Goal: Information Seeking & Learning: Learn about a topic

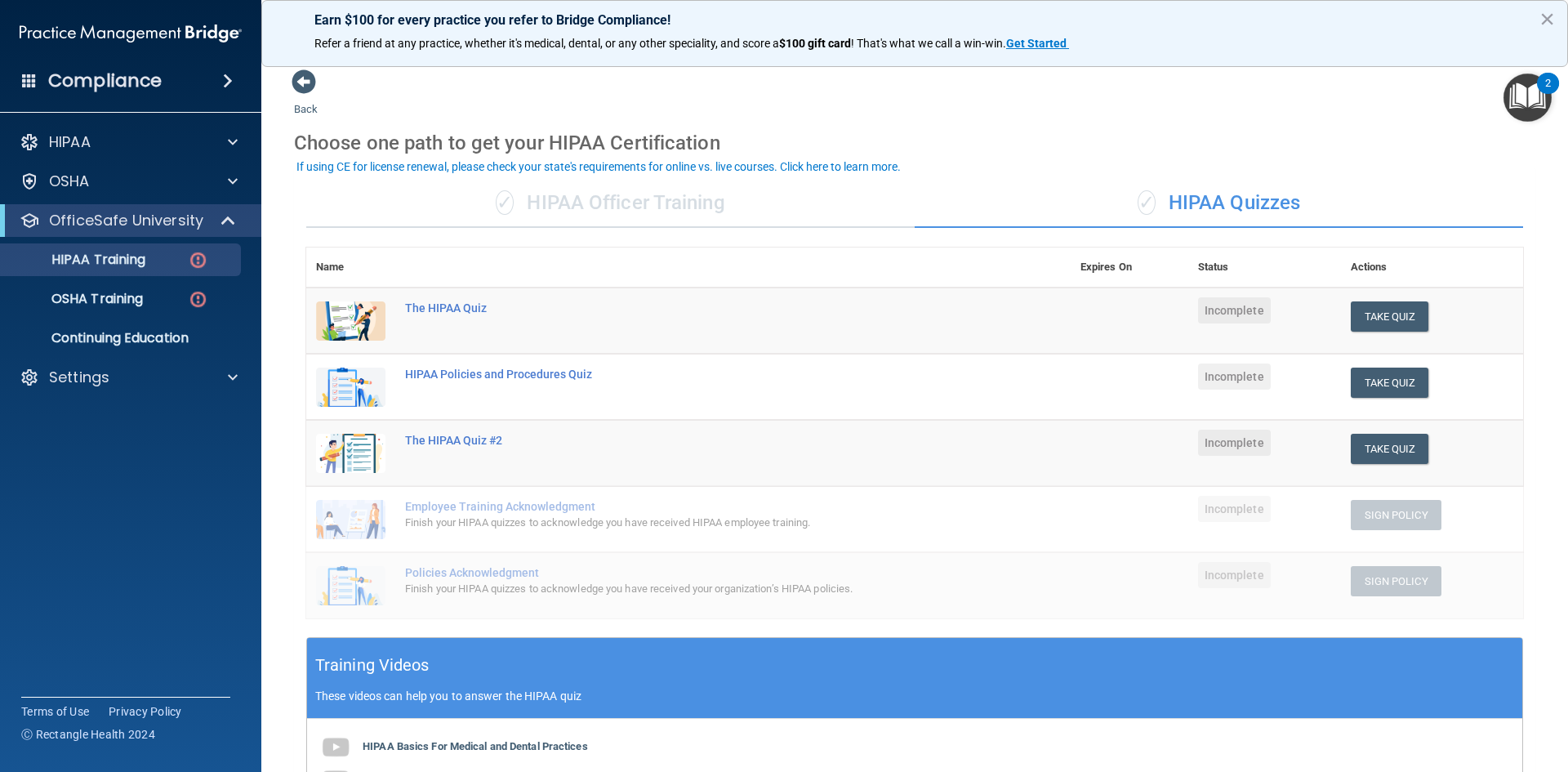
click at [1514, 96] on img "Open Resource Center, 2 new notifications" at bounding box center [1528, 97] width 48 height 48
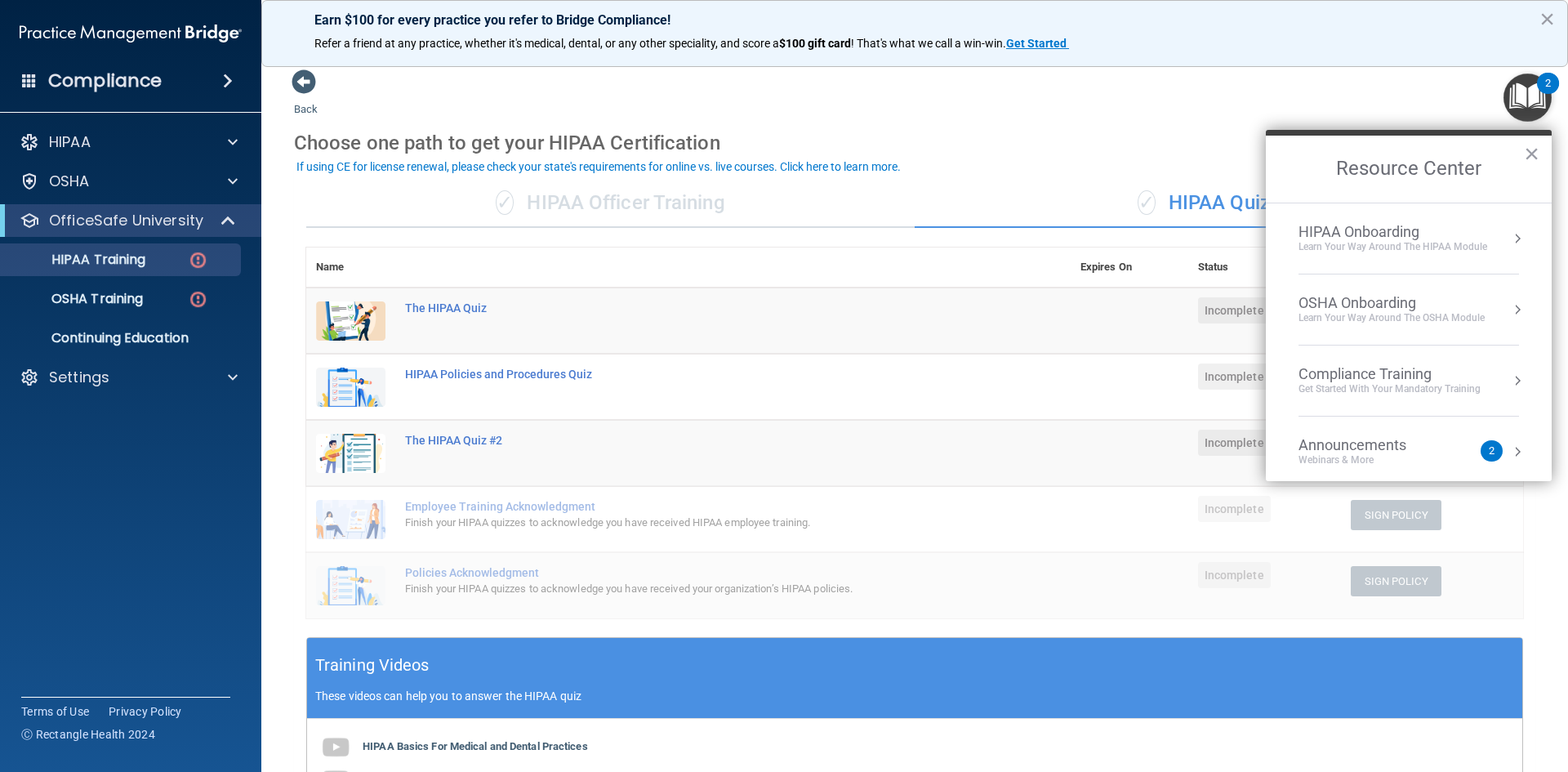
click at [1514, 96] on img "Open Resource Center, 2 new notifications" at bounding box center [1528, 97] width 48 height 48
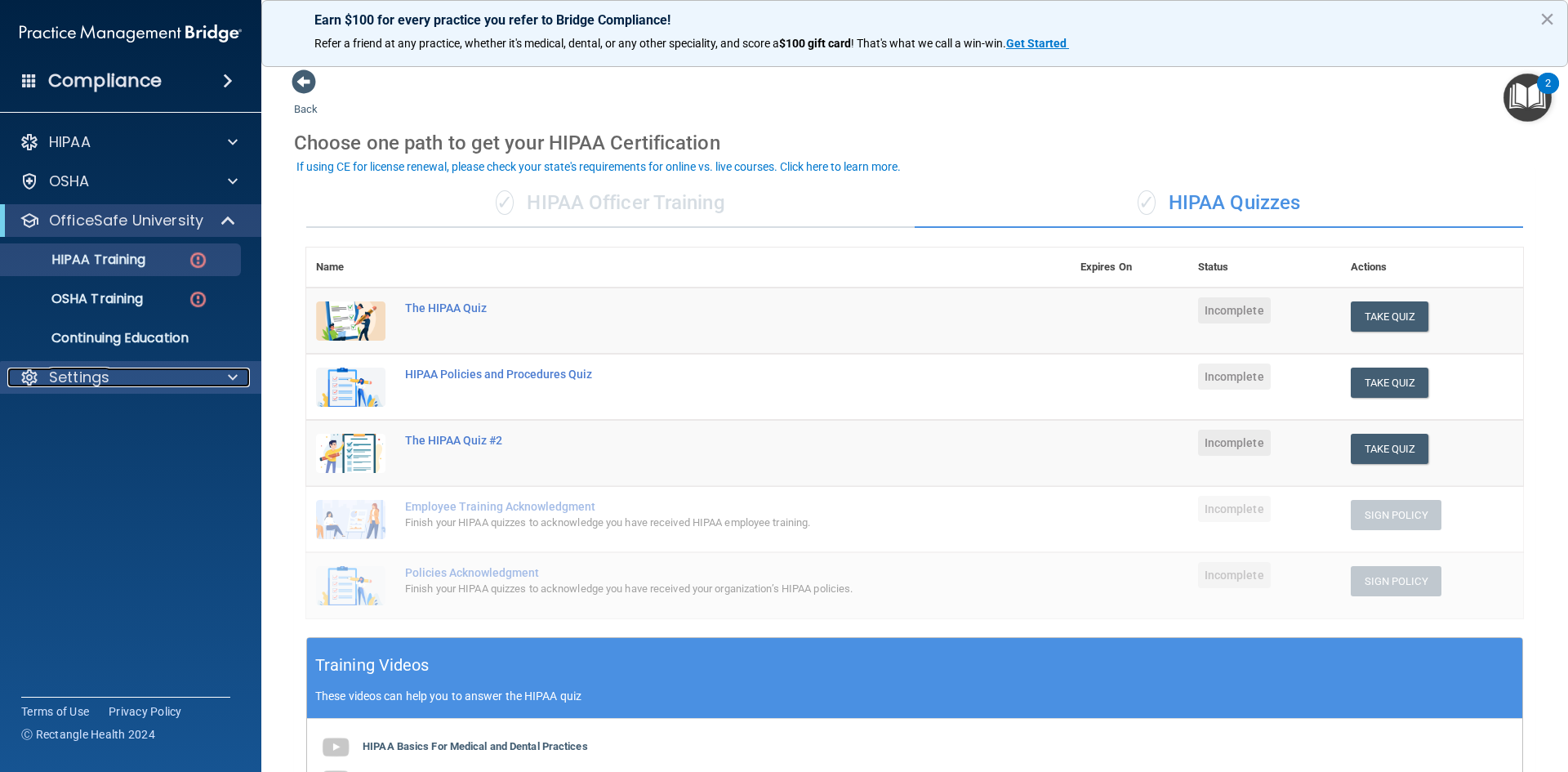
click at [237, 385] on span at bounding box center [232, 377] width 9 height 20
click at [124, 412] on p "My Account" at bounding box center [121, 417] width 223 height 16
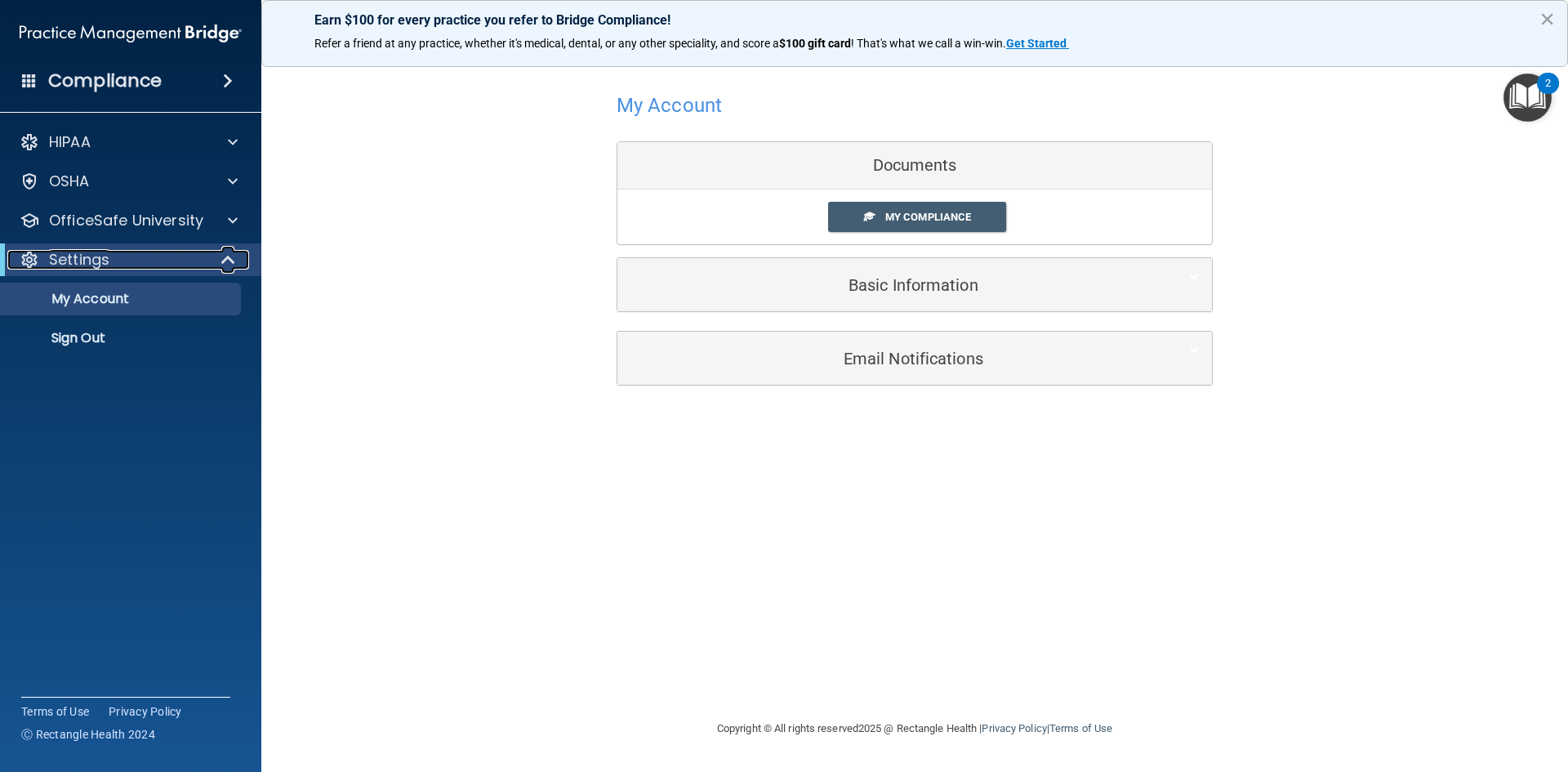
click at [229, 250] on span at bounding box center [230, 260] width 14 height 20
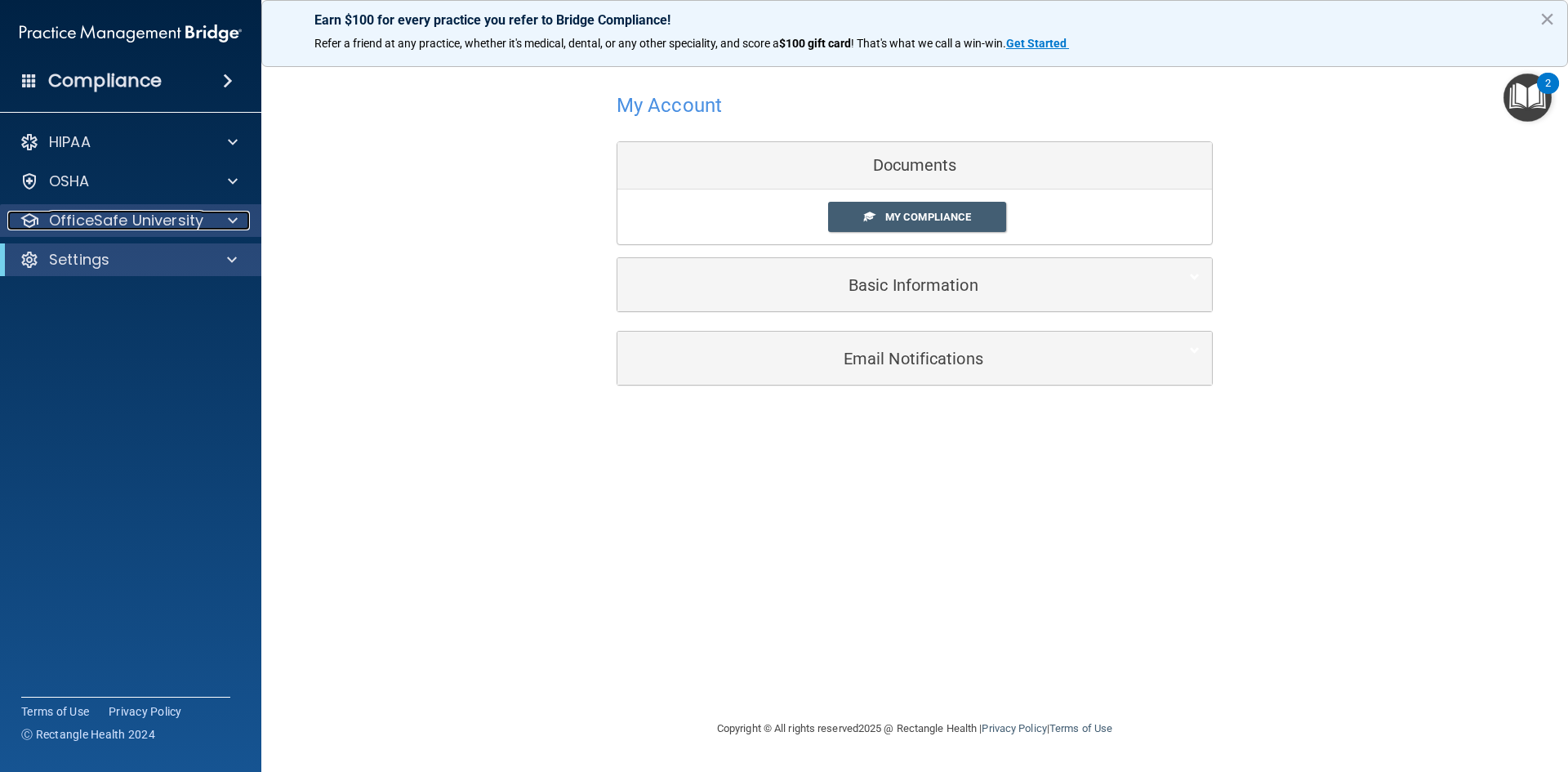
click at [243, 218] on div at bounding box center [230, 220] width 40 height 20
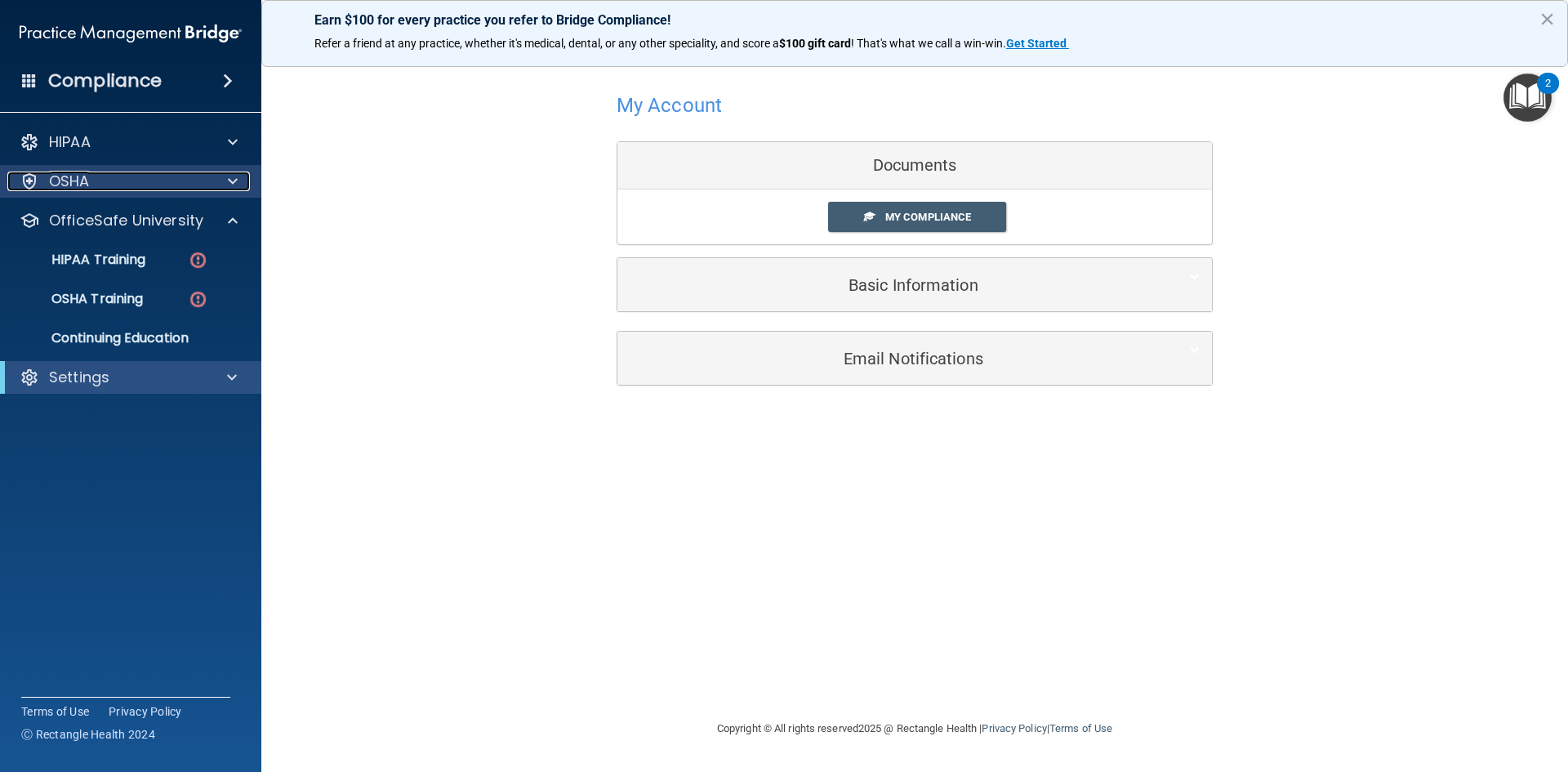
click at [243, 188] on div at bounding box center [230, 181] width 40 height 20
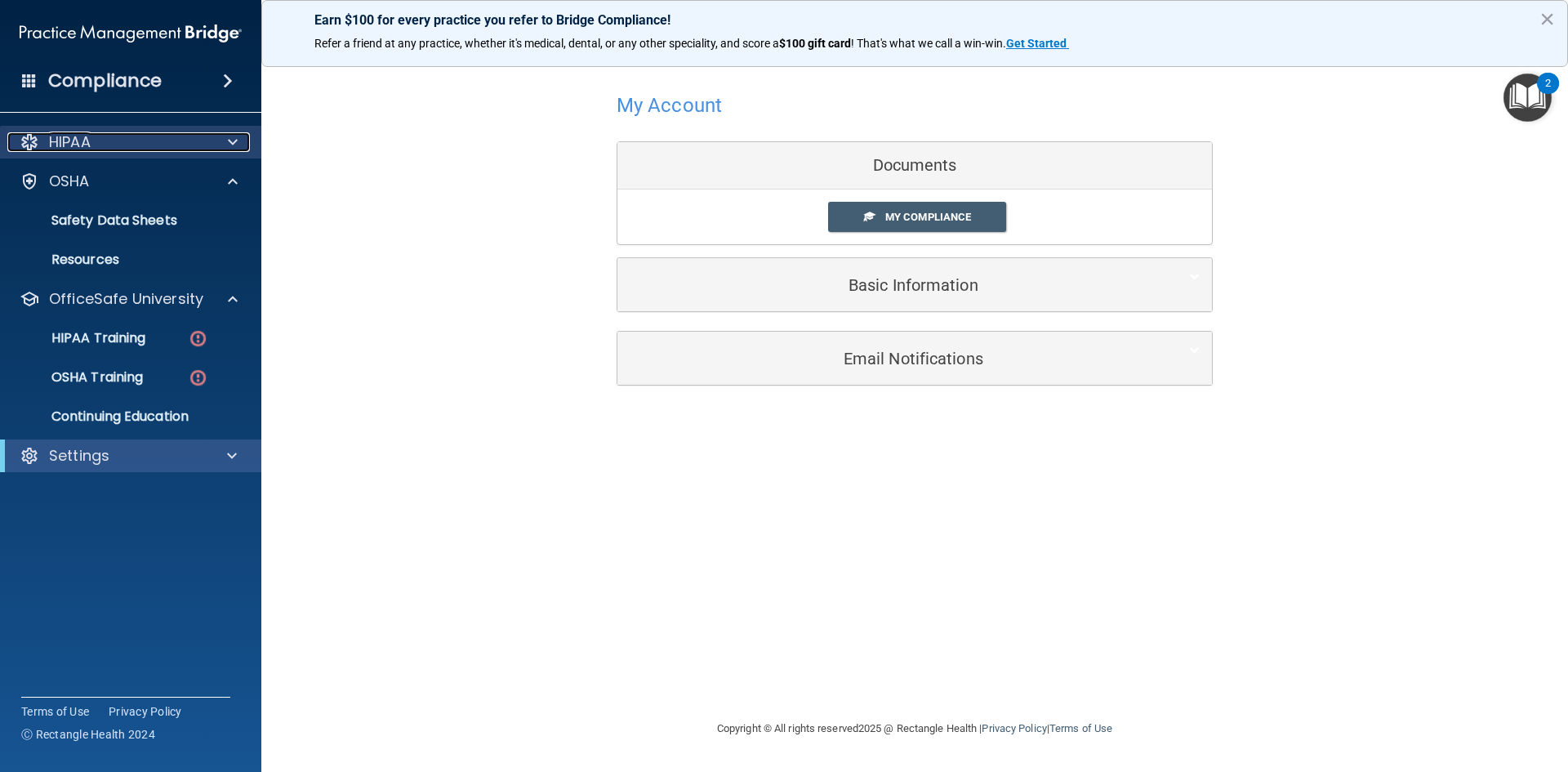
click at [241, 145] on div at bounding box center [230, 142] width 40 height 20
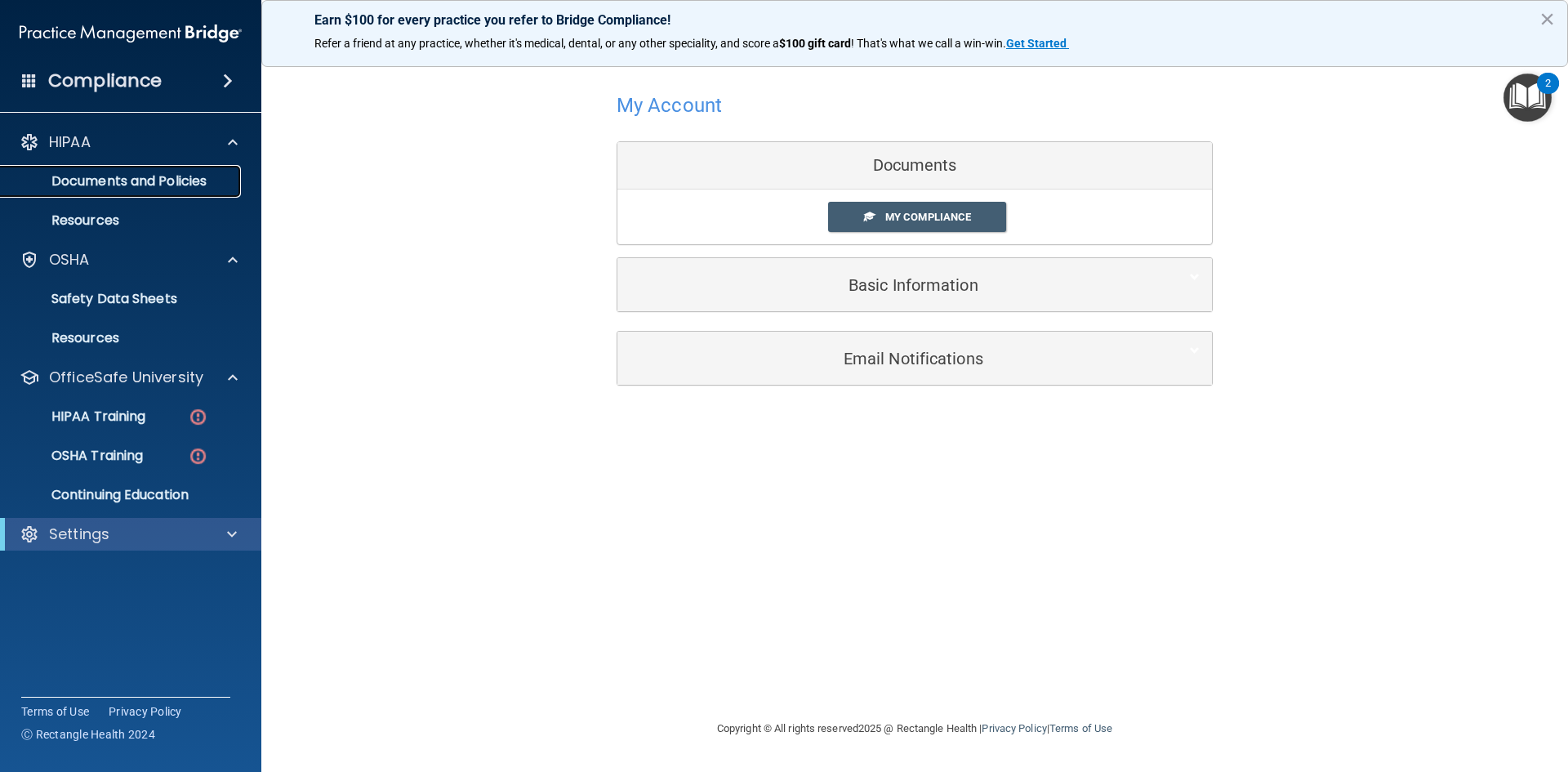
click at [151, 174] on p "Documents and Policies" at bounding box center [121, 181] width 223 height 16
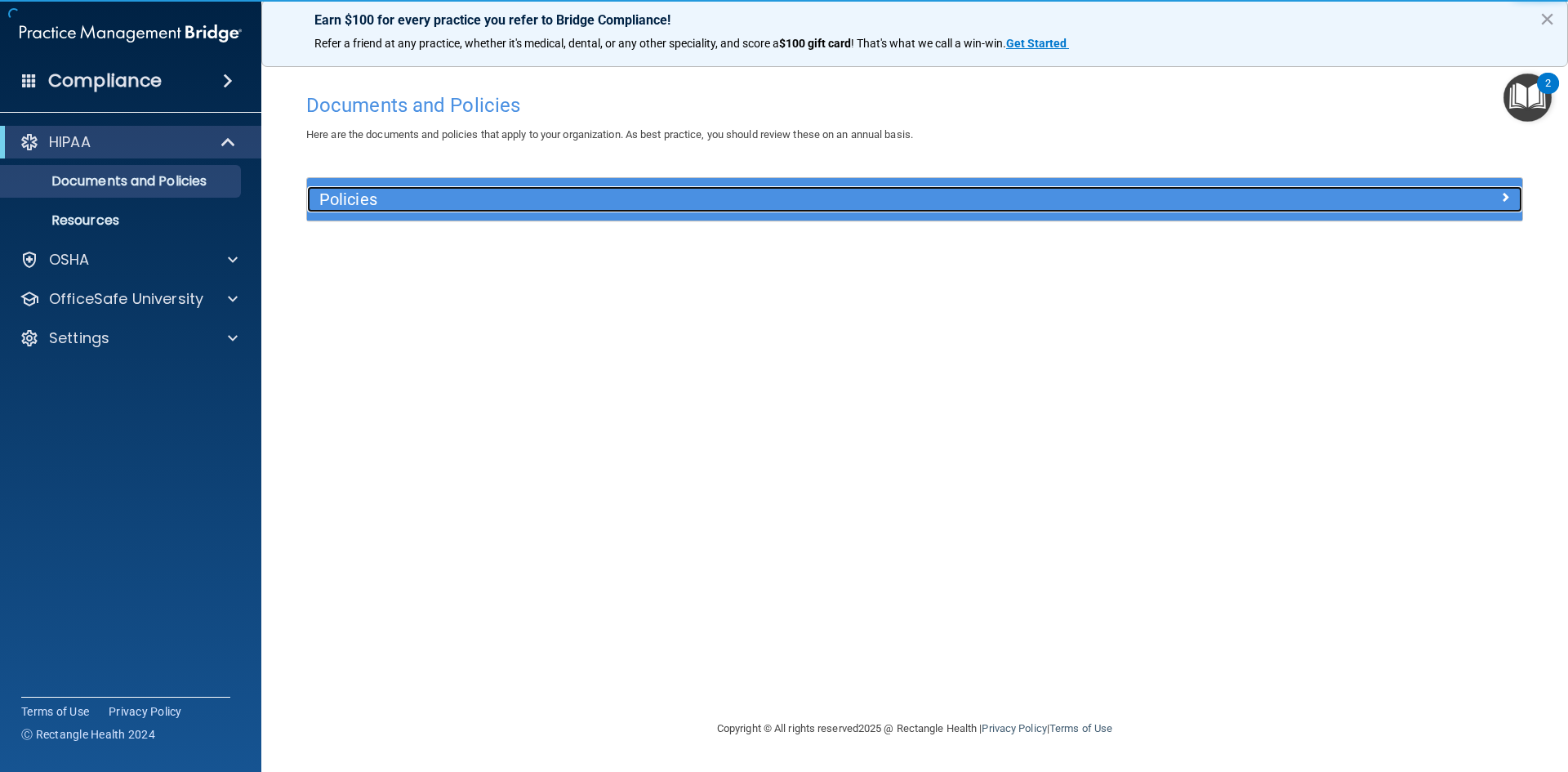
click at [335, 199] on h5 "Policies" at bounding box center [762, 199] width 887 height 18
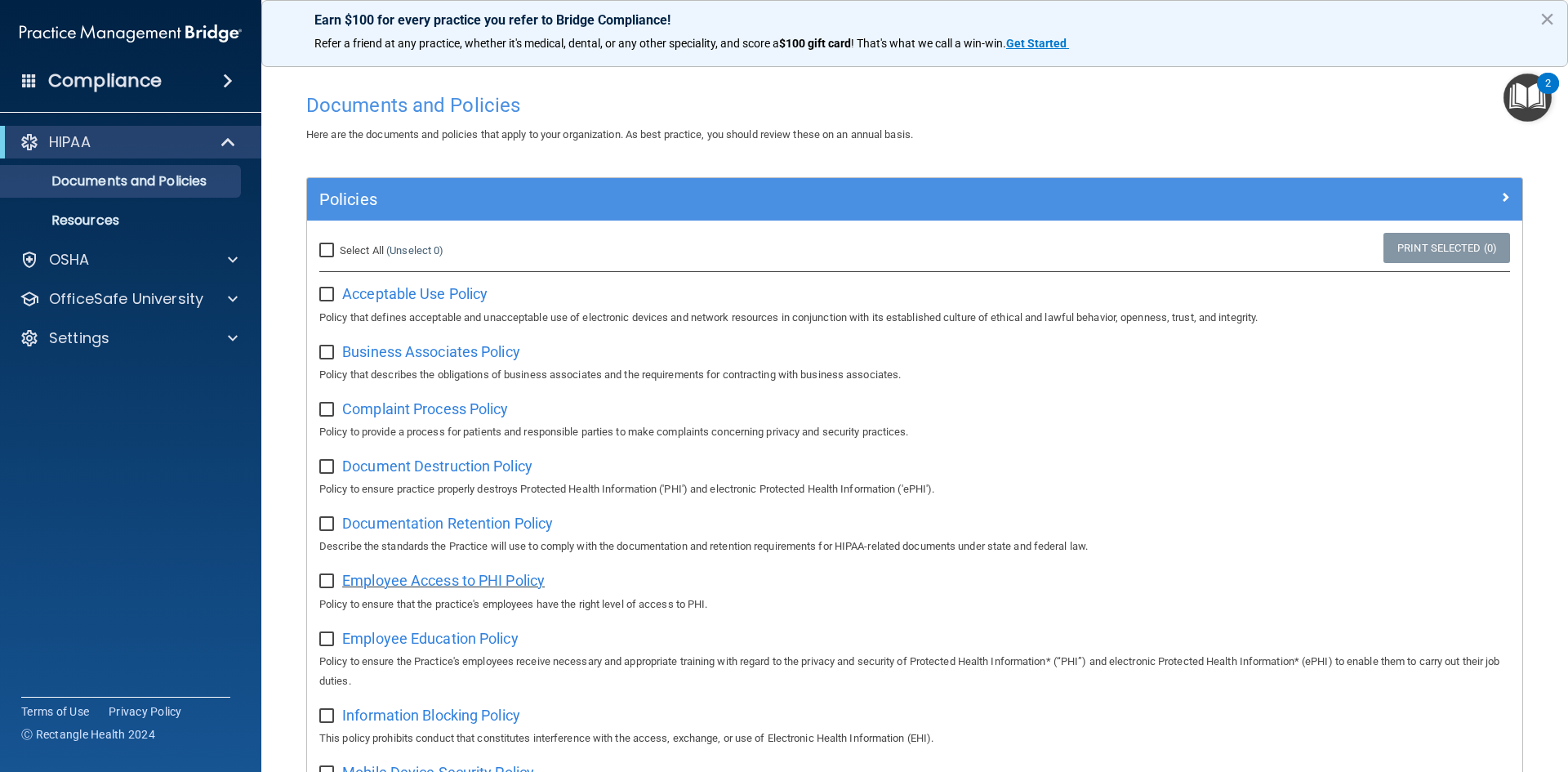
click at [442, 584] on span "Employee Access to PHI Policy" at bounding box center [443, 581] width 202 height 17
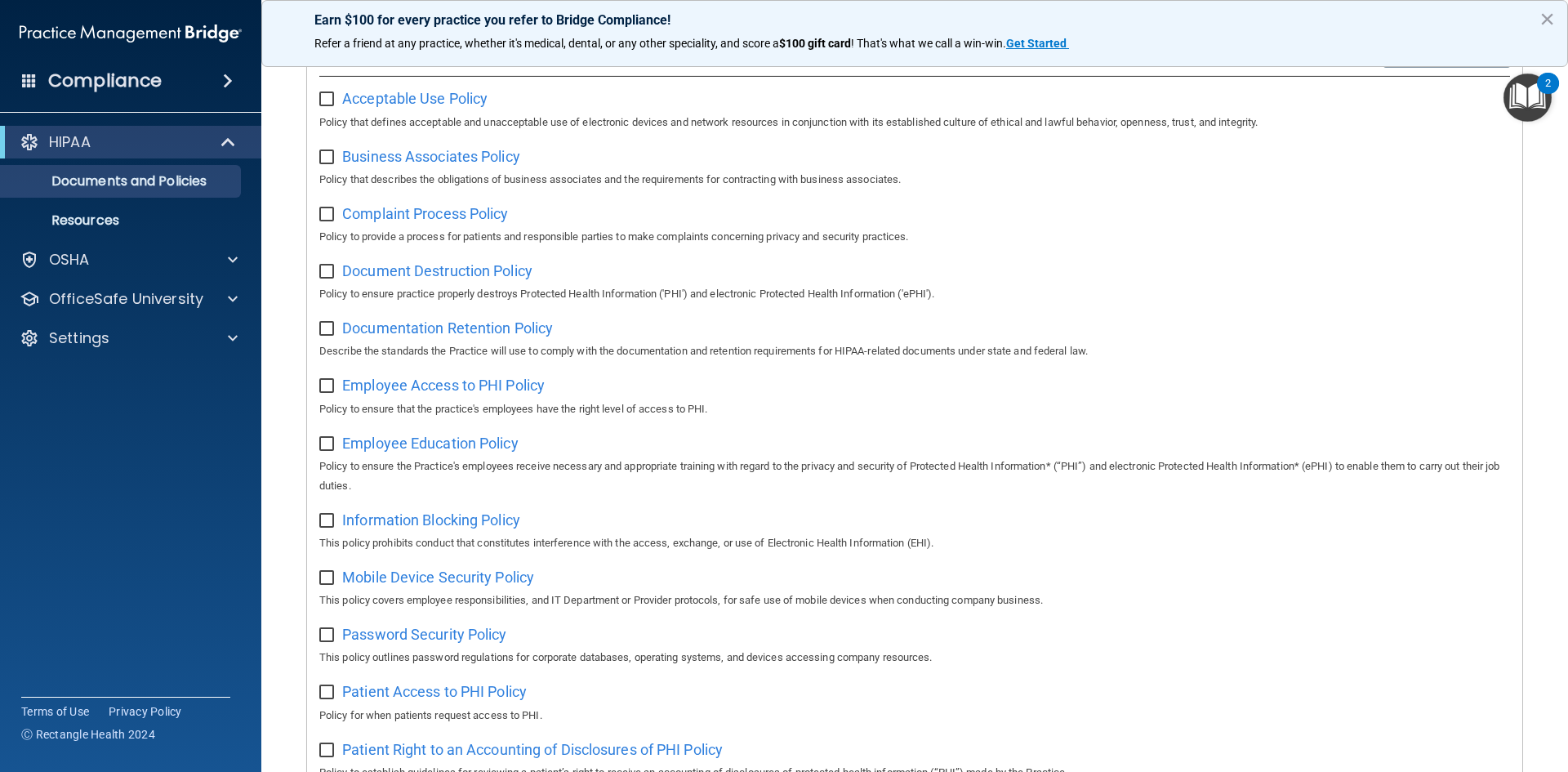
scroll to position [327, 0]
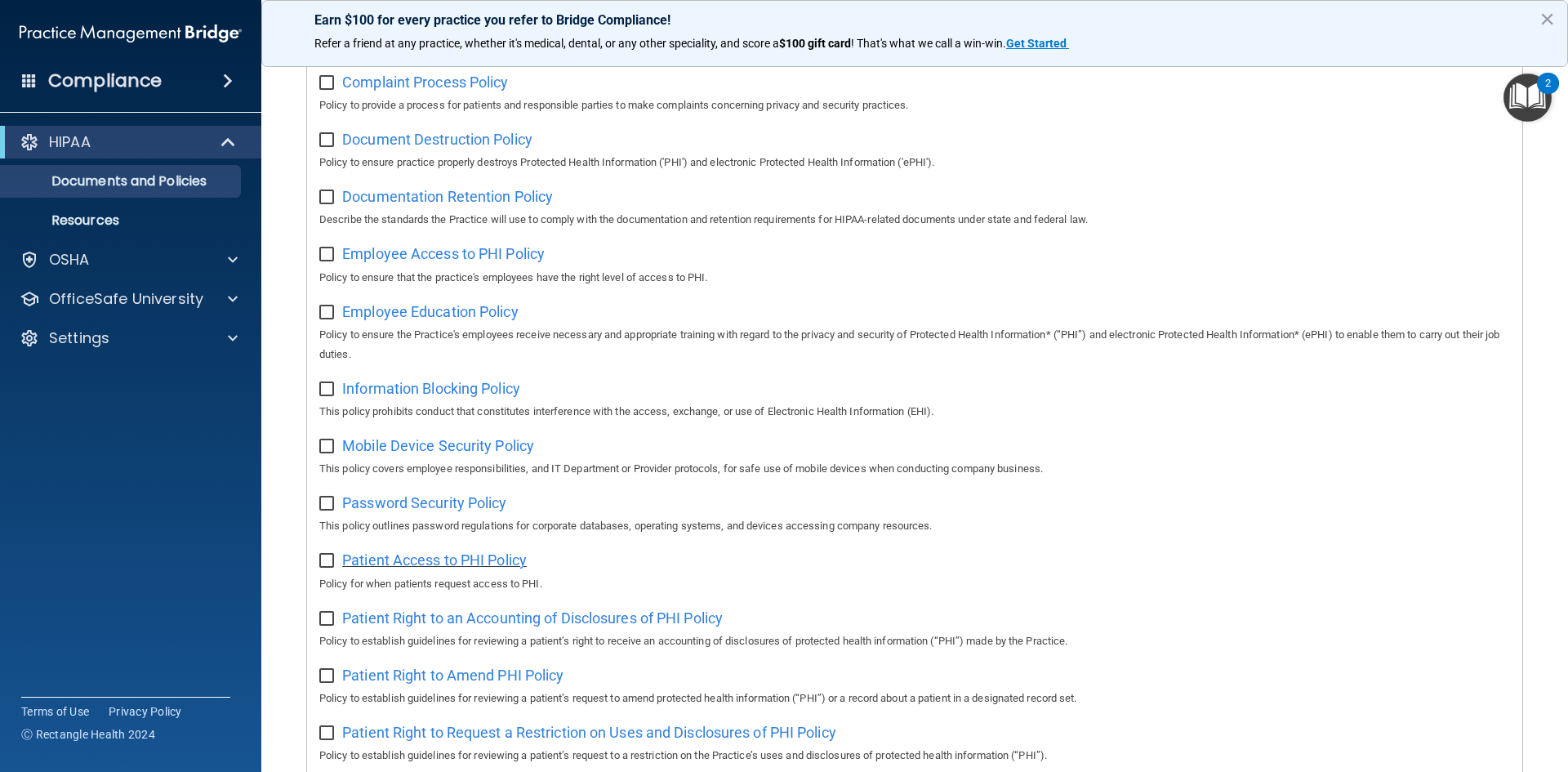
click at [466, 566] on span "Patient Access to PHI Policy" at bounding box center [434, 560] width 185 height 17
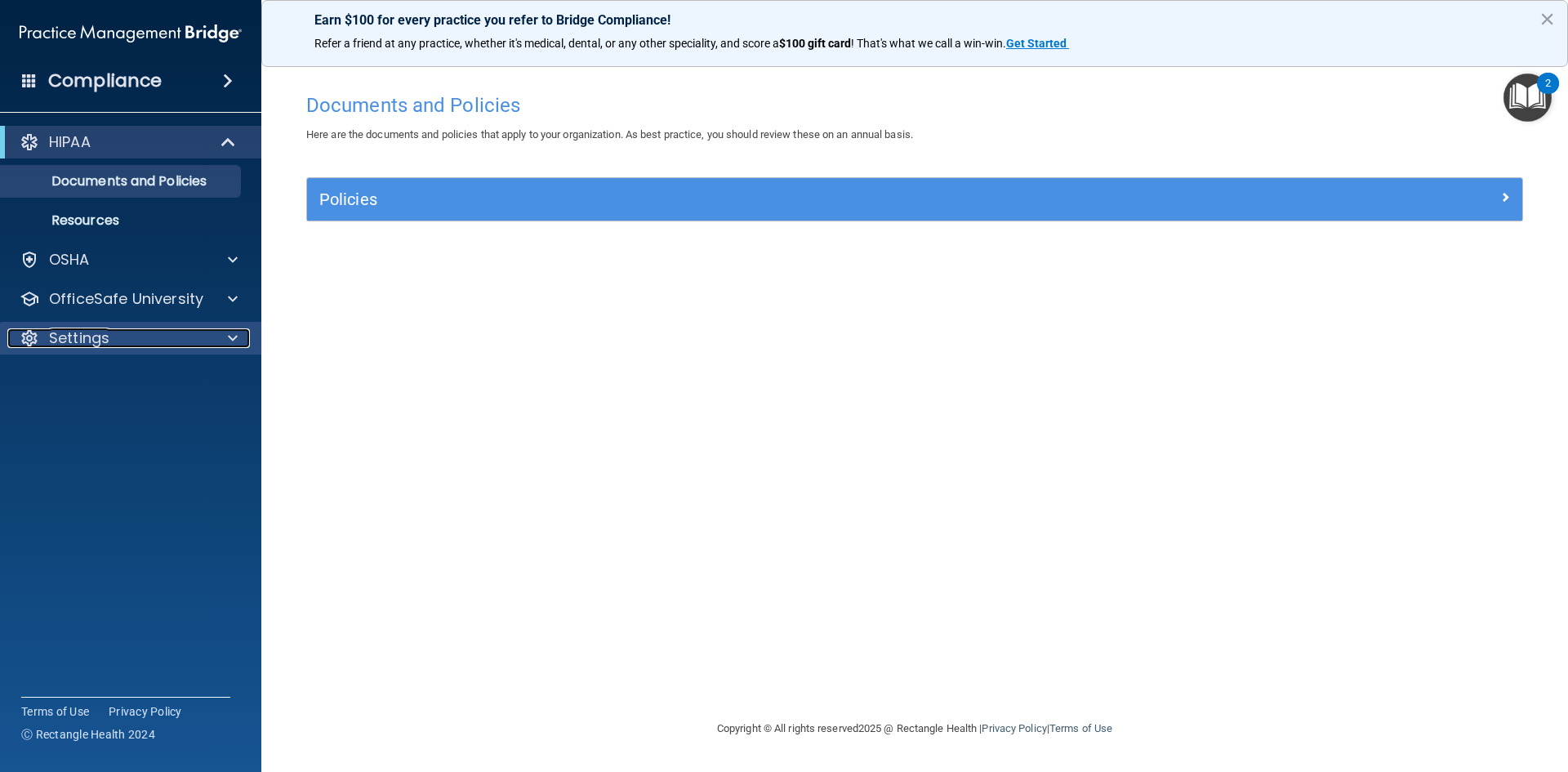
click at [231, 335] on span at bounding box center [232, 338] width 9 height 20
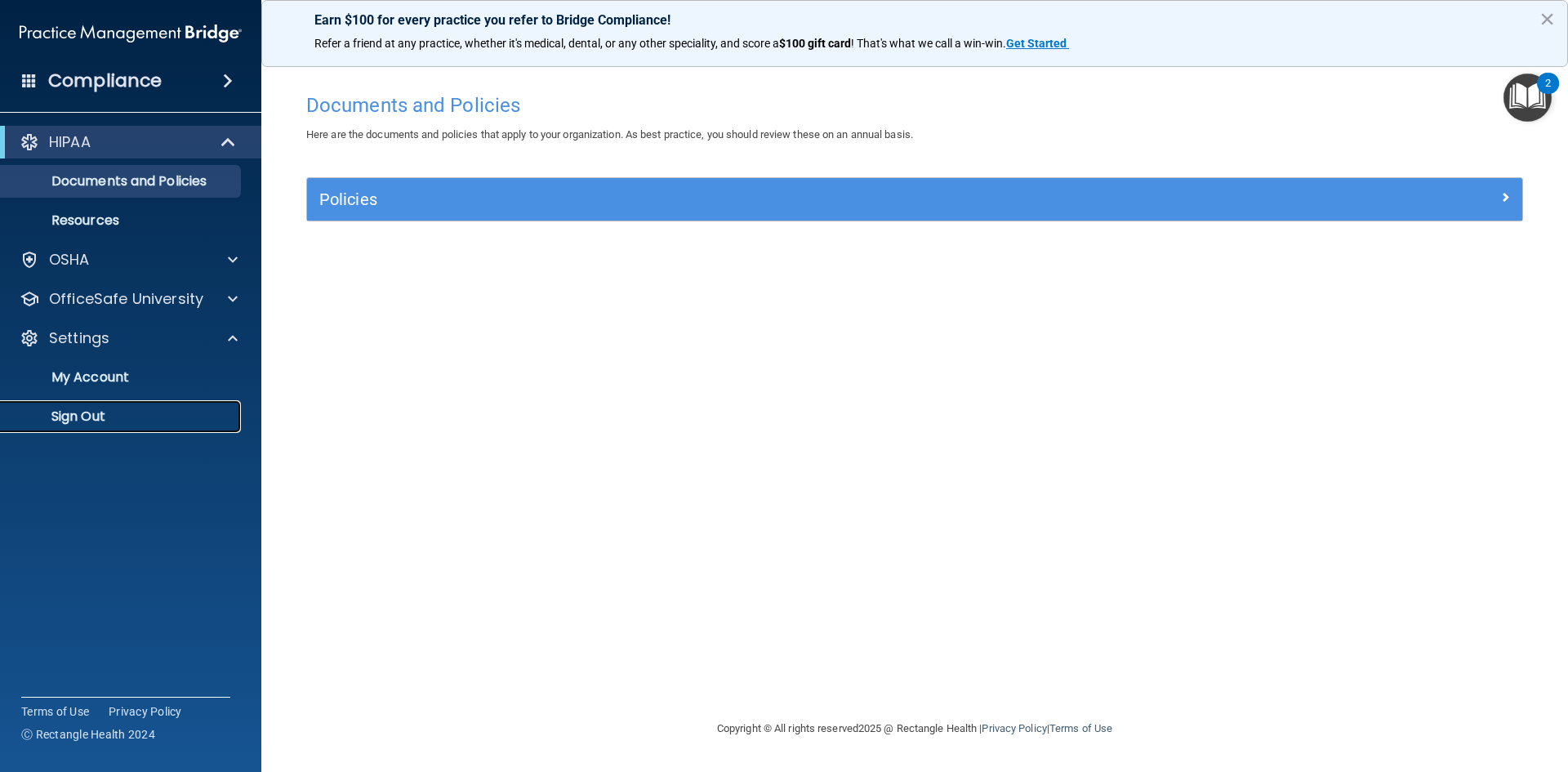
click at [92, 411] on p "Sign Out" at bounding box center [121, 417] width 223 height 16
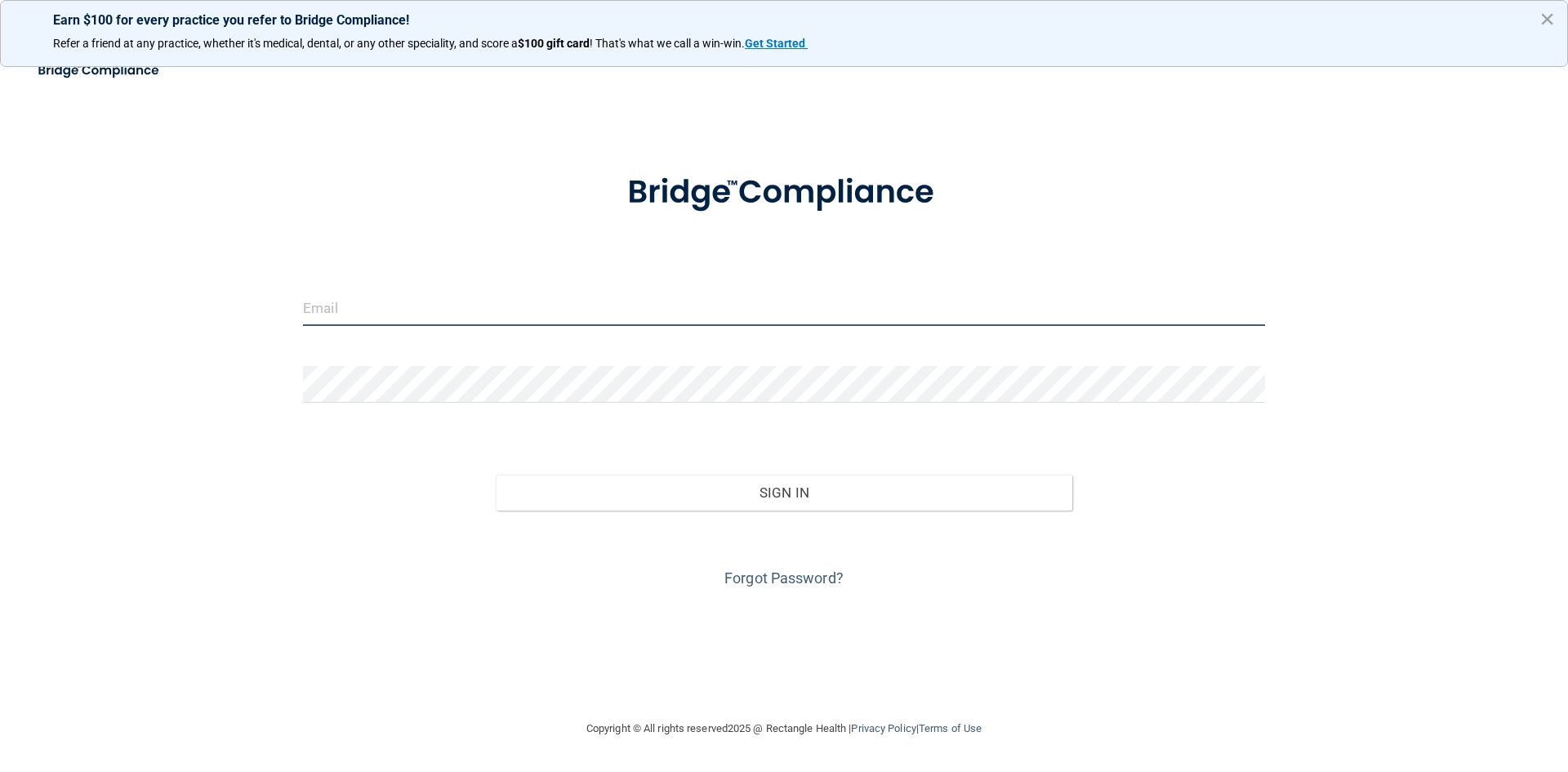
click at [406, 289] on input "email" at bounding box center [784, 307] width 962 height 37
type input "bijankinijeva17@gmail.com"
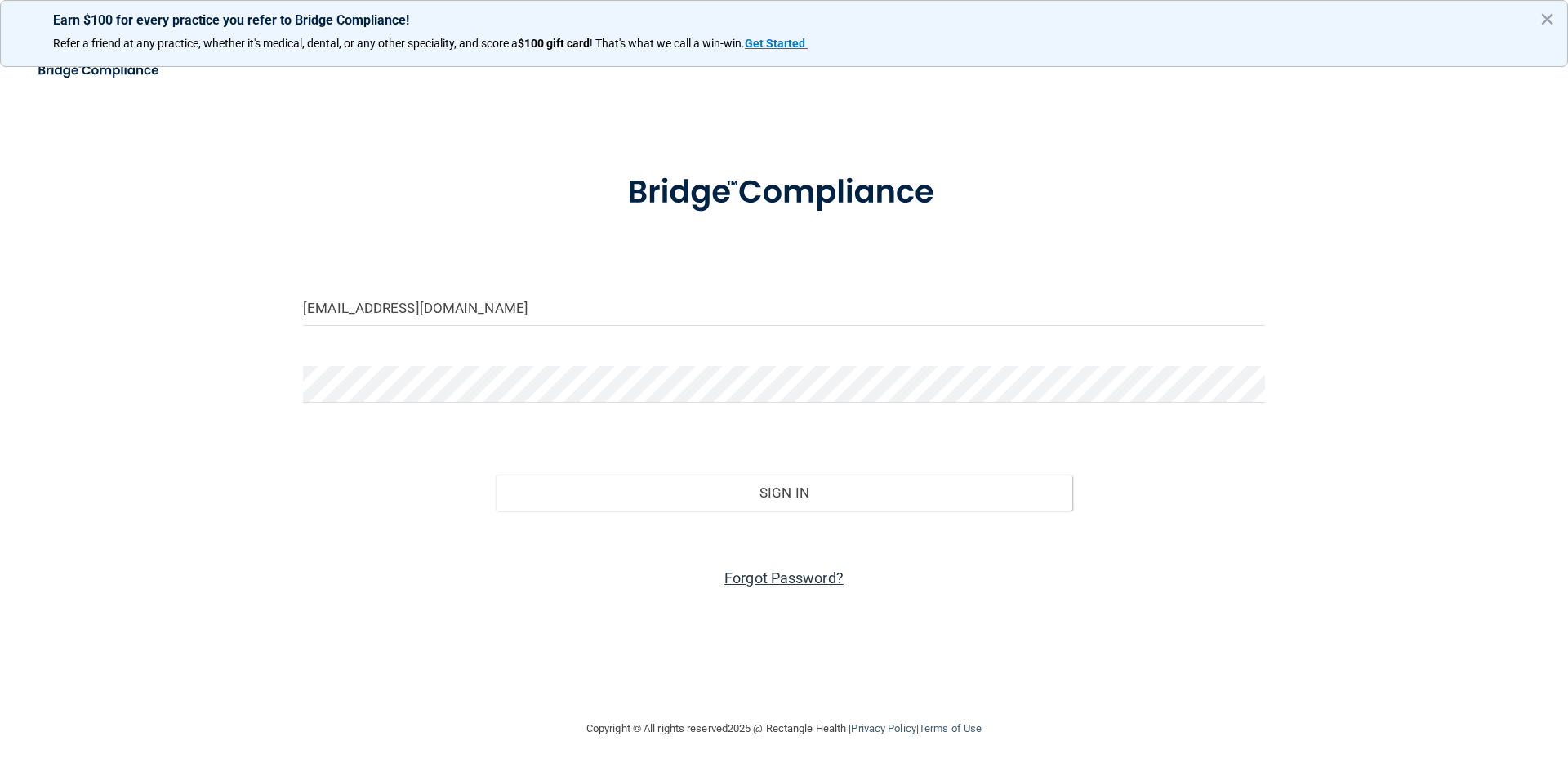
click at [821, 576] on link "Forgot Password?" at bounding box center [784, 578] width 120 height 17
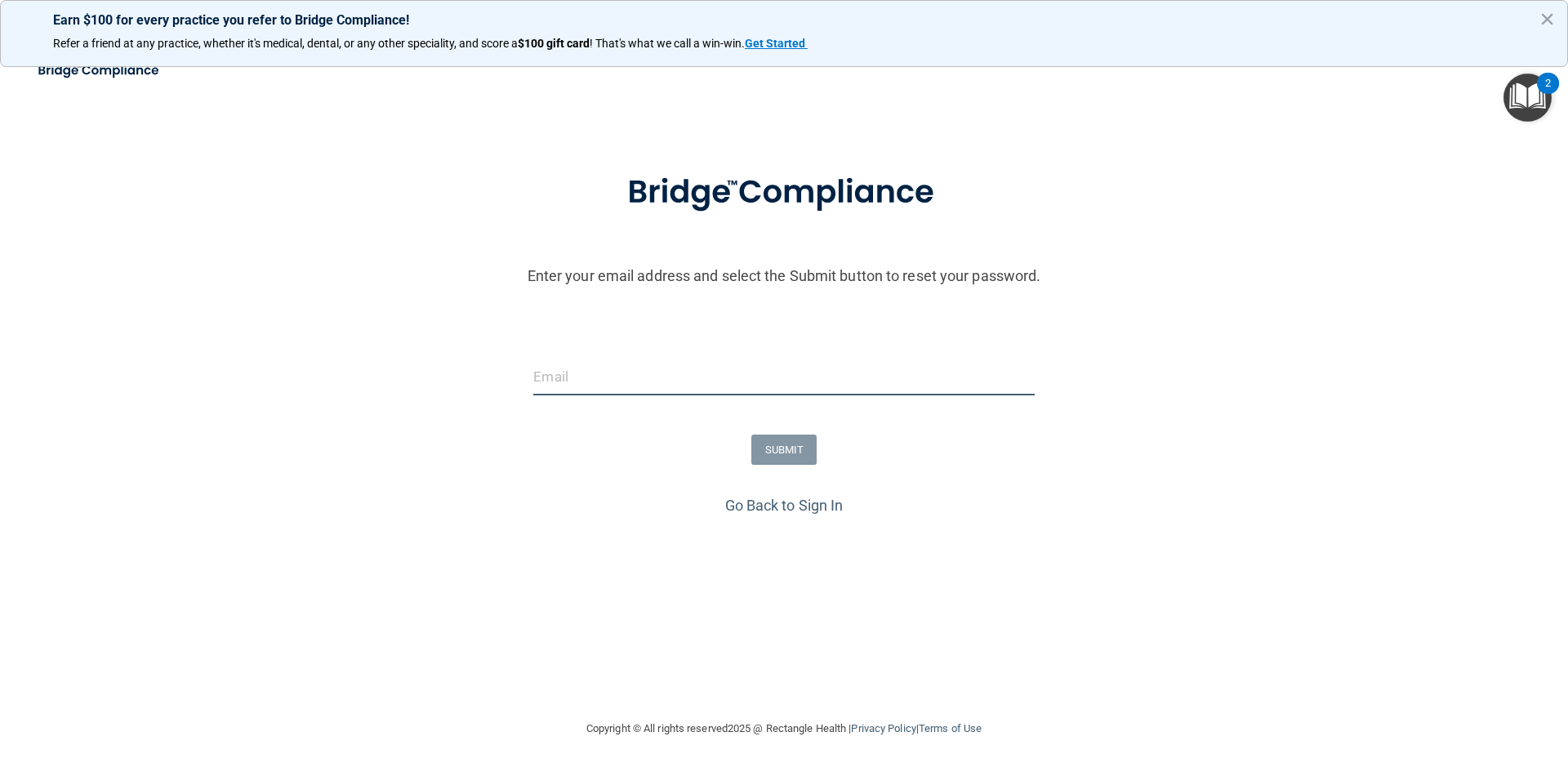
click at [612, 381] on input "email" at bounding box center [784, 377] width 501 height 37
type input "bijankinijeva17@gmail.com"
click at [793, 451] on button "SUBMIT" at bounding box center [784, 449] width 66 height 30
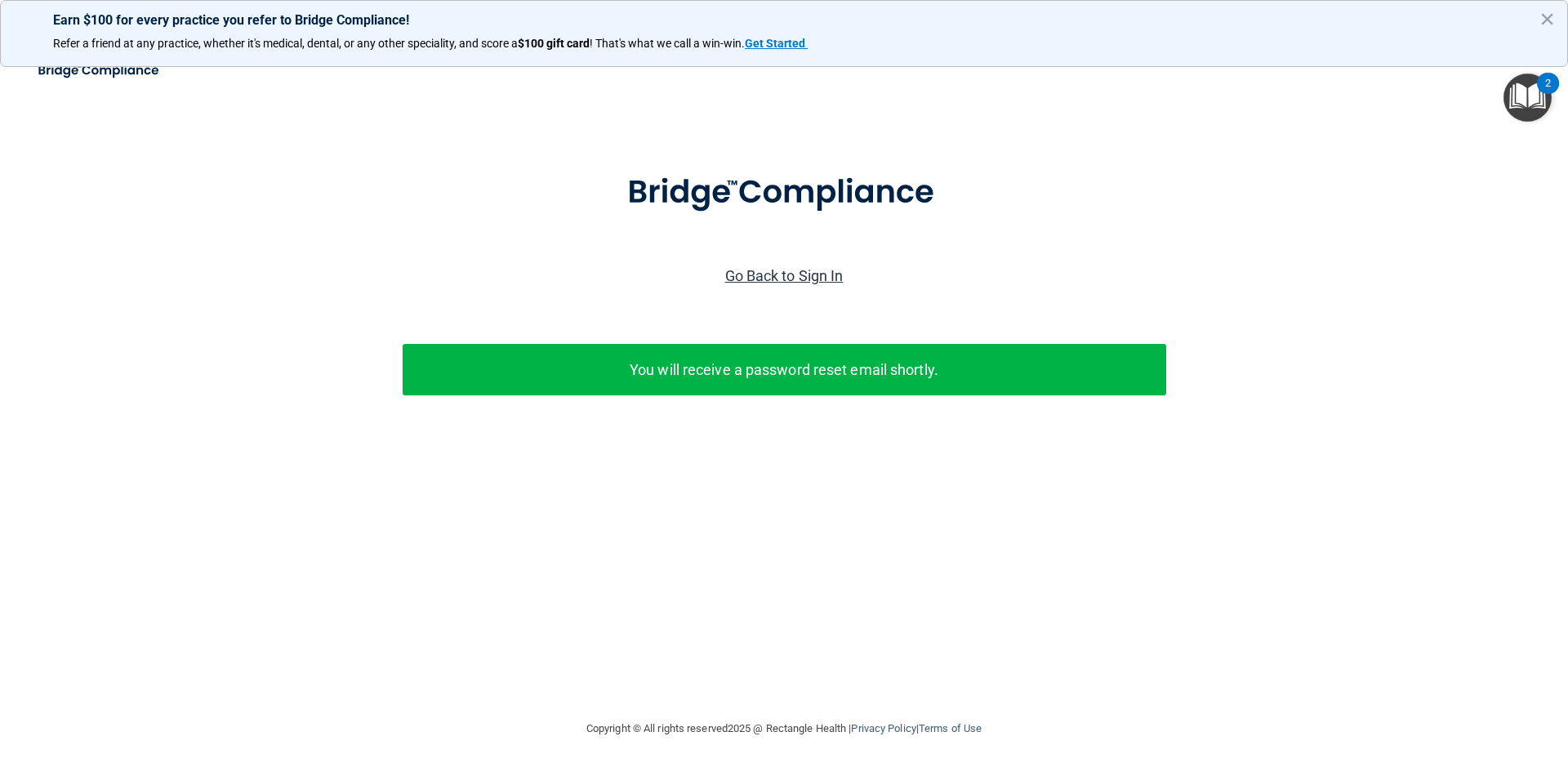
click at [778, 283] on link "Go Back to Sign In" at bounding box center [784, 275] width 119 height 17
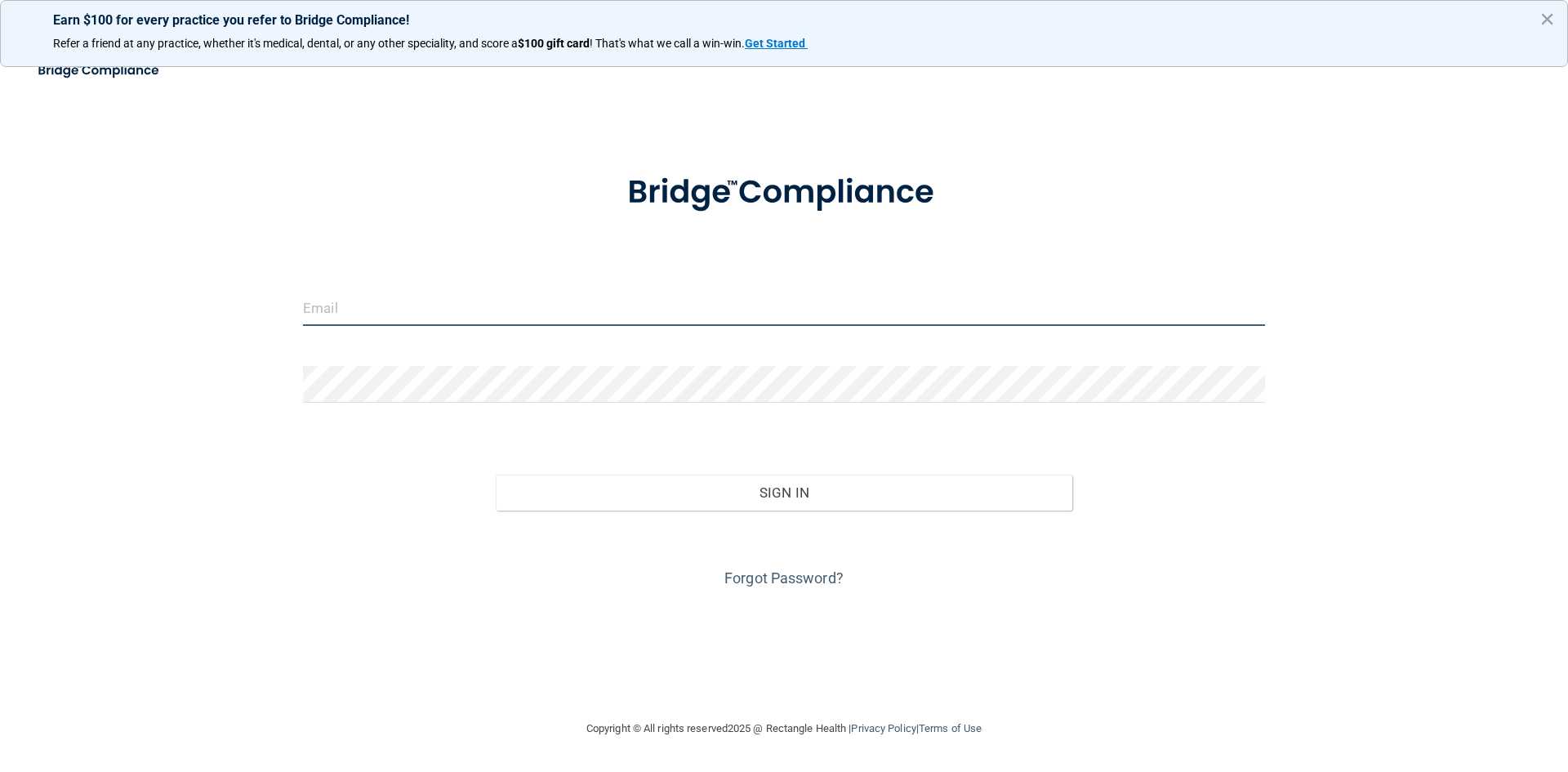
click at [397, 306] on input "email" at bounding box center [784, 307] width 962 height 37
type input "bijankinijeva17@gmail.com"
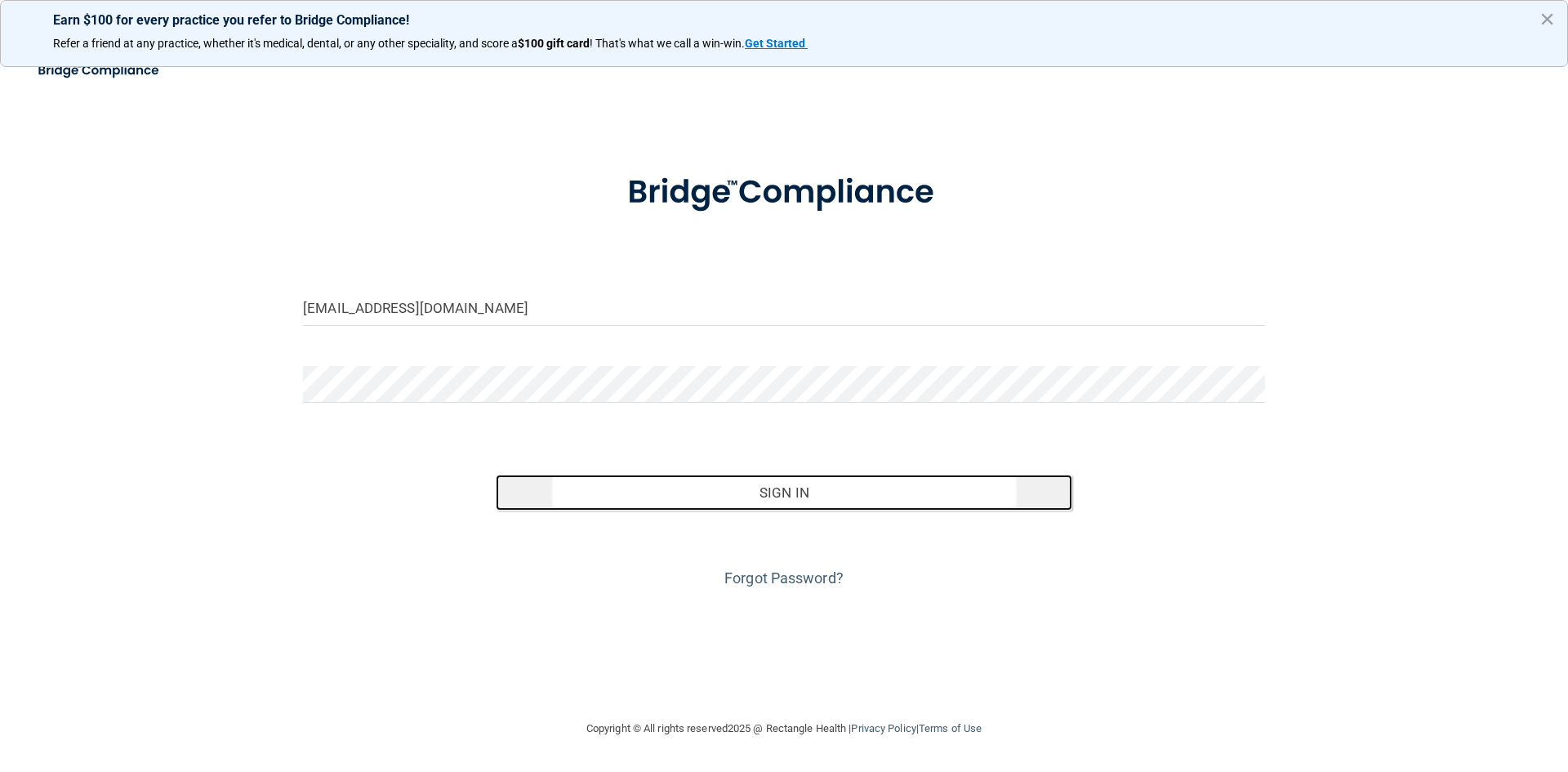
click at [793, 509] on button "Sign In" at bounding box center [784, 493] width 577 height 36
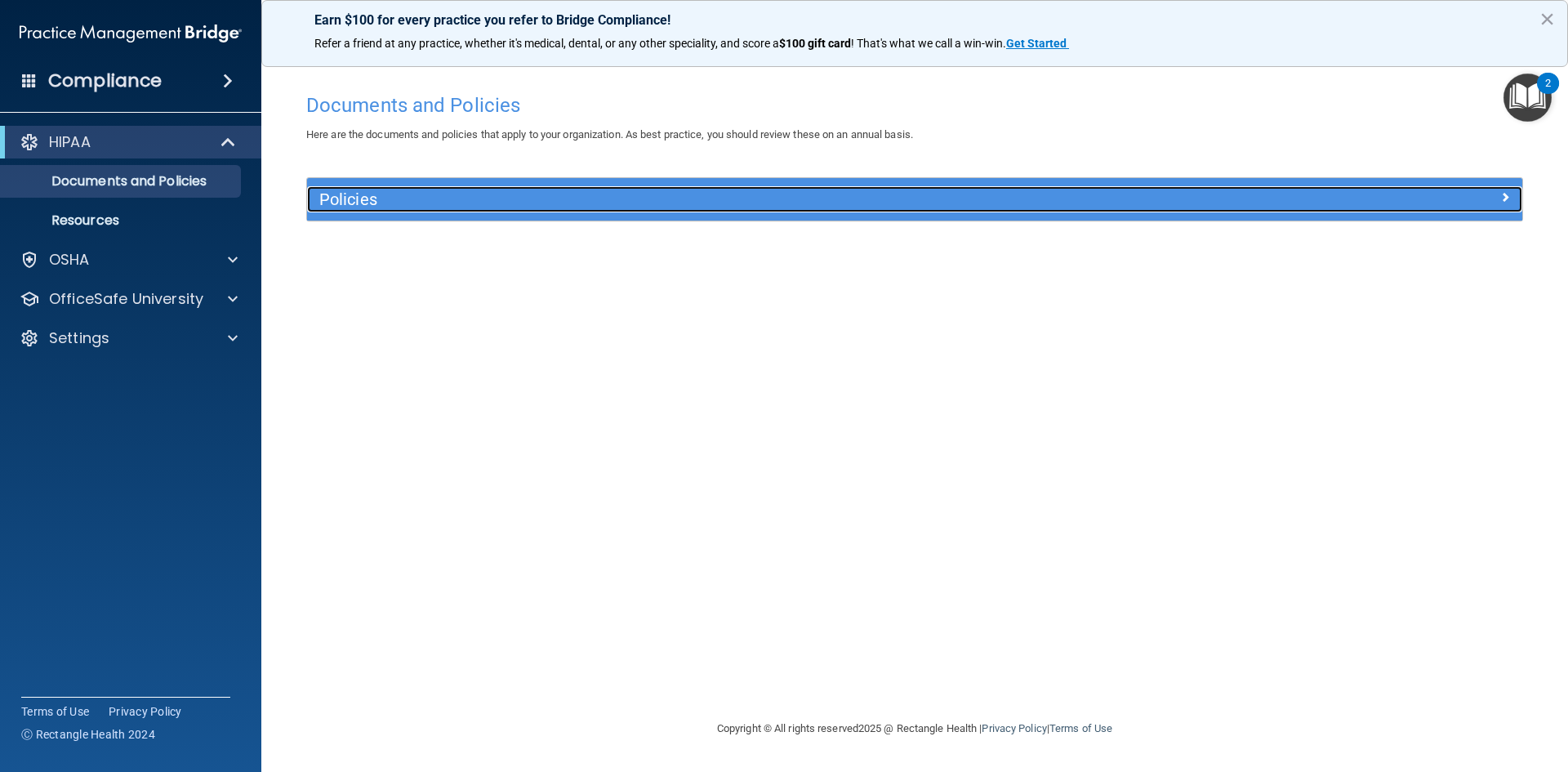
click at [366, 197] on h5 "Policies" at bounding box center [762, 199] width 887 height 18
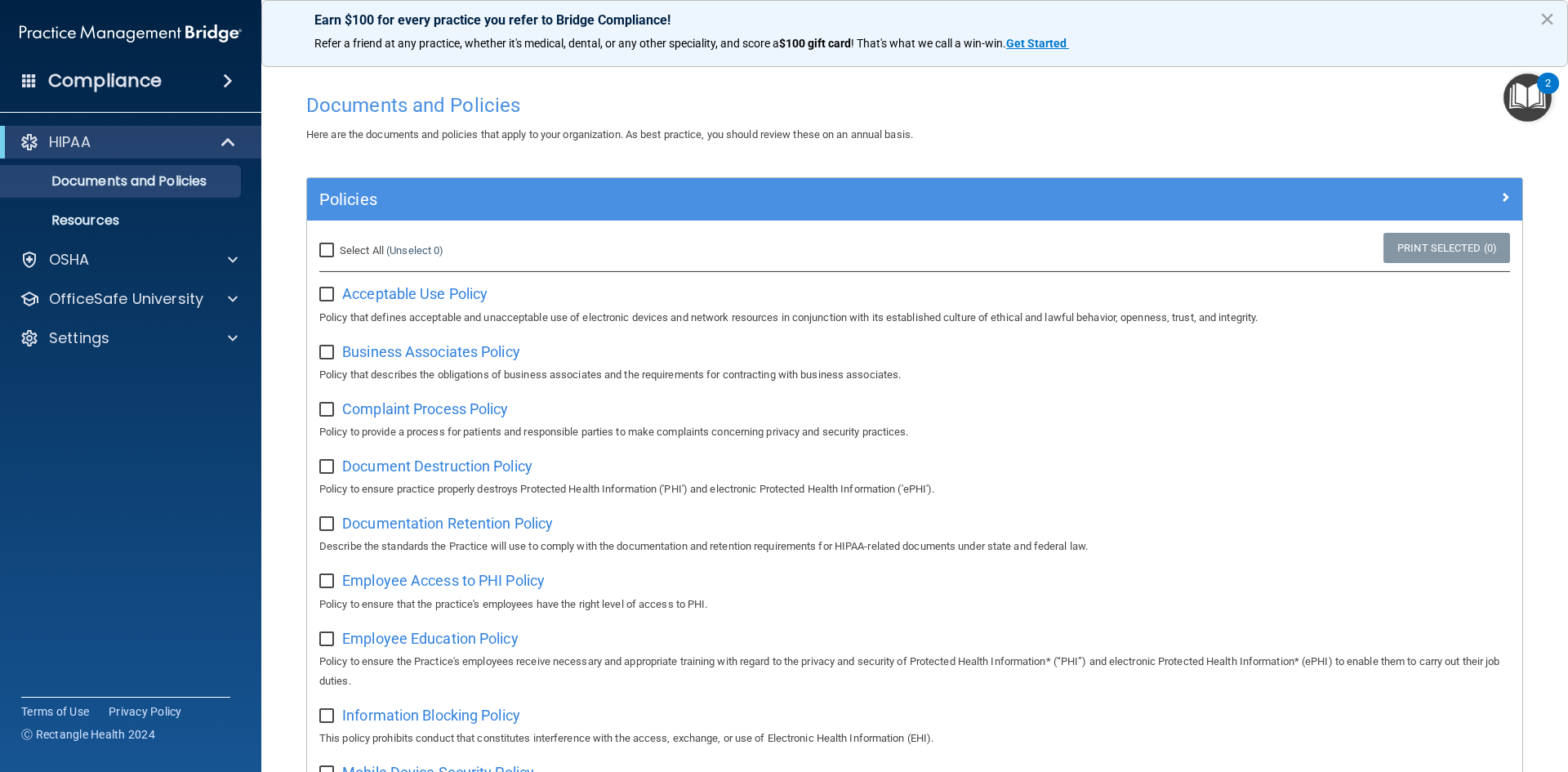
click at [339, 250] on label "Select All (Unselect 0) Unselect All" at bounding box center [381, 250] width 124 height 20
click at [338, 250] on input "Select All (Unselect 0) Unselect All" at bounding box center [329, 250] width 19 height 13
checkbox input "true"
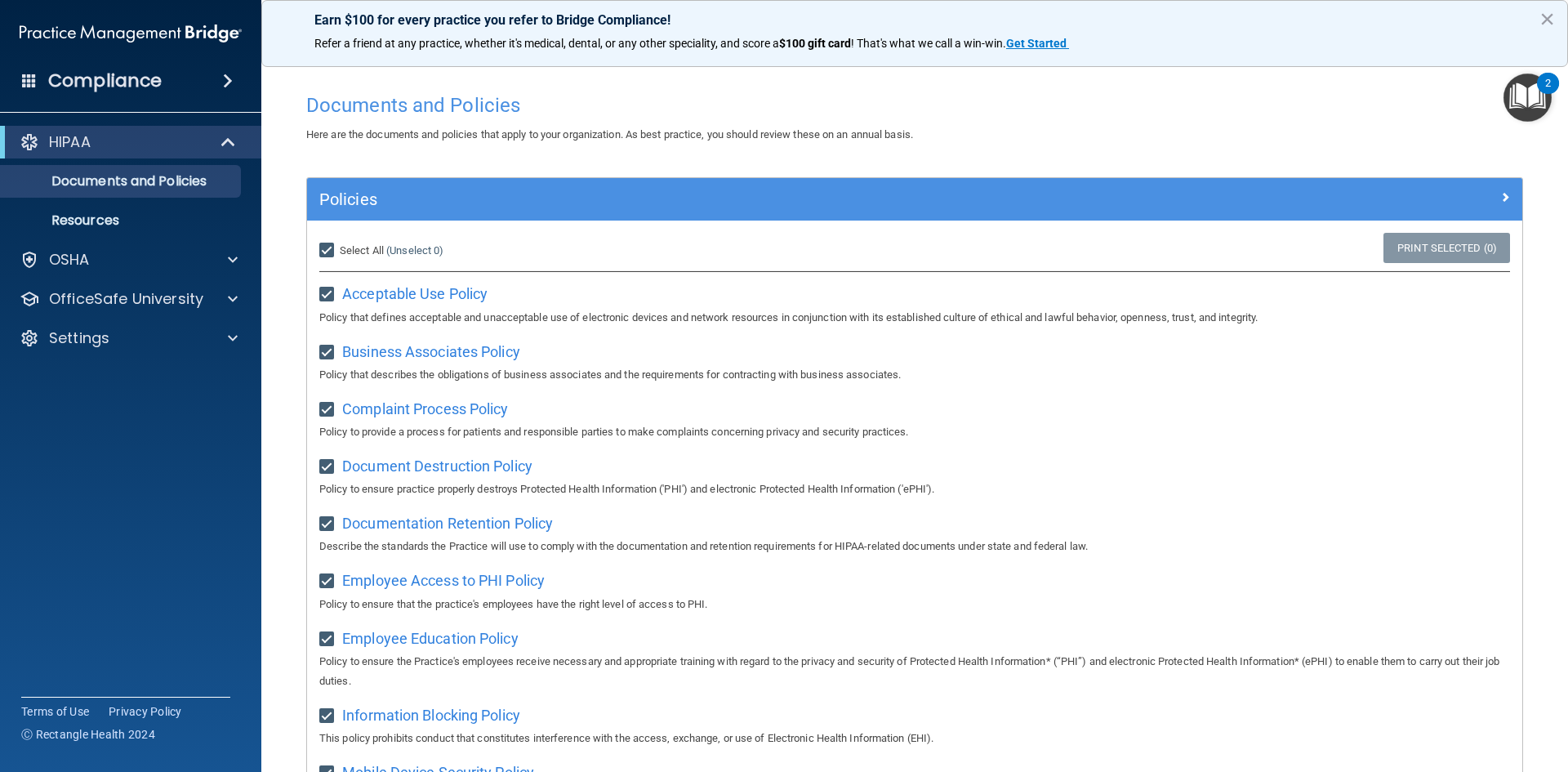
checkbox input "true"
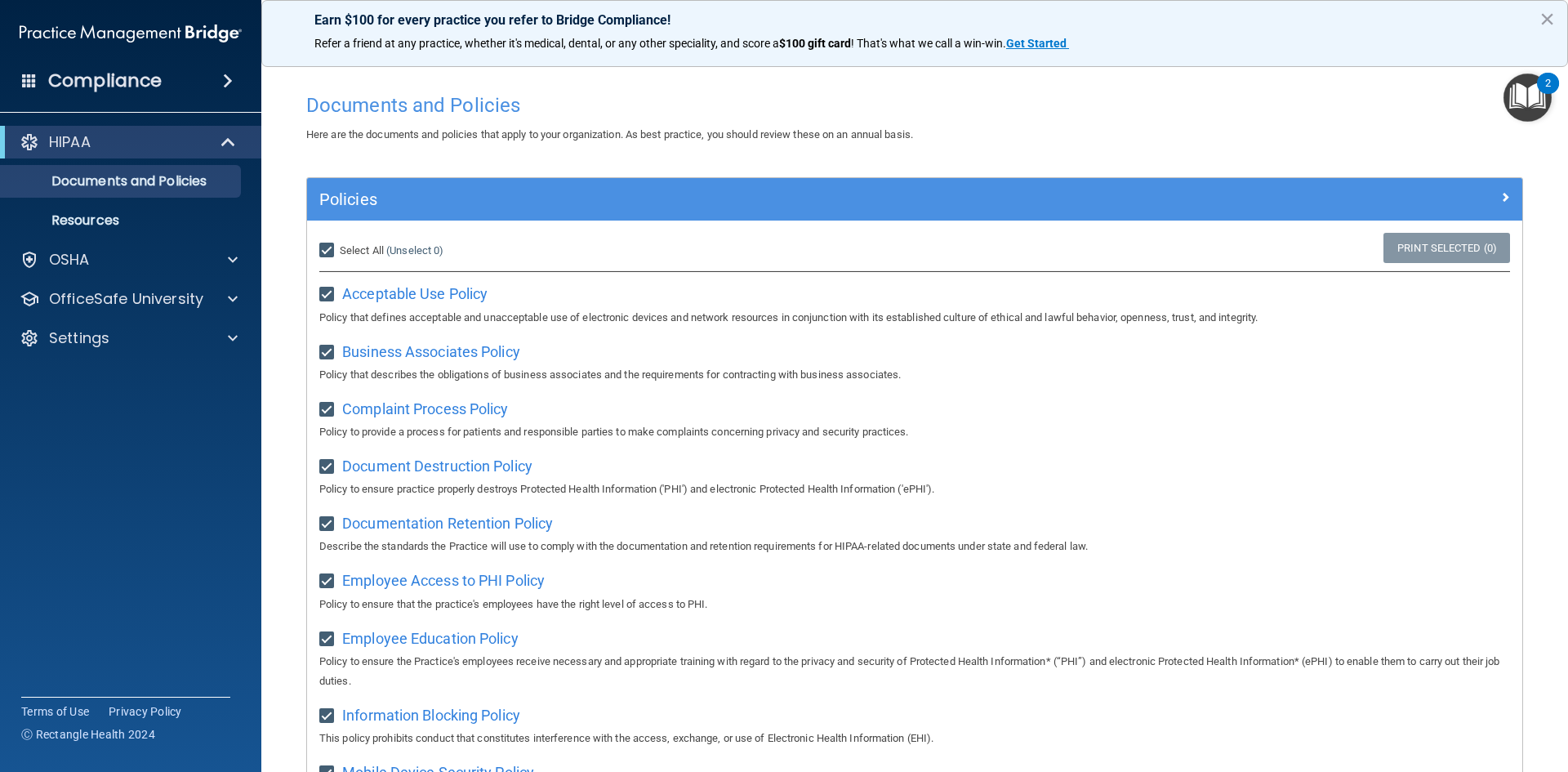
checkbox input "true"
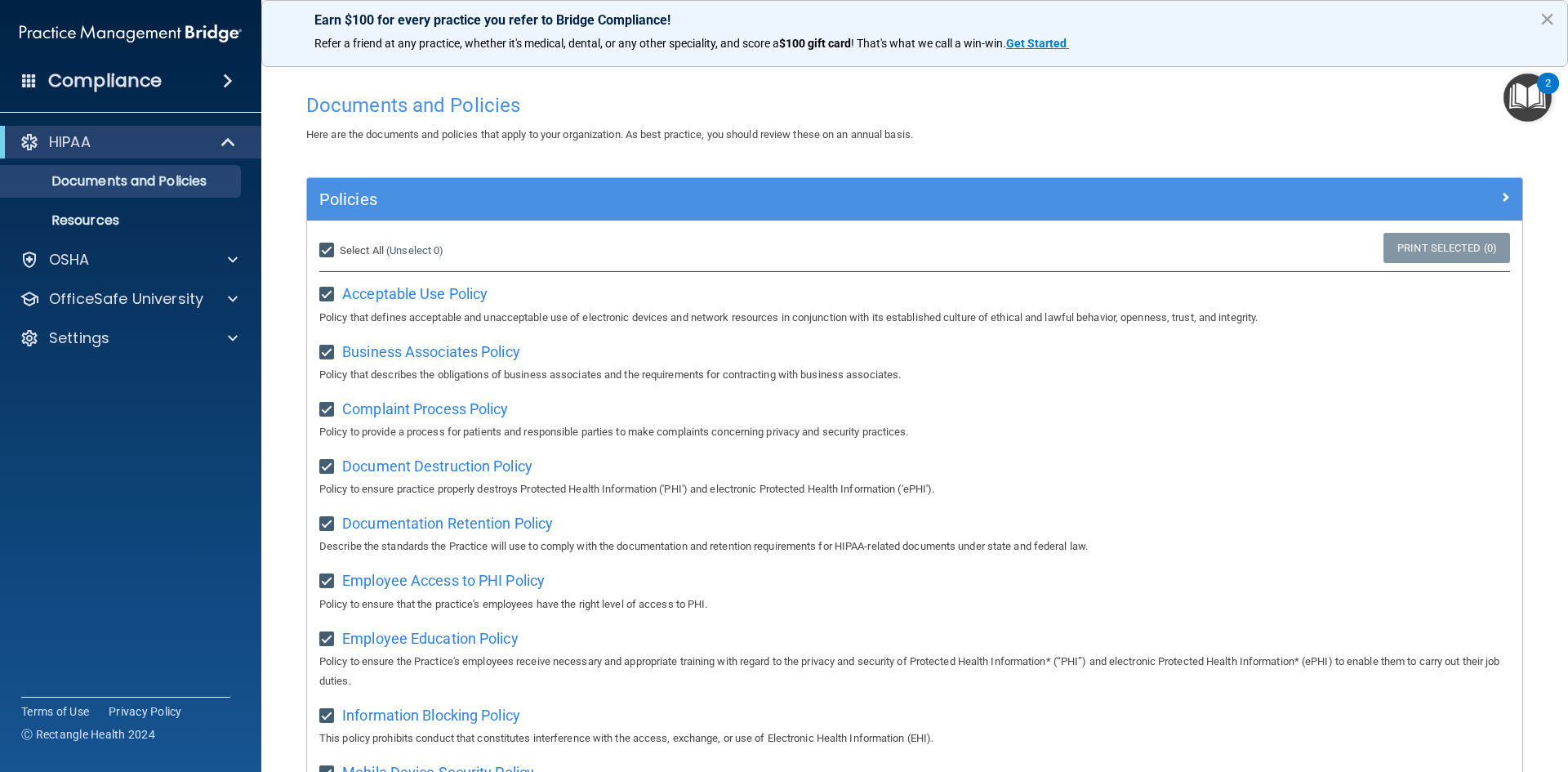
checkbox input "true"
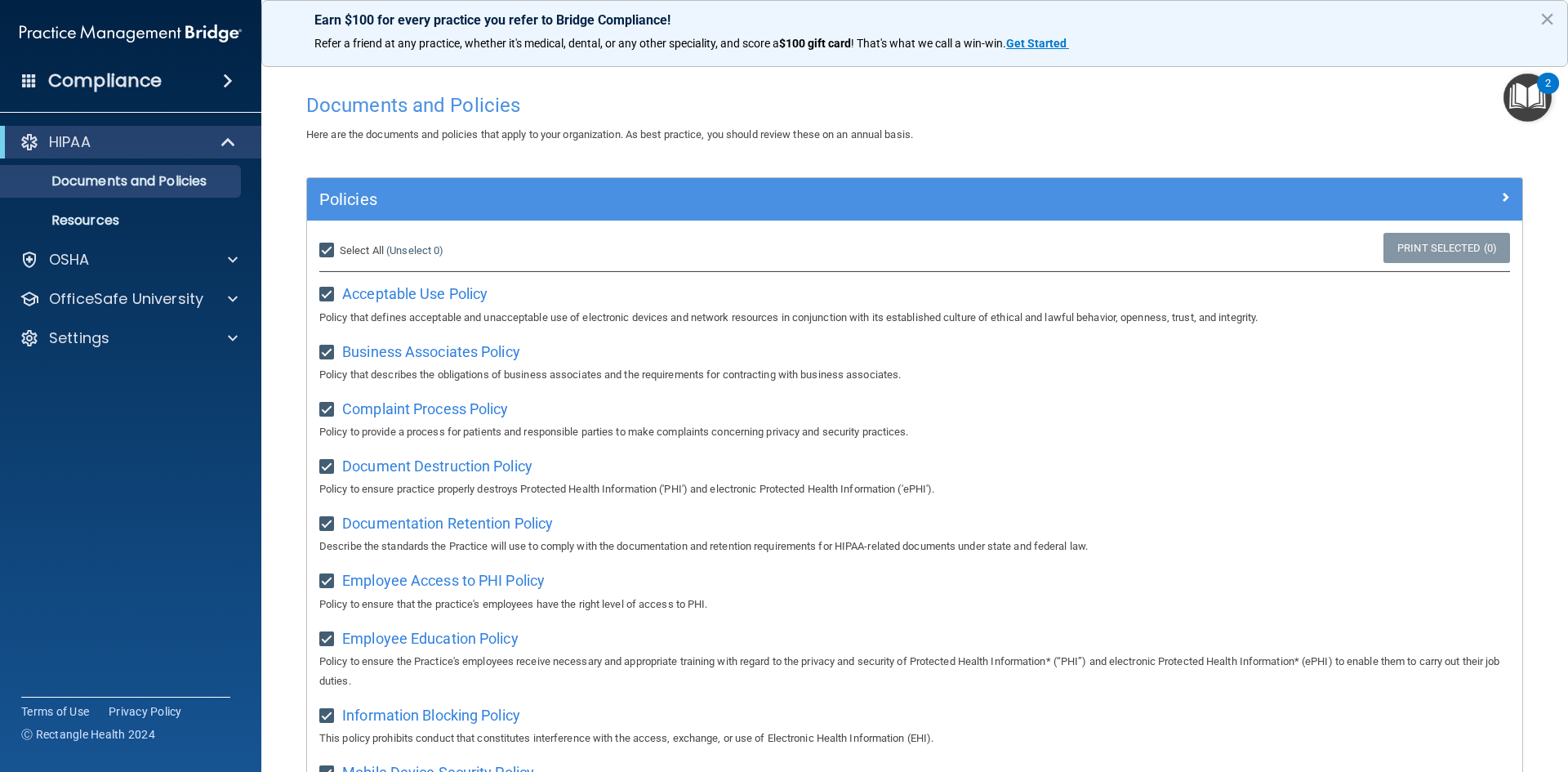
checkbox input "true"
click at [335, 250] on input "Select All (Unselect 21) Unselect All" at bounding box center [329, 250] width 19 height 13
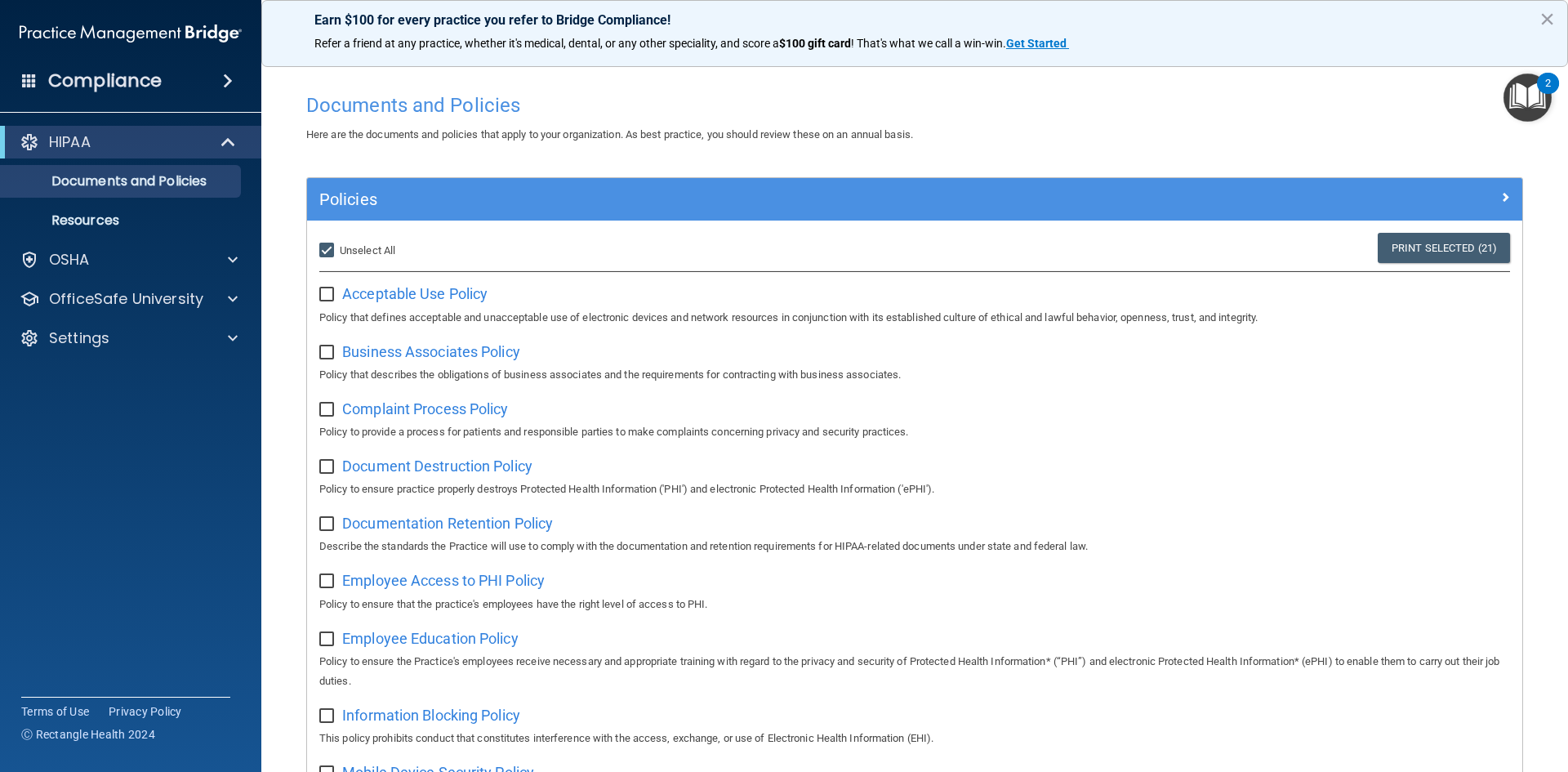
checkbox input "false"
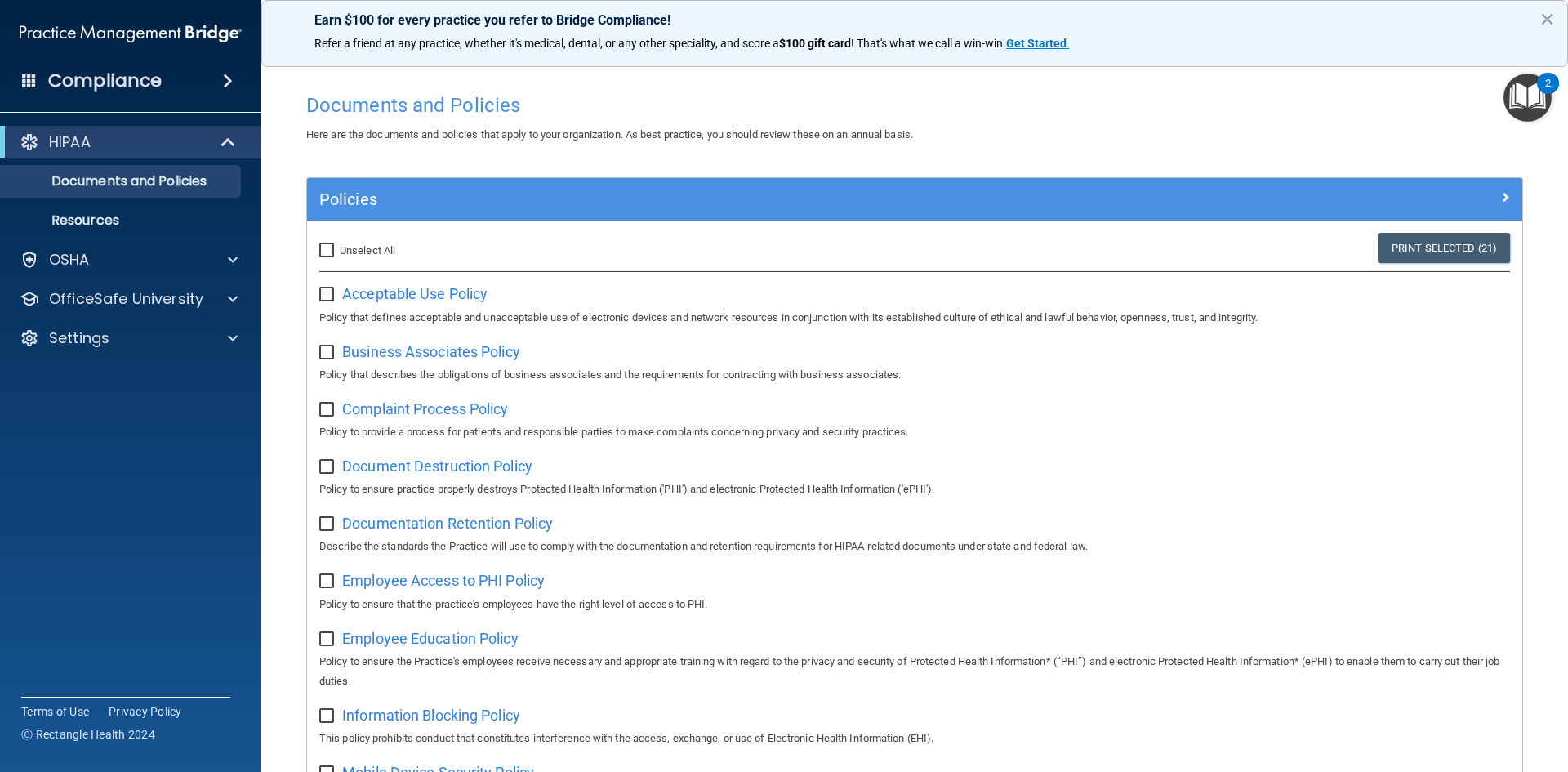
checkbox input "false"
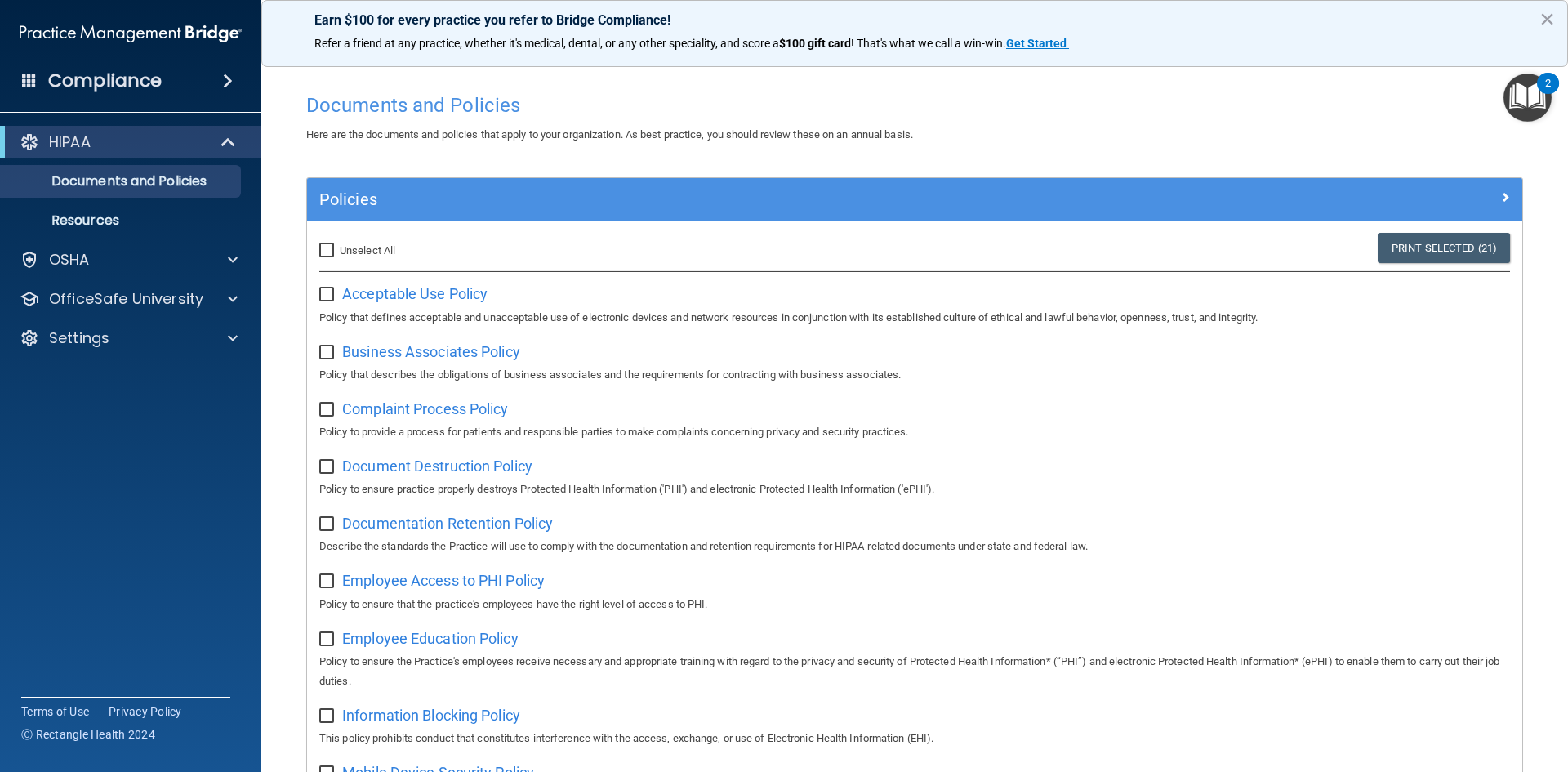
checkbox input "false"
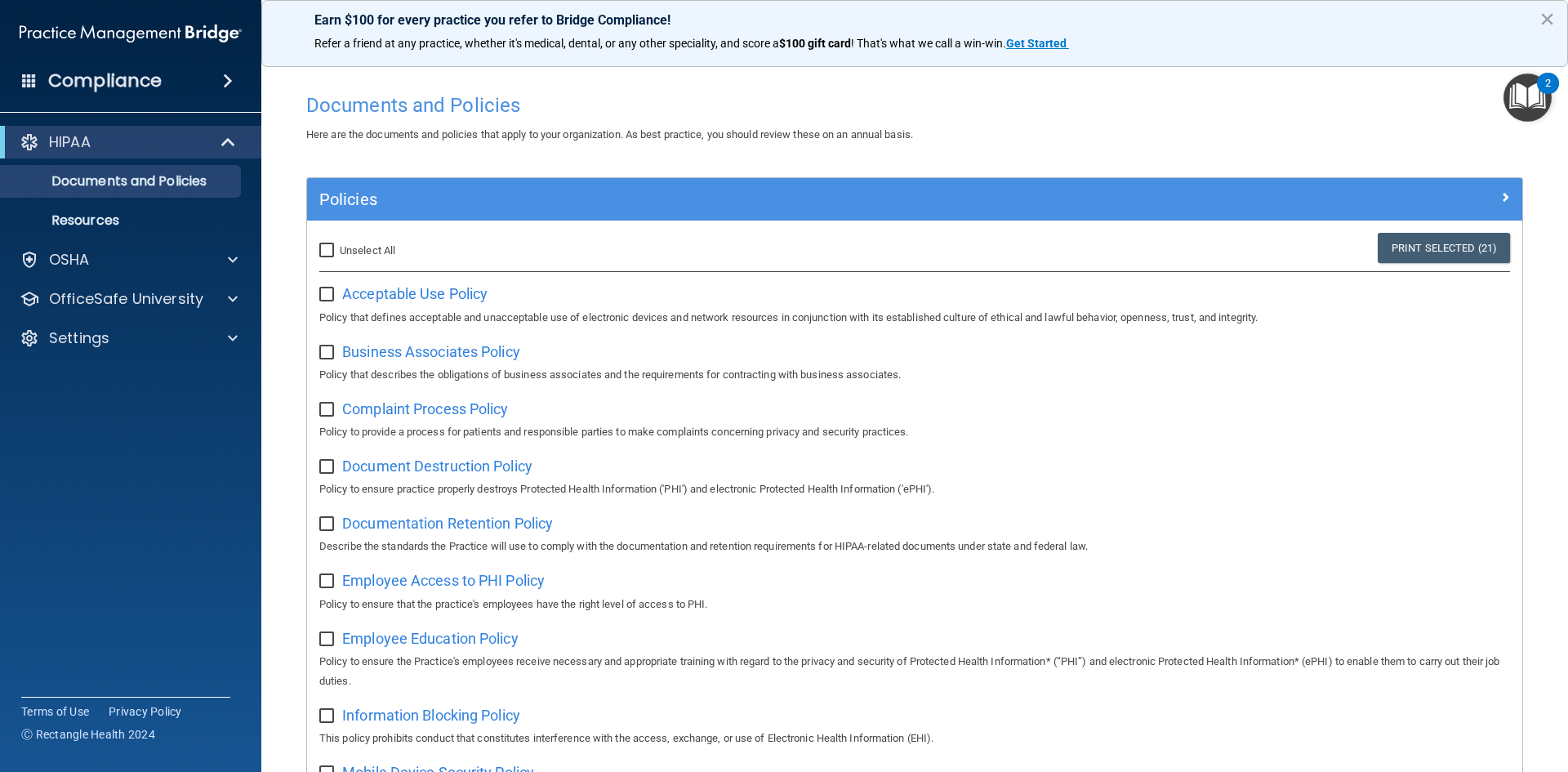
checkbox input "false"
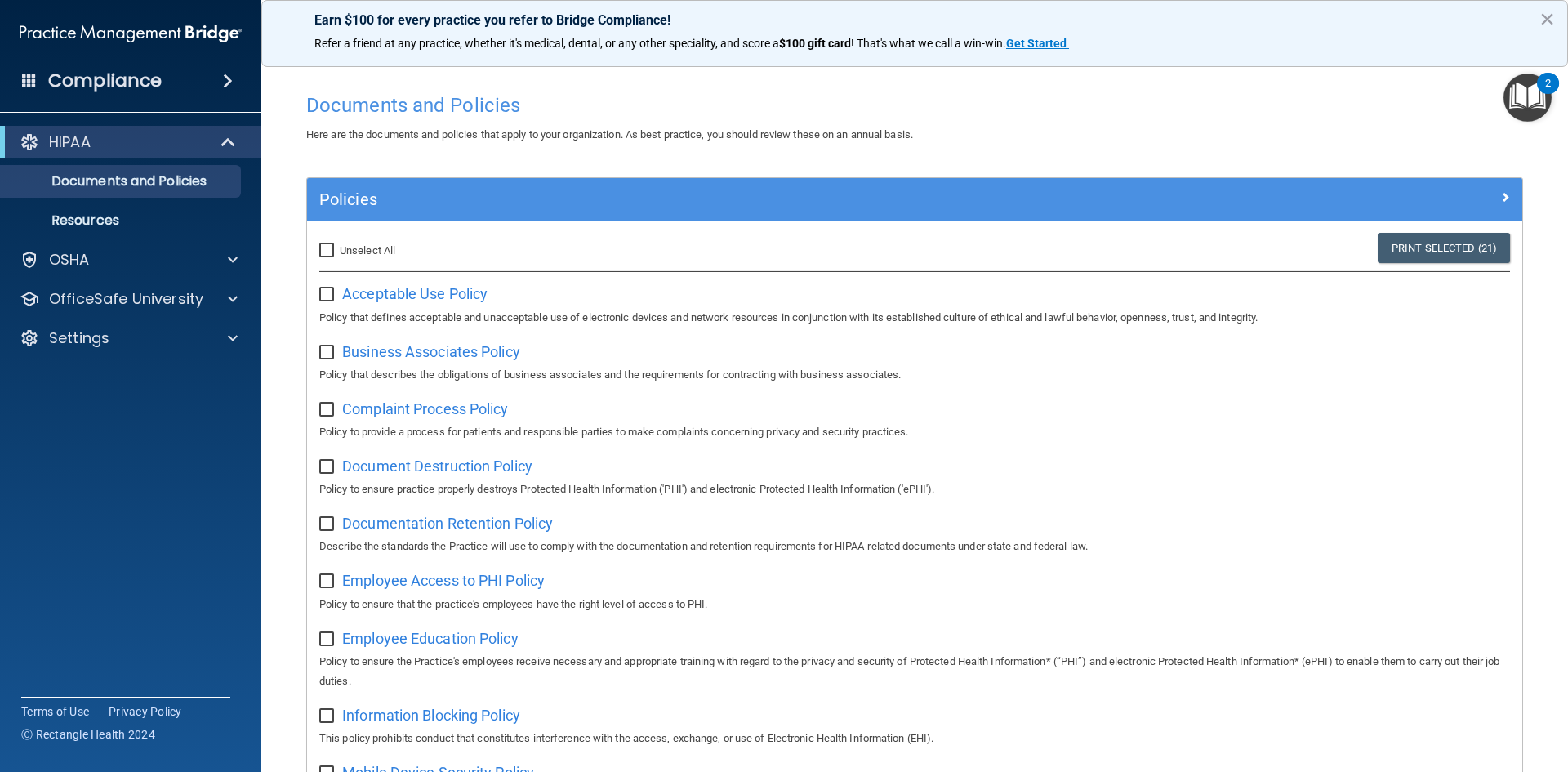
checkbox input "false"
click at [513, 515] on div "Documentation Retention Policy Describe the standards the Practice will use to …" at bounding box center [914, 533] width 1190 height 46
click at [517, 522] on span "Documentation Retention Policy" at bounding box center [447, 523] width 211 height 17
click at [326, 246] on input "Select All (Unselect 0) Unselect All" at bounding box center [329, 250] width 19 height 13
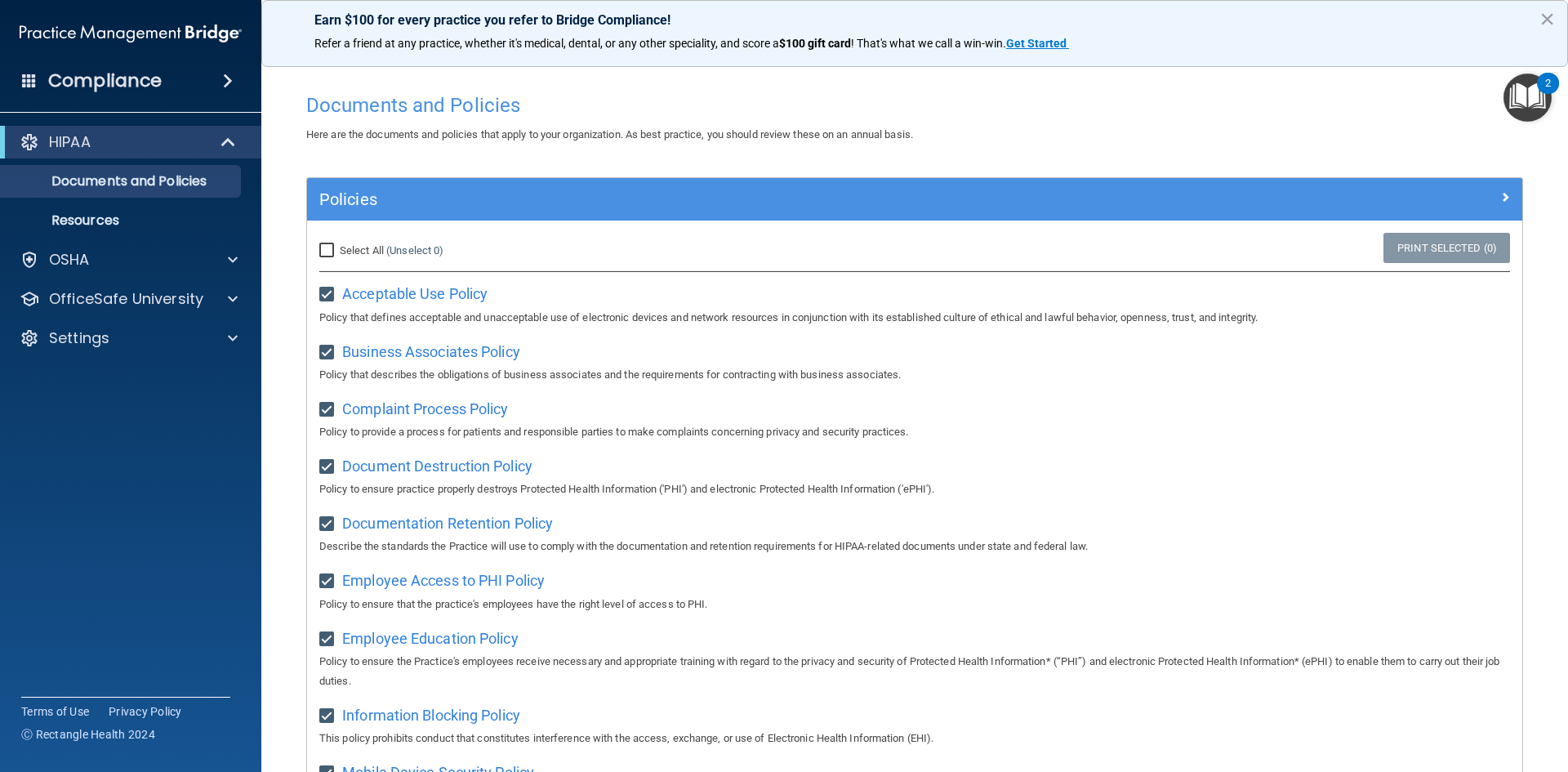
checkbox input "true"
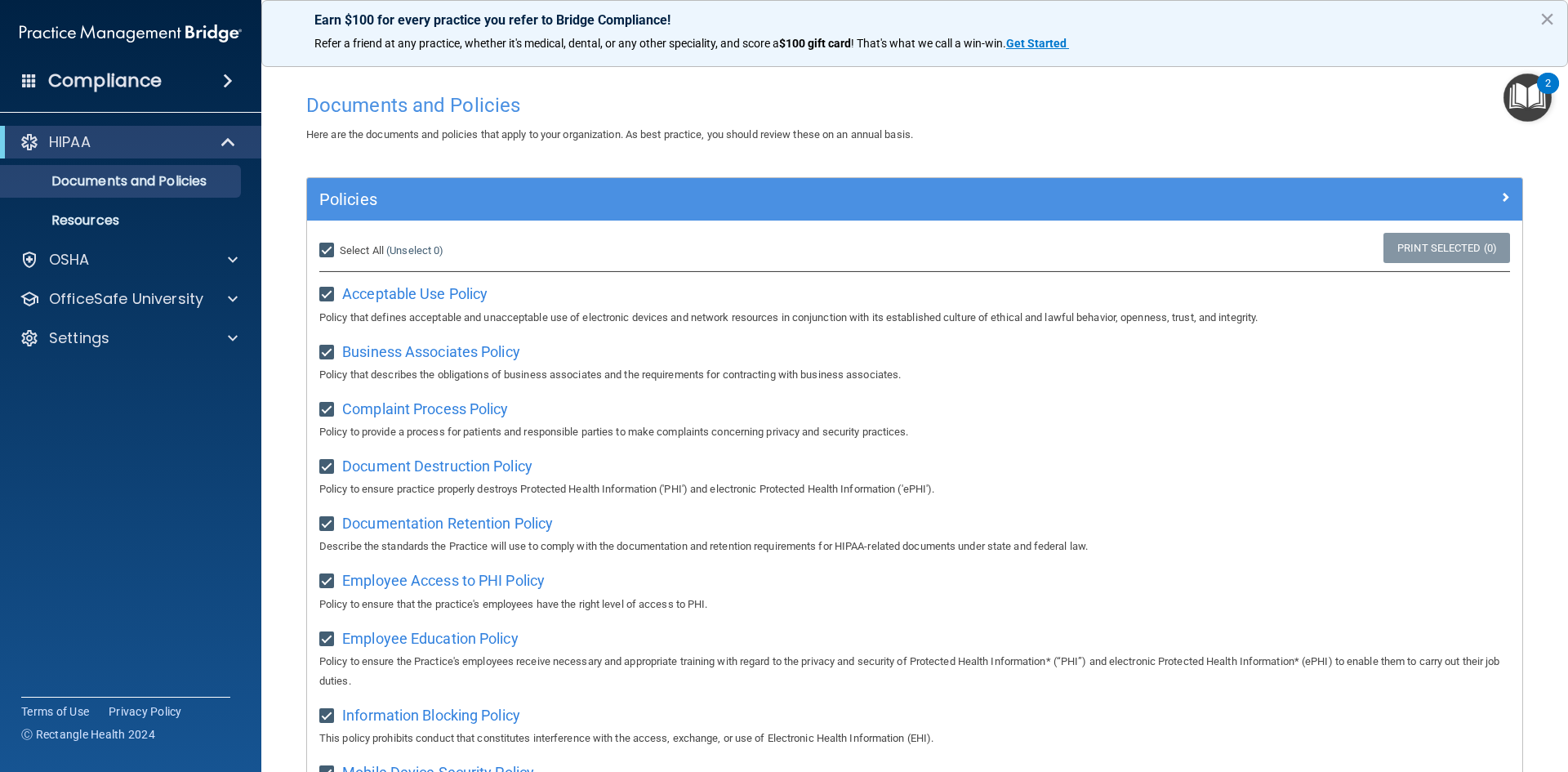
checkbox input "true"
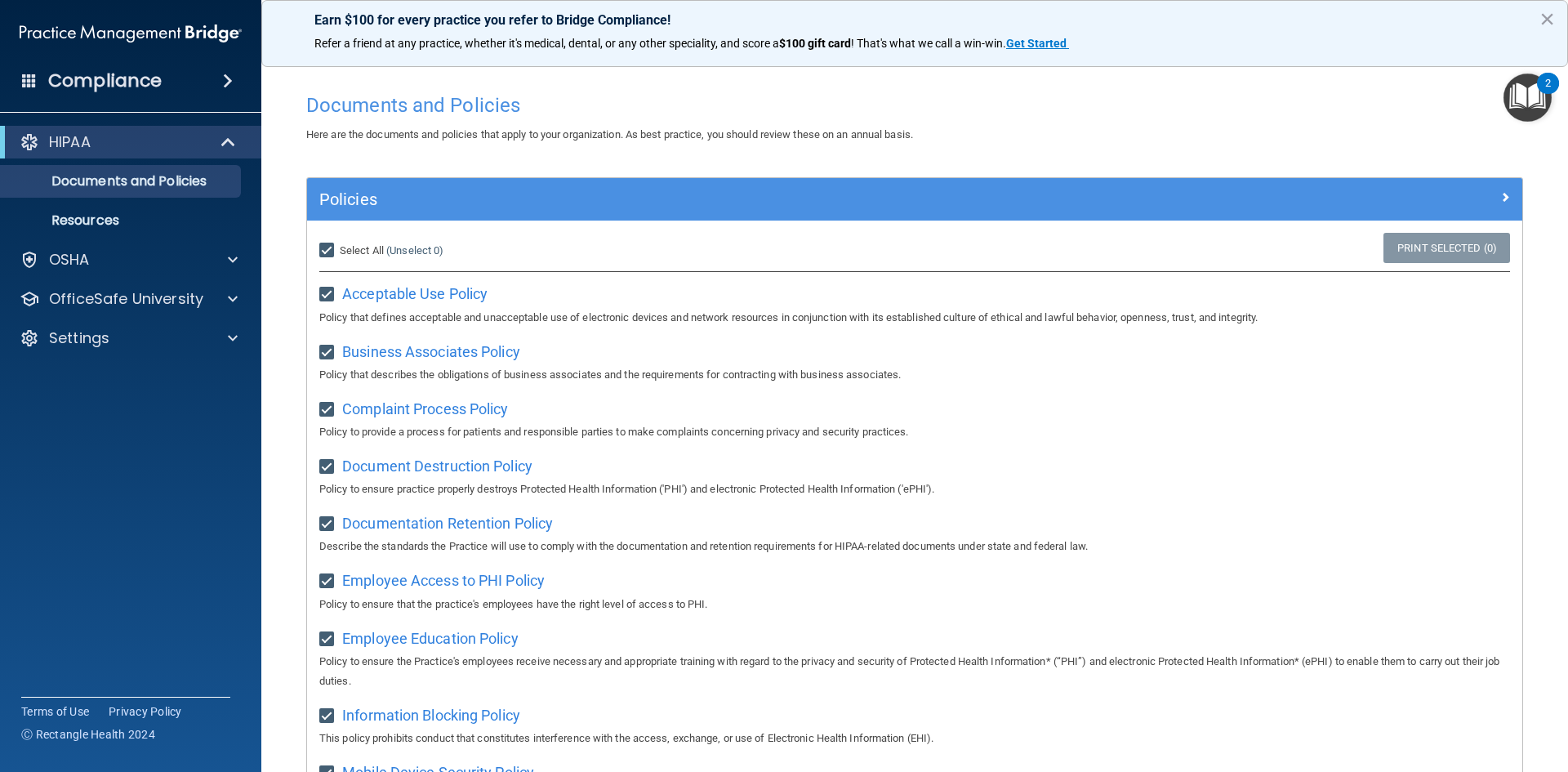
checkbox input "true"
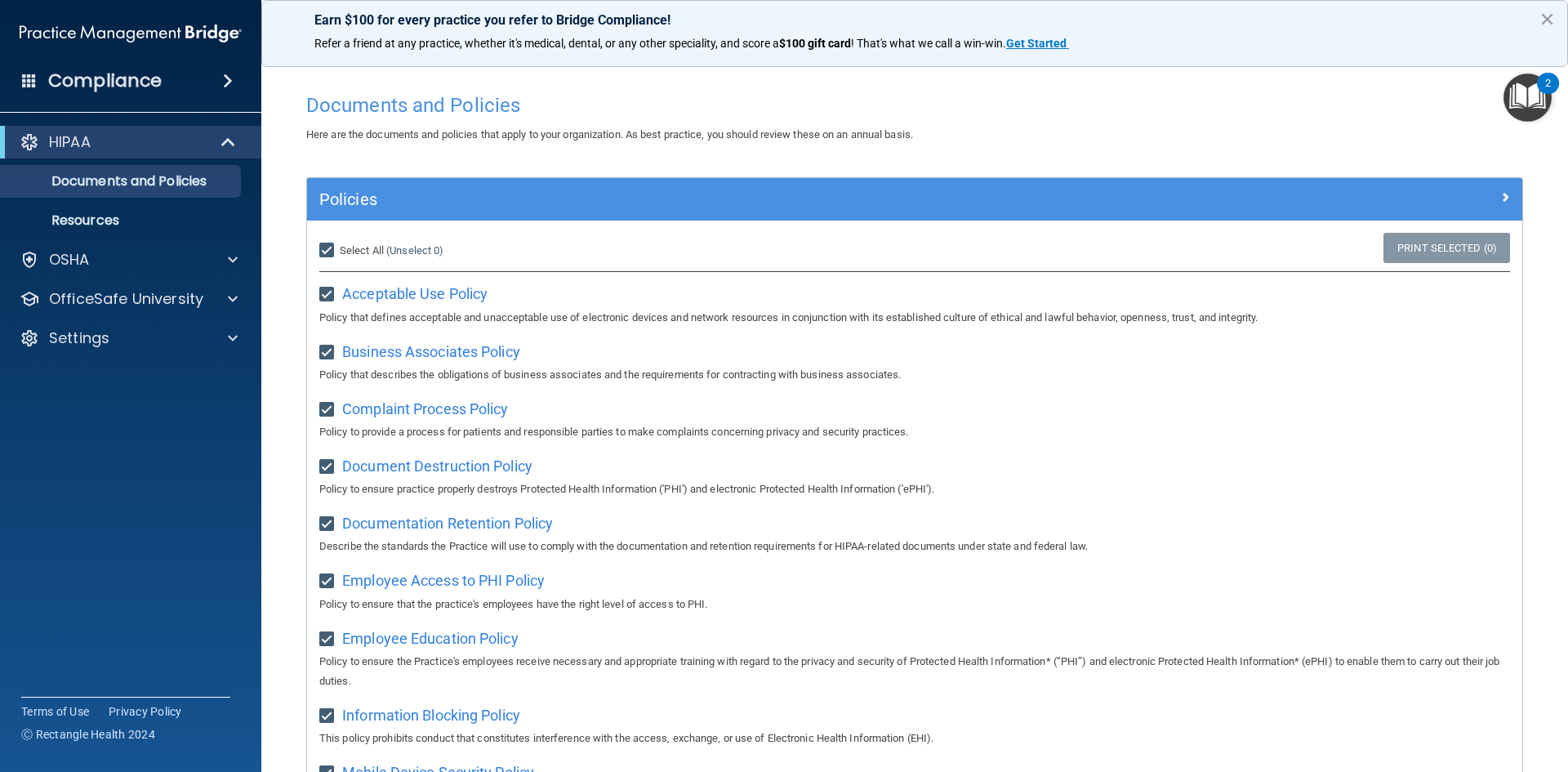
checkbox input "true"
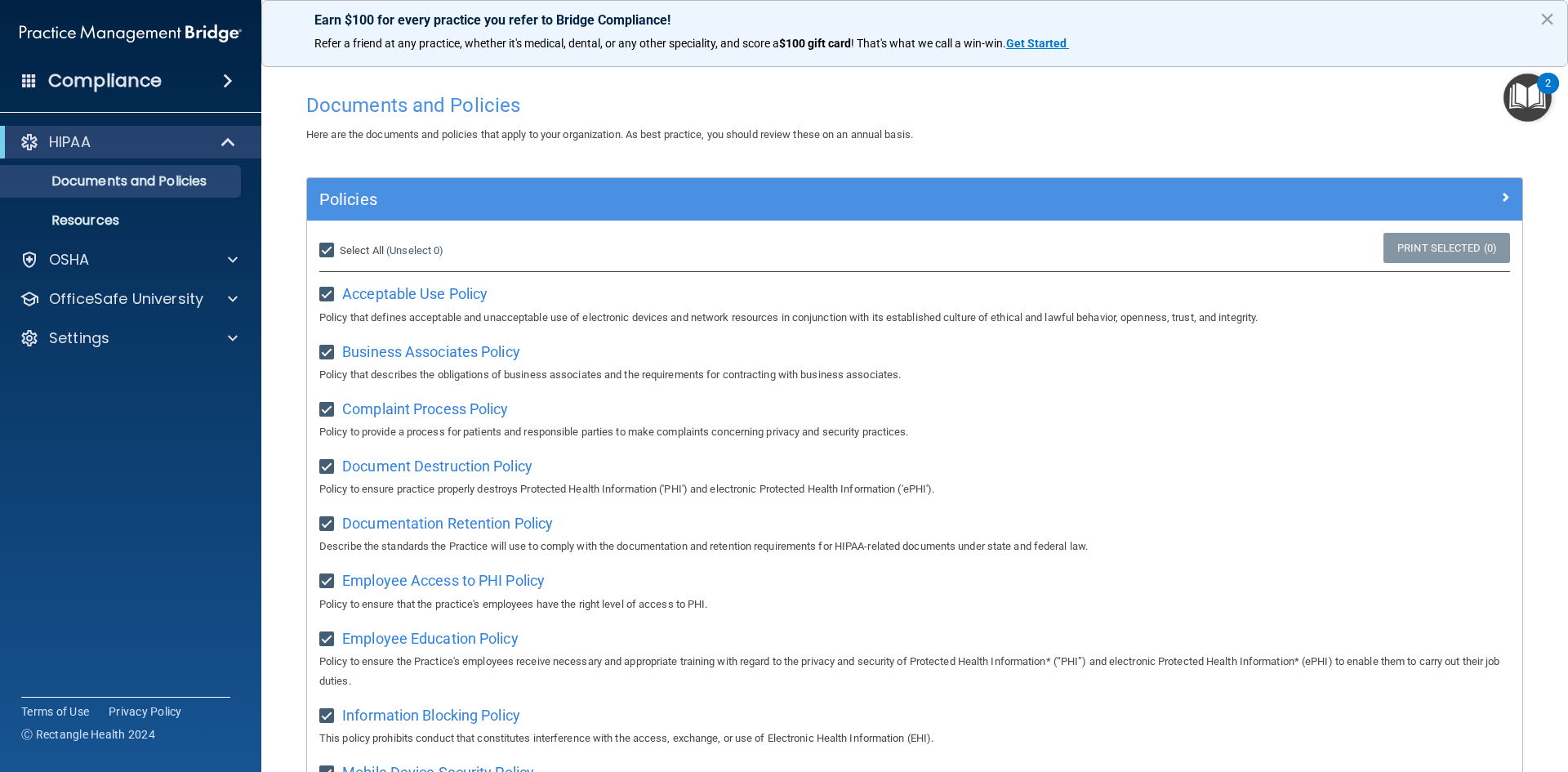
checkbox input "true"
click at [326, 246] on input "Select All (Unselect 21) Unselect All" at bounding box center [329, 250] width 19 height 13
checkbox input "false"
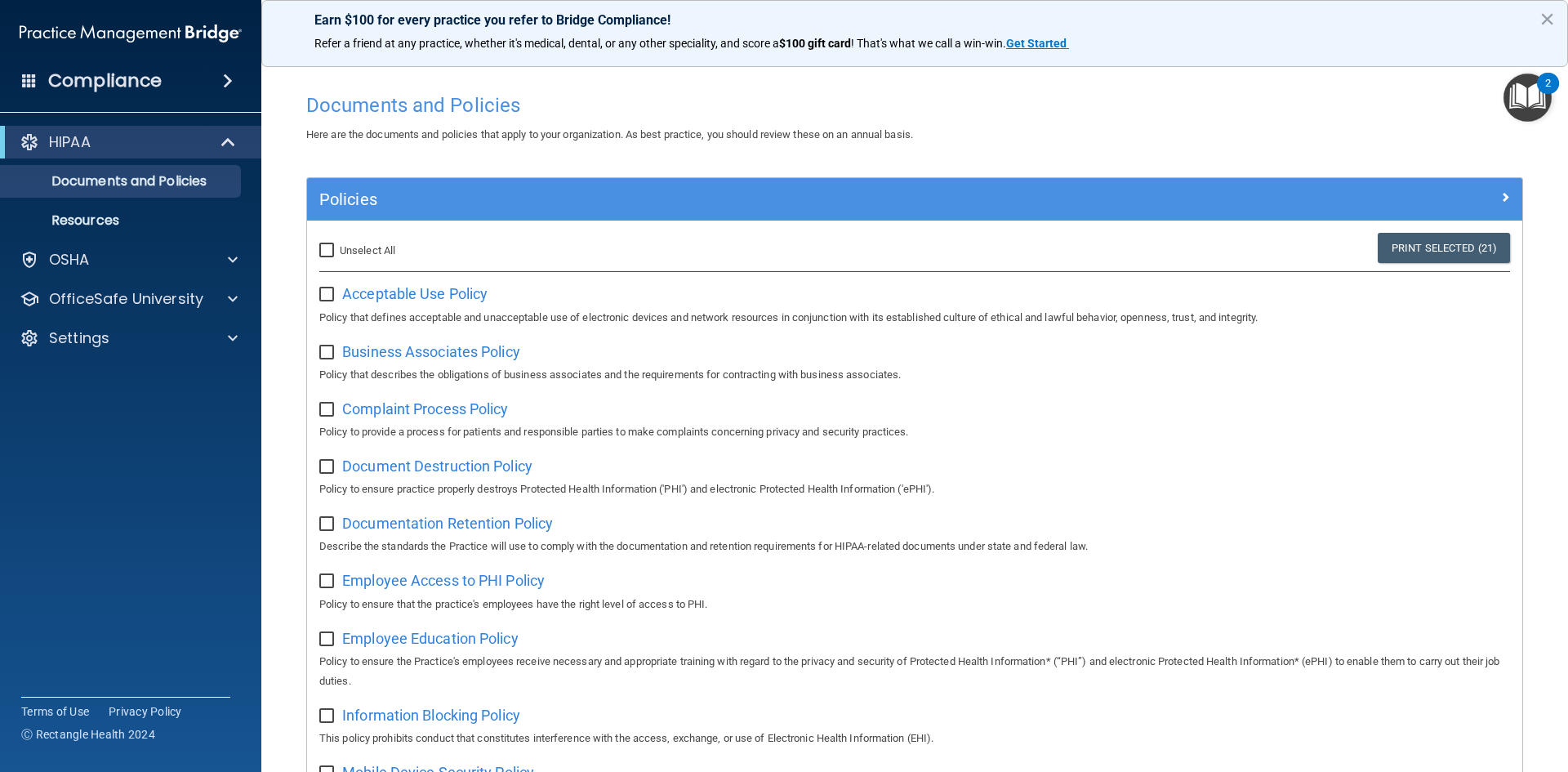
checkbox input "false"
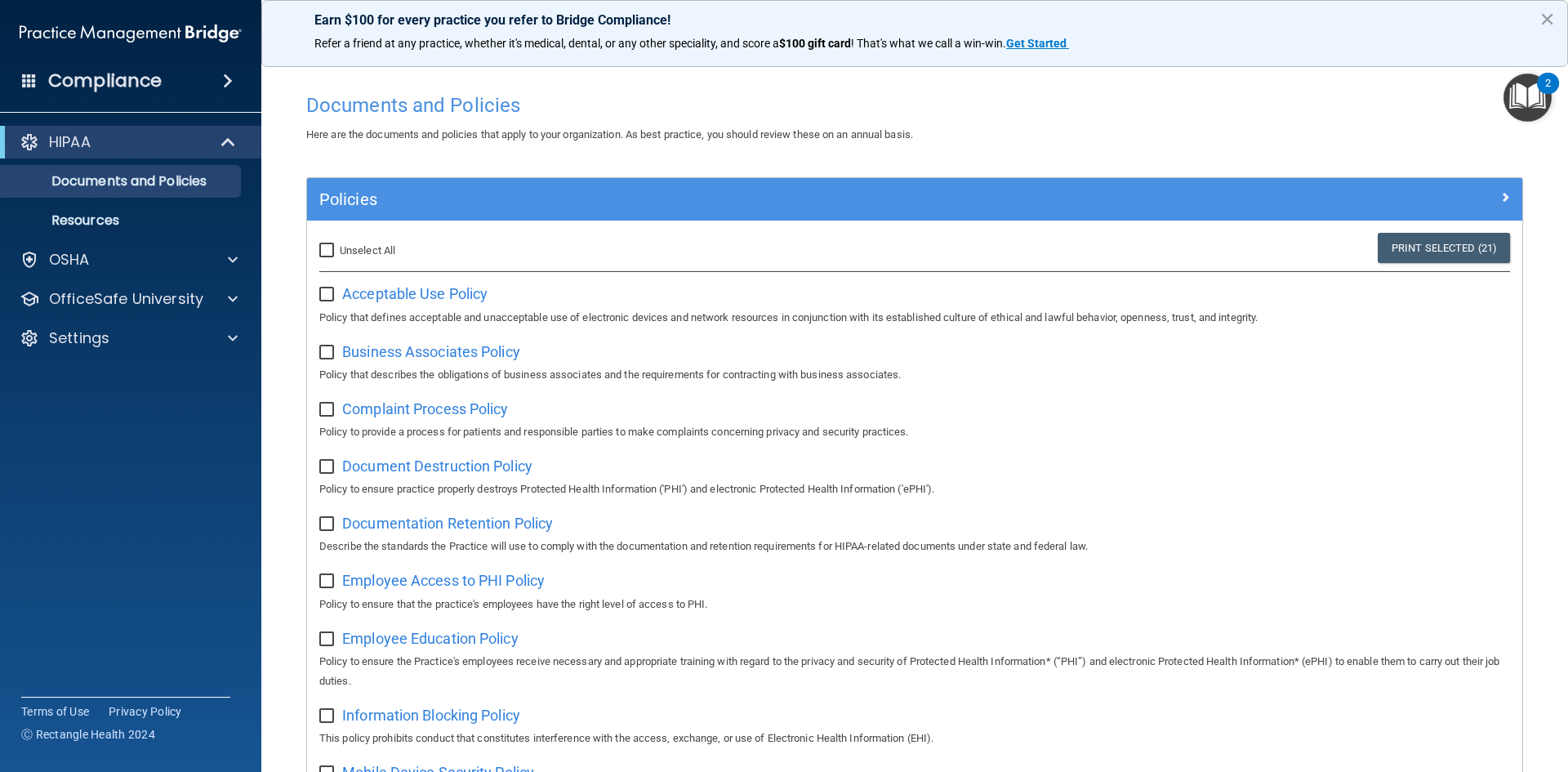
checkbox input "false"
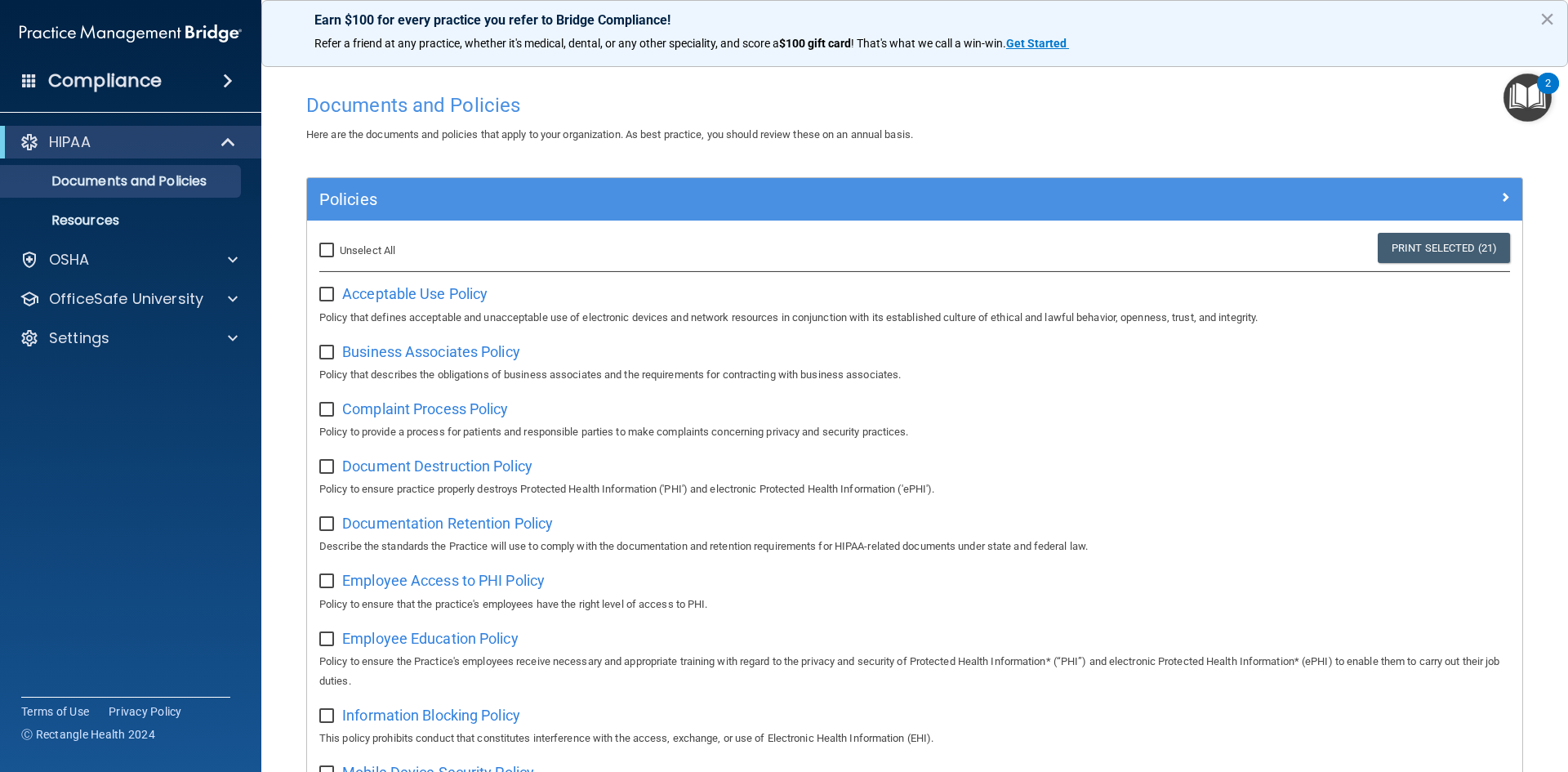
checkbox input "false"
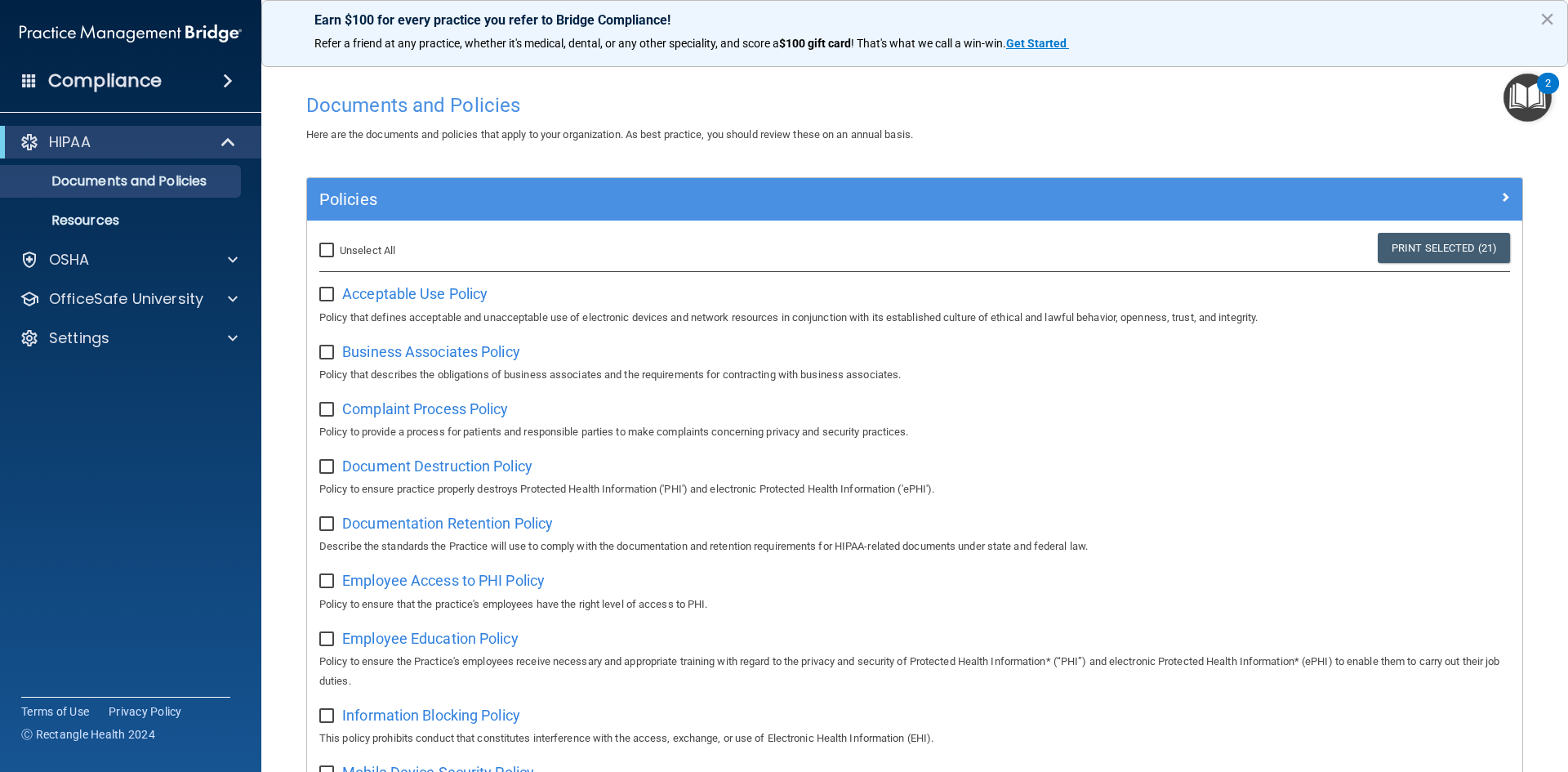
checkbox input "false"
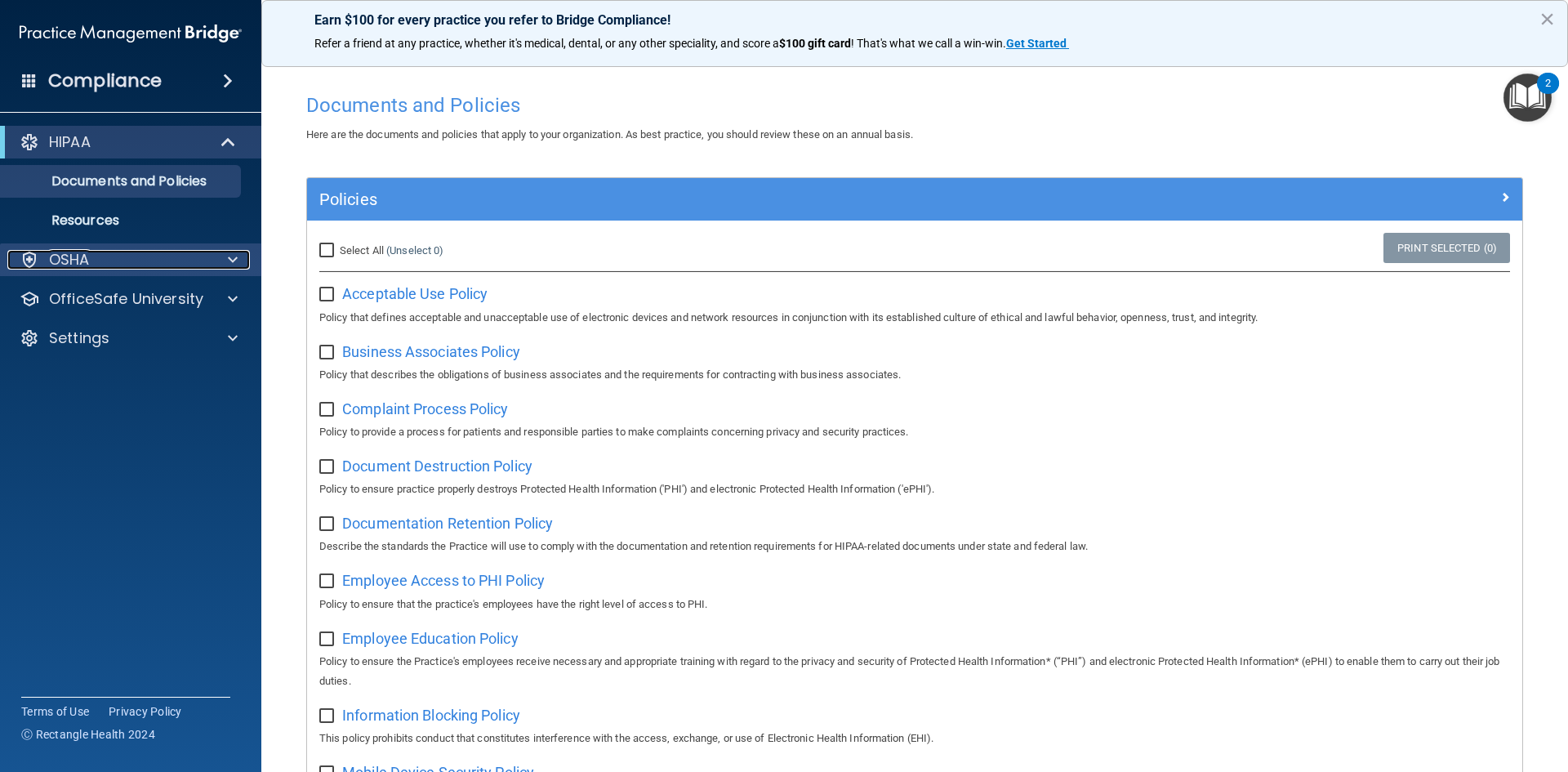
click at [227, 267] on div at bounding box center [230, 260] width 40 height 20
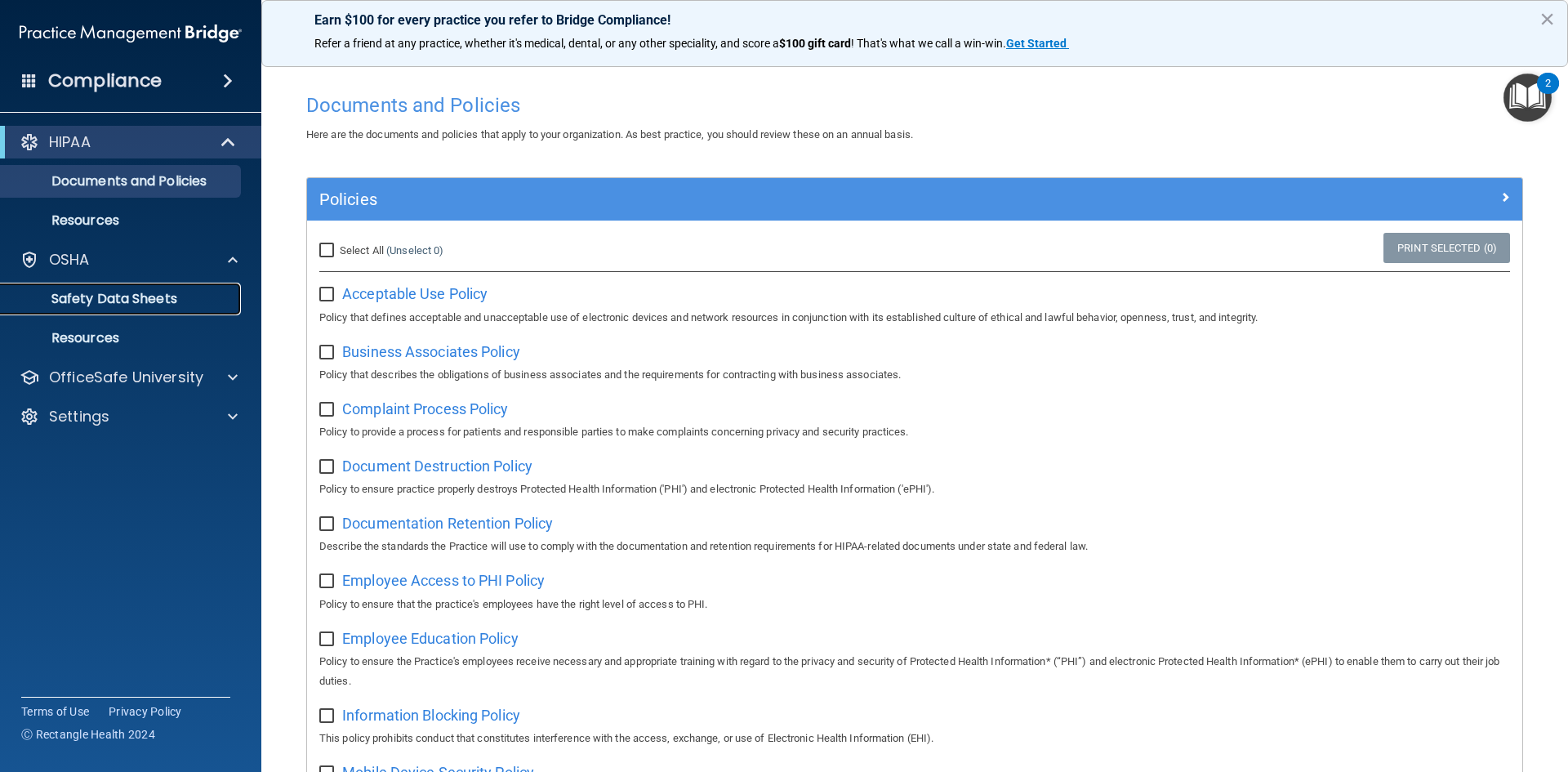
click at [177, 296] on p "Safety Data Sheets" at bounding box center [121, 299] width 223 height 16
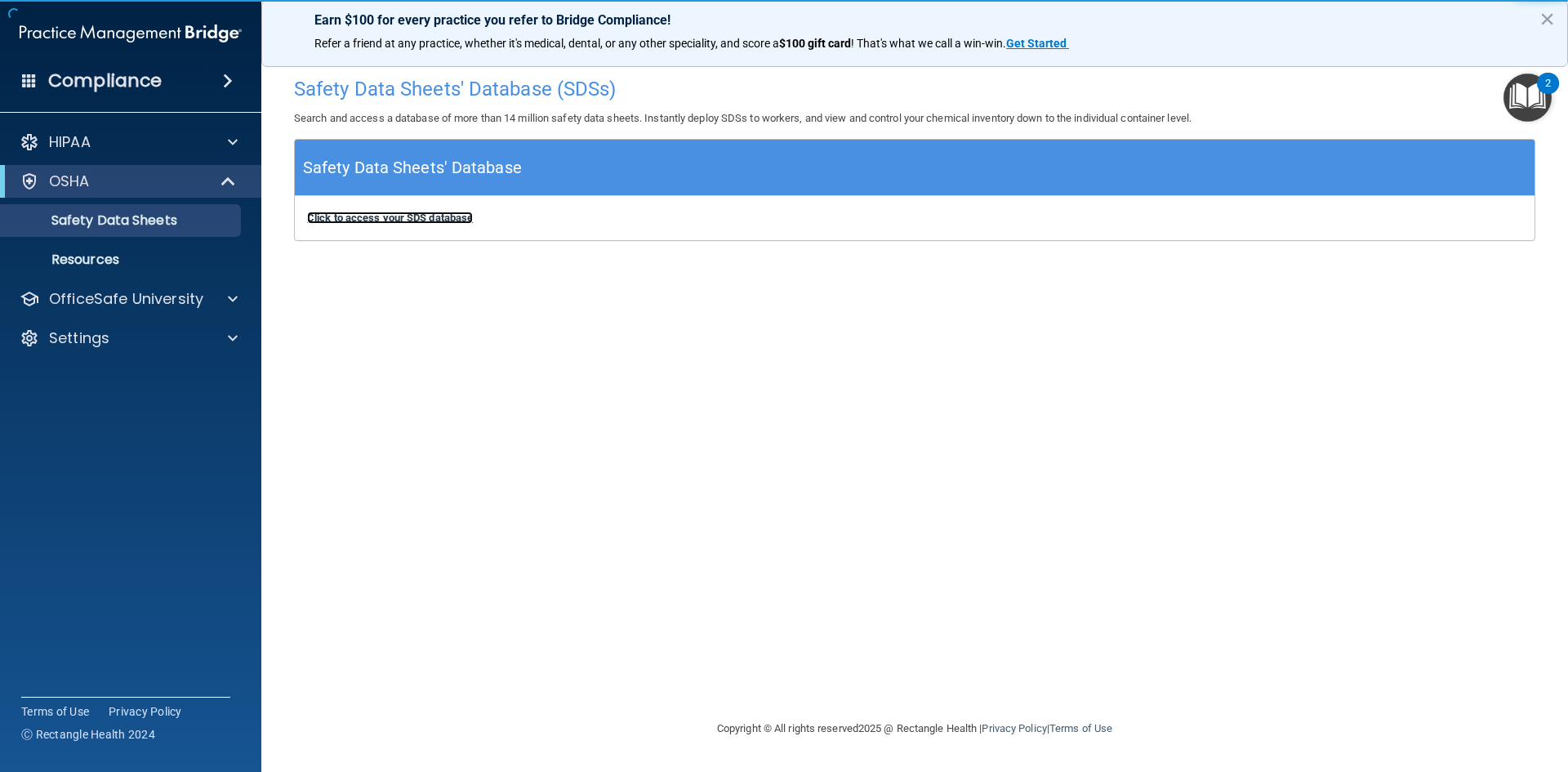
click at [378, 216] on b "Click to access your SDS database" at bounding box center [390, 218] width 166 height 12
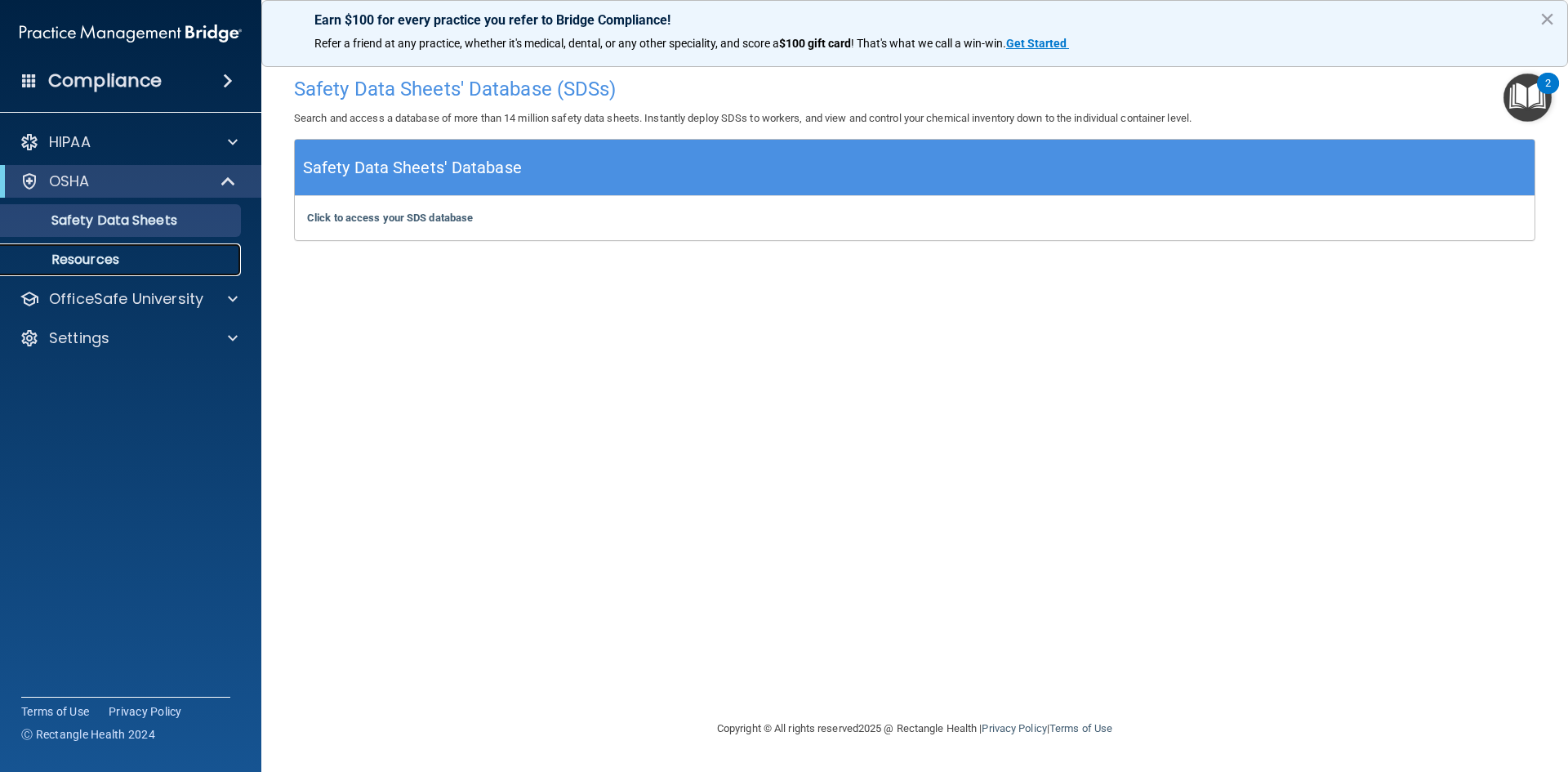
click at [103, 262] on p "Resources" at bounding box center [121, 259] width 223 height 16
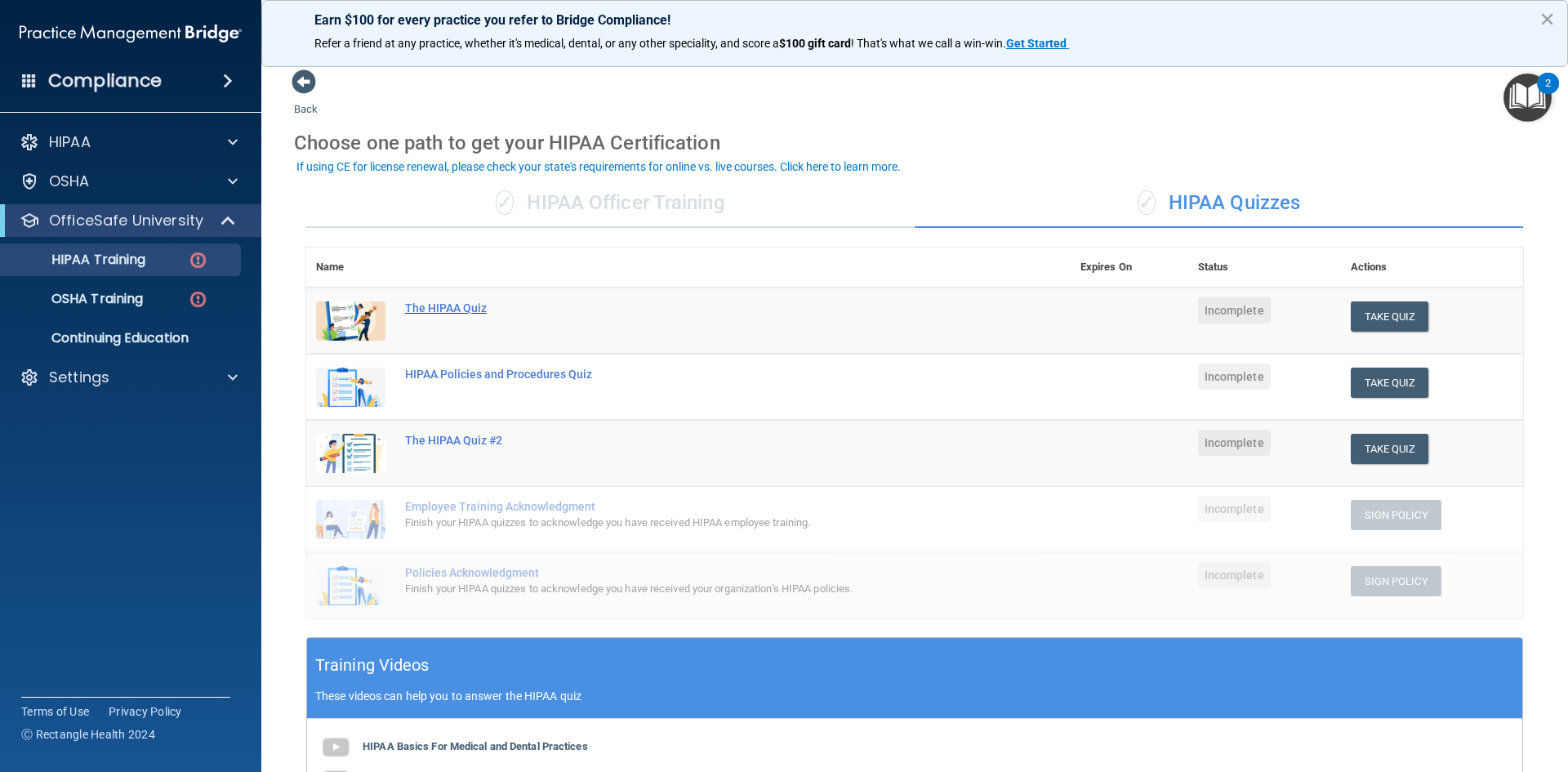
click at [458, 303] on div "The HIPAA Quiz" at bounding box center [697, 307] width 584 height 13
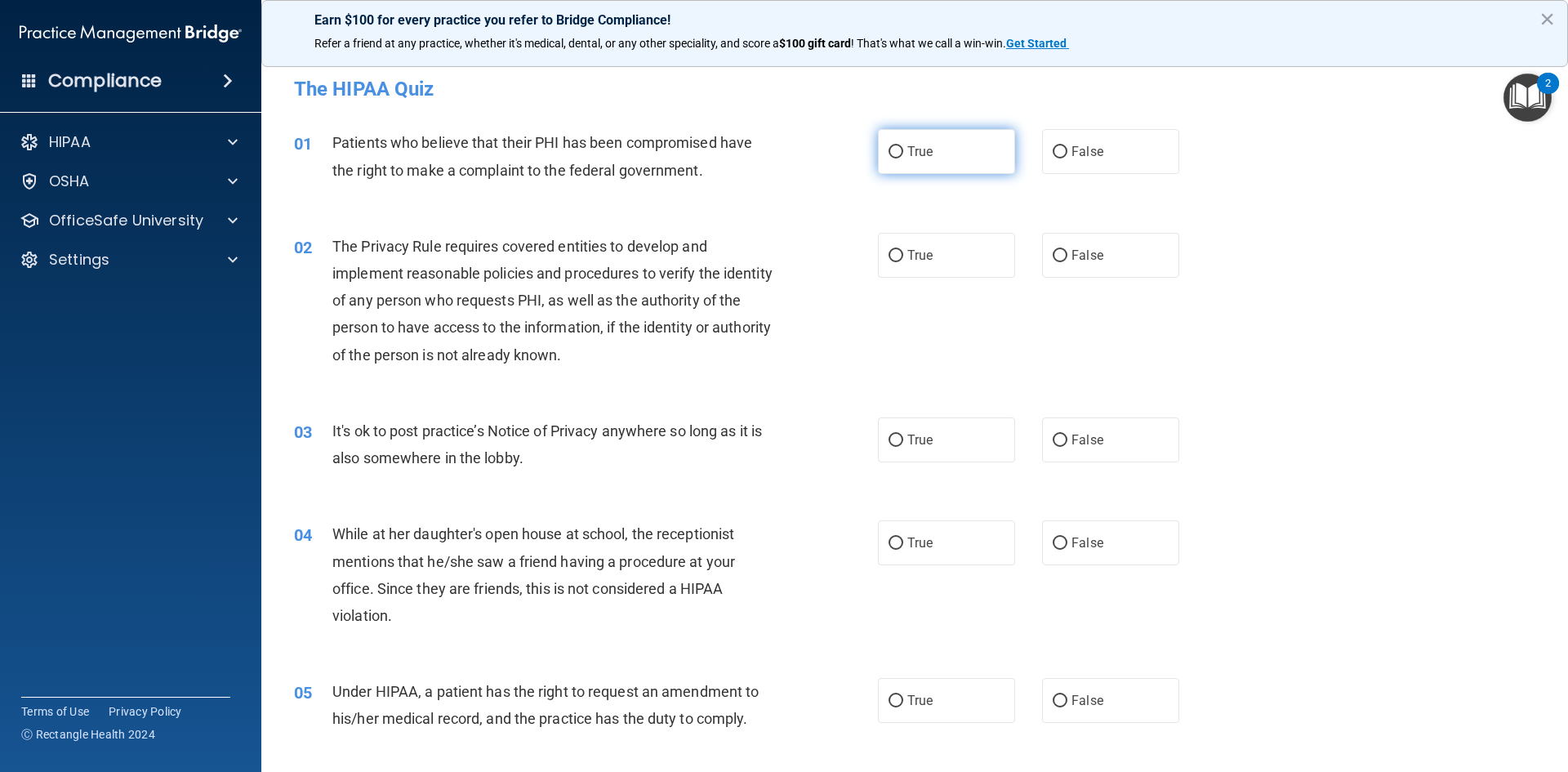
click at [892, 152] on input "True" at bounding box center [895, 152] width 15 height 12
radio input "true"
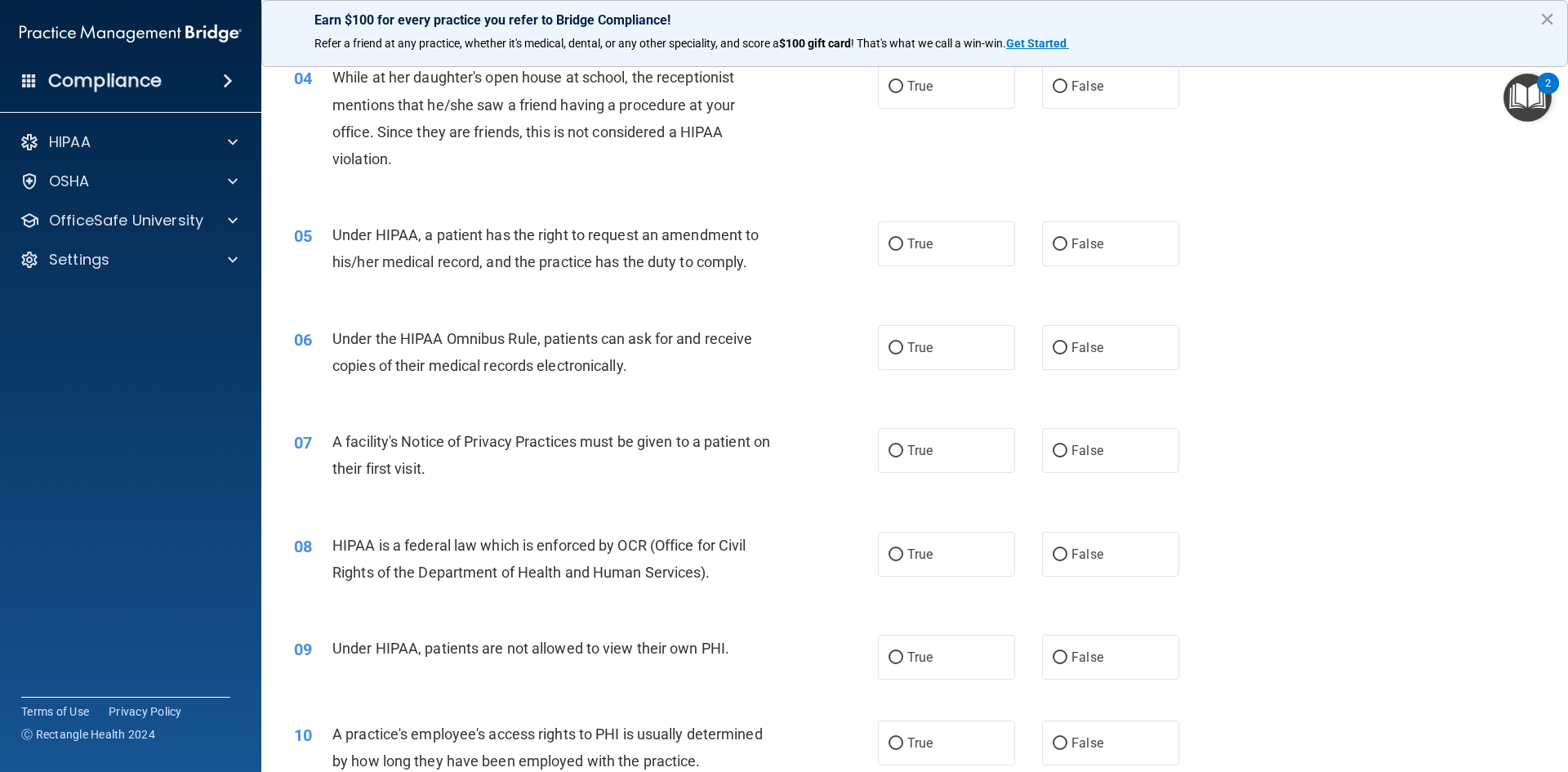
scroll to position [491, 0]
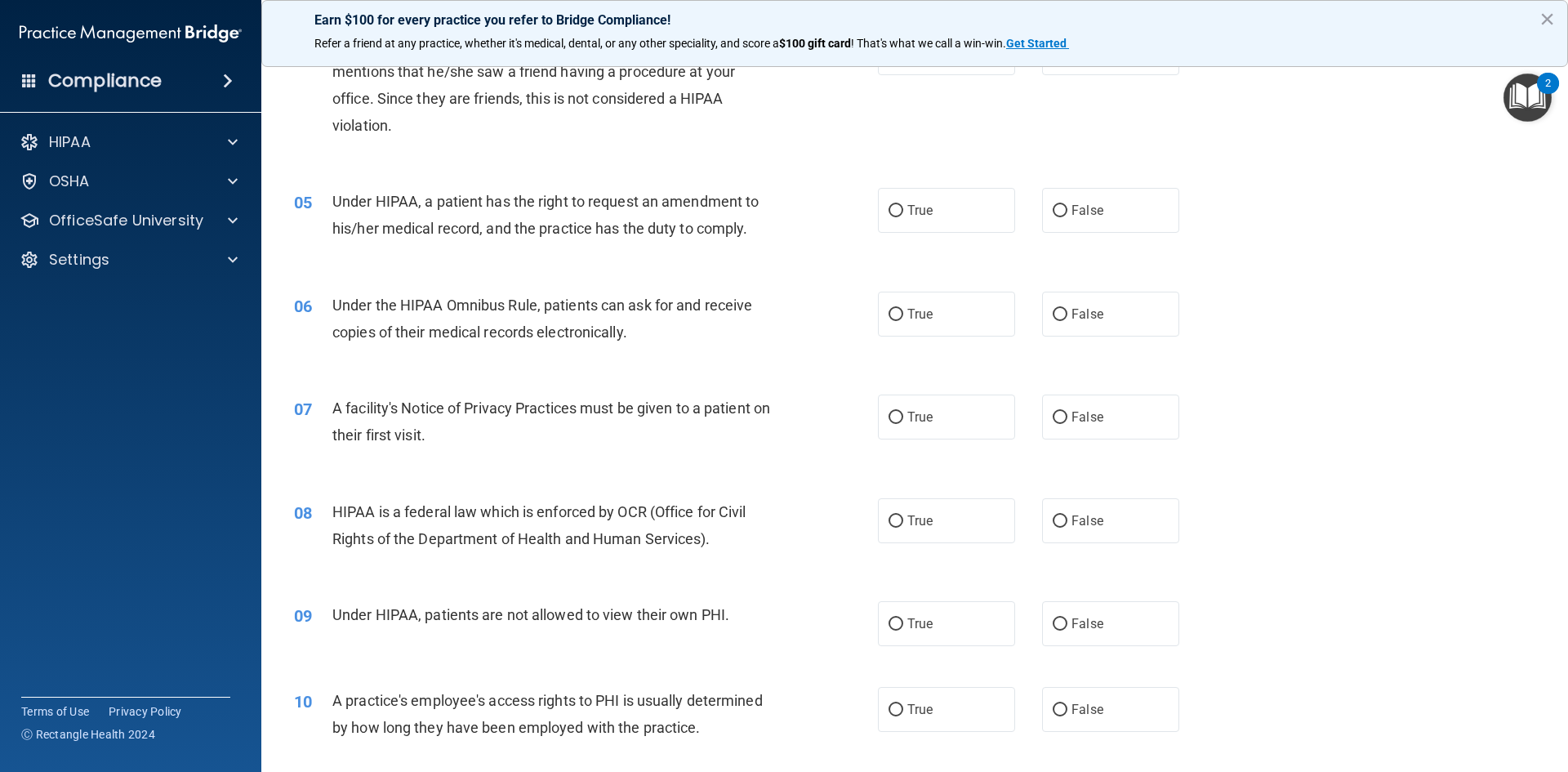
click at [223, 83] on span at bounding box center [227, 81] width 9 height 20
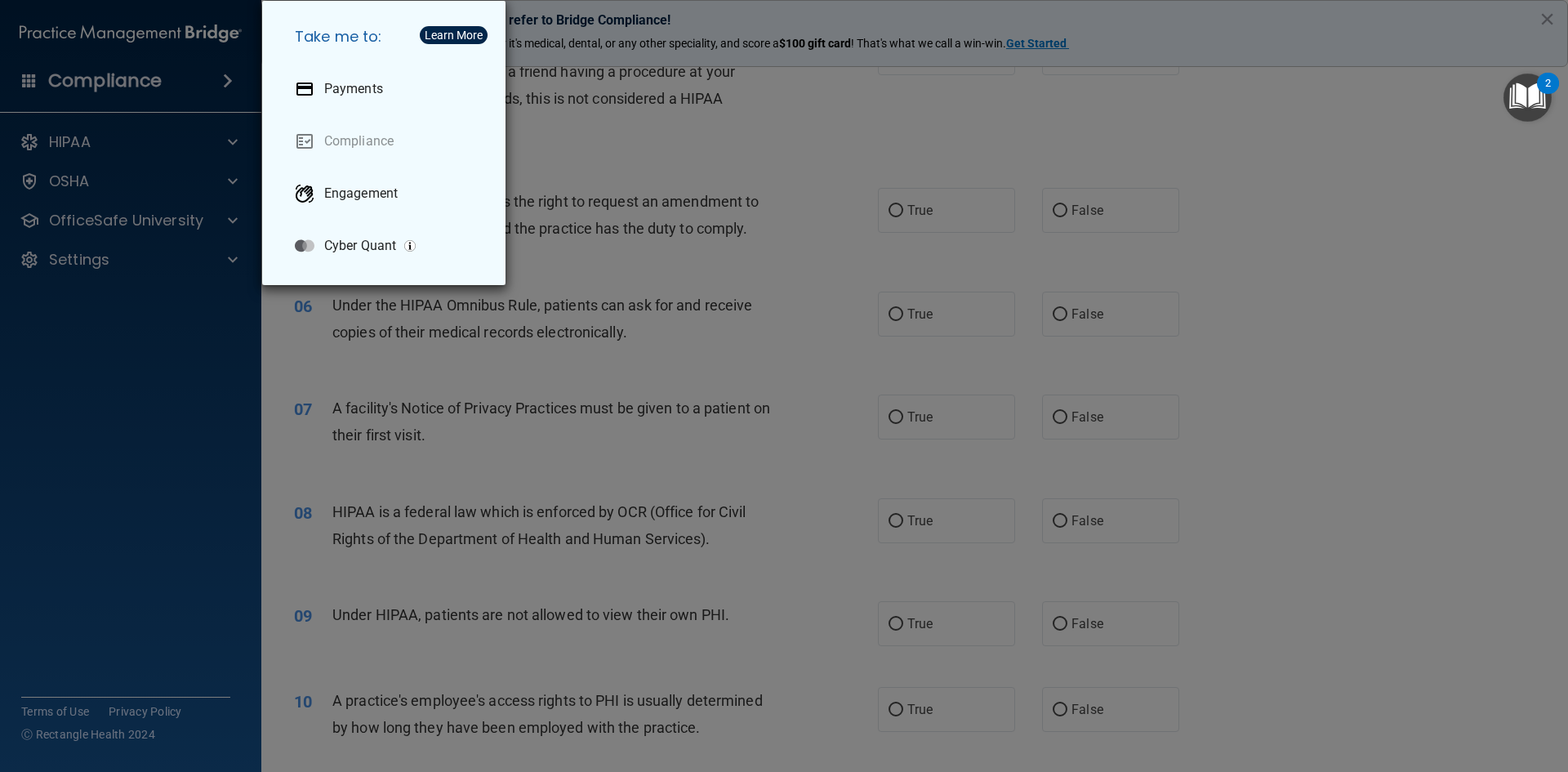
click at [221, 83] on div "Take me to: Payments Compliance Engagement Cyber Quant" at bounding box center [784, 386] width 1568 height 772
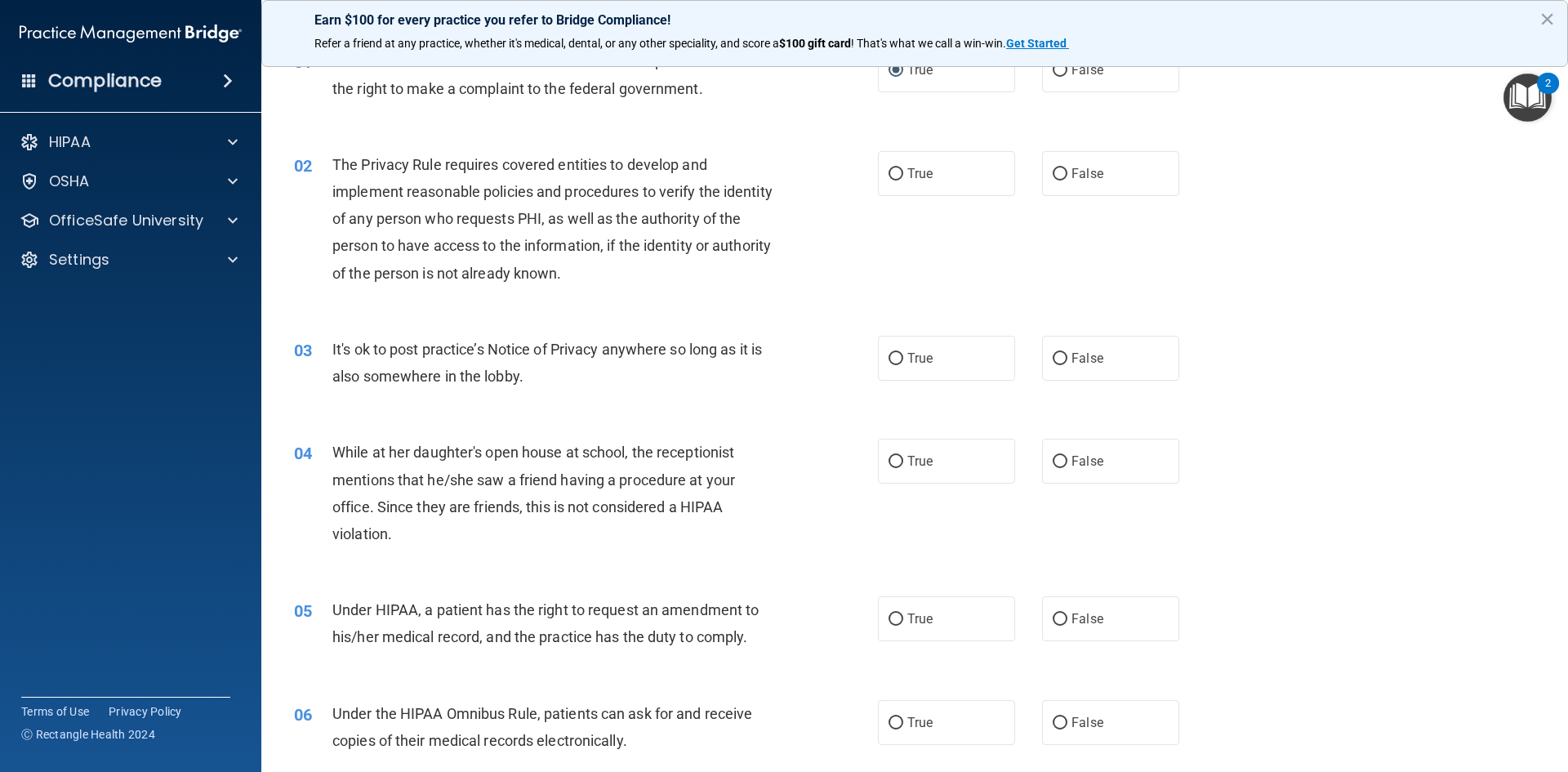
scroll to position [0, 0]
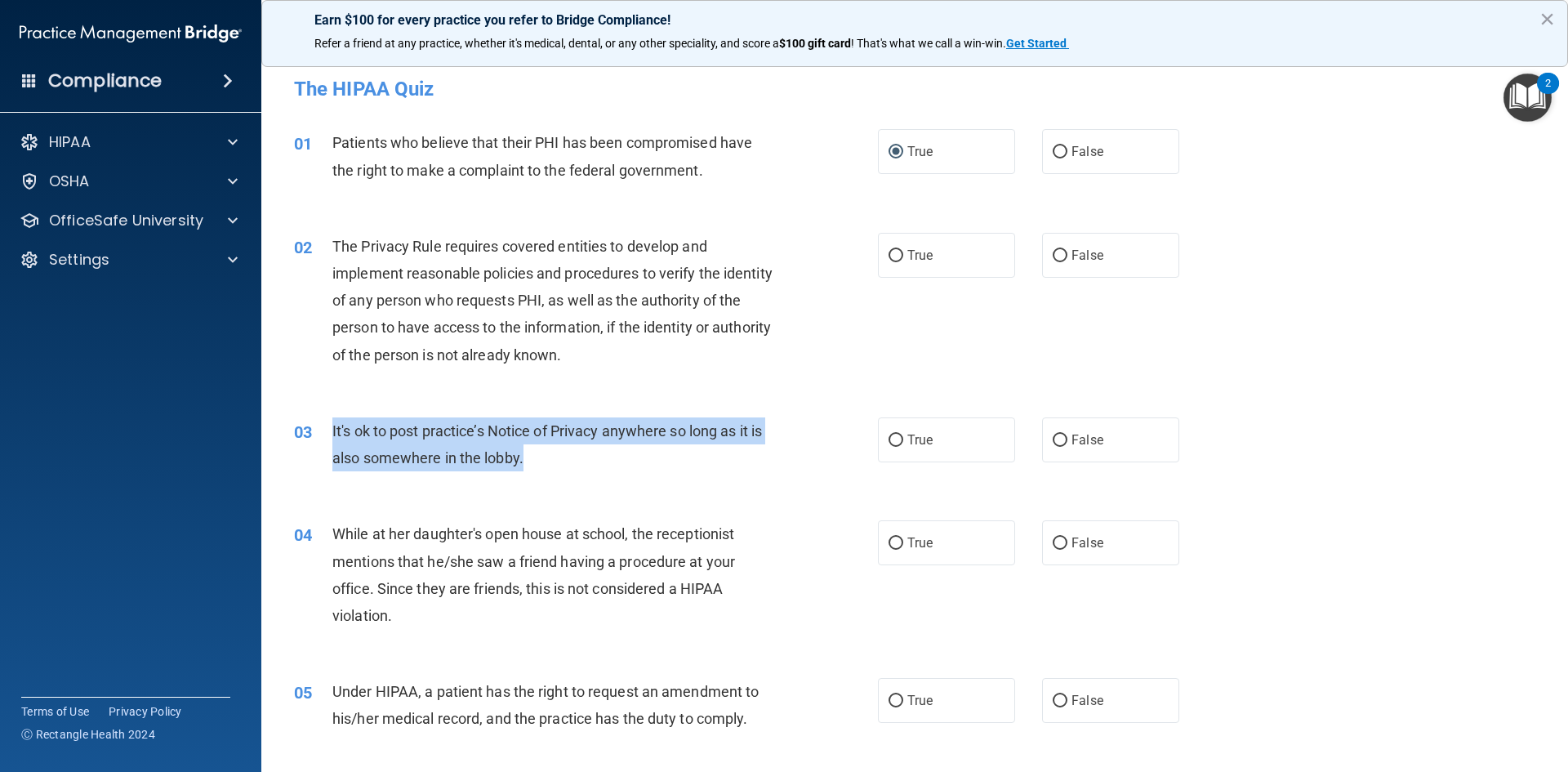
drag, startPoint x: 331, startPoint y: 429, endPoint x: 809, endPoint y: 472, distance: 479.9
click at [809, 472] on div "03 It's ok to post practice’s Notice of Privacy anywhere so long as it is also …" at bounding box center [586, 448] width 633 height 62
copy div "It's ok to post practice’s Notice of Privacy anywhere so long as it is also som…"
click at [1054, 444] on input "False" at bounding box center [1060, 441] width 15 height 12
radio input "true"
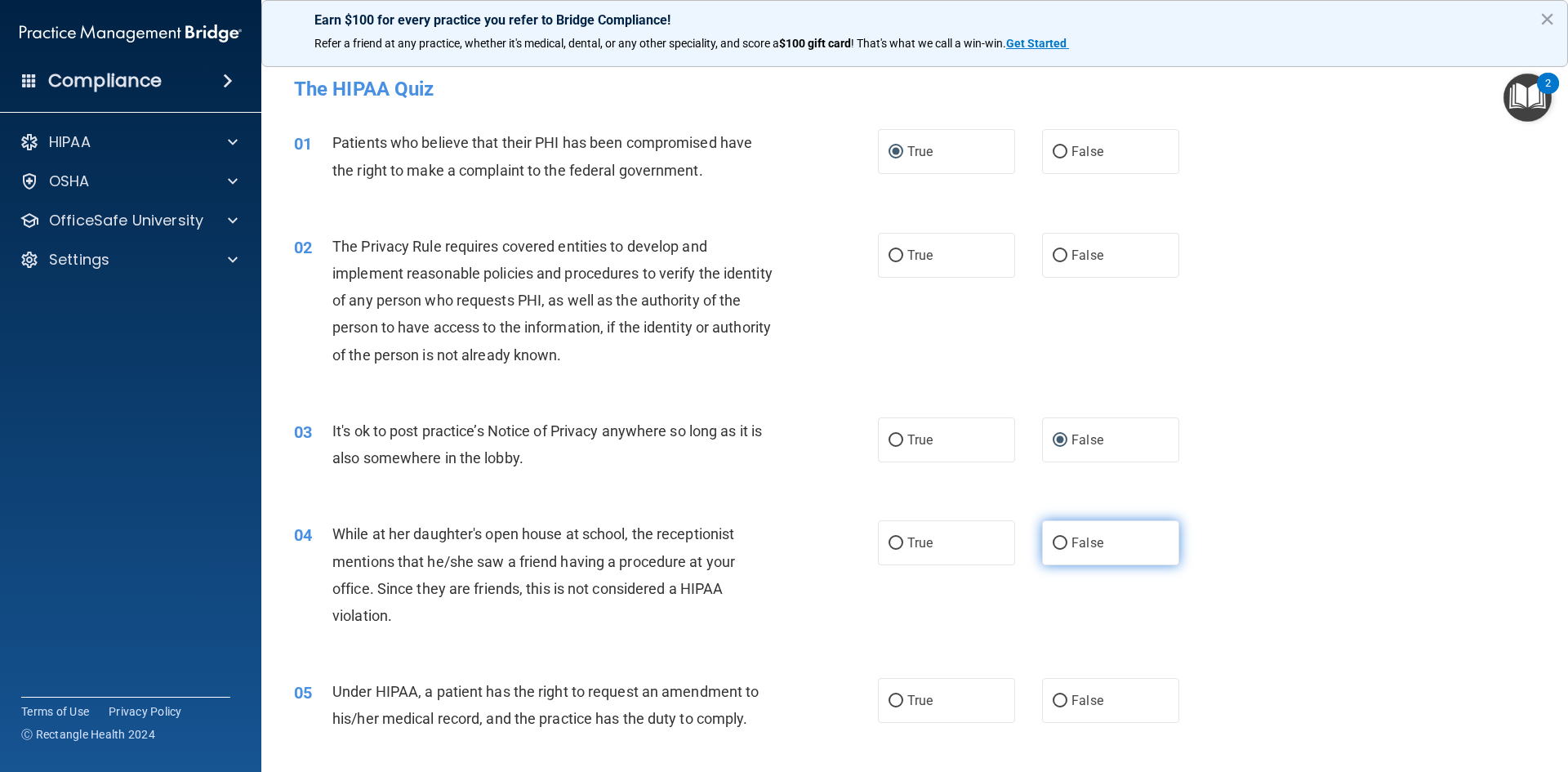
click at [1076, 549] on span "False" at bounding box center [1087, 543] width 32 height 15
click at [1067, 549] on input "False" at bounding box center [1060, 544] width 15 height 12
radio input "true"
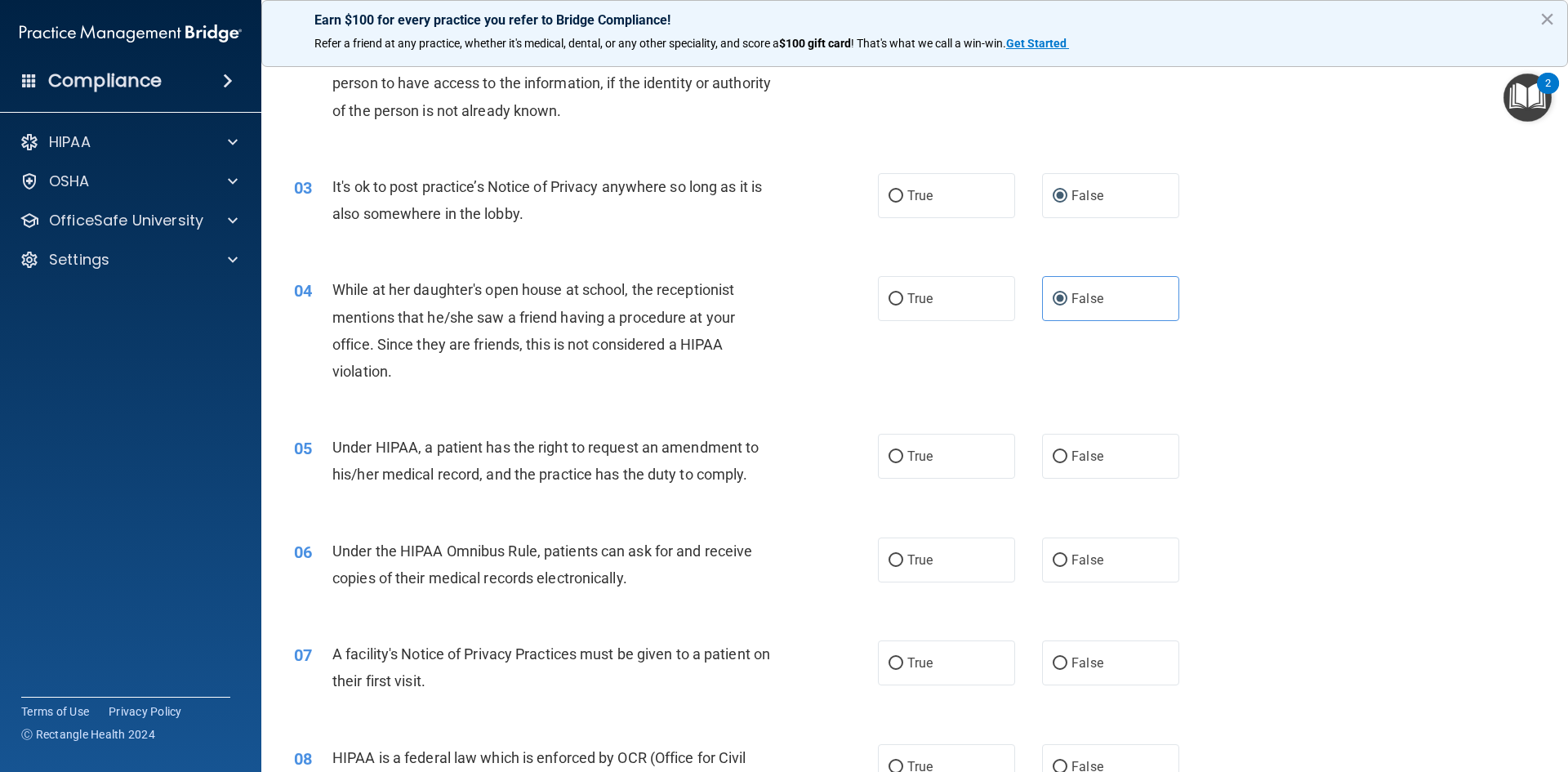
scroll to position [245, 0]
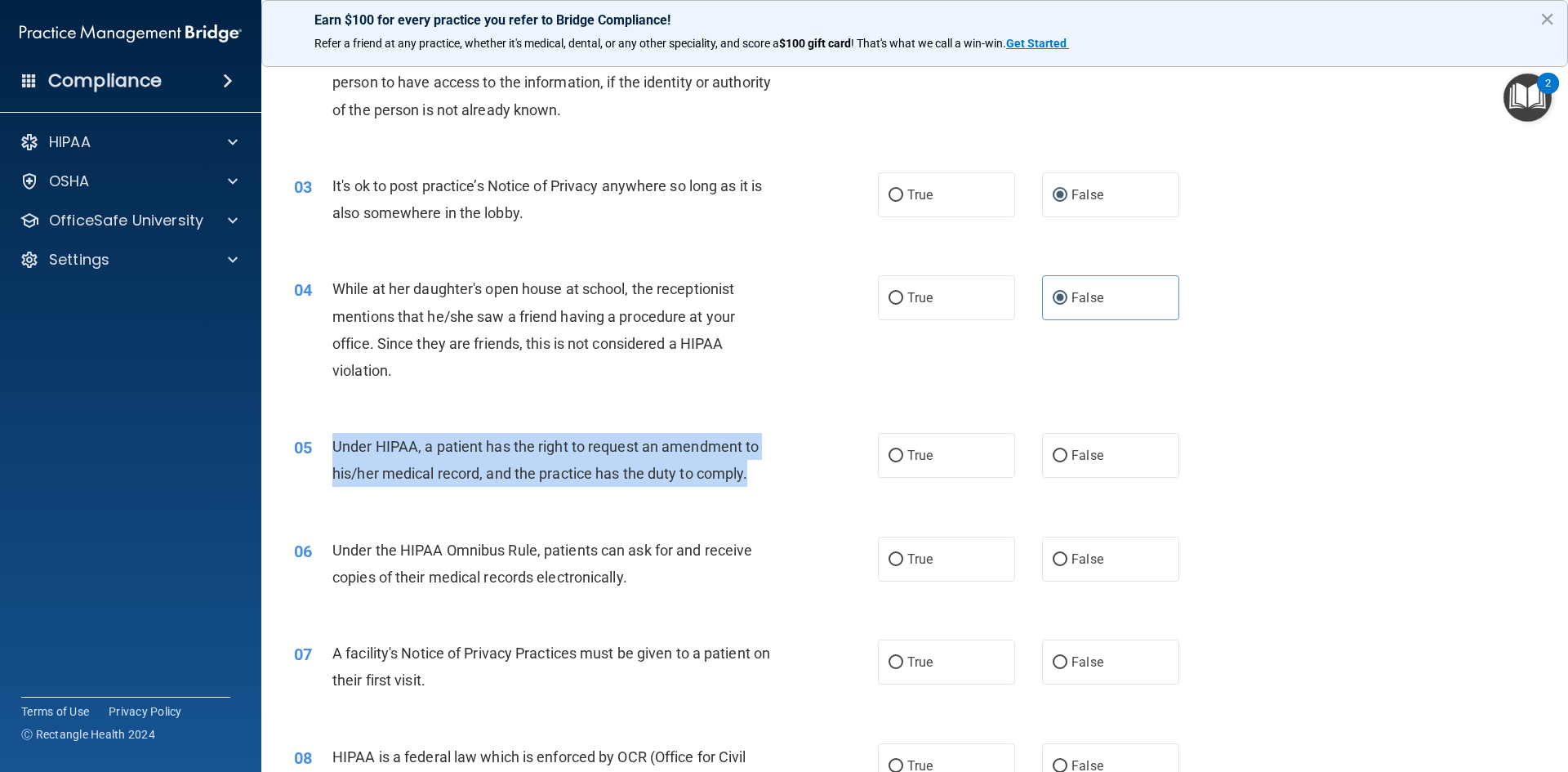
drag, startPoint x: 331, startPoint y: 446, endPoint x: 850, endPoint y: 485, distance: 520.5
click at [850, 485] on div "05 Under HIPAA, a patient has the right to request an amendment to his/her medi…" at bounding box center [586, 464] width 633 height 62
copy span "Under HIPAA, a patient has the right to request an amendment to his/her medical…"
click at [889, 454] on input "True" at bounding box center [895, 456] width 15 height 12
radio input "true"
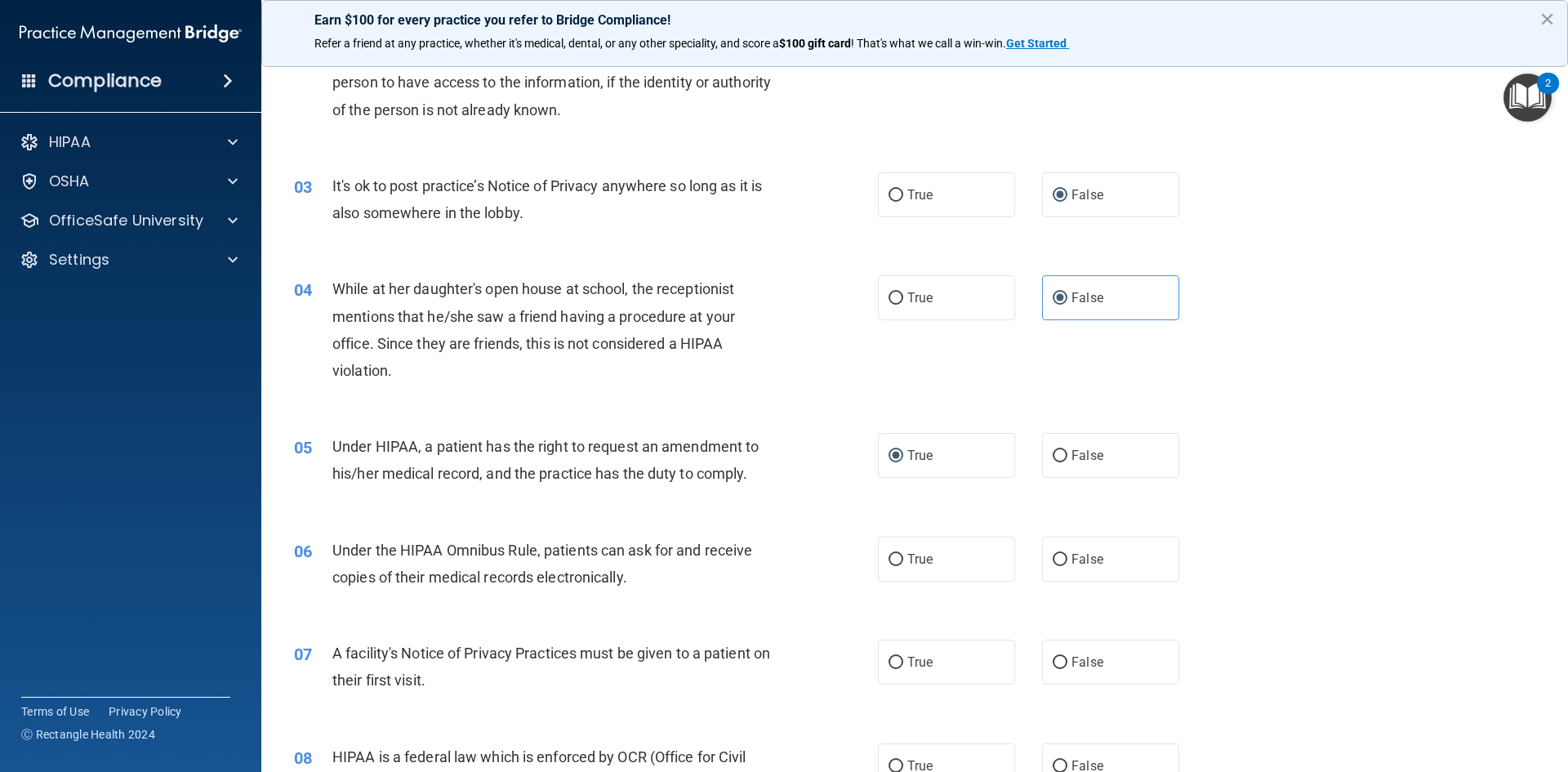
click at [1343, 444] on div "05 Under HIPAA, a patient has the right to request an amendment to his/her medi…" at bounding box center [915, 464] width 1266 height 103
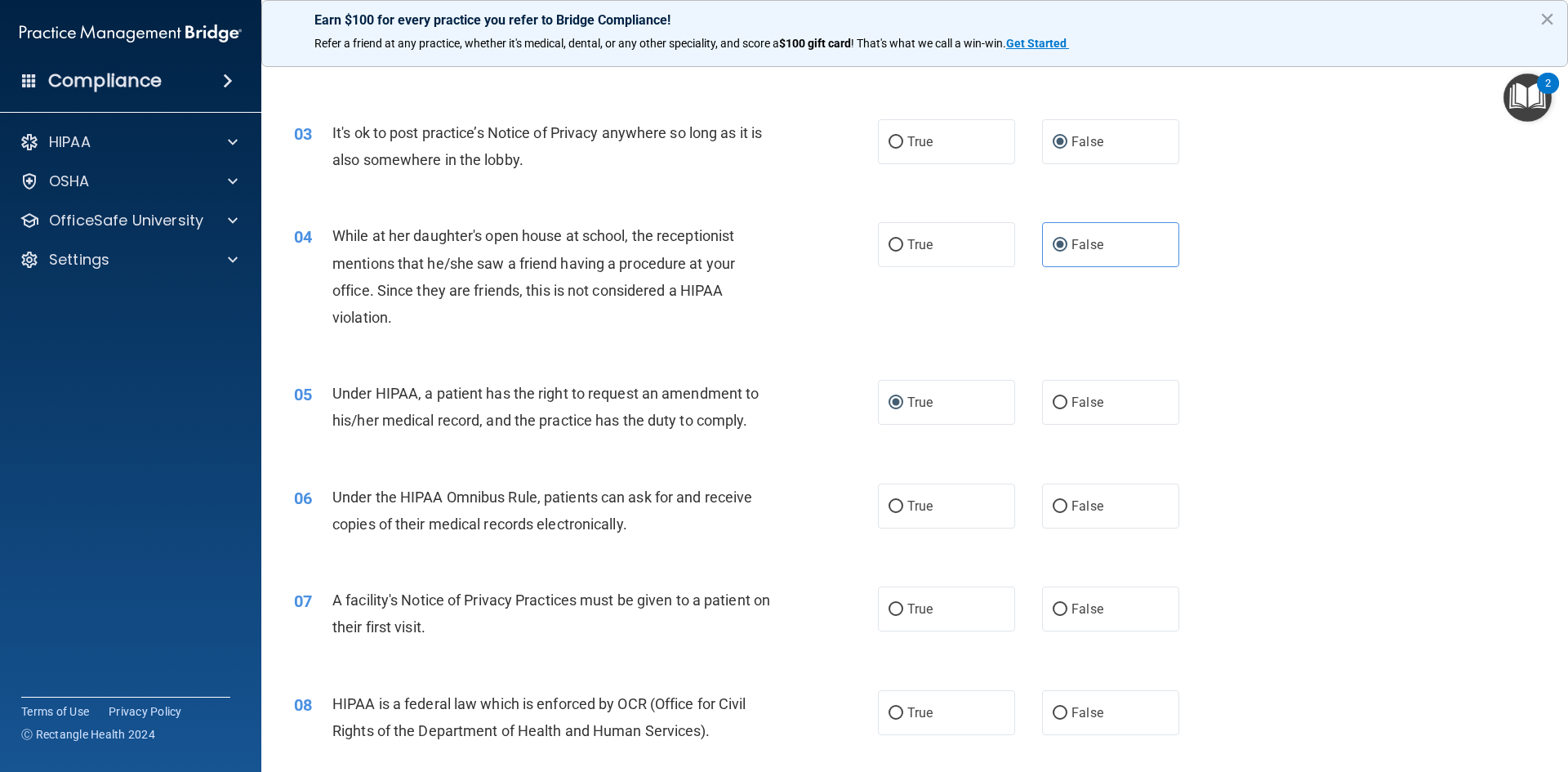
scroll to position [327, 0]
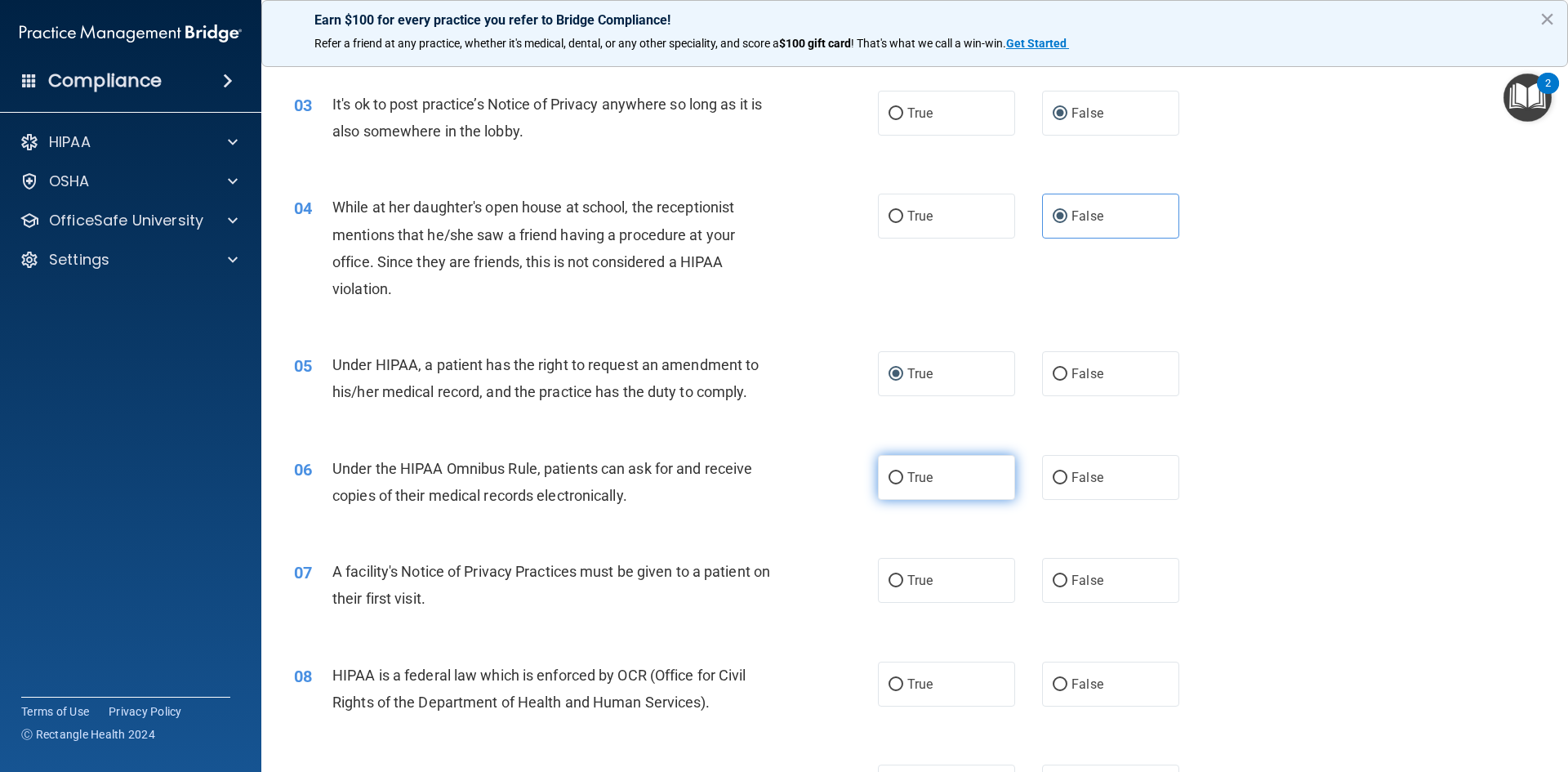
click at [890, 478] on input "True" at bounding box center [895, 479] width 15 height 12
radio input "true"
click at [881, 590] on label "True" at bounding box center [947, 580] width 138 height 45
click at [889, 588] on input "True" at bounding box center [895, 581] width 15 height 12
radio input "true"
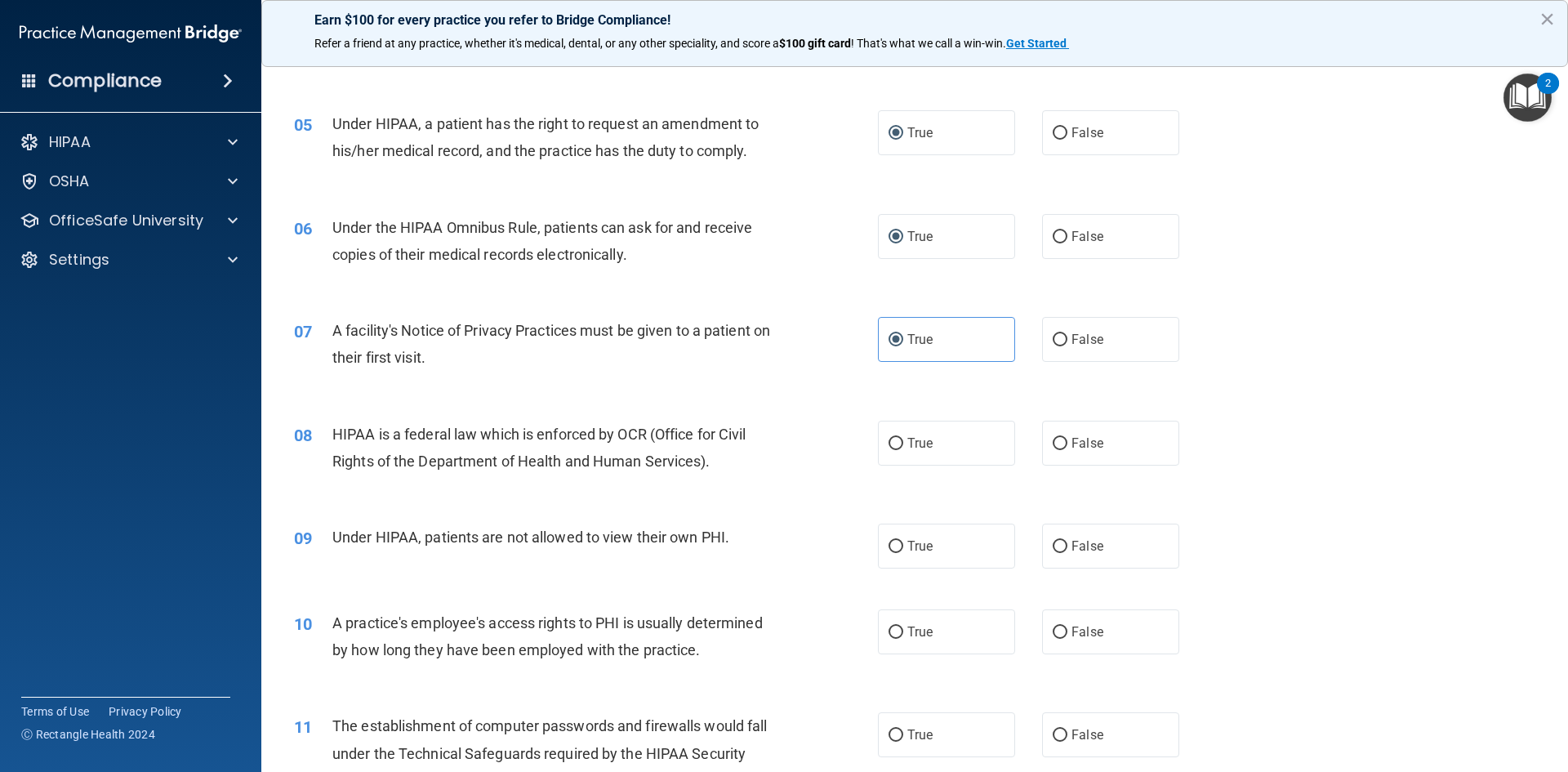
scroll to position [572, 0]
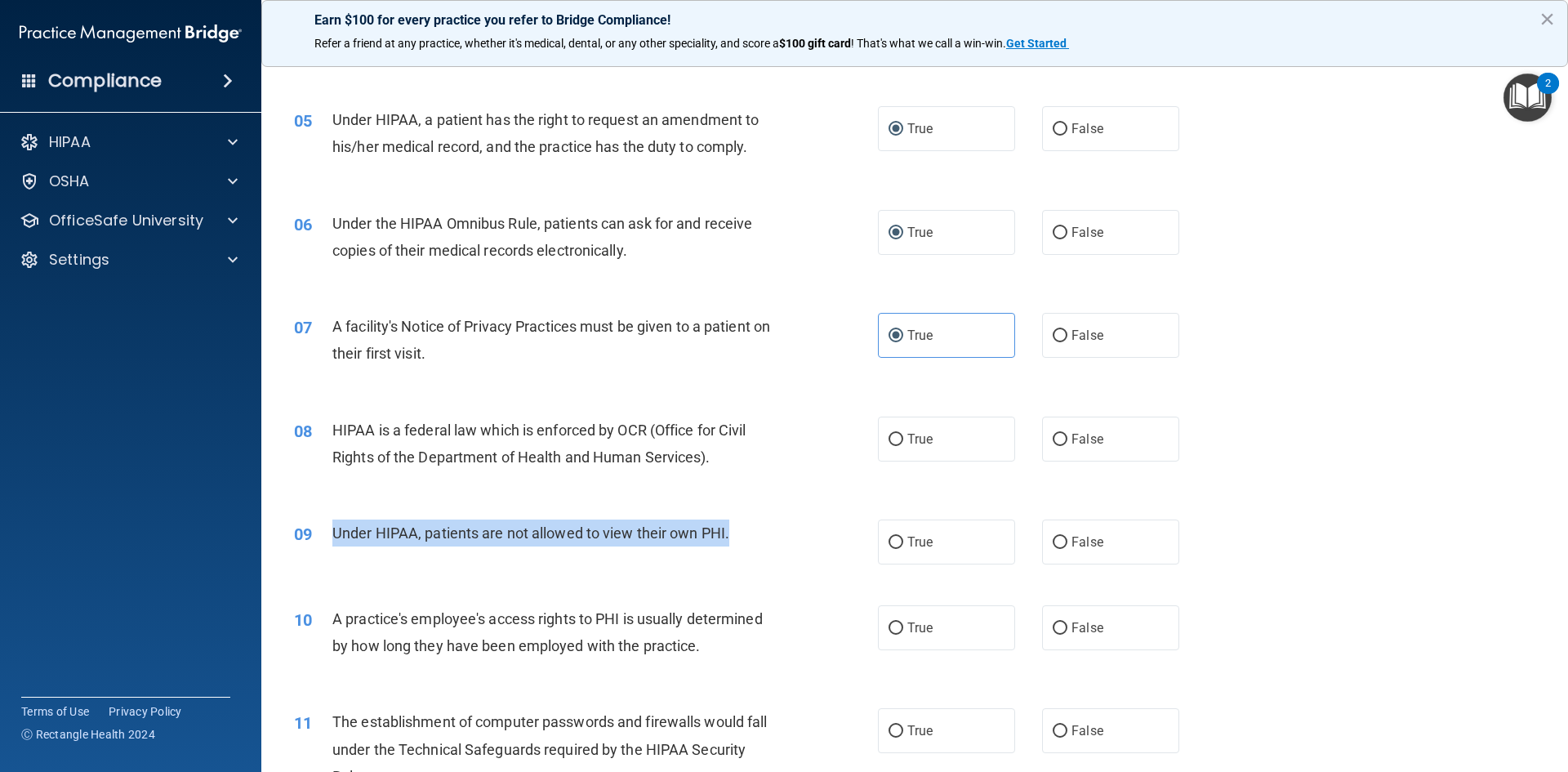
drag, startPoint x: 332, startPoint y: 531, endPoint x: 772, endPoint y: 534, distance: 440.0
click at [772, 534] on div "Under HIPAA, patients are not allowed to view their own PHI." at bounding box center [560, 533] width 457 height 27
copy span "Under HIPAA, patients are not allowed to view their own PHI."
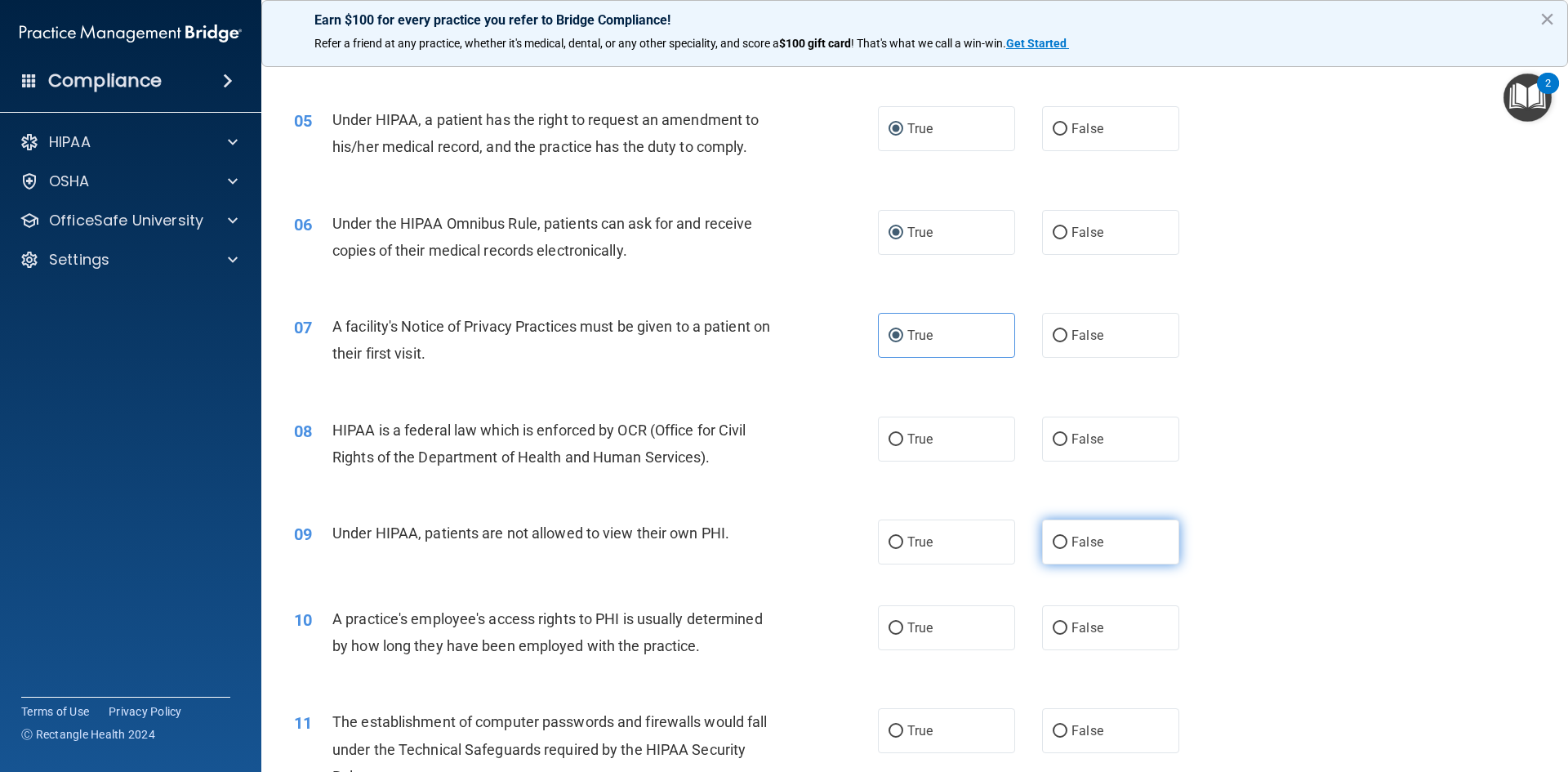
click at [1061, 545] on label "False" at bounding box center [1111, 542] width 138 height 45
click at [1061, 545] on input "False" at bounding box center [1060, 543] width 15 height 12
radio input "true"
click at [913, 549] on span "True" at bounding box center [919, 542] width 25 height 15
click at [903, 549] on input "True" at bounding box center [895, 543] width 15 height 12
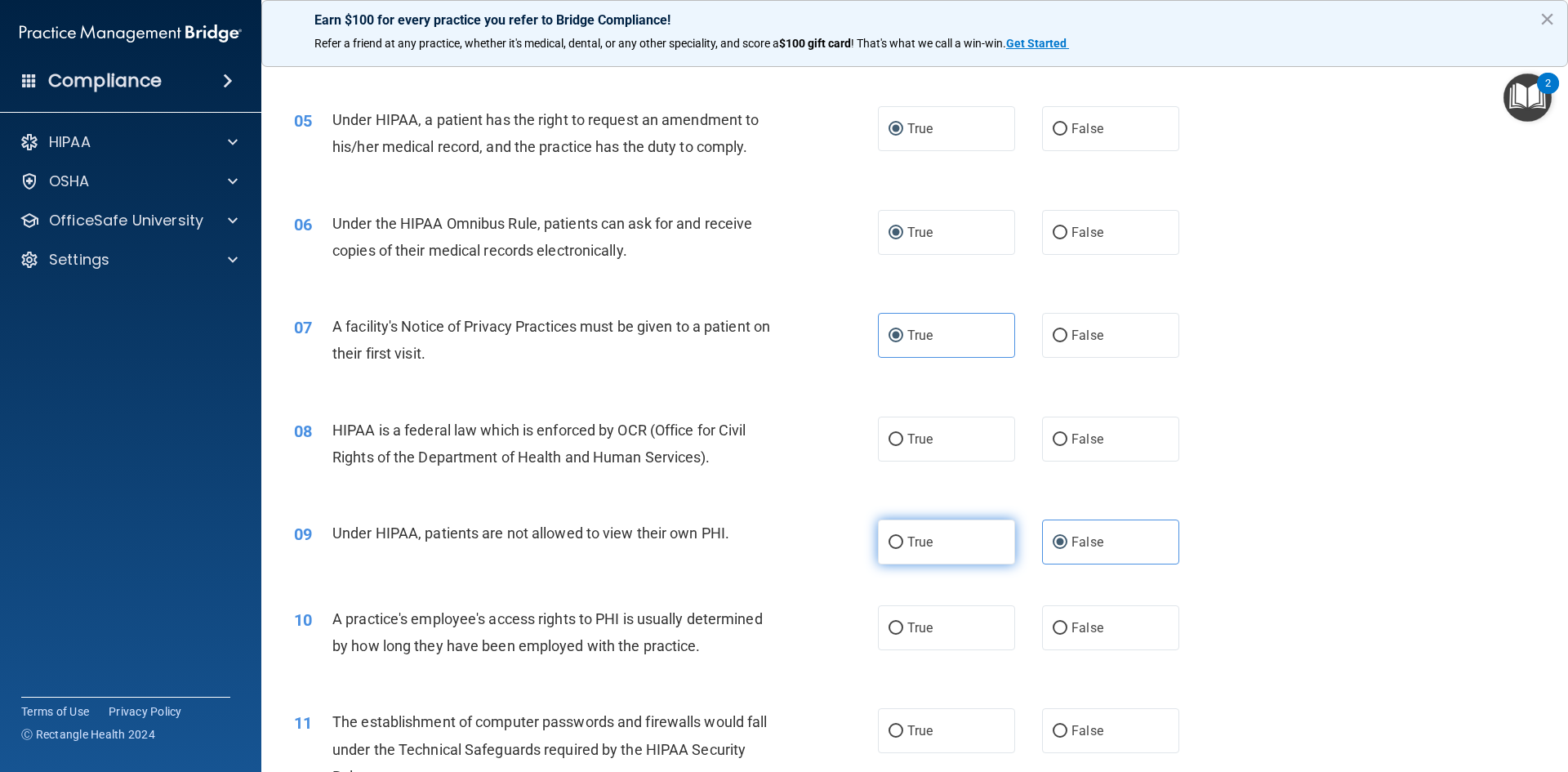
radio input "true"
radio input "false"
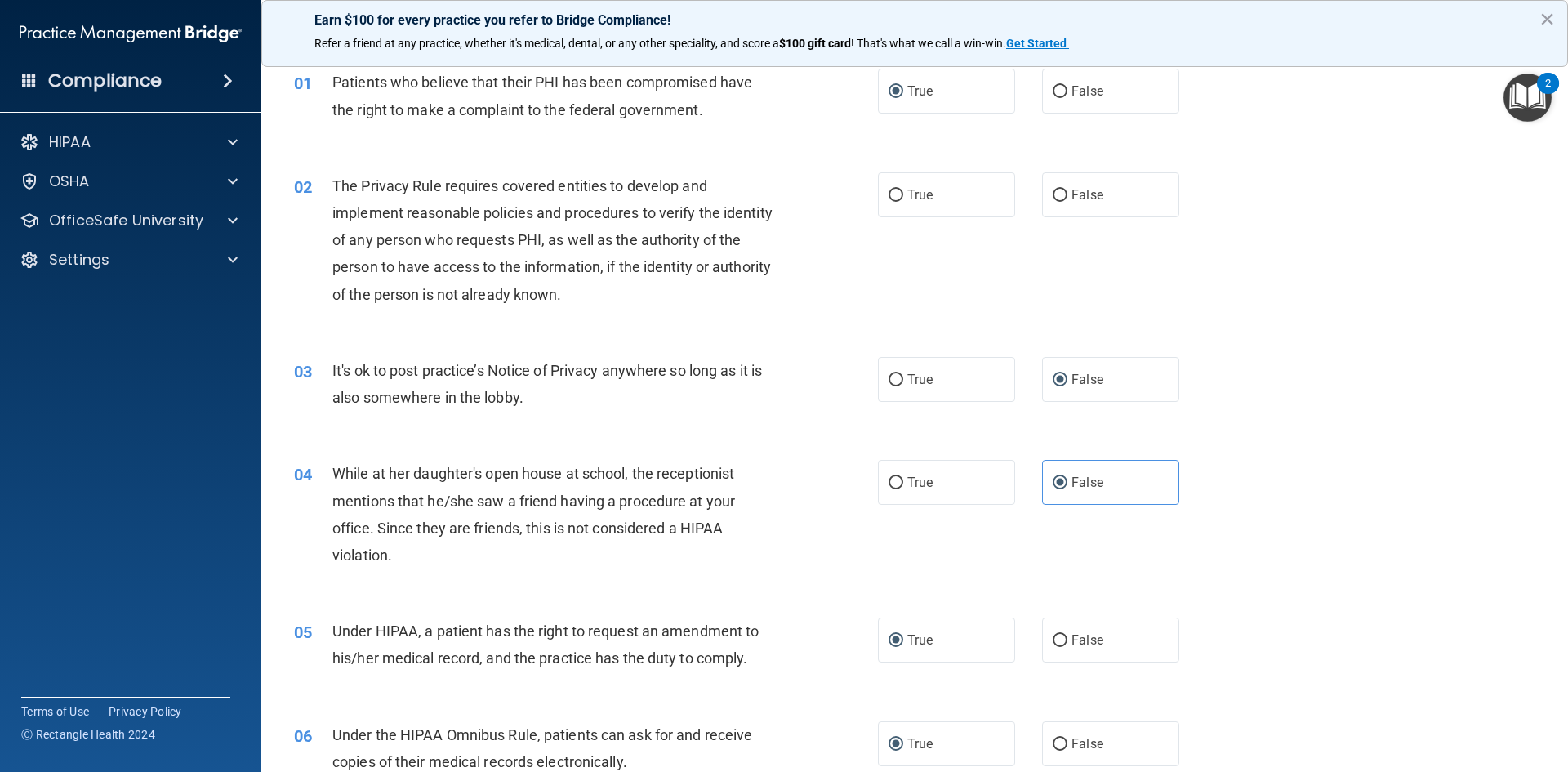
scroll to position [0, 0]
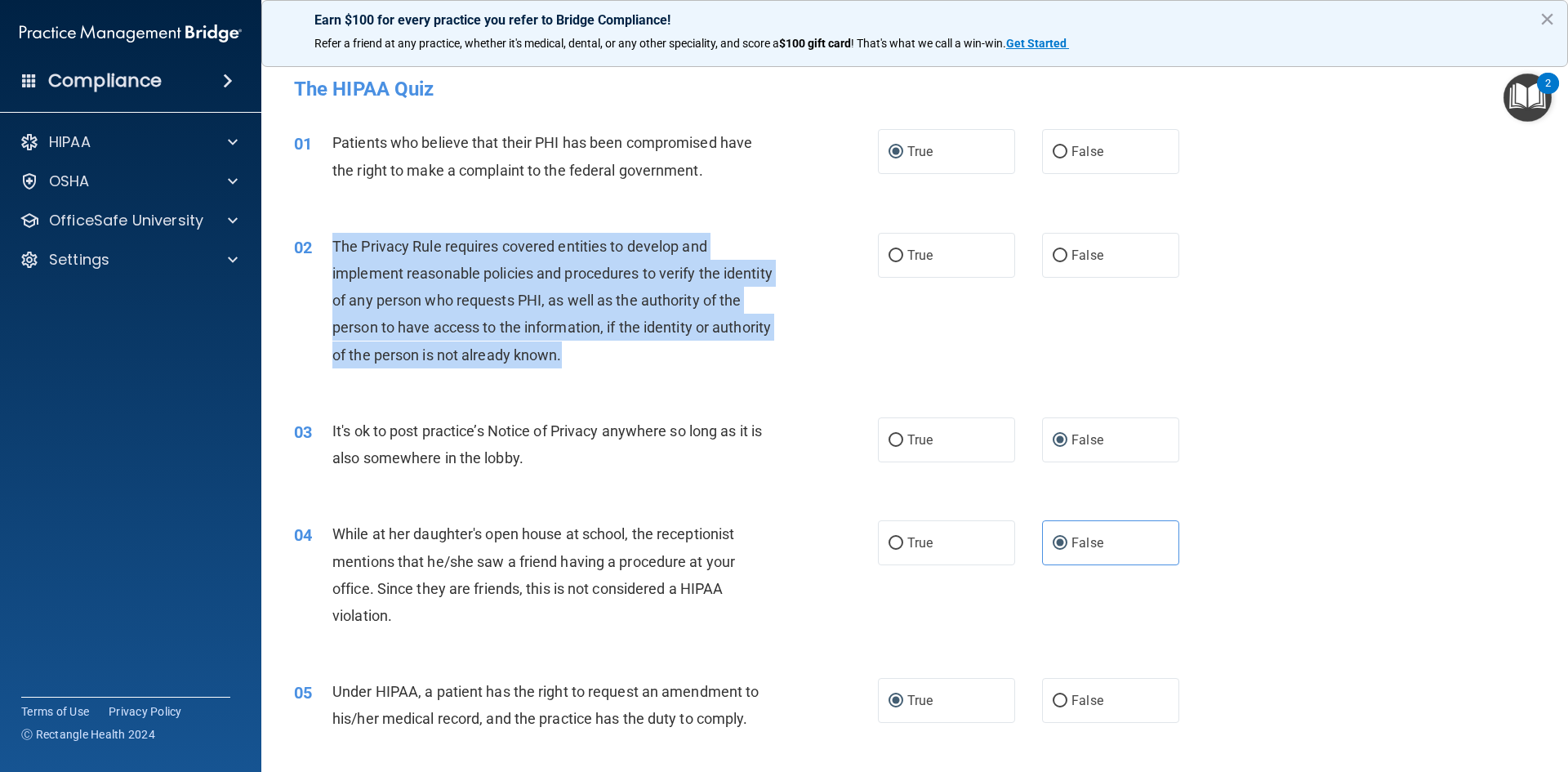
drag, startPoint x: 332, startPoint y: 245, endPoint x: 704, endPoint y: 360, distance: 389.4
click at [704, 360] on div "The Privacy Rule requires covered entities to develop and implement reasonable …" at bounding box center [560, 301] width 457 height 136
copy span "The Privacy Rule requires covered entities to develop and implement reasonable …"
click at [890, 256] on input "True" at bounding box center [895, 256] width 15 height 12
radio input "true"
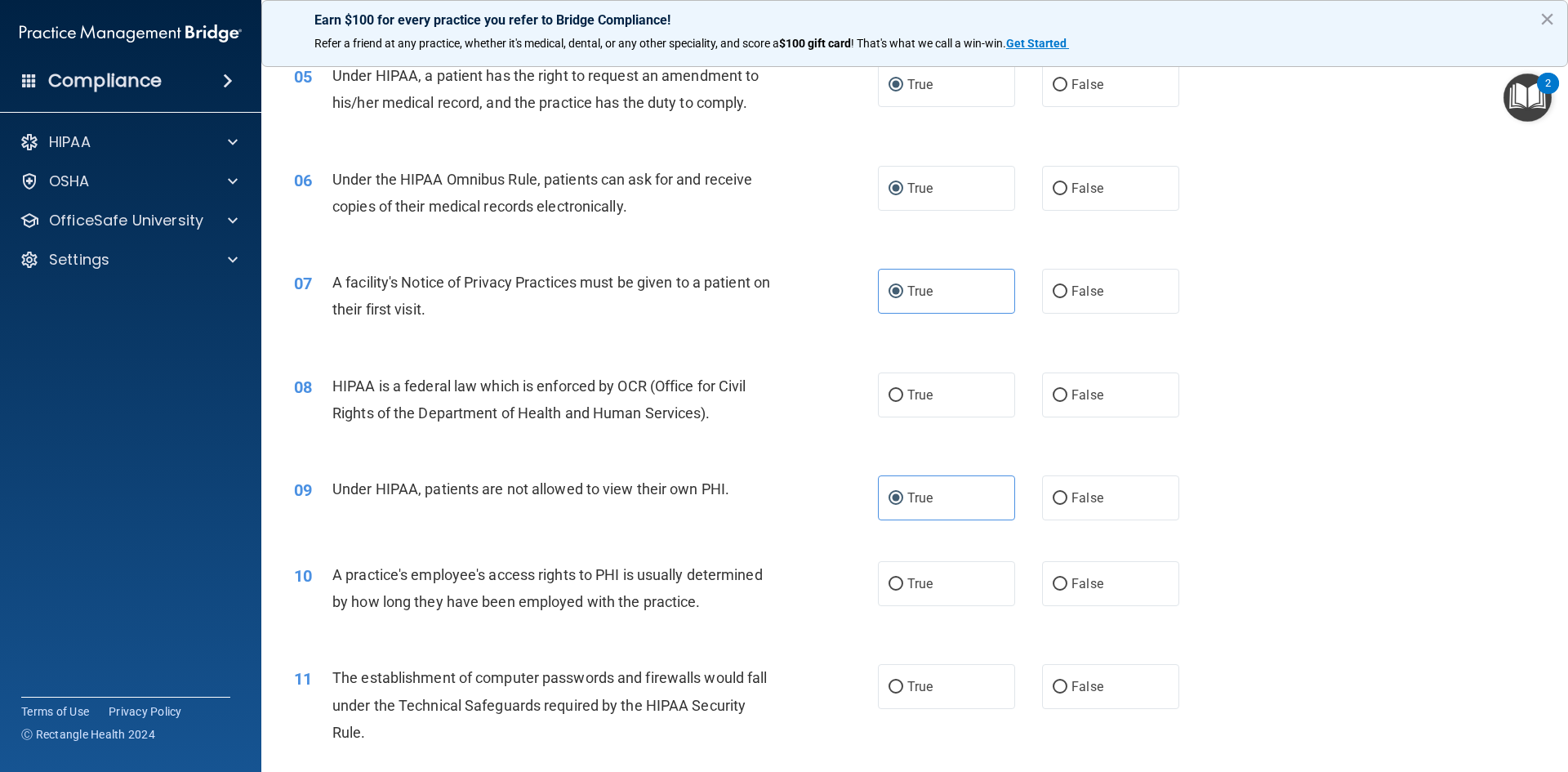
scroll to position [654, 0]
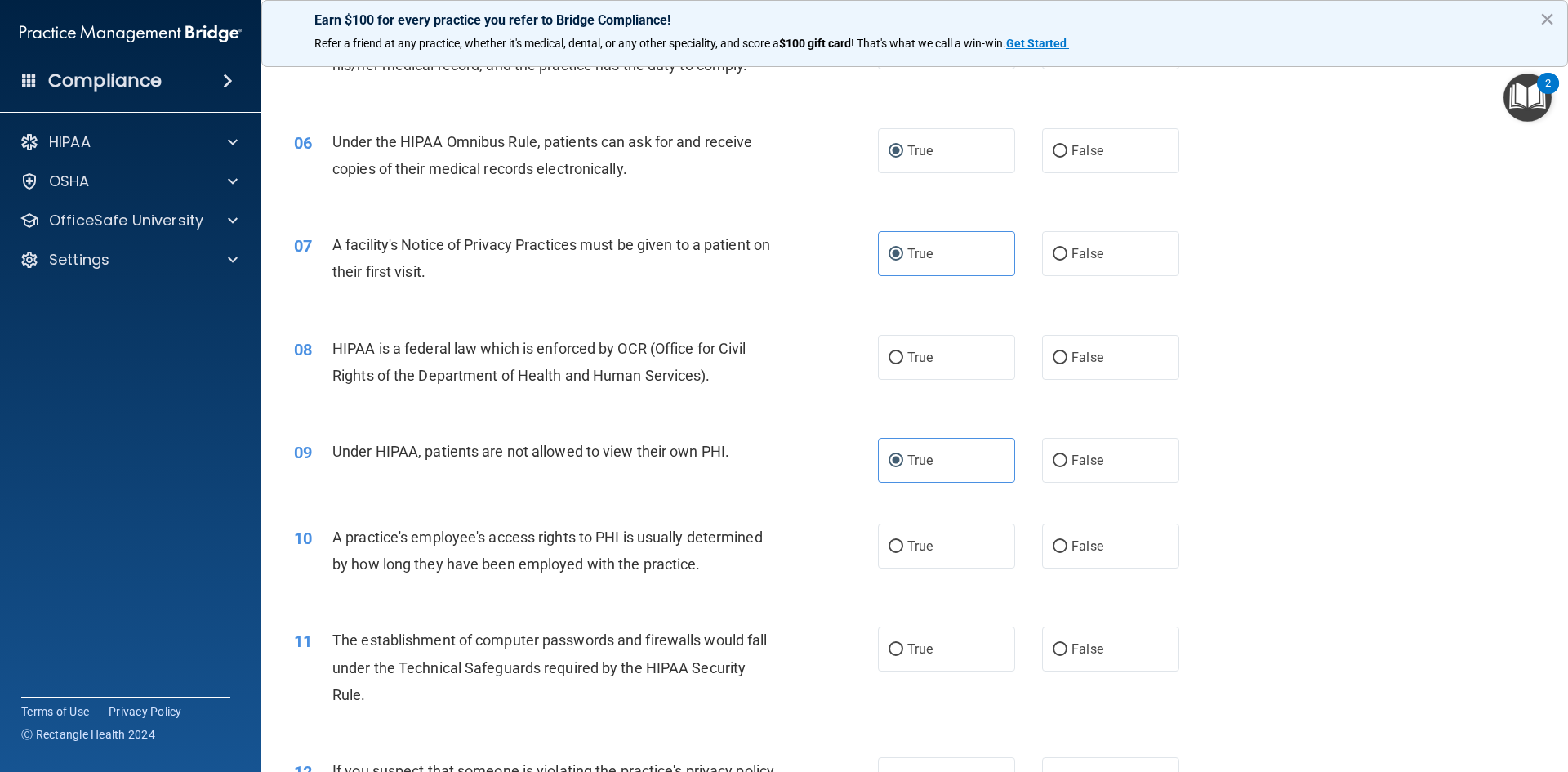
click at [703, 386] on div "HIPAA is a federal law which is enforced by OCR (Office for Civil Rights of the…" at bounding box center [560, 361] width 457 height 54
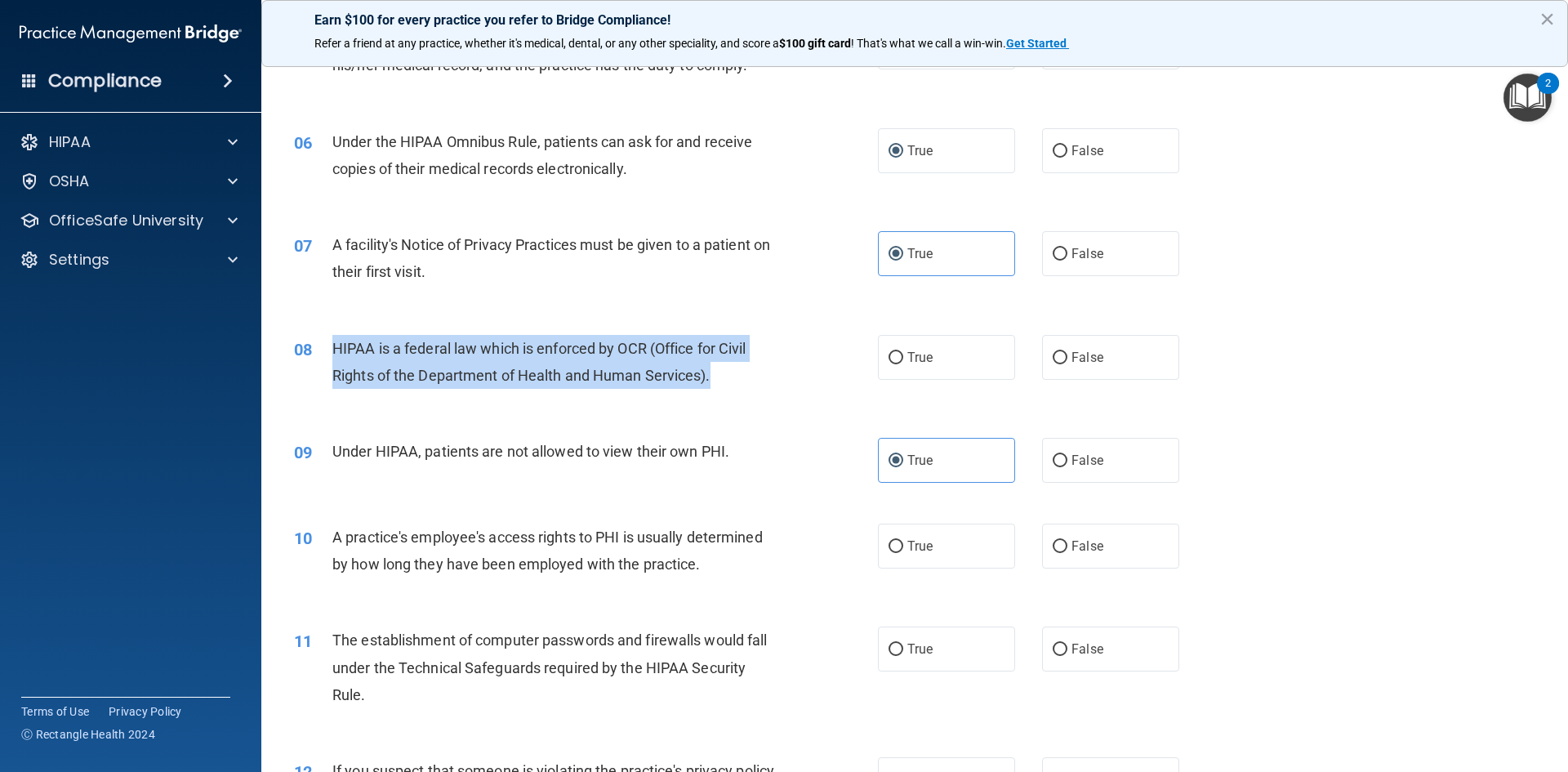
drag, startPoint x: 334, startPoint y: 345, endPoint x: 798, endPoint y: 390, distance: 466.2
click at [798, 390] on div "08 HIPAA is a federal law which is enforced by OCR (Office for Civil Rights of …" at bounding box center [586, 366] width 633 height 62
copy span "HIPAA is a federal law which is enforced by OCR (Office for Civil Rights of the…"
click at [889, 361] on input "True" at bounding box center [895, 358] width 15 height 12
radio input "true"
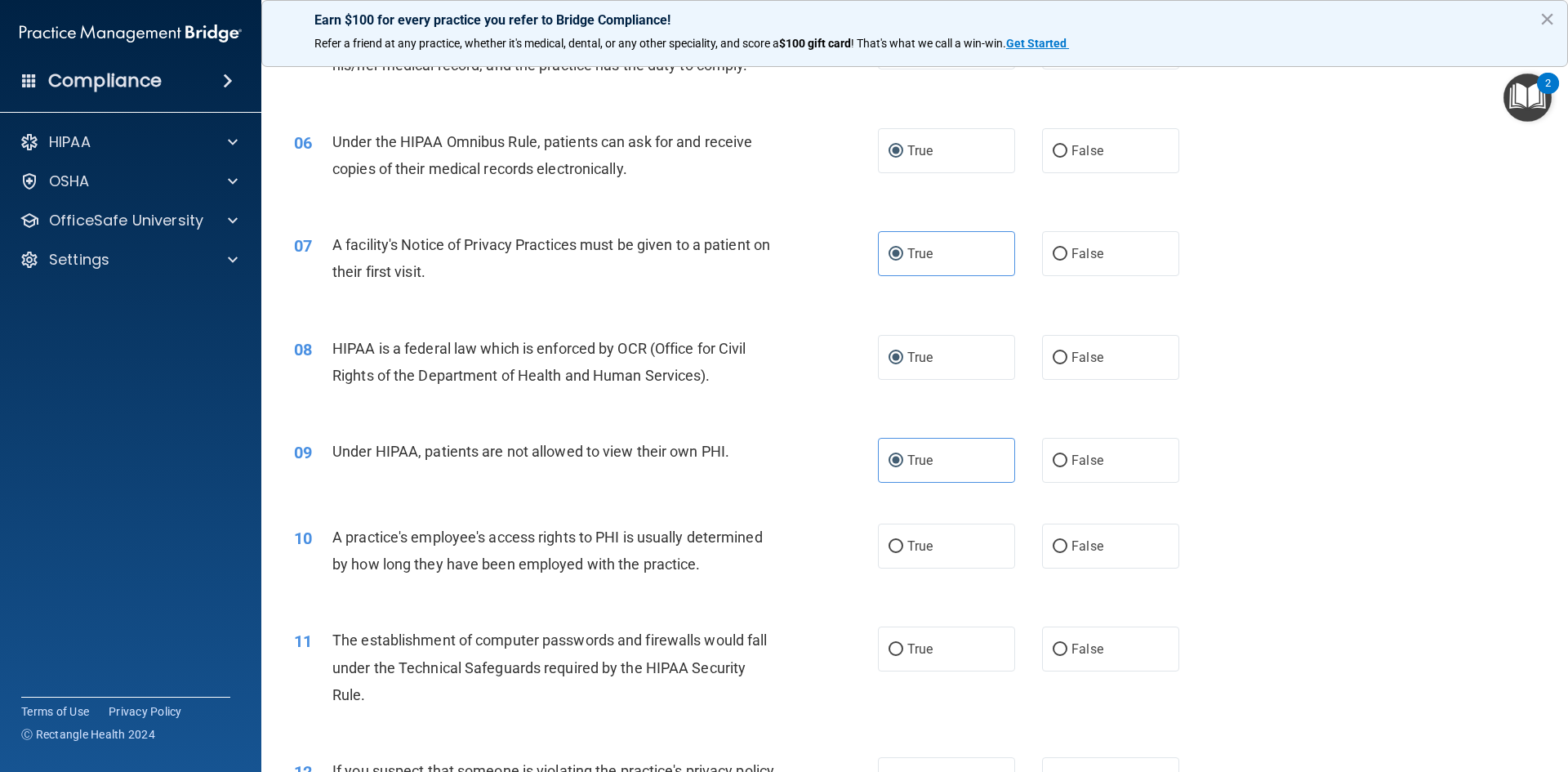
click at [1350, 385] on div "08 HIPAA is a federal law which is enforced by OCR (Office for Civil Rights of …" at bounding box center [915, 367] width 1266 height 103
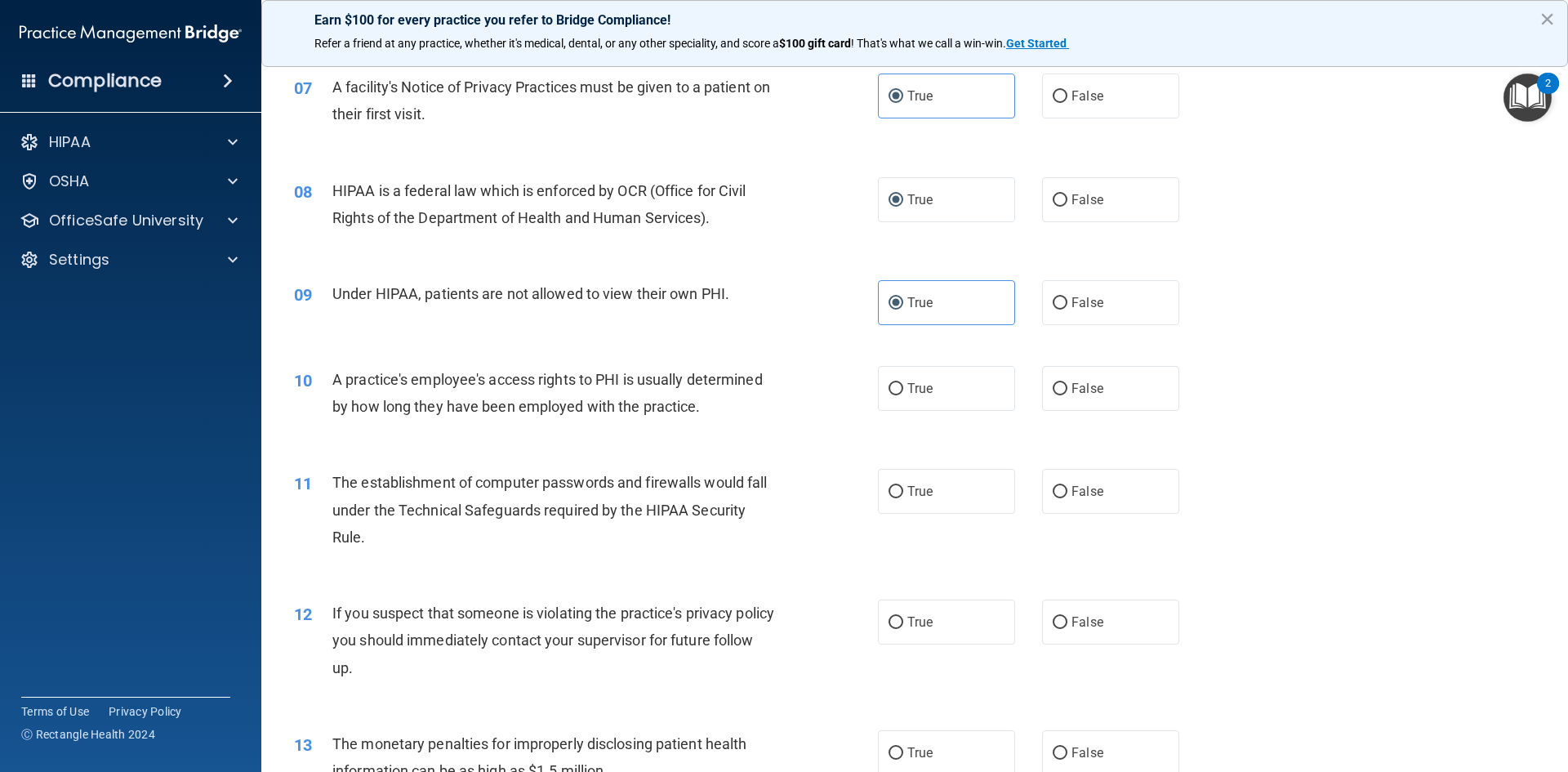
scroll to position [817, 0]
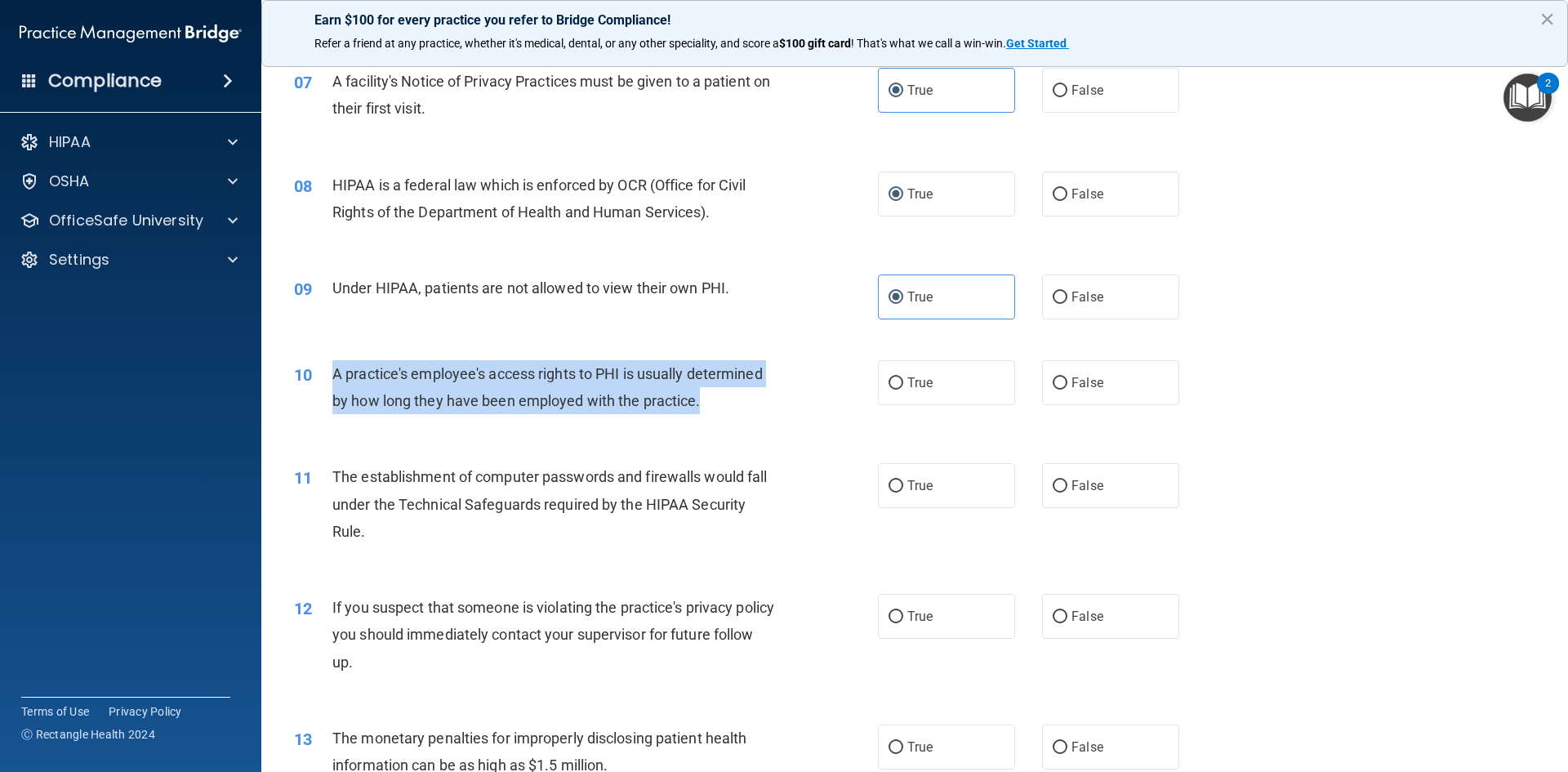
drag, startPoint x: 332, startPoint y: 374, endPoint x: 722, endPoint y: 402, distance: 391.0
click at [722, 402] on div "A practice's employee's access rights to PHI is usually determined by how long …" at bounding box center [560, 387] width 457 height 54
copy span "A practice's employee's access rights to PHI is usually determined by how long …"
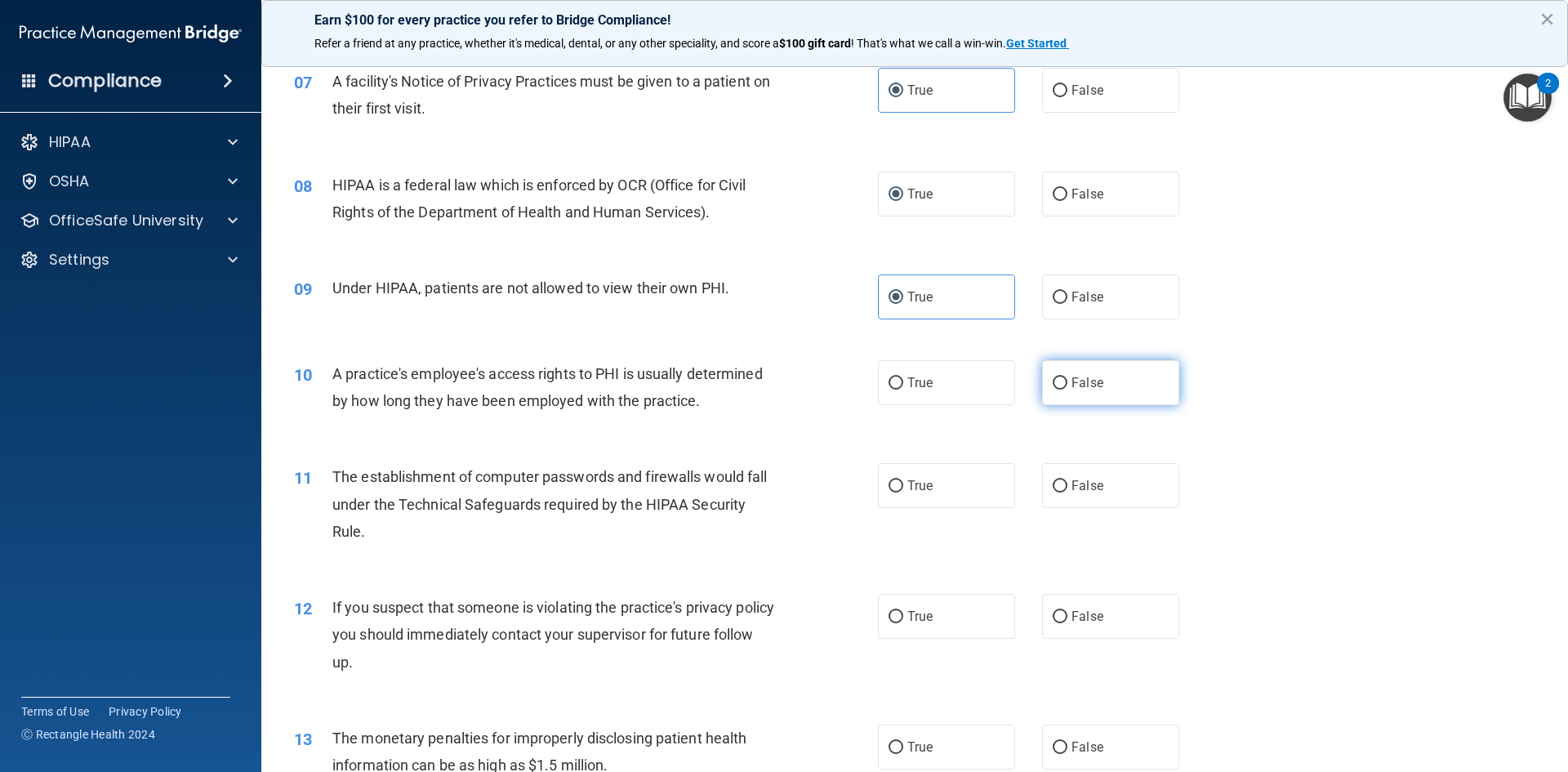
drag, startPoint x: 1079, startPoint y: 381, endPoint x: 1079, endPoint y: 367, distance: 14.0
click at [1079, 374] on label "False" at bounding box center [1111, 383] width 138 height 45
click at [1067, 378] on input "False" at bounding box center [1060, 384] width 15 height 12
radio input "true"
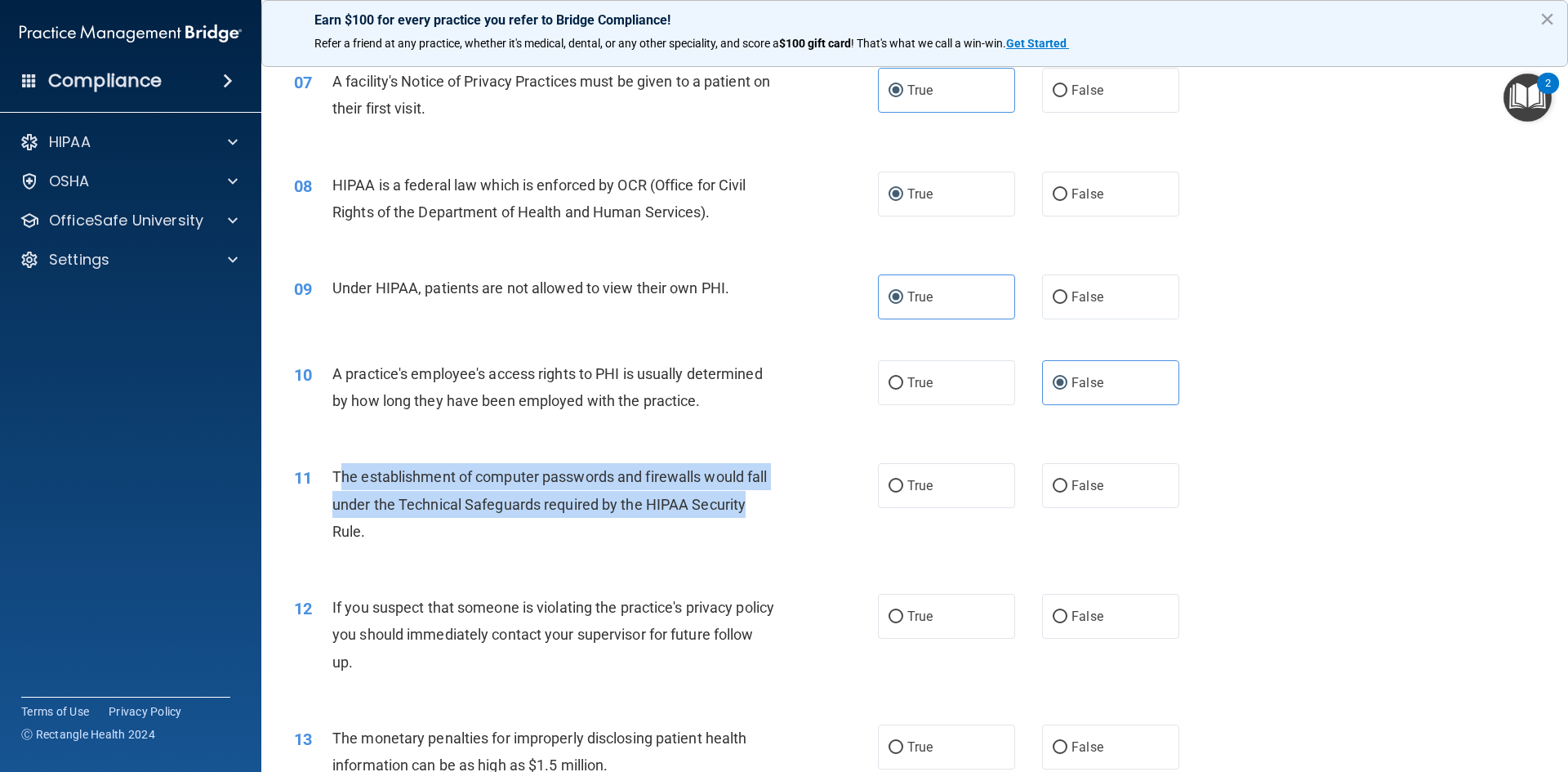
drag, startPoint x: 338, startPoint y: 477, endPoint x: 753, endPoint y: 514, distance: 416.6
click at [753, 514] on div "The establishment of computer passwords and firewalls would fall under the Tech…" at bounding box center [560, 503] width 457 height 82
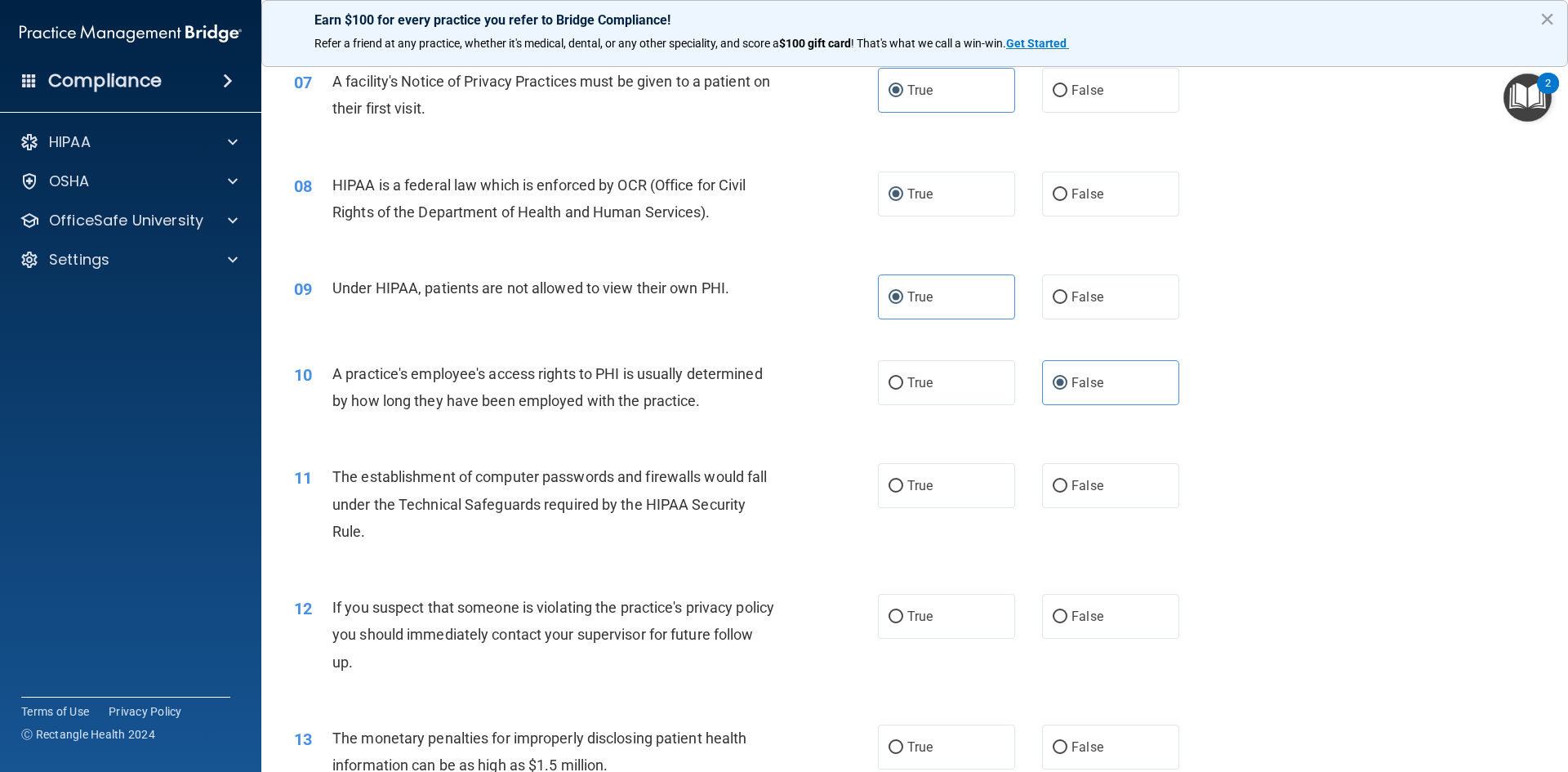
click at [332, 471] on span "The establishment of computer passwords and firewalls would fall under the Tech…" at bounding box center [549, 503] width 434 height 71
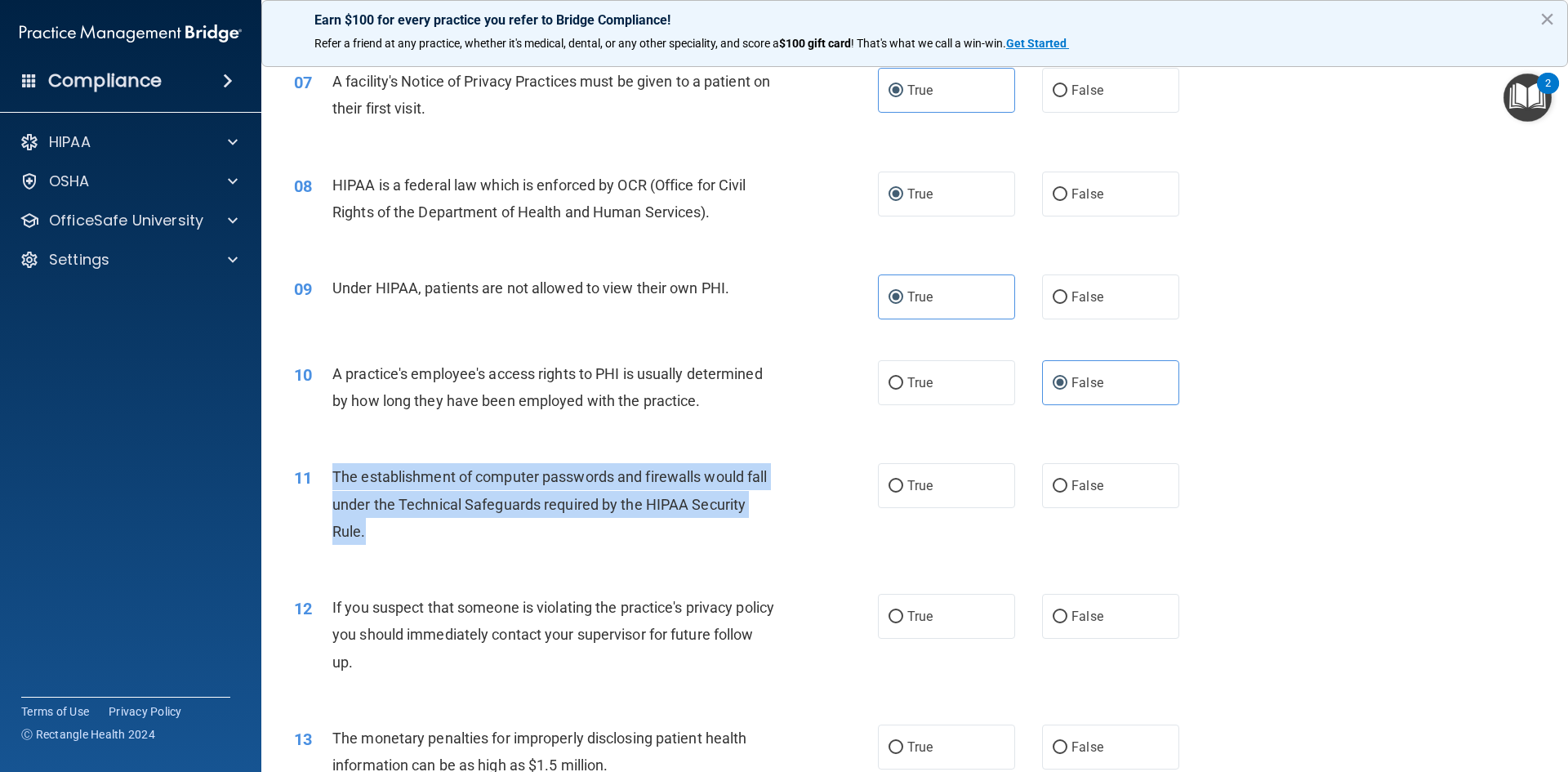
drag, startPoint x: 332, startPoint y: 471, endPoint x: 740, endPoint y: 522, distance: 411.2
click at [740, 522] on div "The establishment of computer passwords and firewalls would fall under the Tech…" at bounding box center [560, 503] width 457 height 82
copy span "The establishment of computer passwords and firewalls would fall under the Tech…"
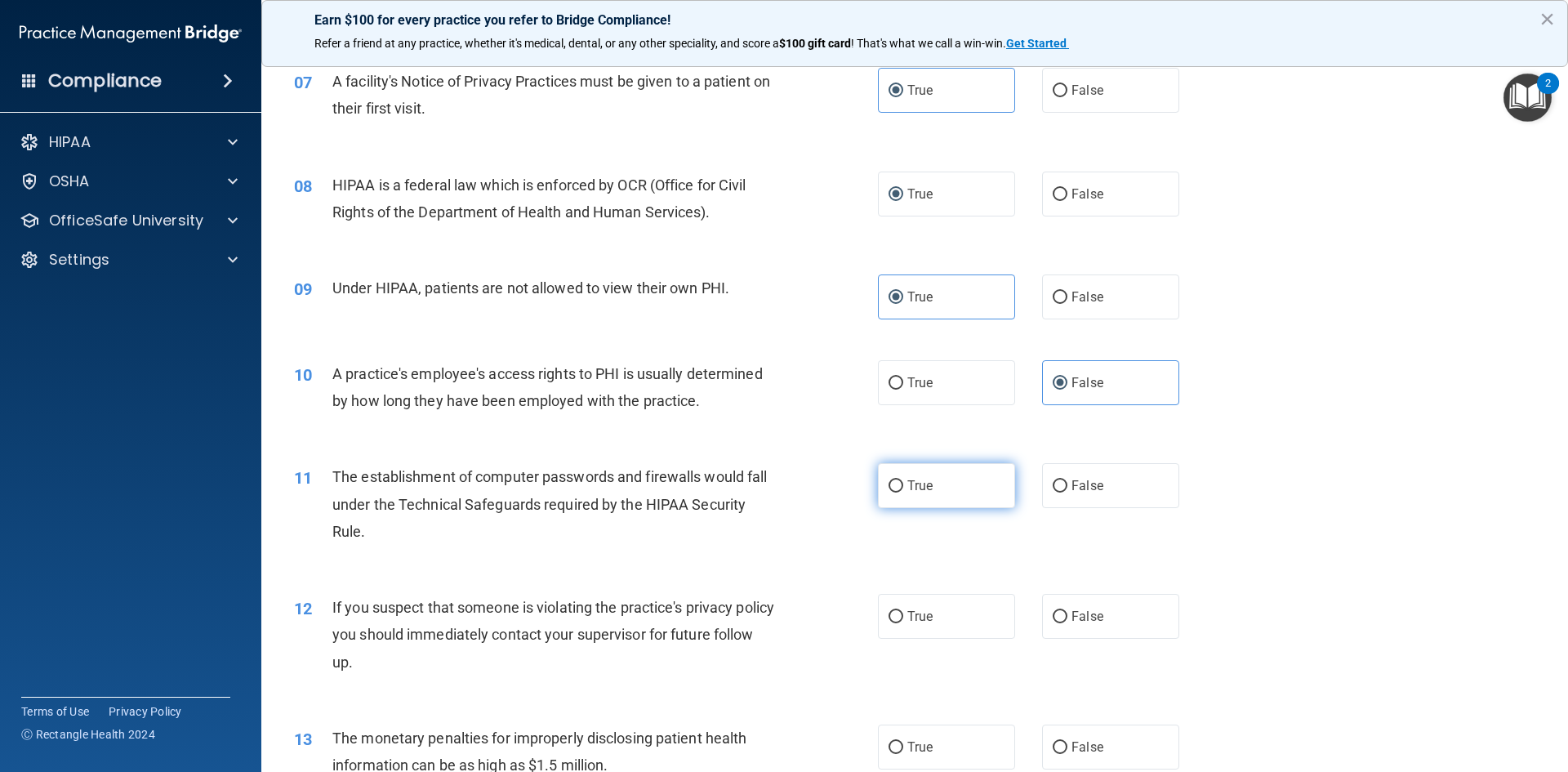
click at [901, 477] on label "True" at bounding box center [947, 485] width 138 height 45
click at [901, 480] on input "True" at bounding box center [895, 486] width 15 height 12
radio input "true"
click at [839, 550] on div "11 The establishment of computer passwords and firewalls would fall under the T…" at bounding box center [586, 508] width 633 height 90
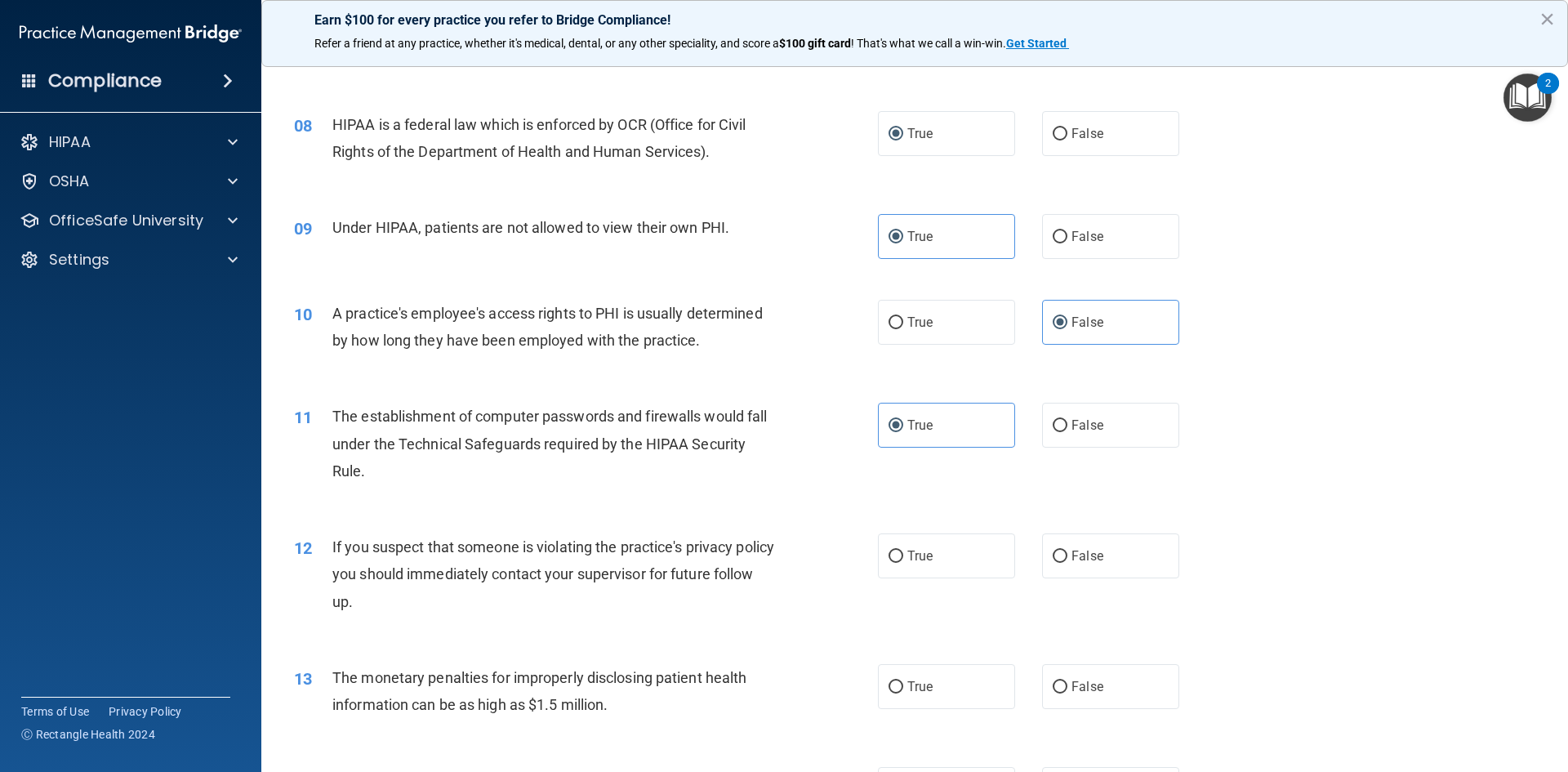
scroll to position [971, 0]
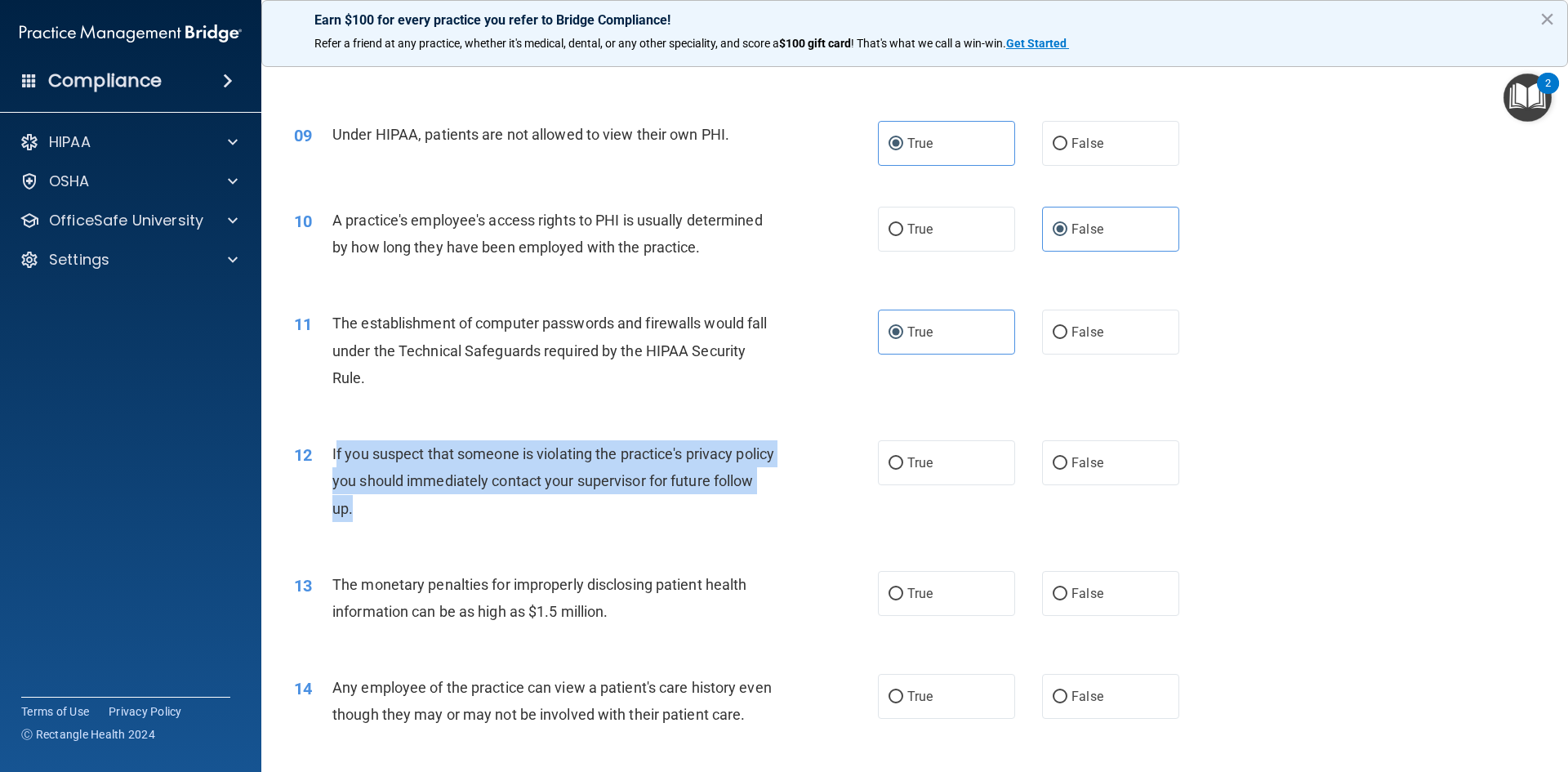
drag, startPoint x: 334, startPoint y: 449, endPoint x: 791, endPoint y: 500, distance: 459.8
click at [791, 500] on div "12 If you suspect that someone is violating the practice's privacy policy you s…" at bounding box center [586, 485] width 633 height 90
copy span "f you suspect that someone is violating the practice's privacy policy you shoul…"
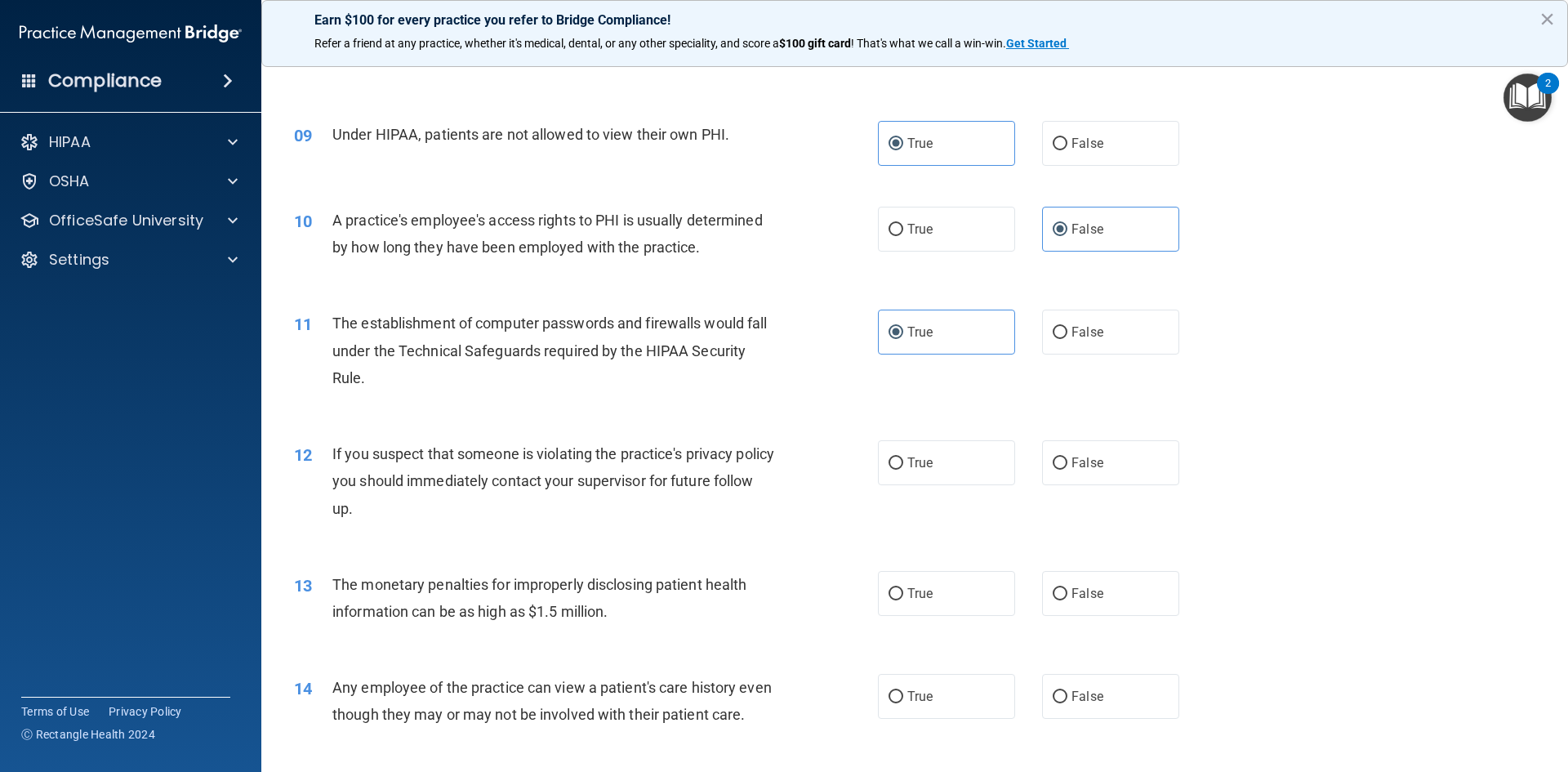
click at [796, 435] on div "12 If you suspect that someone is violating the practice's privacy policy you s…" at bounding box center [915, 485] width 1266 height 131
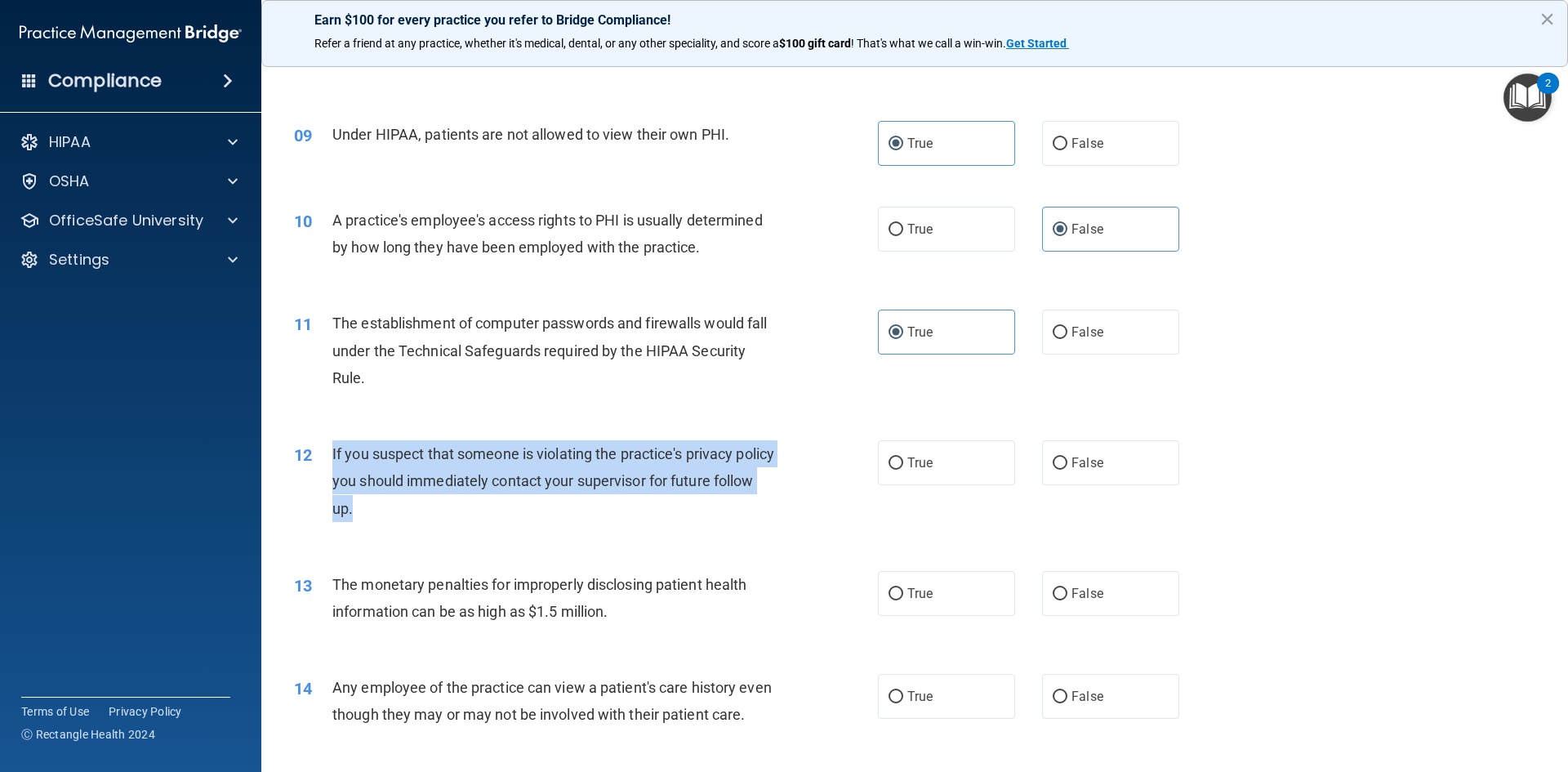
drag, startPoint x: 331, startPoint y: 454, endPoint x: 793, endPoint y: 502, distance: 464.5
click at [793, 502] on div "12 If you suspect that someone is violating the practice's privacy policy you s…" at bounding box center [586, 485] width 633 height 90
copy span "If you suspect that someone is violating the practice's privacy policy you shou…"
click at [889, 461] on input "True" at bounding box center [895, 464] width 15 height 12
radio input "true"
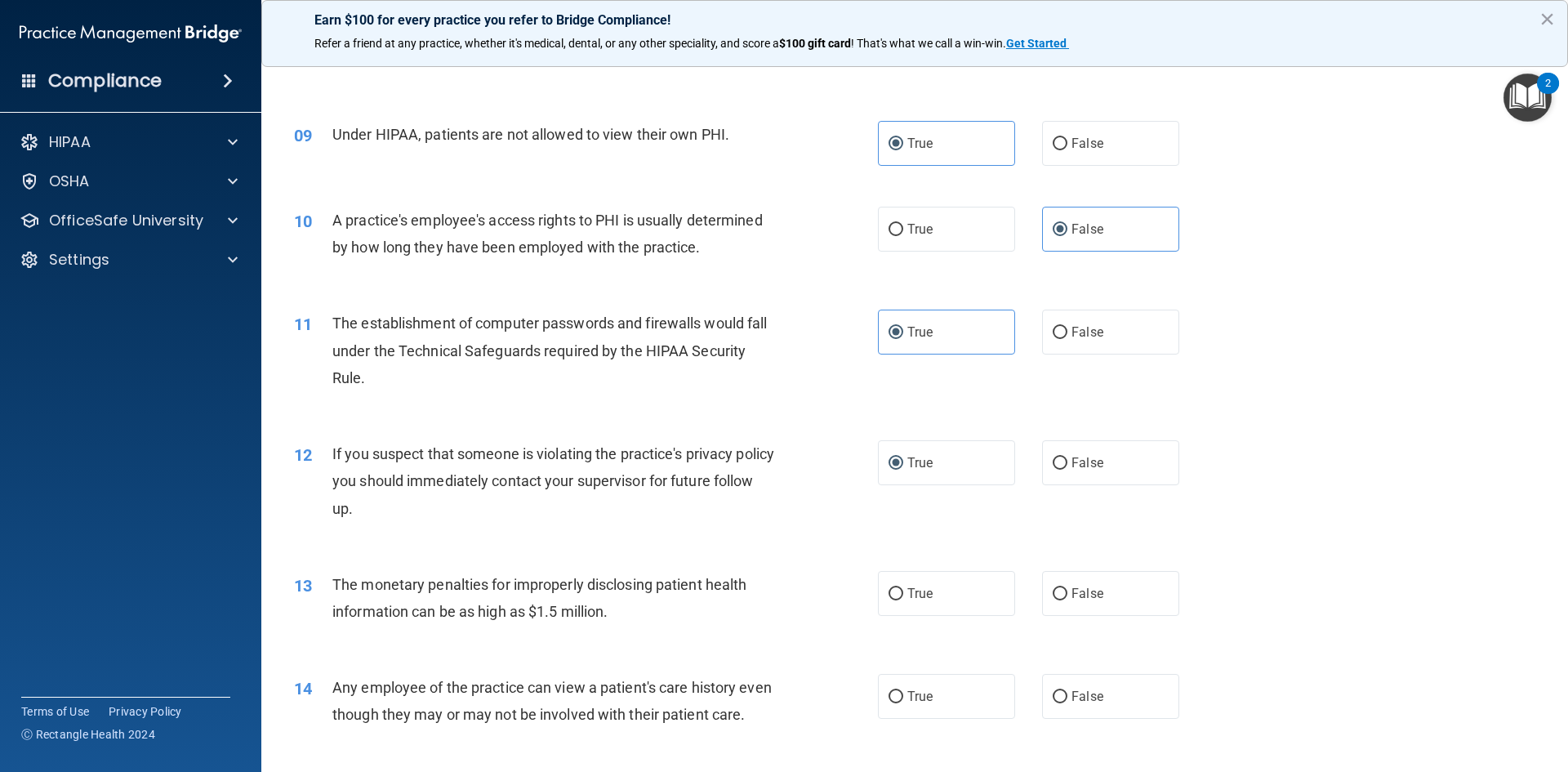
click at [1271, 466] on div "12 If you suspect that someone is violating the practice's privacy policy you s…" at bounding box center [915, 485] width 1266 height 131
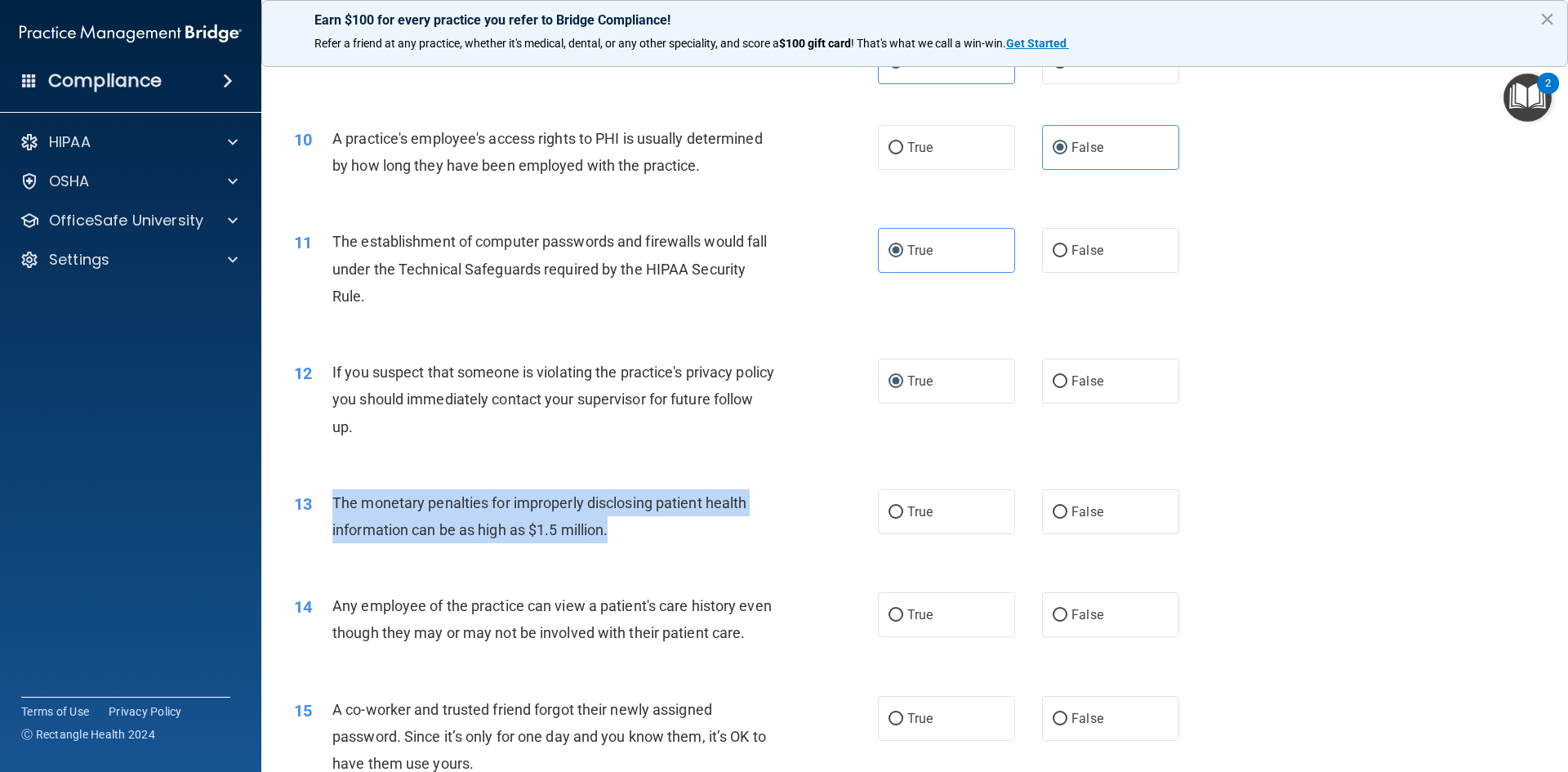
drag, startPoint x: 332, startPoint y: 499, endPoint x: 691, endPoint y: 543, distance: 361.7
click at [691, 543] on div "The monetary penalties for improperly disclosing patient health information can…" at bounding box center [560, 516] width 457 height 54
copy span "The monetary penalties for improperly disclosing patient health information can…"
click at [889, 515] on input "True" at bounding box center [895, 513] width 15 height 12
radio input "true"
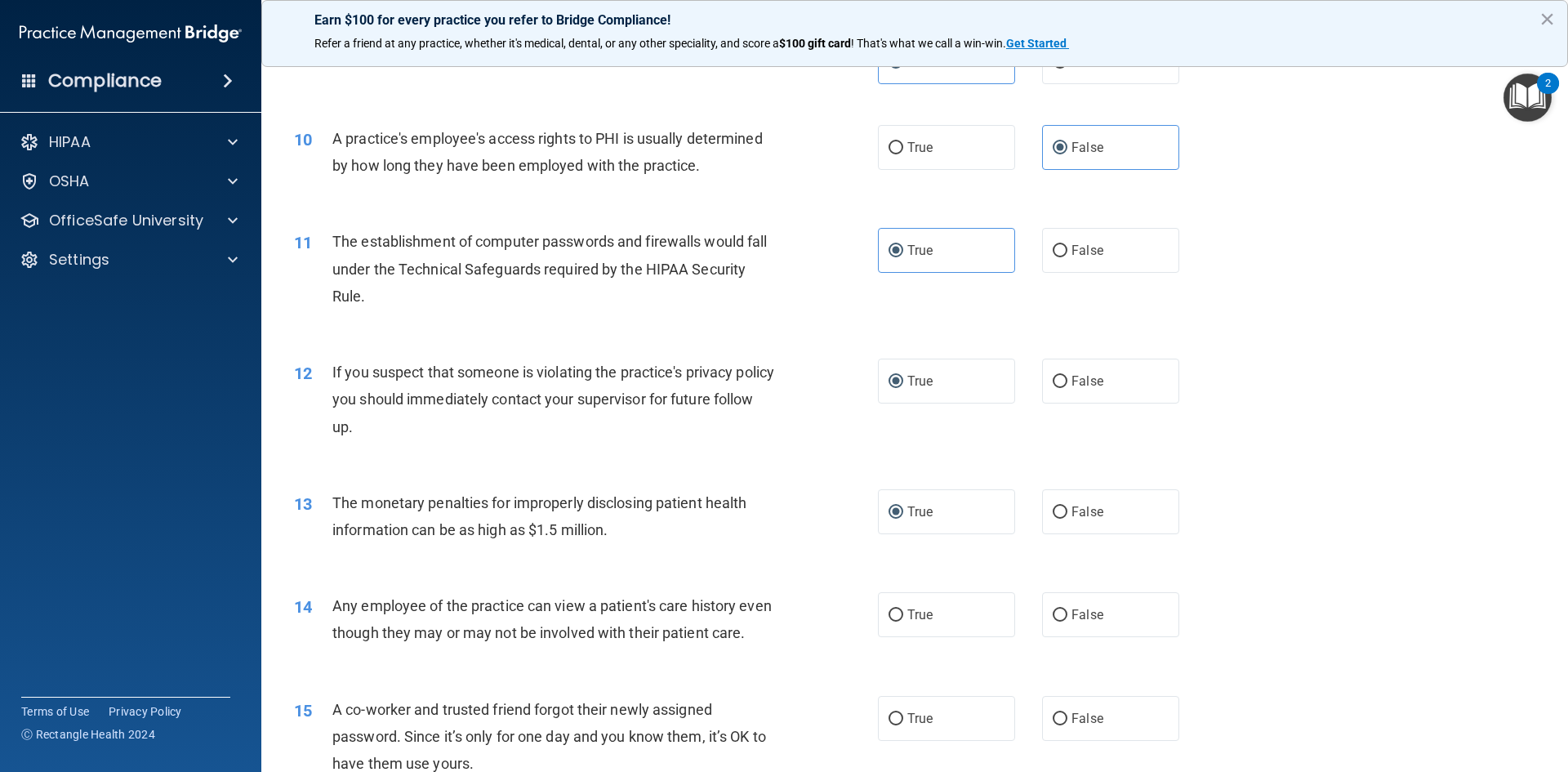
click at [1255, 441] on div "12 If you suspect that someone is violating the practice's privacy policy you s…" at bounding box center [915, 404] width 1266 height 131
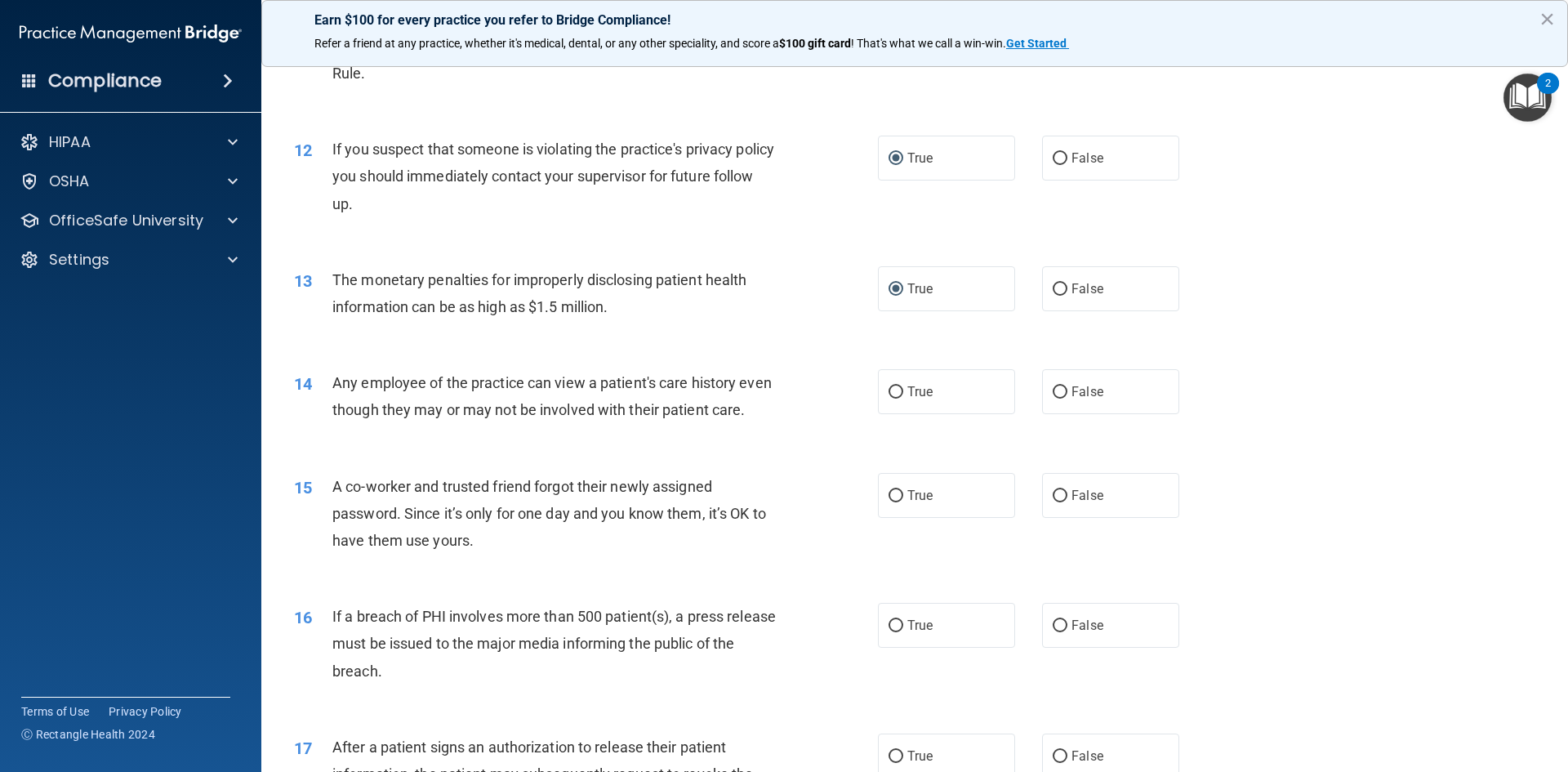
scroll to position [1298, 0]
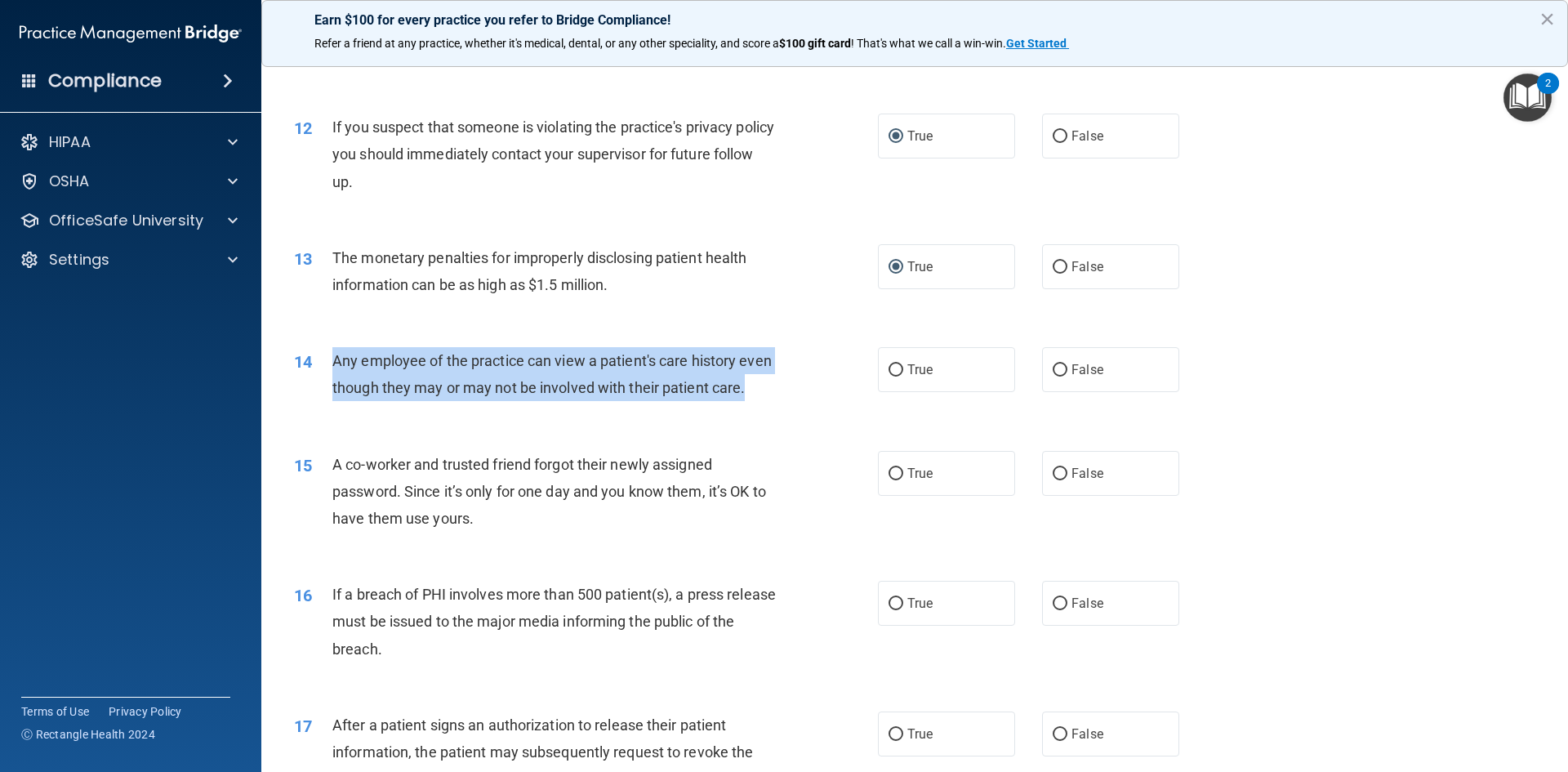
drag, startPoint x: 328, startPoint y: 361, endPoint x: 735, endPoint y: 409, distance: 409.8
click at [735, 409] on div "14 Any employee of the practice can view a patient's care history even though t…" at bounding box center [586, 379] width 633 height 62
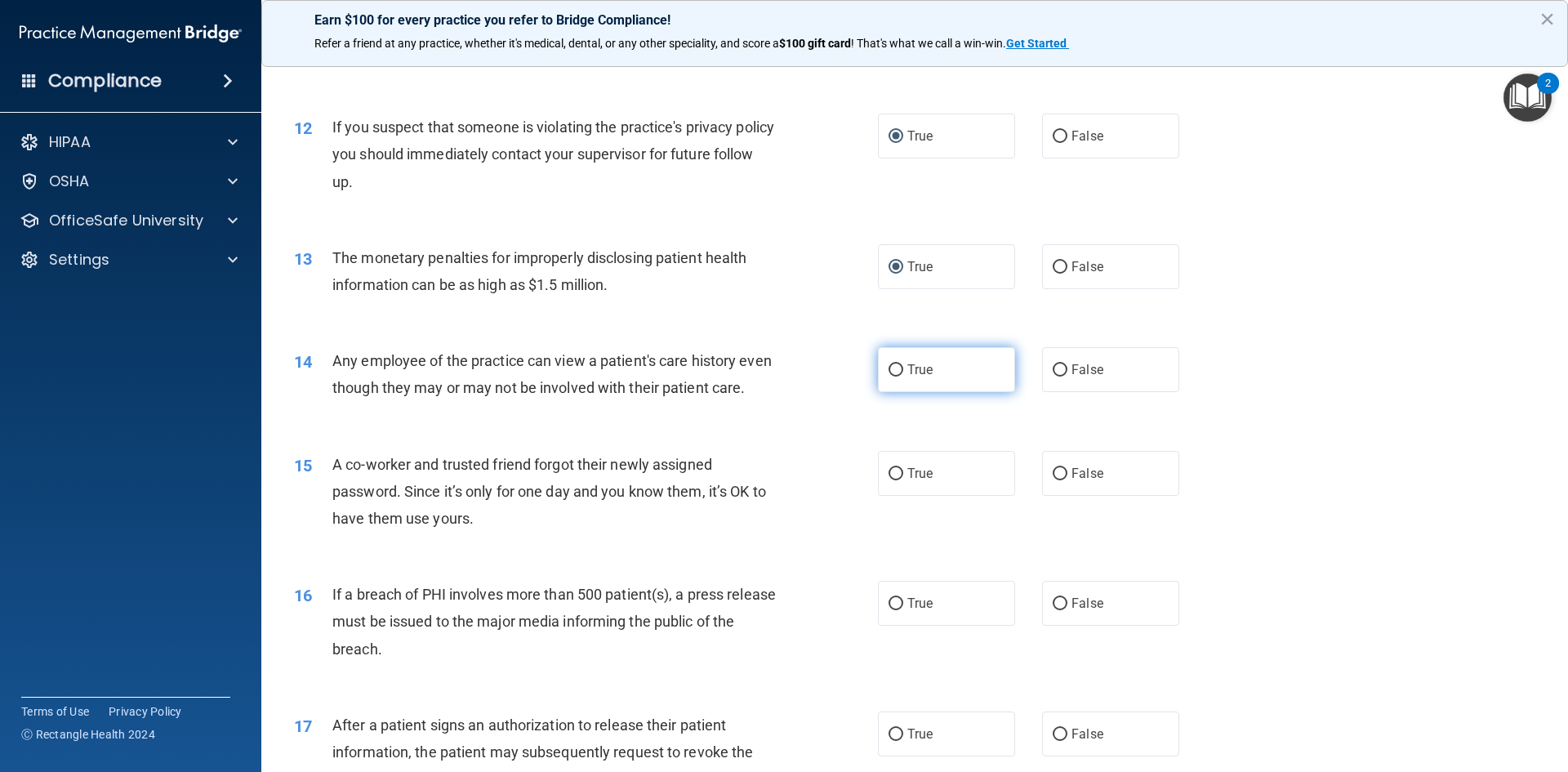
click at [901, 372] on label "True" at bounding box center [947, 370] width 138 height 45
click at [901, 372] on input "True" at bounding box center [895, 370] width 15 height 12
radio input "true"
click at [1393, 365] on div "14 Any employee of the practice can view a patient's care history even though t…" at bounding box center [915, 379] width 1266 height 103
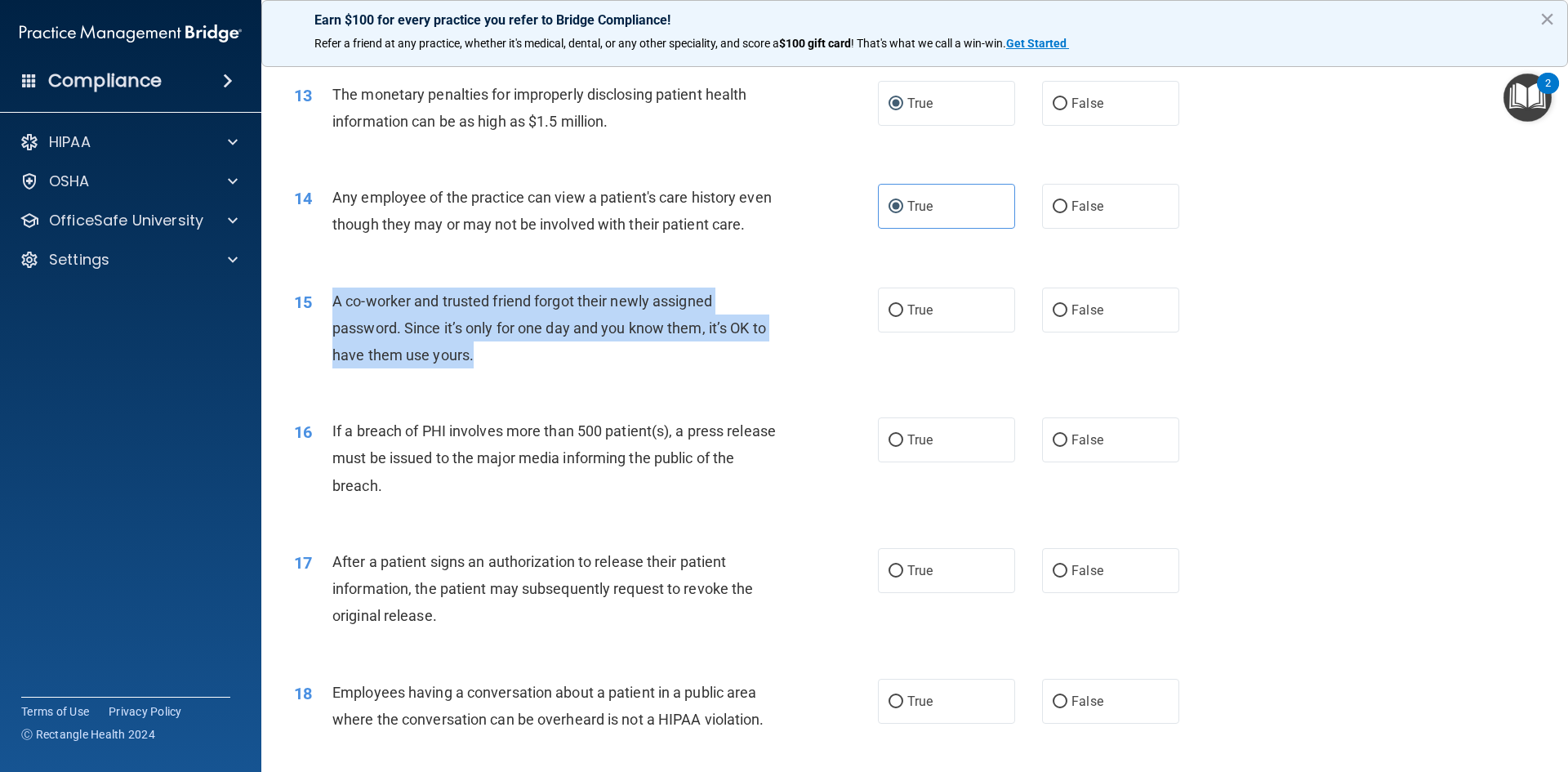
drag, startPoint x: 334, startPoint y: 330, endPoint x: 809, endPoint y: 380, distance: 477.6
click at [809, 378] on div "15 A co-worker and trusted friend forgot their newly assigned password. Since i…" at bounding box center [586, 332] width 633 height 90
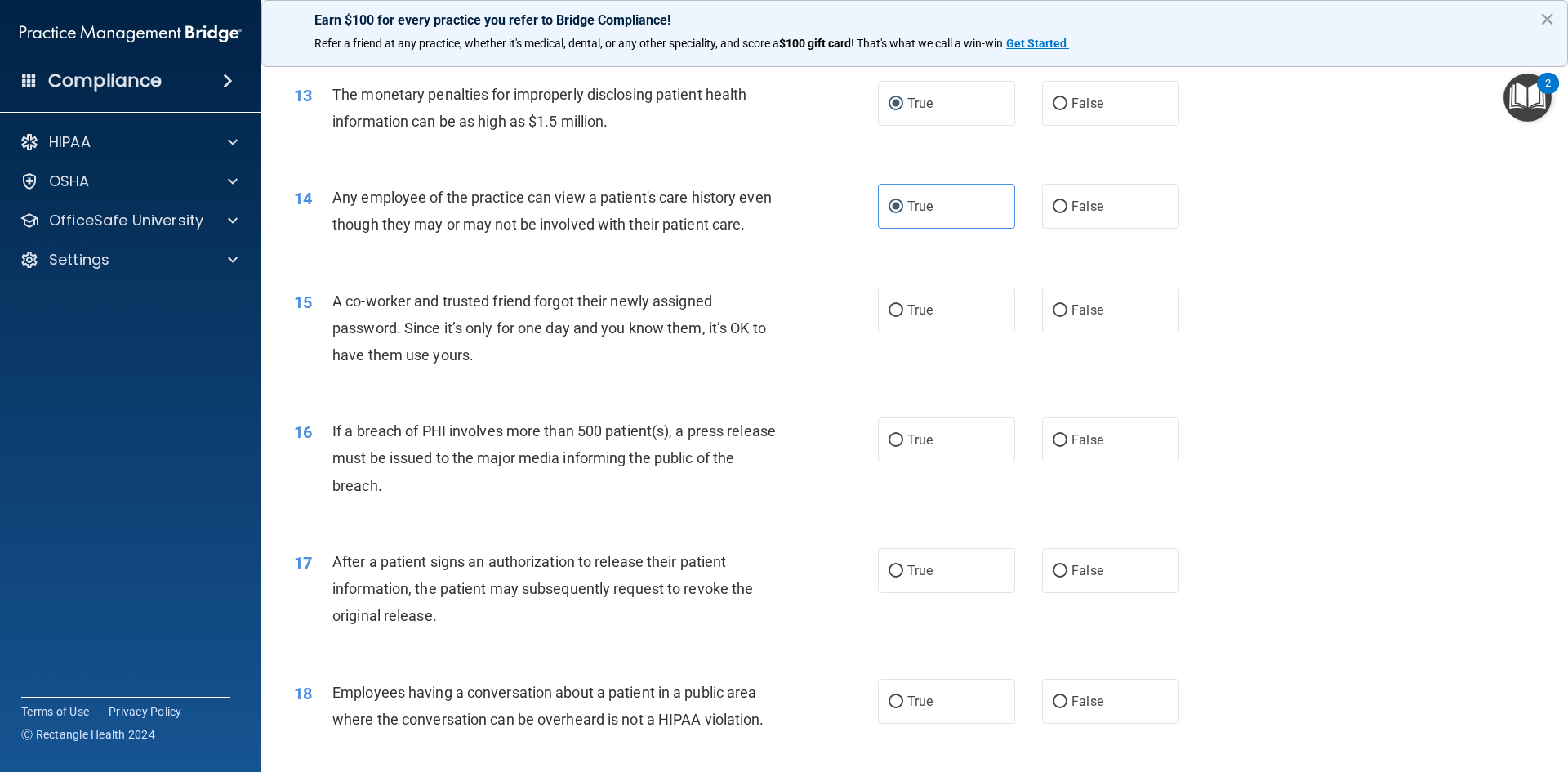
click at [1297, 352] on div "15 A co-worker and trusted friend forgot their newly assigned password. Since i…" at bounding box center [915, 332] width 1266 height 131
click at [1058, 317] on input "False" at bounding box center [1060, 311] width 15 height 12
radio input "true"
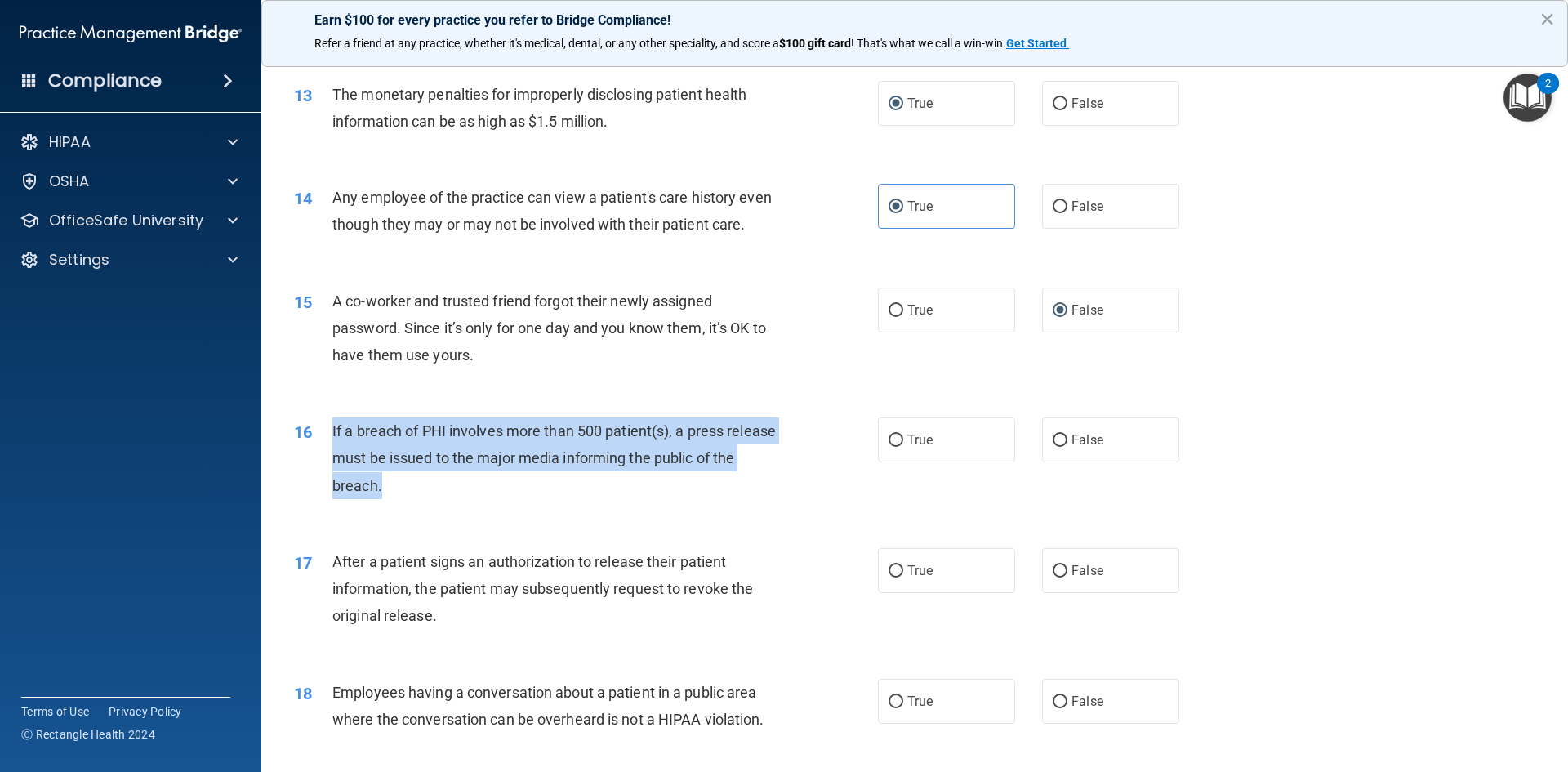
drag, startPoint x: 332, startPoint y: 454, endPoint x: 790, endPoint y: 508, distance: 461.2
click at [790, 508] on div "16 If a breach of PHI involves more than 500 patient(s), a press release must b…" at bounding box center [586, 462] width 633 height 90
click at [889, 447] on input "True" at bounding box center [895, 441] width 15 height 12
radio input "true"
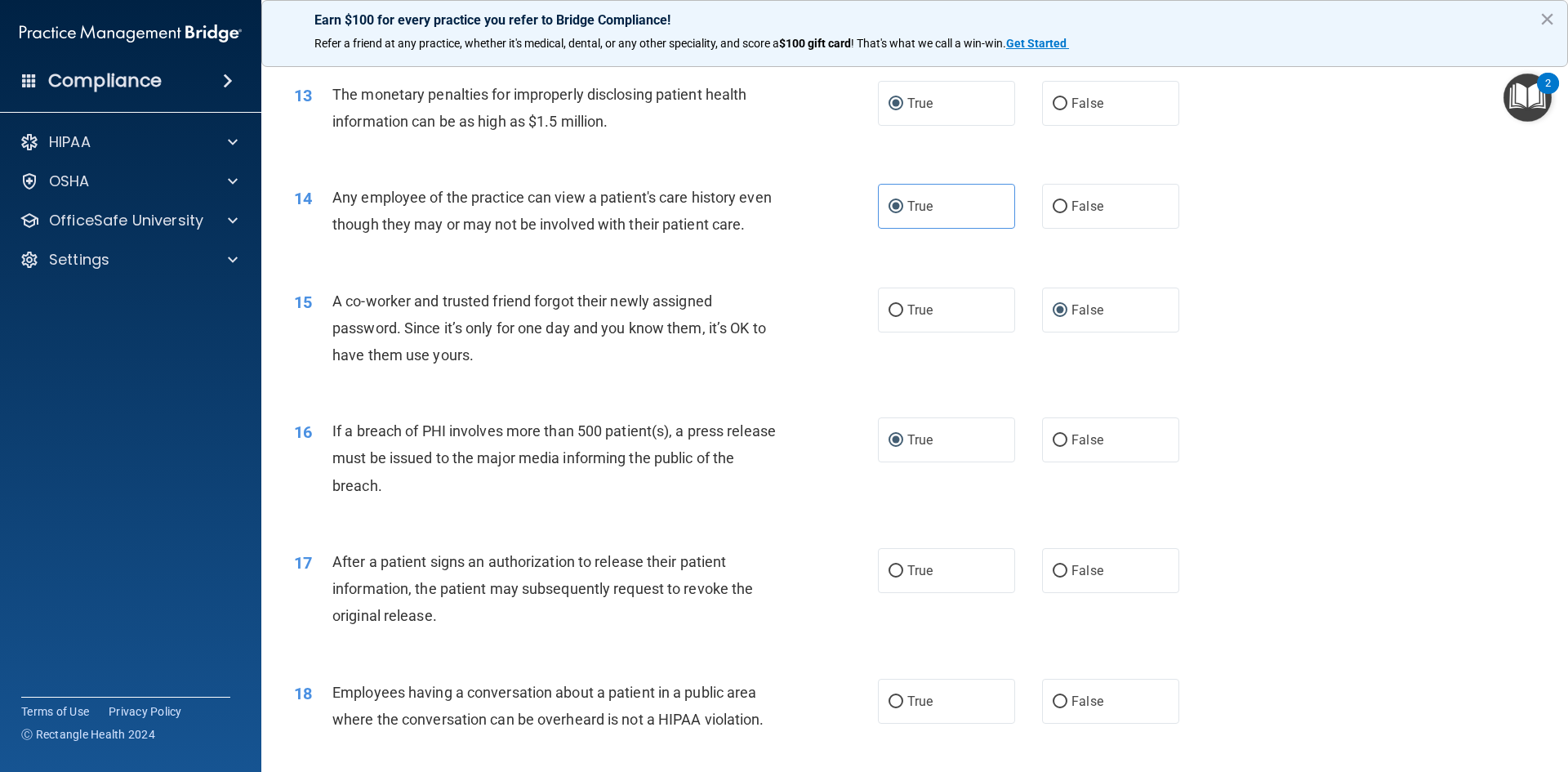
click at [1331, 442] on div "16 If a breach of PHI involves more than 500 patient(s), a press release must b…" at bounding box center [915, 462] width 1266 height 131
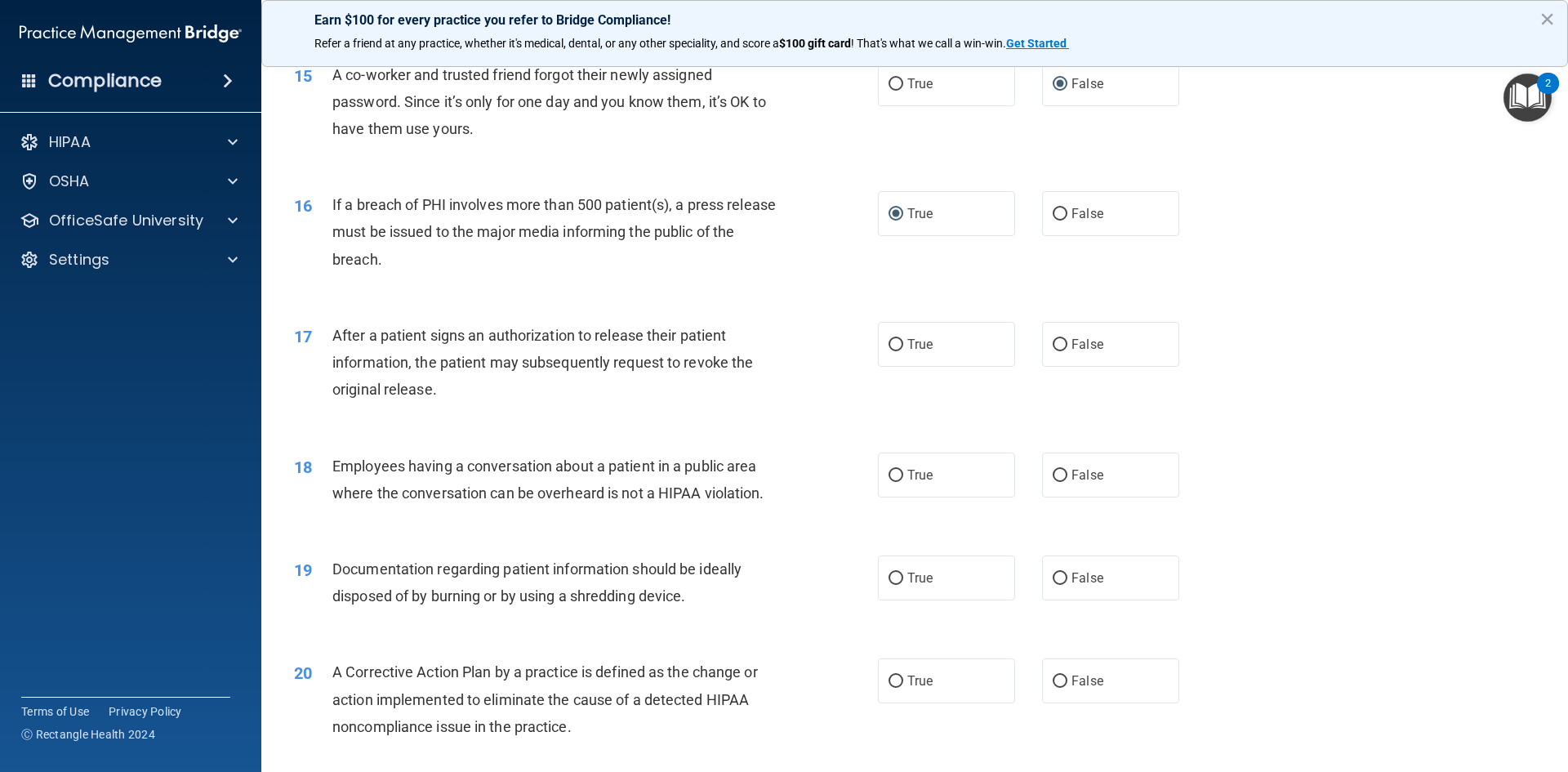
scroll to position [1706, 0]
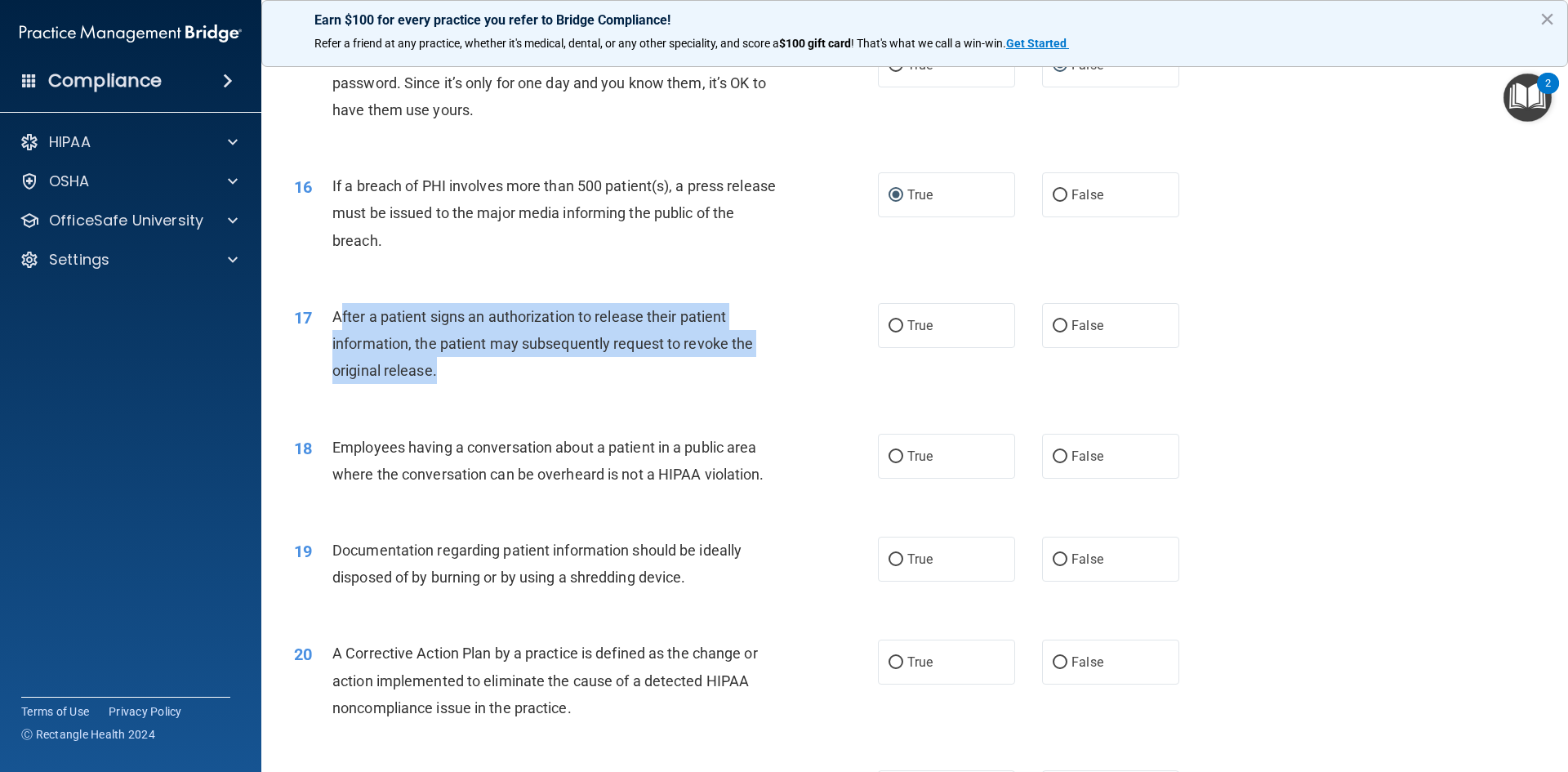
drag, startPoint x: 622, startPoint y: 342, endPoint x: 383, endPoint y: 385, distance: 242.8
click at [752, 385] on div "After a patient signs an authorization to release their patient information, th…" at bounding box center [560, 343] width 457 height 82
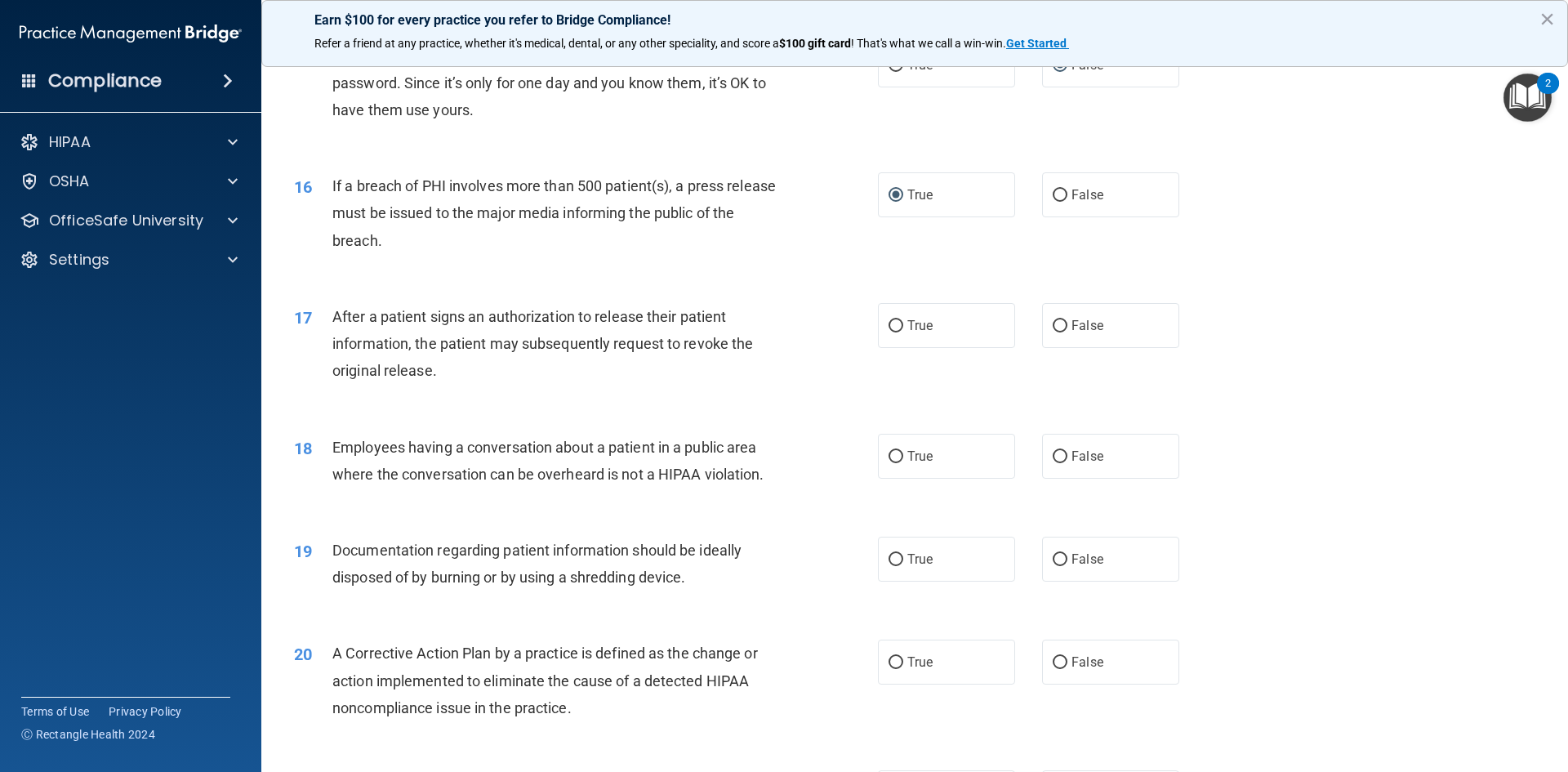
click at [332, 338] on span "After a patient signs an authorization to release their patient information, th…" at bounding box center [542, 343] width 421 height 71
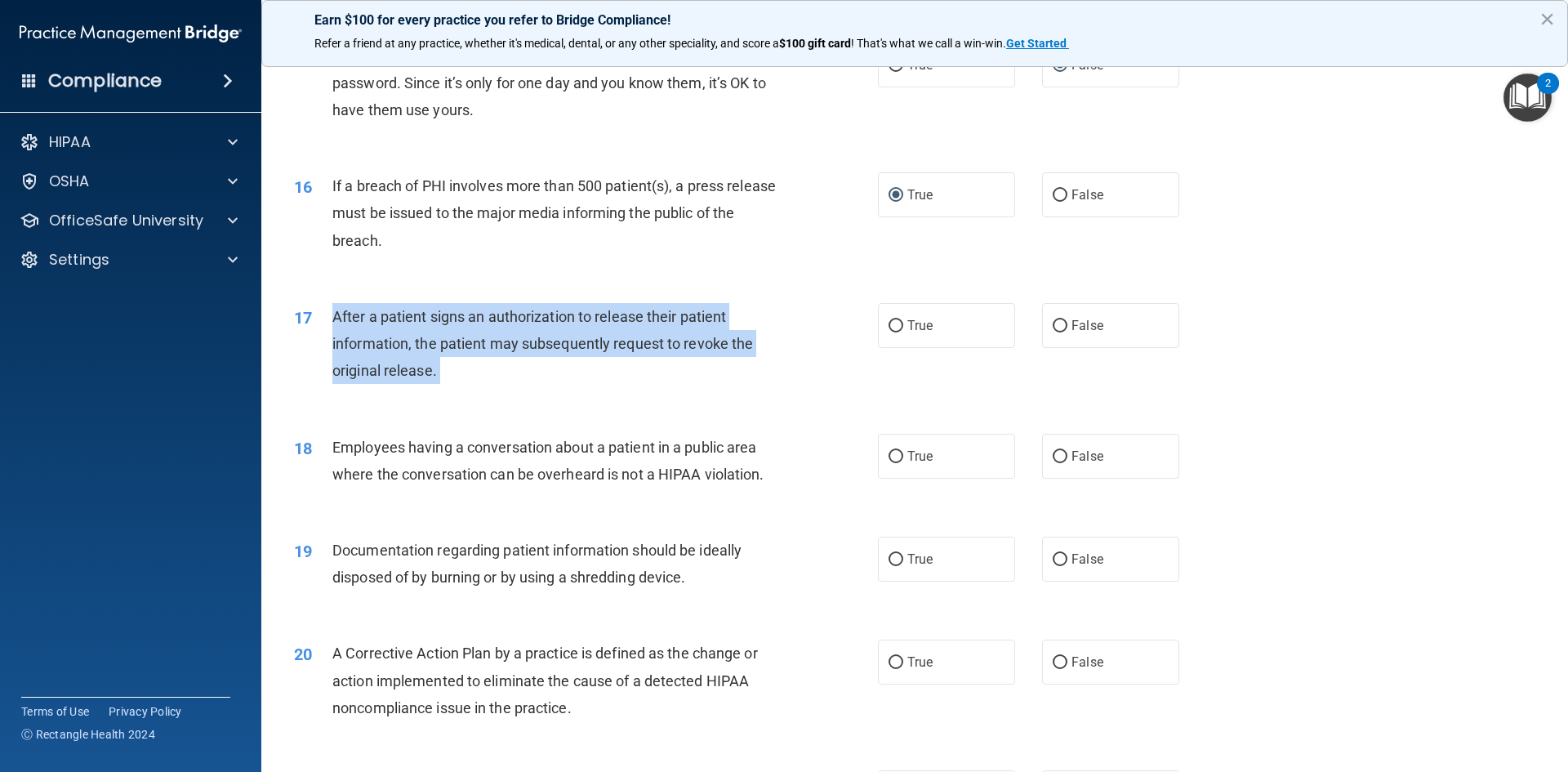
drag, startPoint x: 332, startPoint y: 338, endPoint x: 750, endPoint y: 392, distance: 421.5
click at [750, 385] on div "After a patient signs an authorization to release their patient information, th…" at bounding box center [560, 343] width 457 height 82
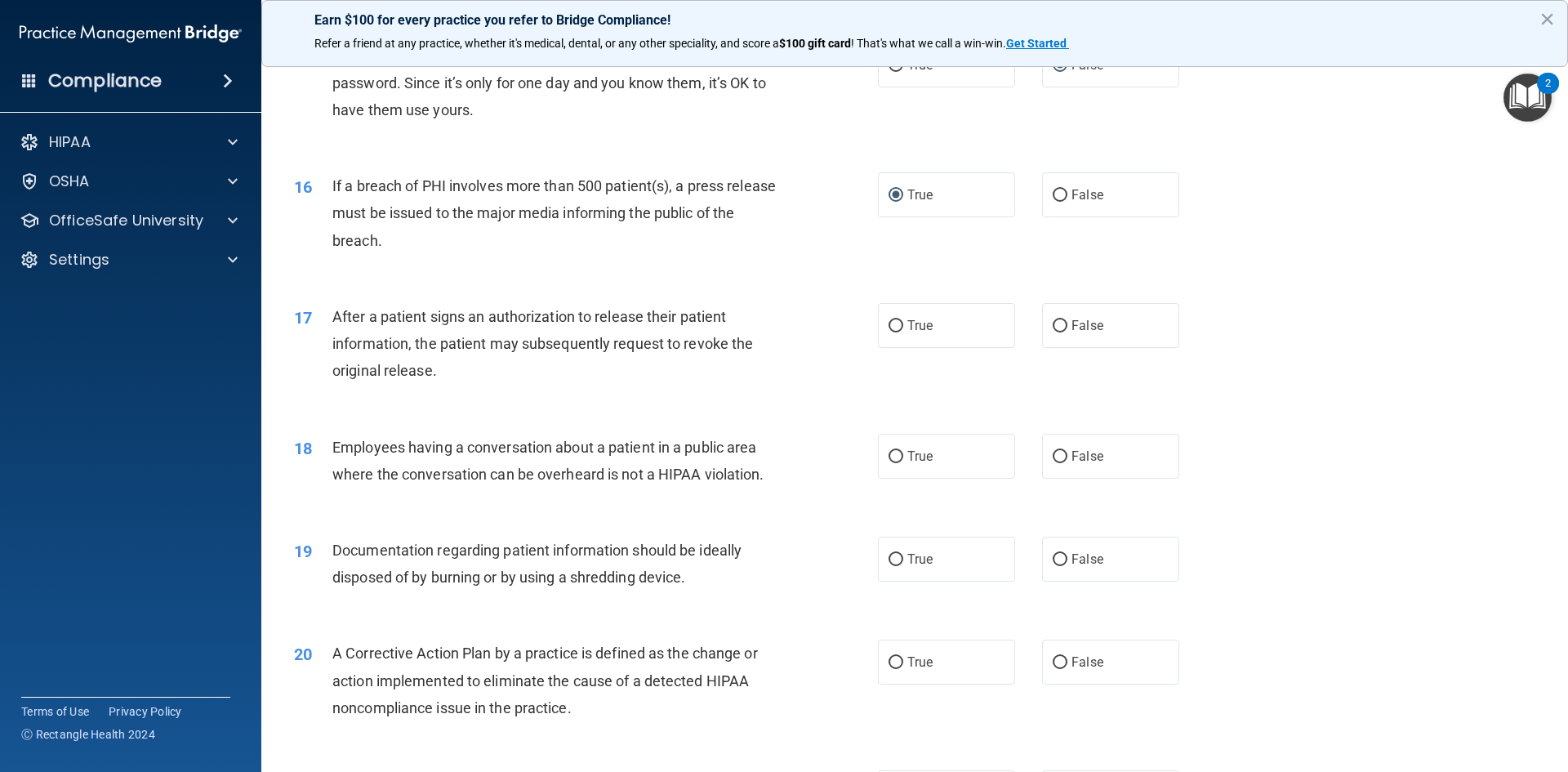
click at [485, 254] on div "If a breach of PHI involves more than 500 patient(s), a press release must be i…" at bounding box center [560, 213] width 457 height 82
click at [889, 332] on input "True" at bounding box center [895, 326] width 15 height 12
radio input "true"
click at [1319, 322] on div "17 After a patient signs an authorization to release their patient information,…" at bounding box center [915, 349] width 1266 height 131
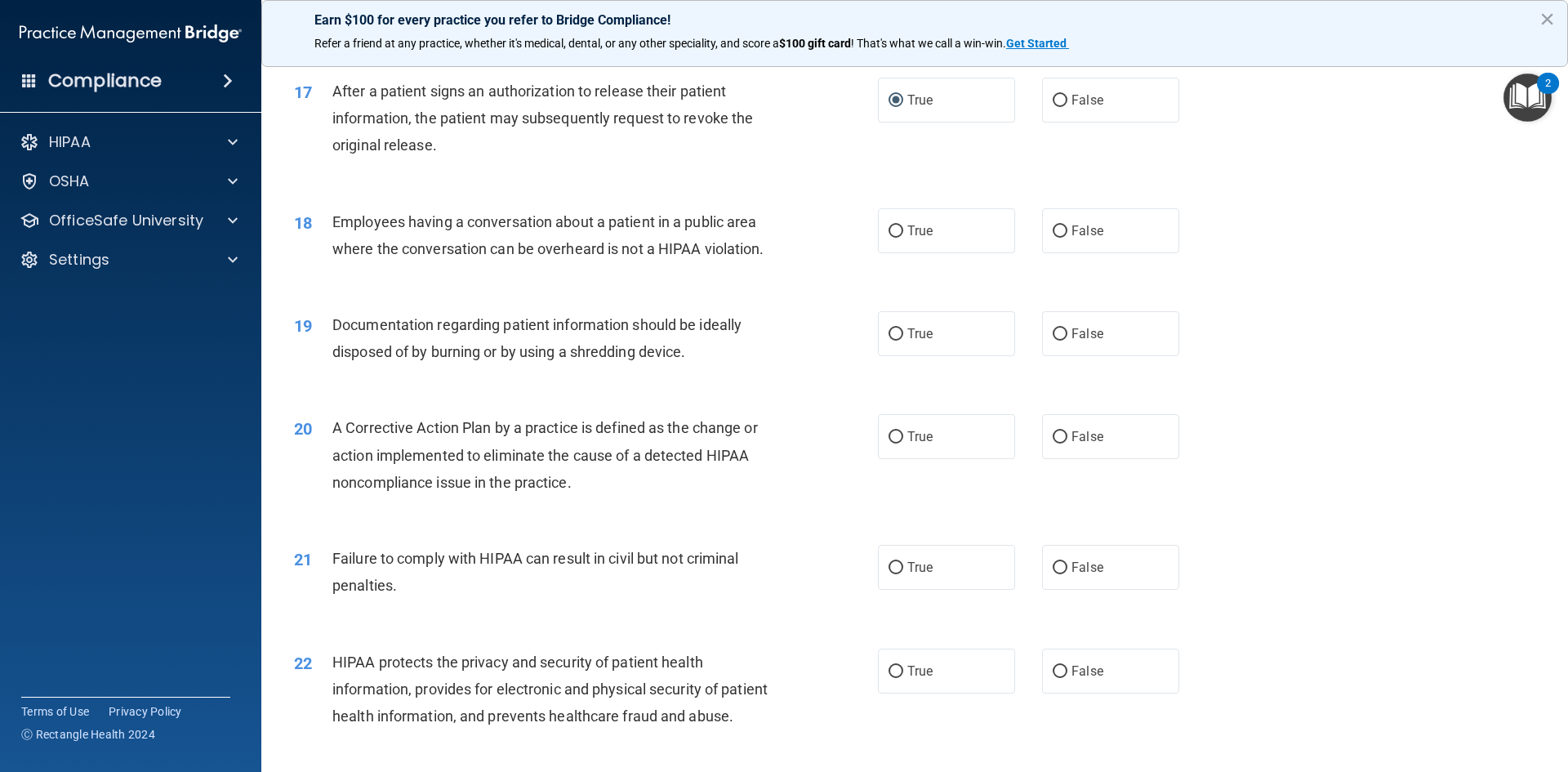
scroll to position [1951, 0]
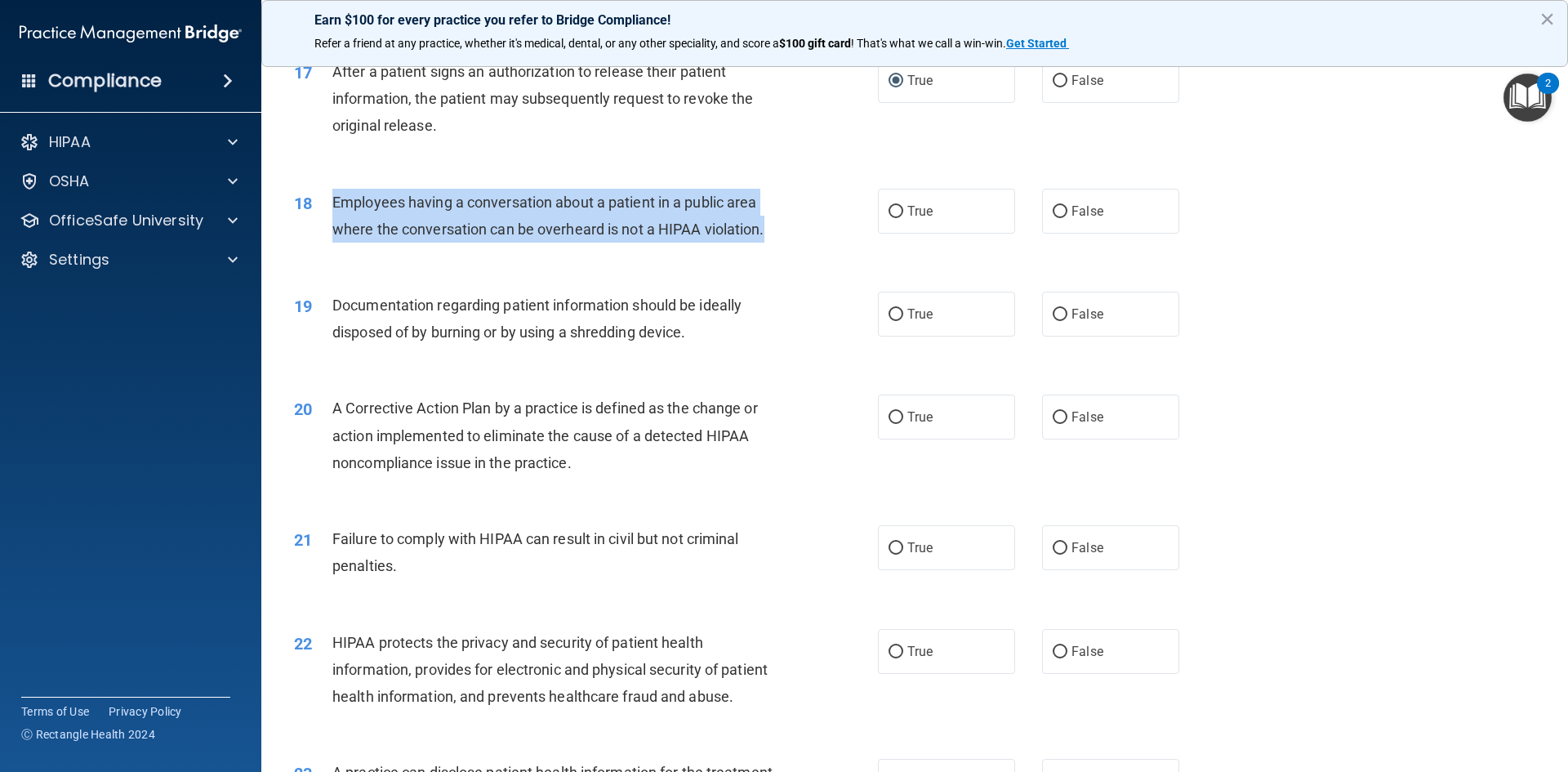
drag, startPoint x: 331, startPoint y: 231, endPoint x: 770, endPoint y: 270, distance: 440.7
click at [770, 250] on div "18 Employees having a conversation about a patient in a public area where the c…" at bounding box center [586, 219] width 633 height 62
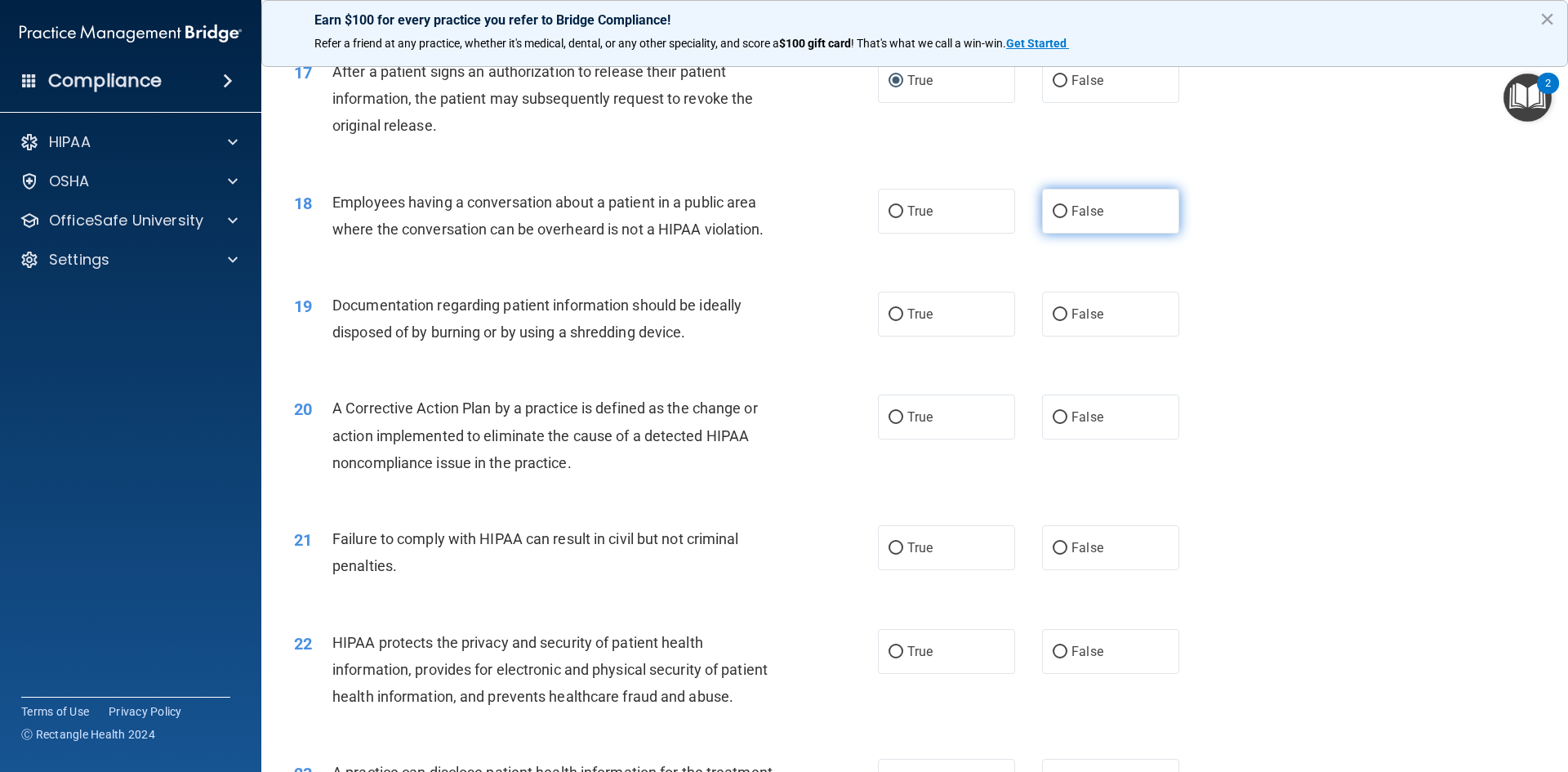
click at [1076, 219] on span "False" at bounding box center [1087, 211] width 32 height 15
click at [1067, 219] on input "False" at bounding box center [1060, 212] width 15 height 12
radio input "true"
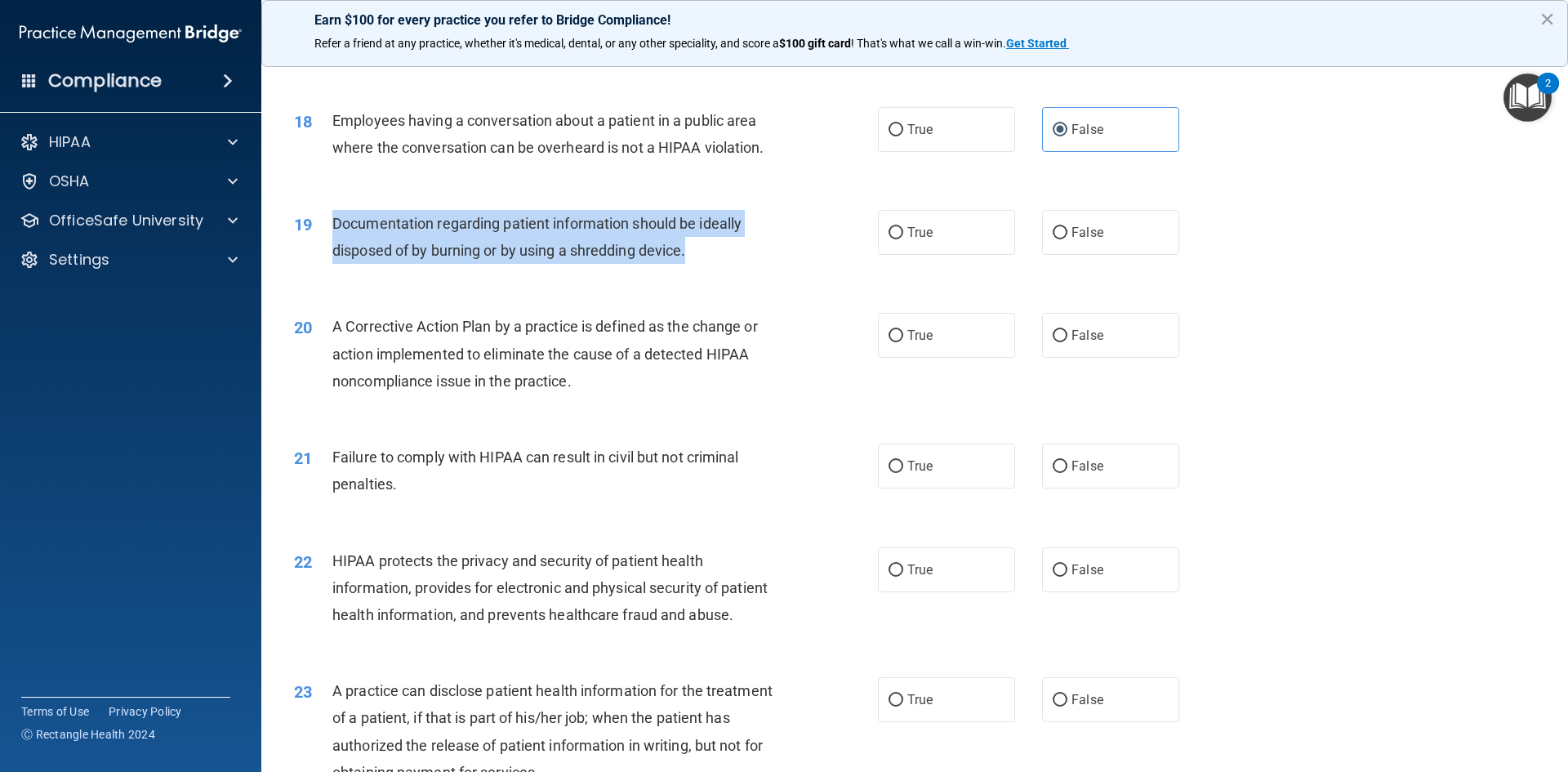
drag, startPoint x: 336, startPoint y: 247, endPoint x: 716, endPoint y: 275, distance: 381.0
click at [716, 264] on div "Documentation regarding patient information should be ideally disposed of by bu…" at bounding box center [560, 237] width 457 height 54
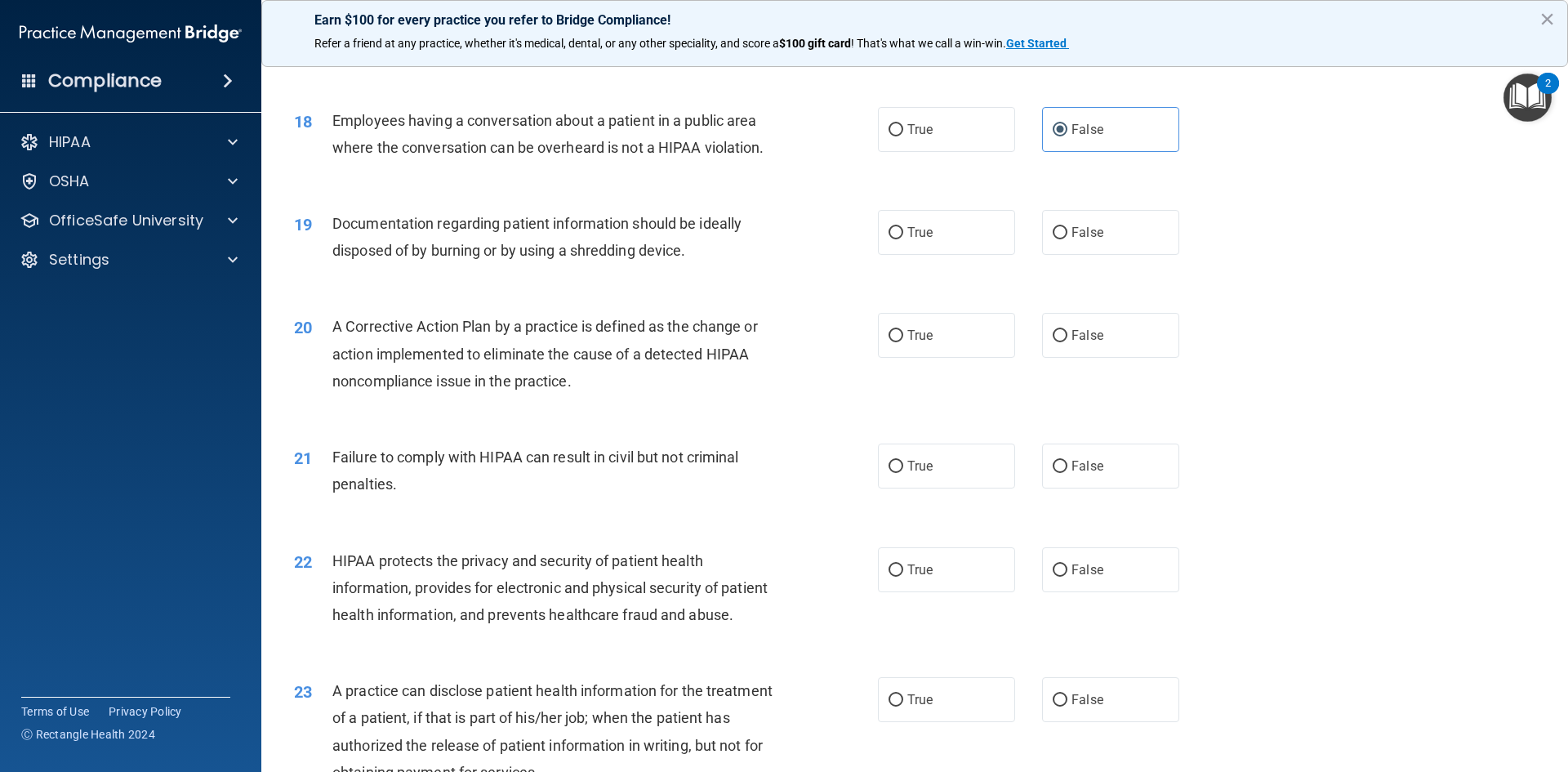
click at [1319, 287] on div "19 Documentation regarding patient information should be ideally disposed of by…" at bounding box center [915, 241] width 1266 height 103
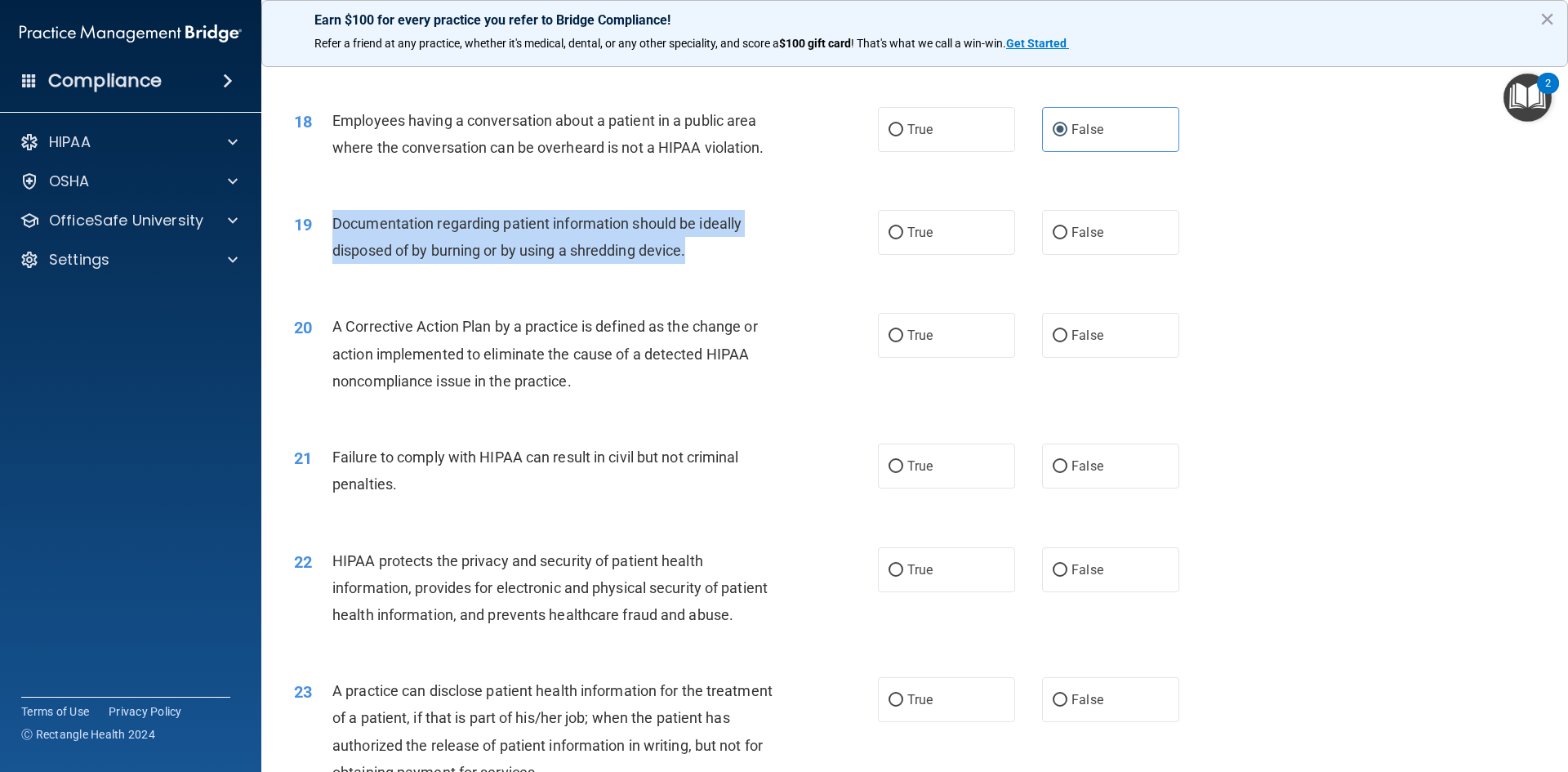
drag, startPoint x: 689, startPoint y: 275, endPoint x: 330, endPoint y: 246, distance: 360.2
click at [330, 246] on div "19 Documentation regarding patient information should be ideally disposed of by…" at bounding box center [586, 241] width 633 height 62
click at [335, 238] on div "Documentation regarding patient information should be ideally disposed of by bu…" at bounding box center [560, 237] width 457 height 54
drag, startPoint x: 331, startPoint y: 250, endPoint x: 724, endPoint y: 281, distance: 394.2
click at [724, 272] on div "19 Documentation regarding patient information should be ideally disposed of by…" at bounding box center [586, 241] width 633 height 62
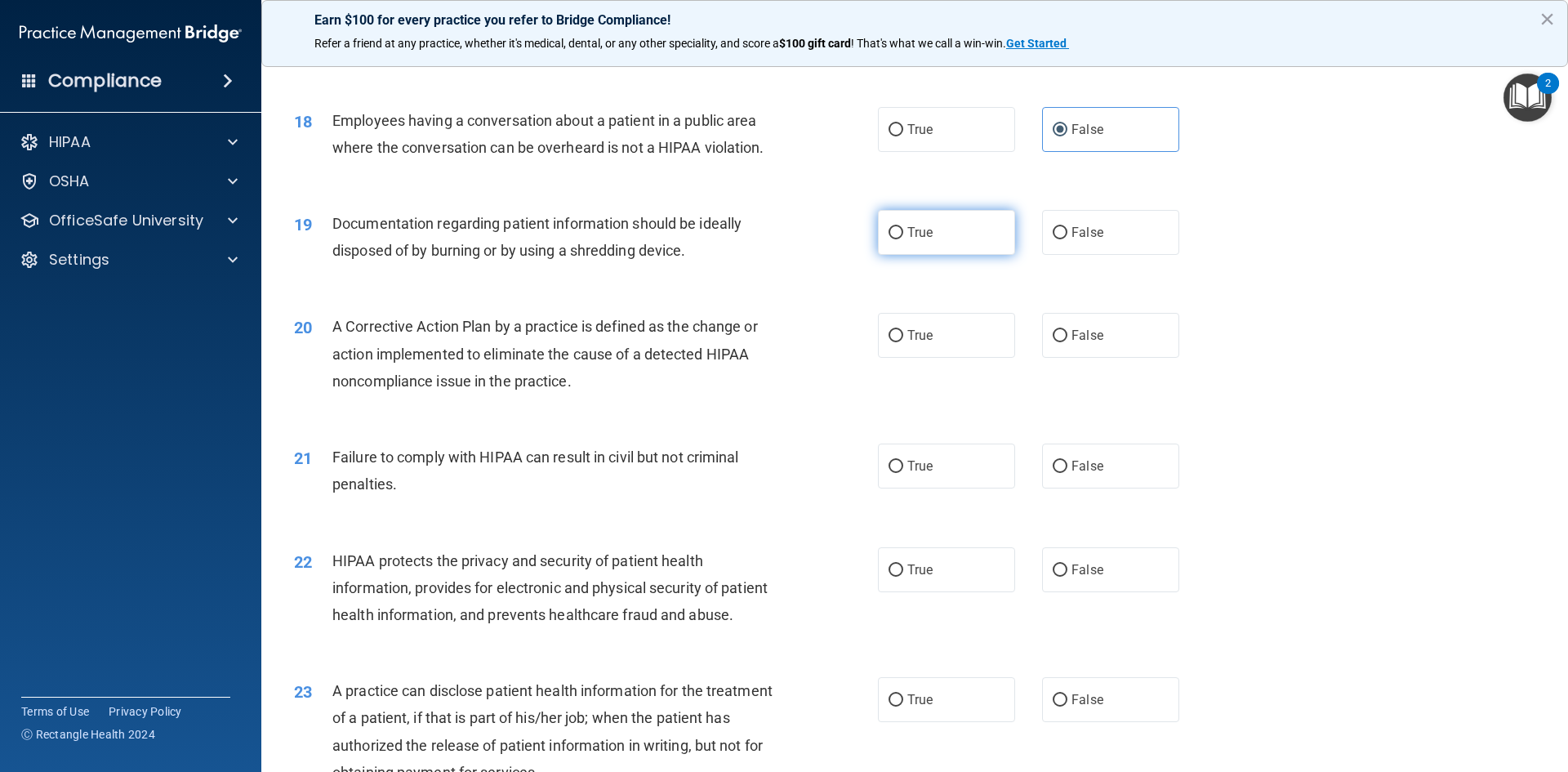
click at [900, 255] on label "True" at bounding box center [947, 232] width 138 height 45
click at [900, 239] on input "True" at bounding box center [895, 233] width 15 height 12
radio input "true"
click at [1359, 244] on div "19 Documentation regarding patient information should be ideally disposed of by…" at bounding box center [915, 241] width 1266 height 103
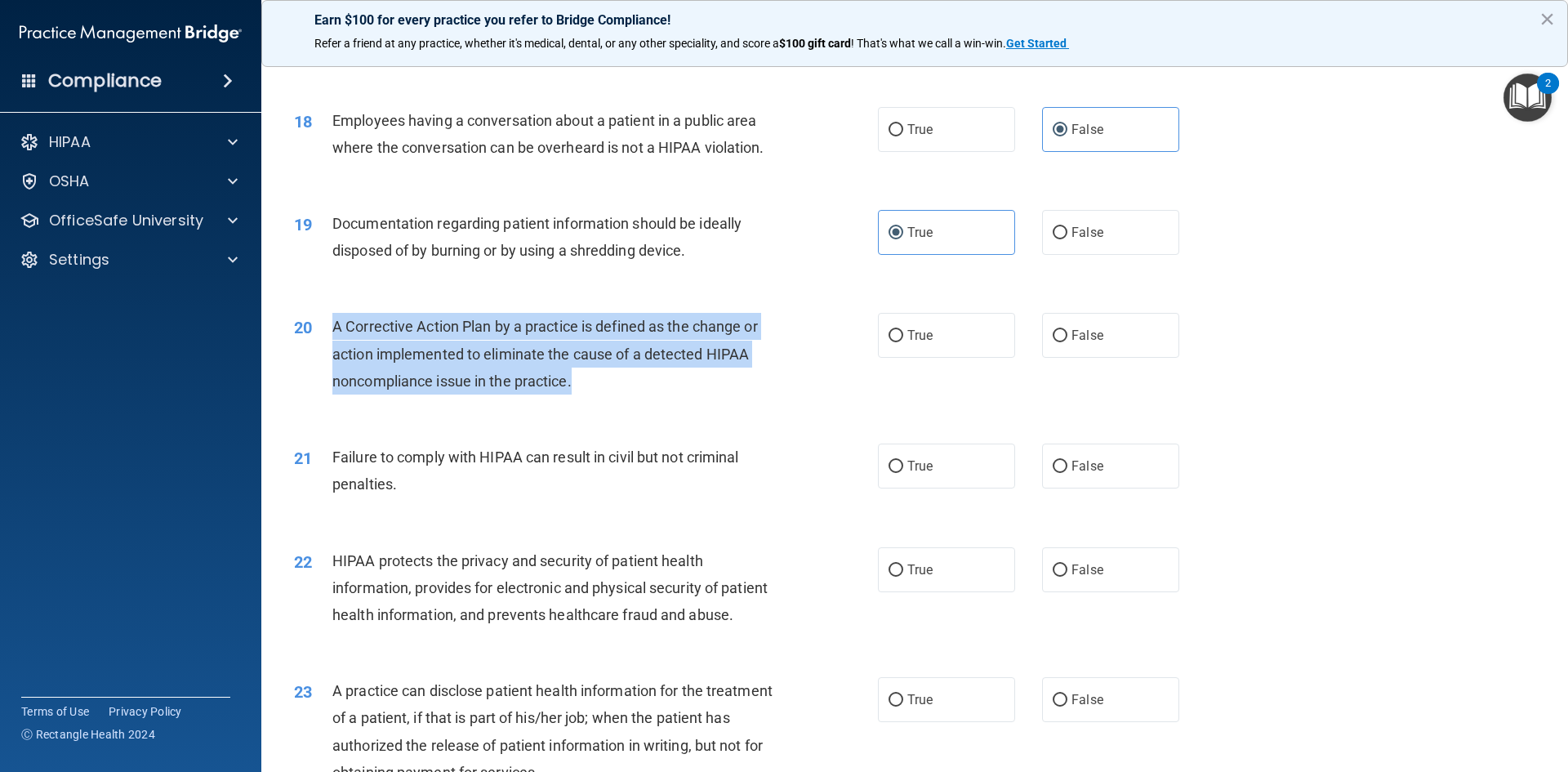
drag, startPoint x: 334, startPoint y: 355, endPoint x: 798, endPoint y: 405, distance: 466.7
click at [798, 403] on div "20 A Corrective Action Plan by a practice is defined as the change or action im…" at bounding box center [586, 358] width 633 height 90
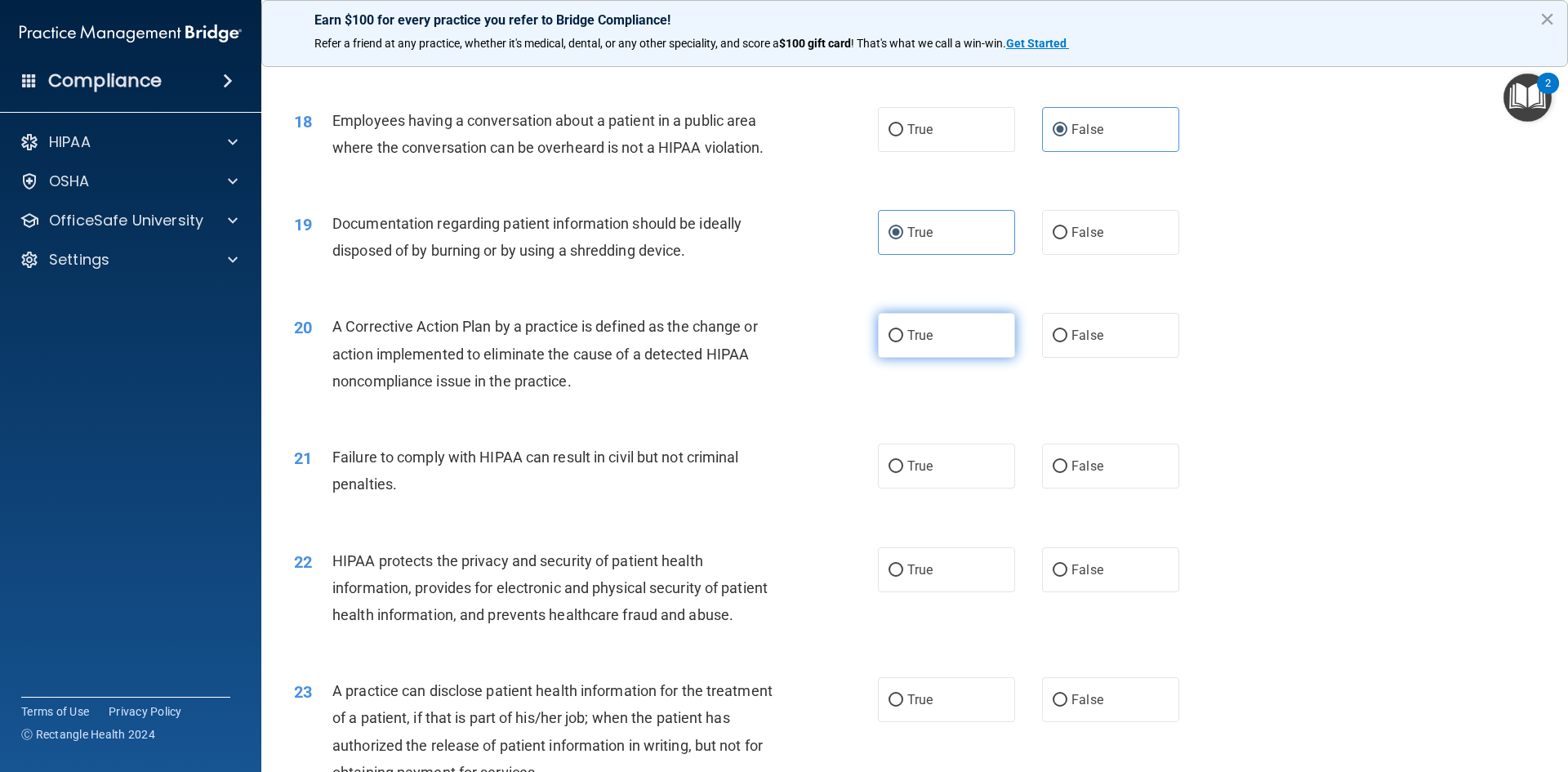
click at [878, 358] on label "True" at bounding box center [947, 336] width 138 height 45
click at [889, 343] on input "True" at bounding box center [895, 337] width 15 height 12
radio input "true"
click at [1240, 365] on div "20 A Corrective Action Plan by a practice is defined as the change or action im…" at bounding box center [915, 358] width 1266 height 131
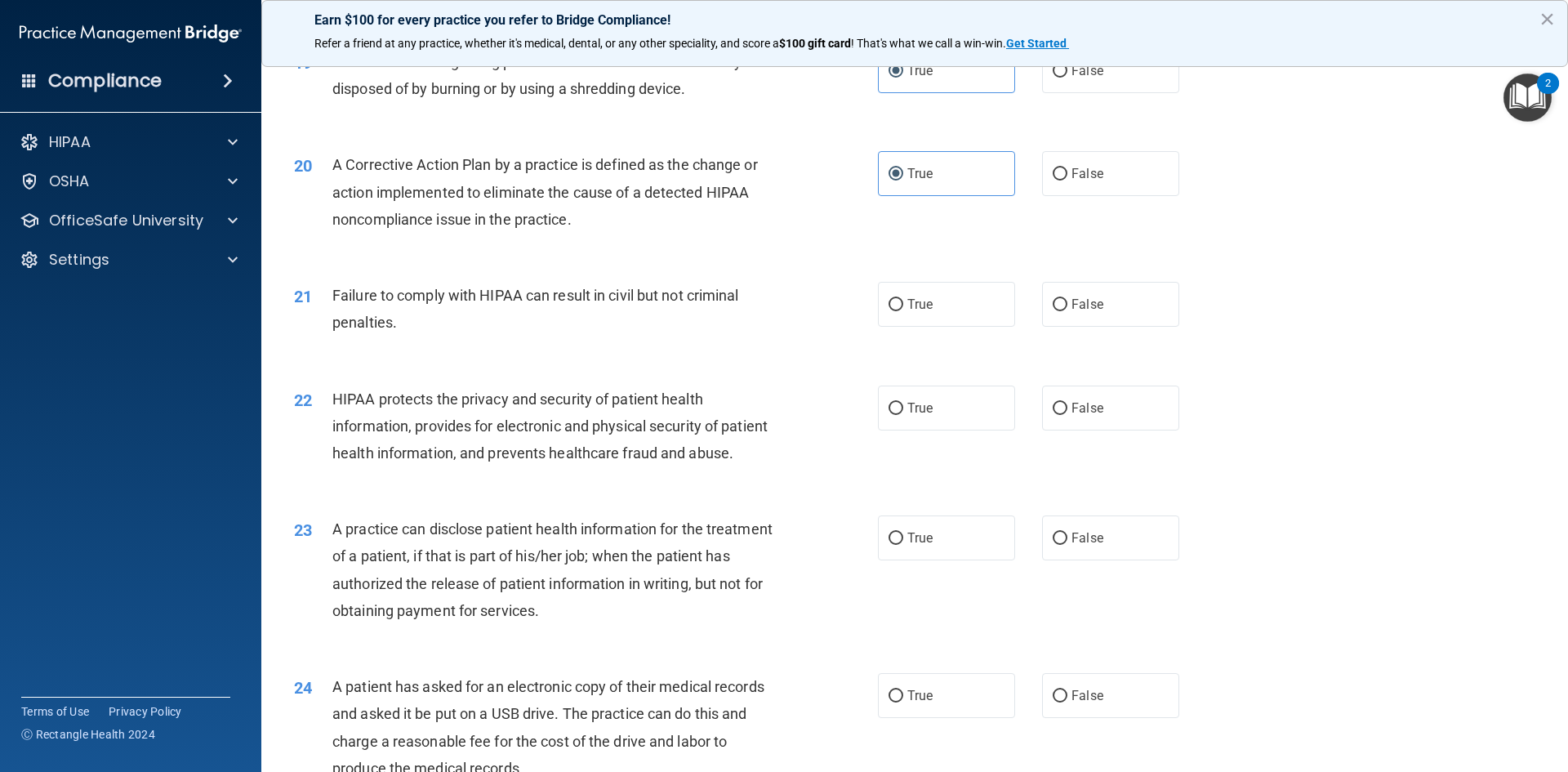
scroll to position [2196, 0]
drag, startPoint x: 331, startPoint y: 318, endPoint x: 768, endPoint y: 345, distance: 437.8
click at [768, 334] on div "Failure to comply with HIPAA can result in civil but not criminal penalties." at bounding box center [560, 307] width 457 height 54
click at [1123, 325] on label "False" at bounding box center [1111, 303] width 138 height 45
click at [1067, 310] on input "False" at bounding box center [1060, 304] width 15 height 12
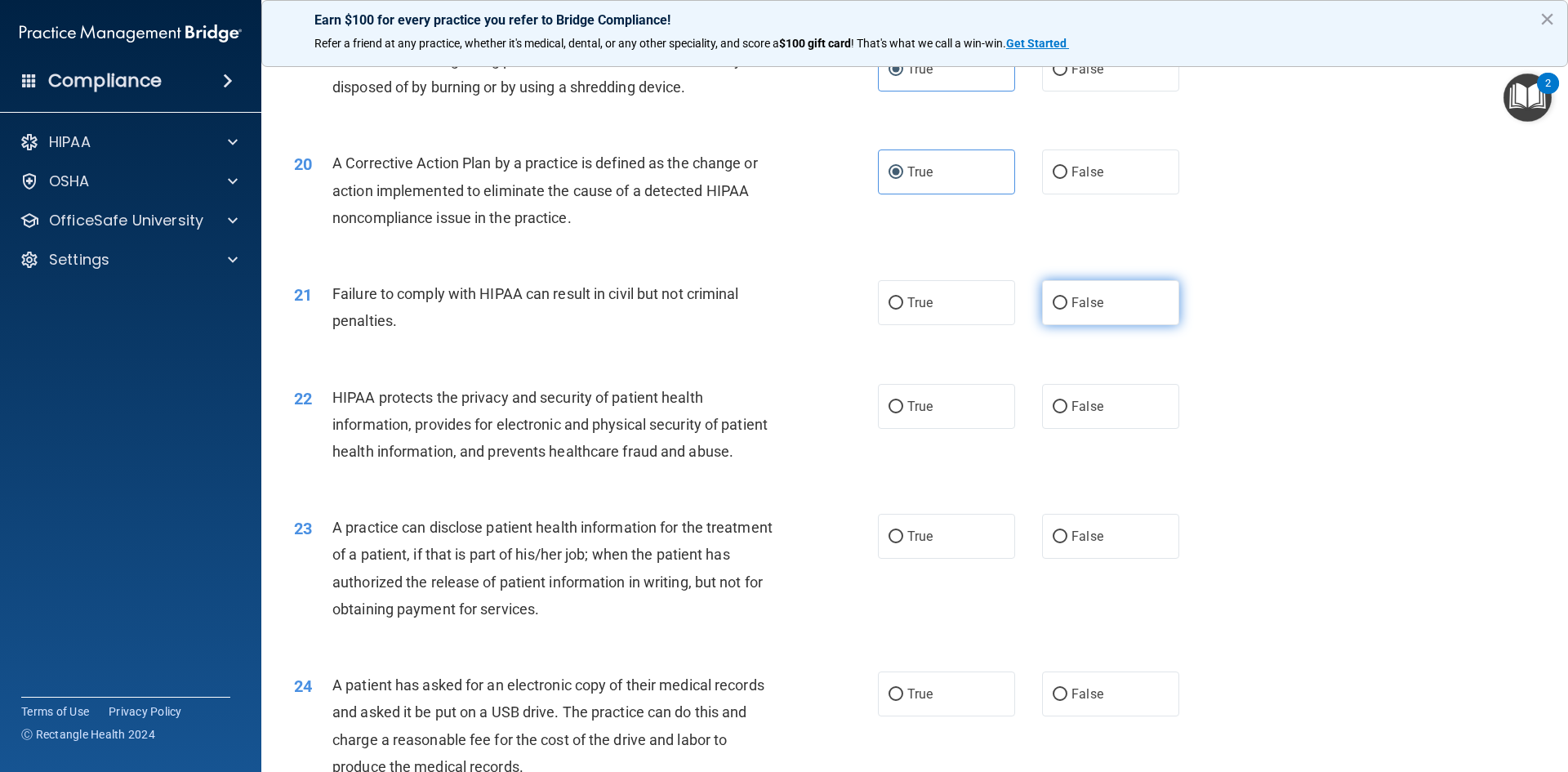
radio input "true"
click at [1293, 324] on div "21 Failure to comply with HIPAA can result in civil but not criminal penalties.…" at bounding box center [915, 312] width 1266 height 103
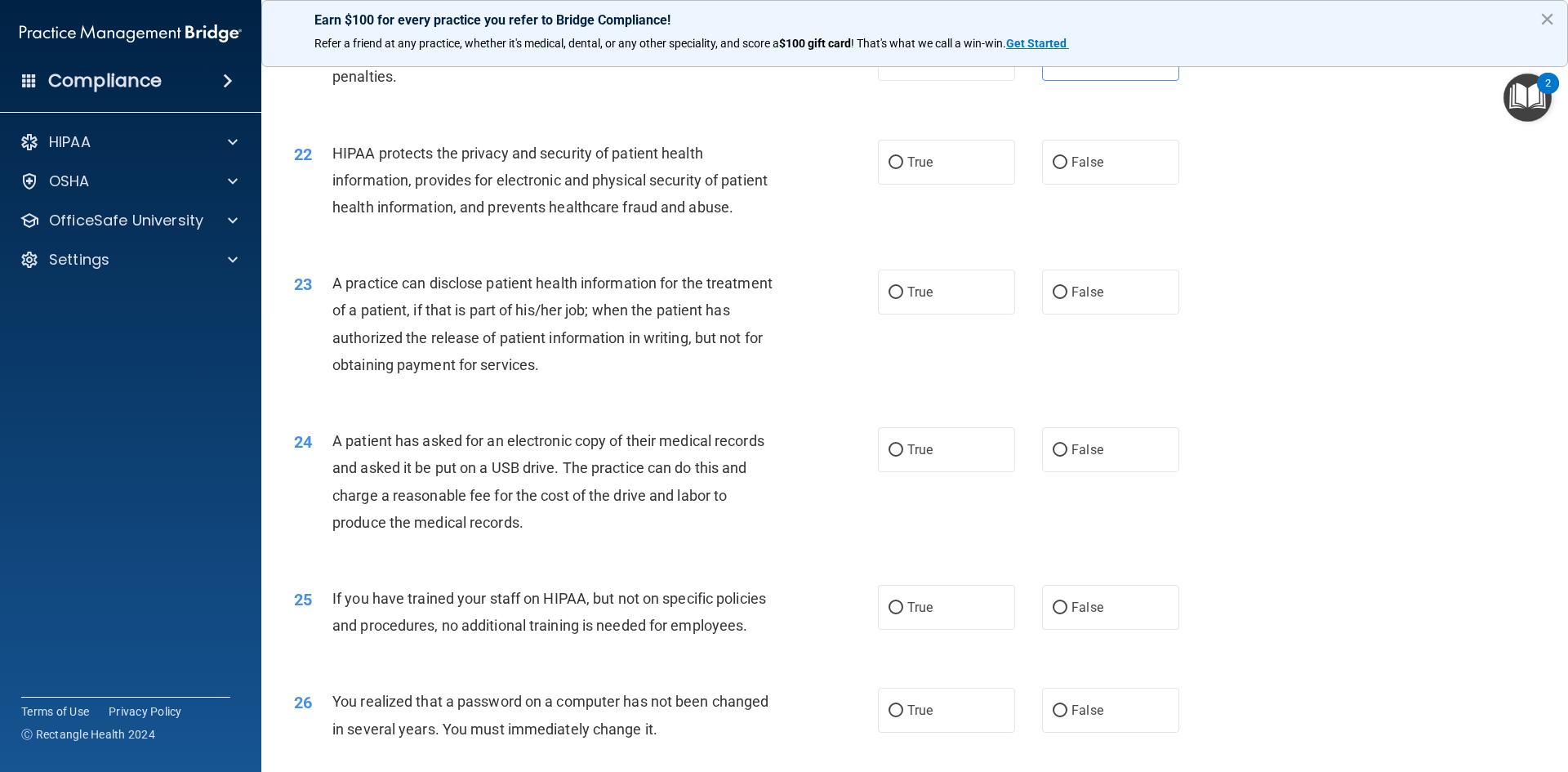
scroll to position [2442, 0]
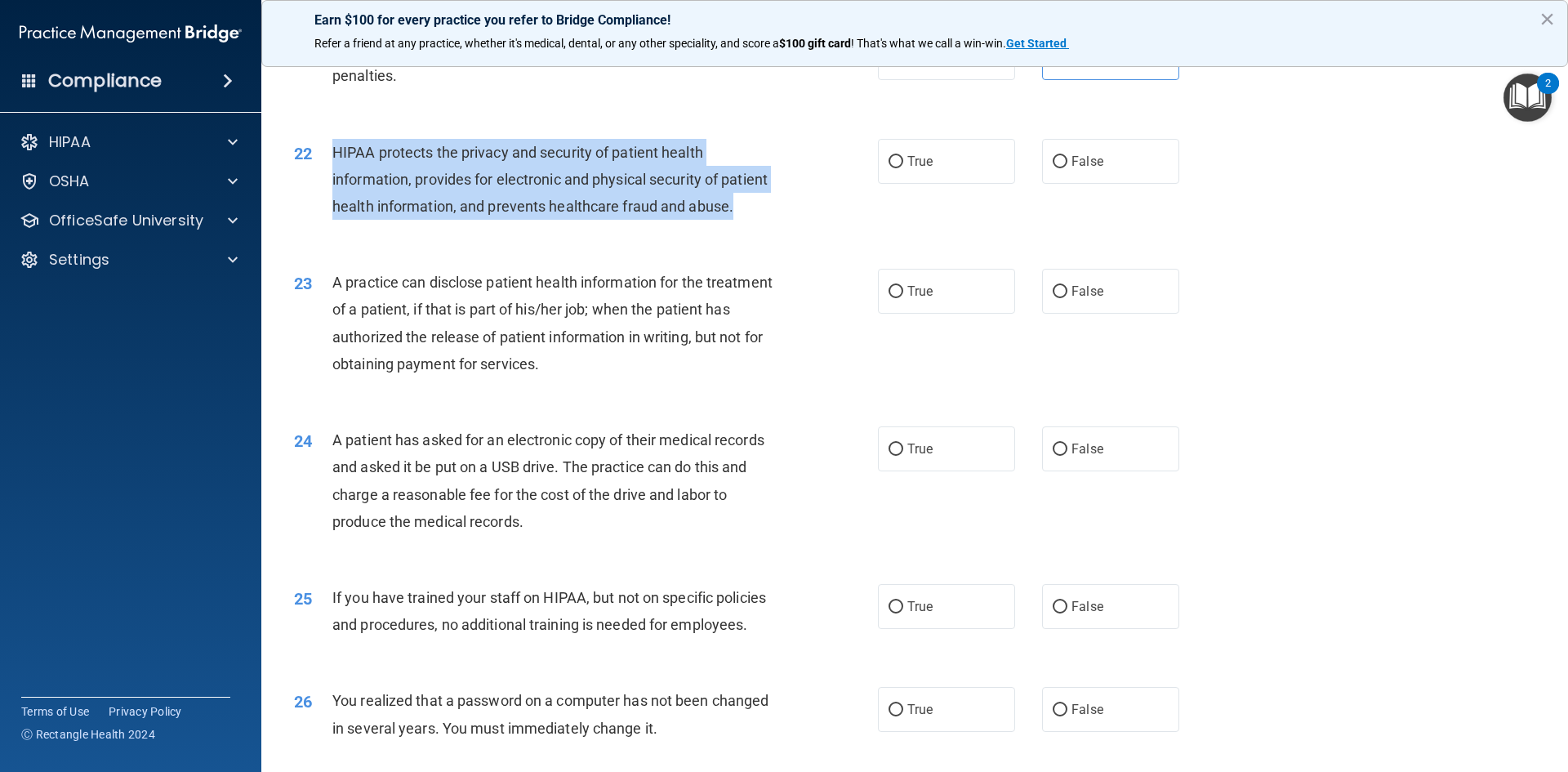
drag, startPoint x: 333, startPoint y: 177, endPoint x: 747, endPoint y: 248, distance: 420.0
click at [747, 220] on div "HIPAA protects the privacy and security of patient health information, provides…" at bounding box center [560, 179] width 457 height 82
click at [889, 169] on input "True" at bounding box center [895, 162] width 15 height 12
radio input "true"
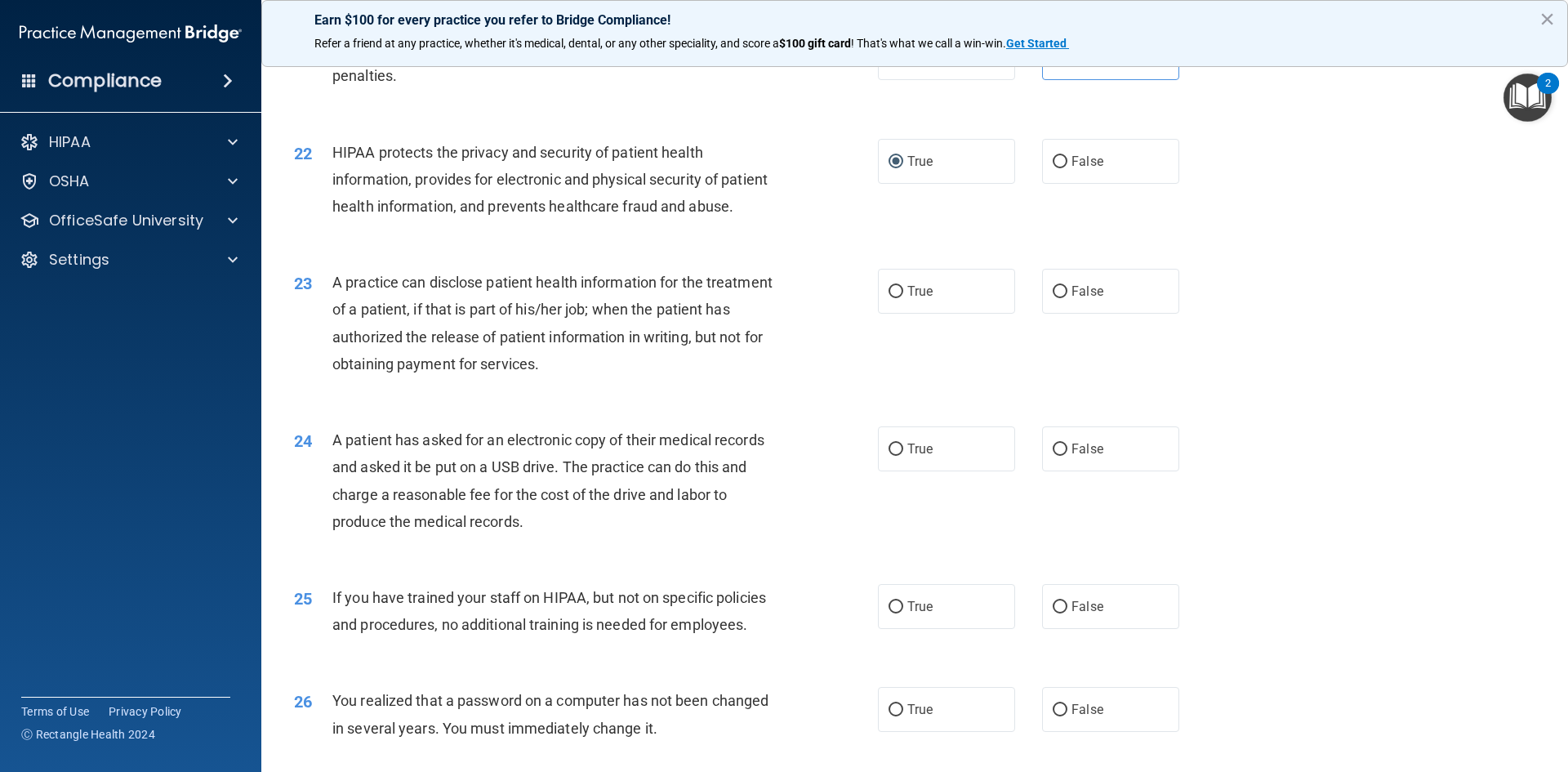
click at [1282, 220] on div "22 HIPAA protects the privacy and security of patient health information, provi…" at bounding box center [915, 184] width 1266 height 131
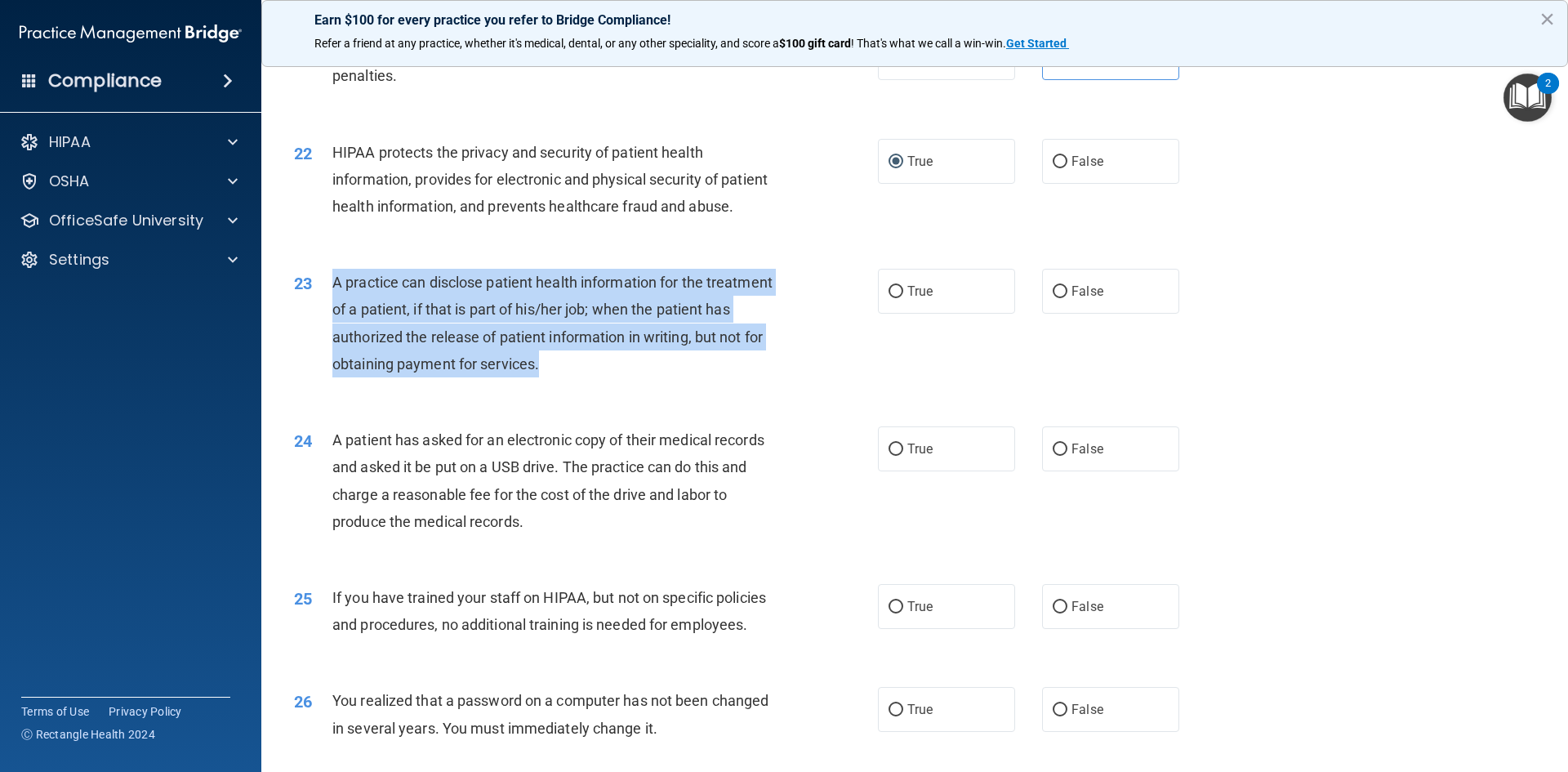
drag, startPoint x: 407, startPoint y: 335, endPoint x: 809, endPoint y: 412, distance: 409.3
click at [809, 386] on div "23 A practice can disclose patient health information for the treatment of a pa…" at bounding box center [586, 327] width 633 height 117
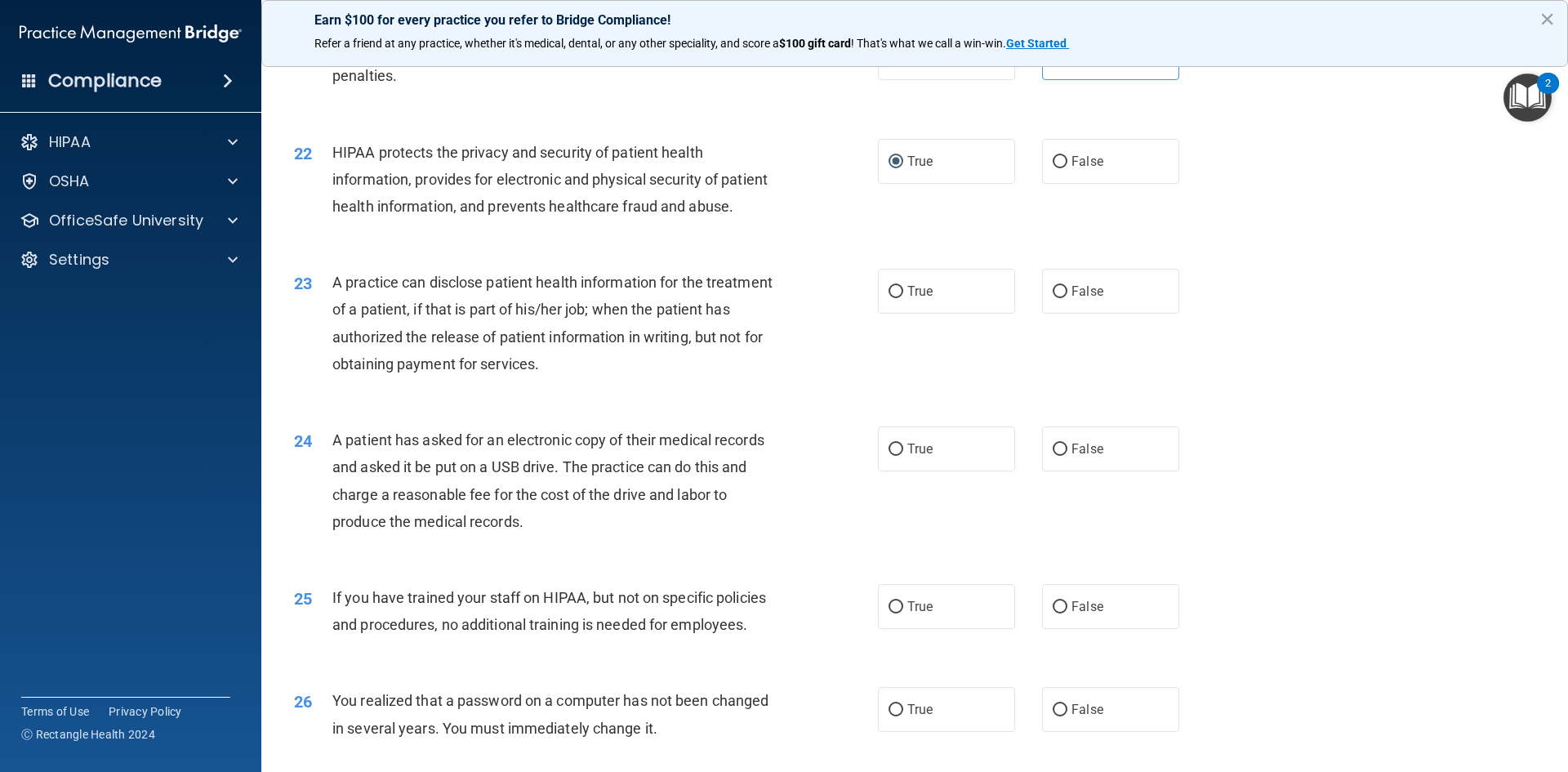
click at [728, 229] on div "22 HIPAA protects the privacy and security of patient health information, provi…" at bounding box center [586, 183] width 633 height 90
click at [1077, 300] on span "False" at bounding box center [1087, 291] width 32 height 15
click at [1067, 299] on input "False" at bounding box center [1060, 292] width 15 height 12
radio input "true"
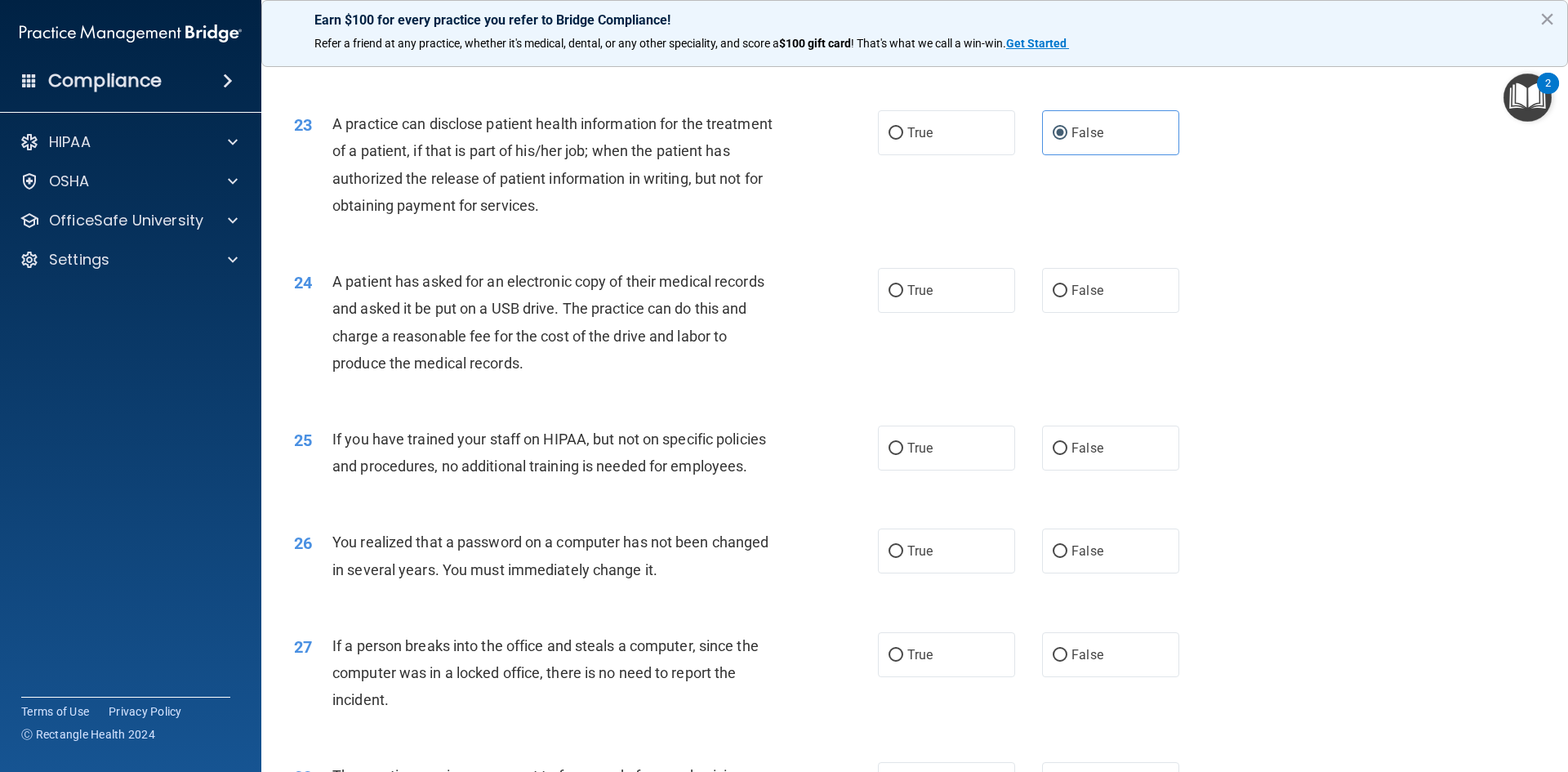
scroll to position [2605, 0]
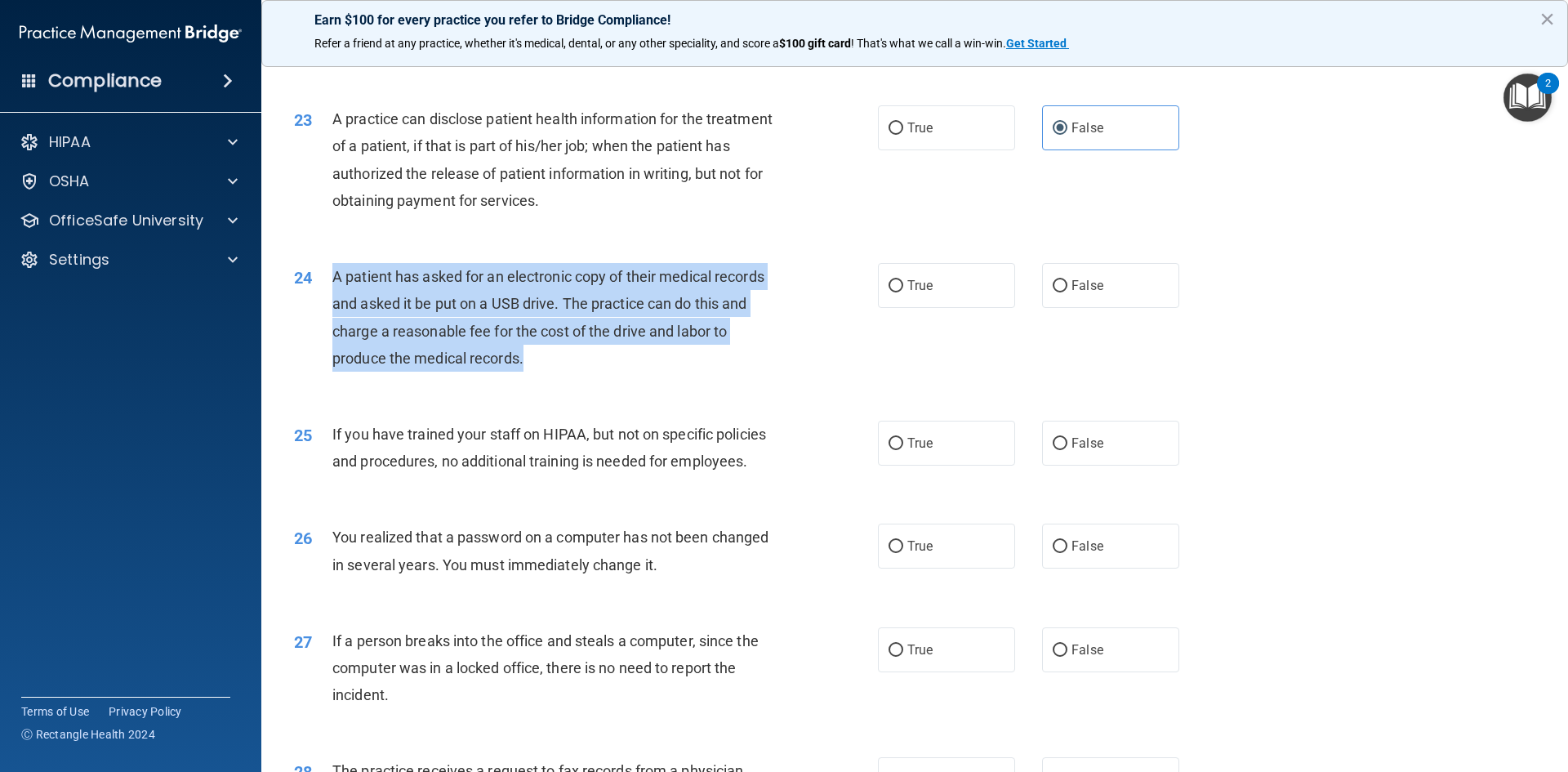
drag, startPoint x: 335, startPoint y: 329, endPoint x: 824, endPoint y: 418, distance: 497.0
click at [824, 380] on div "24 A patient has asked for an electronic copy of their medical records and aske…" at bounding box center [586, 322] width 633 height 117
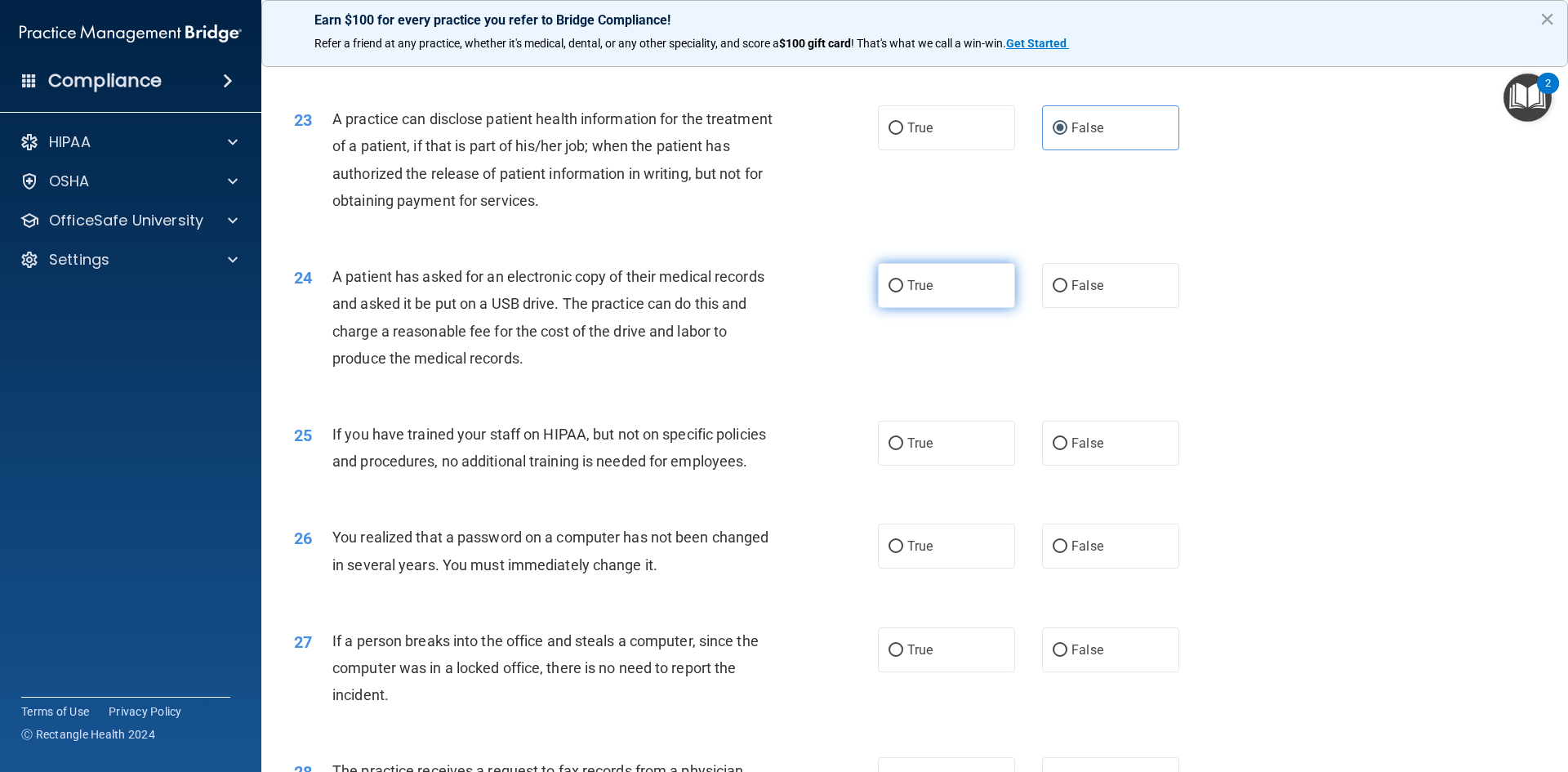
click at [907, 293] on span "True" at bounding box center [919, 286] width 25 height 15
click at [903, 293] on input "True" at bounding box center [895, 287] width 15 height 12
radio input "true"
click at [1259, 342] on div "24 A patient has asked for an electronic copy of their medical records and aske…" at bounding box center [915, 321] width 1266 height 157
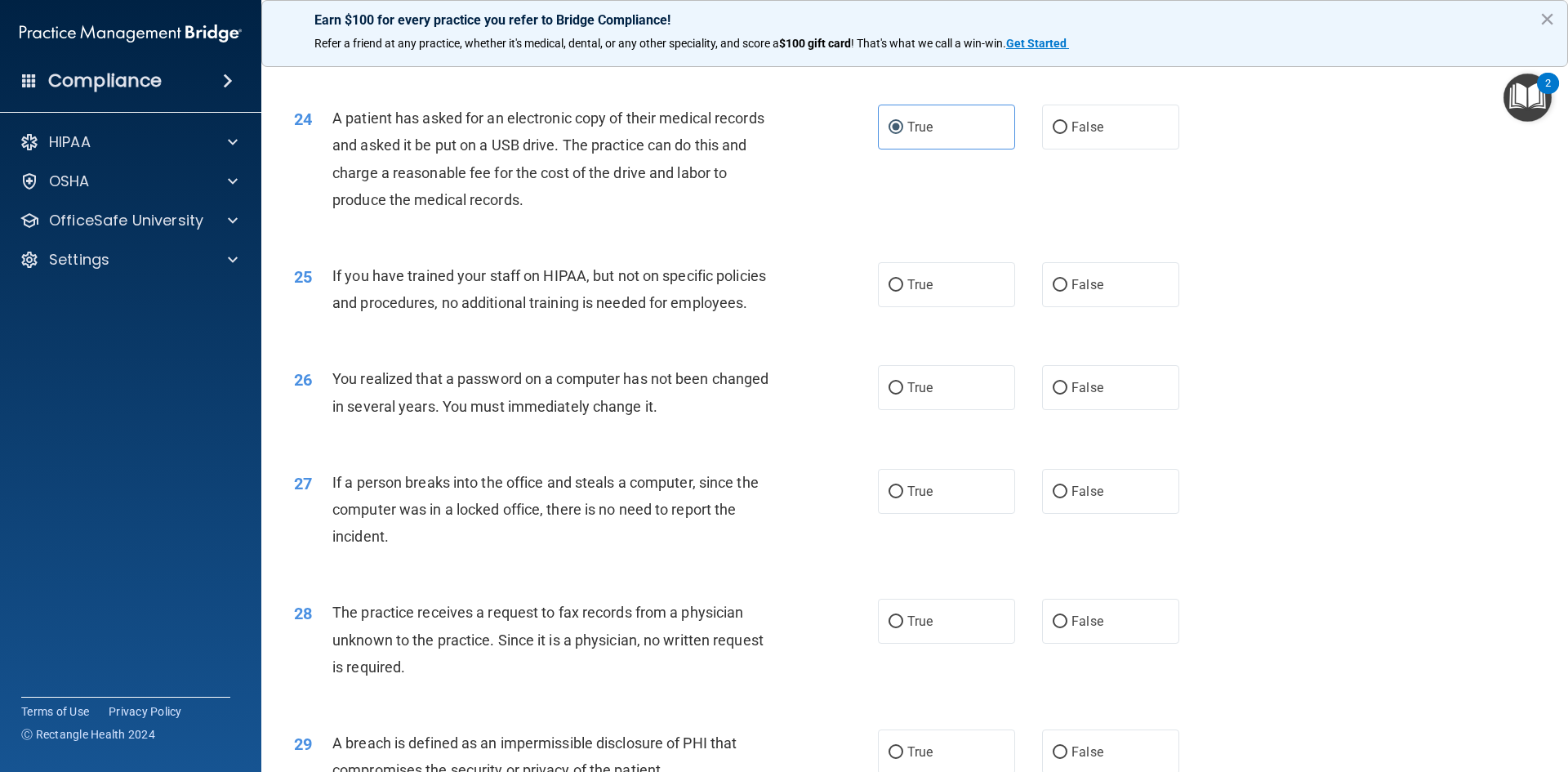
scroll to position [2769, 0]
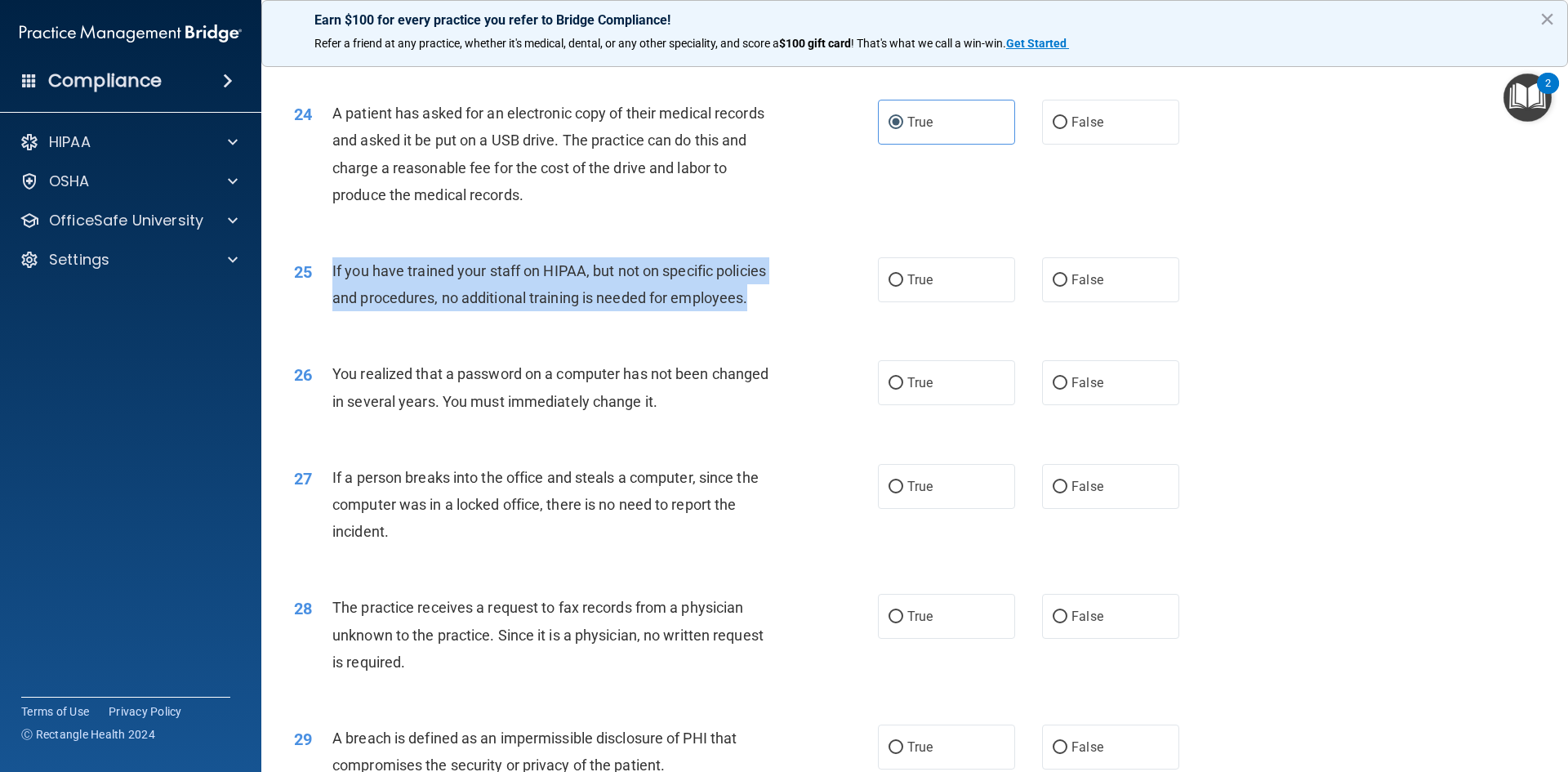
drag, startPoint x: 333, startPoint y: 324, endPoint x: 806, endPoint y: 369, distance: 475.1
click at [806, 319] on div "25 If you have trained your staff on HIPAA, but not on specific policies and pr…" at bounding box center [586, 288] width 633 height 62
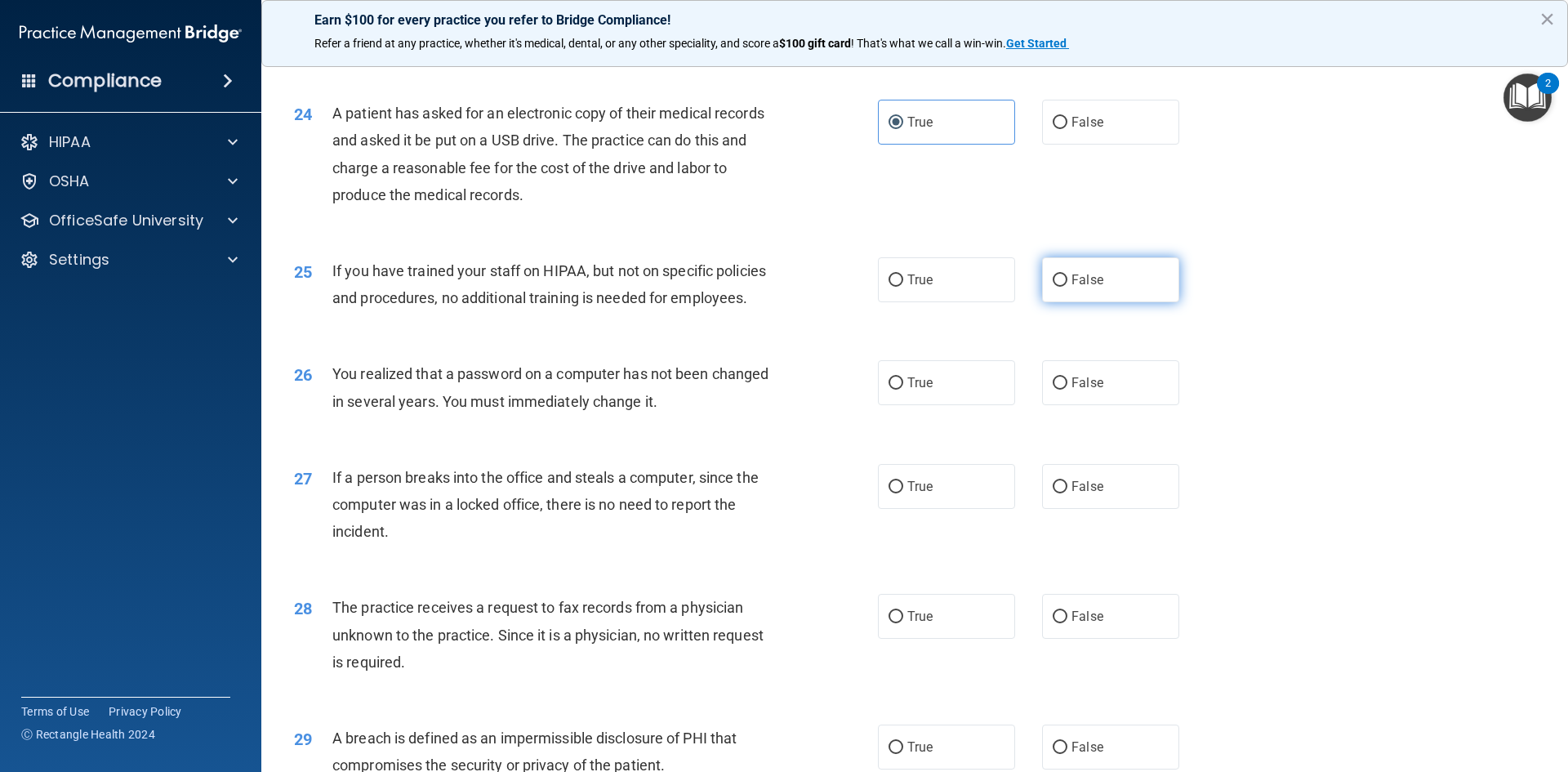
click at [1098, 302] on label "False" at bounding box center [1111, 280] width 138 height 45
click at [1067, 287] on input "False" at bounding box center [1060, 281] width 15 height 12
radio input "true"
click at [1269, 338] on div "25 If you have trained your staff on HIPAA, but not on specific policies and pr…" at bounding box center [915, 288] width 1266 height 103
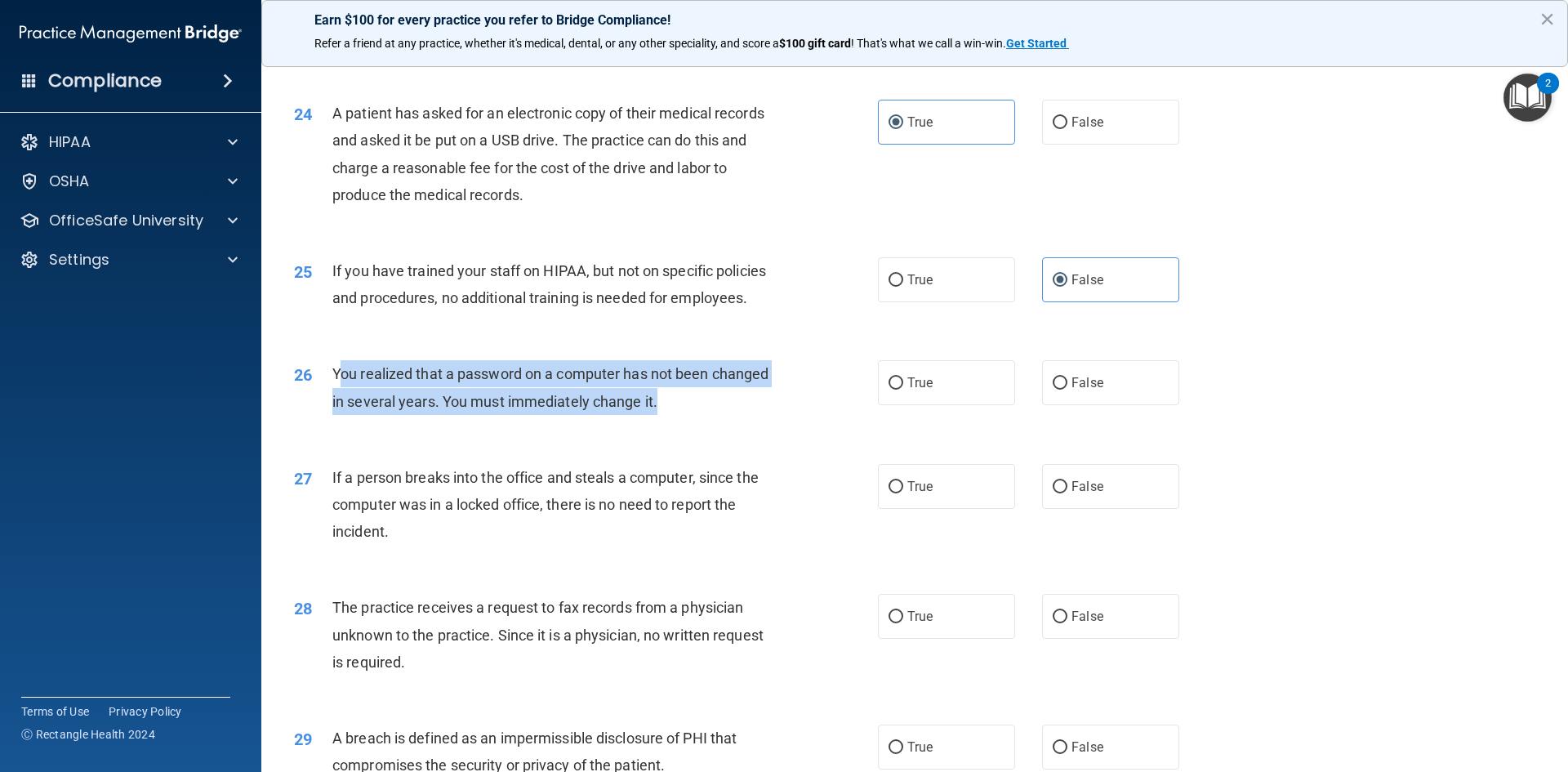
drag, startPoint x: 336, startPoint y: 423, endPoint x: 766, endPoint y: 461, distance: 431.7
click at [766, 414] on div "You realized that a password on a computer has not been changed in several year…" at bounding box center [560, 387] width 457 height 54
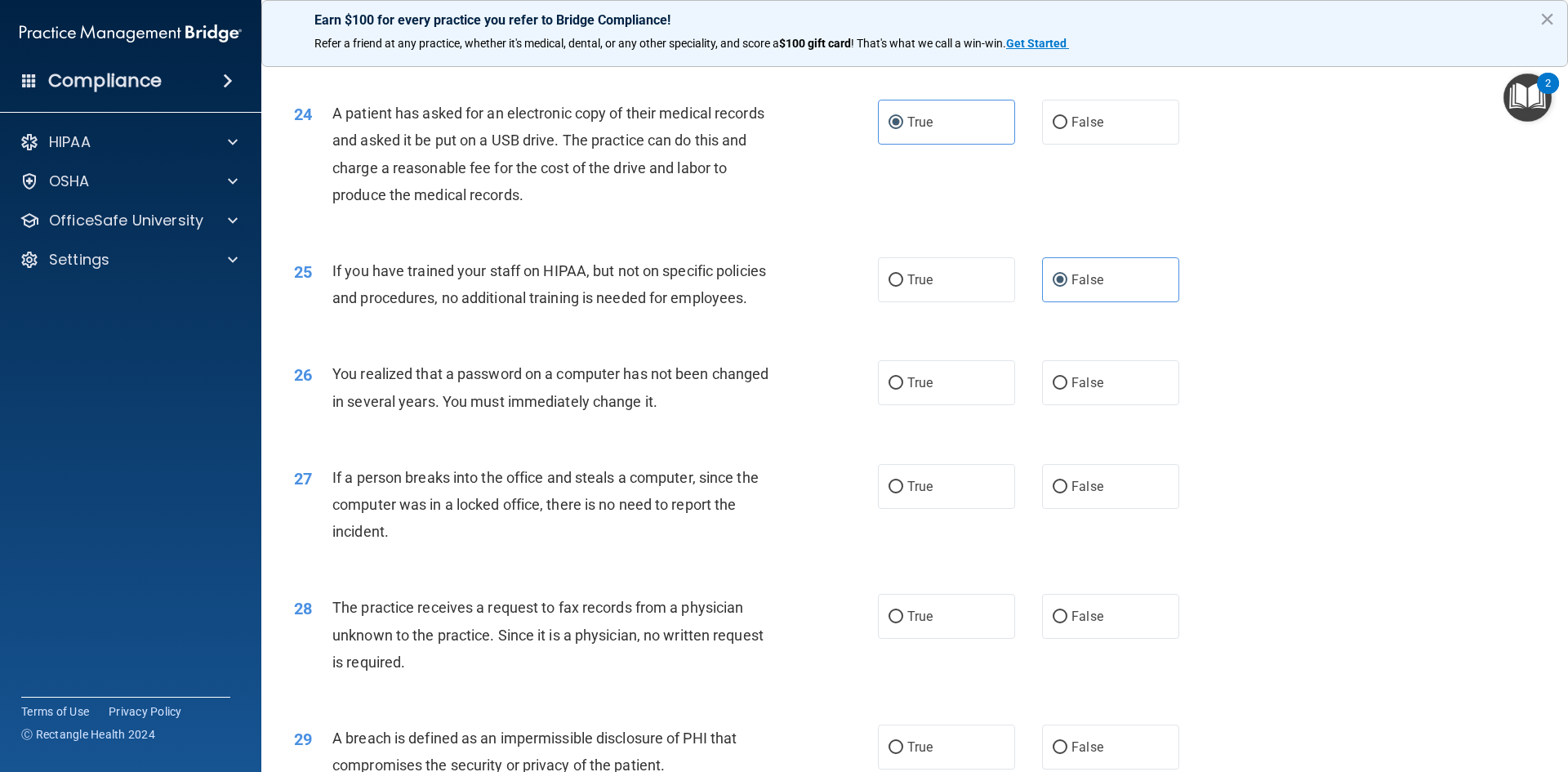
click at [377, 340] on div "25 If you have trained your staff on HIPAA, but not on specific policies and pr…" at bounding box center [915, 288] width 1266 height 103
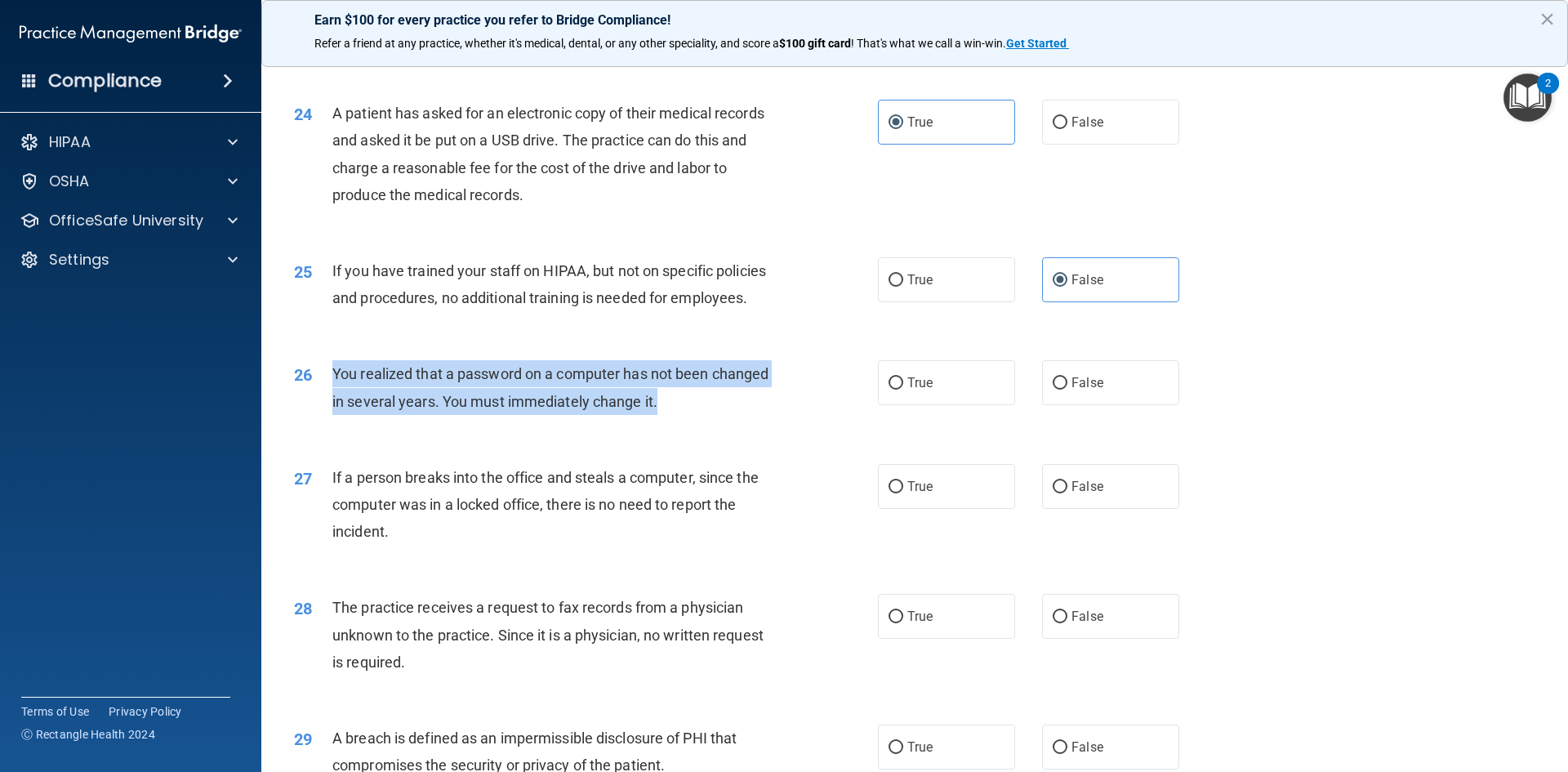
drag, startPoint x: 333, startPoint y: 428, endPoint x: 768, endPoint y: 457, distance: 436.0
click at [768, 414] on div "You realized that a password on a computer has not been changed in several year…" at bounding box center [560, 387] width 457 height 54
click at [889, 390] on input "True" at bounding box center [895, 384] width 15 height 12
radio input "true"
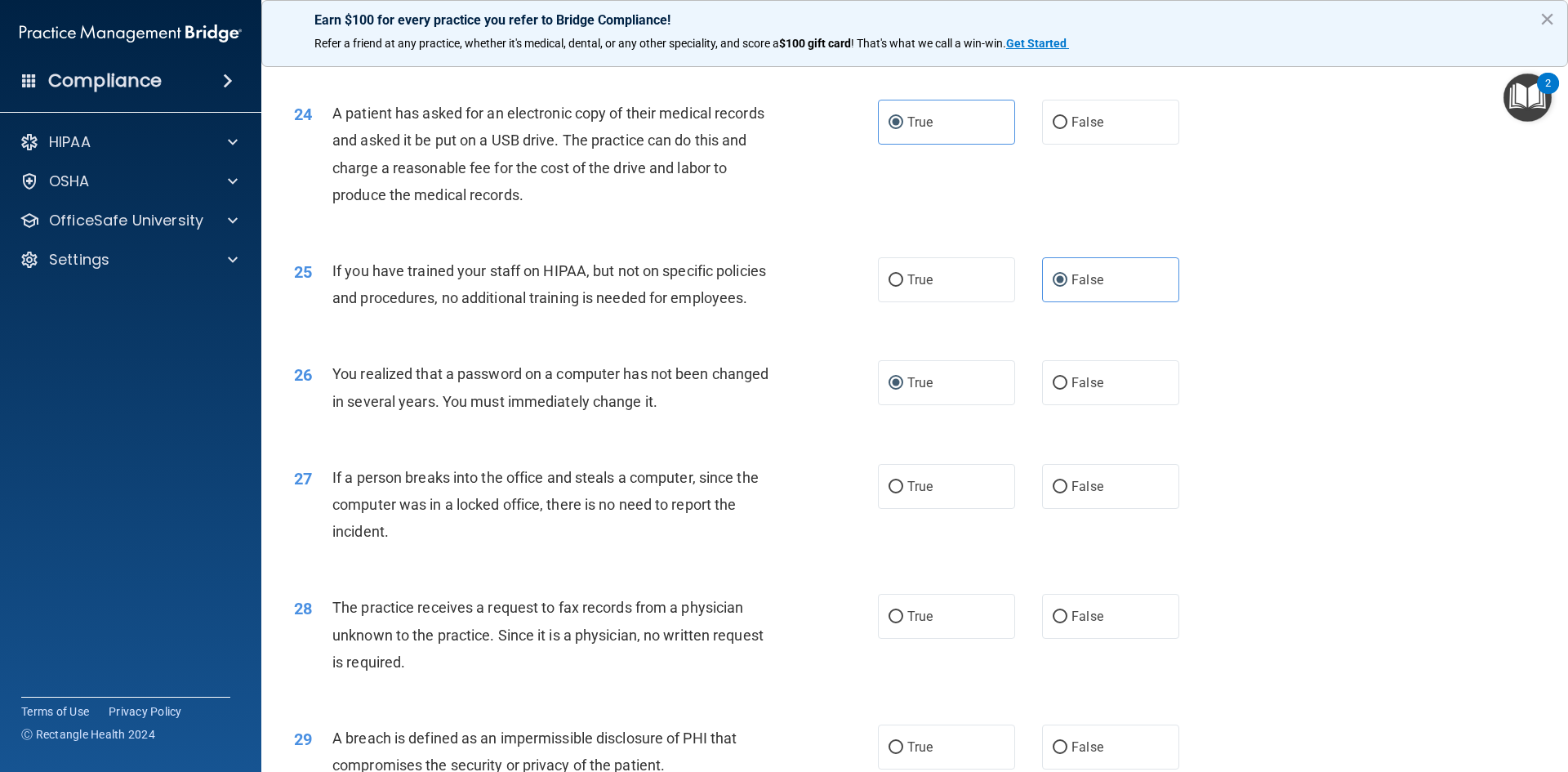
click at [1288, 340] on div "25 If you have trained your staff on HIPAA, but not on specific policies and pr…" at bounding box center [915, 288] width 1266 height 103
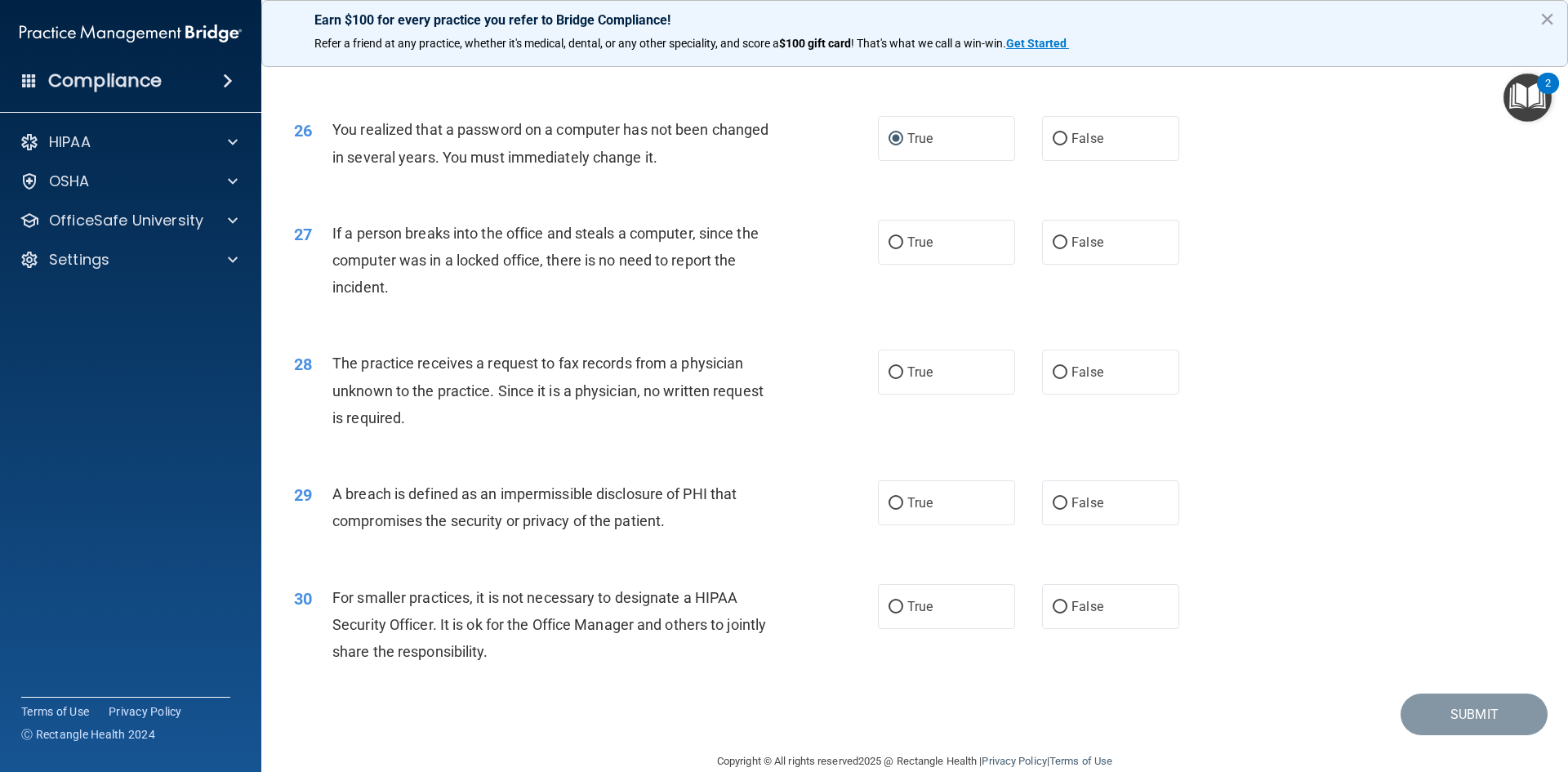
scroll to position [3014, 0]
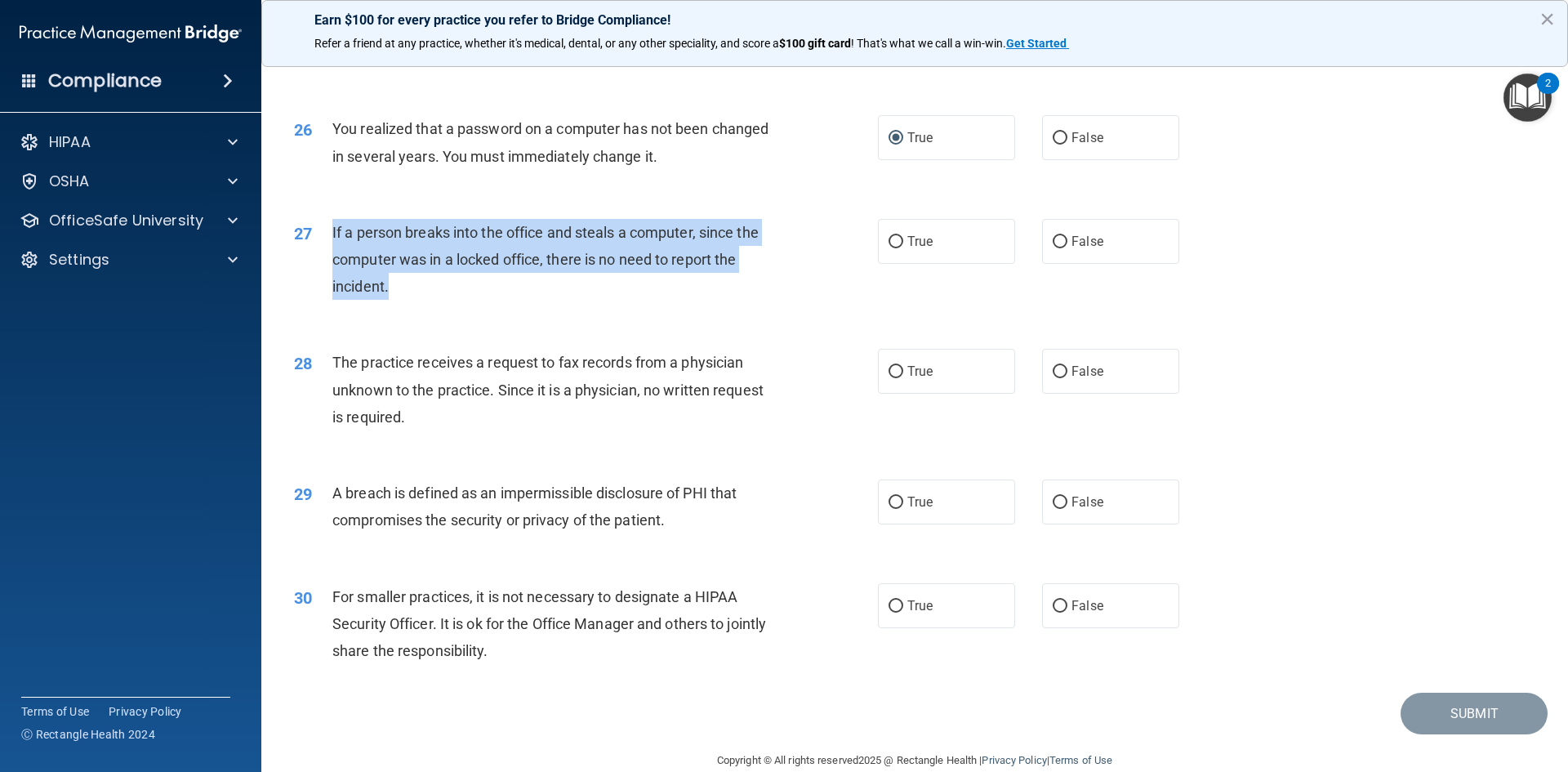
drag, startPoint x: 332, startPoint y: 287, endPoint x: 762, endPoint y: 329, distance: 432.0
click at [762, 300] on div "If a person breaks into the office and steals a computer, since the computer wa…" at bounding box center [560, 259] width 457 height 82
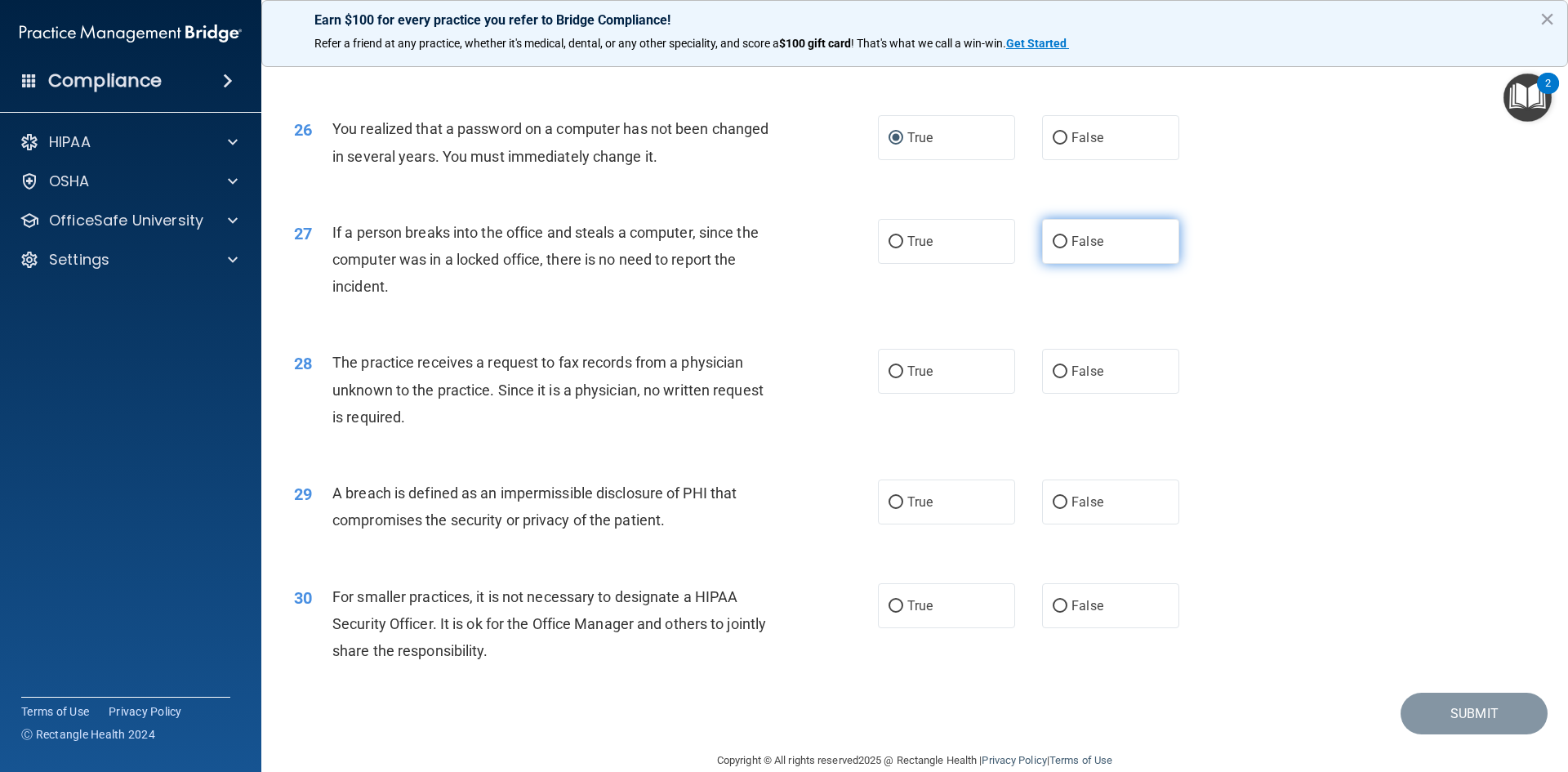
click at [1060, 264] on label "False" at bounding box center [1111, 241] width 138 height 45
click at [1060, 249] on input "False" at bounding box center [1060, 242] width 15 height 12
radio input "true"
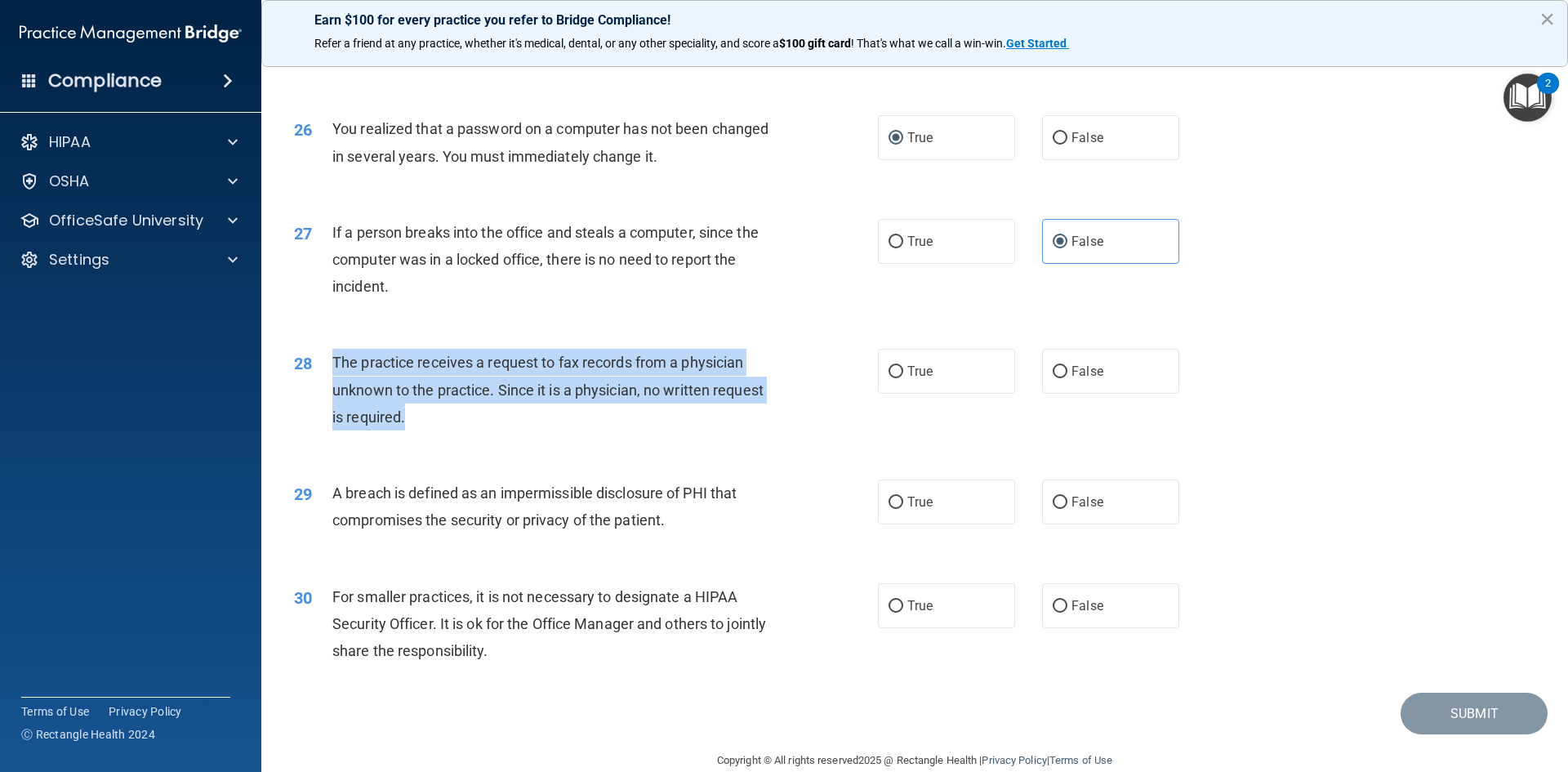
drag, startPoint x: 333, startPoint y: 415, endPoint x: 766, endPoint y: 481, distance: 438.0
click at [766, 430] on div "The practice receives a request to fax records from a physician unknown to the …" at bounding box center [560, 389] width 457 height 82
click at [1055, 379] on input "False" at bounding box center [1060, 372] width 15 height 12
radio input "true"
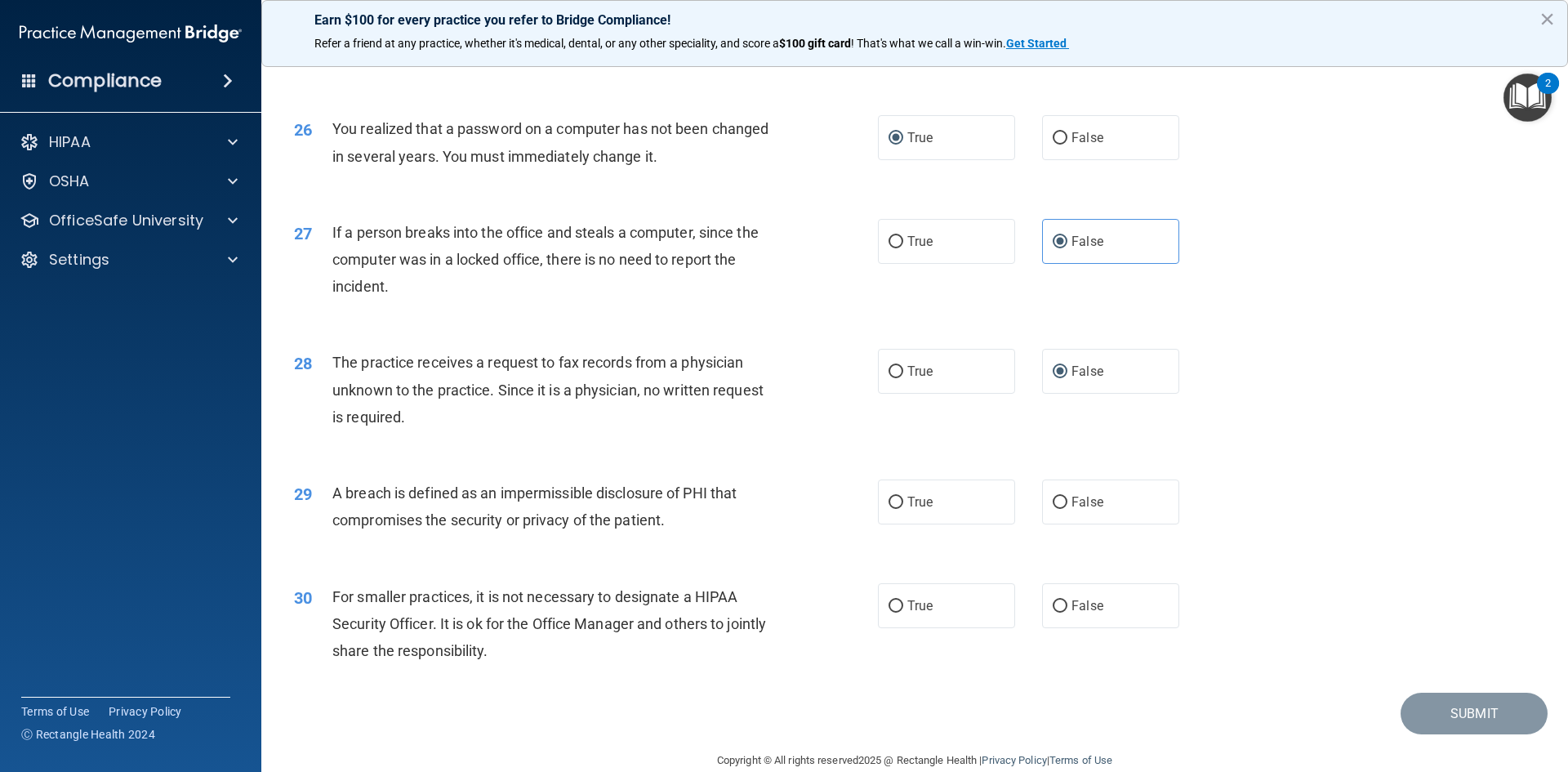
click at [1382, 460] on div "28 The practice receives a request to fax records from a physician unknown to t…" at bounding box center [915, 394] width 1266 height 131
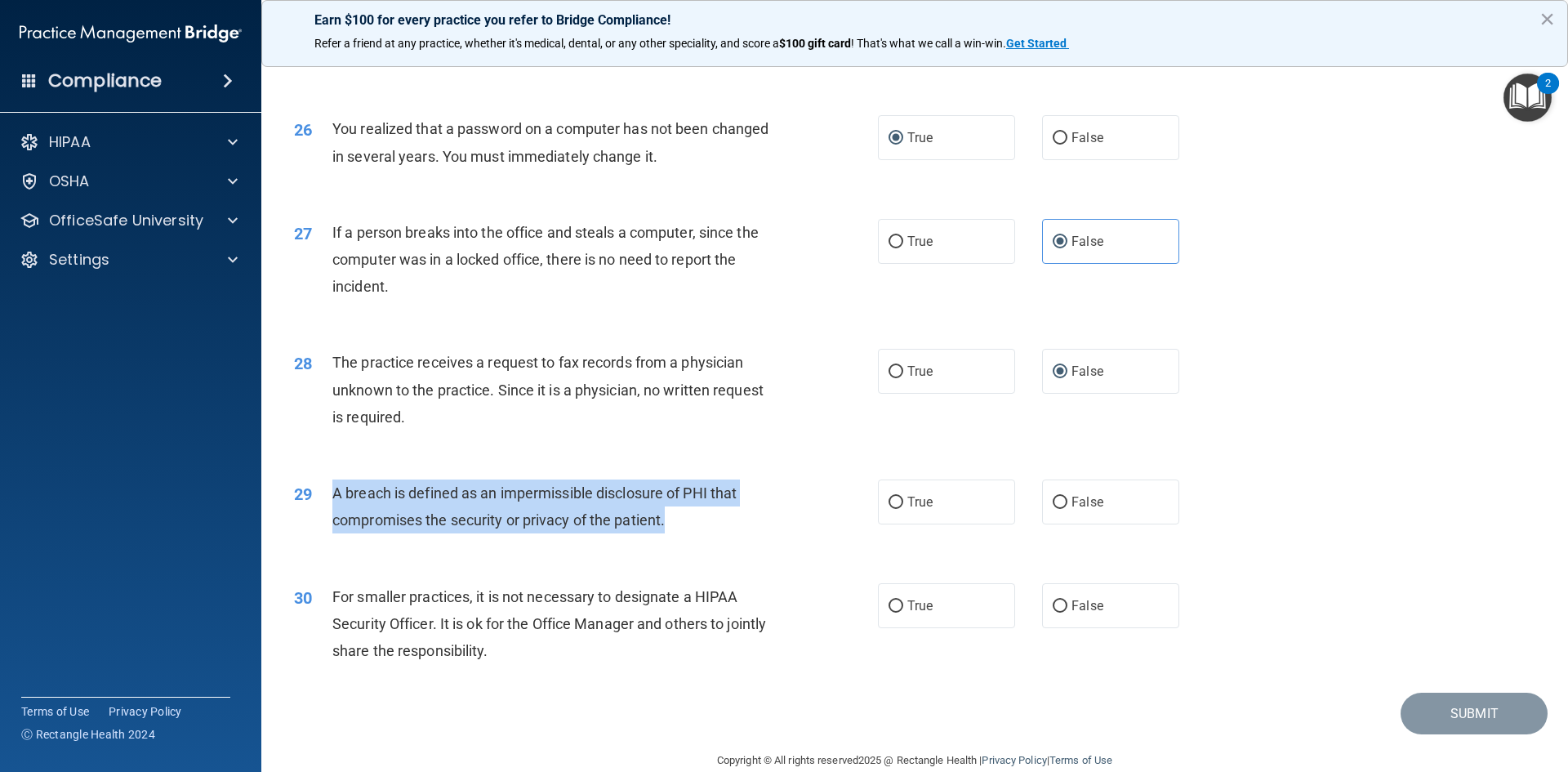
drag, startPoint x: 334, startPoint y: 546, endPoint x: 810, endPoint y: 592, distance: 478.2
click at [810, 541] on div "29 A breach is defined as an impermissible disclosure of PHI that compromises t…" at bounding box center [586, 510] width 633 height 62
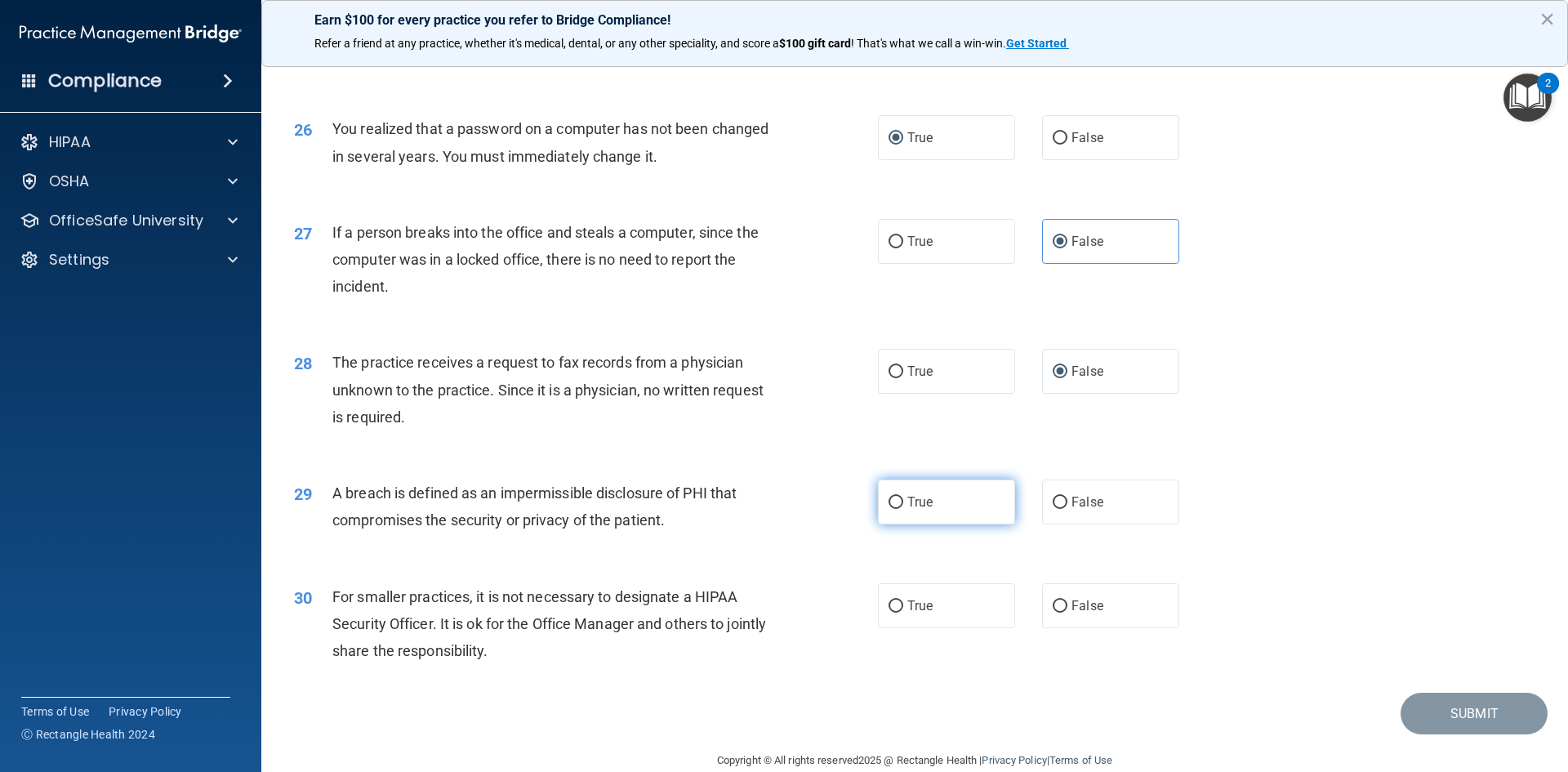
click at [894, 525] on label "True" at bounding box center [947, 502] width 138 height 45
click at [894, 510] on input "True" at bounding box center [895, 503] width 15 height 12
radio input "true"
click at [1303, 517] on div "29 A breach is defined as an impermissible disclosure of PHI that compromises t…" at bounding box center [915, 511] width 1266 height 103
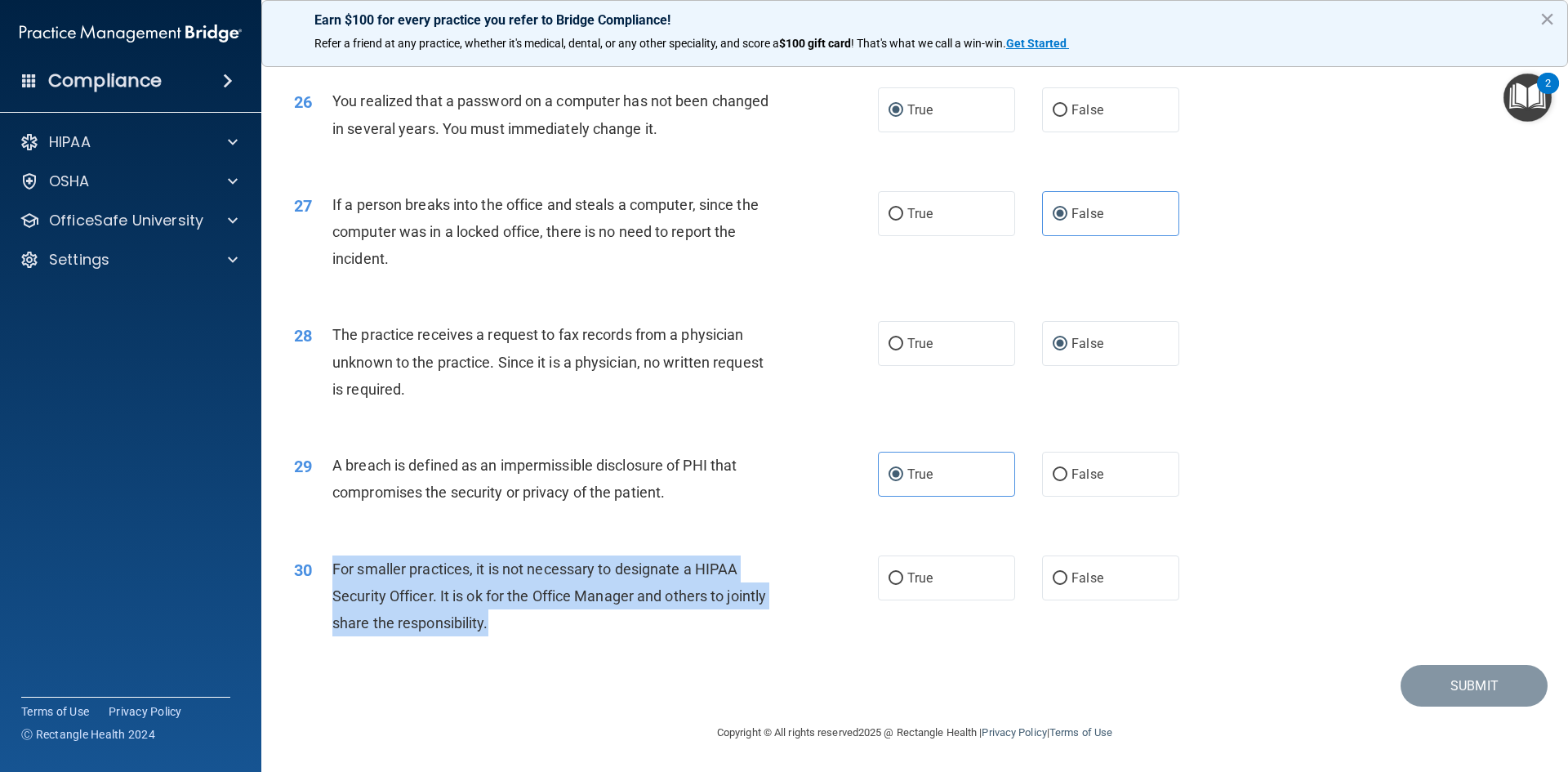
drag, startPoint x: 332, startPoint y: 568, endPoint x: 782, endPoint y: 610, distance: 452.0
click at [782, 610] on div "For smaller practices, it is not necessary to designate a HIPAA Security Office…" at bounding box center [560, 596] width 457 height 82
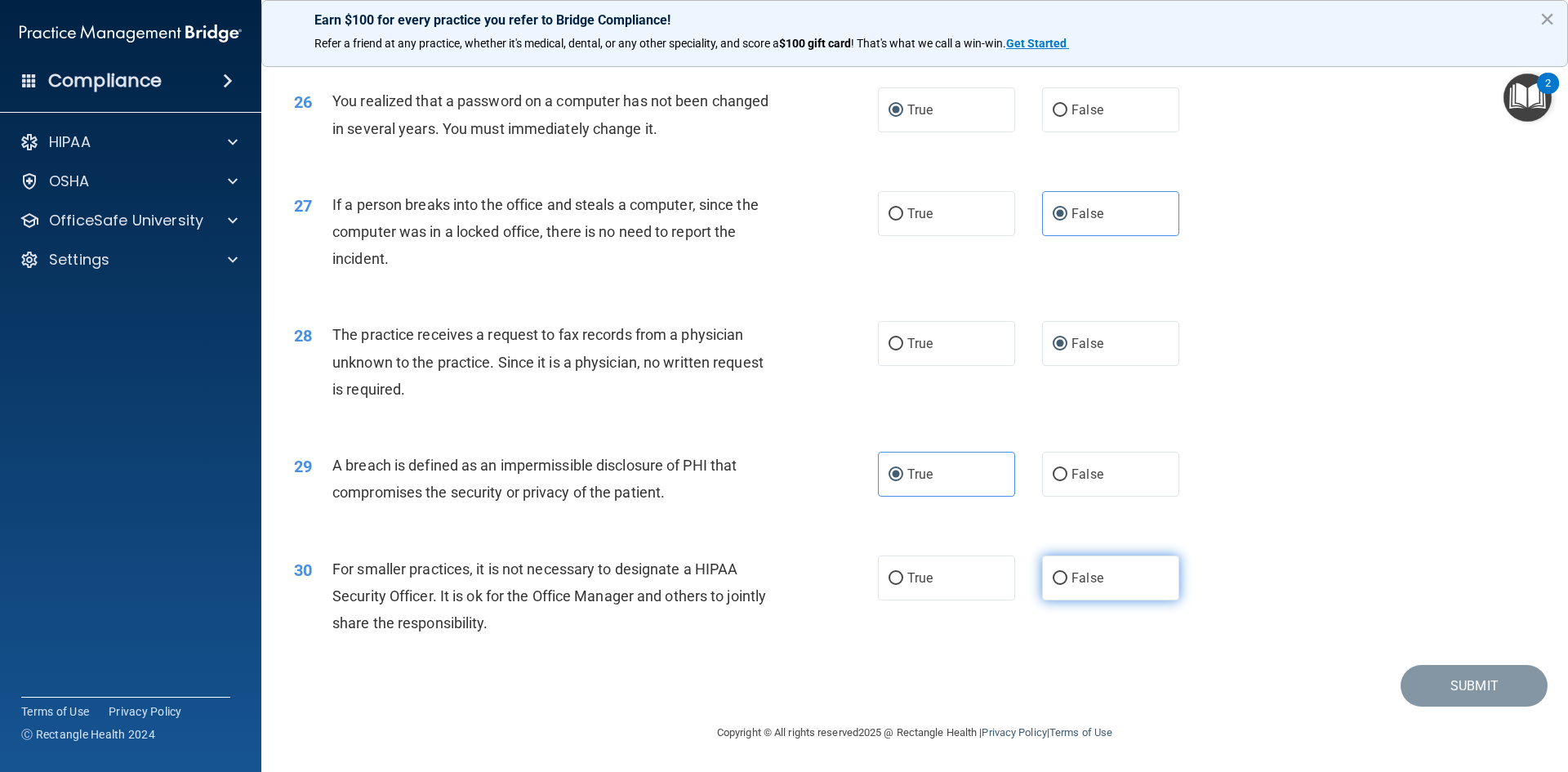
click at [1060, 584] on label "False" at bounding box center [1111, 578] width 138 height 45
click at [1060, 584] on input "False" at bounding box center [1060, 579] width 15 height 12
radio input "true"
click at [1462, 685] on button "Submit" at bounding box center [1473, 686] width 147 height 41
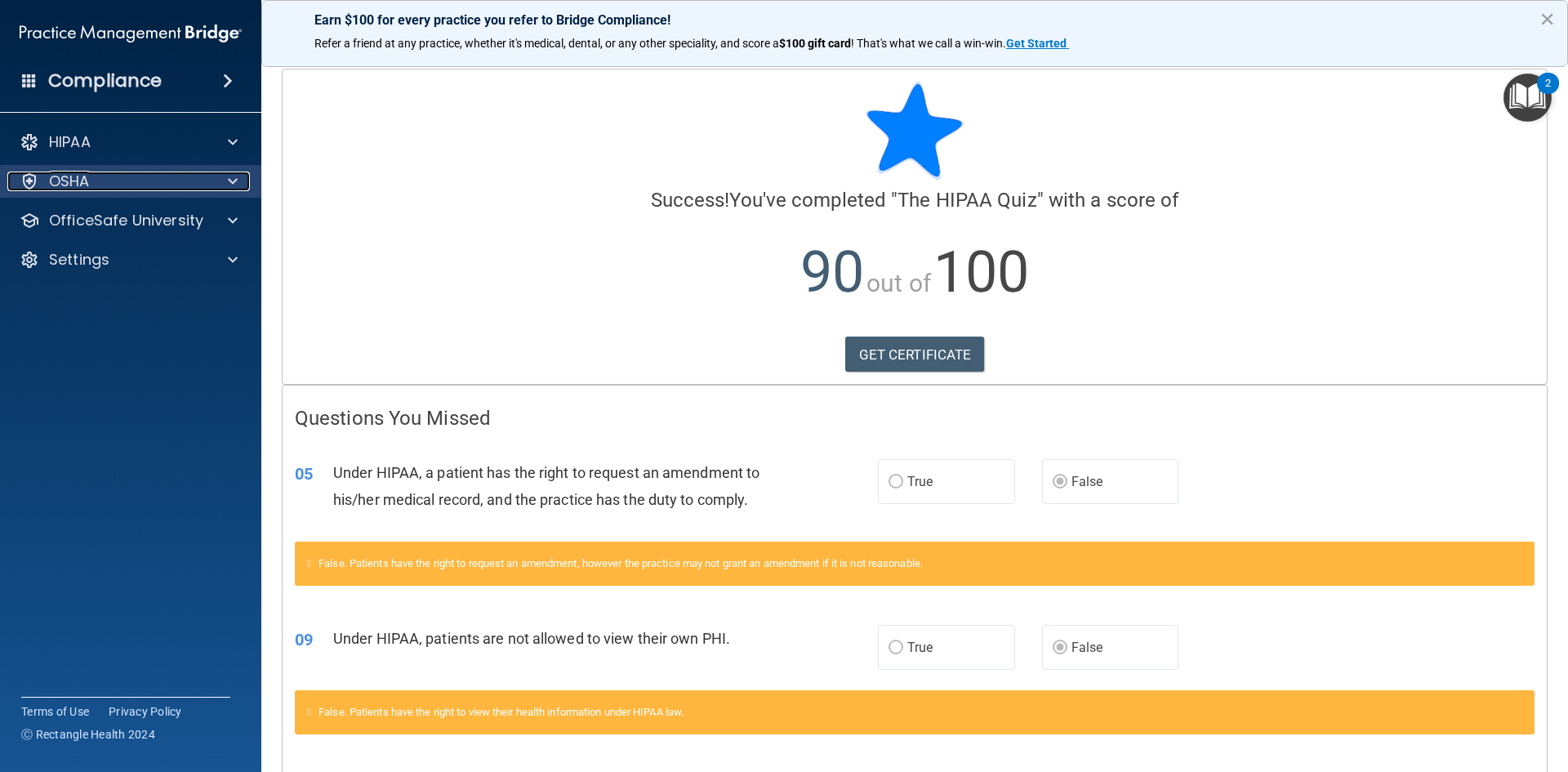
click at [218, 176] on div at bounding box center [230, 181] width 40 height 20
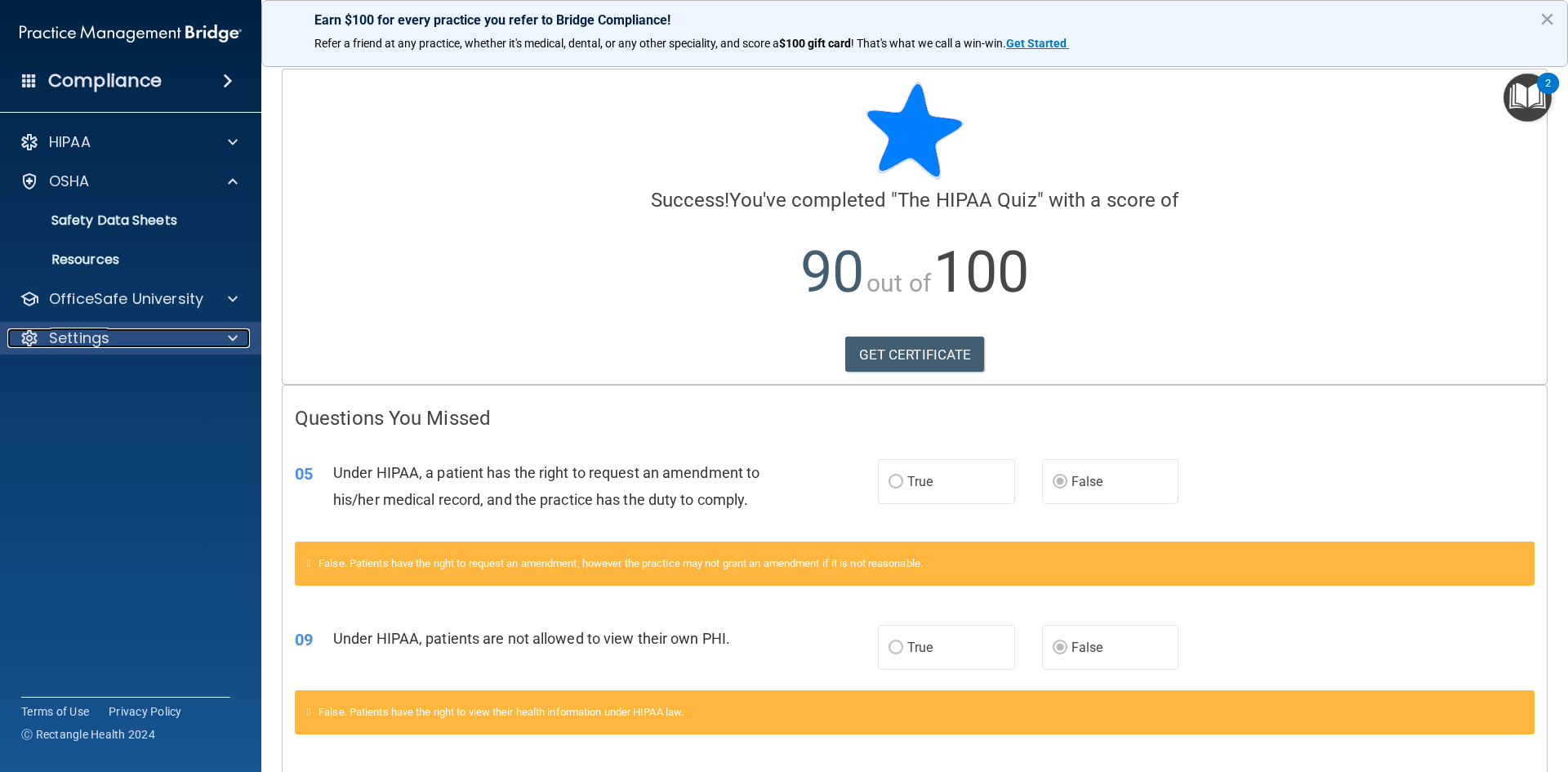
click at [222, 345] on div at bounding box center [230, 338] width 40 height 20
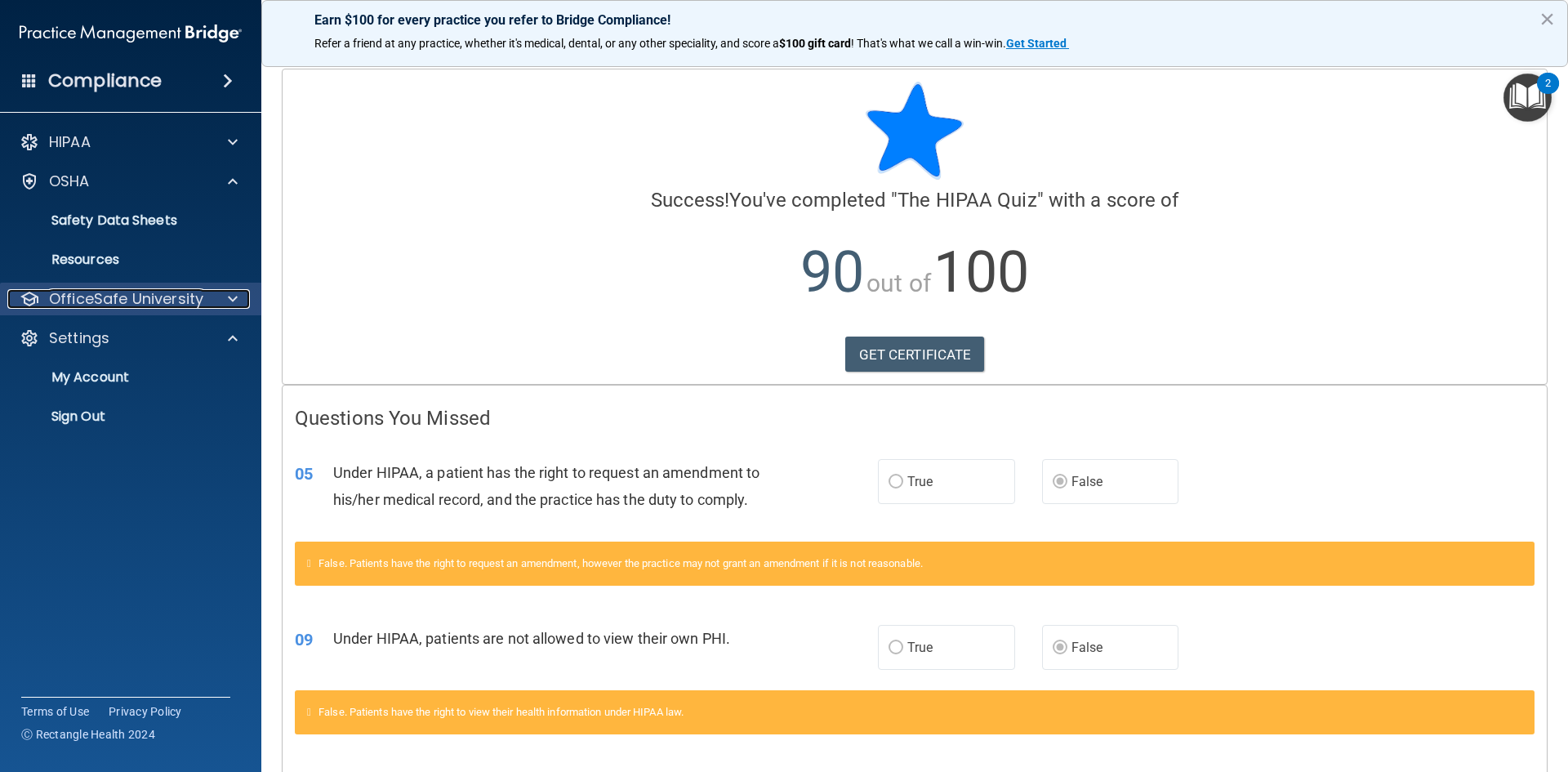
click at [233, 305] on span at bounding box center [232, 299] width 9 height 20
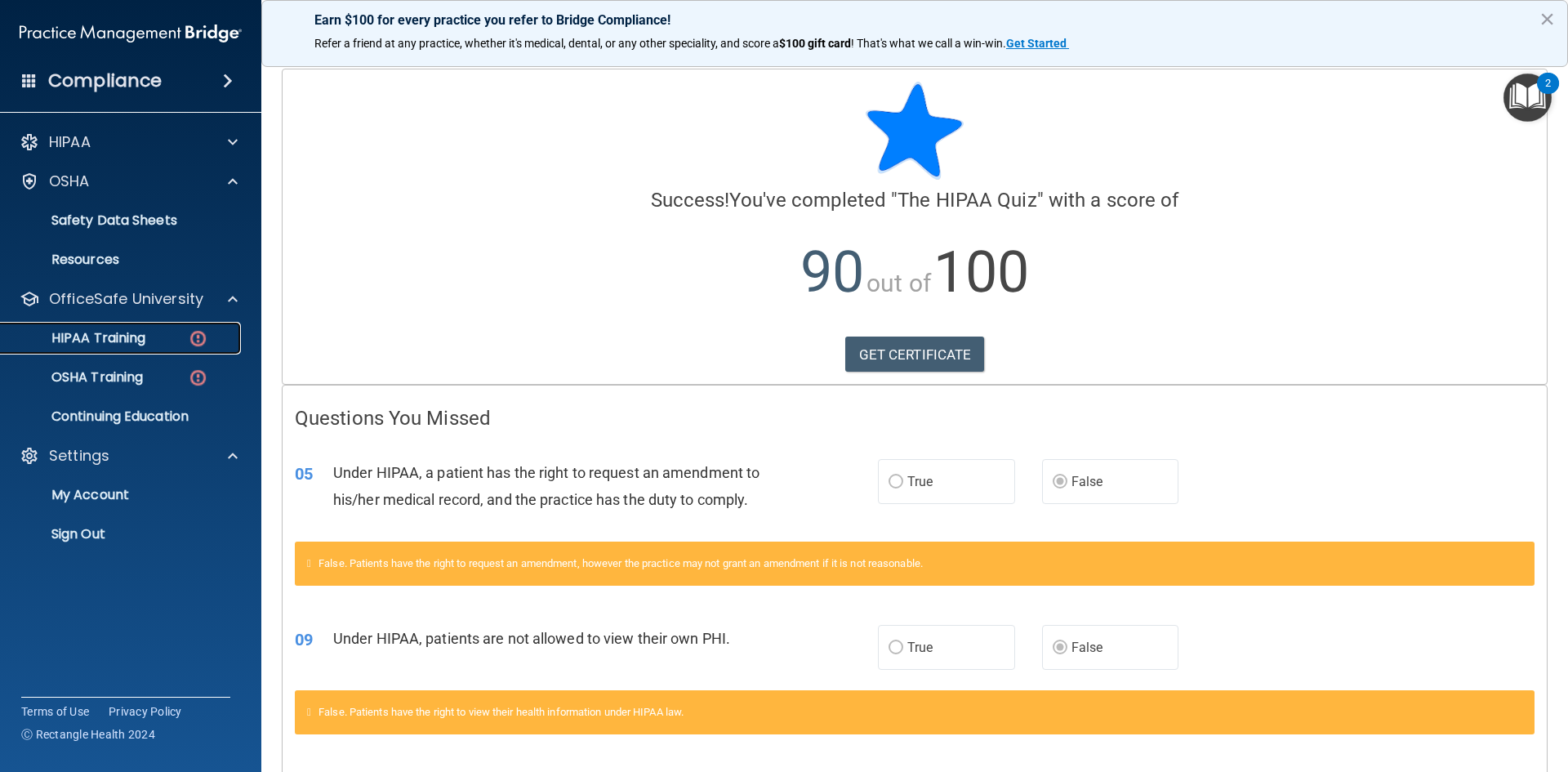
click at [168, 342] on div "HIPAA Training" at bounding box center [121, 338] width 223 height 16
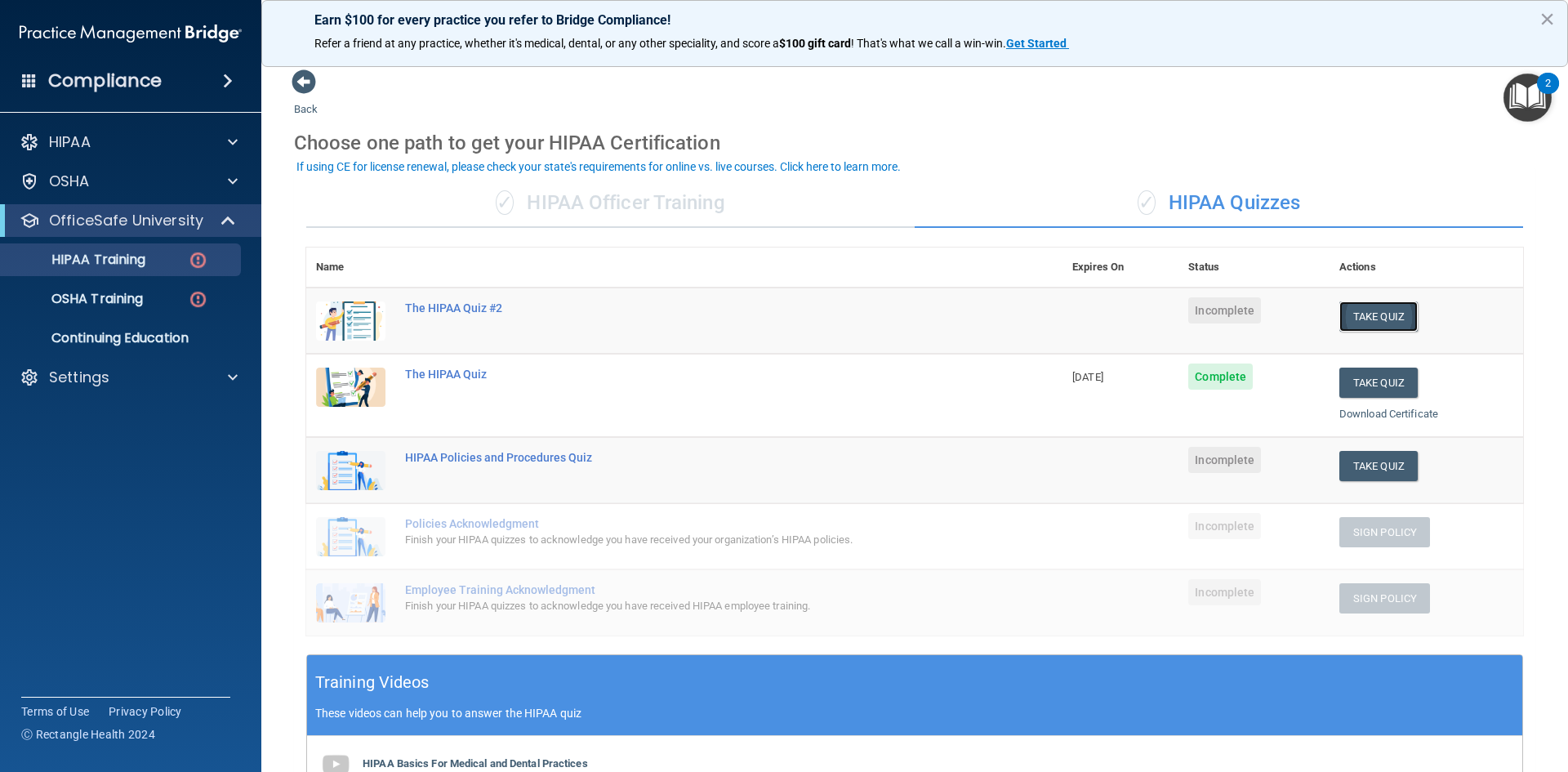
click at [1380, 315] on button "Take Quiz" at bounding box center [1378, 316] width 78 height 30
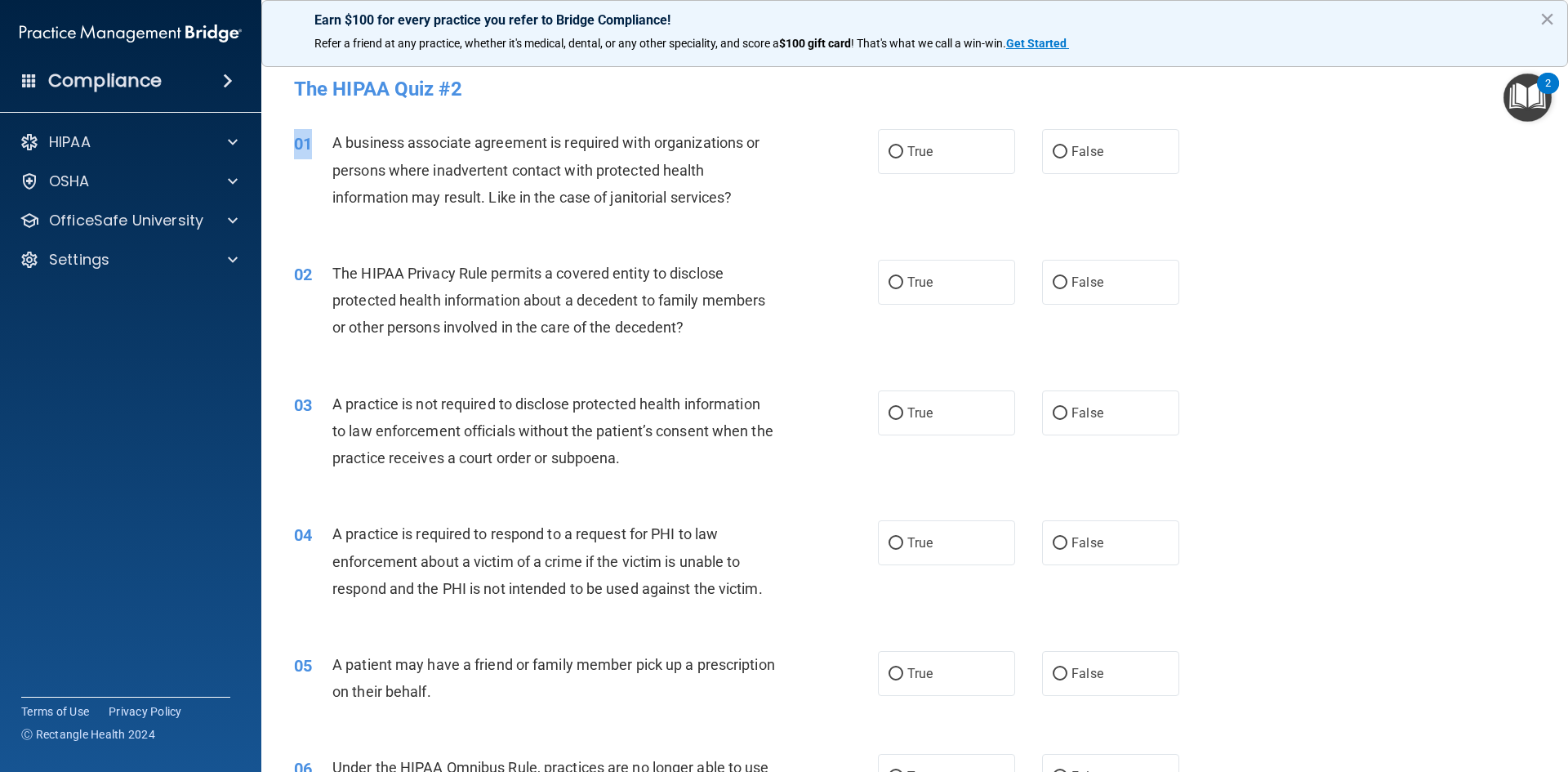
drag, startPoint x: 331, startPoint y: 143, endPoint x: 759, endPoint y: 227, distance: 436.2
click at [759, 227] on div "01 A business associate agreement is required with organizations or persons whe…" at bounding box center [915, 174] width 1266 height 131
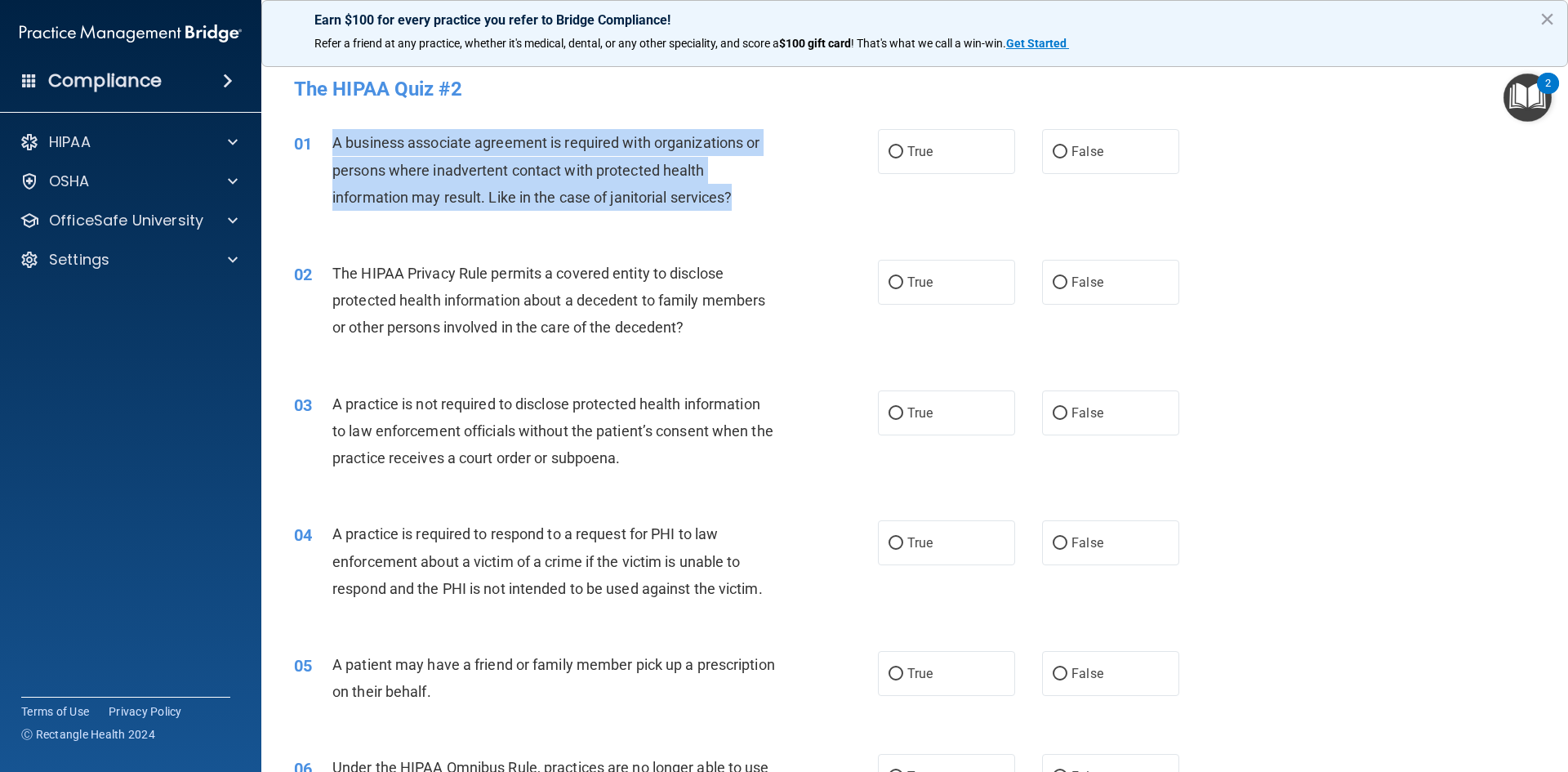
drag, startPoint x: 330, startPoint y: 142, endPoint x: 735, endPoint y: 208, distance: 410.3
click at [735, 208] on div "01 A business associate agreement is required with organizations or persons whe…" at bounding box center [586, 174] width 633 height 90
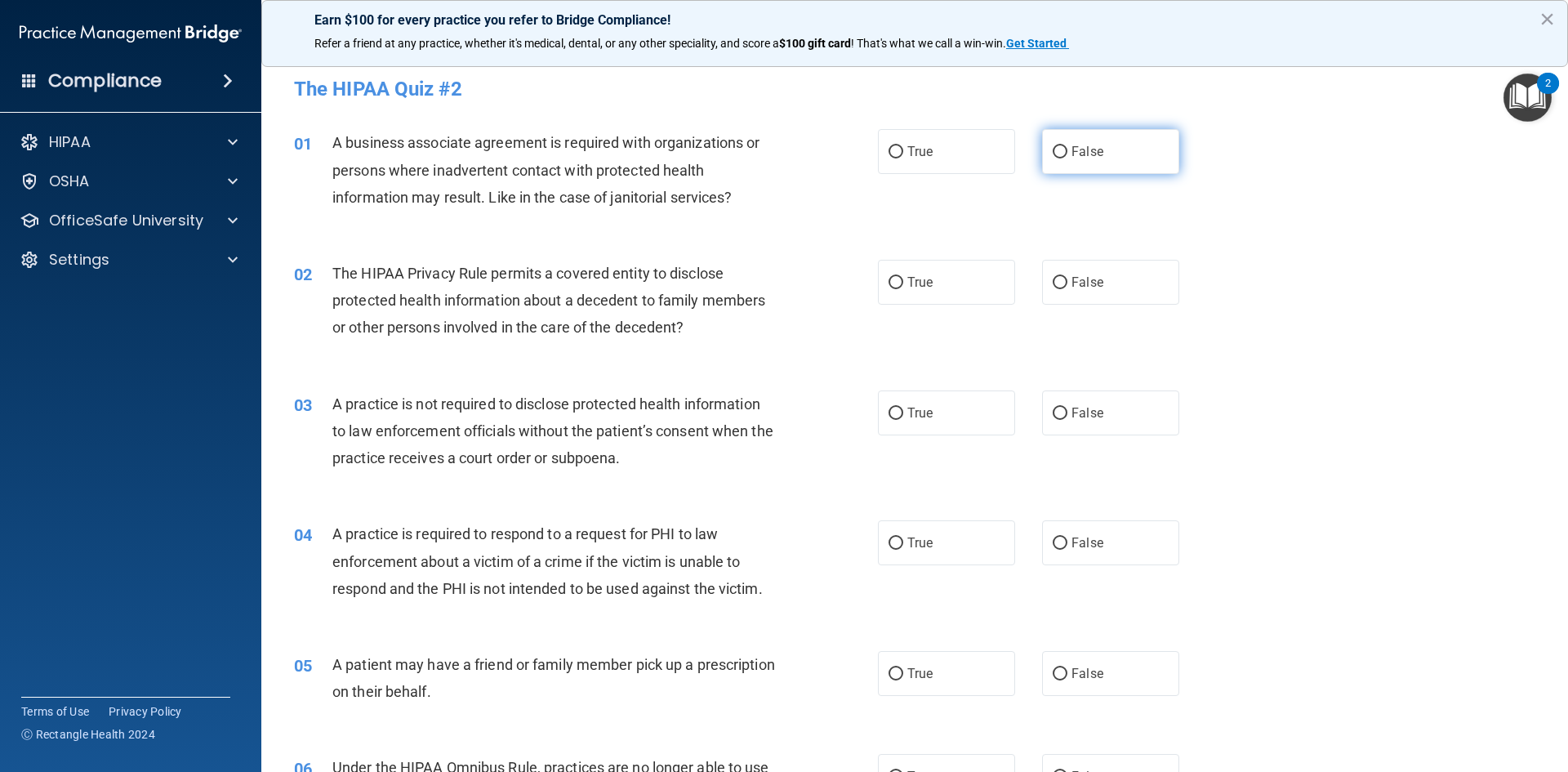
click at [1072, 146] on span "False" at bounding box center [1087, 151] width 32 height 15
click at [1067, 146] on input "False" at bounding box center [1060, 152] width 15 height 12
radio input "true"
click at [1302, 182] on div "01 A business associate agreement is required with organizations or persons whe…" at bounding box center [915, 174] width 1266 height 131
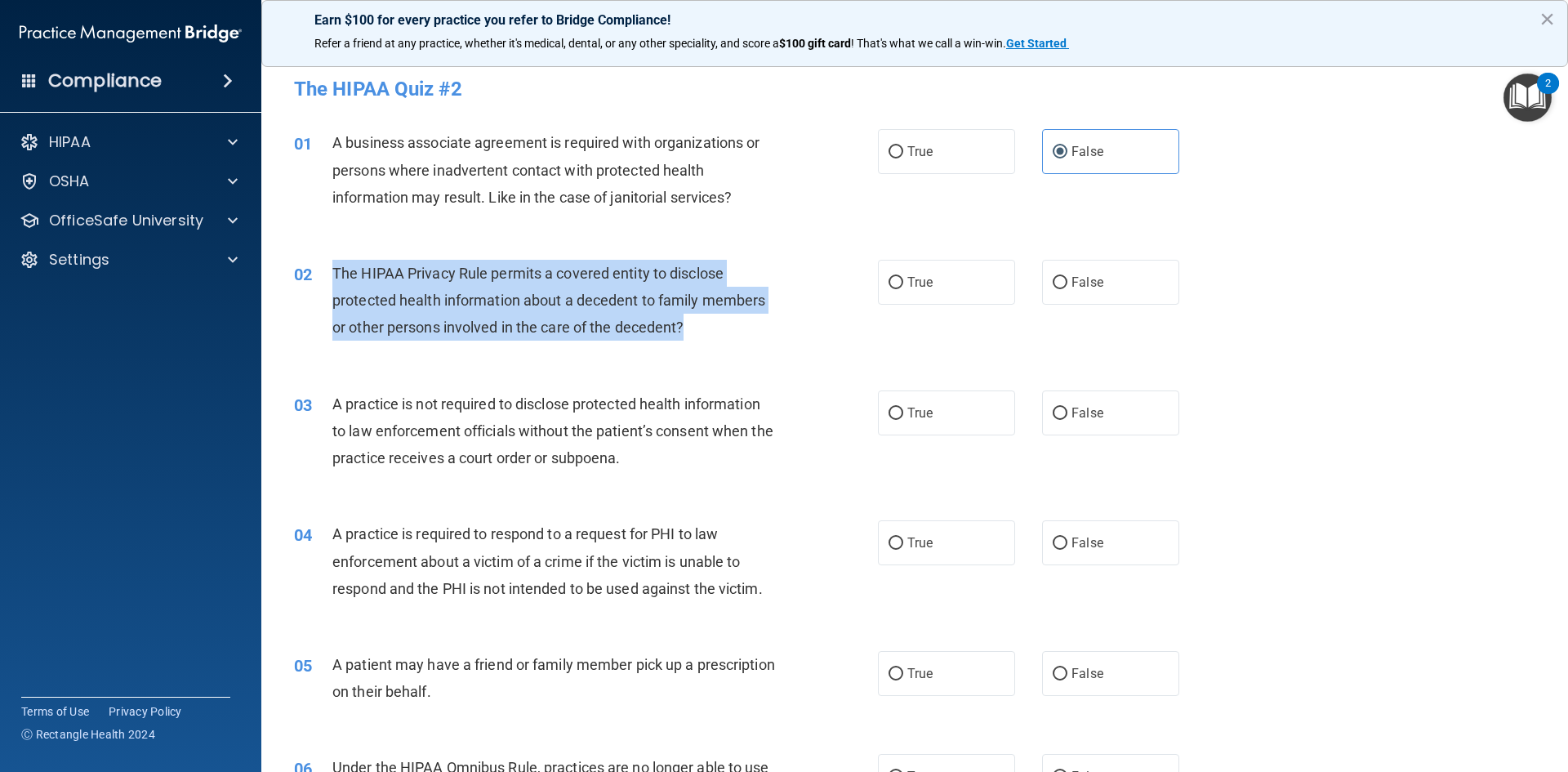
drag, startPoint x: 333, startPoint y: 269, endPoint x: 770, endPoint y: 322, distance: 440.2
click at [770, 322] on div "The HIPAA Privacy Rule permits a covered entity to disclose protected health in…" at bounding box center [560, 300] width 457 height 82
click at [897, 285] on input "True" at bounding box center [895, 283] width 15 height 12
radio input "true"
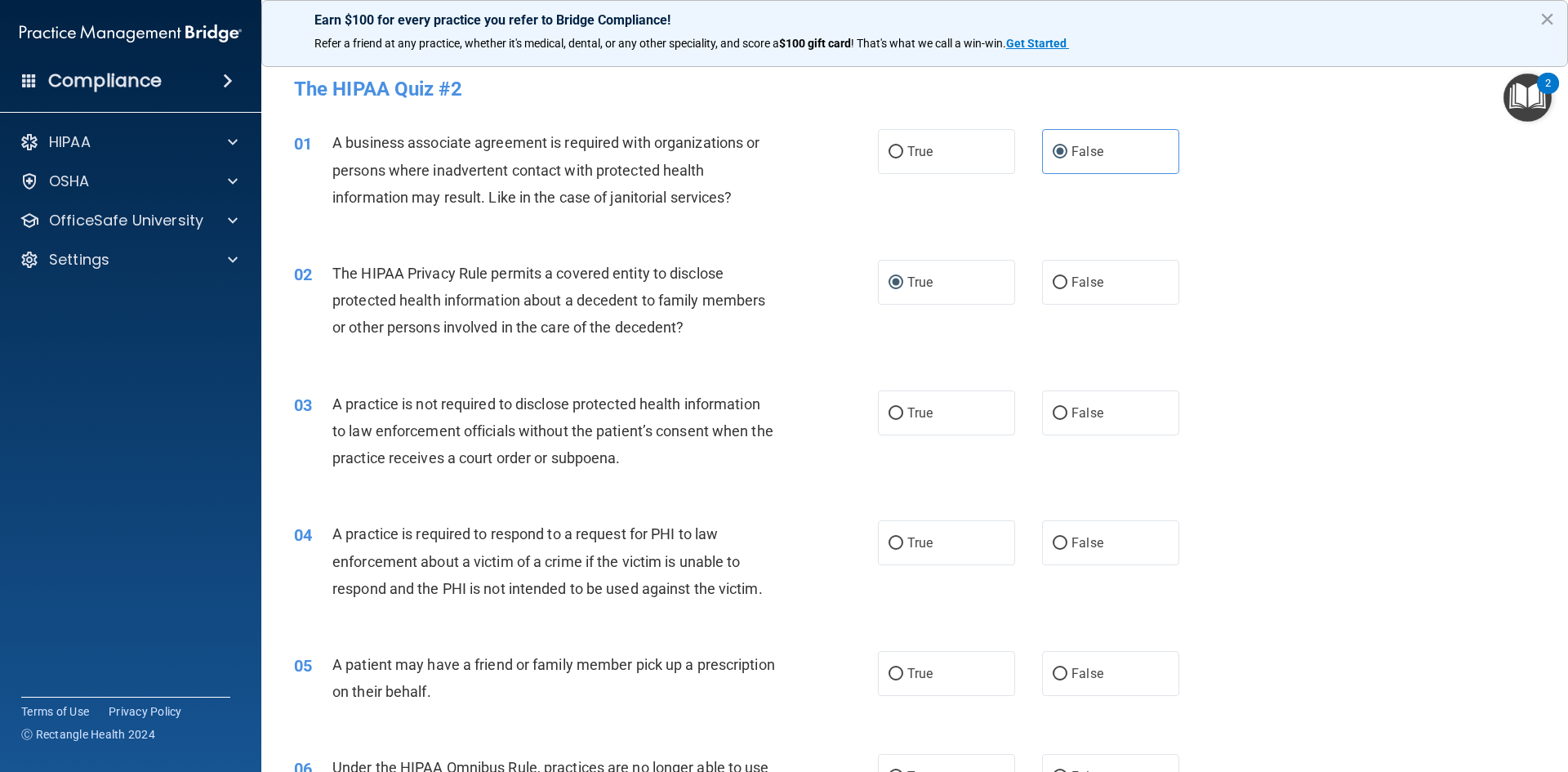
click at [1380, 289] on div "02 The HIPAA Privacy Rule permits a covered entity to disclose protected health…" at bounding box center [915, 305] width 1266 height 131
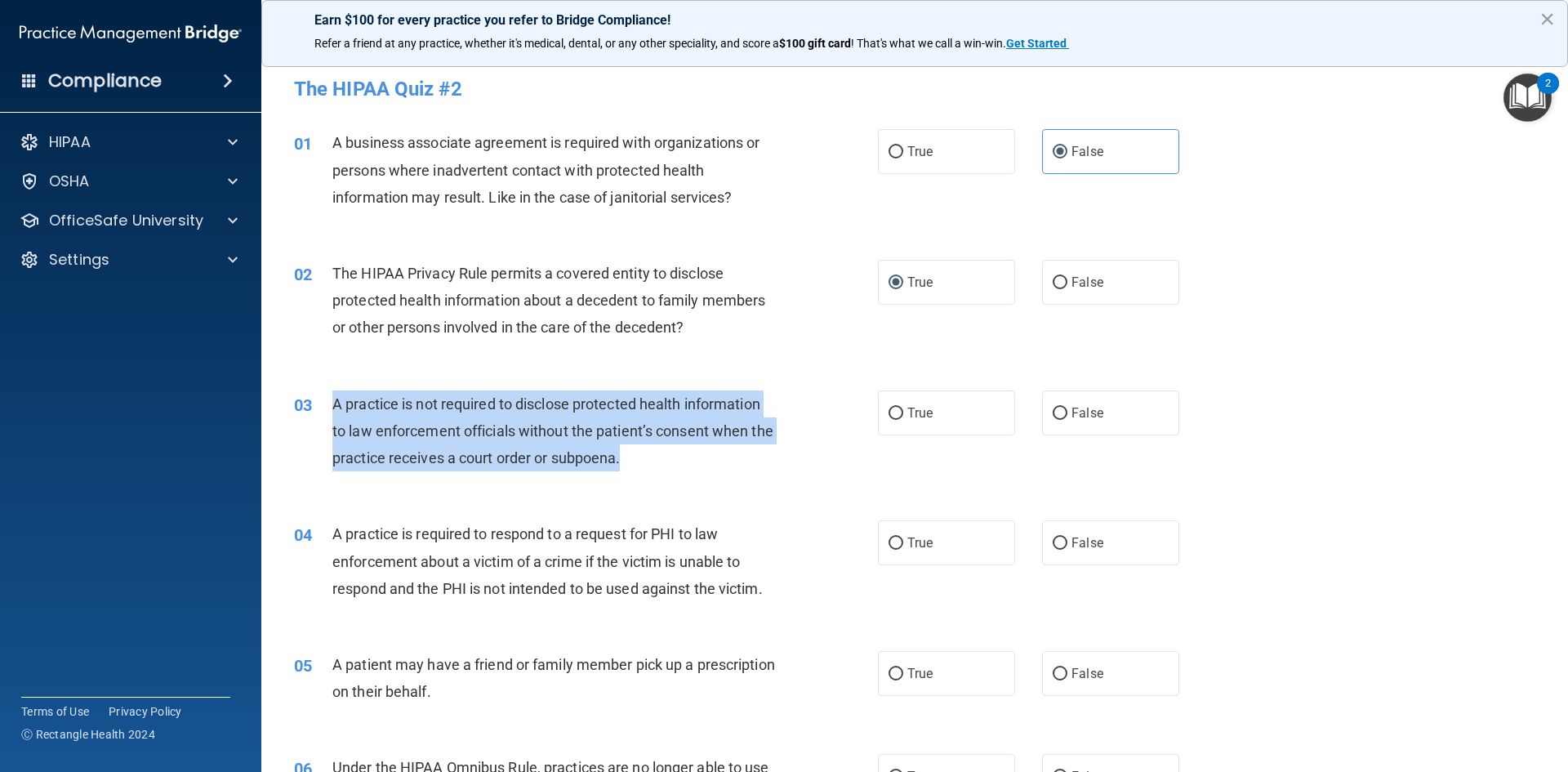
drag, startPoint x: 332, startPoint y: 401, endPoint x: 730, endPoint y: 463, distance: 402.8
click at [730, 463] on div "A practice is not required to disclose protected health information to law enfo…" at bounding box center [560, 431] width 457 height 82
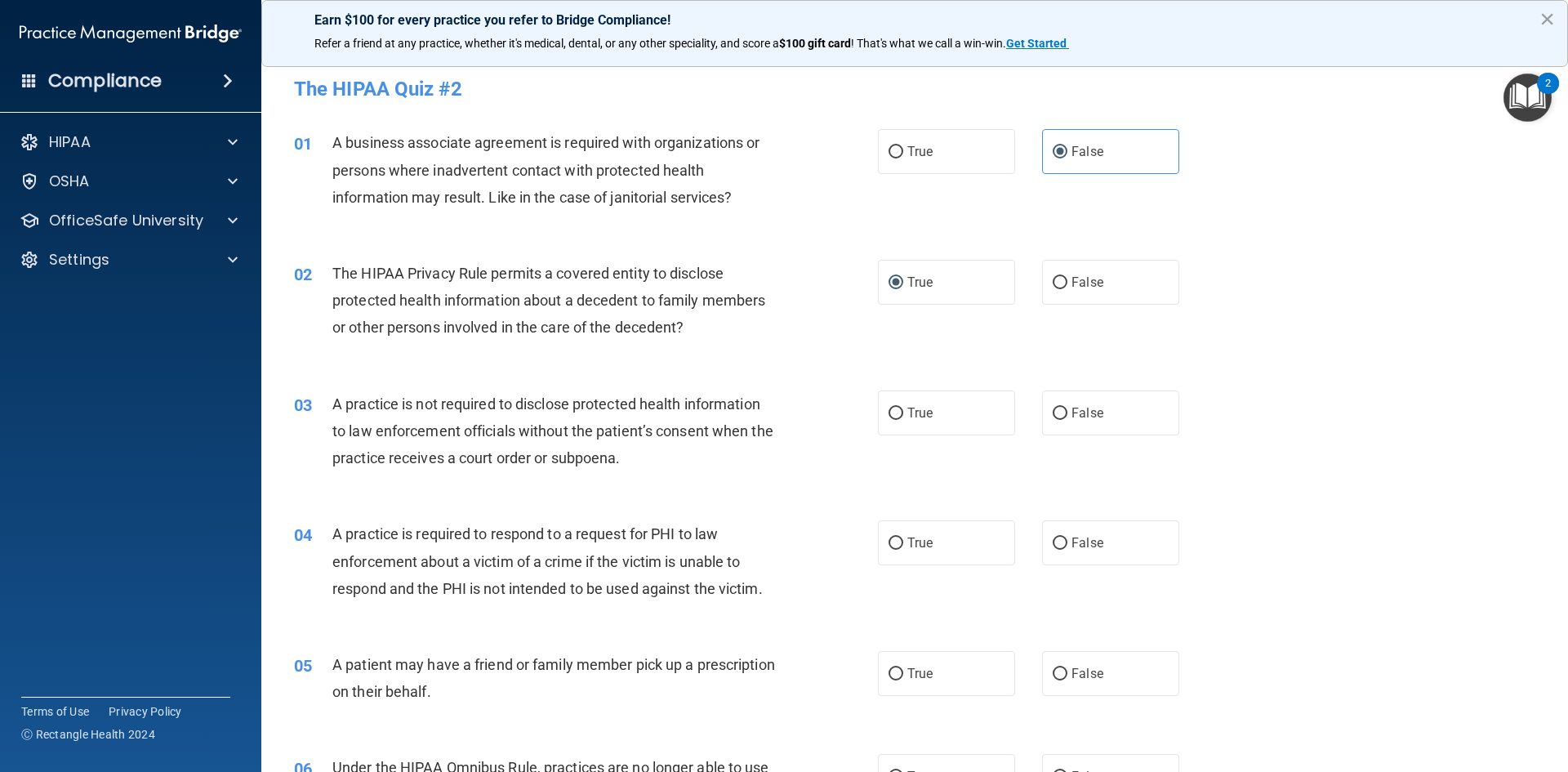
click at [640, 357] on div "02 The HIPAA Privacy Rule permits a covered entity to disclose protected health…" at bounding box center [915, 305] width 1266 height 131
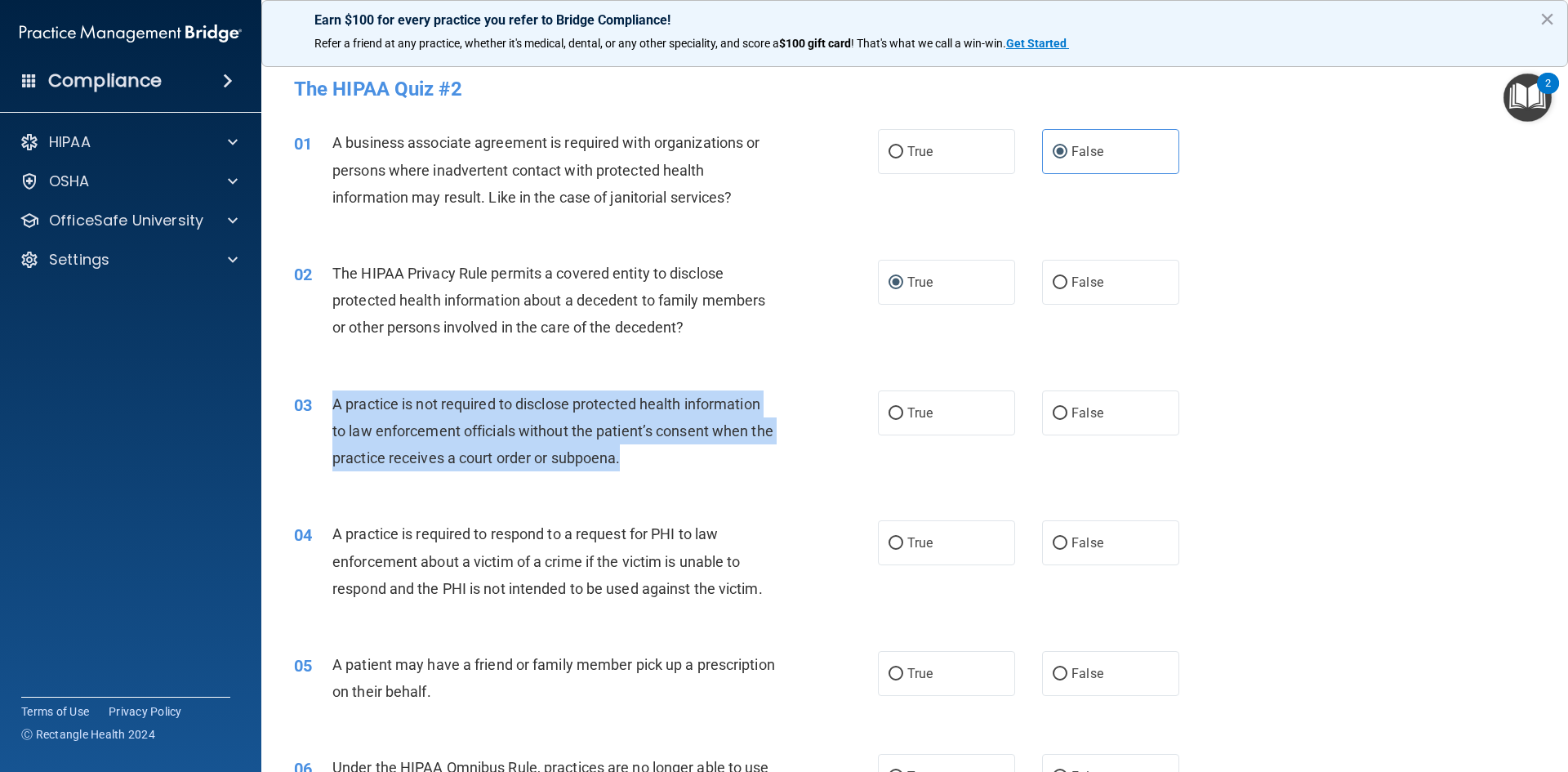
drag, startPoint x: 330, startPoint y: 405, endPoint x: 723, endPoint y: 455, distance: 396.2
click at [723, 455] on div "03 A practice is not required to disclose protected health information to law e…" at bounding box center [586, 435] width 633 height 90
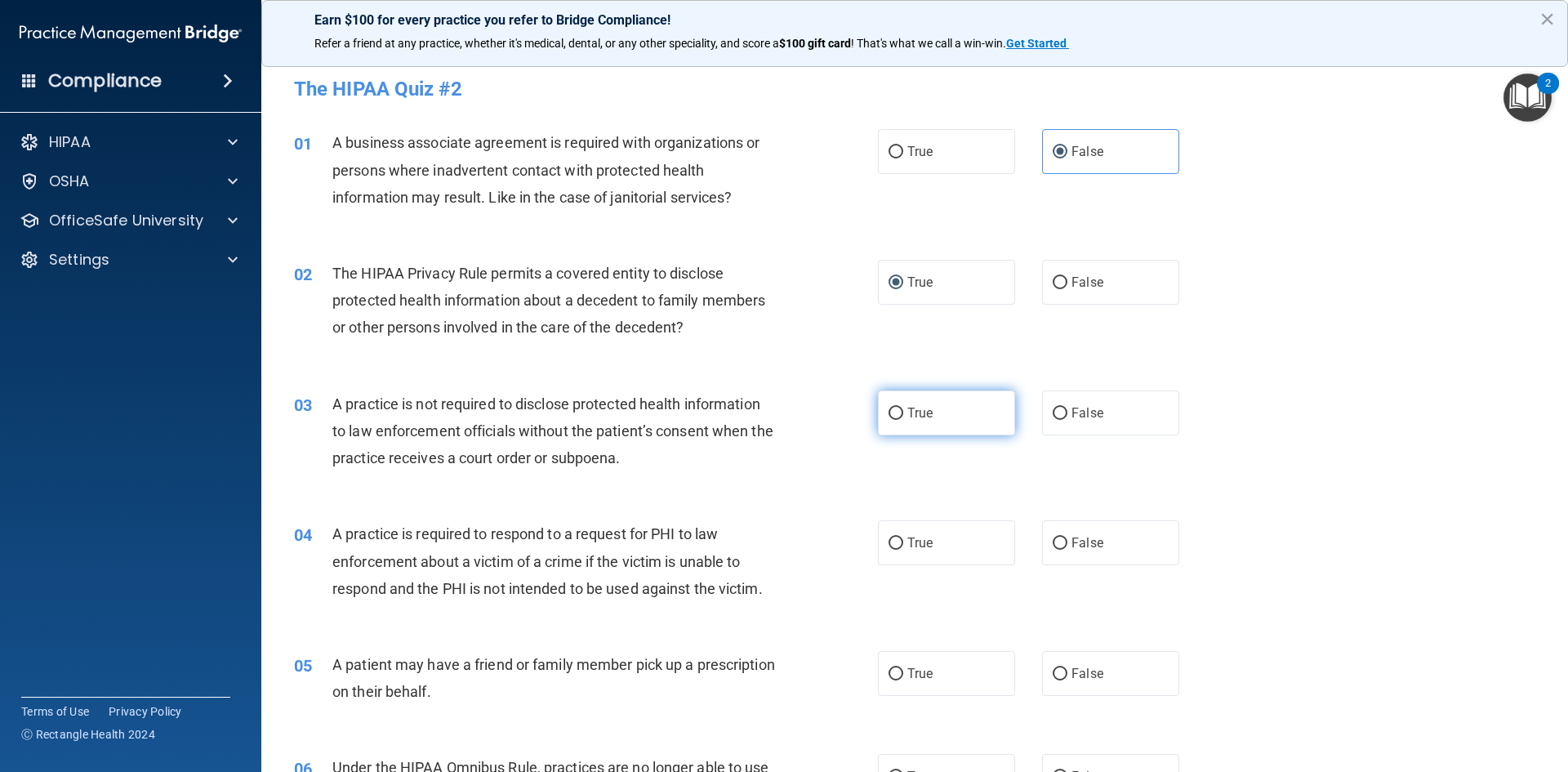
click at [901, 411] on label "True" at bounding box center [947, 413] width 138 height 45
click at [901, 411] on input "True" at bounding box center [895, 414] width 15 height 12
radio input "true"
click at [1387, 448] on div "03 A practice is not required to disclose protected health information to law e…" at bounding box center [915, 435] width 1266 height 131
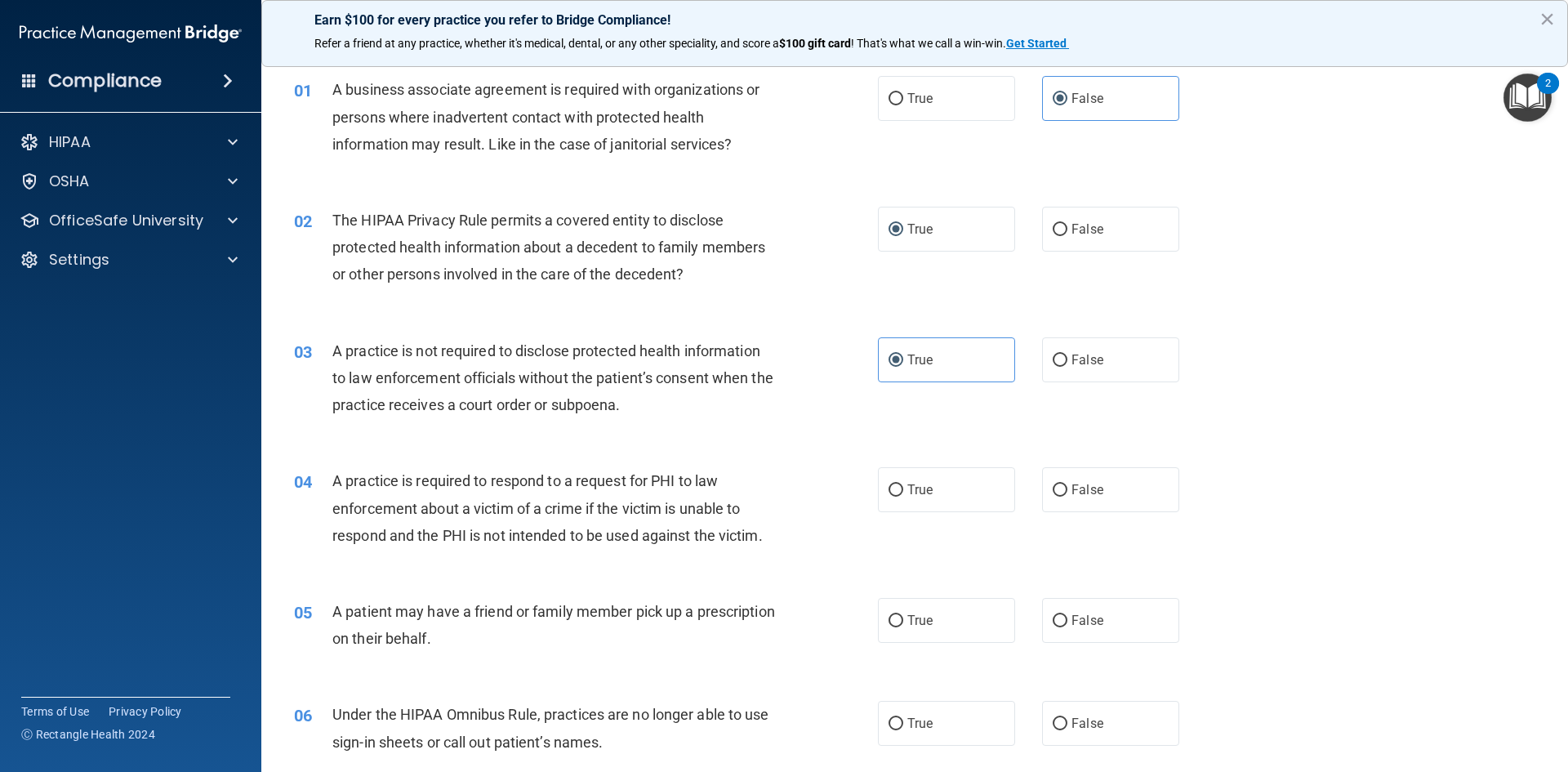
scroll to position [82, 0]
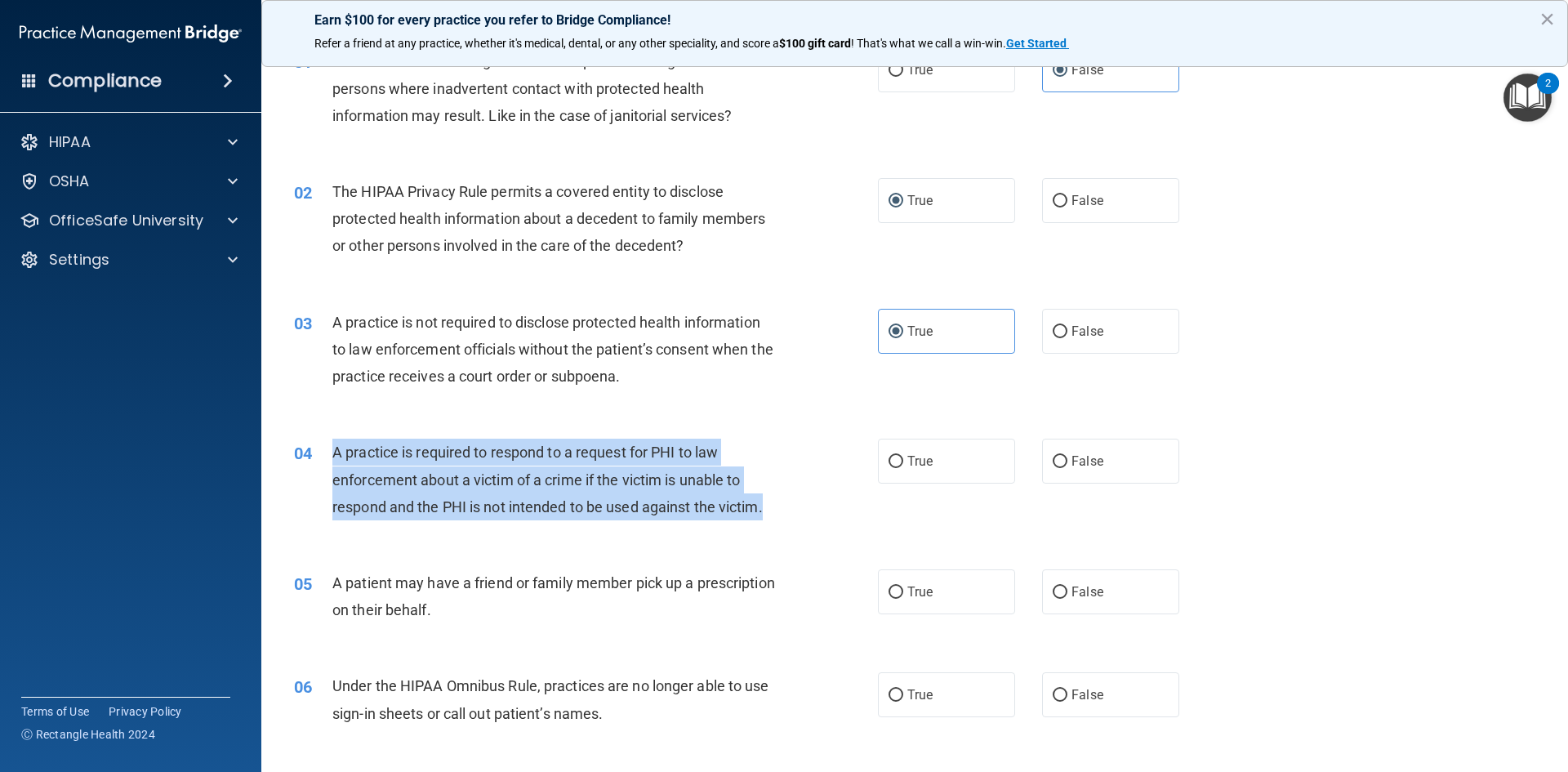
drag, startPoint x: 524, startPoint y: 450, endPoint x: 768, endPoint y: 506, distance: 250.3
click at [768, 506] on div "A practice is required to respond to a request for PHI to law enforcement about…" at bounding box center [560, 479] width 457 height 82
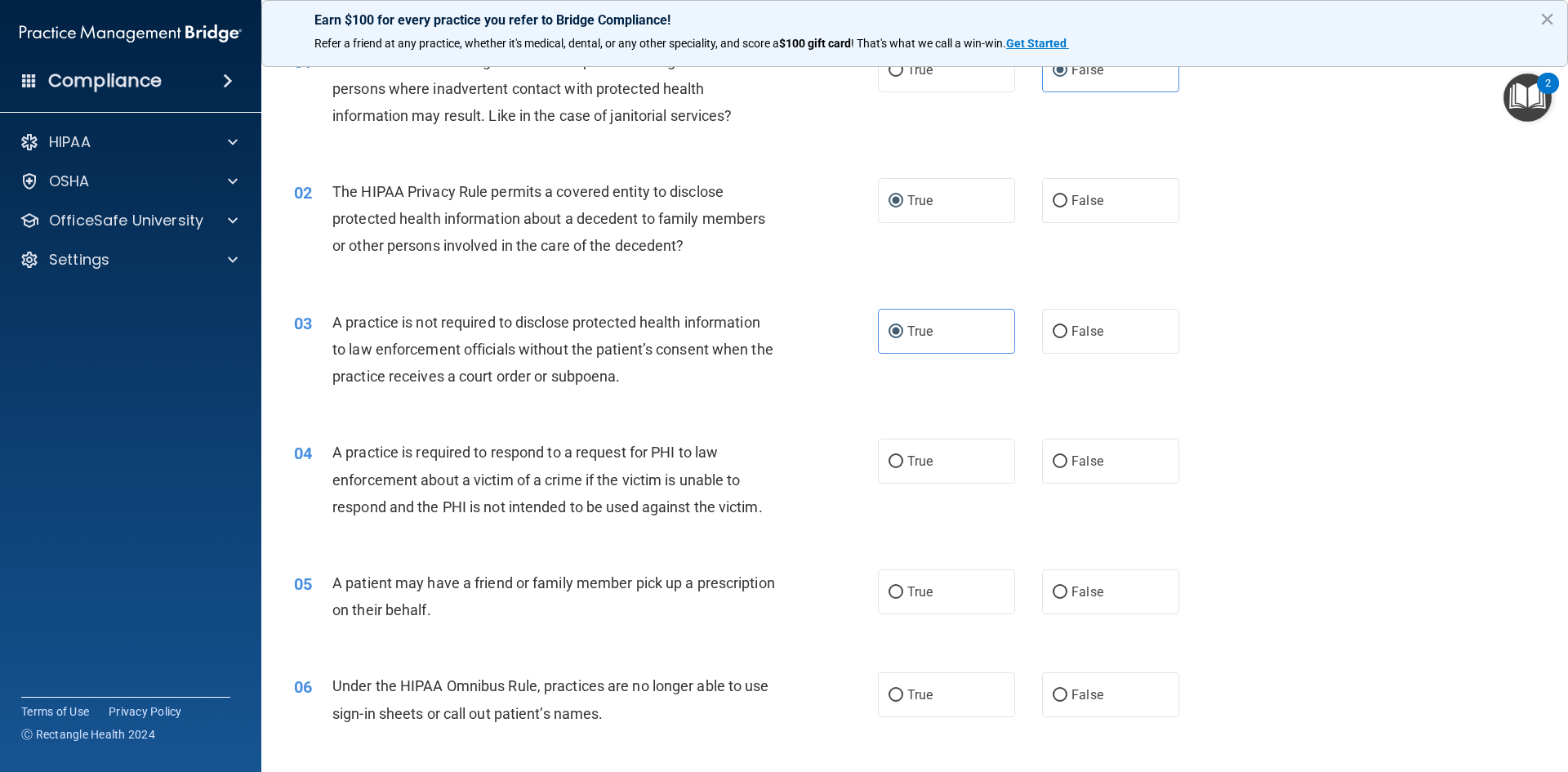
click at [1329, 502] on div "04 A practice is required to respond to a request for PHI to law enforcement ab…" at bounding box center [915, 484] width 1266 height 131
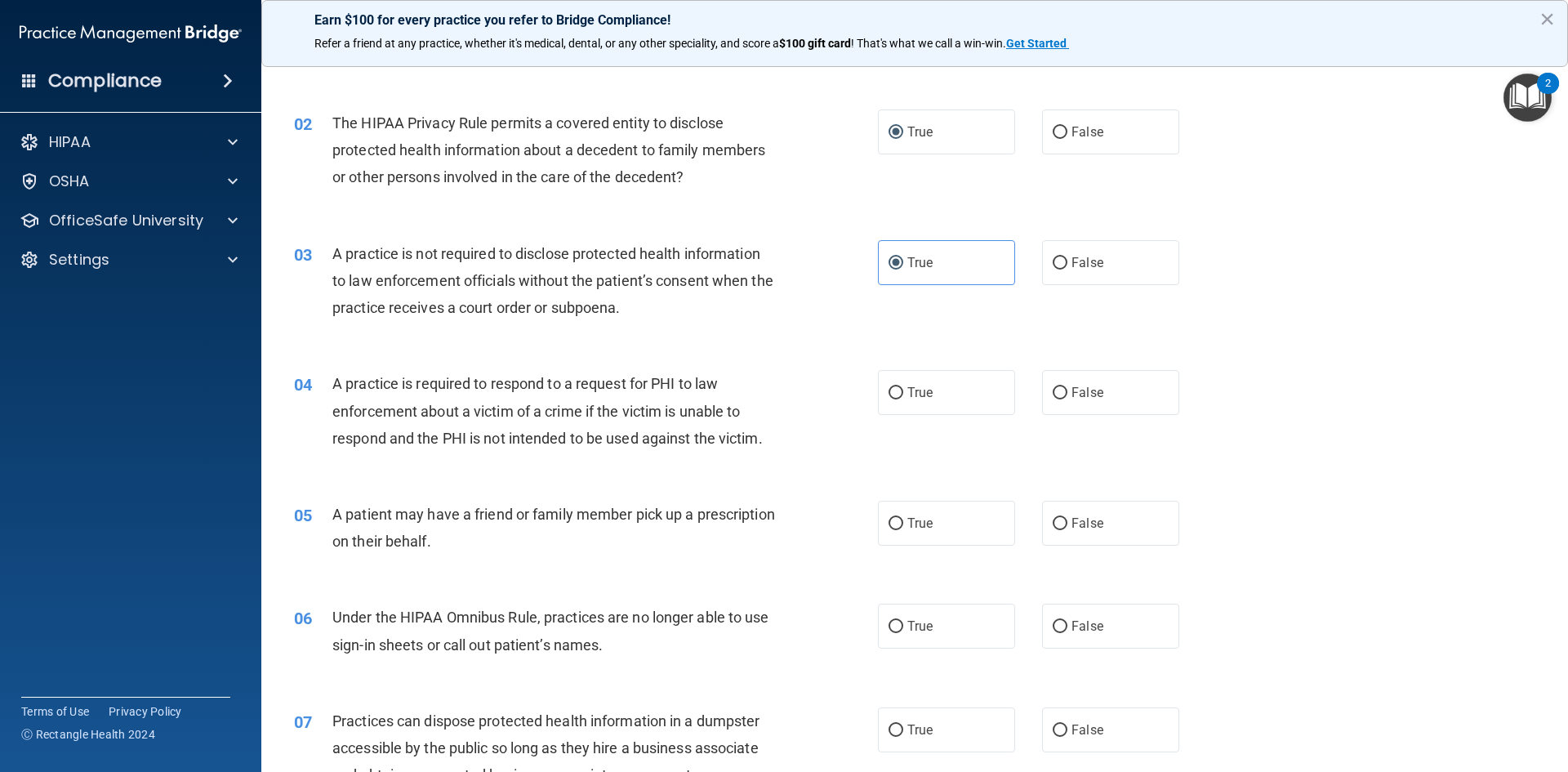
scroll to position [245, 0]
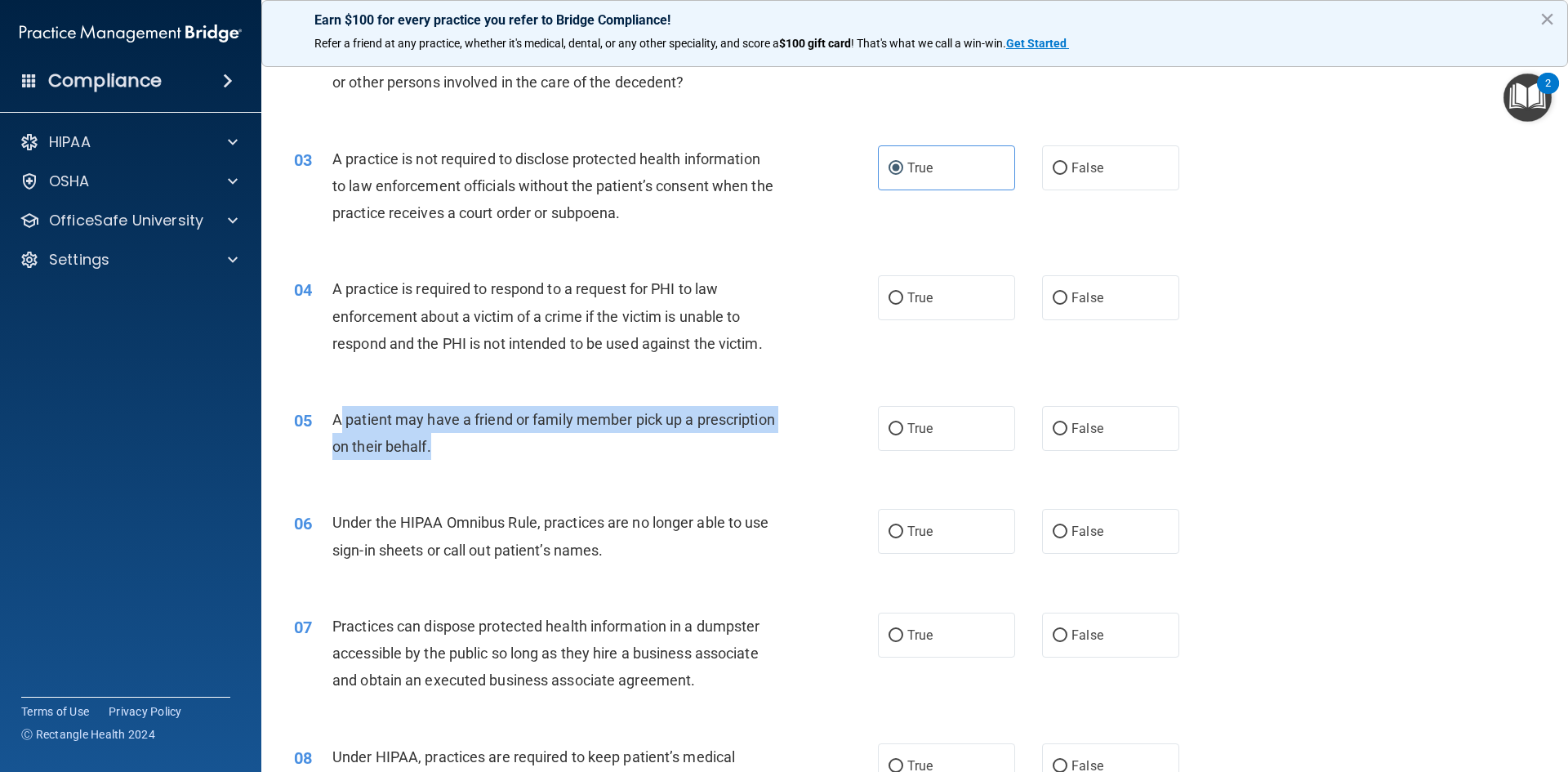
drag, startPoint x: 339, startPoint y: 415, endPoint x: 747, endPoint y: 435, distance: 408.5
click at [747, 435] on div "A patient may have a friend or family member pick up a prescription on their be…" at bounding box center [560, 433] width 457 height 54
click at [635, 456] on div "A patient may have a friend or family member pick up a prescription on their be…" at bounding box center [560, 433] width 457 height 54
drag, startPoint x: 330, startPoint y: 417, endPoint x: 643, endPoint y: 448, distance: 314.5
click at [643, 448] on div "05 A patient may have a friend or family member pick up a prescription on their…" at bounding box center [586, 437] width 633 height 62
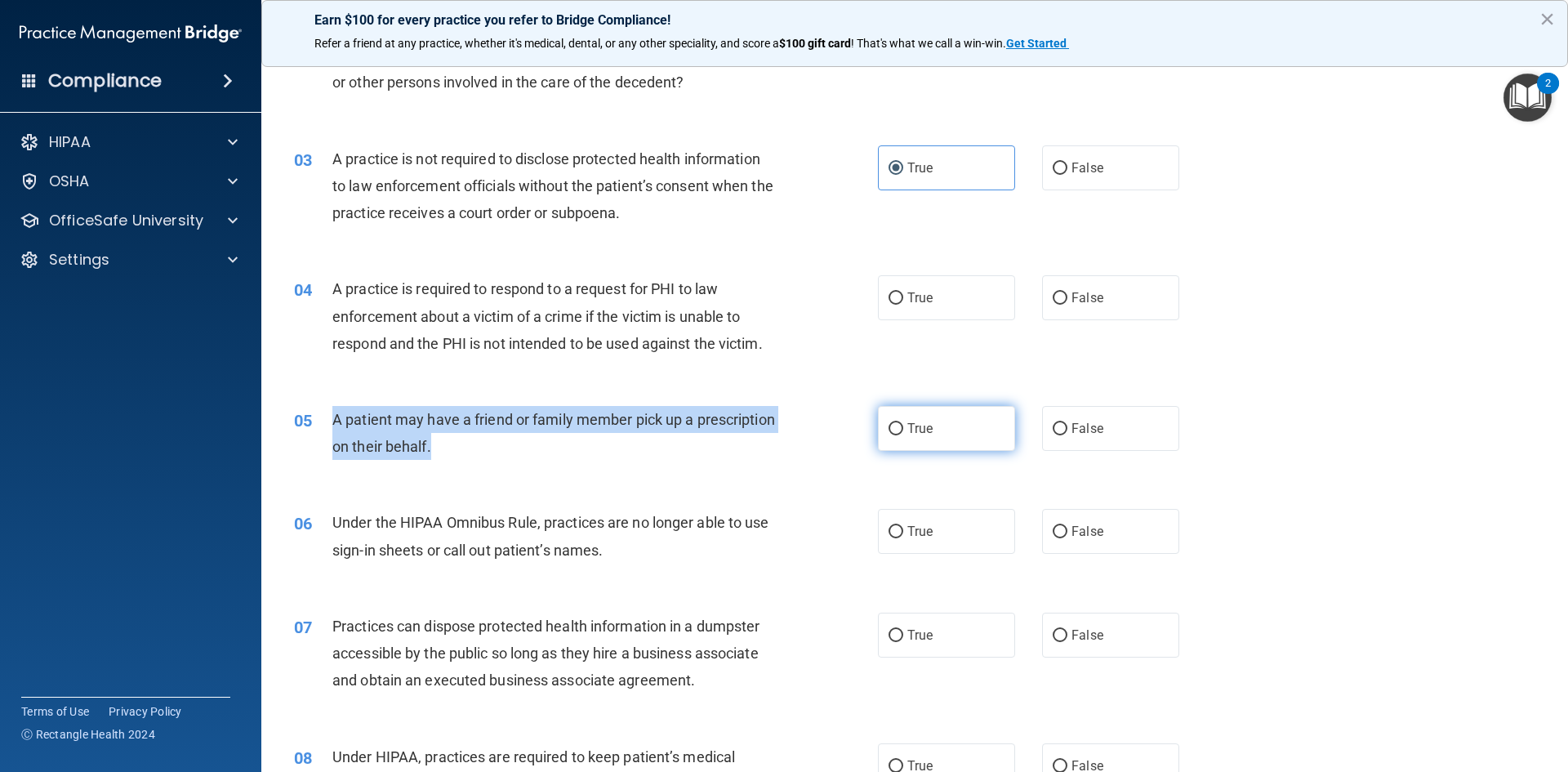
click at [889, 433] on input "True" at bounding box center [895, 429] width 15 height 12
radio input "true"
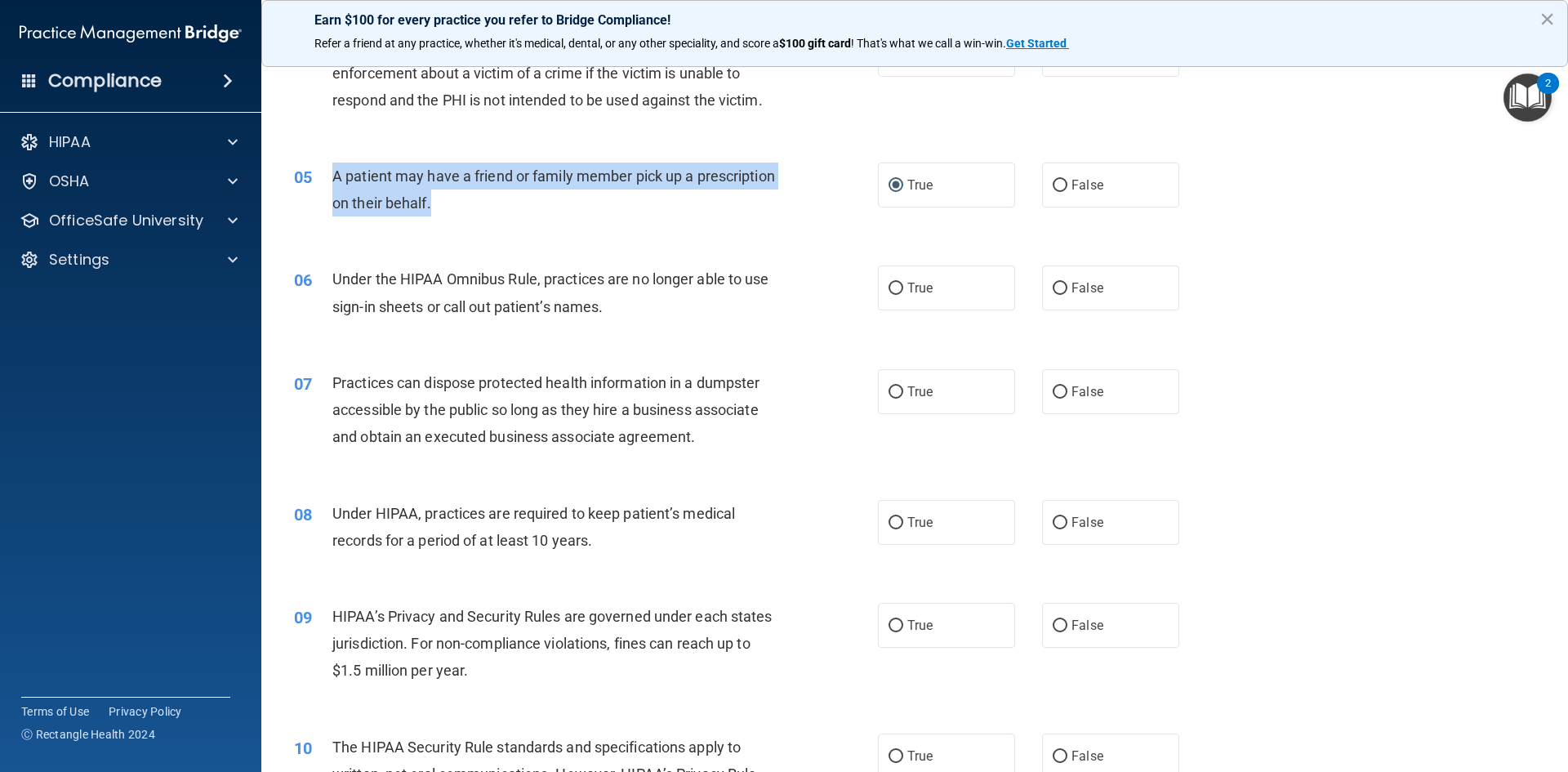
scroll to position [491, 0]
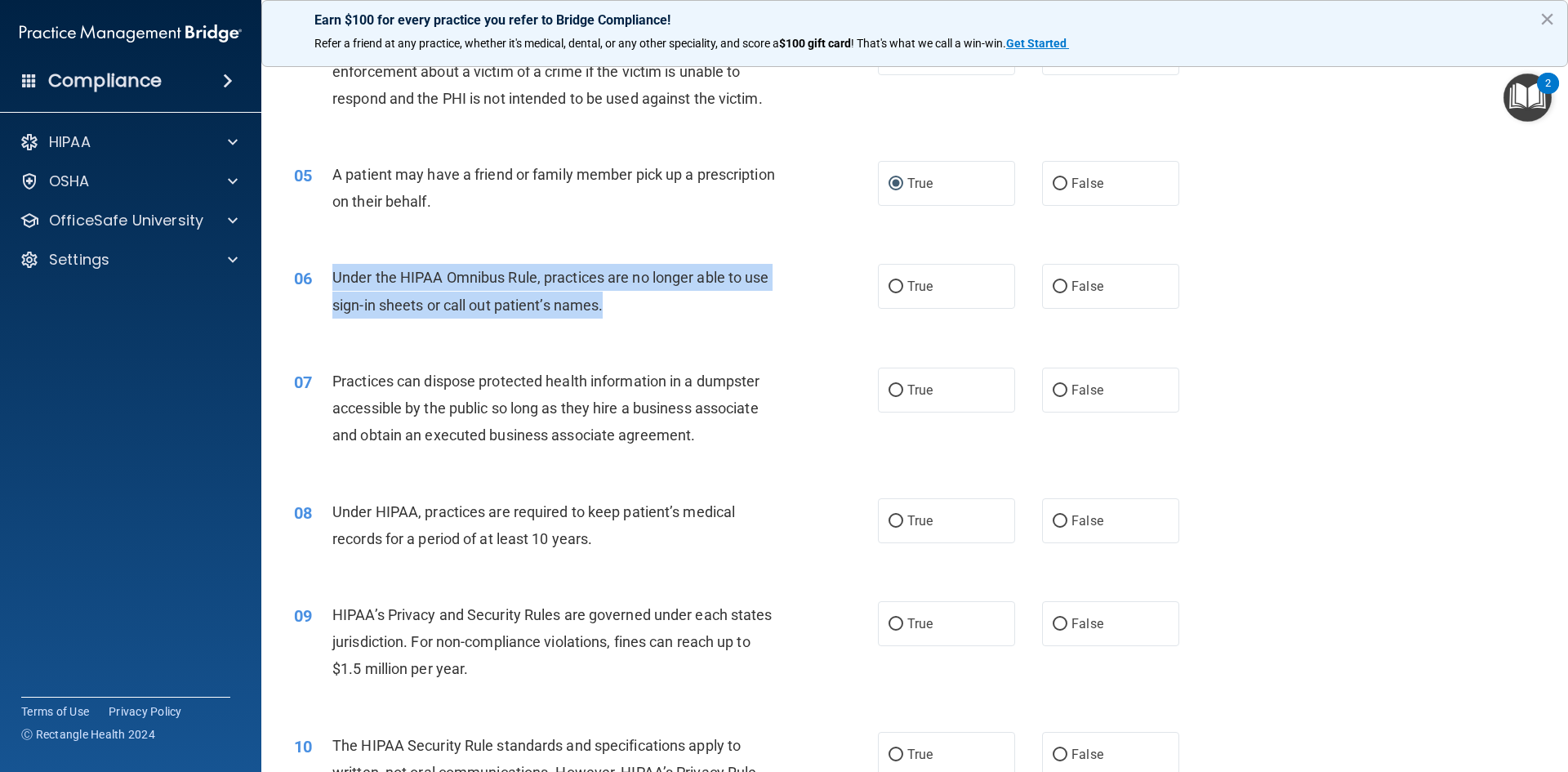
drag, startPoint x: 331, startPoint y: 275, endPoint x: 784, endPoint y: 304, distance: 453.9
click at [784, 304] on div "06 Under the HIPAA Omnibus Rule, practices are no longer able to use sign-in sh…" at bounding box center [586, 295] width 633 height 62
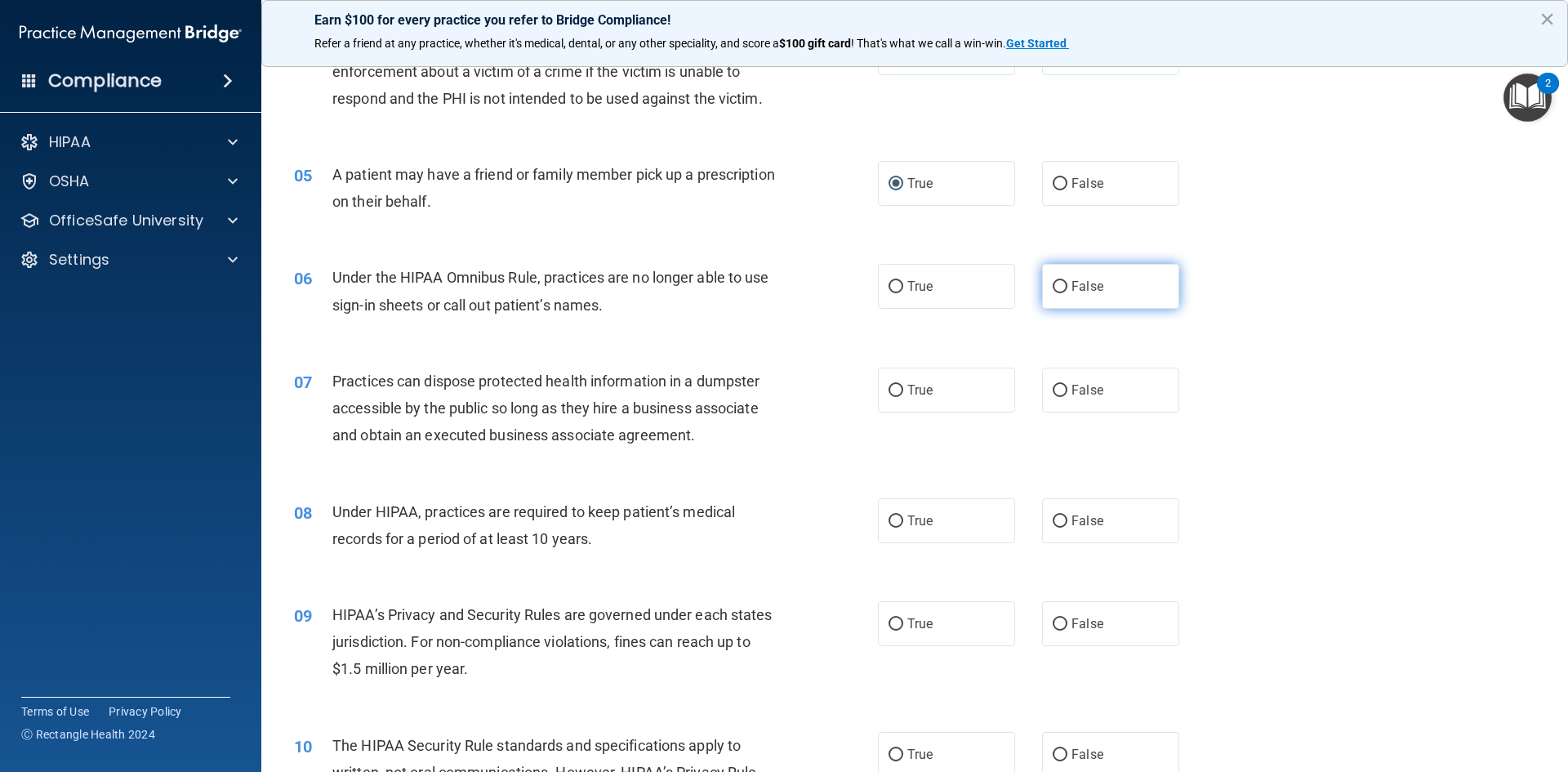
click at [1100, 293] on label "False" at bounding box center [1111, 287] width 138 height 45
click at [1067, 293] on input "False" at bounding box center [1060, 287] width 15 height 12
radio input "true"
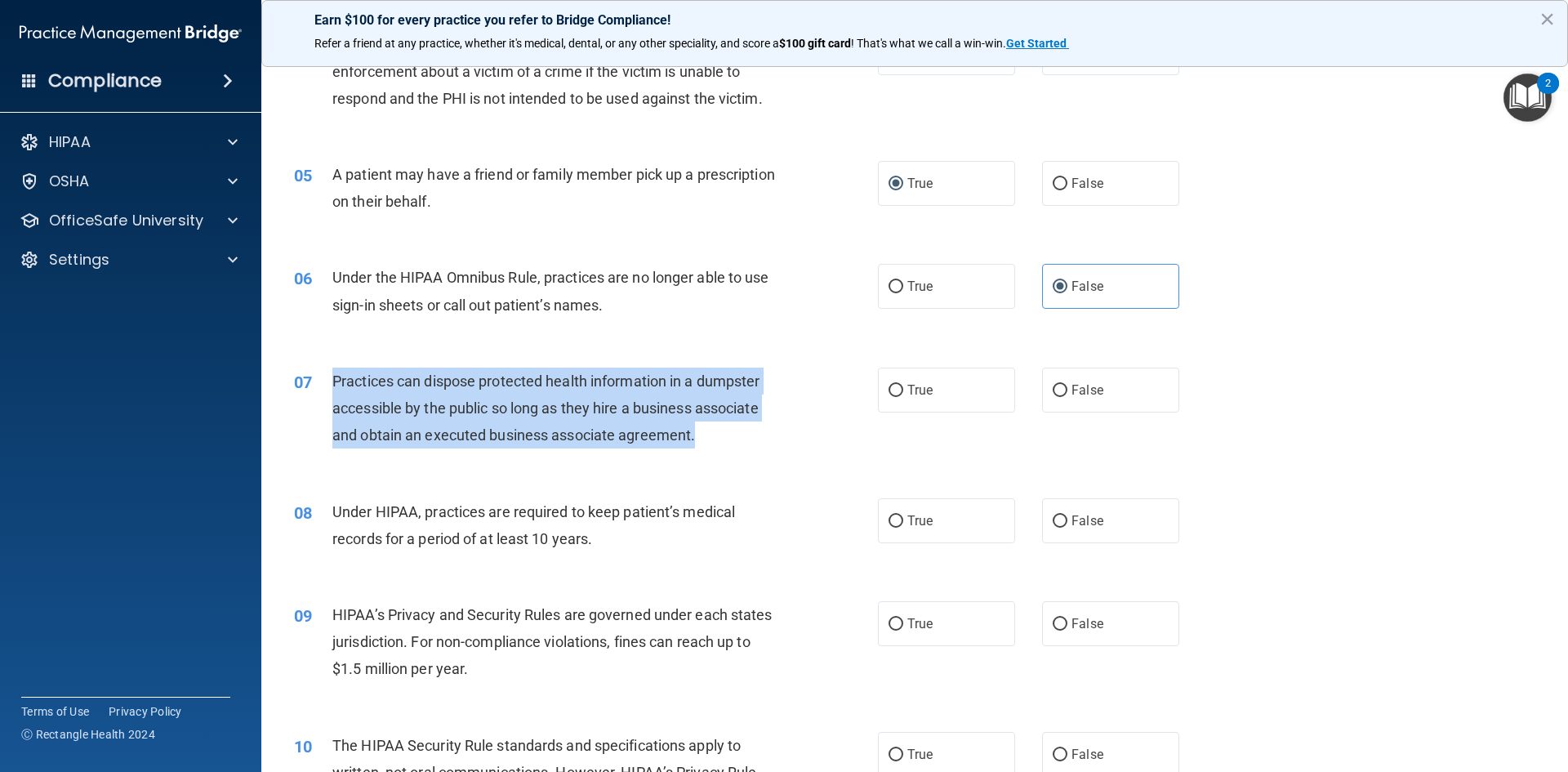
drag, startPoint x: 335, startPoint y: 375, endPoint x: 800, endPoint y: 427, distance: 467.9
click at [800, 427] on div "07 Practices can dispose protected health information in a dumpster accessible …" at bounding box center [586, 412] width 633 height 90
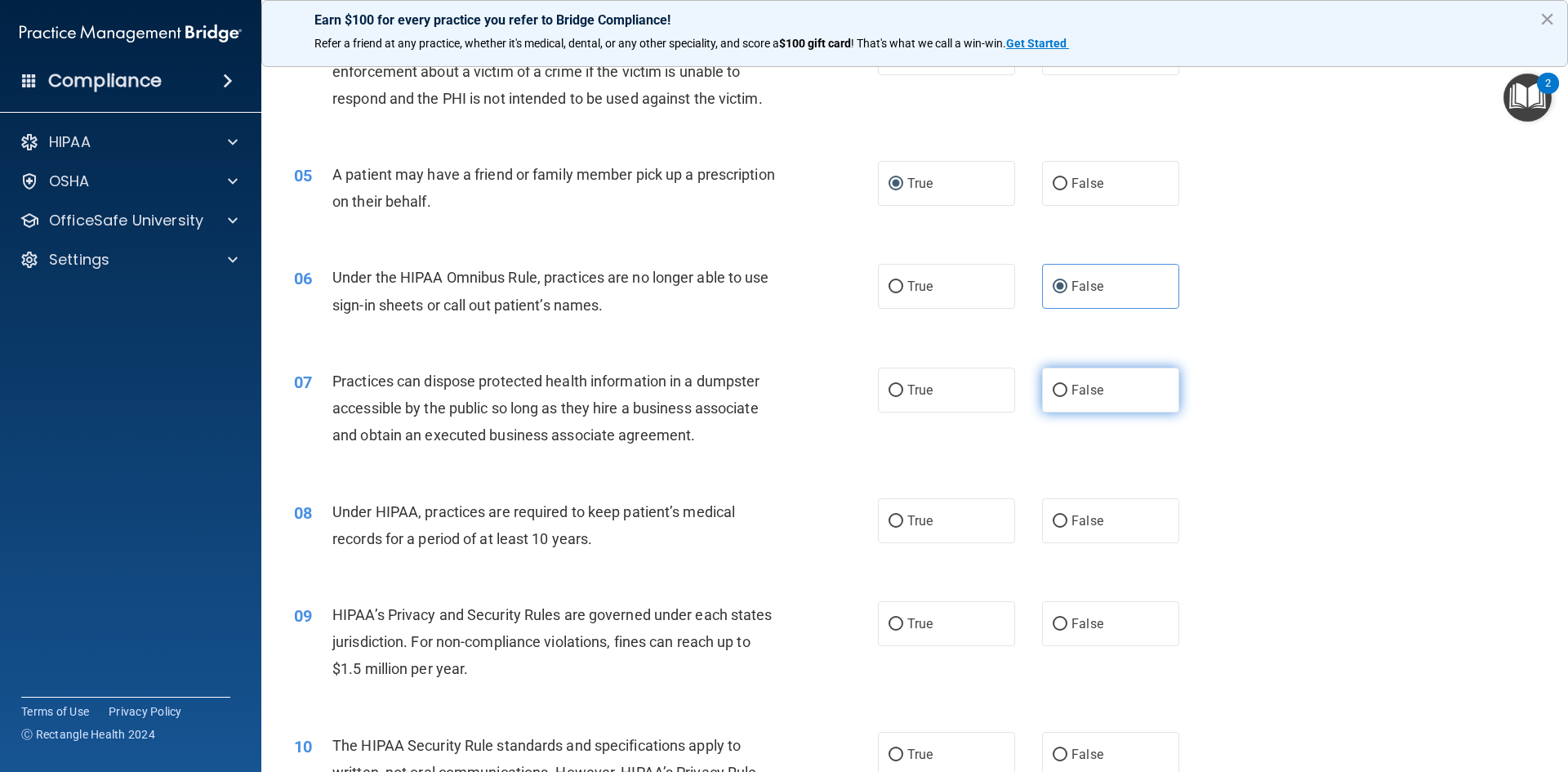
click at [1074, 399] on label "False" at bounding box center [1111, 390] width 138 height 45
click at [1067, 397] on input "False" at bounding box center [1060, 391] width 15 height 12
radio input "true"
click at [1294, 381] on div "07 Practices can dispose protected health information in a dumpster accessible …" at bounding box center [915, 413] width 1266 height 131
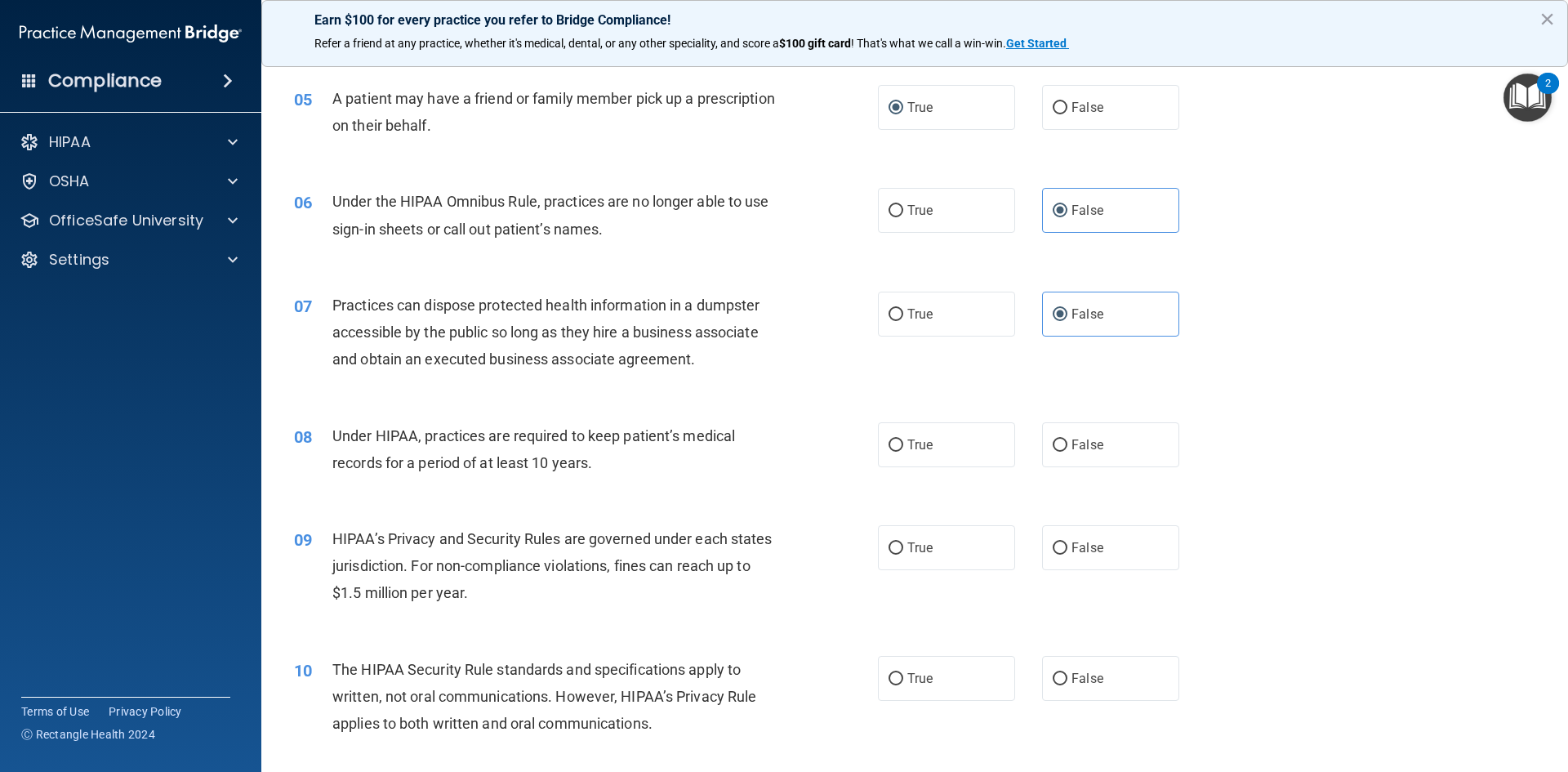
scroll to position [736, 0]
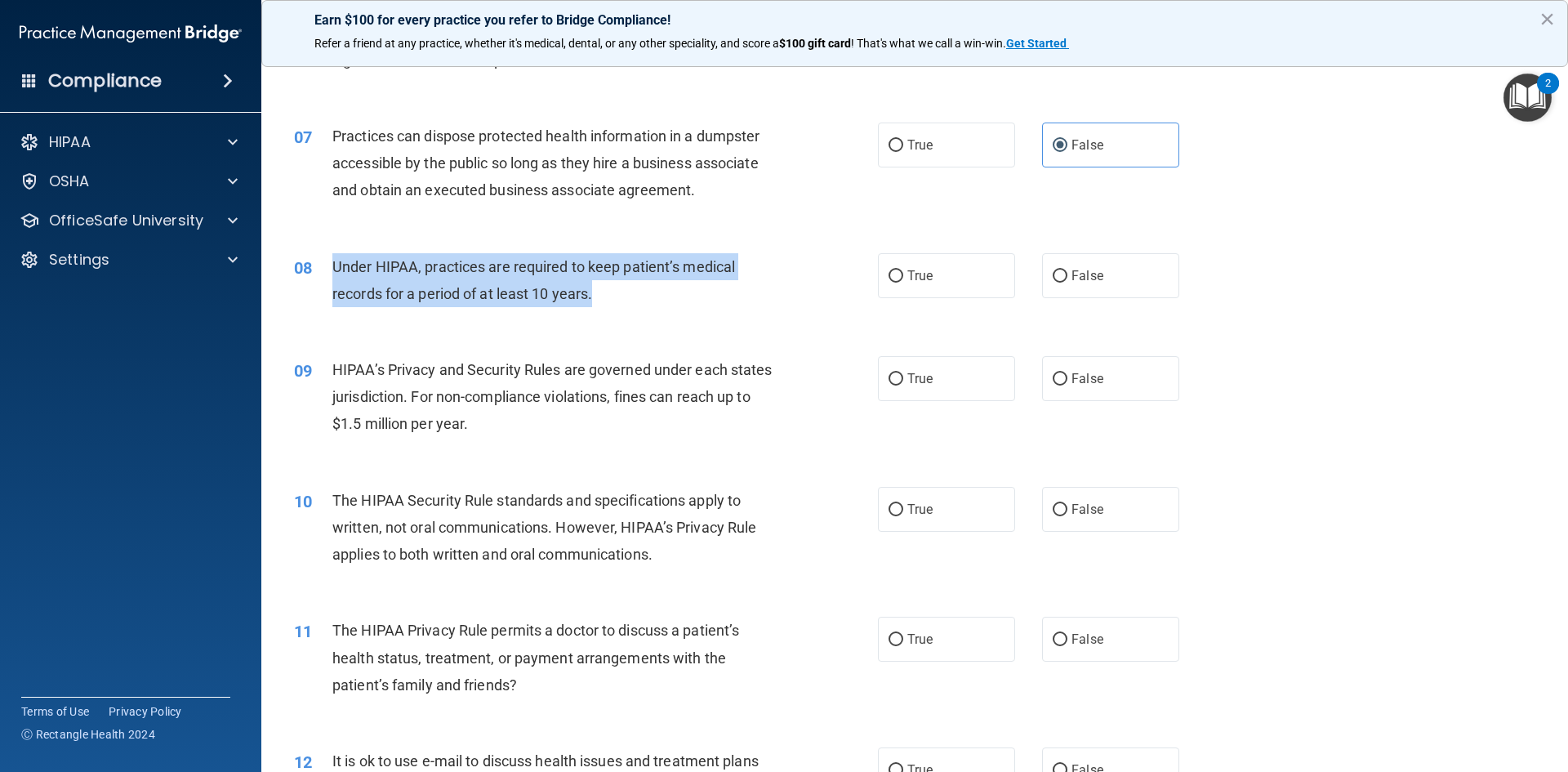
drag, startPoint x: 331, startPoint y: 265, endPoint x: 770, endPoint y: 304, distance: 440.7
click at [770, 304] on div "08 Under HIPAA, practices are required to keep patient’s medical records for a …" at bounding box center [586, 284] width 633 height 62
click at [627, 315] on div "08 Under HIPAA, practices are required to keep patient’s medical records for a …" at bounding box center [586, 284] width 633 height 62
drag, startPoint x: 331, startPoint y: 267, endPoint x: 710, endPoint y: 304, distance: 380.8
click at [710, 304] on div "Under HIPAA, practices are required to keep patient’s medical records for a per…" at bounding box center [560, 280] width 457 height 54
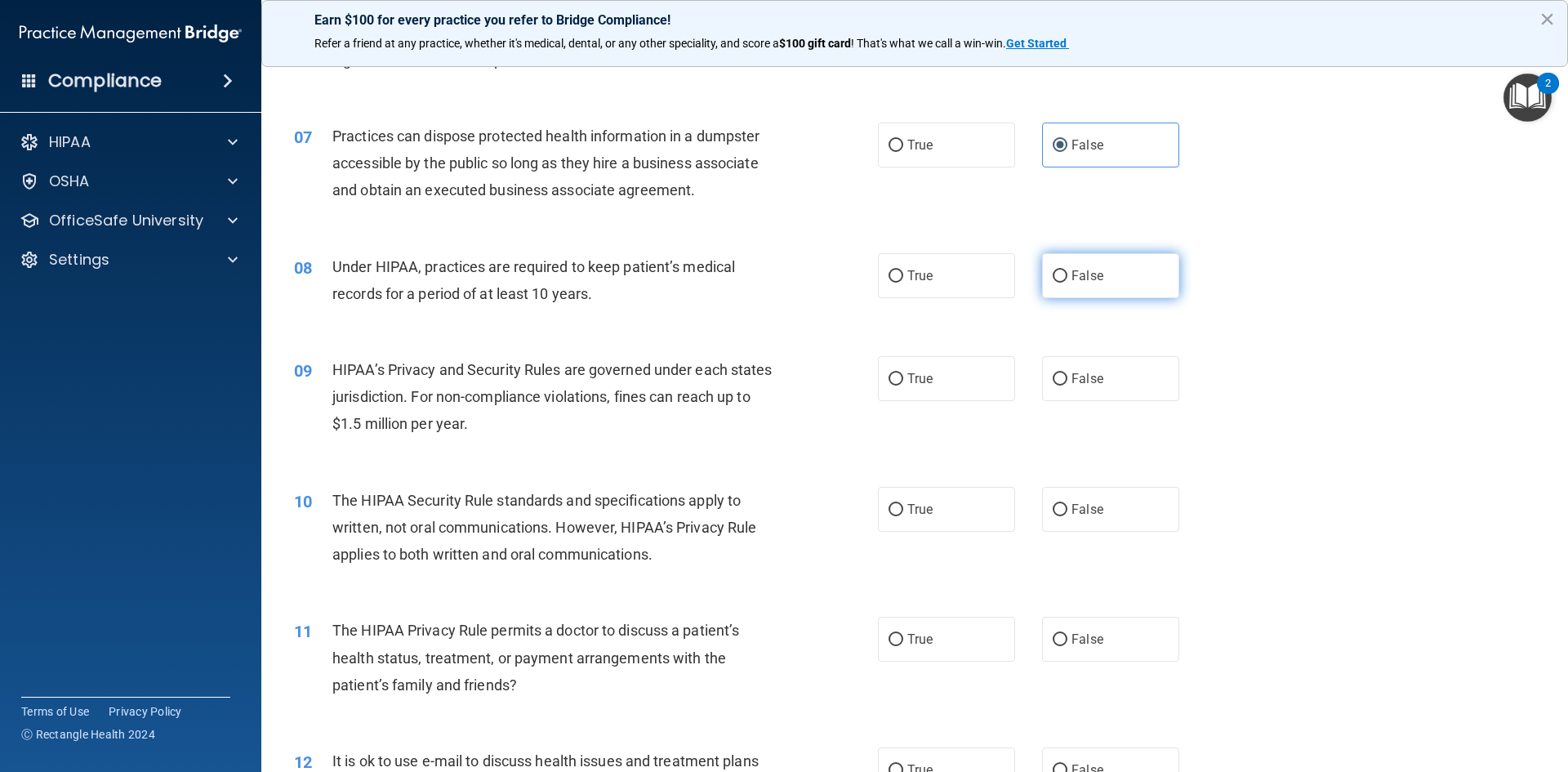
click at [1081, 276] on span "False" at bounding box center [1087, 275] width 32 height 15
click at [1067, 276] on input "False" at bounding box center [1060, 276] width 15 height 12
radio input "true"
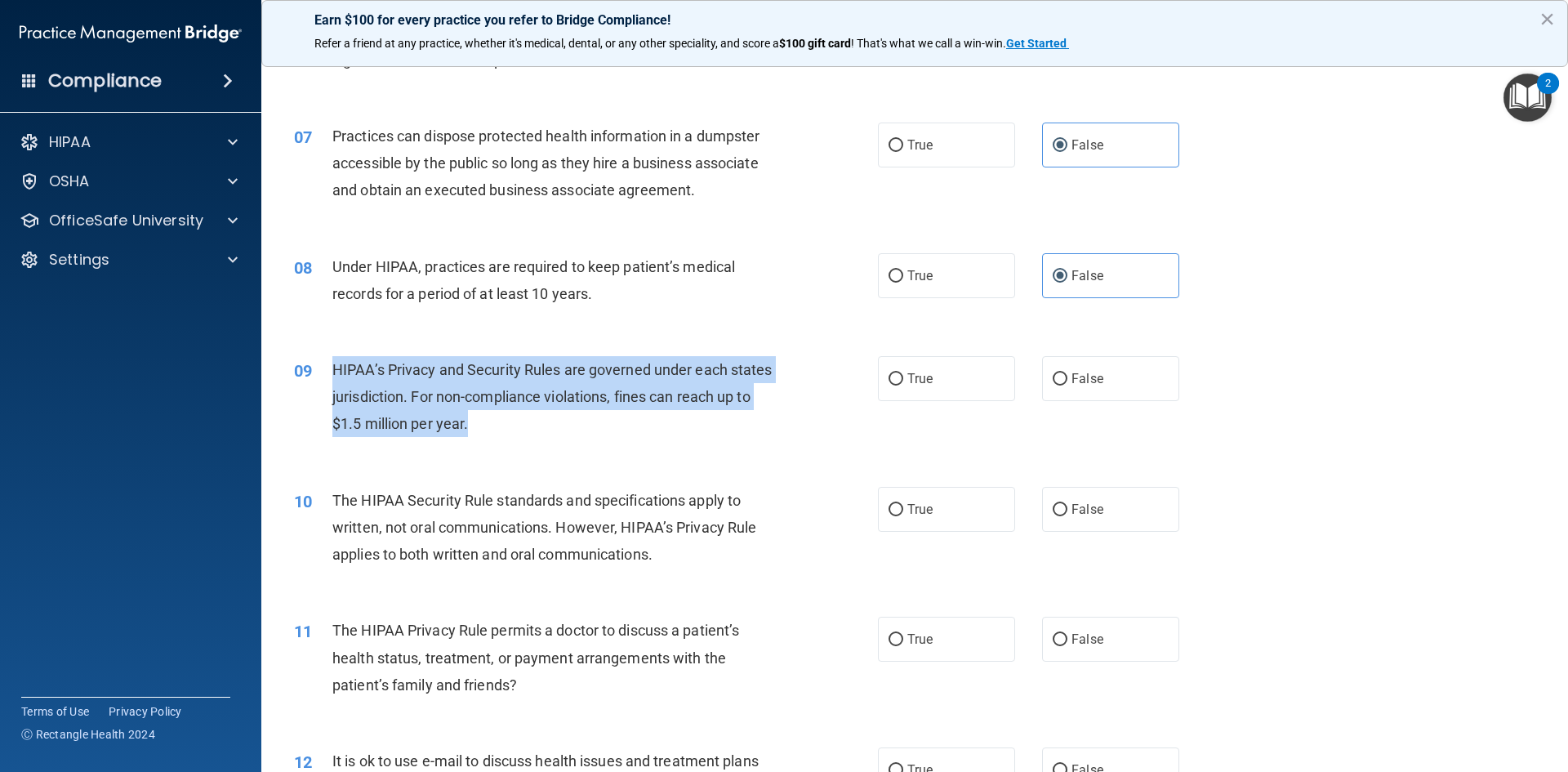
drag, startPoint x: 458, startPoint y: 367, endPoint x: 793, endPoint y: 425, distance: 340.0
click at [793, 425] on div "09 HIPAA’s Privacy and Security Rules are governed under each states jurisdicti…" at bounding box center [586, 401] width 633 height 90
click at [895, 377] on input "True" at bounding box center [895, 380] width 15 height 12
radio input "true"
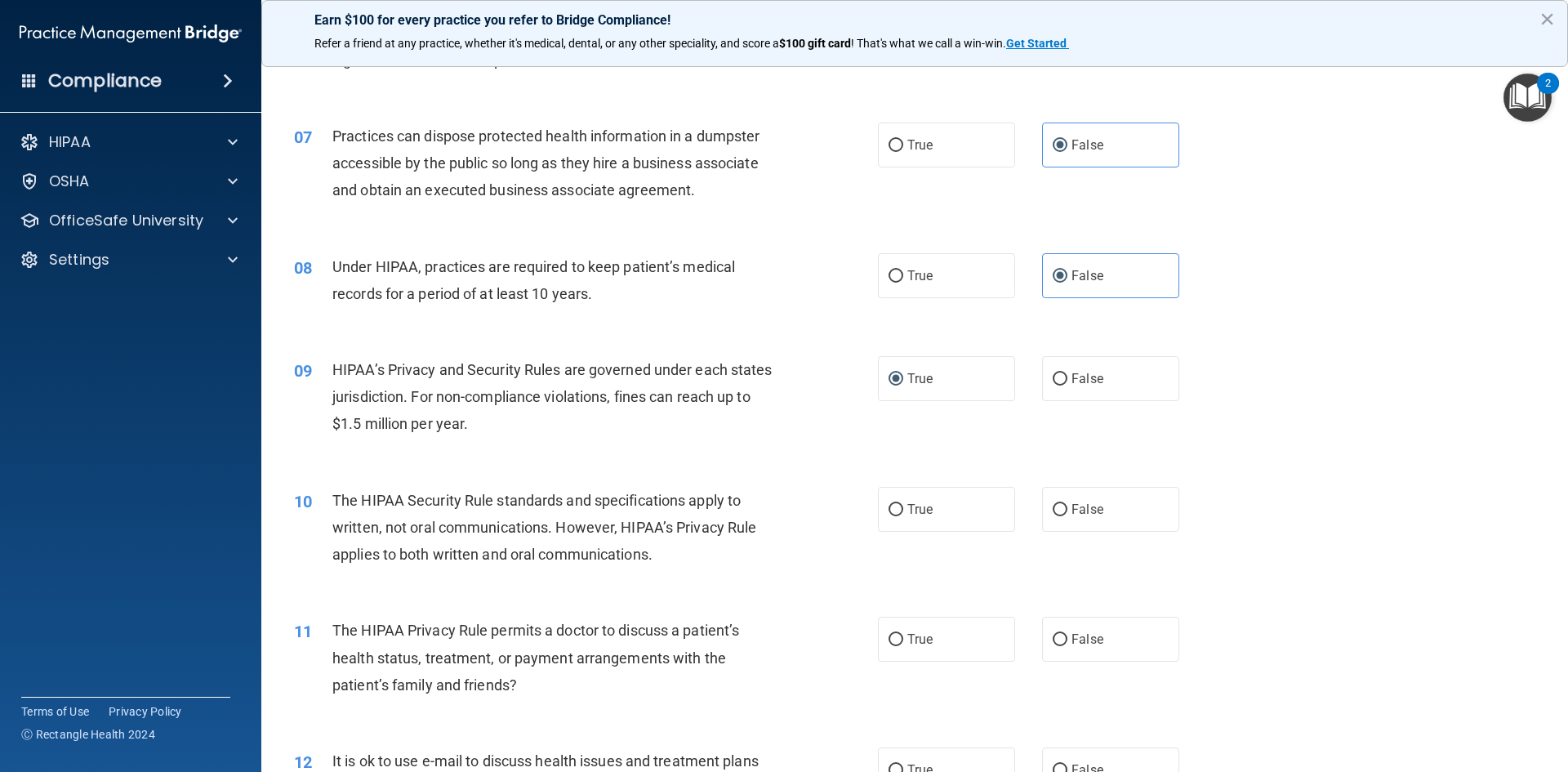
click at [1387, 353] on div "09 HIPAA’s Privacy and Security Rules are governed under each states jurisdicti…" at bounding box center [915, 401] width 1266 height 131
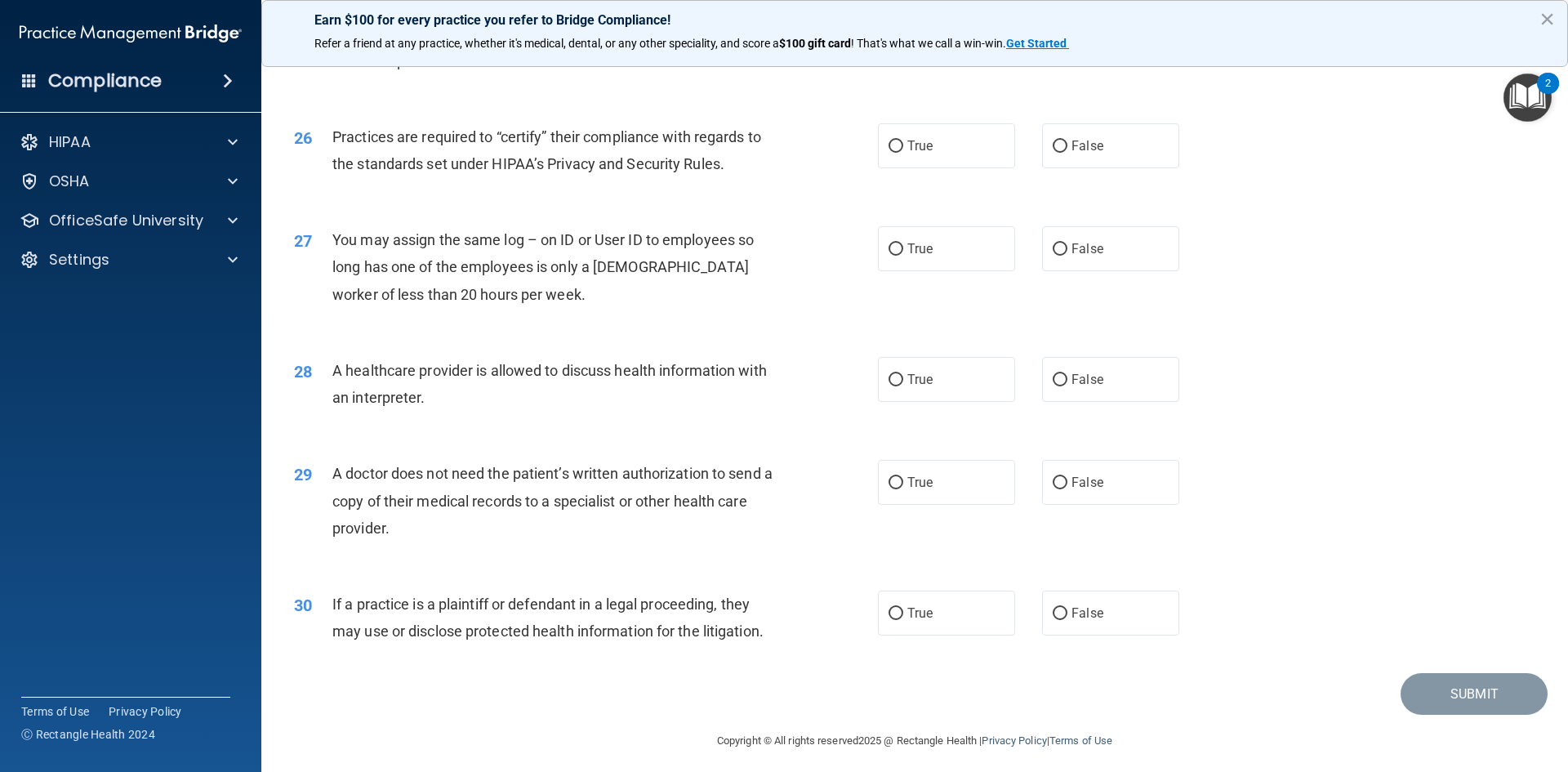
scroll to position [3031, 0]
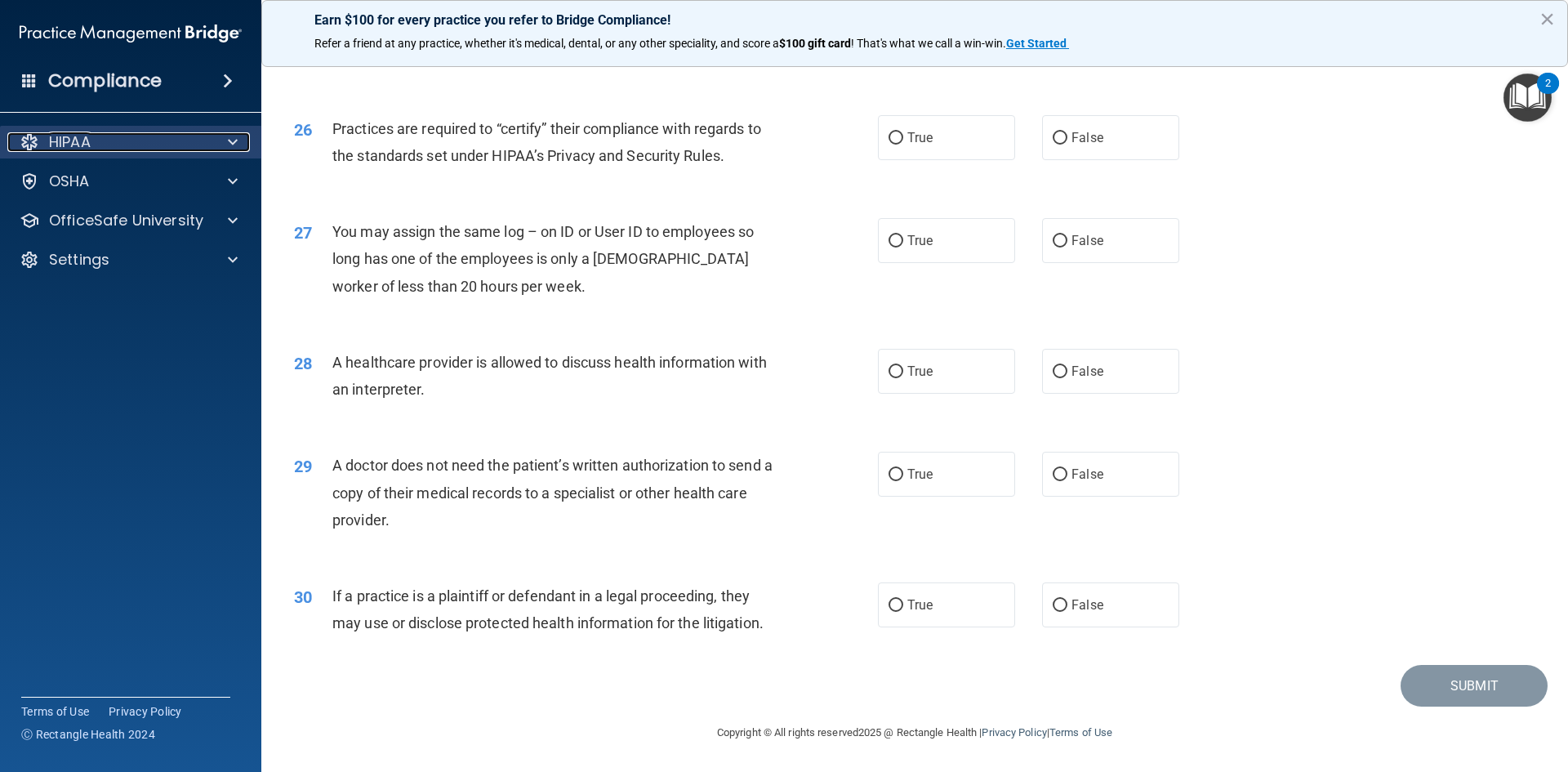
click at [239, 143] on div at bounding box center [230, 142] width 40 height 20
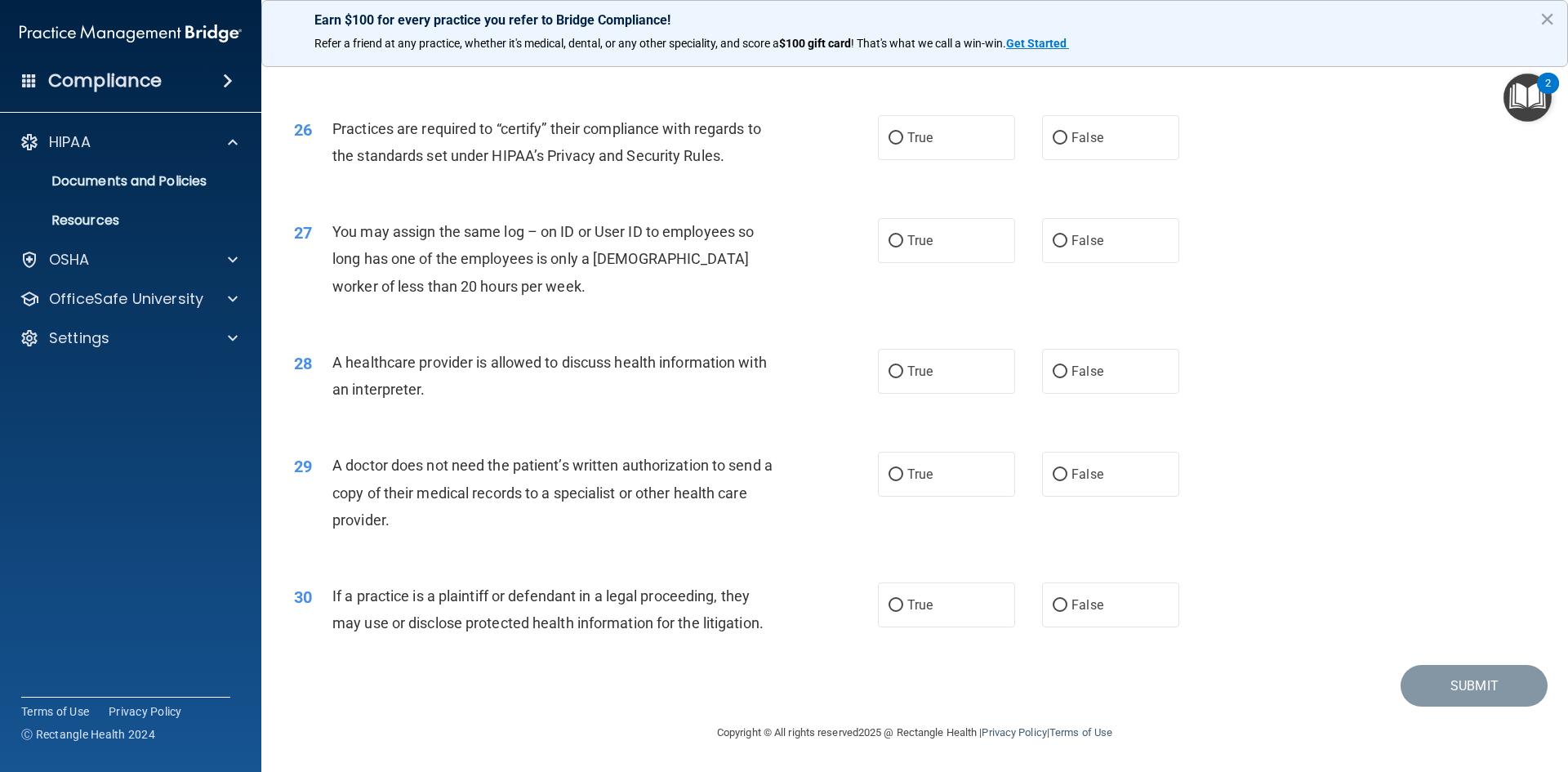
click at [1394, 263] on div "27 You may assign the same log – on ID or User ID to employees so long has one …" at bounding box center [915, 263] width 1266 height 131
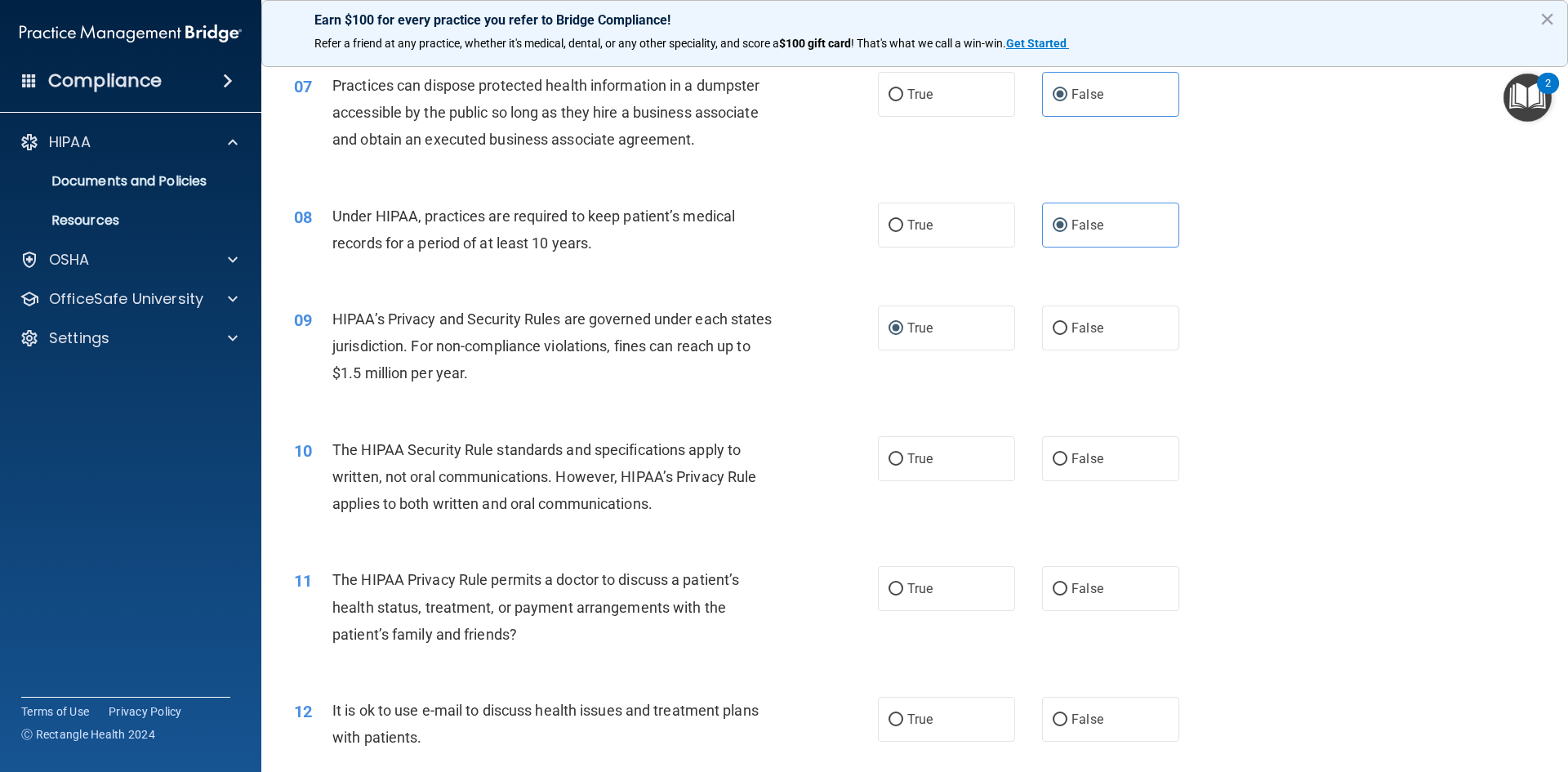
scroll to position [817, 0]
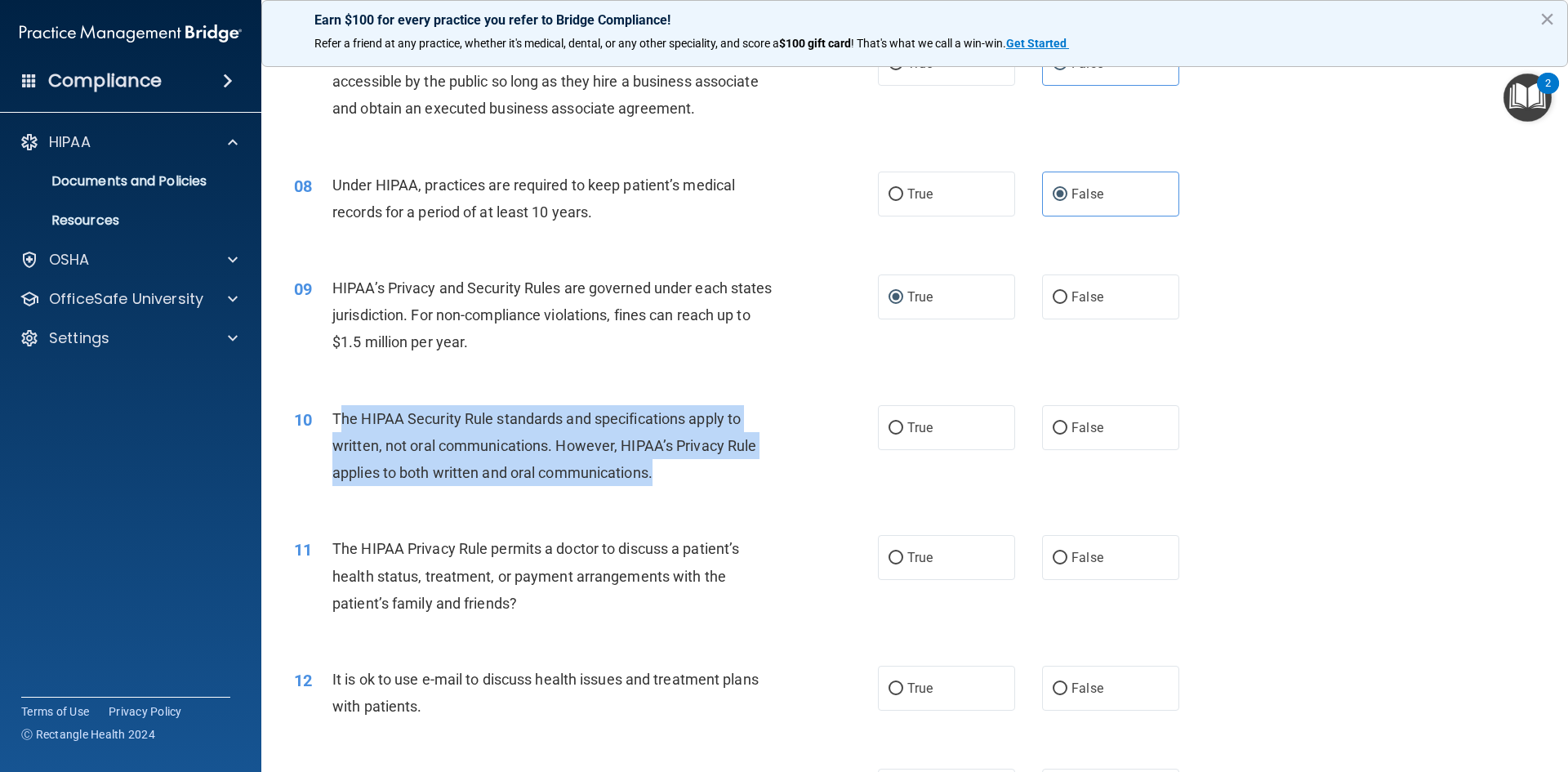
drag, startPoint x: 337, startPoint y: 416, endPoint x: 756, endPoint y: 474, distance: 423.0
click at [756, 474] on div "The HIPAA Security Rule standards and specifications apply to written, not oral…" at bounding box center [560, 446] width 457 height 82
click at [751, 363] on div "09 HIPAA’s Privacy and Security Rules are governed under each states jurisdicti…" at bounding box center [586, 319] width 633 height 90
drag, startPoint x: 331, startPoint y: 415, endPoint x: 746, endPoint y: 469, distance: 418.5
click at [746, 469] on div "The HIPAA Security Rule standards and specifications apply to written, not oral…" at bounding box center [560, 446] width 457 height 82
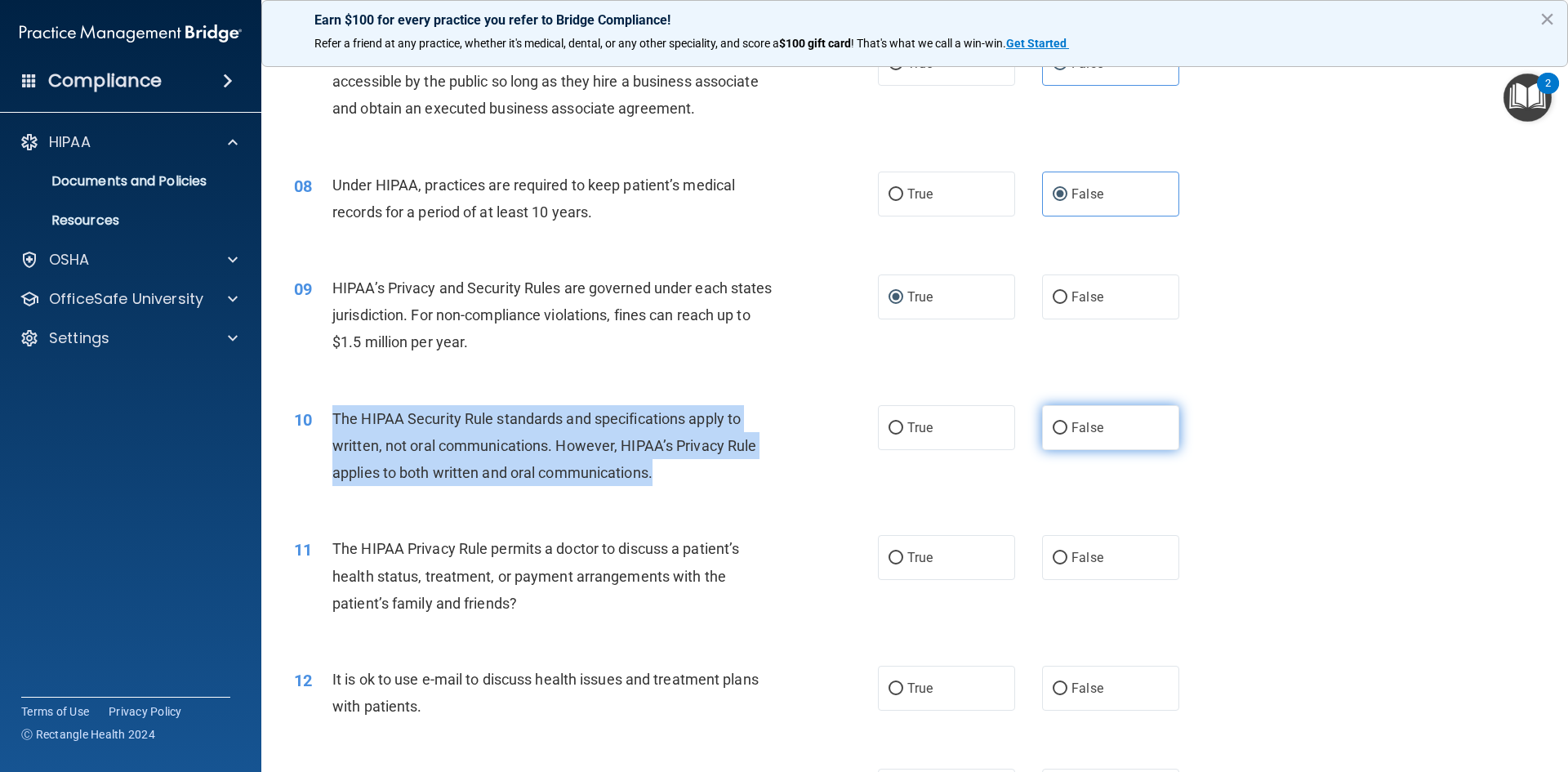
click at [1054, 432] on input "False" at bounding box center [1060, 429] width 15 height 12
radio input "true"
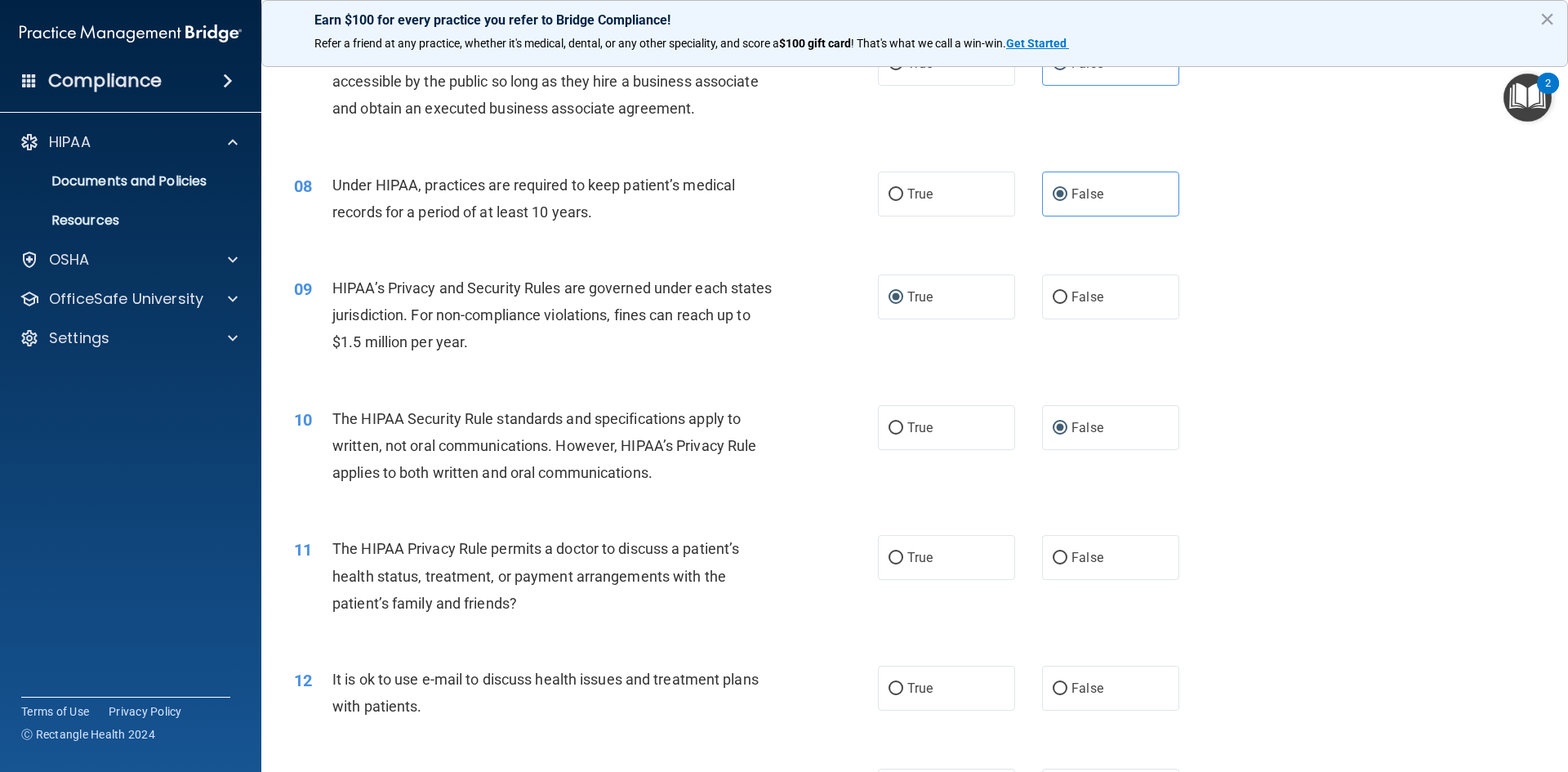
click at [462, 521] on div "11 The HIPAA Privacy Rule permits a doctor to discuss a patient’s health status…" at bounding box center [915, 580] width 1266 height 131
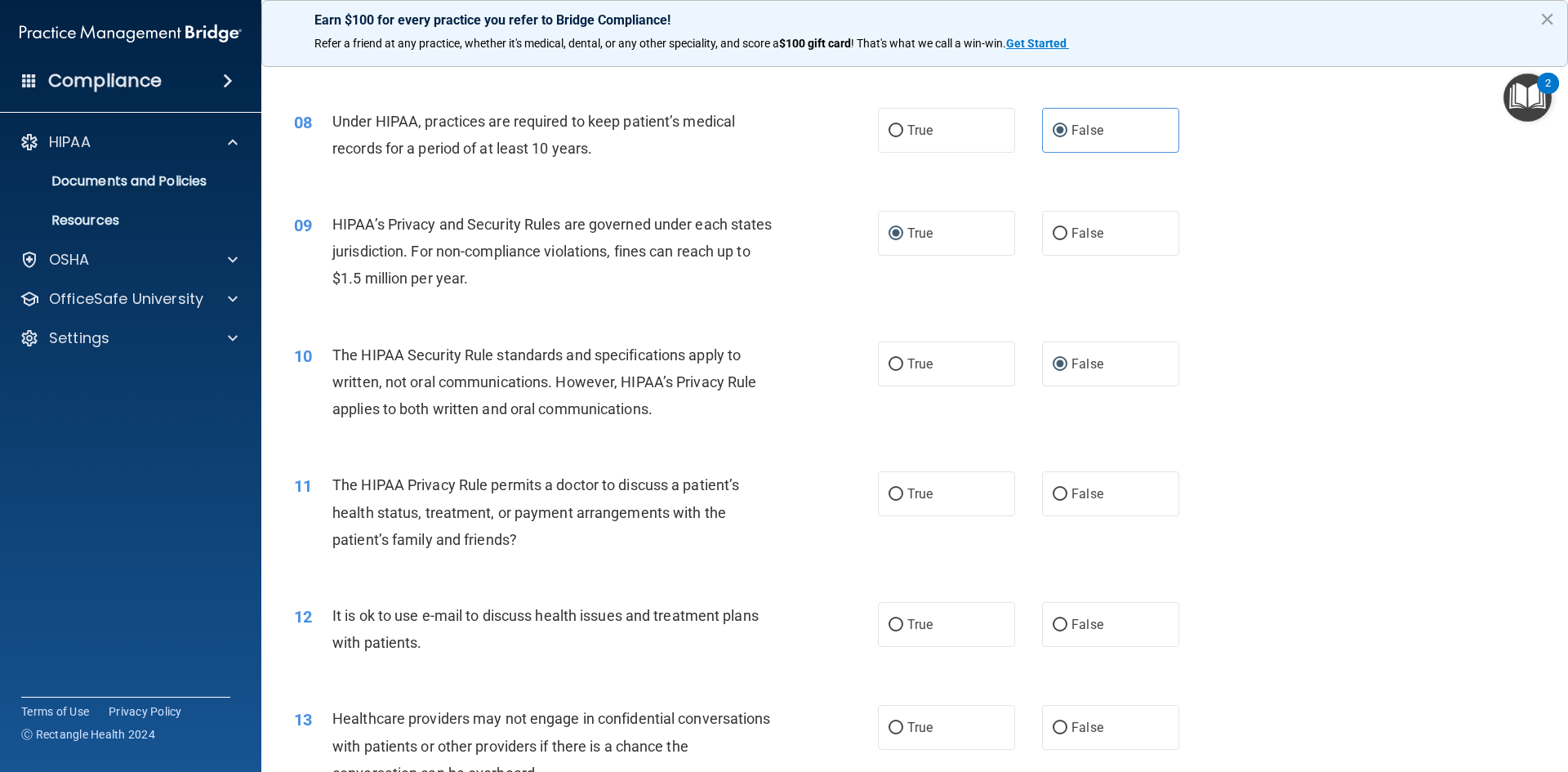
scroll to position [980, 0]
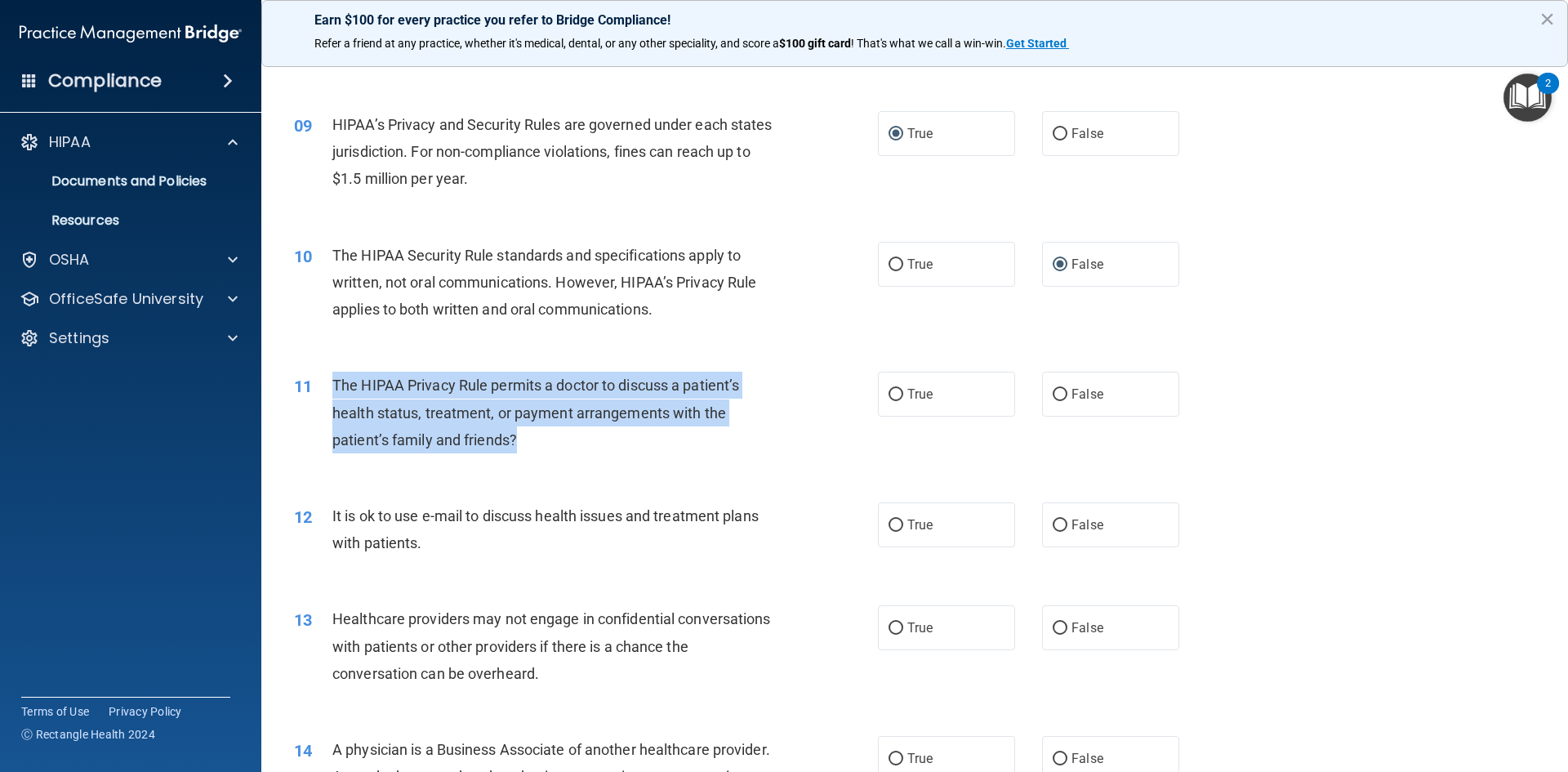
drag, startPoint x: 335, startPoint y: 382, endPoint x: 766, endPoint y: 431, distance: 433.8
click at [766, 431] on div "The HIPAA Privacy Rule permits a doctor to discuss a patient’s health status, t…" at bounding box center [560, 412] width 457 height 82
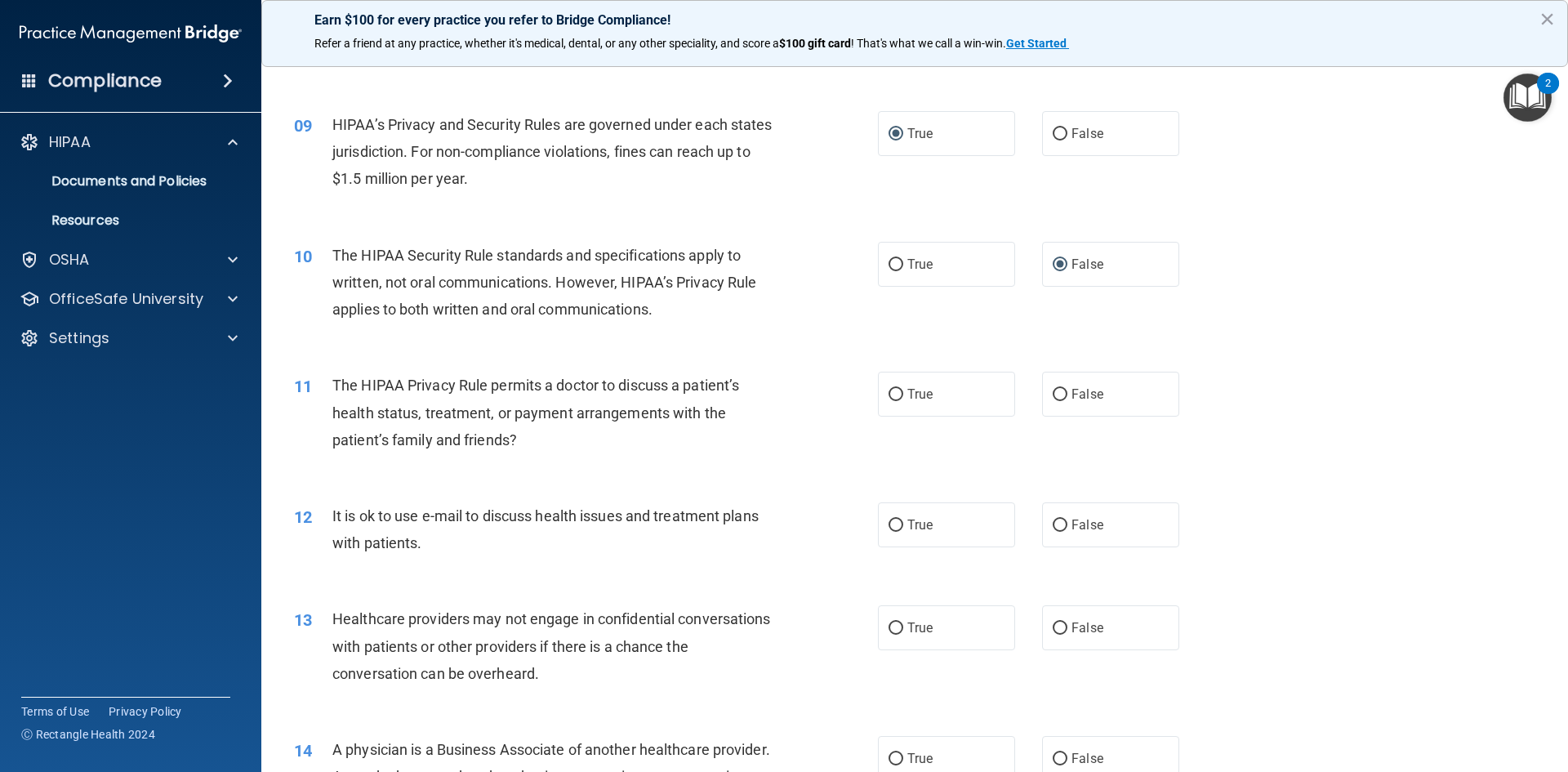
drag, startPoint x: 706, startPoint y: 336, endPoint x: 546, endPoint y: 353, distance: 160.9
click at [707, 335] on div "10 The HIPAA Security Rule standards and specifications apply to written, not o…" at bounding box center [915, 287] width 1266 height 131
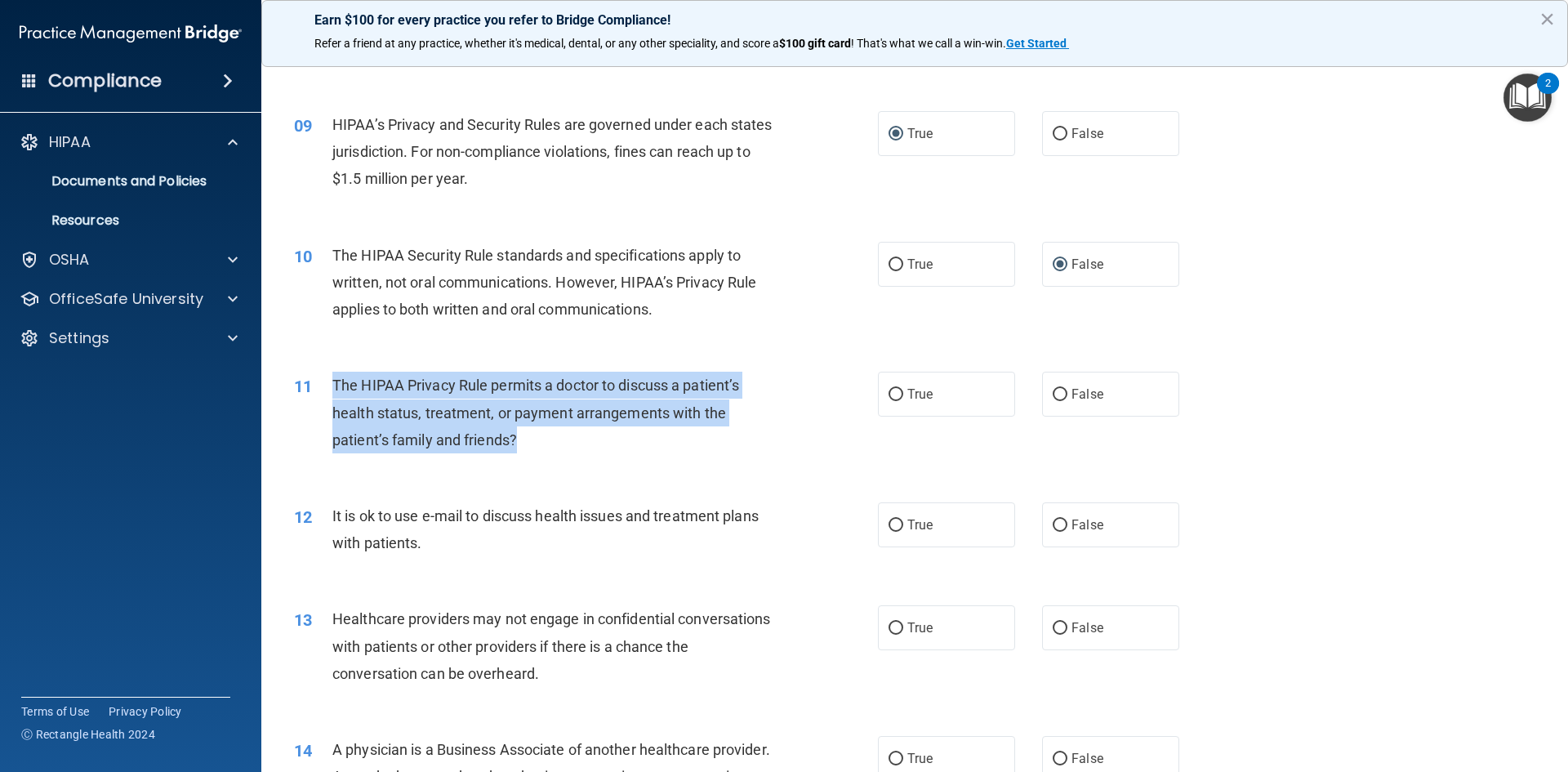
drag, startPoint x: 335, startPoint y: 380, endPoint x: 735, endPoint y: 442, distance: 404.8
click at [735, 442] on div "The HIPAA Privacy Rule permits a doctor to discuss a patient’s health status, t…" at bounding box center [560, 412] width 457 height 82
click at [889, 395] on input "True" at bounding box center [895, 395] width 15 height 12
radio input "true"
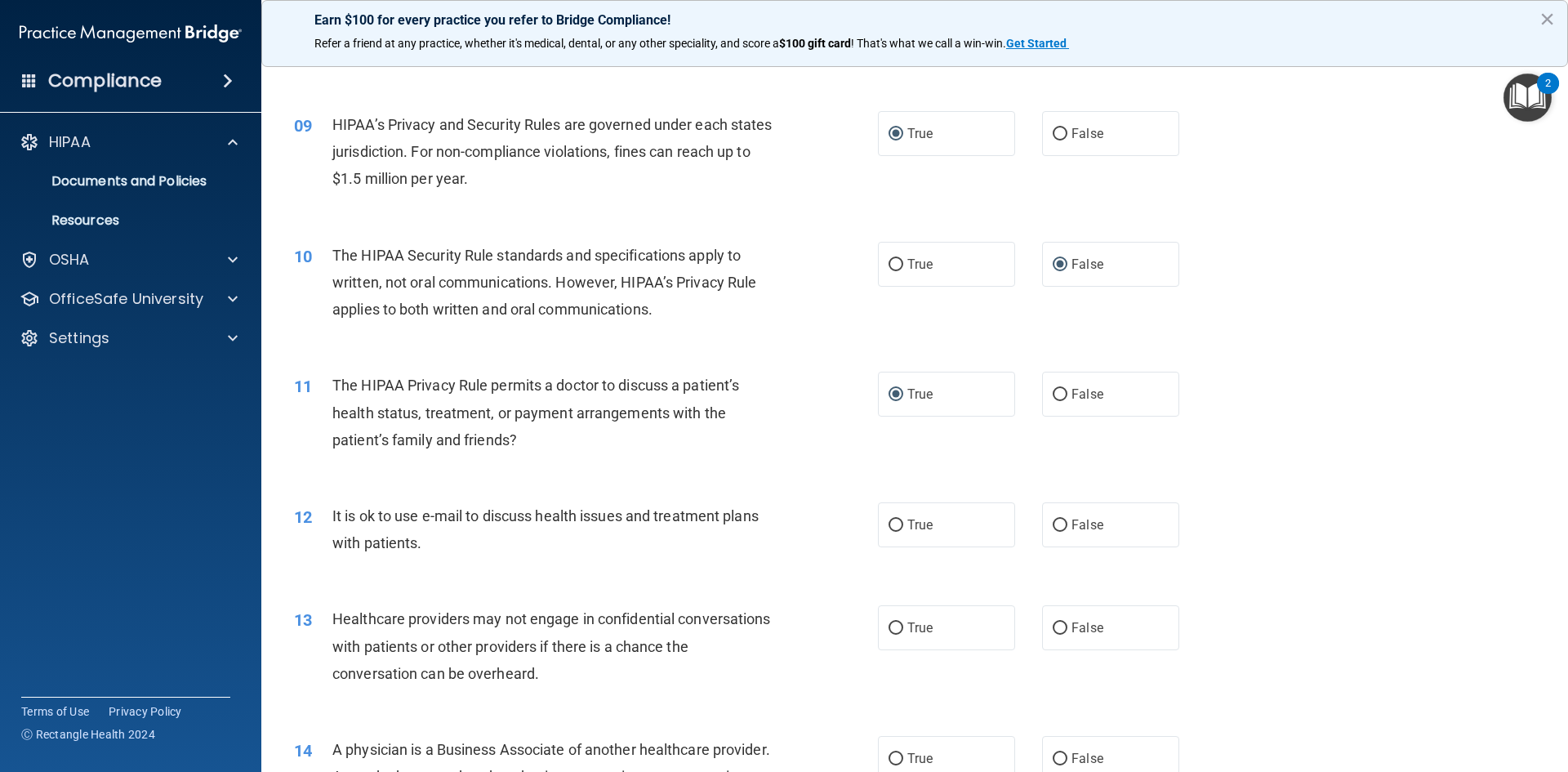
drag, startPoint x: 1342, startPoint y: 376, endPoint x: 1334, endPoint y: 357, distance: 20.6
click at [1342, 375] on div "11 The HIPAA Privacy Rule permits a doctor to discuss a patient’s health status…" at bounding box center [915, 417] width 1266 height 131
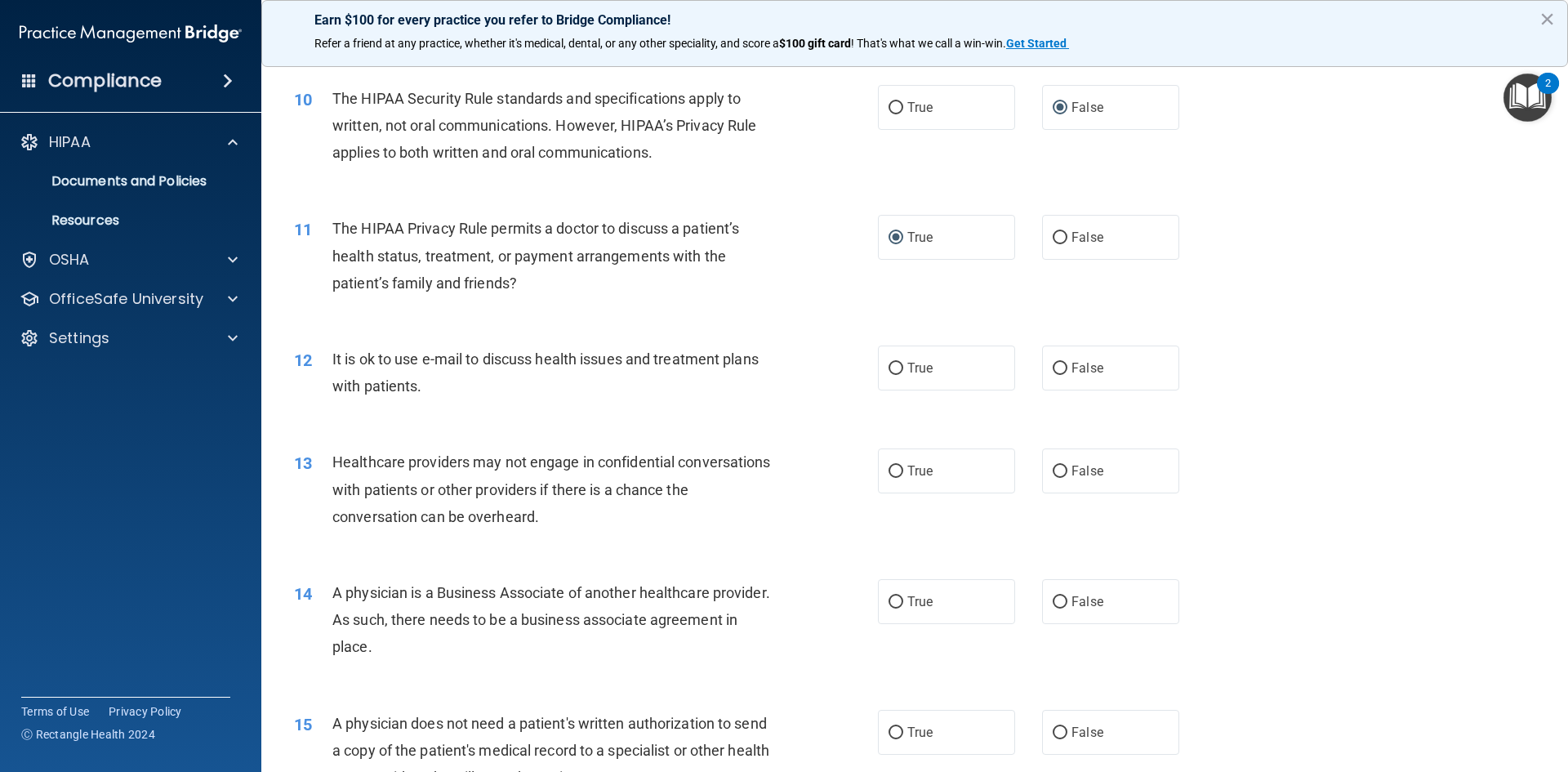
scroll to position [1144, 0]
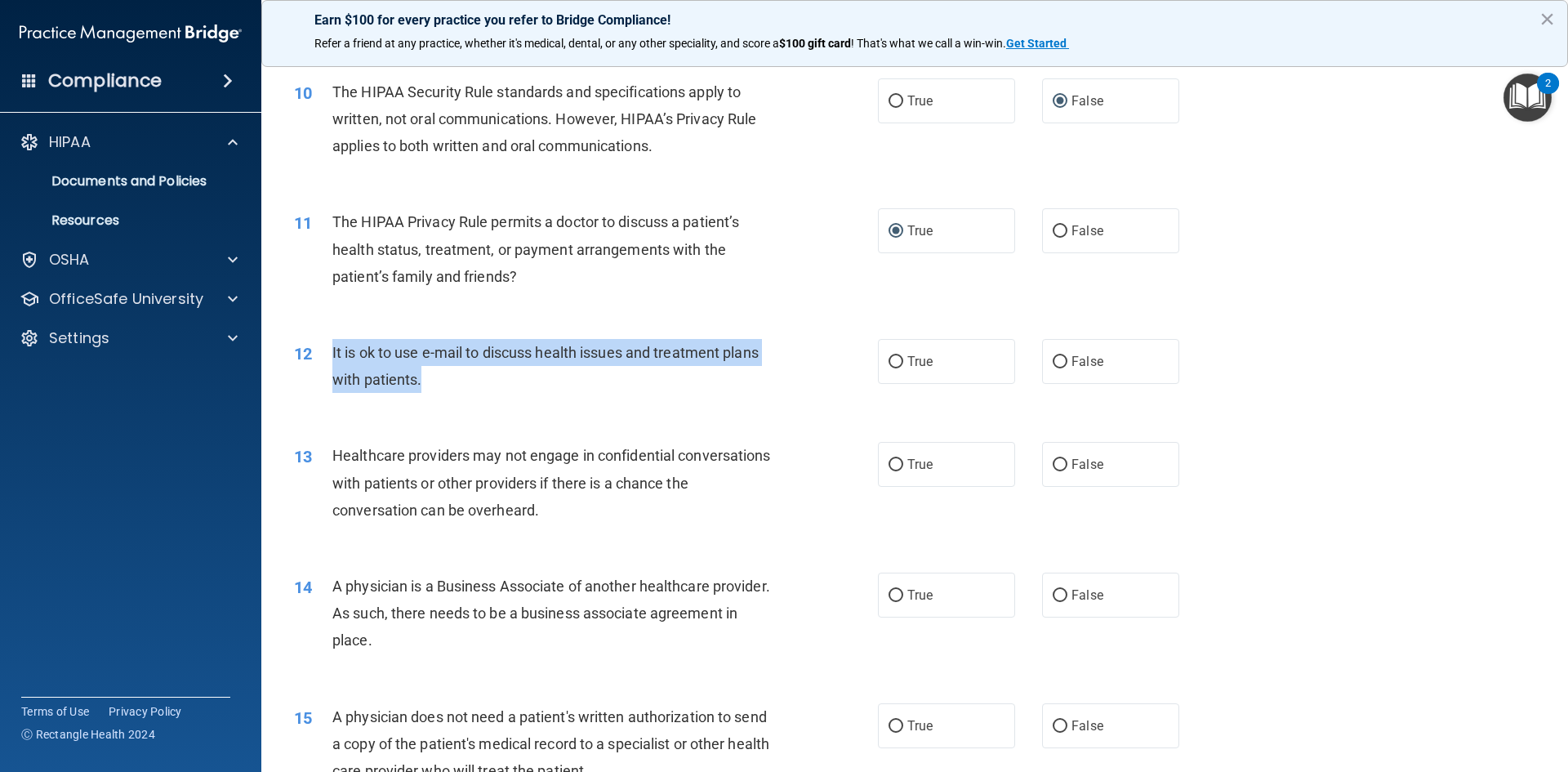
drag, startPoint x: 331, startPoint y: 348, endPoint x: 761, endPoint y: 382, distance: 431.3
click at [761, 382] on div "It is ok to use e-mail to discuss health issues and treatment plans with patien…" at bounding box center [560, 366] width 457 height 54
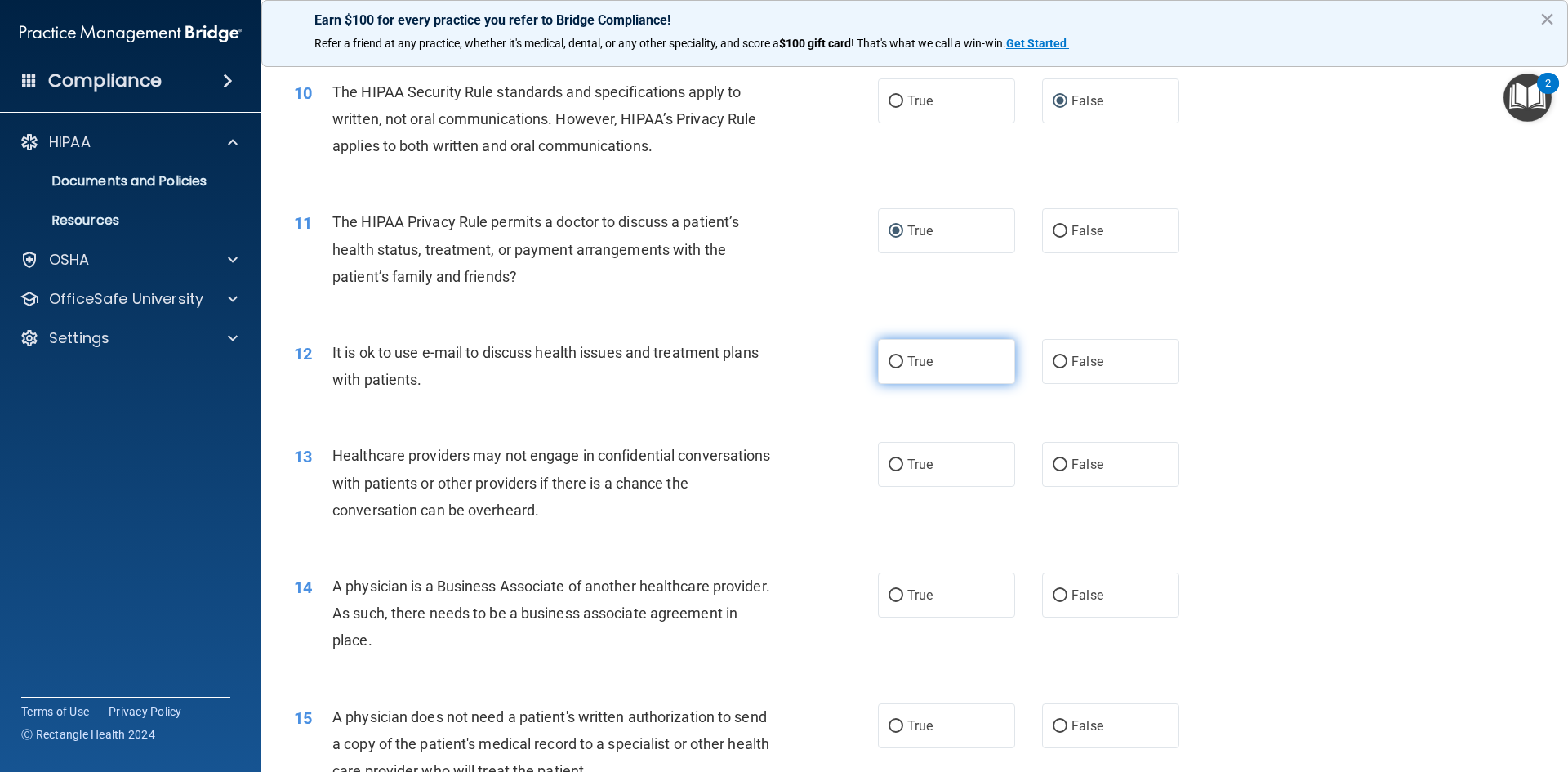
click at [911, 367] on span "True" at bounding box center [919, 361] width 25 height 15
click at [903, 367] on input "True" at bounding box center [895, 362] width 15 height 12
radio input "true"
click at [820, 395] on div "12 It is ok to use e-mail to discuss health issues and treatment plans with pat…" at bounding box center [586, 370] width 633 height 62
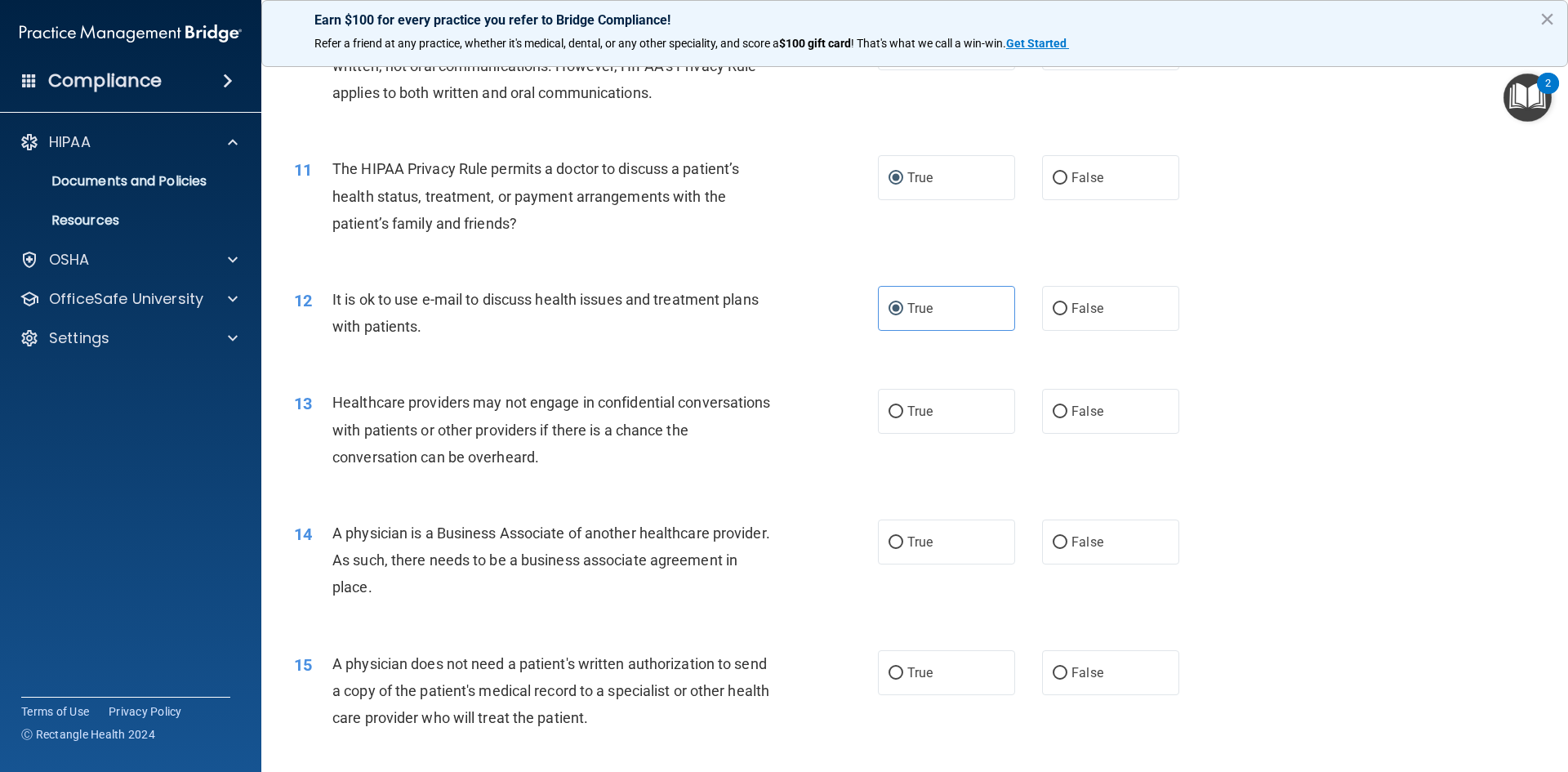
scroll to position [1226, 0]
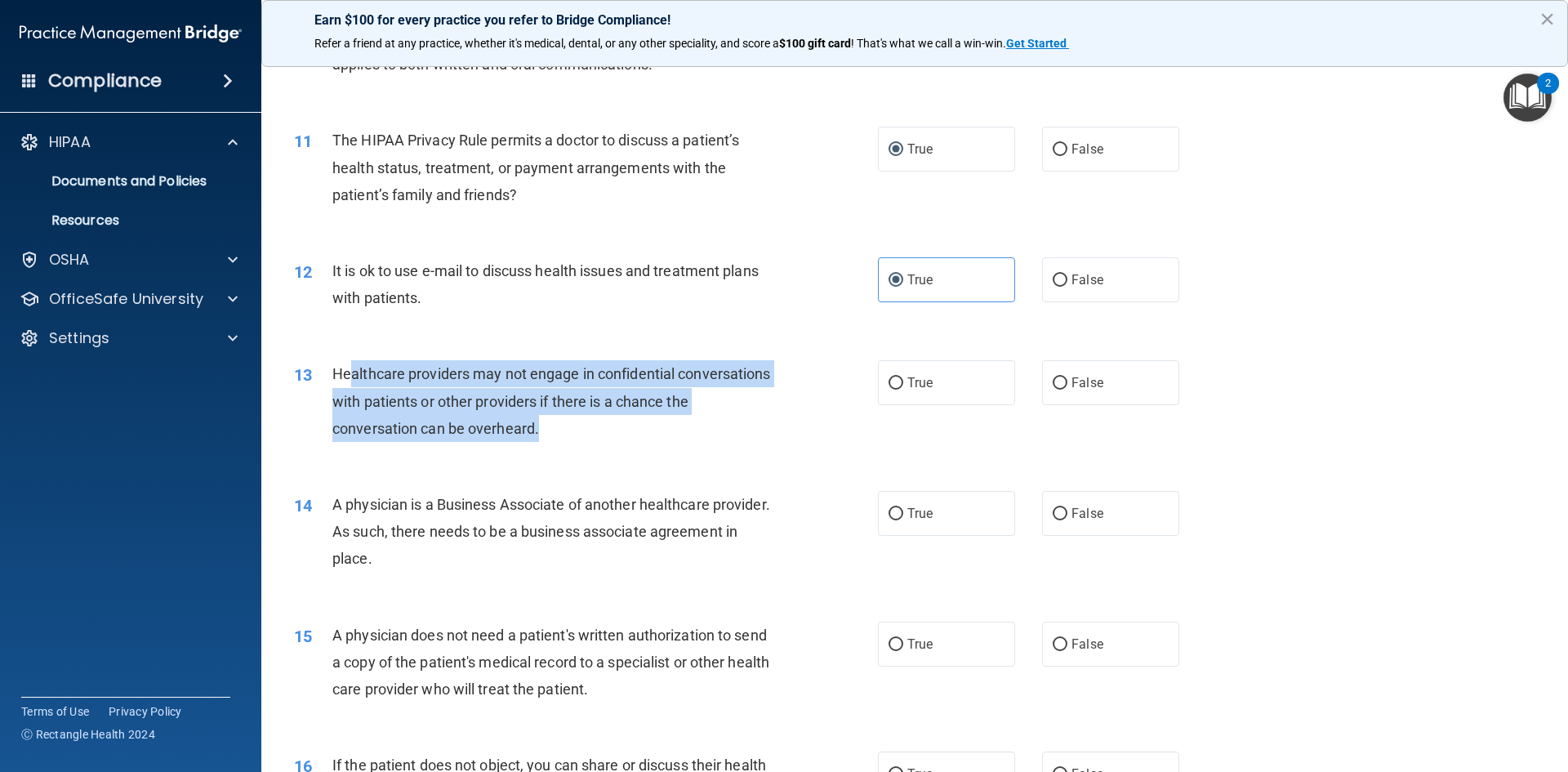
drag, startPoint x: 355, startPoint y: 368, endPoint x: 772, endPoint y: 442, distance: 423.5
click at [772, 442] on div "Healthcare providers may not engage in confidential conversations with patients…" at bounding box center [560, 401] width 457 height 82
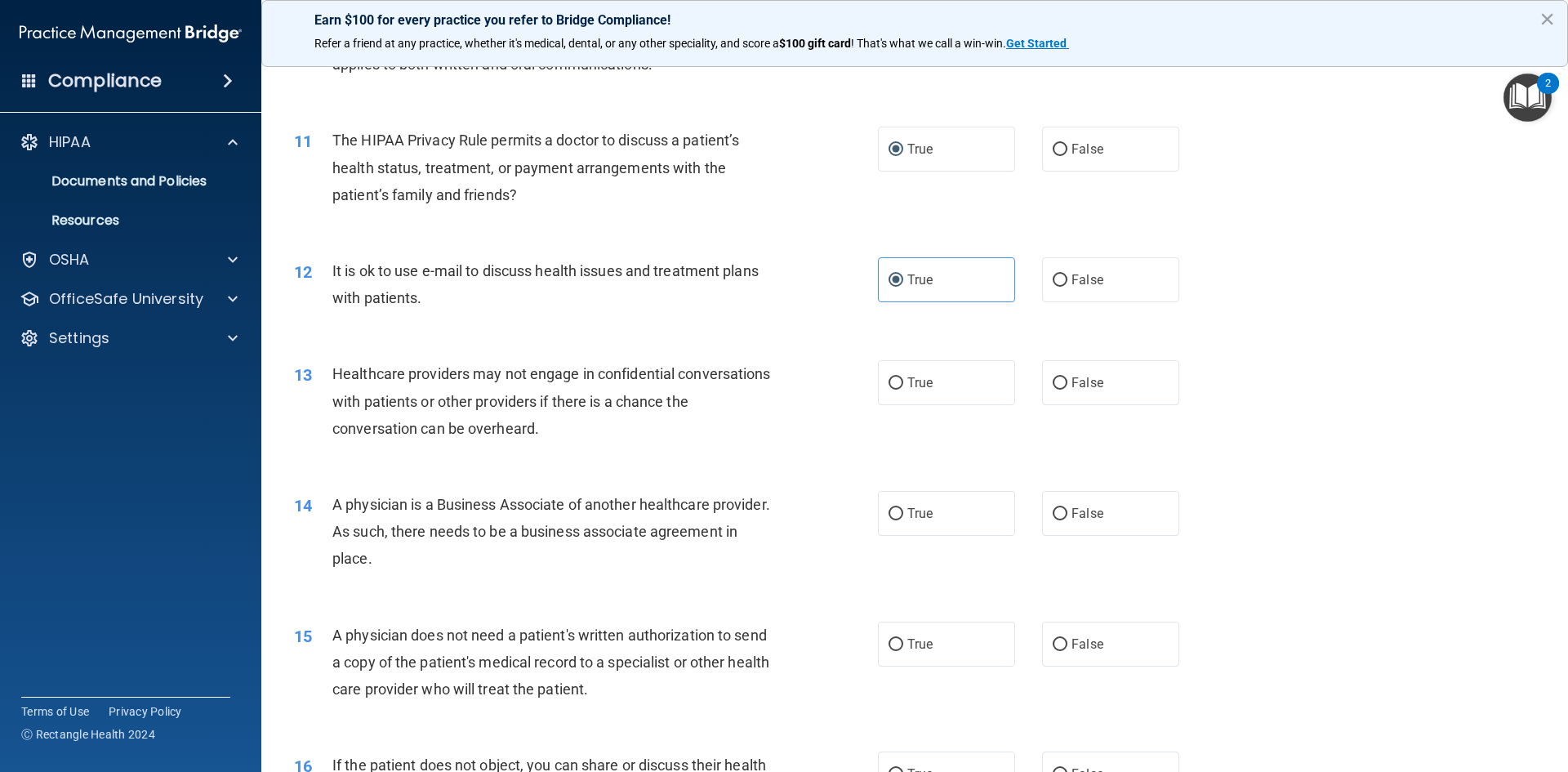
click at [534, 314] on div "12 It is ok to use e-mail to discuss health issues and treatment plans with pat…" at bounding box center [586, 288] width 633 height 62
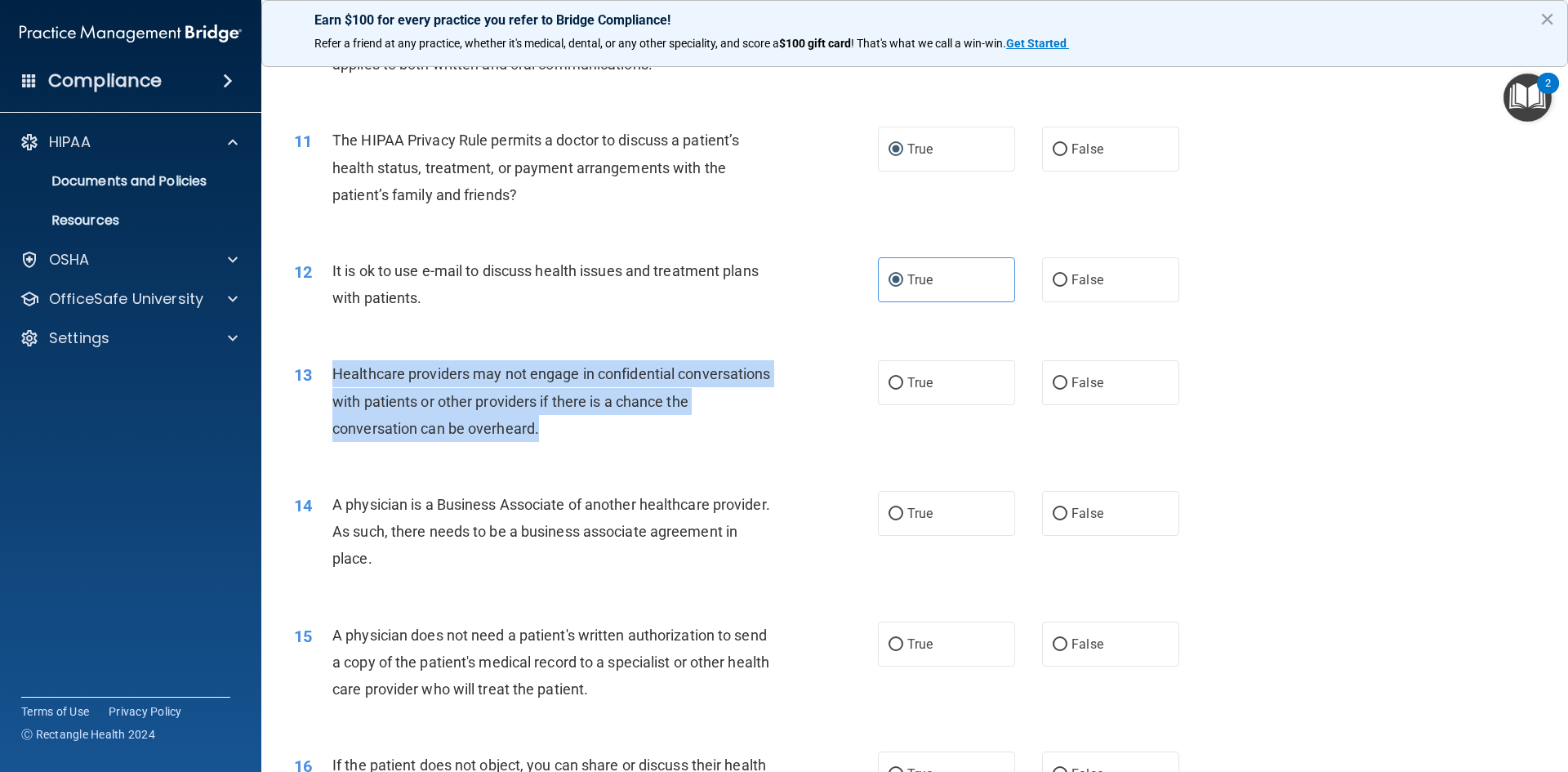
drag, startPoint x: 335, startPoint y: 372, endPoint x: 882, endPoint y: 435, distance: 550.6
click at [882, 435] on div "13 Healthcare providers may not engage in confidential conversations with patie…" at bounding box center [586, 405] width 633 height 90
click at [889, 380] on input "True" at bounding box center [895, 384] width 15 height 12
radio input "true"
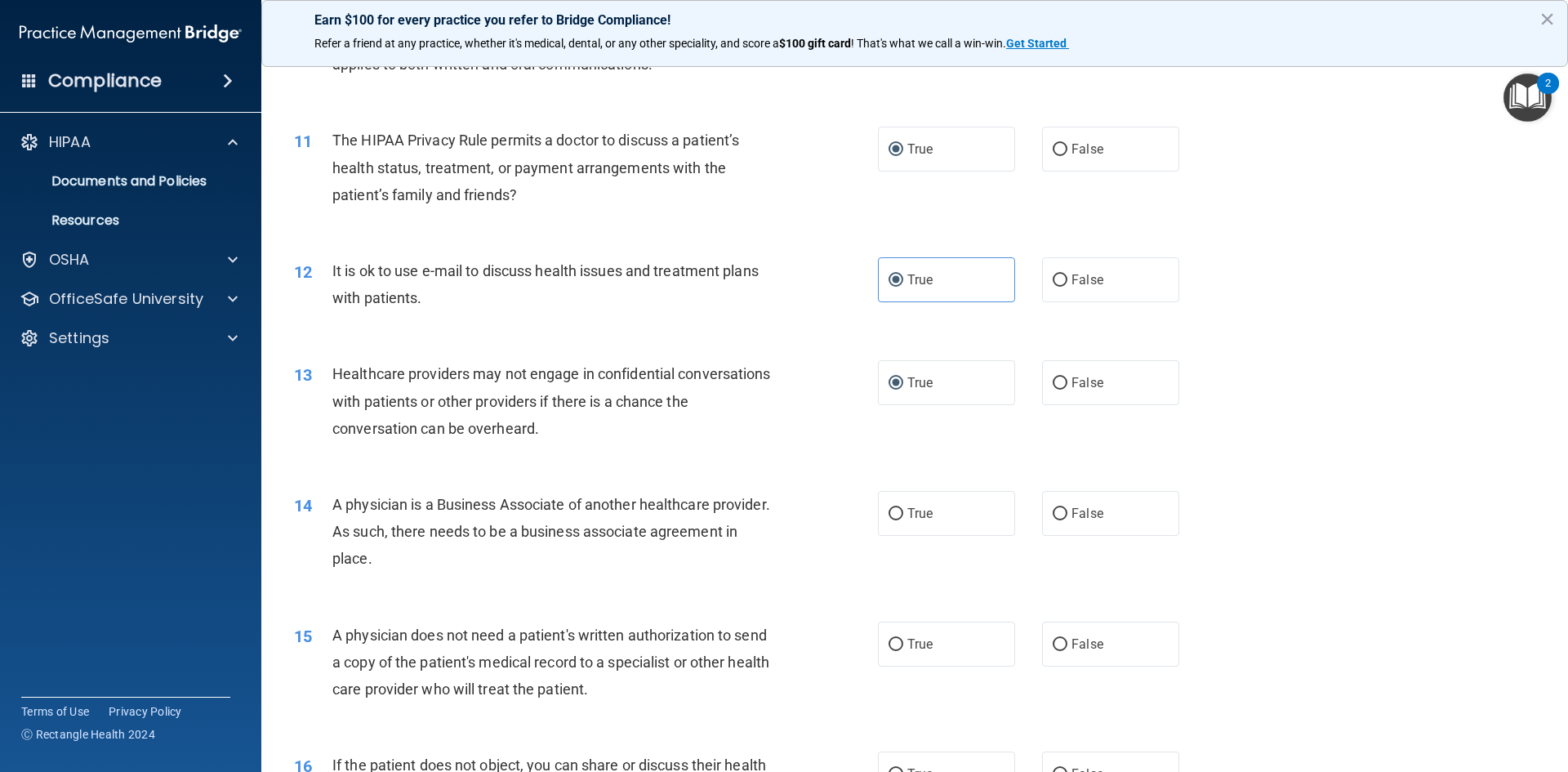
click at [1290, 399] on div "13 Healthcare providers may not engage in confidential conversations with patie…" at bounding box center [915, 405] width 1266 height 131
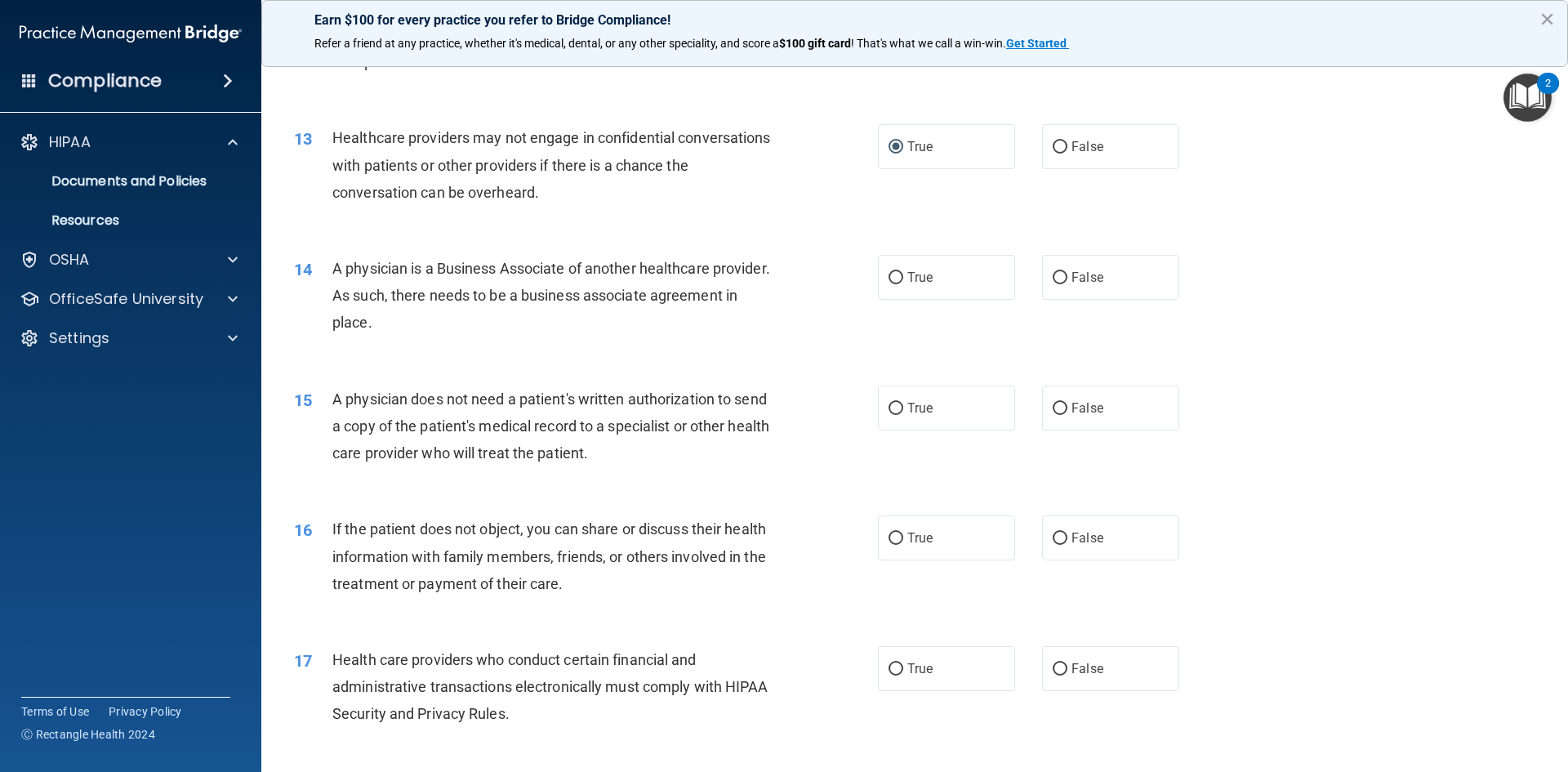
scroll to position [1471, 0]
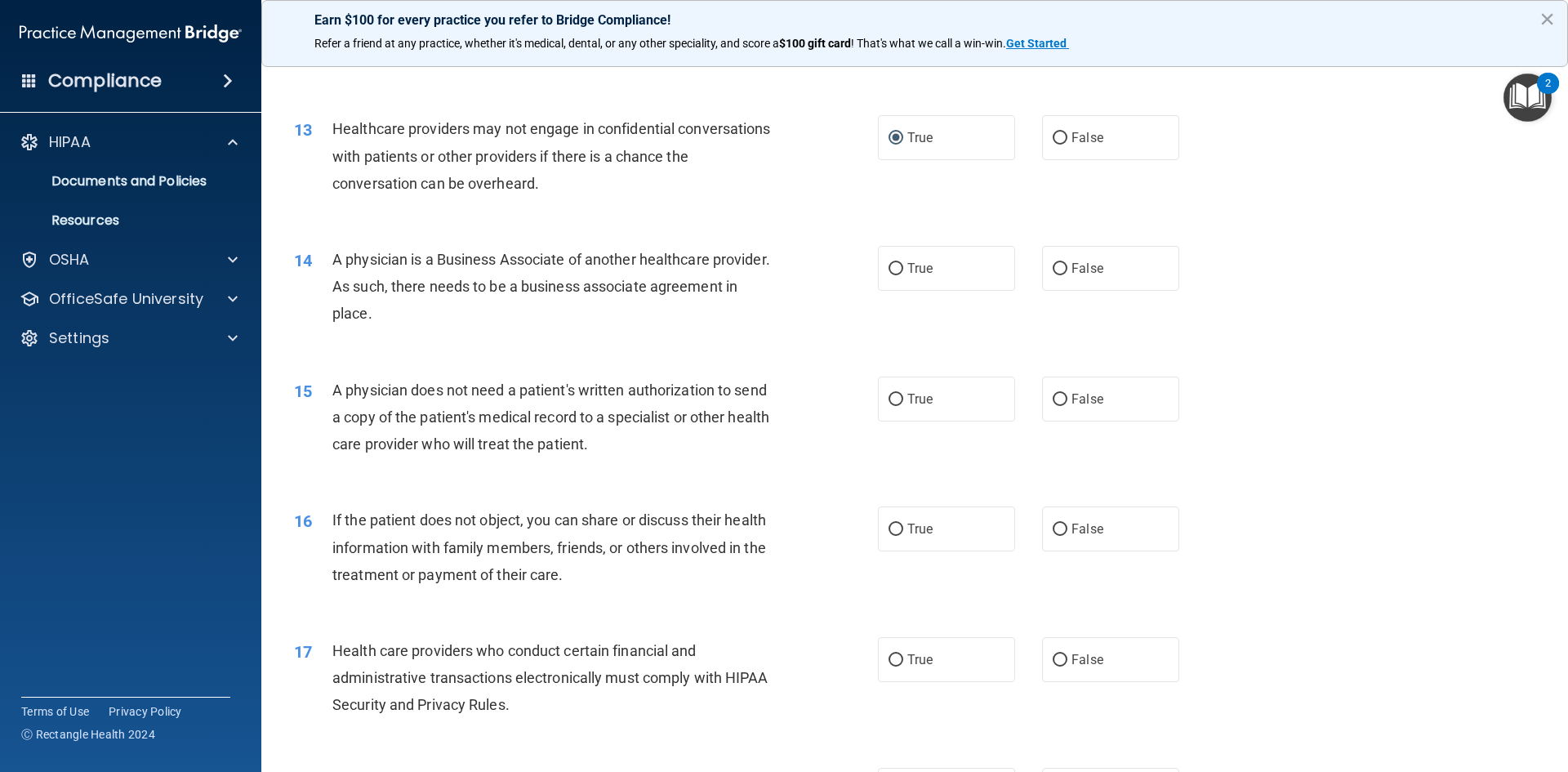
drag, startPoint x: 334, startPoint y: 260, endPoint x: 714, endPoint y: 303, distance: 382.4
click at [714, 303] on div "A physician is a Business Associate of another healthcare provider. As such, th…" at bounding box center [560, 287] width 457 height 82
click at [889, 272] on input "True" at bounding box center [895, 269] width 15 height 12
radio input "true"
click at [772, 275] on div "A physician is a Business Associate of another healthcare provider. As such, th…" at bounding box center [560, 287] width 457 height 82
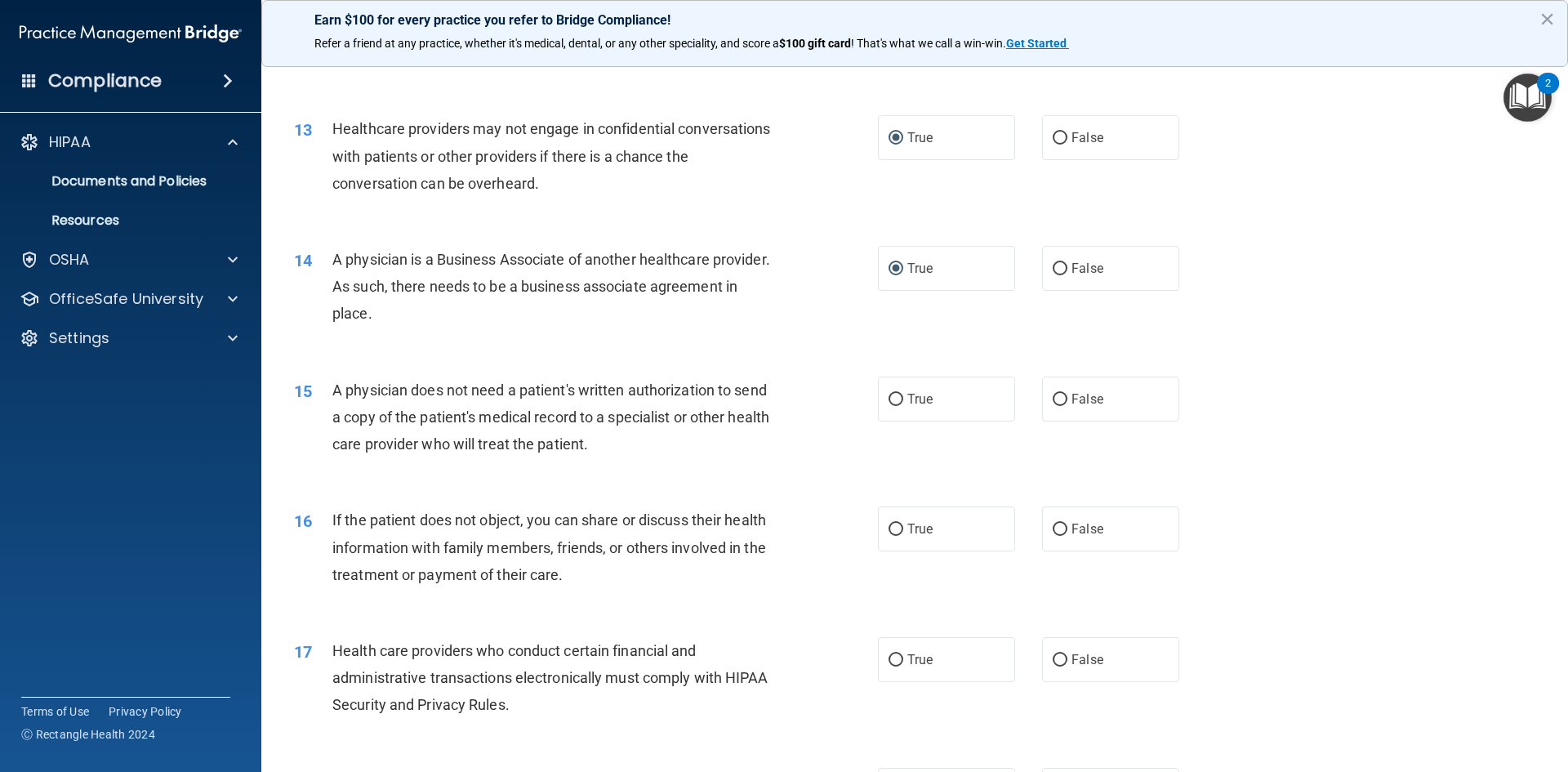
drag, startPoint x: 331, startPoint y: 255, endPoint x: 733, endPoint y: 305, distance: 405.1
click at [733, 305] on div "A physician is a Business Associate of another healthcare provider. As such, th…" at bounding box center [560, 287] width 457 height 82
click at [813, 353] on div "14 A physician is a Business Associate of another healthcare provider. As such,…" at bounding box center [915, 291] width 1266 height 131
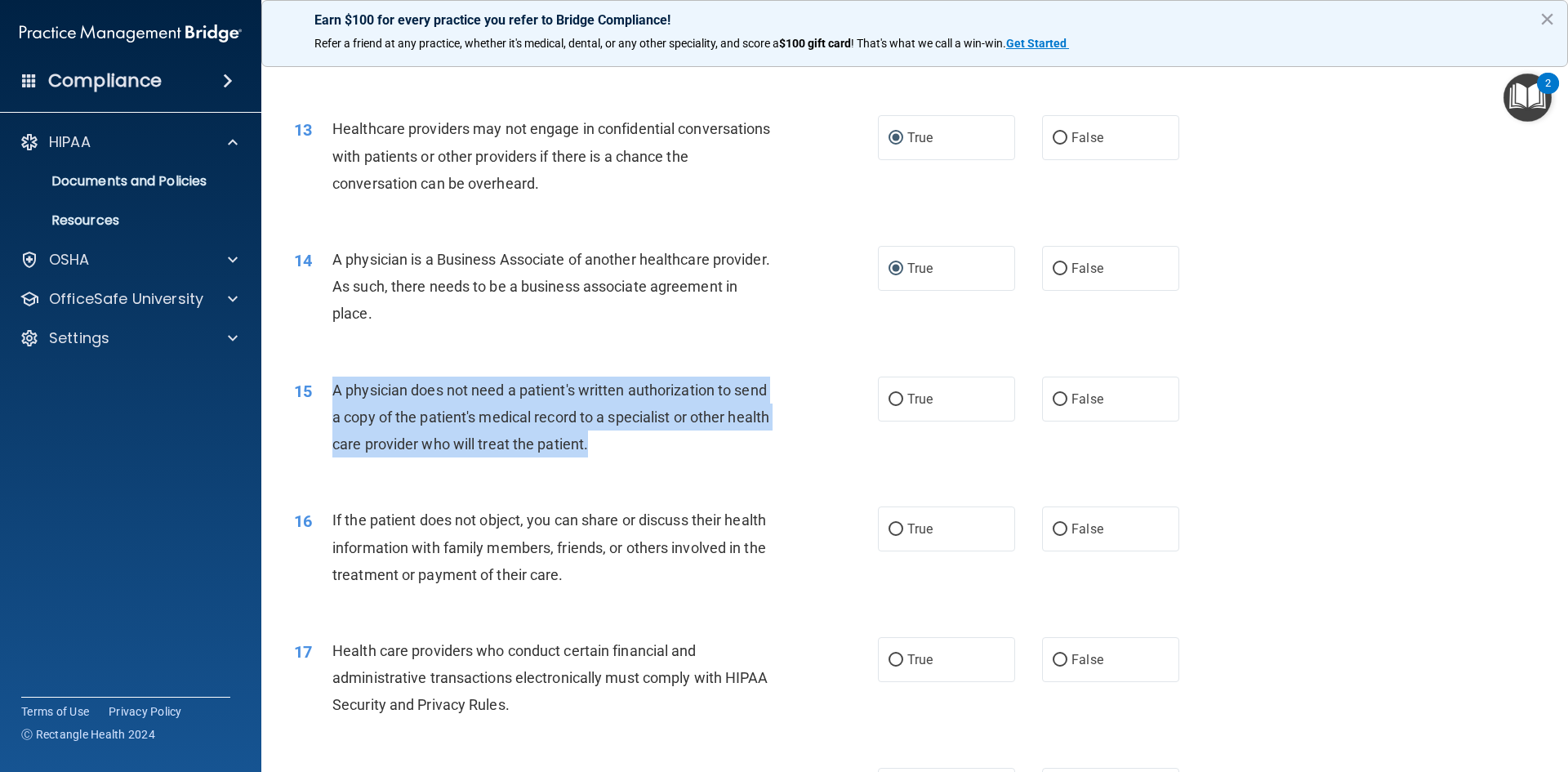
drag, startPoint x: 333, startPoint y: 386, endPoint x: 745, endPoint y: 439, distance: 415.4
click at [745, 439] on div "A physician does not need a patient's written authorization to send a copy of t…" at bounding box center [560, 417] width 457 height 82
click at [889, 398] on input "True" at bounding box center [895, 400] width 15 height 12
radio input "true"
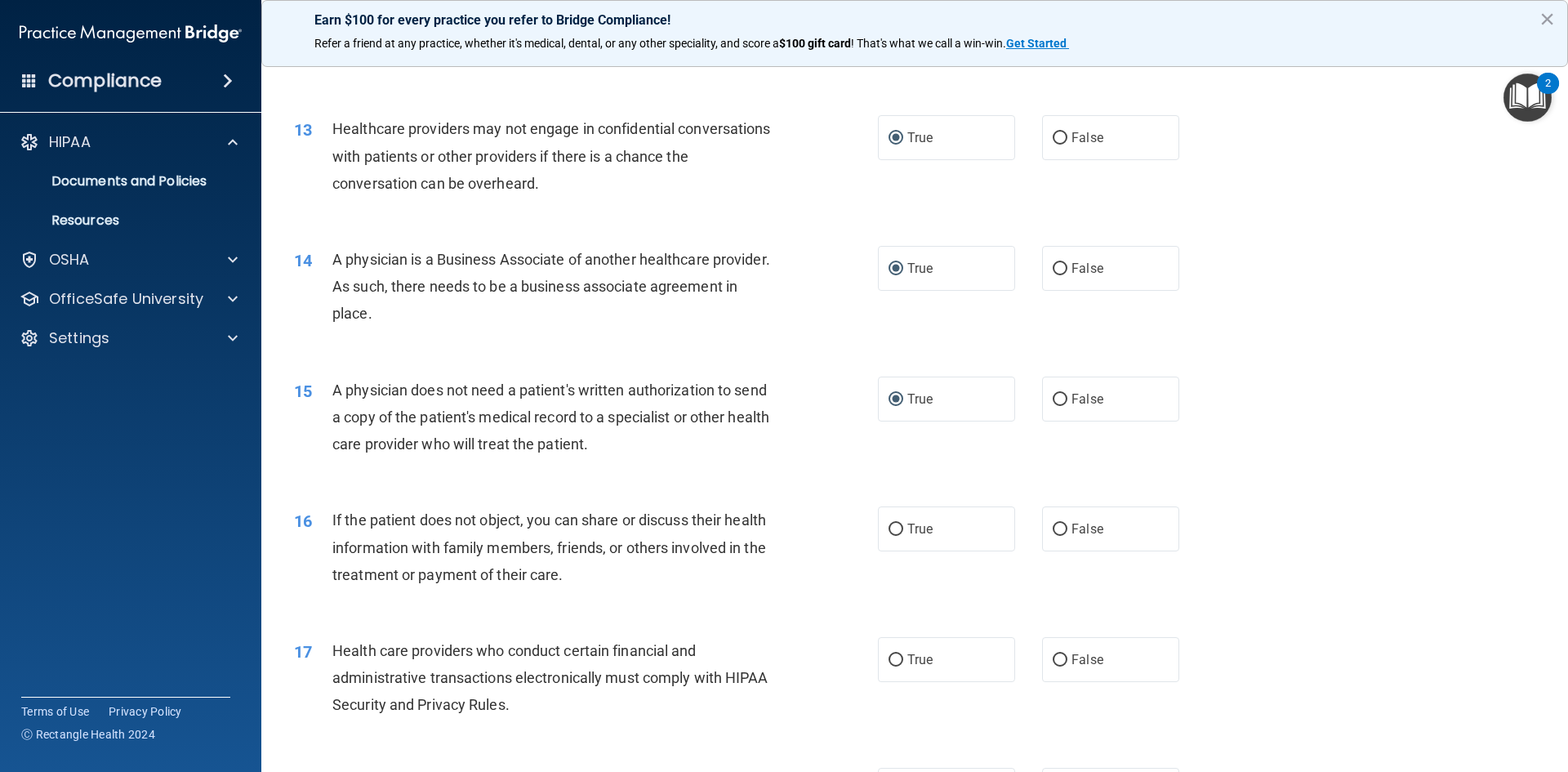
click at [1415, 386] on div "15 A physician does not need a patient's written authorization to send a copy o…" at bounding box center [915, 422] width 1266 height 131
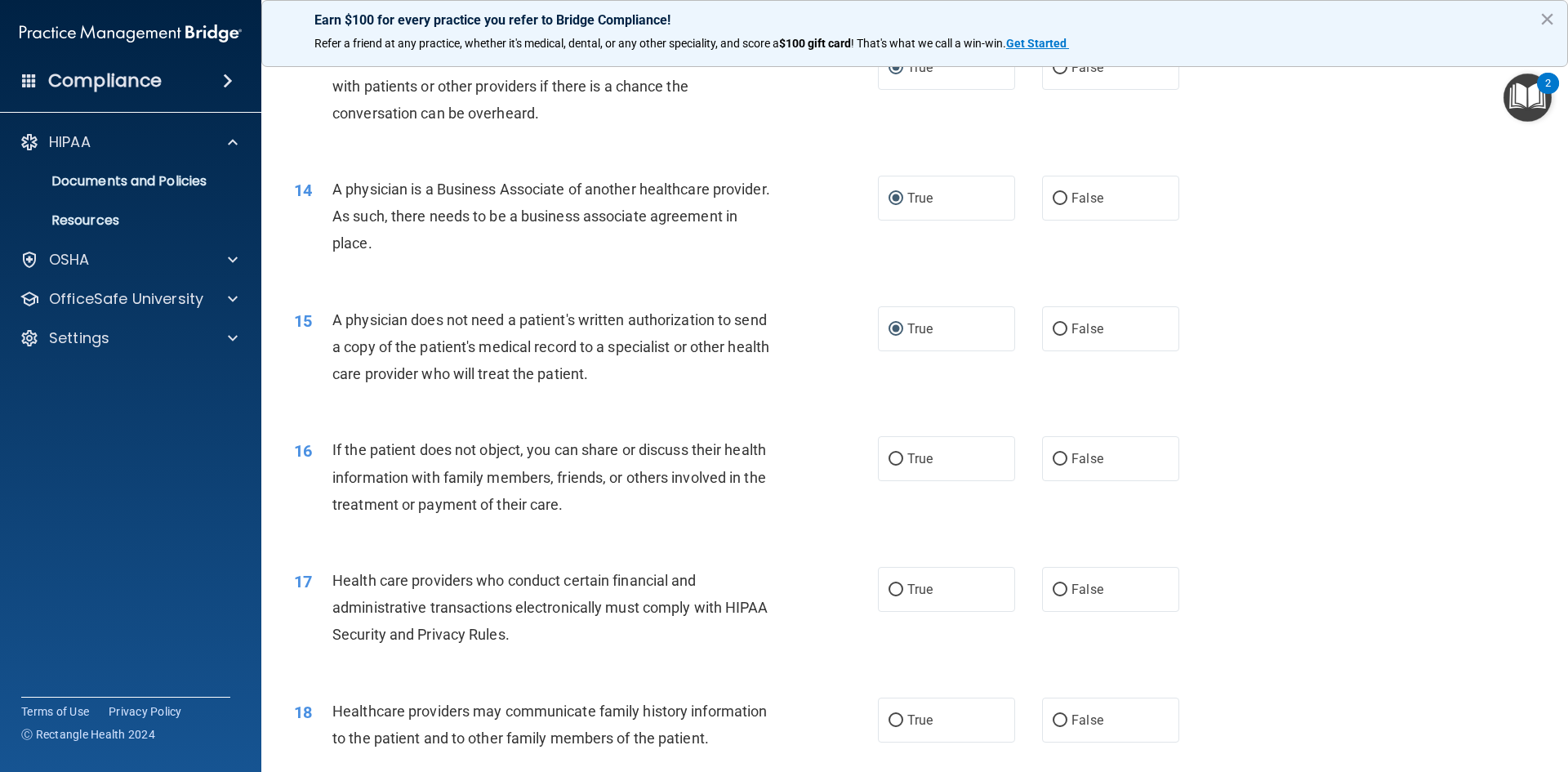
scroll to position [1716, 0]
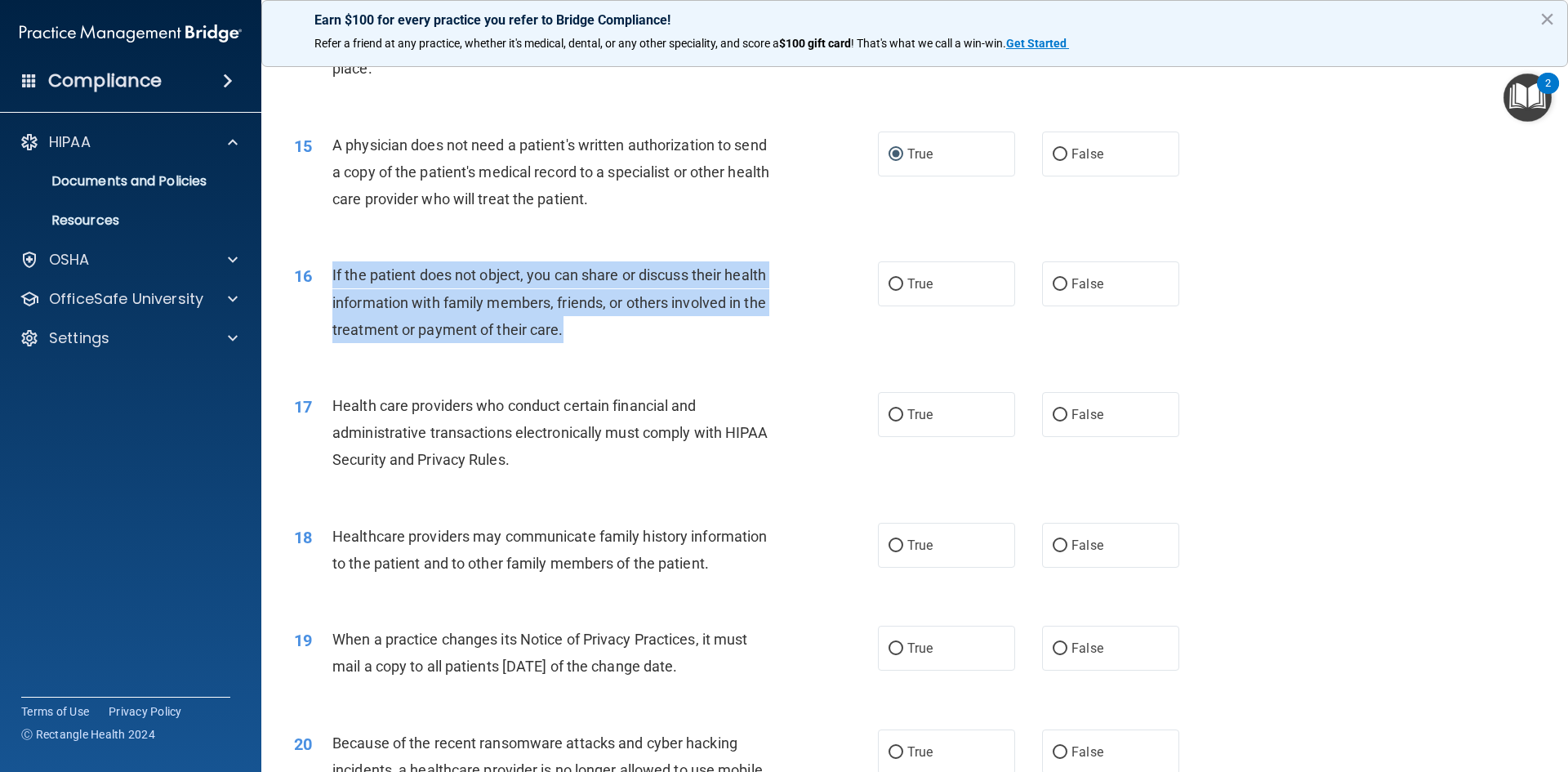
drag, startPoint x: 332, startPoint y: 273, endPoint x: 809, endPoint y: 324, distance: 479.7
click at [809, 324] on div "16 If the patient does not object, you can share or discuss their health inform…" at bounding box center [586, 306] width 633 height 90
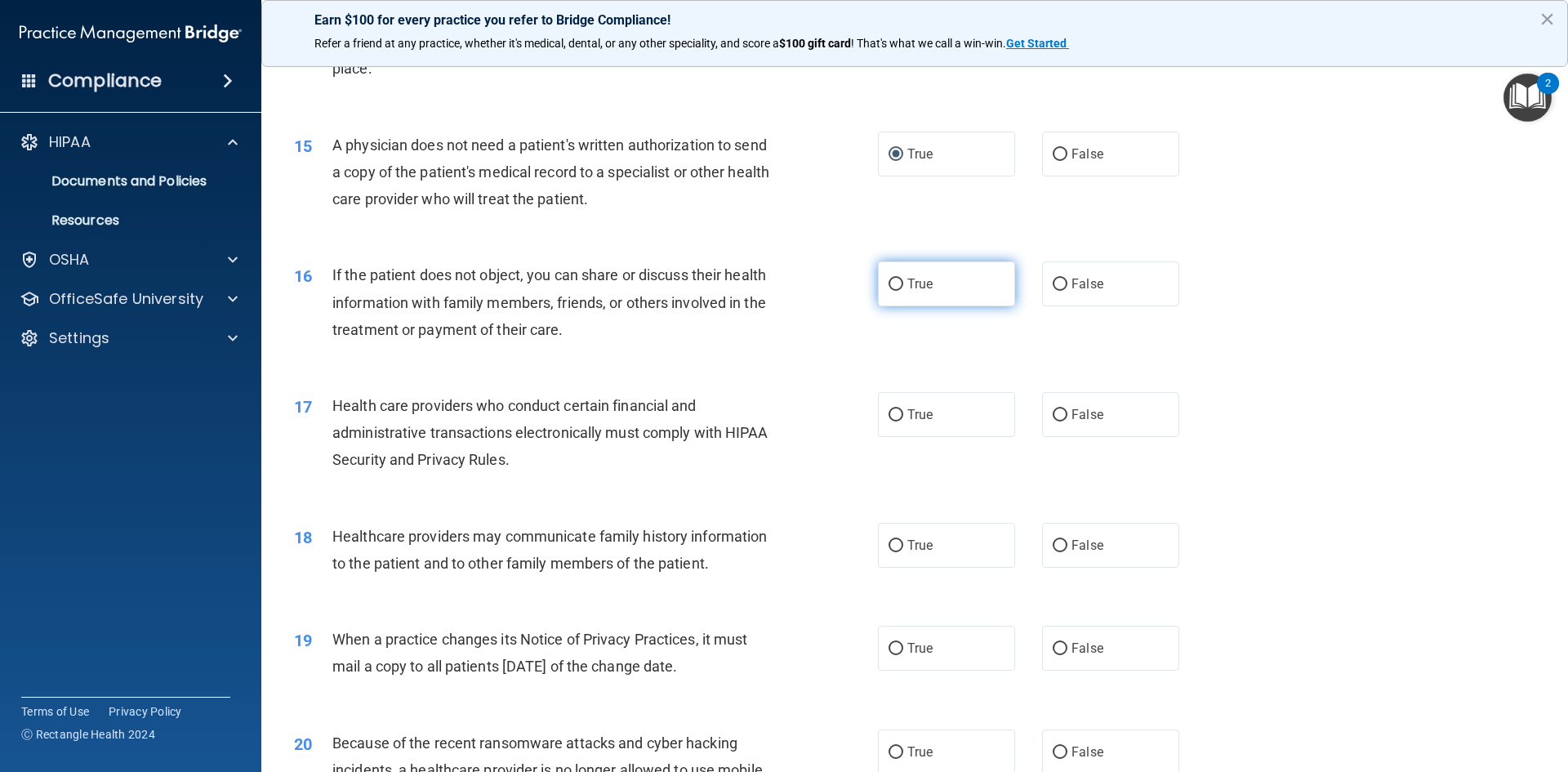
click at [894, 294] on label "True" at bounding box center [947, 284] width 138 height 45
click at [894, 291] on input "True" at bounding box center [895, 285] width 15 height 12
radio input "true"
click at [1322, 324] on div "16 If the patient does not object, you can share or discuss their health inform…" at bounding box center [915, 306] width 1266 height 131
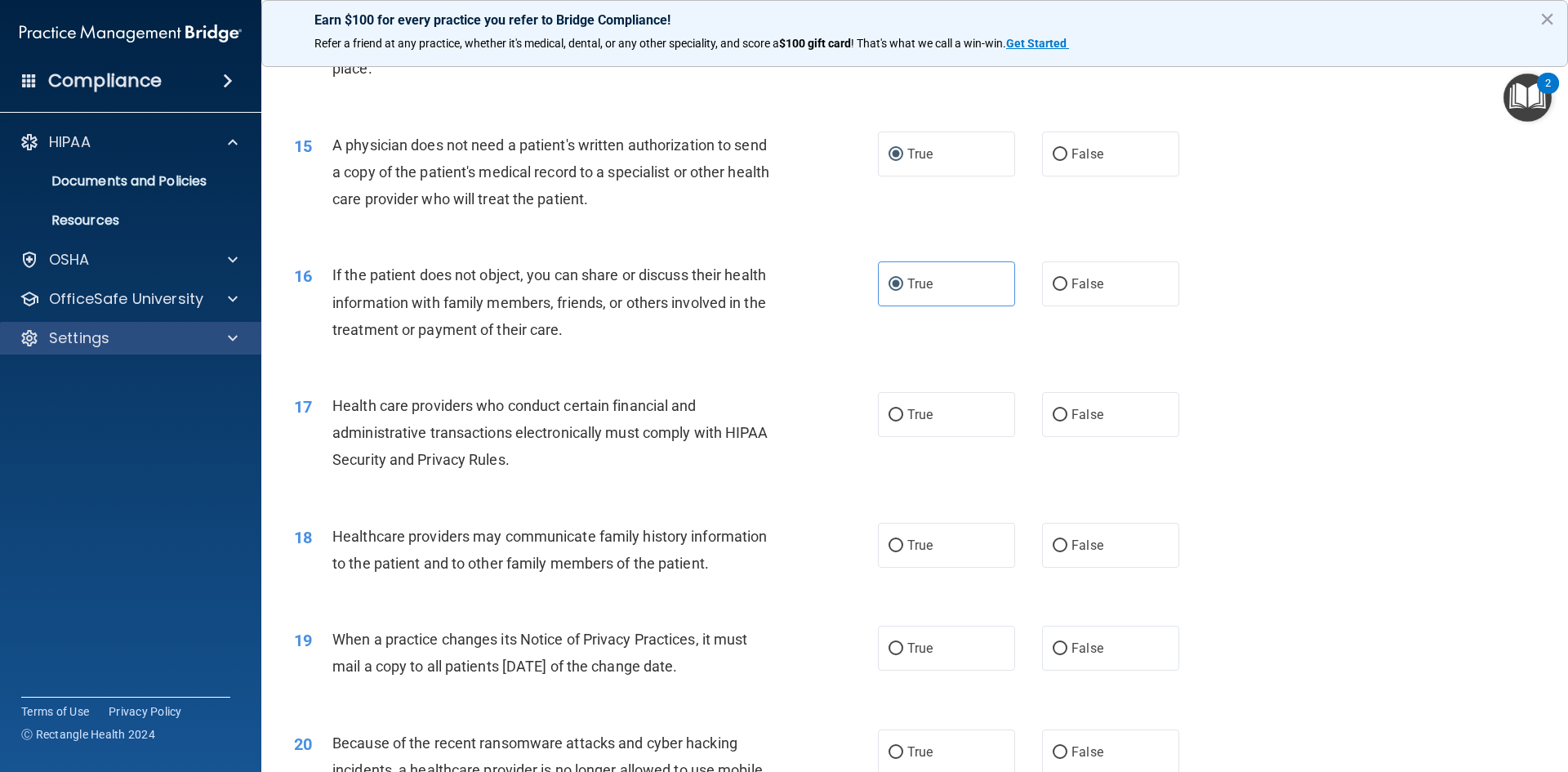
scroll to position [1798, 0]
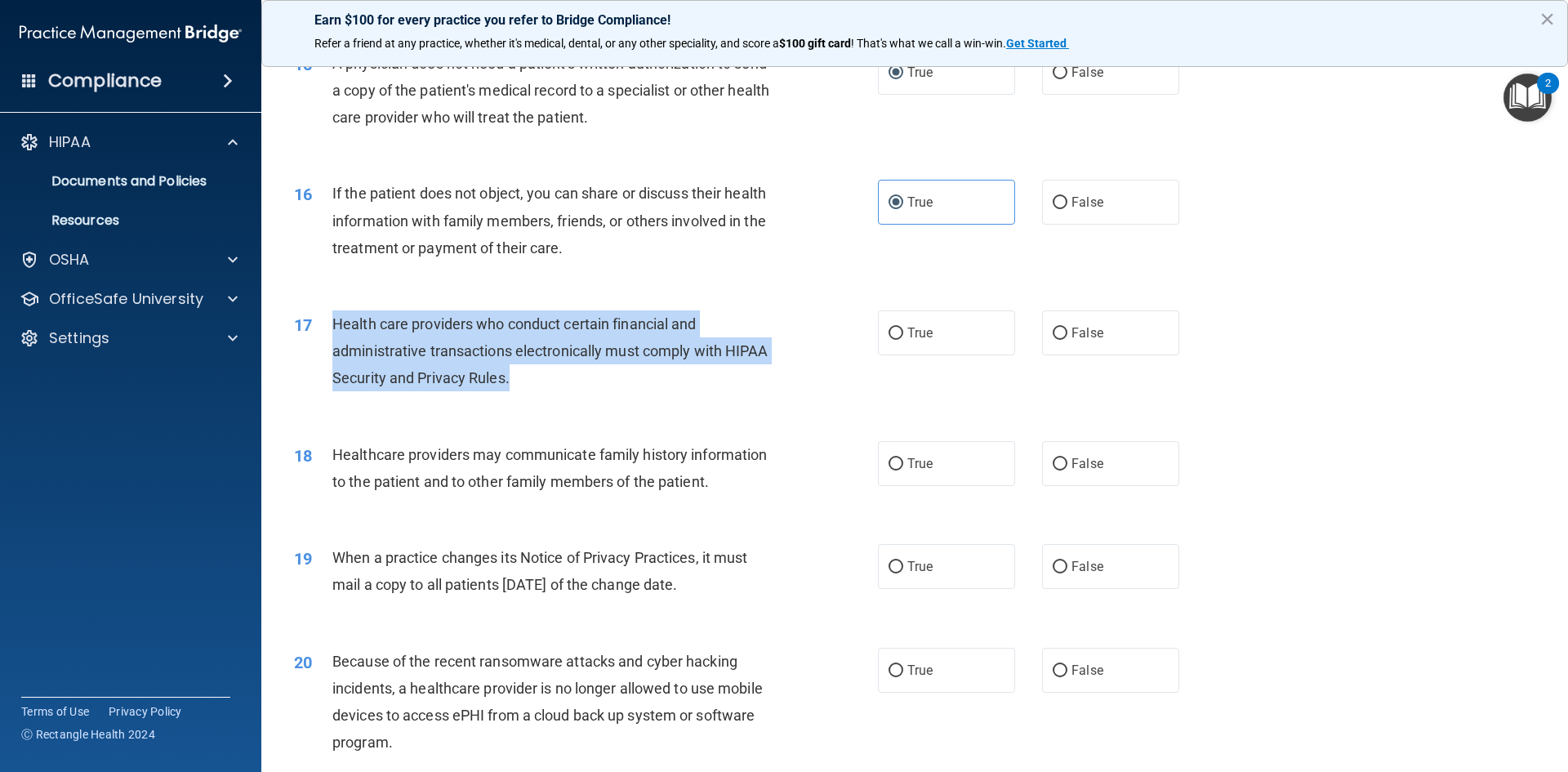
drag, startPoint x: 331, startPoint y: 324, endPoint x: 763, endPoint y: 380, distance: 435.6
click at [763, 380] on div "Health care providers who conduct certain financial and administrative transact…" at bounding box center [560, 351] width 457 height 82
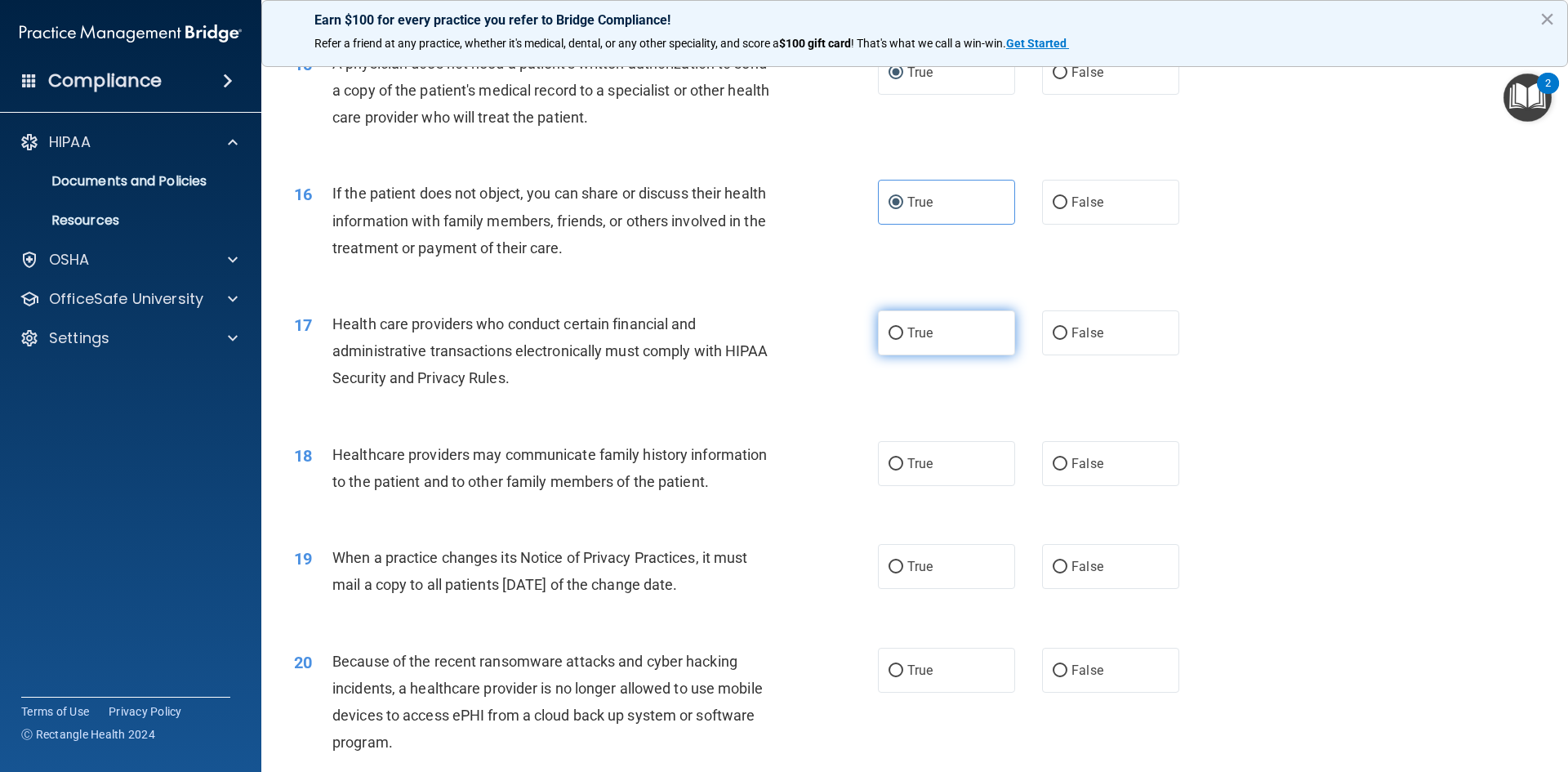
click at [907, 336] on span "True" at bounding box center [919, 333] width 25 height 15
click at [903, 336] on input "True" at bounding box center [895, 334] width 15 height 12
radio input "true"
click at [1277, 345] on div "17 Health care providers who conduct certain financial and administrative trans…" at bounding box center [915, 355] width 1266 height 131
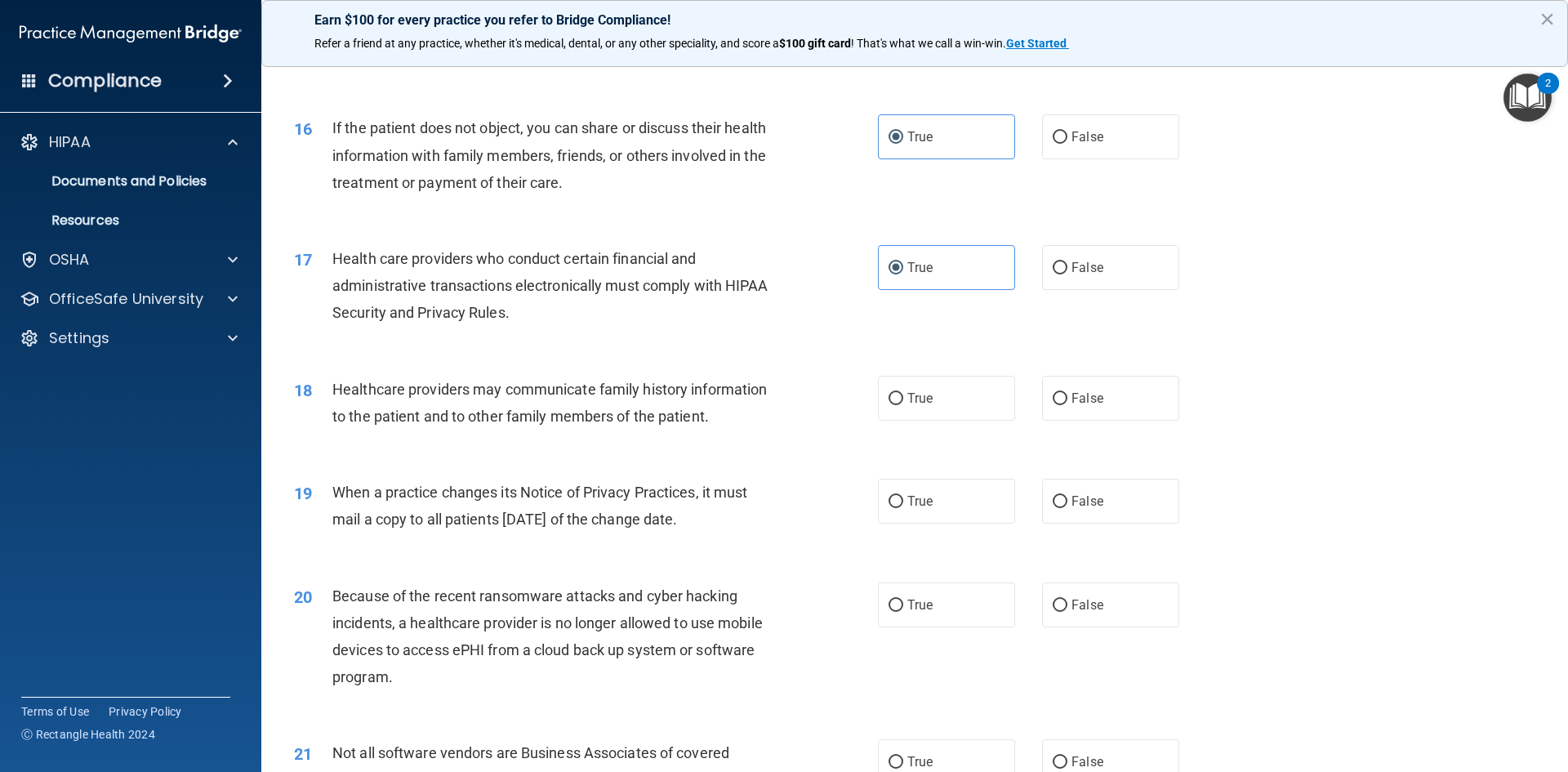
scroll to position [2043, 0]
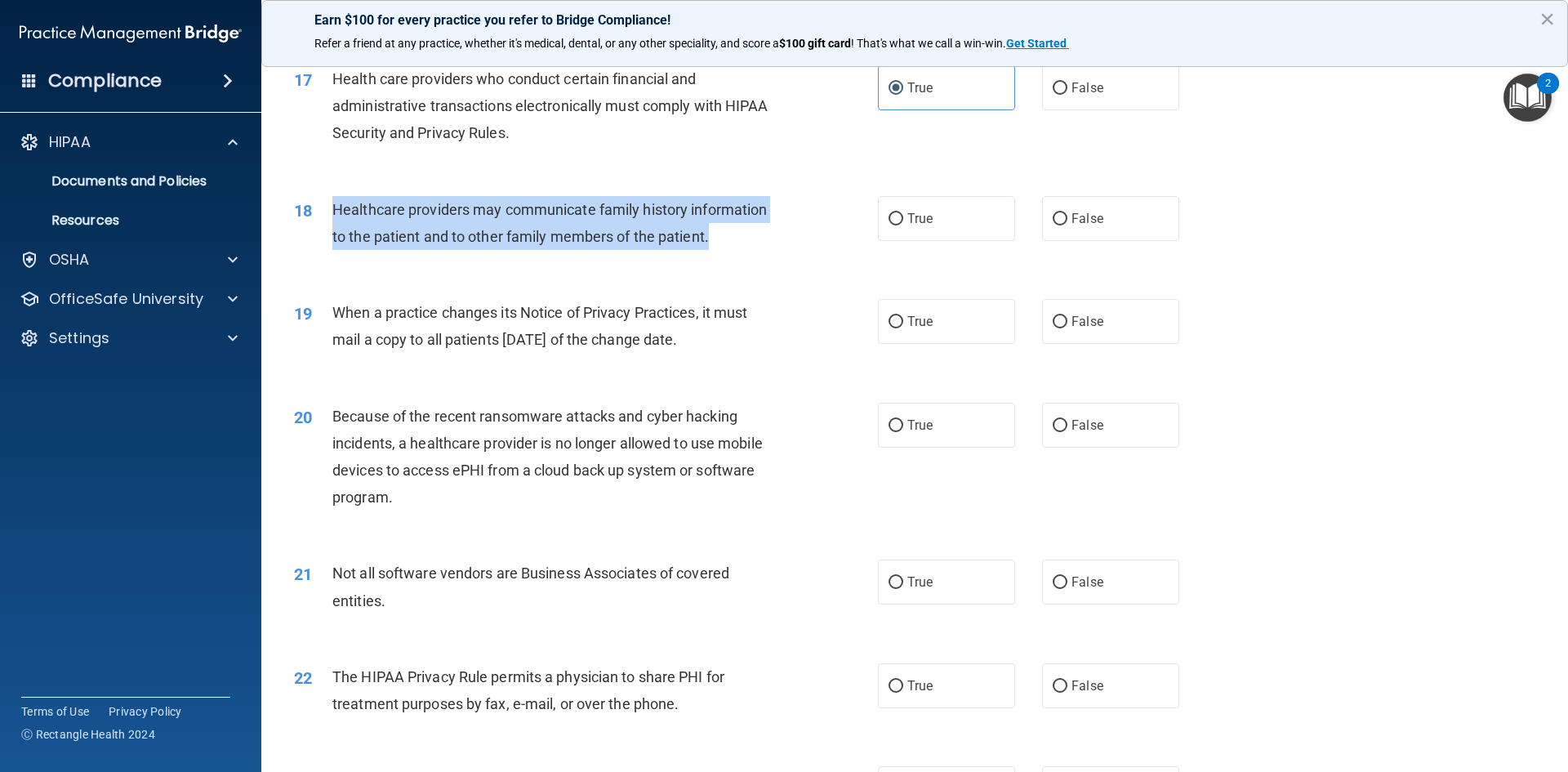
drag, startPoint x: 330, startPoint y: 207, endPoint x: 798, endPoint y: 241, distance: 469.2
click at [798, 241] on div "18 Healthcare providers may communicate family history information to the patie…" at bounding box center [586, 227] width 633 height 62
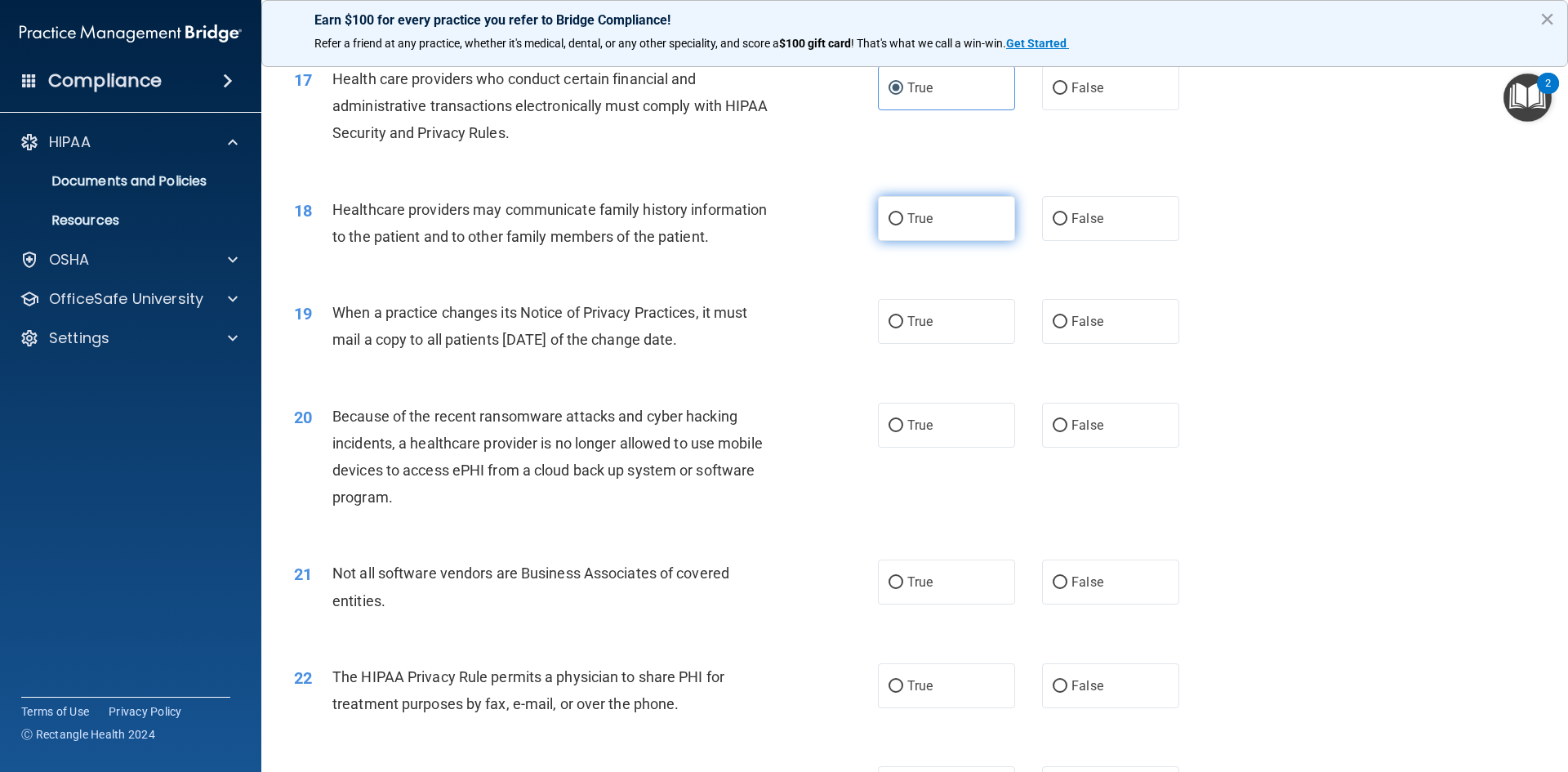
click at [916, 225] on span "True" at bounding box center [919, 219] width 25 height 15
click at [903, 225] on input "True" at bounding box center [895, 219] width 15 height 12
radio input "true"
click at [329, 313] on div "19" at bounding box center [307, 314] width 51 height 30
drag, startPoint x: 335, startPoint y: 311, endPoint x: 744, endPoint y: 349, distance: 410.8
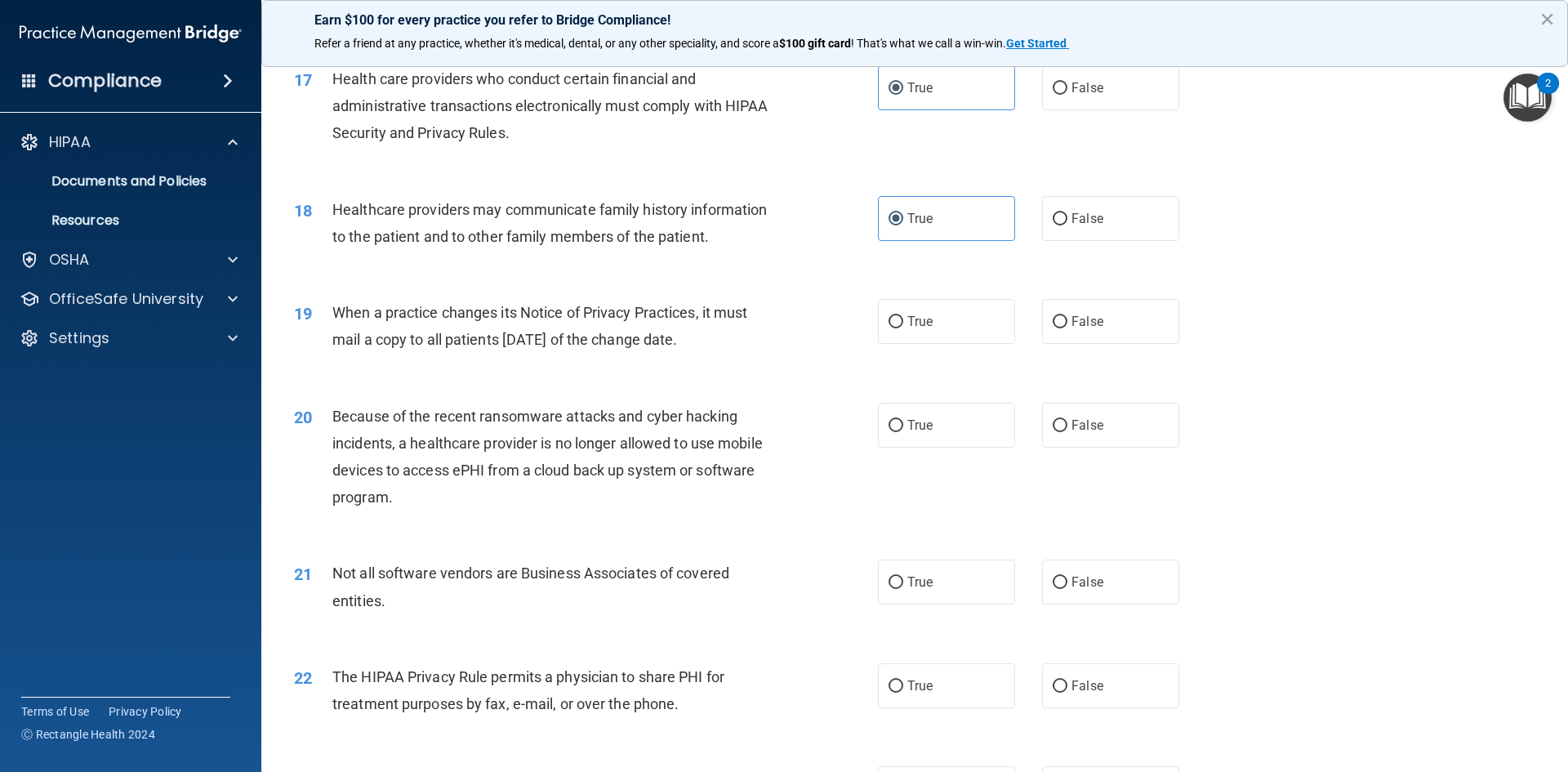
click at [744, 349] on div "When a practice changes its Notice of Privacy Practices, it must mail a copy to…" at bounding box center [560, 326] width 457 height 54
click at [889, 310] on label "True" at bounding box center [947, 322] width 138 height 45
click at [889, 316] on input "True" at bounding box center [895, 322] width 15 height 12
radio input "true"
click at [1405, 353] on div "19 When a practice changes its Notice of Privacy Practices, it must mail a copy…" at bounding box center [915, 330] width 1266 height 103
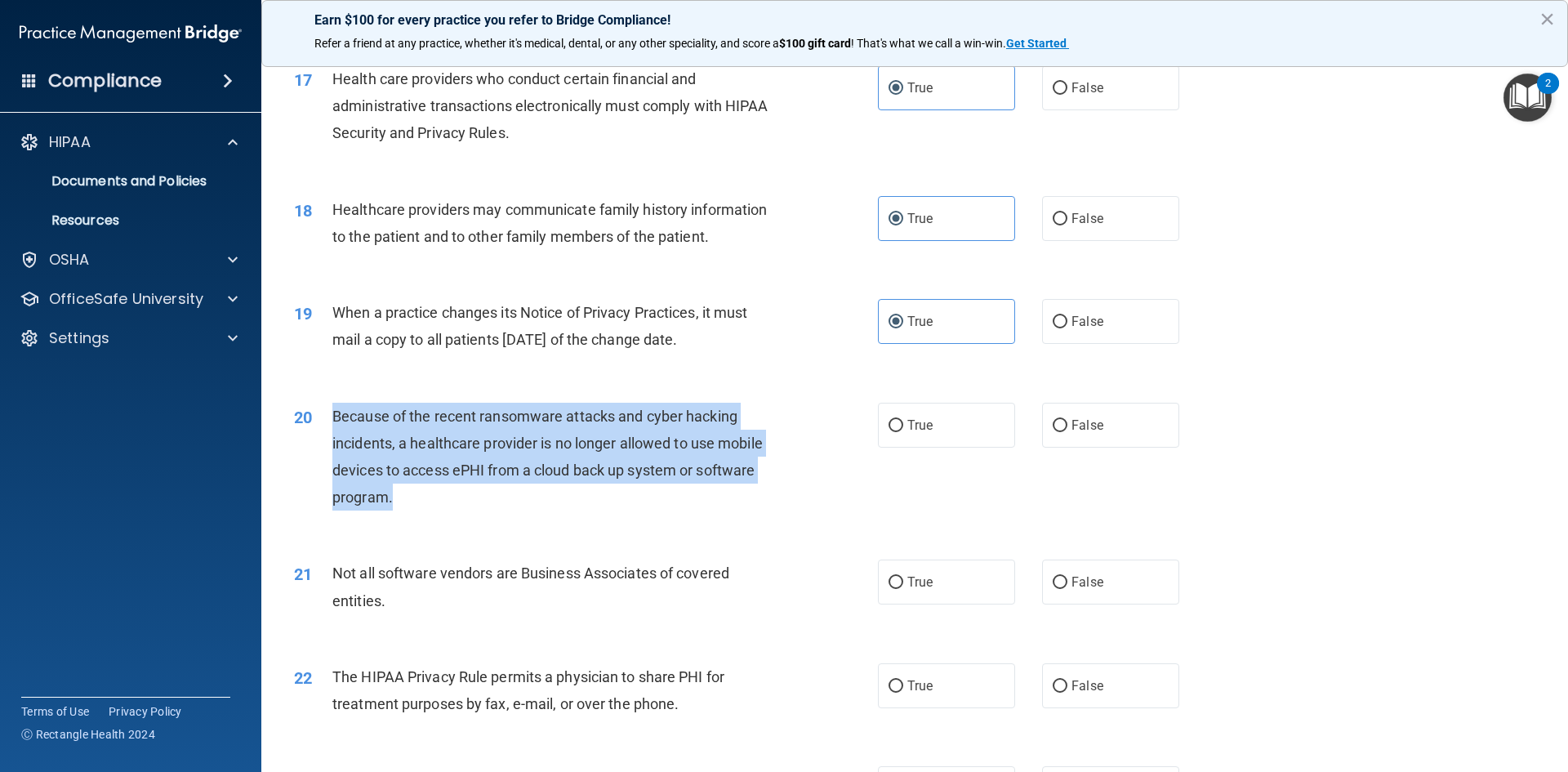
drag, startPoint x: 336, startPoint y: 414, endPoint x: 673, endPoint y: 503, distance: 348.6
click at [673, 503] on div "Because of the recent ransomware attacks and cyber hacking incidents, a healthc…" at bounding box center [560, 457] width 457 height 108
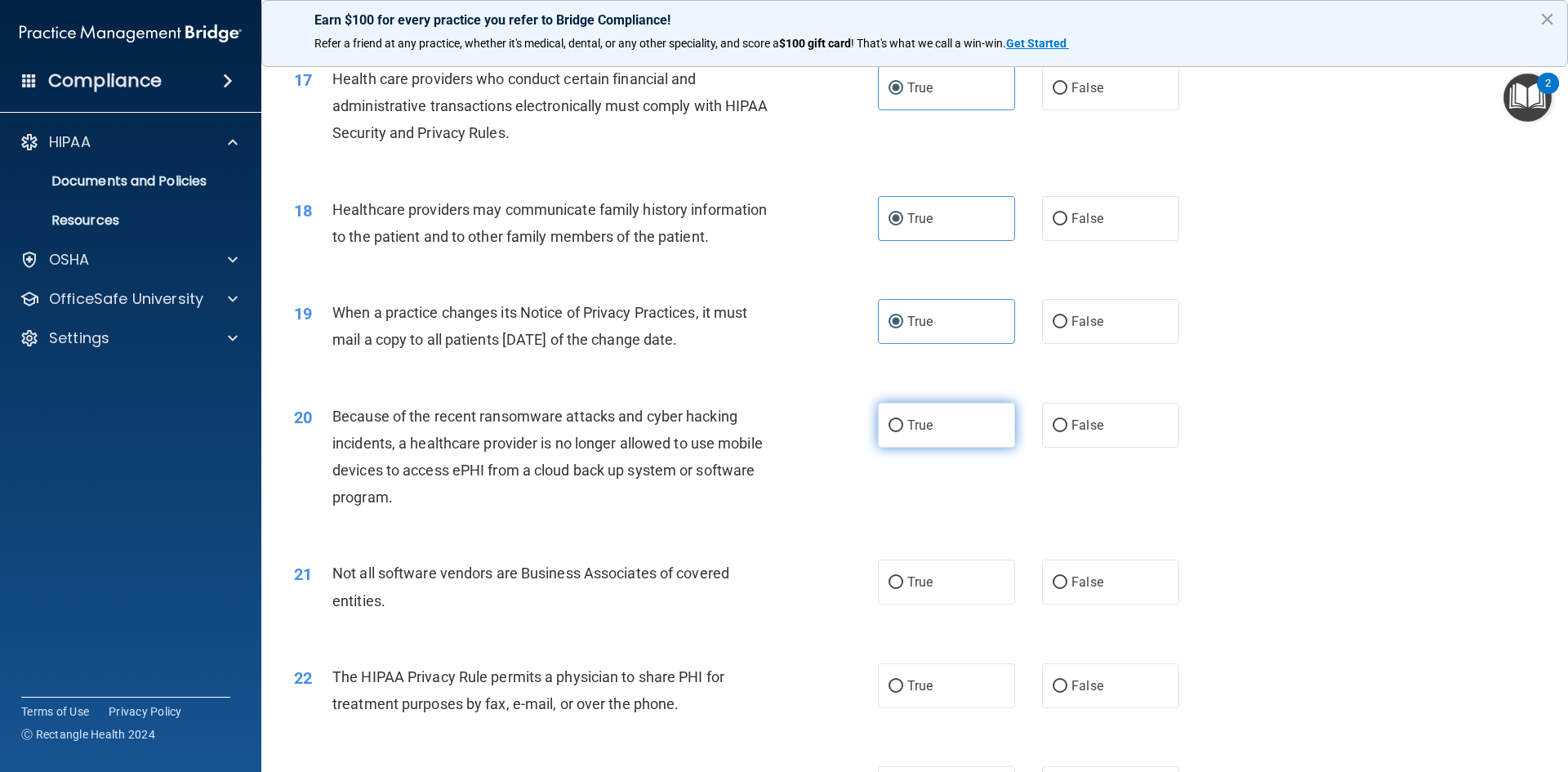
click at [965, 423] on label "True" at bounding box center [947, 425] width 138 height 45
click at [903, 423] on input "True" at bounding box center [895, 426] width 15 height 12
radio input "true"
click at [1297, 366] on div "19 When a practice changes its Notice of Privacy Practices, it must mail a copy…" at bounding box center [915, 330] width 1266 height 103
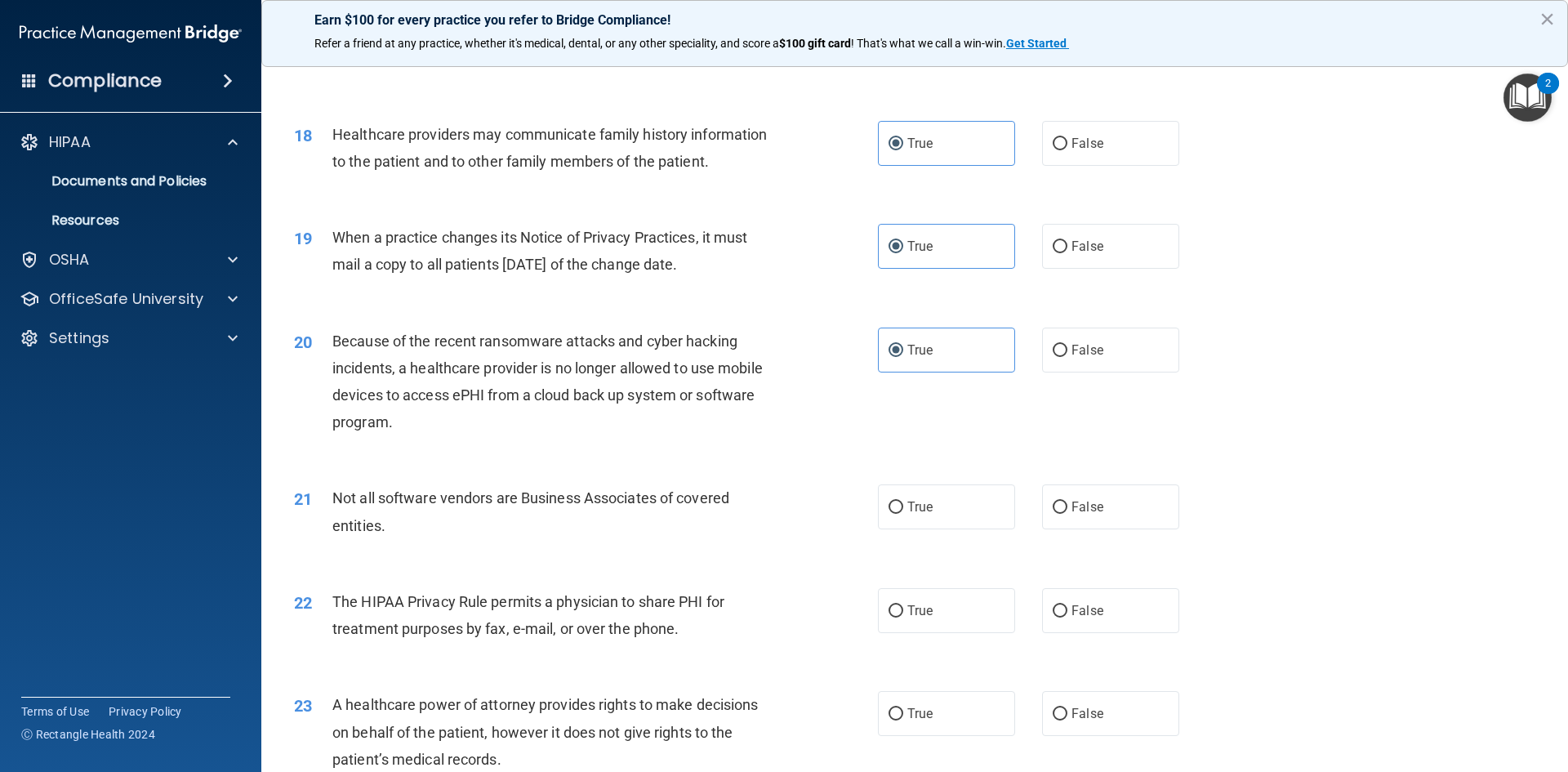
scroll to position [2207, 0]
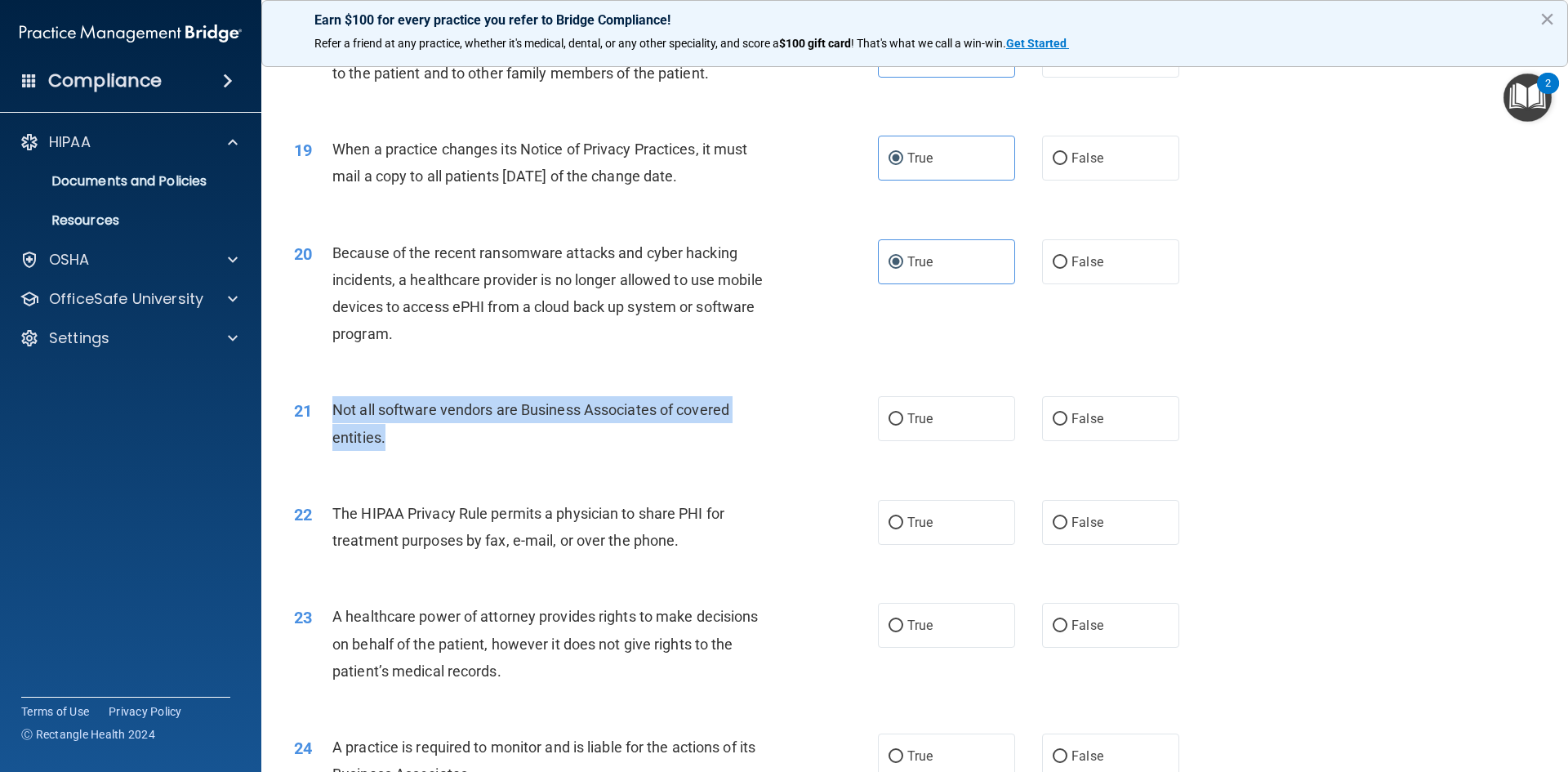
drag, startPoint x: 332, startPoint y: 409, endPoint x: 747, endPoint y: 434, distance: 415.8
click at [747, 434] on div "Not all software vendors are Business Associates of covered entities." at bounding box center [560, 423] width 457 height 54
drag, startPoint x: 927, startPoint y: 432, endPoint x: 1205, endPoint y: 395, distance: 280.5
click at [926, 431] on label "True" at bounding box center [947, 418] width 138 height 45
click at [903, 426] on input "True" at bounding box center [895, 419] width 15 height 12
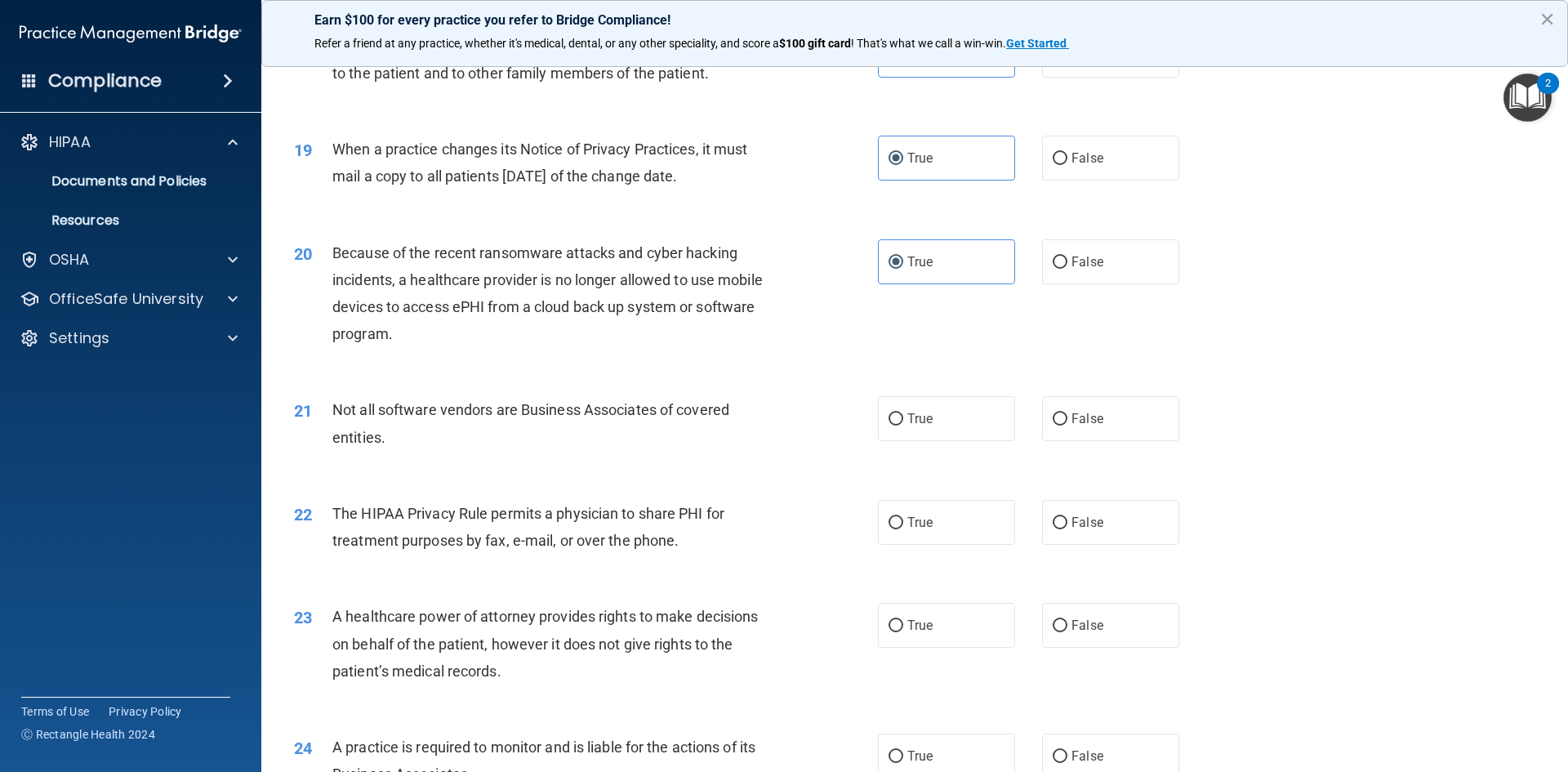
radio input "true"
click at [1325, 348] on div "20 Because of the recent ransomware attacks and cyber hacking incidents, a heal…" at bounding box center [915, 297] width 1266 height 157
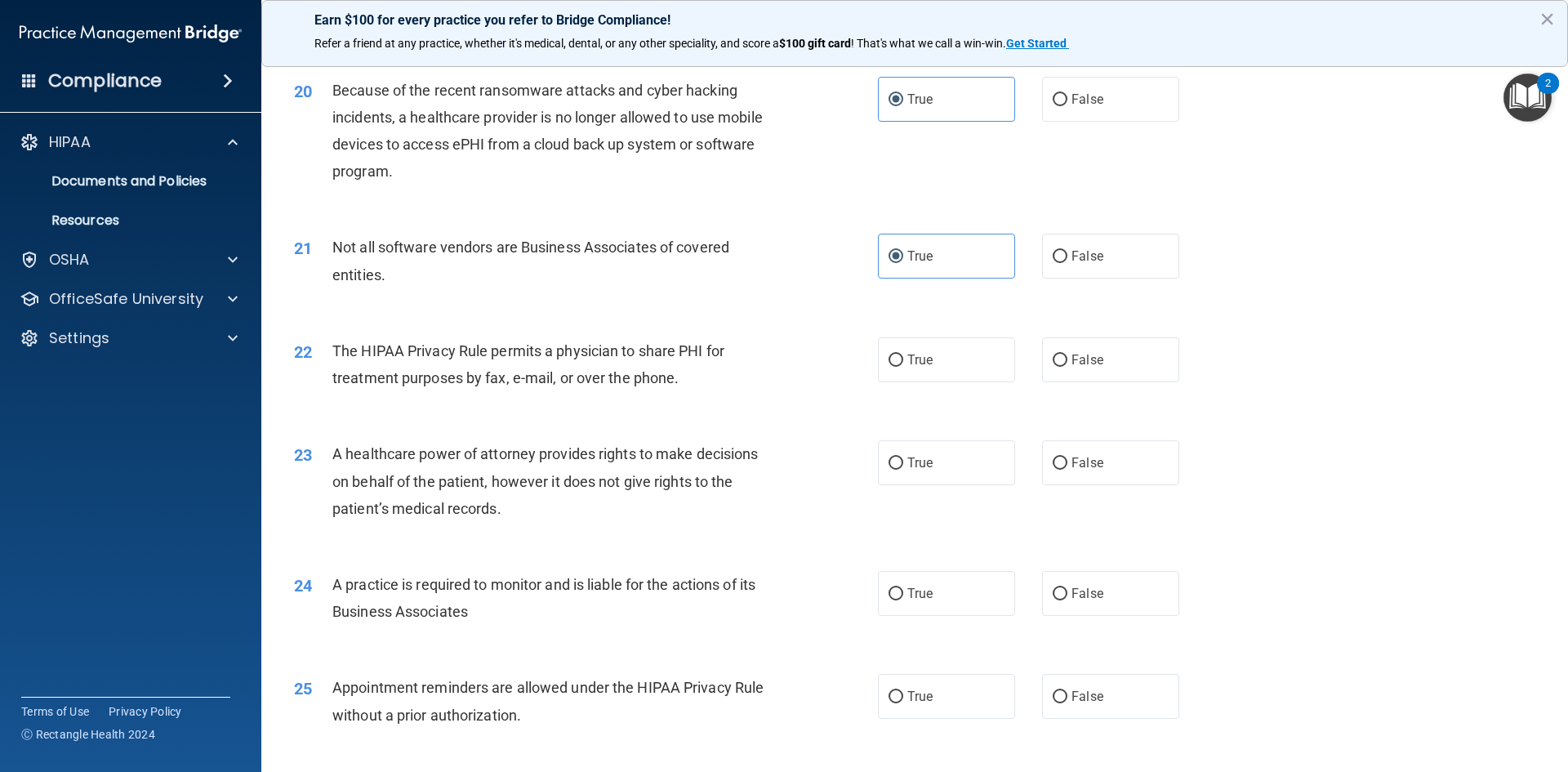
scroll to position [2369, 0]
click at [336, 348] on span "The HIPAA Privacy Rule permits a physician to share PHI for treatment purposes …" at bounding box center [528, 363] width 392 height 44
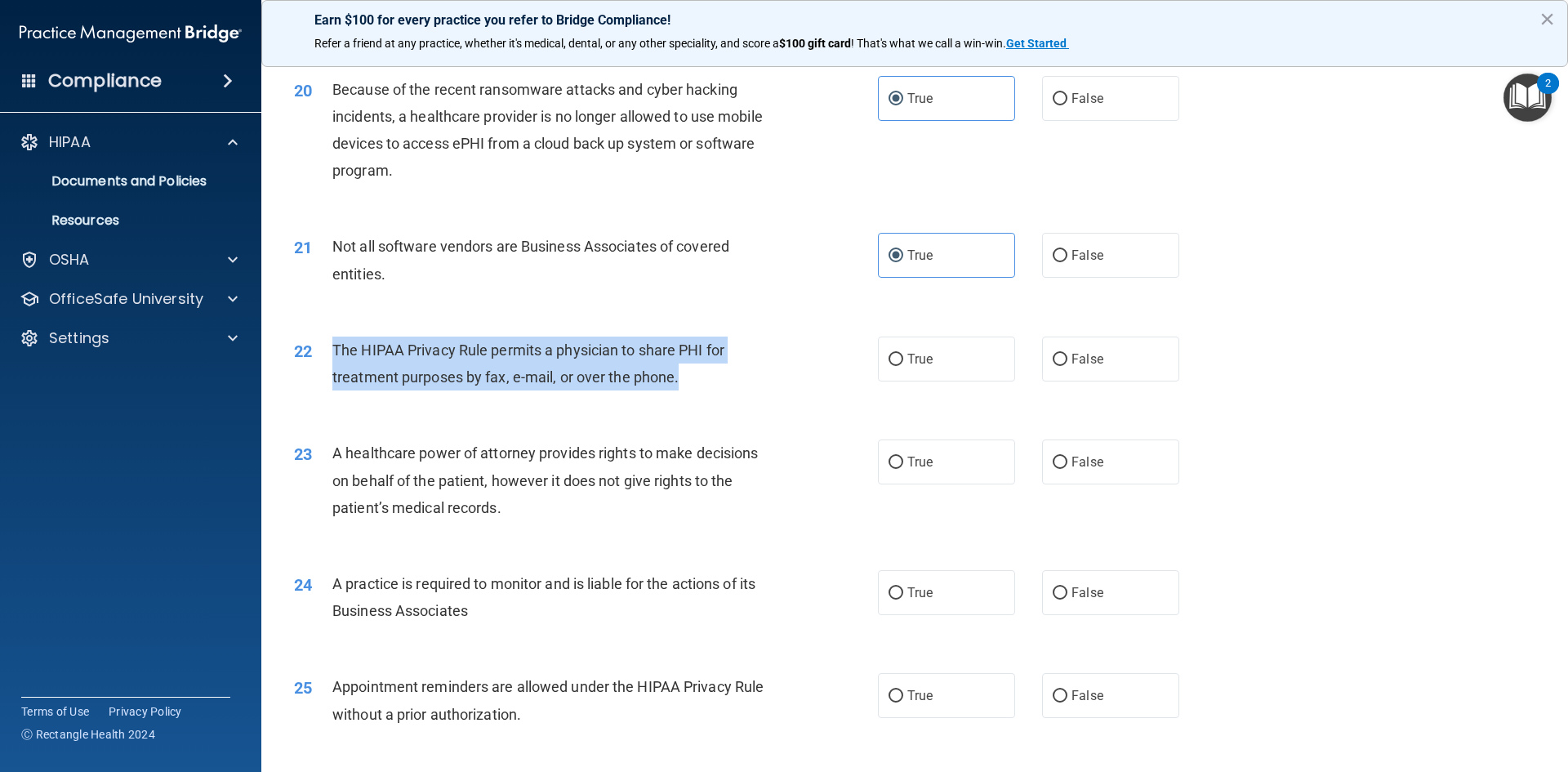
drag, startPoint x: 332, startPoint y: 346, endPoint x: 705, endPoint y: 374, distance: 374.0
click at [705, 374] on div "The HIPAA Privacy Rule permits a physician to share PHI for treatment purposes …" at bounding box center [560, 363] width 457 height 54
drag, startPoint x: 530, startPoint y: 362, endPoint x: 502, endPoint y: 332, distance: 41.0
click at [531, 362] on div "The HIPAA Privacy Rule permits a physician to share PHI for treatment purposes …" at bounding box center [560, 363] width 457 height 54
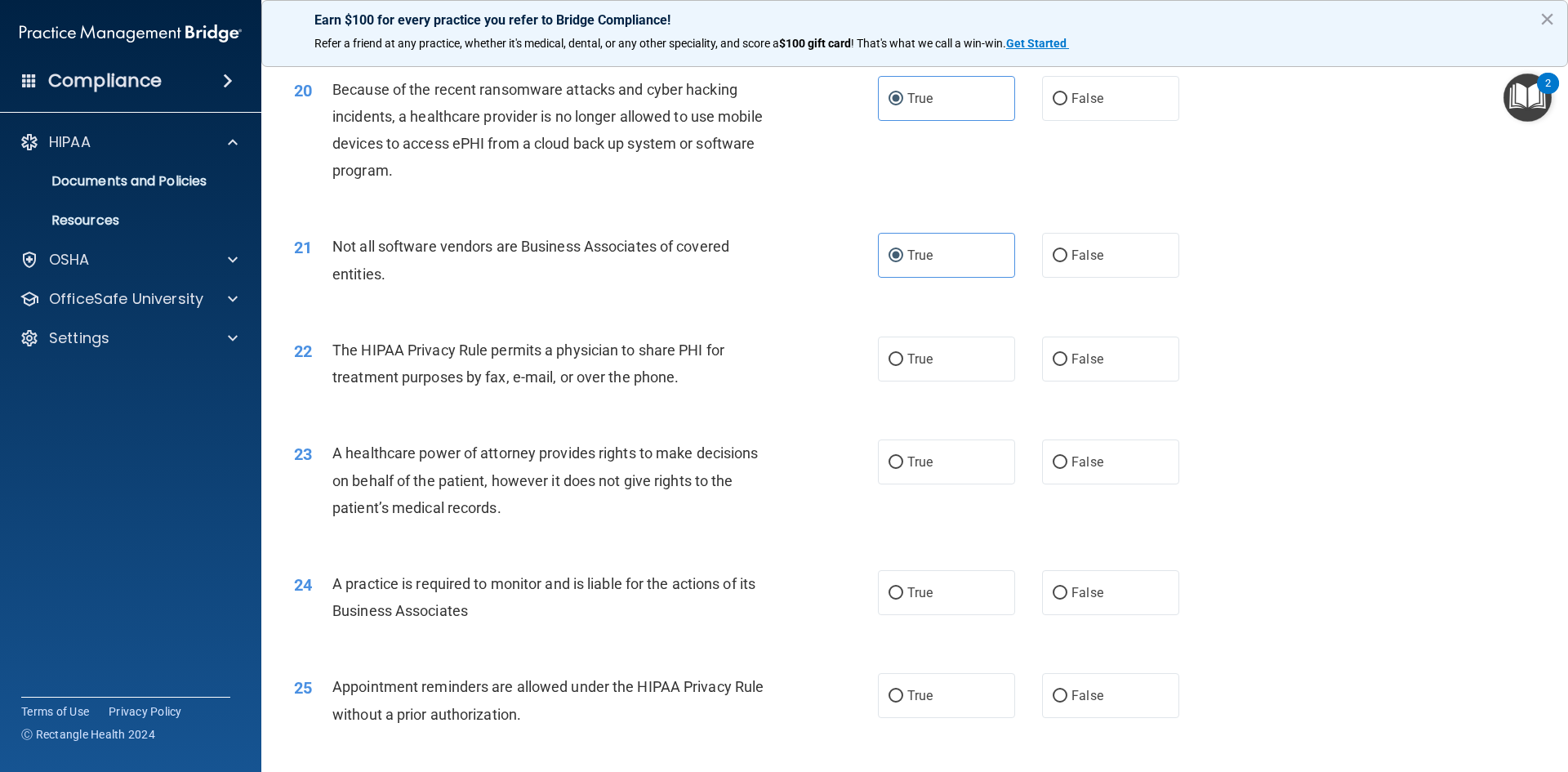
click at [479, 314] on div "21 Not all software vendors are Business Associates of covered entities. True F…" at bounding box center [915, 264] width 1266 height 103
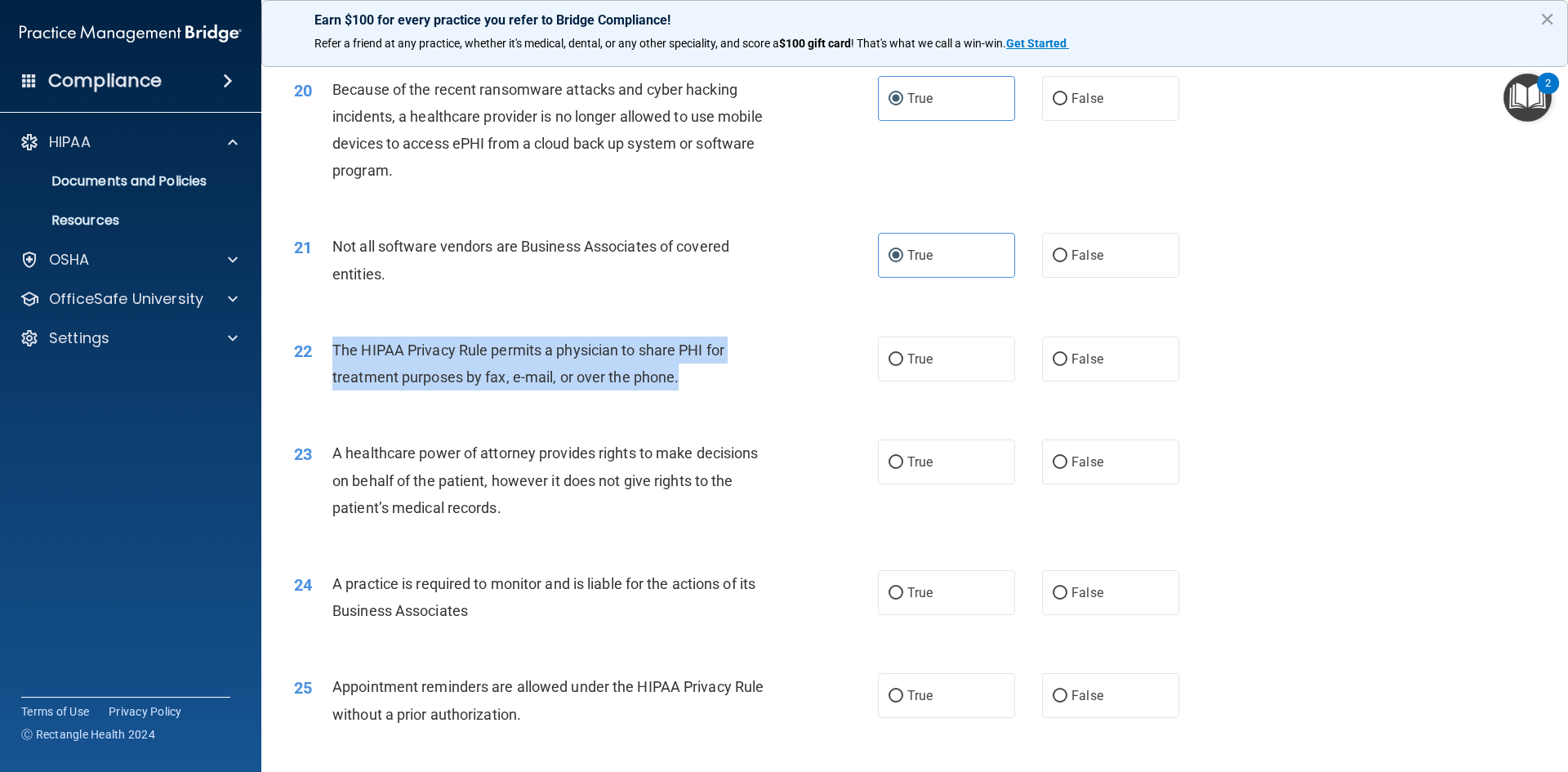
drag, startPoint x: 335, startPoint y: 346, endPoint x: 770, endPoint y: 380, distance: 436.3
click at [770, 380] on div "The HIPAA Privacy Rule permits a physician to share PHI for treatment purposes …" at bounding box center [560, 363] width 457 height 54
click at [914, 357] on span "True" at bounding box center [919, 359] width 25 height 15
click at [903, 357] on input "True" at bounding box center [895, 360] width 15 height 12
radio input "true"
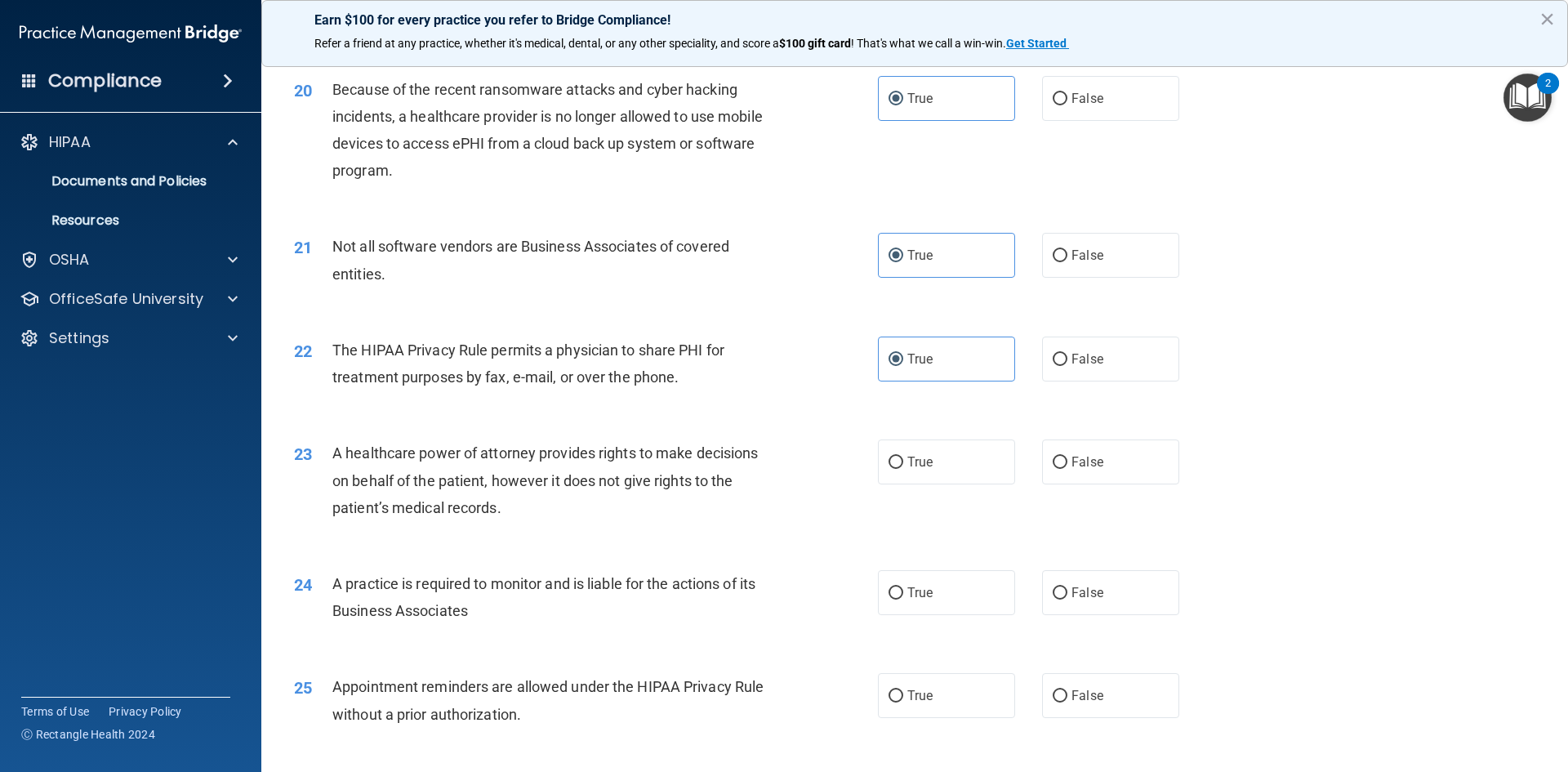
click at [1332, 335] on div "22 The HIPAA Privacy Rule permits a physician to share PHI for treatment purpos…" at bounding box center [915, 367] width 1266 height 103
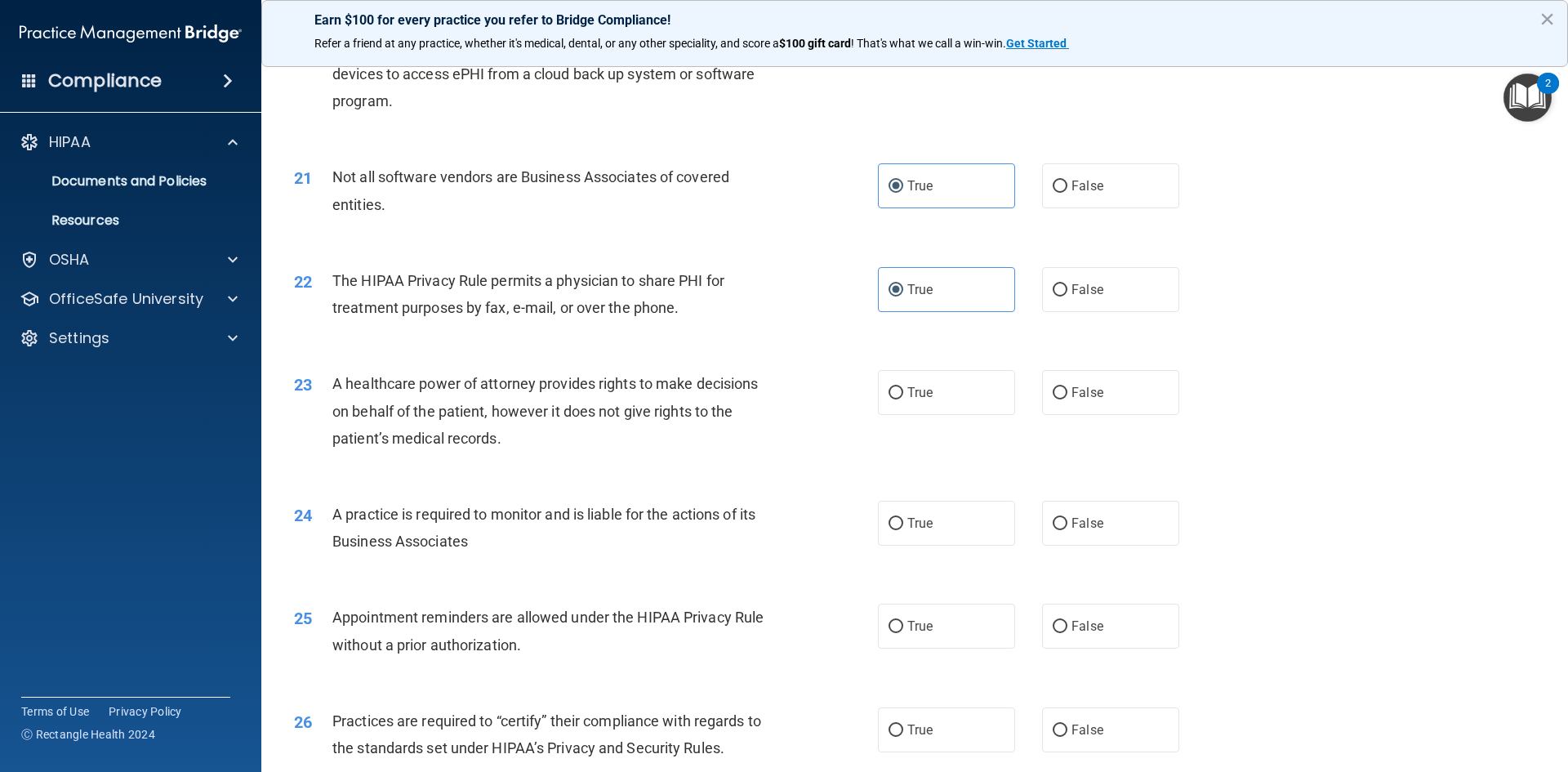
scroll to position [2533, 0]
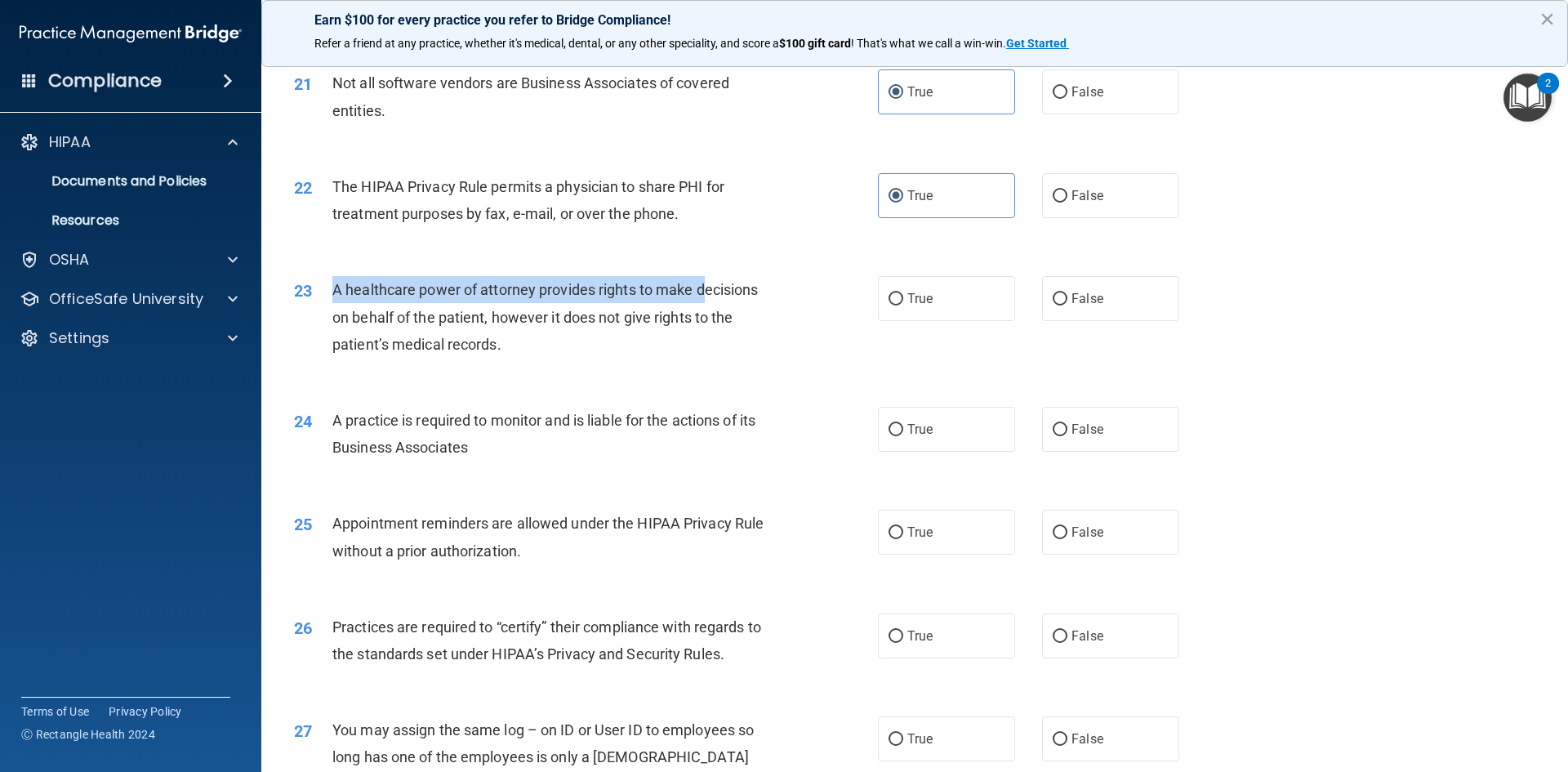
drag, startPoint x: 335, startPoint y: 287, endPoint x: 703, endPoint y: 298, distance: 368.2
click at [703, 298] on span "A healthcare power of attorney provides rights to make decisions on behalf of t…" at bounding box center [544, 317] width 426 height 71
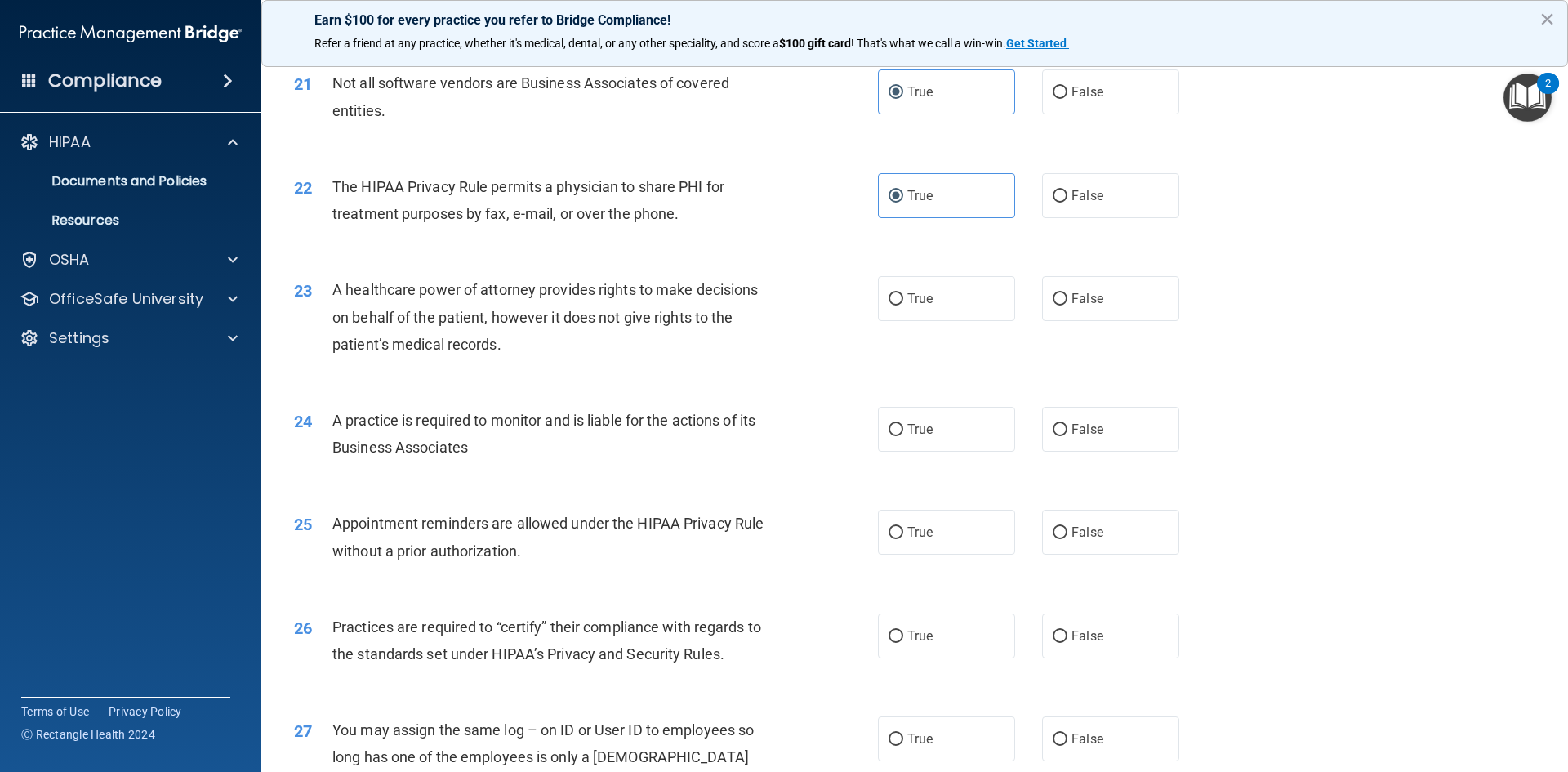
click at [630, 361] on div "23 A healthcare power of attorney provides rights to make decisions on behalf o…" at bounding box center [915, 321] width 1266 height 131
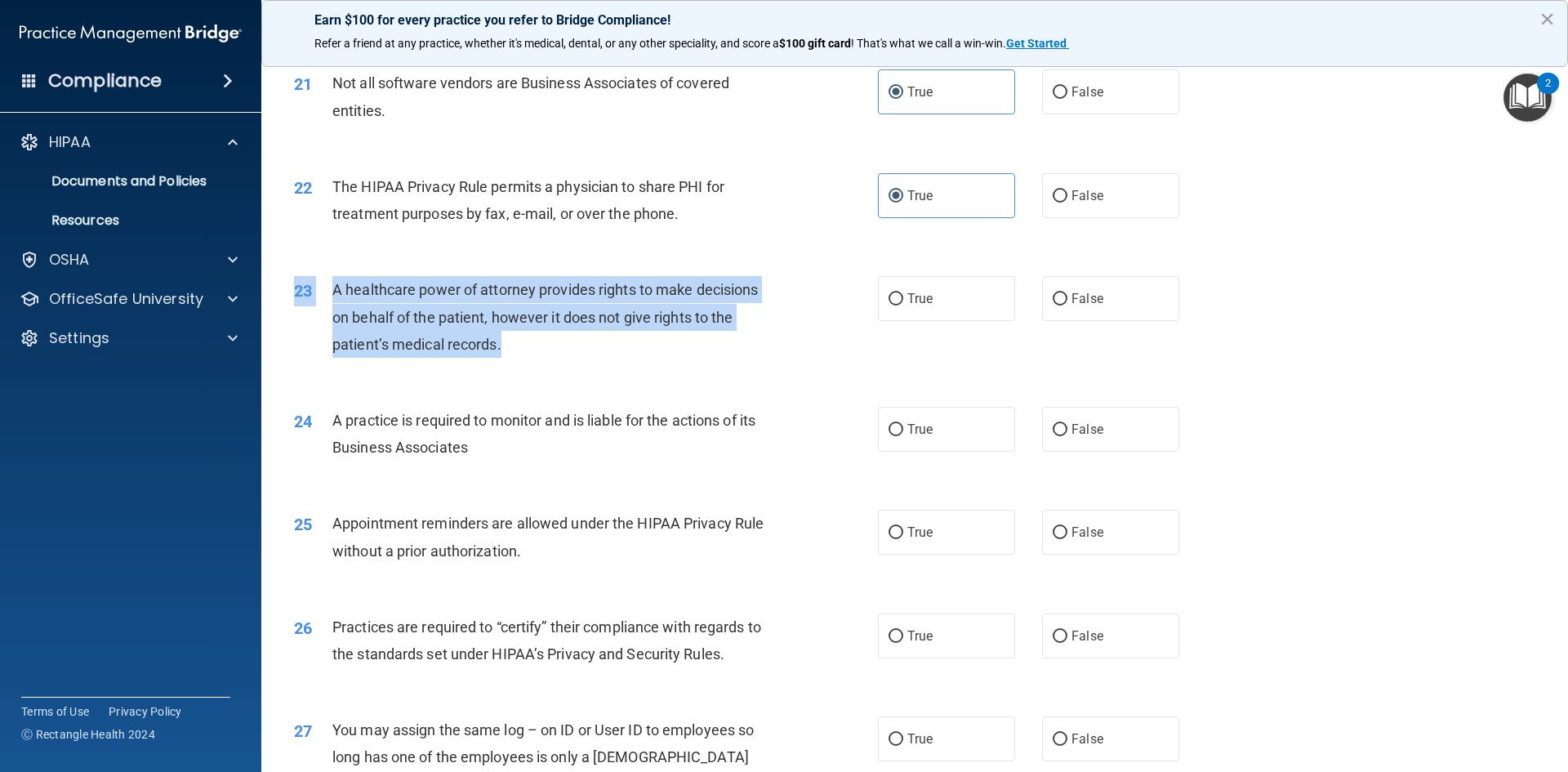
click at [337, 289] on span "A healthcare power of attorney provides rights to make decisions on behalf of t…" at bounding box center [544, 317] width 426 height 71
drag, startPoint x: 331, startPoint y: 287, endPoint x: 728, endPoint y: 341, distance: 400.7
click at [728, 341] on div "A healthcare power of attorney provides rights to make decisions on behalf of t…" at bounding box center [560, 317] width 457 height 82
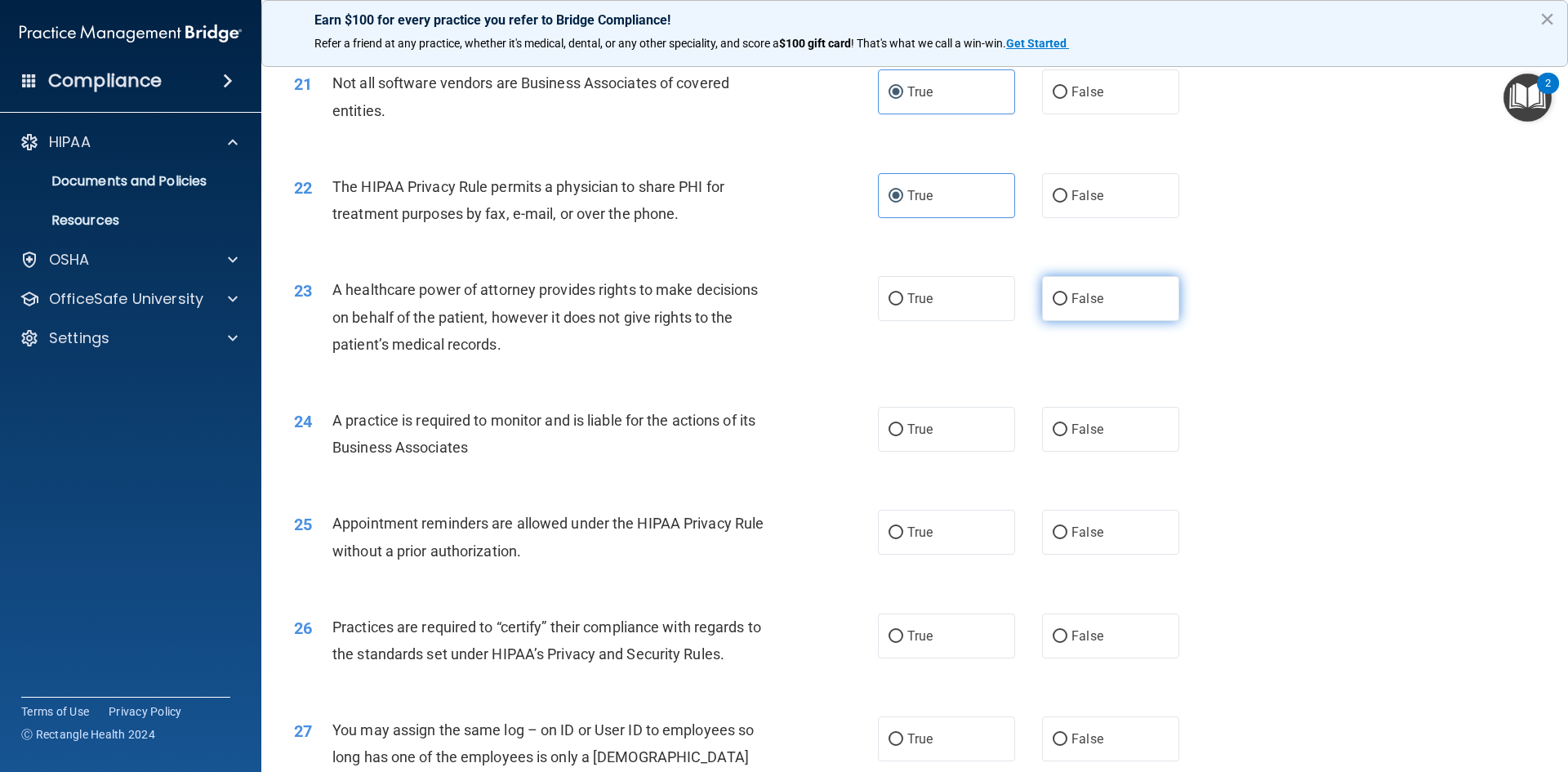
click at [1042, 300] on label "False" at bounding box center [1111, 299] width 138 height 45
click at [1053, 300] on input "False" at bounding box center [1060, 300] width 15 height 12
radio input "true"
click at [1239, 309] on div "23 A healthcare power of attorney provides rights to make decisions on behalf o…" at bounding box center [915, 321] width 1266 height 131
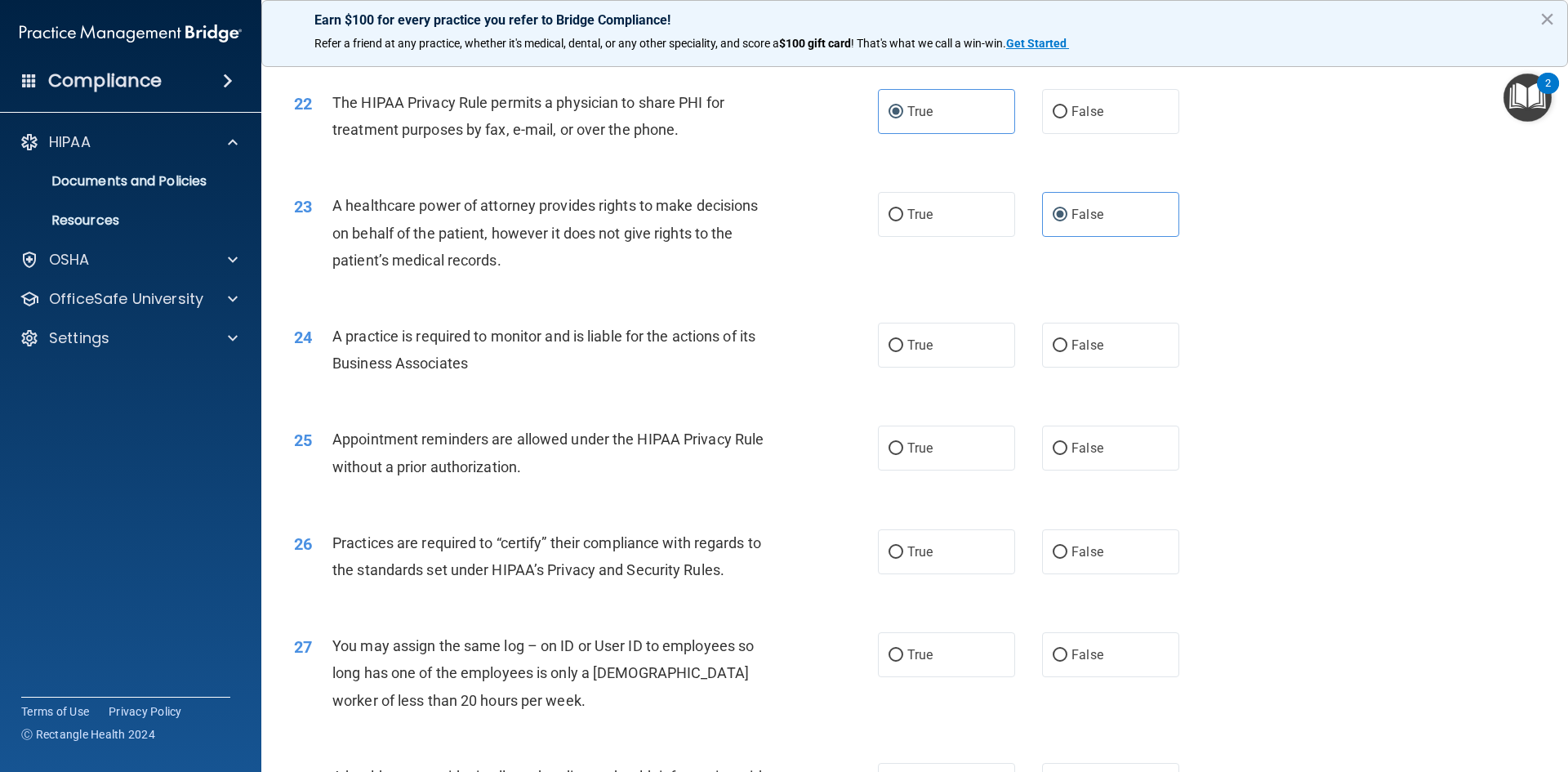
scroll to position [2696, 0]
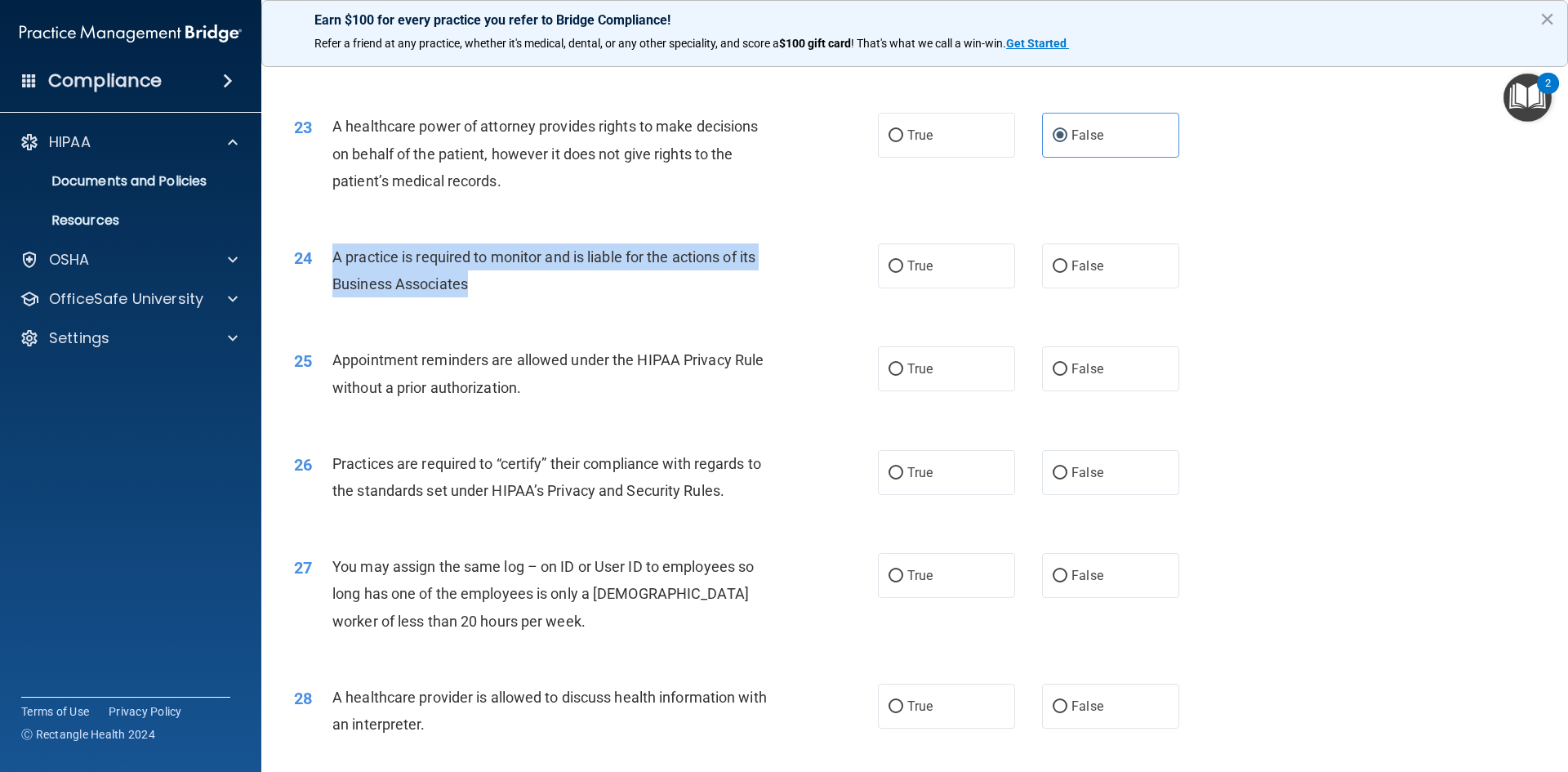
drag, startPoint x: 335, startPoint y: 256, endPoint x: 686, endPoint y: 286, distance: 352.3
click at [686, 286] on div "A practice is required to monitor and is liable for the actions of its Business…" at bounding box center [560, 270] width 457 height 54
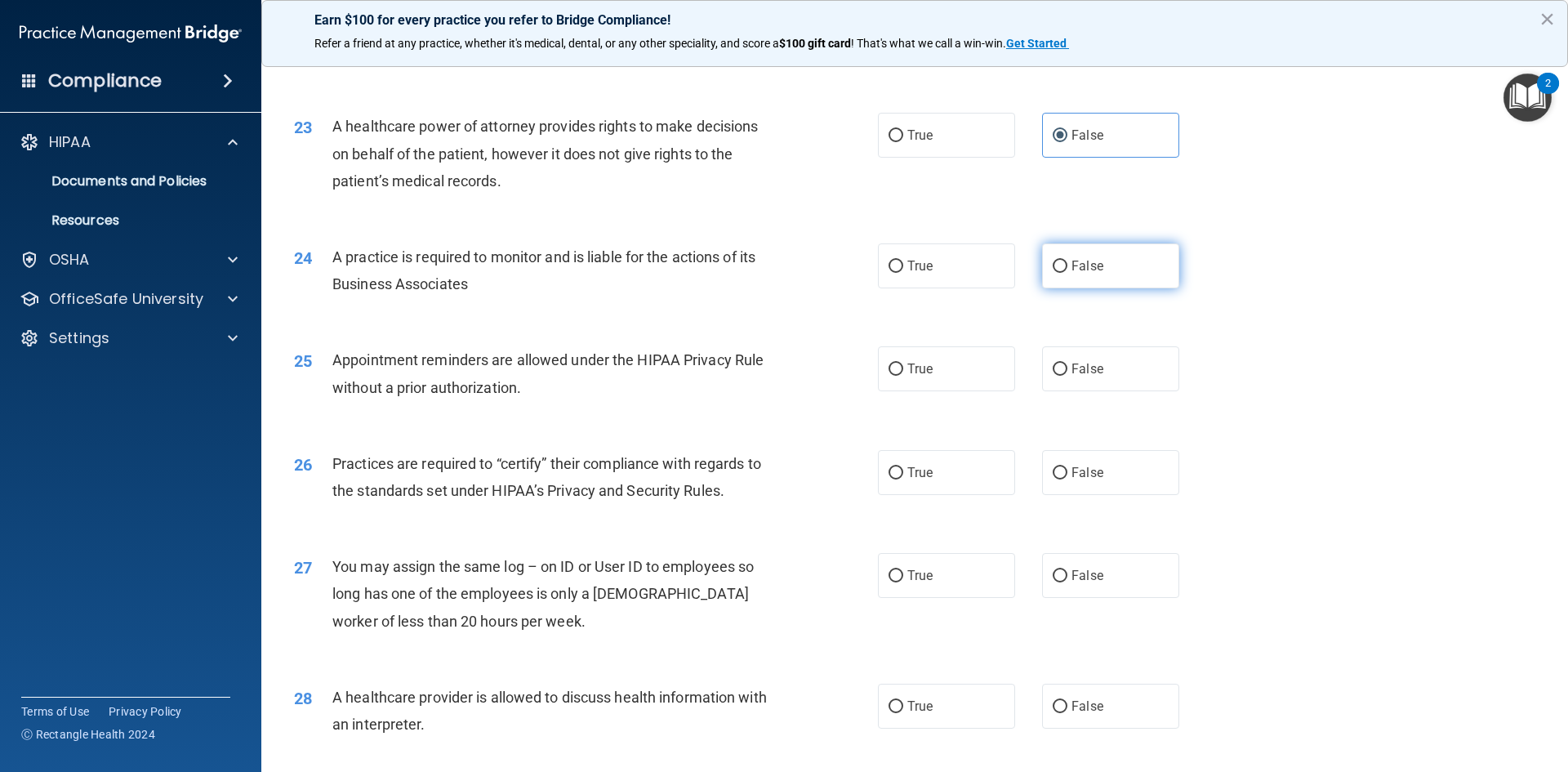
click at [1072, 264] on span "False" at bounding box center [1087, 266] width 32 height 15
click at [1067, 264] on input "False" at bounding box center [1060, 267] width 15 height 12
radio input "true"
click at [1203, 264] on div "24 A practice is required to monitor and is liable for the actions of its Busin…" at bounding box center [915, 275] width 1266 height 103
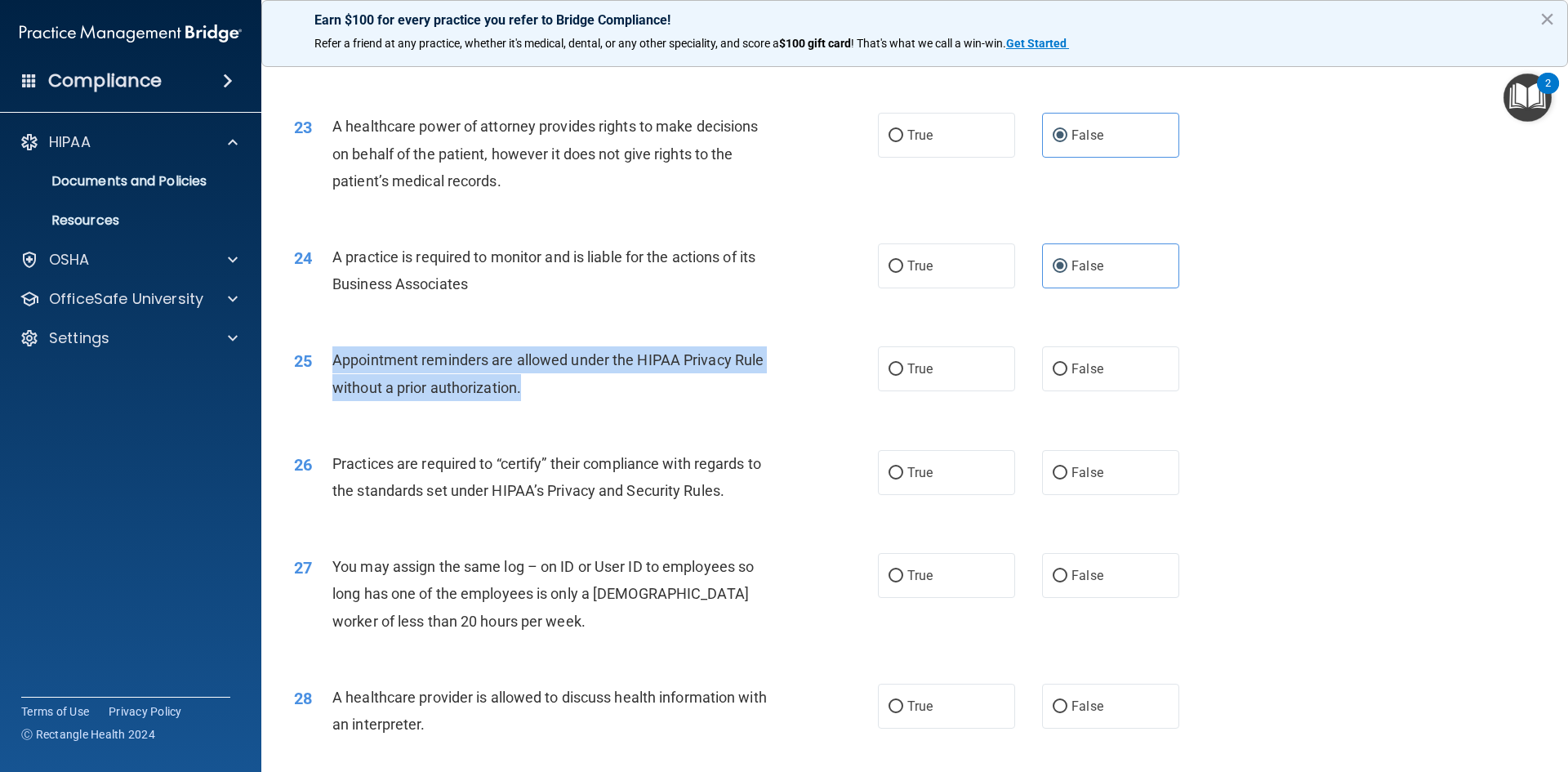
drag, startPoint x: 333, startPoint y: 360, endPoint x: 760, endPoint y: 399, distance: 428.8
click at [760, 399] on div "Appointment reminders are allowed under the HIPAA Privacy Rule without a prior …" at bounding box center [560, 374] width 457 height 54
click at [889, 374] on input "True" at bounding box center [895, 370] width 15 height 12
radio input "true"
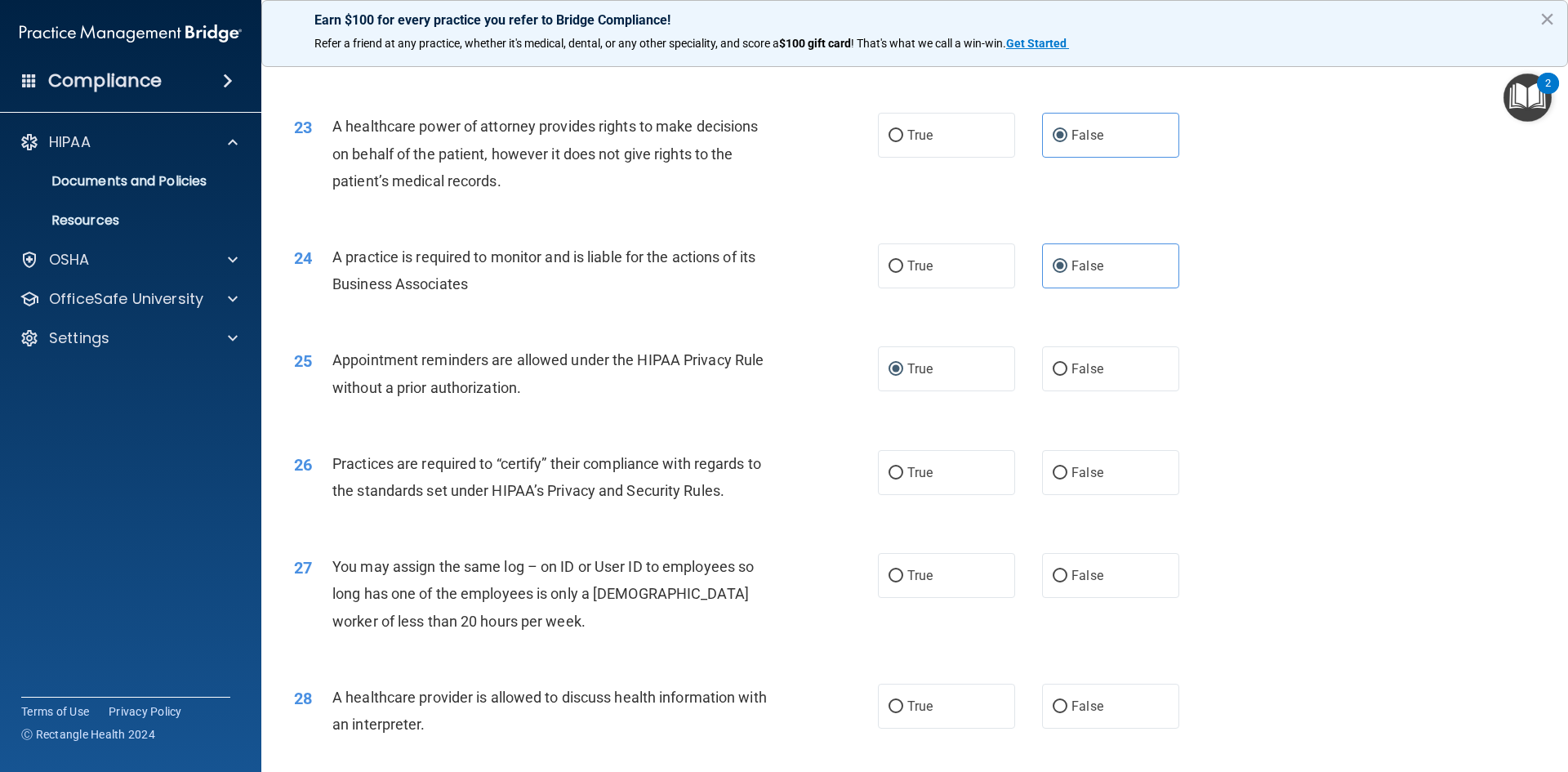
click at [1330, 341] on div "25 Appointment reminders are allowed under the HIPAA Privacy Rule without a pri…" at bounding box center [915, 378] width 1266 height 103
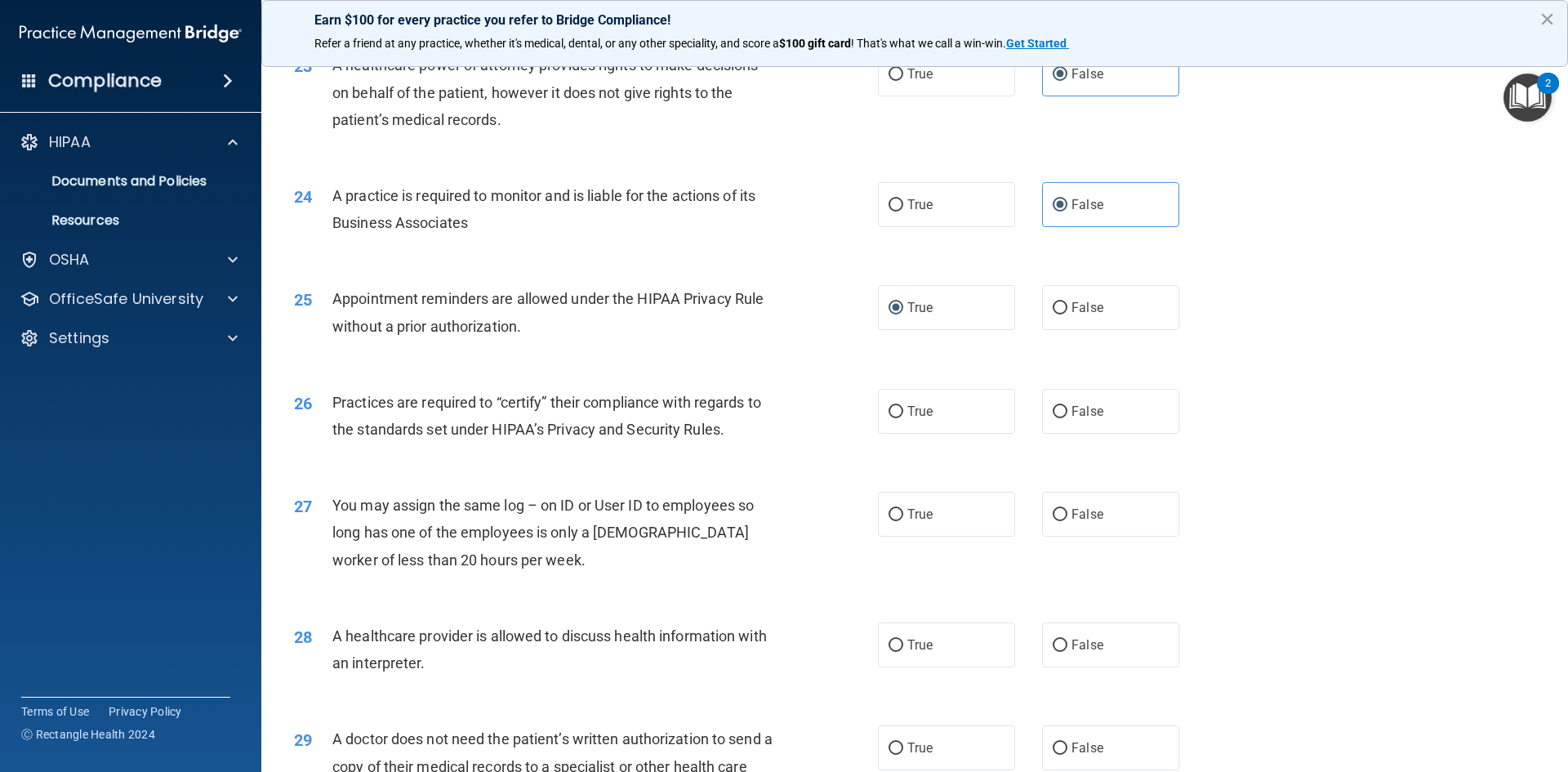
scroll to position [2860, 0]
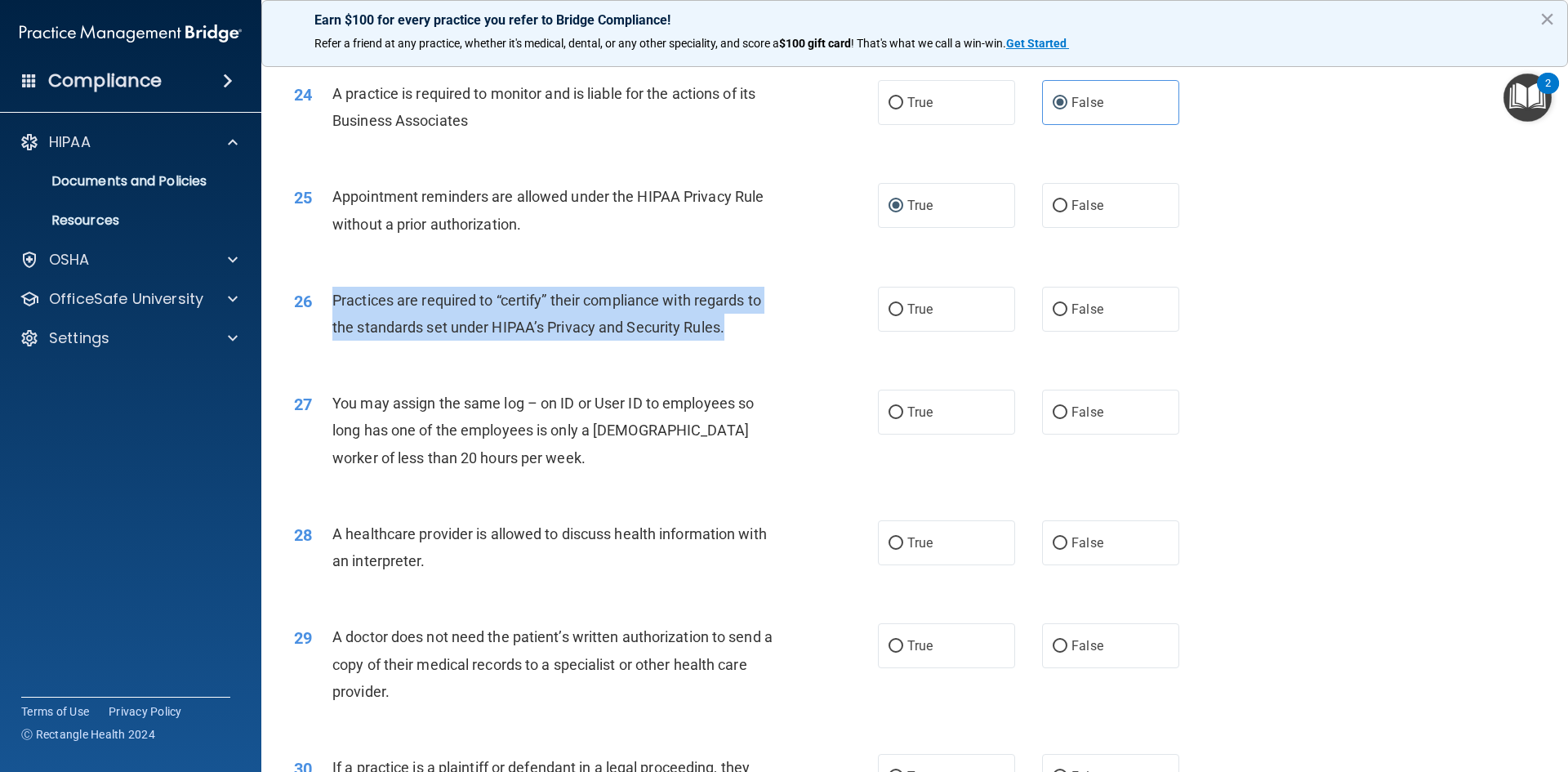
drag, startPoint x: 333, startPoint y: 301, endPoint x: 739, endPoint y: 334, distance: 407.3
click at [739, 334] on div "Practices are required to “certify” their compliance with regards to the standa…" at bounding box center [560, 313] width 457 height 54
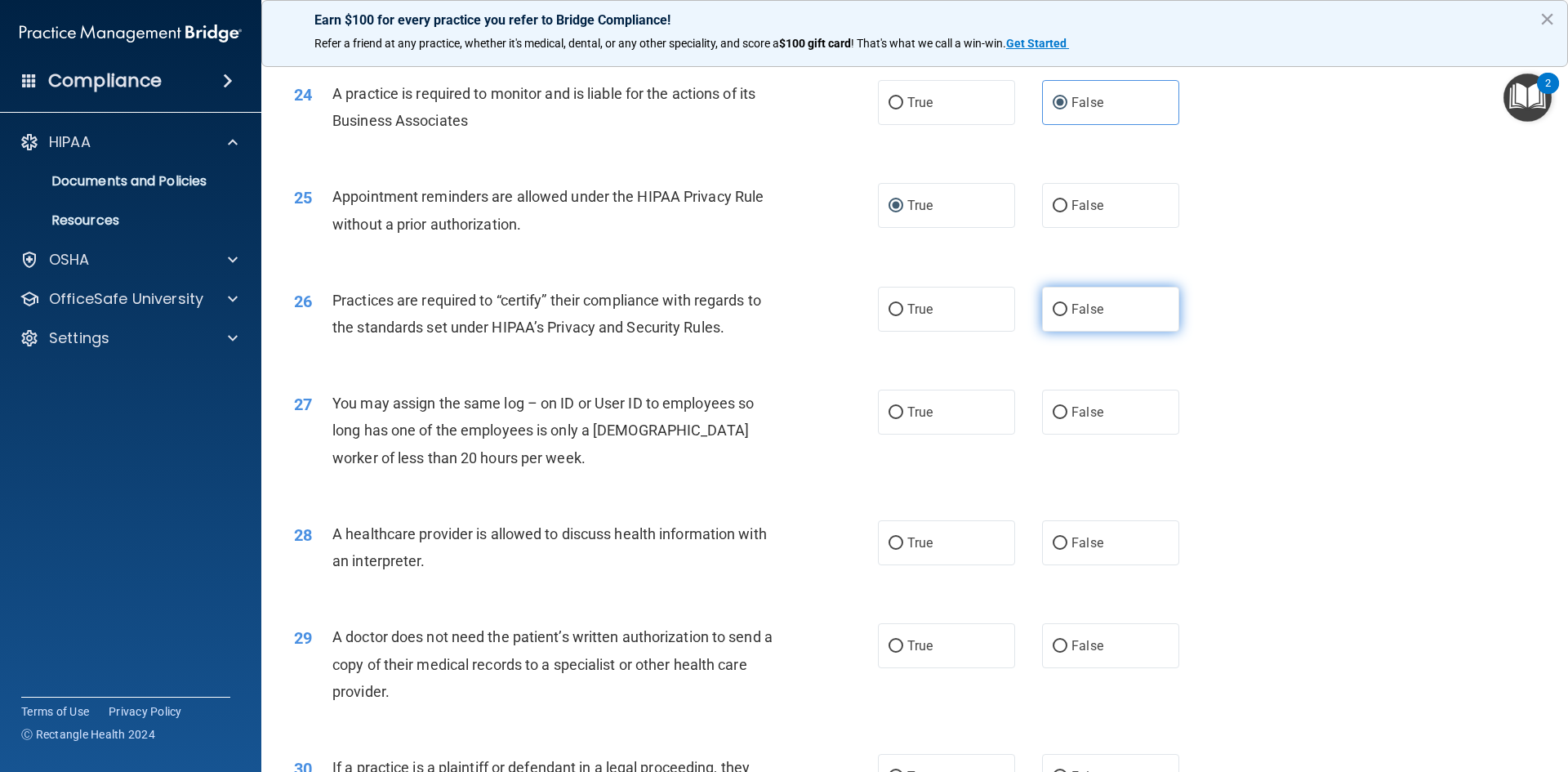
click at [1084, 316] on span "False" at bounding box center [1087, 309] width 32 height 15
click at [1067, 316] on input "False" at bounding box center [1060, 310] width 15 height 12
radio input "true"
click at [1305, 287] on div "26 Practices are required to “certify” their compliance with regards to the sta…" at bounding box center [915, 318] width 1266 height 103
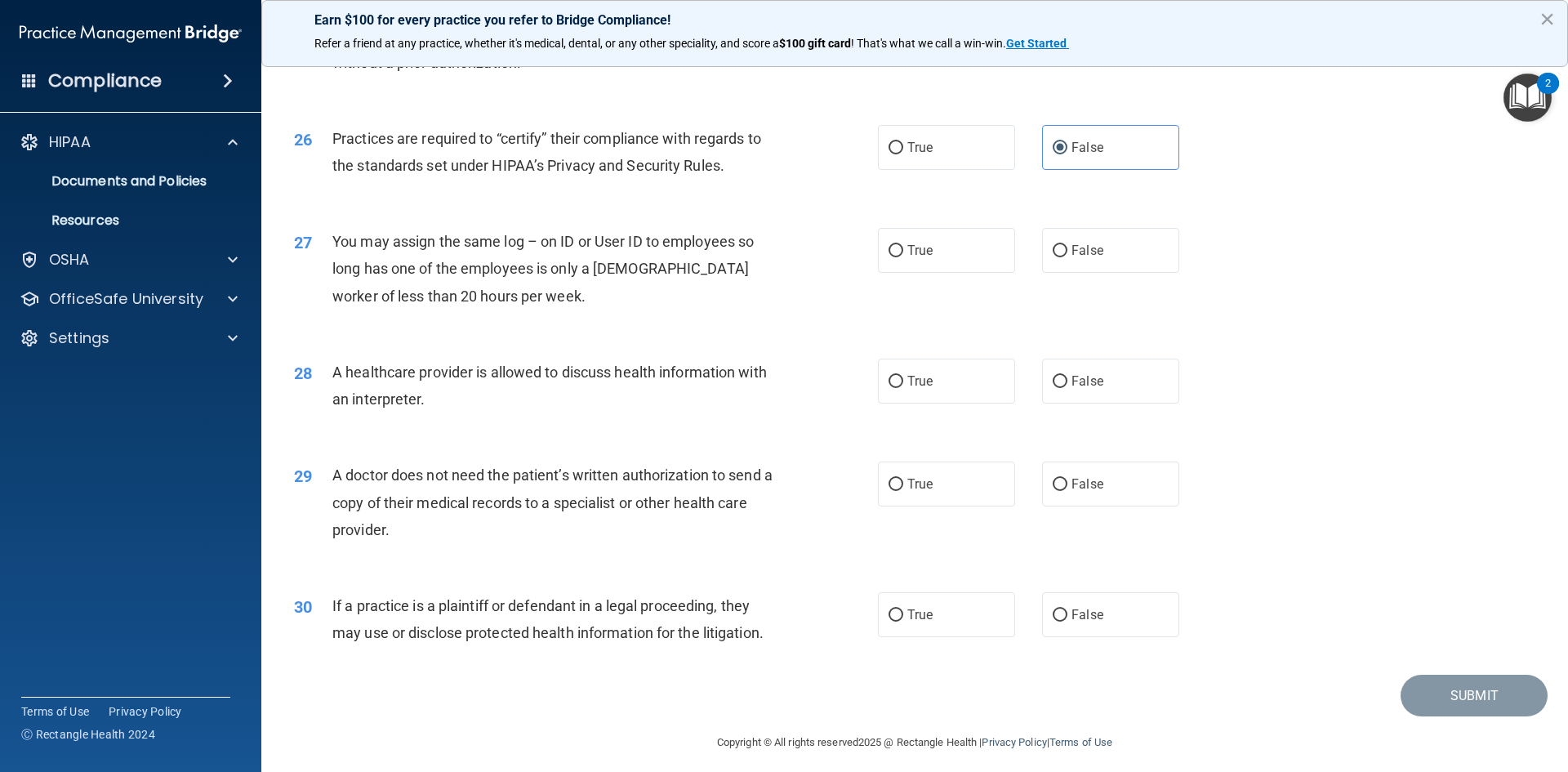
scroll to position [3023, 0]
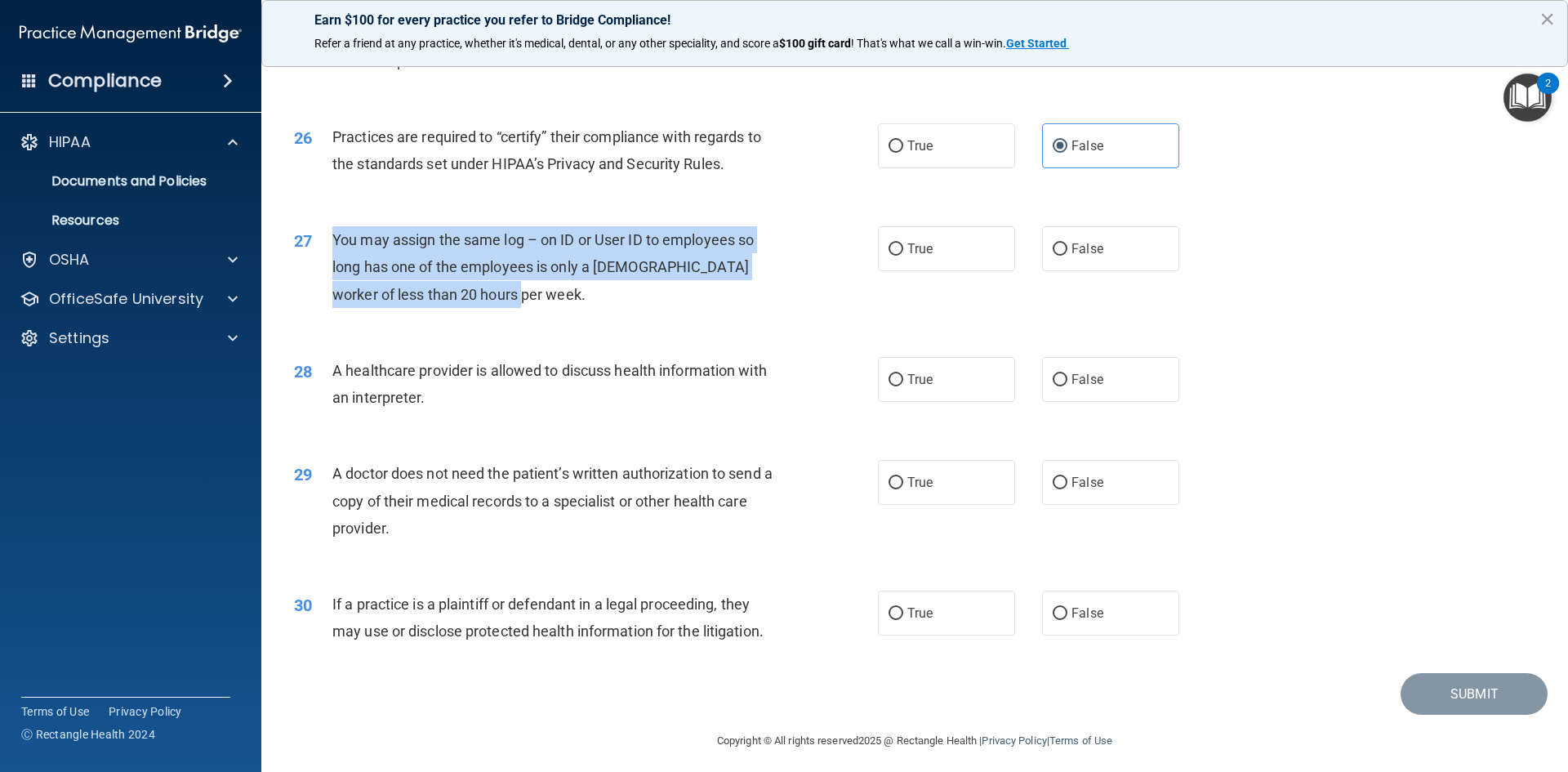
drag, startPoint x: 337, startPoint y: 238, endPoint x: 765, endPoint y: 300, distance: 432.5
click at [765, 300] on div "You may assign the same log – on ID or User ID to employees so long has one of …" at bounding box center [560, 267] width 457 height 82
click at [1058, 255] on input "False" at bounding box center [1060, 250] width 15 height 12
radio input "true"
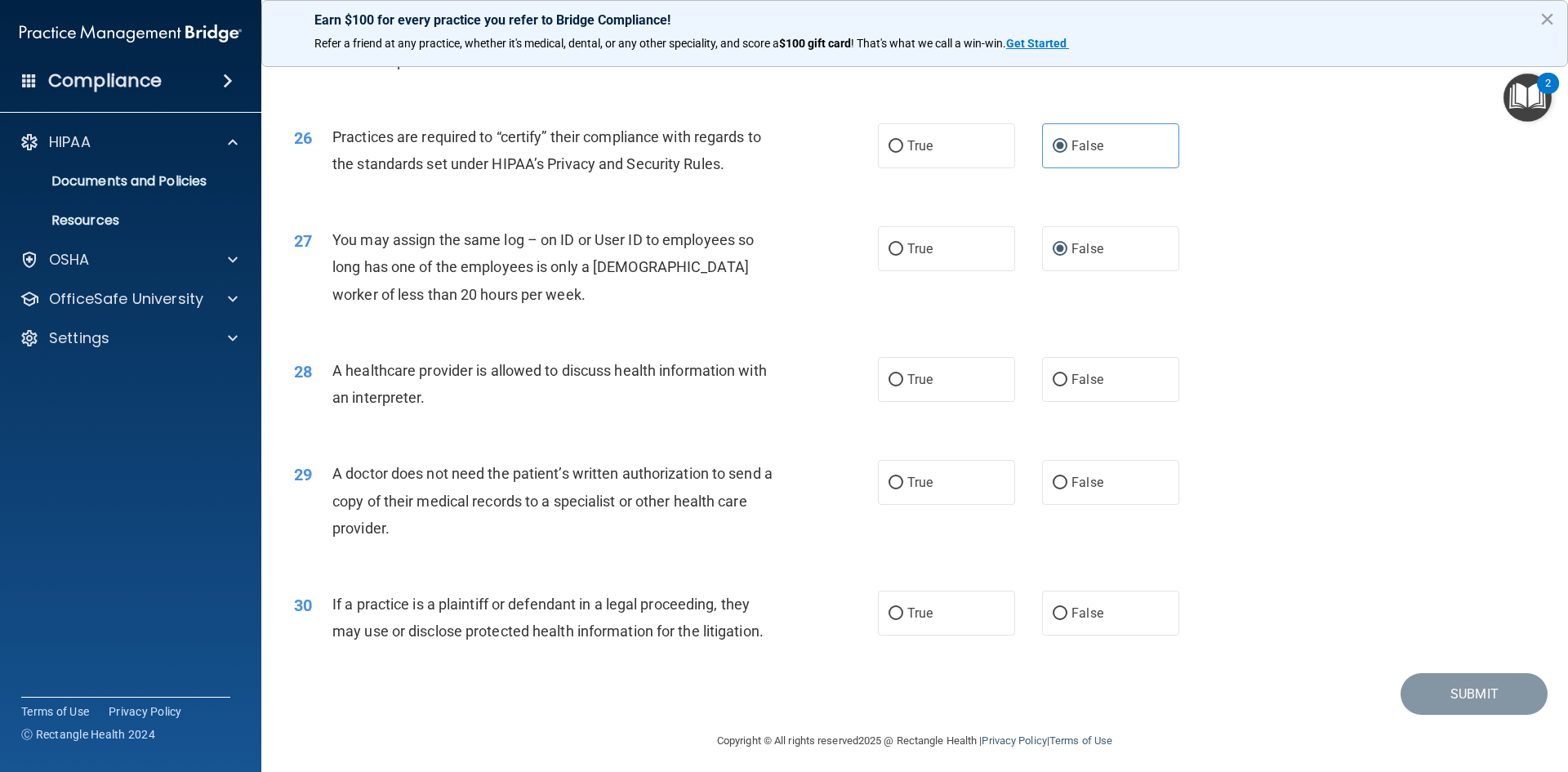
click at [1281, 300] on div "27 You may assign the same log – on ID or User ID to employees so long has one …" at bounding box center [915, 271] width 1266 height 131
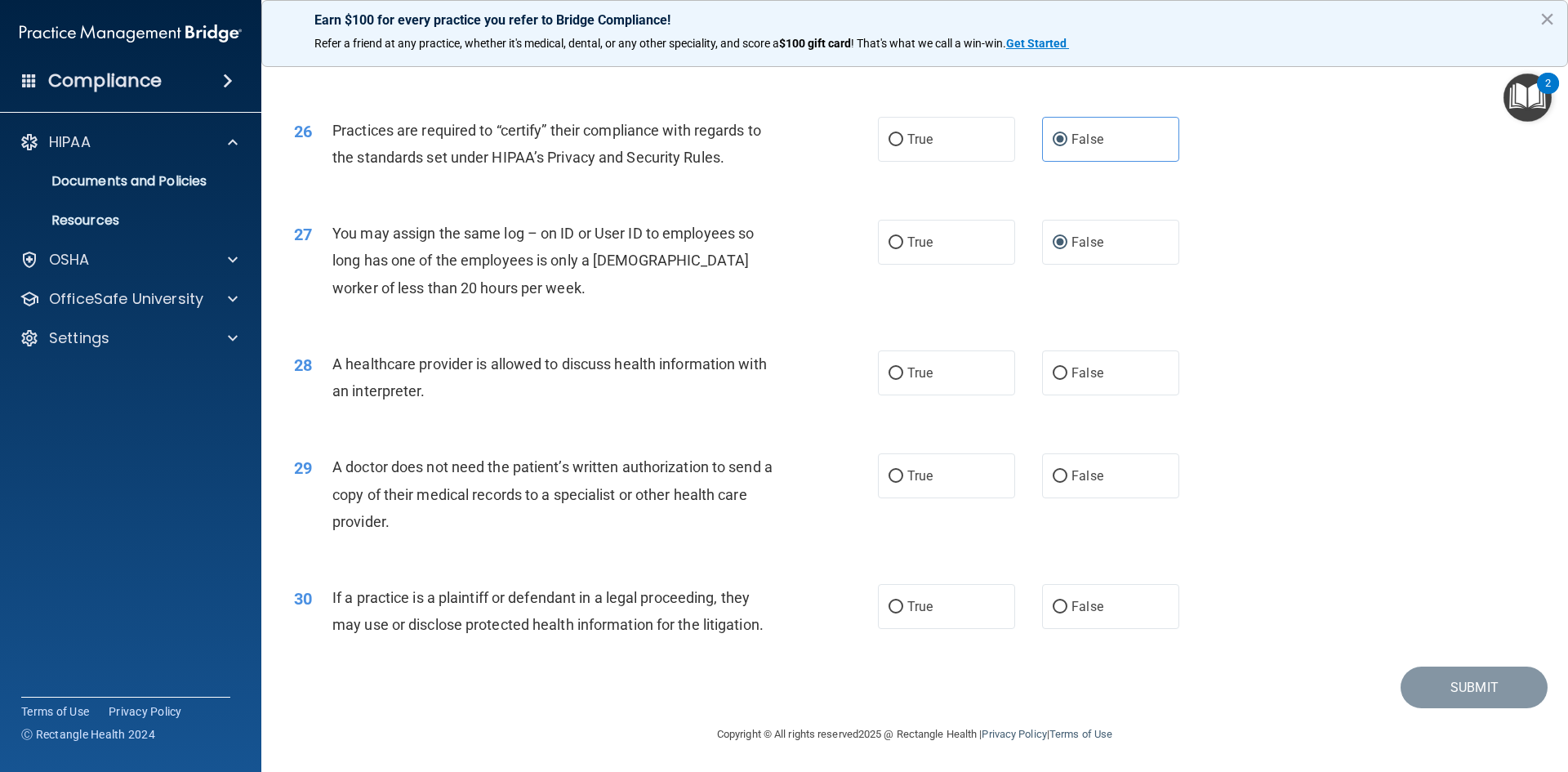
scroll to position [3031, 0]
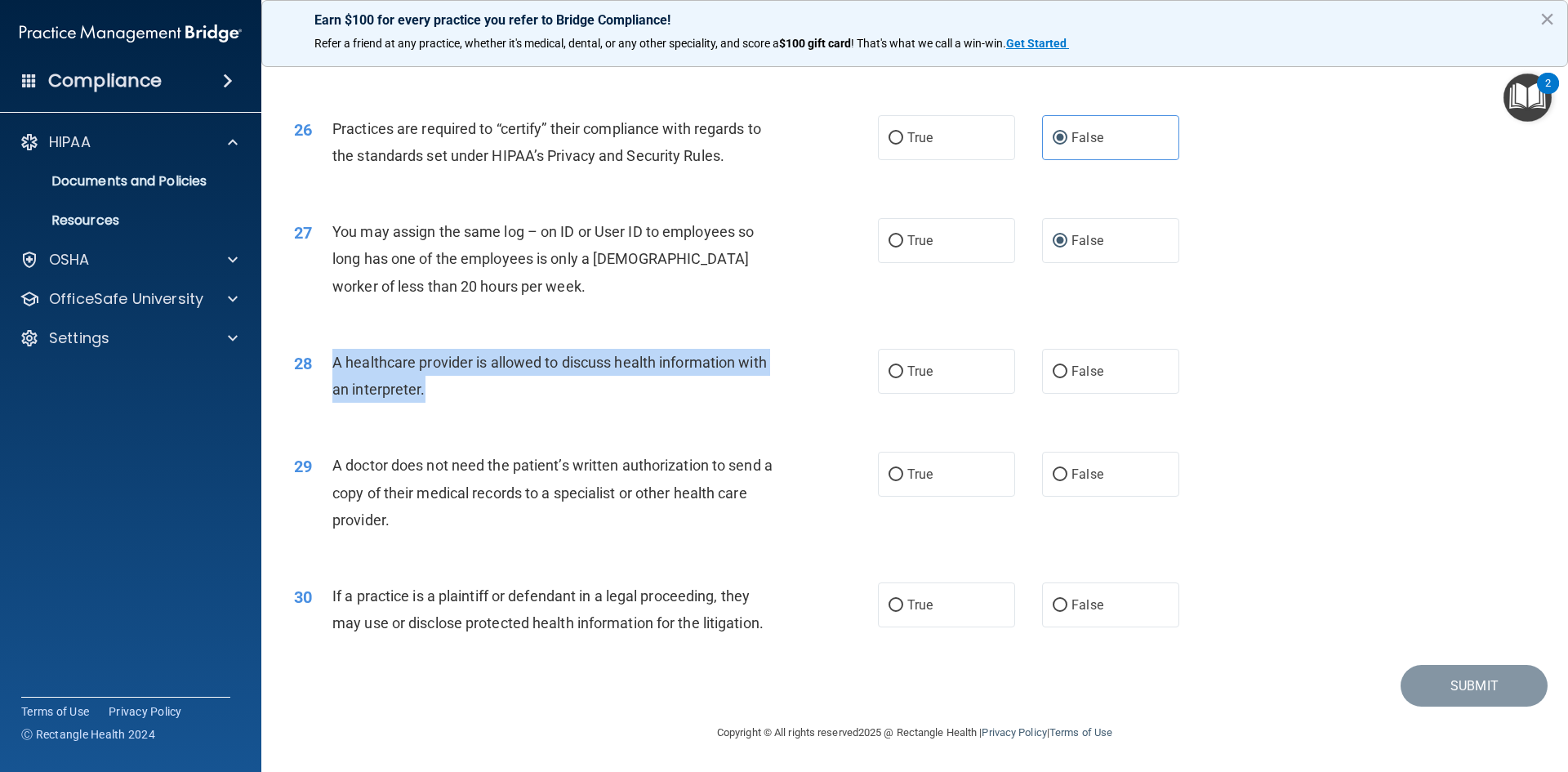
drag, startPoint x: 335, startPoint y: 361, endPoint x: 778, endPoint y: 390, distance: 443.9
click at [778, 390] on div "A healthcare provider is allowed to discuss health information with an interpre…" at bounding box center [560, 375] width 457 height 54
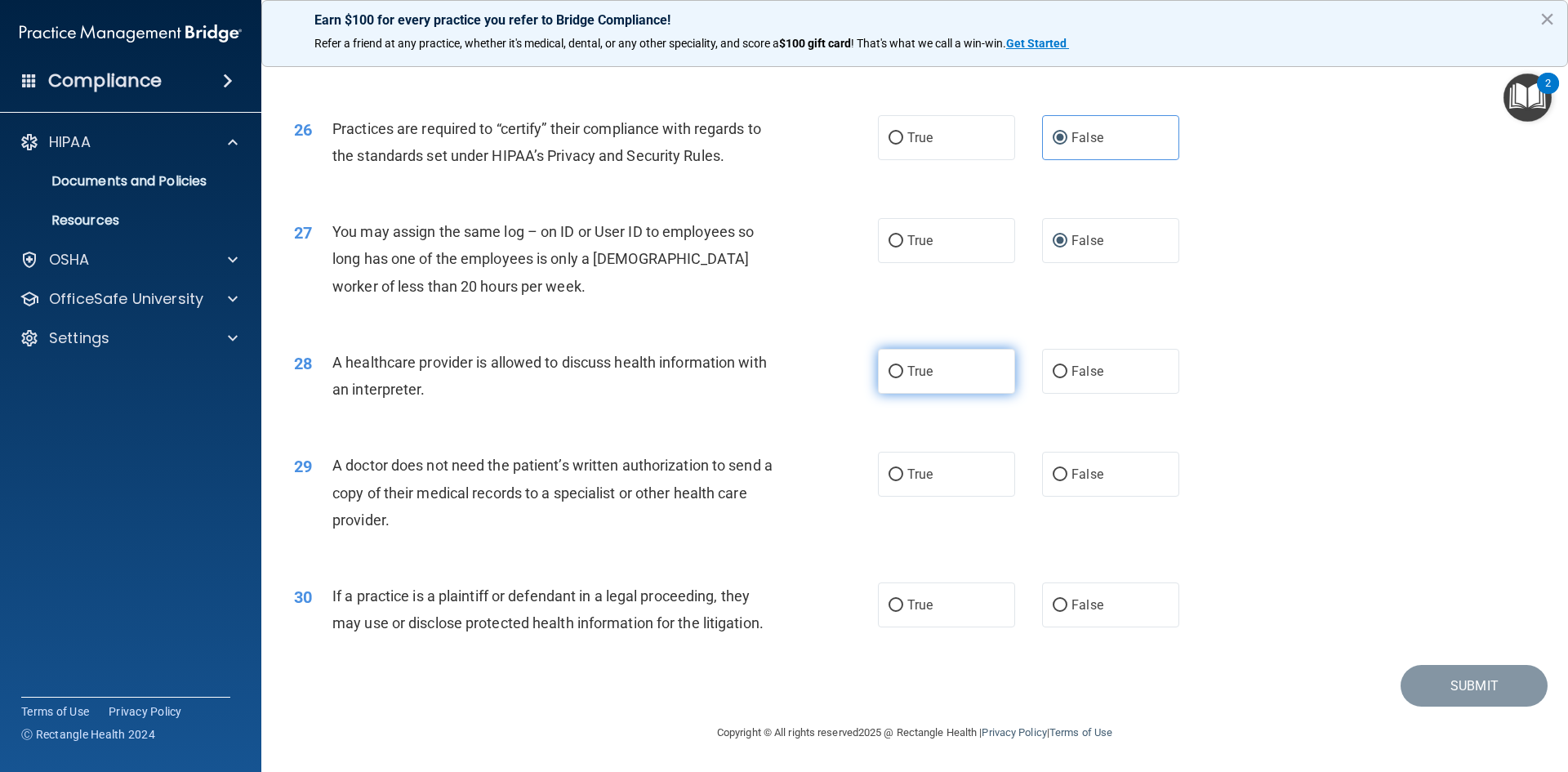
click at [907, 372] on span "True" at bounding box center [919, 372] width 25 height 15
click at [903, 372] on input "True" at bounding box center [895, 372] width 15 height 12
radio input "true"
click at [1241, 364] on div "28 A healthcare provider is allowed to discuss health information with an inter…" at bounding box center [915, 380] width 1266 height 103
drag, startPoint x: 333, startPoint y: 467, endPoint x: 789, endPoint y: 517, distance: 458.7
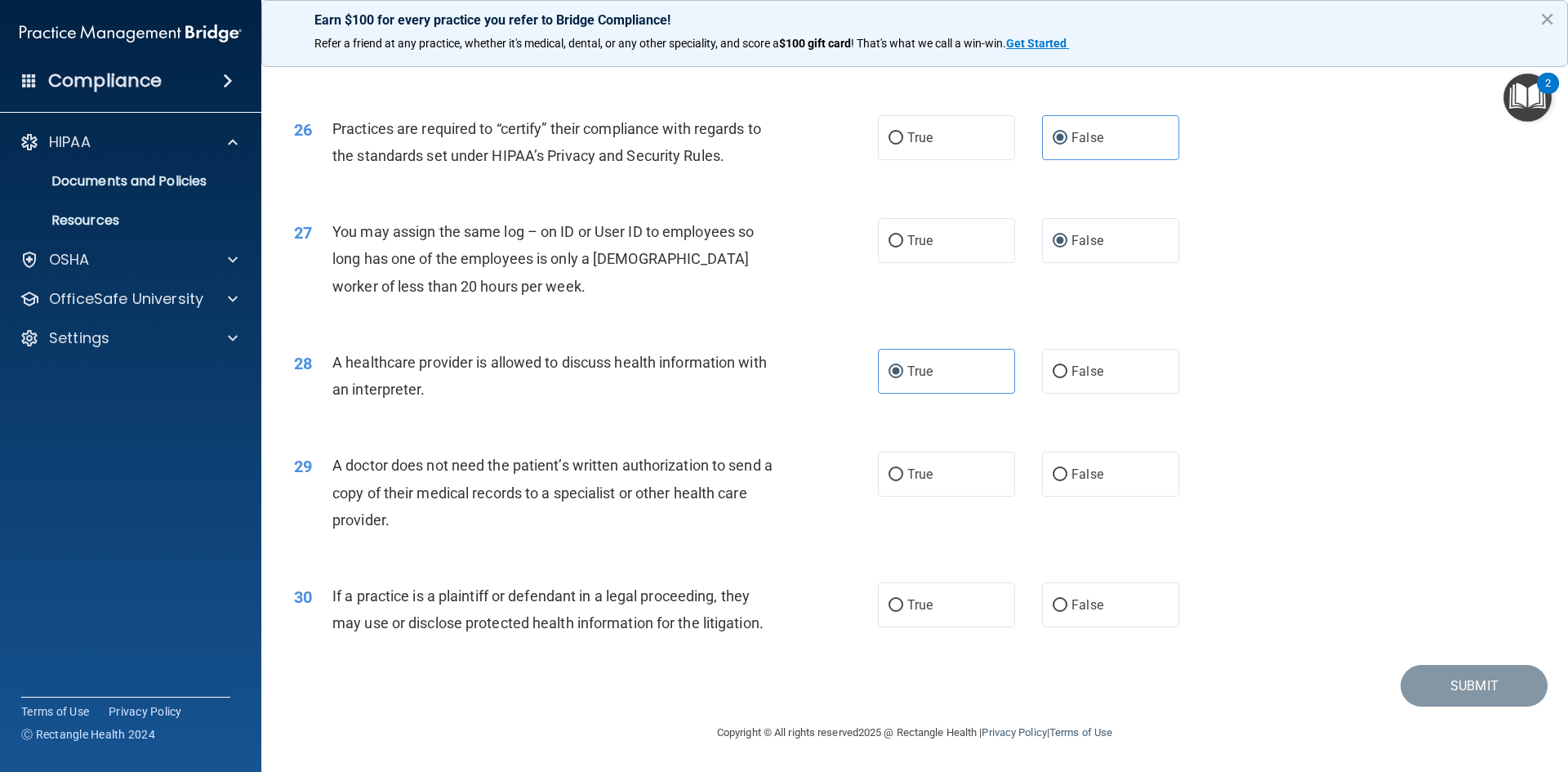
click at [789, 517] on div "29 A doctor does not need the patient’s written authorization to send a copy of…" at bounding box center [586, 497] width 633 height 90
click at [907, 469] on span "True" at bounding box center [919, 474] width 25 height 15
click at [901, 469] on input "True" at bounding box center [895, 475] width 15 height 12
radio input "true"
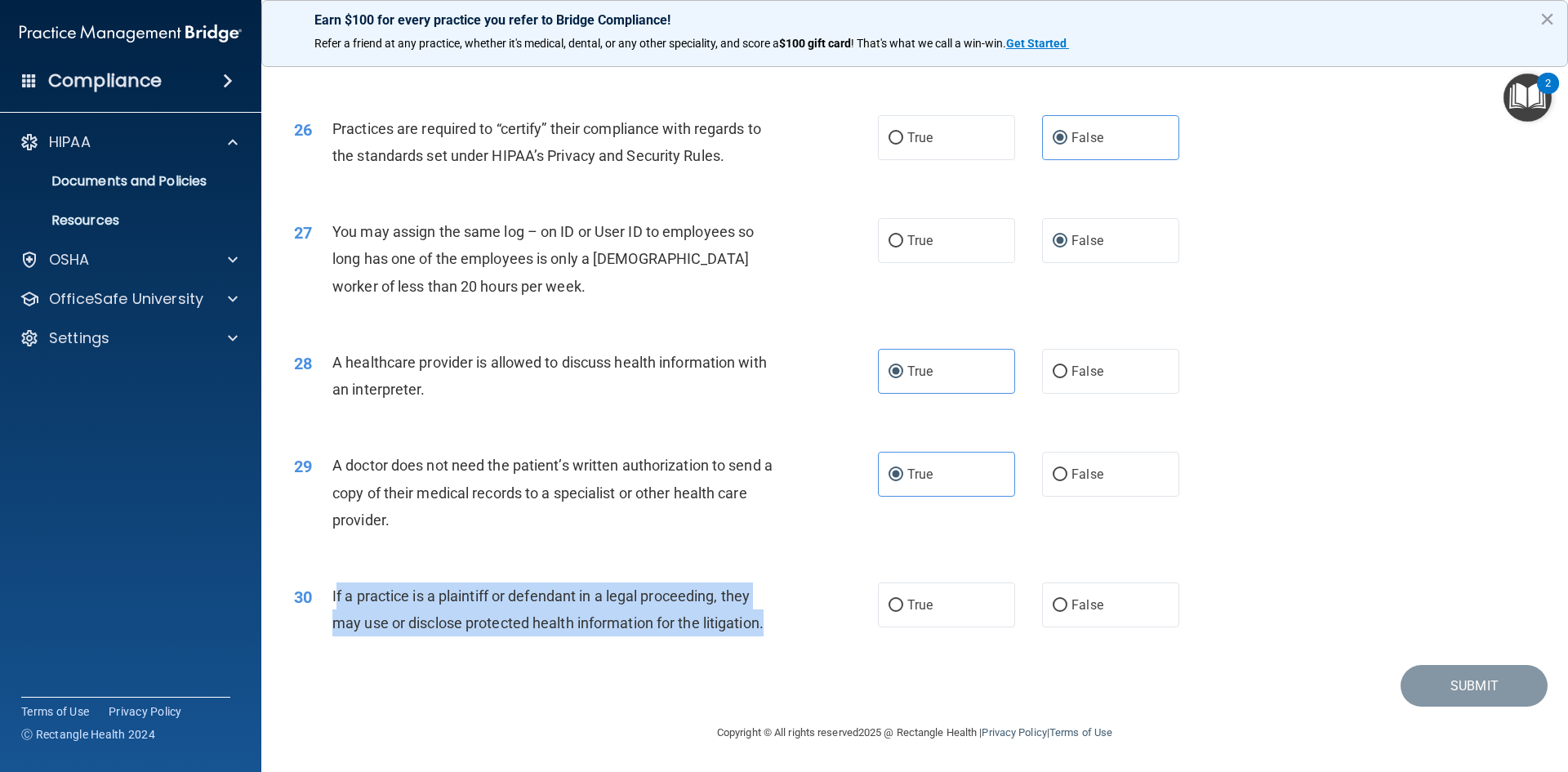
drag, startPoint x: 334, startPoint y: 593, endPoint x: 793, endPoint y: 615, distance: 459.5
click at [793, 615] on div "30 If a practice is a plaintiff or defendant in a legal proceeding, they may us…" at bounding box center [586, 614] width 633 height 62
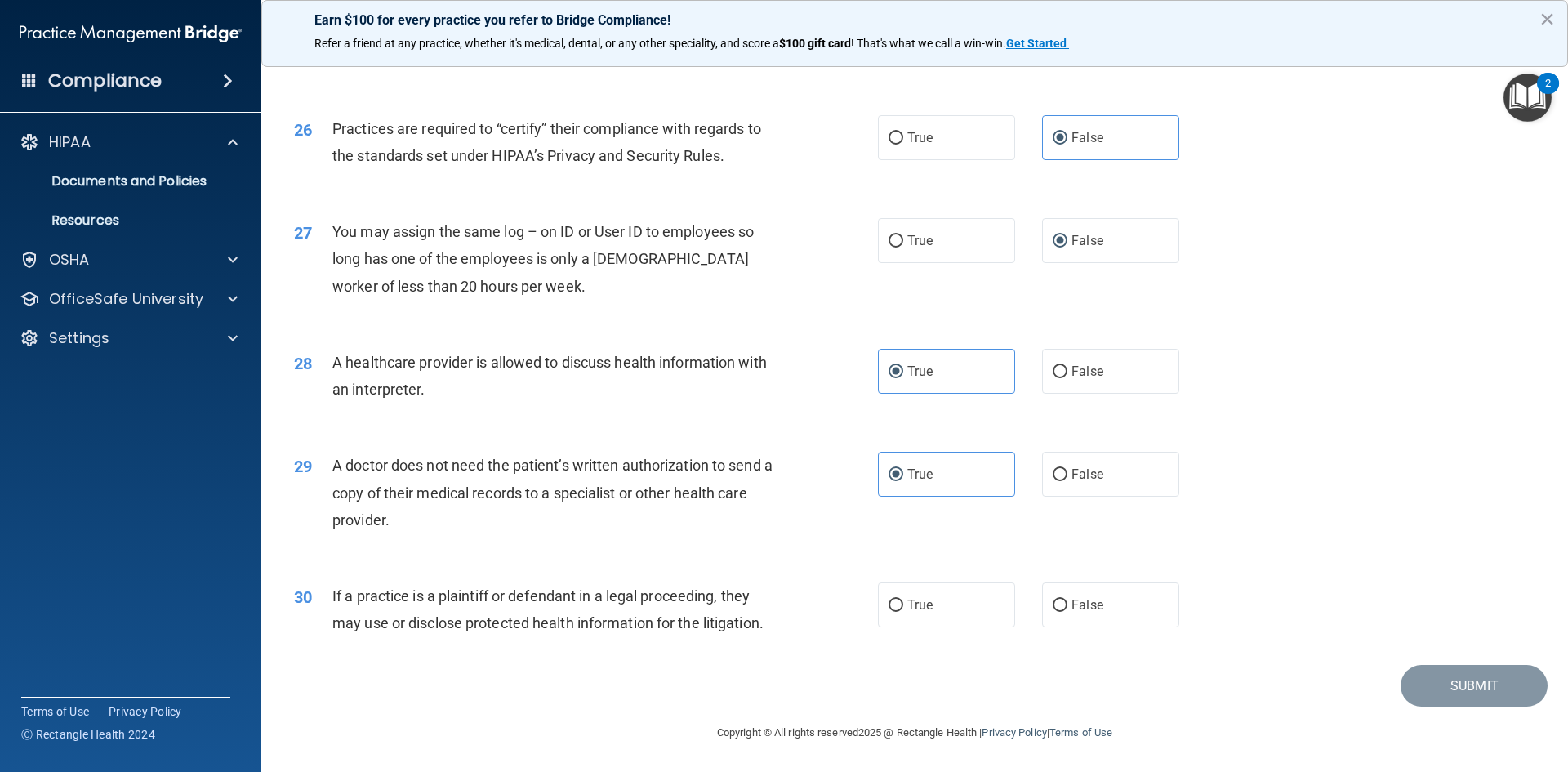
click at [626, 649] on div "30 If a practice is a plaintiff or defendant in a legal proceeding, they may us…" at bounding box center [915, 614] width 1266 height 103
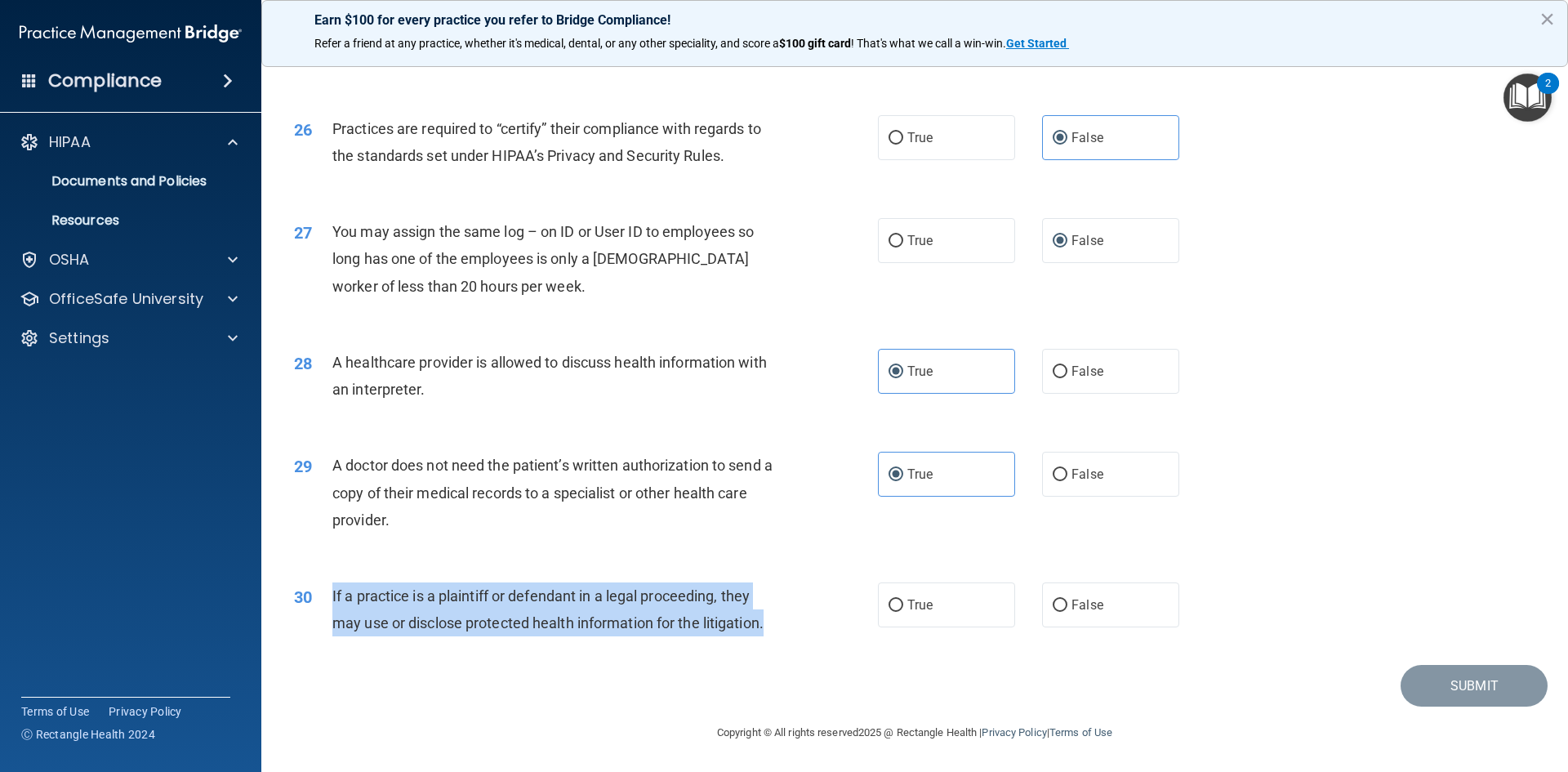
drag, startPoint x: 423, startPoint y: 596, endPoint x: 786, endPoint y: 631, distance: 364.7
click at [786, 631] on div "30 If a practice is a plaintiff or defendant in a legal proceeding, they may us…" at bounding box center [586, 614] width 633 height 62
click at [896, 605] on input "True" at bounding box center [895, 606] width 15 height 12
radio input "true"
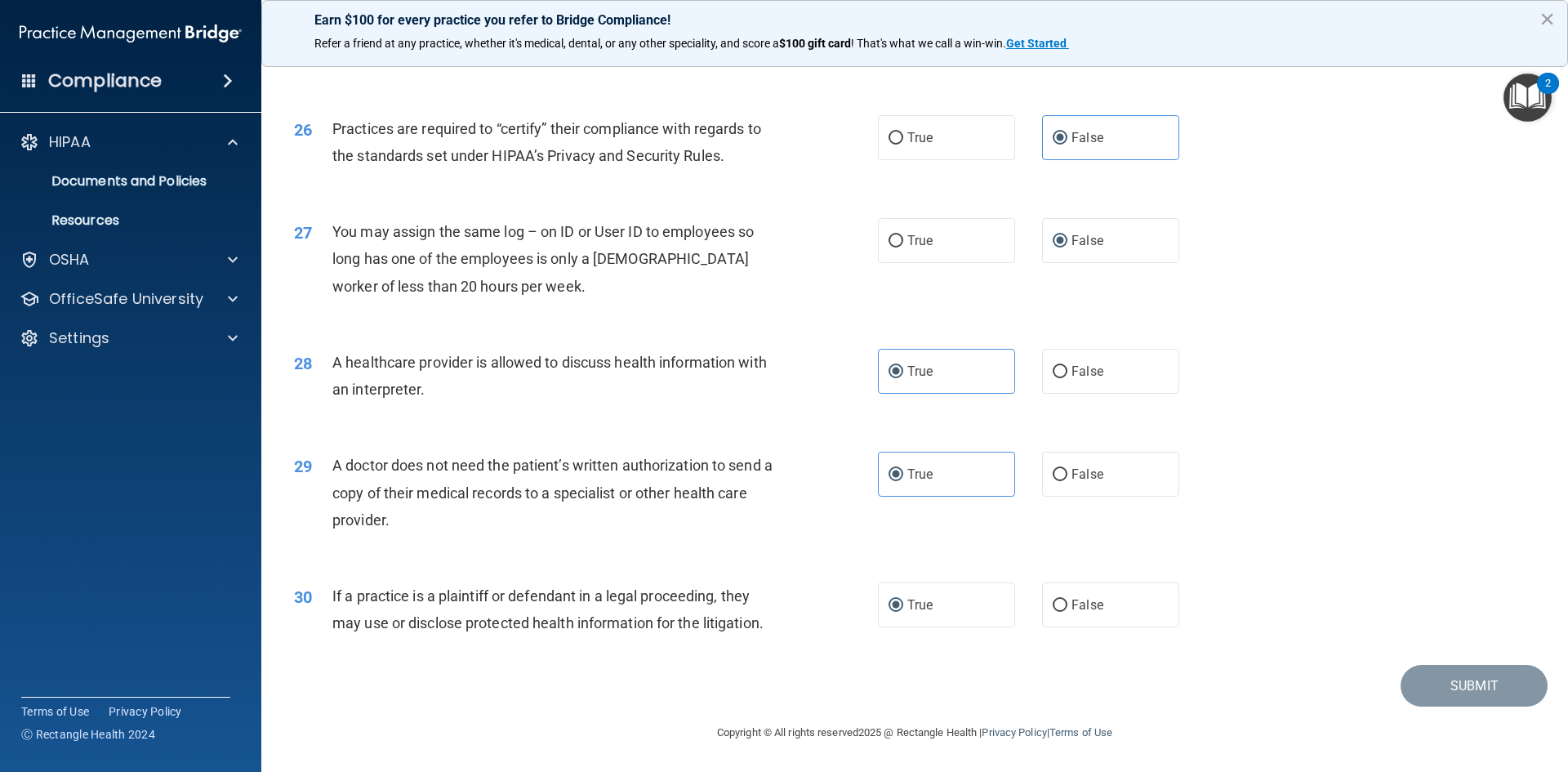
click at [1398, 460] on div "29 A doctor does not need the patient’s written authorization to send a copy of…" at bounding box center [915, 497] width 1266 height 131
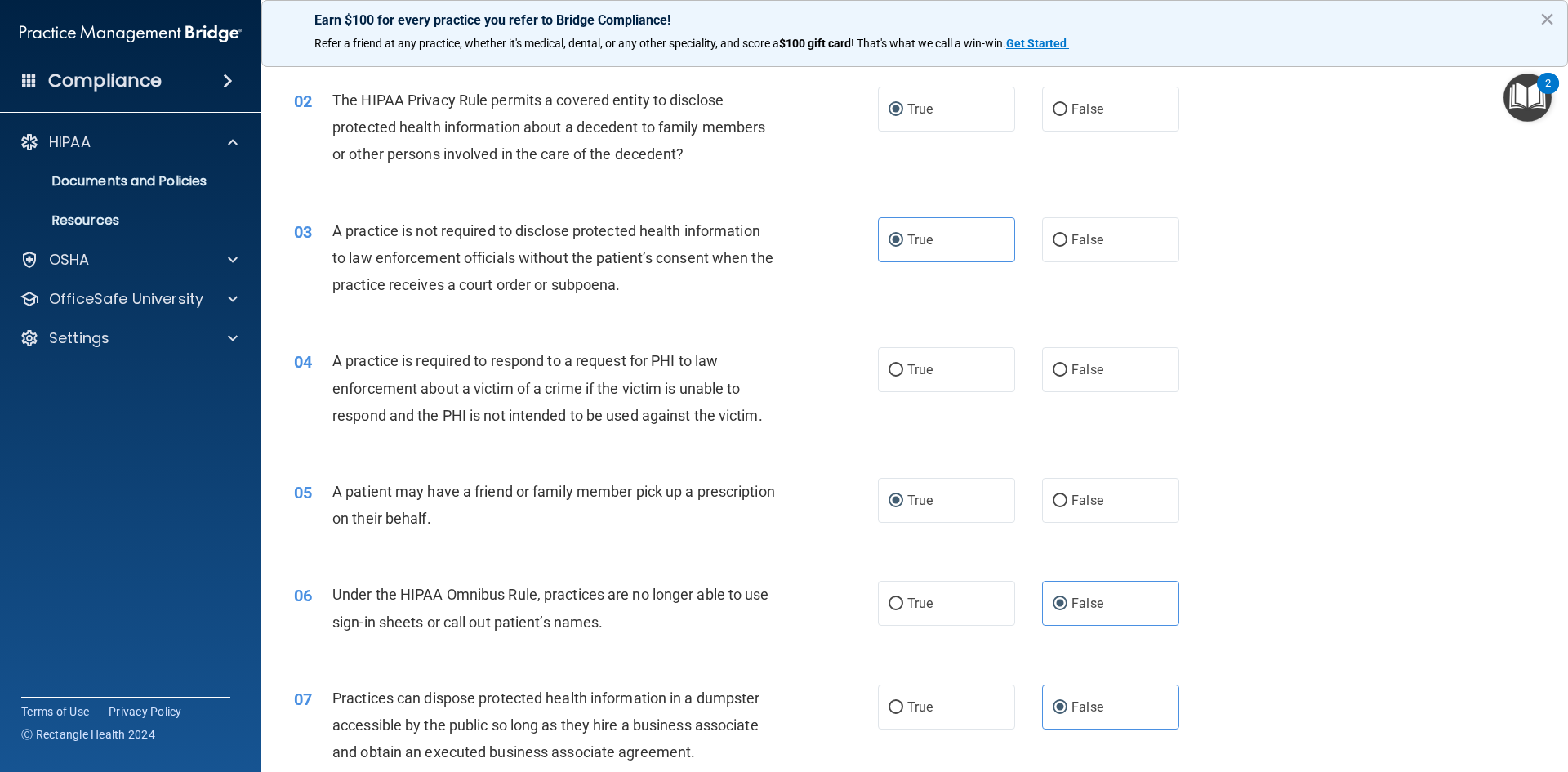
scroll to position [171, 0]
click at [895, 369] on input "True" at bounding box center [895, 372] width 15 height 12
radio input "true"
click at [1425, 344] on div "04 A practice is required to respond to a request for PHI to law enforcement ab…" at bounding box center [915, 394] width 1266 height 131
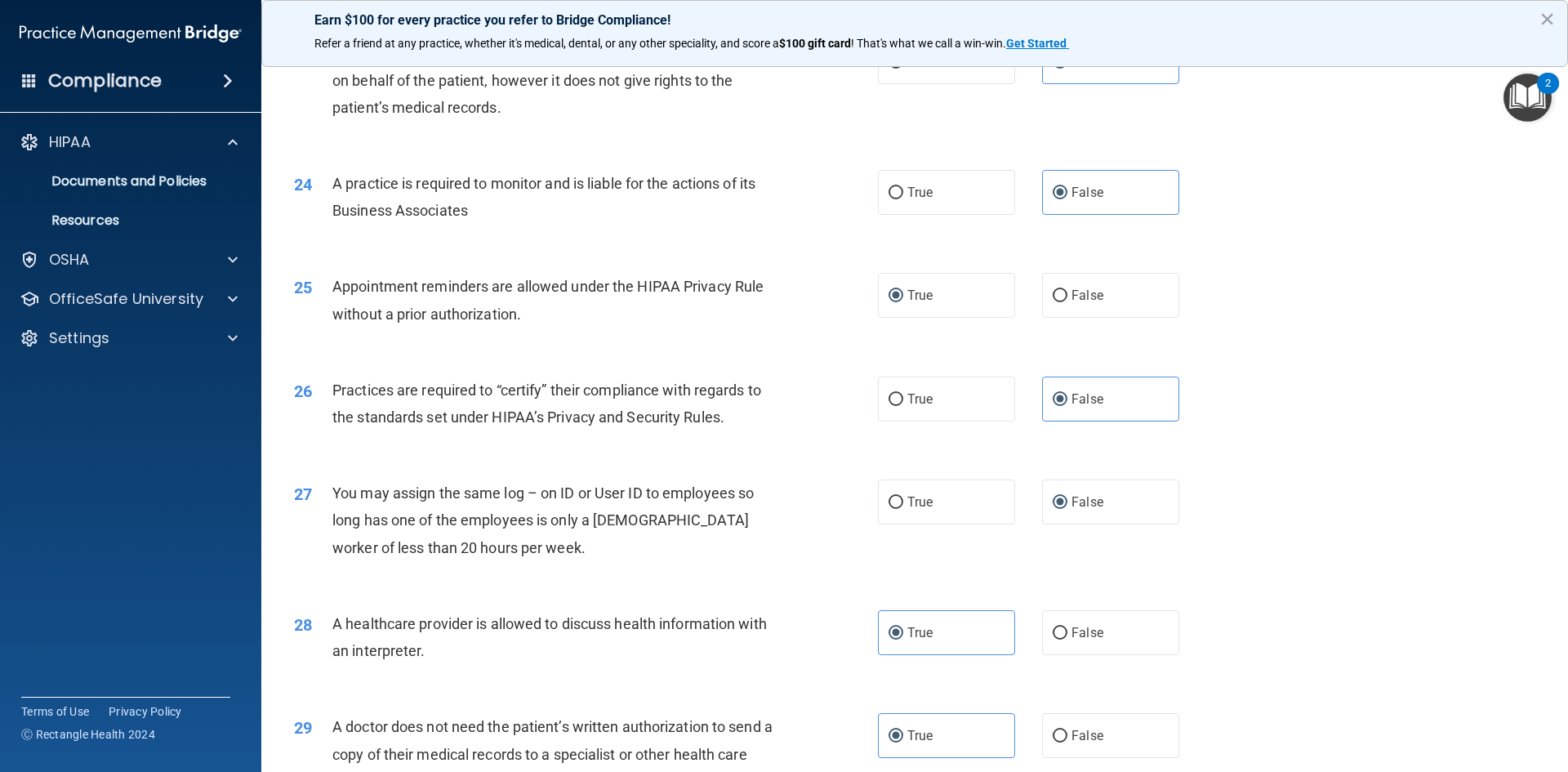
scroll to position [3031, 0]
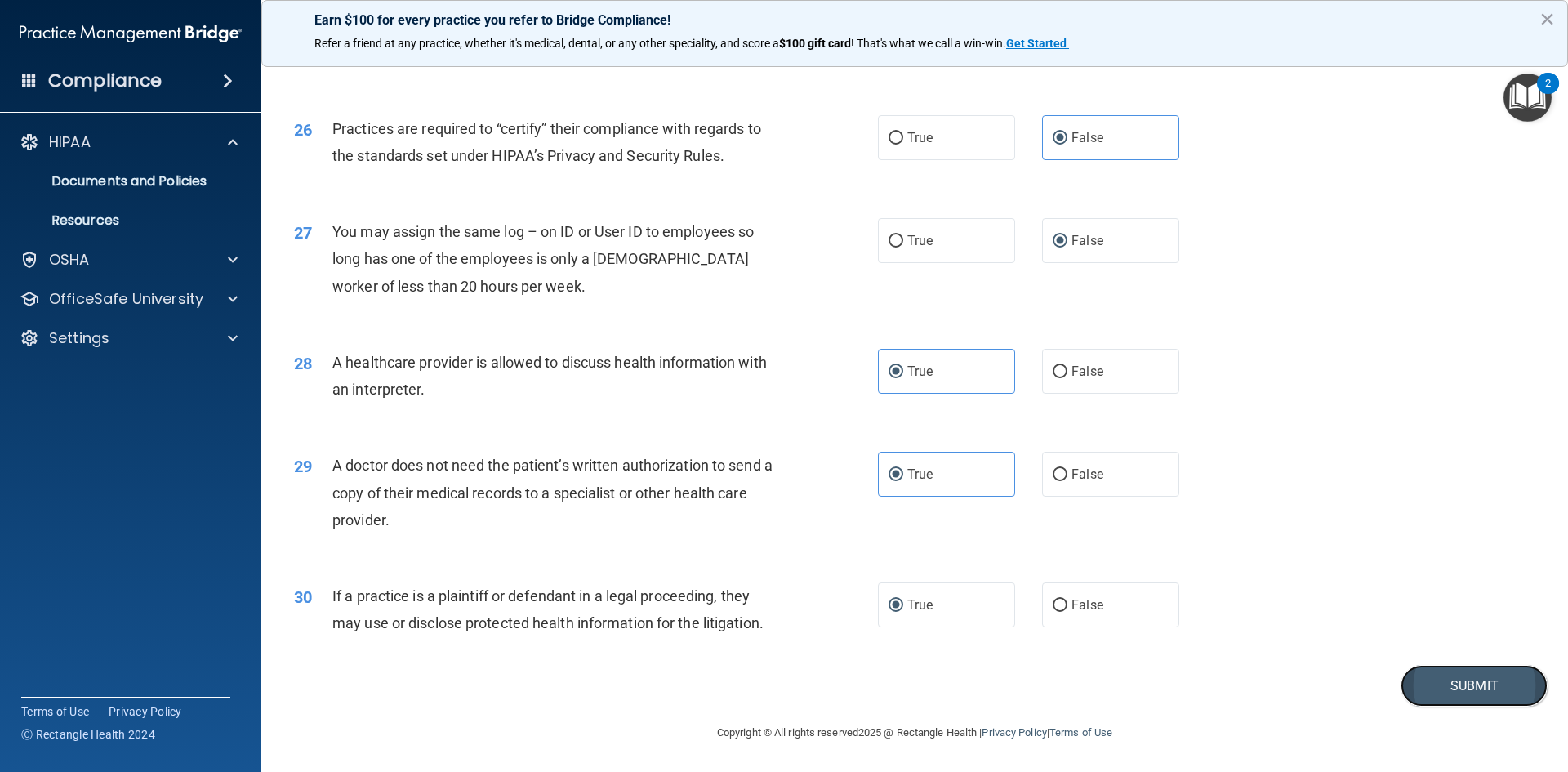
click at [1474, 689] on button "Submit" at bounding box center [1473, 686] width 147 height 41
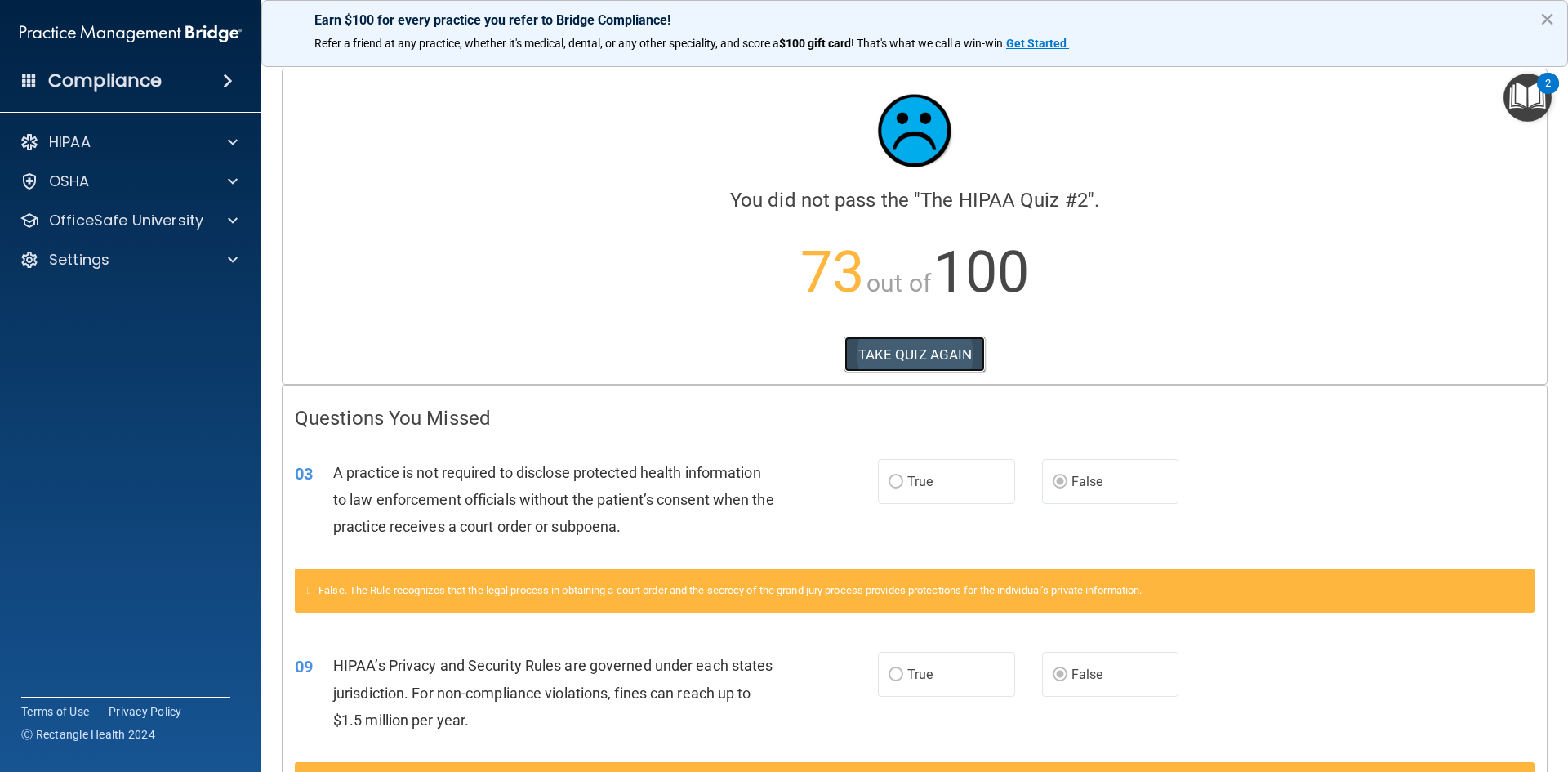
click at [928, 352] on button "TAKE QUIZ AGAIN" at bounding box center [915, 355] width 141 height 36
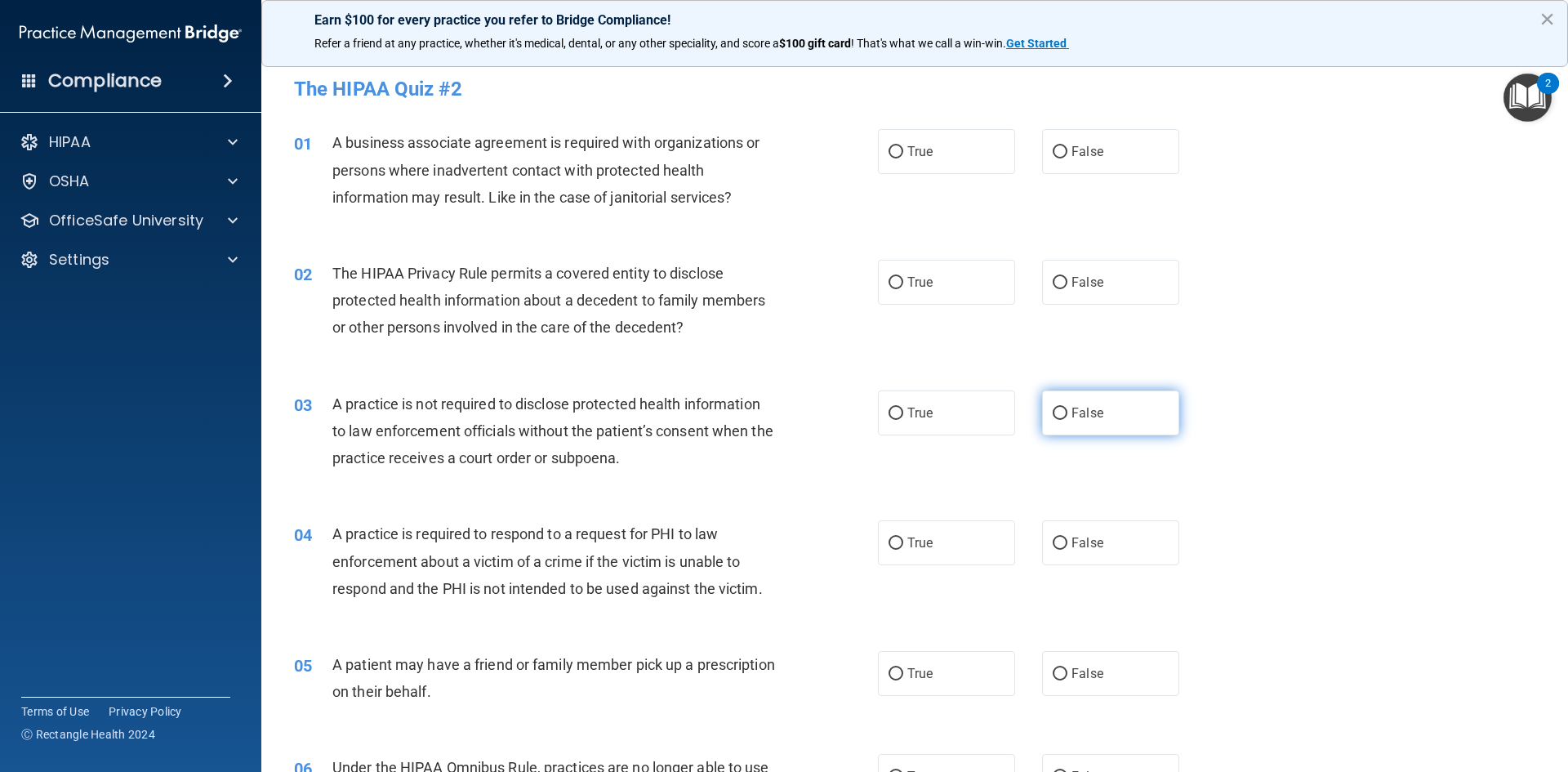
drag, startPoint x: 1079, startPoint y: 411, endPoint x: 1091, endPoint y: 408, distance: 12.4
click at [1079, 411] on span "False" at bounding box center [1087, 413] width 32 height 15
click at [1067, 411] on input "False" at bounding box center [1060, 414] width 15 height 12
radio input "true"
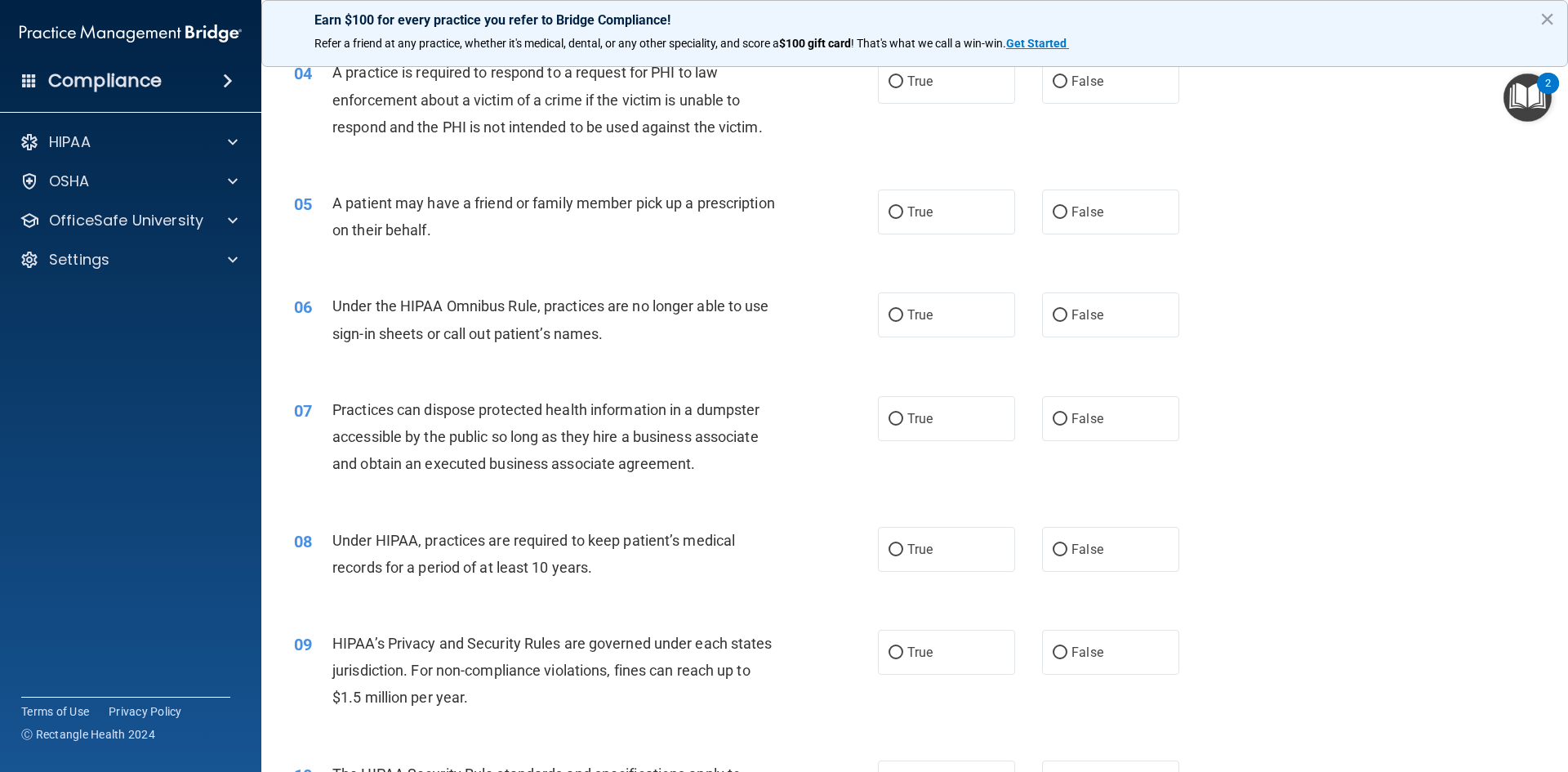
scroll to position [491, 0]
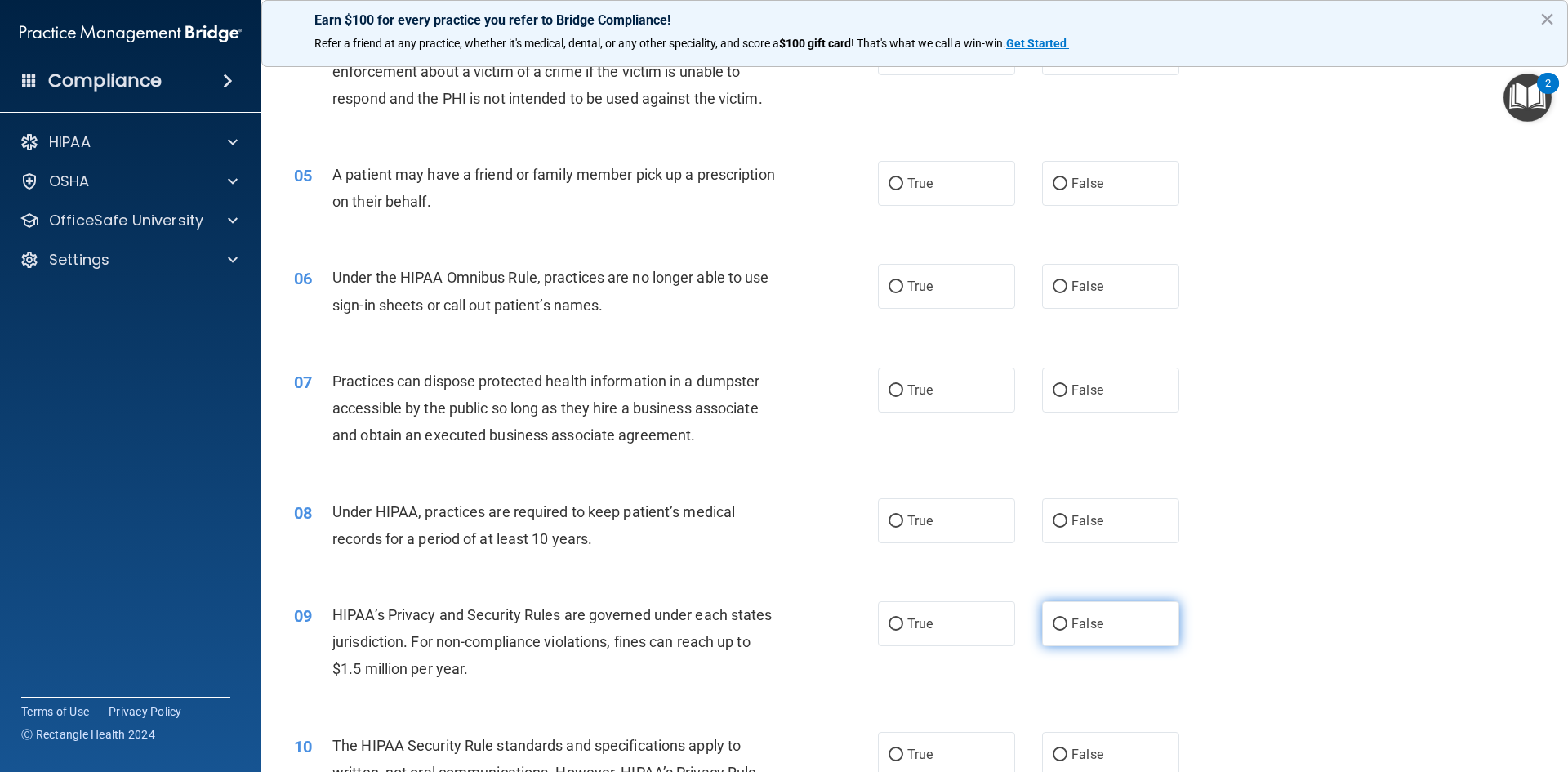
click at [1082, 631] on span "False" at bounding box center [1087, 624] width 32 height 15
click at [1067, 631] on input "False" at bounding box center [1060, 625] width 15 height 12
radio input "true"
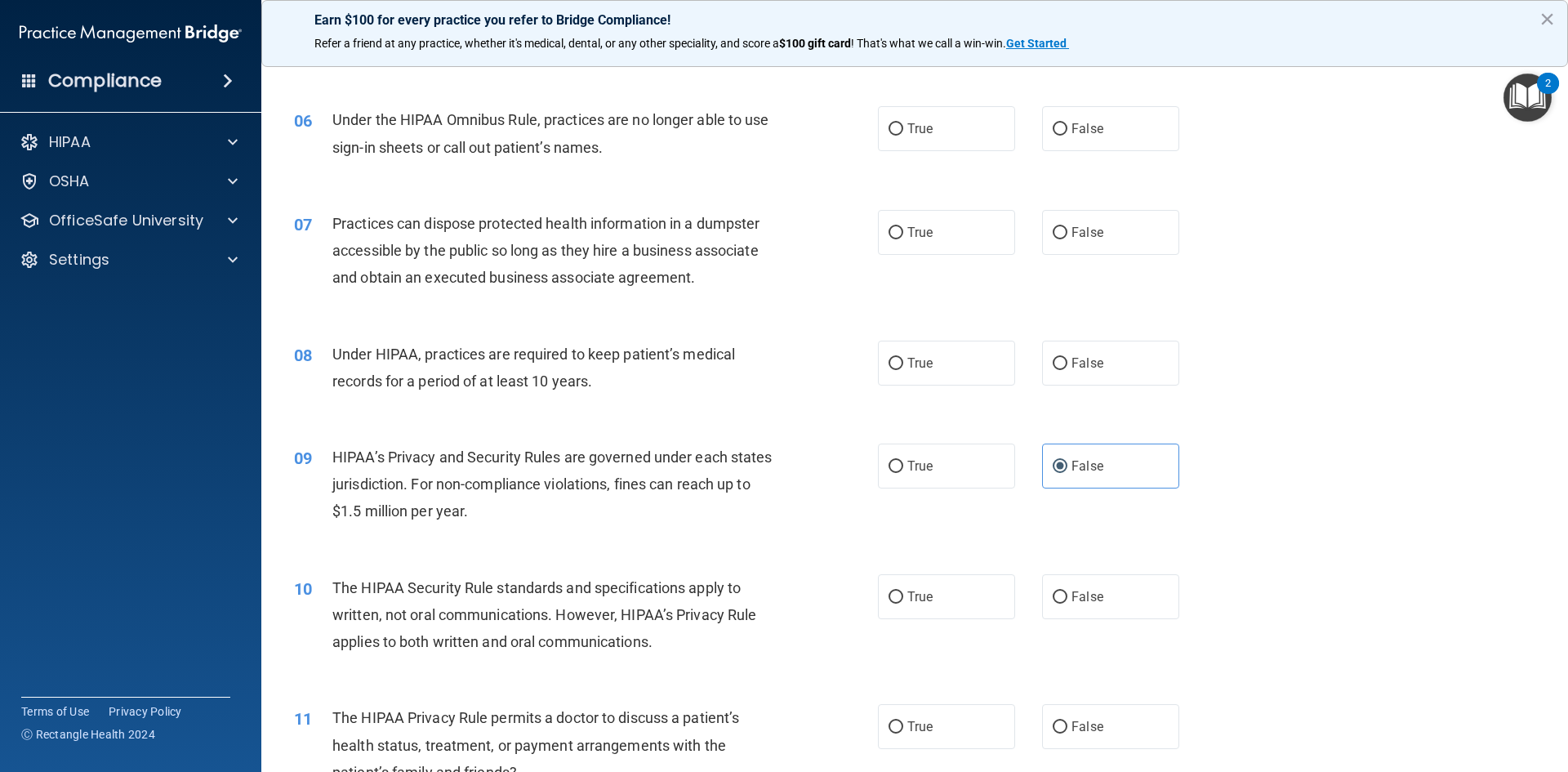
scroll to position [654, 0]
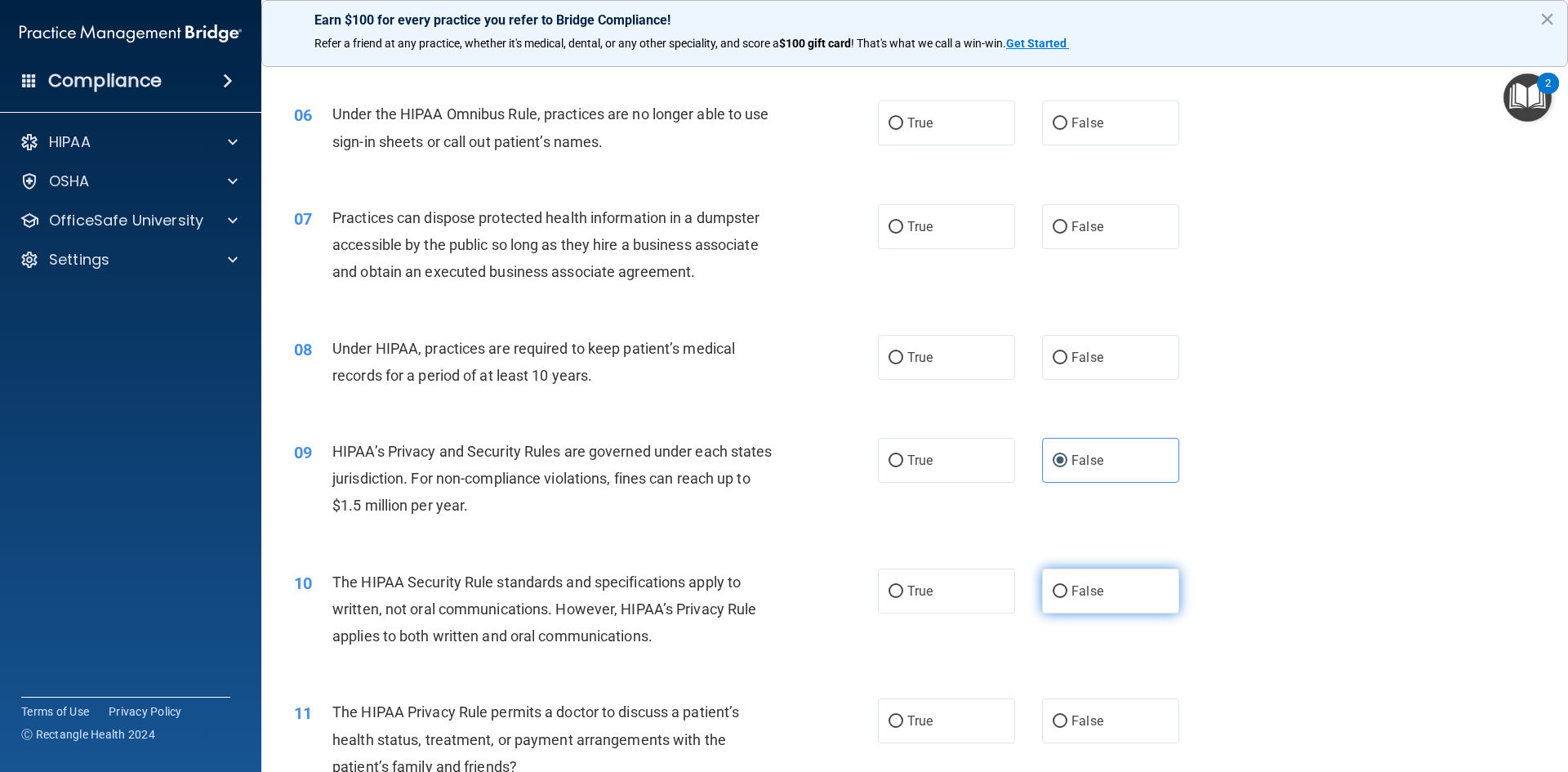
click at [1101, 591] on label "False" at bounding box center [1111, 591] width 138 height 45
click at [1067, 591] on input "False" at bounding box center [1060, 592] width 15 height 12
radio input "true"
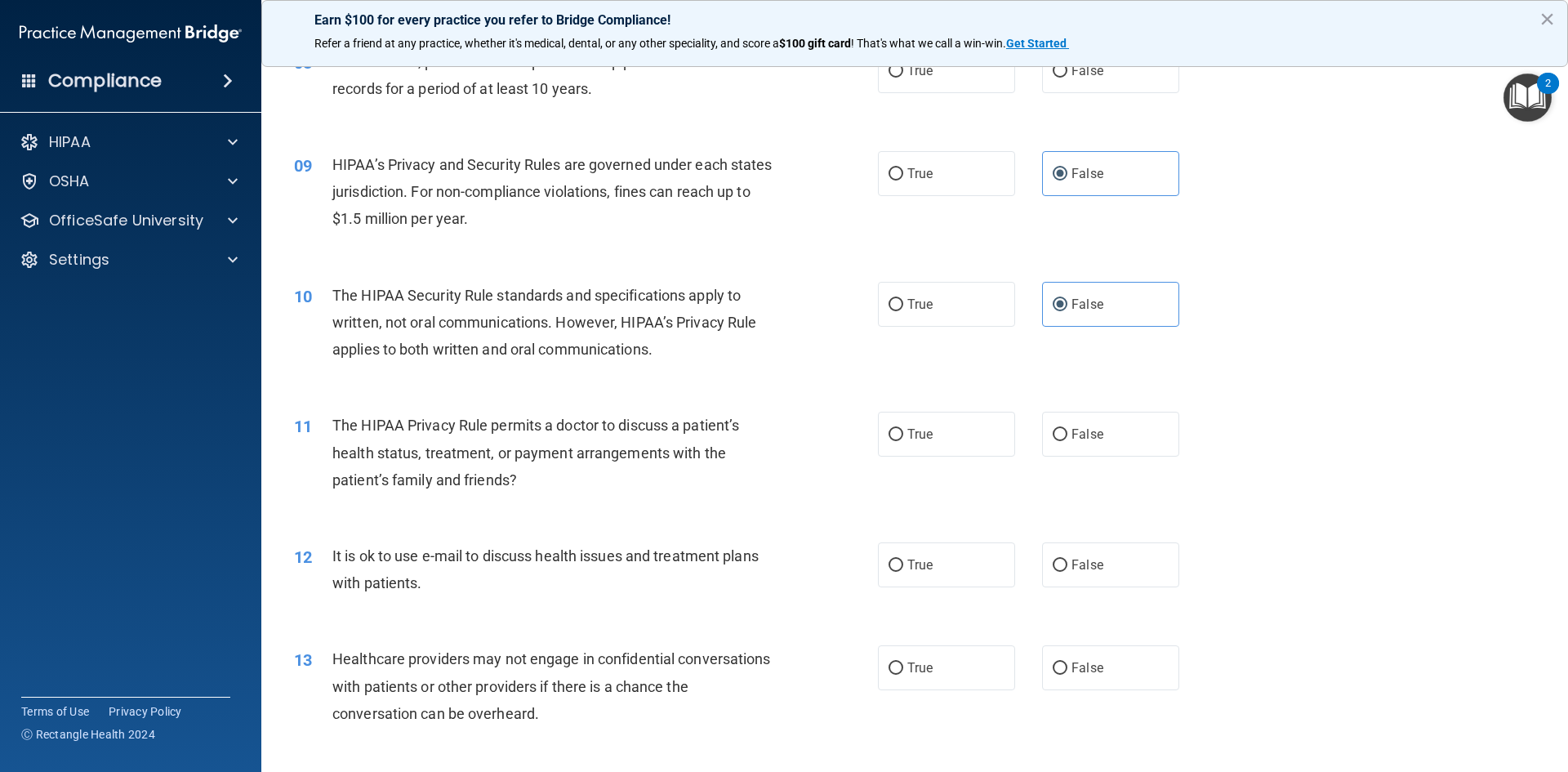
scroll to position [980, 0]
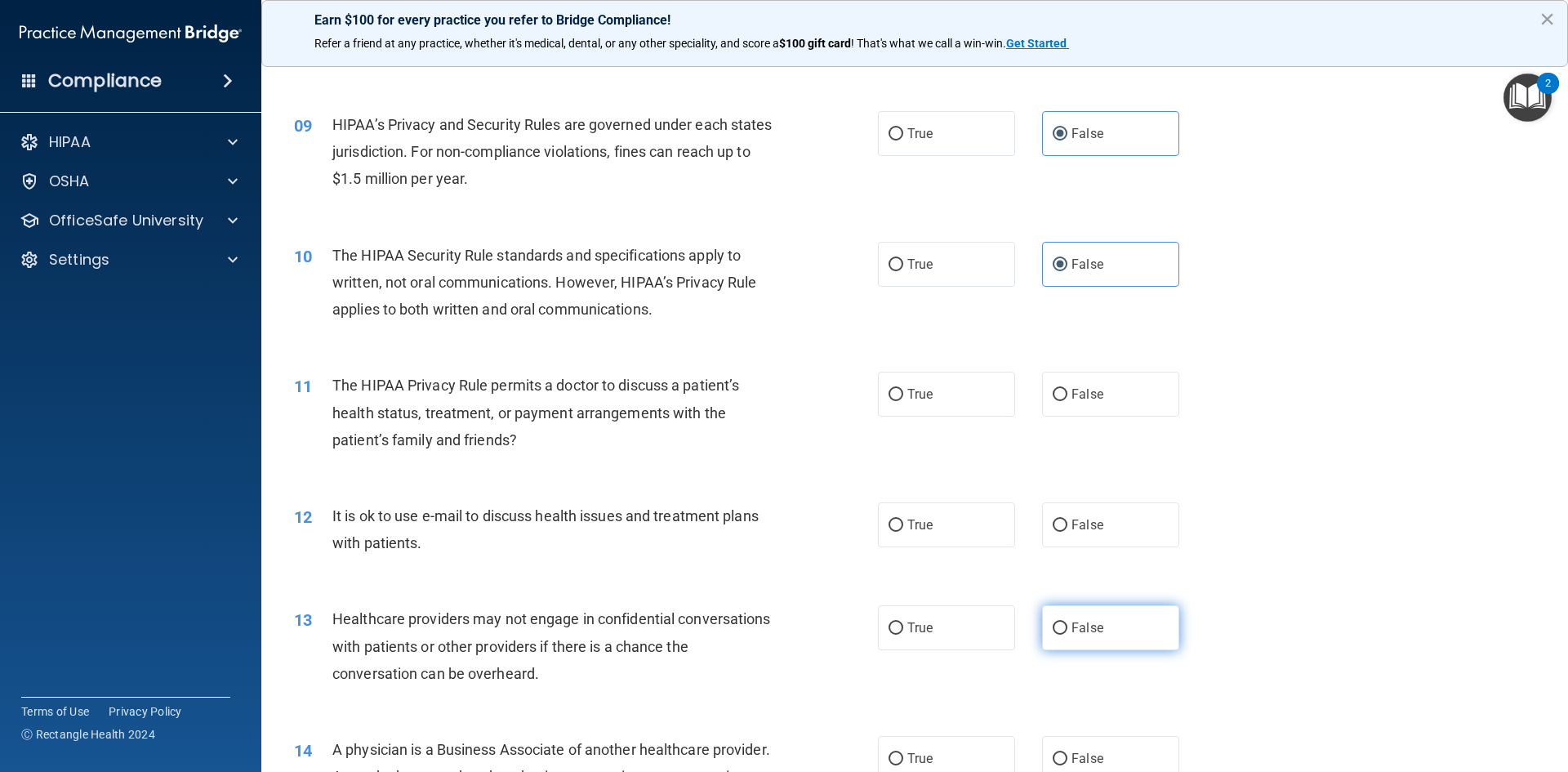
click at [1073, 633] on span "False" at bounding box center [1087, 628] width 32 height 15
click at [1067, 633] on input "False" at bounding box center [1060, 628] width 15 height 12
radio input "true"
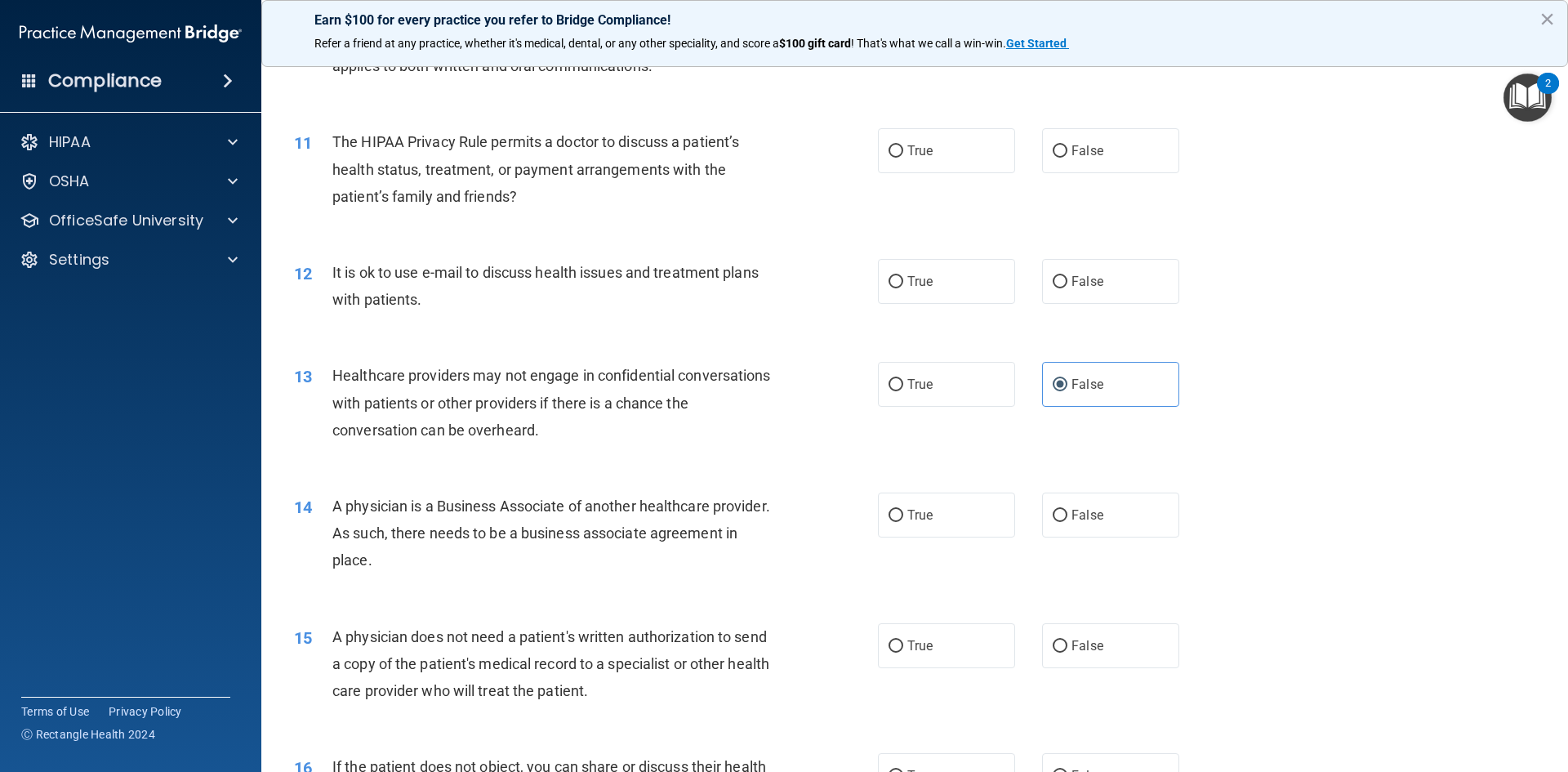
scroll to position [1226, 0]
click at [1072, 519] on span "False" at bounding box center [1087, 514] width 32 height 15
click at [1067, 519] on input "False" at bounding box center [1060, 515] width 15 height 12
radio input "true"
click at [1084, 645] on span "False" at bounding box center [1087, 645] width 32 height 15
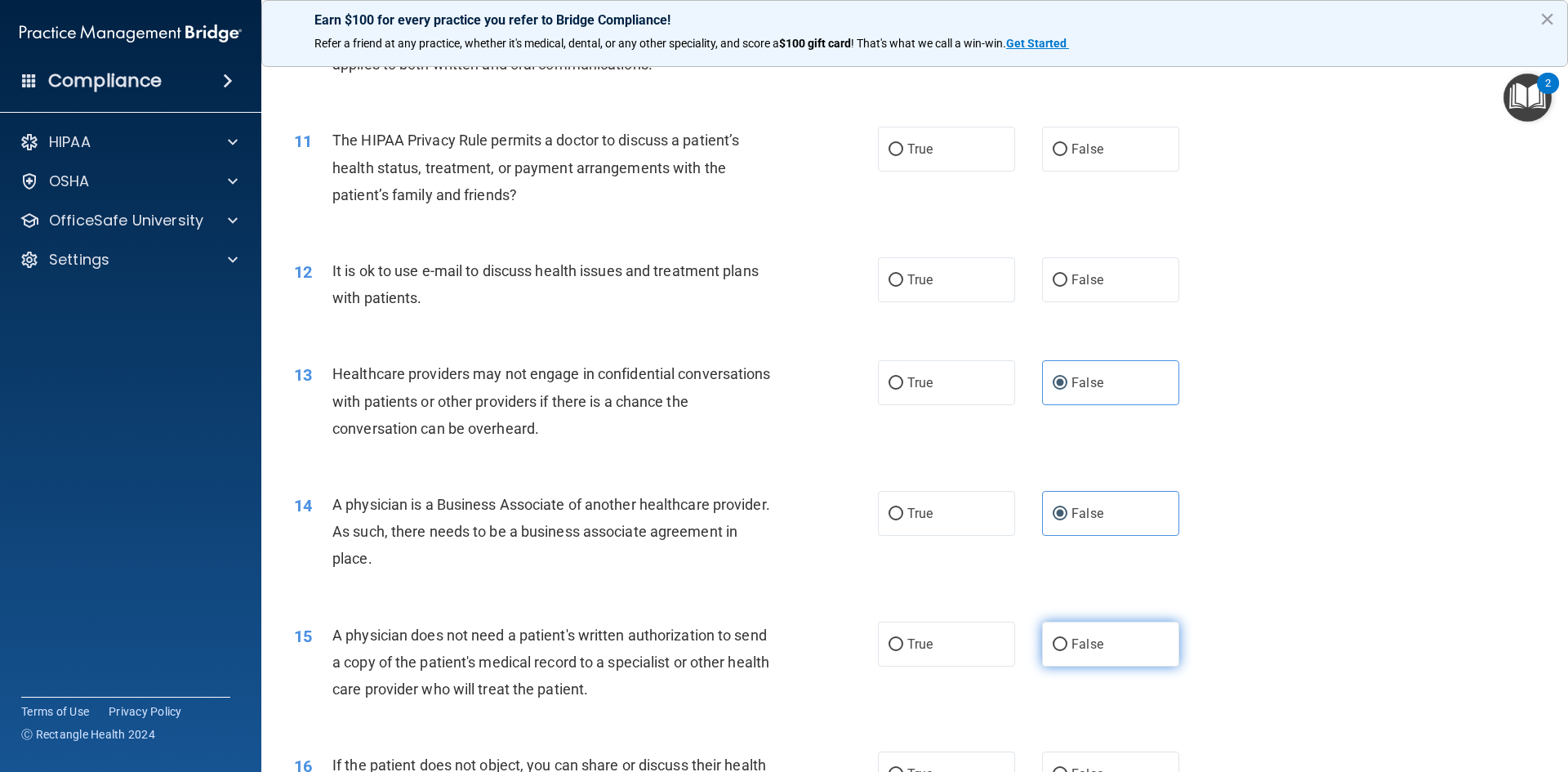
click at [1067, 645] on input "False" at bounding box center [1060, 645] width 15 height 12
radio input "true"
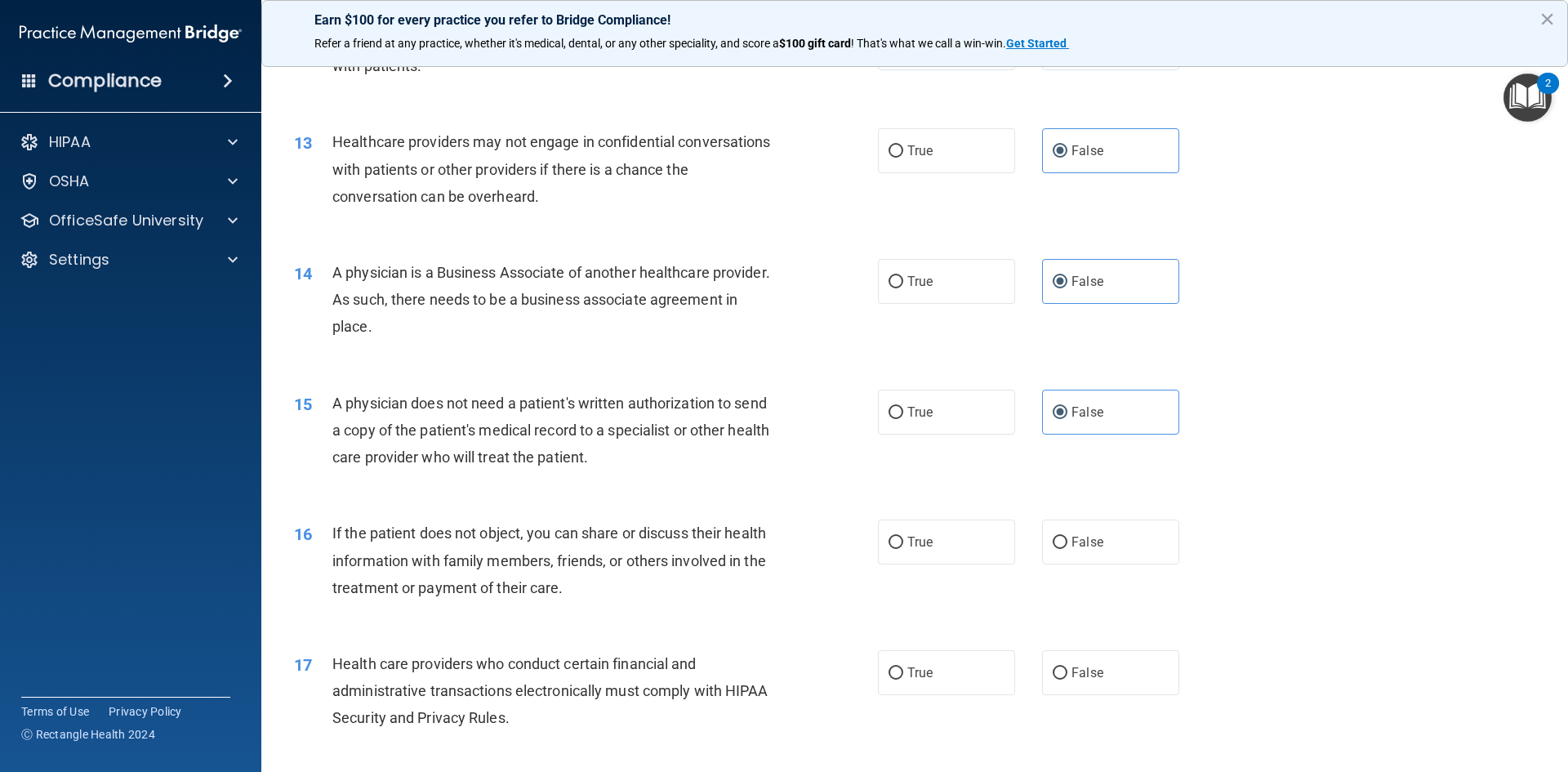
scroll to position [1471, 0]
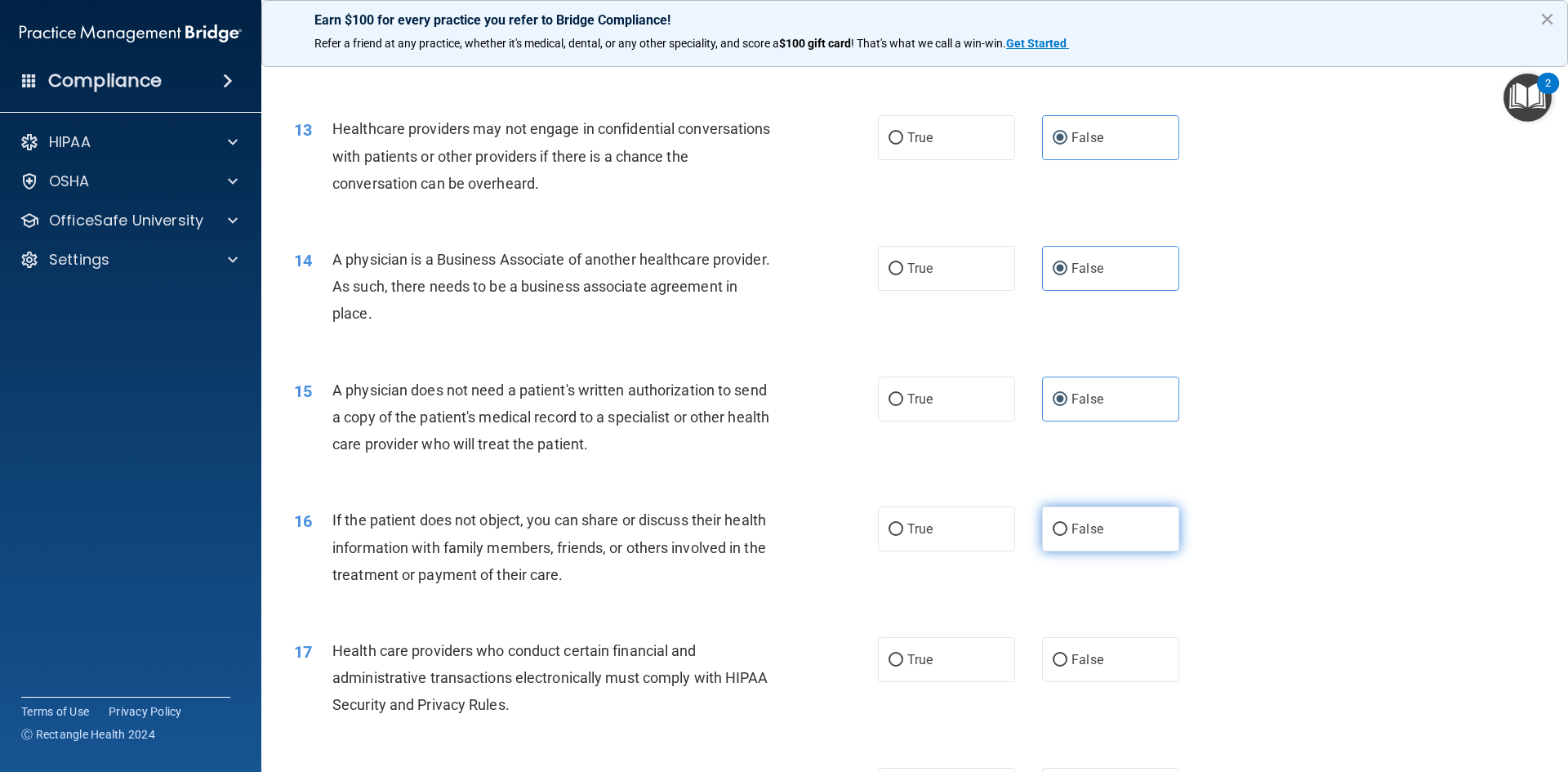
click at [1058, 529] on input "False" at bounding box center [1060, 530] width 15 height 12
radio input "true"
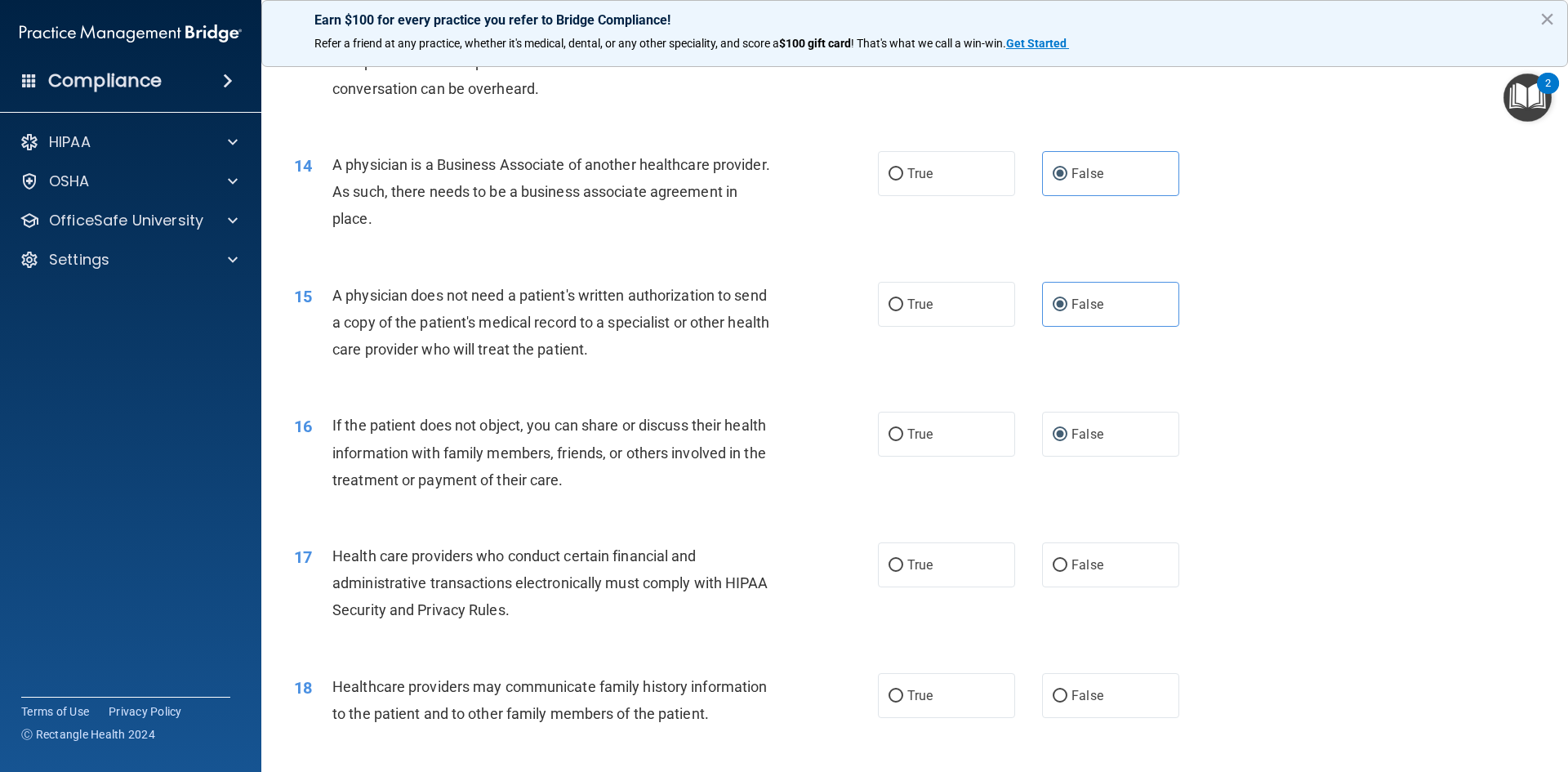
scroll to position [1798, 0]
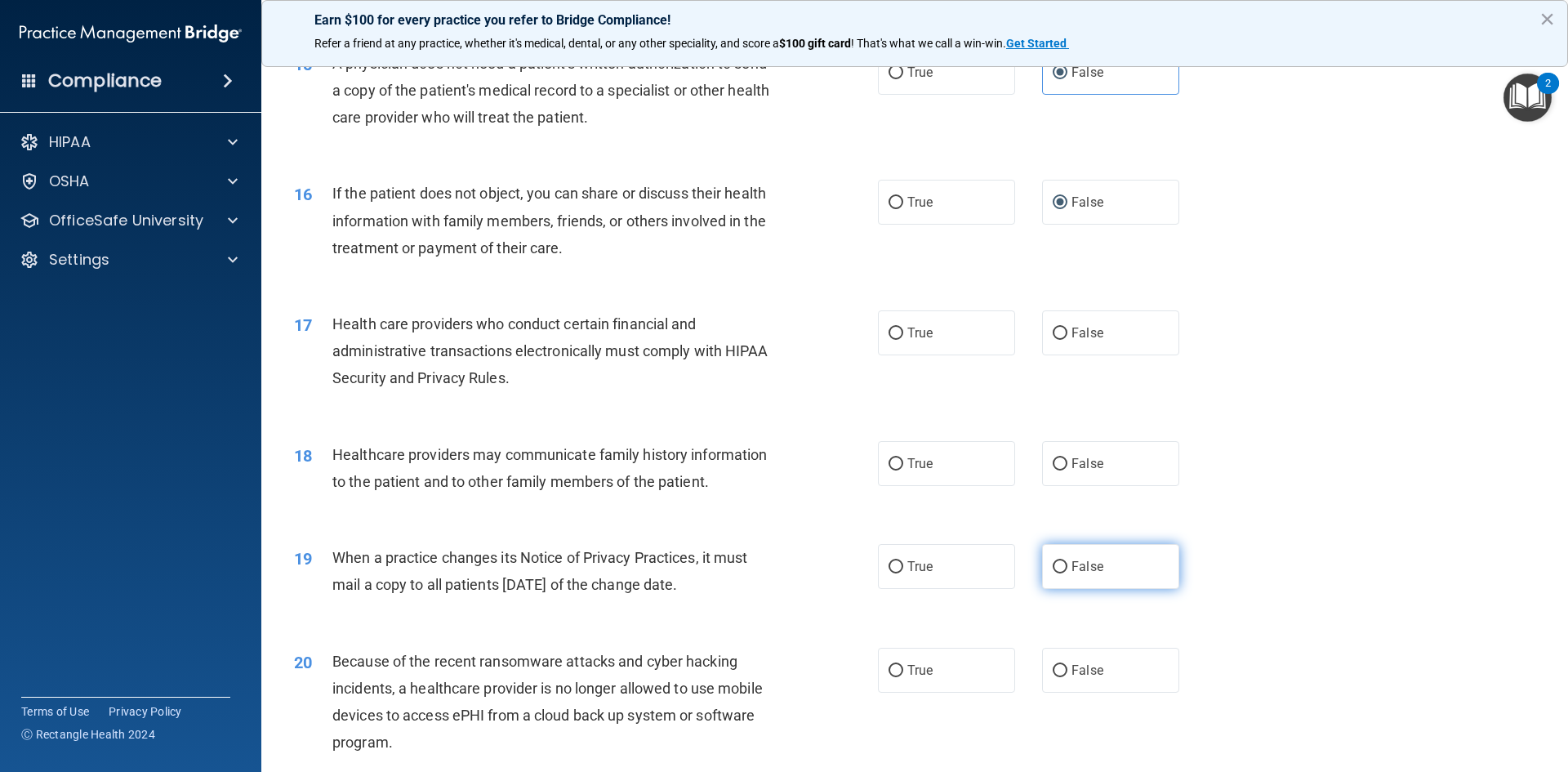
click at [1123, 578] on label "False" at bounding box center [1111, 566] width 138 height 45
click at [1067, 574] on input "False" at bounding box center [1060, 567] width 15 height 12
radio input "true"
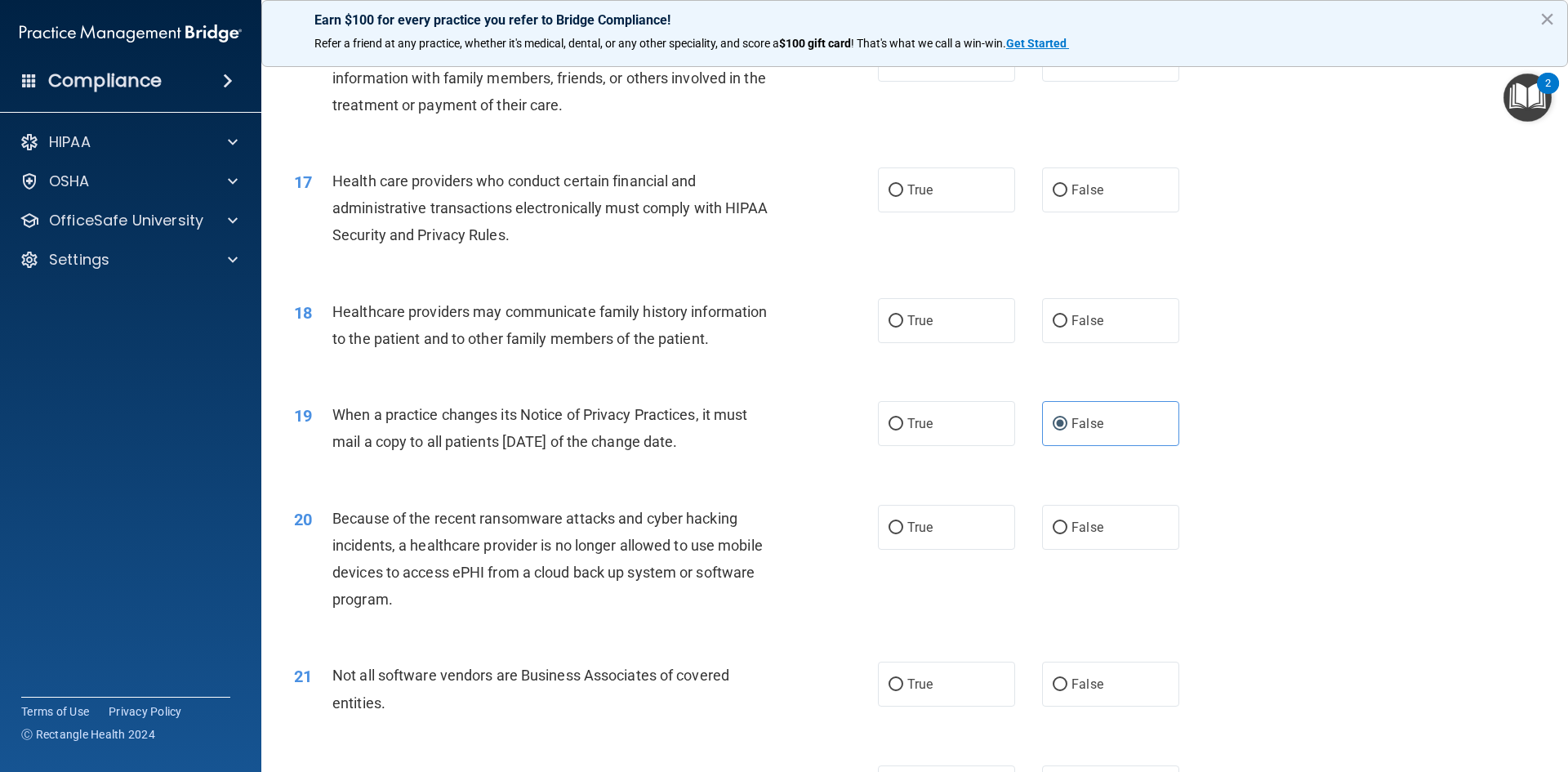
scroll to position [1961, 0]
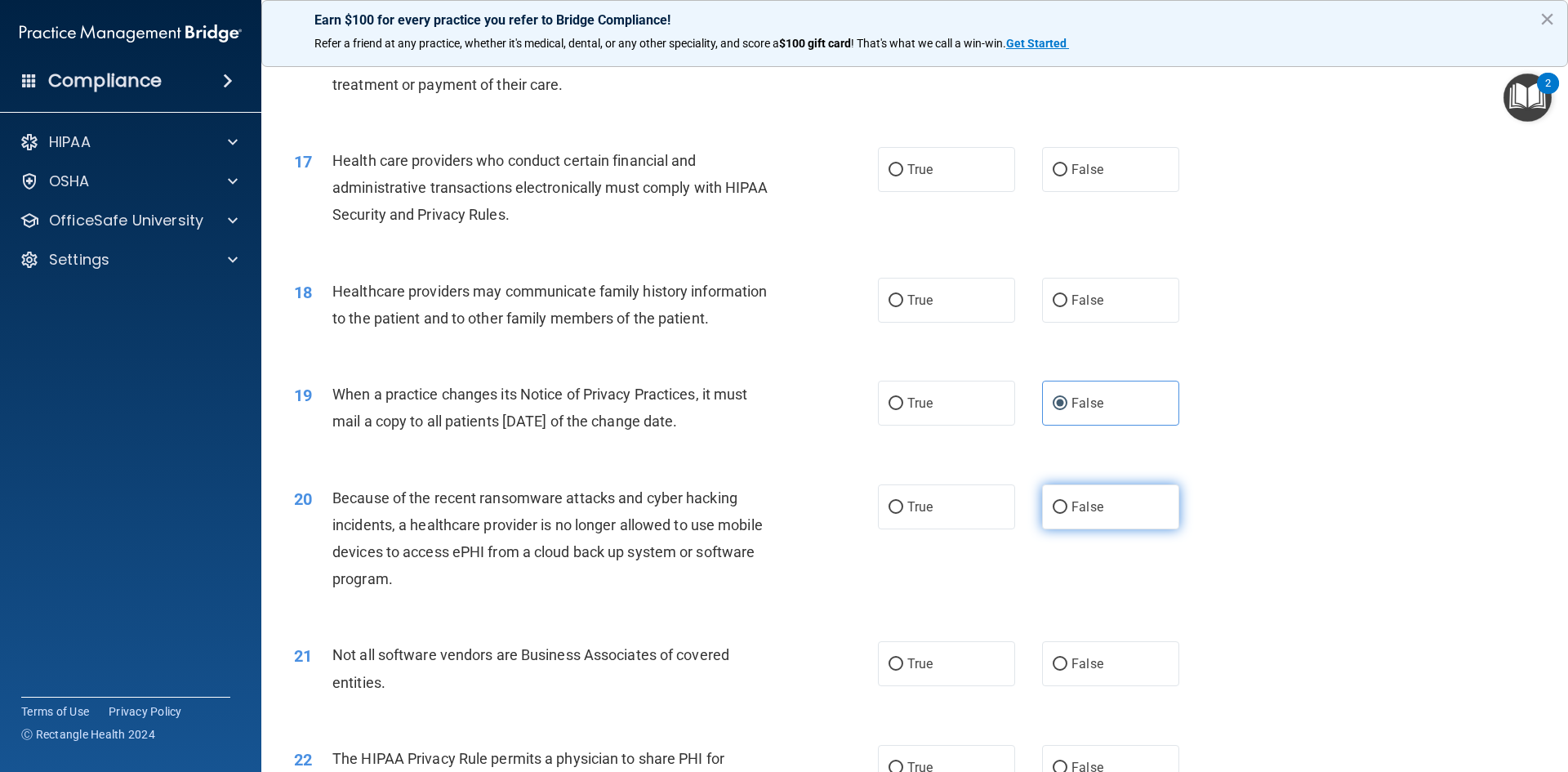
click at [1081, 512] on span "False" at bounding box center [1087, 507] width 32 height 15
click at [1067, 512] on input "False" at bounding box center [1060, 508] width 15 height 12
radio input "true"
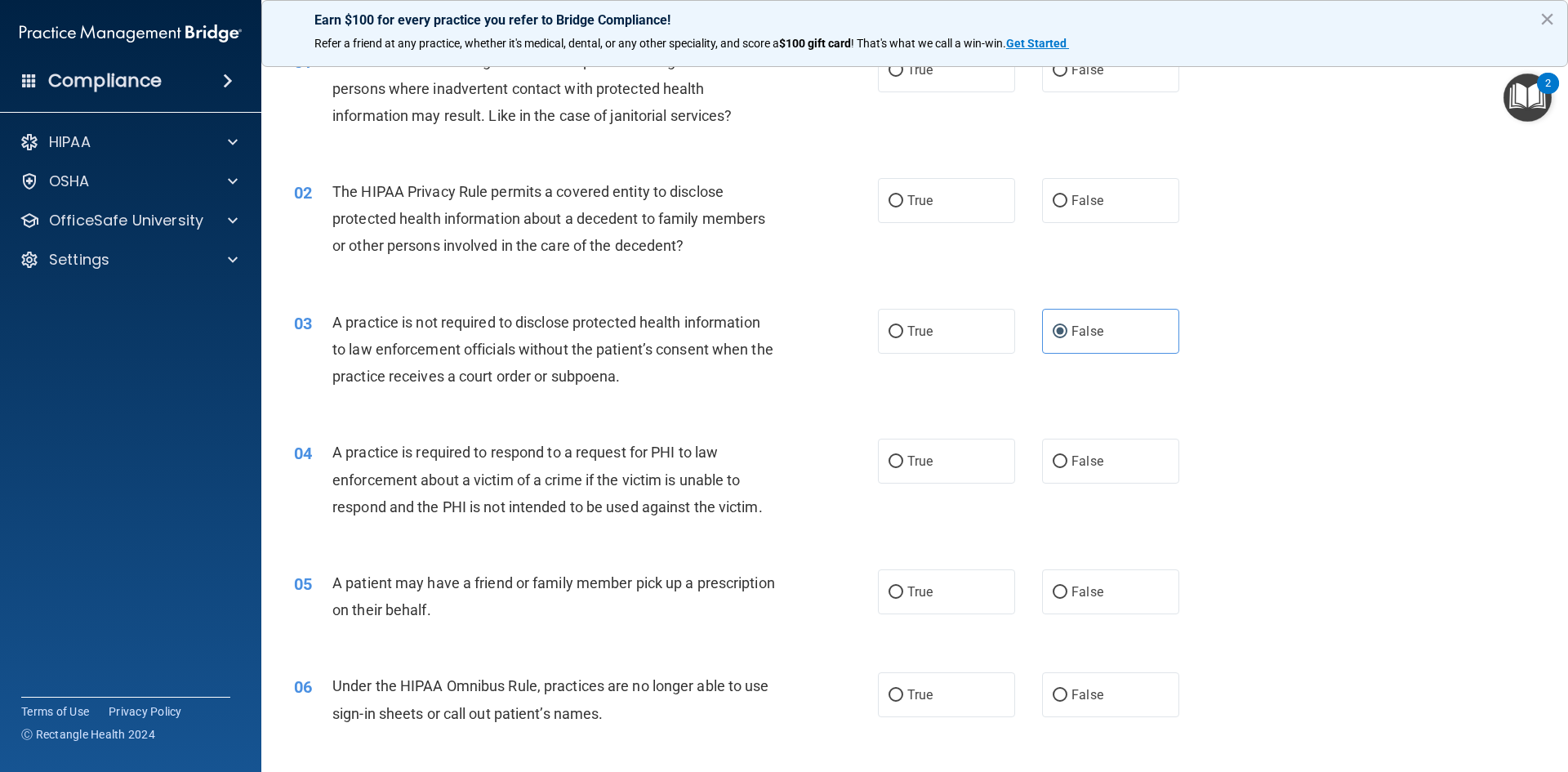
scroll to position [0, 0]
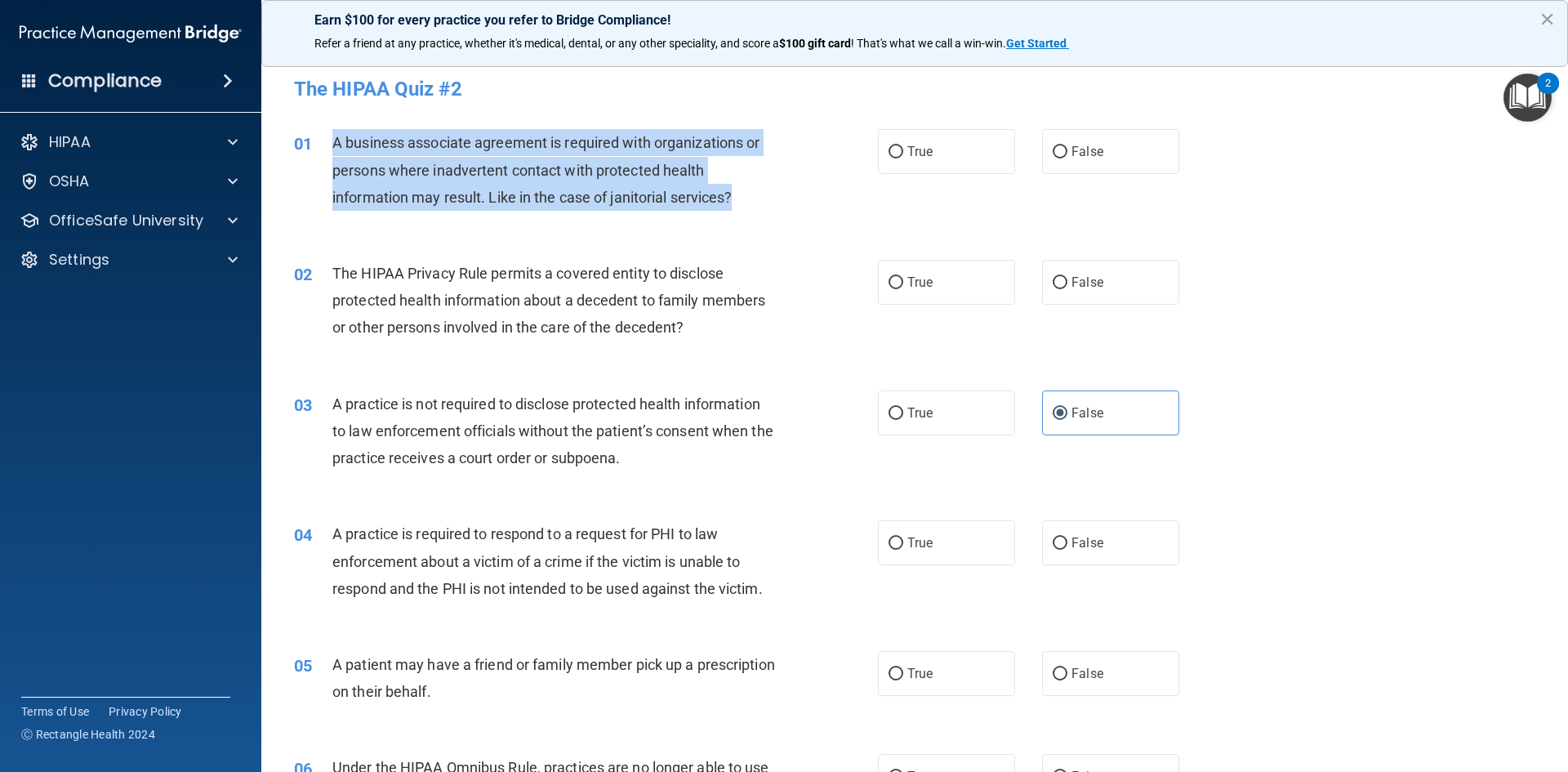
drag, startPoint x: 333, startPoint y: 143, endPoint x: 799, endPoint y: 202, distance: 469.7
click at [799, 202] on div "01 A business associate agreement is required with organizations or persons whe…" at bounding box center [586, 174] width 633 height 90
click at [807, 186] on div "01 A business associate agreement is required with organizations or persons whe…" at bounding box center [586, 174] width 633 height 90
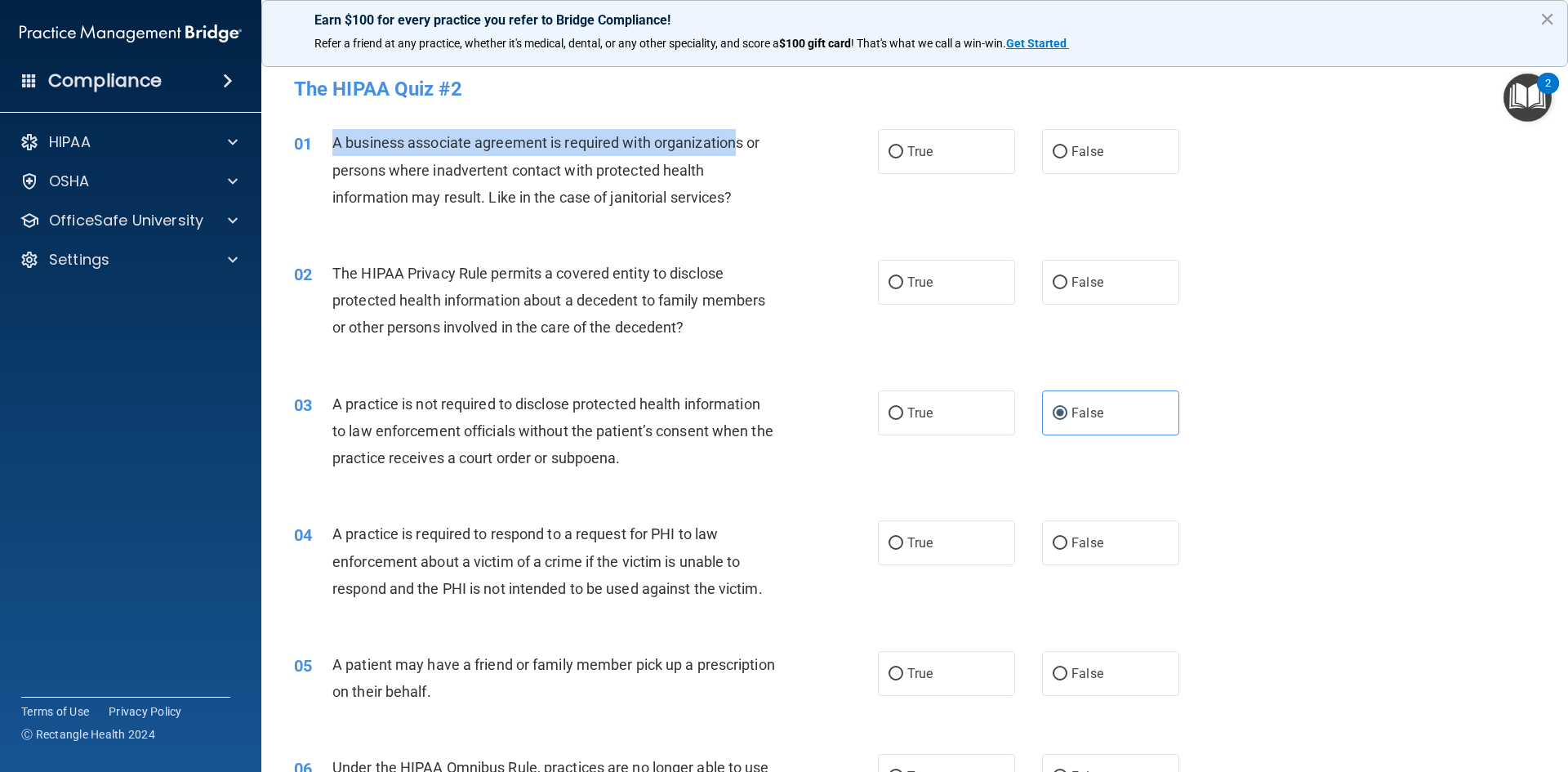
drag, startPoint x: 331, startPoint y: 140, endPoint x: 790, endPoint y: 160, distance: 459.4
click at [790, 159] on div "01 A business associate agreement is required with organizations or persons whe…" at bounding box center [586, 174] width 633 height 90
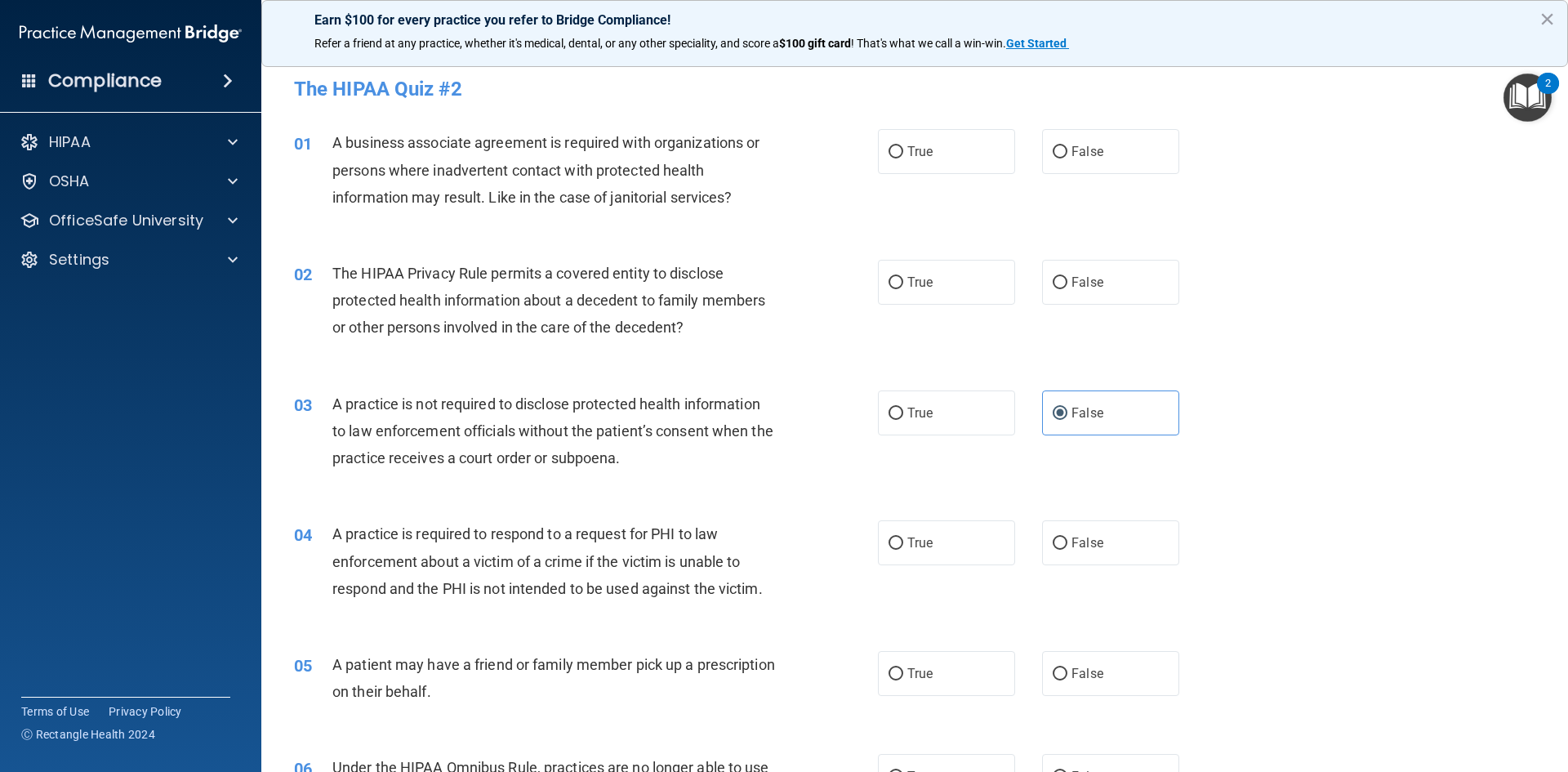
drag, startPoint x: 793, startPoint y: 186, endPoint x: 790, endPoint y: 203, distance: 17.3
click at [792, 202] on div "01 A business associate agreement is required with organizations or persons whe…" at bounding box center [586, 174] width 633 height 90
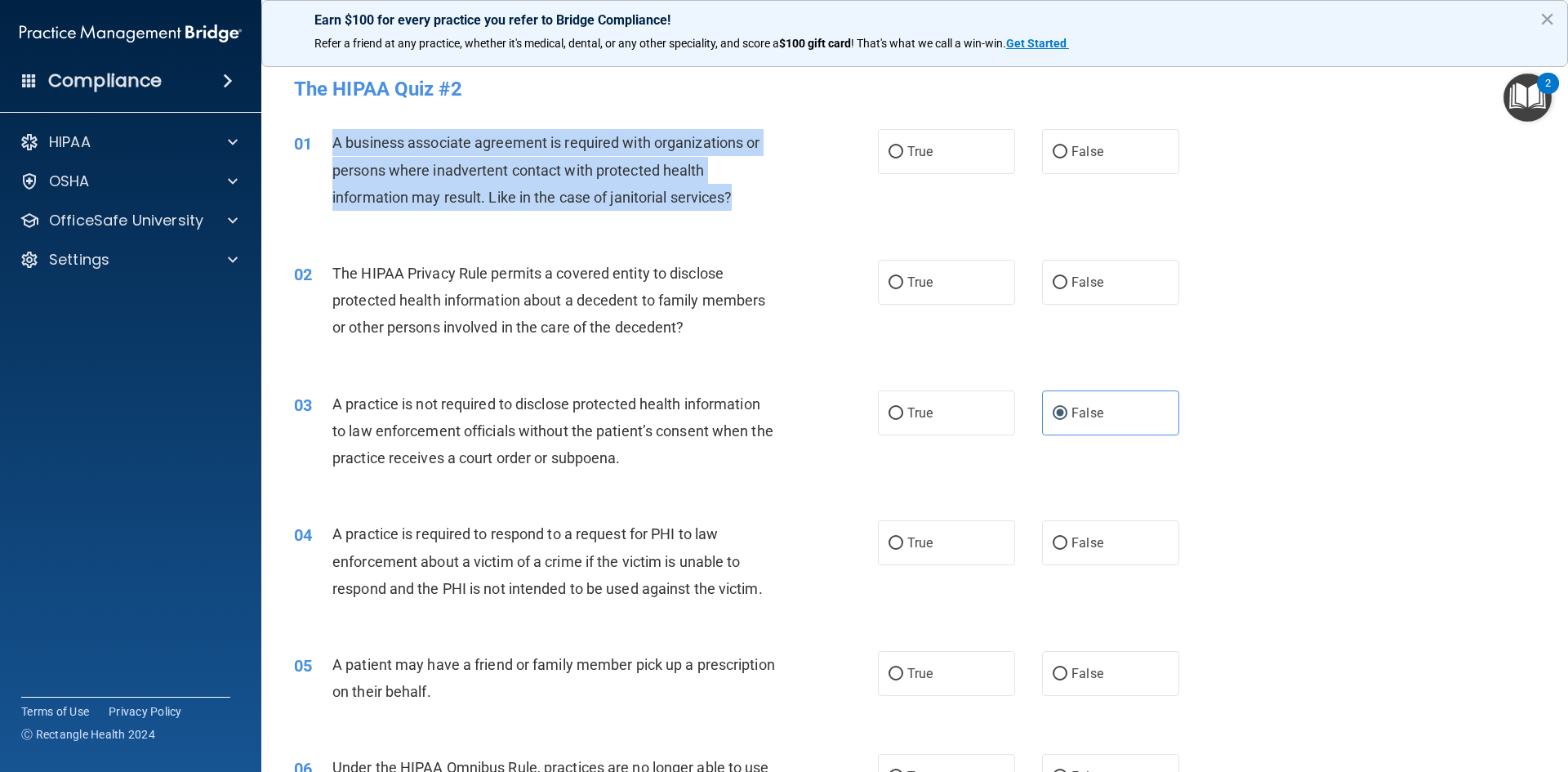
drag, startPoint x: 790, startPoint y: 203, endPoint x: 329, endPoint y: 139, distance: 465.4
click at [329, 139] on div "01 A business associate agreement is required with organizations or persons whe…" at bounding box center [586, 174] width 633 height 90
click at [913, 160] on label "True" at bounding box center [947, 151] width 138 height 45
click at [903, 158] on input "True" at bounding box center [895, 152] width 15 height 12
radio input "true"
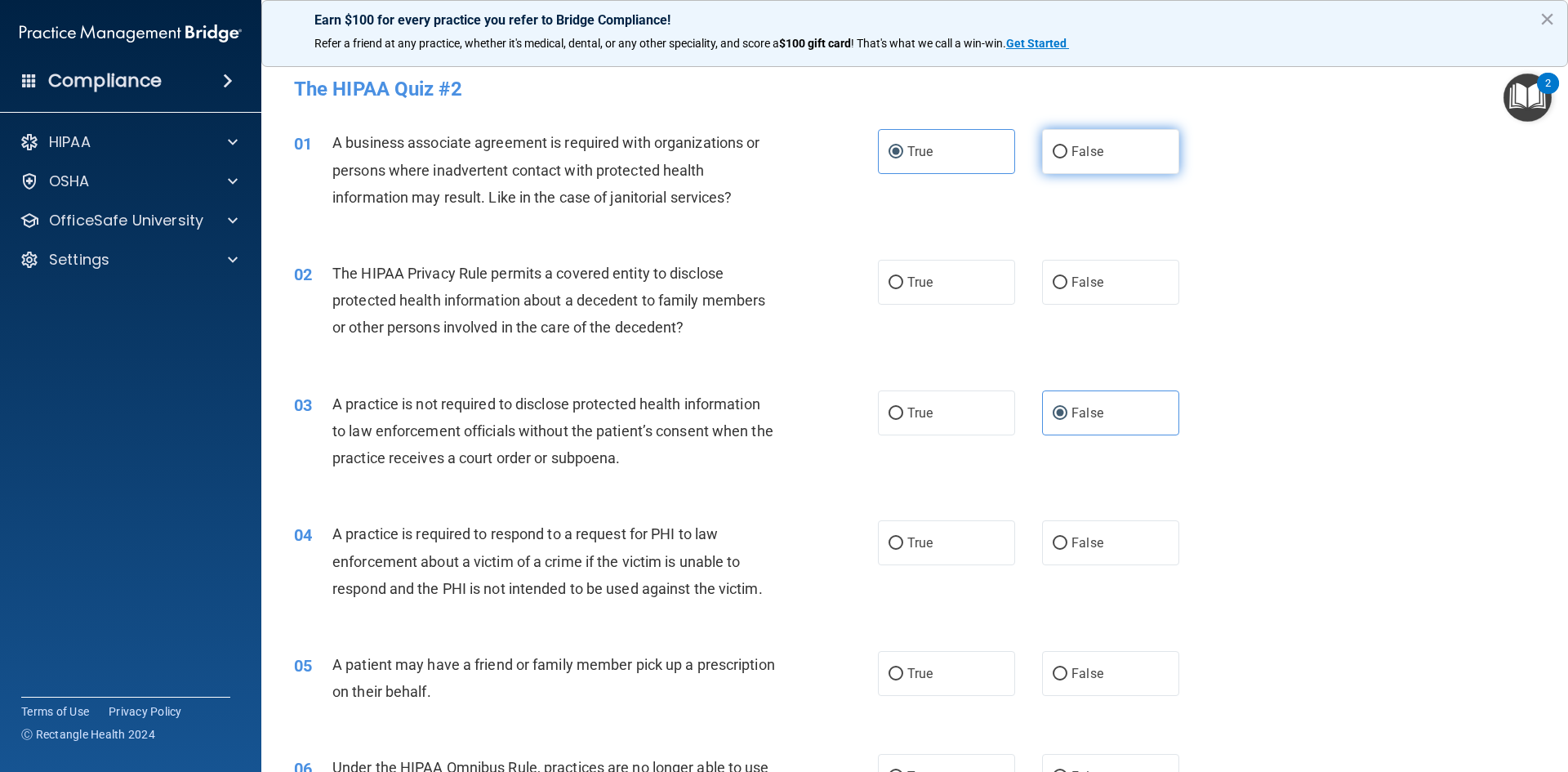
click at [1077, 156] on span "False" at bounding box center [1087, 151] width 32 height 15
click at [1067, 156] on input "False" at bounding box center [1060, 152] width 15 height 12
radio input "true"
radio input "false"
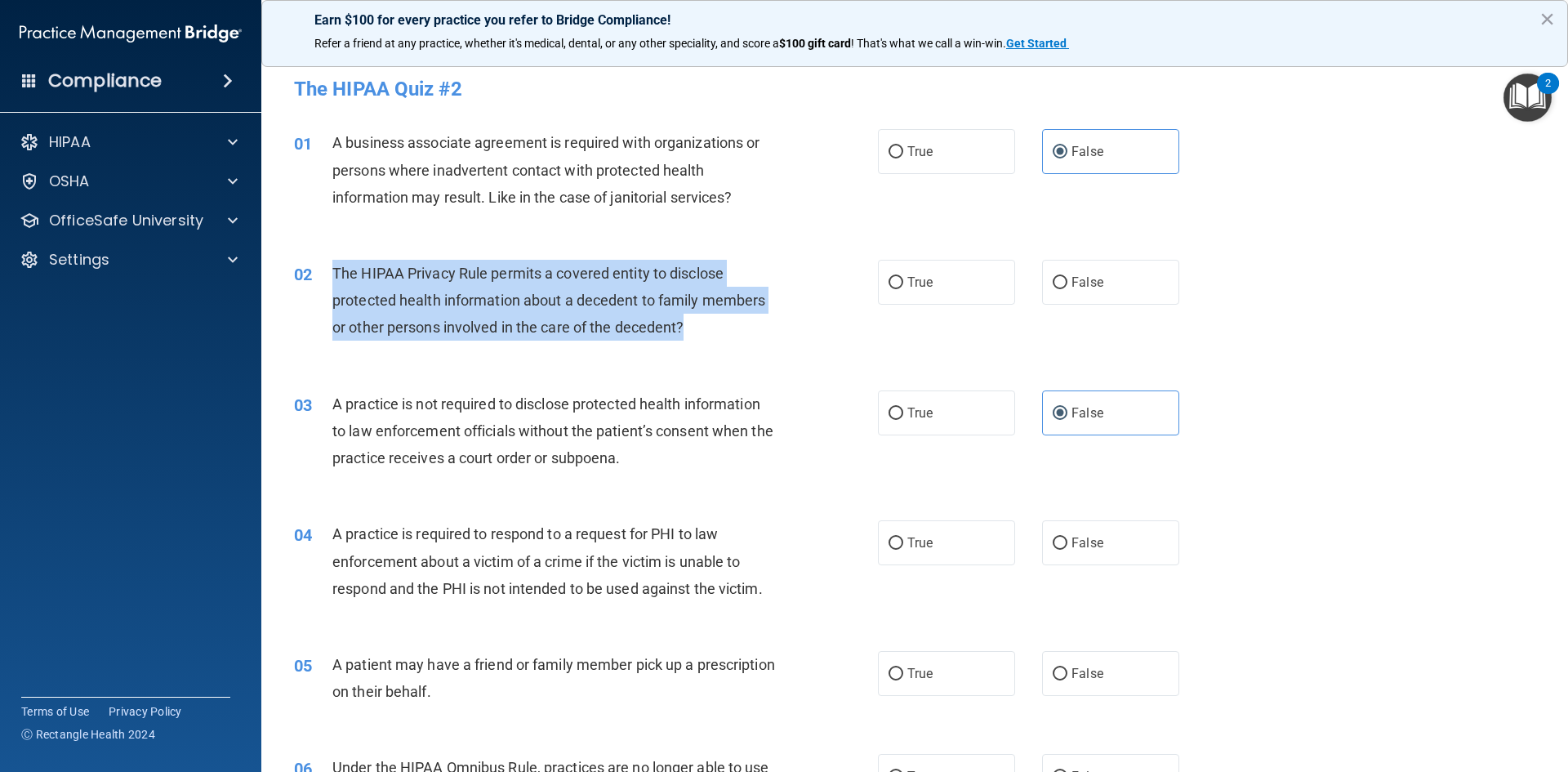
drag, startPoint x: 335, startPoint y: 272, endPoint x: 735, endPoint y: 337, distance: 405.2
click at [735, 337] on div "The HIPAA Privacy Rule permits a covered entity to disclose protected health in…" at bounding box center [560, 300] width 457 height 82
click at [923, 208] on div "01 A business associate agreement is required with organizations or persons whe…" at bounding box center [915, 174] width 1266 height 131
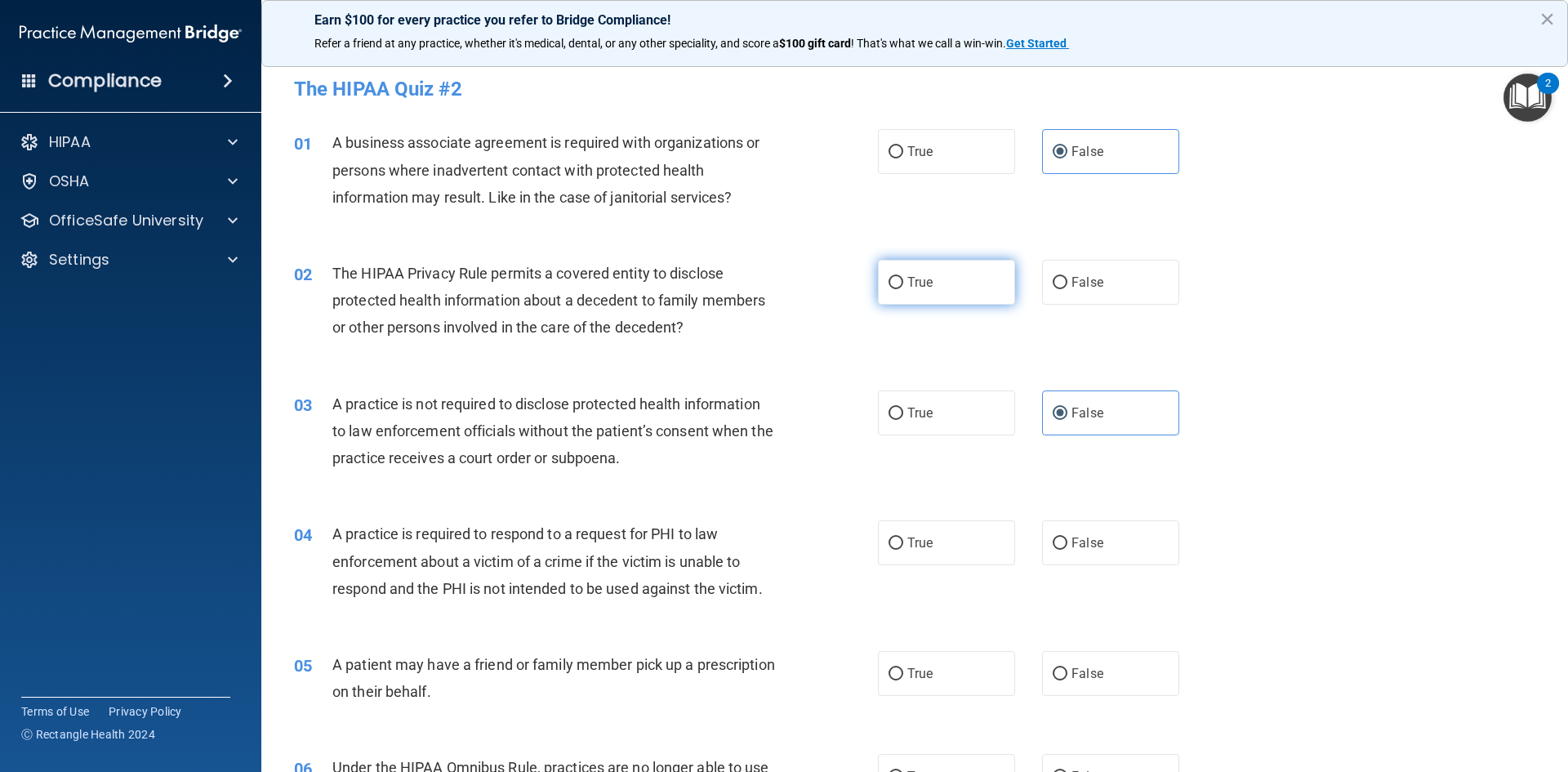
click at [889, 280] on input "True" at bounding box center [895, 283] width 15 height 12
radio input "true"
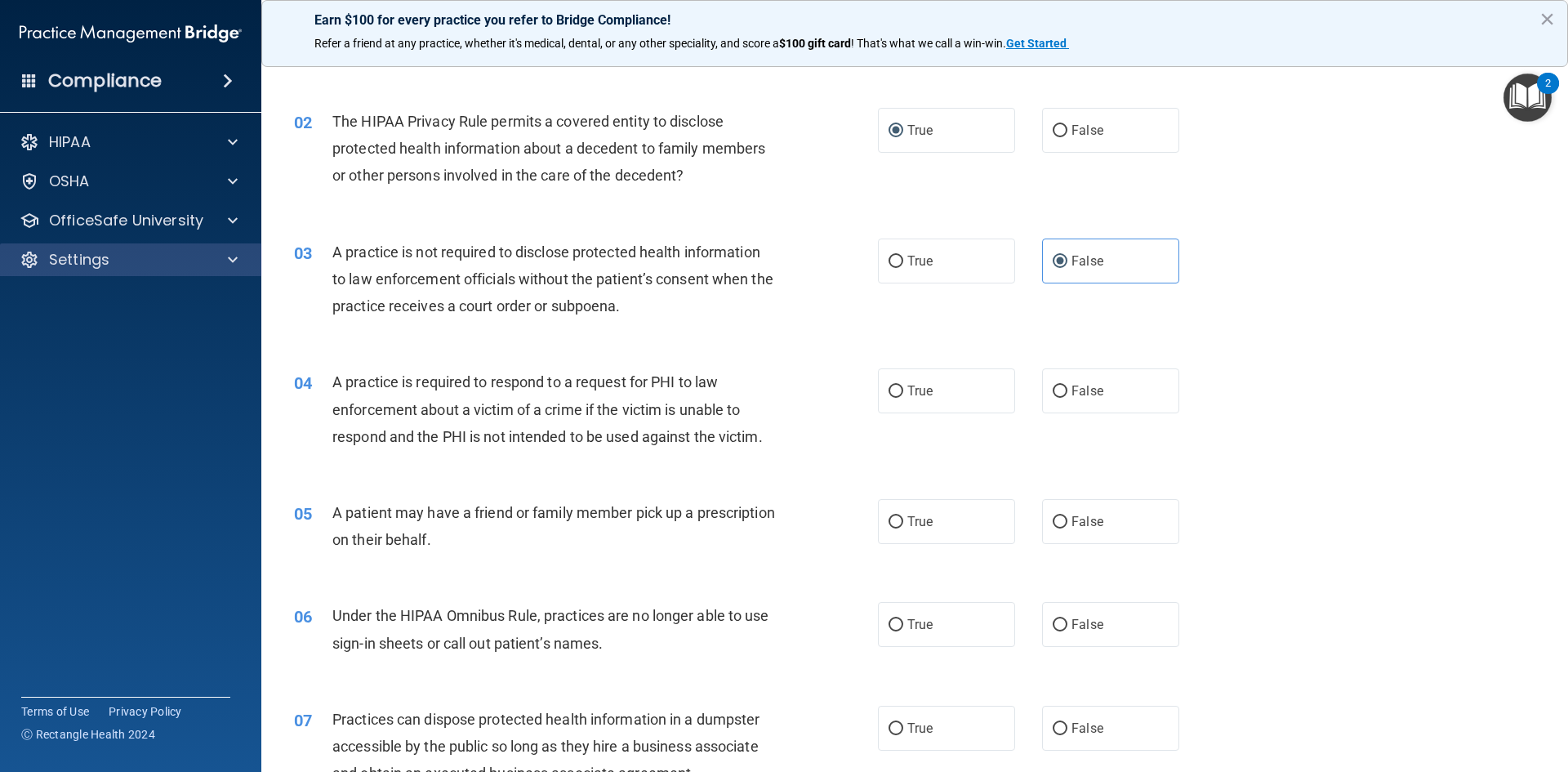
scroll to position [164, 0]
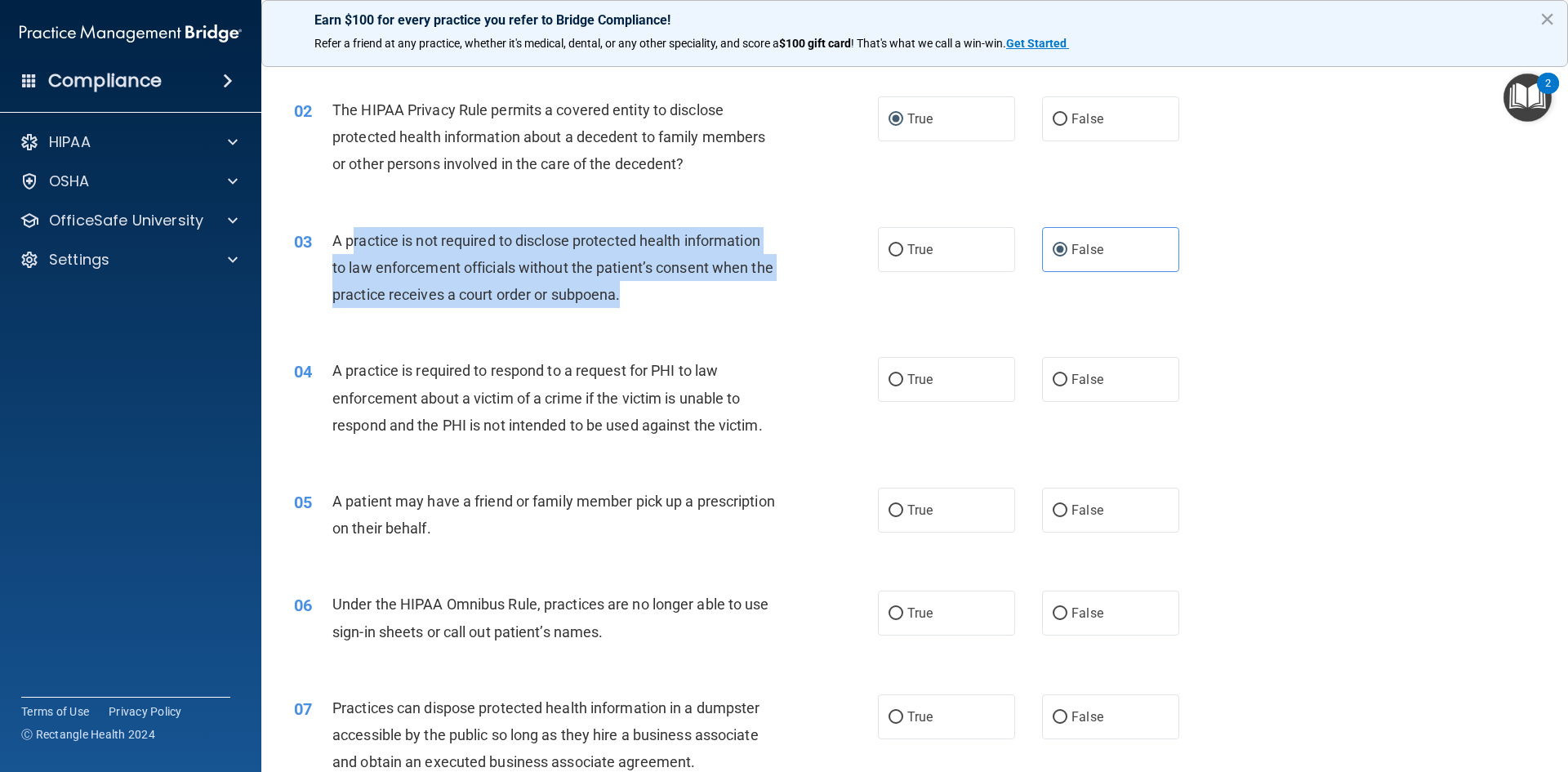
drag, startPoint x: 364, startPoint y: 246, endPoint x: 718, endPoint y: 292, distance: 357.0
click at [718, 292] on div "A practice is not required to disclose protected health information to law enfo…" at bounding box center [560, 268] width 457 height 82
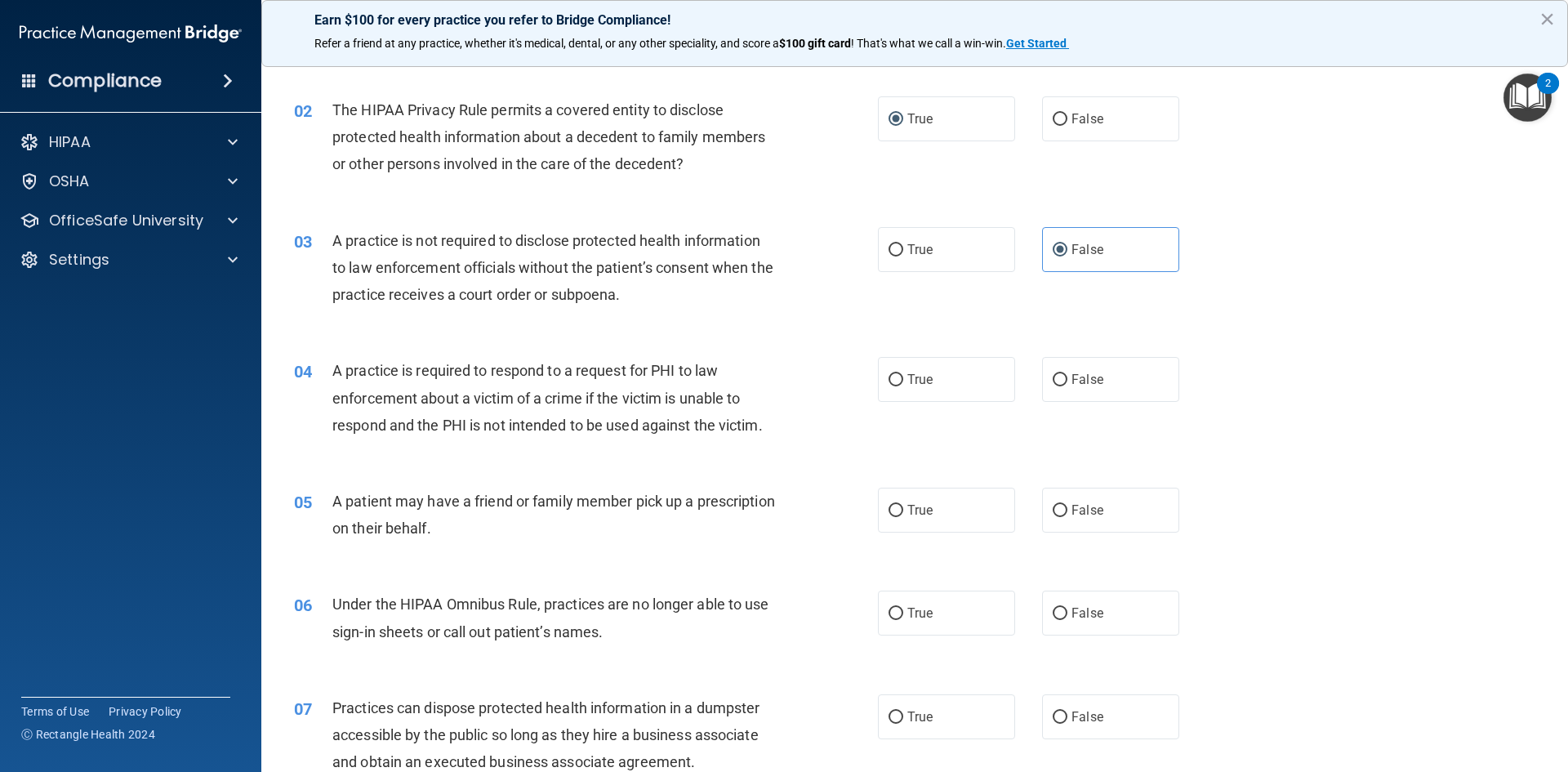
click at [330, 198] on div "02 The HIPAA Privacy Rule permits a covered entity to disclose protected health…" at bounding box center [915, 141] width 1266 height 131
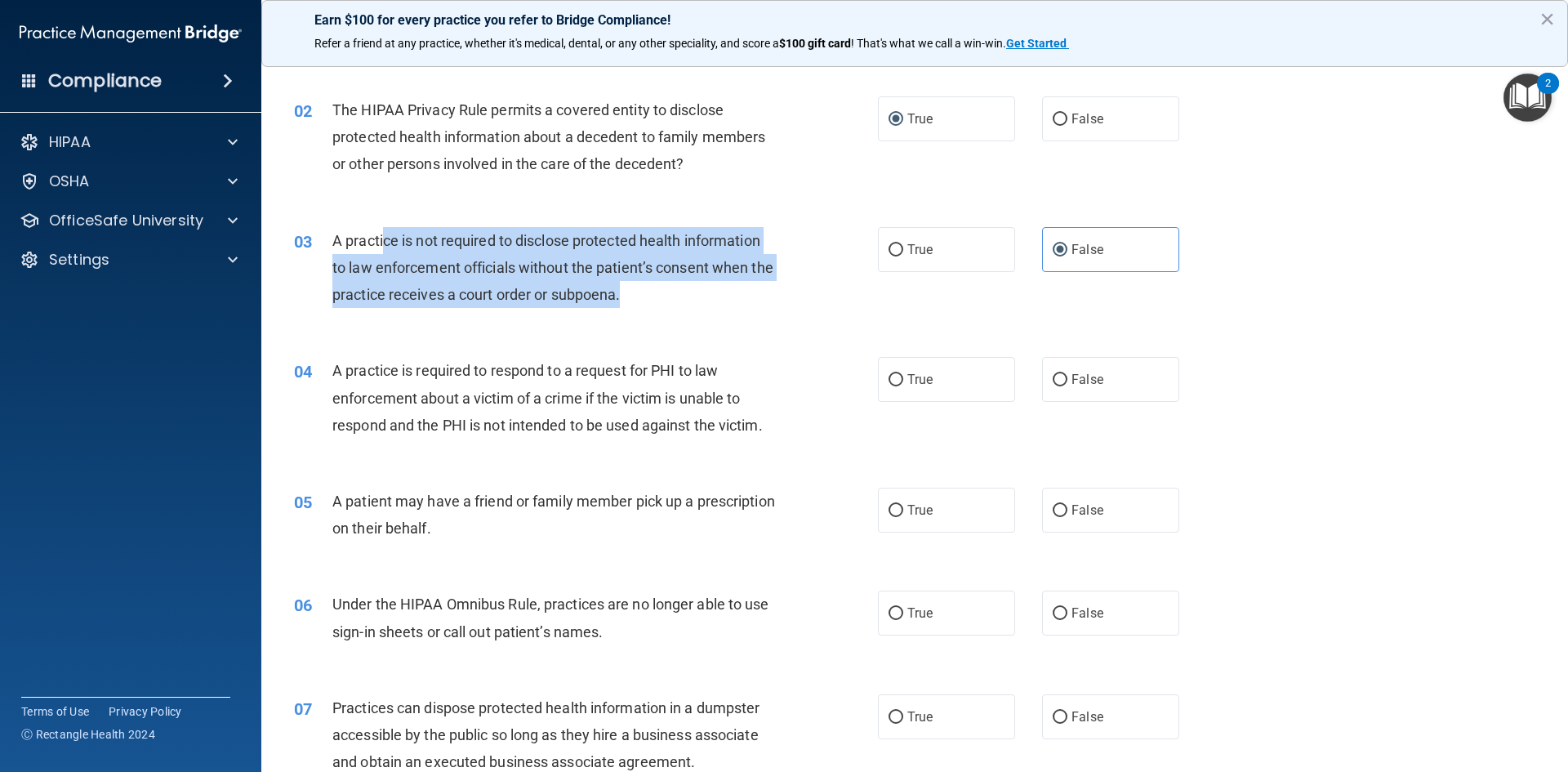
drag, startPoint x: 575, startPoint y: 269, endPoint x: 673, endPoint y: 300, distance: 102.8
click at [673, 296] on div "A practice is not required to disclose protected health information to law enfo…" at bounding box center [560, 268] width 457 height 82
click at [673, 300] on div "A practice is not required to disclose protected health information to law enfo…" at bounding box center [560, 268] width 457 height 82
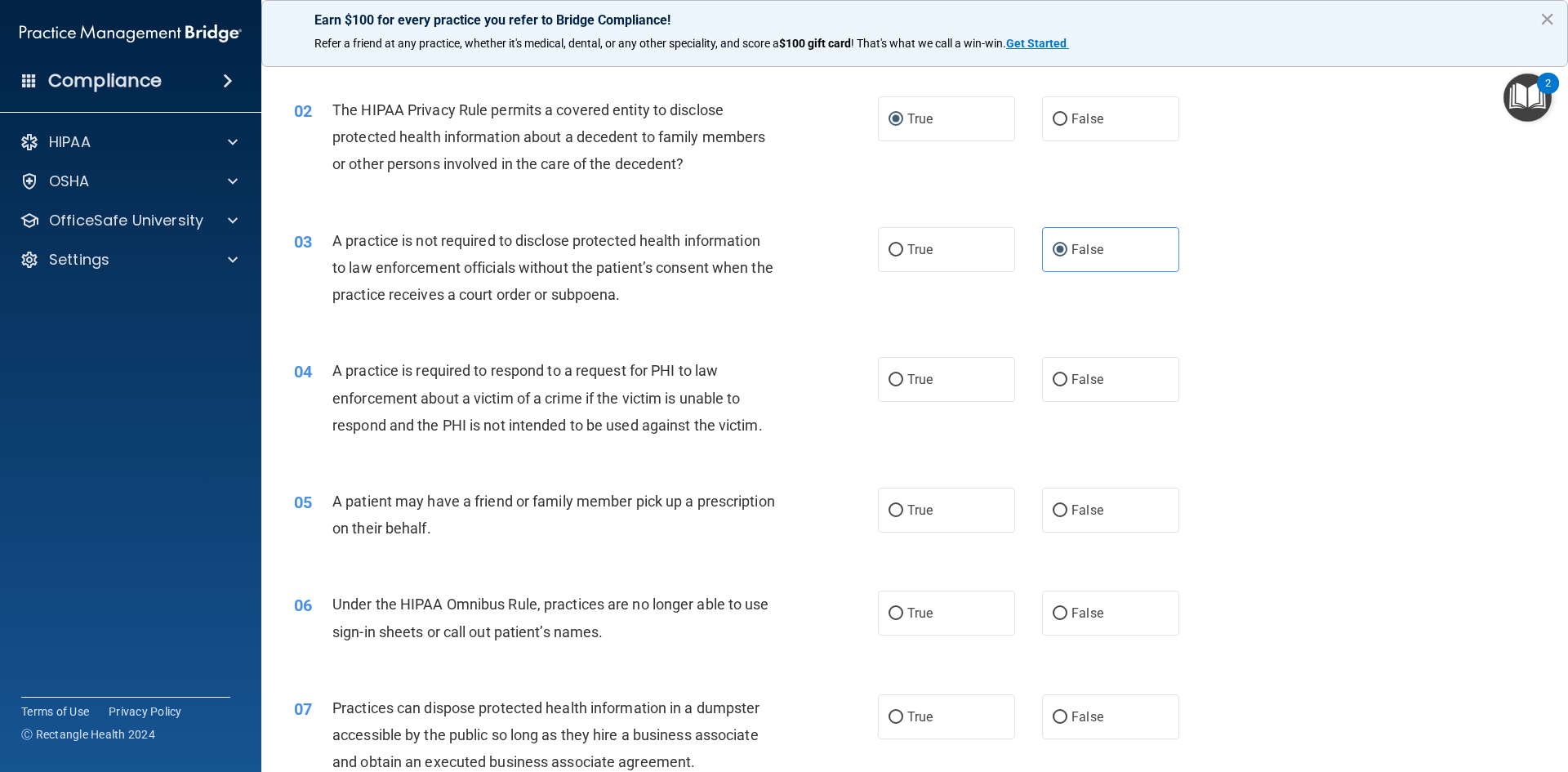
click at [484, 244] on span "A practice is not required to disclose protected health information to law enfo…" at bounding box center [552, 268] width 441 height 71
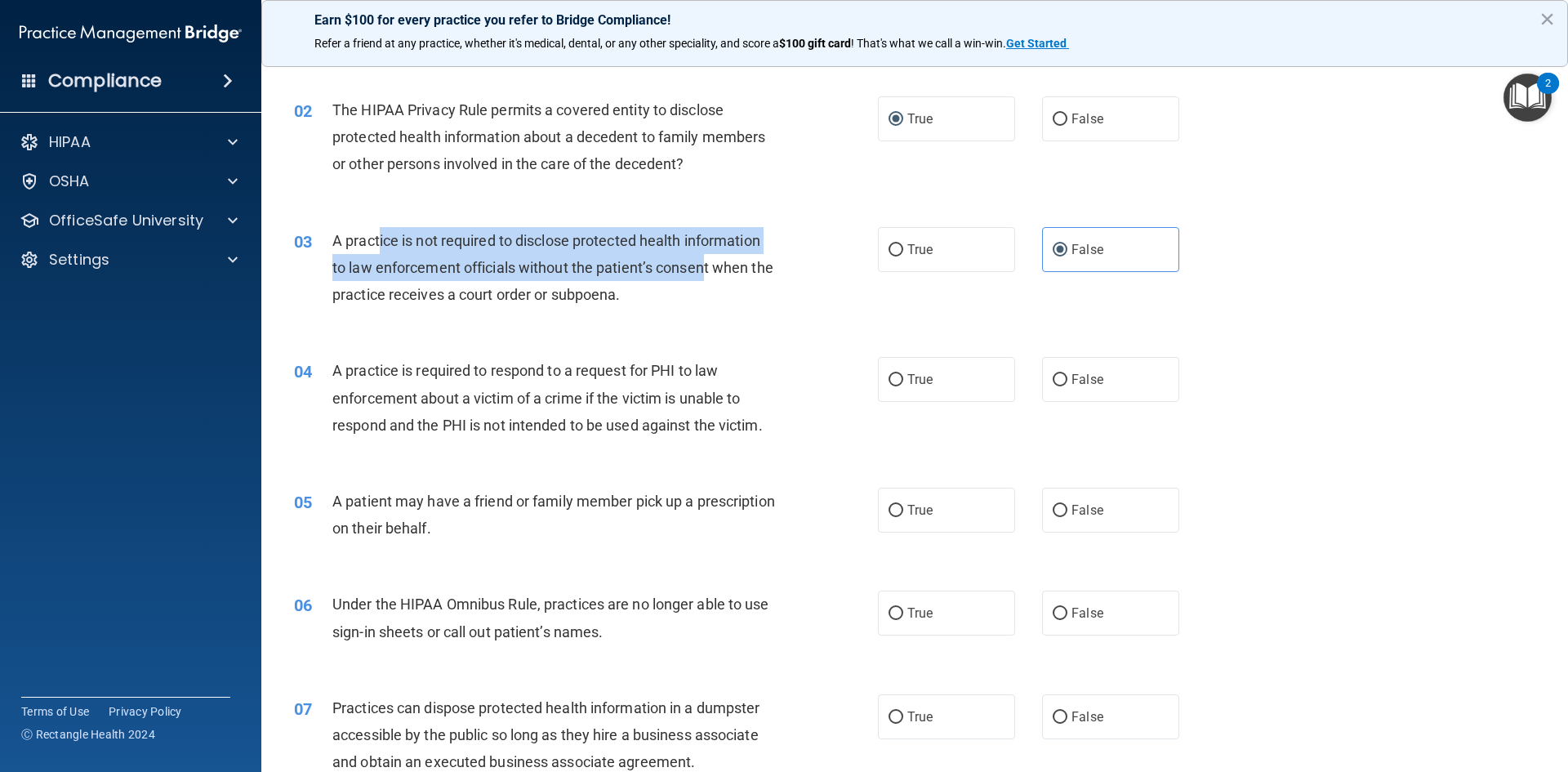
drag, startPoint x: 480, startPoint y: 241, endPoint x: 704, endPoint y: 265, distance: 225.3
click at [704, 265] on span "A practice is not required to disclose protected health information to law enfo…" at bounding box center [552, 268] width 441 height 71
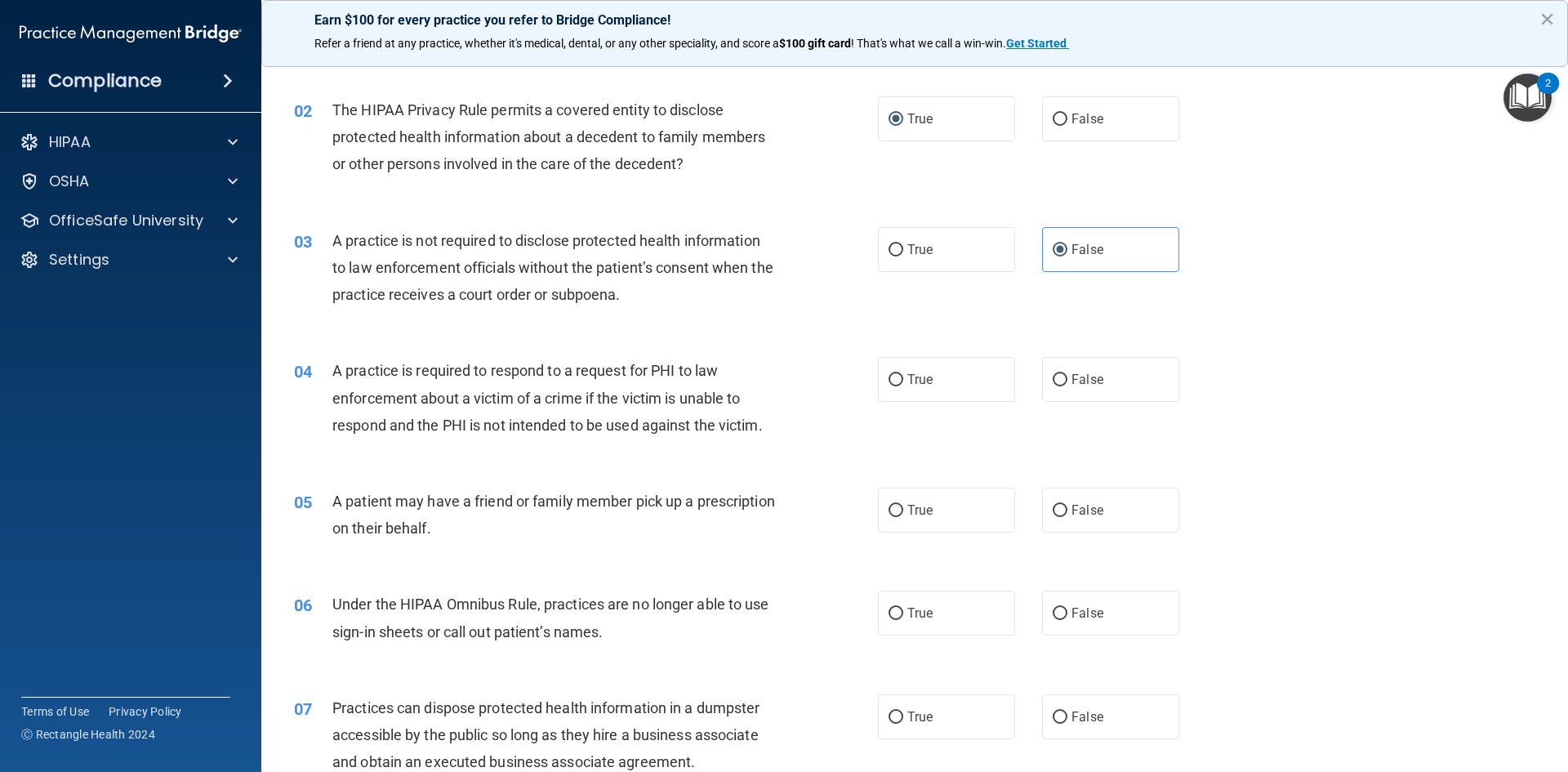
click at [671, 283] on div "A practice is not required to disclose protected health information to law enfo…" at bounding box center [560, 268] width 457 height 82
drag, startPoint x: 646, startPoint y: 293, endPoint x: 456, endPoint y: 282, distance: 190.3
click at [487, 289] on span "A practice is not required to disclose protected health information to law enfo…" at bounding box center [552, 268] width 441 height 71
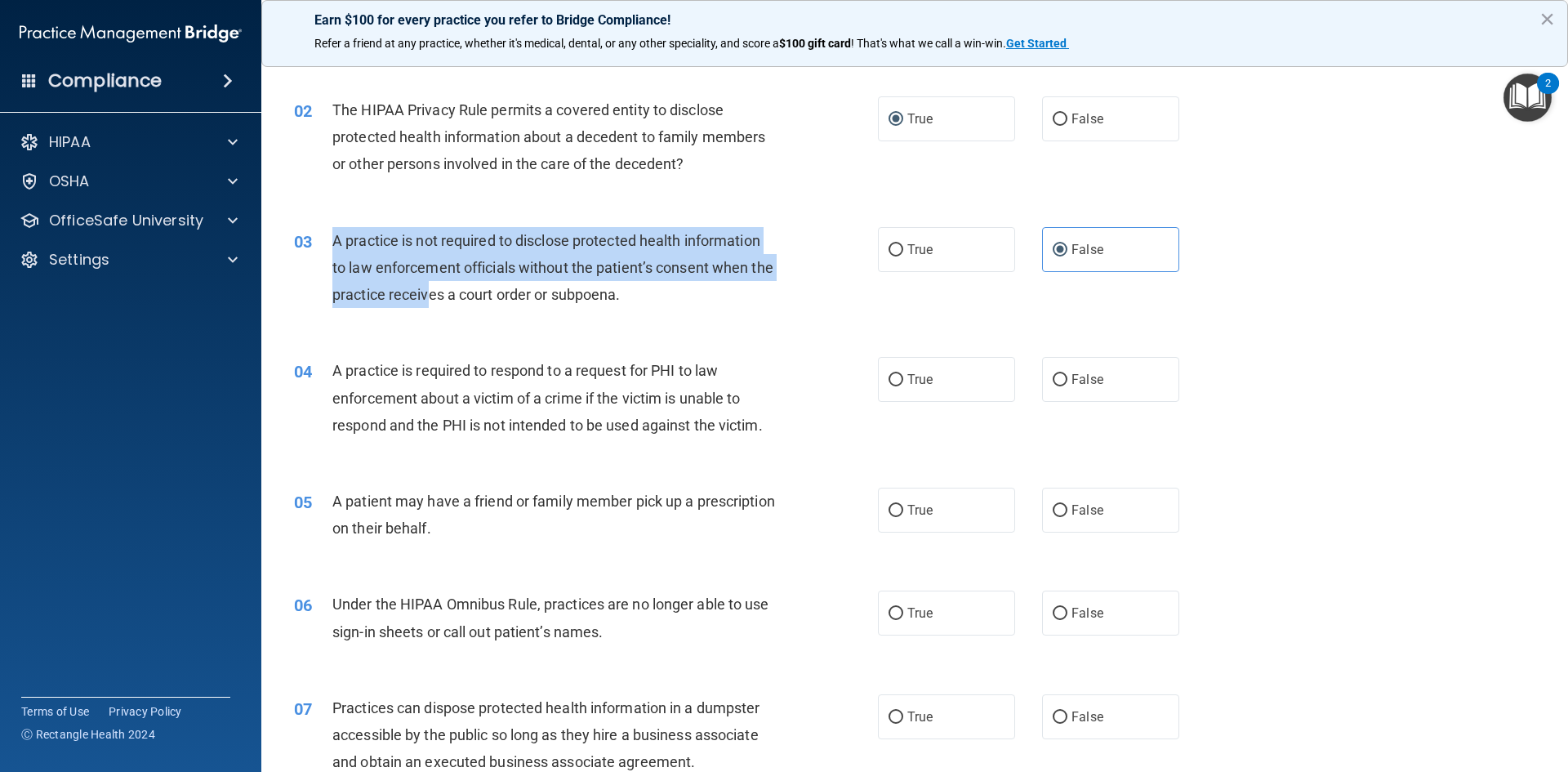
drag, startPoint x: 456, startPoint y: 282, endPoint x: 310, endPoint y: 239, distance: 152.2
click at [310, 239] on div "03 A practice is not required to disclose protected health information to law e…" at bounding box center [586, 272] width 633 height 90
click at [501, 281] on div "A practice is not required to disclose protected health information to law enfo…" at bounding box center [560, 268] width 457 height 82
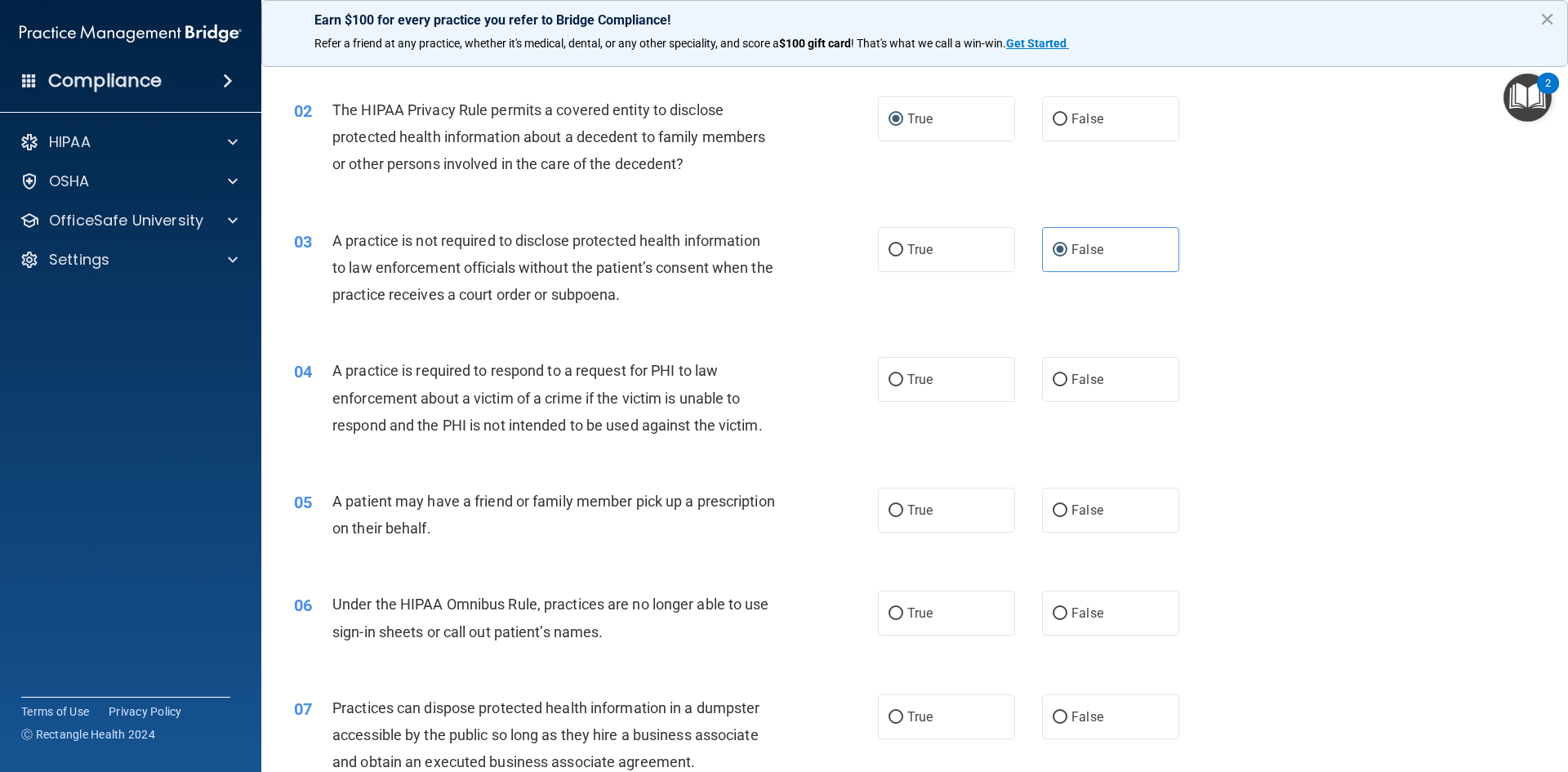
click at [647, 295] on span "A practice is not required to disclose protected health information to law enfo…" at bounding box center [552, 268] width 441 height 71
drag, startPoint x: 641, startPoint y: 295, endPoint x: 584, endPoint y: 289, distance: 57.3
click at [623, 294] on span "A practice is not required to disclose protected health information to law enfo…" at bounding box center [552, 268] width 441 height 71
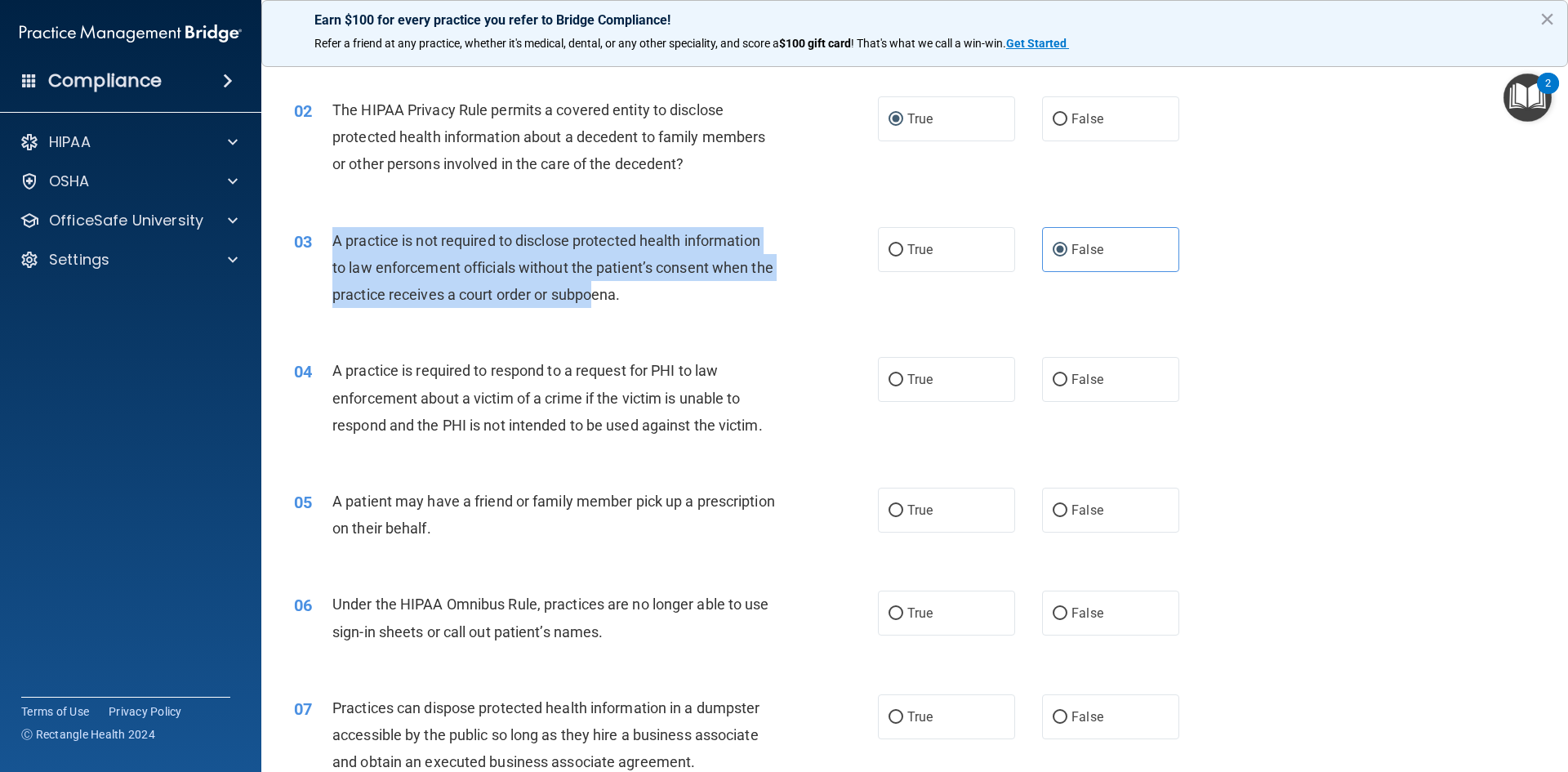
drag, startPoint x: 584, startPoint y: 289, endPoint x: 317, endPoint y: 253, distance: 269.4
click at [317, 253] on div "03 A practice is not required to disclose protected health information to law e…" at bounding box center [586, 272] width 633 height 90
click at [337, 230] on div "A practice is not required to disclose protected health information to law enfo…" at bounding box center [560, 268] width 457 height 82
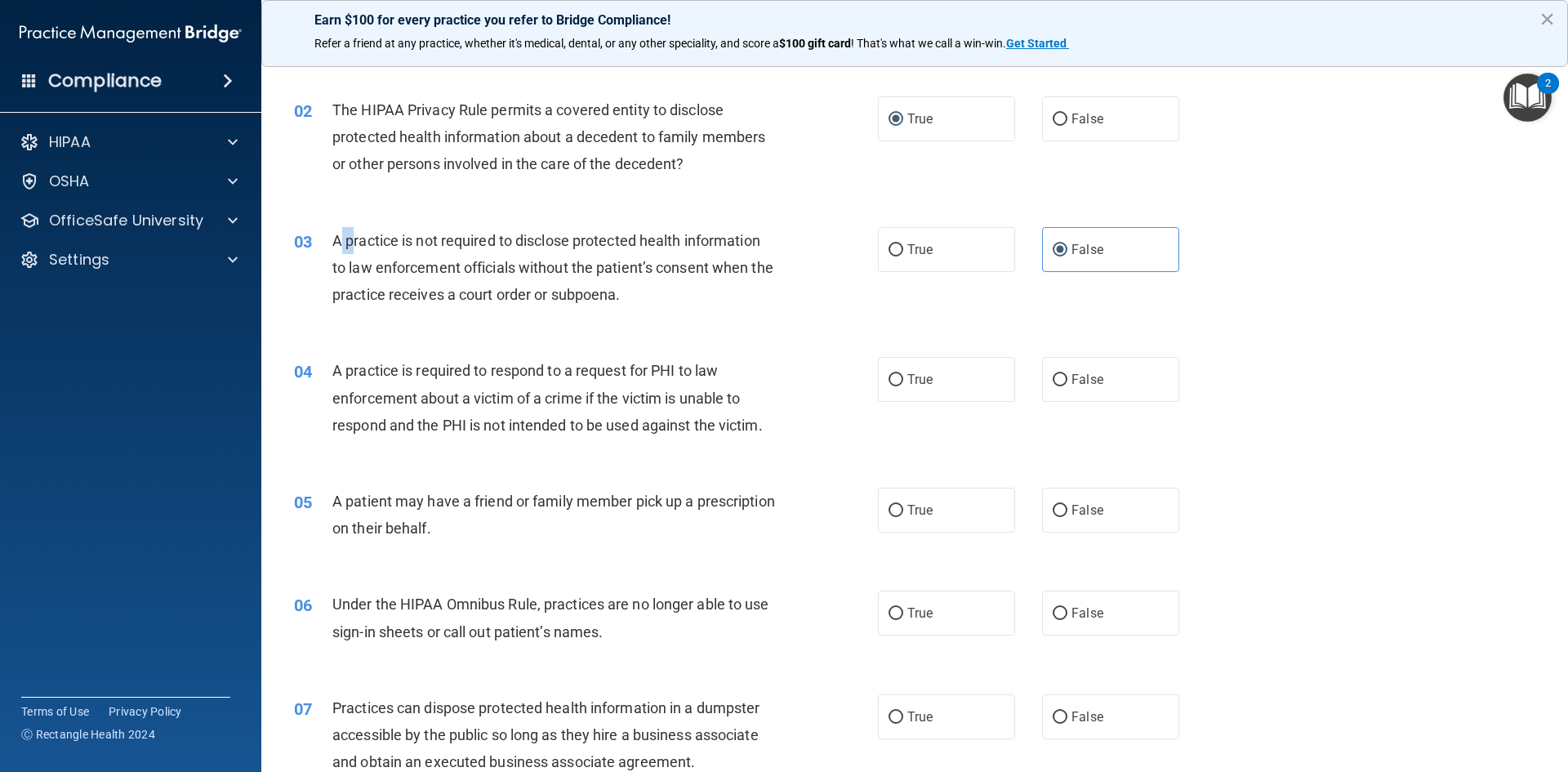
drag, startPoint x: 337, startPoint y: 234, endPoint x: 396, endPoint y: 236, distance: 59.0
click at [384, 236] on span "A practice is not required to disclose protected health information to law enfo…" at bounding box center [552, 268] width 441 height 71
drag, startPoint x: 396, startPoint y: 236, endPoint x: 472, endPoint y: 238, distance: 76.0
click at [472, 238] on span "A practice is not required to disclose protected health information to law enfo…" at bounding box center [552, 268] width 441 height 71
click at [332, 237] on span "A practice is not required to disclose protected health information to law enfo…" at bounding box center [552, 268] width 441 height 71
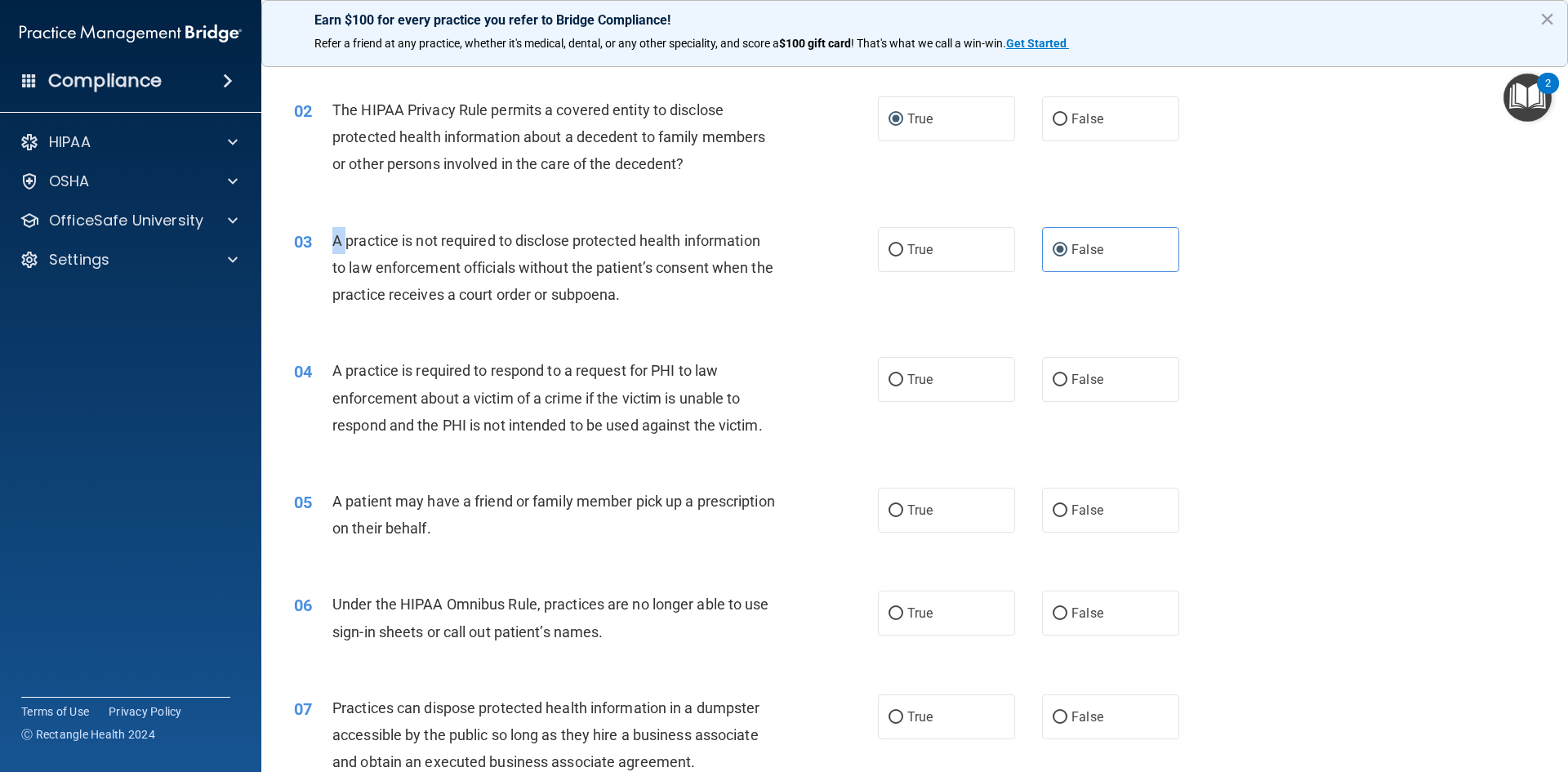
click at [332, 237] on span "A practice is not required to disclose protected health information to law enfo…" at bounding box center [552, 268] width 441 height 71
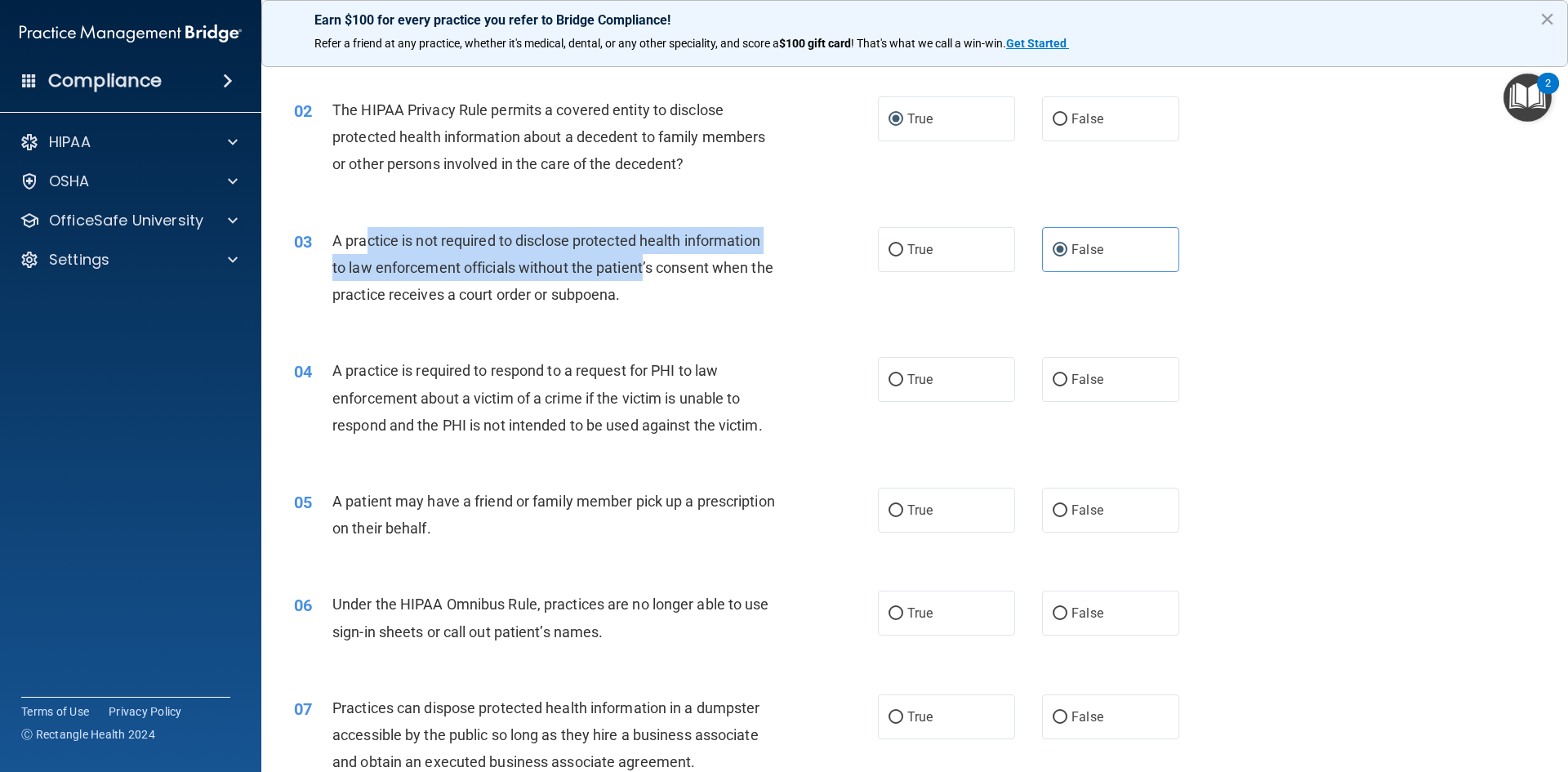
drag, startPoint x: 456, startPoint y: 246, endPoint x: 644, endPoint y: 259, distance: 188.4
click at [644, 259] on span "A practice is not required to disclose protected health information to law enfo…" at bounding box center [552, 268] width 441 height 71
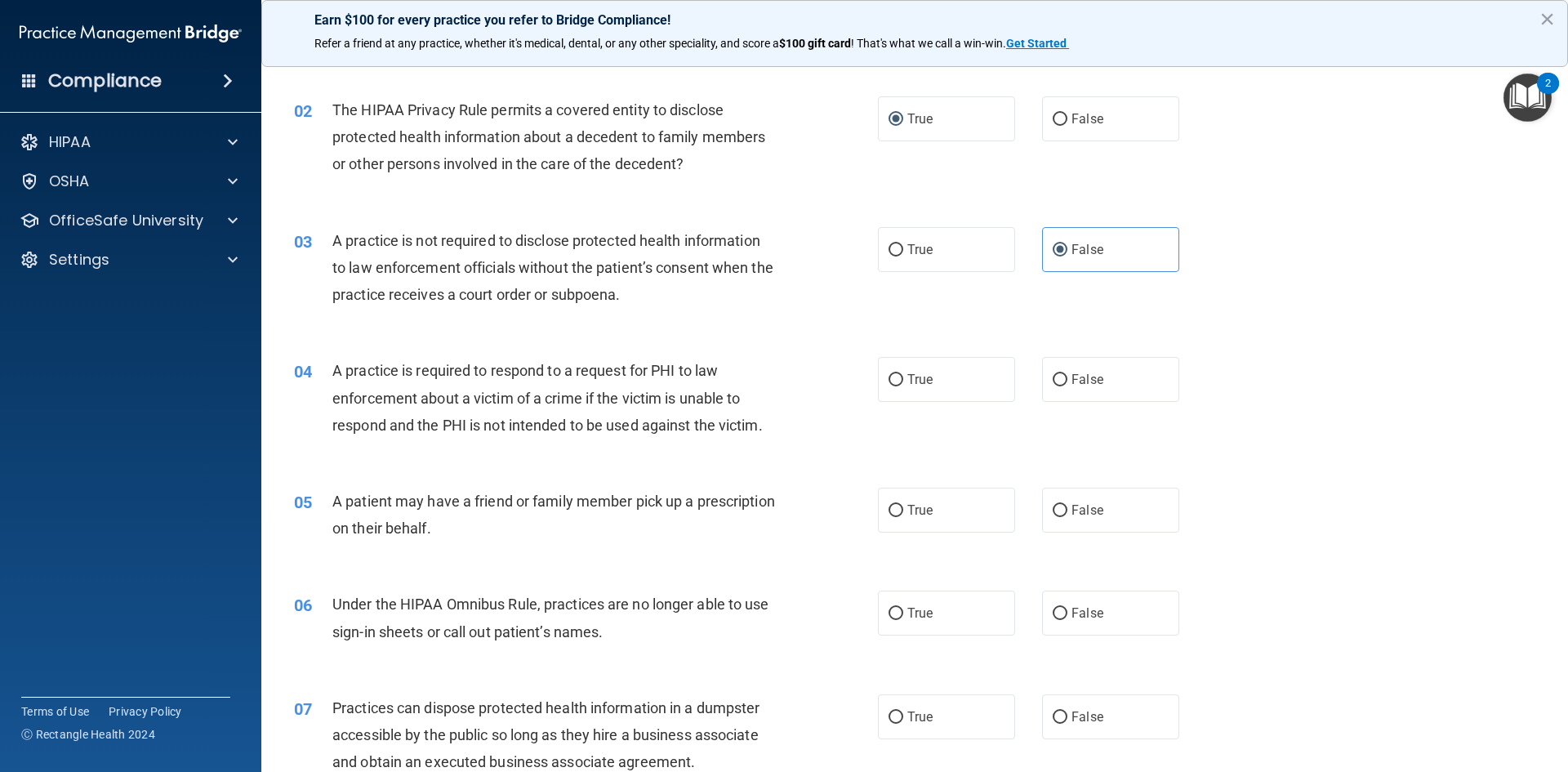
click at [719, 280] on div "A practice is not required to disclose protected health information to law enfo…" at bounding box center [560, 268] width 457 height 82
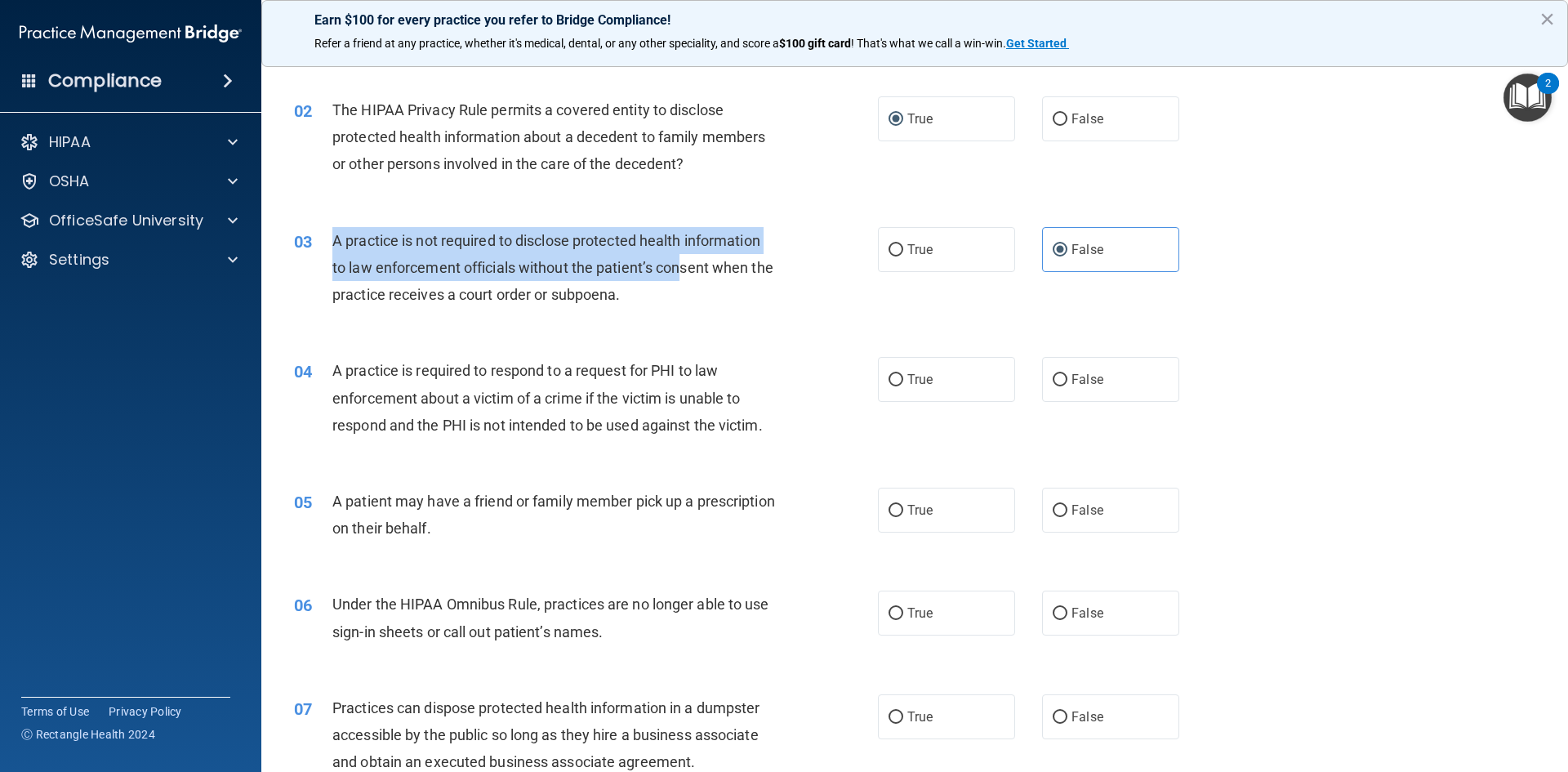
drag, startPoint x: 334, startPoint y: 237, endPoint x: 681, endPoint y: 290, distance: 351.0
click at [681, 282] on div "A practice is not required to disclose protected health information to law enfo…" at bounding box center [560, 268] width 457 height 82
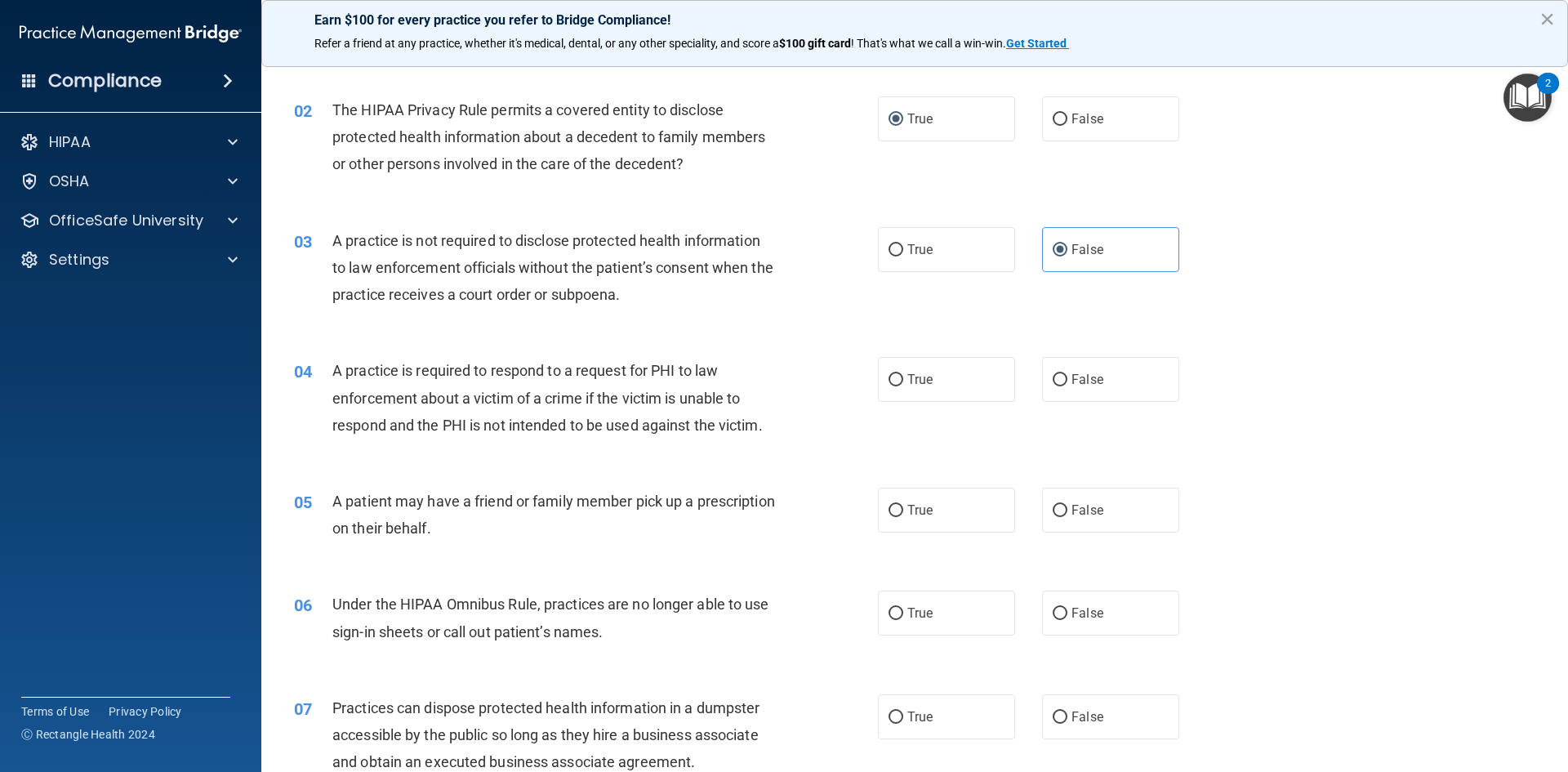
click at [356, 402] on span "A practice is required to respond to a request for PHI to law enforcement about…" at bounding box center [547, 398] width 430 height 71
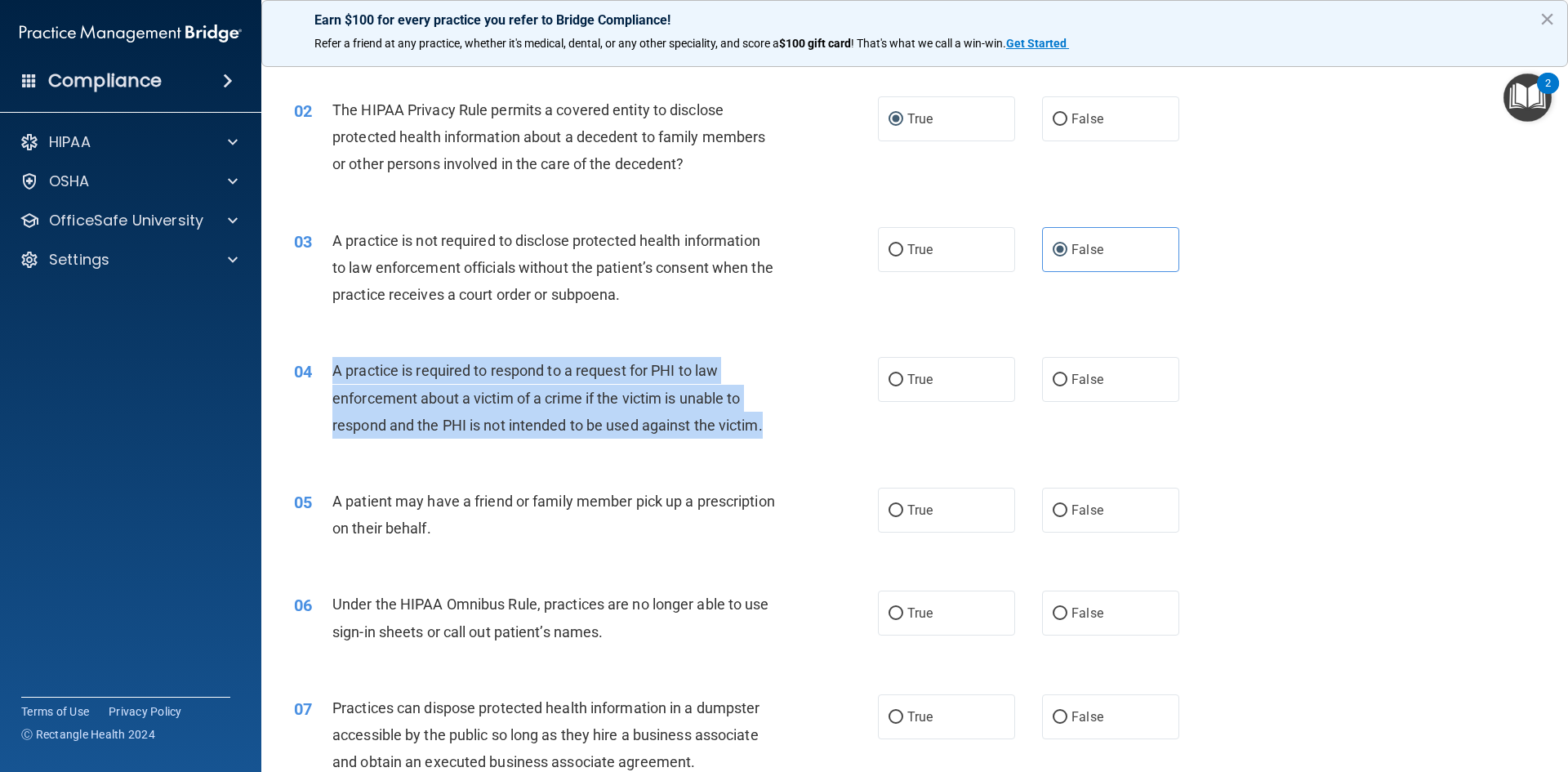
drag, startPoint x: 333, startPoint y: 370, endPoint x: 775, endPoint y: 440, distance: 447.5
click at [775, 440] on div "04 A practice is required to respond to a request for PHI to law enforcement ab…" at bounding box center [586, 402] width 633 height 90
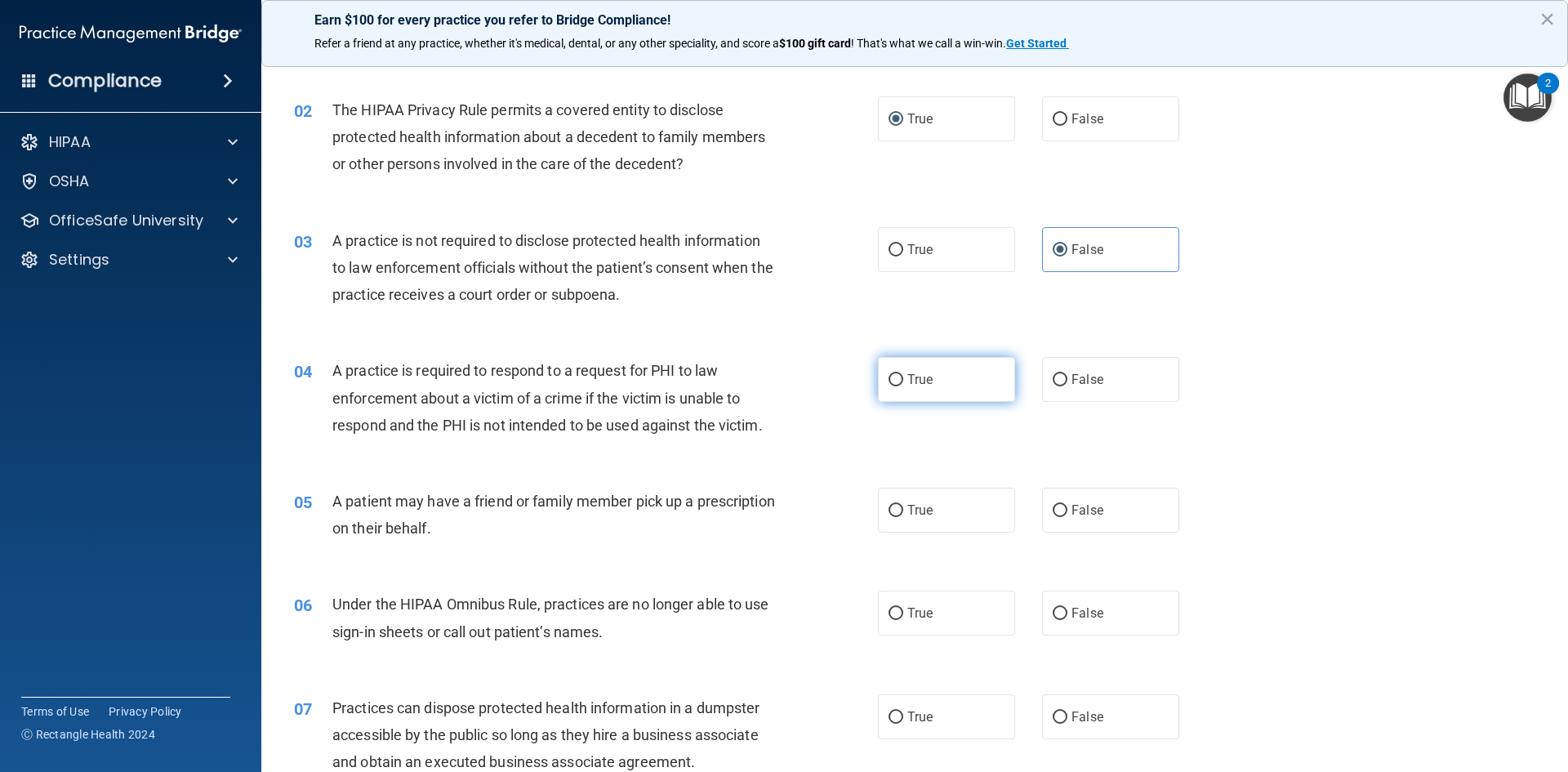
click at [907, 381] on span "True" at bounding box center [919, 380] width 25 height 15
click at [903, 381] on input "True" at bounding box center [895, 380] width 15 height 12
radio input "true"
click at [1316, 362] on div "04 A practice is required to respond to a request for PHI to law enforcement ab…" at bounding box center [915, 402] width 1266 height 131
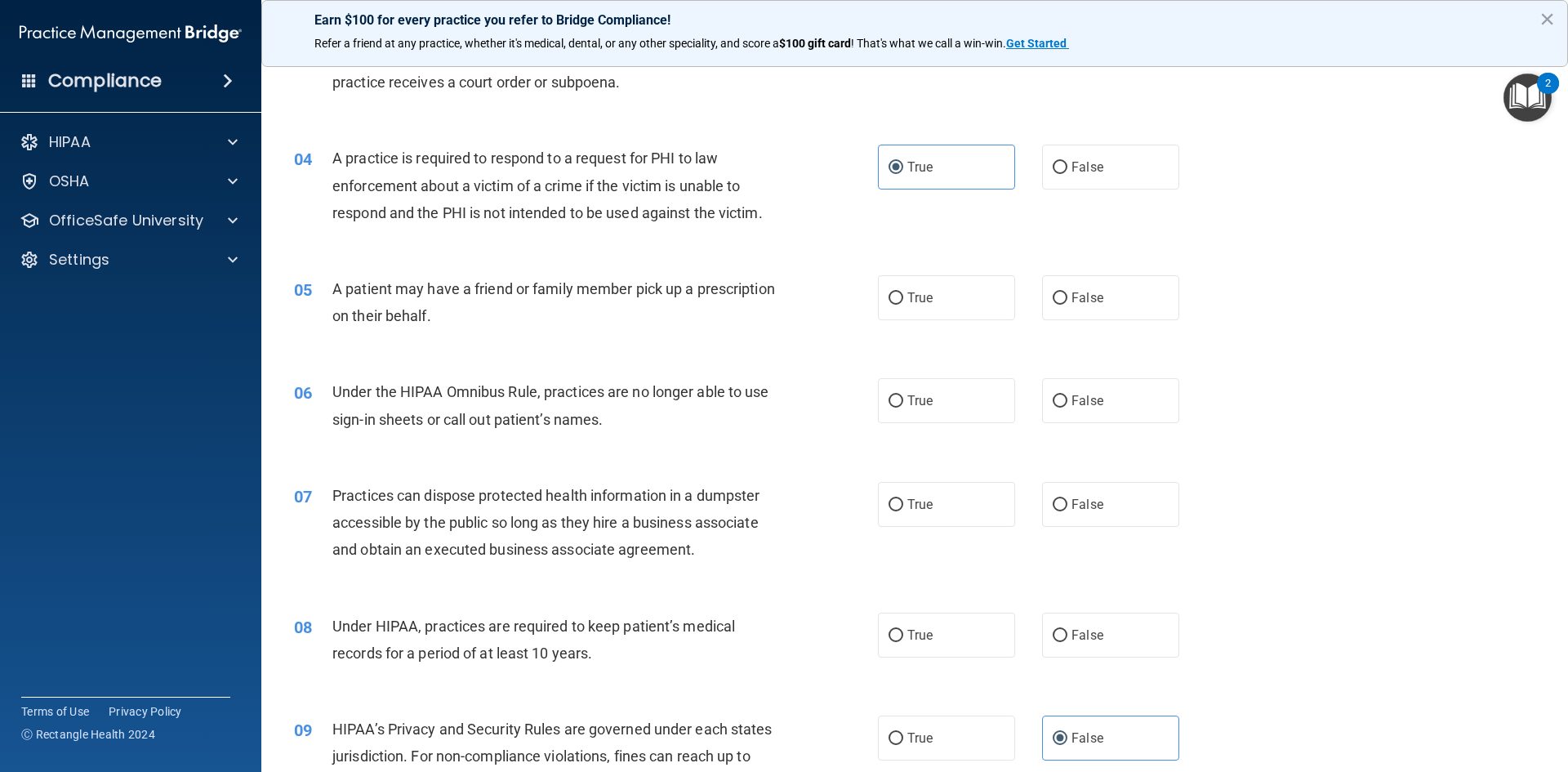
scroll to position [491, 0]
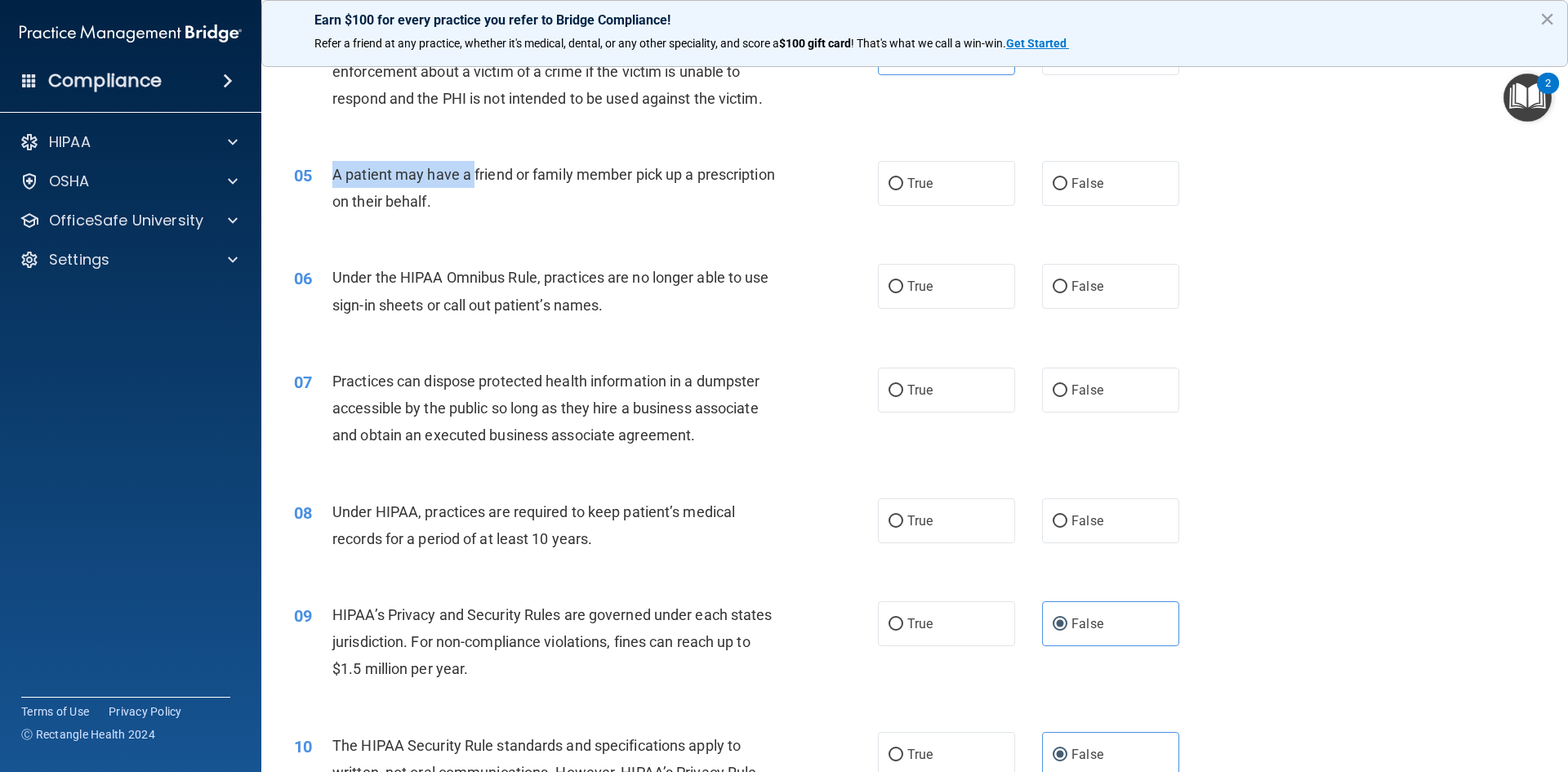
drag, startPoint x: 336, startPoint y: 176, endPoint x: 509, endPoint y: 176, distance: 173.0
click at [497, 176] on span "A patient may have a friend or family member pick up a prescription on their be…" at bounding box center [553, 188] width 443 height 44
drag, startPoint x: 638, startPoint y: 176, endPoint x: 658, endPoint y: 176, distance: 20.0
click at [658, 176] on span "A patient may have a friend or family member pick up a prescription on their be…" at bounding box center [553, 188] width 443 height 44
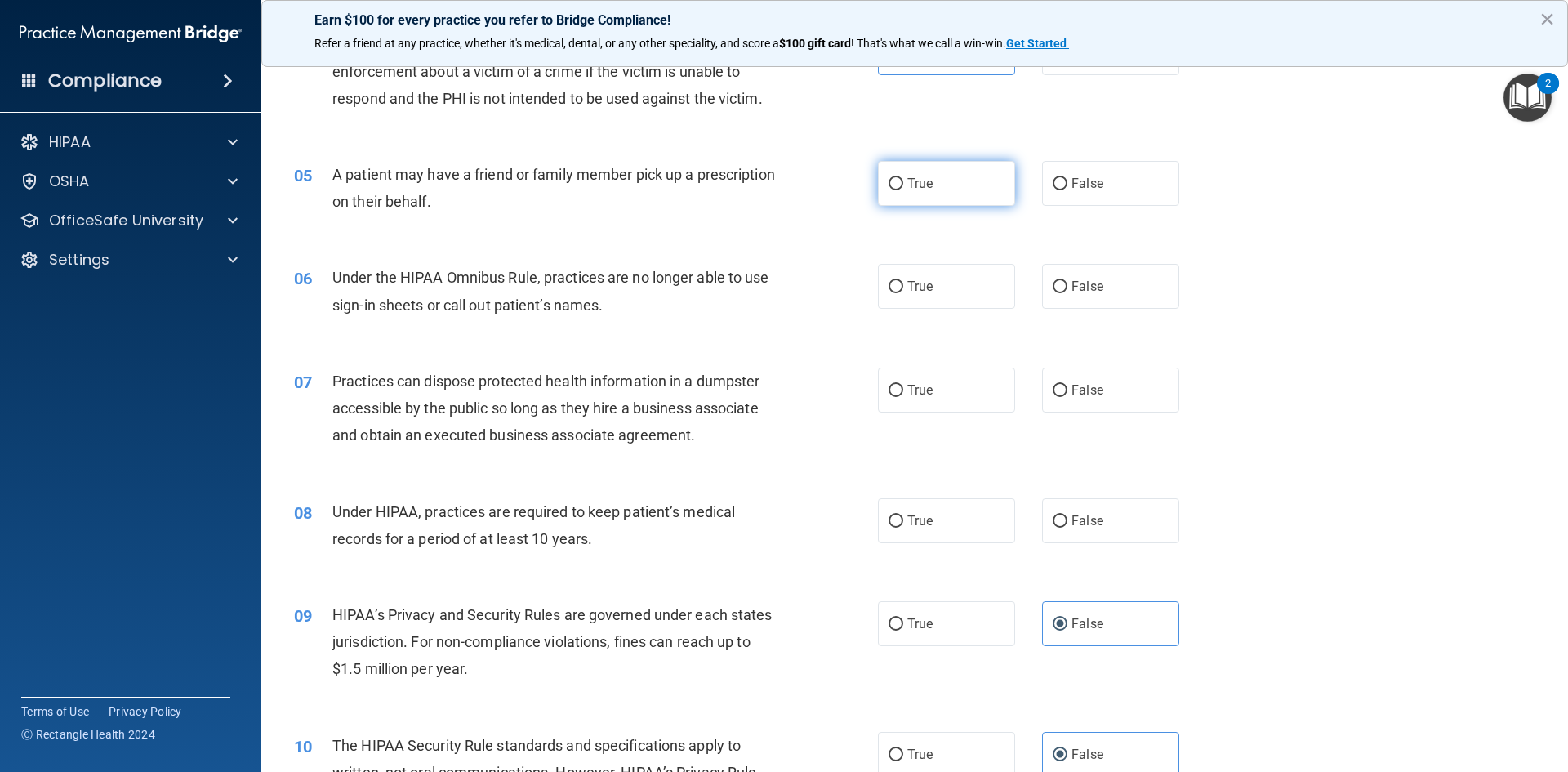
click at [986, 197] on label "True" at bounding box center [947, 183] width 138 height 45
click at [903, 190] on input "True" at bounding box center [895, 184] width 15 height 12
radio input "true"
click at [1284, 188] on div "05 A patient may have a friend or family member pick up a prescription on their…" at bounding box center [915, 192] width 1266 height 103
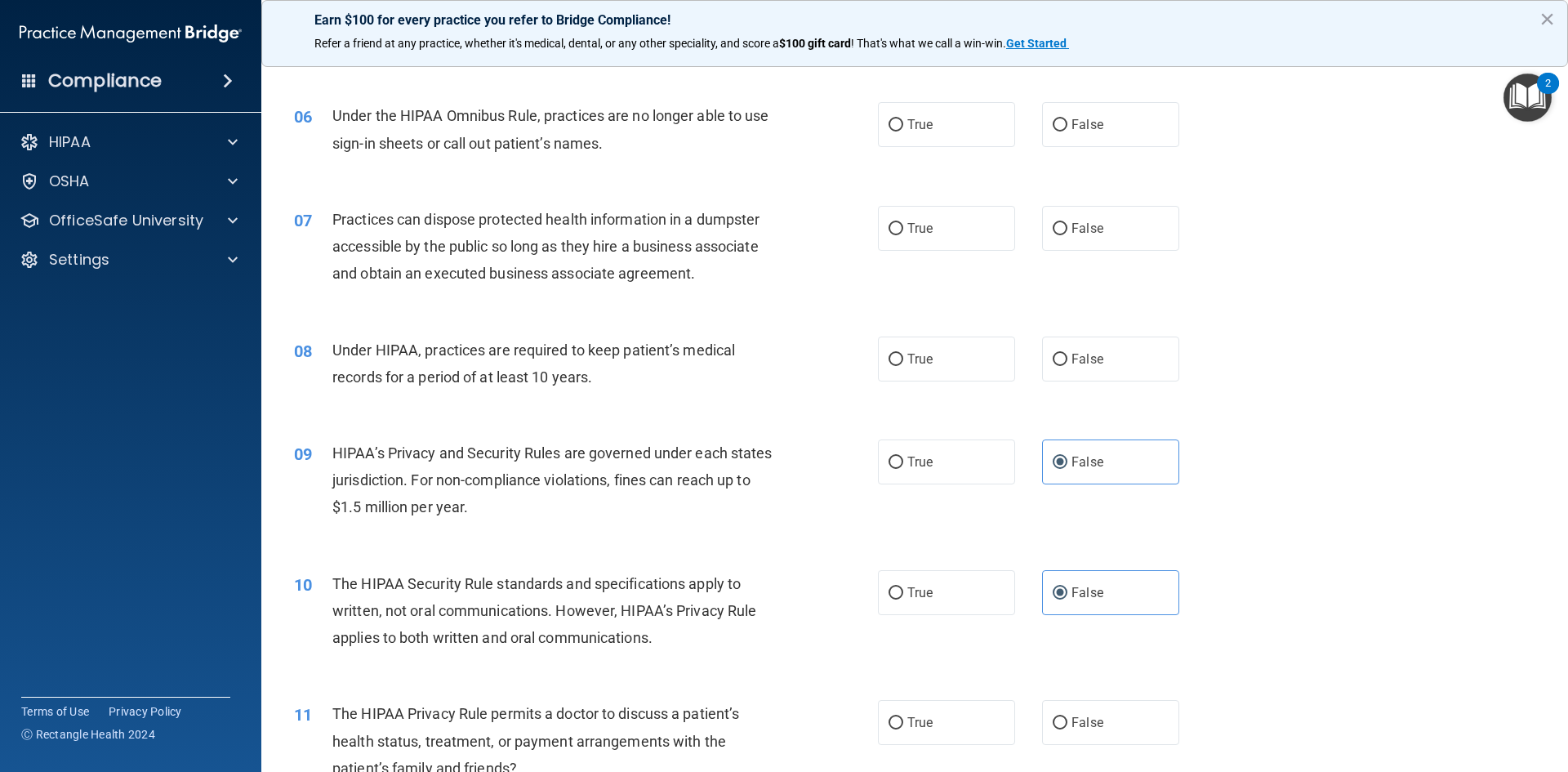
scroll to position [654, 0]
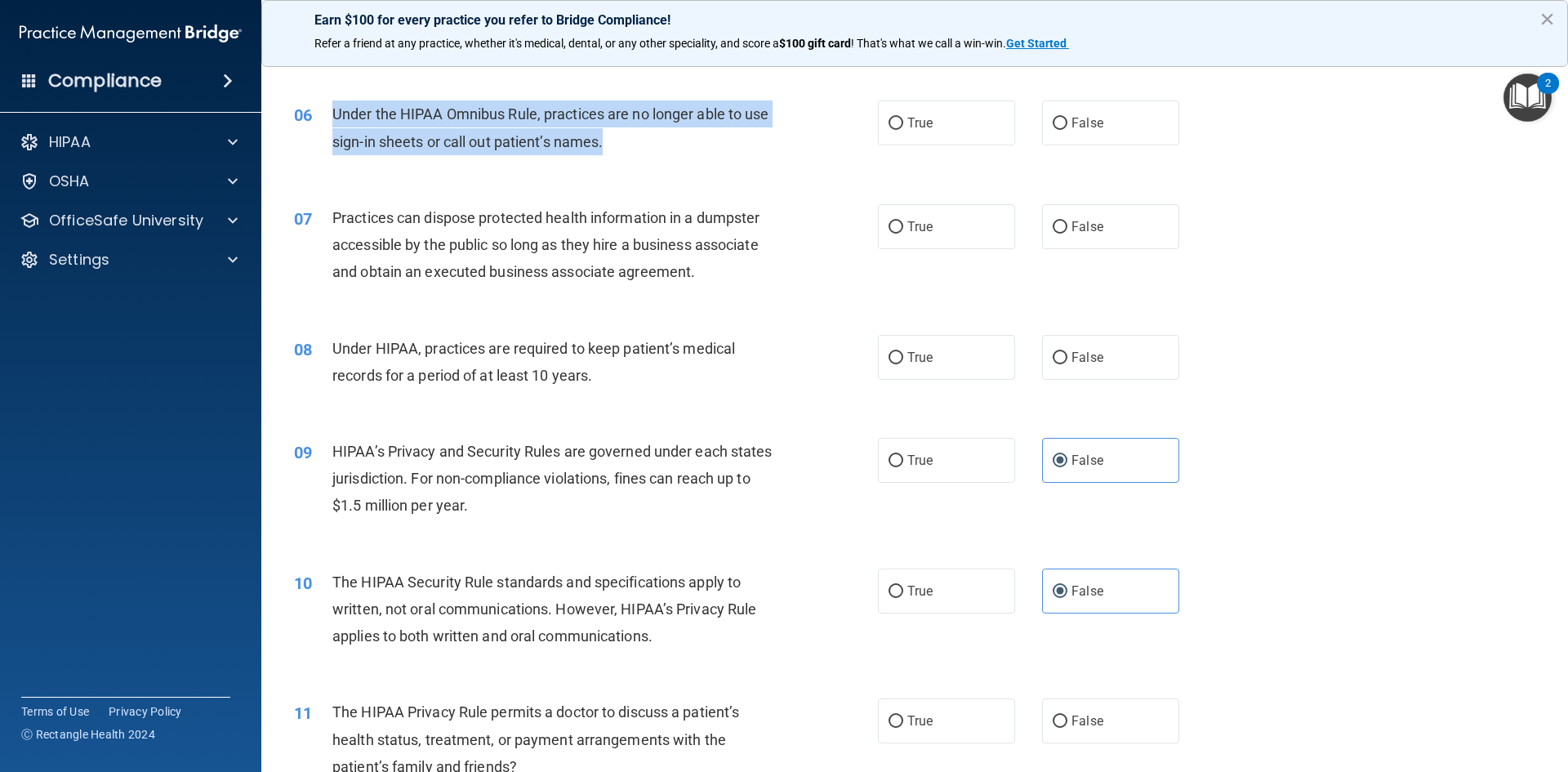
drag, startPoint x: 333, startPoint y: 114, endPoint x: 807, endPoint y: 145, distance: 475.0
click at [807, 145] on div "06 Under the HIPAA Omnibus Rule, practices are no longer able to use sign-in sh…" at bounding box center [586, 132] width 633 height 62
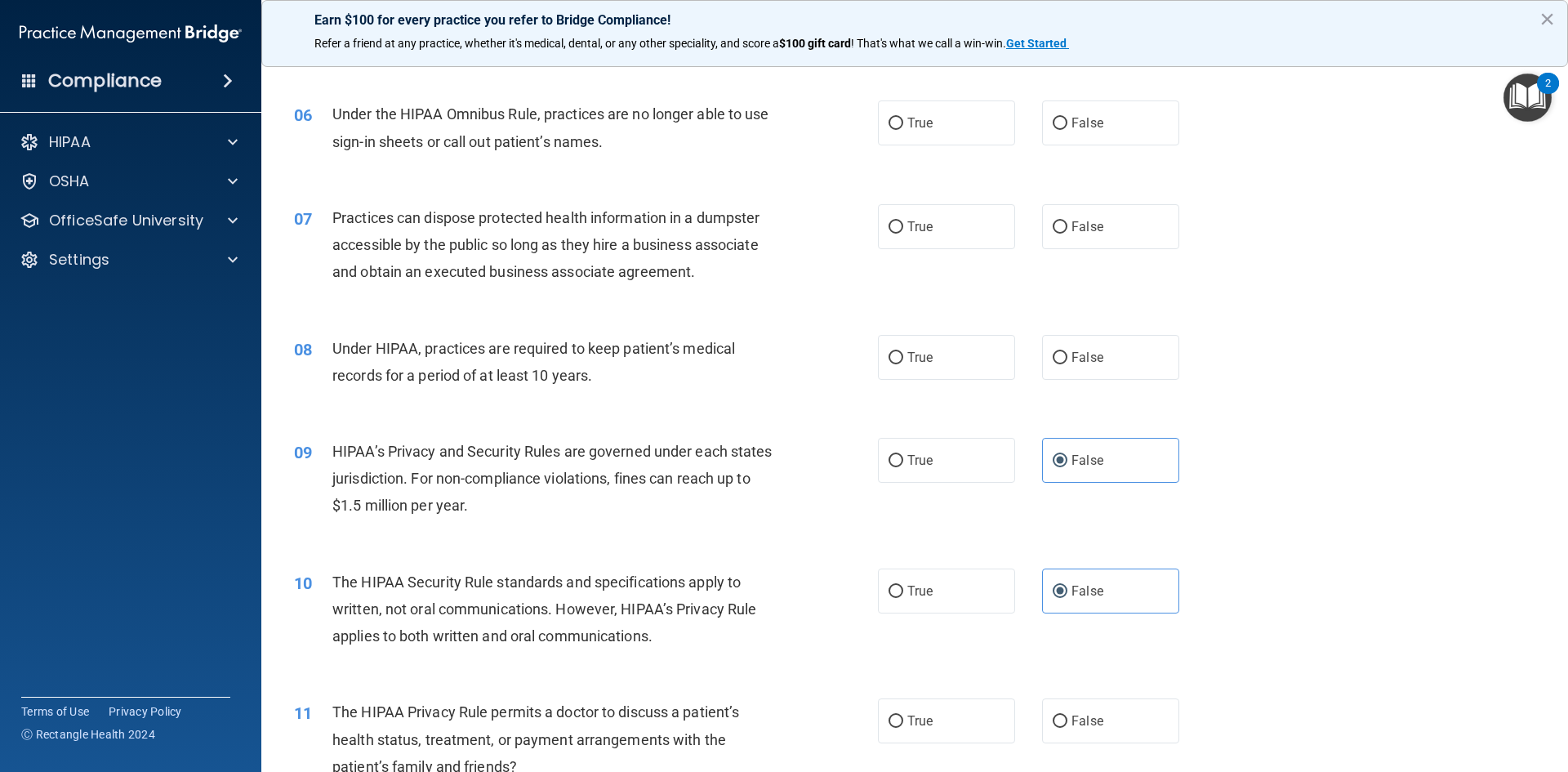
click at [1403, 306] on div "07 Practices can dispose protected health information in a dumpster accessible …" at bounding box center [915, 250] width 1266 height 131
click at [892, 127] on input "True" at bounding box center [895, 124] width 15 height 12
radio input "true"
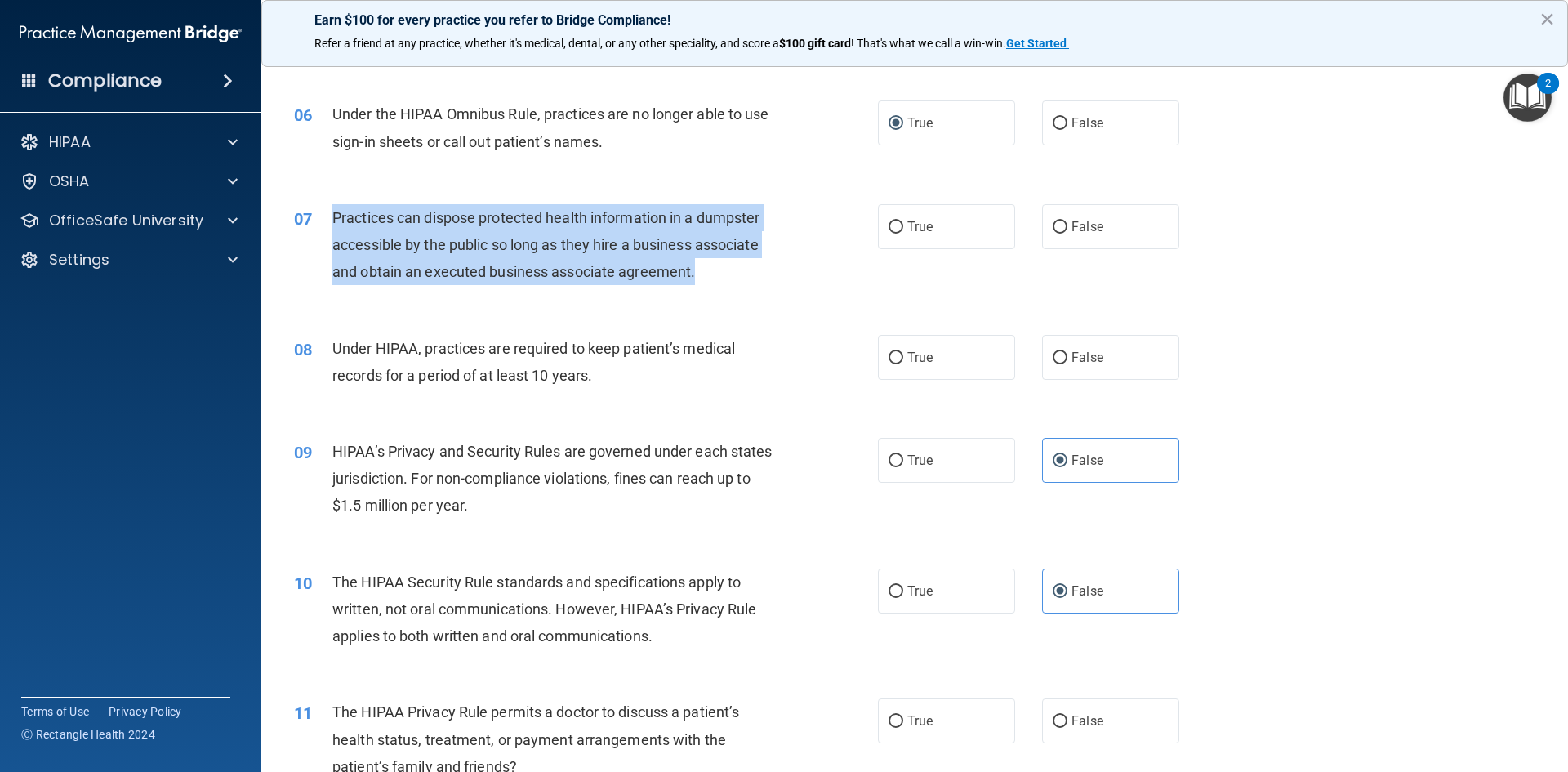
drag, startPoint x: 335, startPoint y: 218, endPoint x: 795, endPoint y: 277, distance: 463.8
click at [795, 277] on div "07 Practices can dispose protected health information in a dumpster accessible …" at bounding box center [586, 249] width 633 height 90
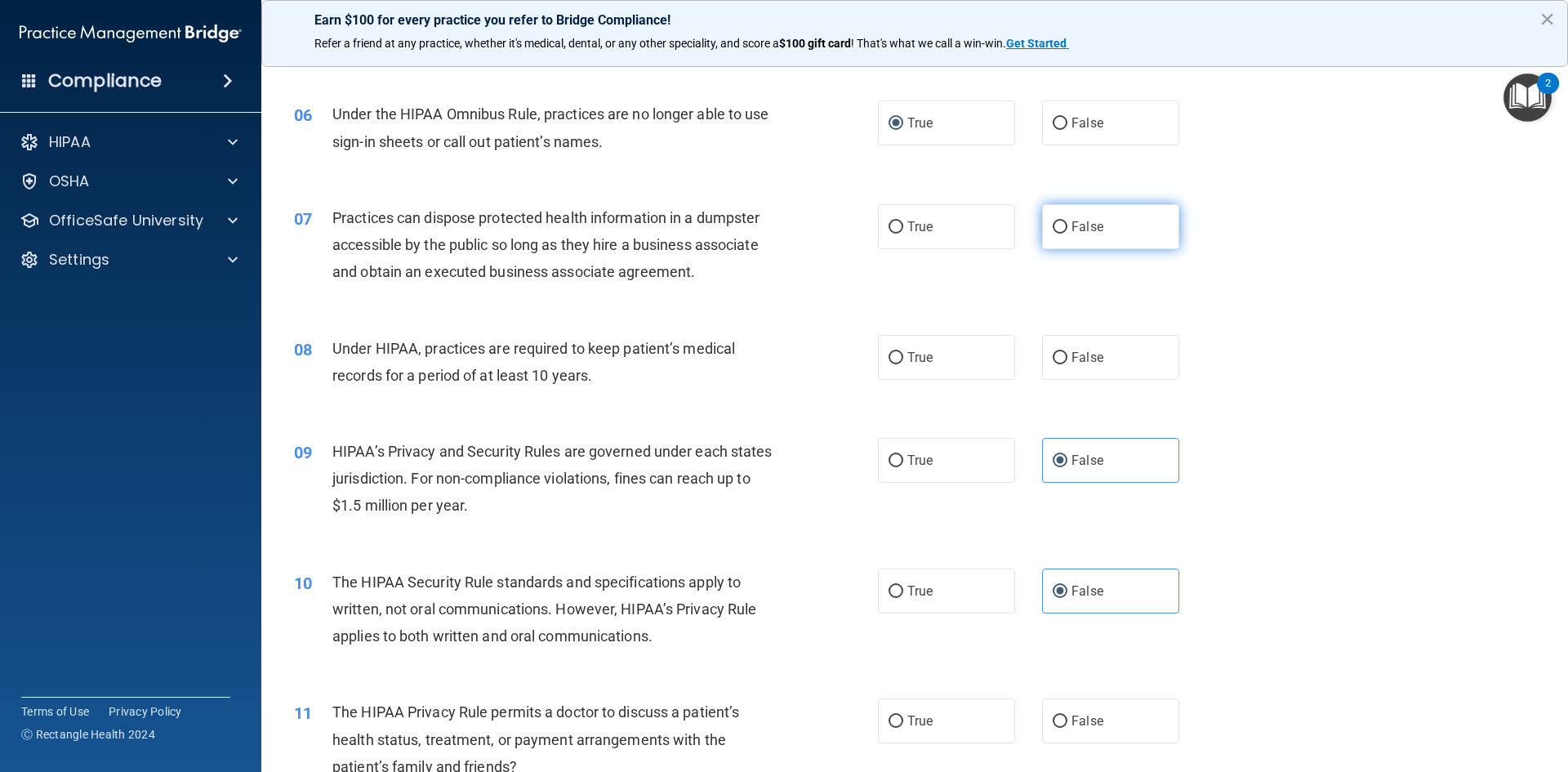
click at [1132, 238] on label "False" at bounding box center [1111, 226] width 138 height 45
click at [1067, 234] on input "False" at bounding box center [1060, 227] width 15 height 12
radio input "true"
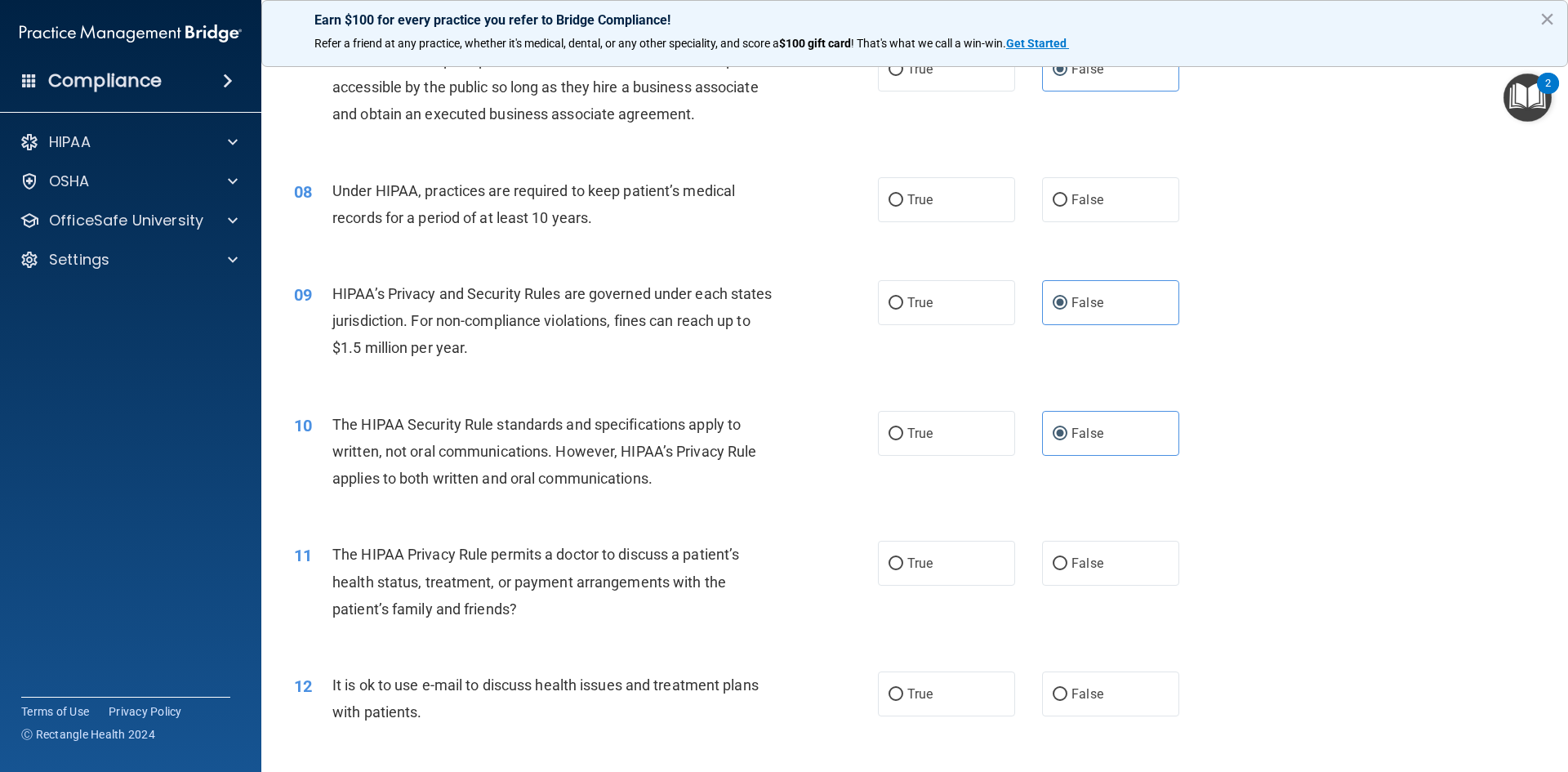
scroll to position [817, 0]
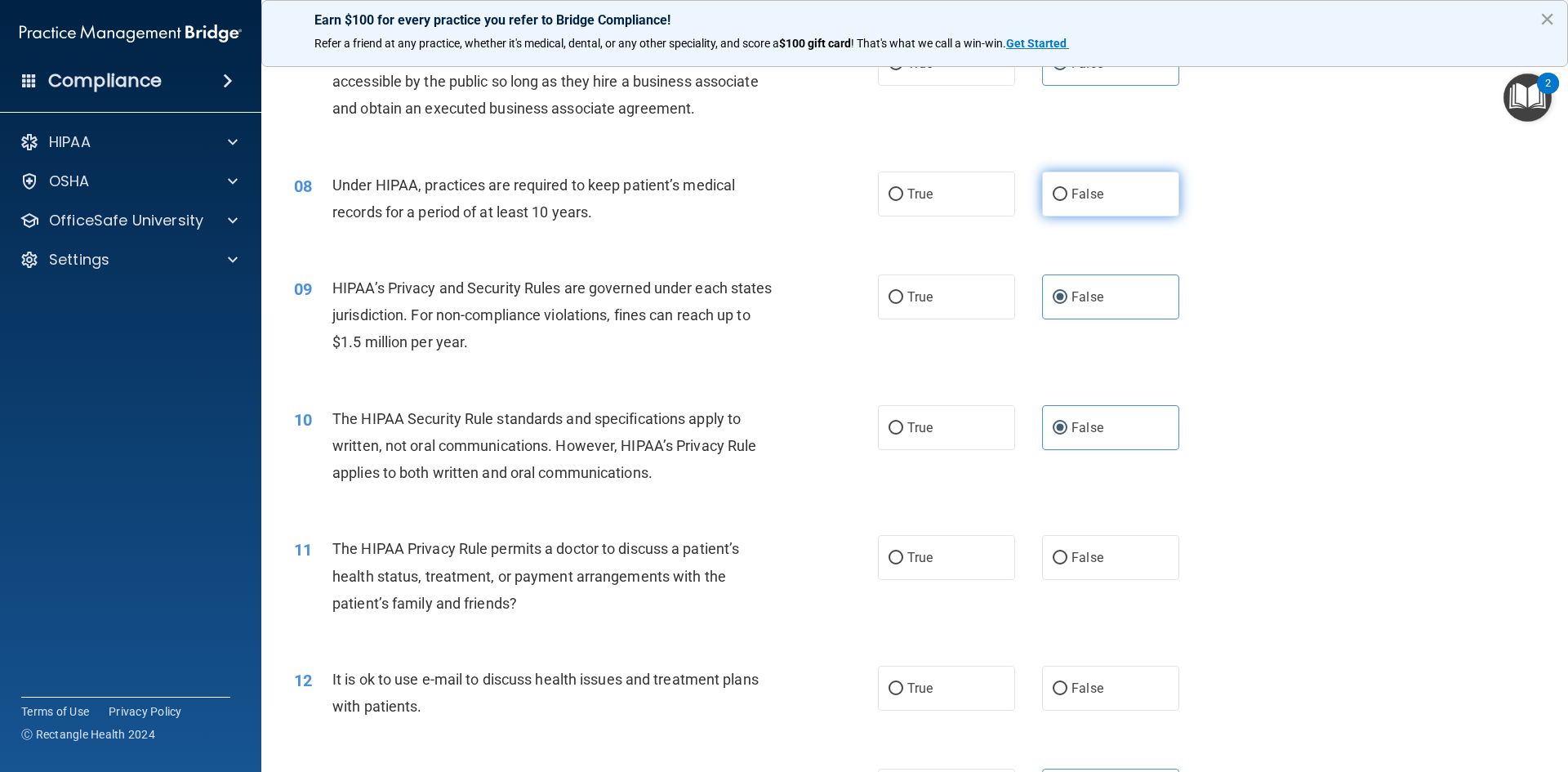
click at [1061, 195] on label "False" at bounding box center [1111, 194] width 138 height 45
click at [1061, 195] on input "False" at bounding box center [1060, 195] width 15 height 12
radio input "true"
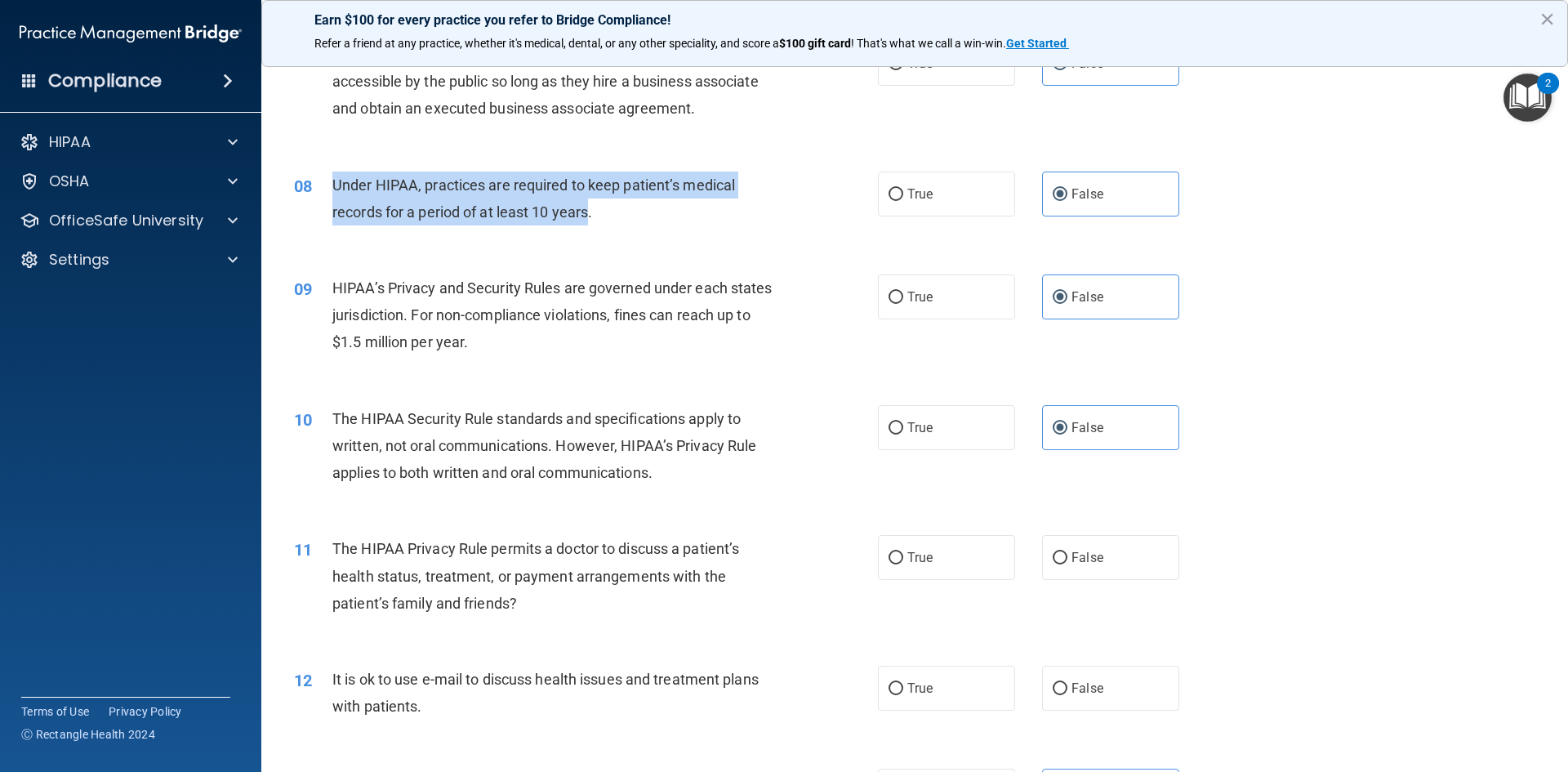
drag, startPoint x: 592, startPoint y: 217, endPoint x: 331, endPoint y: 181, distance: 263.5
click at [331, 181] on div "08 Under HIPAA, practices are required to keep patient’s medical records for a …" at bounding box center [586, 202] width 633 height 62
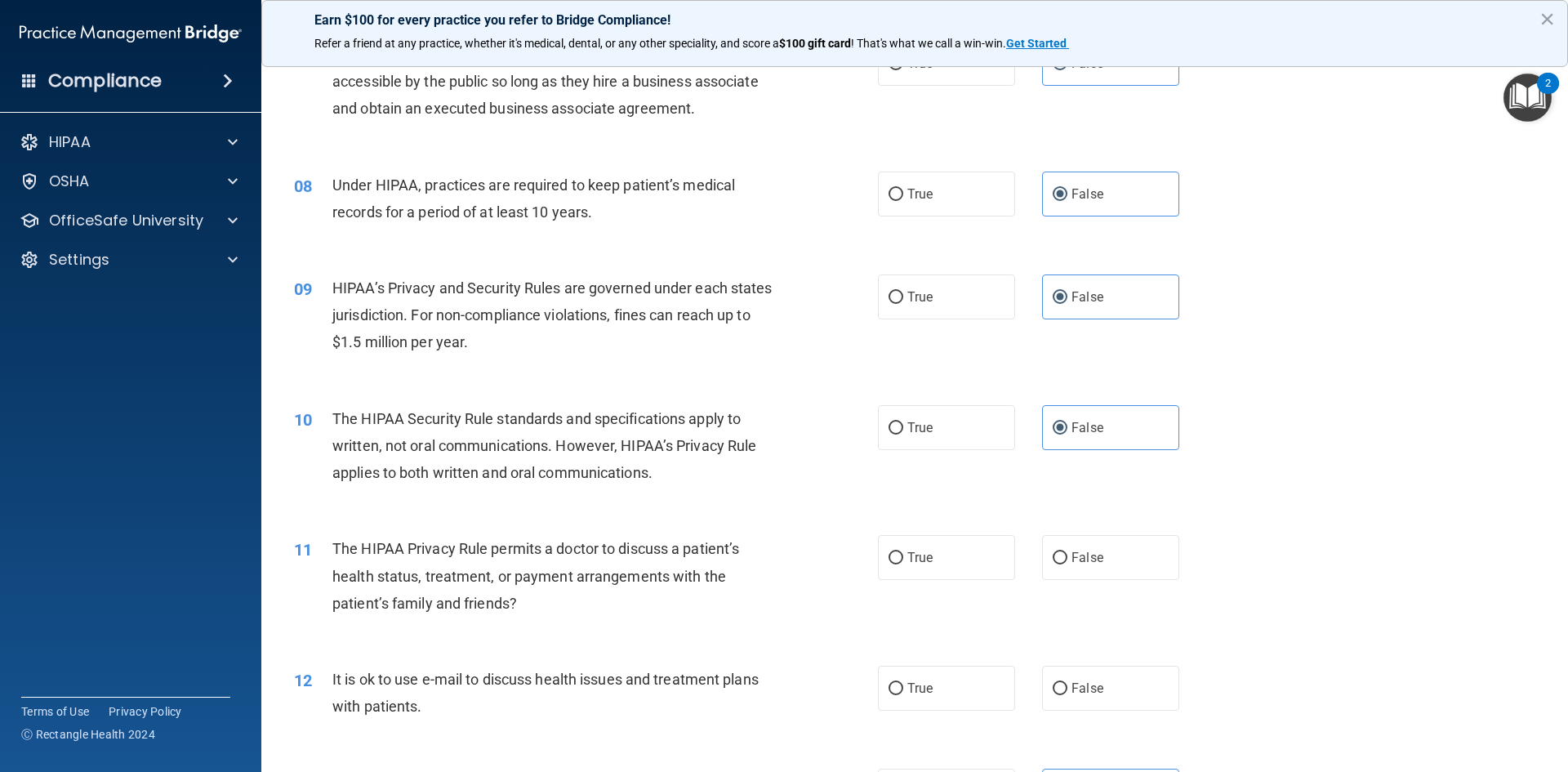
click at [1320, 304] on div "09 HIPAA’s Privacy and Security Rules are governed under each states jurisdicti…" at bounding box center [915, 319] width 1266 height 131
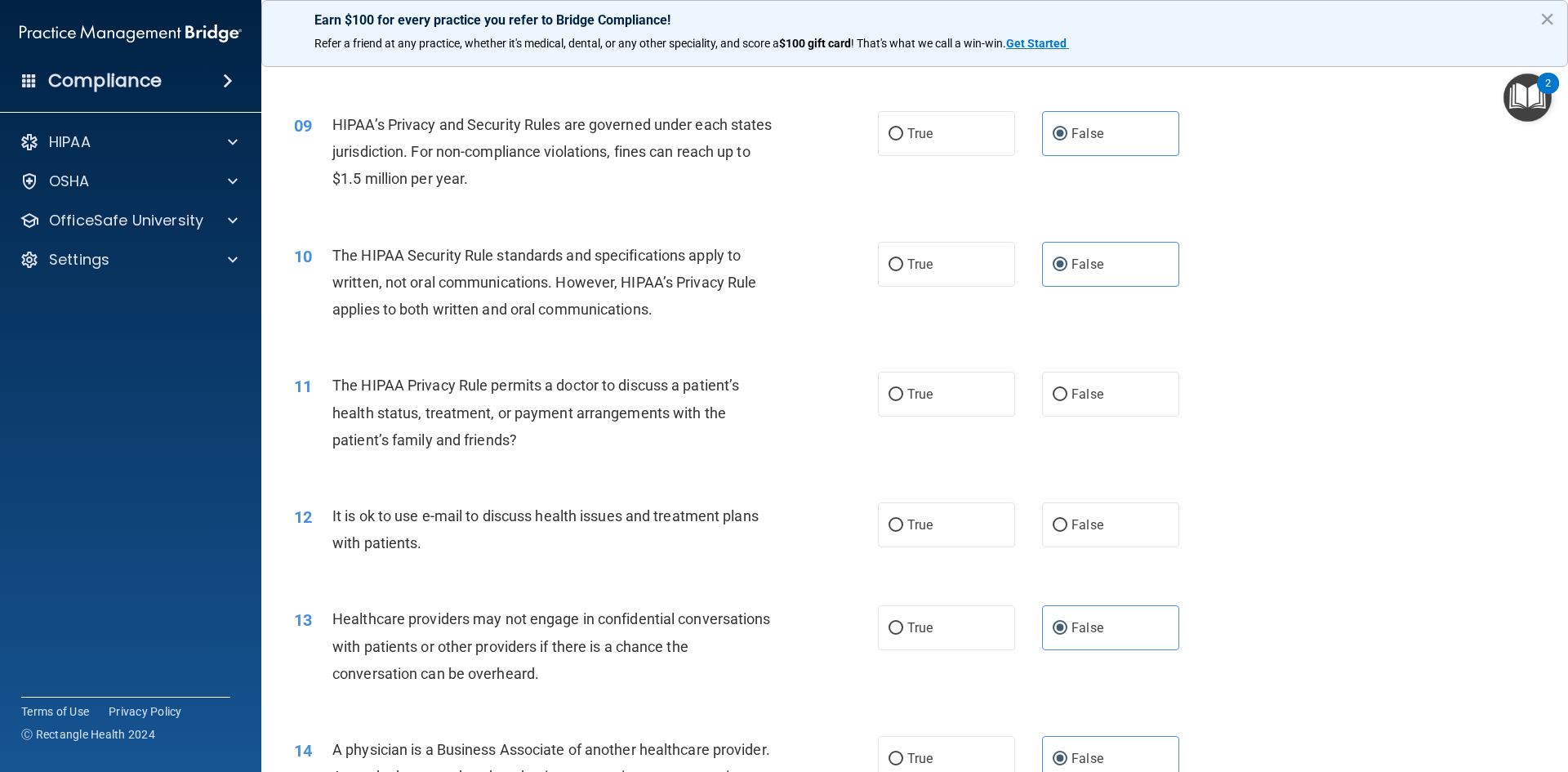
scroll to position [899, 0]
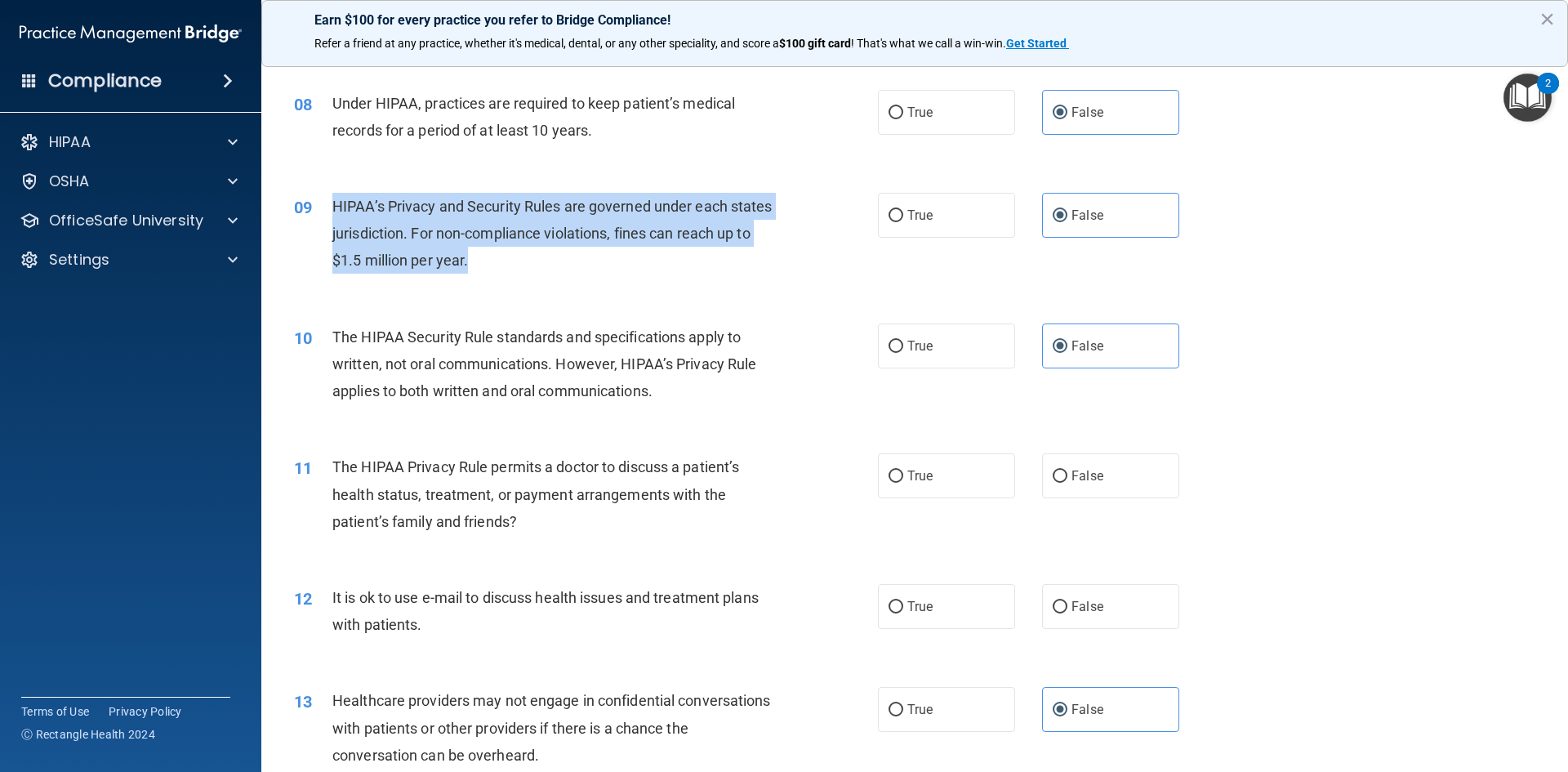
drag, startPoint x: 332, startPoint y: 202, endPoint x: 748, endPoint y: 252, distance: 419.0
click at [748, 252] on div "HIPAA’s Privacy and Security Rules are governed under each states jurisdiction.…" at bounding box center [560, 233] width 457 height 82
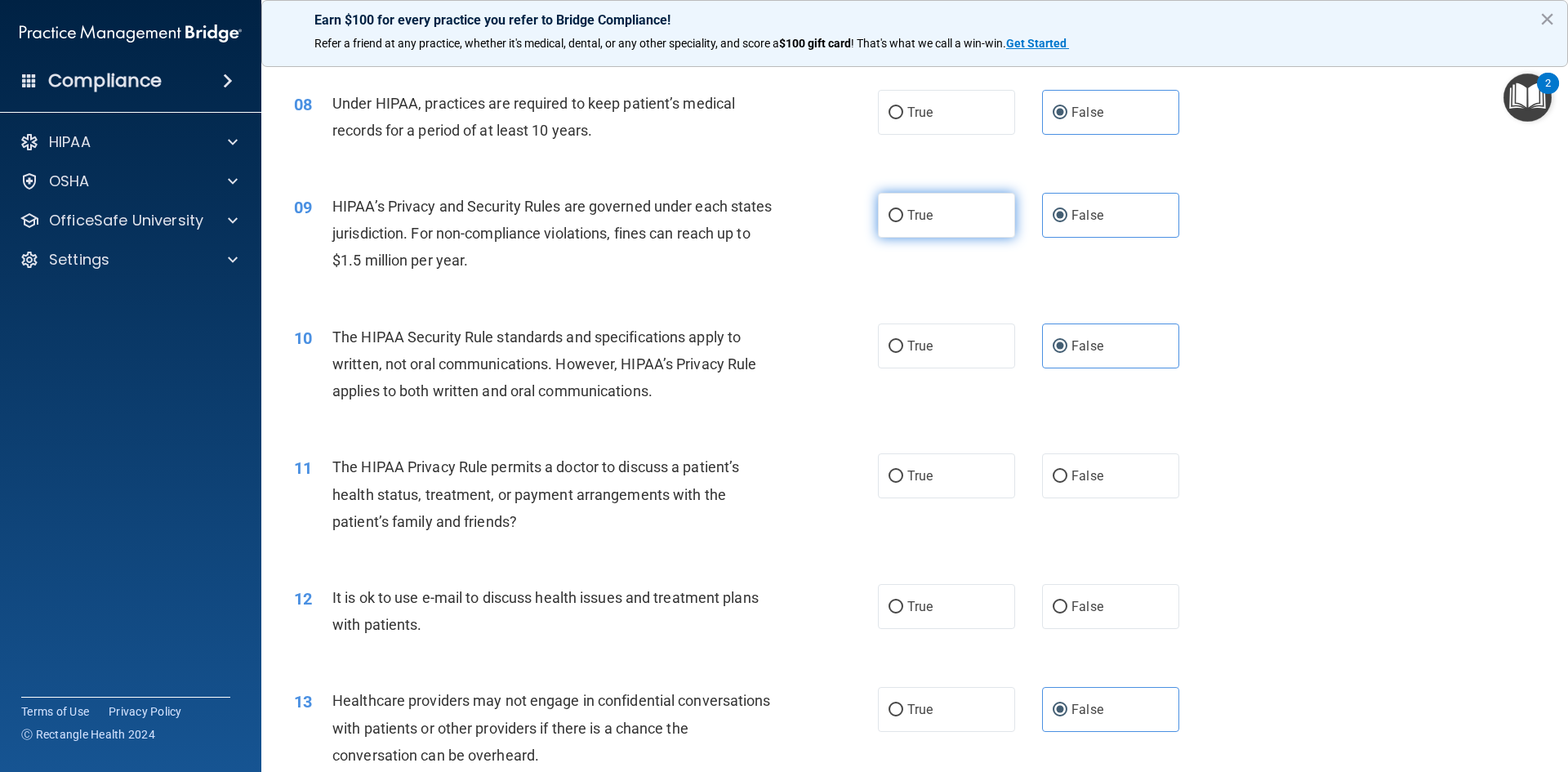
click at [902, 224] on label "True" at bounding box center [947, 215] width 138 height 45
click at [902, 222] on input "True" at bounding box center [895, 216] width 15 height 12
radio input "true"
radio input "false"
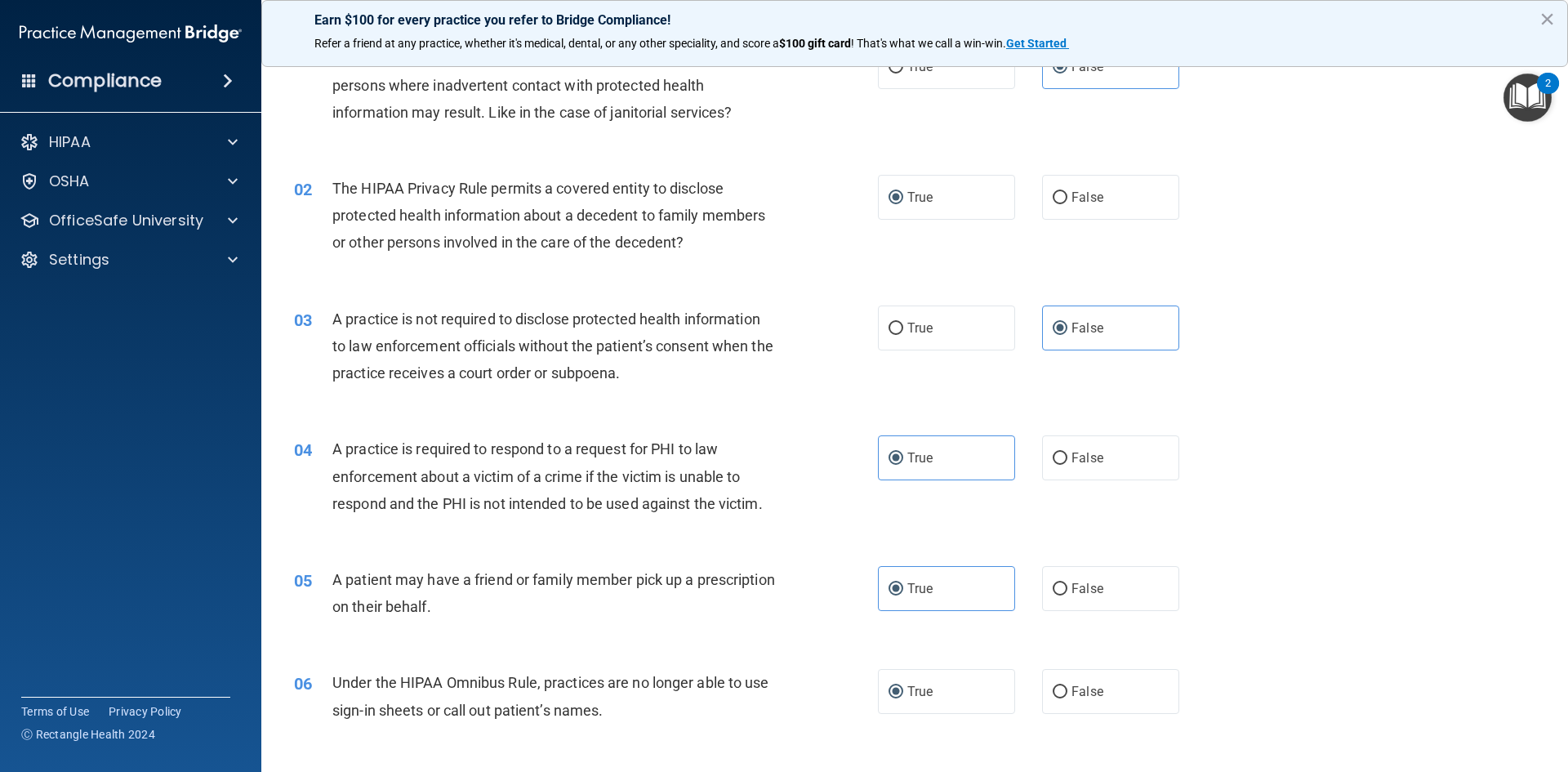
scroll to position [82, 0]
click at [326, 320] on div "03" at bounding box center [307, 324] width 51 height 30
click at [888, 339] on label "True" at bounding box center [947, 331] width 138 height 45
click at [889, 338] on input "True" at bounding box center [895, 332] width 15 height 12
radio input "true"
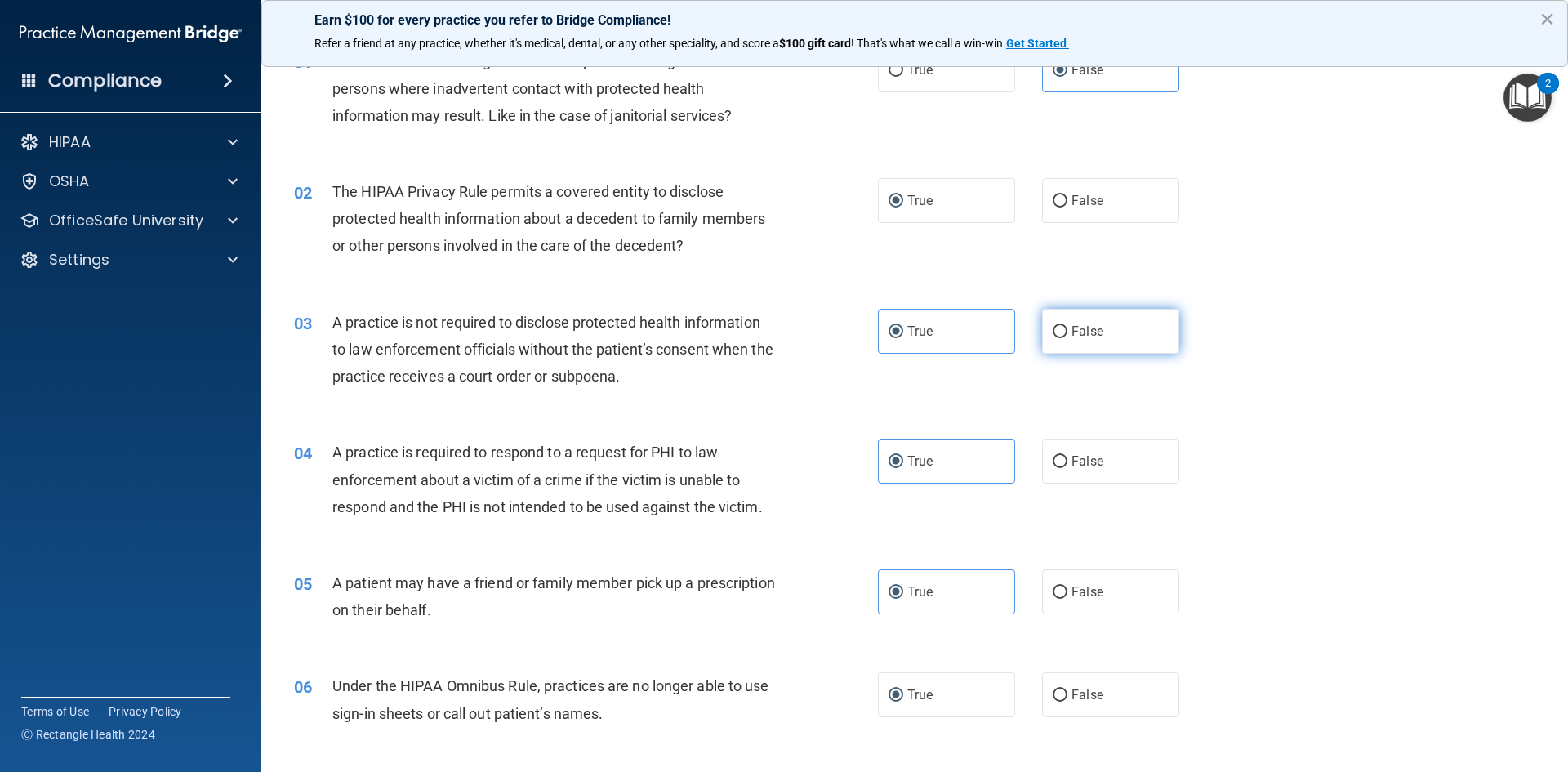
click at [1122, 342] on label "False" at bounding box center [1111, 331] width 138 height 45
click at [1067, 338] on input "False" at bounding box center [1060, 332] width 15 height 12
radio input "true"
radio input "false"
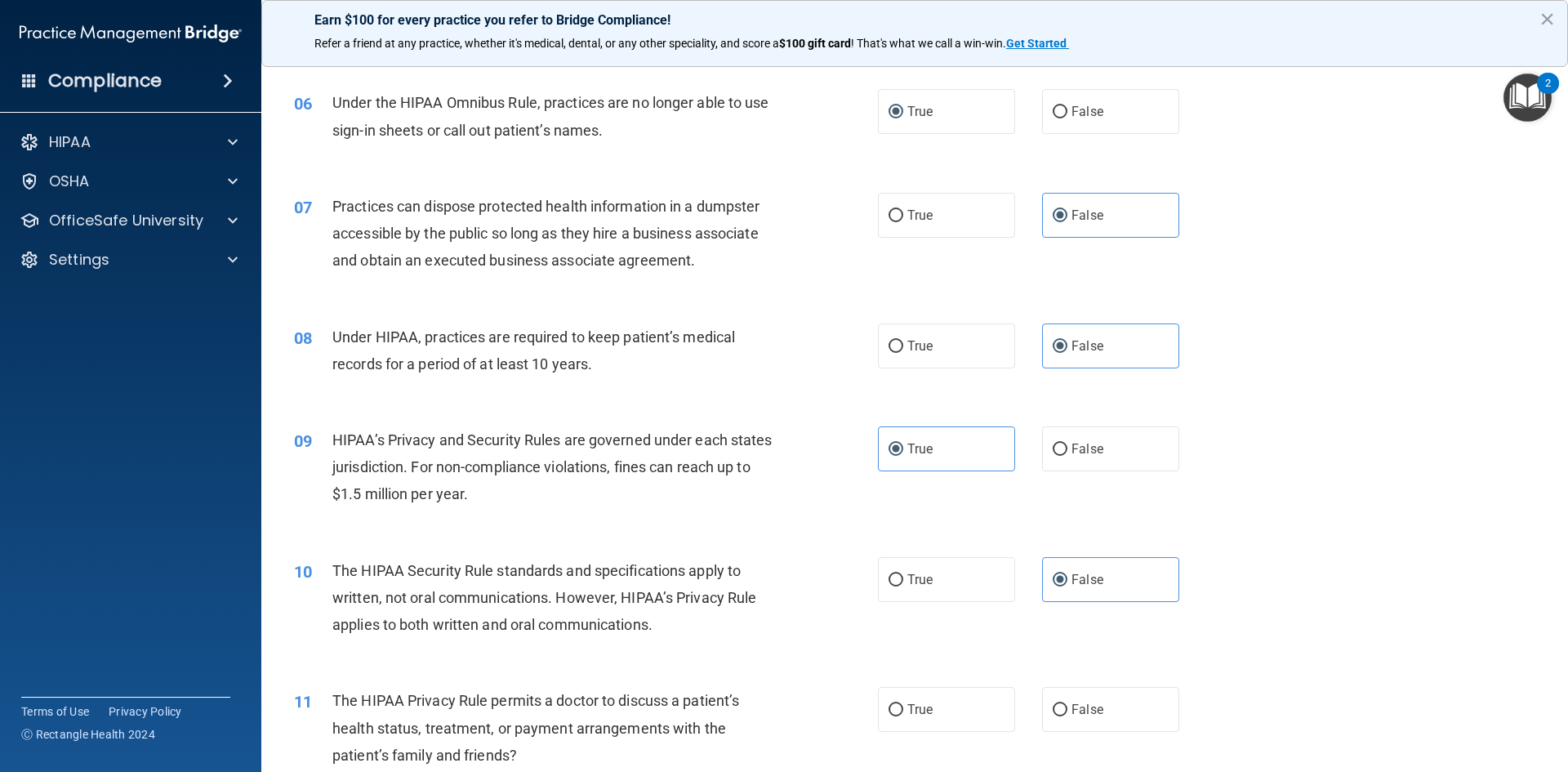
scroll to position [736, 0]
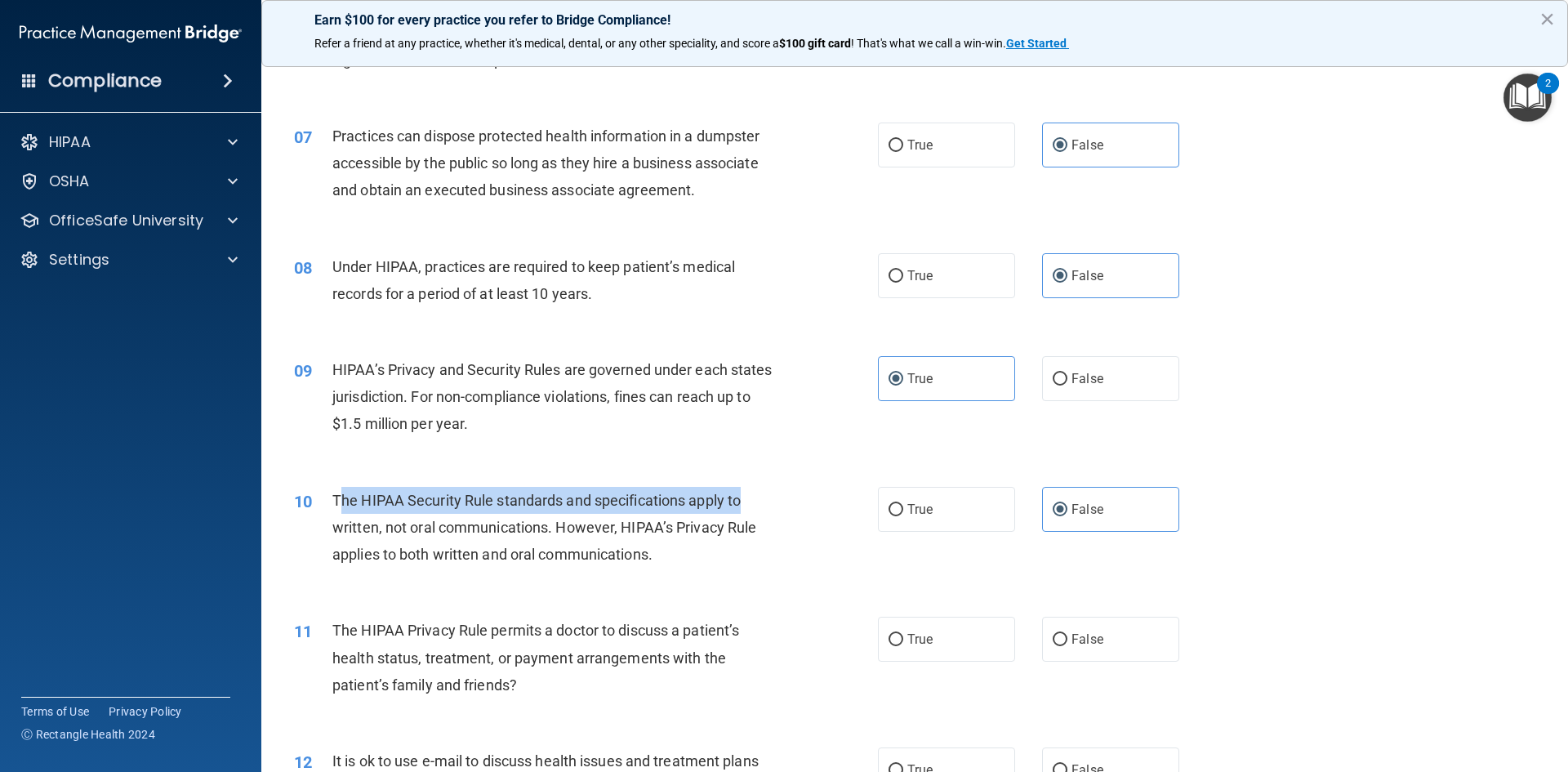
drag, startPoint x: 339, startPoint y: 495, endPoint x: 789, endPoint y: 487, distance: 450.1
click at [789, 487] on div "10 The HIPAA Security Rule standards and specifications apply to written, not o…" at bounding box center [586, 532] width 633 height 90
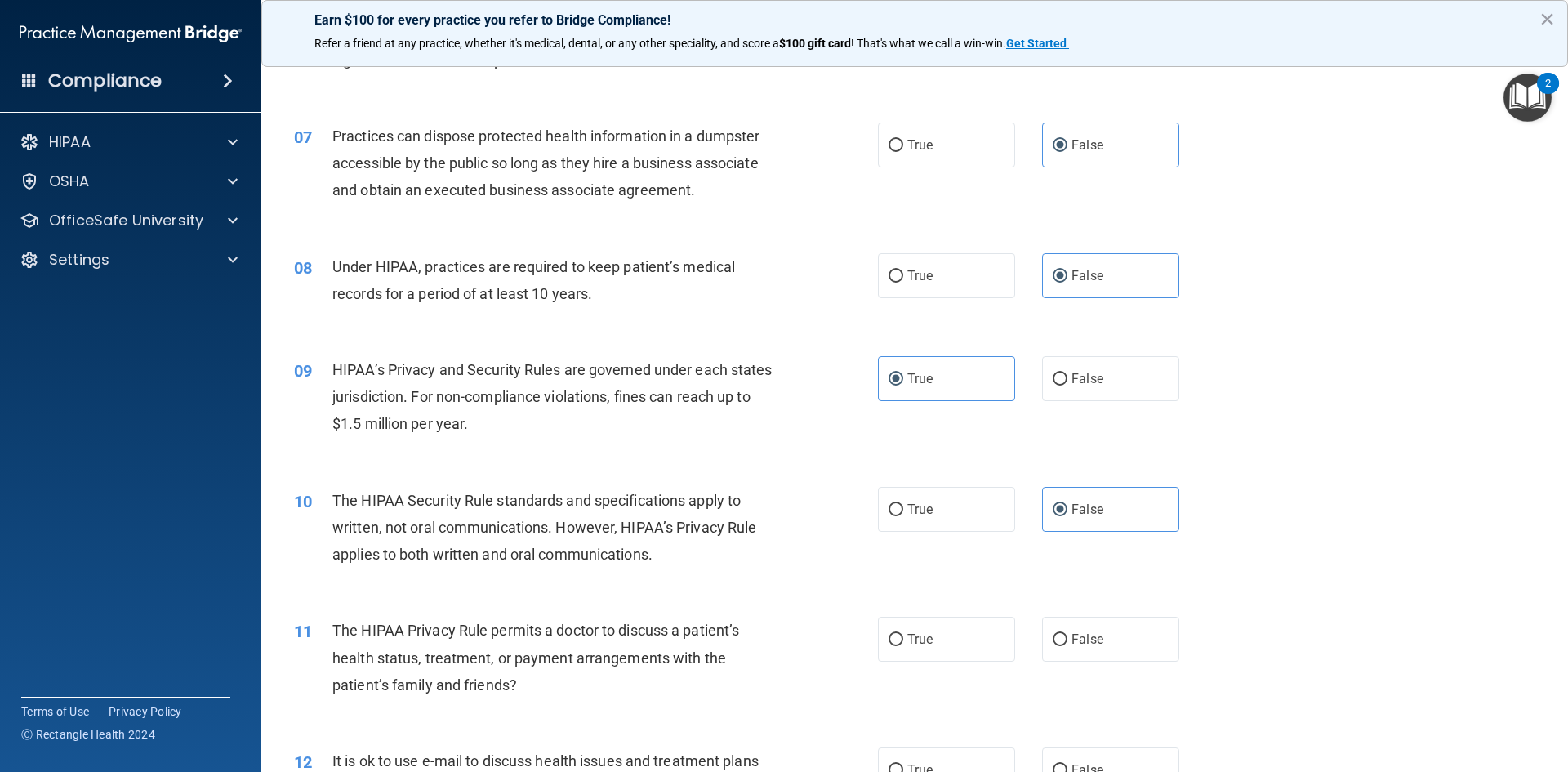
click at [333, 497] on span "The HIPAA Security Rule standards and specifications apply to written, not oral…" at bounding box center [544, 528] width 424 height 71
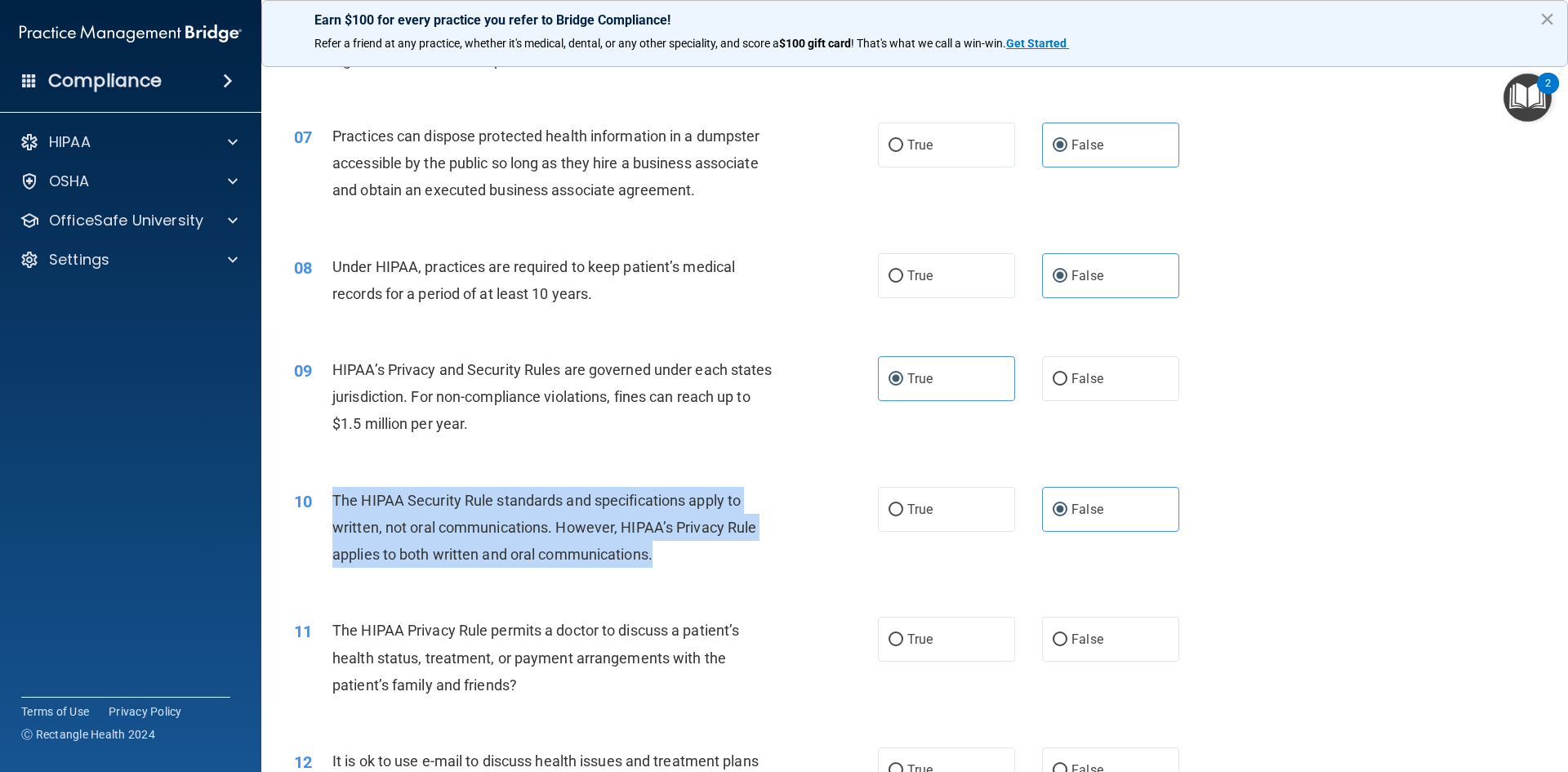
drag, startPoint x: 333, startPoint y: 498, endPoint x: 725, endPoint y: 560, distance: 396.9
click at [725, 560] on div "The HIPAA Security Rule standards and specifications apply to written, not oral…" at bounding box center [560, 528] width 457 height 82
click at [1346, 574] on div "10 The HIPAA Security Rule standards and specifications apply to written, not o…" at bounding box center [915, 532] width 1266 height 131
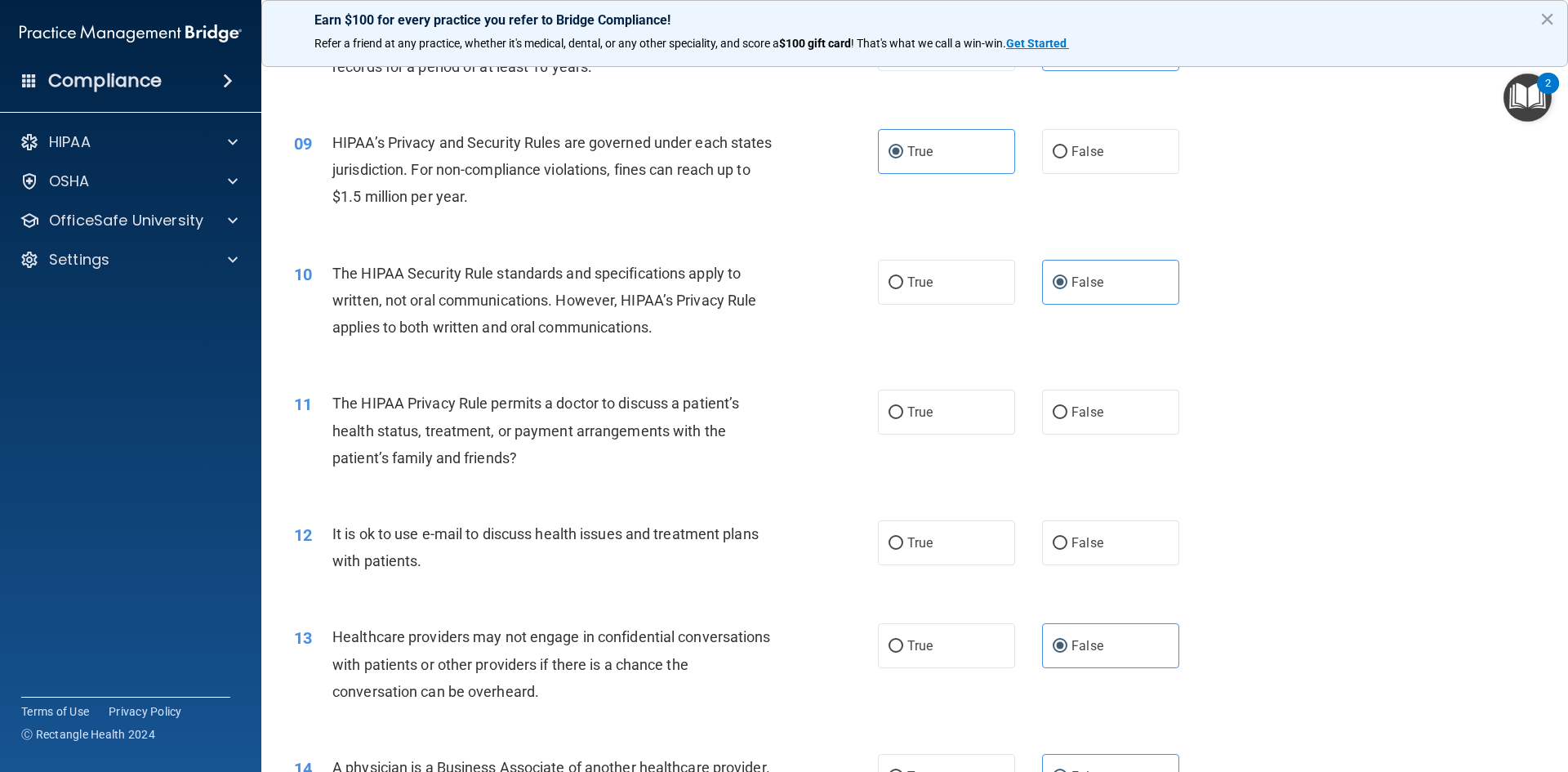
scroll to position [980, 0]
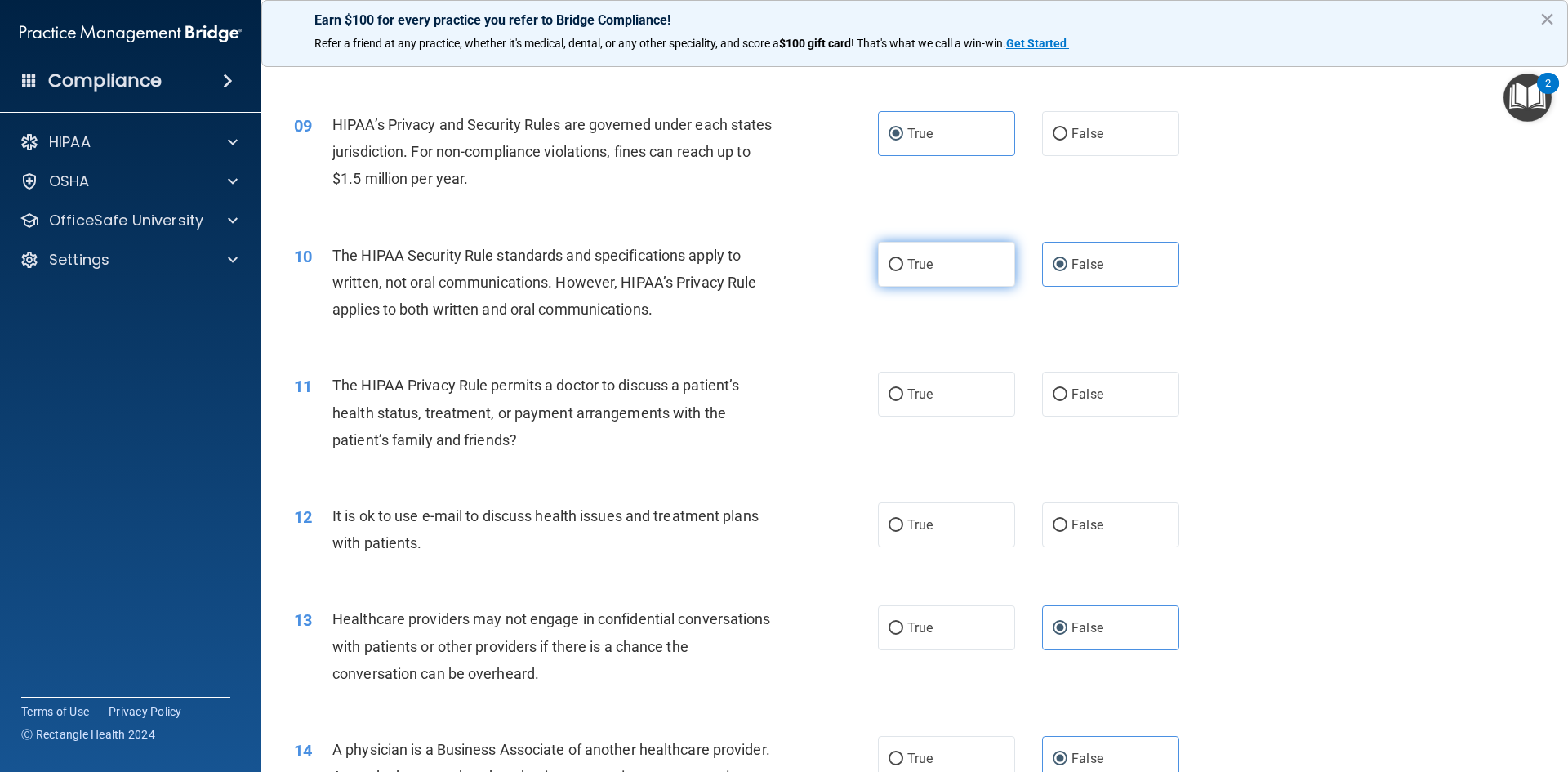
click at [933, 271] on label "True" at bounding box center [947, 264] width 138 height 45
click at [903, 271] on input "True" at bounding box center [895, 265] width 15 height 12
radio input "true"
radio input "false"
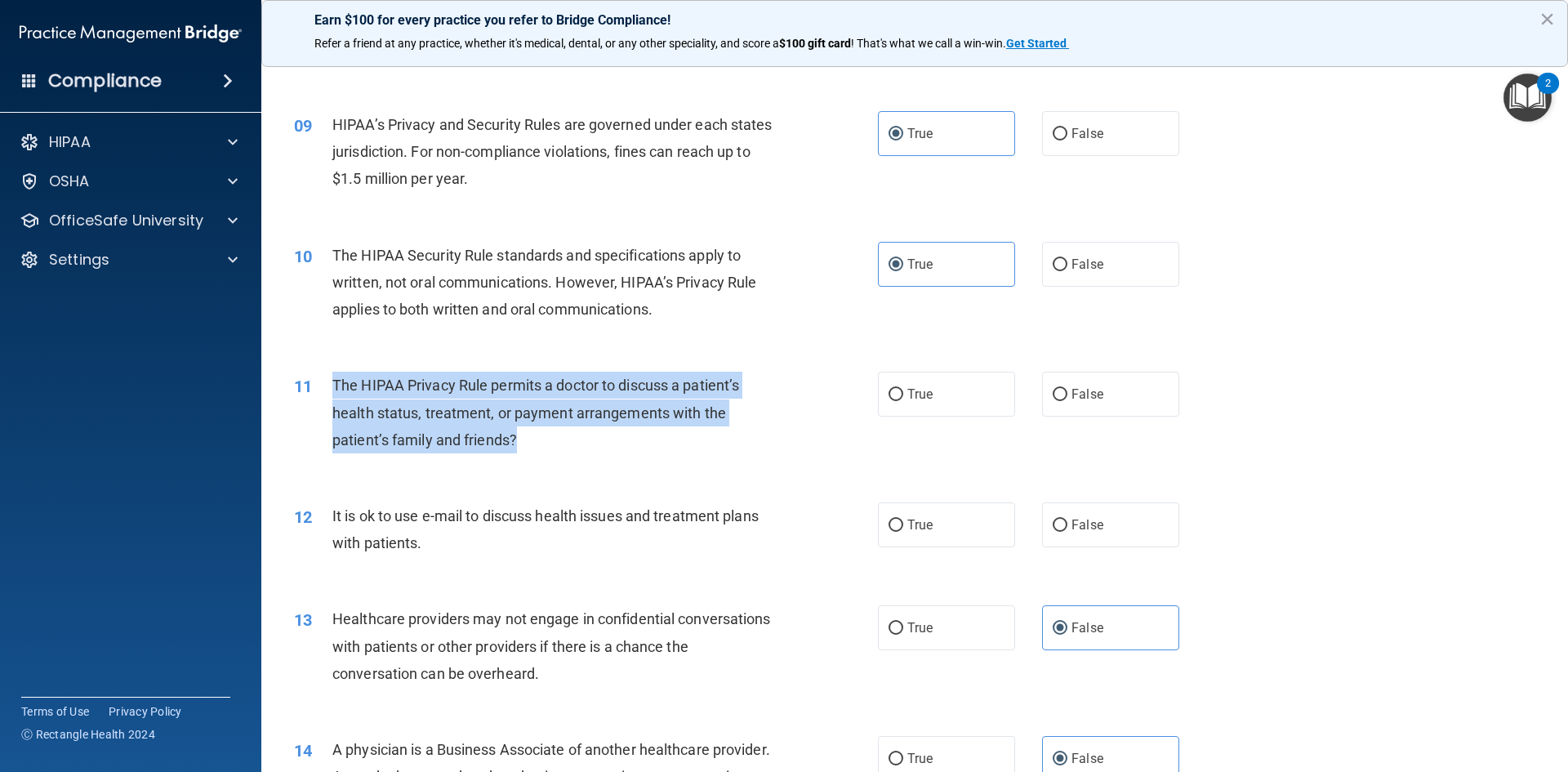
drag, startPoint x: 332, startPoint y: 382, endPoint x: 751, endPoint y: 435, distance: 422.3
click at [751, 435] on div "The HIPAA Privacy Rule permits a doctor to discuss a patient’s health status, t…" at bounding box center [560, 412] width 457 height 82
click at [889, 396] on input "True" at bounding box center [895, 395] width 15 height 12
radio input "true"
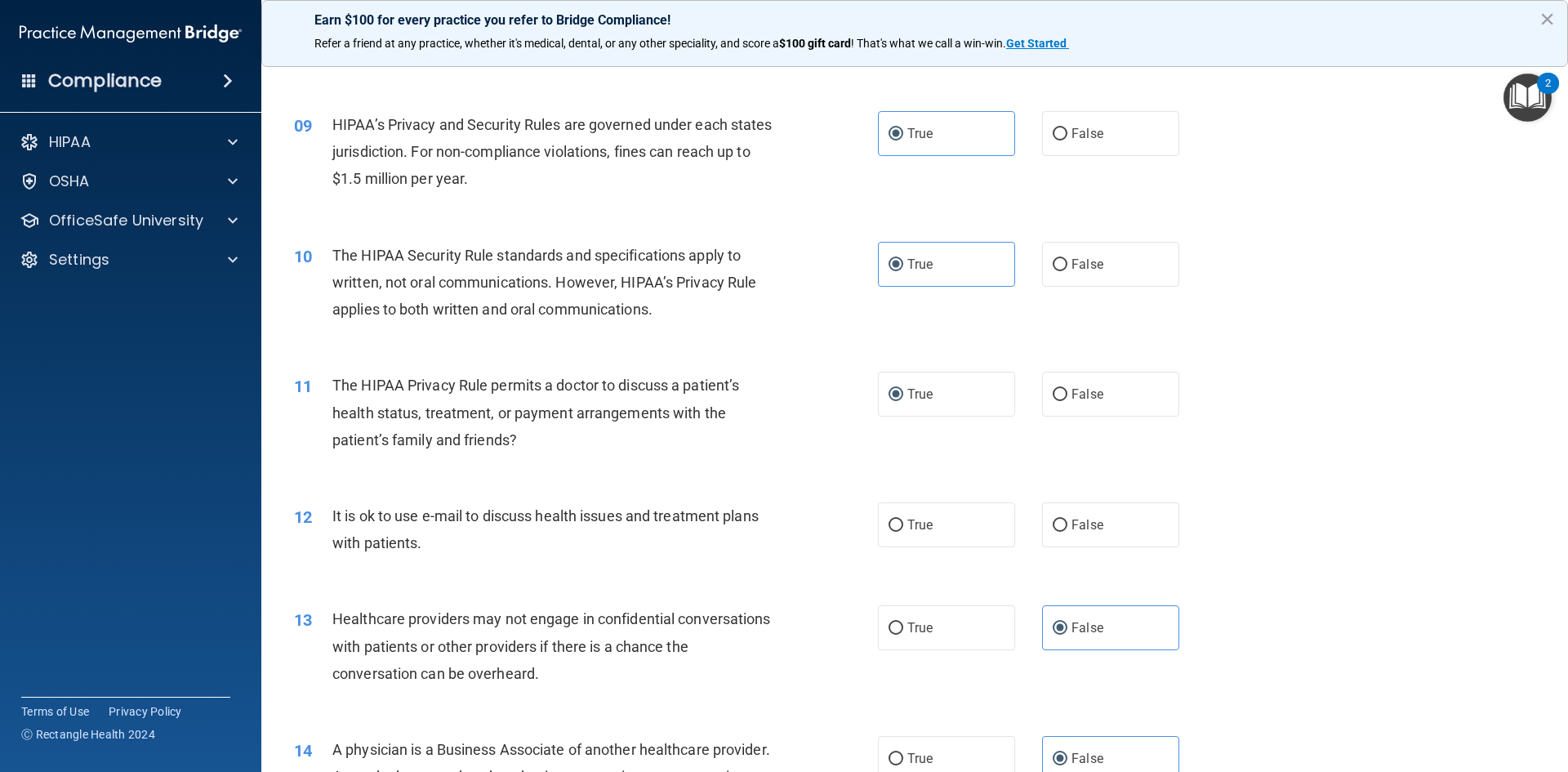
click at [740, 463] on div "11 The HIPAA Privacy Rule permits a doctor to discuss a patient’s health status…" at bounding box center [915, 417] width 1266 height 131
click at [893, 520] on input "True" at bounding box center [895, 526] width 15 height 12
radio input "true"
click at [1307, 445] on div "11 The HIPAA Privacy Rule permits a doctor to discuss a patient’s health status…" at bounding box center [915, 417] width 1266 height 131
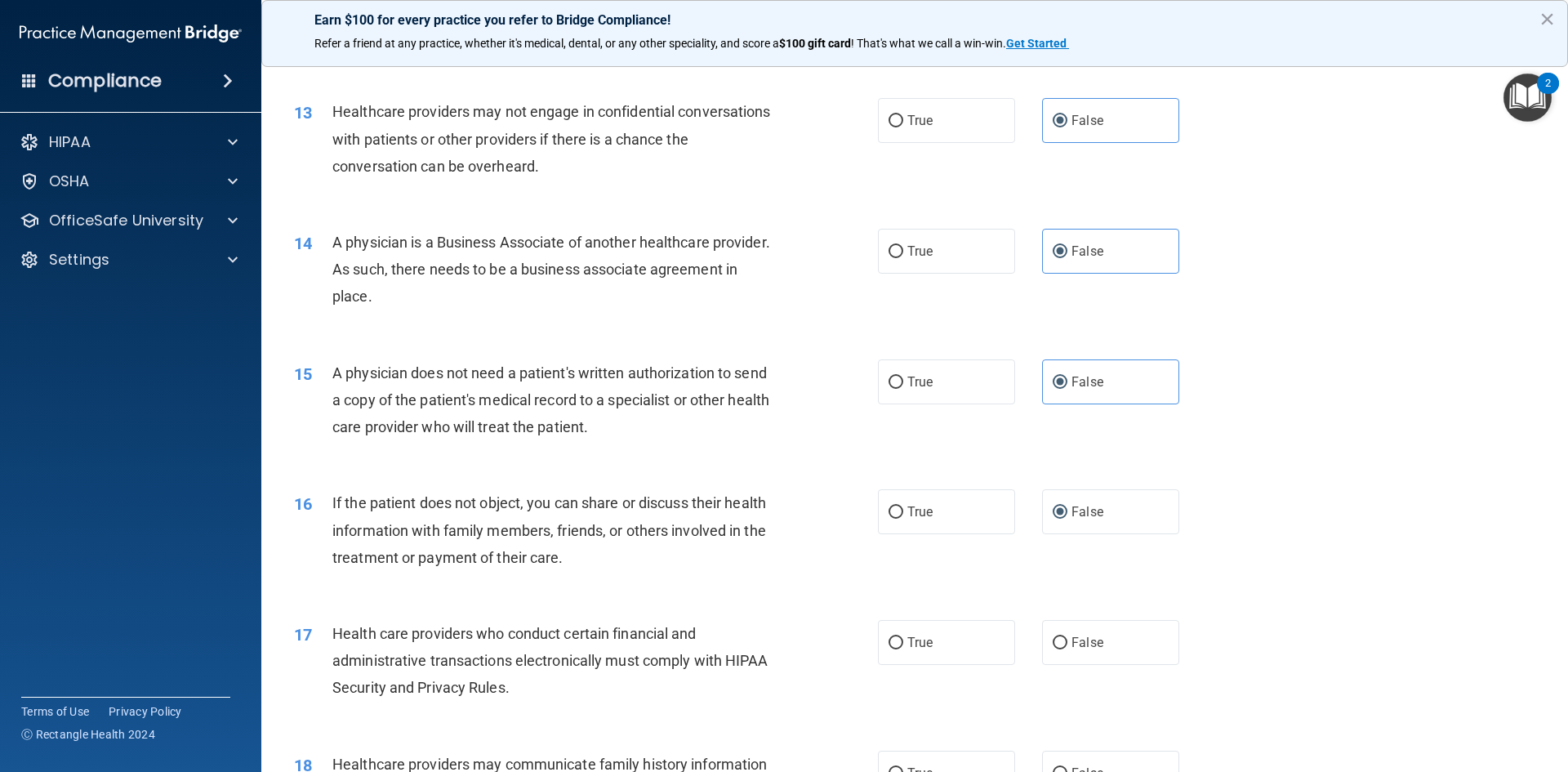
scroll to position [1389, 0]
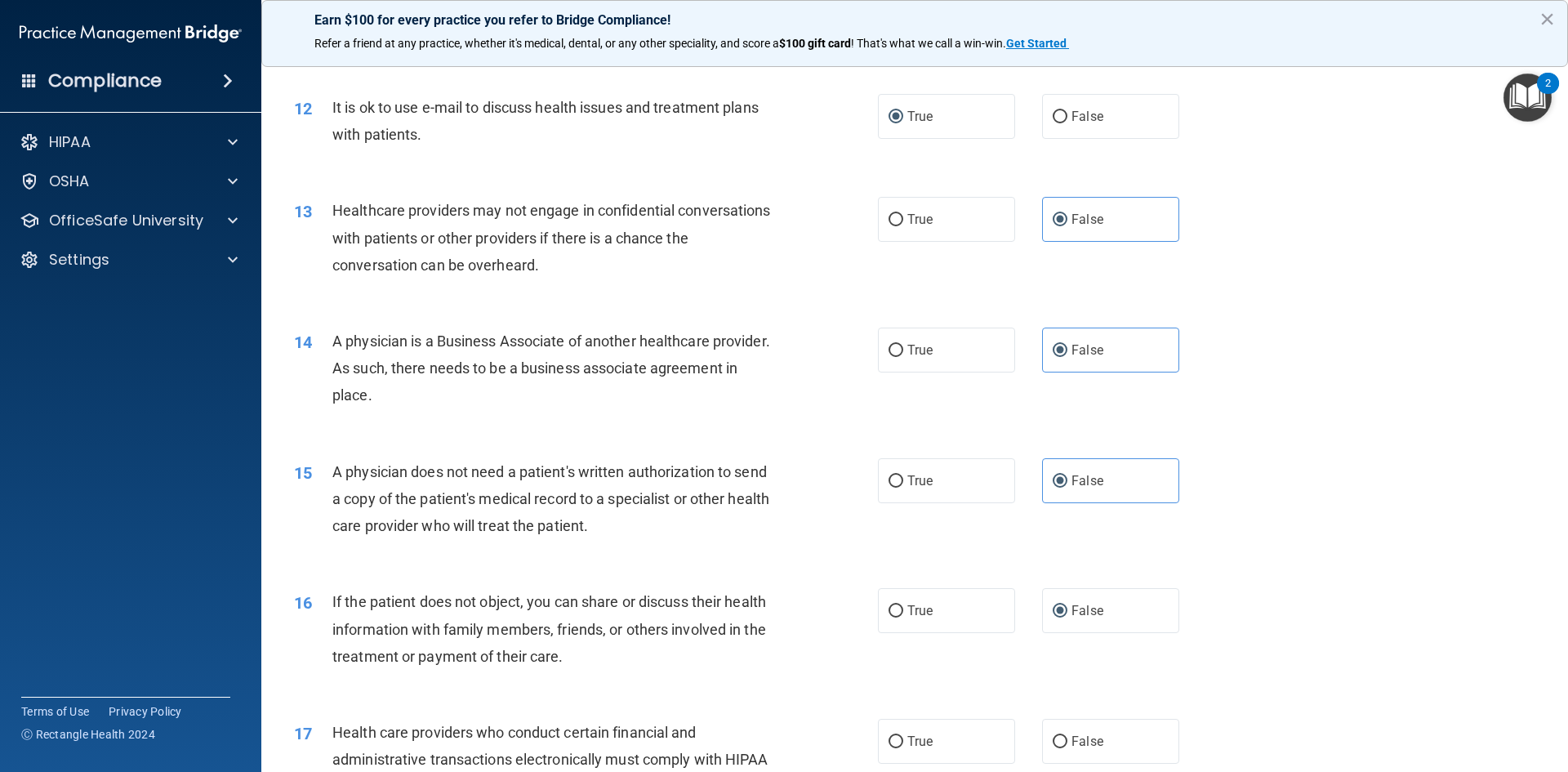
click at [334, 204] on span "Healthcare providers may not engage in confidential conversations with patients…" at bounding box center [551, 238] width 439 height 71
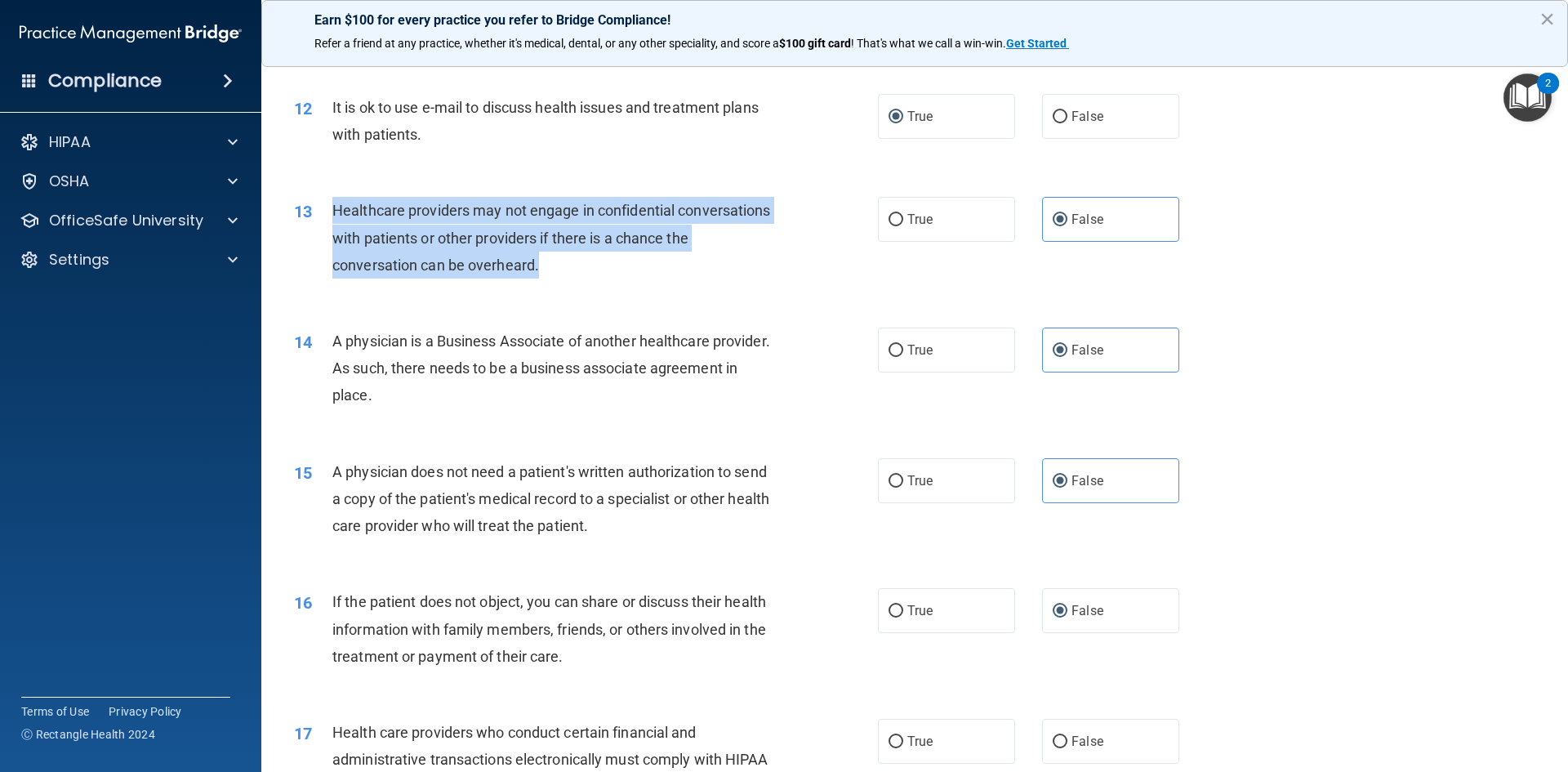
drag, startPoint x: 672, startPoint y: 204, endPoint x: 823, endPoint y: 261, distance: 161.4
click at [823, 261] on div "13 Healthcare providers may not engage in confidential conversations with patie…" at bounding box center [586, 242] width 633 height 90
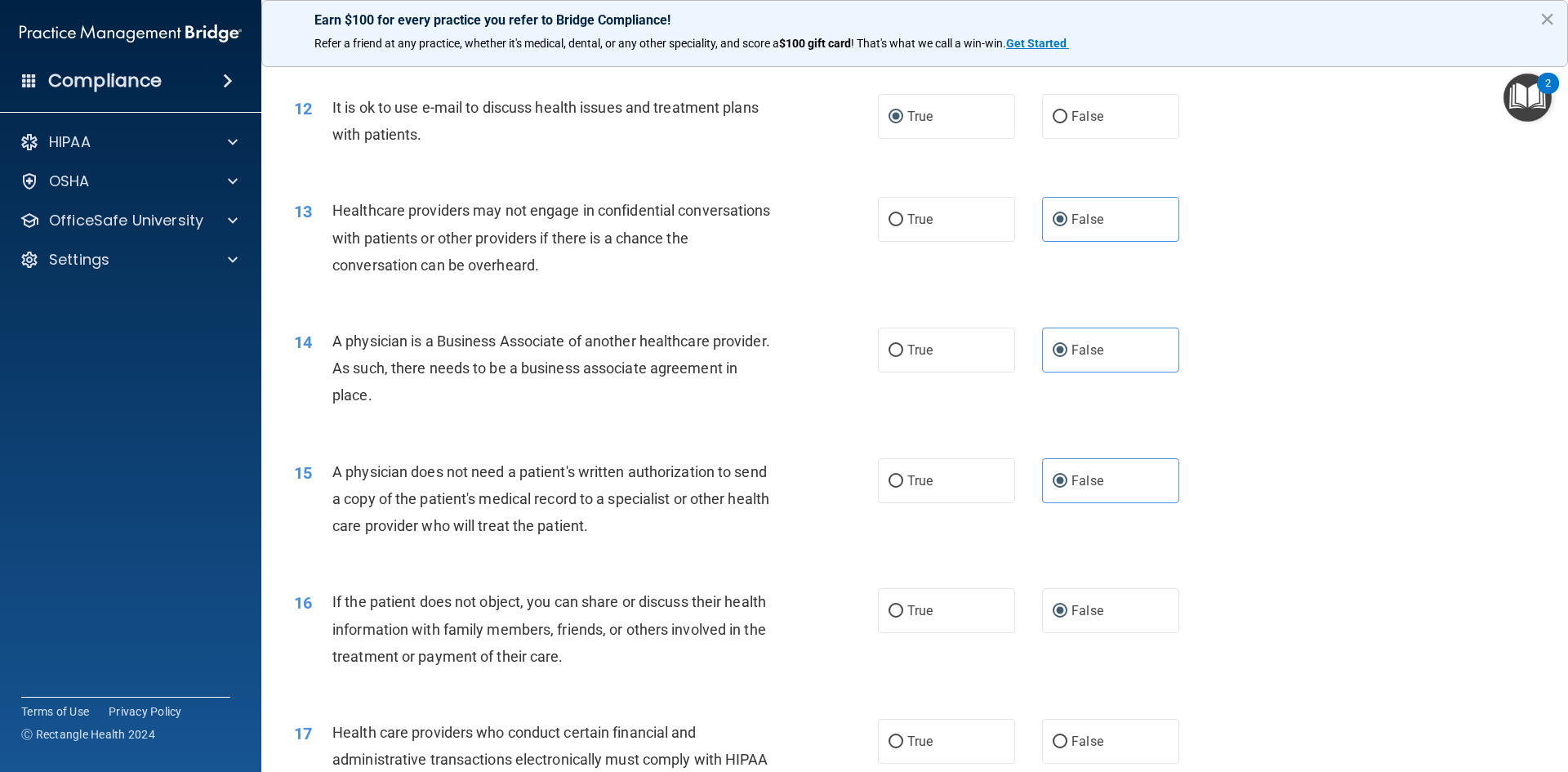
click at [370, 186] on div "13 Healthcare providers may not engage in confidential conversations with patie…" at bounding box center [915, 242] width 1266 height 131
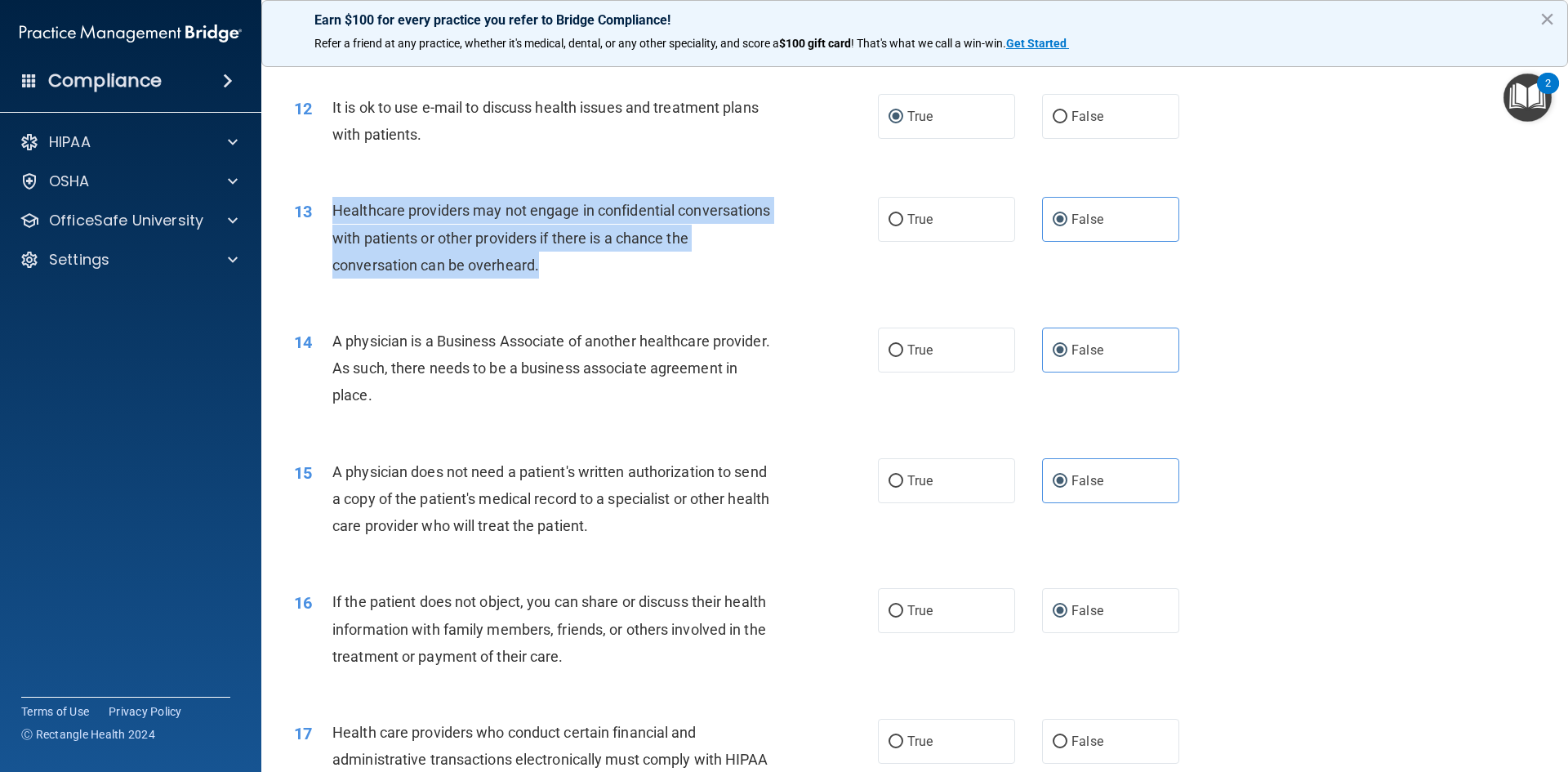
drag, startPoint x: 335, startPoint y: 209, endPoint x: 751, endPoint y: 270, distance: 420.4
click at [751, 270] on div "Healthcare providers may not engage in confidential conversations with patients…" at bounding box center [560, 238] width 457 height 82
click at [907, 222] on span "True" at bounding box center [919, 219] width 25 height 15
click at [903, 222] on input "True" at bounding box center [895, 220] width 15 height 12
radio input "true"
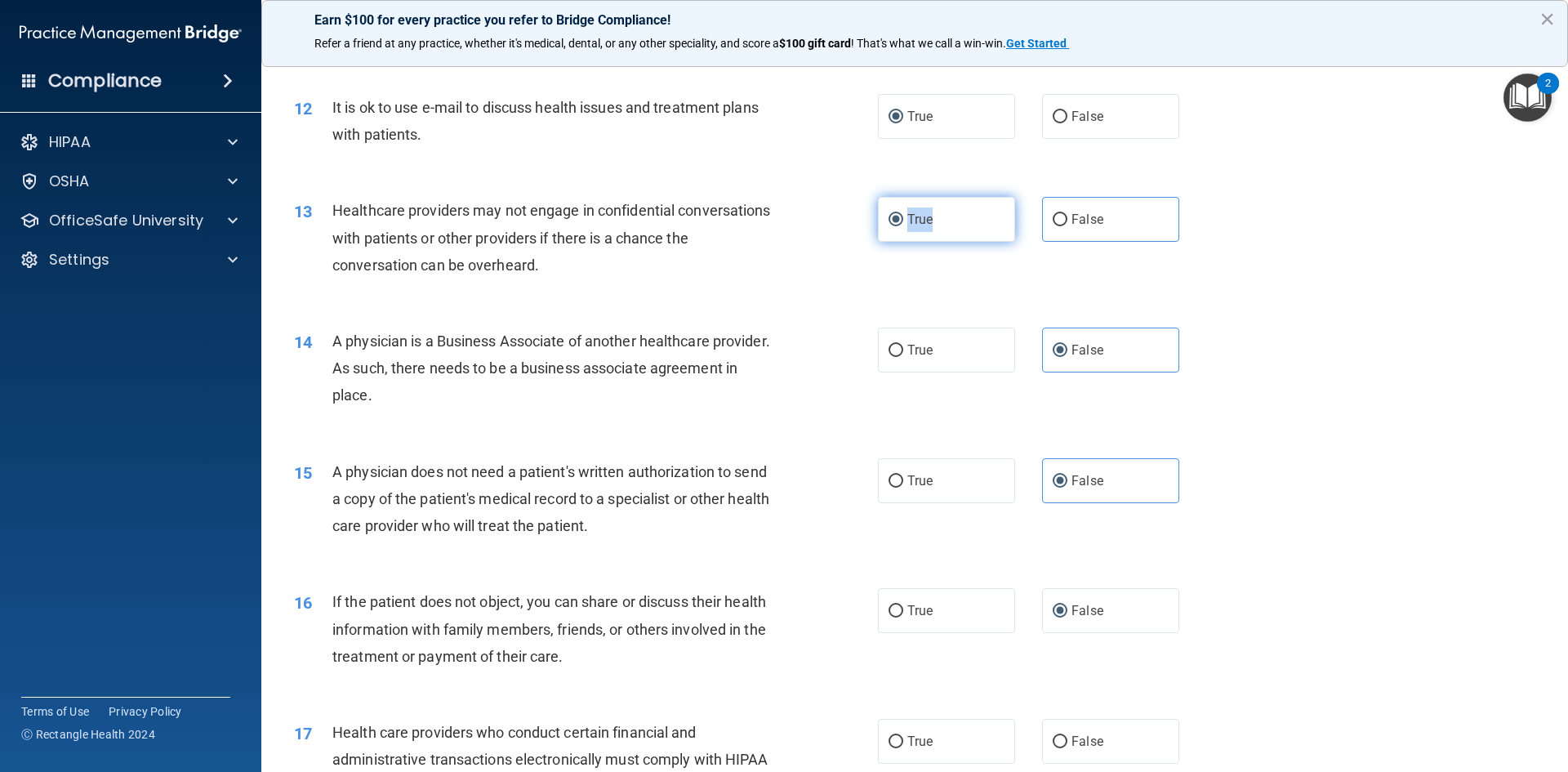
click at [907, 222] on span "True" at bounding box center [919, 219] width 25 height 15
click at [903, 222] on input "True" at bounding box center [895, 220] width 15 height 12
click at [1540, 249] on main "- The HIPAA Quiz #2 This quiz doesn’t expire until . Are you sure you want to t…" at bounding box center [914, 412] width 1307 height 720
drag, startPoint x: 333, startPoint y: 345, endPoint x: 661, endPoint y: 335, distance: 328.2
click at [628, 330] on div "A physician is a Business Associate of another healthcare provider. As such, th…" at bounding box center [560, 368] width 457 height 82
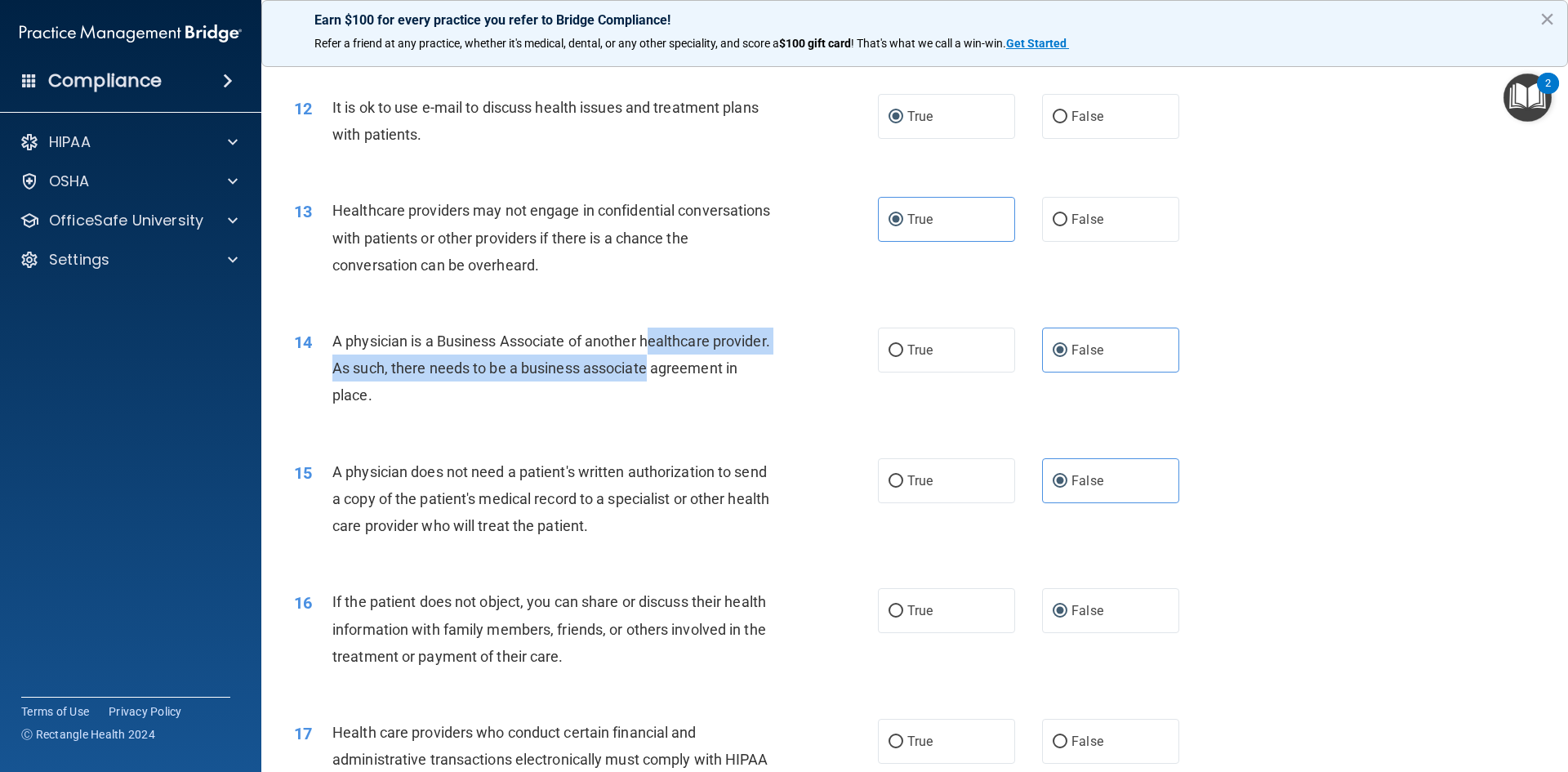
drag, startPoint x: 661, startPoint y: 335, endPoint x: 703, endPoint y: 379, distance: 60.8
click at [703, 379] on div "A physician is a Business Associate of another healthcare provider. As such, th…" at bounding box center [560, 368] width 457 height 82
click at [556, 410] on div "14 A physician is a Business Associate of another healthcare provider. As such,…" at bounding box center [586, 373] width 633 height 90
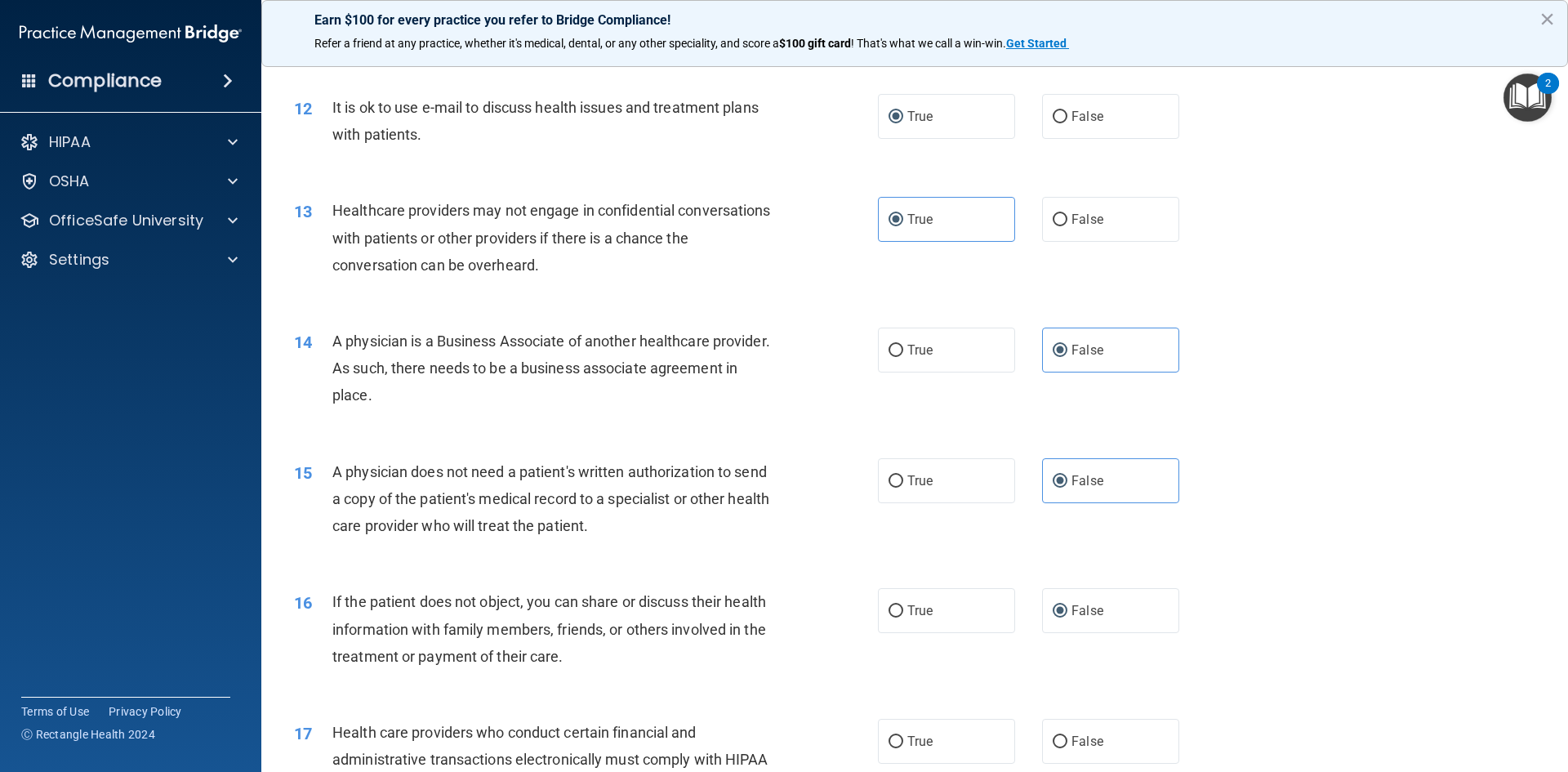
drag, startPoint x: 331, startPoint y: 339, endPoint x: 707, endPoint y: 396, distance: 380.3
click at [707, 396] on div "A physician is a Business Associate of another healthcare provider. As such, th…" at bounding box center [560, 368] width 457 height 82
click at [1084, 236] on label "False" at bounding box center [1111, 219] width 138 height 45
click at [1067, 226] on input "False" at bounding box center [1060, 220] width 15 height 12
radio input "true"
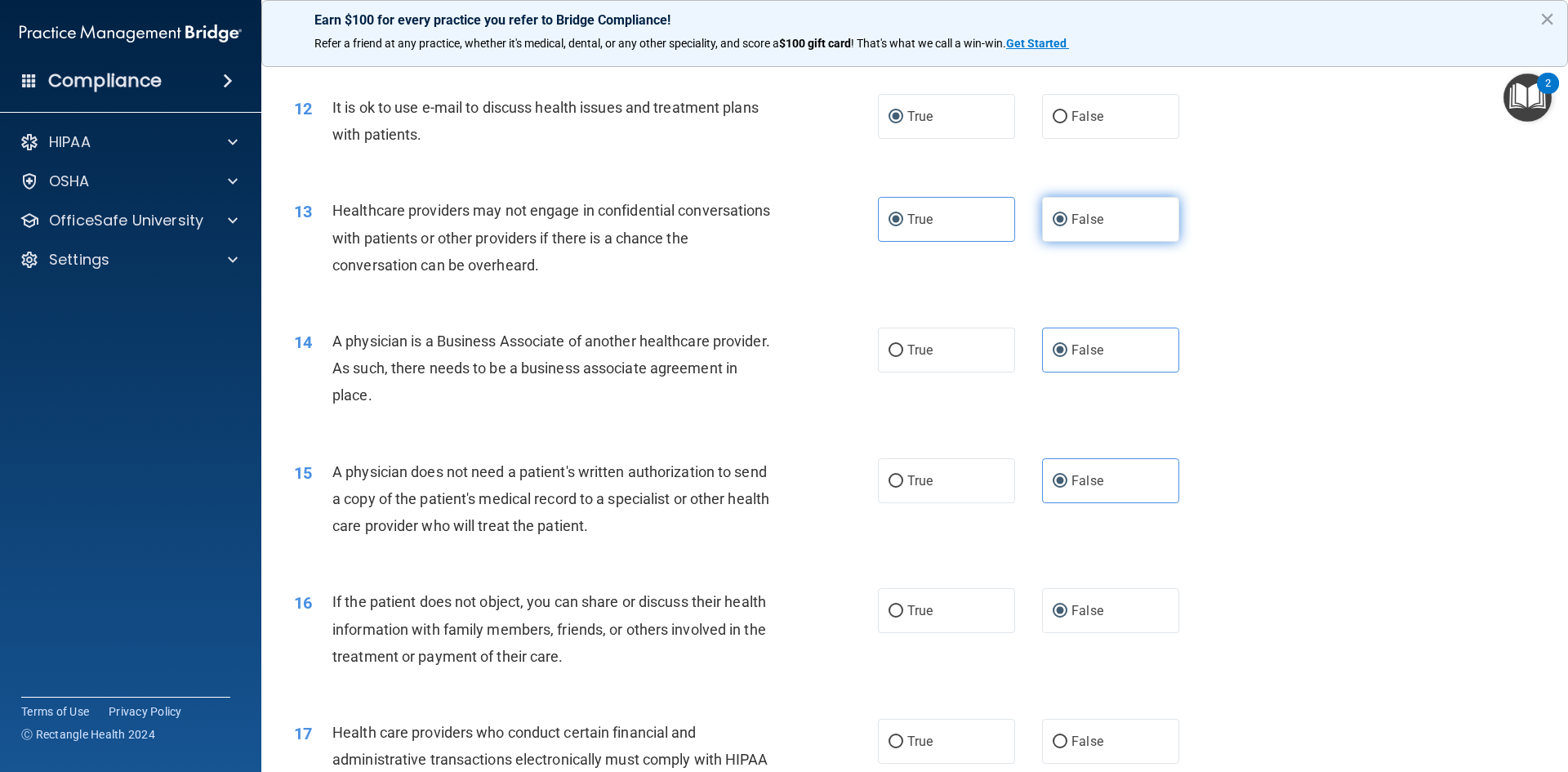
radio input "false"
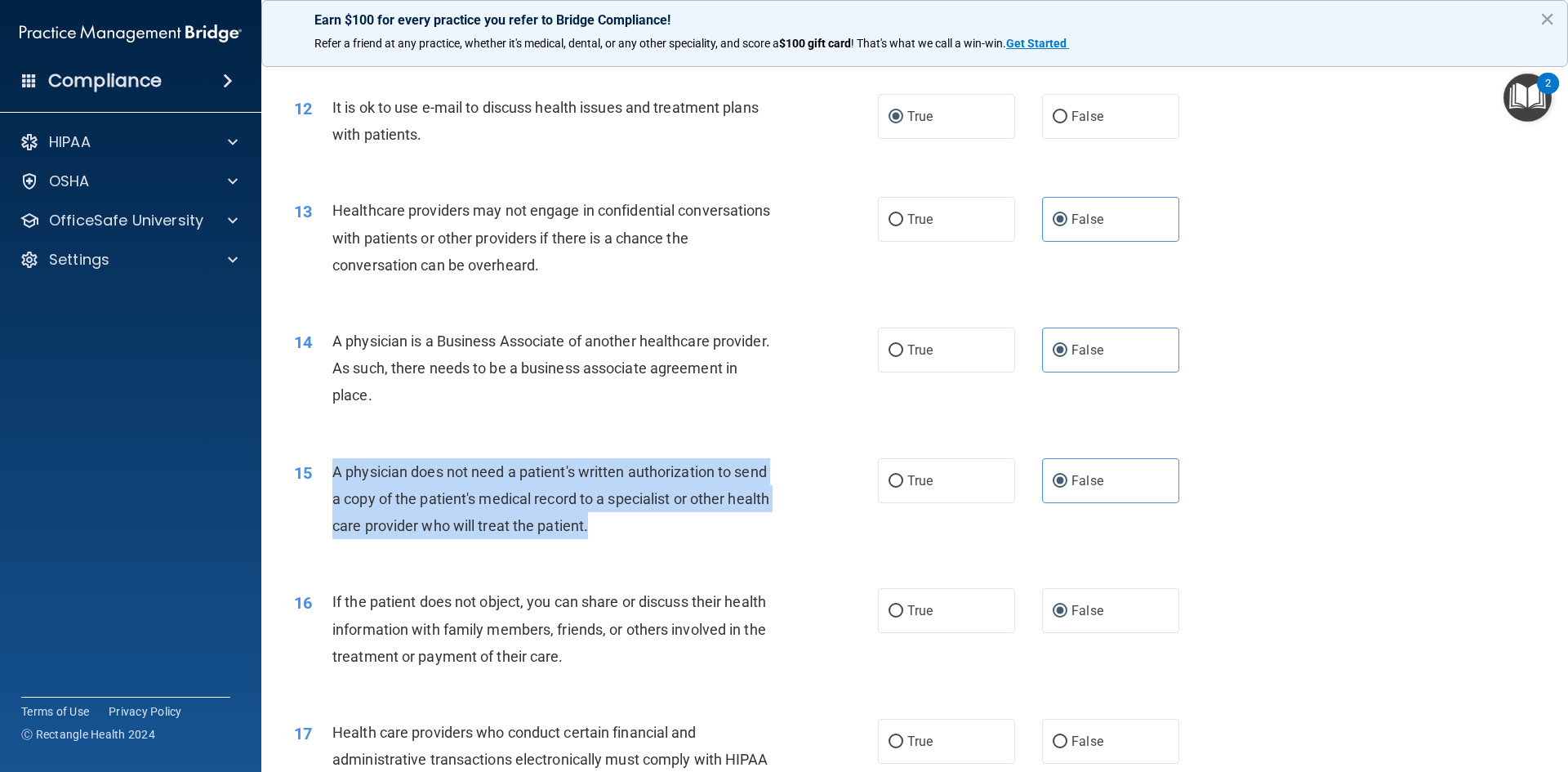
drag, startPoint x: 334, startPoint y: 472, endPoint x: 778, endPoint y: 516, distance: 446.2
click at [778, 516] on div "A physician does not need a patient's written authorization to send a copy of t…" at bounding box center [560, 499] width 457 height 82
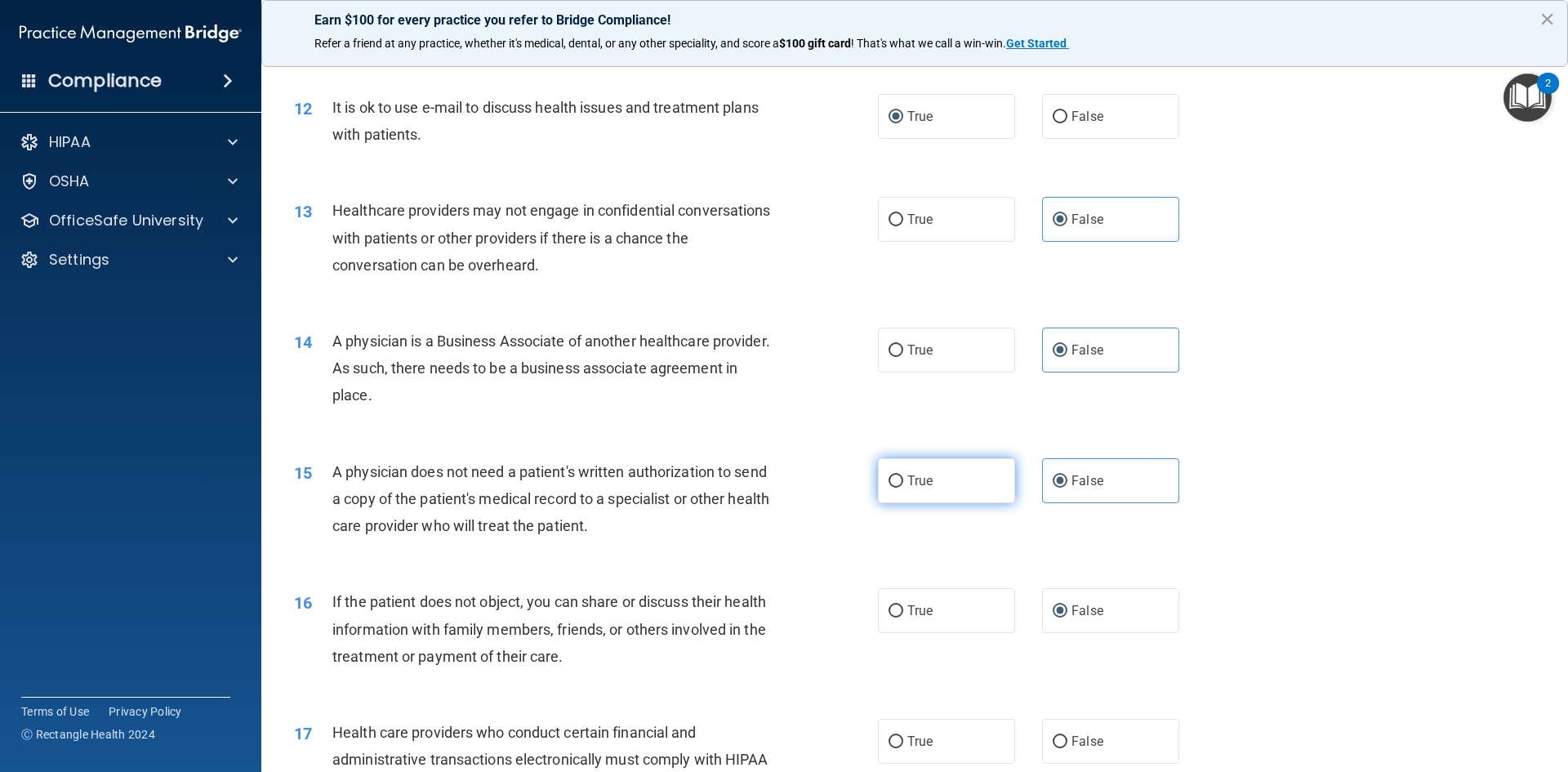
click at [921, 481] on span "True" at bounding box center [919, 481] width 25 height 15
click at [903, 481] on input "True" at bounding box center [895, 482] width 15 height 12
radio input "true"
radio input "false"
click at [1282, 450] on div "15 A physician does not need a patient's written authorization to send a copy o…" at bounding box center [915, 503] width 1266 height 131
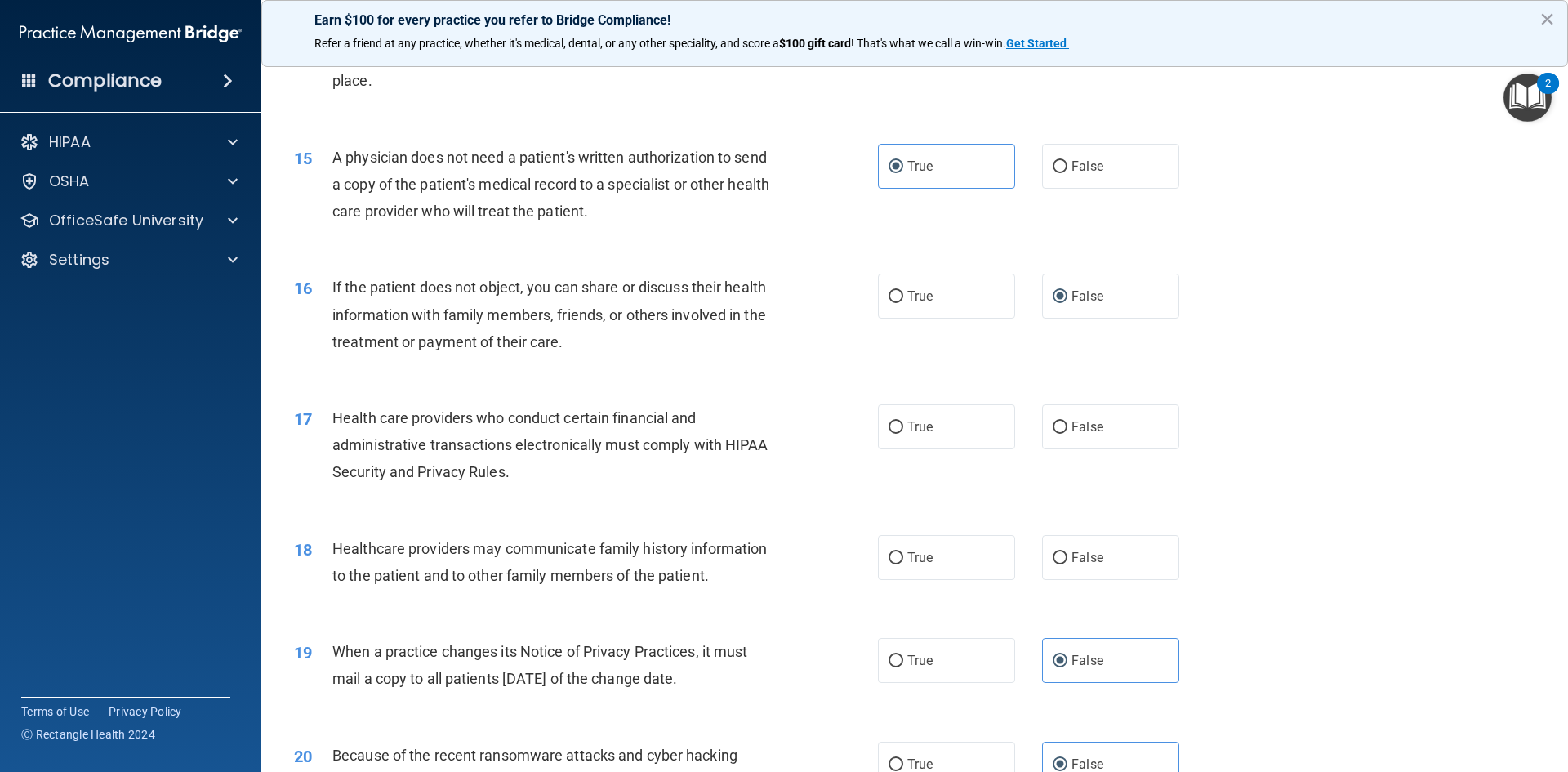
scroll to position [1716, 0]
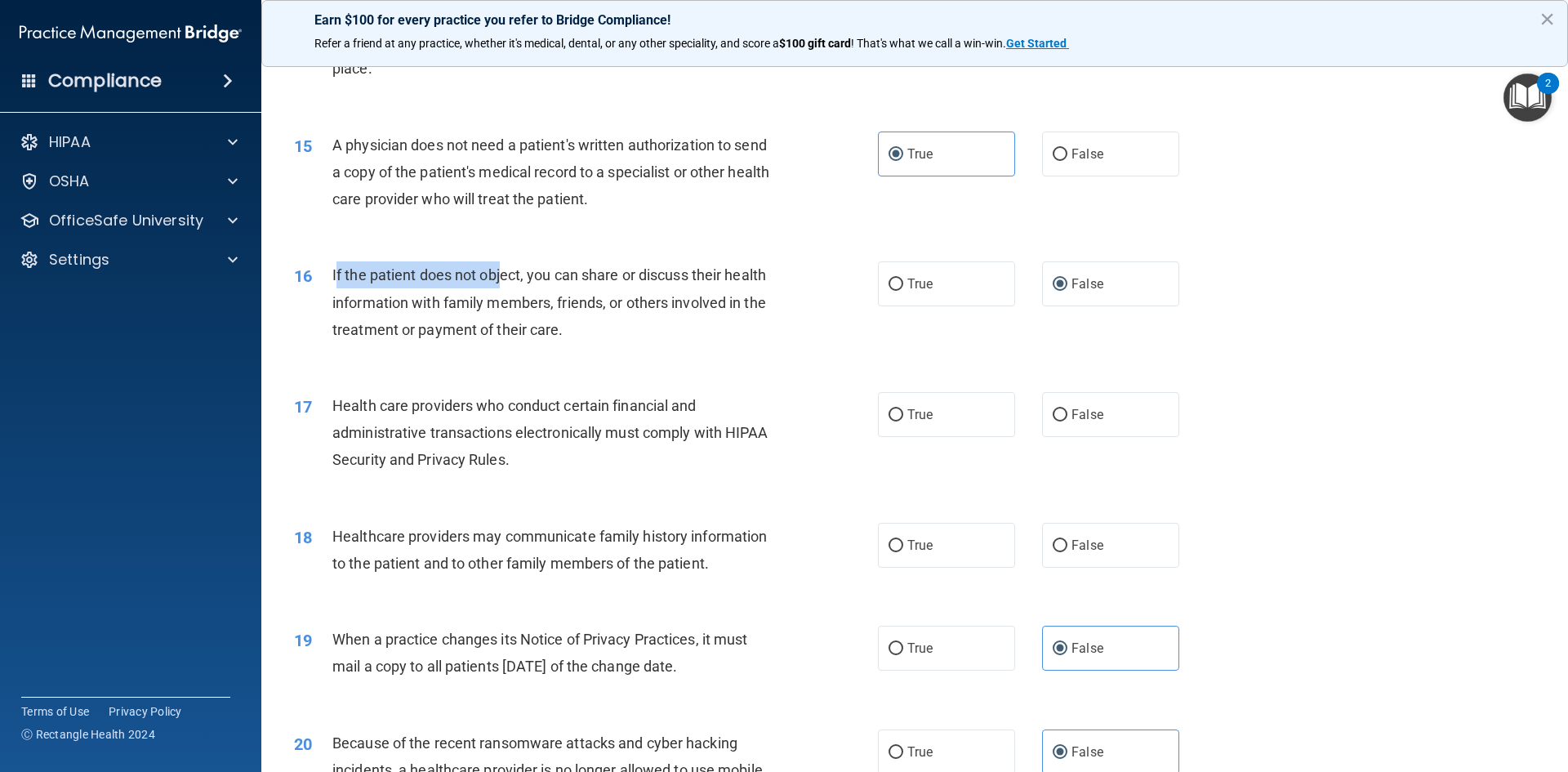
drag, startPoint x: 335, startPoint y: 272, endPoint x: 503, endPoint y: 272, distance: 168.0
click at [503, 272] on span "If the patient does not object, you can share or discuss their health informati…" at bounding box center [549, 302] width 434 height 71
click at [418, 275] on span "If the patient does not object, you can share or discuss their health informati…" at bounding box center [549, 302] width 434 height 71
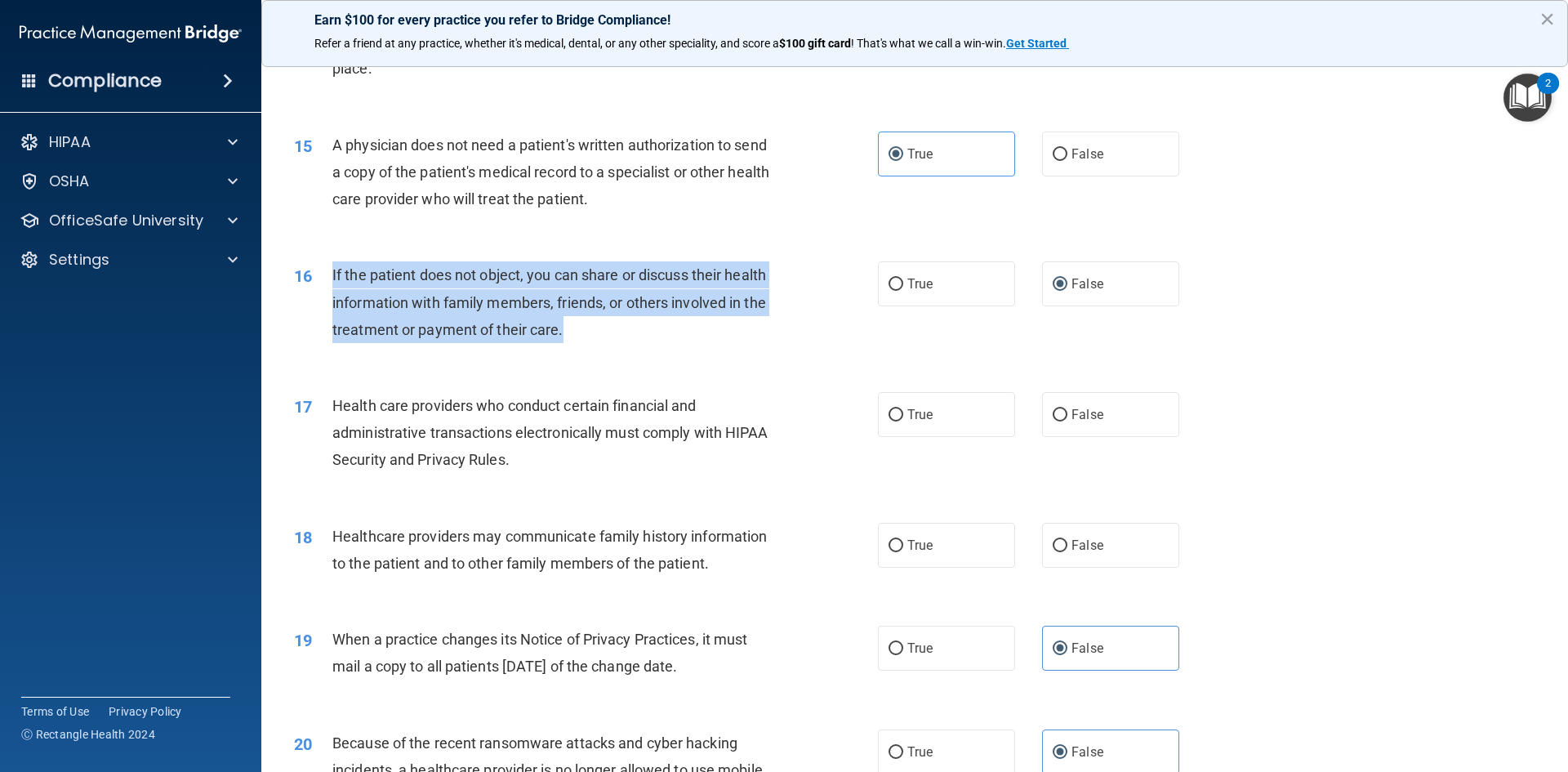
drag, startPoint x: 331, startPoint y: 278, endPoint x: 747, endPoint y: 324, distance: 418.5
click at [747, 324] on div "If the patient does not object, you can share or discuss their health informati…" at bounding box center [560, 302] width 457 height 82
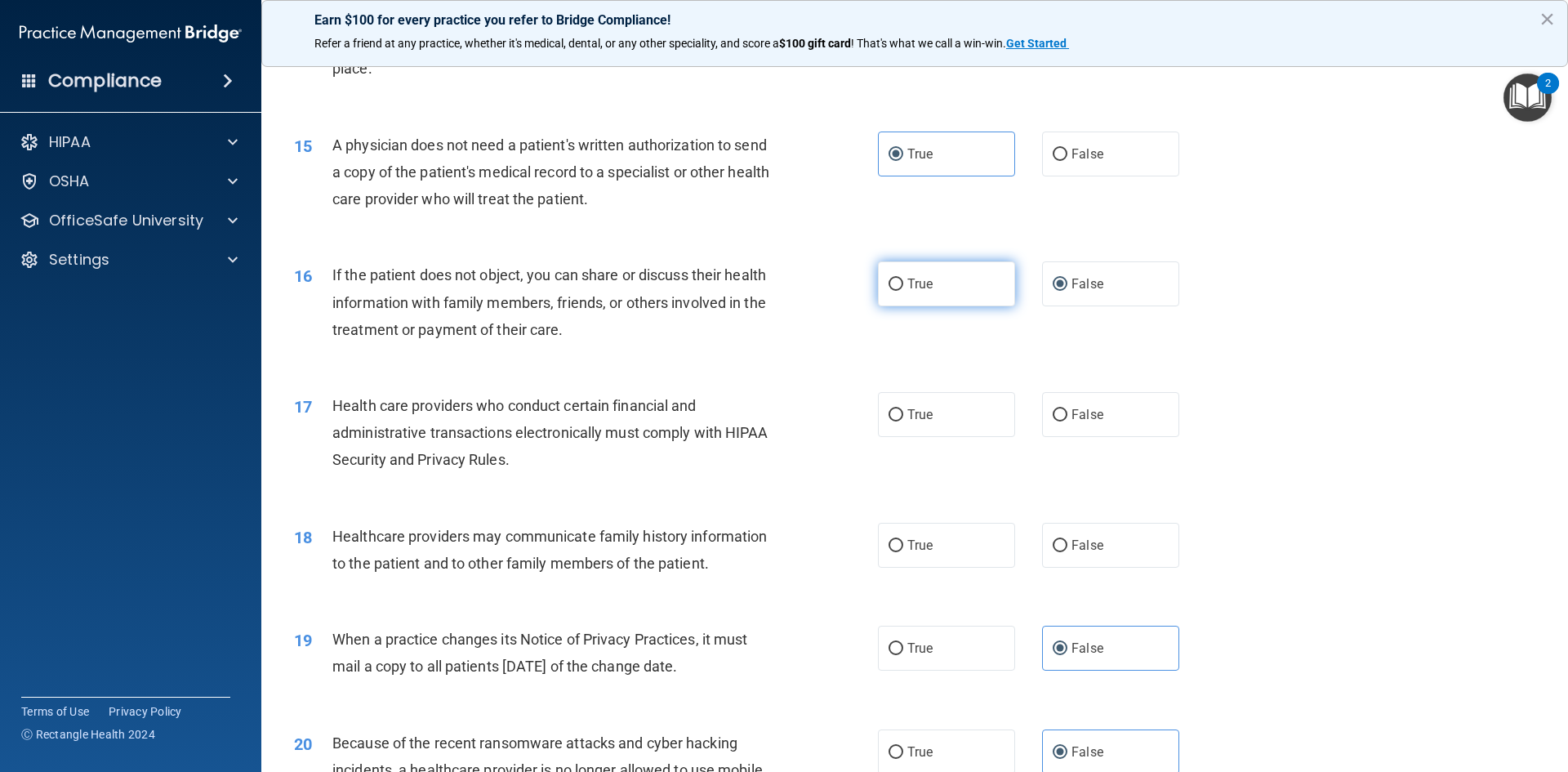
click at [897, 285] on label "True" at bounding box center [947, 284] width 138 height 45
click at [897, 285] on input "True" at bounding box center [895, 285] width 15 height 12
radio input "true"
radio input "false"
click at [359, 354] on div "16 If the patient does not object, you can share or discuss their health inform…" at bounding box center [915, 306] width 1266 height 131
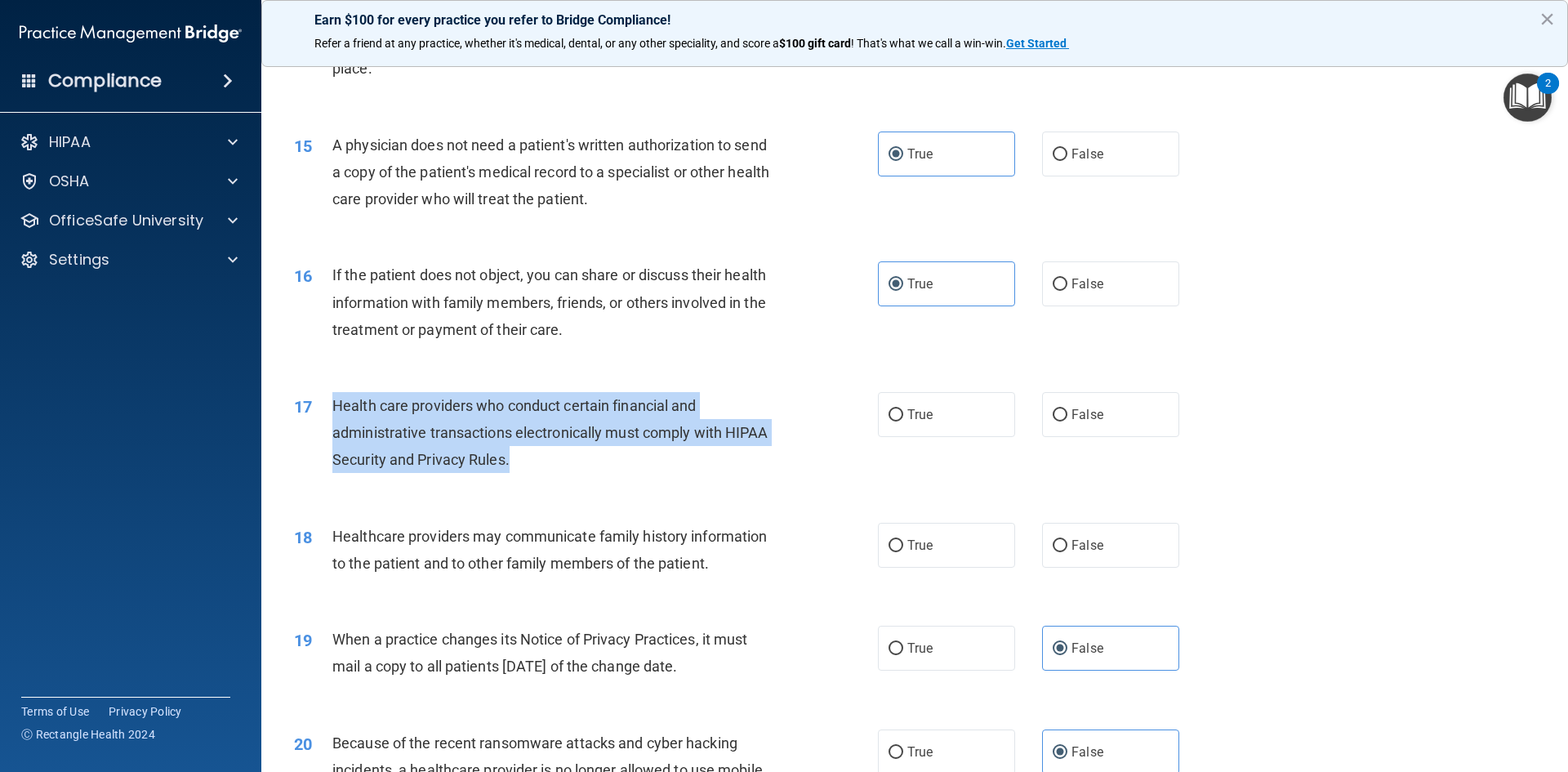
drag, startPoint x: 333, startPoint y: 402, endPoint x: 738, endPoint y: 454, distance: 408.3
click at [738, 454] on div "17 Health care providers who conduct certain financial and administrative trans…" at bounding box center [586, 437] width 633 height 90
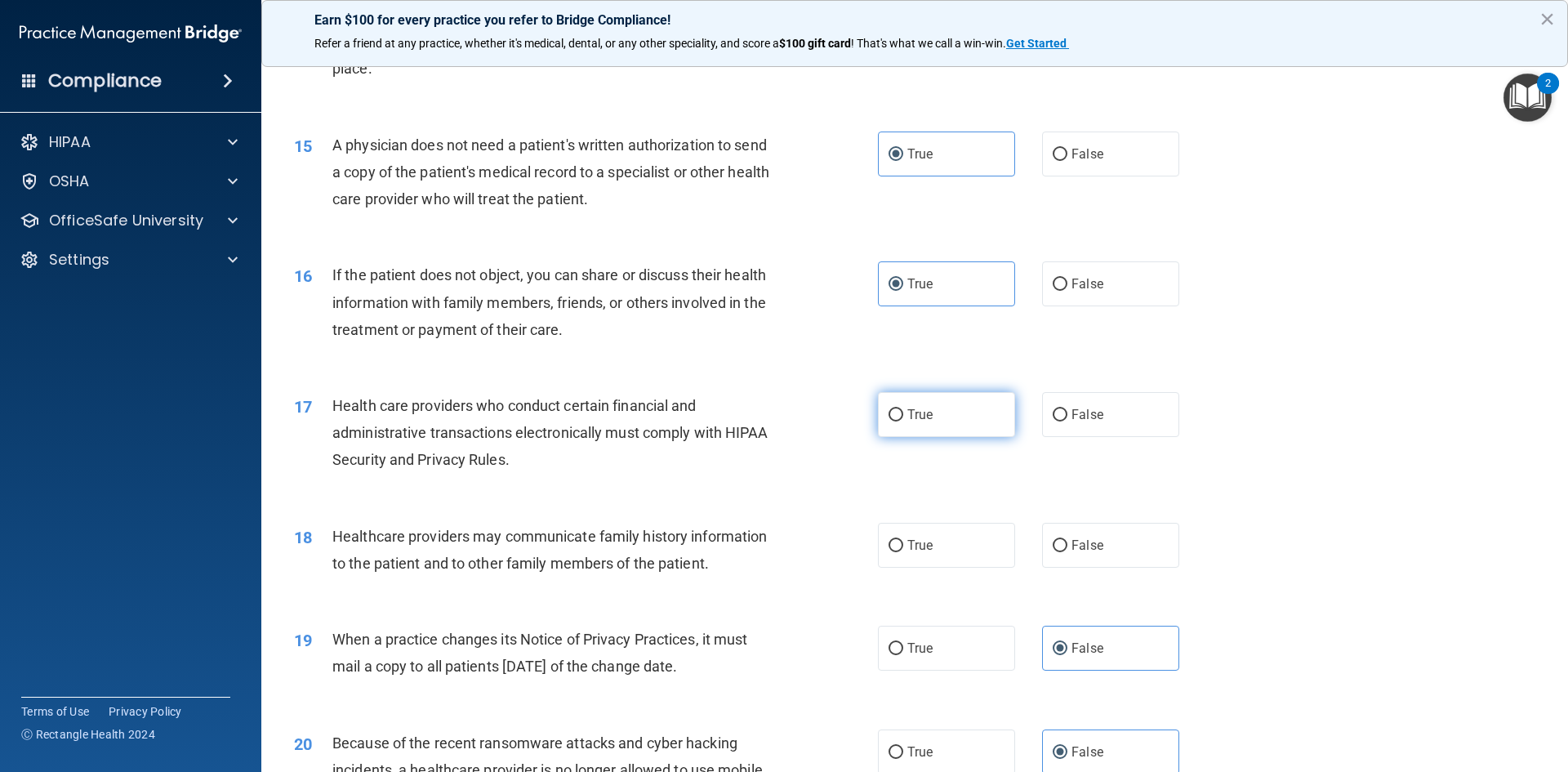
click at [913, 418] on span "True" at bounding box center [919, 415] width 25 height 15
click at [903, 418] on input "True" at bounding box center [895, 416] width 15 height 12
radio input "true"
click at [1076, 553] on label "False" at bounding box center [1111, 546] width 138 height 45
click at [1067, 553] on input "False" at bounding box center [1060, 547] width 15 height 12
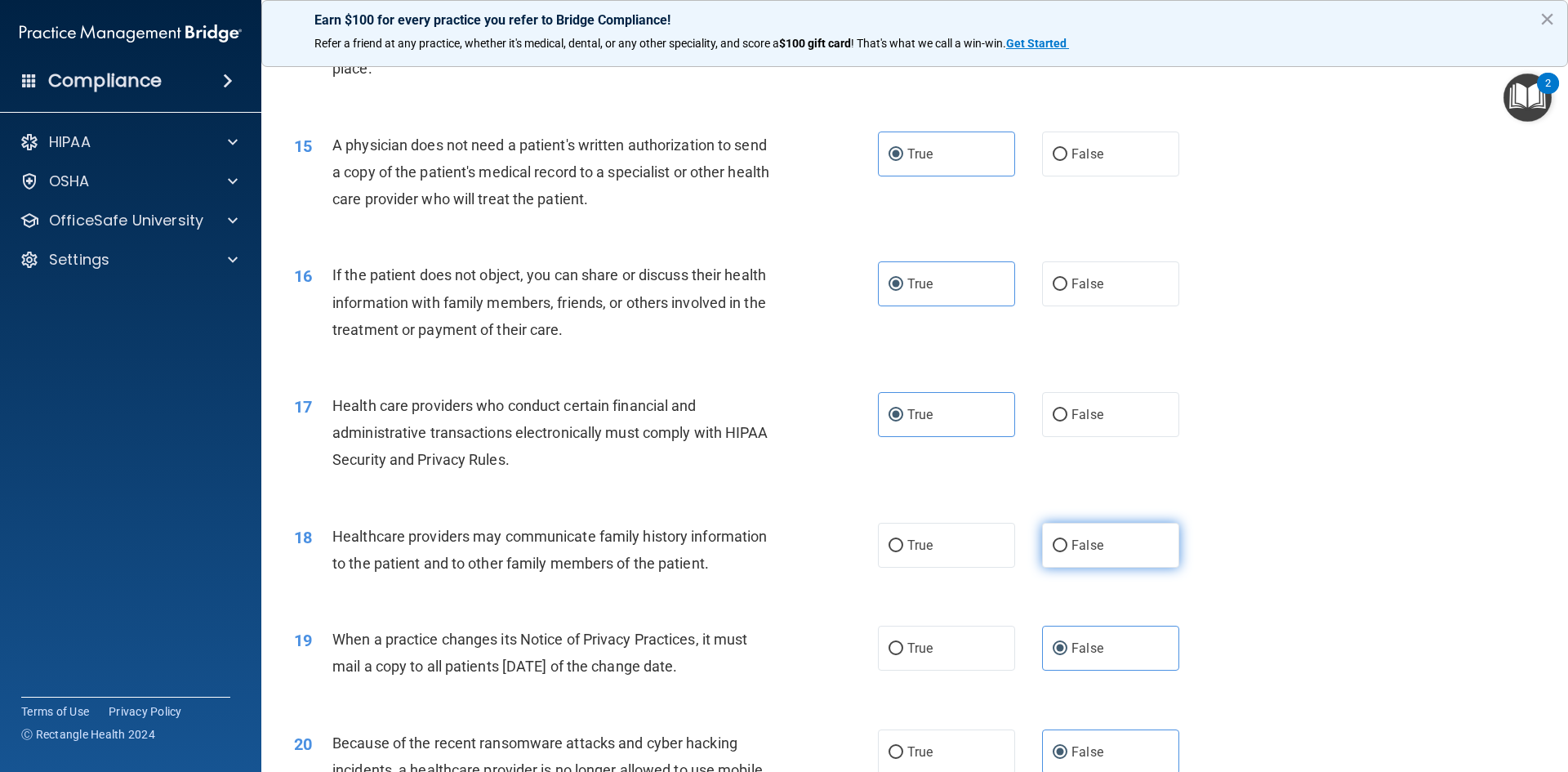
radio input "true"
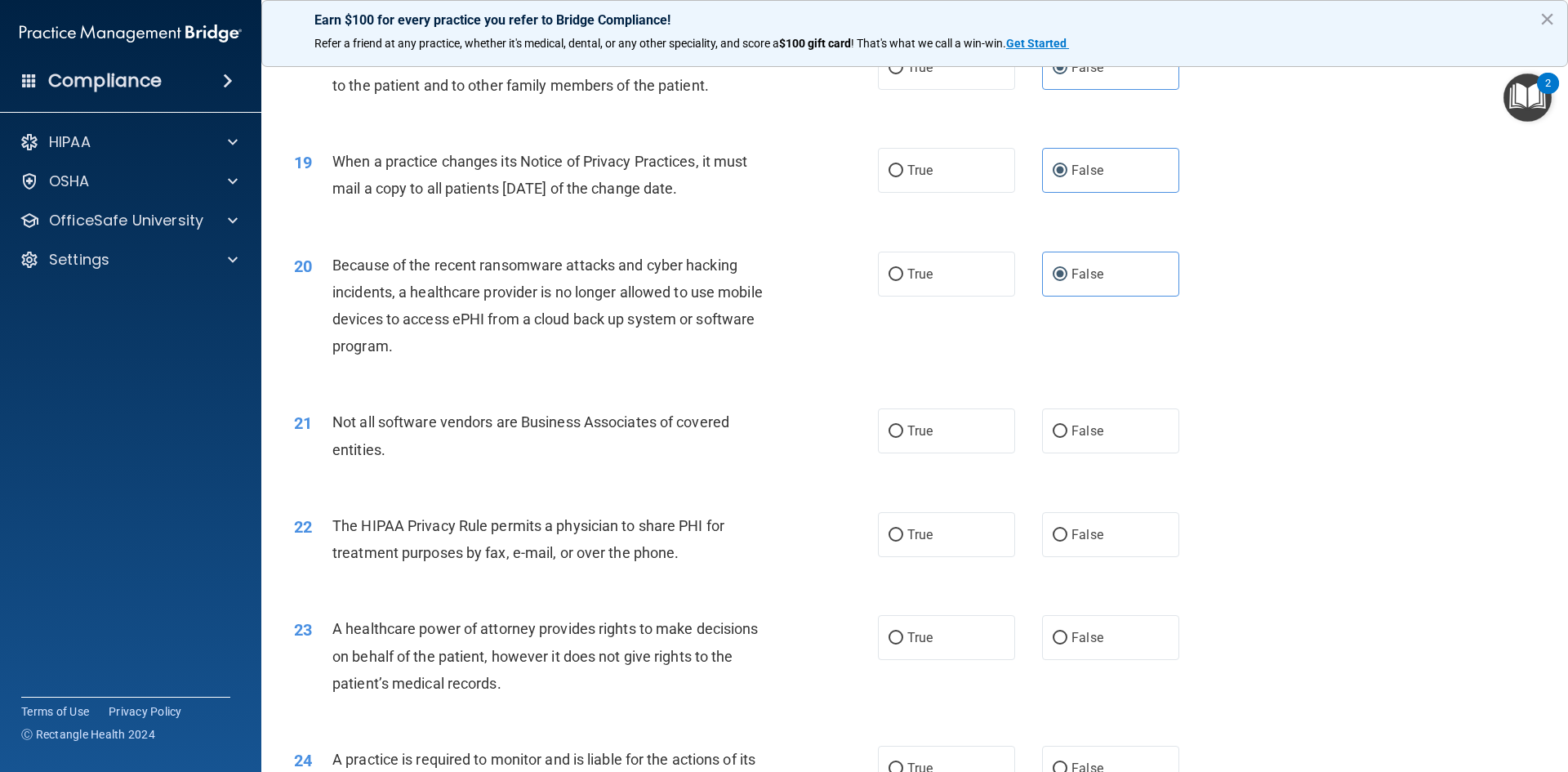
scroll to position [2207, 0]
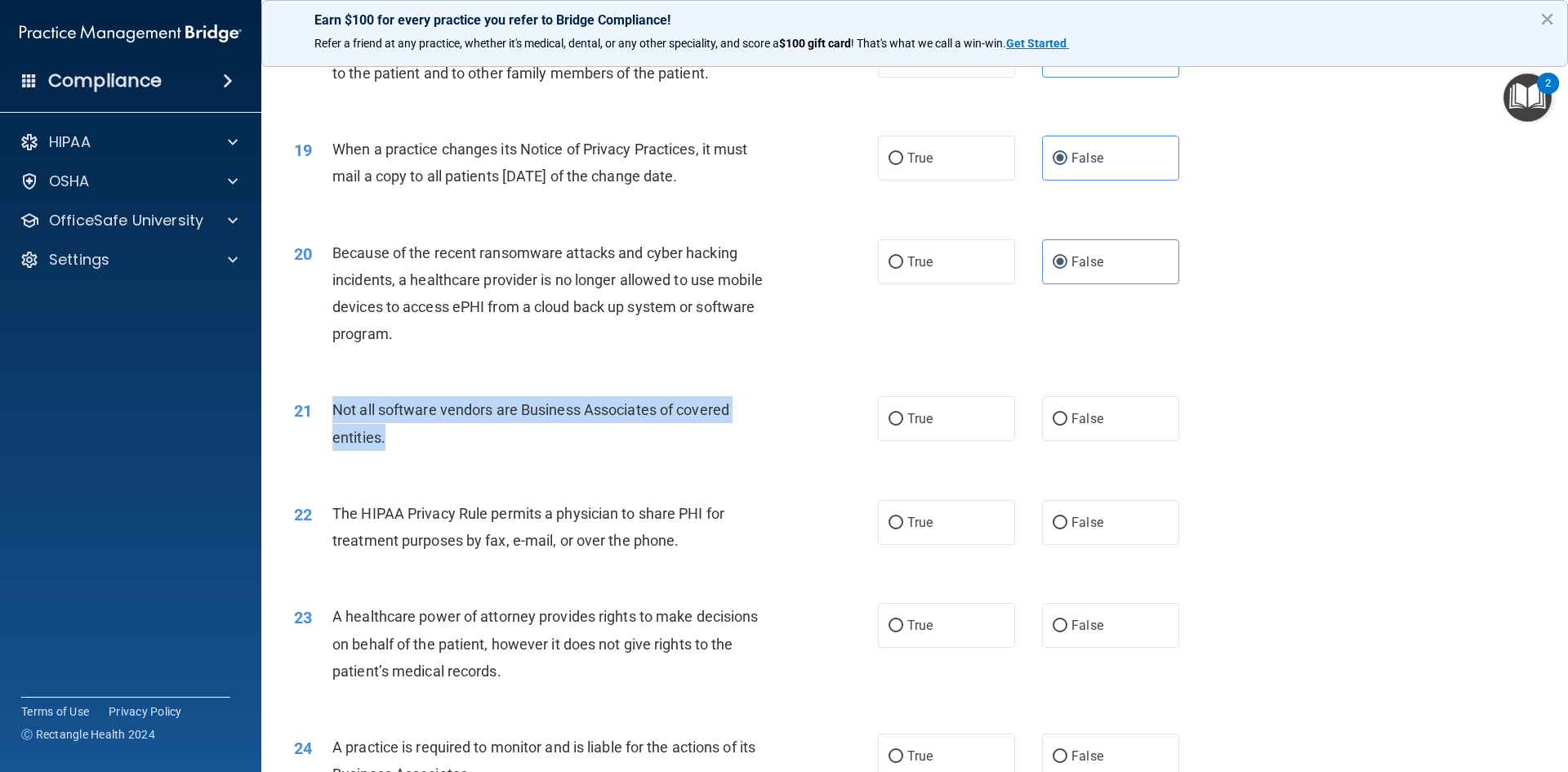
drag, startPoint x: 331, startPoint y: 411, endPoint x: 736, endPoint y: 429, distance: 405.4
click at [736, 429] on div "21 Not all software vendors are Business Associates of covered entities." at bounding box center [586, 427] width 633 height 62
click at [890, 417] on input "True" at bounding box center [895, 419] width 15 height 12
radio input "true"
click at [764, 445] on div "Not all software vendors are Business Associates of covered entities." at bounding box center [560, 423] width 457 height 54
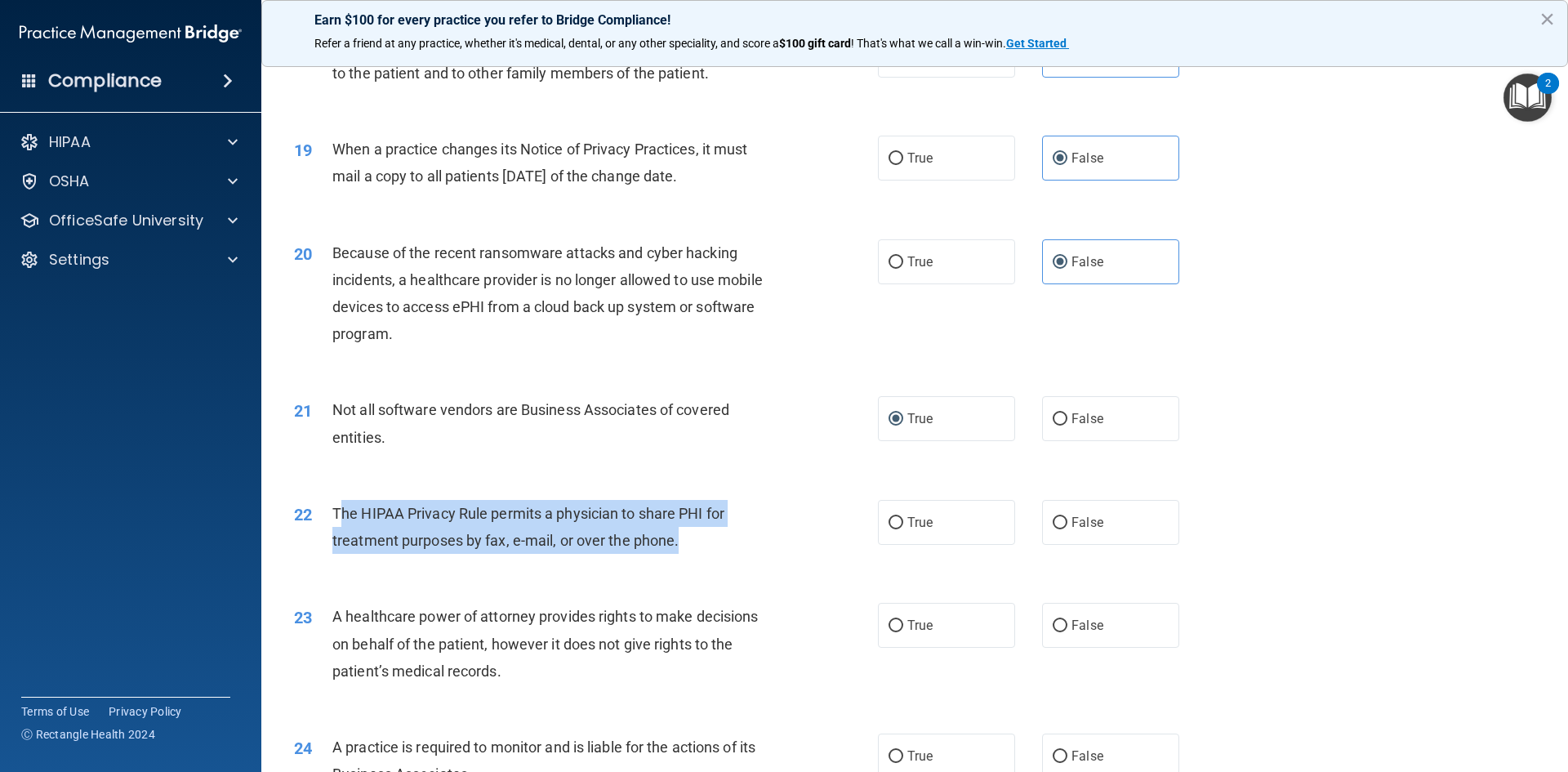
drag, startPoint x: 383, startPoint y: 515, endPoint x: 735, endPoint y: 533, distance: 352.5
click at [735, 533] on div "The HIPAA Privacy Rule permits a physician to share PHI for treatment purposes …" at bounding box center [560, 527] width 457 height 54
click at [889, 521] on input "True" at bounding box center [895, 523] width 15 height 12
radio input "true"
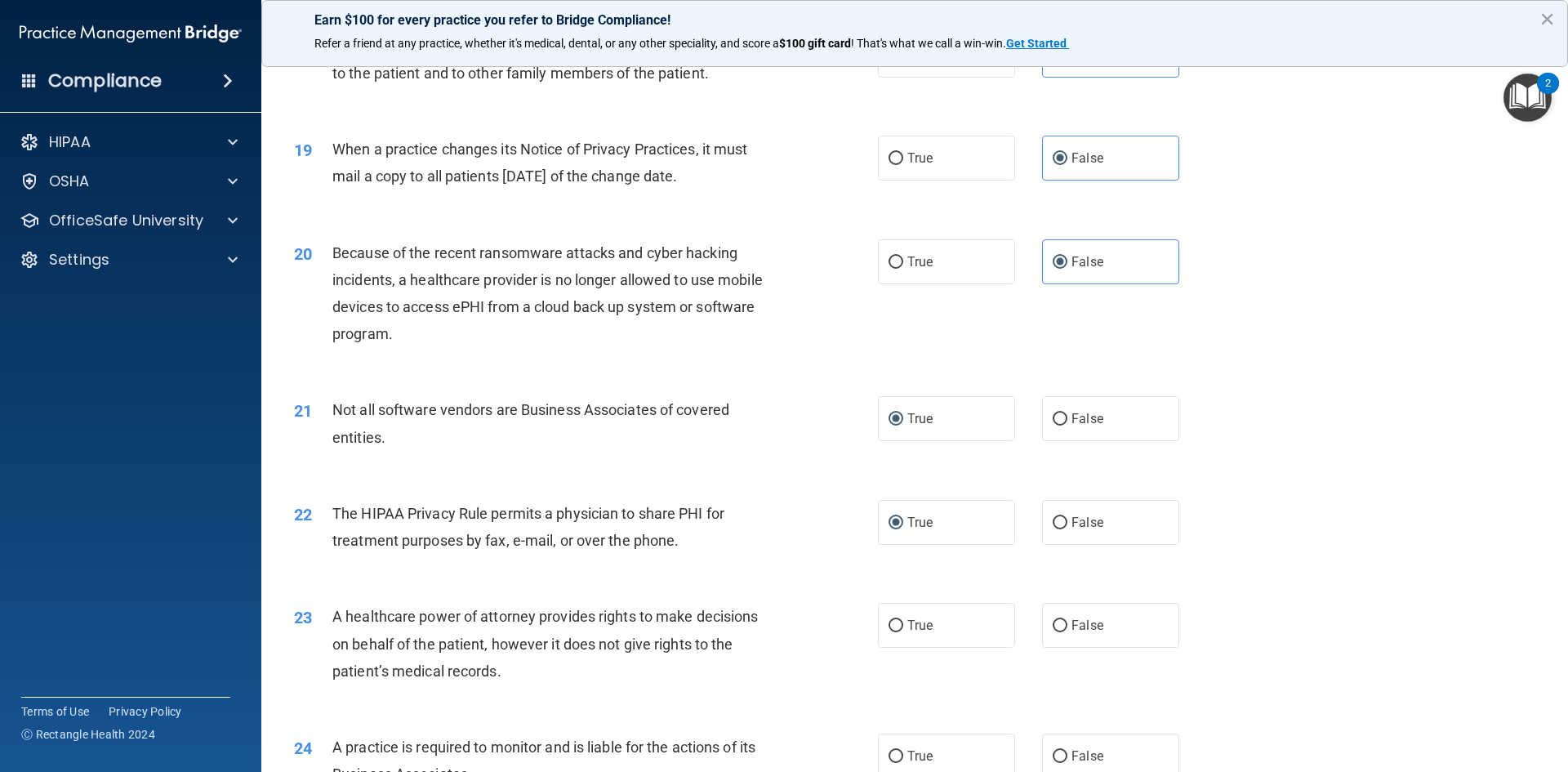
click at [1295, 447] on div "21 Not all software vendors are Business Associates of covered entities. True F…" at bounding box center [915, 428] width 1266 height 103
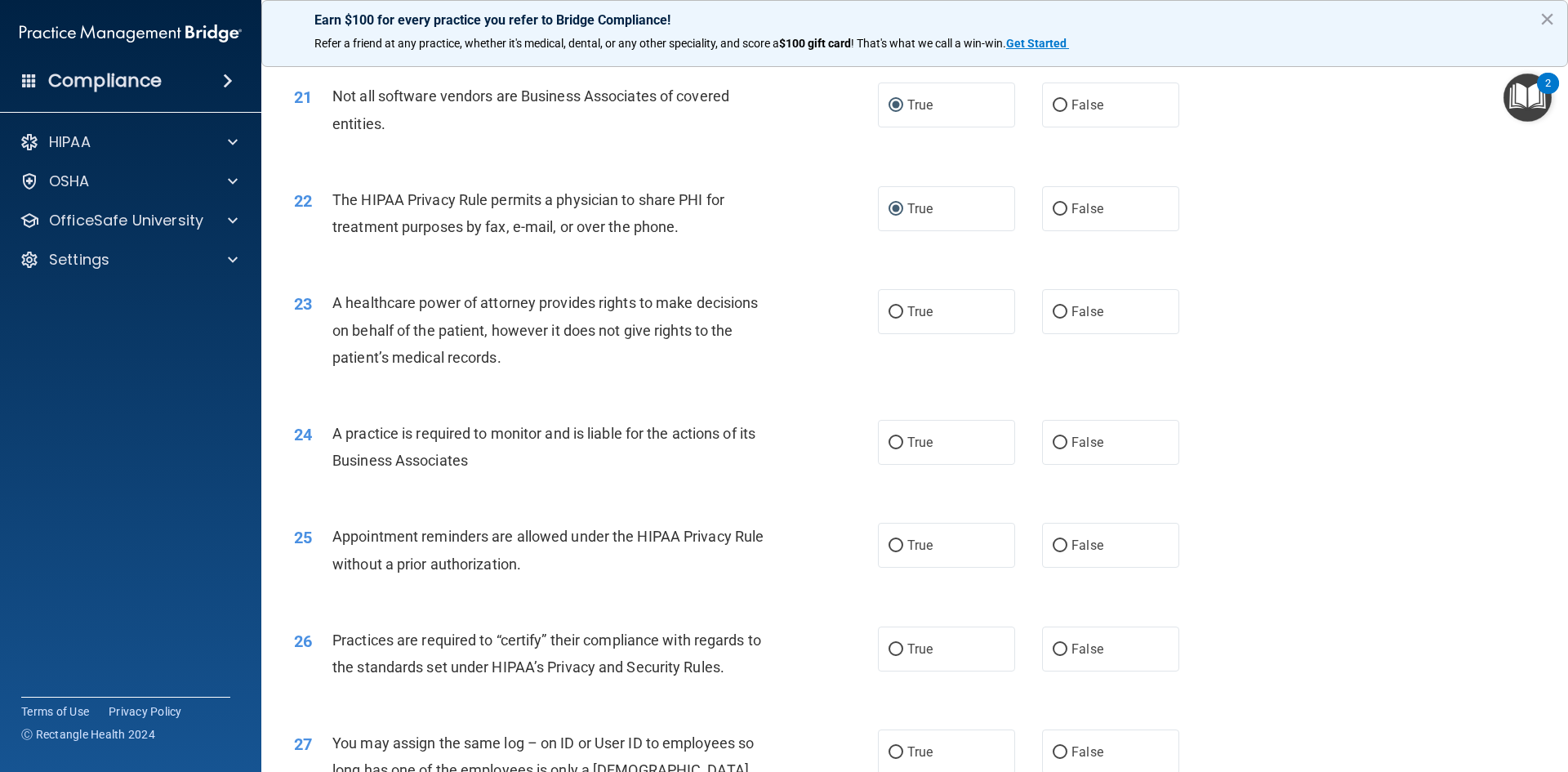
scroll to position [2533, 0]
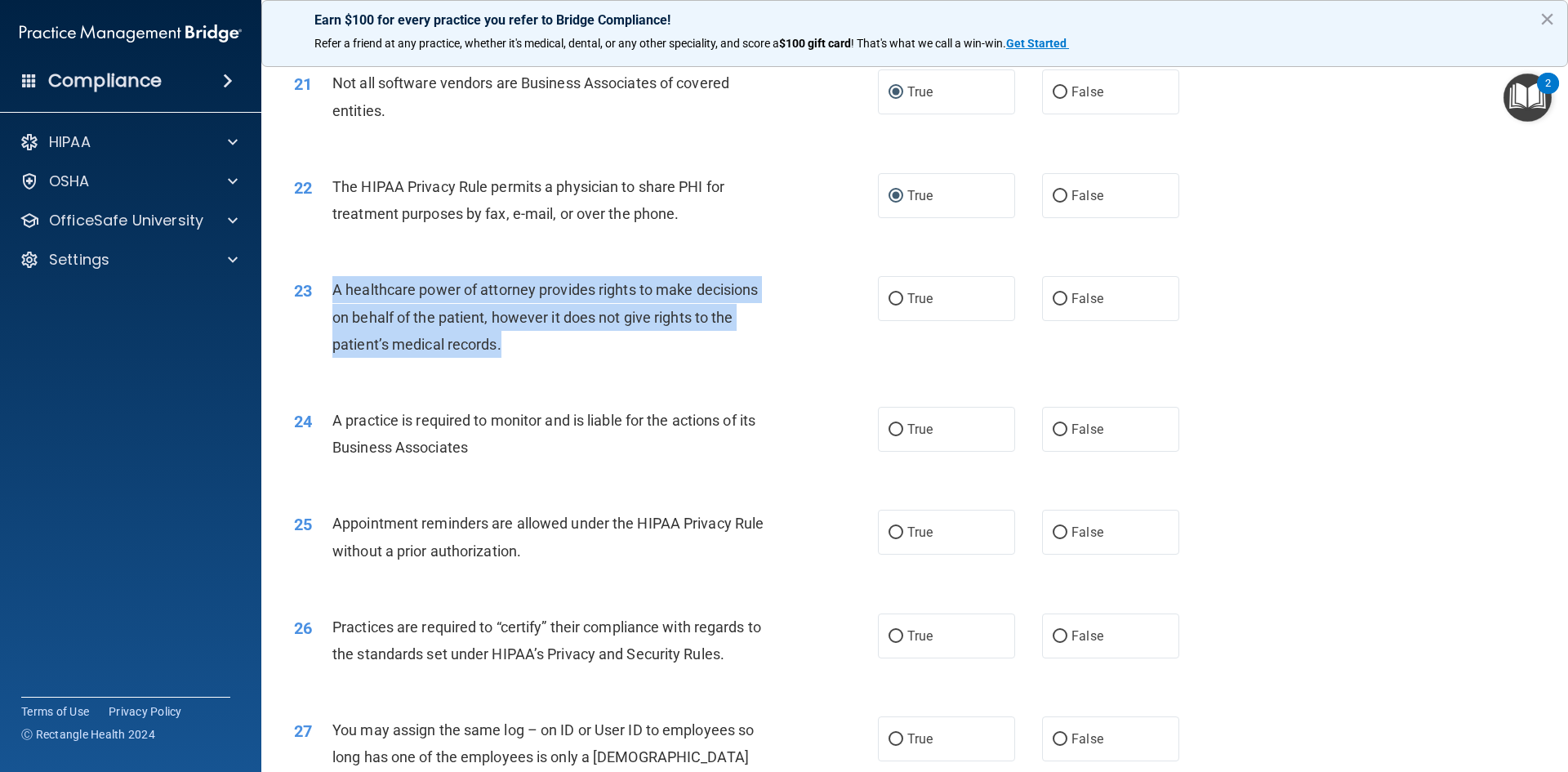
drag, startPoint x: 331, startPoint y: 290, endPoint x: 753, endPoint y: 337, distance: 424.6
click at [753, 337] on div "A healthcare power of attorney provides rights to make decisions on behalf of t…" at bounding box center [560, 317] width 457 height 82
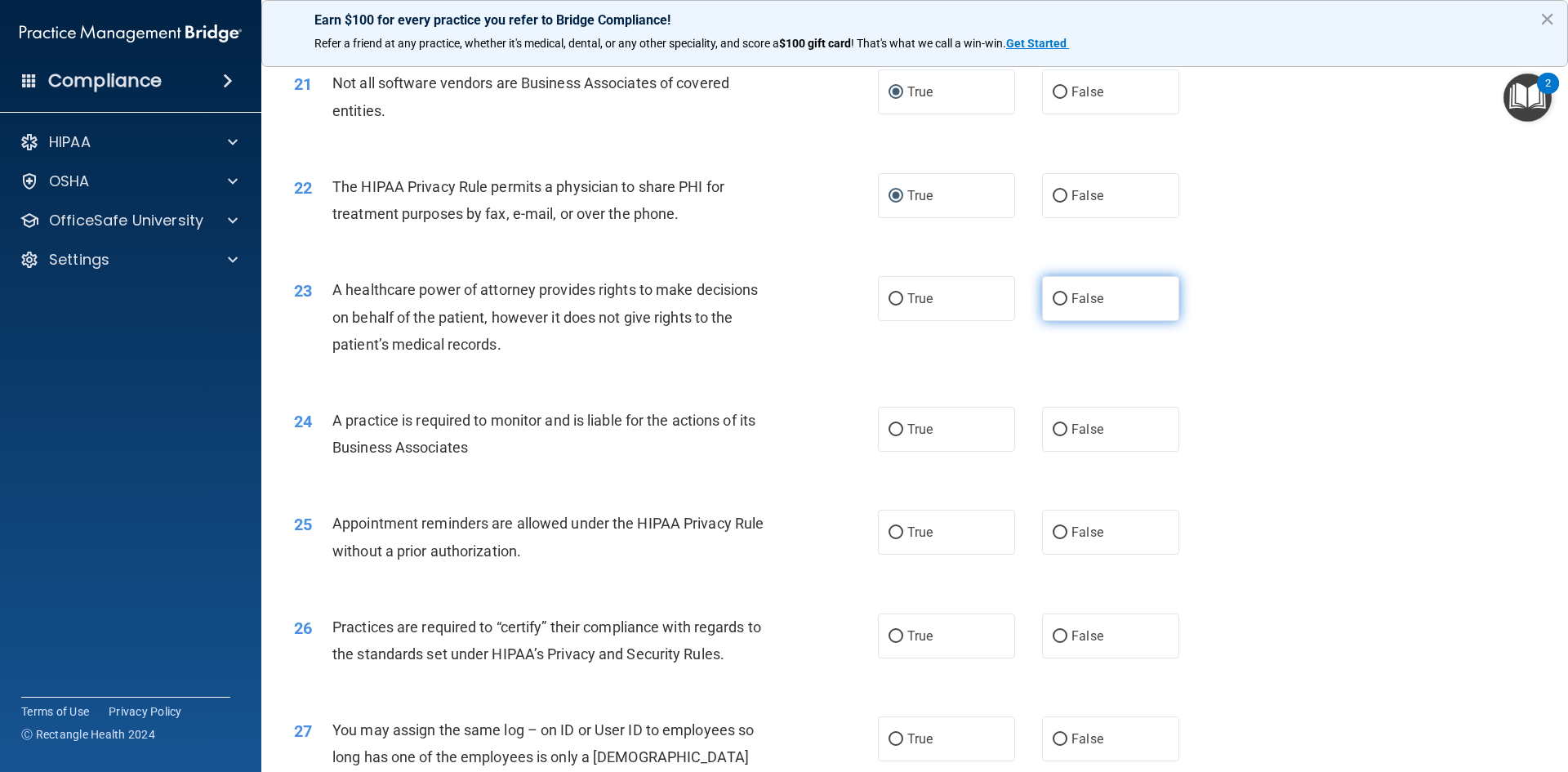
click at [1079, 303] on span "False" at bounding box center [1087, 299] width 32 height 15
click at [1067, 303] on input "False" at bounding box center [1060, 300] width 15 height 12
radio input "true"
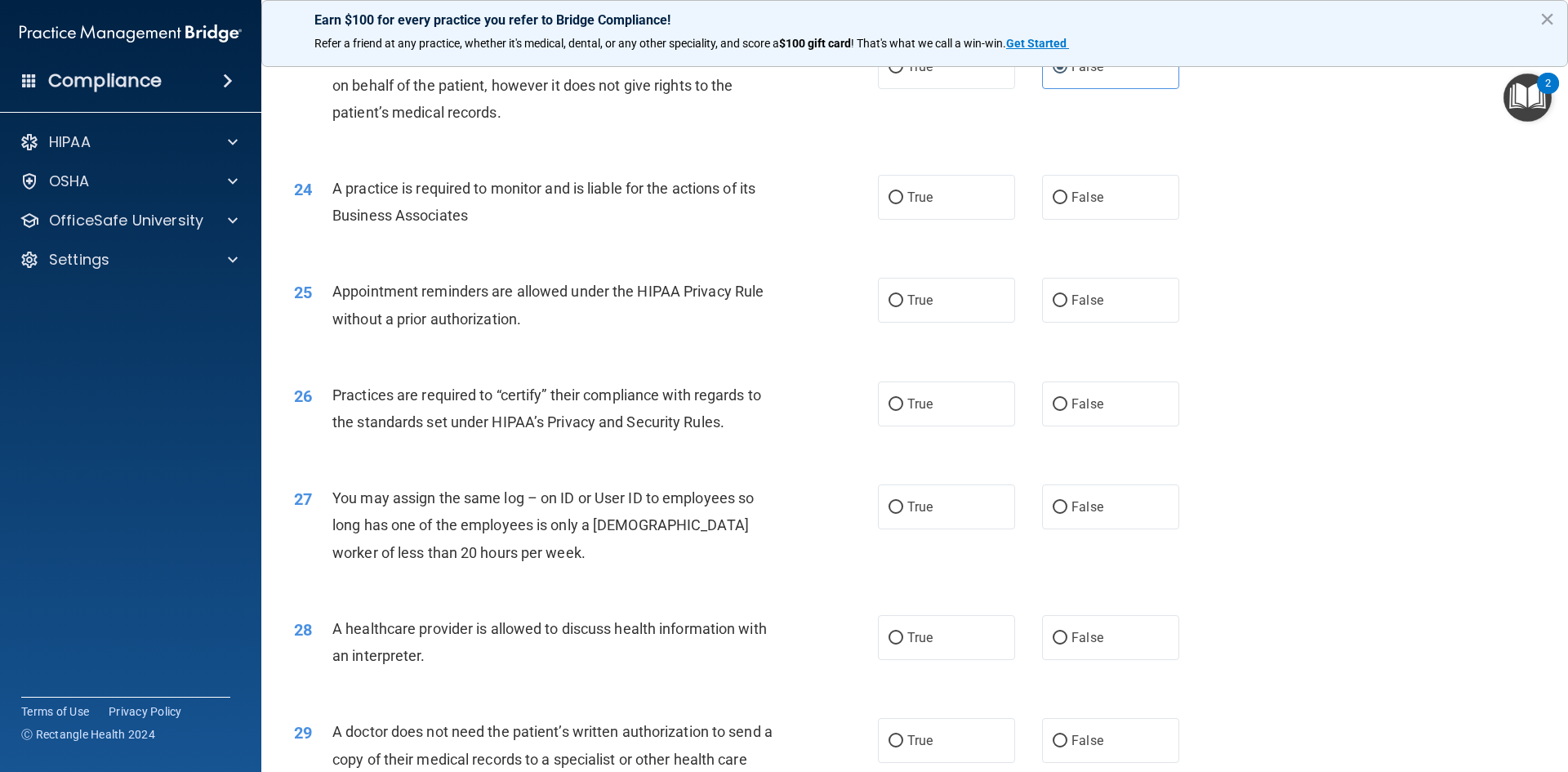
scroll to position [2778, 0]
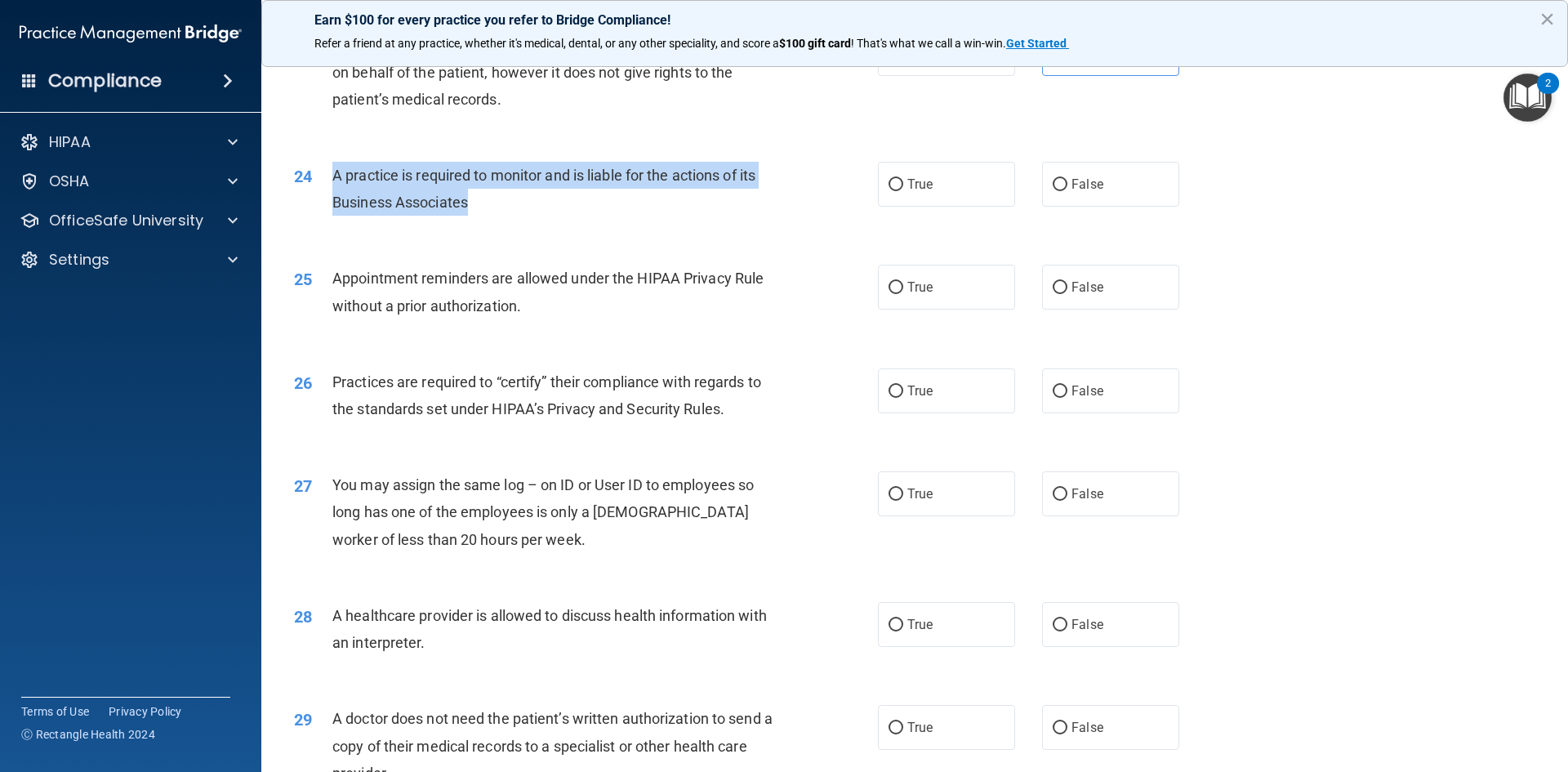
drag, startPoint x: 334, startPoint y: 172, endPoint x: 769, endPoint y: 197, distance: 435.7
click at [769, 197] on div "A practice is required to monitor and is liable for the actions of its Business…" at bounding box center [560, 188] width 457 height 54
click at [1054, 188] on input "False" at bounding box center [1060, 185] width 15 height 12
radio input "true"
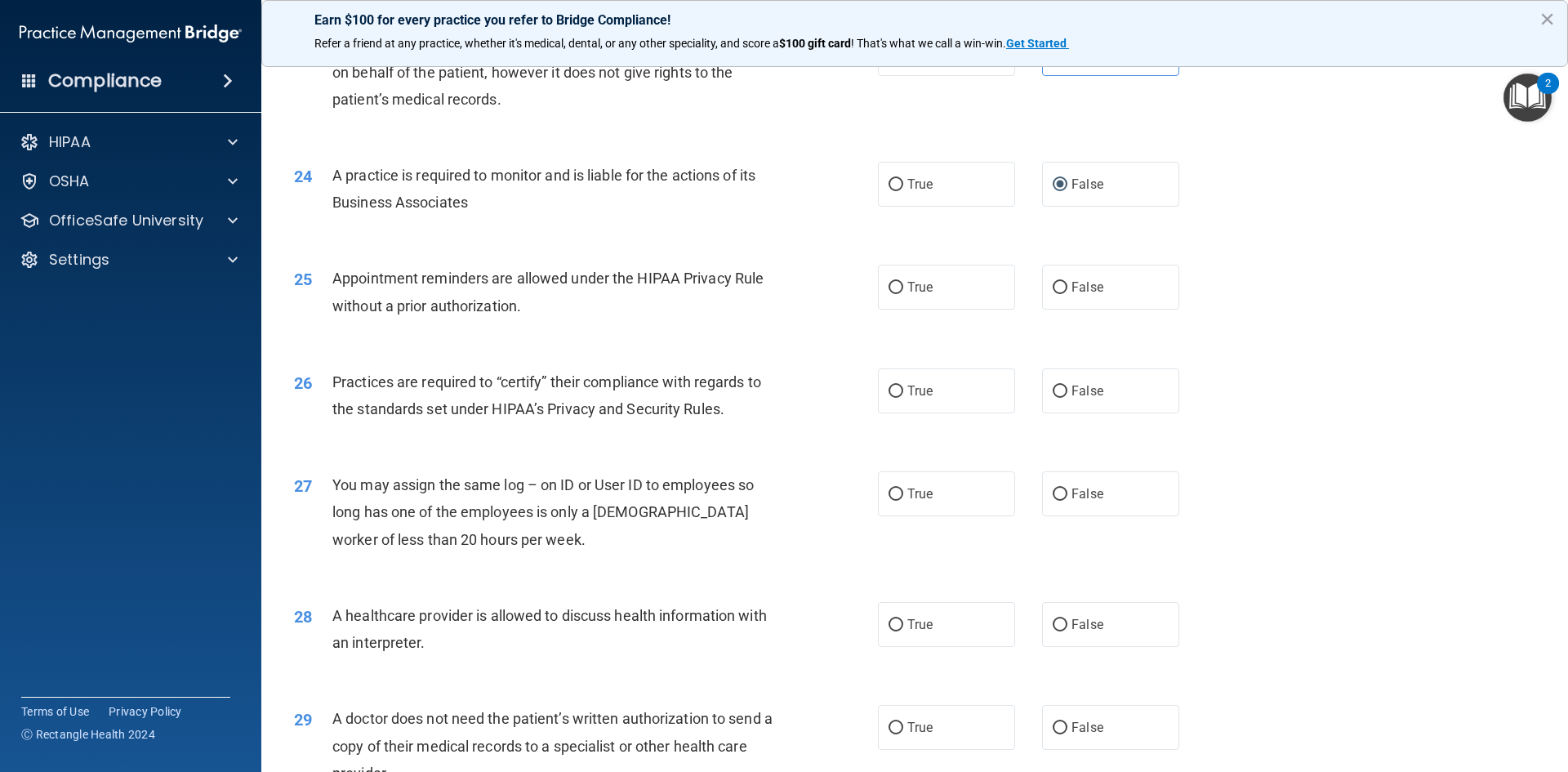
click at [1243, 223] on div "24 A practice is required to monitor and is liable for the actions of its Busin…" at bounding box center [915, 193] width 1266 height 103
click at [341, 275] on span "Appointment reminders are allowed under the HIPAA Privacy Rule without a prior …" at bounding box center [547, 291] width 431 height 44
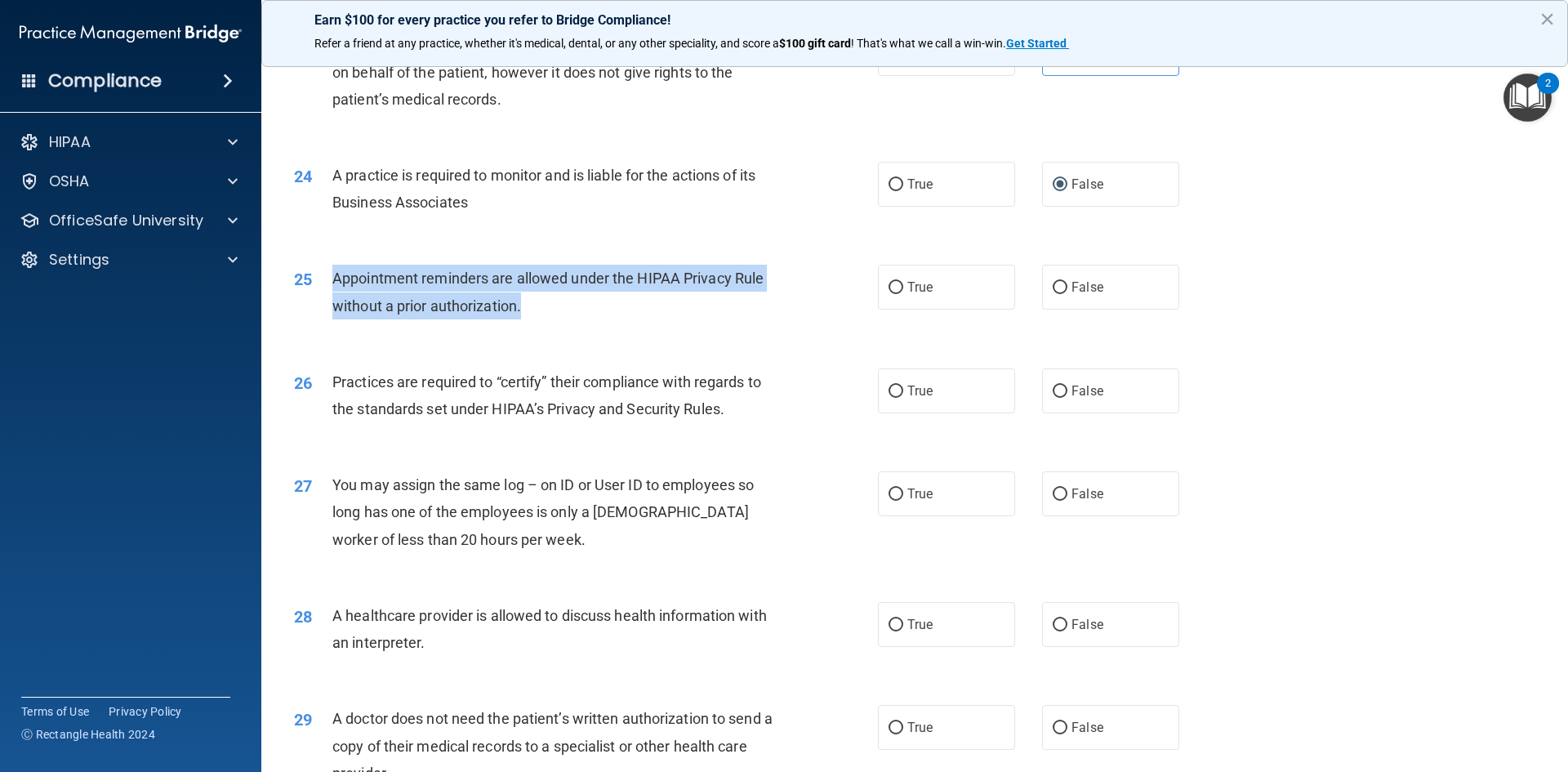
drag, startPoint x: 333, startPoint y: 276, endPoint x: 763, endPoint y: 302, distance: 430.8
click at [763, 302] on div "Appointment reminders are allowed under the HIPAA Privacy Rule without a prior …" at bounding box center [560, 292] width 457 height 54
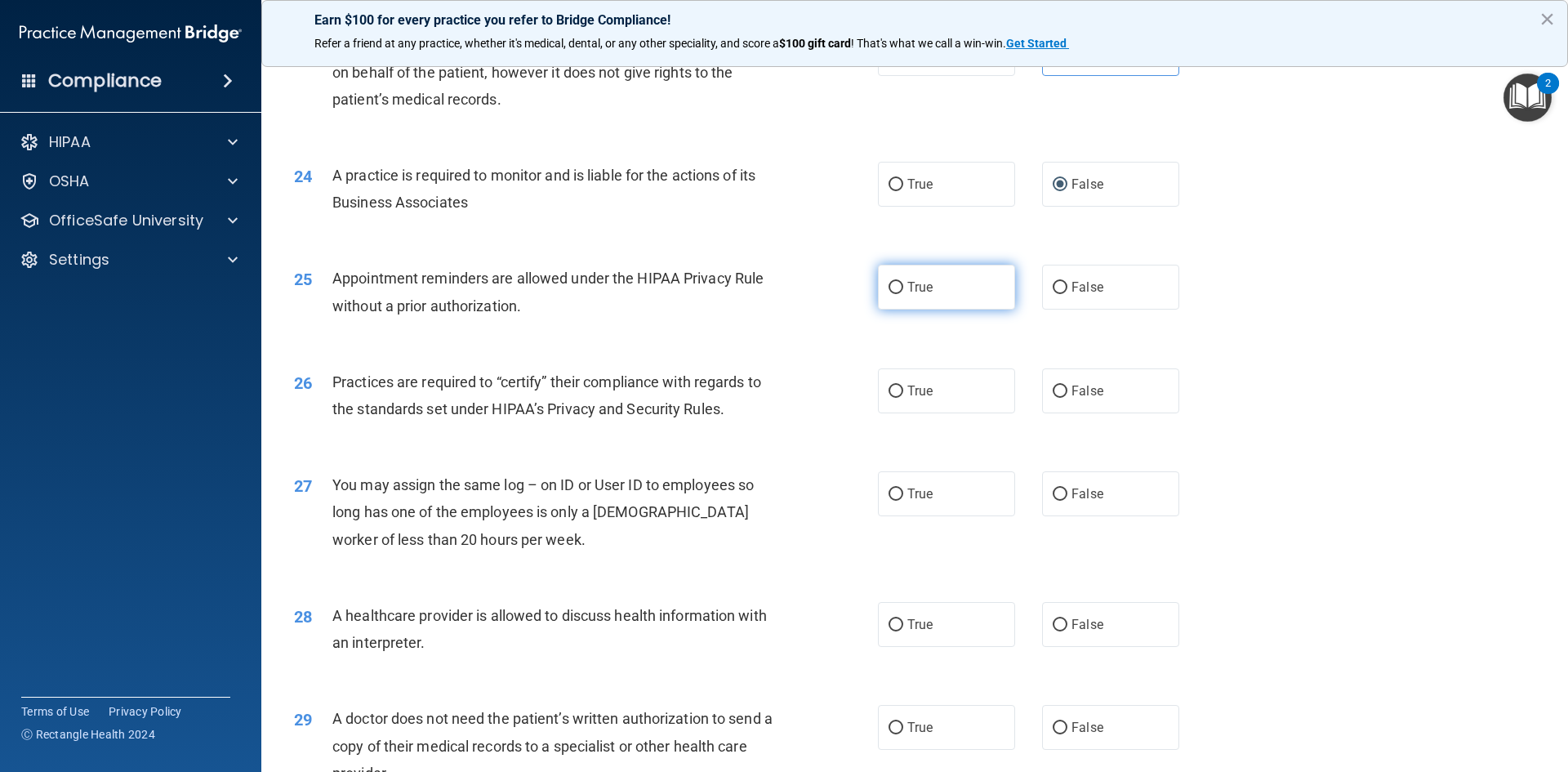
click at [901, 281] on label "True" at bounding box center [947, 287] width 138 height 45
click at [901, 282] on input "True" at bounding box center [895, 288] width 15 height 12
radio input "true"
click at [1322, 283] on div "25 Appointment reminders are allowed under the HIPAA Privacy Rule without a pri…" at bounding box center [915, 296] width 1266 height 103
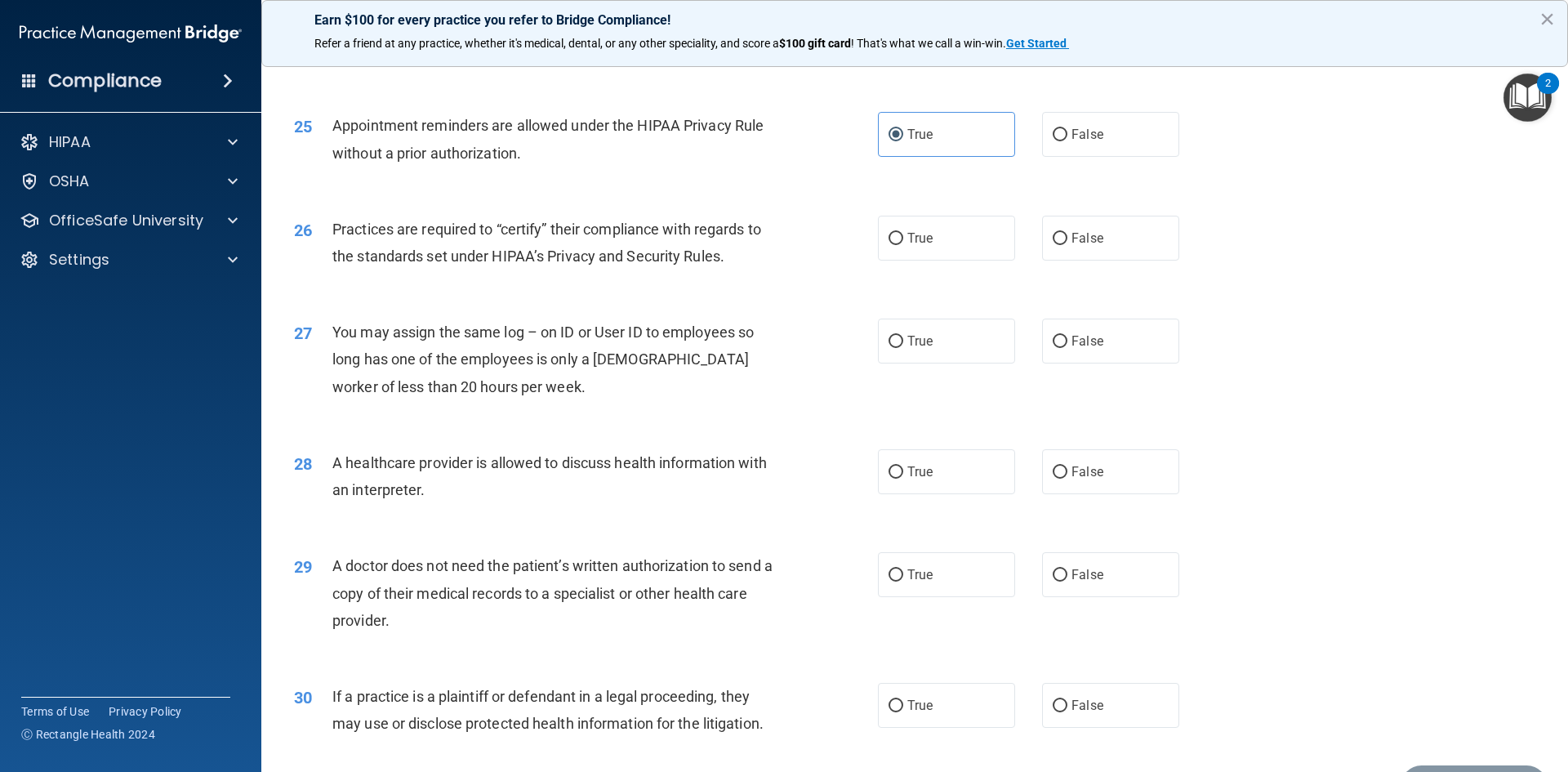
scroll to position [3023, 0]
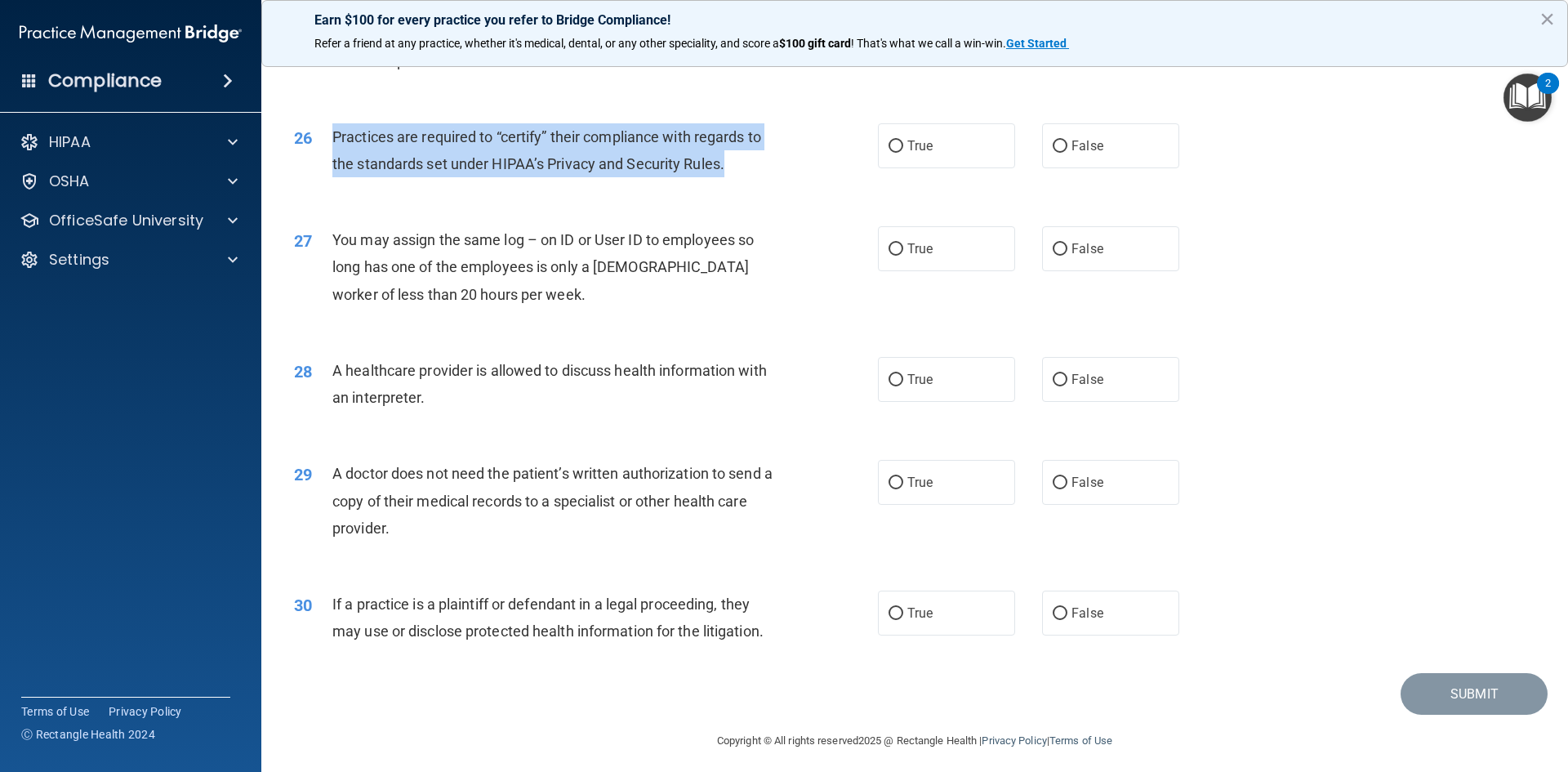
drag, startPoint x: 333, startPoint y: 138, endPoint x: 815, endPoint y: 164, distance: 482.7
click at [815, 164] on div "26 Practices are required to “certify” their compliance with regards to the sta…" at bounding box center [586, 154] width 633 height 62
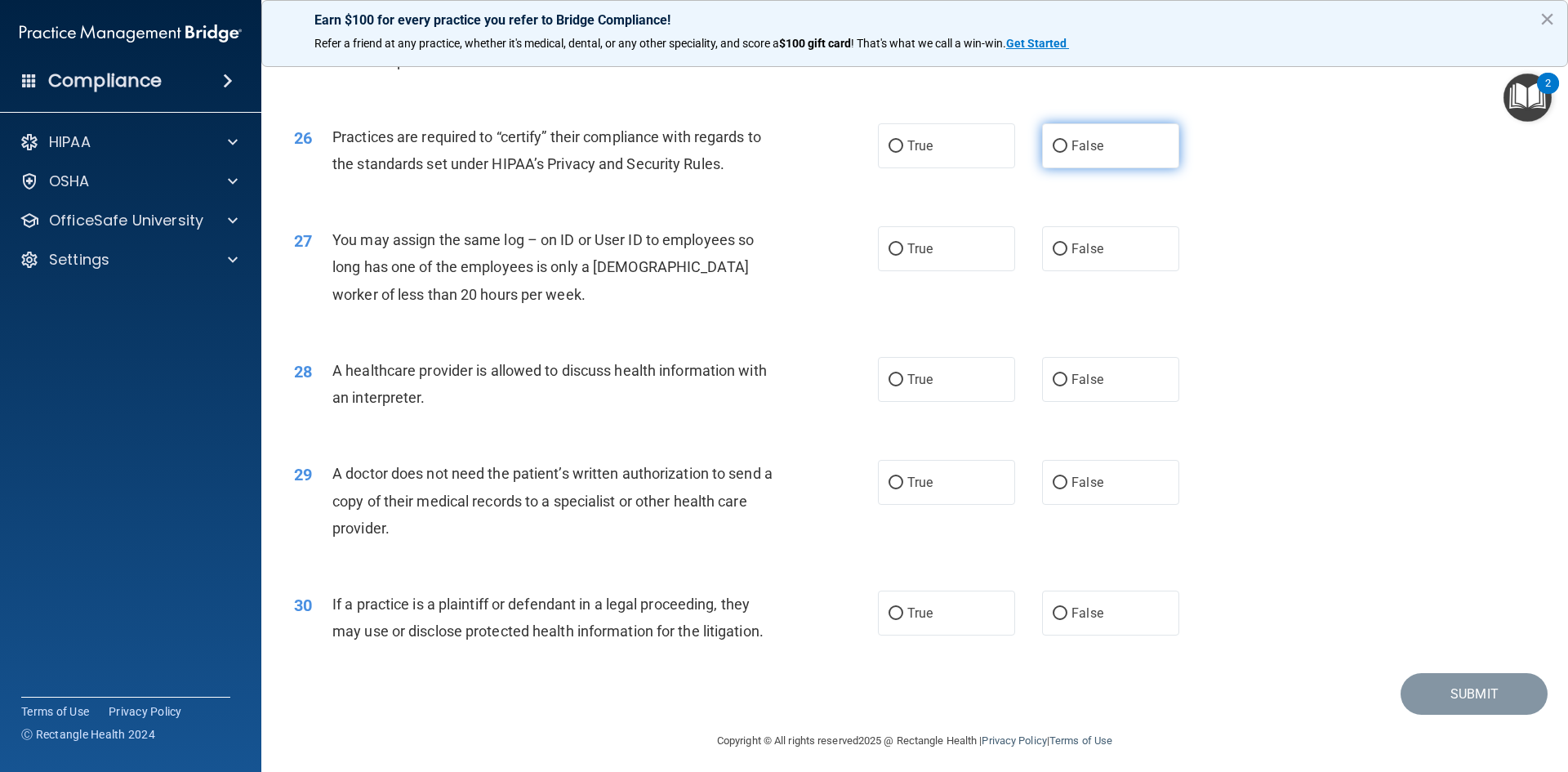
click at [1074, 149] on span "False" at bounding box center [1087, 145] width 32 height 15
click at [1067, 149] on input "False" at bounding box center [1060, 146] width 15 height 12
radio input "true"
click at [1259, 178] on div "26 Practices are required to “certify” their compliance with regards to the sta…" at bounding box center [915, 155] width 1266 height 103
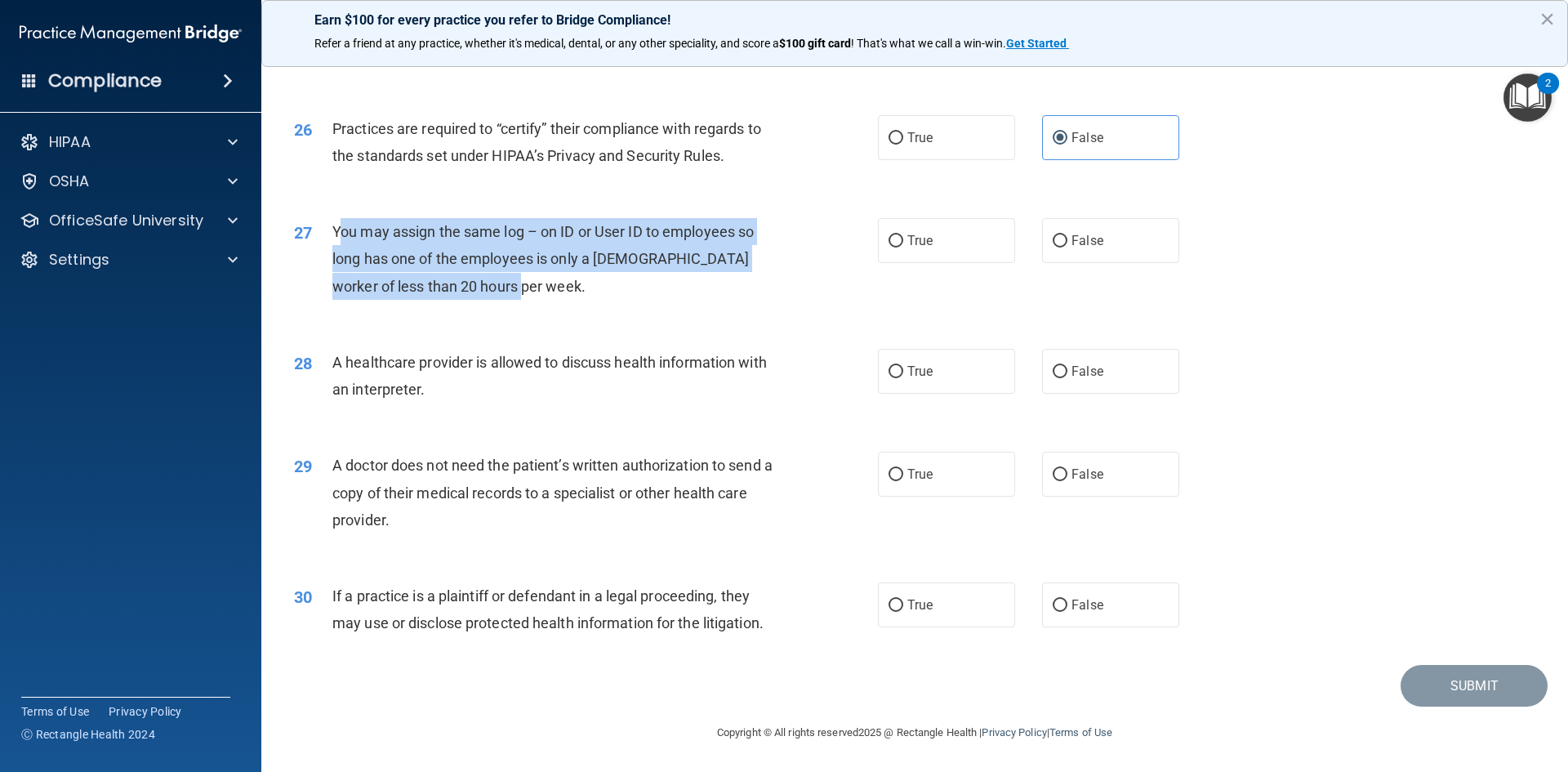
drag, startPoint x: 340, startPoint y: 232, endPoint x: 776, endPoint y: 281, distance: 438.7
click at [793, 280] on div "27 You may assign the same log – on ID or User ID to employees so long has one …" at bounding box center [586, 263] width 633 height 90
click at [1059, 238] on input "False" at bounding box center [1060, 241] width 15 height 12
radio input "true"
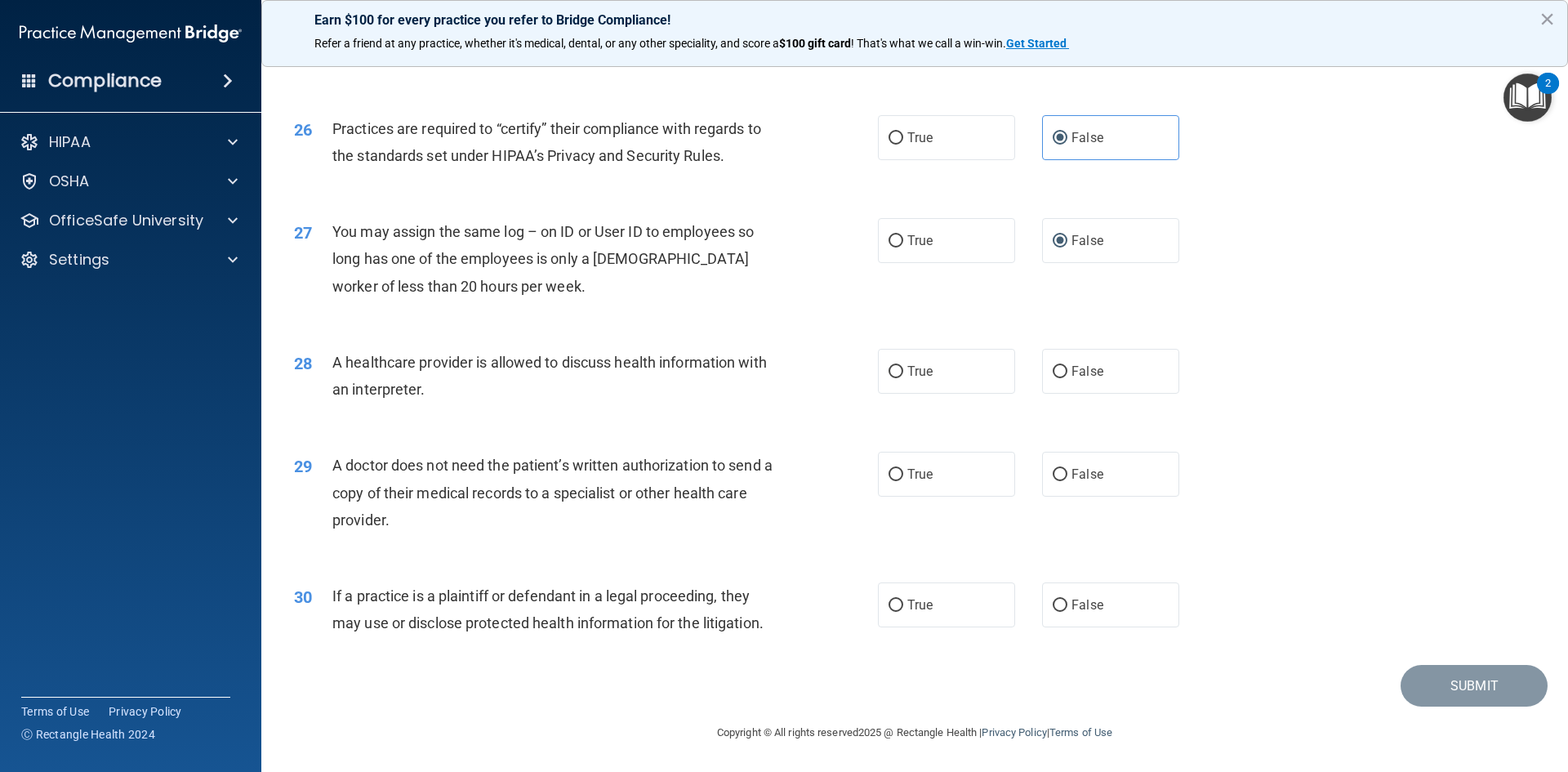
click at [1332, 263] on div "27 You may assign the same log – on ID or User ID to employees so long has one …" at bounding box center [915, 263] width 1266 height 131
click at [915, 367] on span "True" at bounding box center [919, 372] width 25 height 15
click at [903, 367] on input "True" at bounding box center [895, 372] width 15 height 12
radio input "true"
click at [1086, 472] on span "False" at bounding box center [1087, 474] width 32 height 15
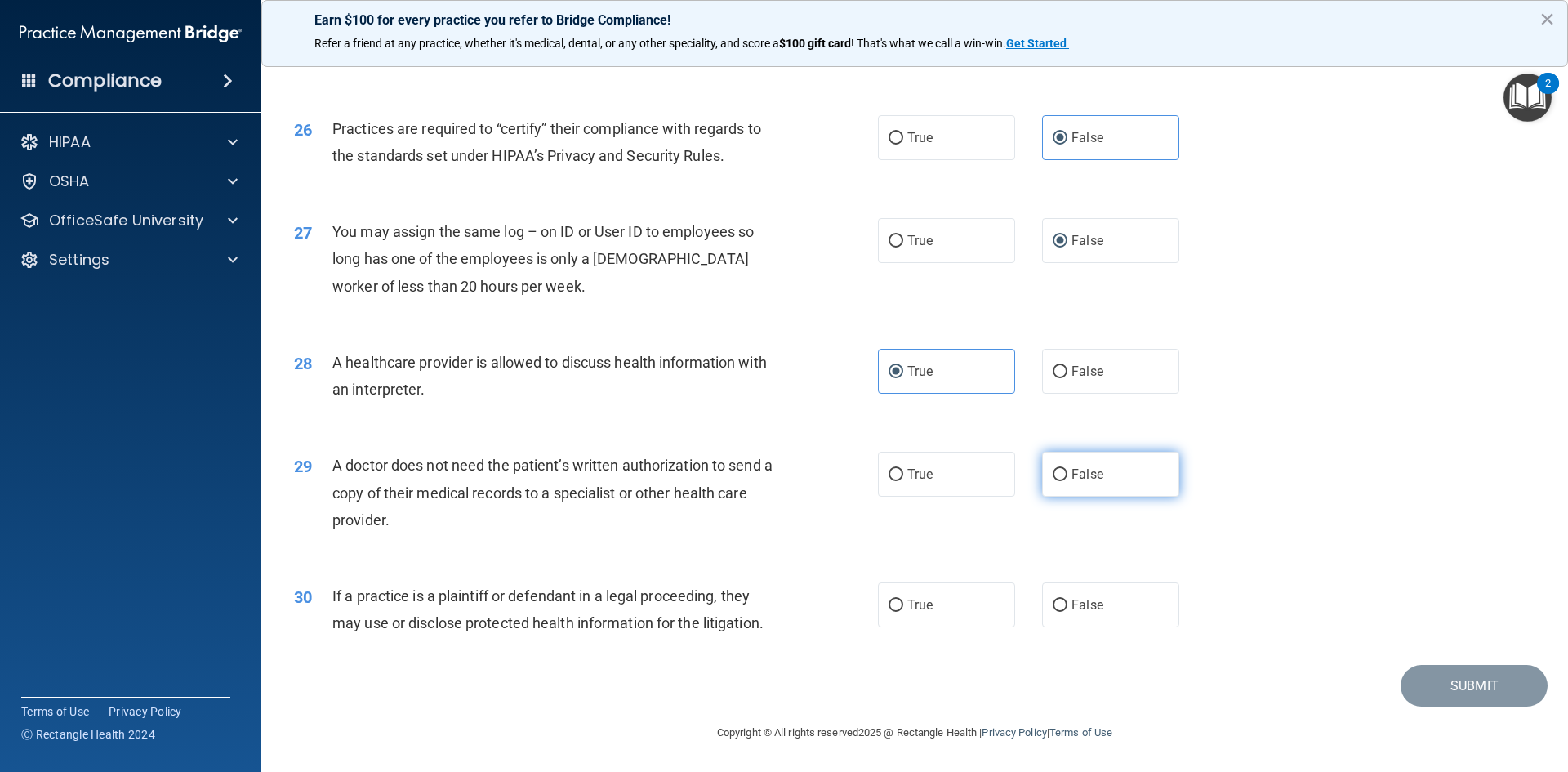
click at [1067, 472] on input "False" at bounding box center [1060, 475] width 15 height 12
radio input "true"
click at [1286, 429] on div "28 A healthcare provider is allowed to discuss health information with an inter…" at bounding box center [915, 380] width 1266 height 103
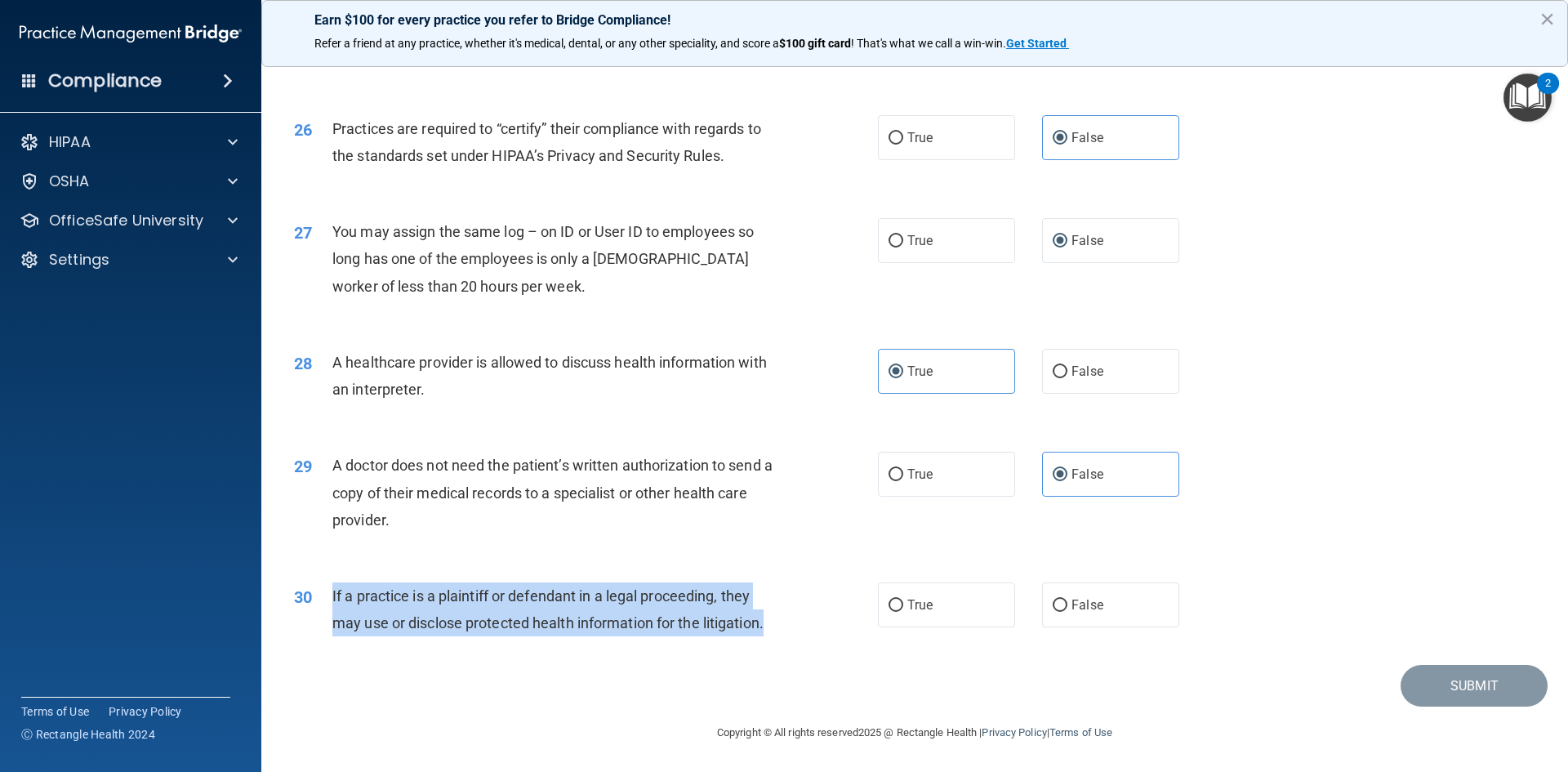
drag, startPoint x: 331, startPoint y: 593, endPoint x: 770, endPoint y: 610, distance: 439.3
click at [770, 610] on div "If a practice is a plaintiff or defendant in a legal proceeding, they may use o…" at bounding box center [560, 609] width 457 height 54
click at [894, 601] on input "True" at bounding box center [895, 606] width 15 height 12
radio input "true"
click at [1412, 683] on button "Submit" at bounding box center [1473, 686] width 147 height 41
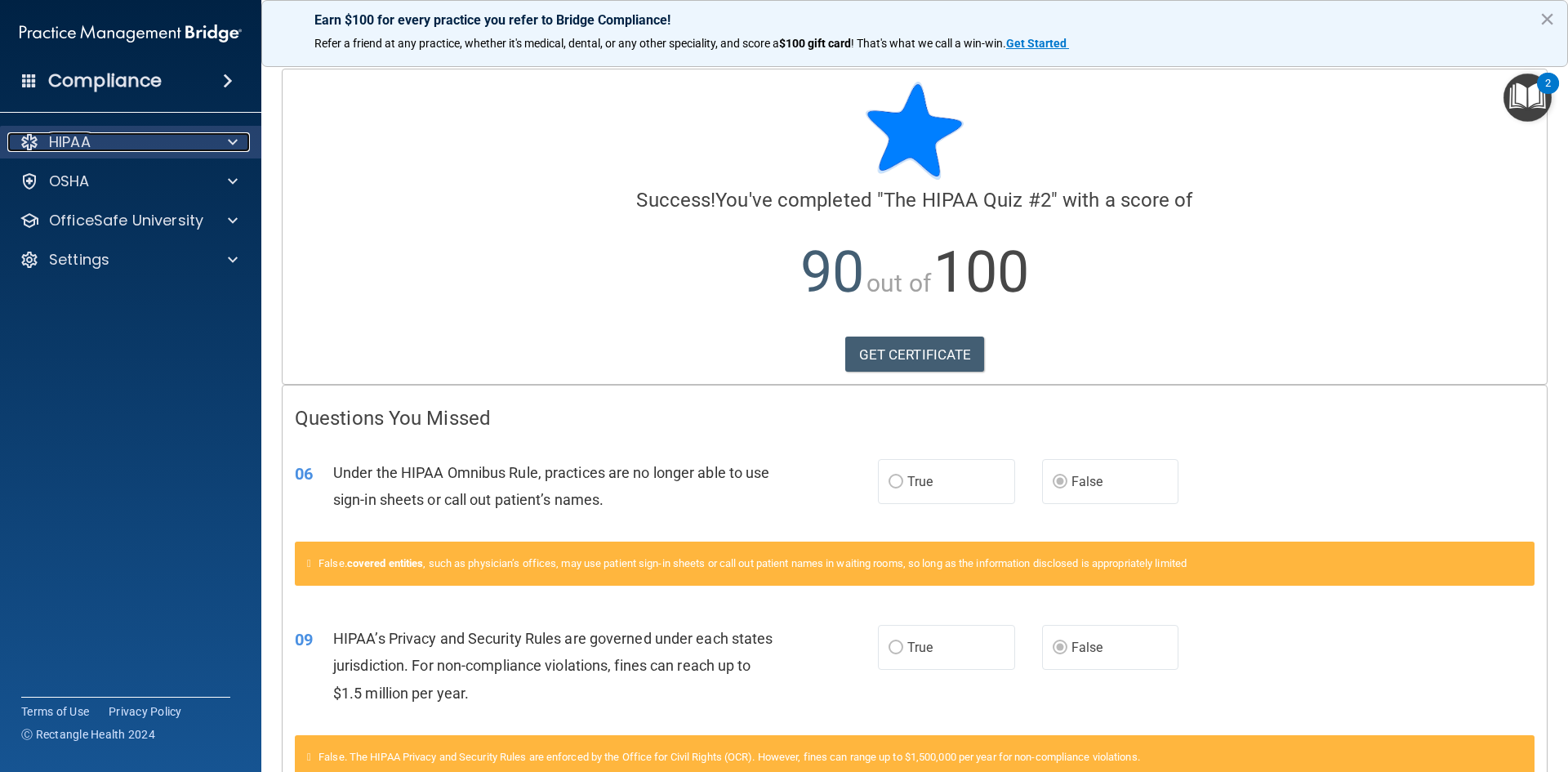
click at [235, 139] on span at bounding box center [232, 142] width 9 height 20
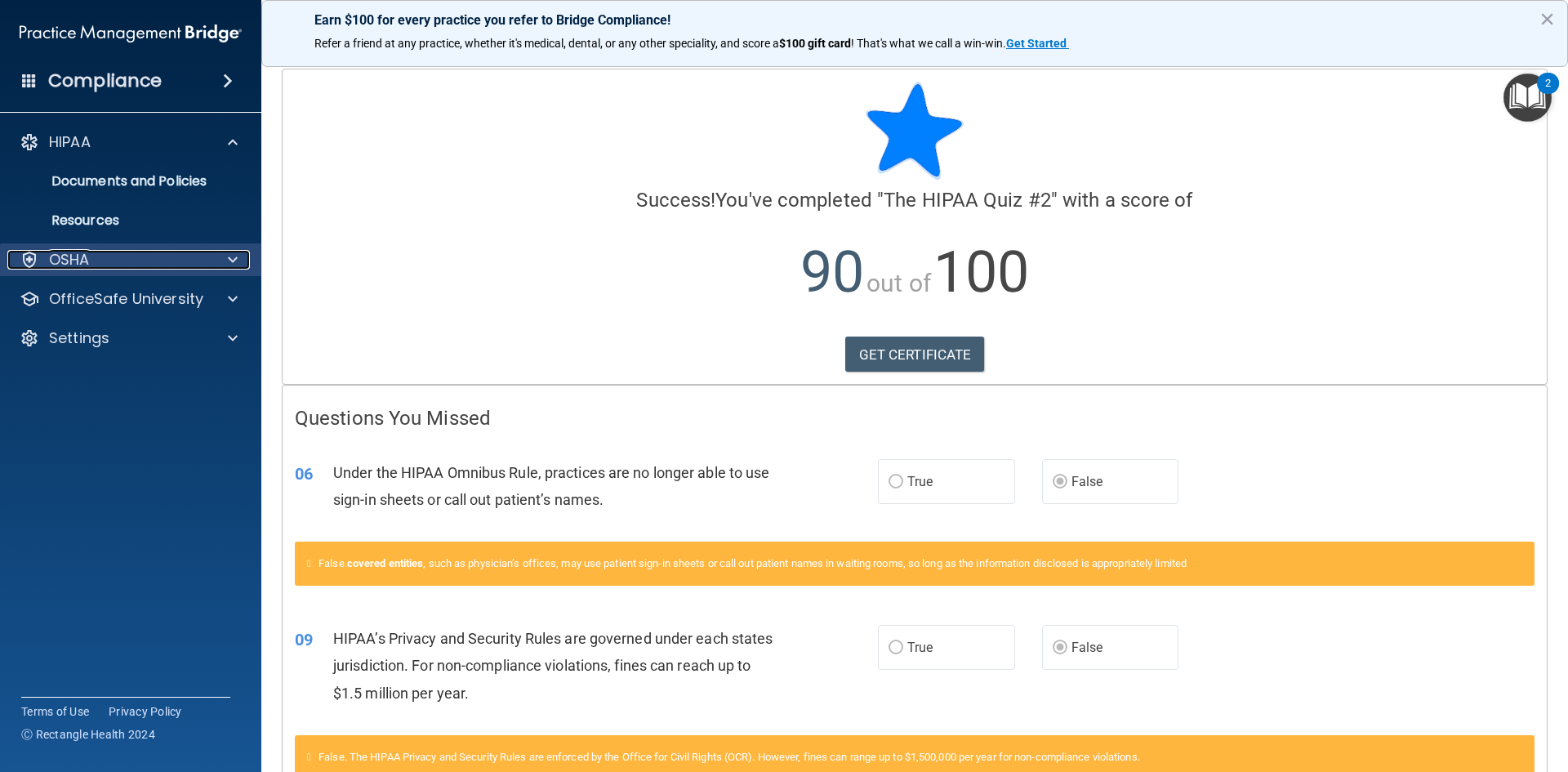
click at [231, 264] on span at bounding box center [232, 260] width 9 height 20
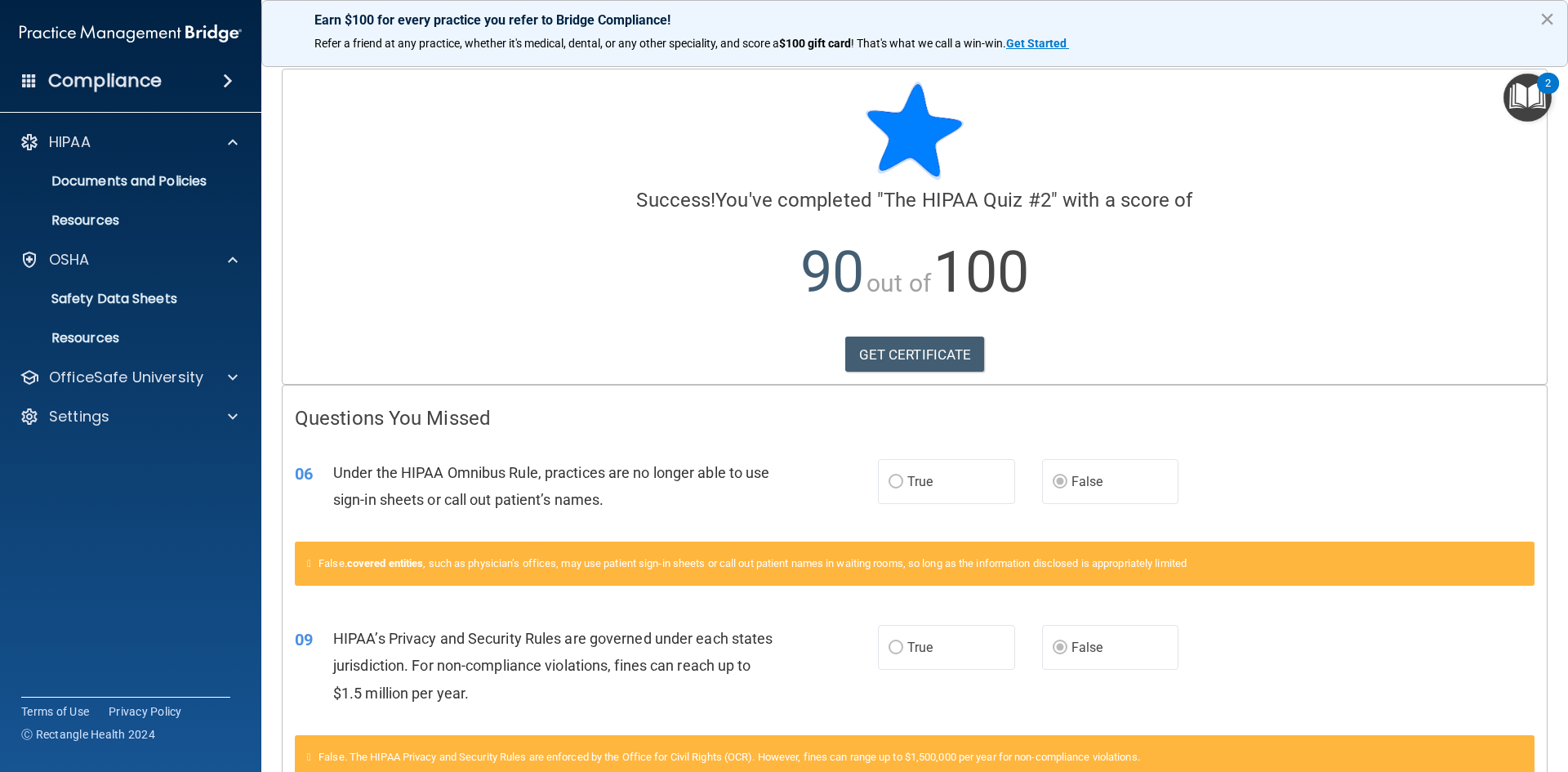
click at [1543, 19] on button "×" at bounding box center [1547, 19] width 15 height 26
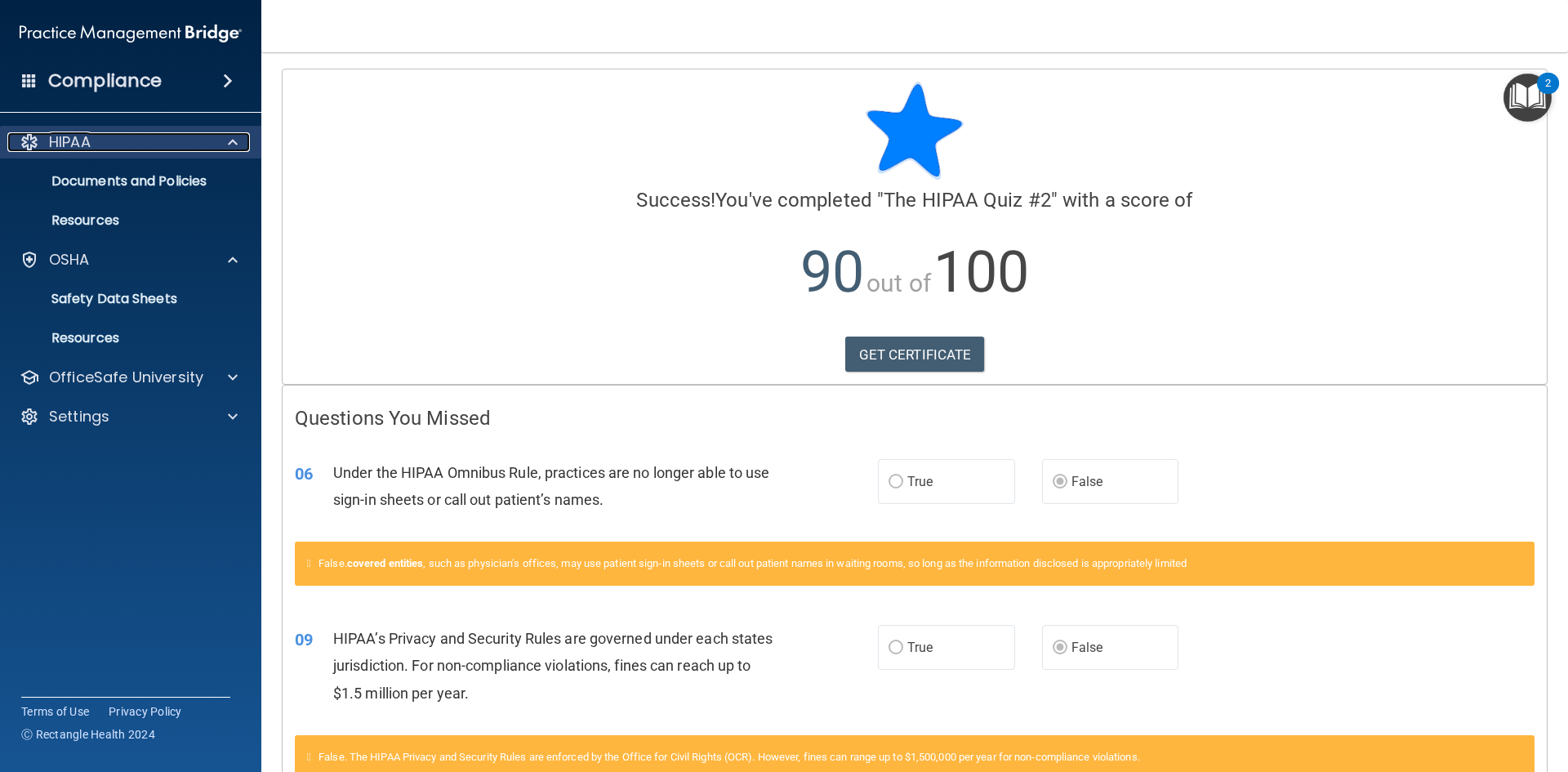
click at [110, 138] on div "HIPAA" at bounding box center [108, 142] width 202 height 20
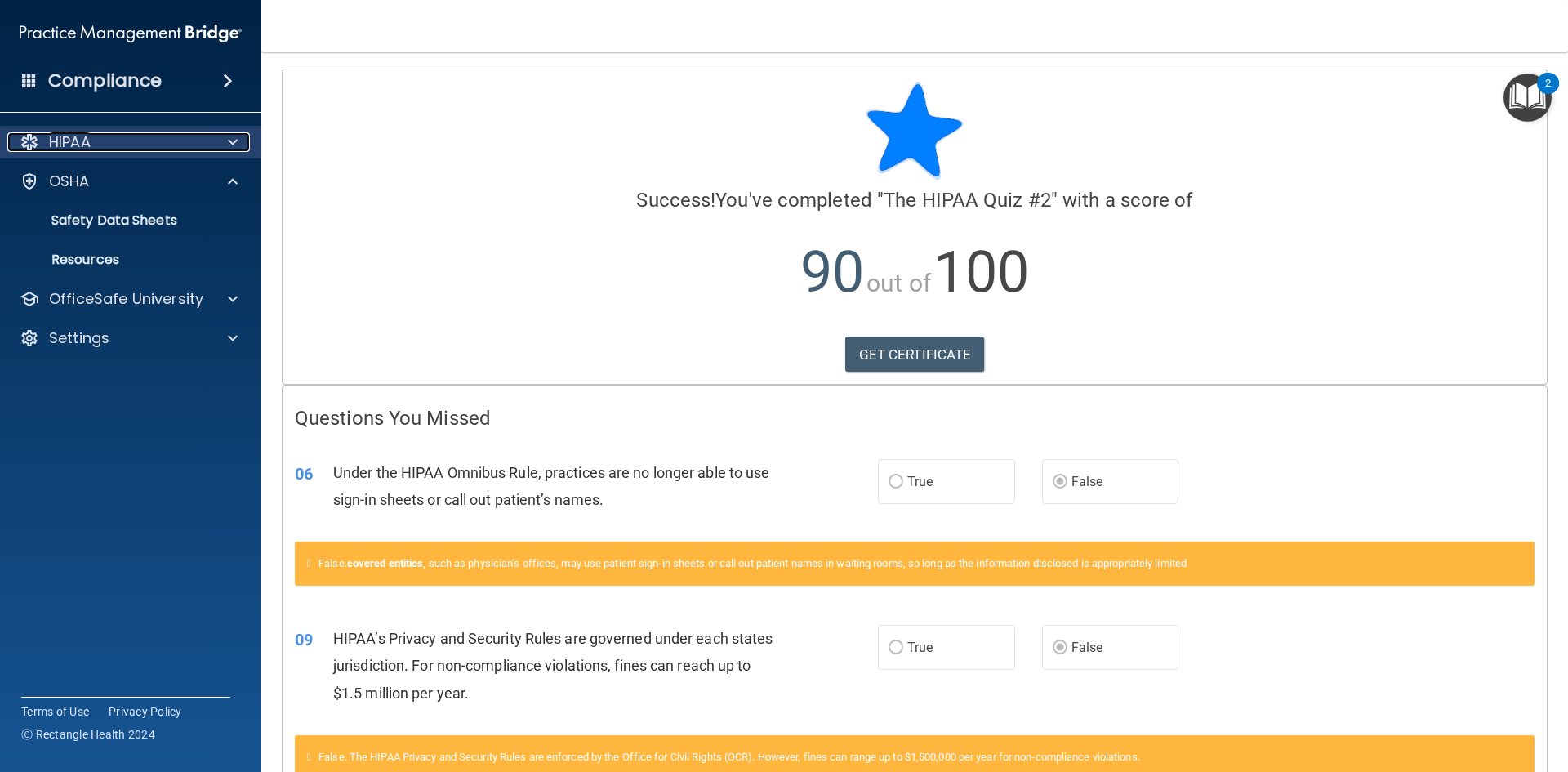
click at [110, 139] on div "HIPAA" at bounding box center [108, 142] width 202 height 20
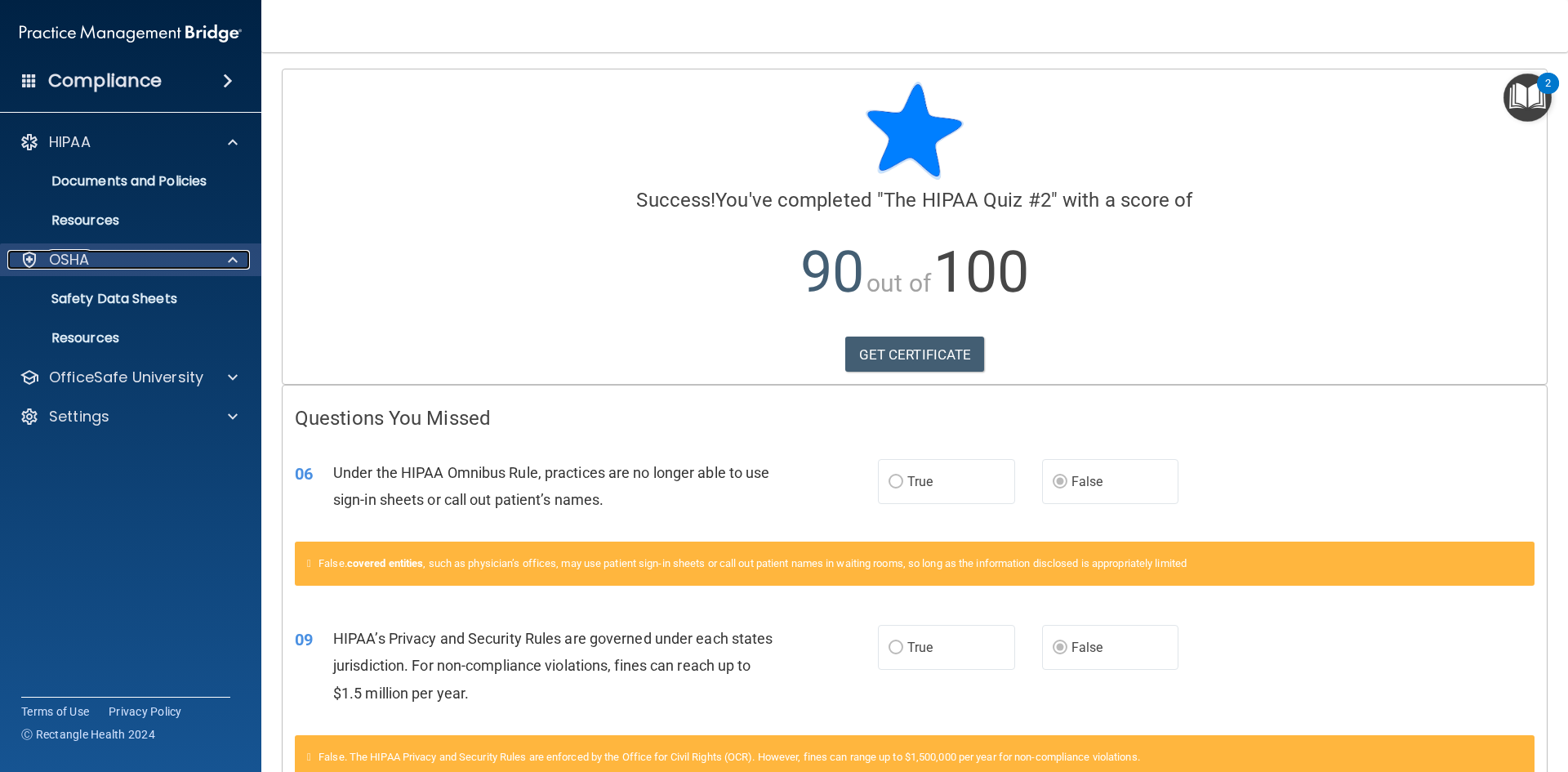
click at [98, 252] on div "OSHA" at bounding box center [108, 260] width 202 height 20
click at [180, 295] on p "Safety Data Sheets" at bounding box center [121, 299] width 223 height 16
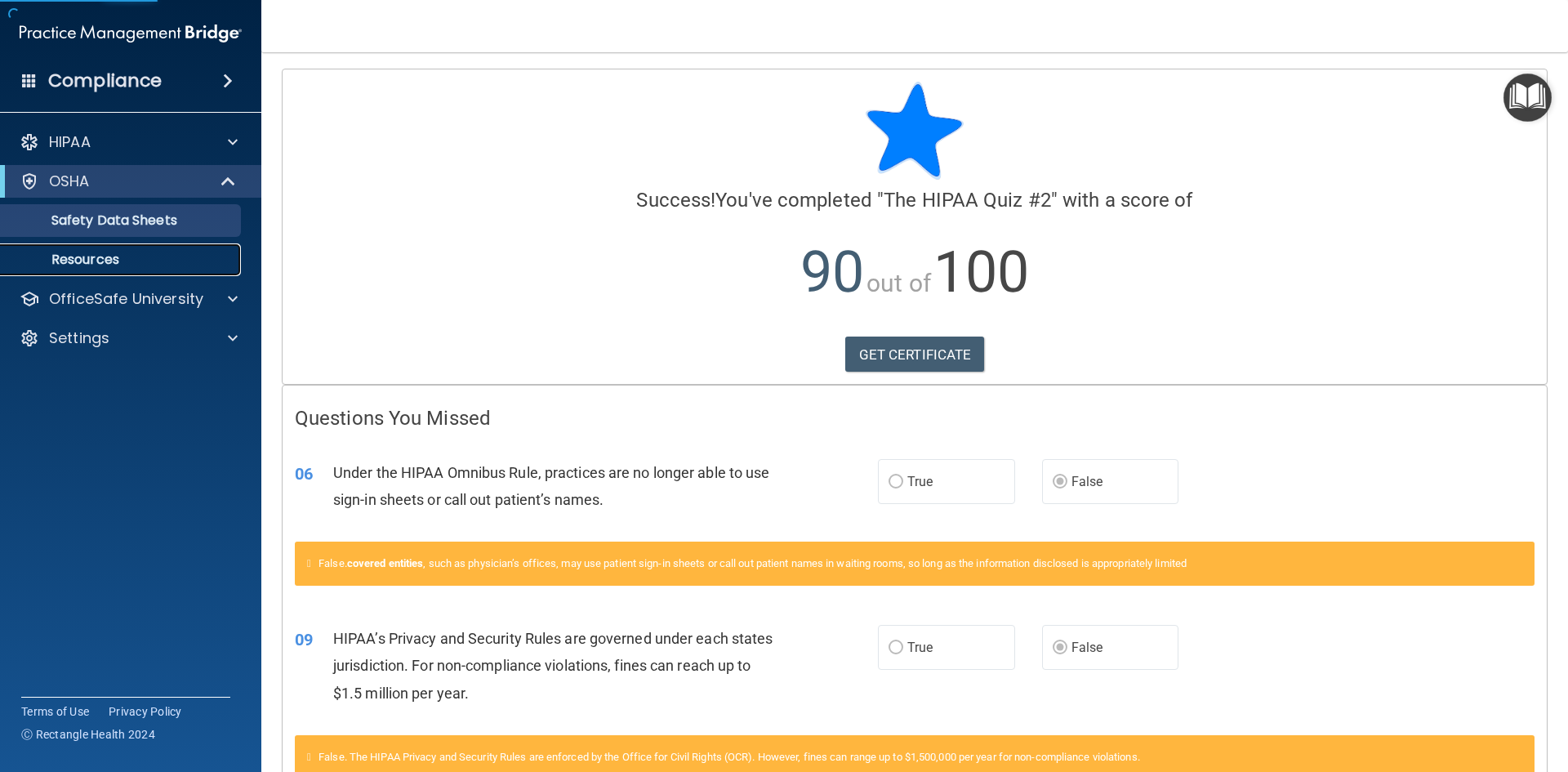
click at [136, 253] on p "Resources" at bounding box center [121, 259] width 223 height 16
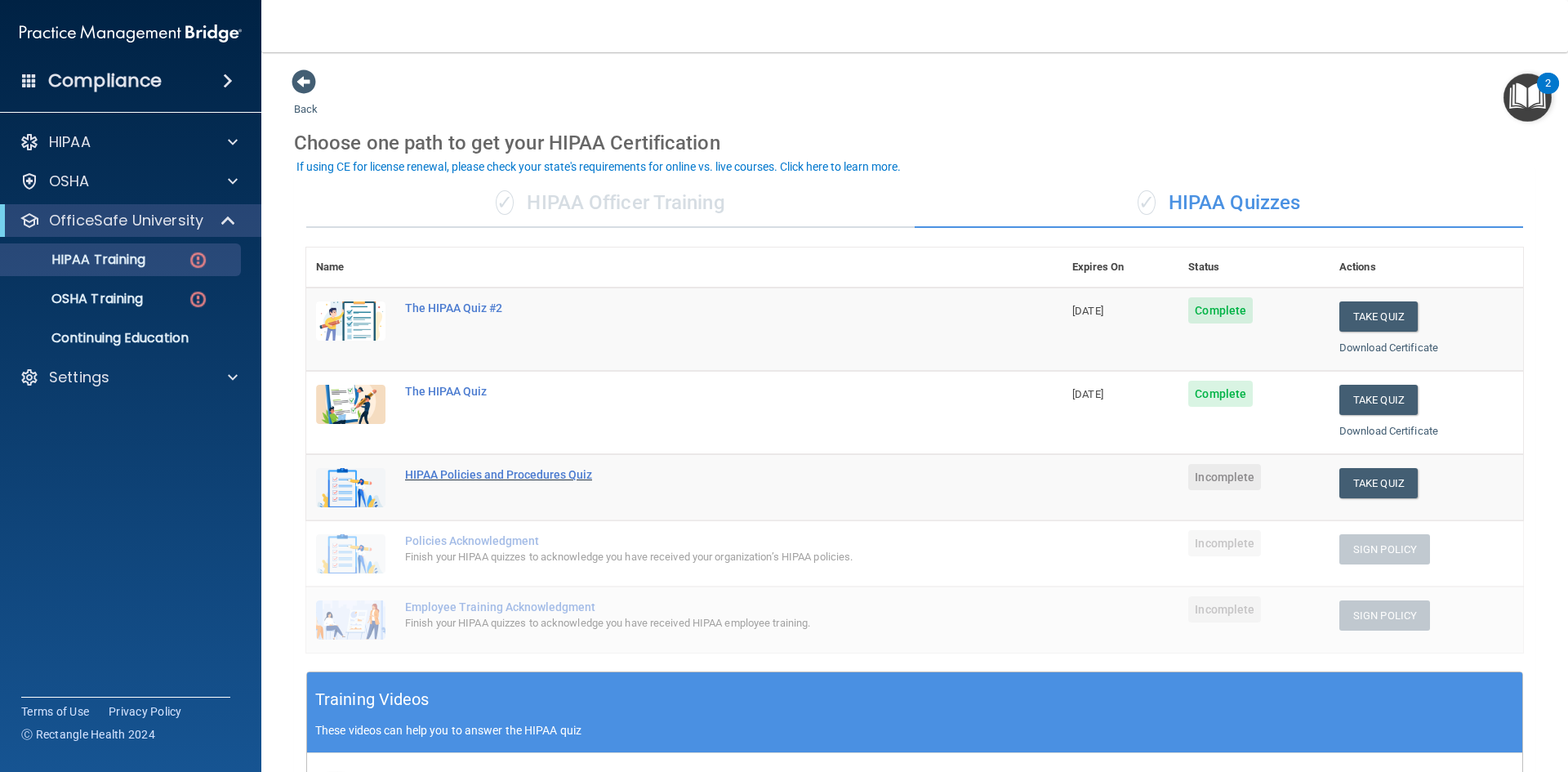
click at [497, 474] on div "HIPAA Policies and Procedures Quiz" at bounding box center [692, 474] width 575 height 13
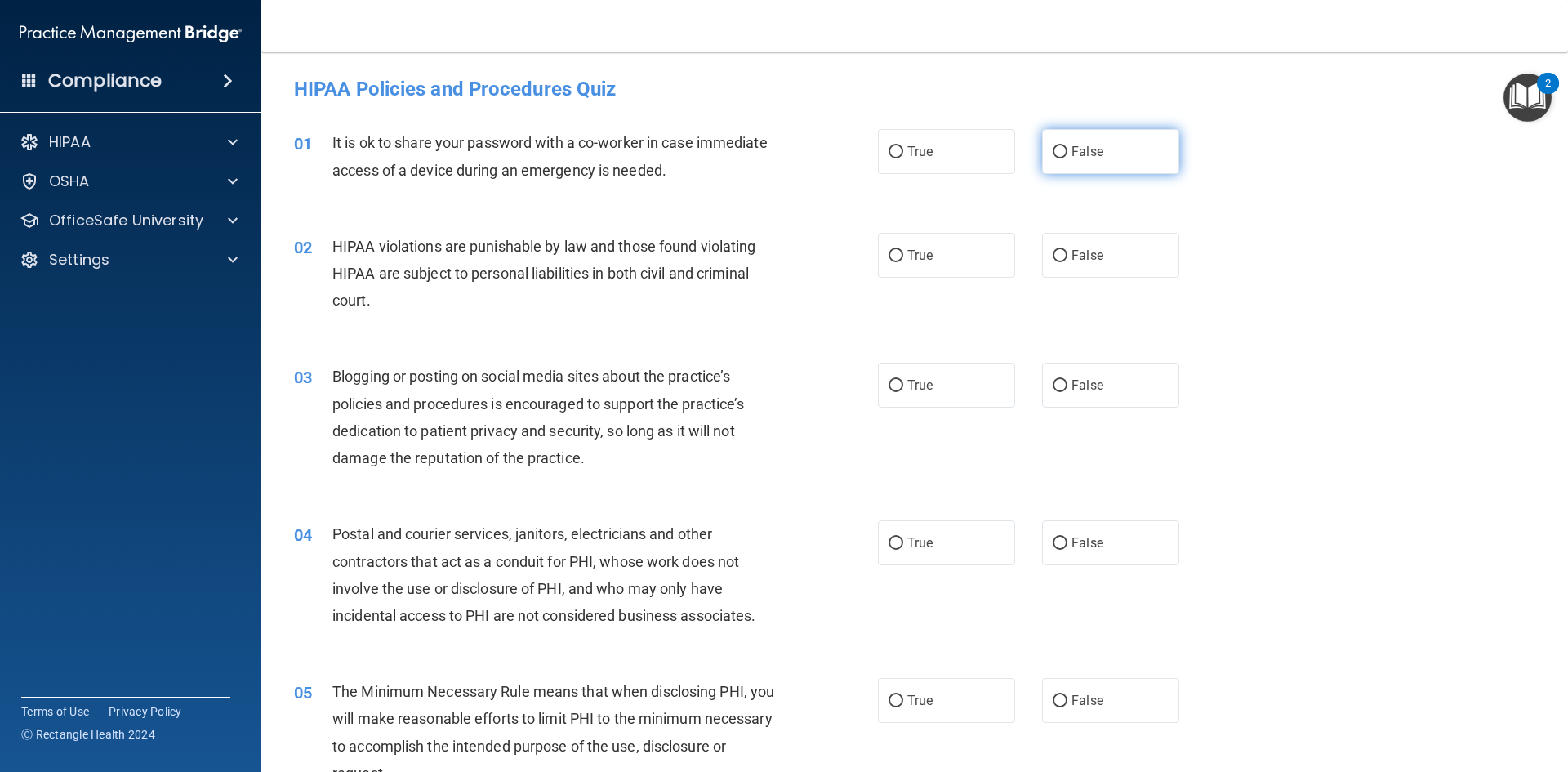
click at [1053, 155] on input "False" at bounding box center [1060, 152] width 15 height 12
radio input "true"
click at [932, 252] on label "True" at bounding box center [947, 256] width 138 height 45
click at [903, 252] on input "True" at bounding box center [895, 256] width 15 height 12
radio input "true"
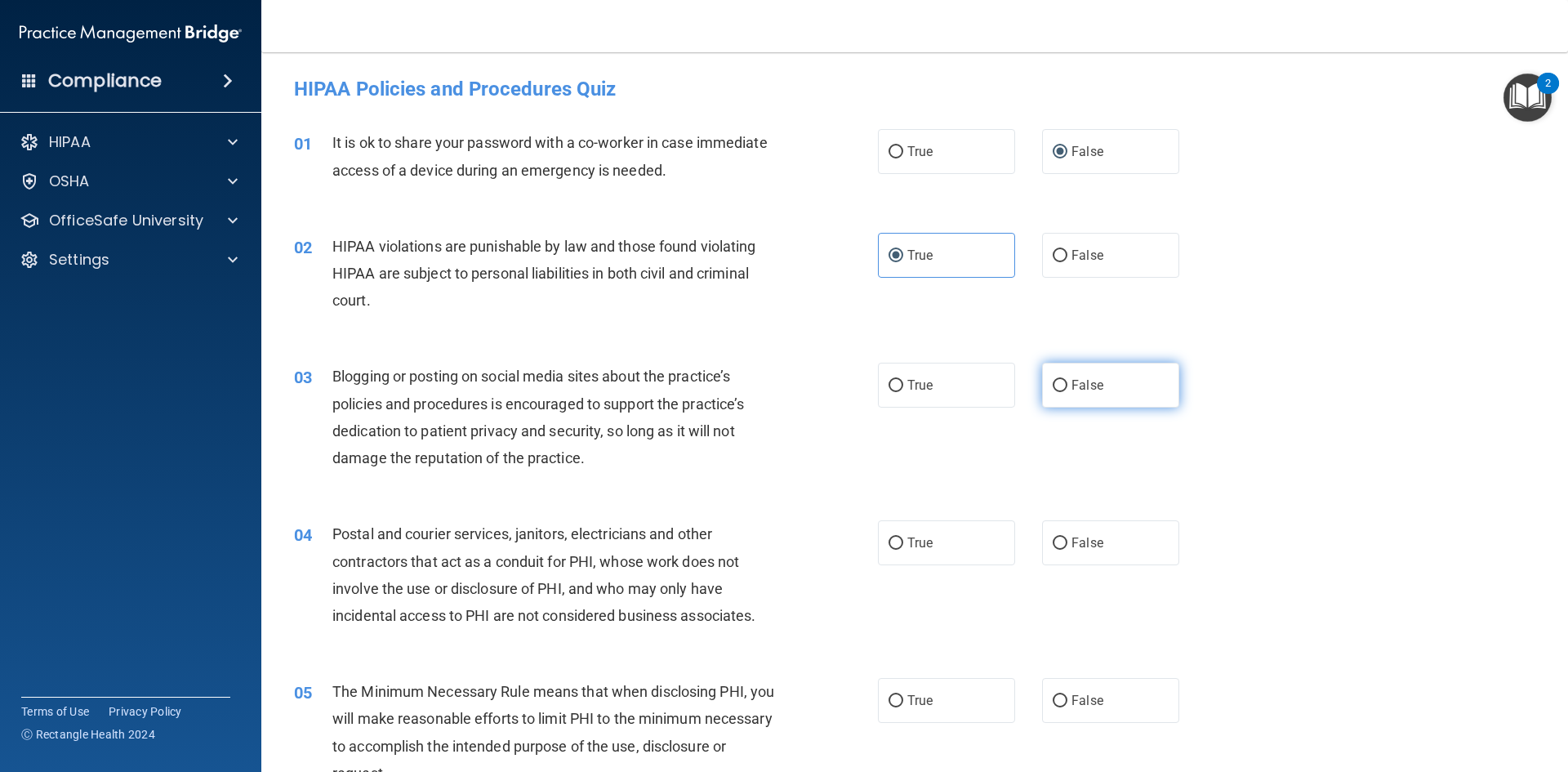
click at [1055, 392] on input "False" at bounding box center [1060, 386] width 15 height 12
radio input "true"
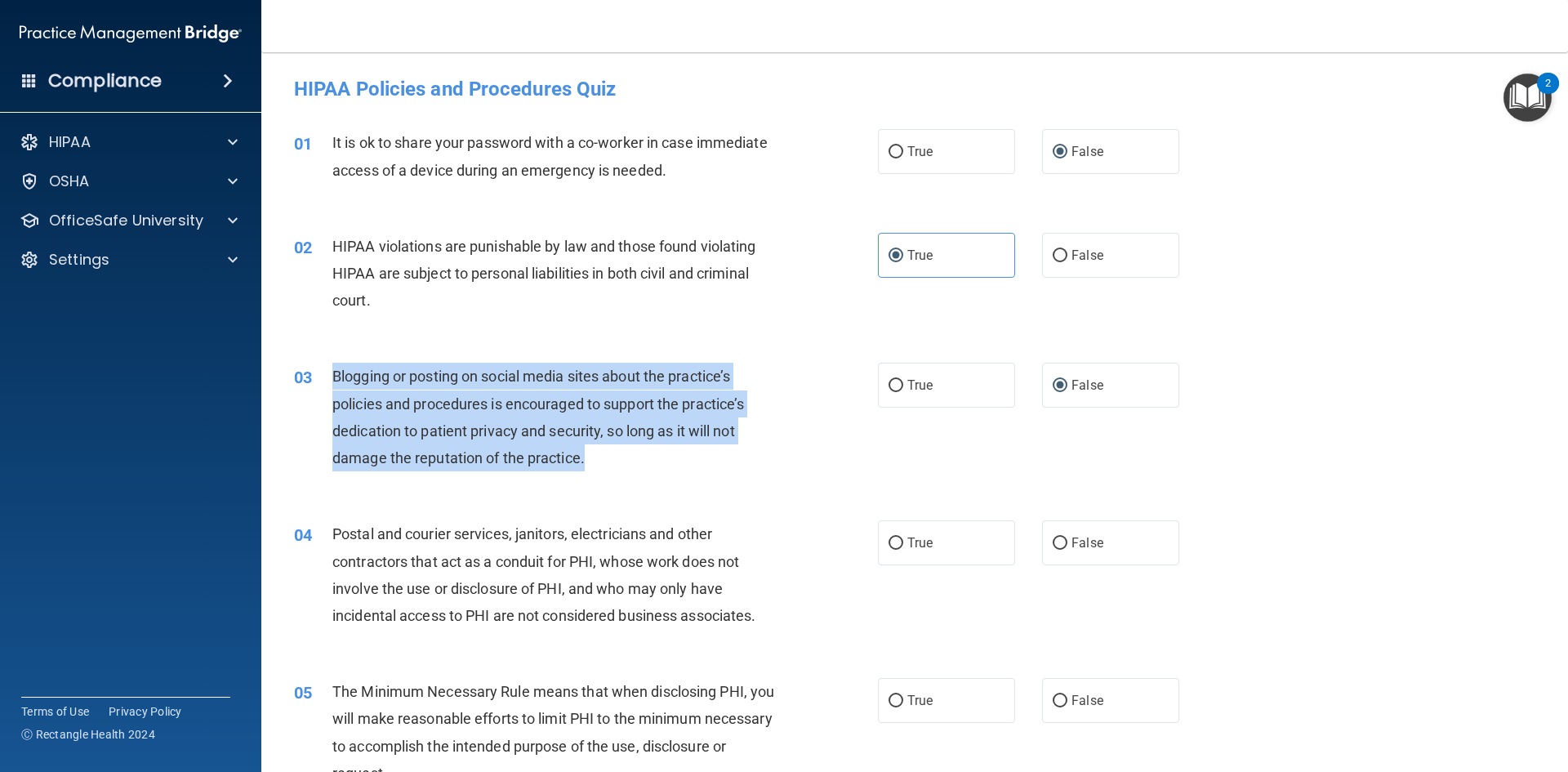
drag, startPoint x: 331, startPoint y: 376, endPoint x: 671, endPoint y: 440, distance: 346.0
click at [742, 466] on div "Blogging or posting on social media sites about the practice’s policies and pro…" at bounding box center [560, 417] width 457 height 108
copy span "Blogging or posting on social media sites about the practice’s policies and pro…"
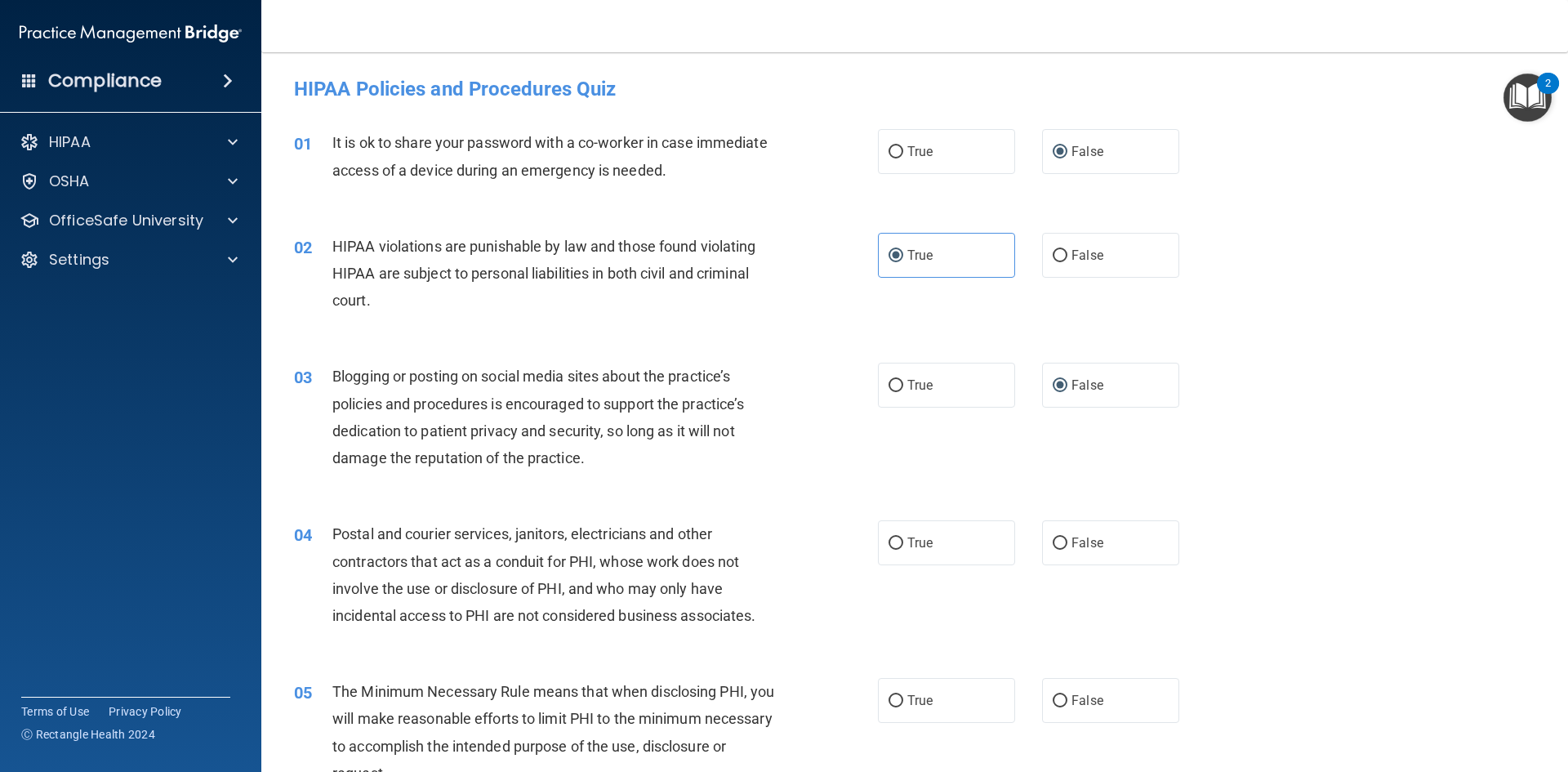
click at [1171, 477] on div "03 Blogging or posting on social media sites about the practice’s policies and …" at bounding box center [915, 421] width 1266 height 157
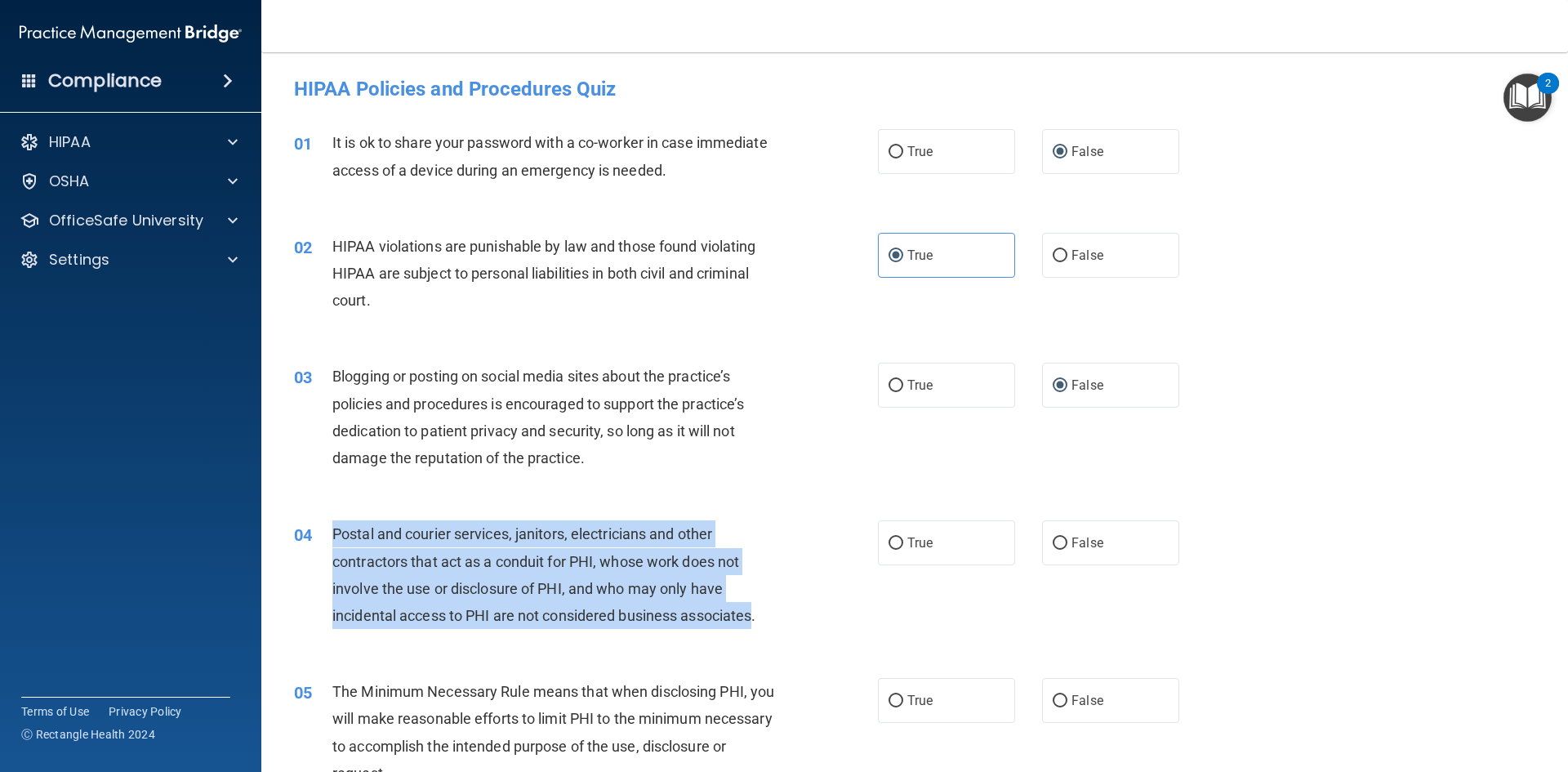
drag, startPoint x: 335, startPoint y: 533, endPoint x: 754, endPoint y: 611, distance: 426.2
click at [754, 611] on span "Postal and courier services, janitors, electricians and other contractors that …" at bounding box center [544, 575] width 423 height 99
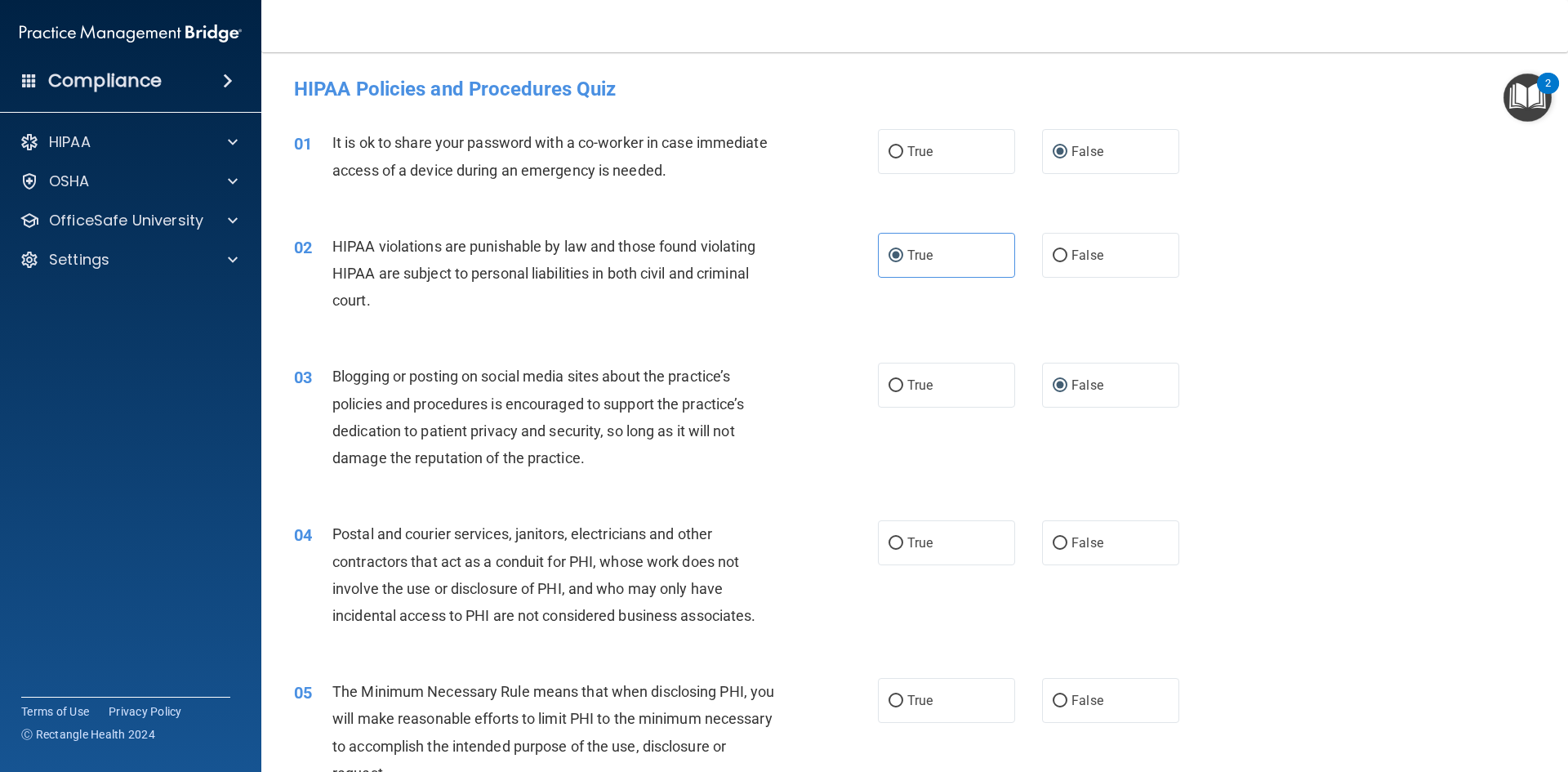
click at [761, 618] on div "Postal and courier services, janitors, electricians and other contractors that …" at bounding box center [560, 575] width 457 height 108
click at [739, 608] on span "Postal and courier services, janitors, electricians and other contractors that …" at bounding box center [544, 575] width 423 height 99
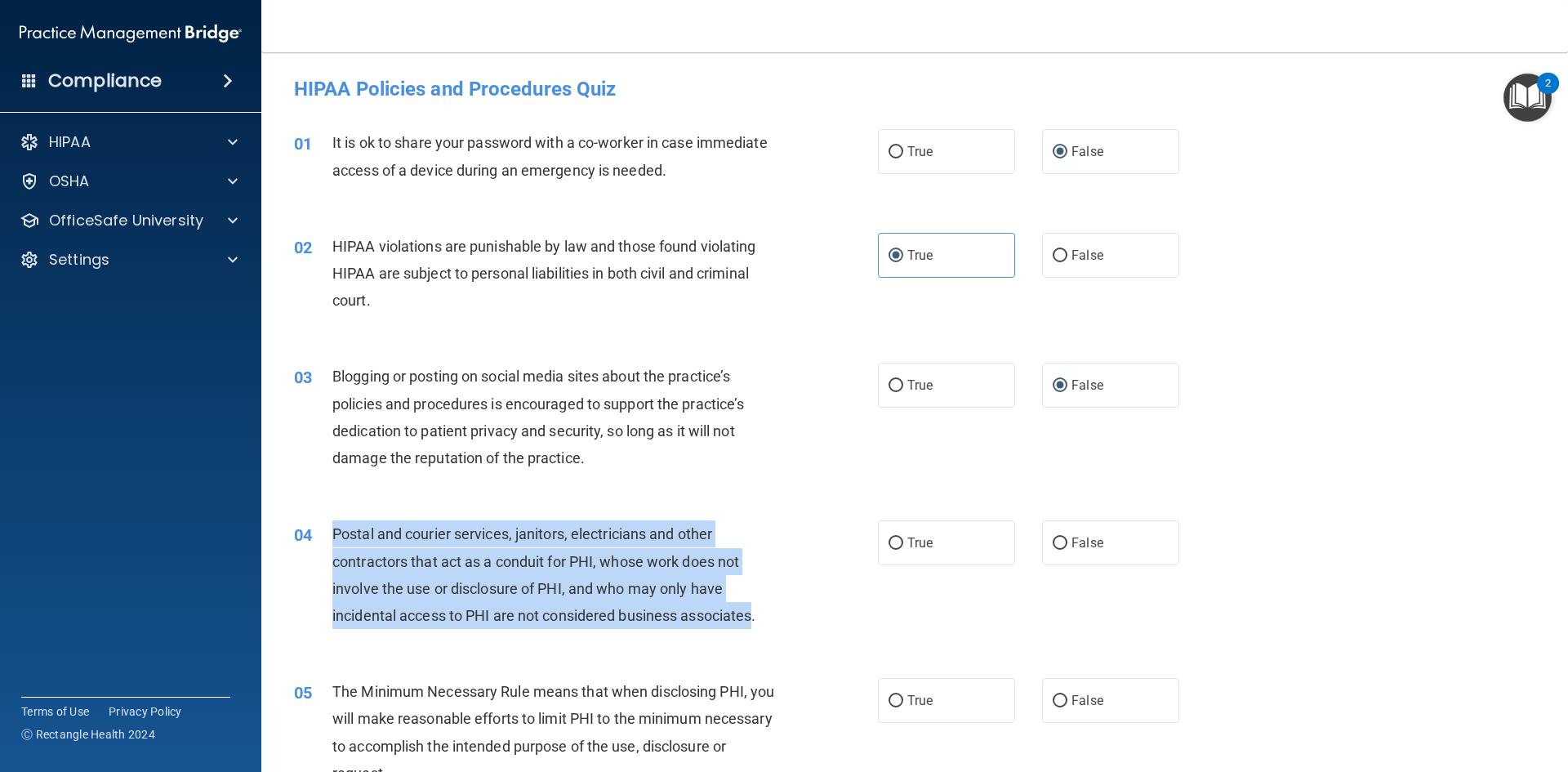
drag, startPoint x: 331, startPoint y: 534, endPoint x: 754, endPoint y: 618, distance: 431.3
click at [754, 618] on span "Postal and courier services, janitors, electricians and other contractors that …" at bounding box center [544, 575] width 423 height 99
click at [678, 596] on span "Postal and courier services, janitors, electricians and other contractors that …" at bounding box center [544, 575] width 423 height 99
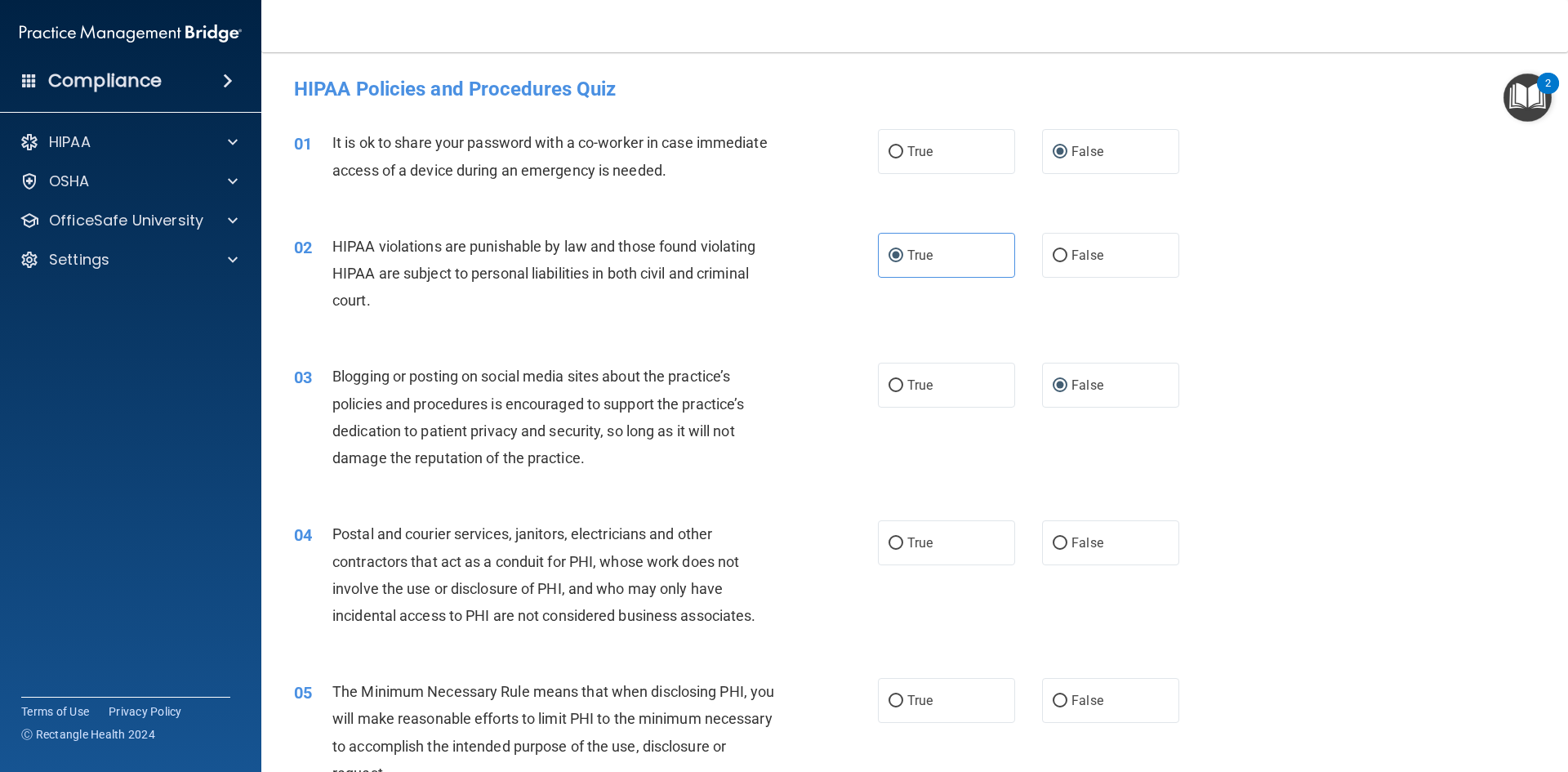
click at [389, 531] on span "Postal and courier services, janitors, electricians and other contractors that …" at bounding box center [544, 575] width 423 height 99
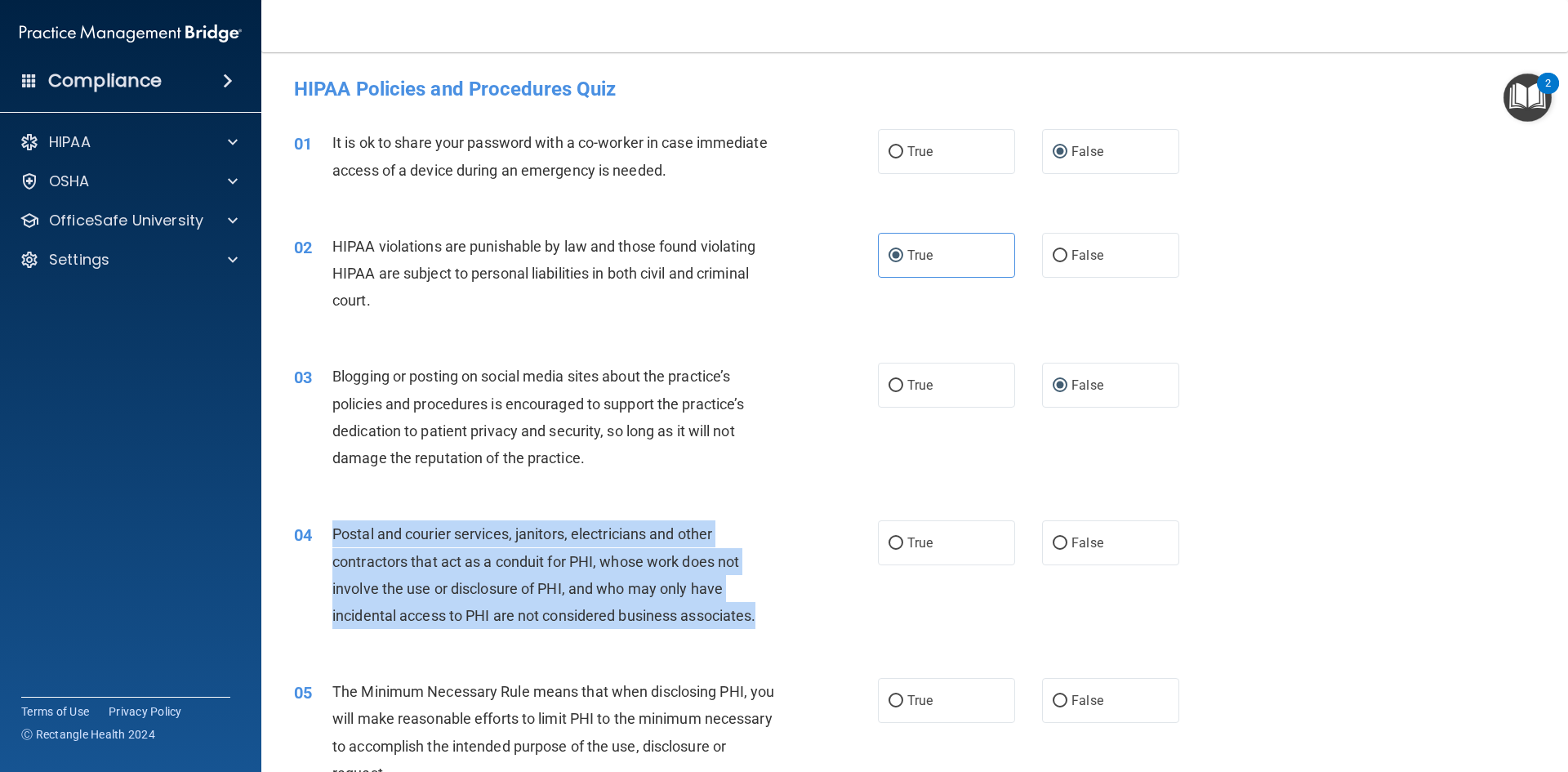
drag, startPoint x: 332, startPoint y: 532, endPoint x: 767, endPoint y: 624, distance: 444.6
click at [767, 624] on div "Postal and courier services, janitors, electricians and other contractors that …" at bounding box center [560, 575] width 457 height 108
copy span "Postal and courier services, janitors, electricians and other contractors that …"
click at [892, 546] on input "True" at bounding box center [895, 544] width 15 height 12
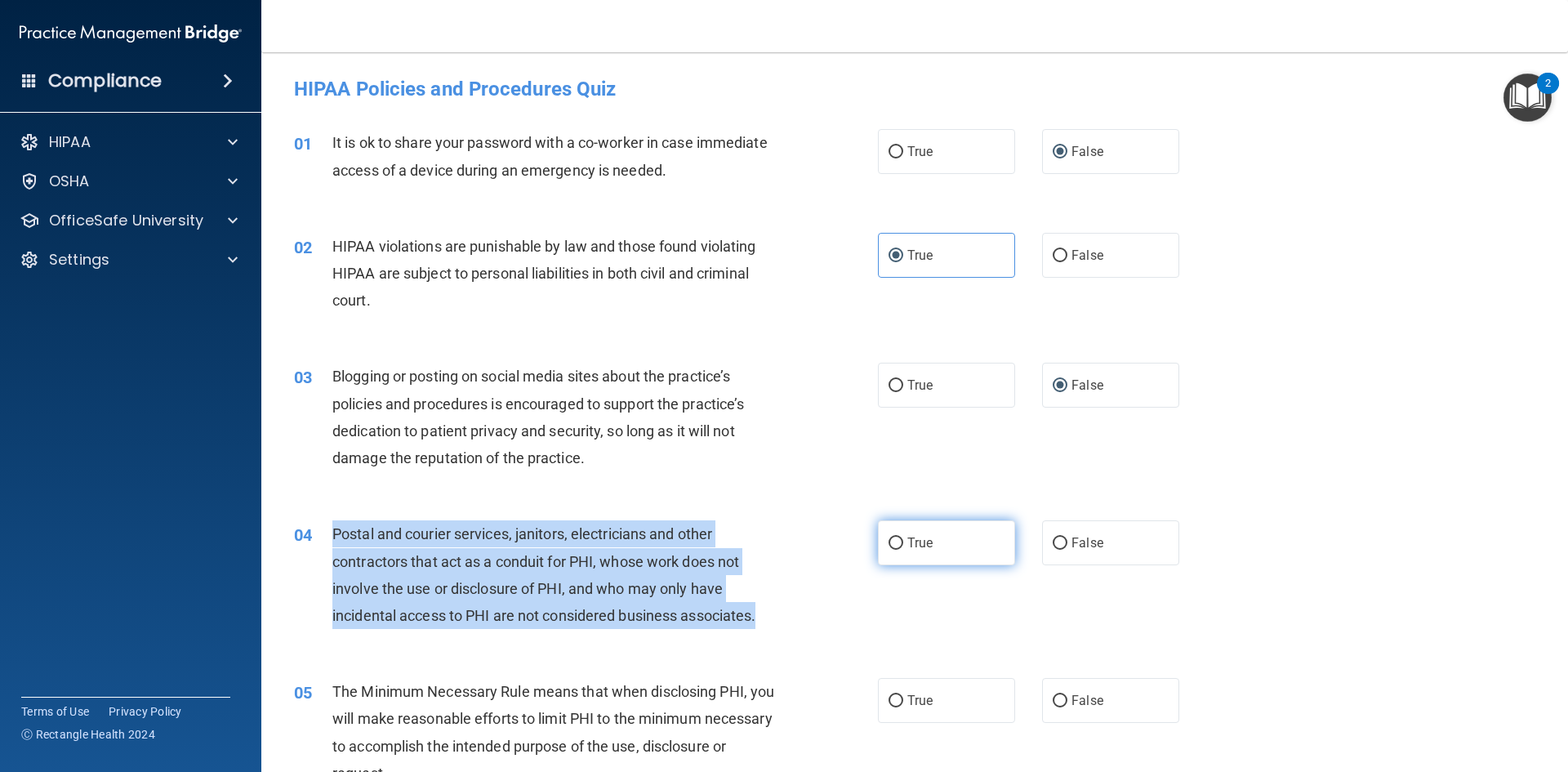
radio input "true"
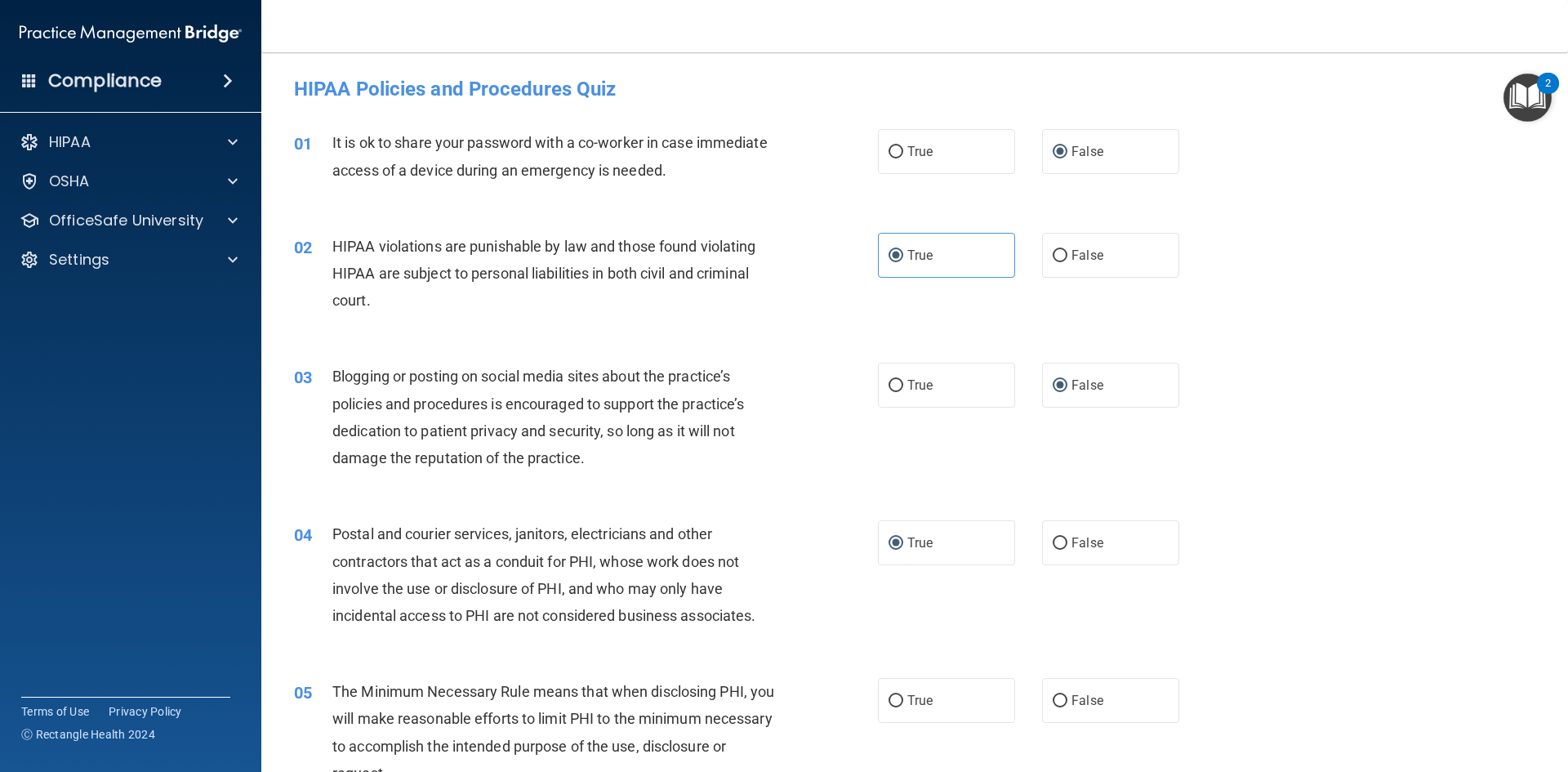
click at [1355, 502] on div "04 Postal and courier services, janitors, electricians and other contractors th…" at bounding box center [915, 578] width 1266 height 157
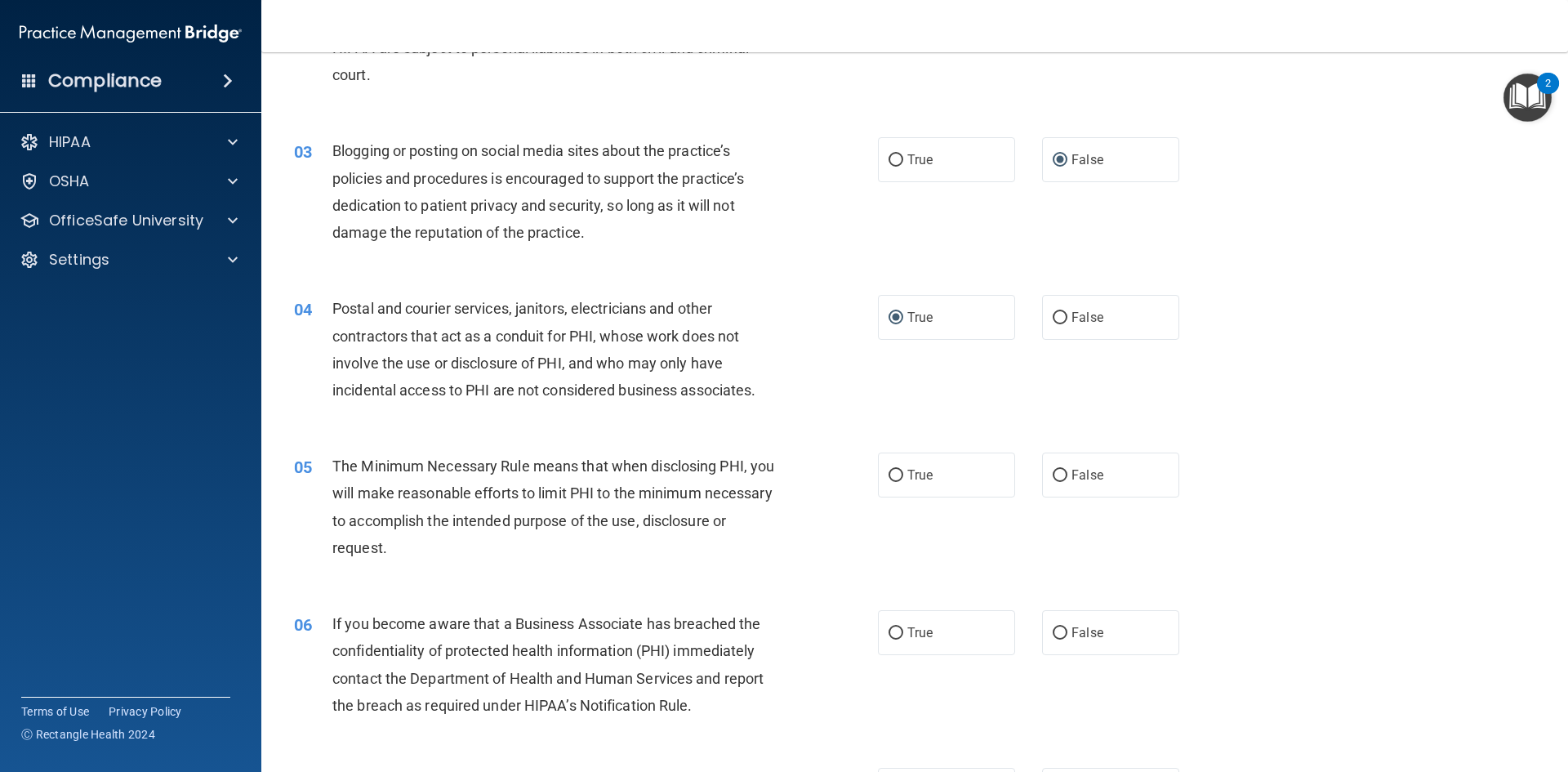
scroll to position [327, 0]
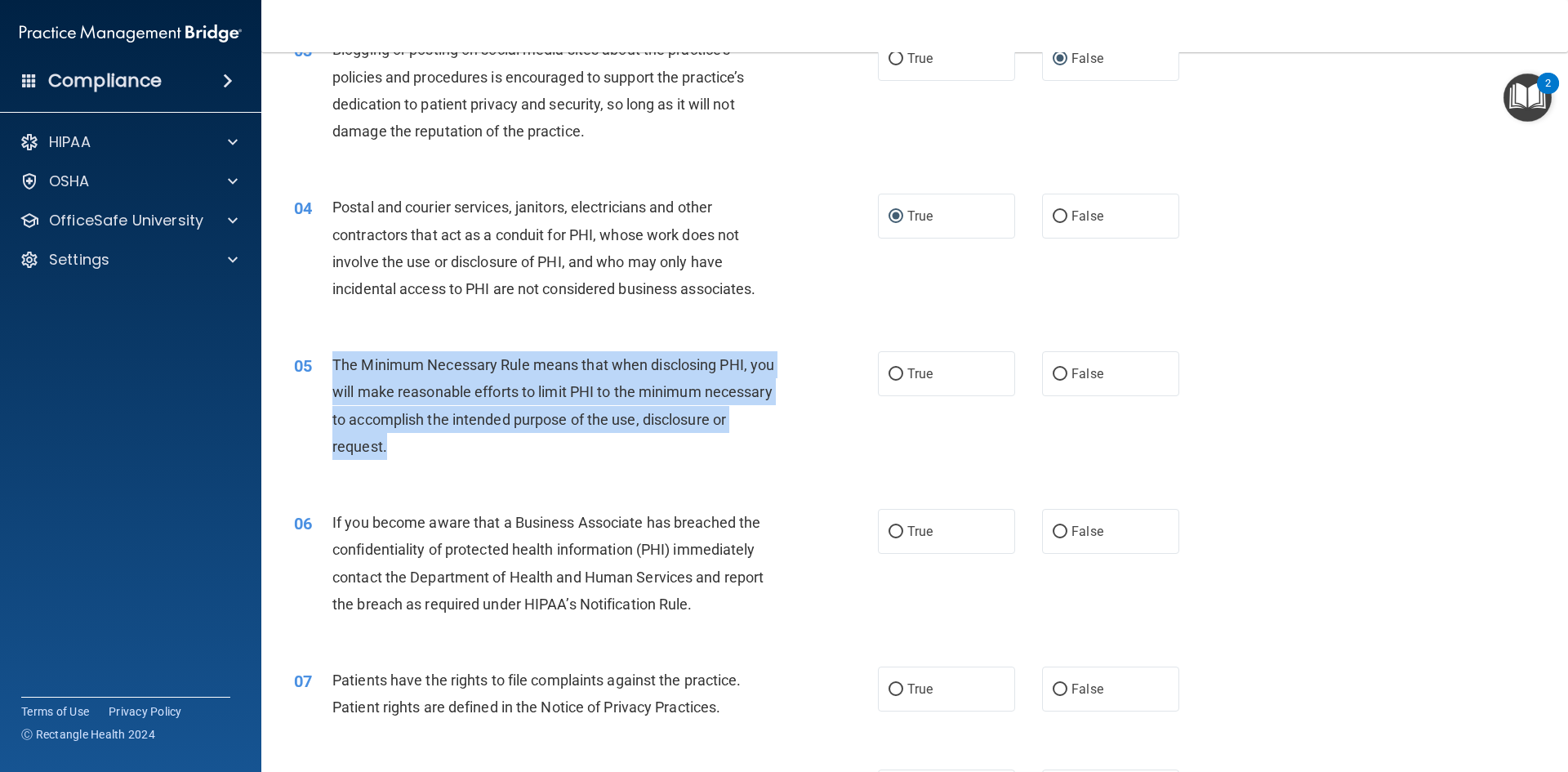
drag, startPoint x: 334, startPoint y: 363, endPoint x: 738, endPoint y: 448, distance: 412.8
click at [738, 448] on div "The Minimum Necessary Rule means that when disclosing PHI, you will make reason…" at bounding box center [560, 405] width 457 height 108
copy span "The Minimum Necessary Rule means that when disclosing PHI, you will make reason…"
click at [881, 374] on label "True" at bounding box center [947, 374] width 138 height 45
click at [889, 374] on input "True" at bounding box center [895, 374] width 15 height 12
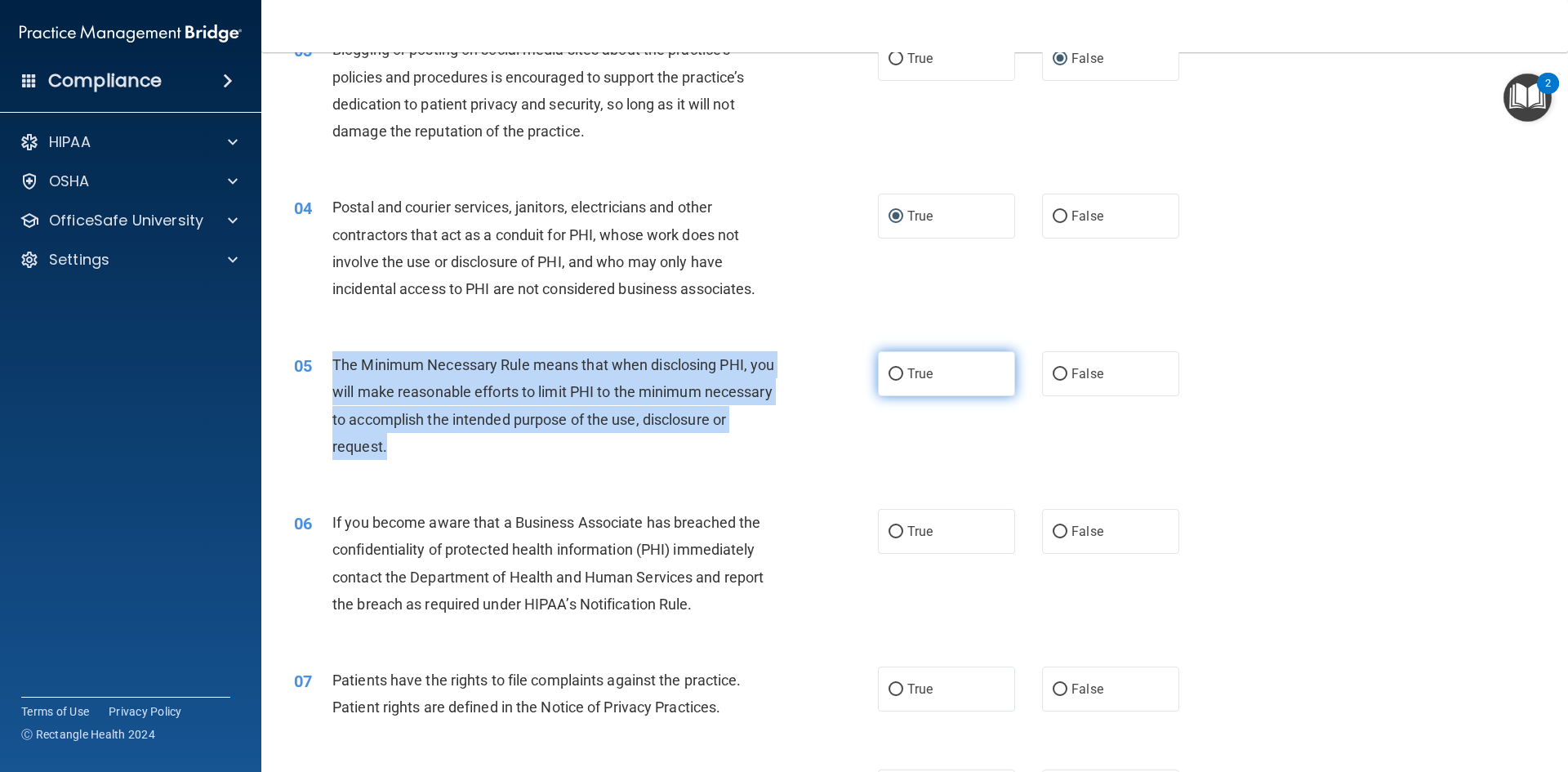
radio input "true"
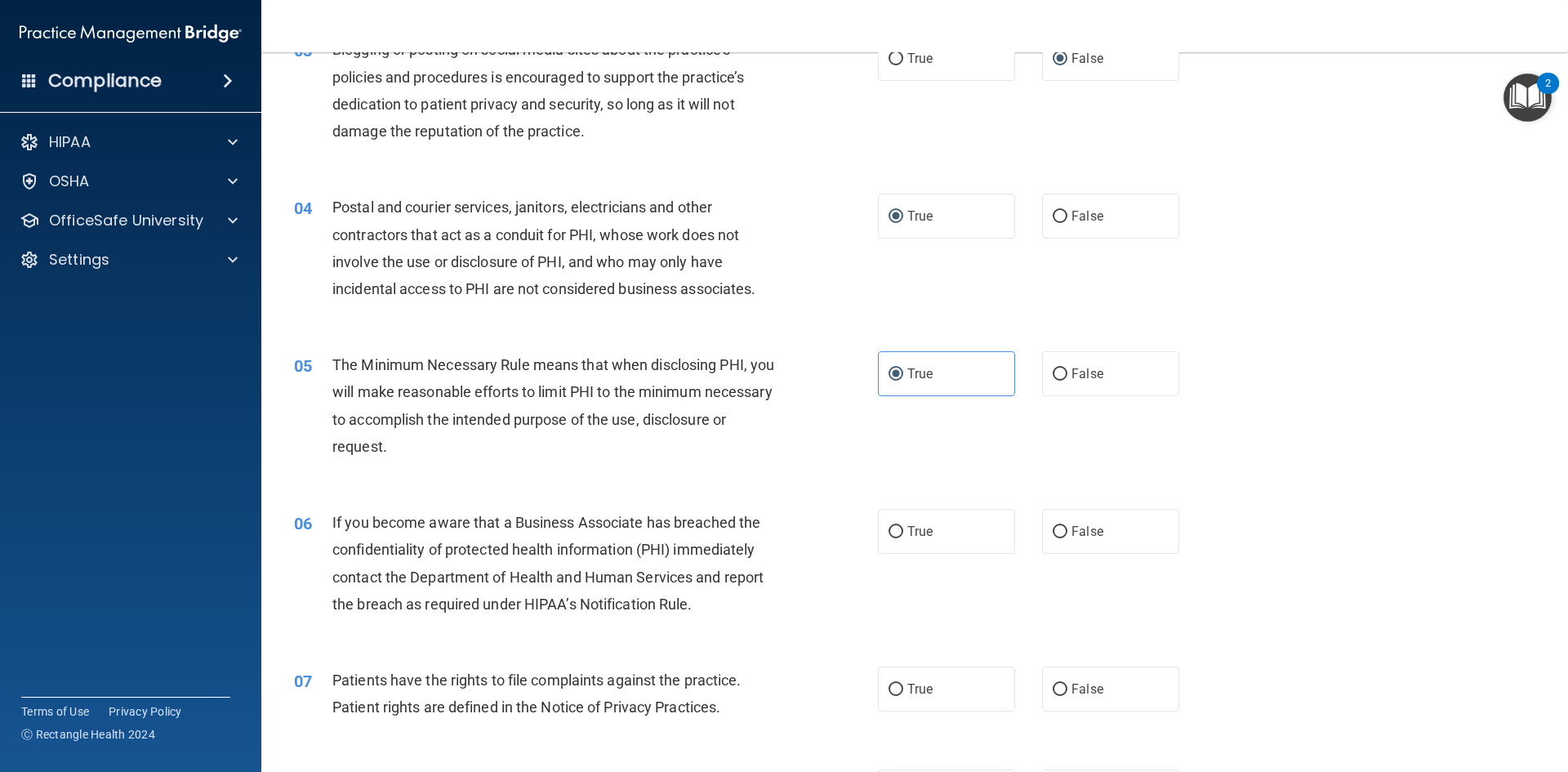
click at [1414, 366] on div "05 The Minimum Necessary Rule means that when disclosing PHI, you will make rea…" at bounding box center [915, 410] width 1266 height 157
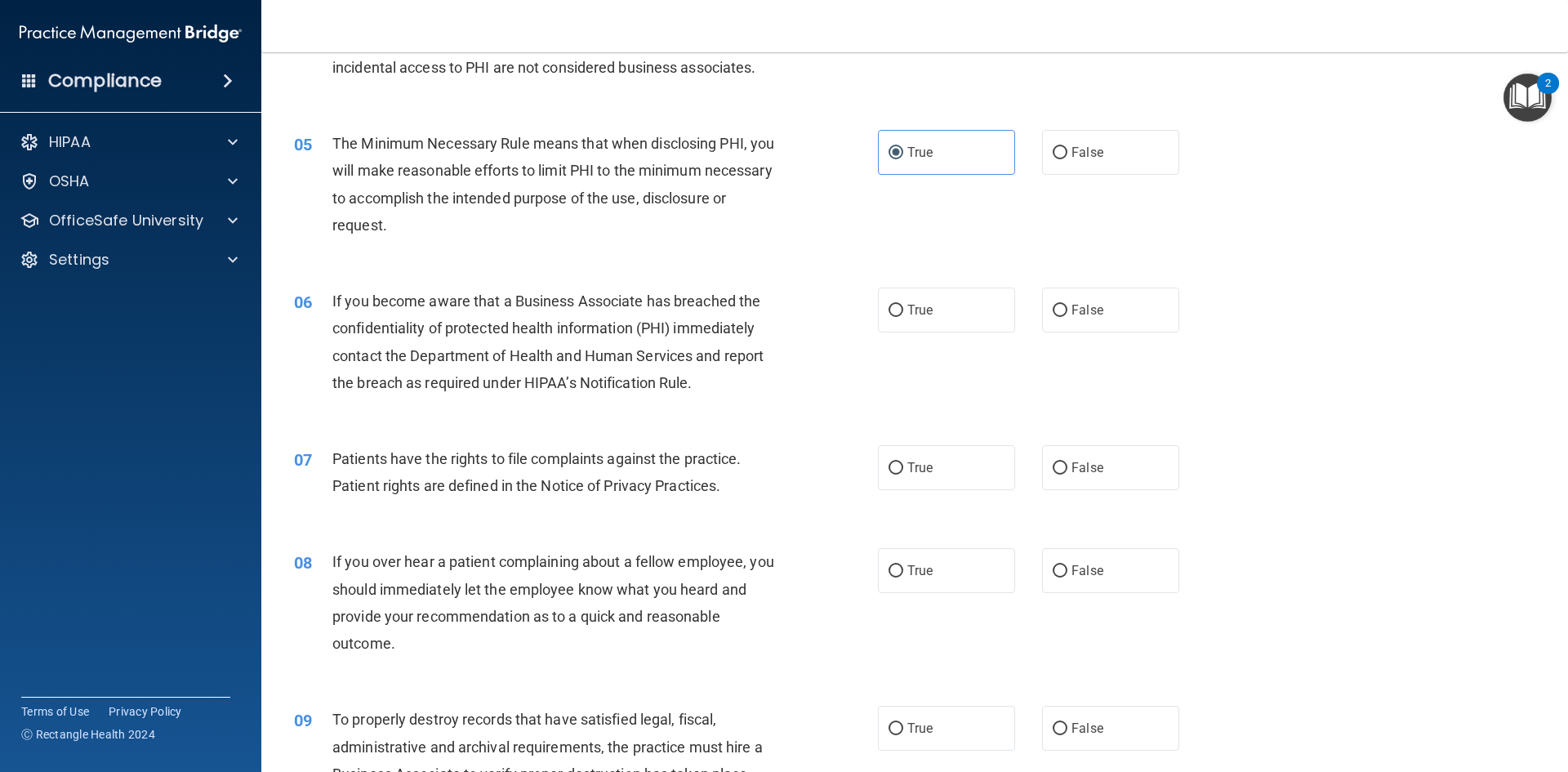
scroll to position [572, 0]
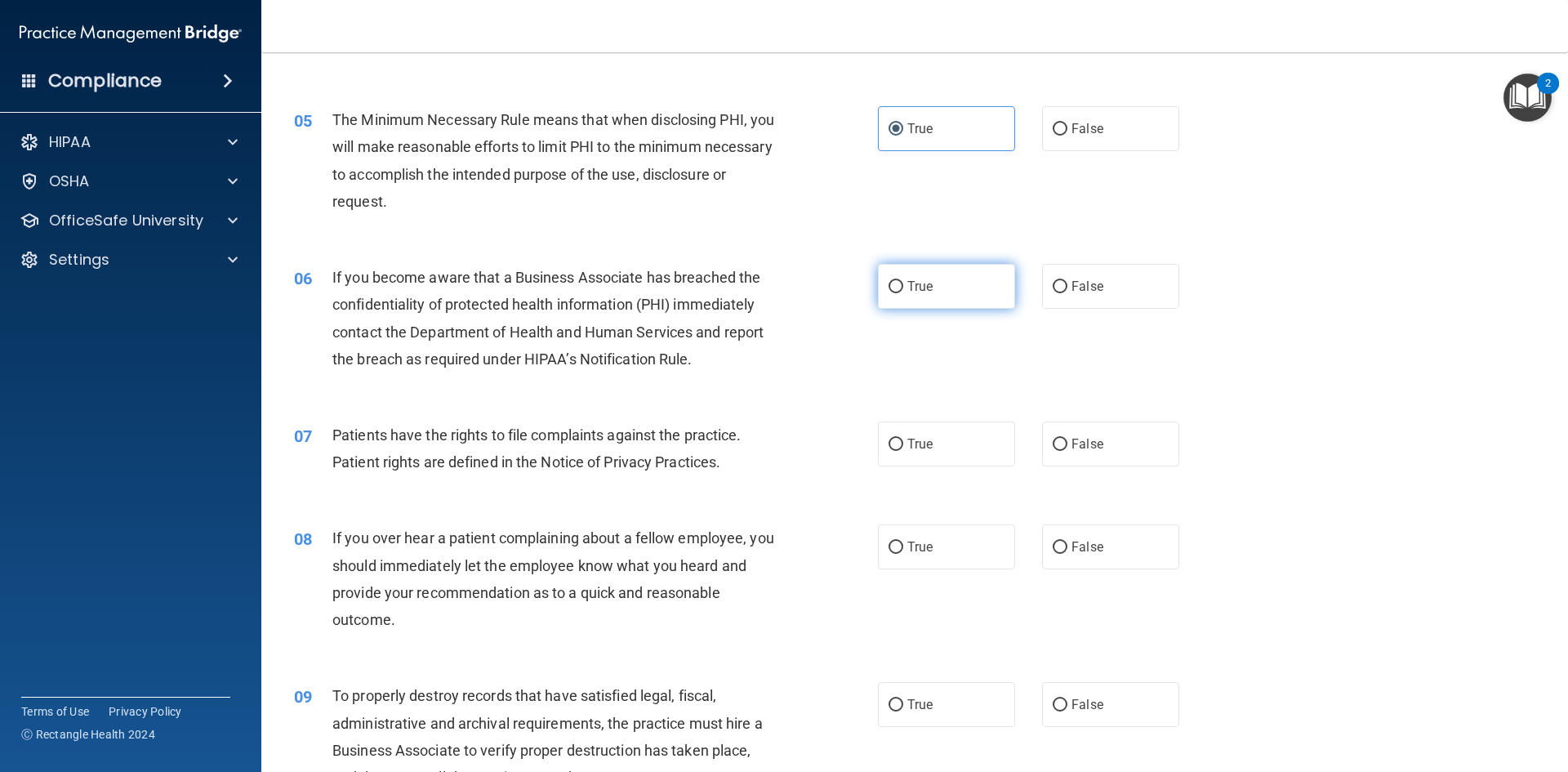
click at [944, 292] on label "True" at bounding box center [947, 287] width 138 height 45
click at [903, 292] on input "True" at bounding box center [895, 287] width 15 height 12
radio input "true"
click at [1366, 251] on div "06 If you become aware that a Business Associate has breached the confidentiali…" at bounding box center [915, 322] width 1266 height 157
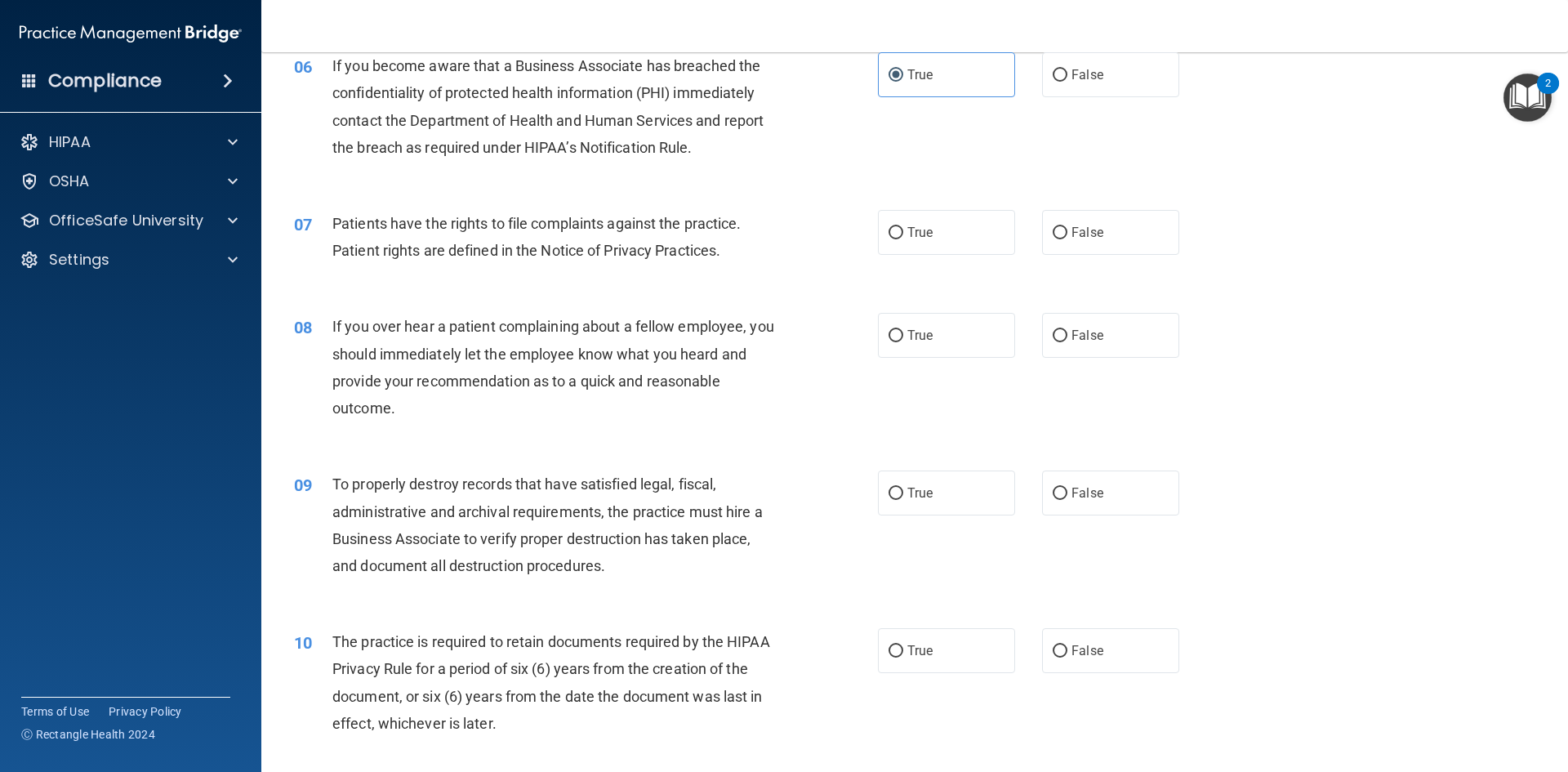
scroll to position [817, 0]
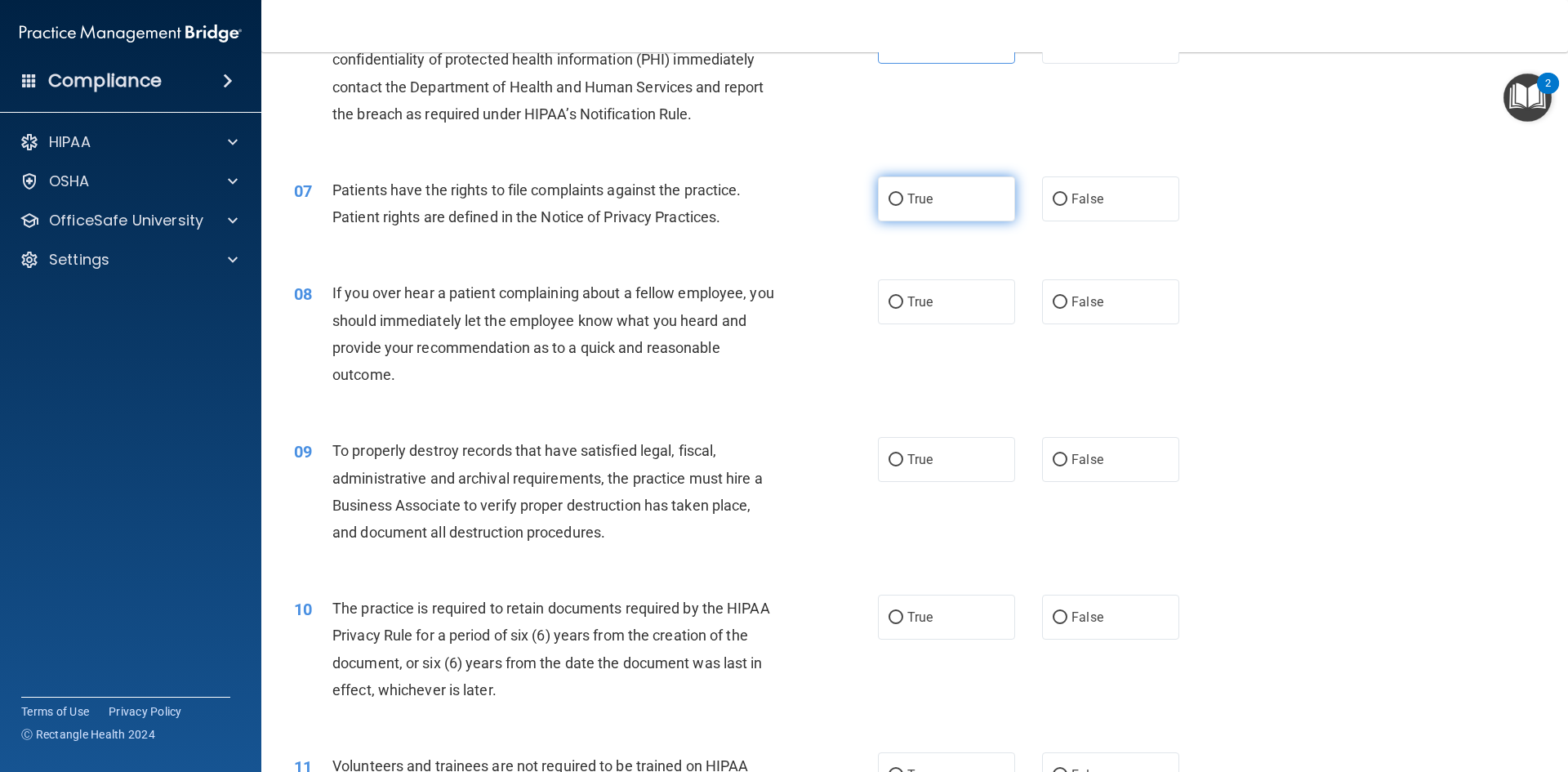
click at [976, 207] on label "True" at bounding box center [947, 199] width 138 height 45
click at [903, 206] on input "True" at bounding box center [895, 200] width 15 height 12
radio input "true"
drag, startPoint x: 334, startPoint y: 289, endPoint x: 573, endPoint y: 290, distance: 239.0
click at [568, 290] on span "If you over hear a patient complaining about a fellow employee, you should imme…" at bounding box center [553, 333] width 442 height 99
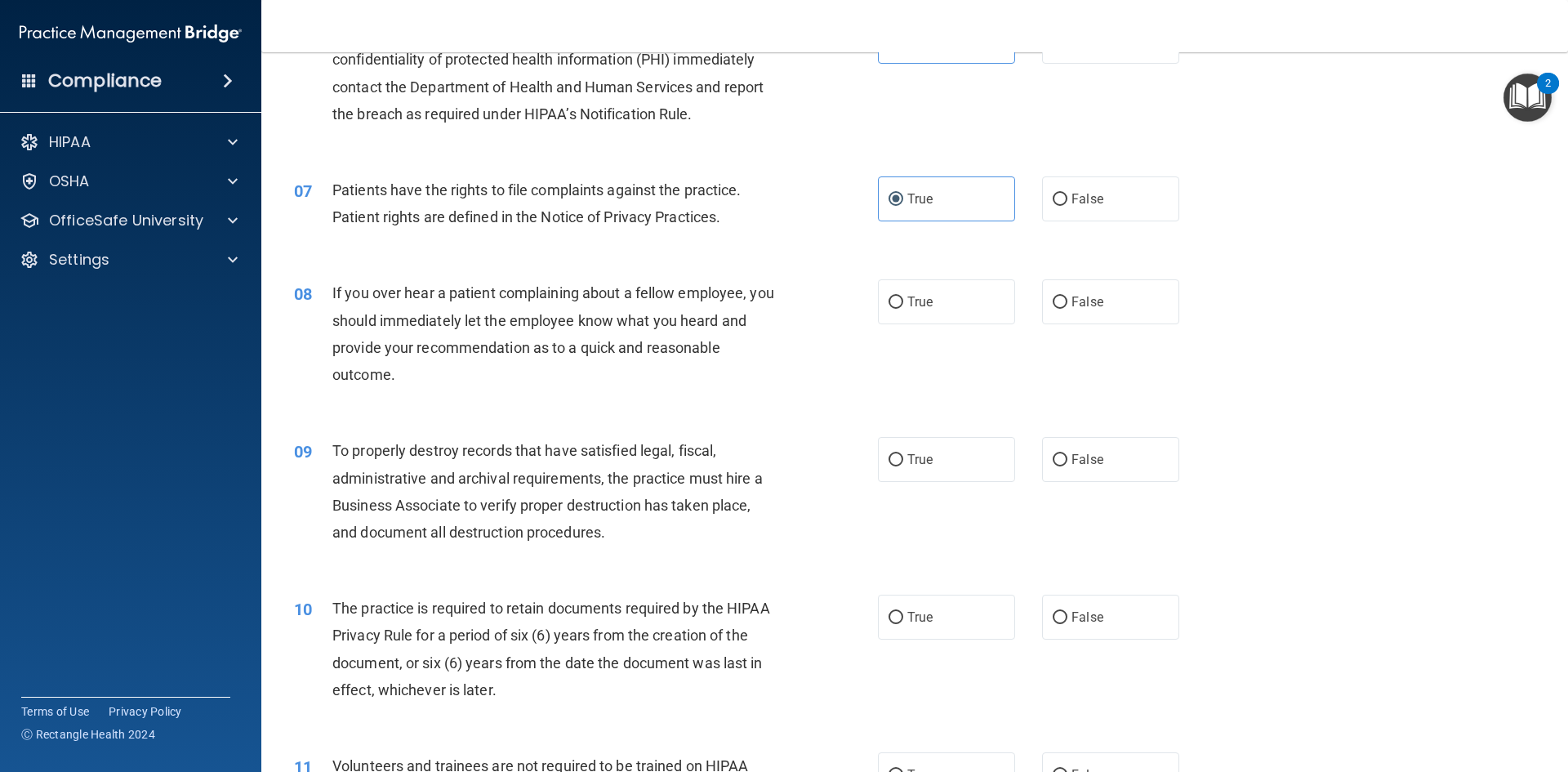
click at [573, 290] on span "If you over hear a patient complaining about a fellow employee, you should imme…" at bounding box center [553, 333] width 442 height 99
click at [574, 290] on span "If you over hear a patient complaining about a fellow employee, you should imme…" at bounding box center [553, 333] width 442 height 99
click at [331, 292] on div "08" at bounding box center [307, 294] width 51 height 30
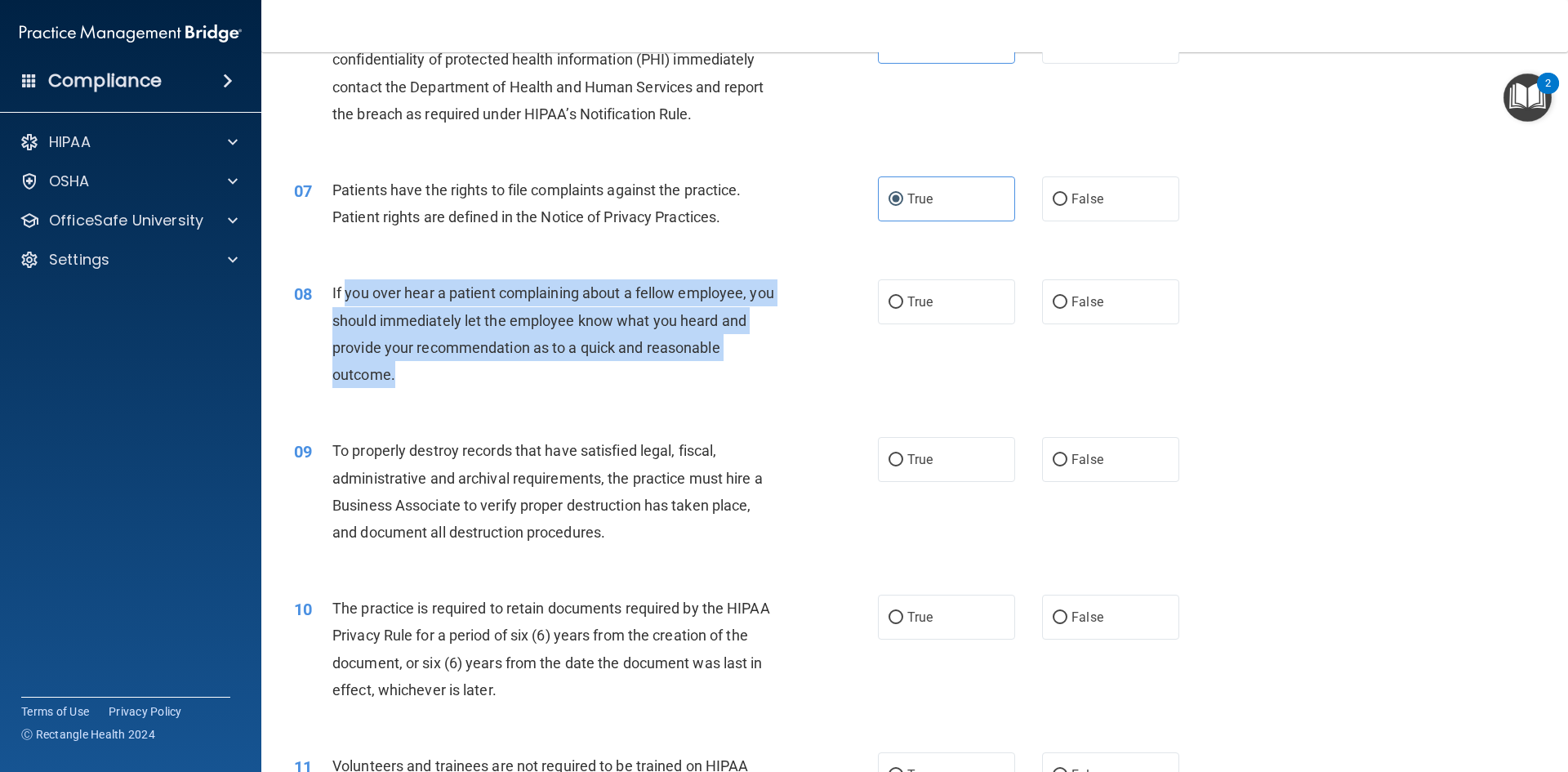
drag, startPoint x: 509, startPoint y: 292, endPoint x: 426, endPoint y: 332, distance: 92.1
click at [785, 375] on div "08 If you over hear a patient complaining about a fellow employee, you should i…" at bounding box center [586, 338] width 633 height 117
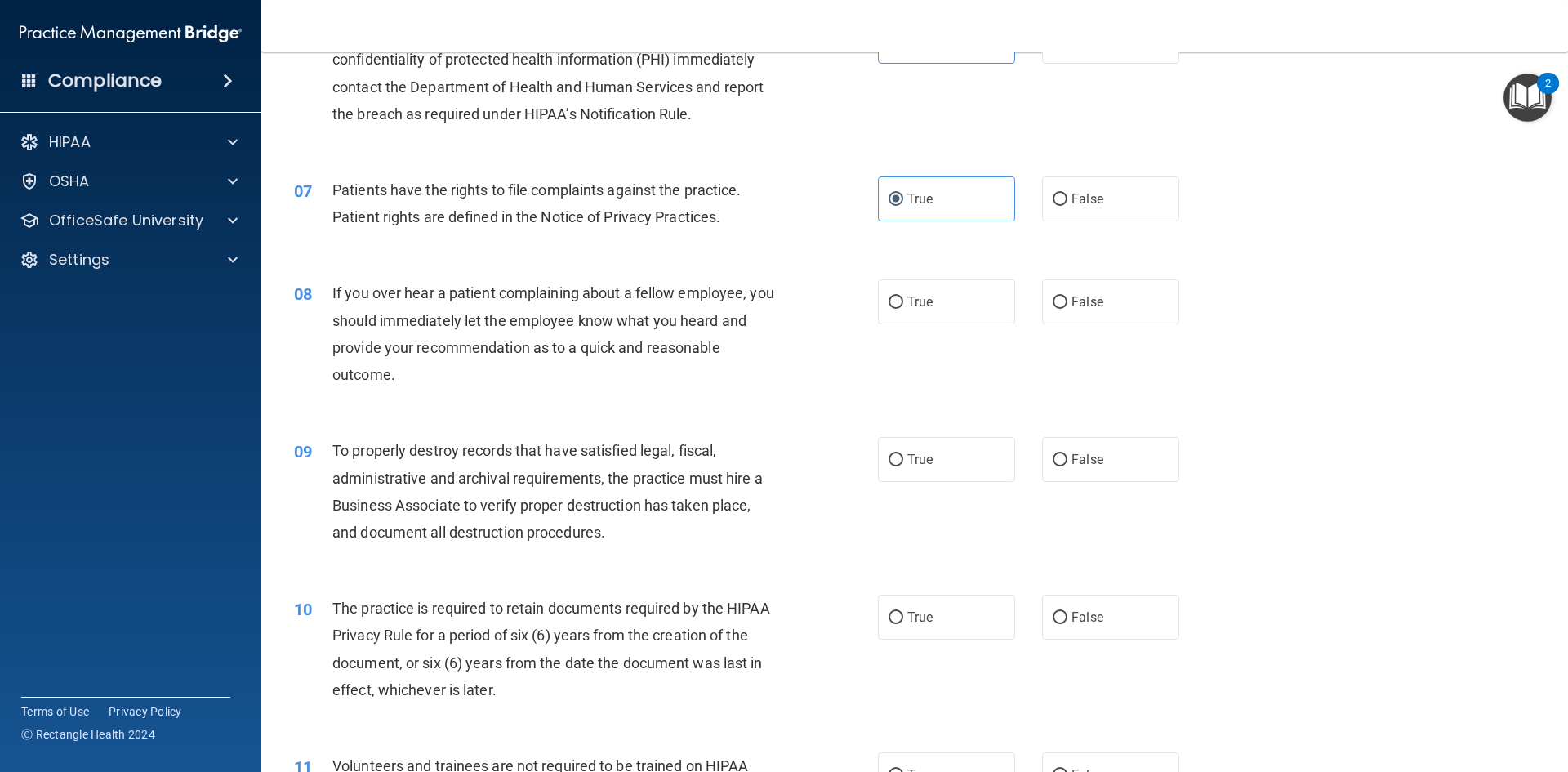
click at [322, 275] on div "08 If you over hear a patient complaining about a fellow employee, you should i…" at bounding box center [915, 337] width 1266 height 157
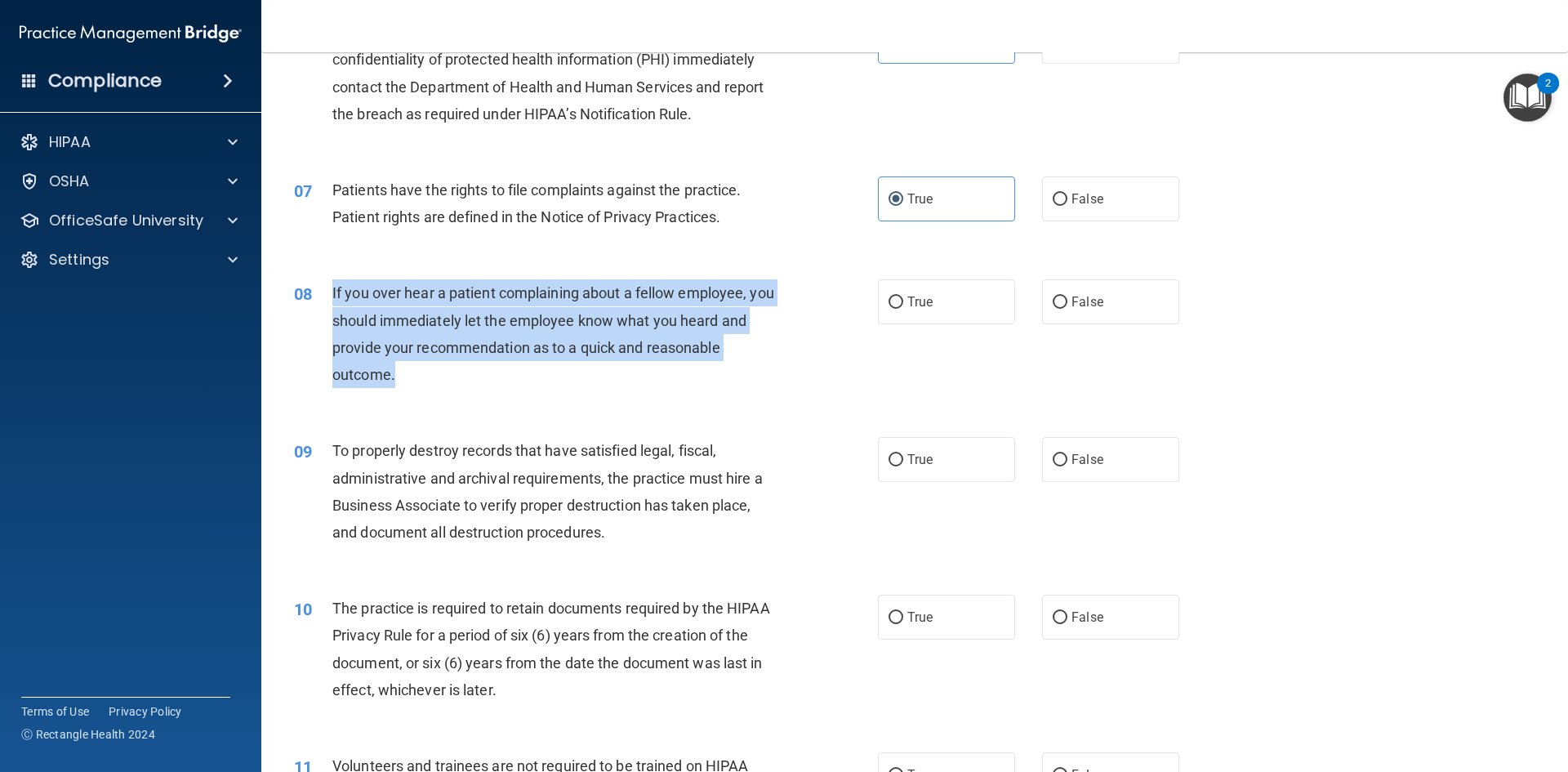
drag, startPoint x: 330, startPoint y: 290, endPoint x: 751, endPoint y: 374, distance: 429.3
click at [751, 374] on div "08 If you over hear a patient complaining about a fellow employee, you should i…" at bounding box center [586, 338] width 633 height 117
copy div "If you over hear a patient complaining about a fellow employee, you should imme…"
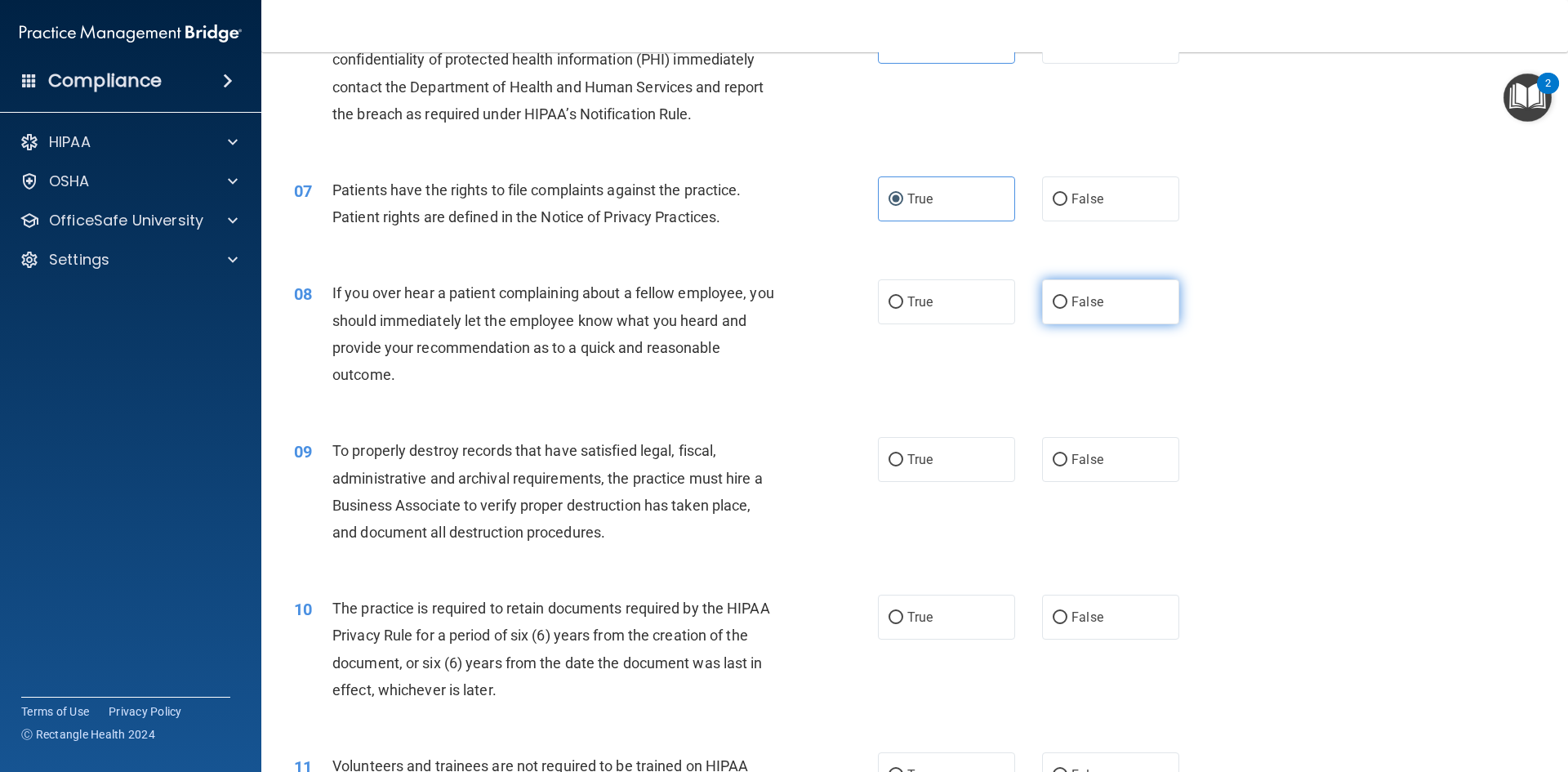
click at [1078, 295] on span "False" at bounding box center [1087, 302] width 32 height 15
click at [1067, 297] on input "False" at bounding box center [1060, 303] width 15 height 12
radio input "true"
click at [1254, 299] on div "08 If you over hear a patient complaining about a fellow employee, you should i…" at bounding box center [915, 337] width 1266 height 157
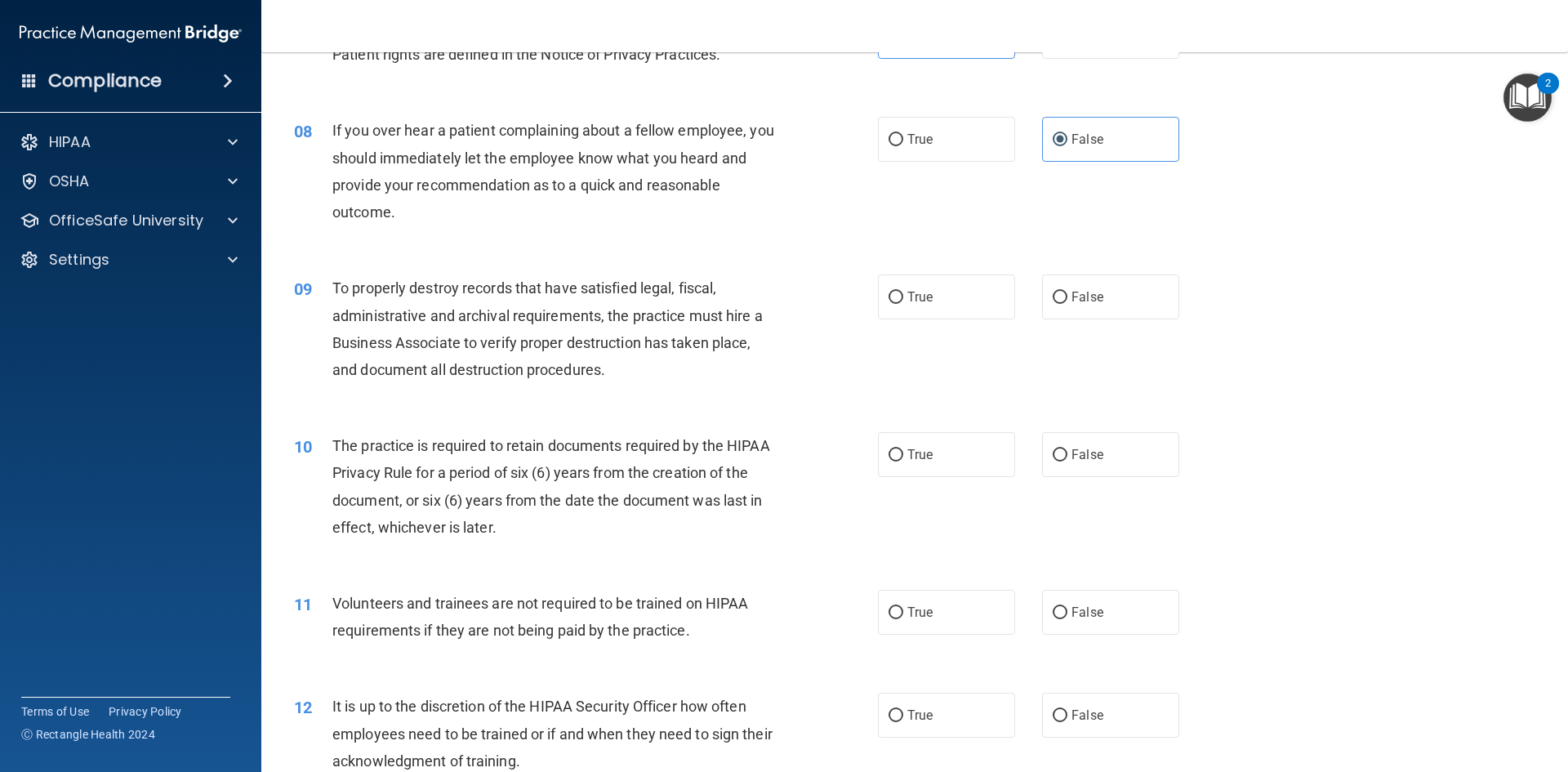
scroll to position [980, 0]
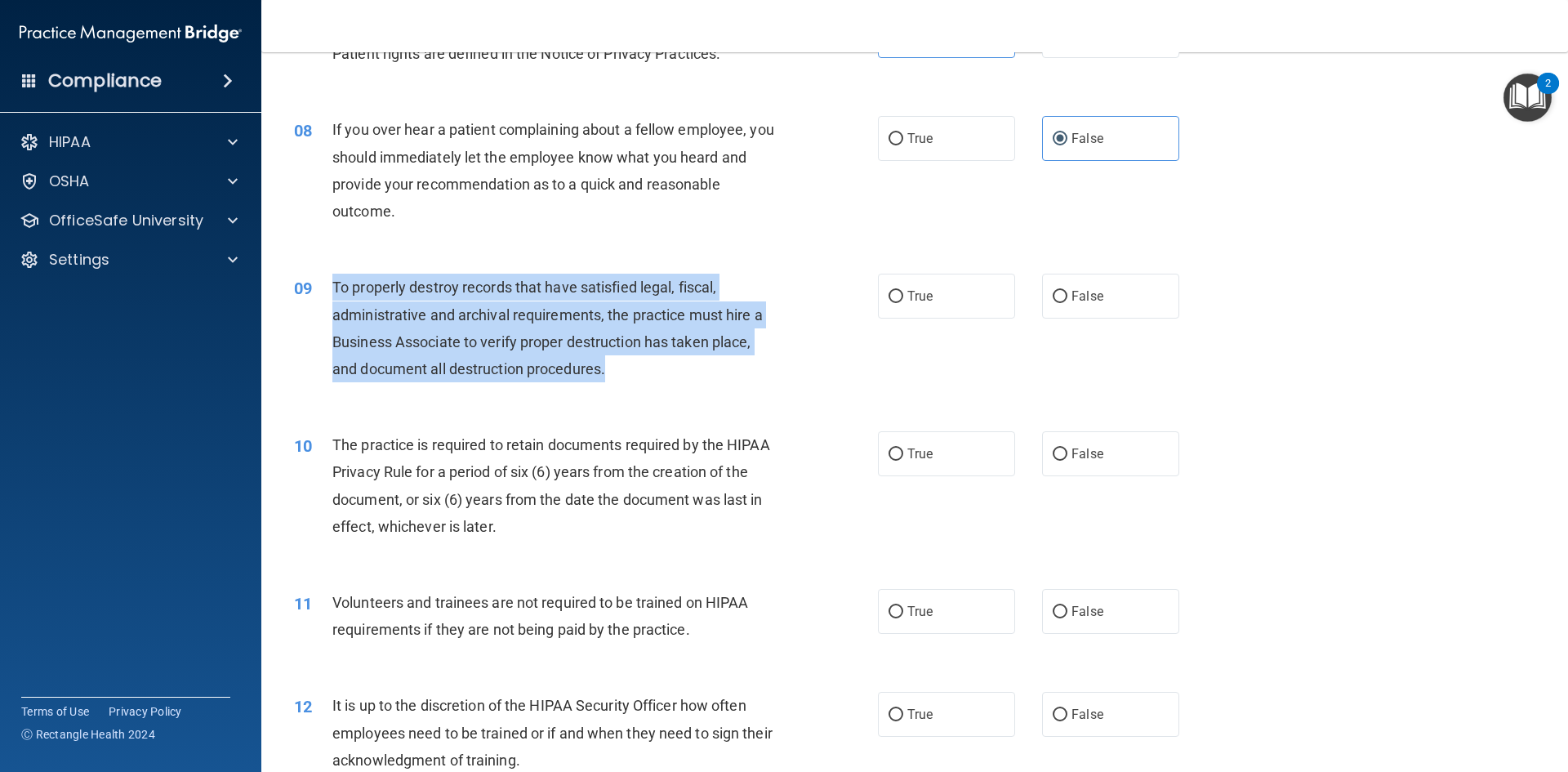
drag, startPoint x: 331, startPoint y: 289, endPoint x: 759, endPoint y: 367, distance: 435.0
click at [759, 367] on div "To properly destroy records that have satisfied legal, fiscal, administrative a…" at bounding box center [560, 328] width 457 height 108
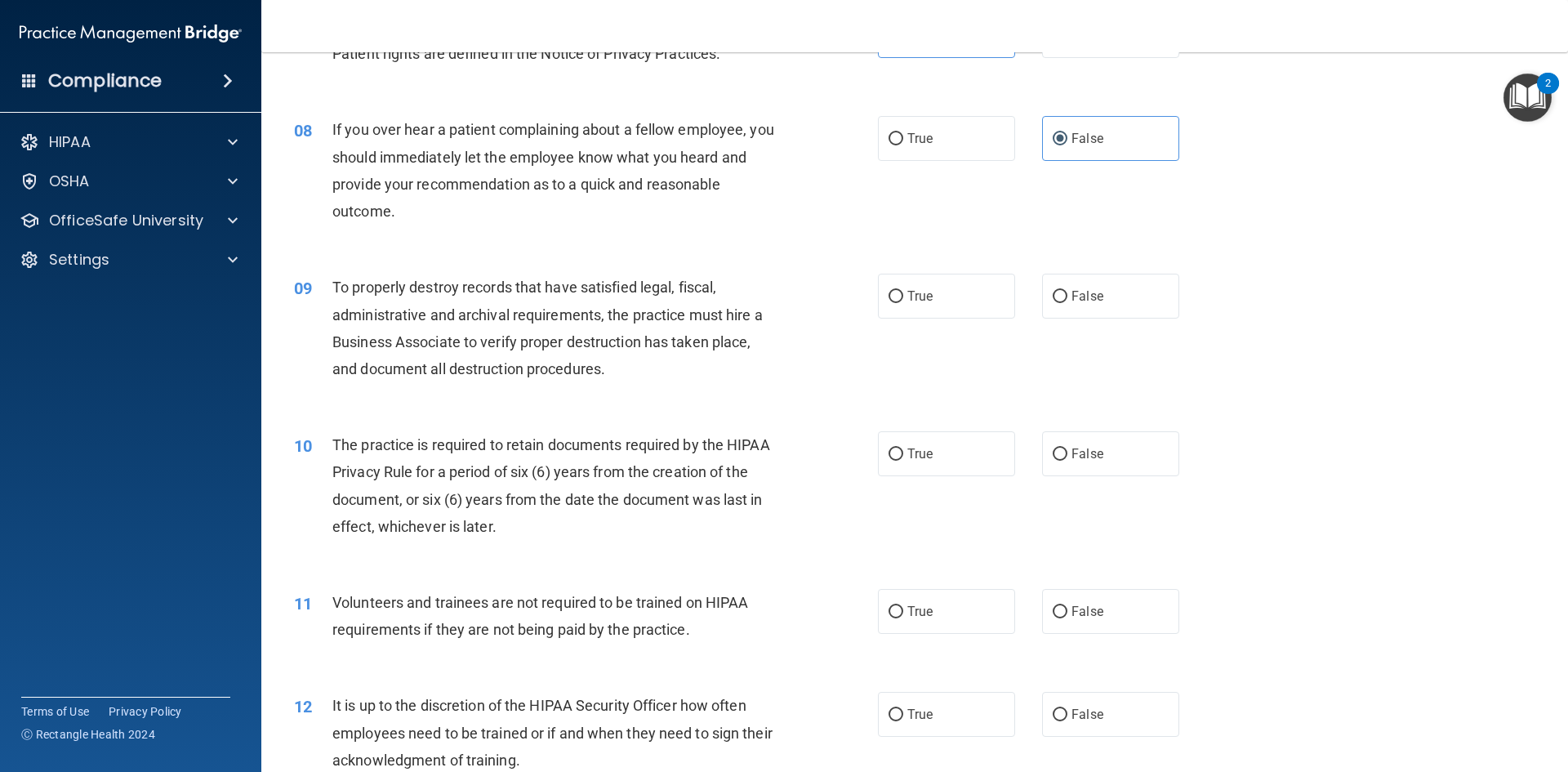
click at [671, 385] on div "09 To properly destroy records that have satisfied legal, fiscal, administrativ…" at bounding box center [586, 332] width 633 height 117
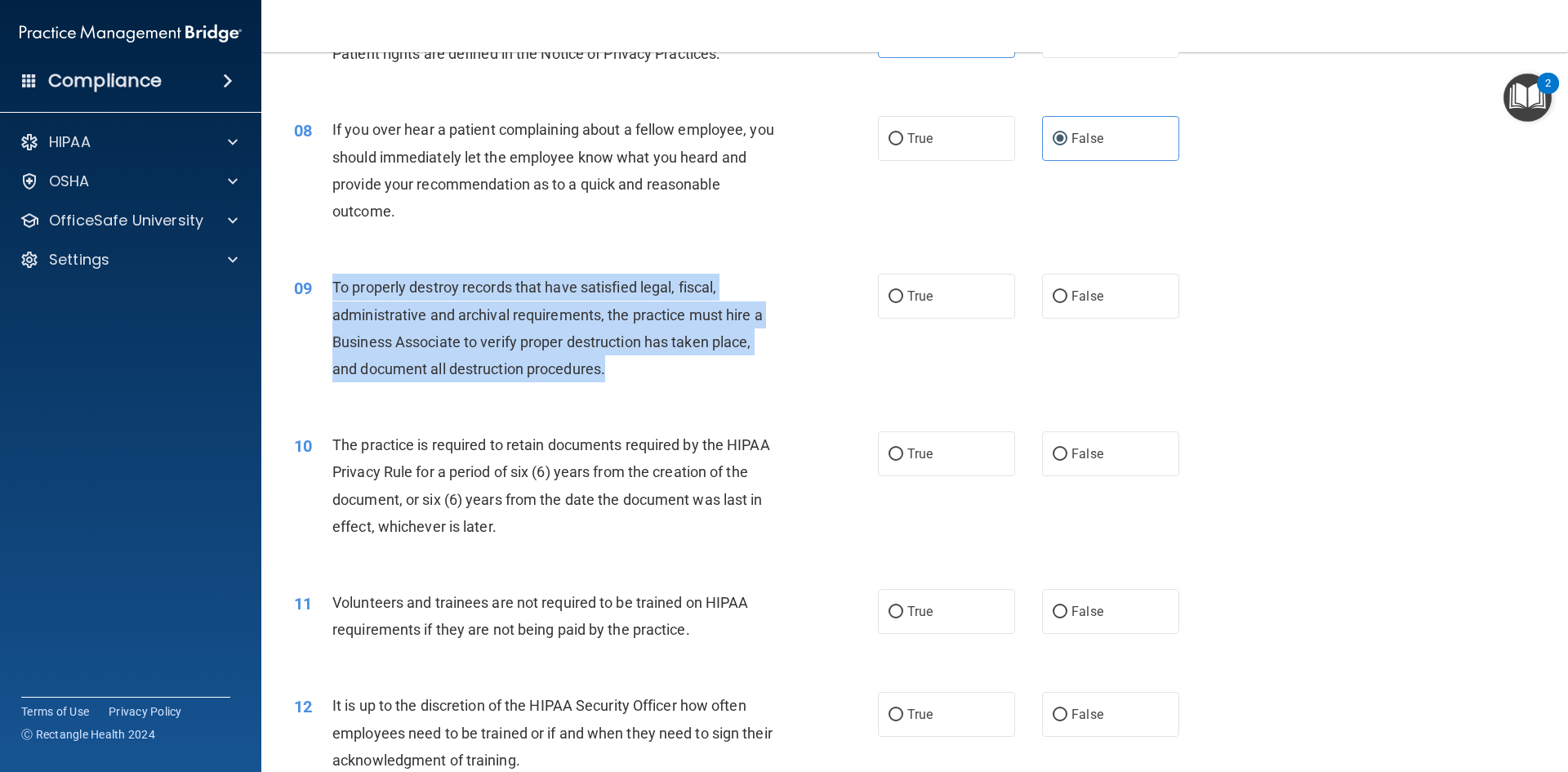
drag, startPoint x: 331, startPoint y: 290, endPoint x: 722, endPoint y: 367, distance: 398.5
click at [722, 367] on div "To properly destroy records that have satisfied legal, fiscal, administrative a…" at bounding box center [560, 328] width 457 height 108
copy span "To properly destroy records that have satisfied legal, fiscal, administrative a…"
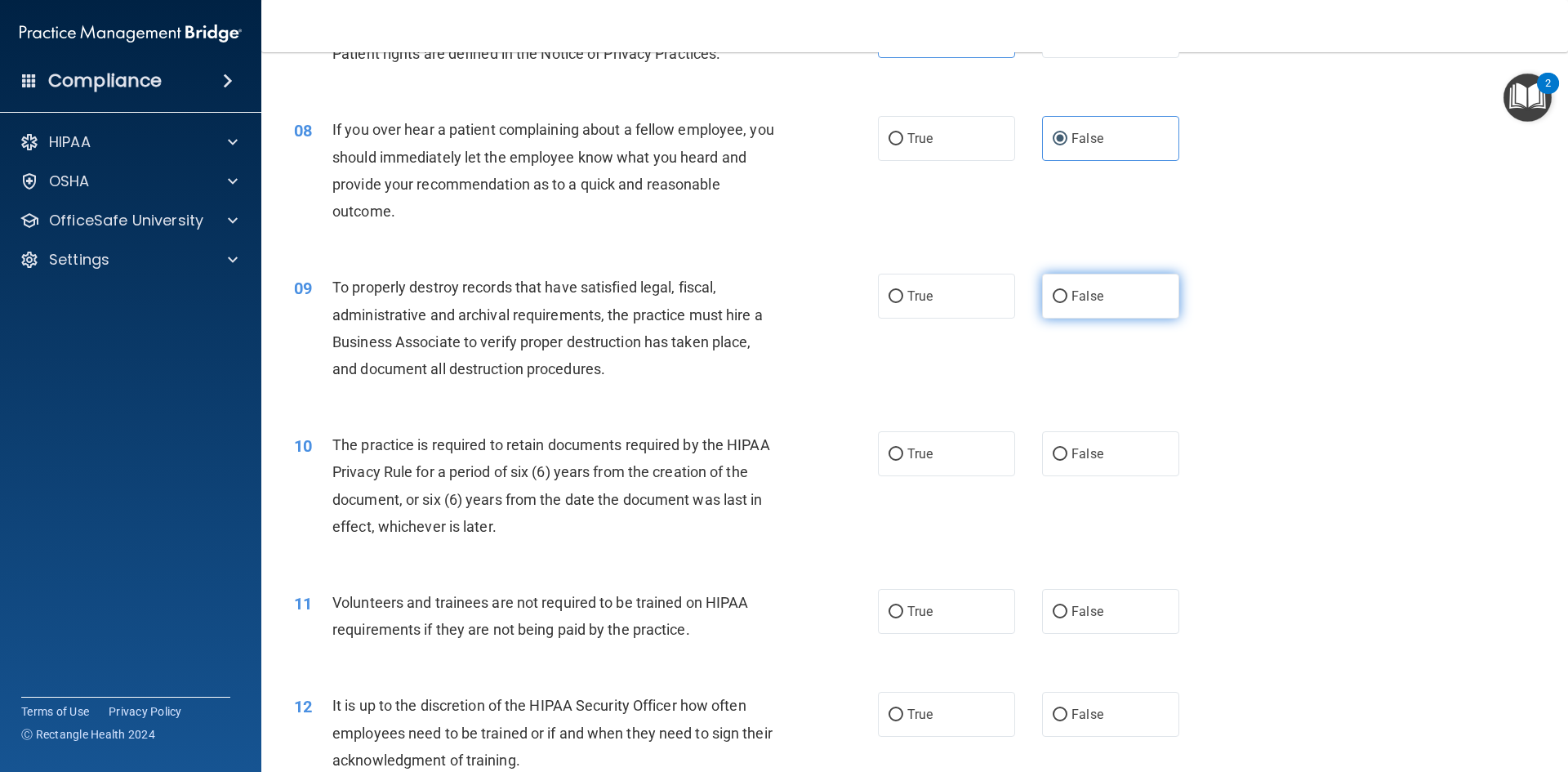
click at [1060, 304] on label "False" at bounding box center [1111, 296] width 138 height 45
click at [1060, 303] on input "False" at bounding box center [1060, 297] width 15 height 12
radio input "true"
click at [1246, 298] on div "09 To properly destroy records that have satisfied legal, fiscal, administrativ…" at bounding box center [915, 331] width 1266 height 157
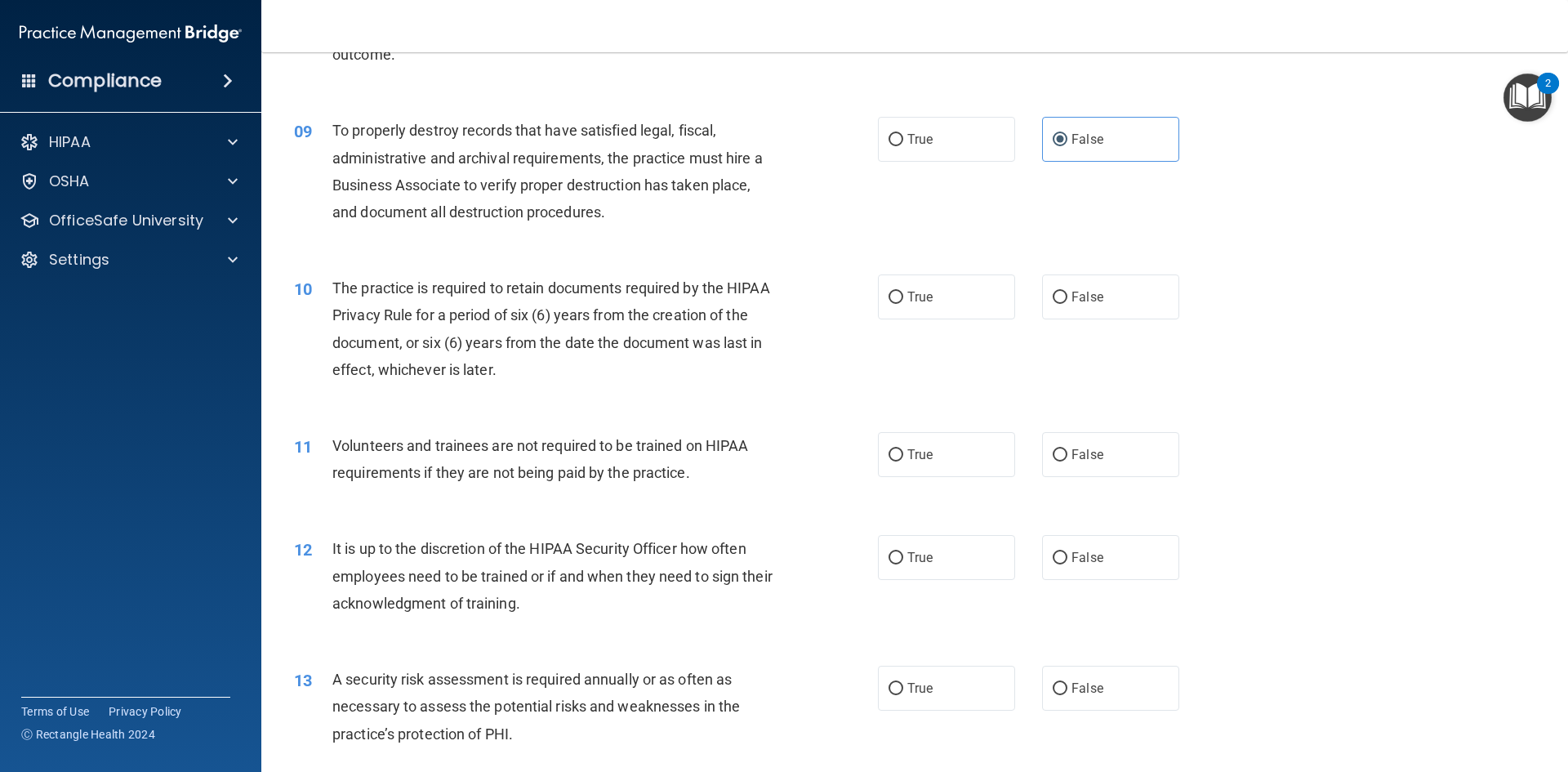
scroll to position [1144, 0]
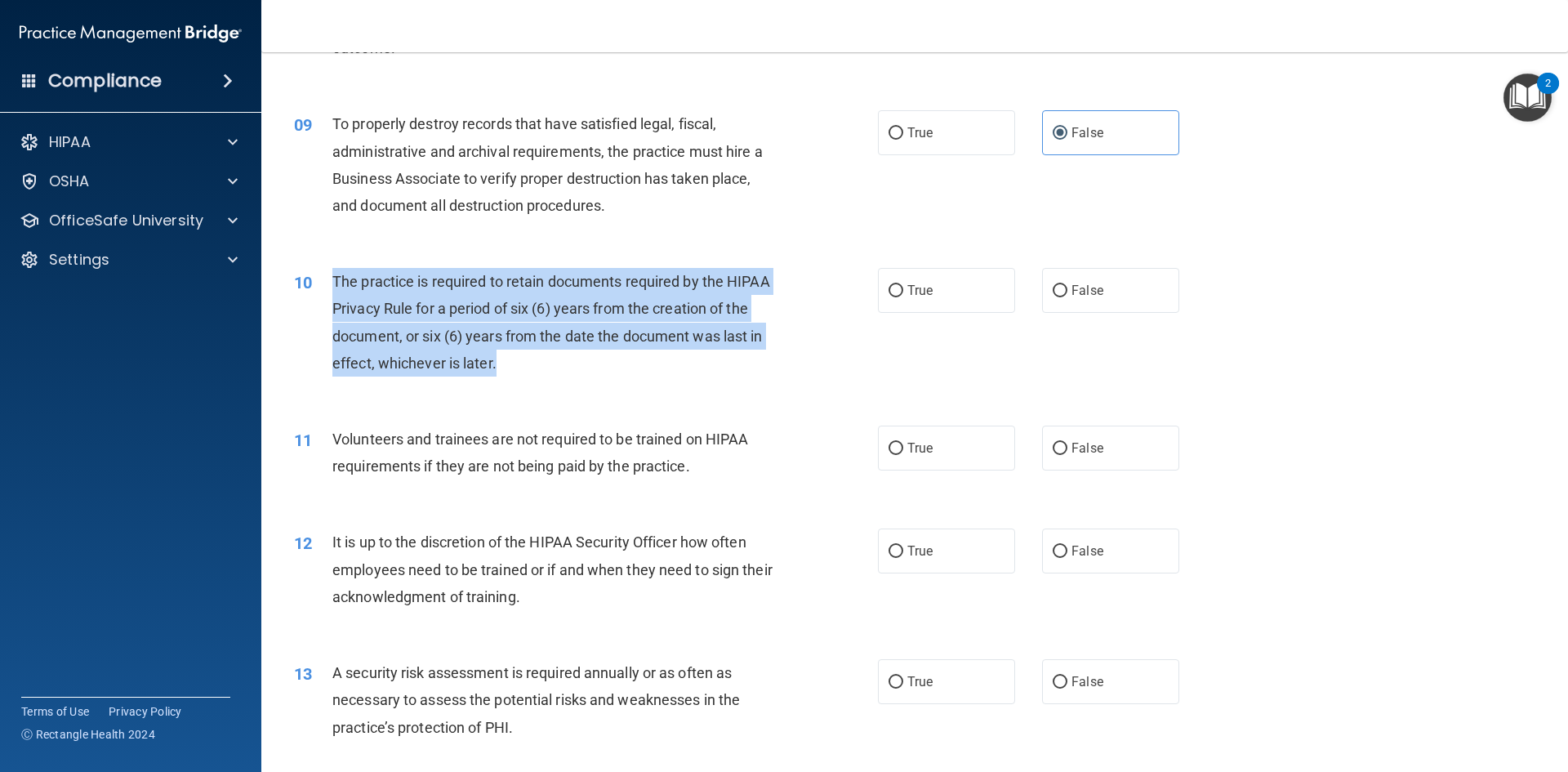
drag, startPoint x: 333, startPoint y: 281, endPoint x: 782, endPoint y: 355, distance: 455.1
click at [782, 355] on div "The practice is required to retain documents required by the HIPAA Privacy Rule…" at bounding box center [560, 322] width 457 height 108
copy span "The practice is required to retain documents required by the HIPAA Privacy Rule…"
click at [895, 293] on input "True" at bounding box center [895, 291] width 15 height 12
radio input "true"
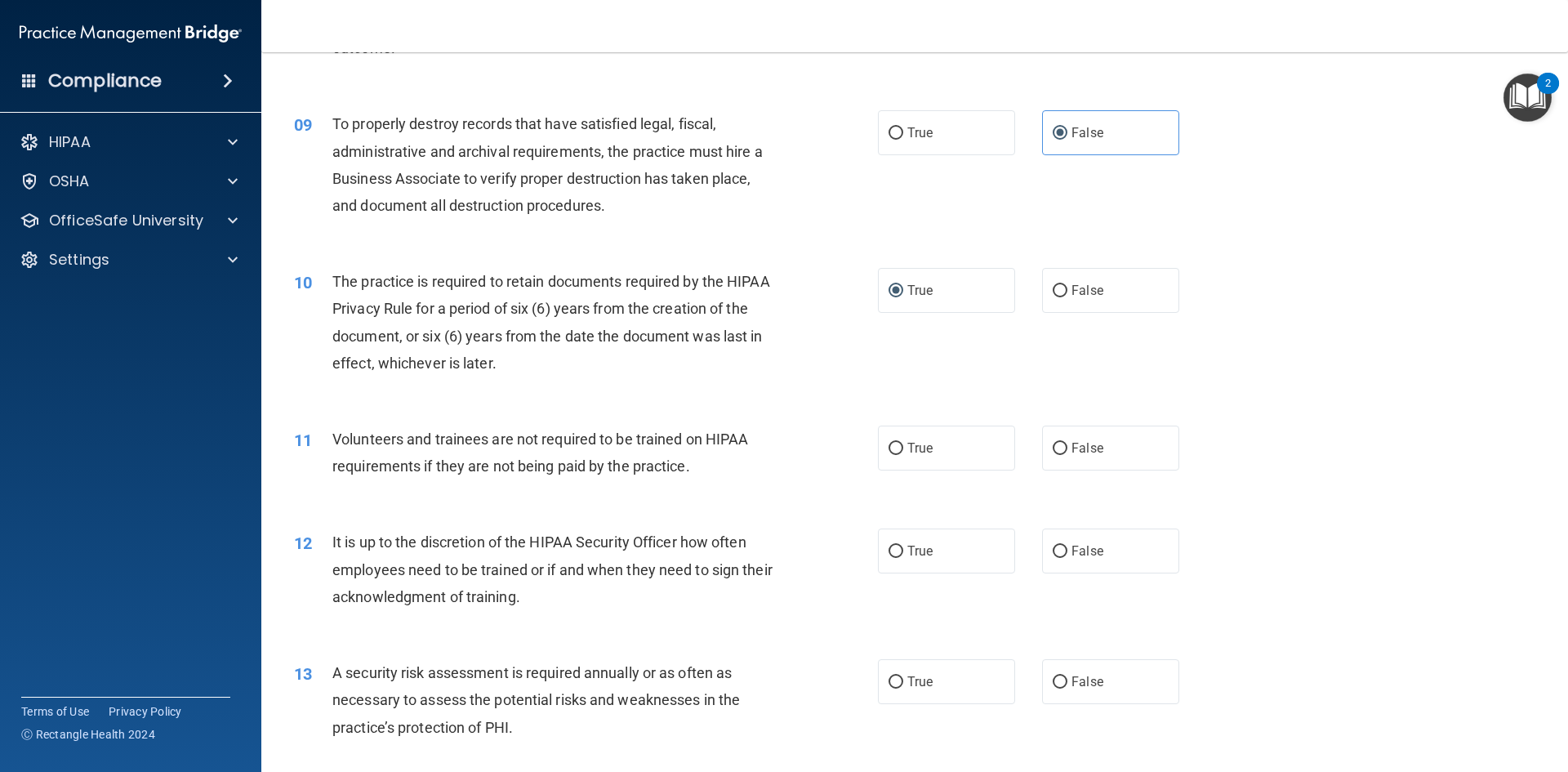
click at [1313, 346] on div "10 The practice is required to retain documents required by the HIPAA Privacy R…" at bounding box center [915, 326] width 1266 height 157
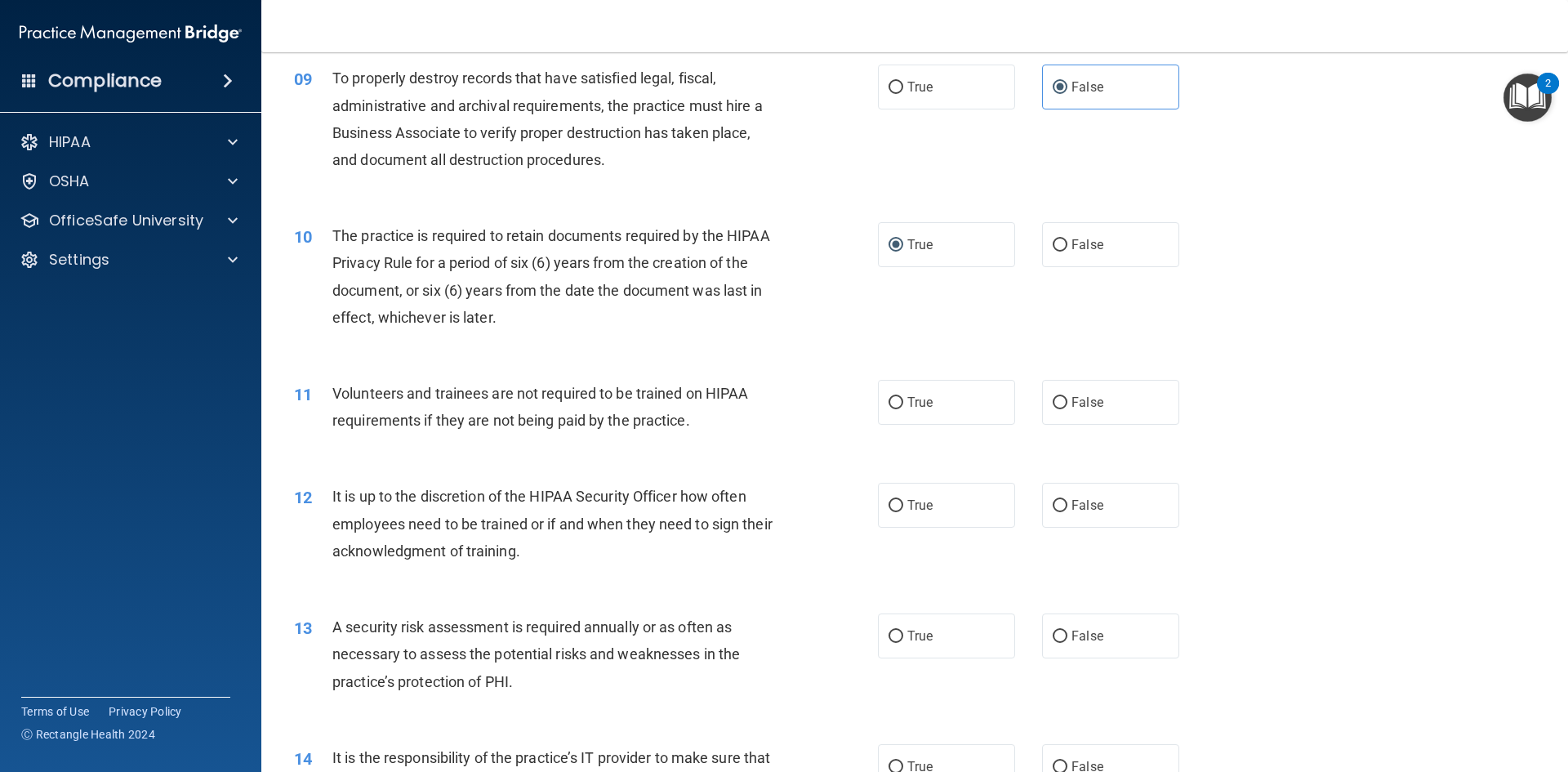
scroll to position [1226, 0]
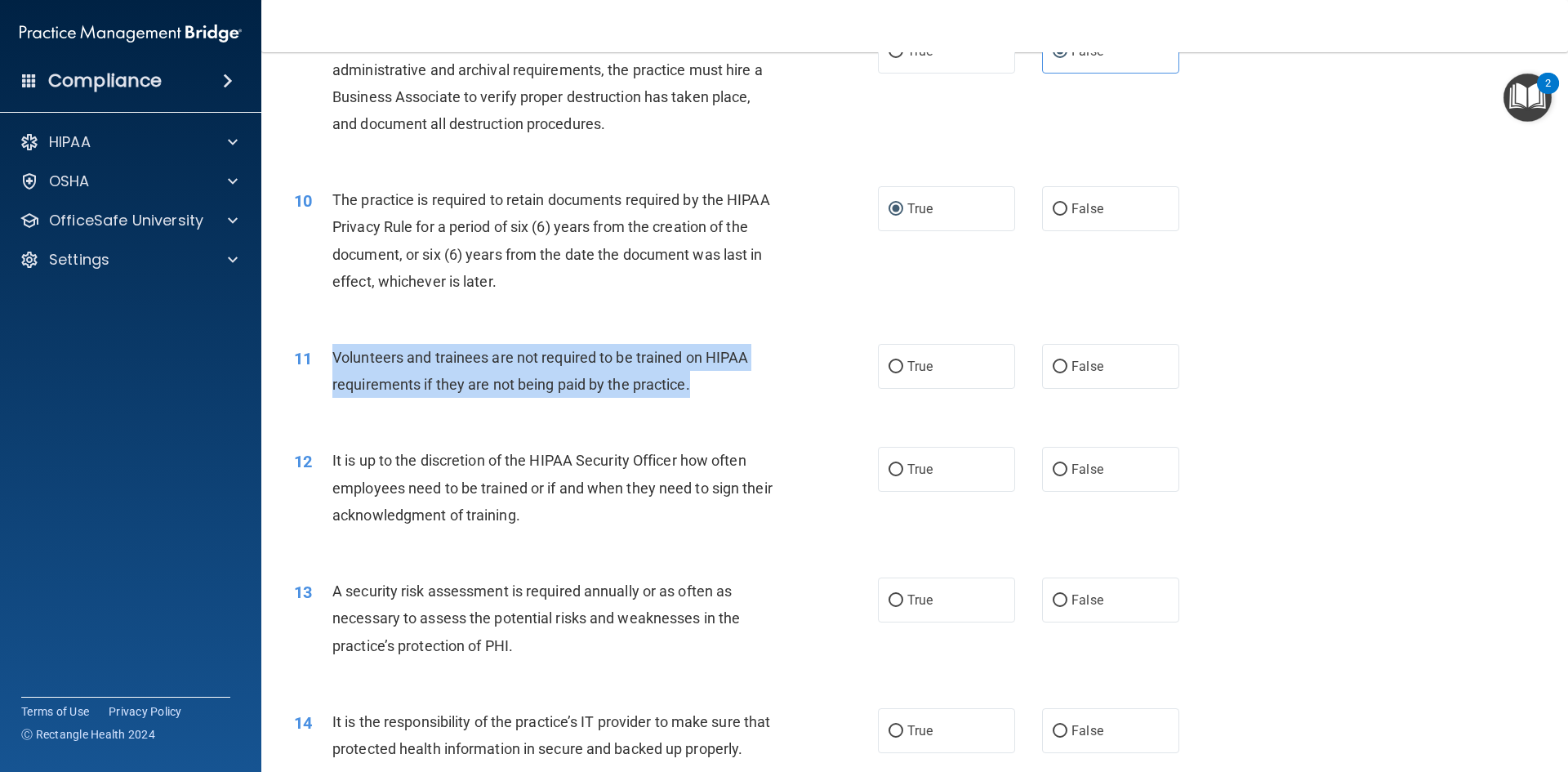
drag, startPoint x: 334, startPoint y: 354, endPoint x: 706, endPoint y: 392, distance: 373.9
click at [706, 392] on div "Volunteers and trainees are not required to be trained on HIPAA requirements if…" at bounding box center [560, 371] width 457 height 54
copy span "Volunteers and trainees are not required to be trained on HIPAA requirements if…"
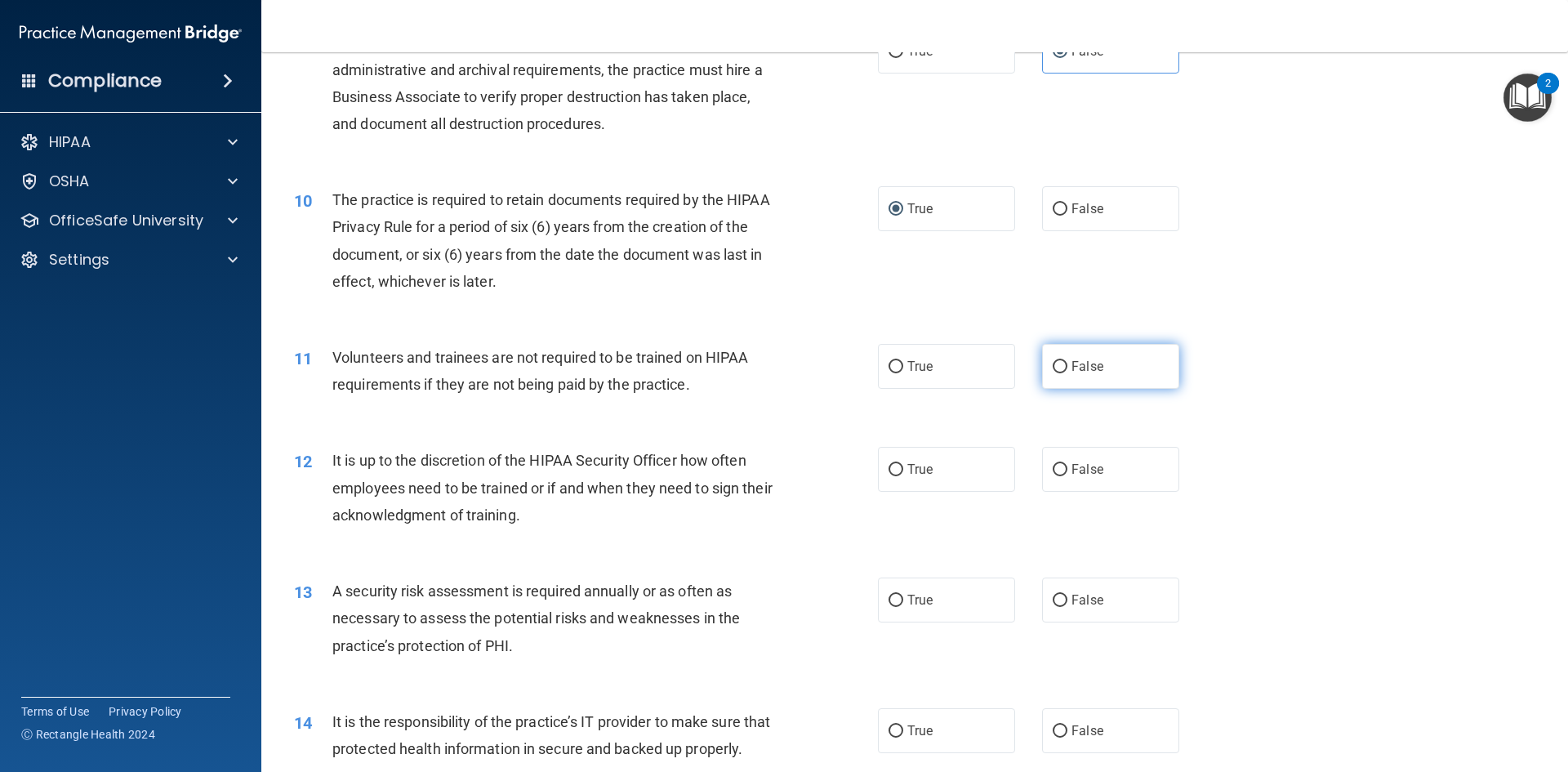
click at [1046, 378] on label "False" at bounding box center [1111, 367] width 138 height 45
click at [1053, 374] on input "False" at bounding box center [1060, 367] width 15 height 12
radio input "true"
click at [1274, 321] on div "10 The practice is required to retain documents required by the HIPAA Privacy R…" at bounding box center [915, 244] width 1266 height 157
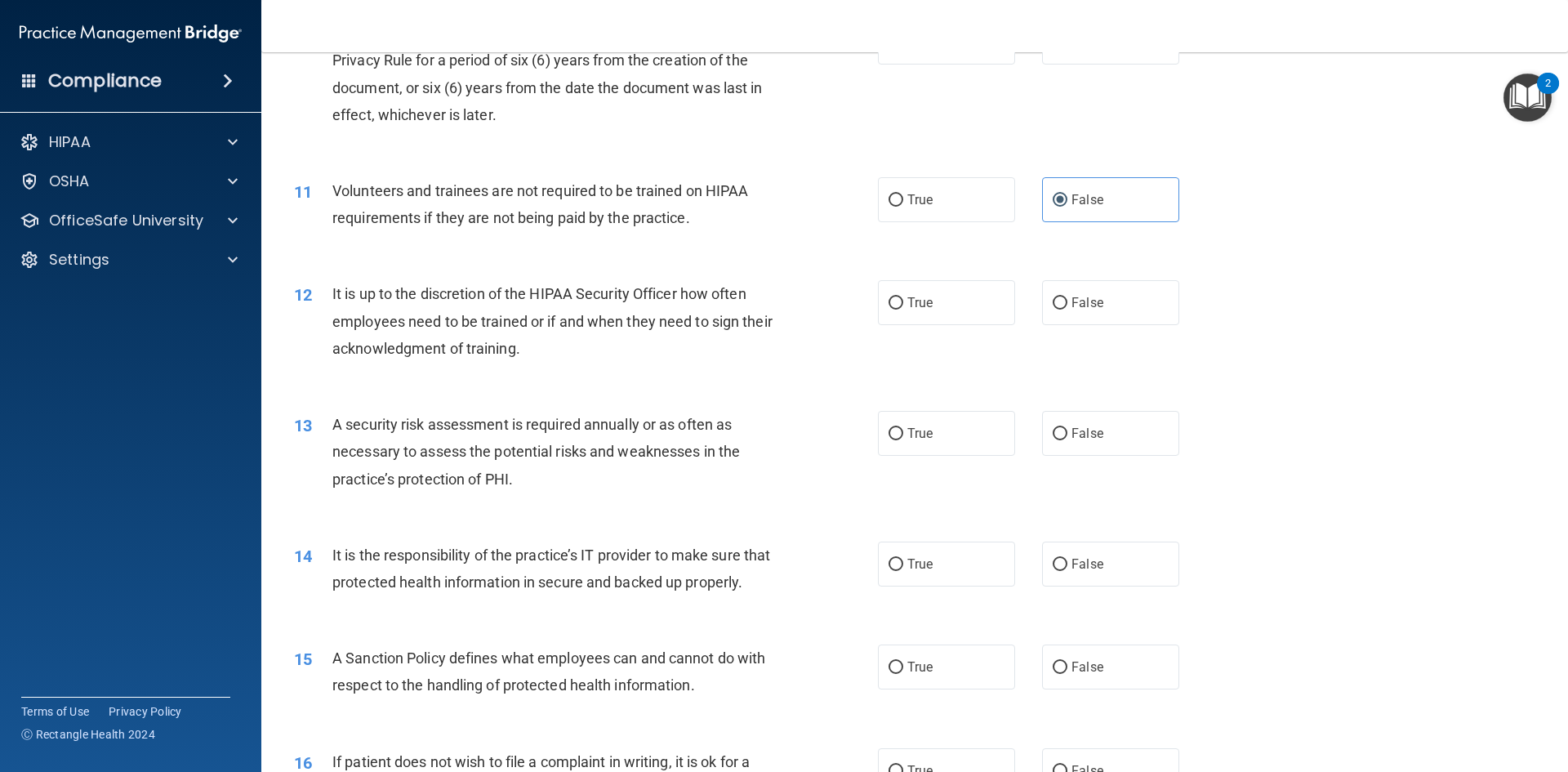
scroll to position [1389, 0]
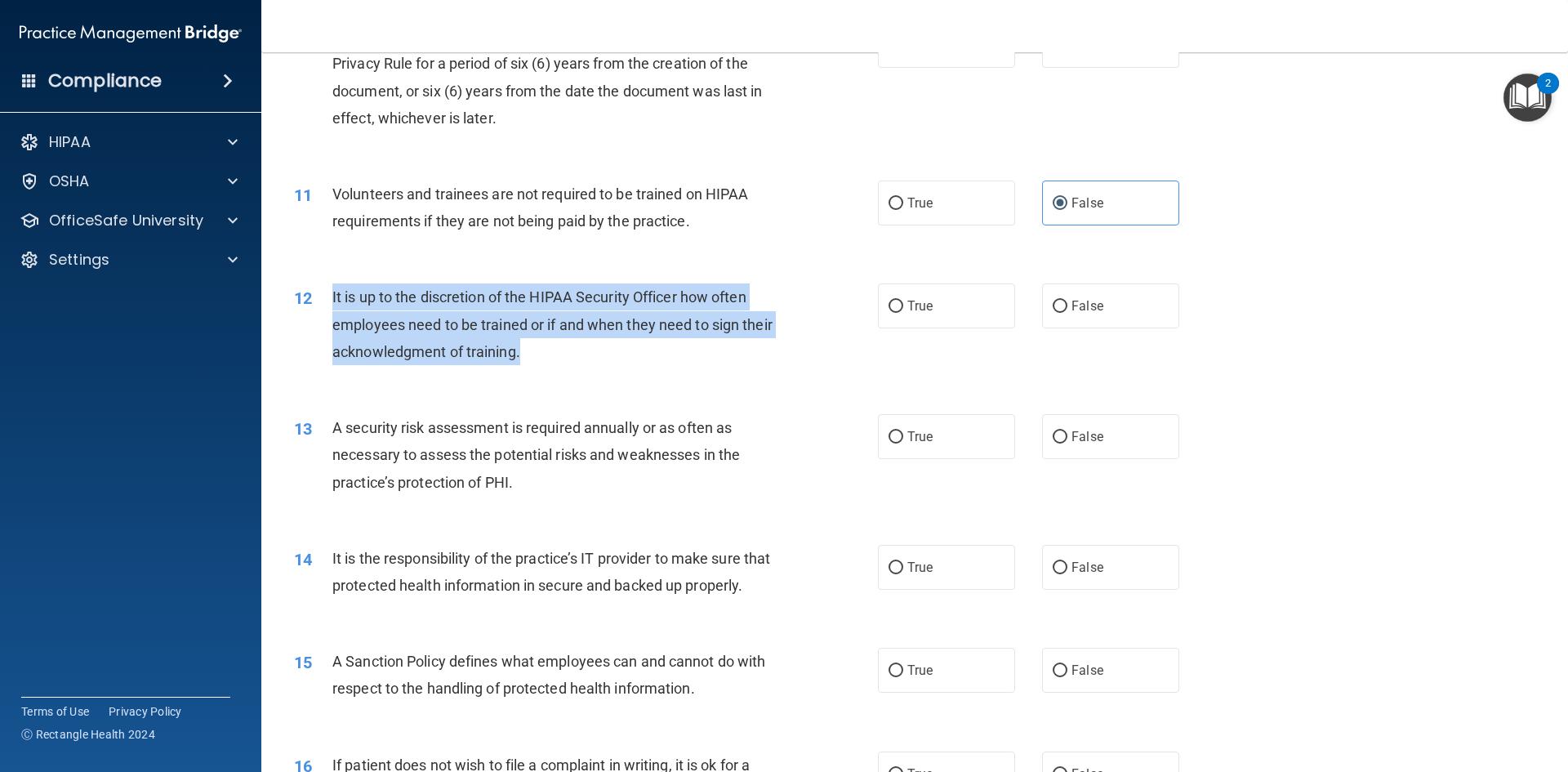
drag, startPoint x: 330, startPoint y: 294, endPoint x: 740, endPoint y: 362, distance: 415.6
click at [740, 362] on div "12 It is up to the discretion of the HIPAA Security Officer how often employees…" at bounding box center [586, 328] width 633 height 90
copy div "It is up to the discretion of the HIPAA Security Officer how often employees ne…"
click at [961, 311] on label "True" at bounding box center [947, 306] width 138 height 45
click at [903, 311] on input "True" at bounding box center [895, 306] width 15 height 12
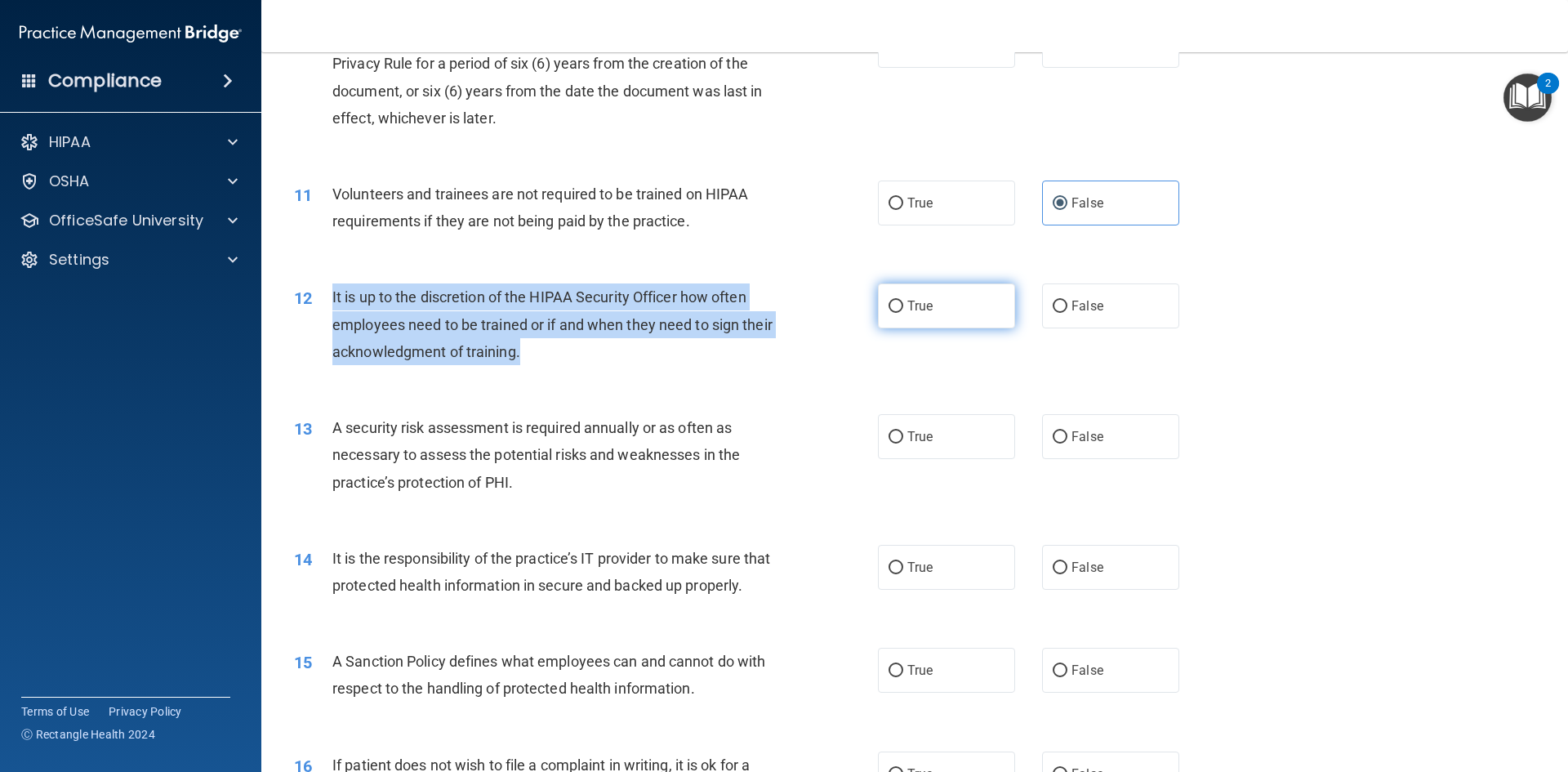
radio input "true"
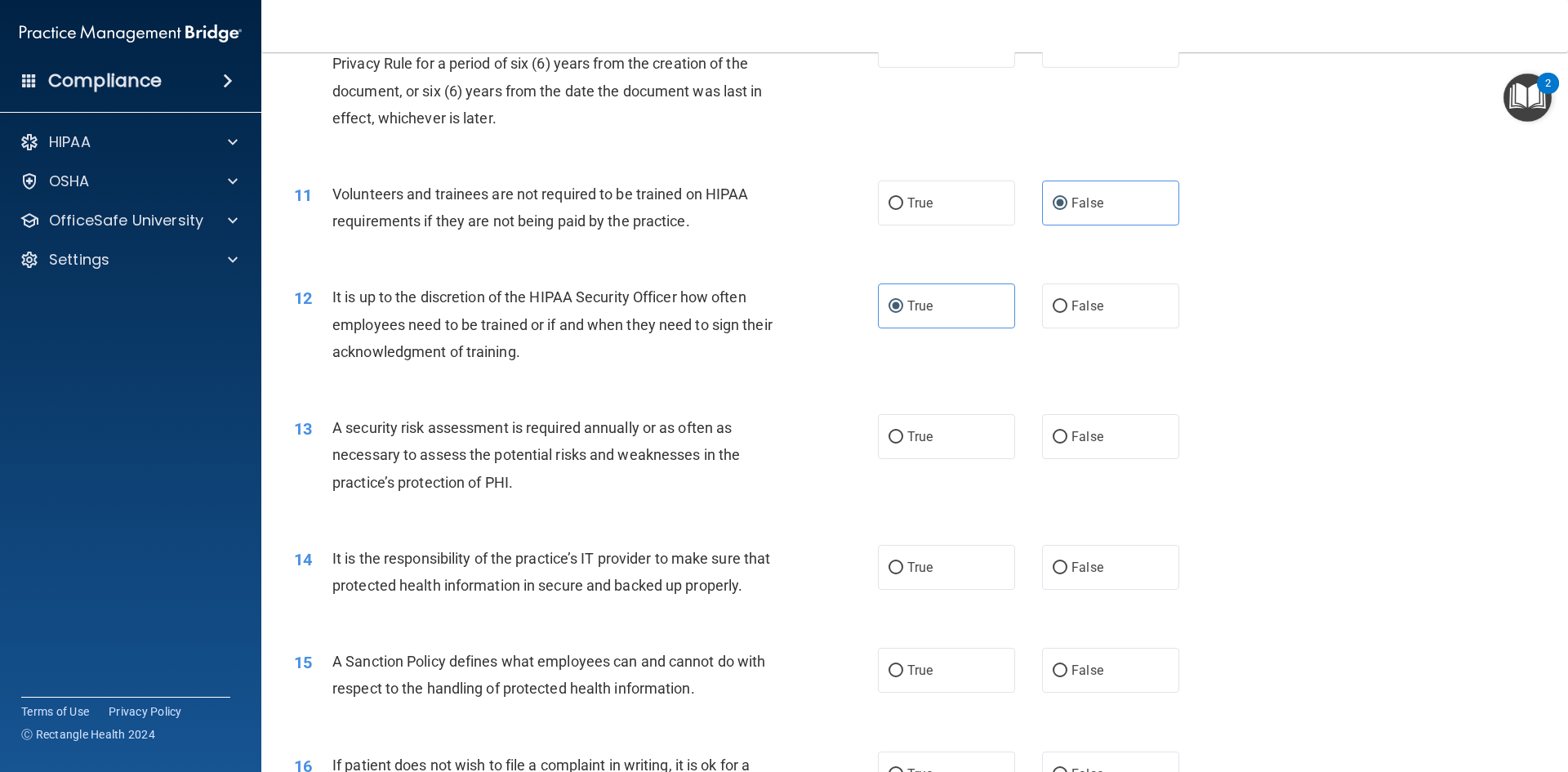
click at [1333, 288] on div "12 It is up to the discretion of the HIPAA Security Officer how often employees…" at bounding box center [915, 329] width 1266 height 131
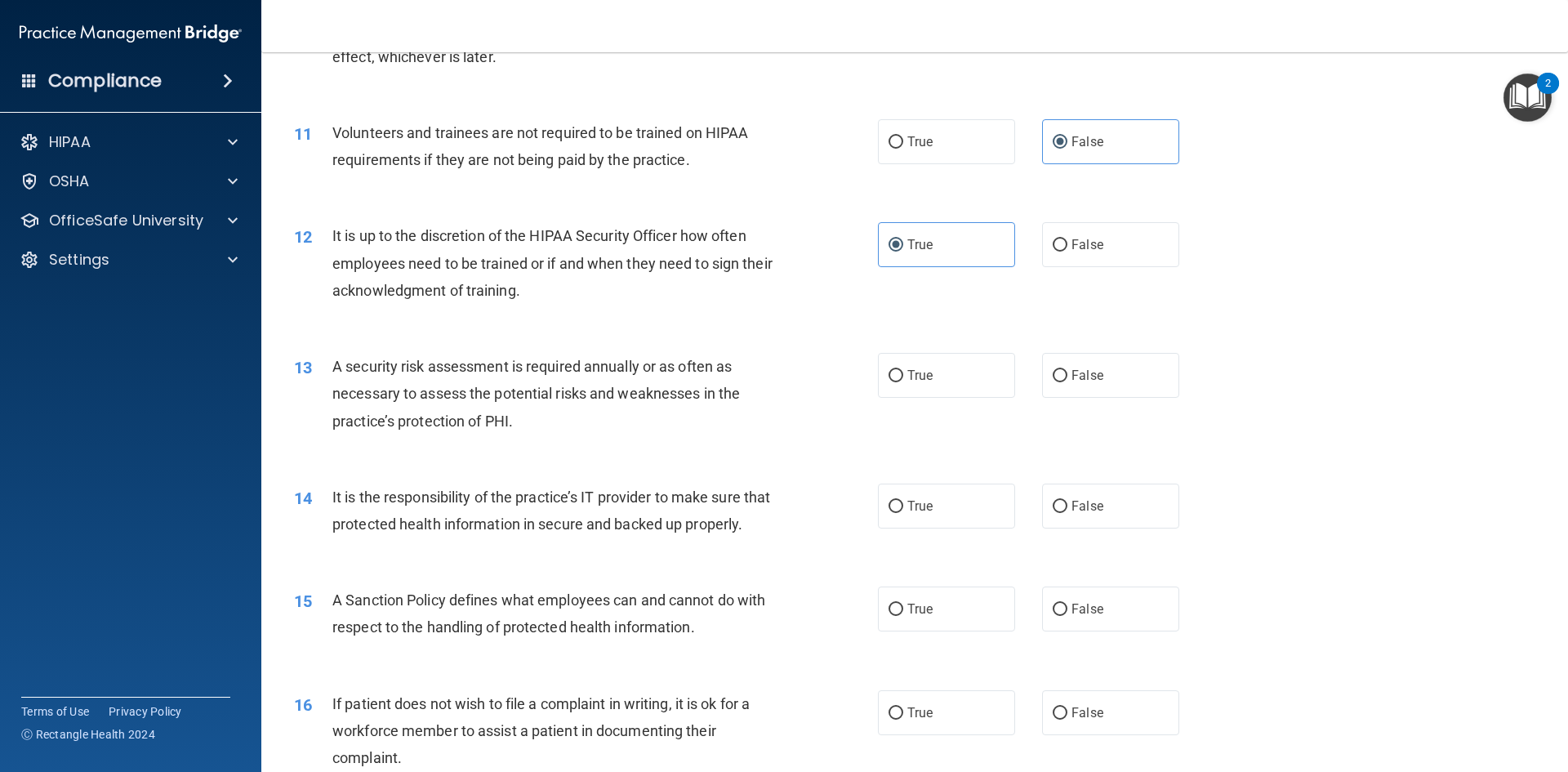
scroll to position [1553, 0]
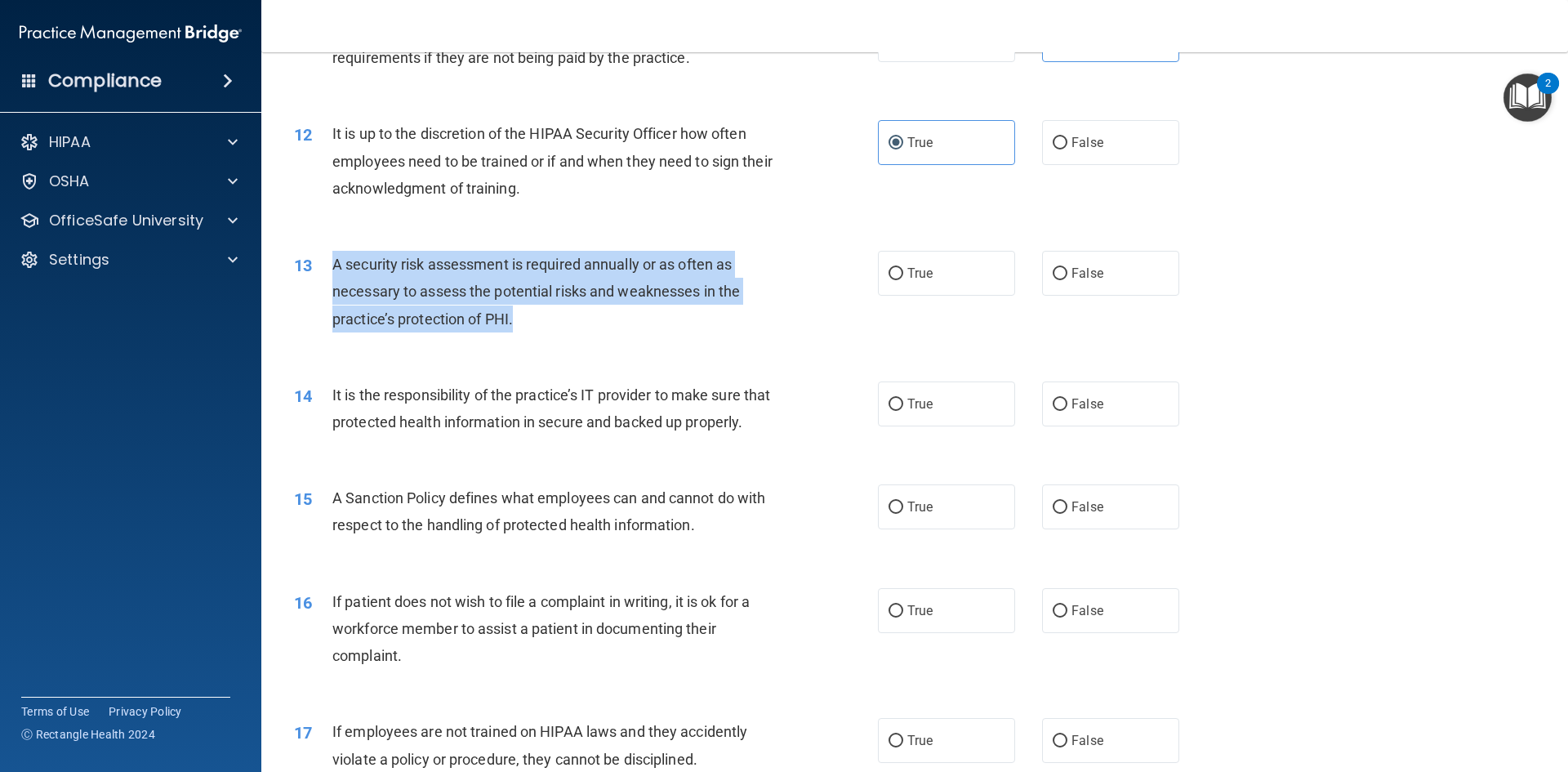
drag, startPoint x: 334, startPoint y: 262, endPoint x: 741, endPoint y: 306, distance: 409.4
click at [741, 306] on div "A security risk assessment is required annually or as often as necessary to ass…" at bounding box center [560, 291] width 457 height 82
copy span "A security risk assessment is required annually or as often as necessary to ass…"
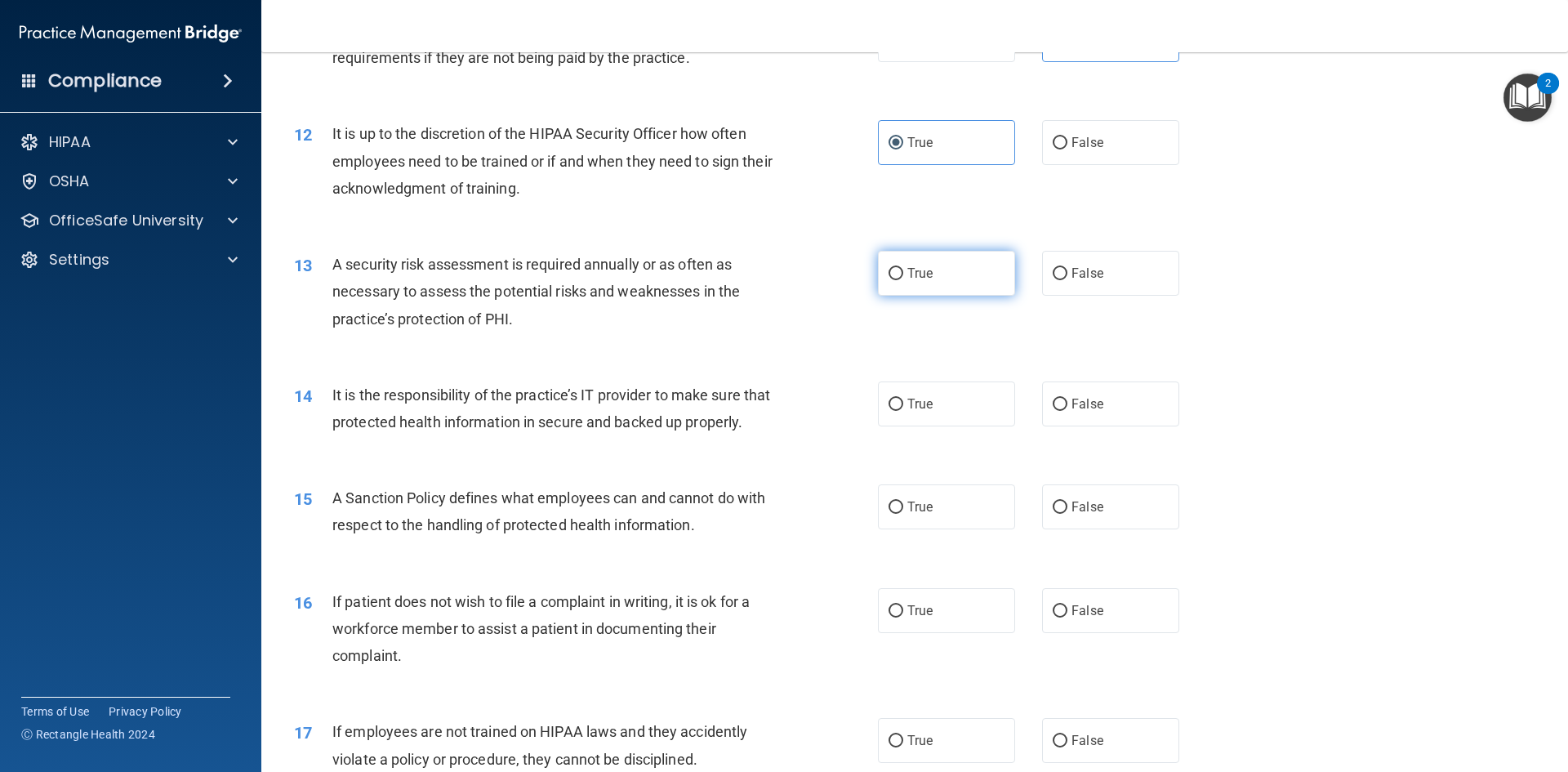
click at [913, 266] on span "True" at bounding box center [919, 274] width 25 height 15
click at [903, 268] on input "True" at bounding box center [895, 274] width 15 height 12
radio input "true"
click at [1333, 278] on div "13 A security risk assessment is required annually or as often as necessary to …" at bounding box center [915, 296] width 1266 height 131
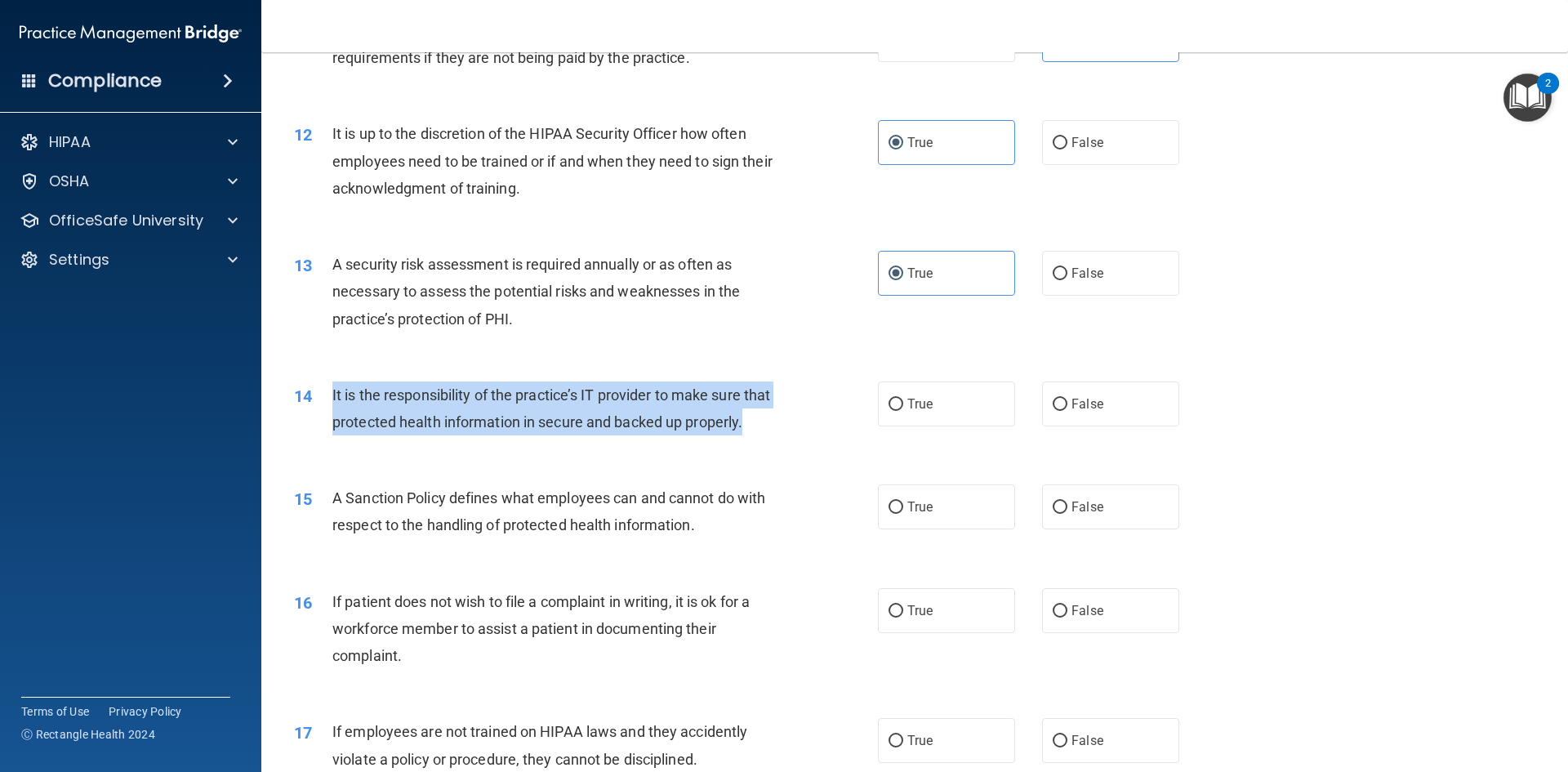
drag, startPoint x: 333, startPoint y: 394, endPoint x: 770, endPoint y: 459, distance: 441.8
click at [770, 435] on div "It is the responsibility of the practice’s IT provider to make sure that protec…" at bounding box center [560, 408] width 457 height 54
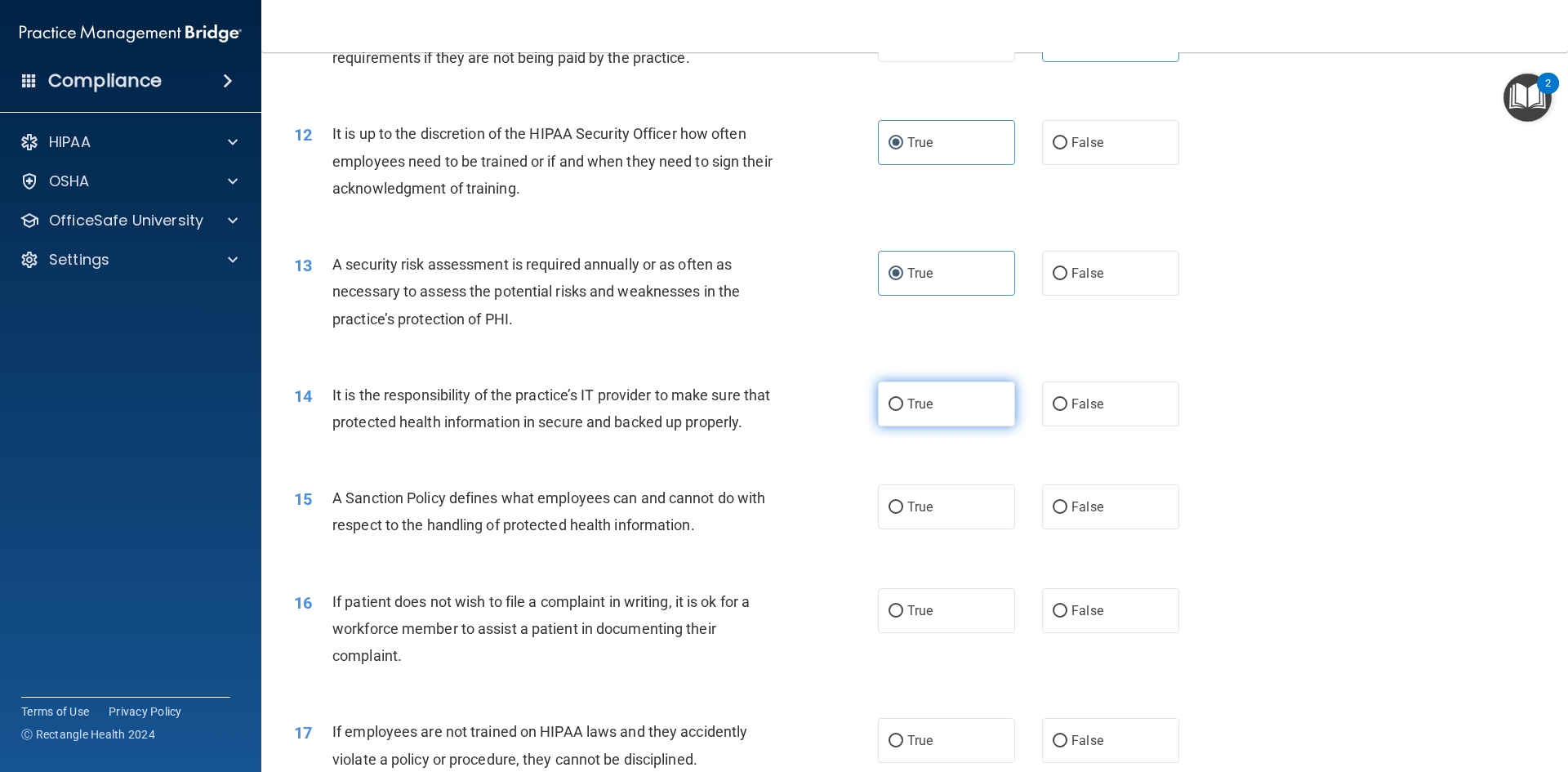
click at [894, 391] on label "True" at bounding box center [947, 404] width 138 height 45
click at [894, 398] on input "True" at bounding box center [895, 405] width 15 height 12
radio input "true"
click at [1347, 411] on div "14 It is the responsibility of the practice’s IT provider to make sure that pro…" at bounding box center [915, 413] width 1266 height 103
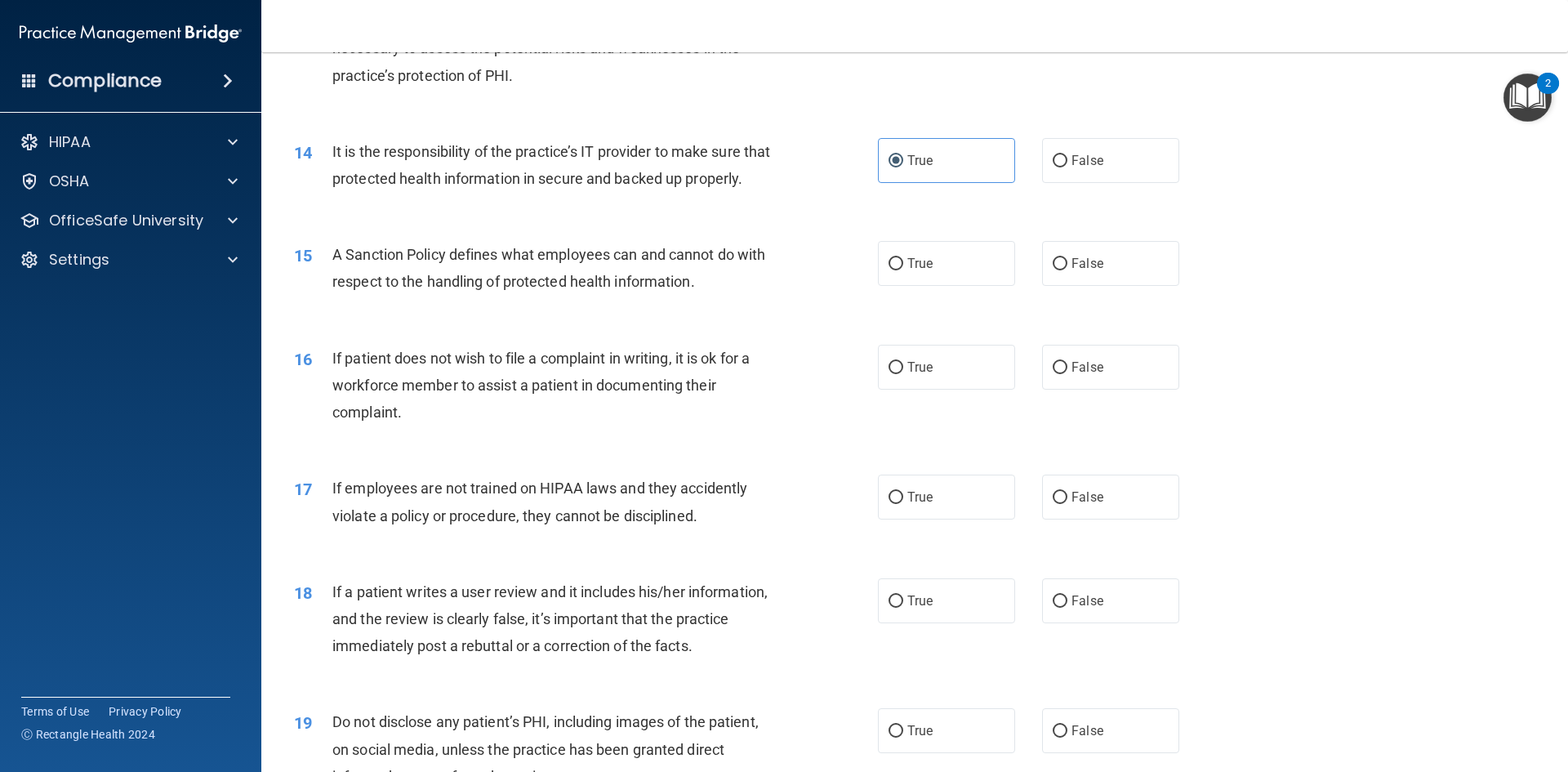
scroll to position [1798, 0]
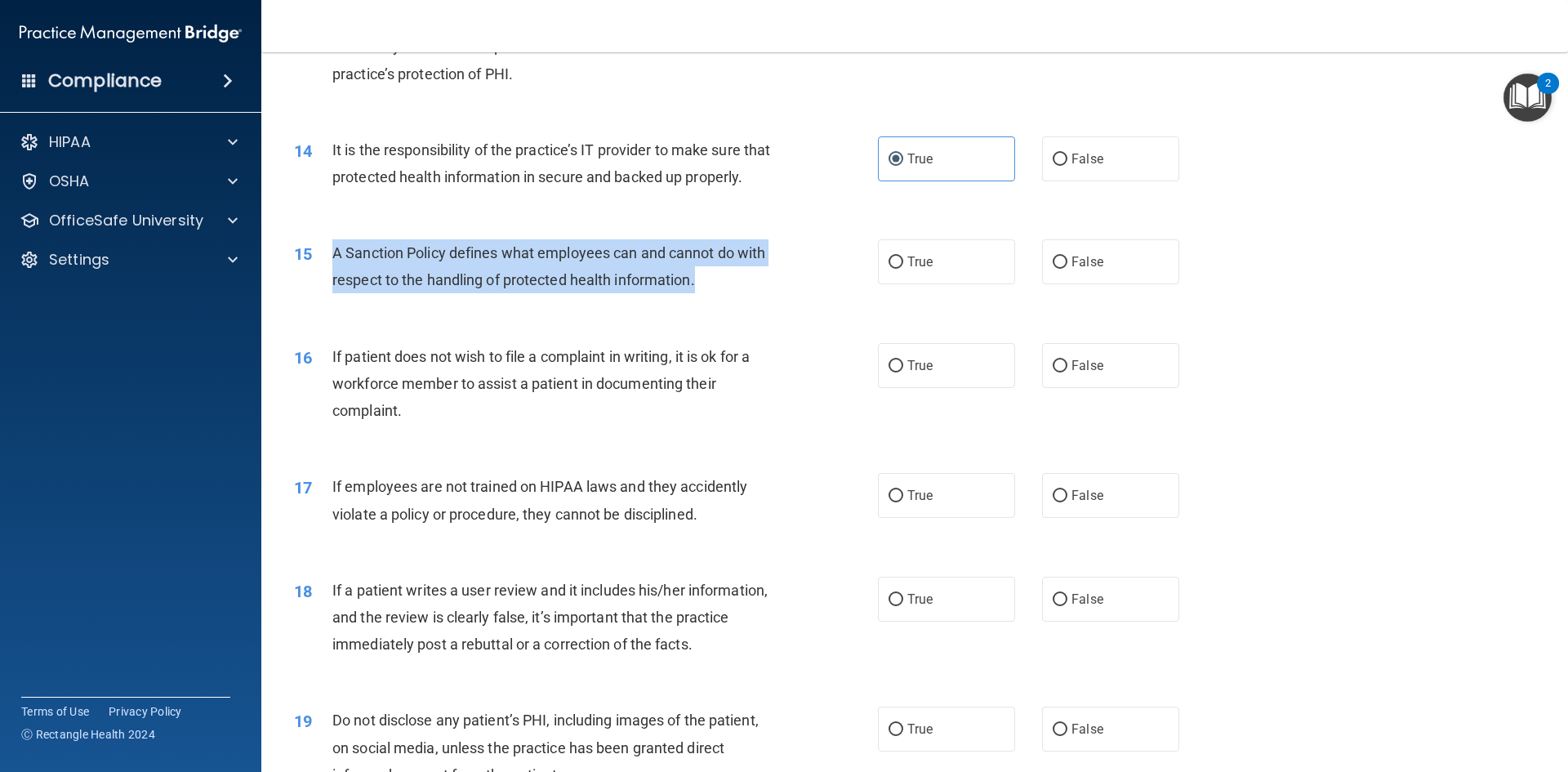
drag, startPoint x: 333, startPoint y: 281, endPoint x: 790, endPoint y: 316, distance: 458.3
click at [790, 301] on div "15 A Sanction Policy defines what employees can and cannot do with respect to t…" at bounding box center [586, 270] width 633 height 62
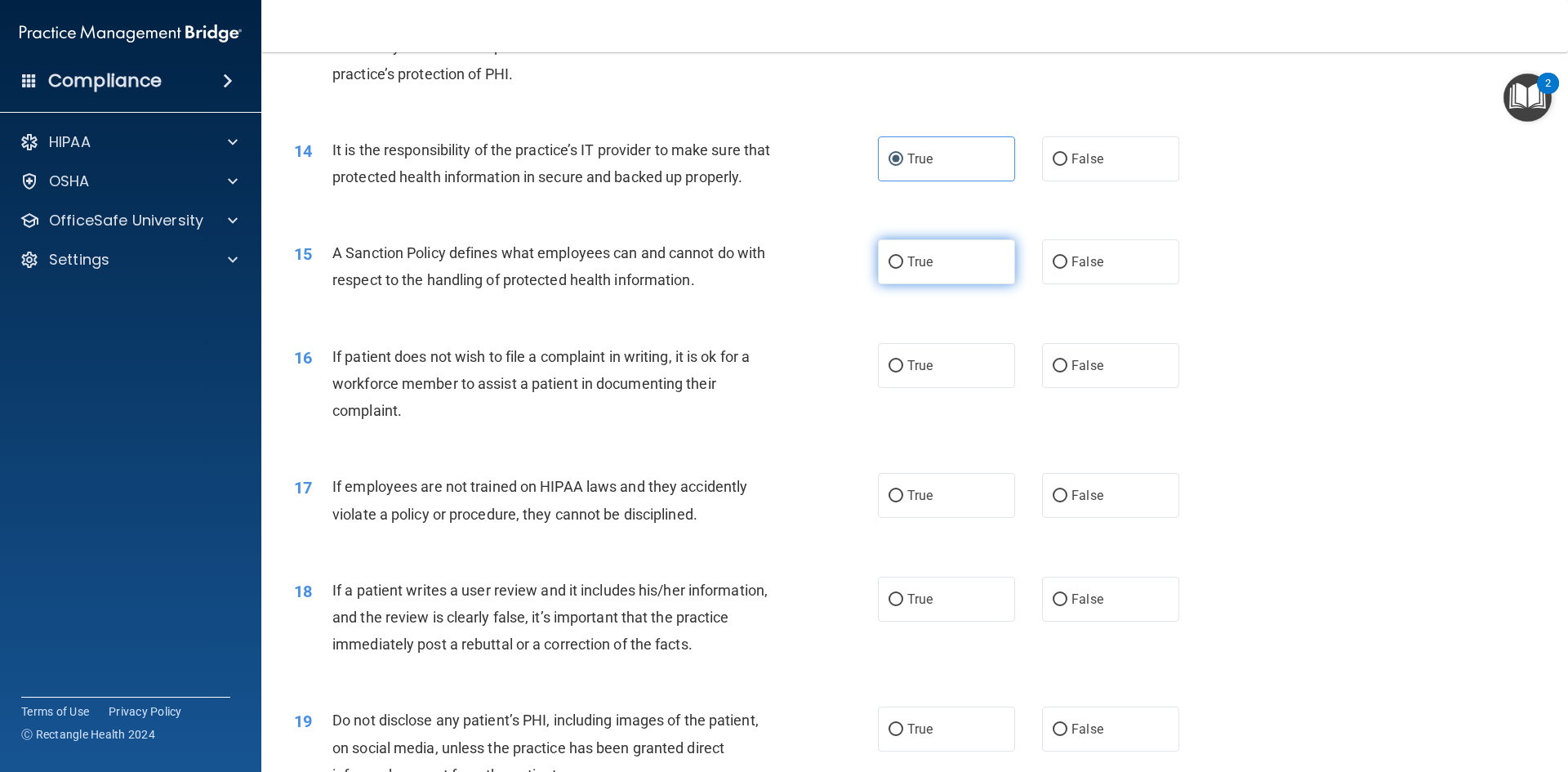
click at [913, 269] on span "True" at bounding box center [919, 262] width 25 height 15
click at [903, 269] on input "True" at bounding box center [895, 262] width 15 height 12
radio input "true"
click at [1362, 266] on div "15 A Sanction Policy defines what employees can and cannot do with respect to t…" at bounding box center [915, 270] width 1266 height 103
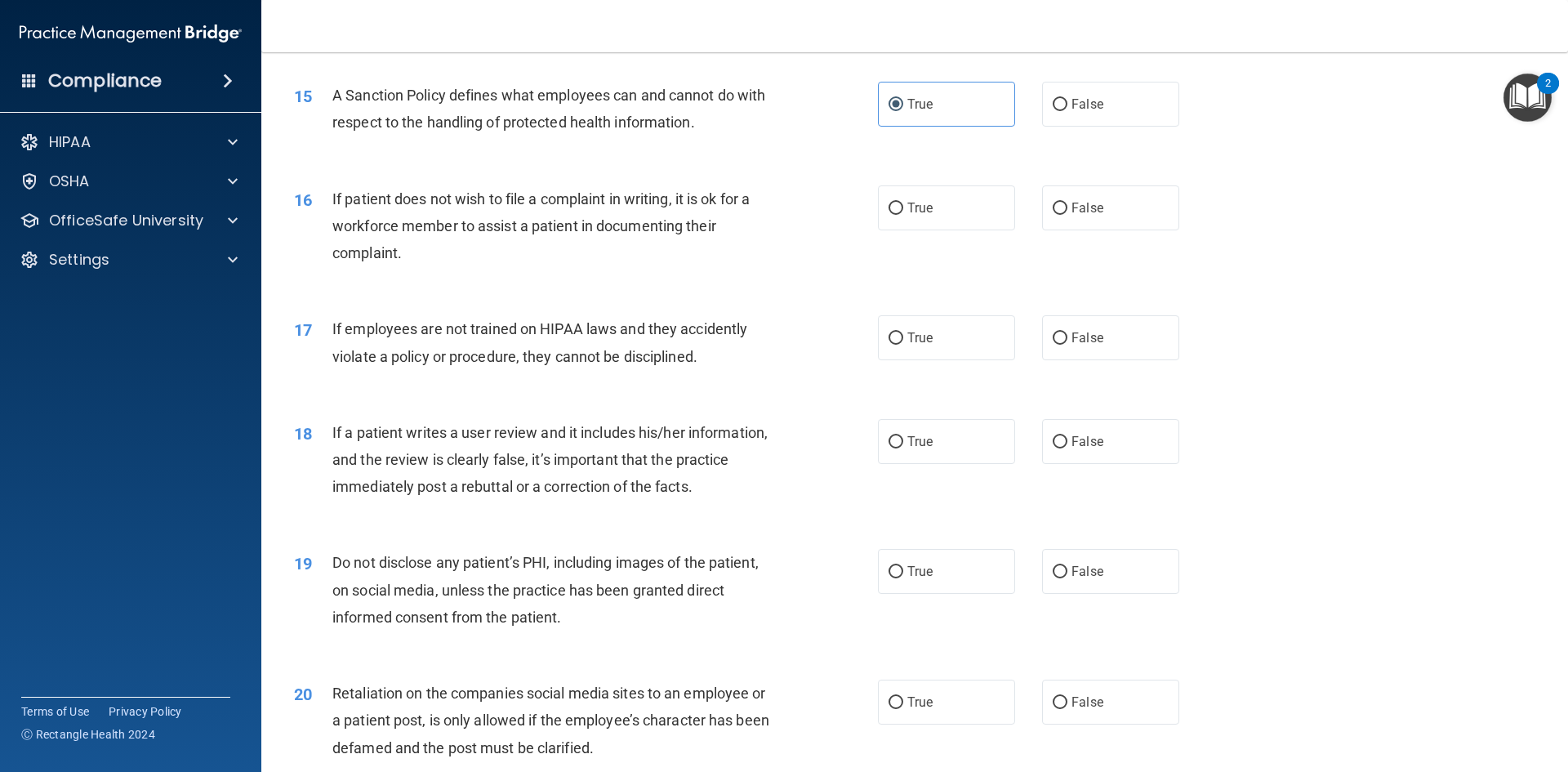
scroll to position [1961, 0]
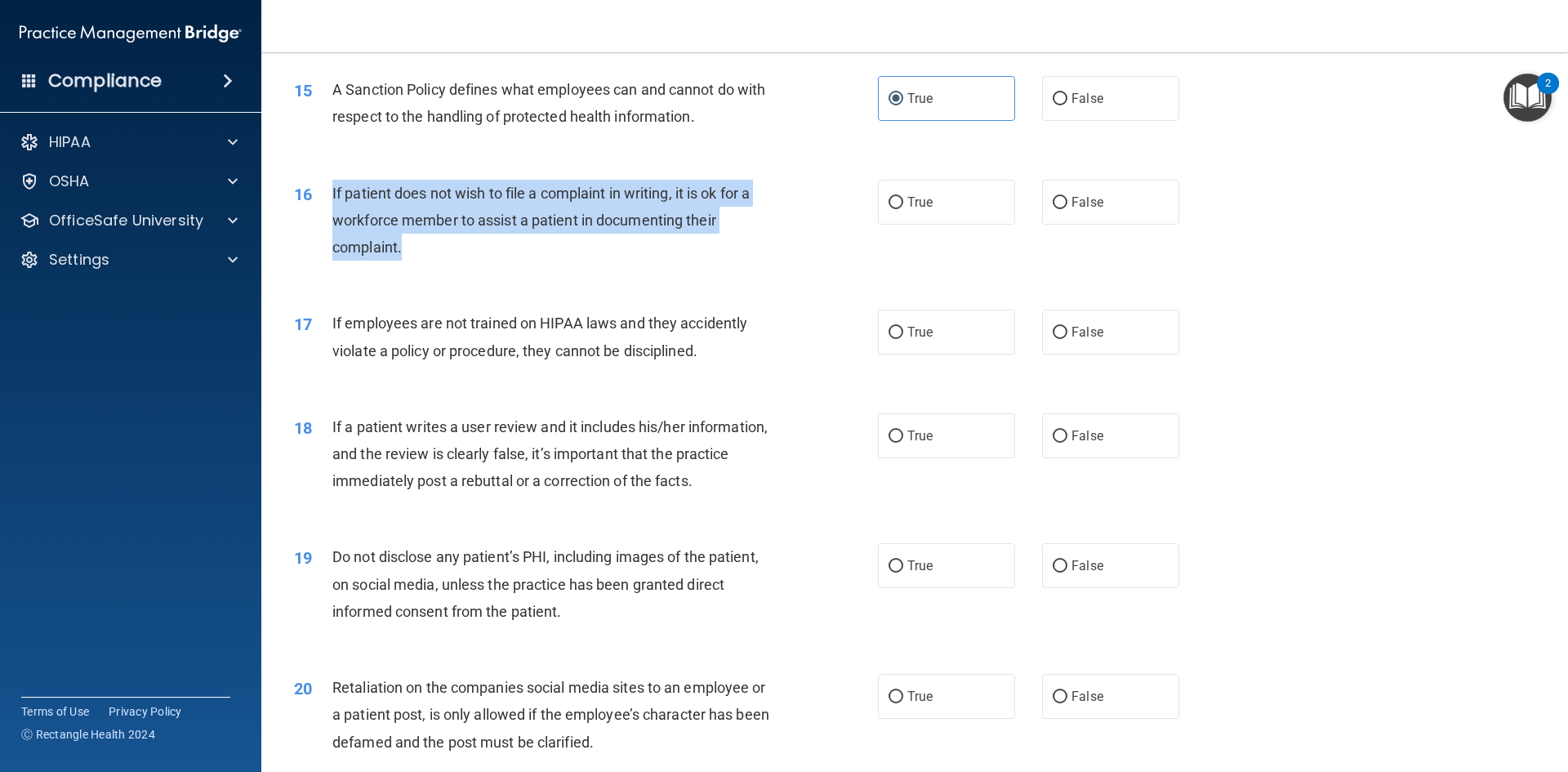
drag, startPoint x: 332, startPoint y: 222, endPoint x: 754, endPoint y: 262, distance: 423.9
click at [754, 262] on div "If patient does not wish to file a complaint in writing, it is ok for a workfor…" at bounding box center [560, 220] width 457 height 82
click at [890, 209] on input "True" at bounding box center [895, 203] width 15 height 12
radio input "true"
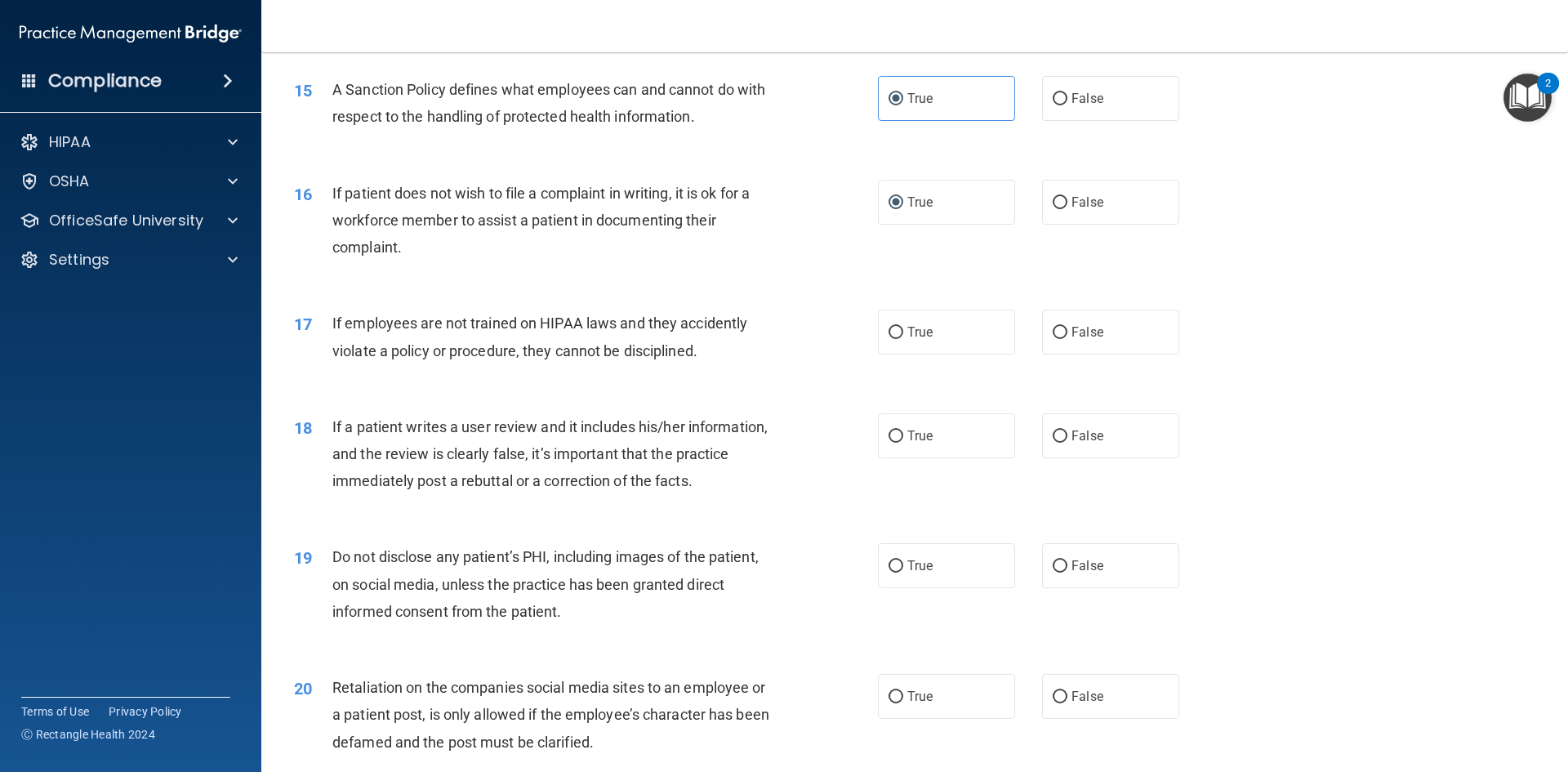
click at [1378, 232] on div "16 If patient does not wish to file a complaint in writing, it is ok for a work…" at bounding box center [915, 225] width 1266 height 131
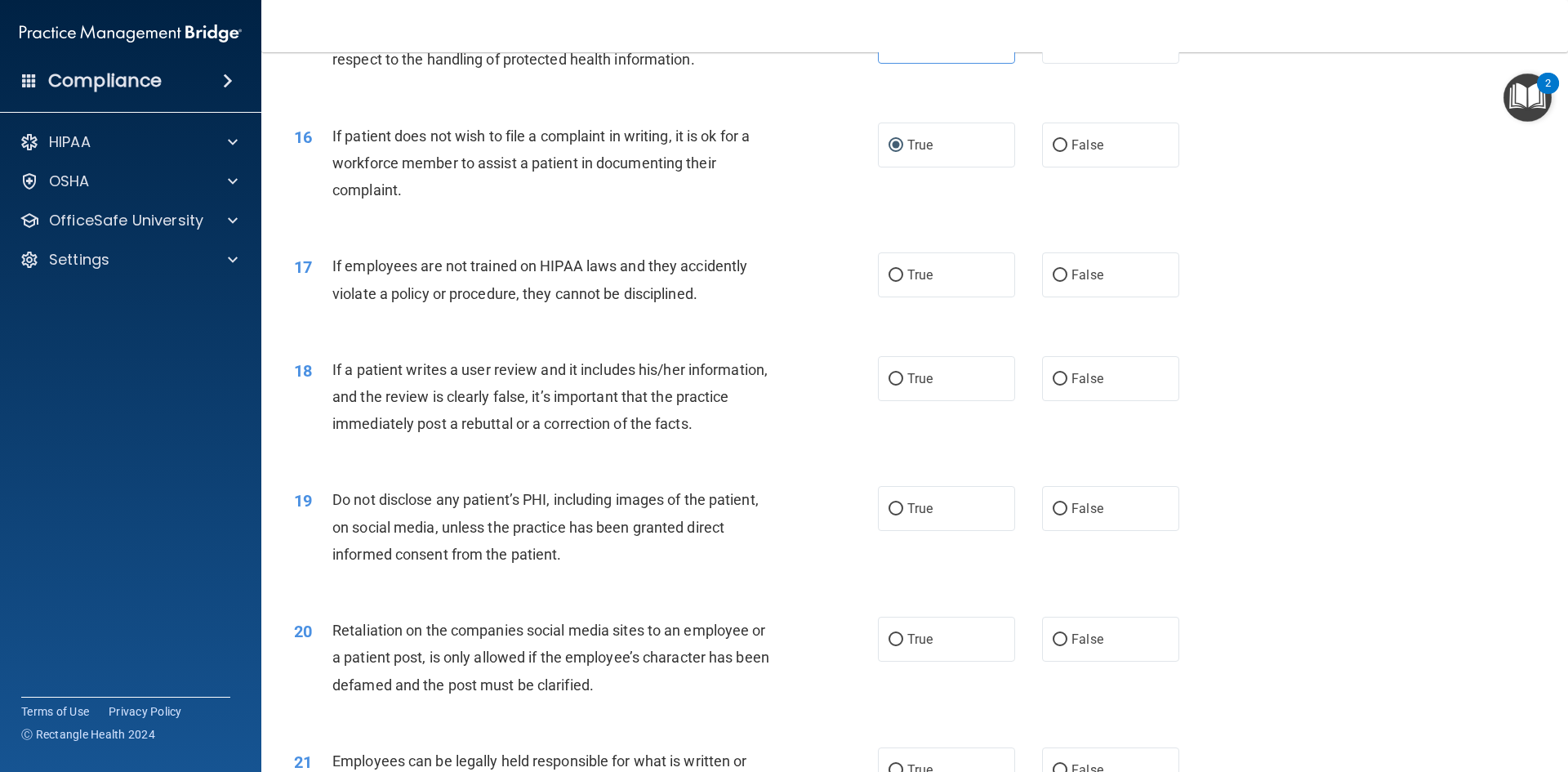
scroll to position [2043, 0]
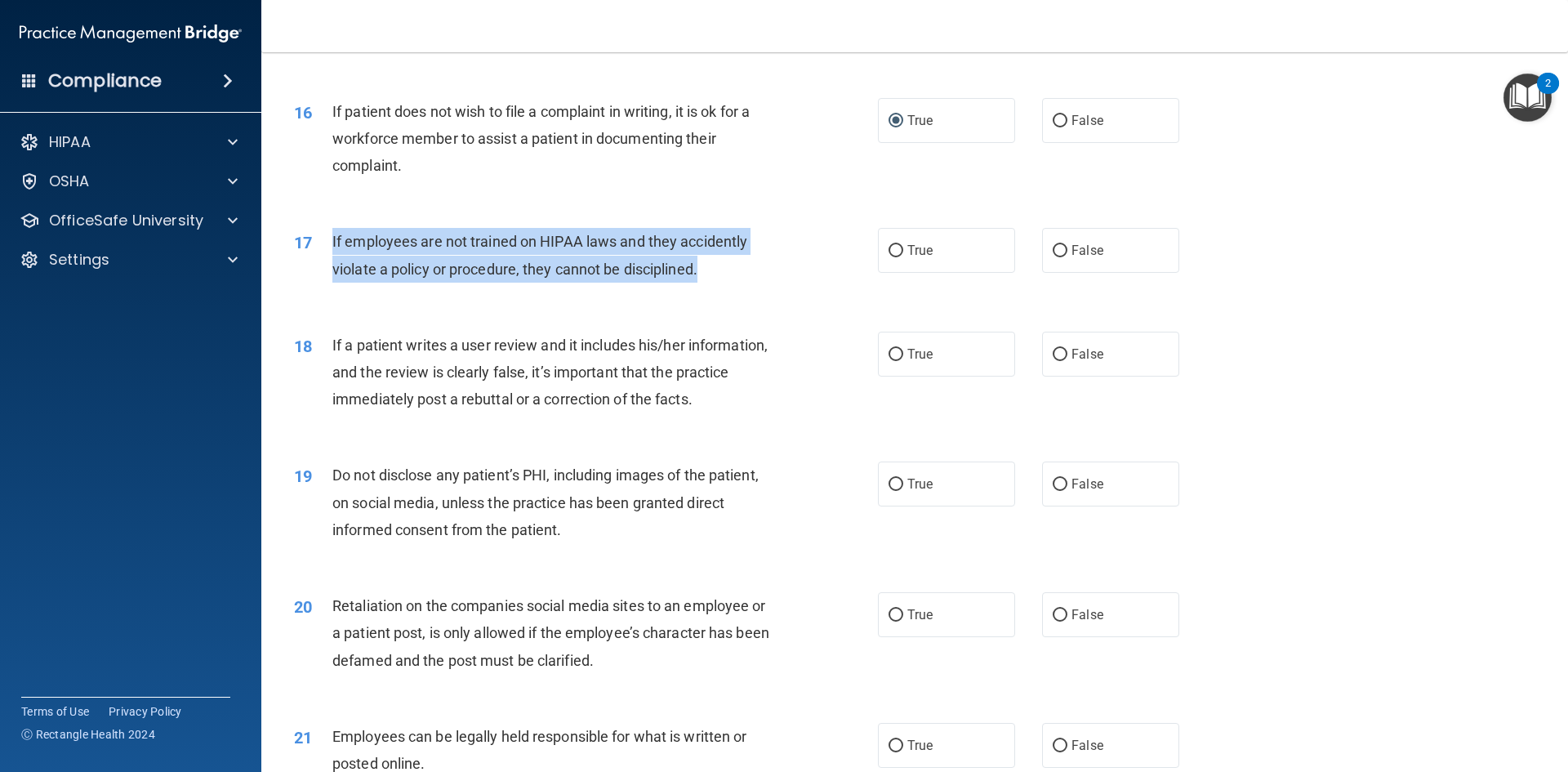
drag, startPoint x: 331, startPoint y: 267, endPoint x: 729, endPoint y: 296, distance: 399.1
click at [729, 290] on div "17 If employees are not trained on HIPAA laws and they accidently violate a pol…" at bounding box center [586, 259] width 633 height 62
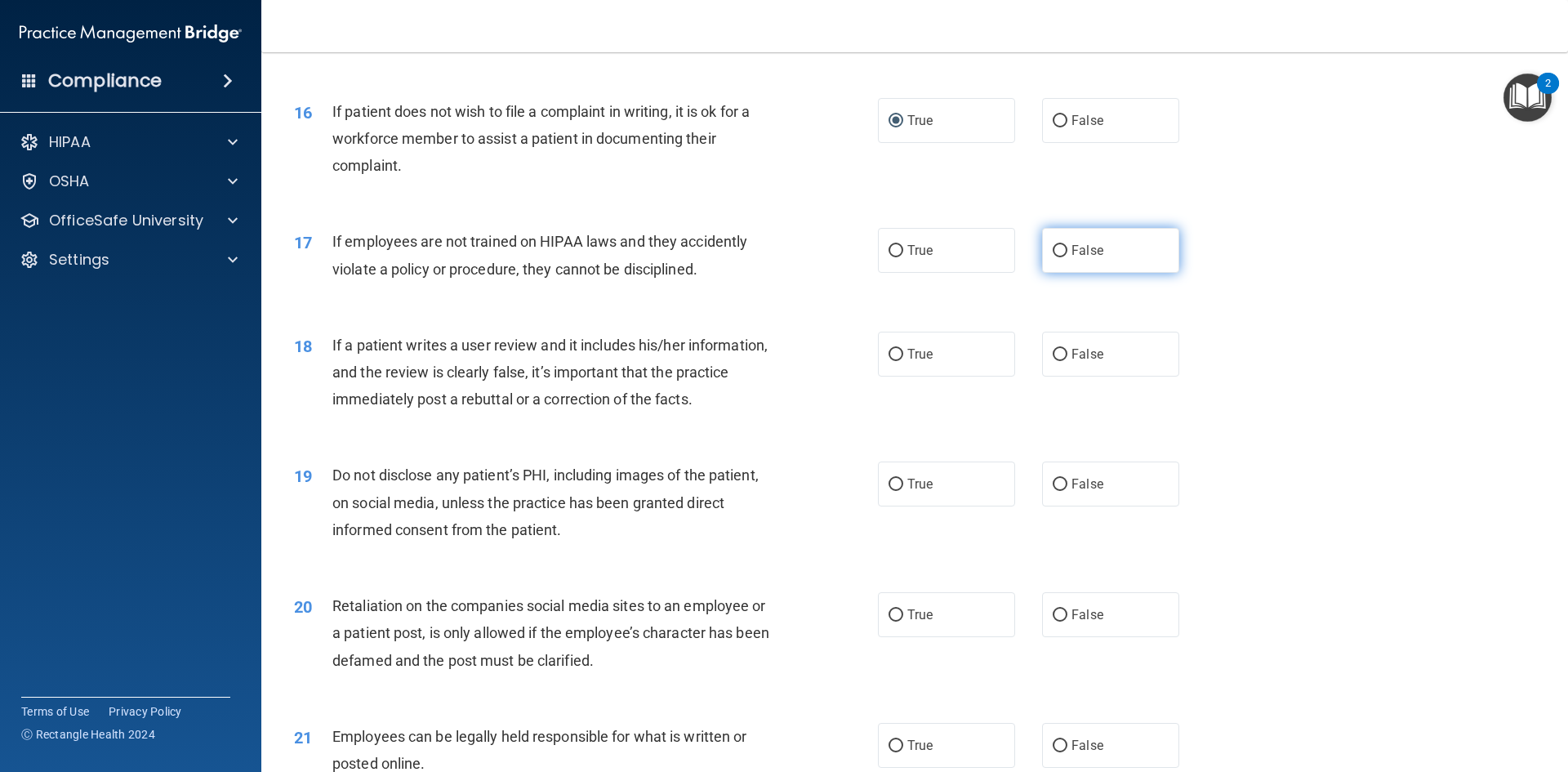
click at [1154, 273] on label "False" at bounding box center [1111, 250] width 138 height 45
click at [1067, 257] on input "False" at bounding box center [1060, 251] width 15 height 12
radio input "true"
click at [1356, 276] on div "17 If employees are not trained on HIPAA laws and they accidently violate a pol…" at bounding box center [915, 259] width 1266 height 103
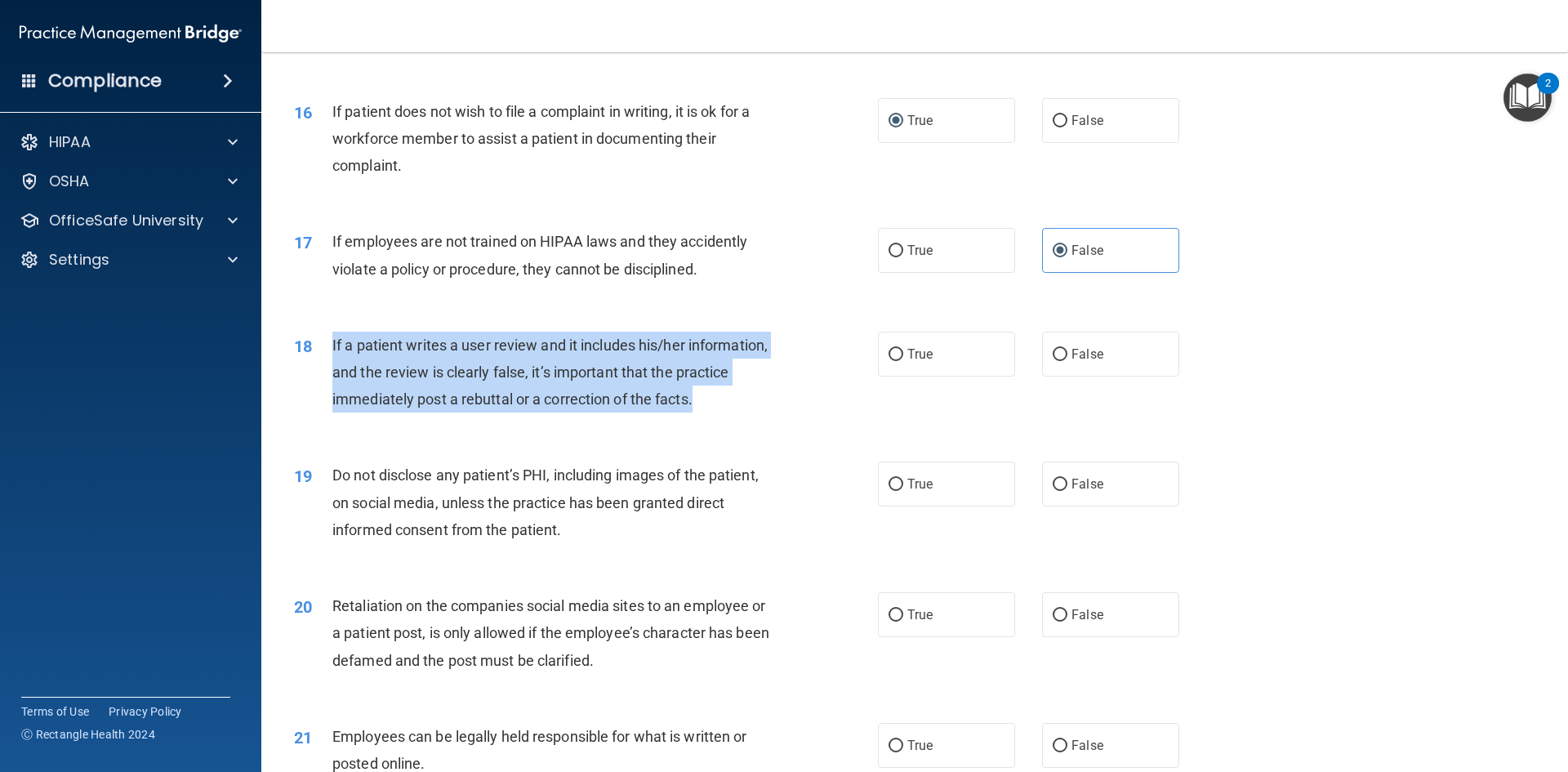
drag, startPoint x: 331, startPoint y: 370, endPoint x: 757, endPoint y: 420, distance: 428.9
click at [757, 420] on div "18 If a patient writes a user review and it includes his/her information, and t…" at bounding box center [586, 376] width 633 height 90
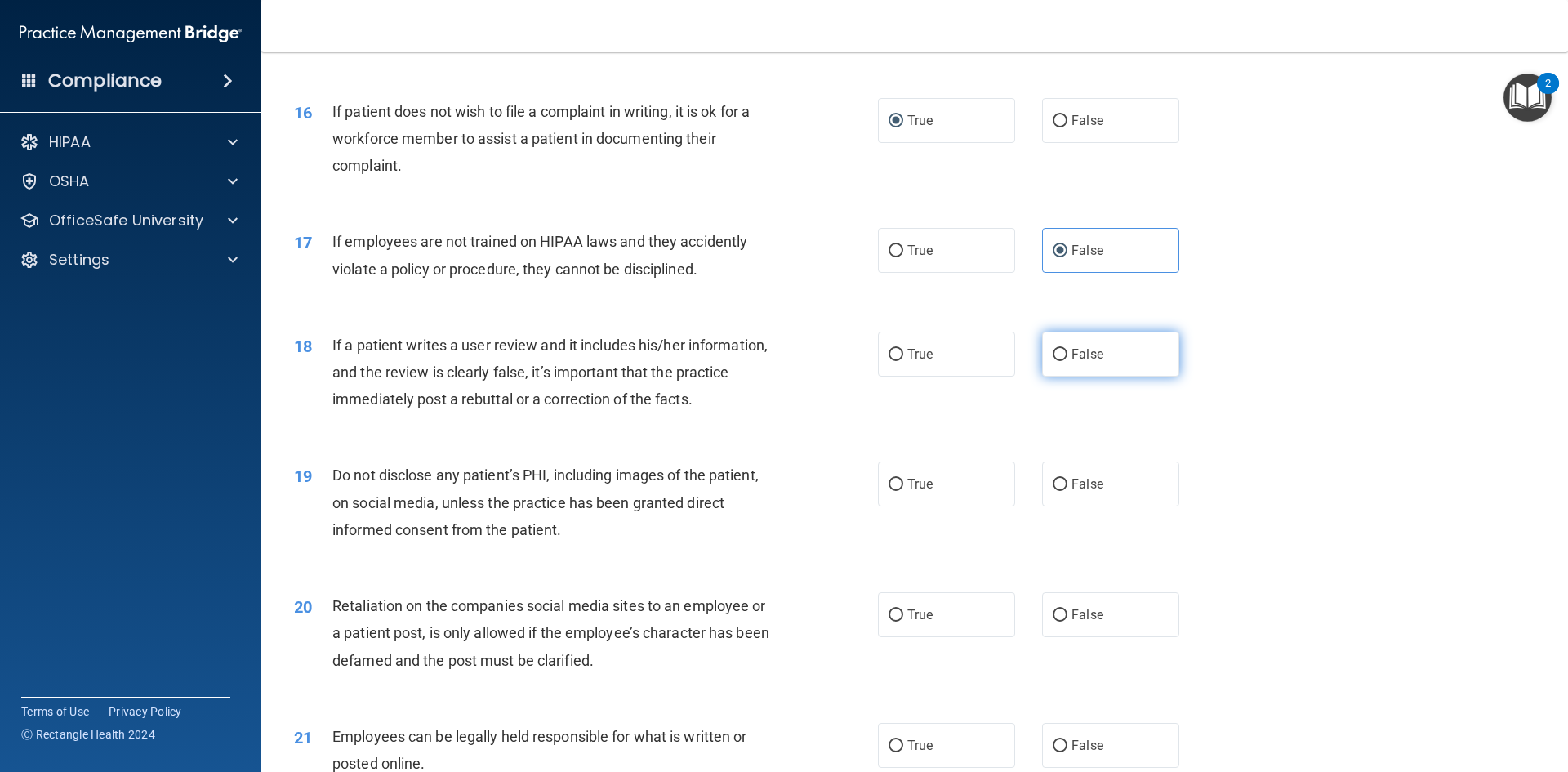
click at [1077, 362] on span "False" at bounding box center [1087, 355] width 32 height 15
click at [1067, 361] on input "False" at bounding box center [1060, 355] width 15 height 12
radio input "true"
click at [1309, 355] on div "18 If a patient writes a user review and it includes his/her information, and t…" at bounding box center [915, 377] width 1266 height 131
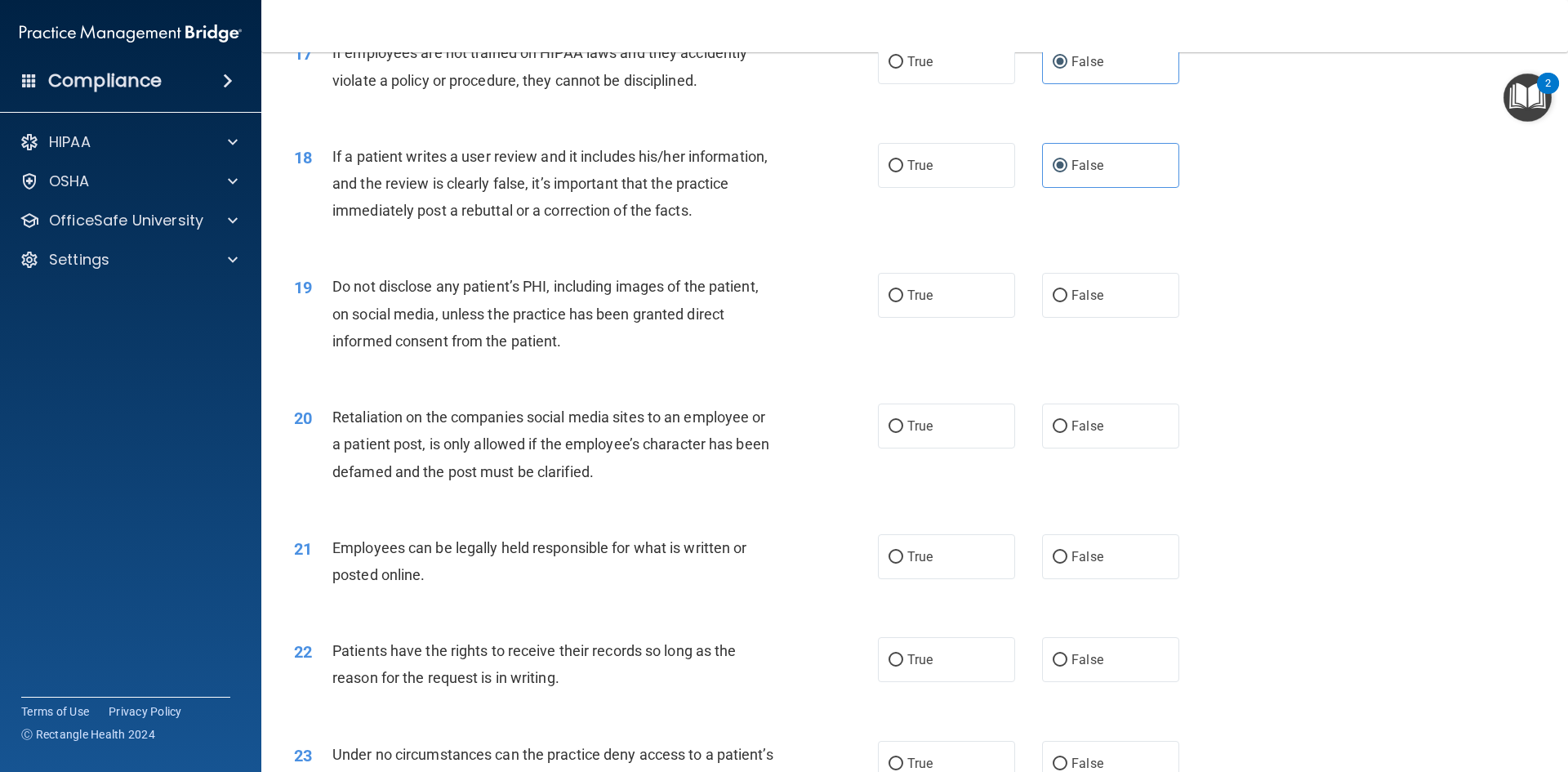
scroll to position [2288, 0]
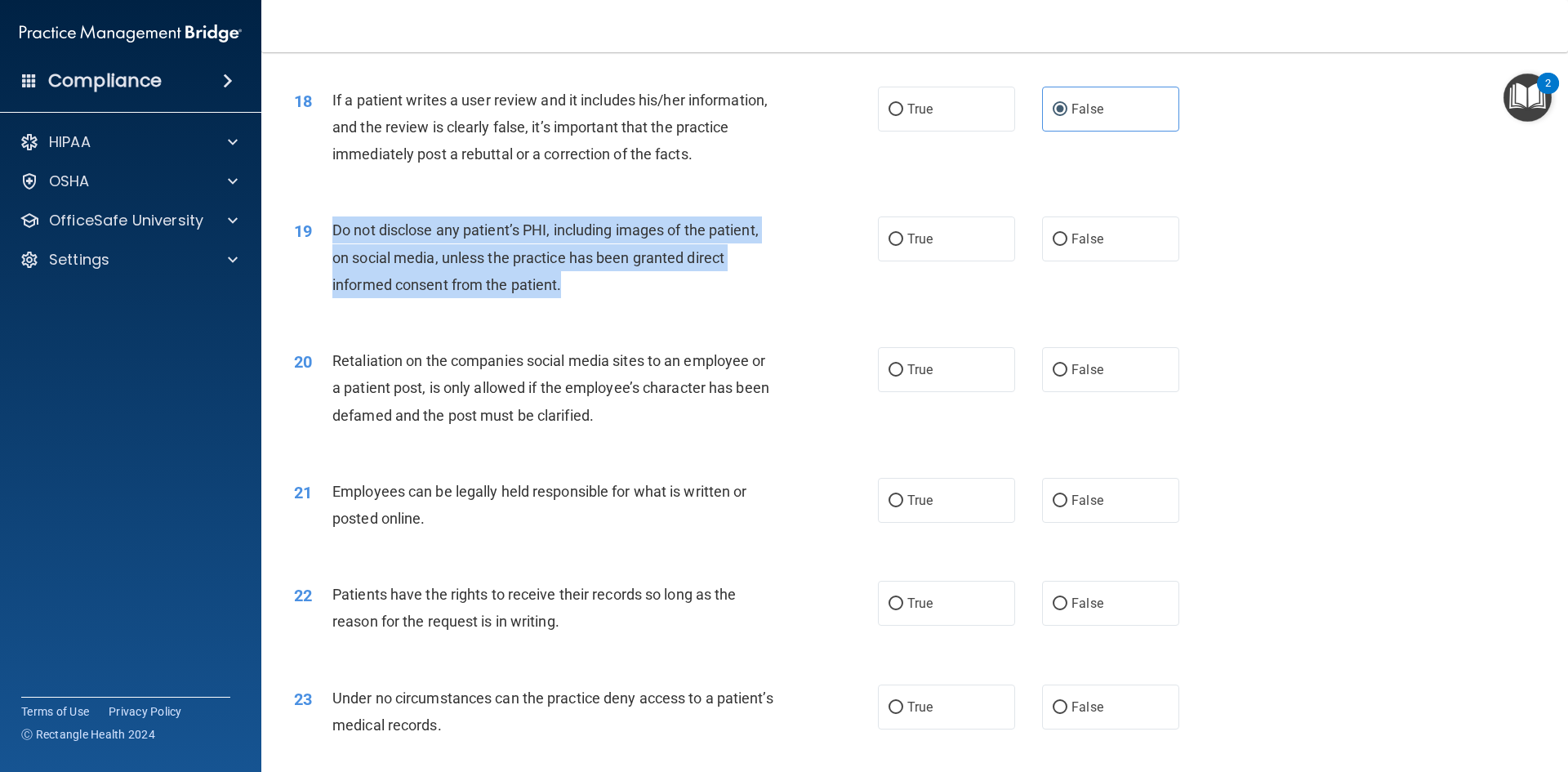
drag, startPoint x: 329, startPoint y: 257, endPoint x: 768, endPoint y: 318, distance: 443.2
click at [768, 306] on div "19 Do not disclose any patient’s PHI, including images of the patient, on socia…" at bounding box center [586, 262] width 633 height 90
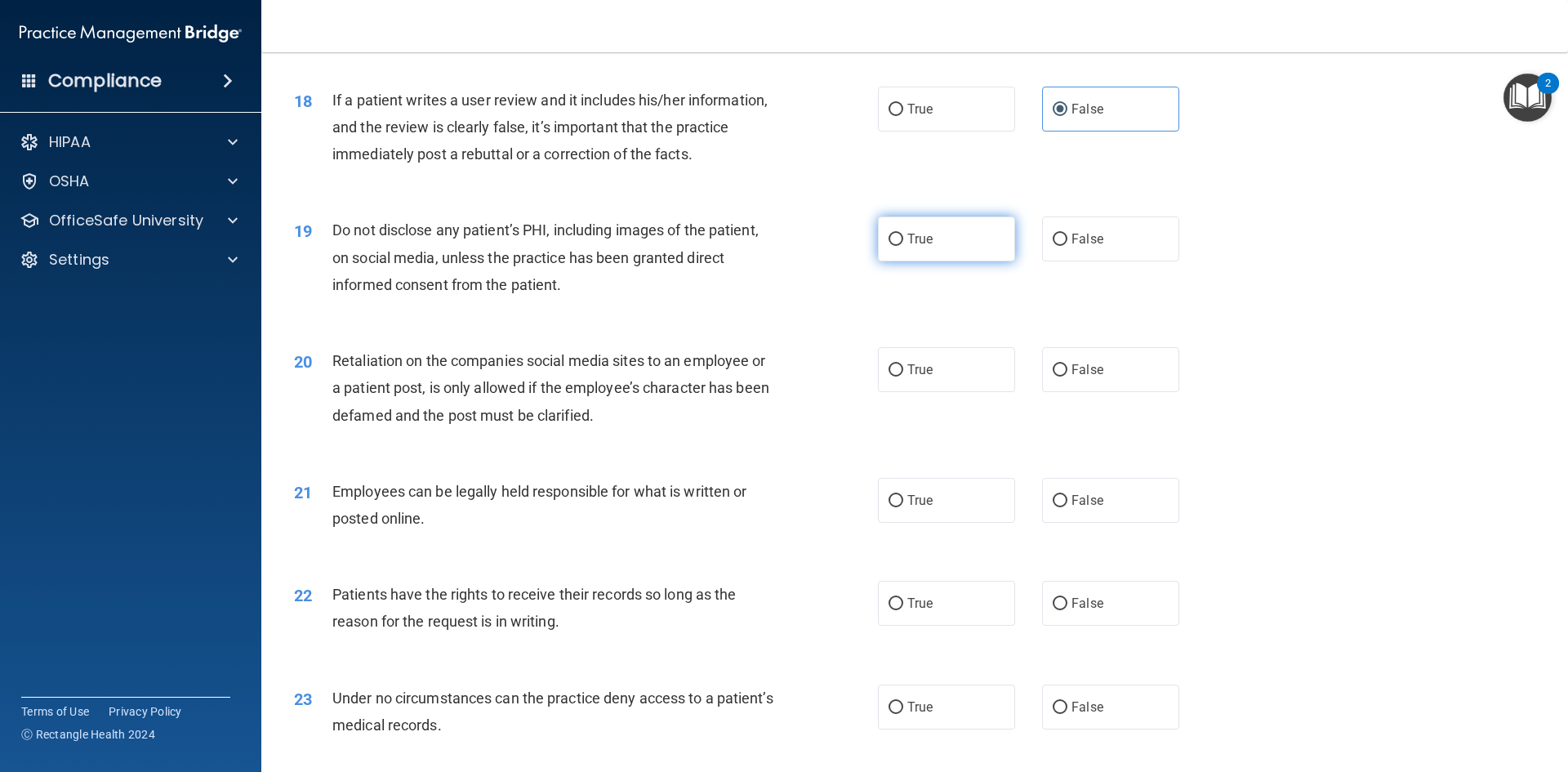
click at [946, 262] on label "True" at bounding box center [947, 239] width 138 height 45
click at [903, 246] on input "True" at bounding box center [895, 240] width 15 height 12
radio input "true"
click at [1285, 257] on div "19 Do not disclose any patient’s PHI, including images of the patient, on socia…" at bounding box center [915, 262] width 1266 height 131
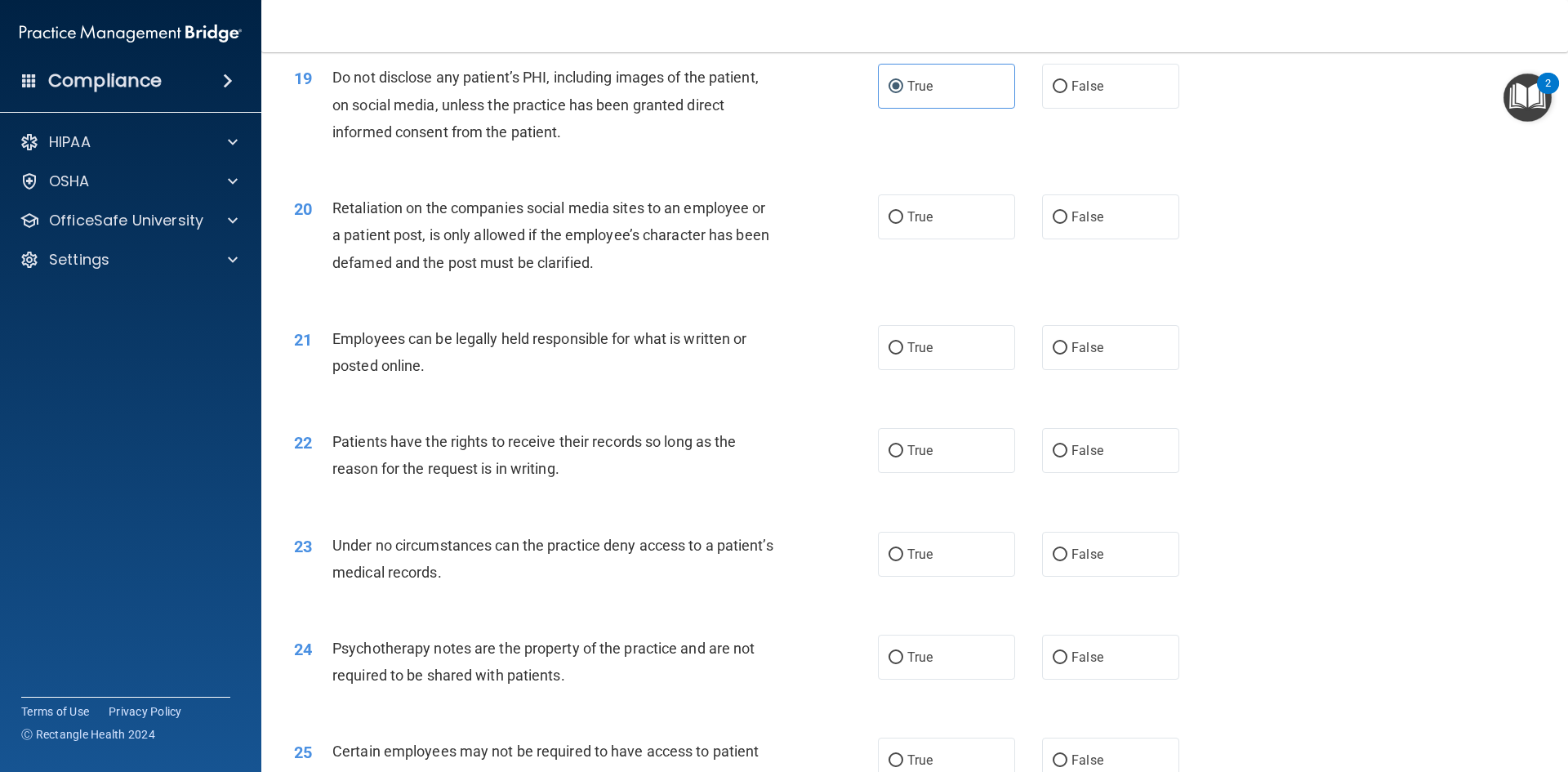
scroll to position [2451, 0]
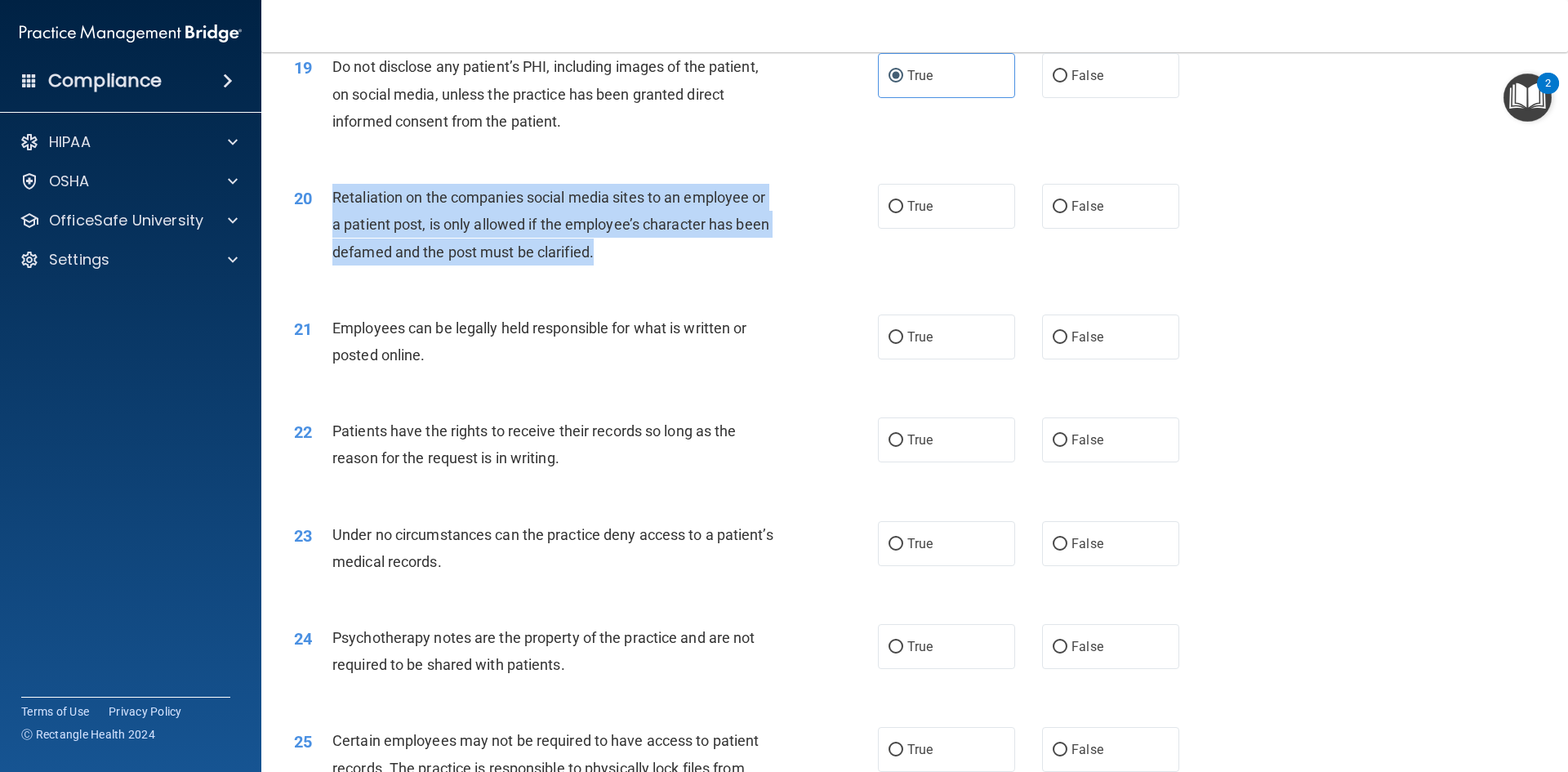
drag, startPoint x: 334, startPoint y: 225, endPoint x: 845, endPoint y: 292, distance: 515.4
click at [845, 274] on div "20 Retaliation on the companies social media sites to an employee or a patient …" at bounding box center [586, 229] width 633 height 90
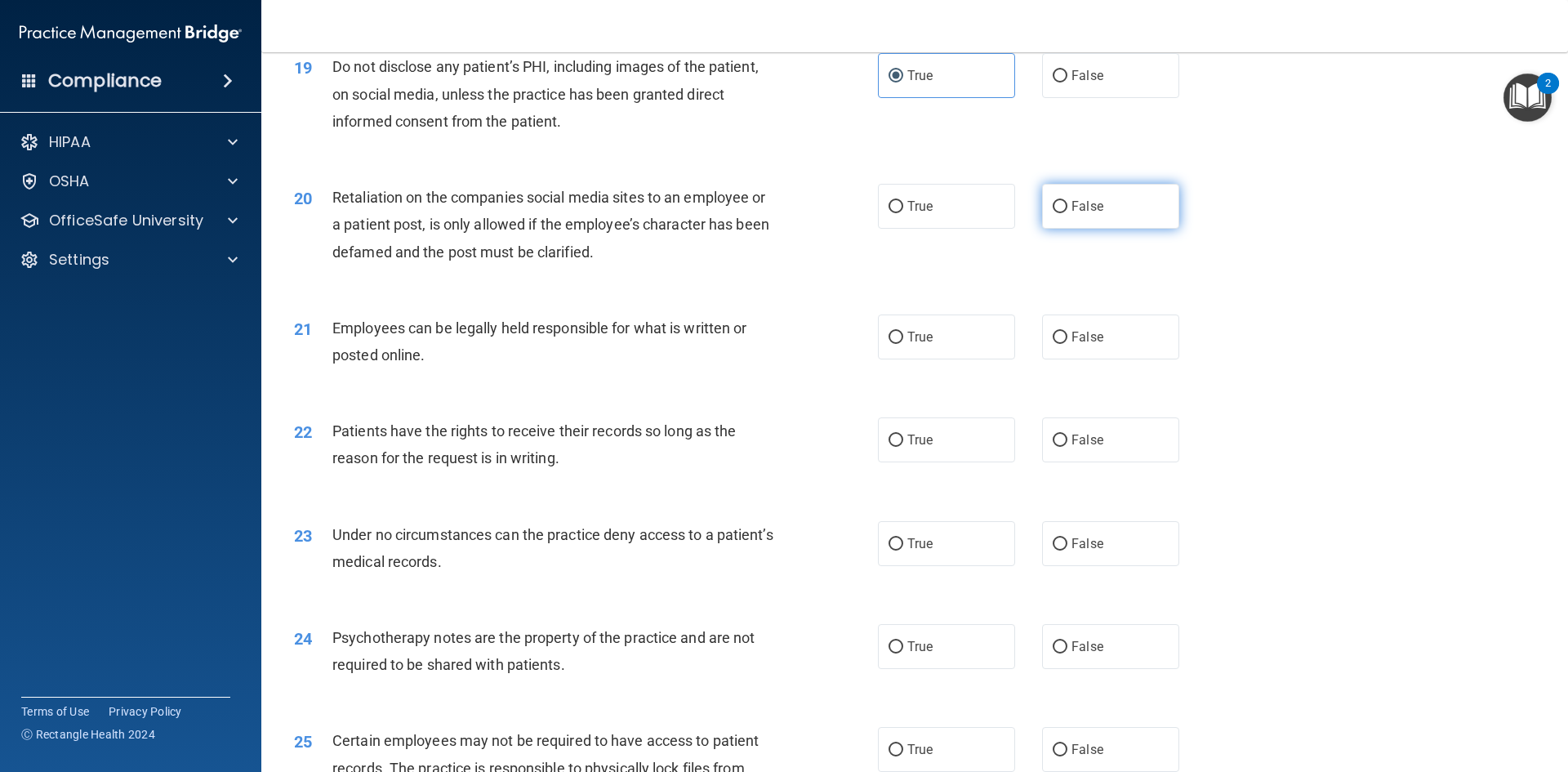
click at [1089, 214] on span "False" at bounding box center [1087, 207] width 32 height 15
click at [1067, 213] on input "False" at bounding box center [1060, 207] width 15 height 12
radio input "true"
click at [1288, 204] on div "20 Retaliation on the companies social media sites to an employee or a patient …" at bounding box center [915, 229] width 1266 height 131
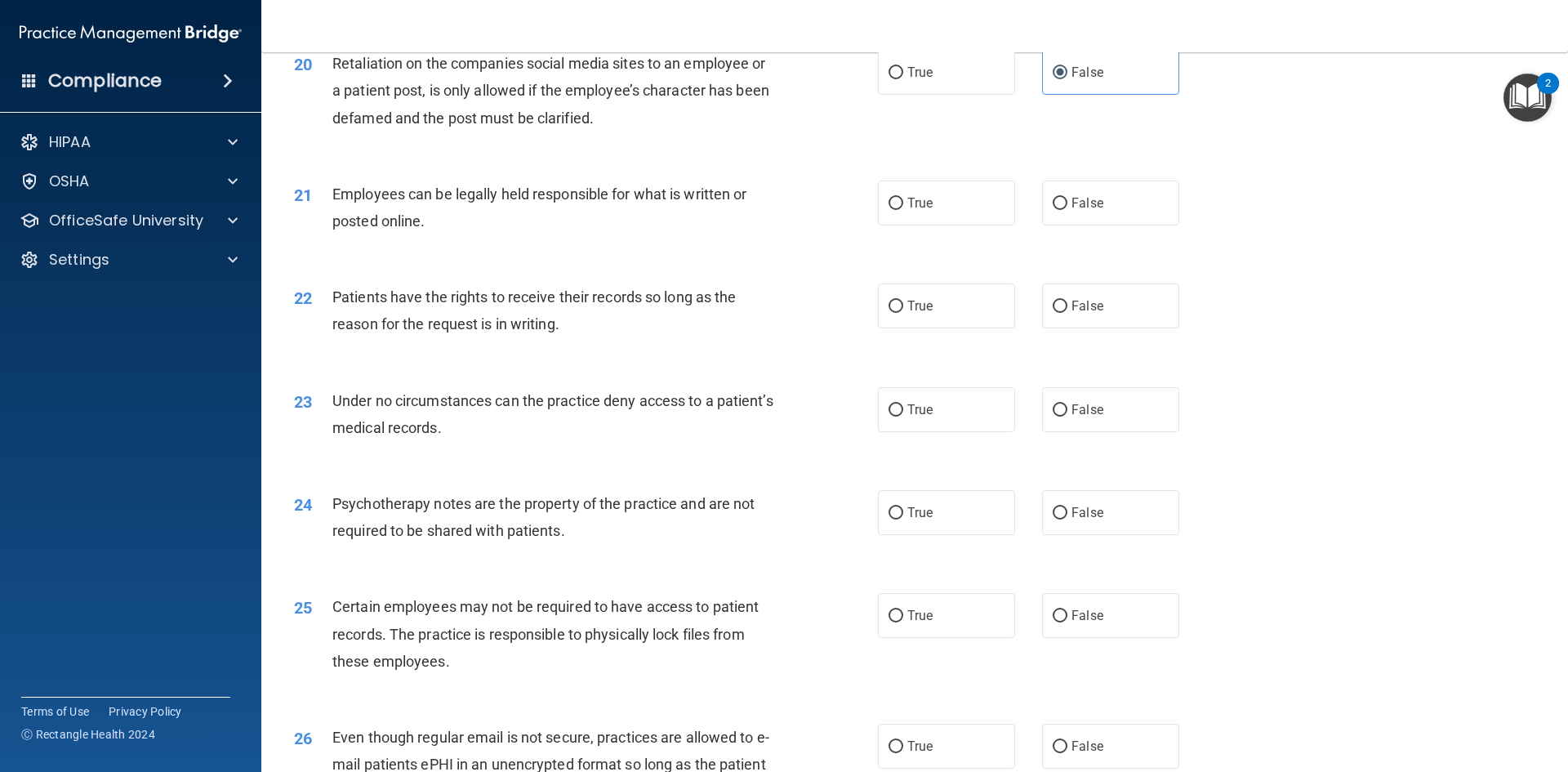
scroll to position [2615, 0]
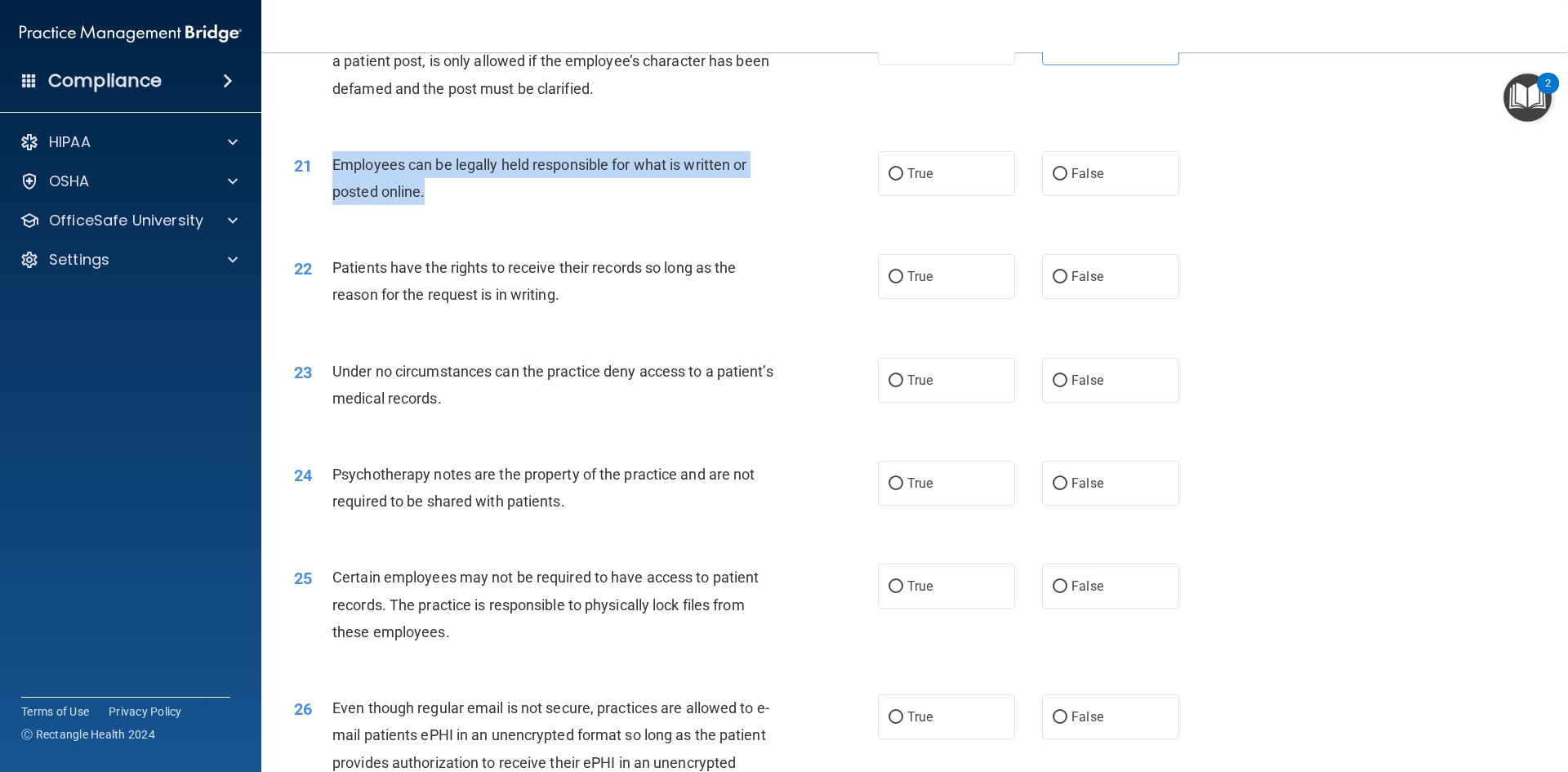
drag, startPoint x: 330, startPoint y: 192, endPoint x: 730, endPoint y: 226, distance: 401.4
click at [730, 213] on div "21 Employees can be legally held responsible for what is written or posted onli…" at bounding box center [586, 182] width 633 height 62
click at [889, 181] on input "True" at bounding box center [895, 175] width 15 height 12
radio input "true"
click at [1335, 201] on div "21 Employees can be legally held responsible for what is written or posted onli…" at bounding box center [915, 182] width 1266 height 103
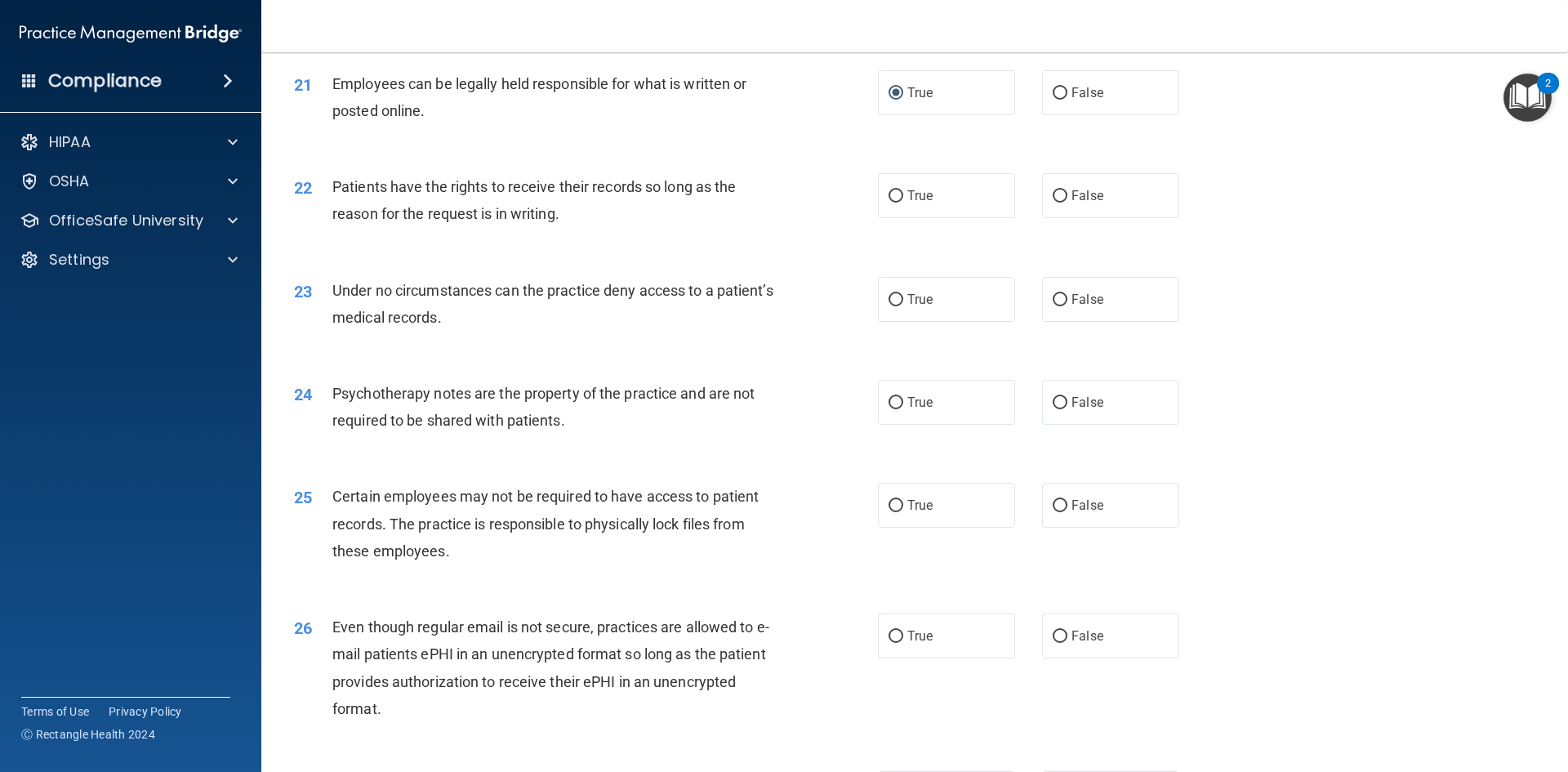
scroll to position [2696, 0]
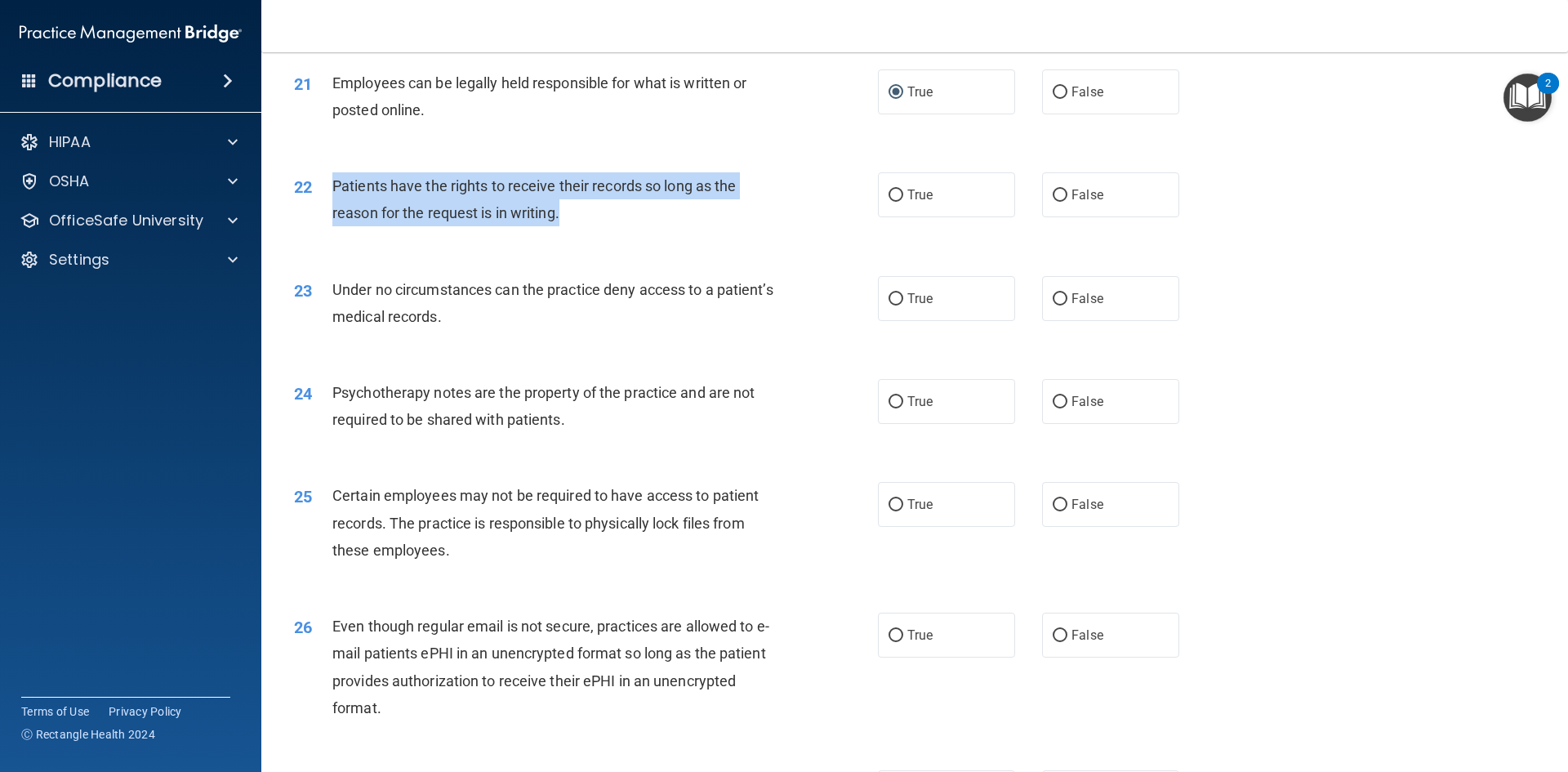
drag, startPoint x: 331, startPoint y: 213, endPoint x: 699, endPoint y: 236, distance: 368.7
click at [699, 226] on div "Patients have the rights to receive their records so long as the reason for the…" at bounding box center [560, 199] width 457 height 54
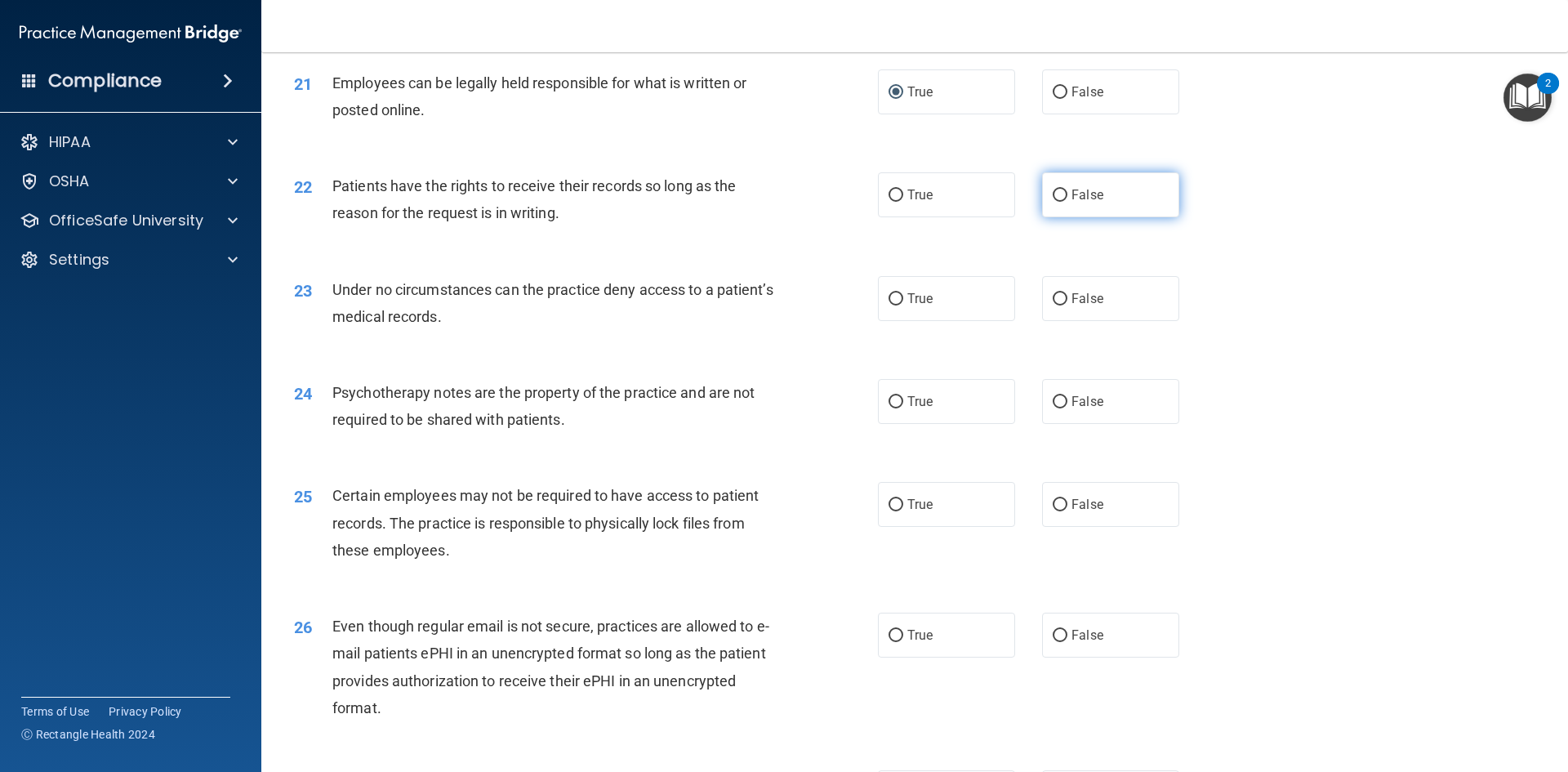
click at [1082, 202] on span "False" at bounding box center [1087, 195] width 32 height 15
click at [1067, 202] on input "False" at bounding box center [1060, 195] width 15 height 12
radio input "true"
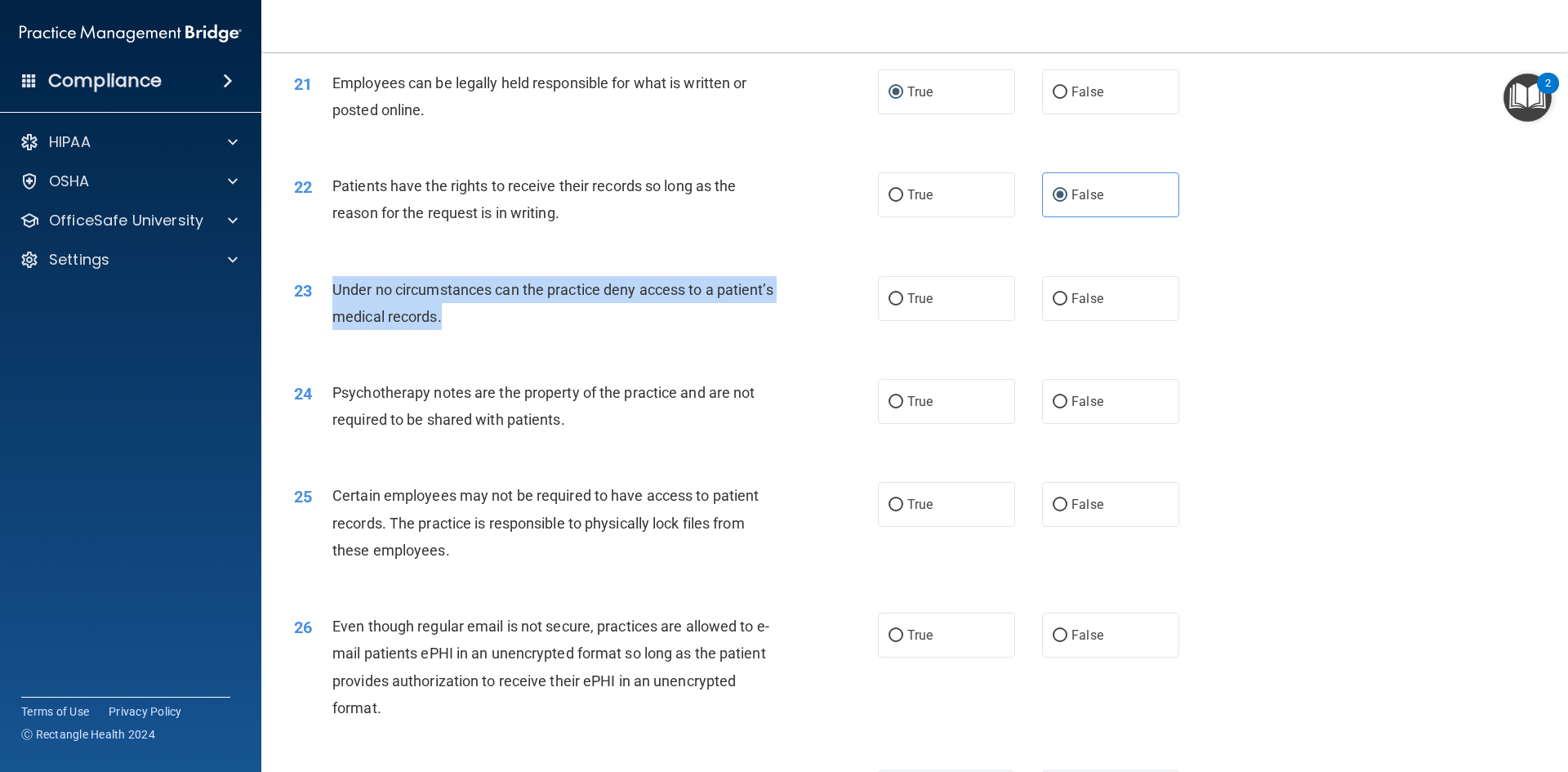
drag, startPoint x: 489, startPoint y: 316, endPoint x: 754, endPoint y: 348, distance: 266.9
click at [754, 330] on div "Under no circumstances can the practice deny access to a patient’s medical reco…" at bounding box center [560, 303] width 457 height 54
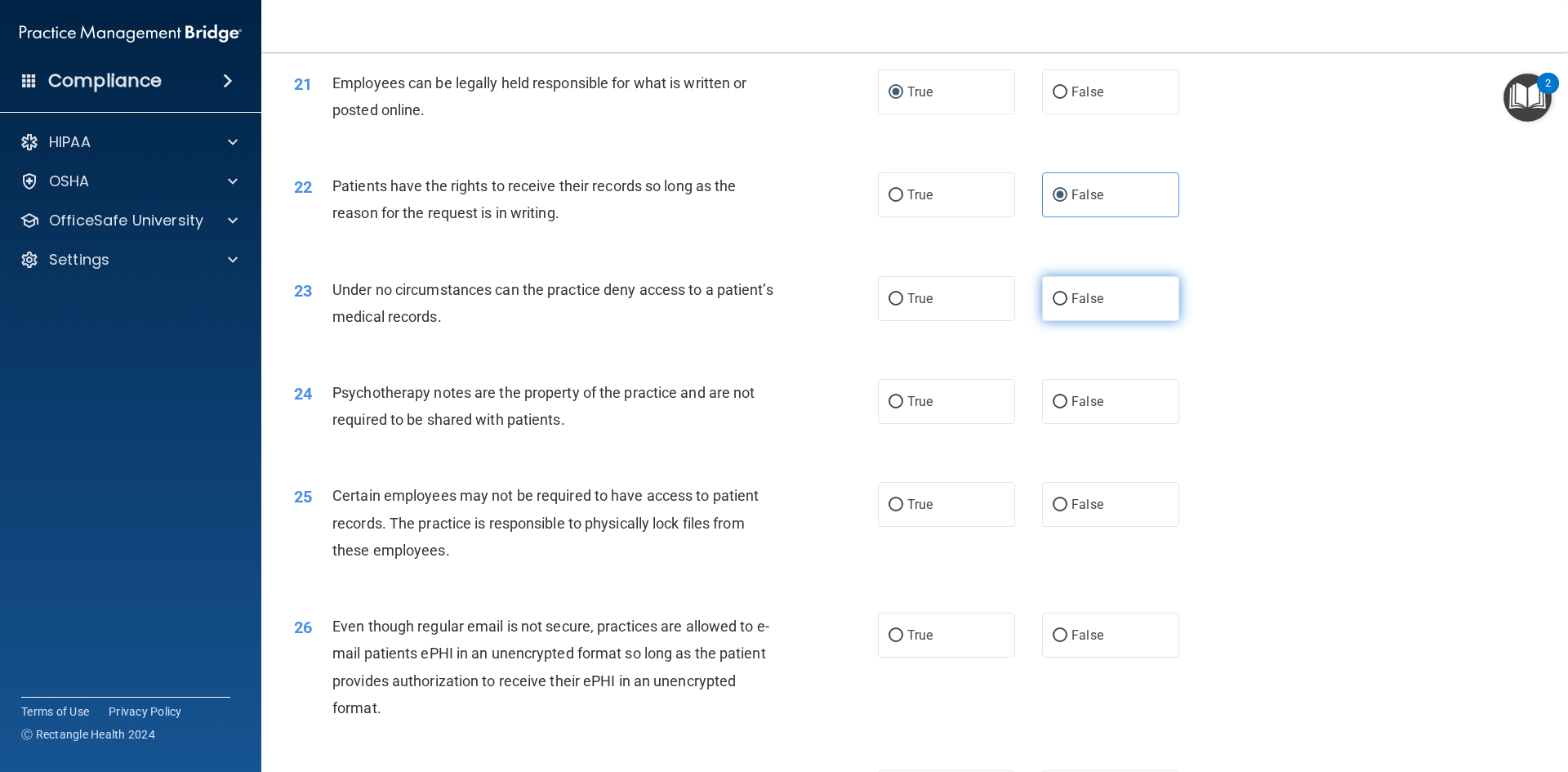
click at [1078, 306] on span "False" at bounding box center [1087, 299] width 32 height 15
click at [1067, 306] on input "False" at bounding box center [1060, 300] width 15 height 12
radio input "true"
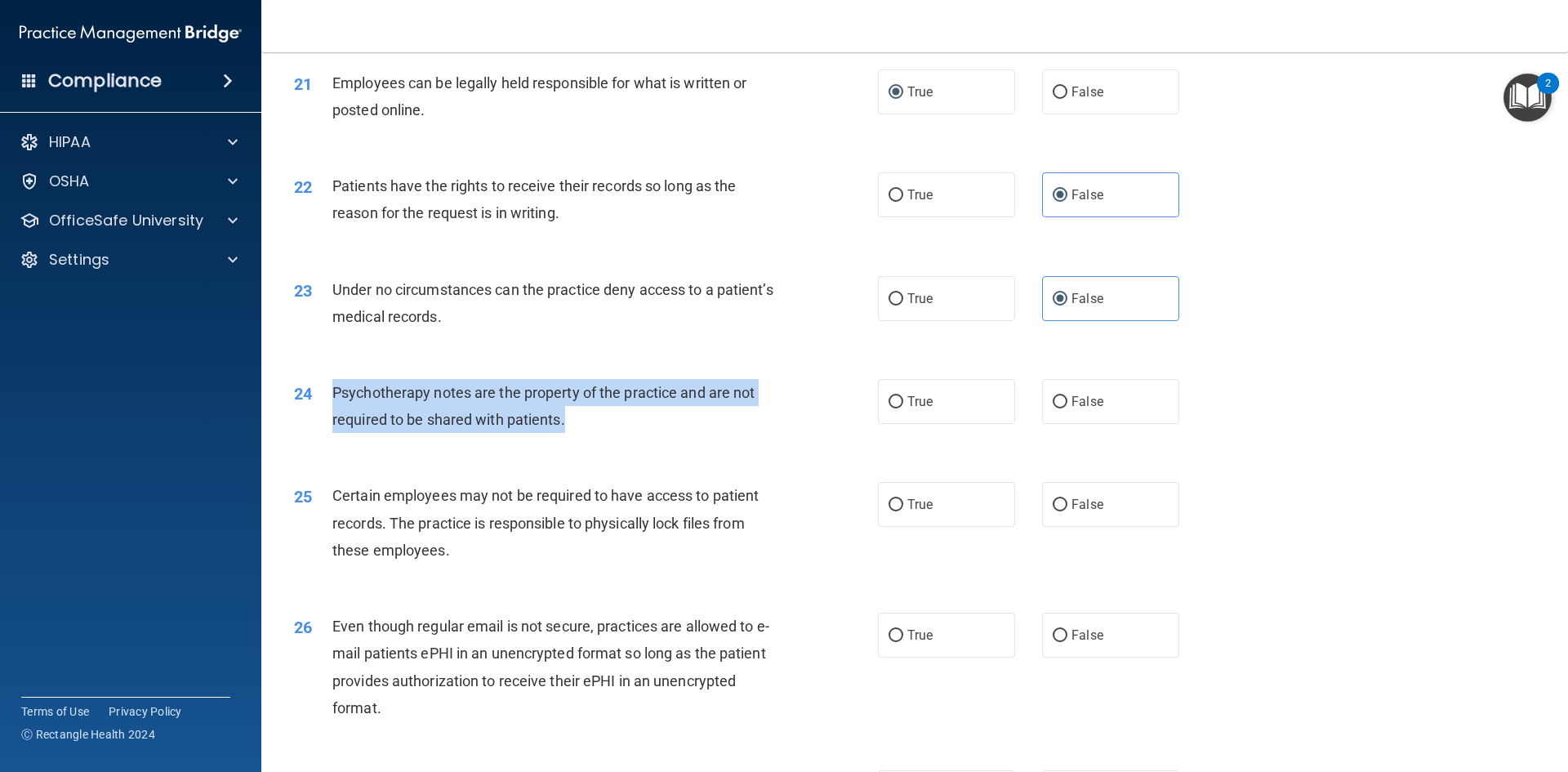
drag, startPoint x: 333, startPoint y: 415, endPoint x: 773, endPoint y: 440, distance: 440.7
click at [773, 433] on div "Psychotherapy notes are the property of the practice and are not required to be…" at bounding box center [560, 406] width 457 height 54
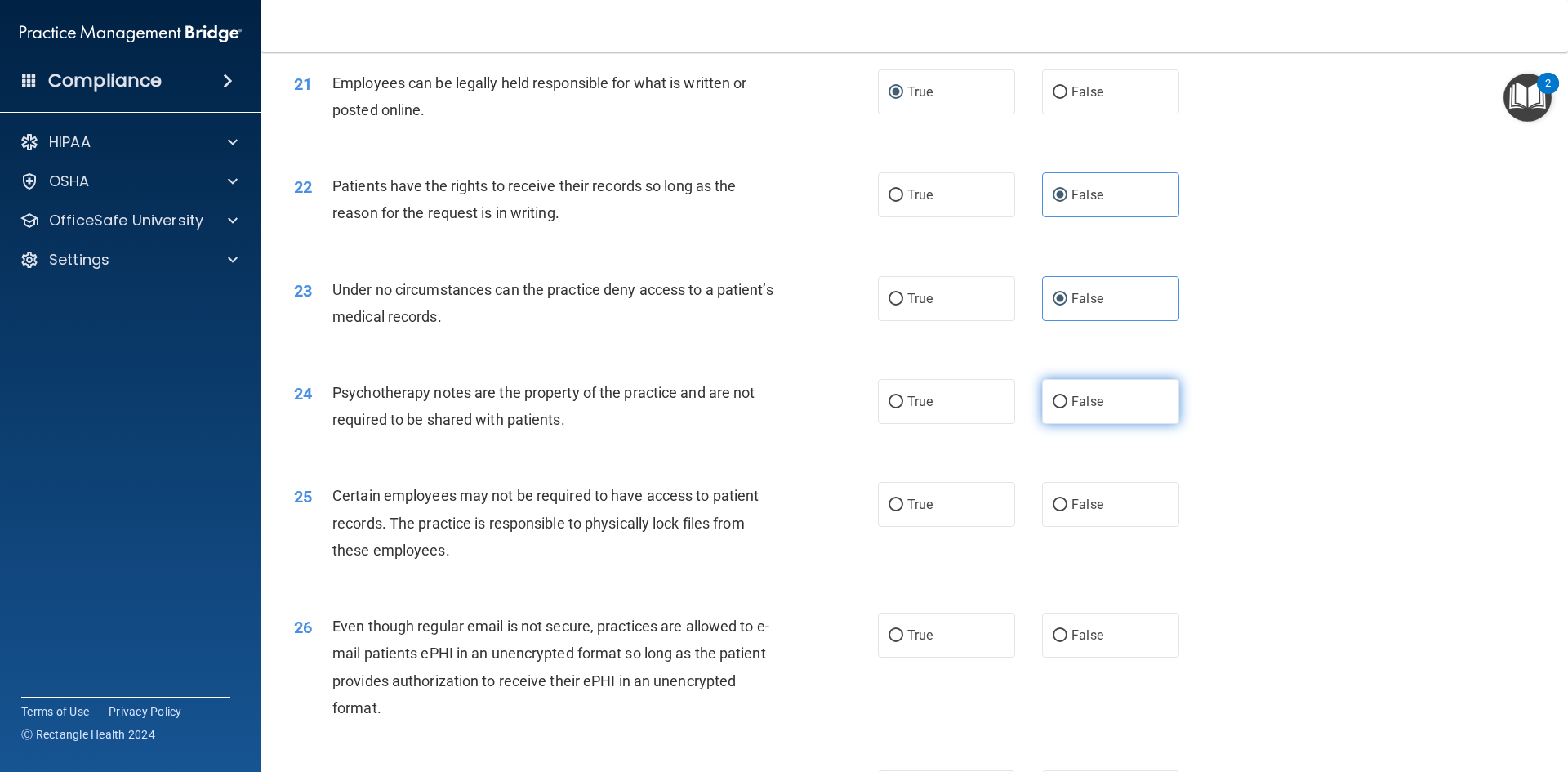
click at [1116, 424] on label "False" at bounding box center [1111, 402] width 138 height 45
click at [1067, 409] on input "False" at bounding box center [1060, 402] width 15 height 12
radio input "true"
click at [1285, 359] on div "23 Under no circumstances can the practice deny access to a patient’s medical r…" at bounding box center [915, 307] width 1266 height 103
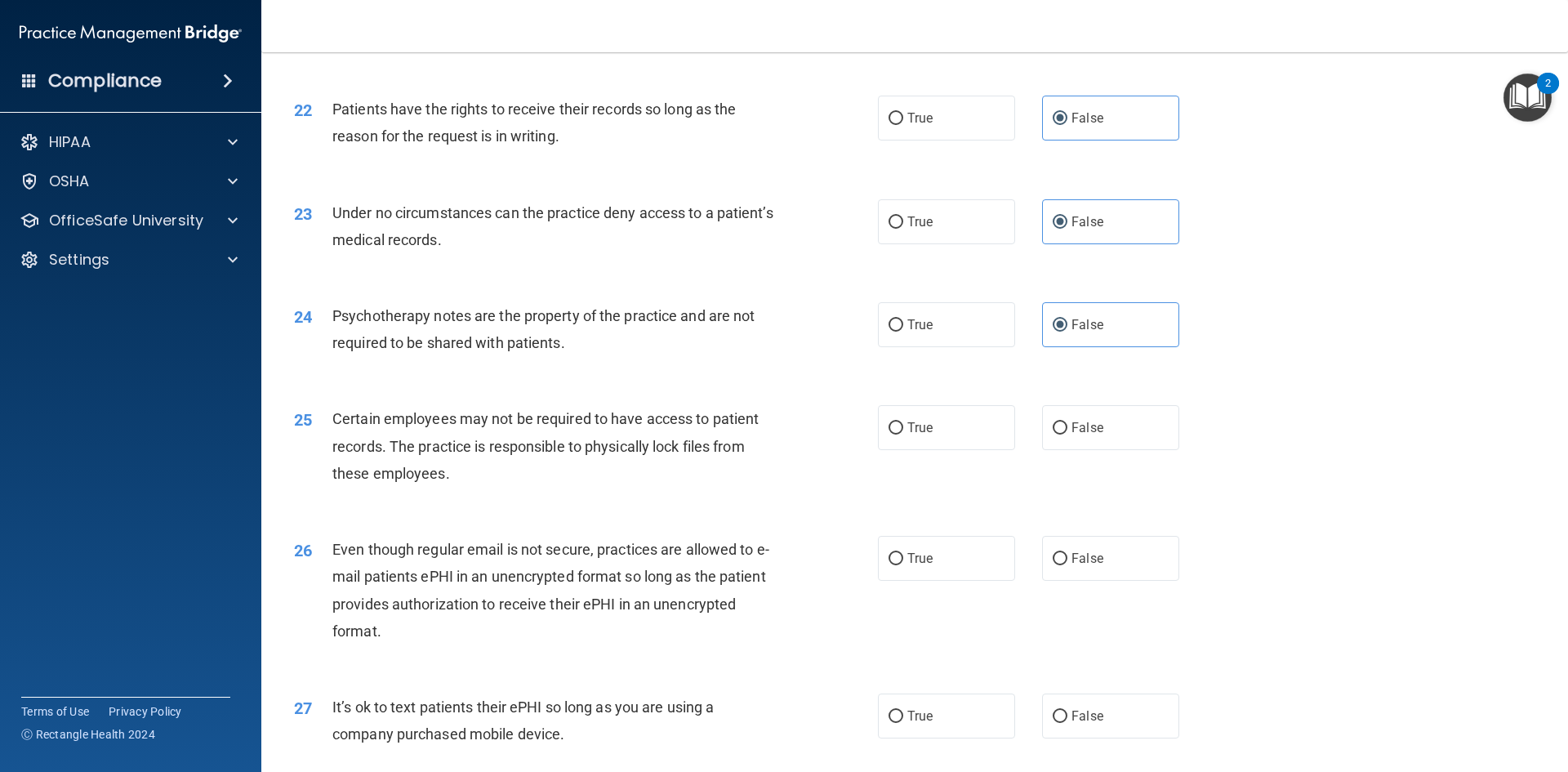
scroll to position [2860, 0]
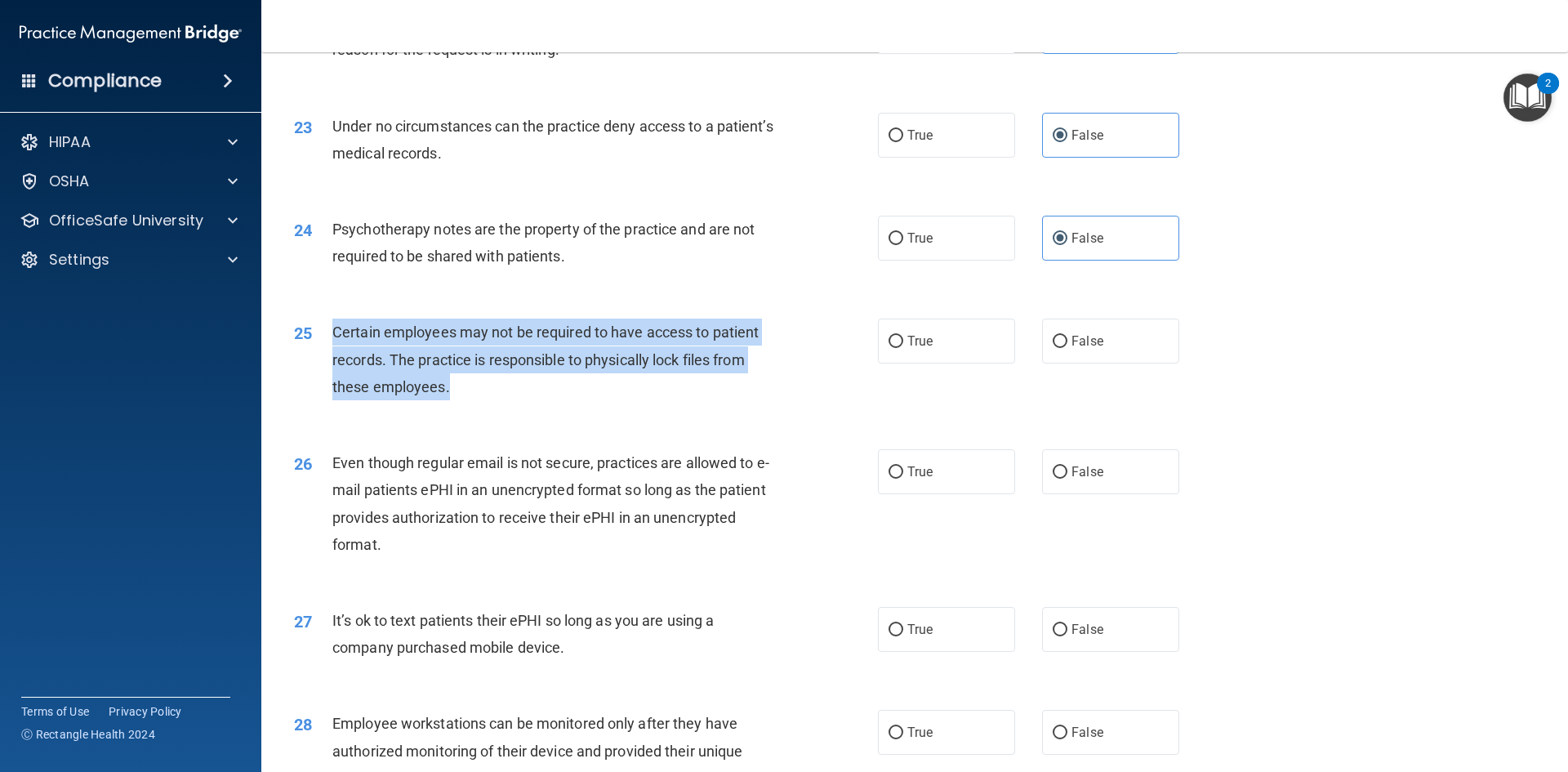
drag, startPoint x: 332, startPoint y: 355, endPoint x: 770, endPoint y: 405, distance: 440.8
click at [770, 400] on div "Certain employees may not be required to have access to patient records. The pr…" at bounding box center [560, 359] width 457 height 82
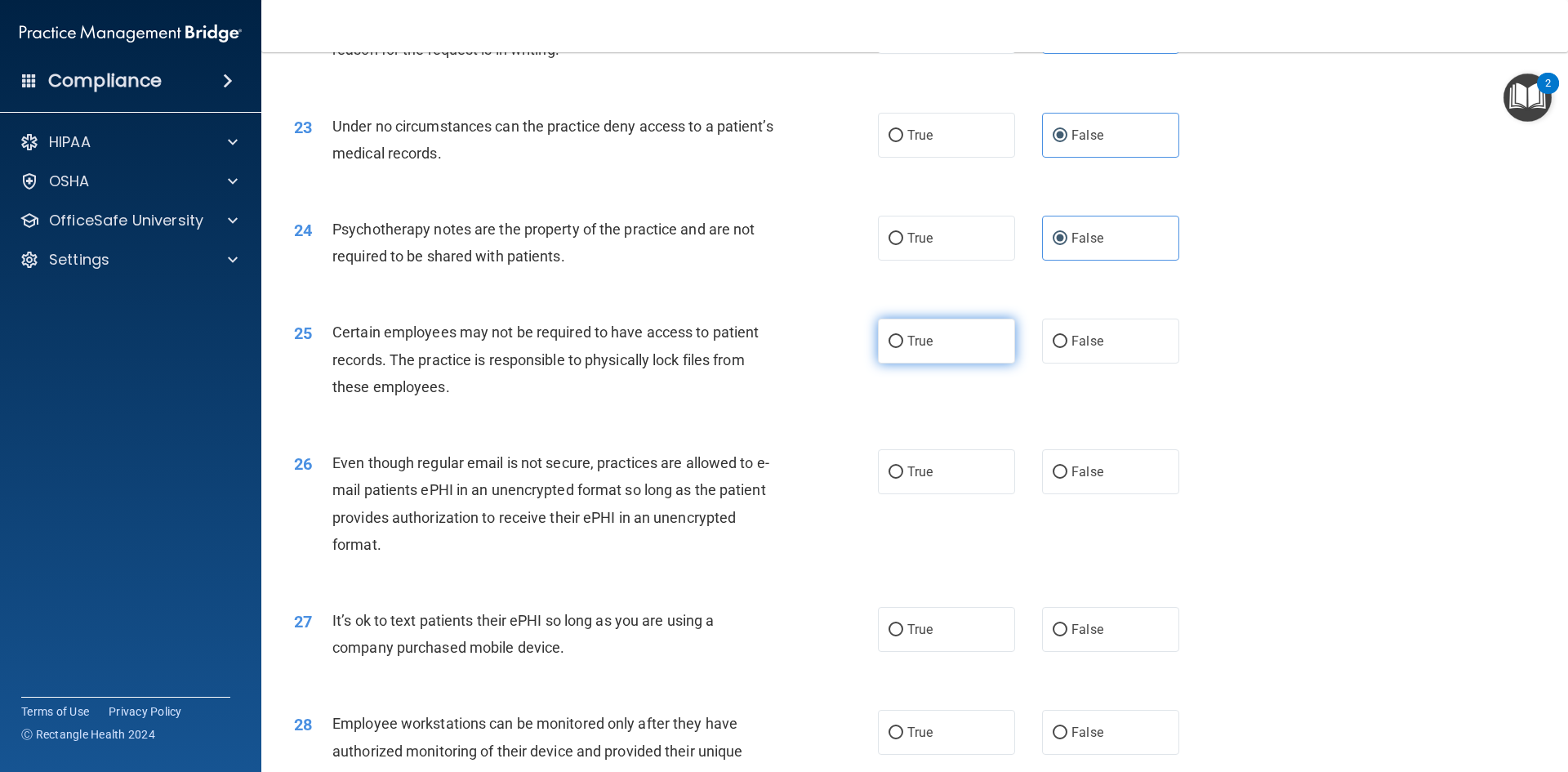
click at [977, 364] on label "True" at bounding box center [947, 341] width 138 height 45
click at [903, 348] on input "True" at bounding box center [895, 342] width 15 height 12
radio input "true"
click at [1260, 417] on div "25 Certain employees may not be required to have access to patient records. The…" at bounding box center [915, 364] width 1266 height 131
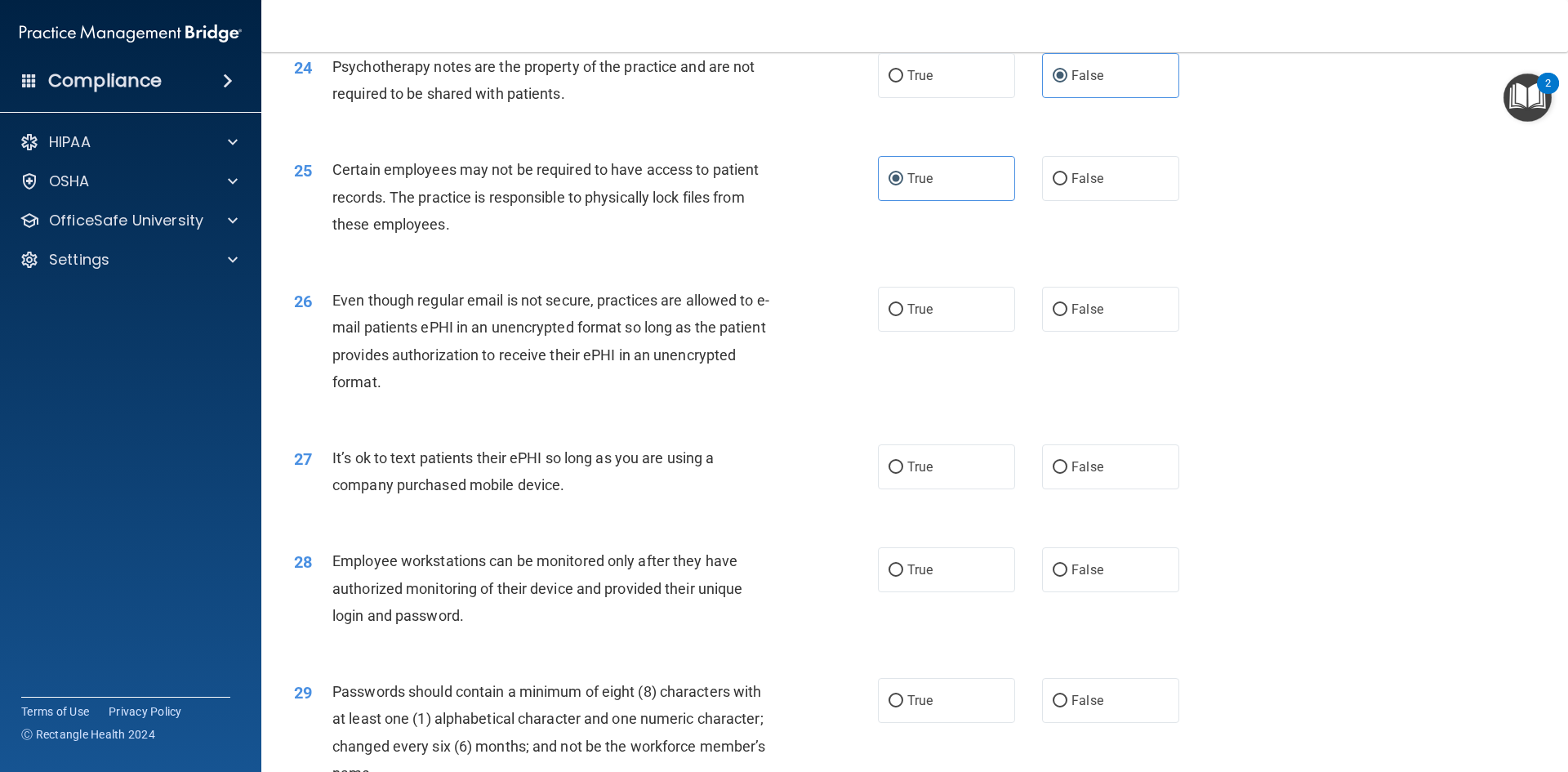
scroll to position [3023, 0]
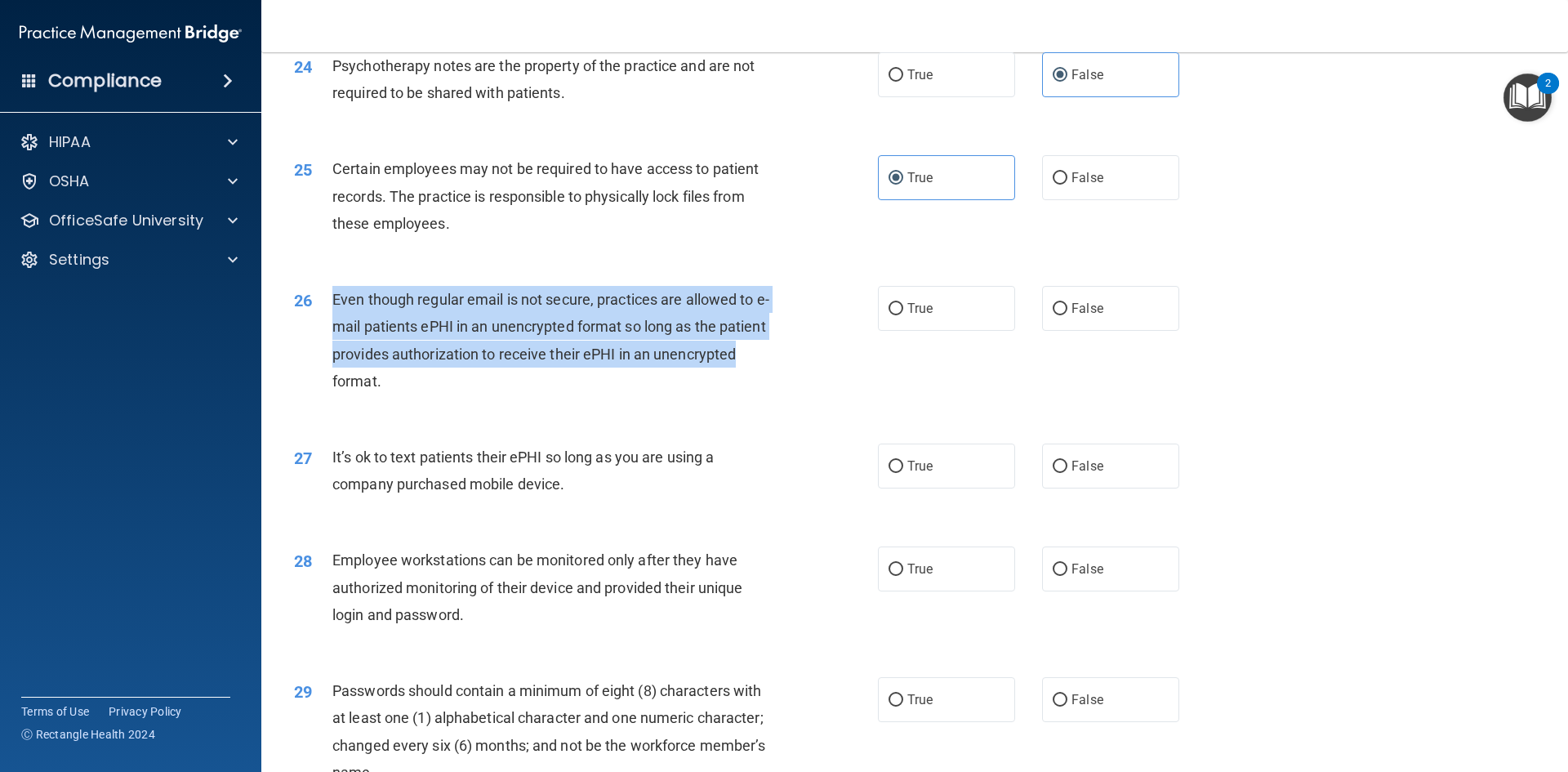
drag, startPoint x: 330, startPoint y: 326, endPoint x: 762, endPoint y: 390, distance: 436.7
click at [762, 390] on div "26 Even though regular email is not secure, practices are allowed to e-mail pat…" at bounding box center [586, 344] width 633 height 117
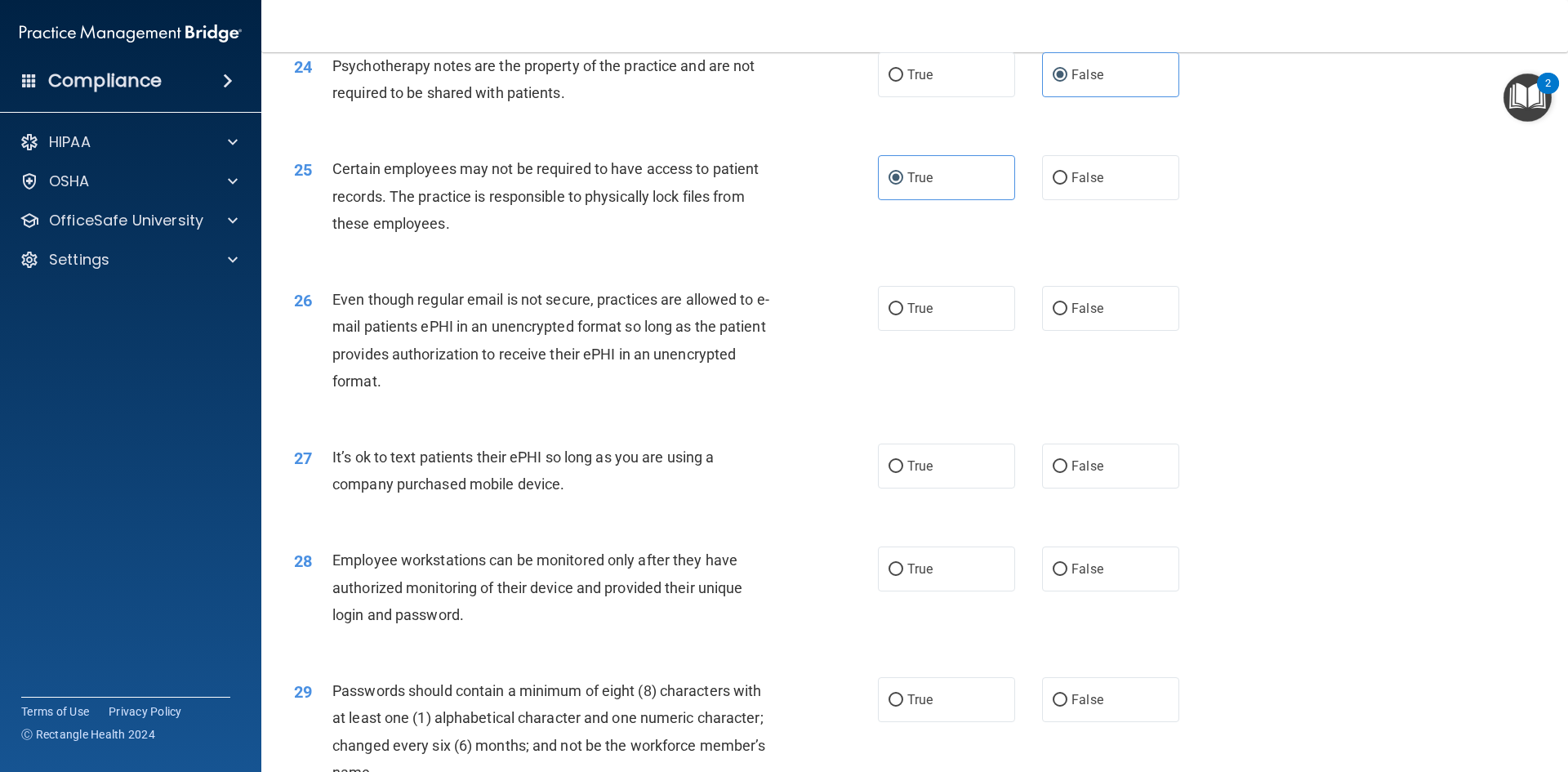
click at [347, 266] on div "25 Certain employees may not be required to have access to patient records. The…" at bounding box center [915, 201] width 1266 height 131
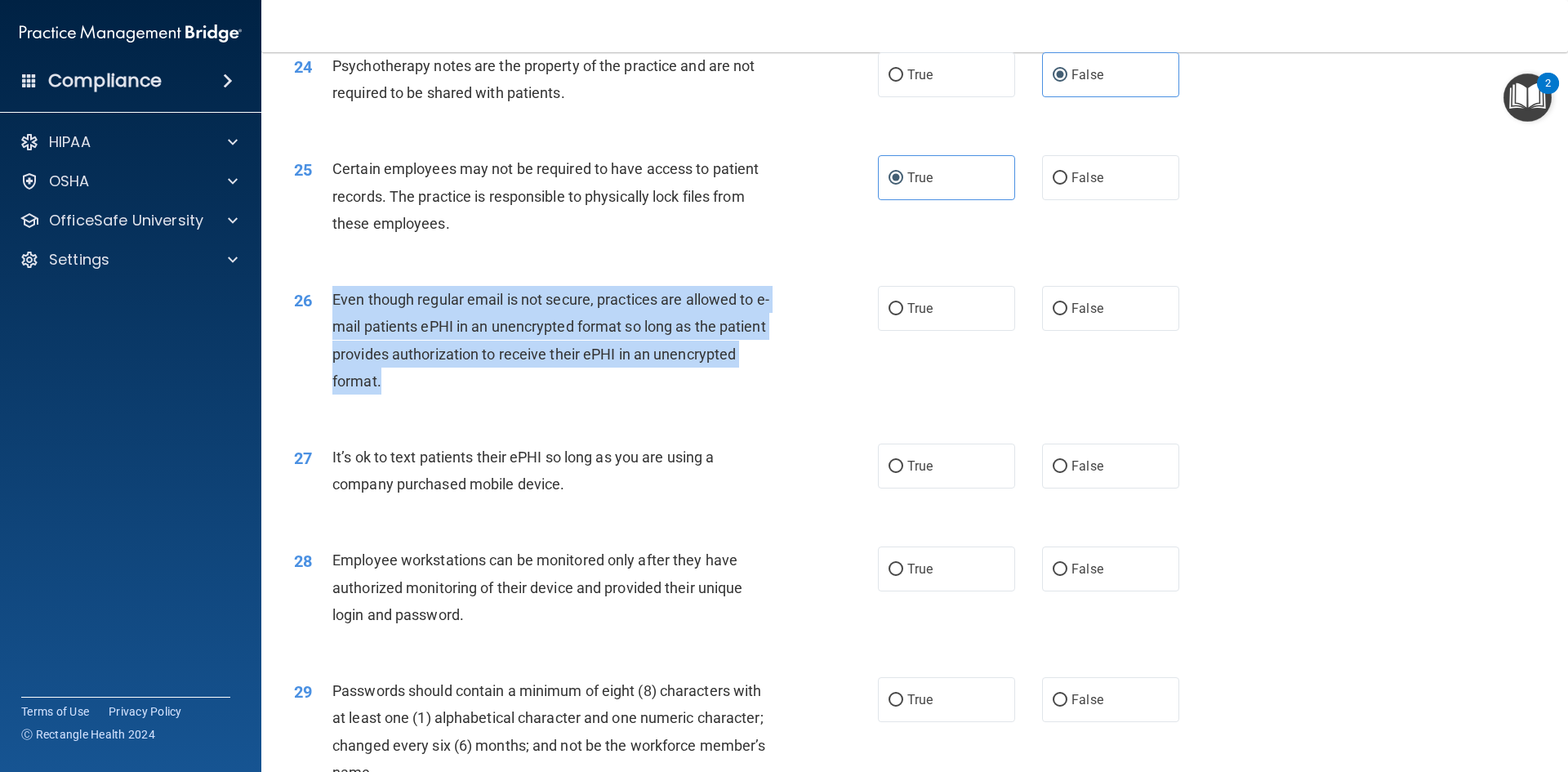
drag, startPoint x: 334, startPoint y: 323, endPoint x: 696, endPoint y: 420, distance: 374.8
click at [696, 395] on div "Even though regular email is not secure, practices are allowed to e-mail patien…" at bounding box center [560, 340] width 457 height 108
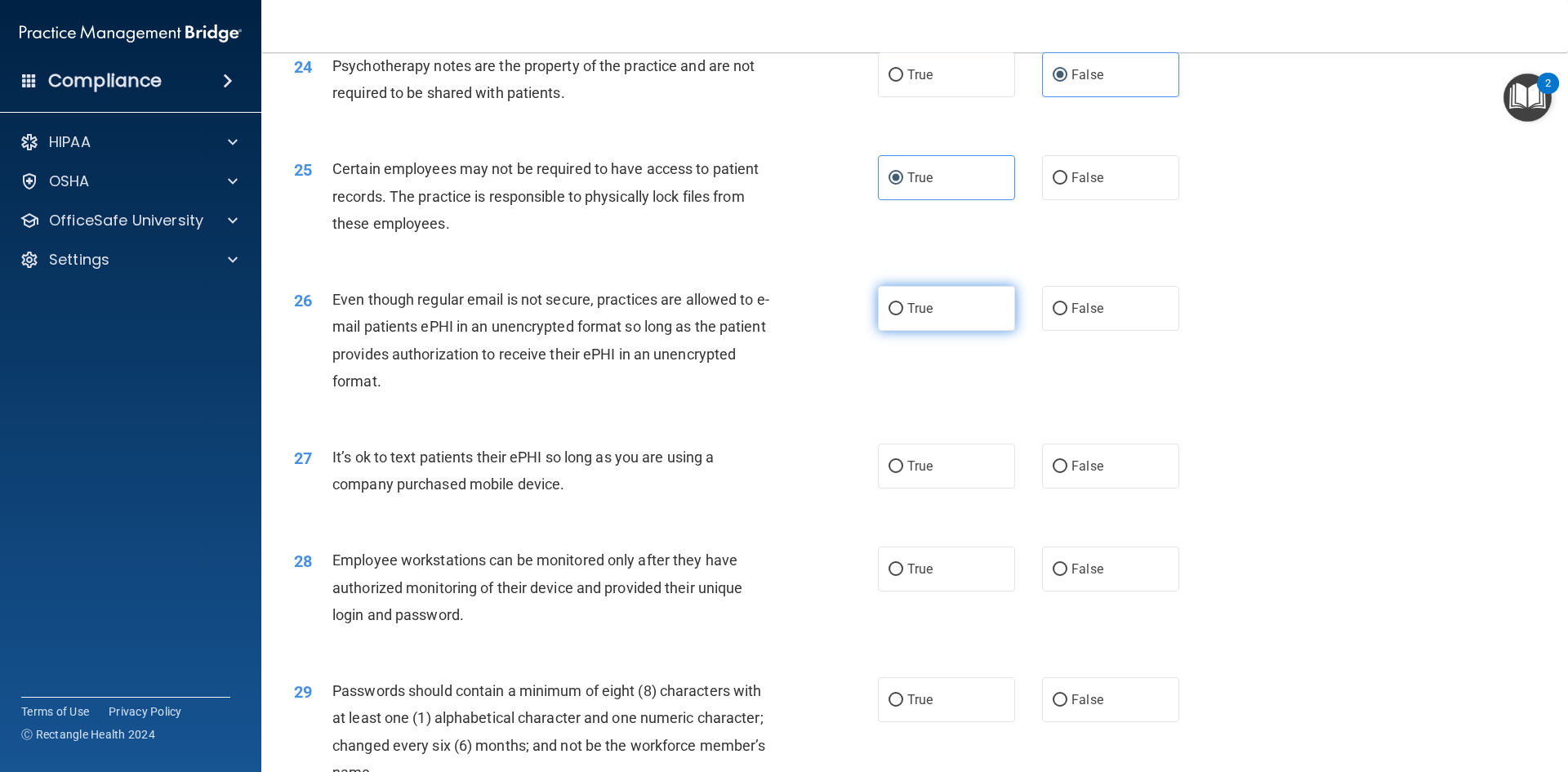
click at [897, 331] on label "True" at bounding box center [947, 308] width 138 height 45
click at [897, 315] on input "True" at bounding box center [895, 309] width 15 height 12
radio input "true"
click at [1337, 326] on div "26 Even though regular email is not secure, practices are allowed to e-mail pat…" at bounding box center [915, 344] width 1266 height 157
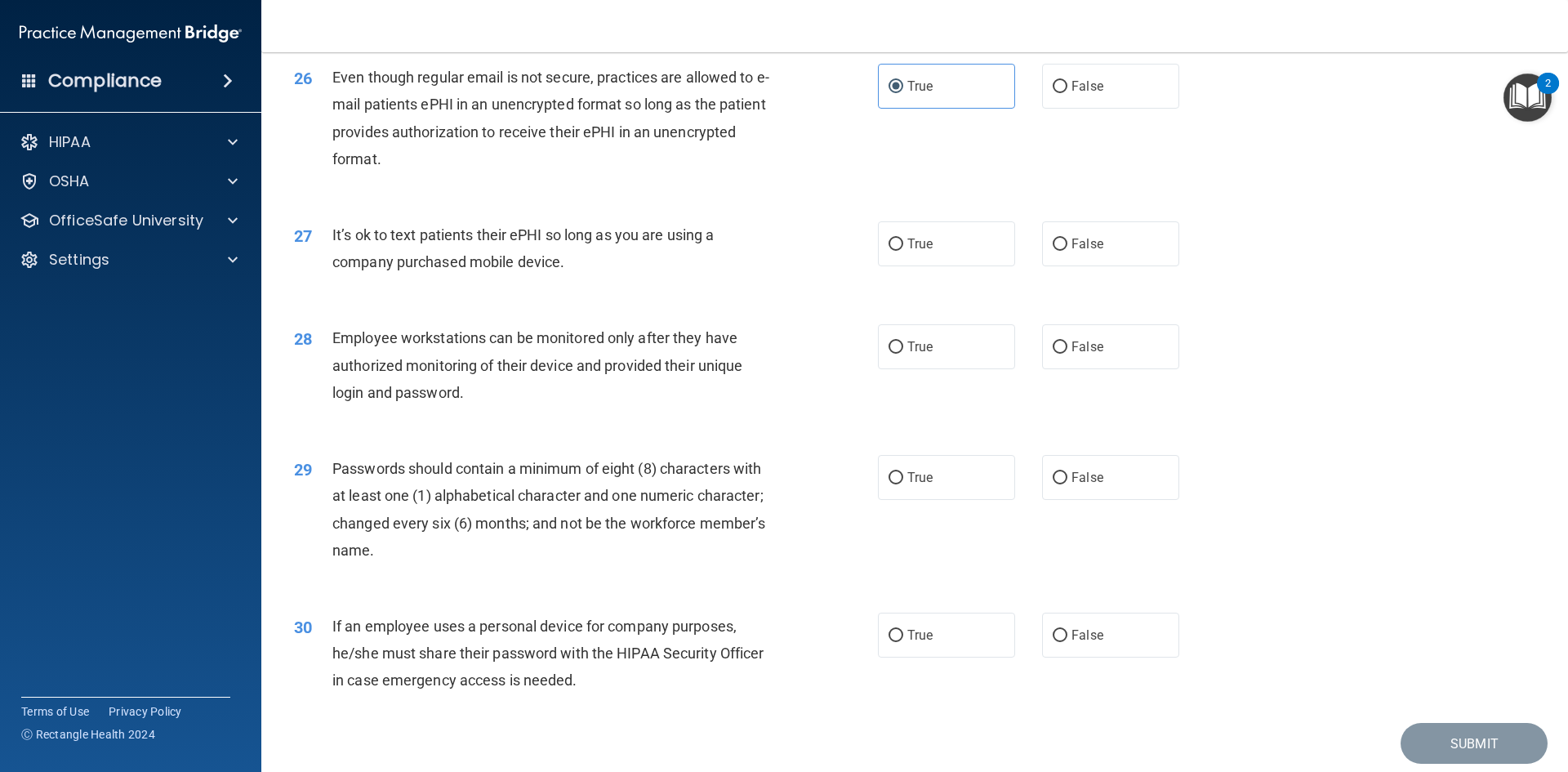
scroll to position [3269, 0]
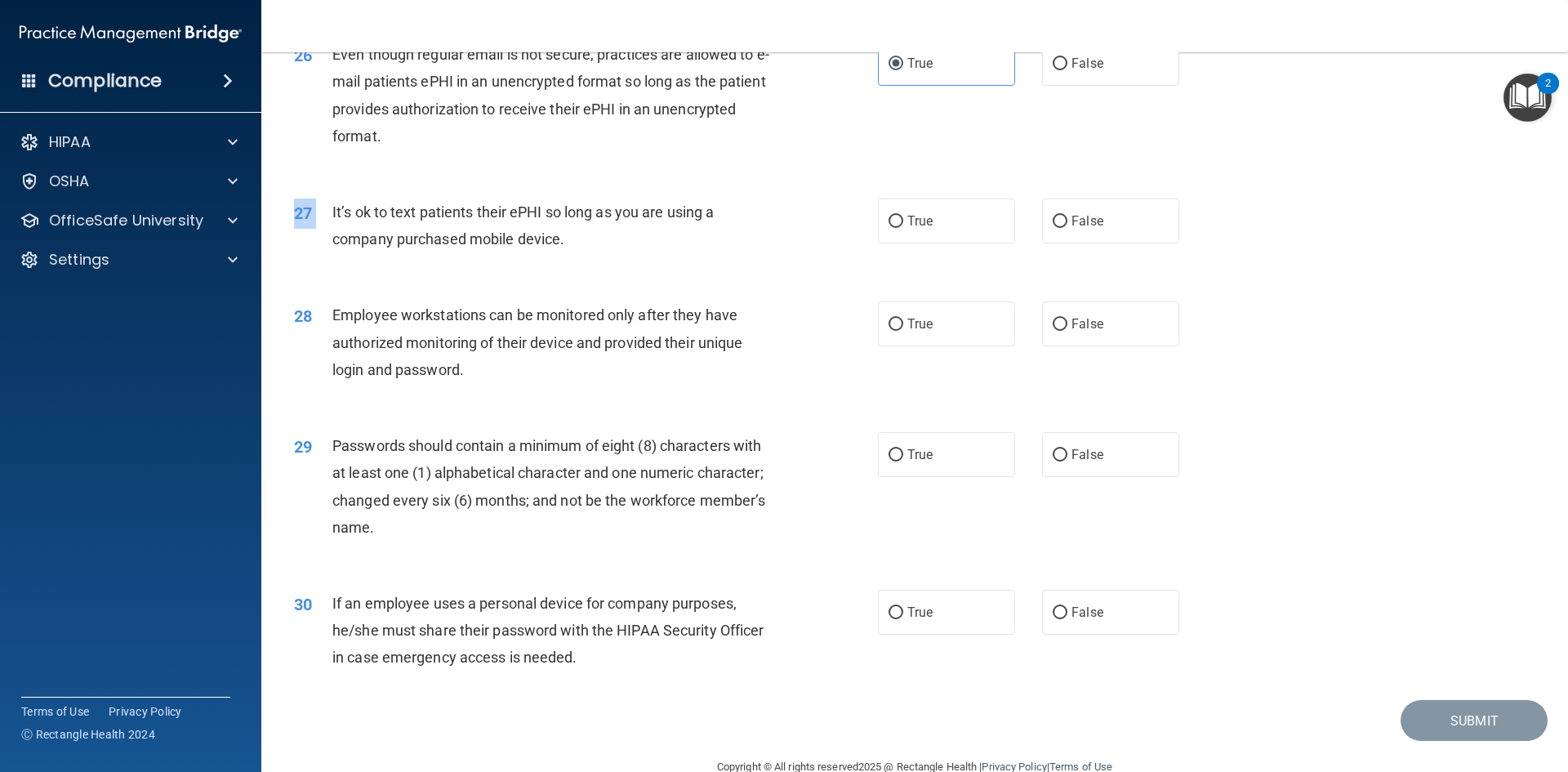
drag, startPoint x: 332, startPoint y: 239, endPoint x: 805, endPoint y: 288, distance: 475.5
click at [805, 281] on div "27 It’s ok to text patients their ePHI so long as you are using a company purch…" at bounding box center [915, 230] width 1266 height 103
drag, startPoint x: 640, startPoint y: 289, endPoint x: 411, endPoint y: 269, distance: 229.9
click at [641, 281] on div "27 It’s ok to text patients their ePHI so long as you are using a company purch…" at bounding box center [915, 230] width 1266 height 103
click at [338, 217] on div "27 It’s ok to text patients their ePHI so long as you are using a company purch…" at bounding box center [915, 230] width 1266 height 103
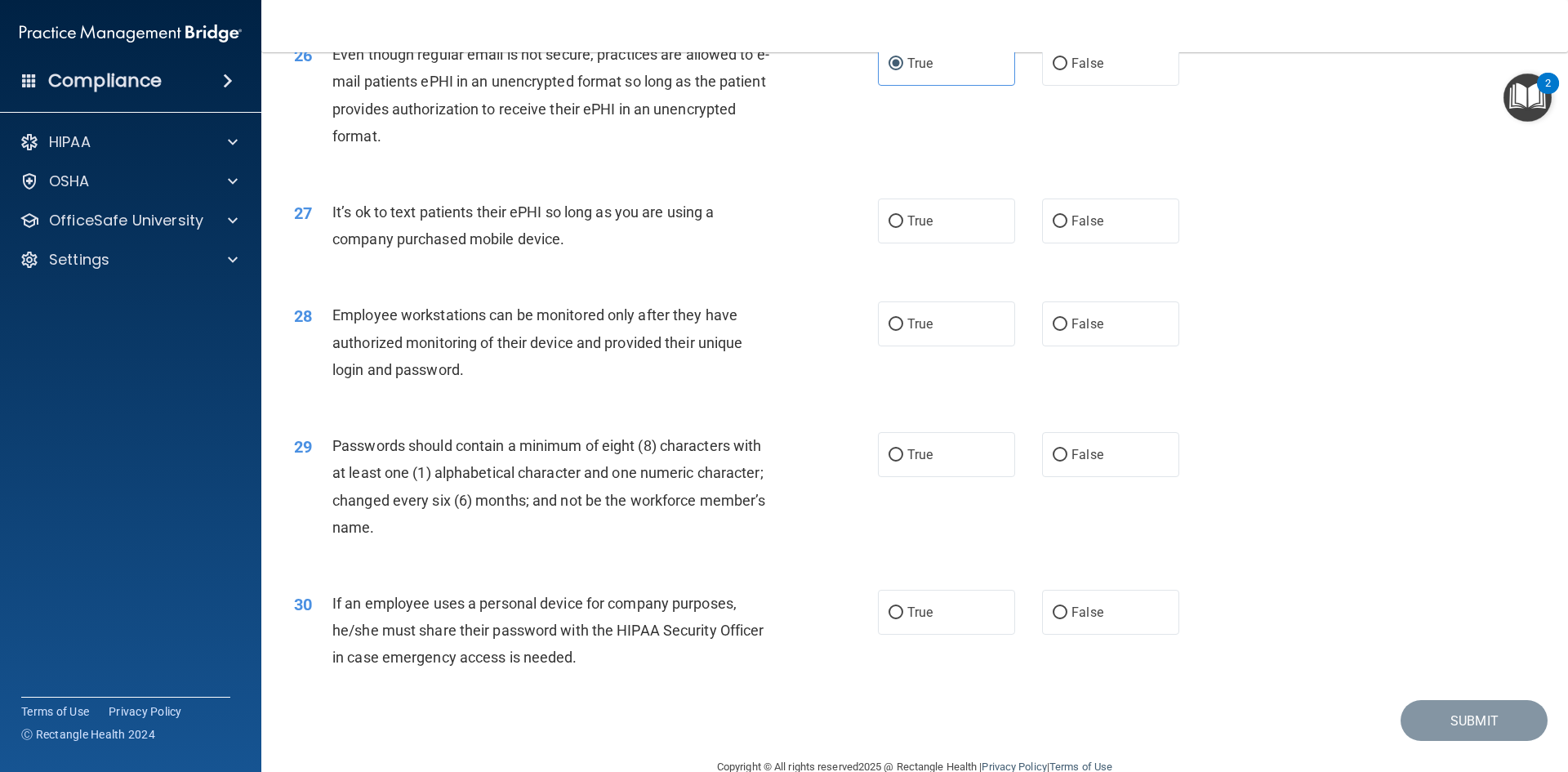
drag, startPoint x: 331, startPoint y: 238, endPoint x: 676, endPoint y: 277, distance: 347.2
click at [676, 252] on div "It’s ok to text patients their ePHI so long as you are using a company purchase…" at bounding box center [560, 225] width 457 height 54
click at [912, 229] on span "True" at bounding box center [919, 221] width 25 height 15
click at [903, 228] on input "True" at bounding box center [895, 222] width 15 height 12
radio input "true"
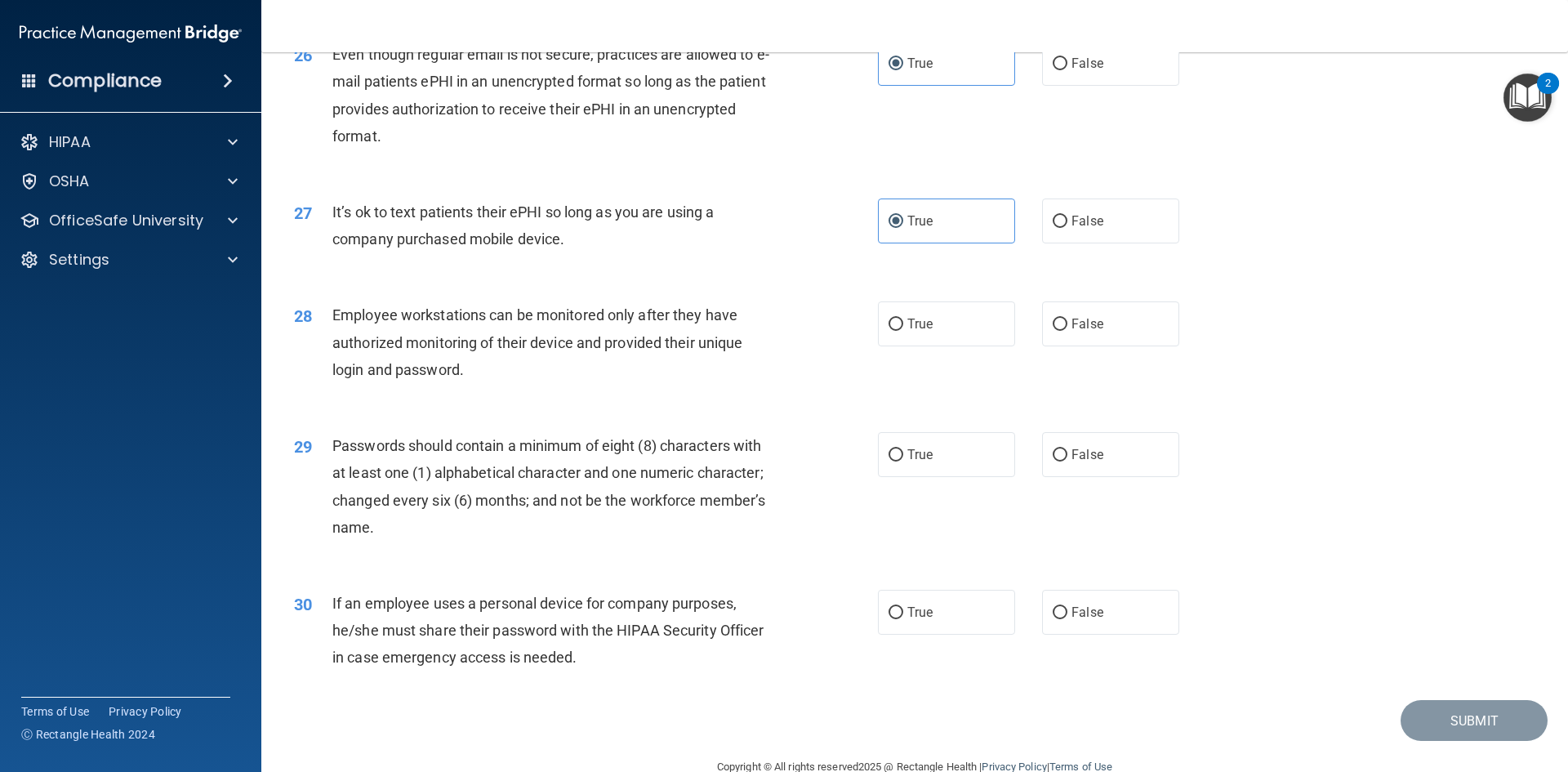
click at [1316, 232] on div "27 It’s ok to text patients their ePHI so long as you are using a company purch…" at bounding box center [915, 230] width 1266 height 103
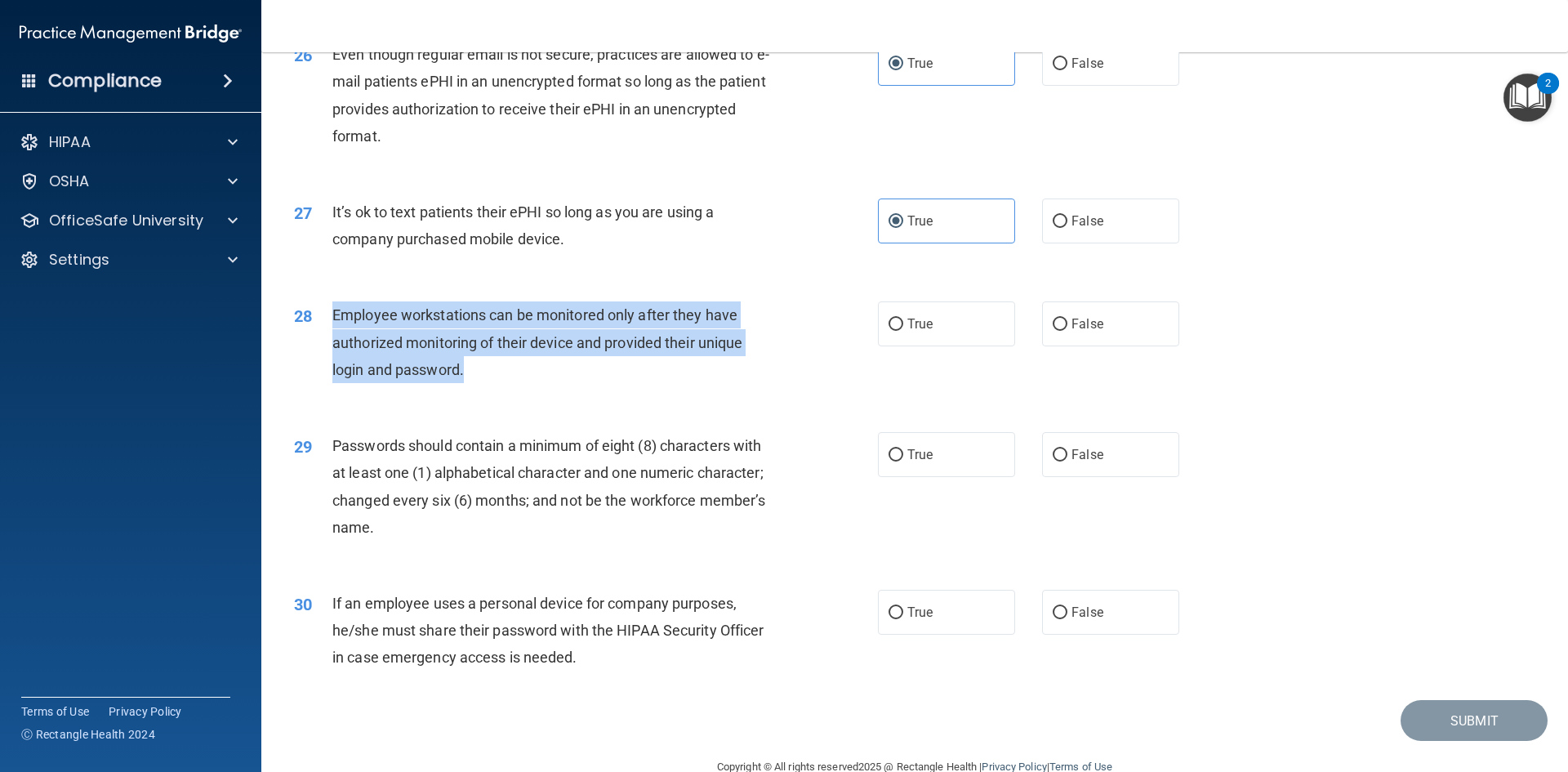
drag, startPoint x: 332, startPoint y: 338, endPoint x: 719, endPoint y: 391, distance: 390.6
click at [719, 383] on div "Employee workstations can be monitored only after they have authorized monitori…" at bounding box center [560, 342] width 457 height 82
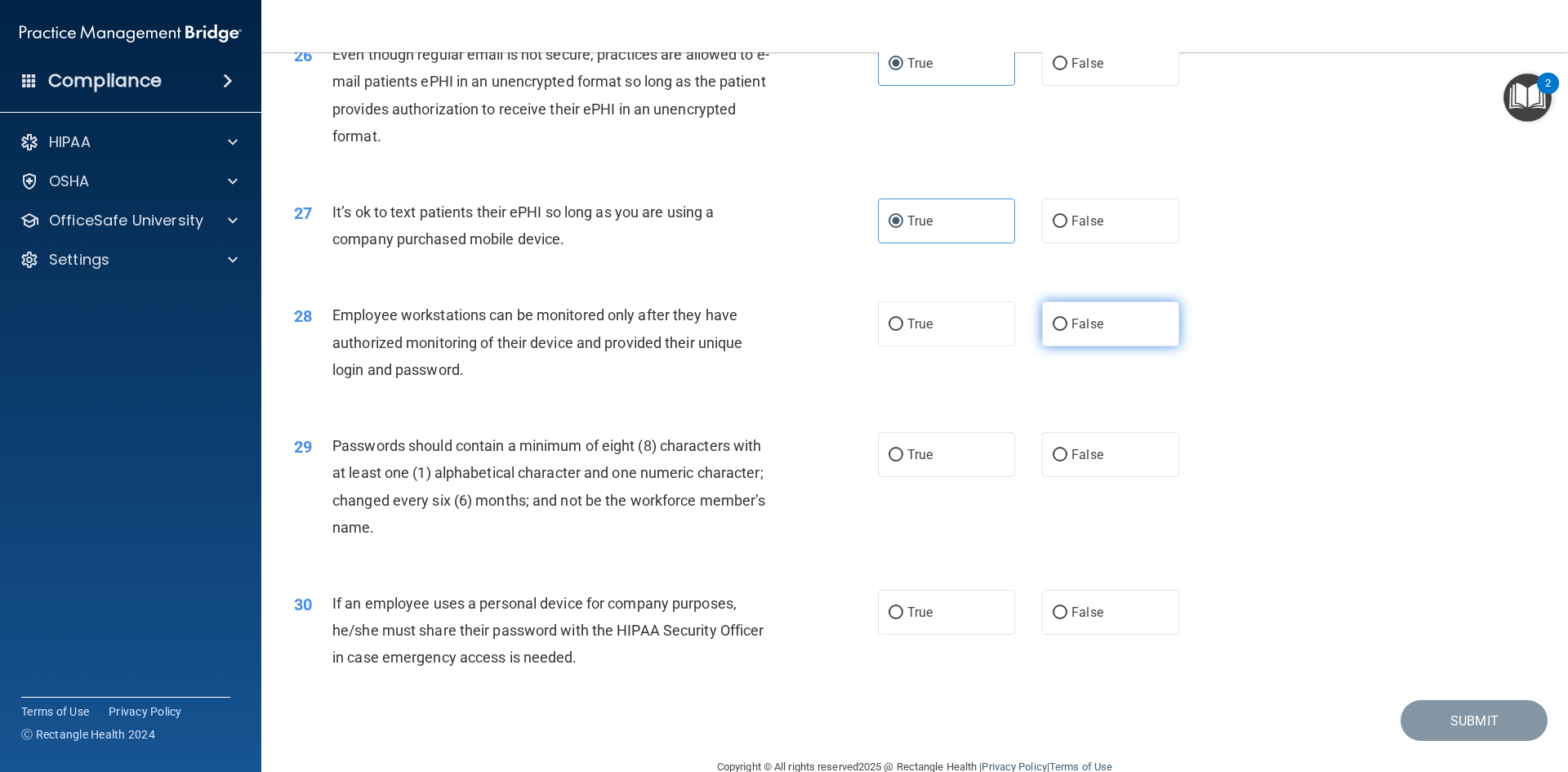
click at [1101, 347] on label "False" at bounding box center [1111, 324] width 138 height 45
click at [1067, 331] on input "False" at bounding box center [1060, 324] width 15 height 12
radio input "true"
click at [1270, 346] on div "28 Employee workstations can be monitored only after they have authorized monit…" at bounding box center [915, 347] width 1266 height 131
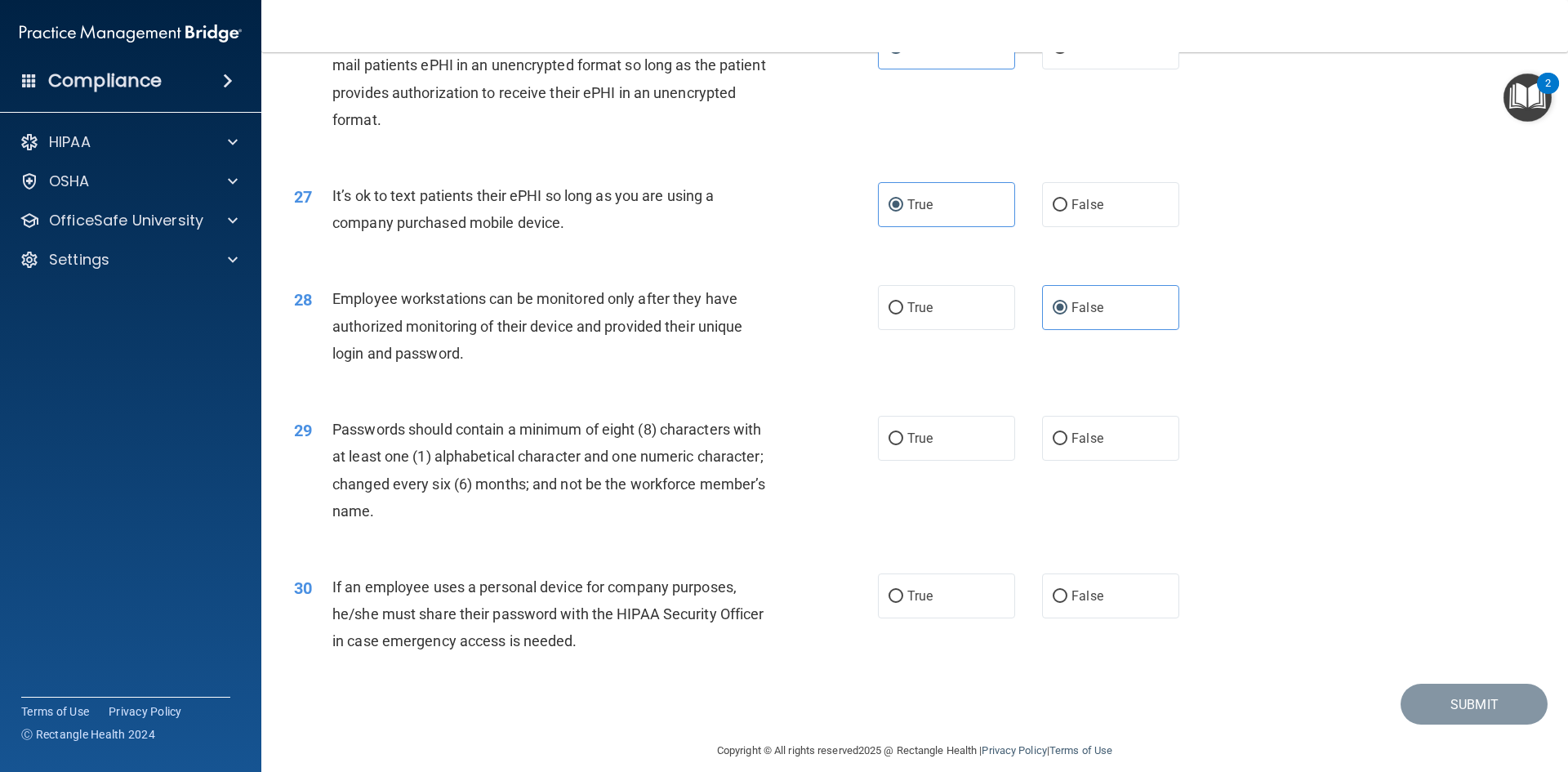
scroll to position [3330, 0]
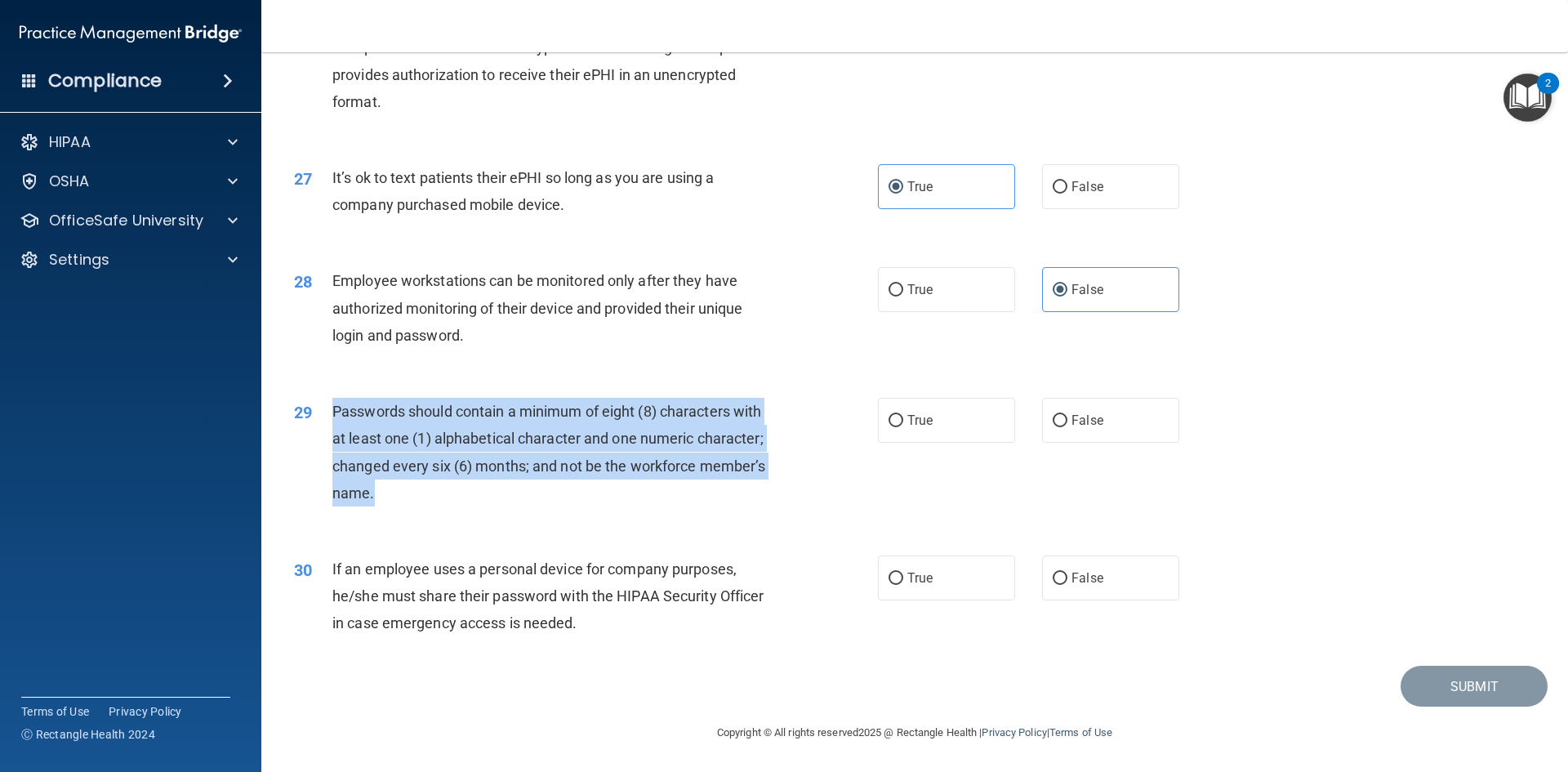
drag, startPoint x: 331, startPoint y: 411, endPoint x: 765, endPoint y: 491, distance: 441.3
click at [765, 491] on div "Passwords should contain a minimum of eight (8) characters with at least one (1…" at bounding box center [560, 452] width 457 height 108
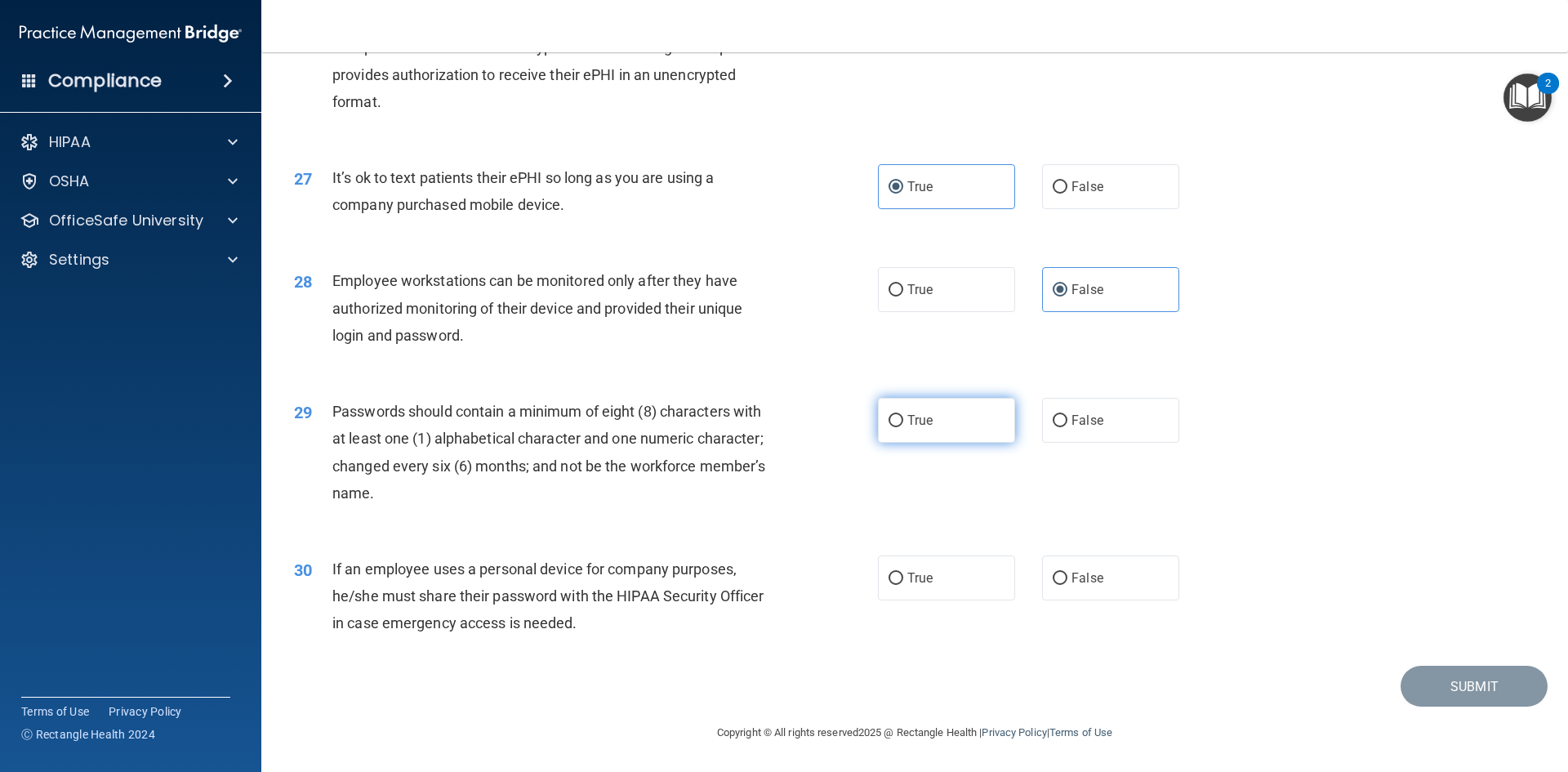
click at [925, 427] on span "True" at bounding box center [919, 420] width 25 height 15
click at [903, 427] on input "True" at bounding box center [895, 421] width 15 height 12
radio input "true"
click at [1330, 395] on div "29 Passwords should contain a minimum of eight (8) characters with at least one…" at bounding box center [915, 456] width 1266 height 157
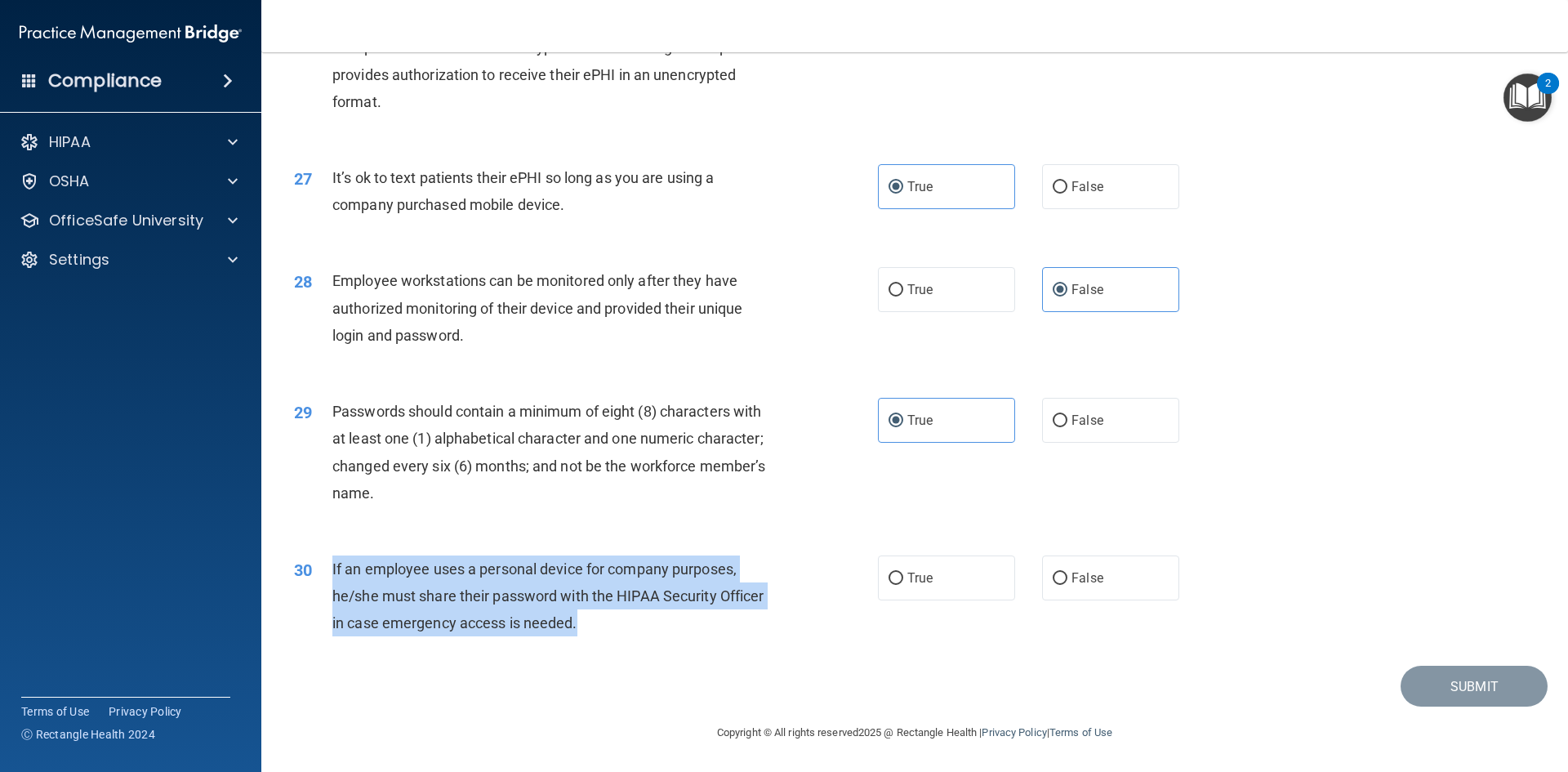
drag, startPoint x: 331, startPoint y: 567, endPoint x: 694, endPoint y: 620, distance: 366.8
click at [694, 620] on div "30 If an employee uses a personal device for company purposes, he/she must shar…" at bounding box center [586, 601] width 633 height 90
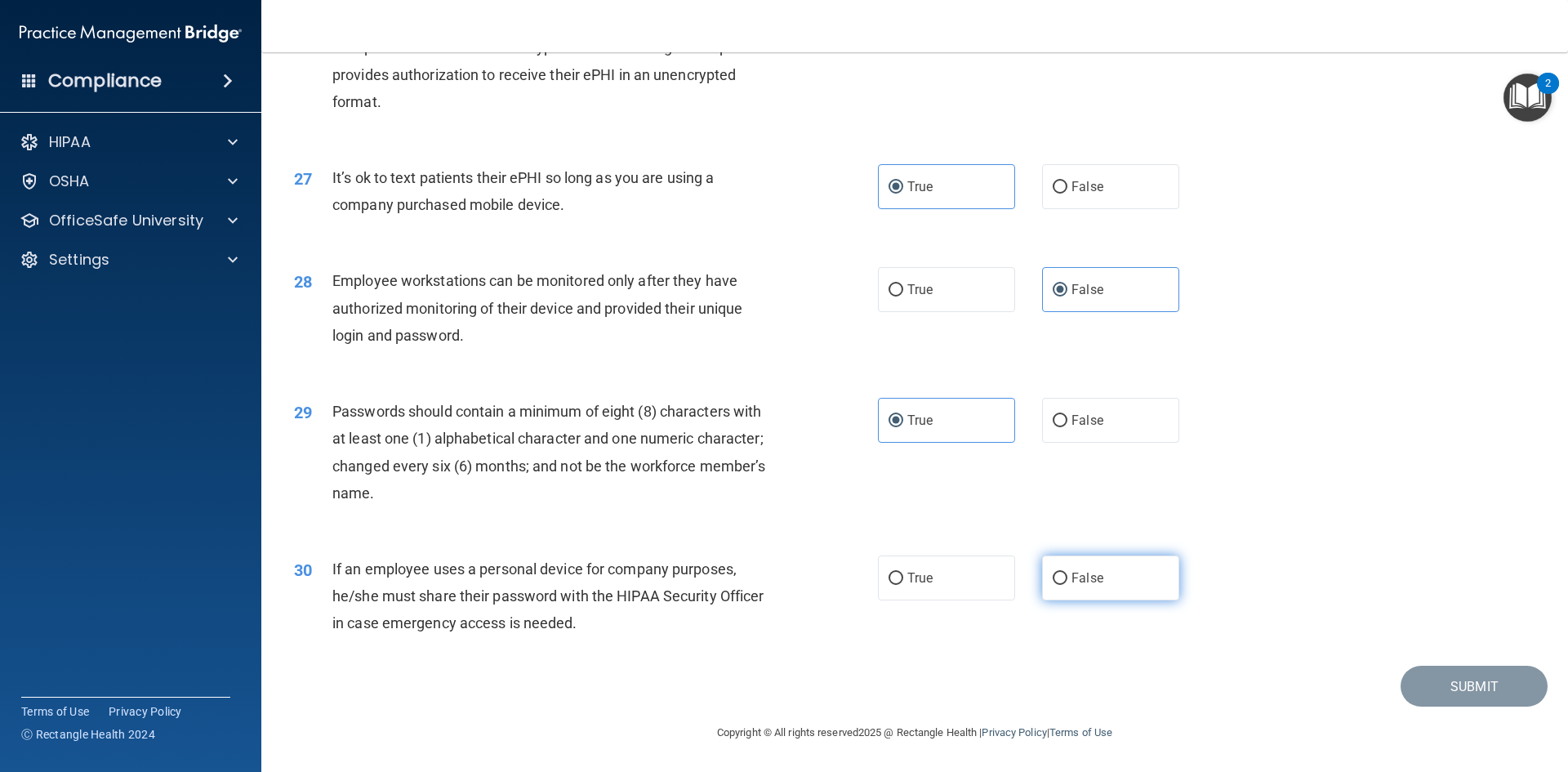
click at [1102, 564] on label "False" at bounding box center [1111, 578] width 138 height 45
click at [1067, 573] on input "False" at bounding box center [1060, 579] width 15 height 12
radio input "true"
click at [1497, 689] on button "Submit" at bounding box center [1473, 687] width 147 height 41
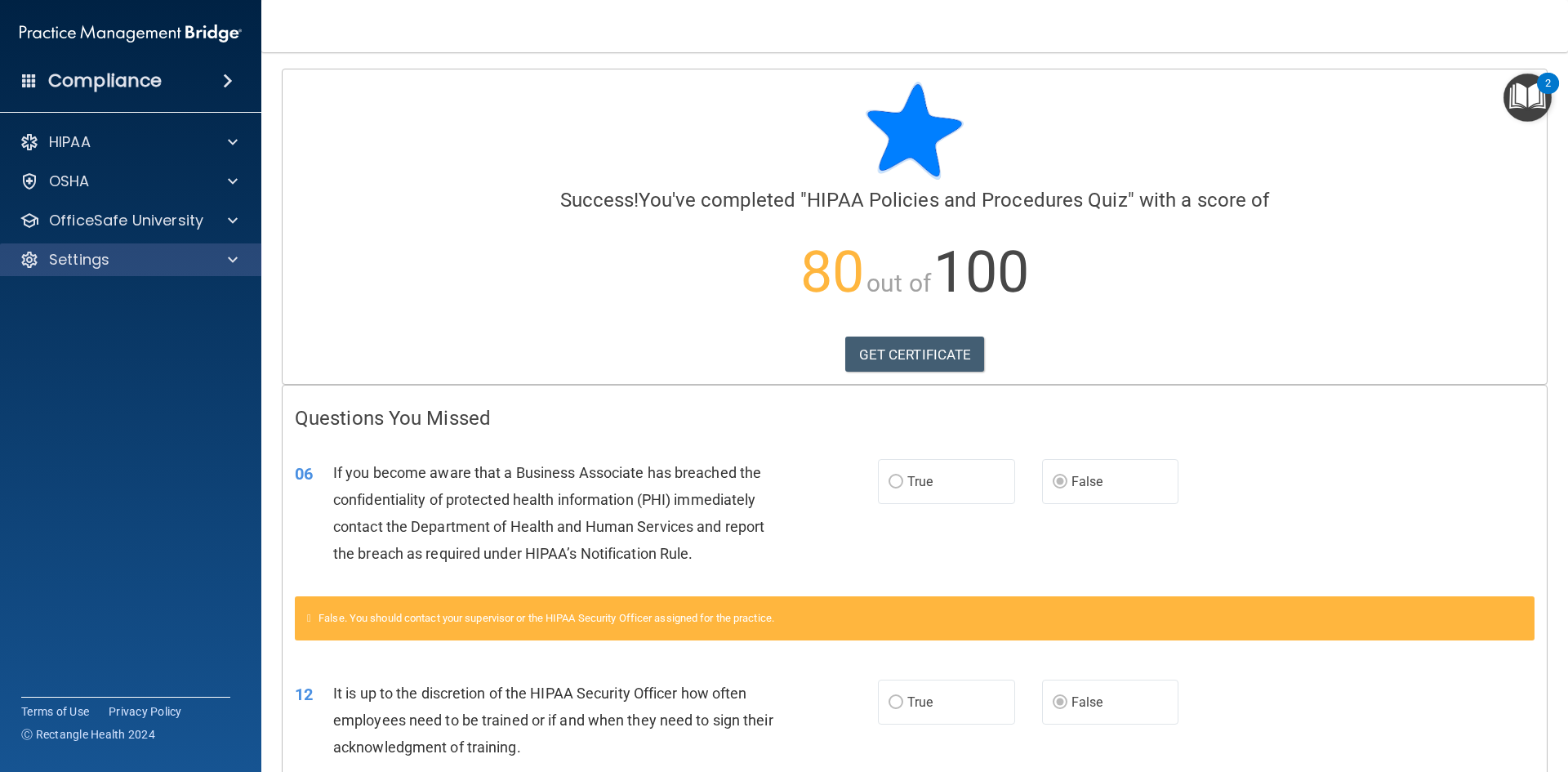
click at [252, 259] on div "Settings" at bounding box center [131, 260] width 262 height 33
click at [242, 262] on div at bounding box center [230, 260] width 40 height 20
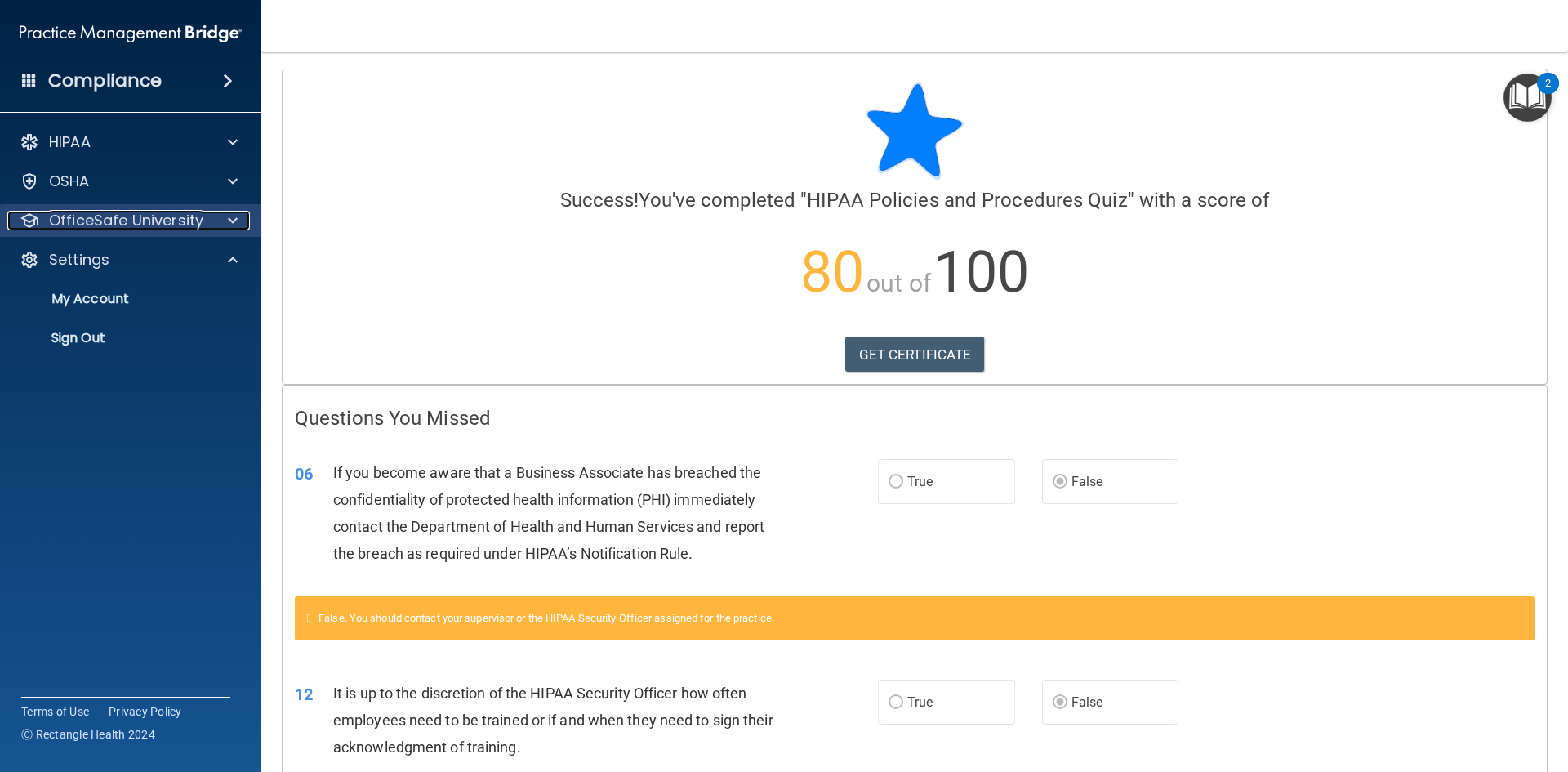
click at [231, 221] on span at bounding box center [232, 220] width 9 height 20
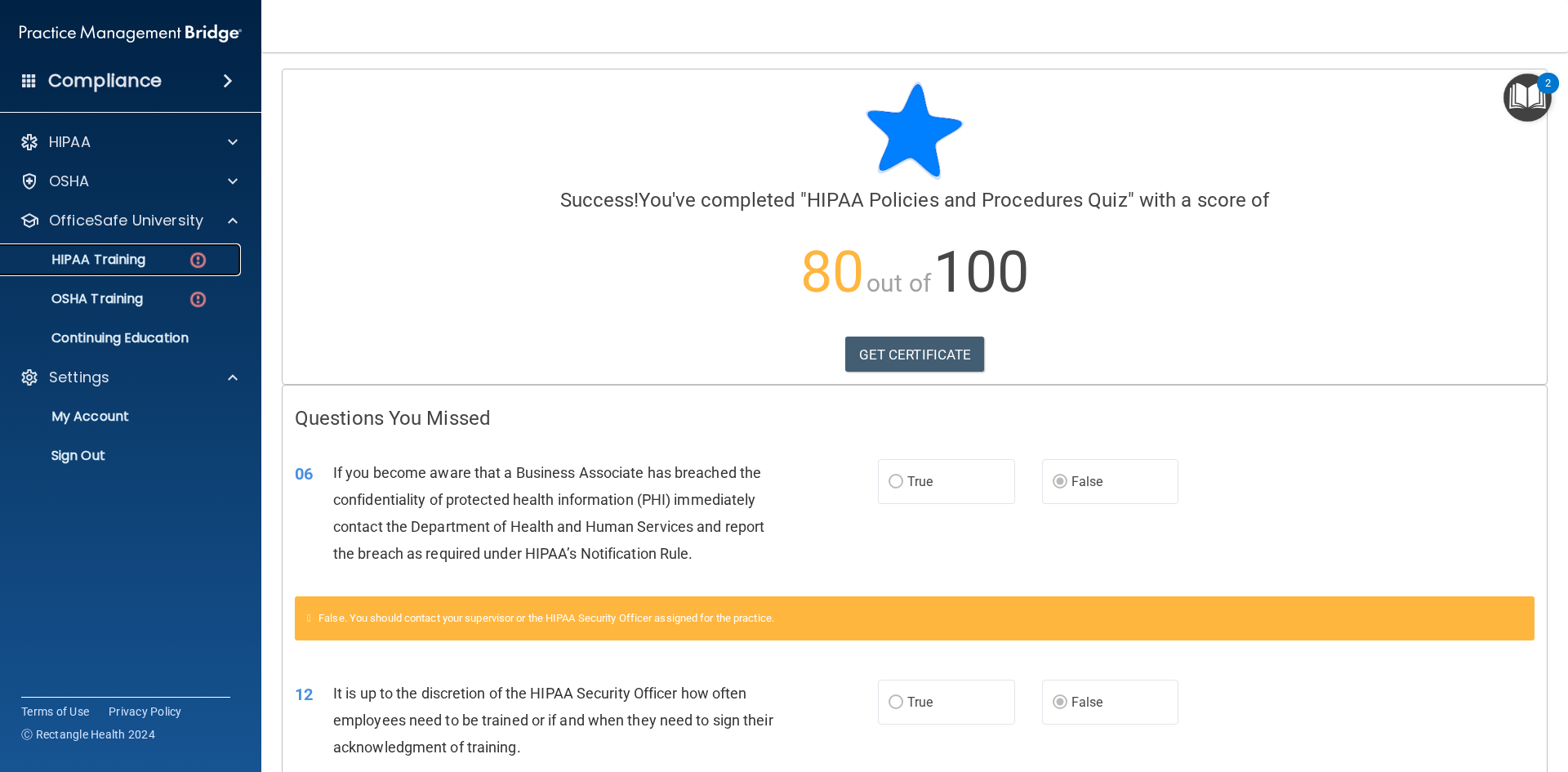
click at [129, 265] on p "HIPAA Training" at bounding box center [77, 259] width 135 height 16
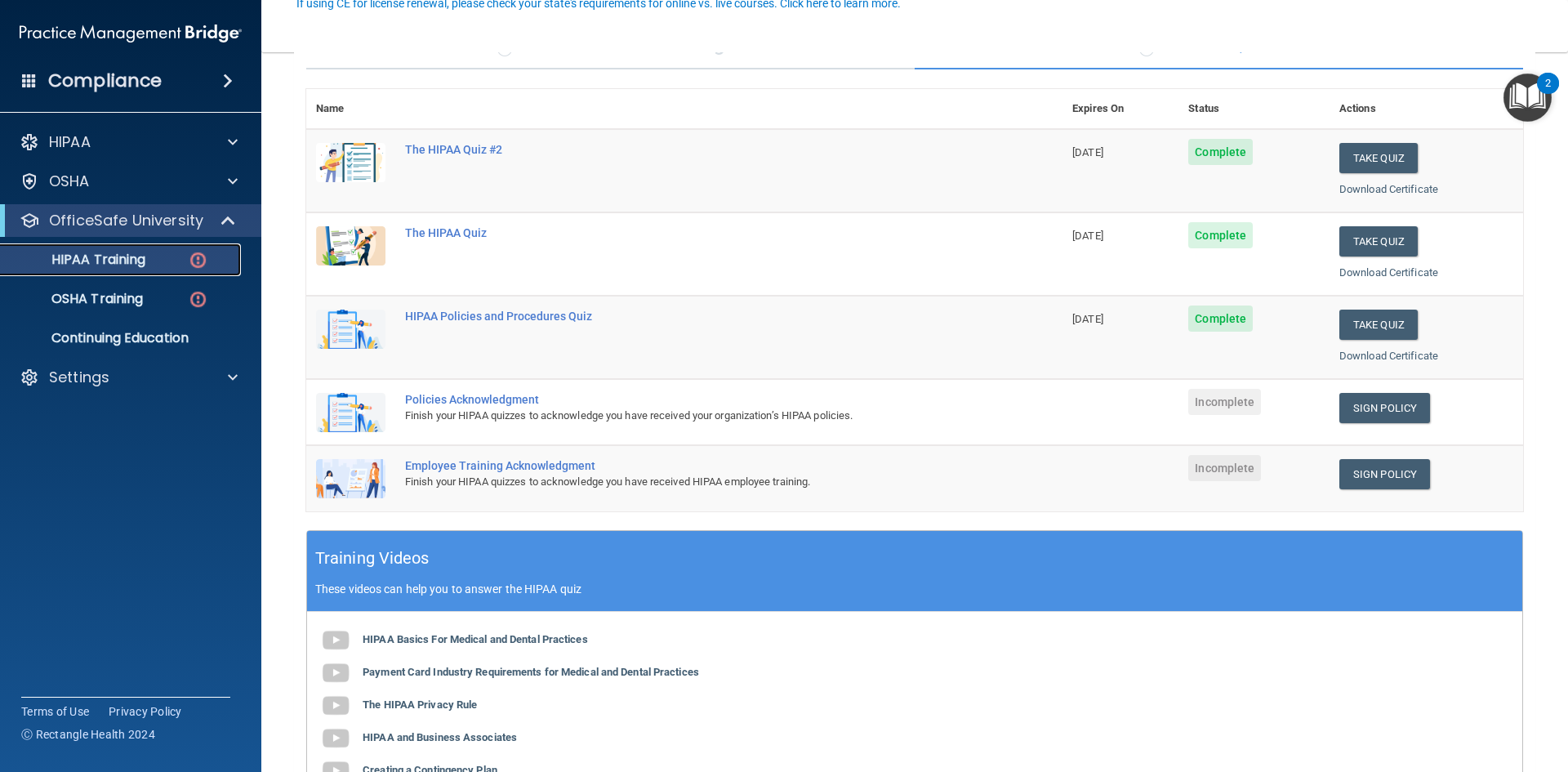
scroll to position [164, 0]
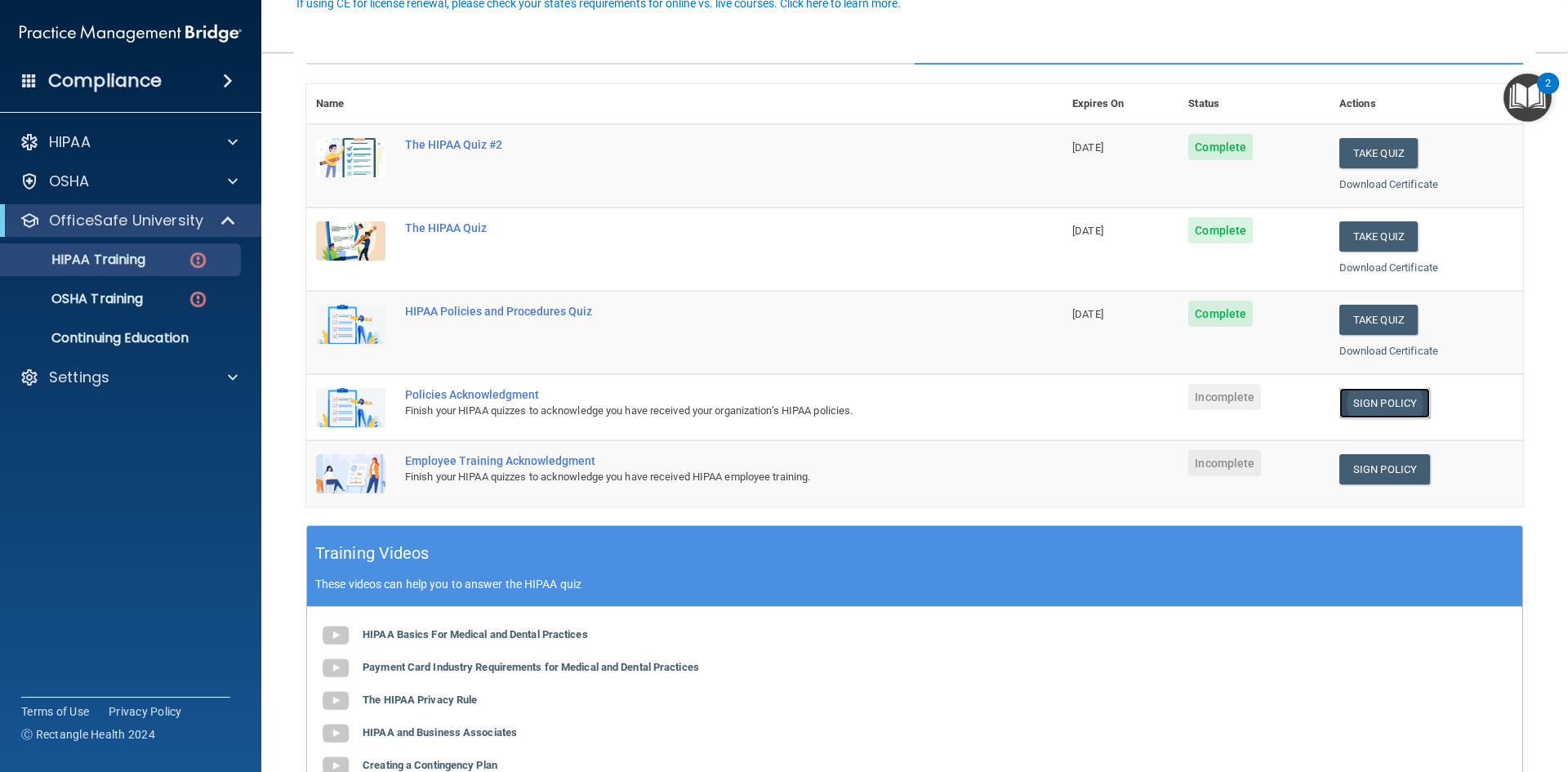
click at [1358, 402] on link "Sign Policy" at bounding box center [1384, 403] width 90 height 30
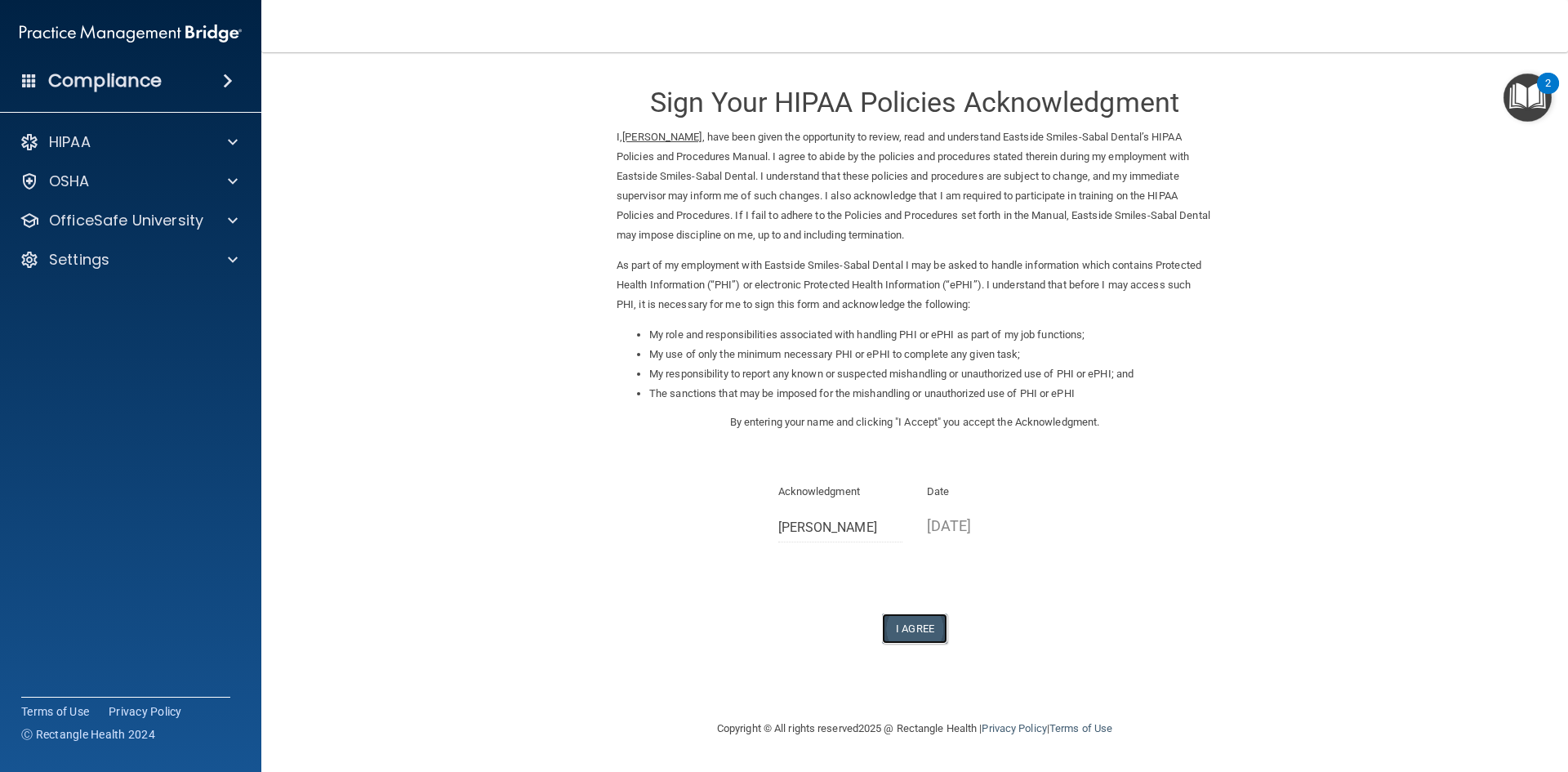
click at [919, 631] on button "I Agree" at bounding box center [914, 628] width 65 height 30
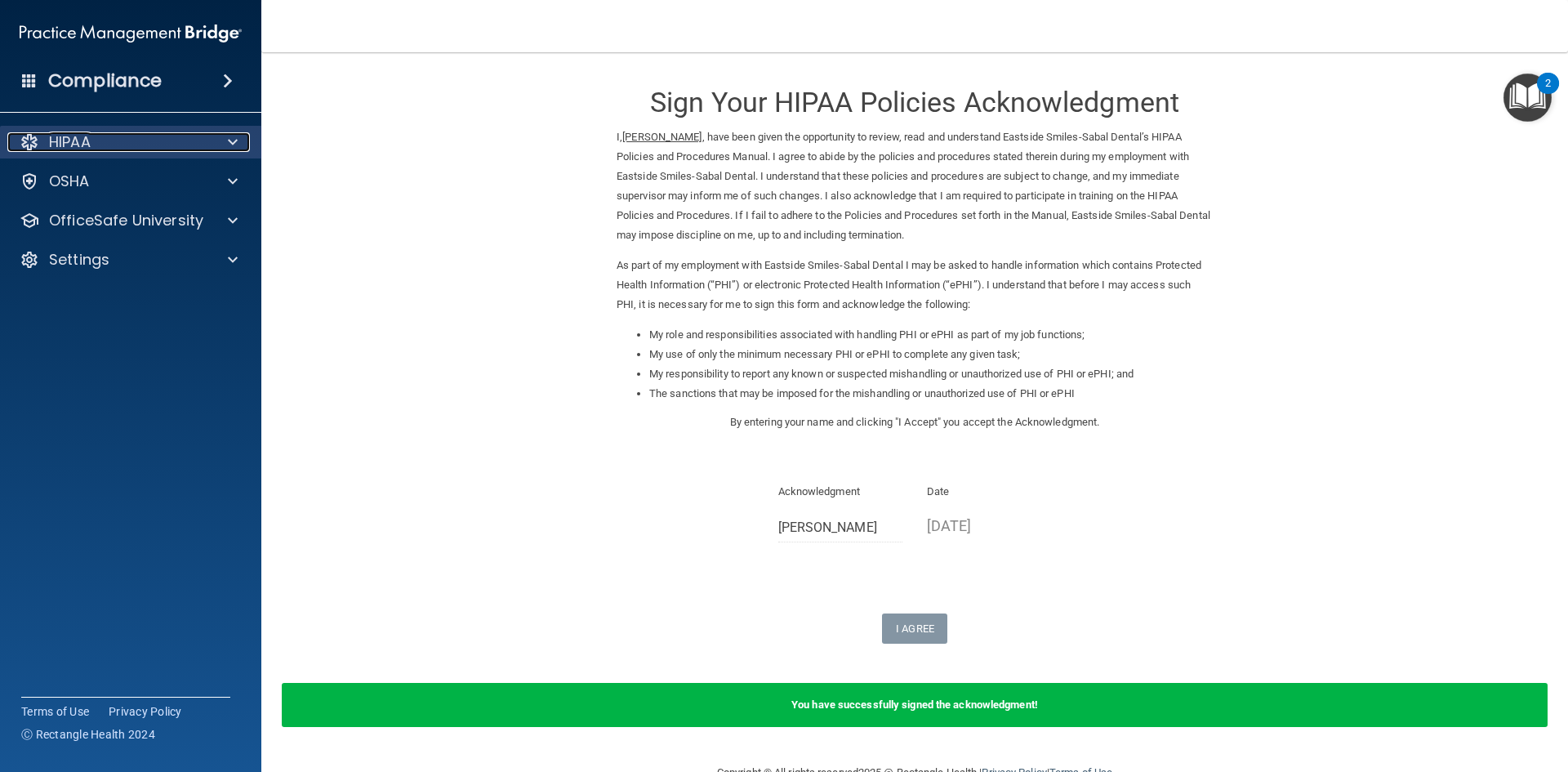
click at [243, 149] on div at bounding box center [230, 142] width 40 height 20
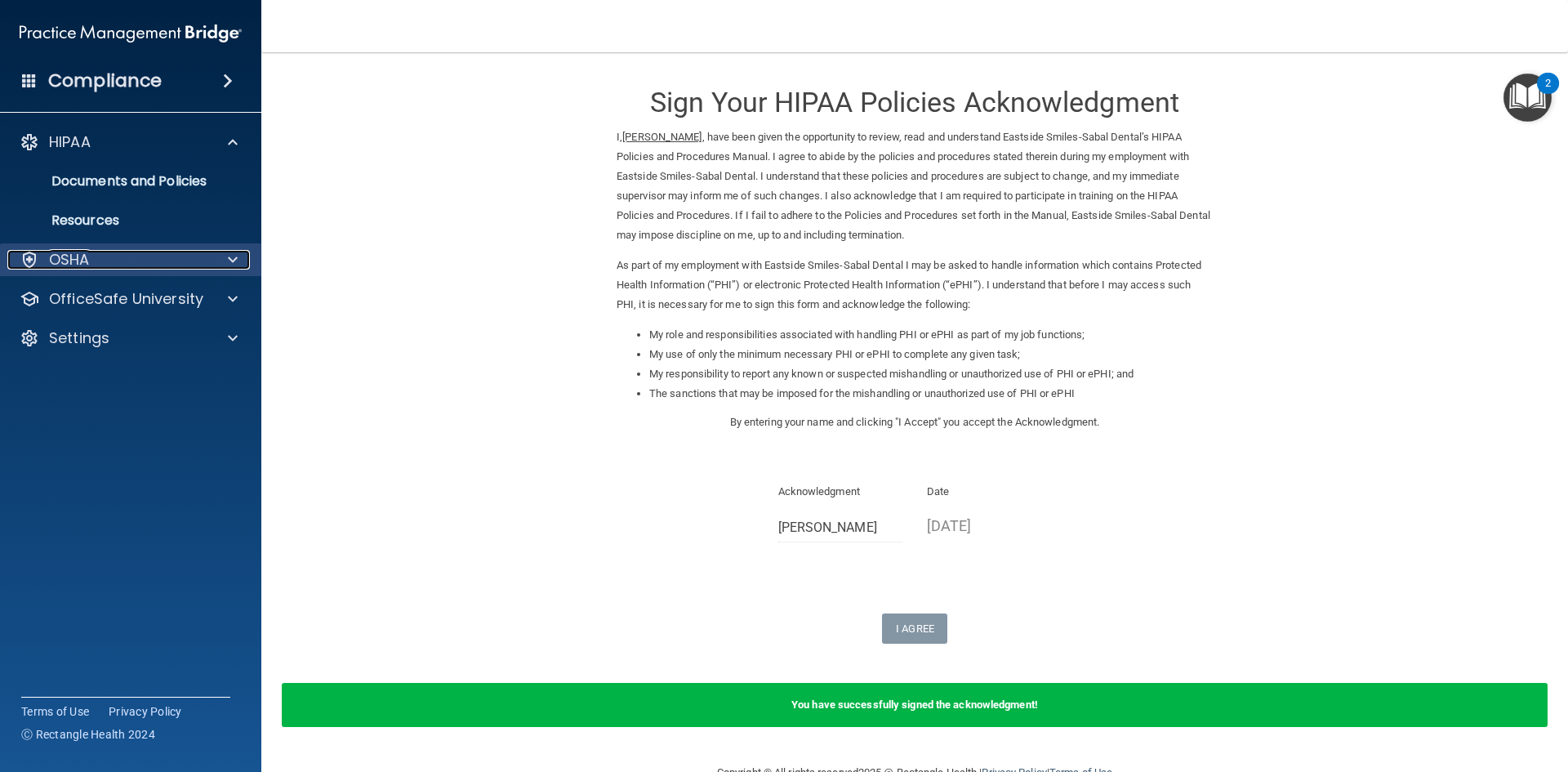
click at [233, 255] on span at bounding box center [232, 260] width 9 height 20
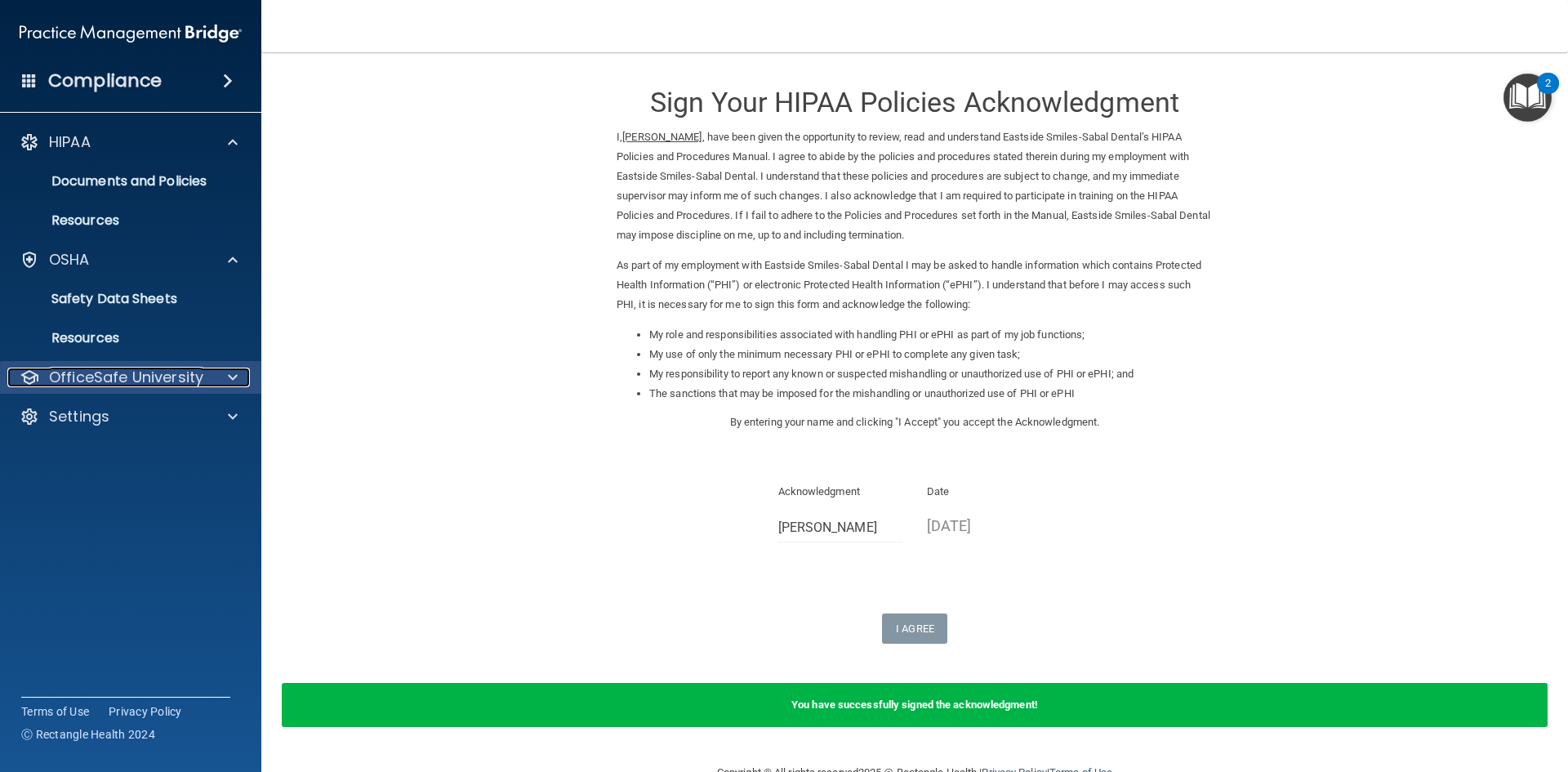
click at [237, 374] on span at bounding box center [232, 377] width 9 height 20
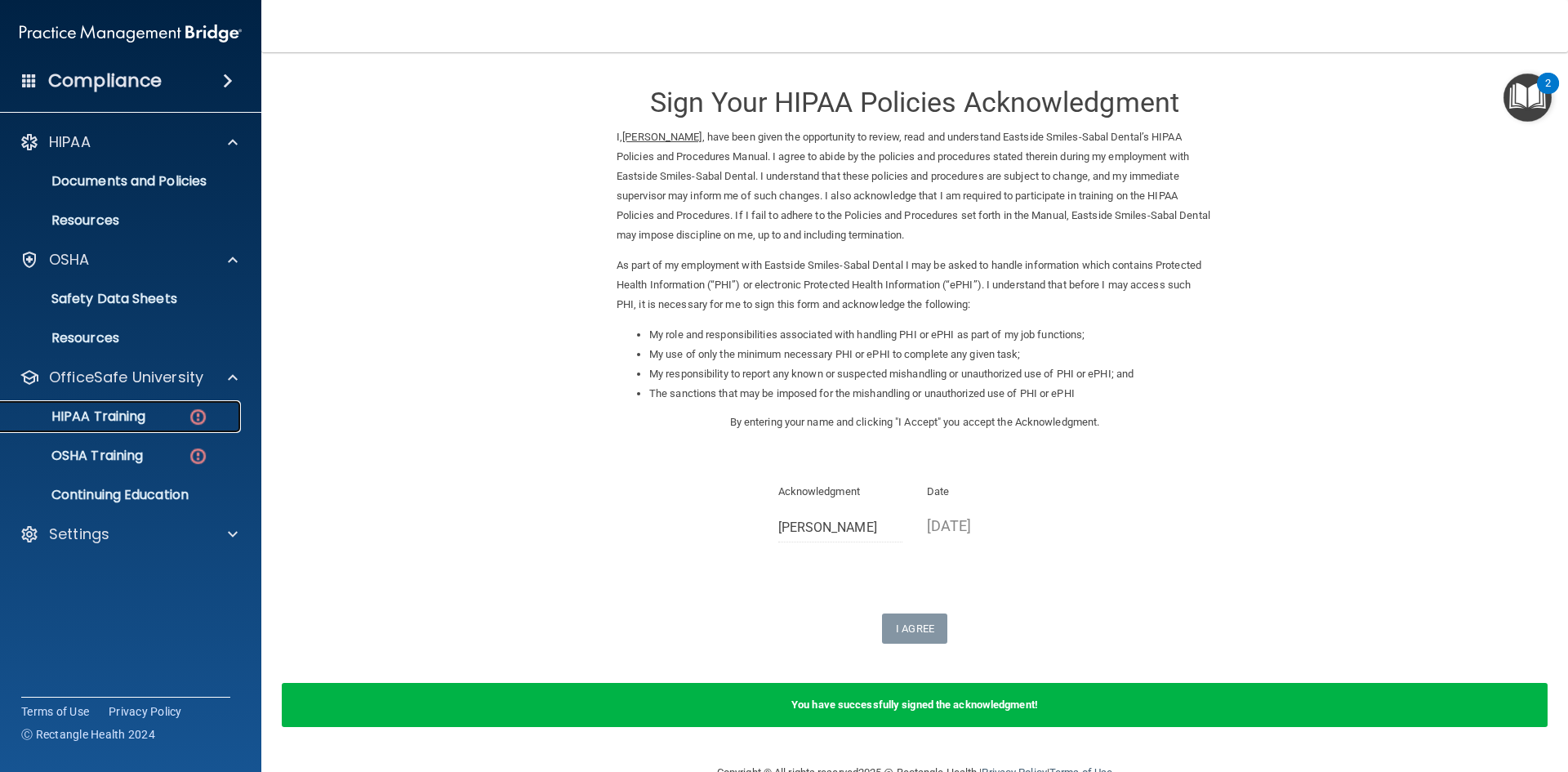
click at [186, 415] on div "HIPAA Training" at bounding box center [121, 417] width 223 height 16
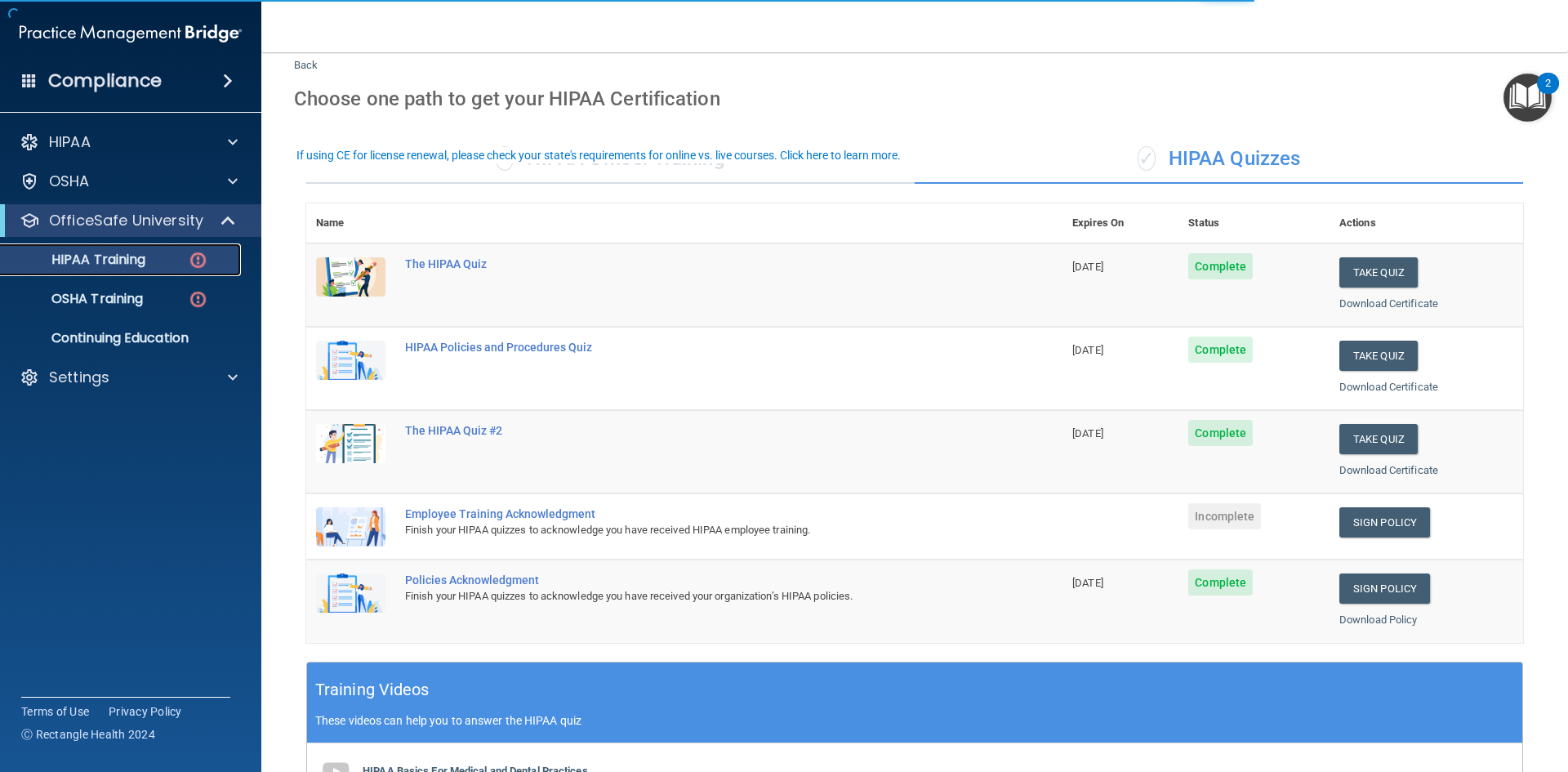
scroll to position [82, 0]
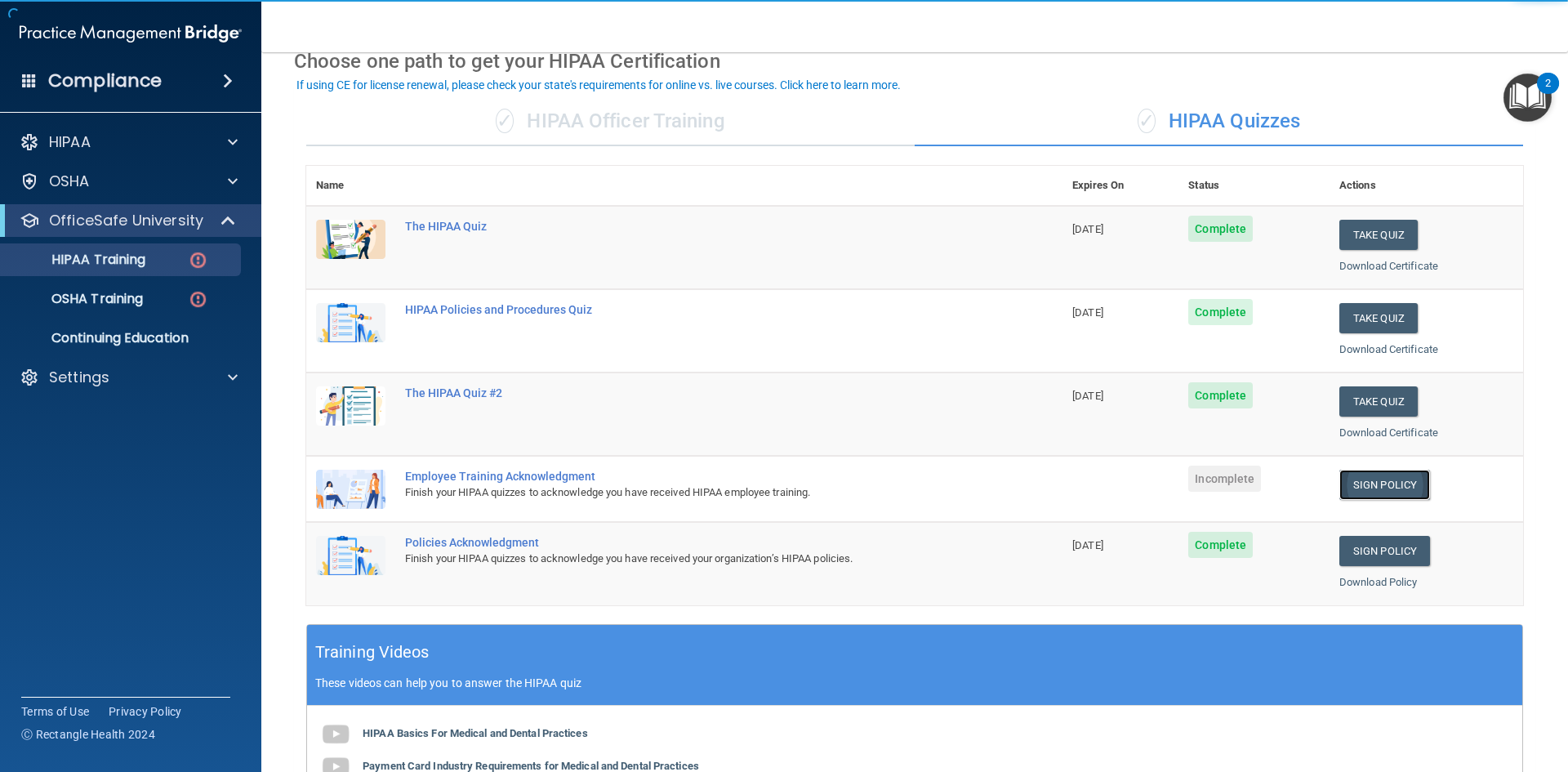
click at [1382, 489] on link "Sign Policy" at bounding box center [1384, 485] width 90 height 30
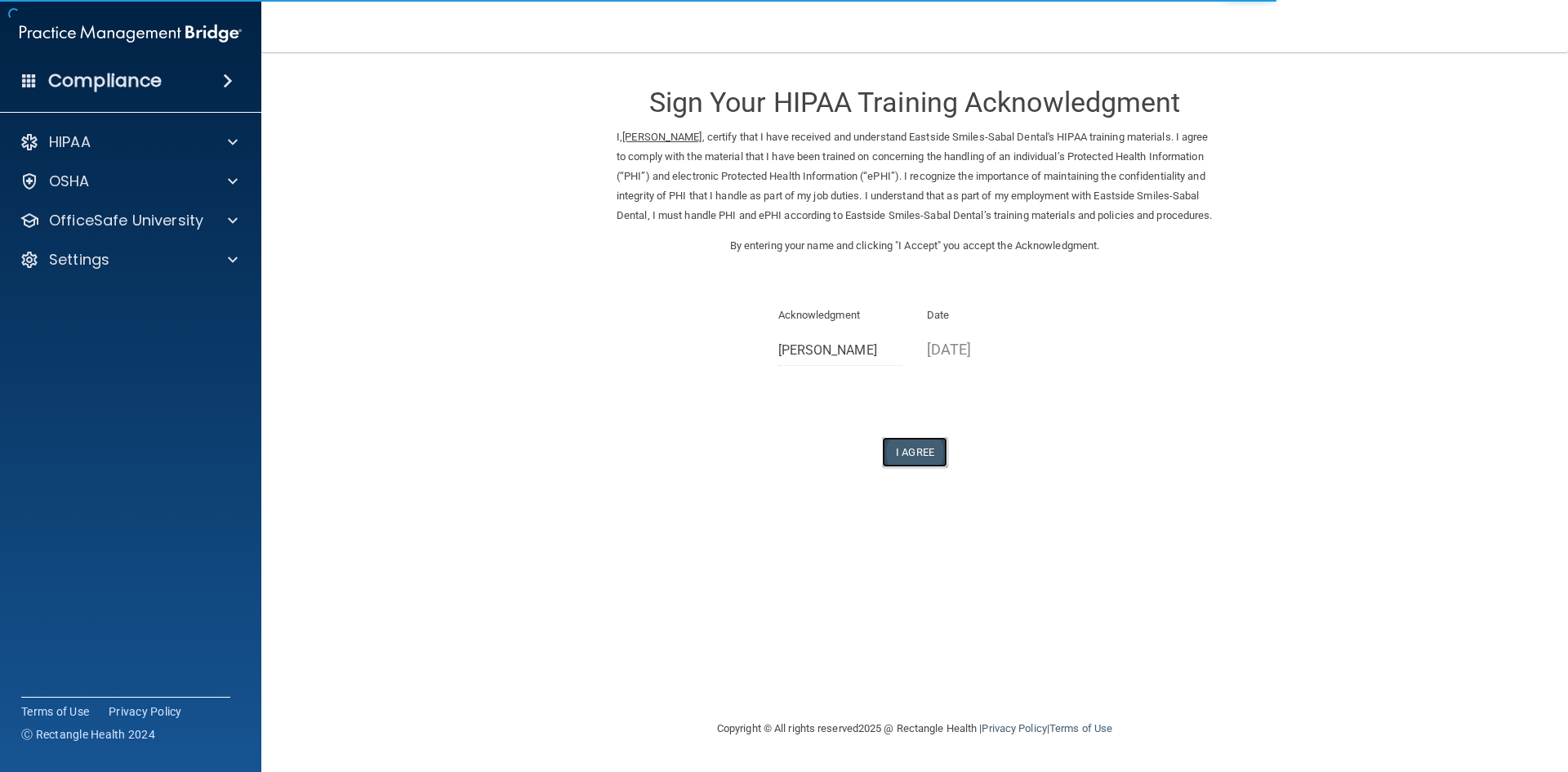
click at [930, 466] on button "I Agree" at bounding box center [914, 452] width 65 height 30
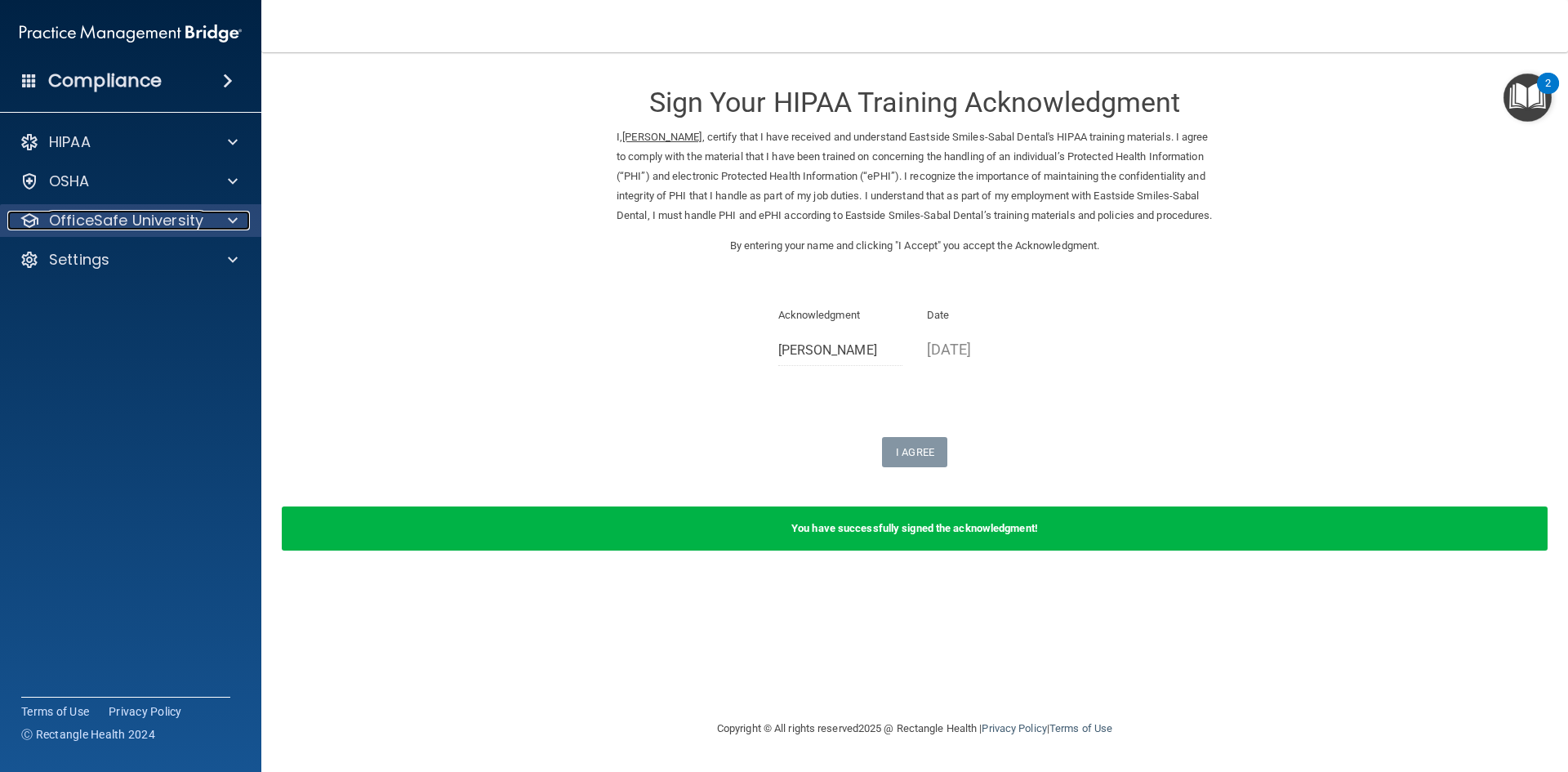
click at [231, 227] on span at bounding box center [232, 220] width 9 height 20
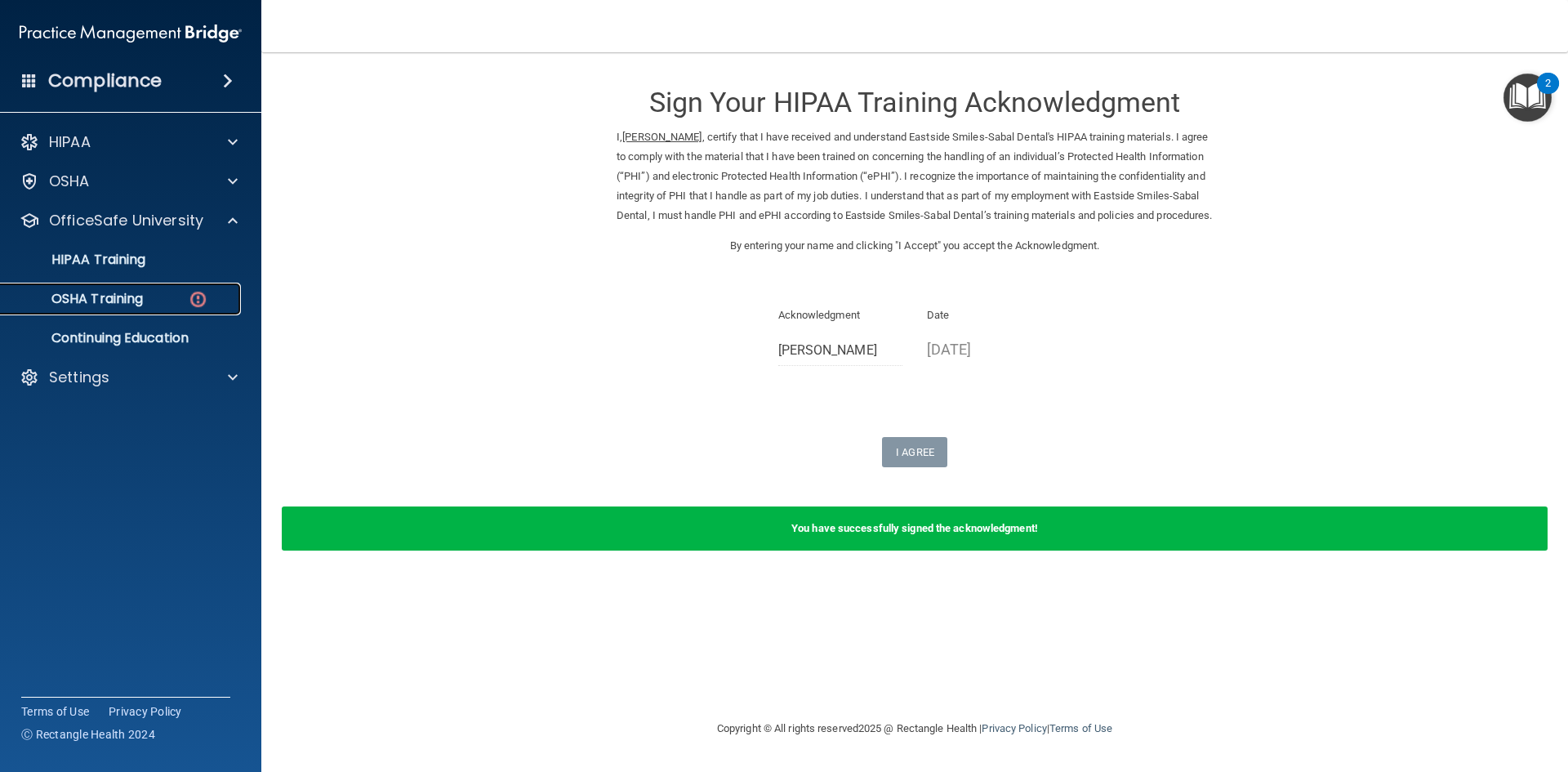
click at [138, 297] on p "OSHA Training" at bounding box center [77, 299] width 132 height 16
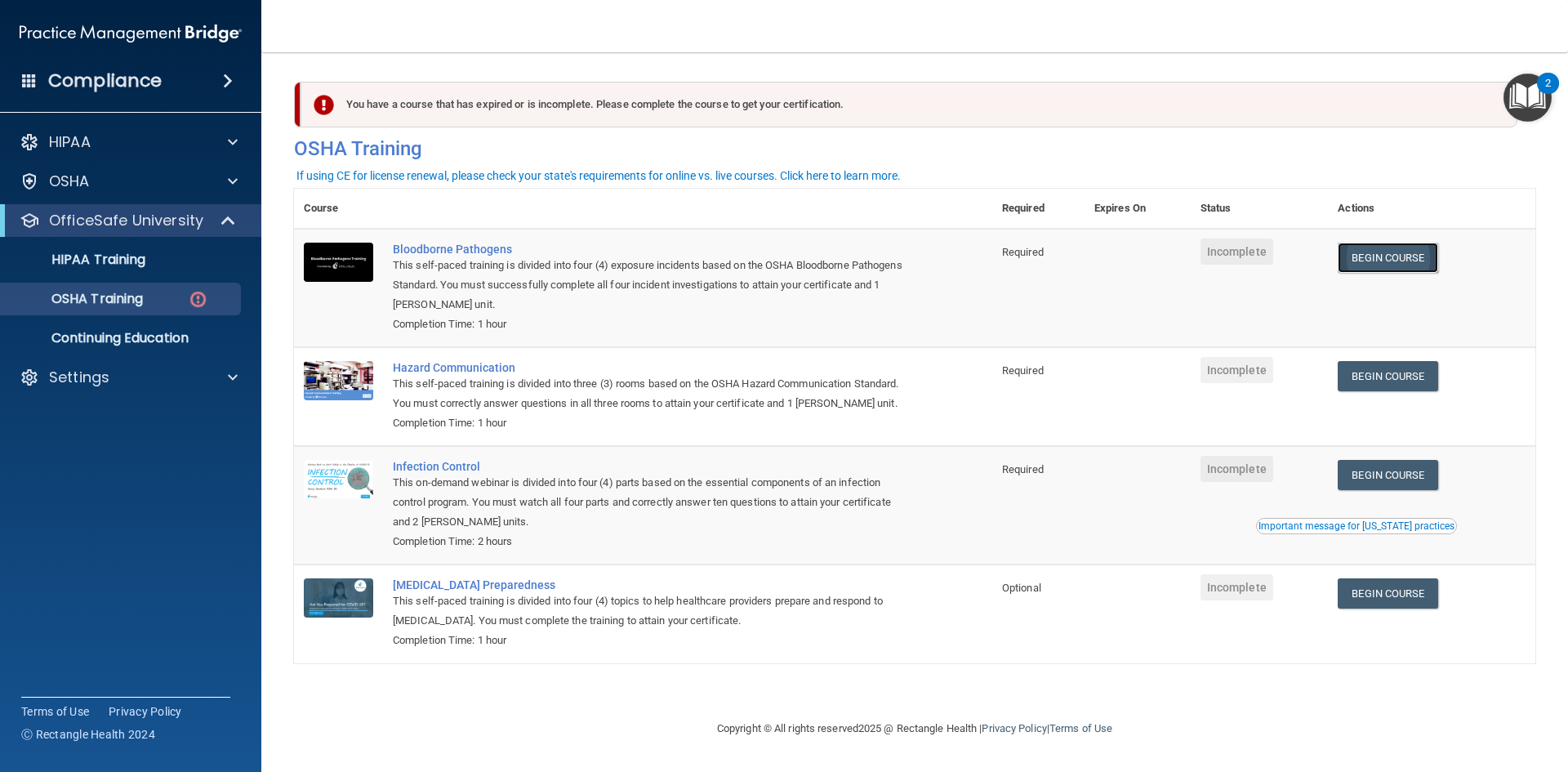
click at [1414, 255] on link "Begin Course" at bounding box center [1387, 257] width 100 height 30
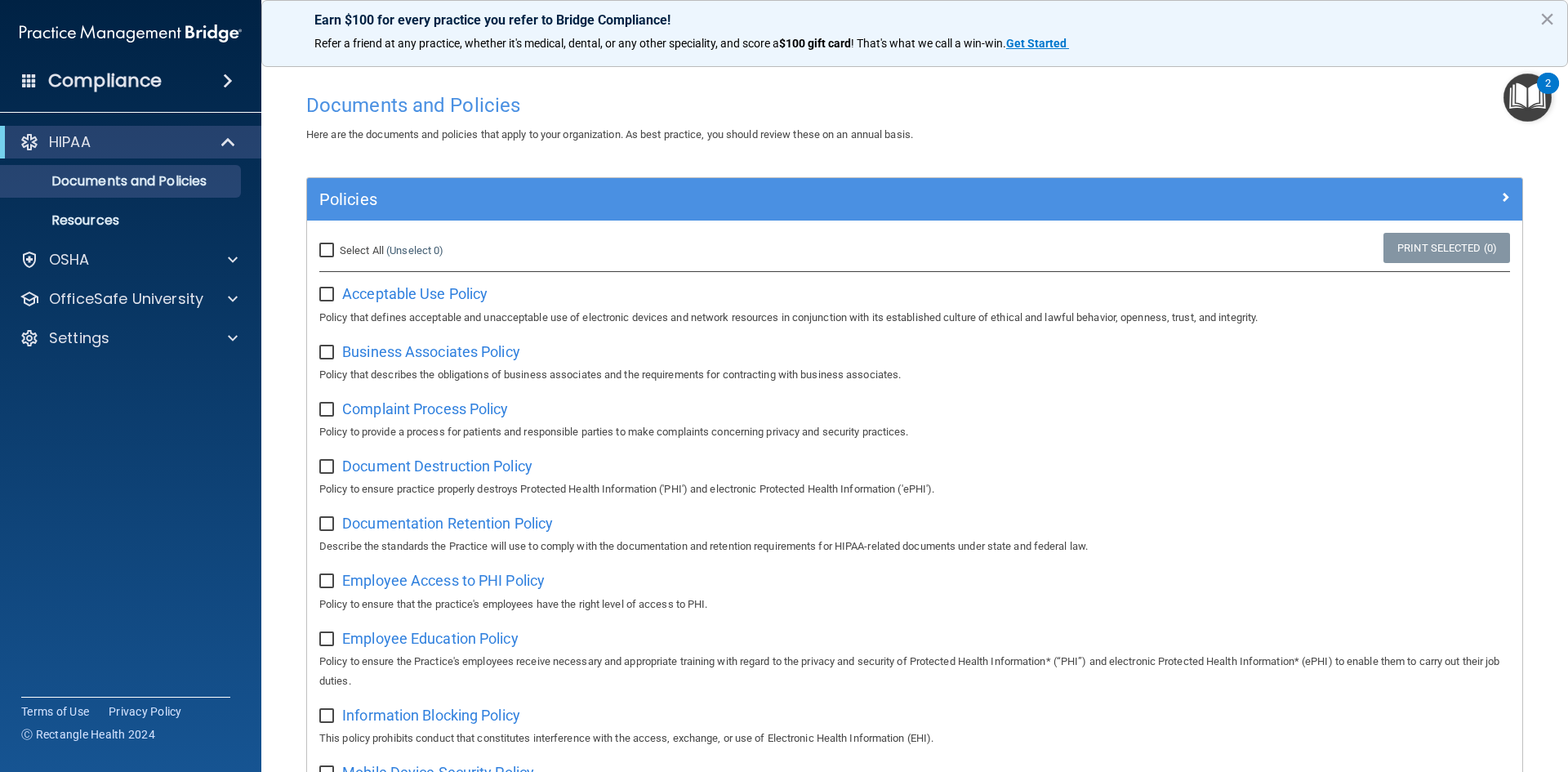
click at [107, 96] on div "Compliance" at bounding box center [131, 81] width 261 height 36
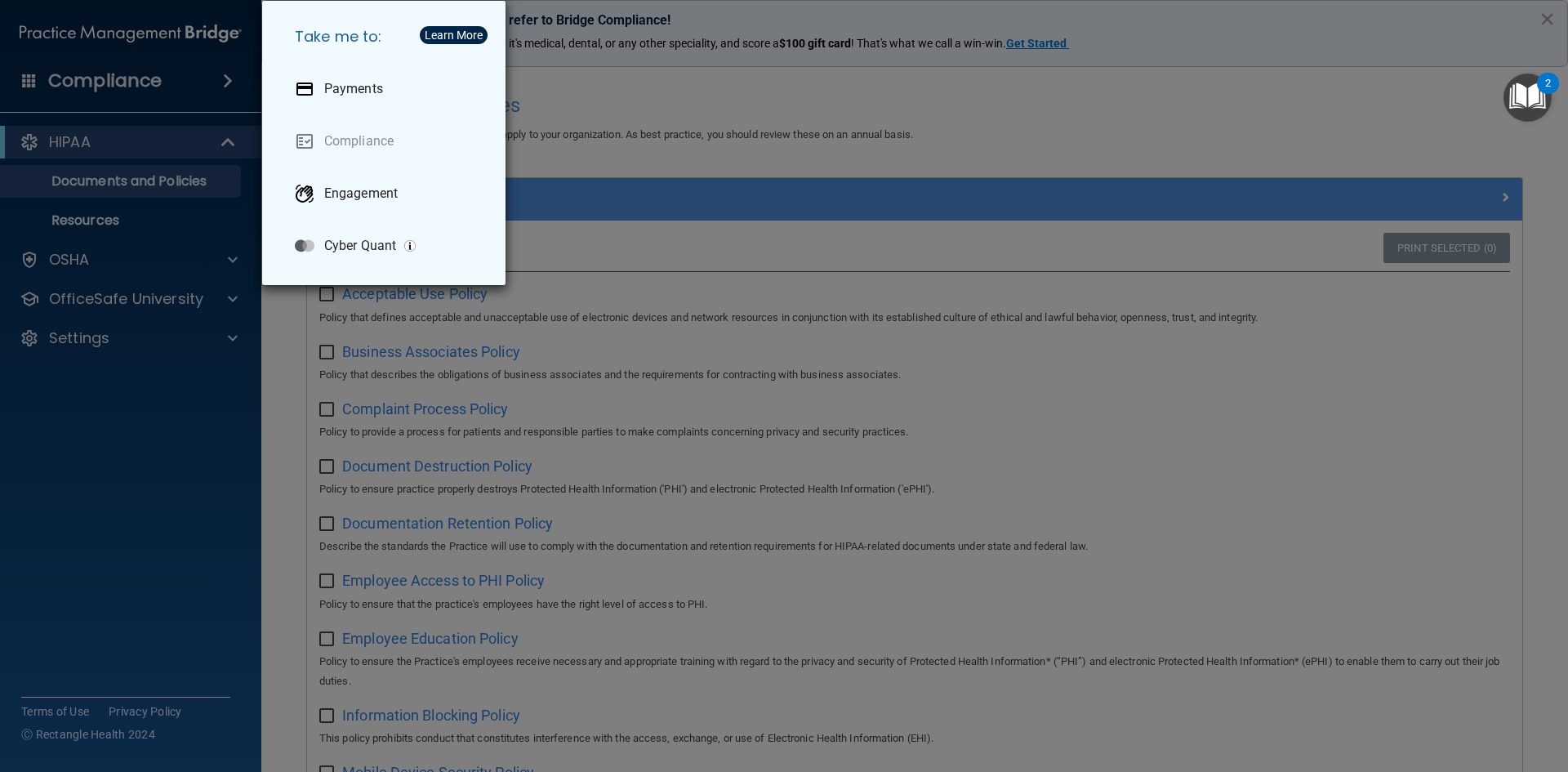
click at [107, 96] on div "Take me to: Payments Compliance Engagement Cyber Quant" at bounding box center [784, 386] width 1568 height 772
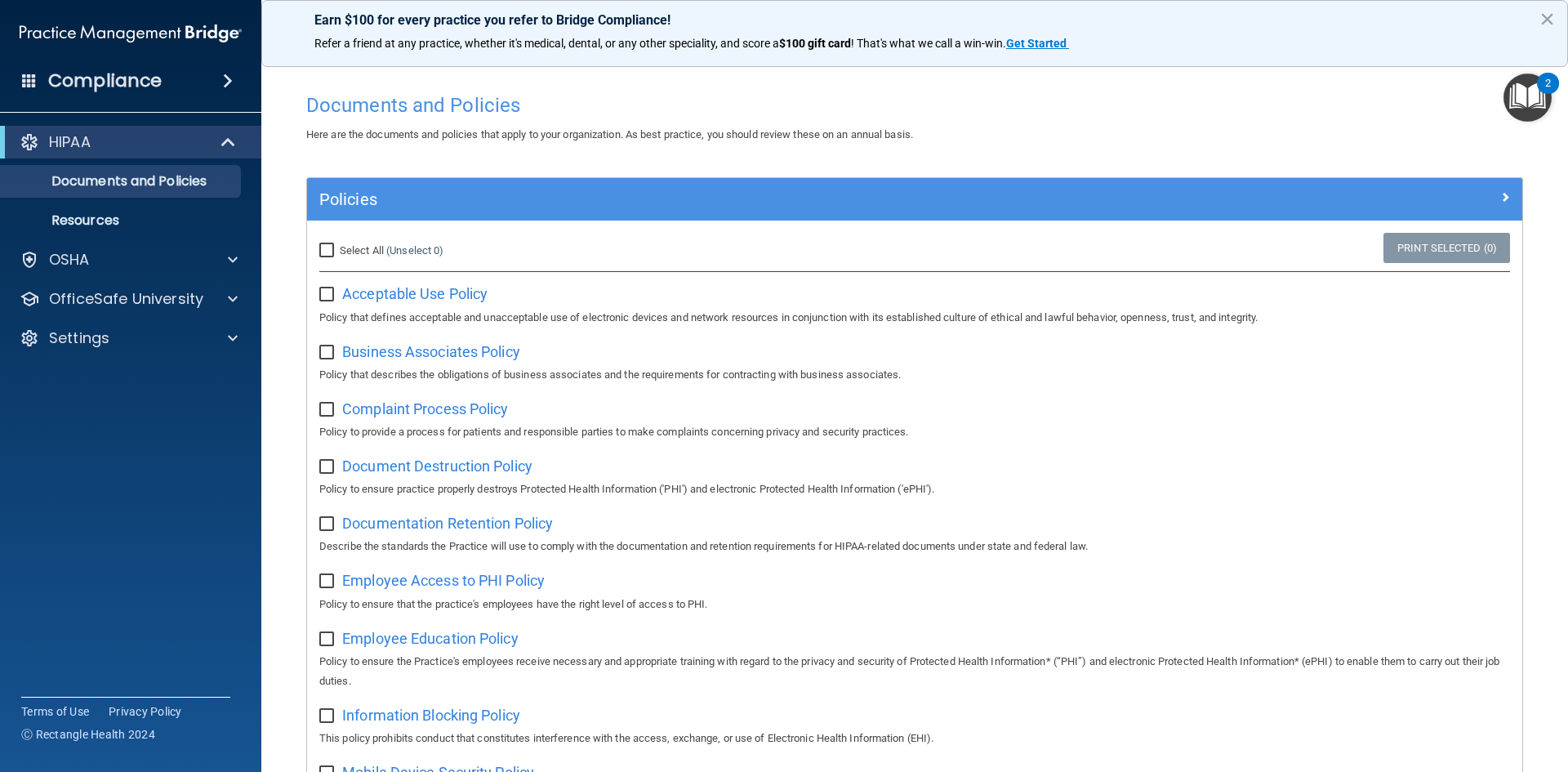
click at [203, 71] on div "Compliance" at bounding box center [131, 81] width 261 height 36
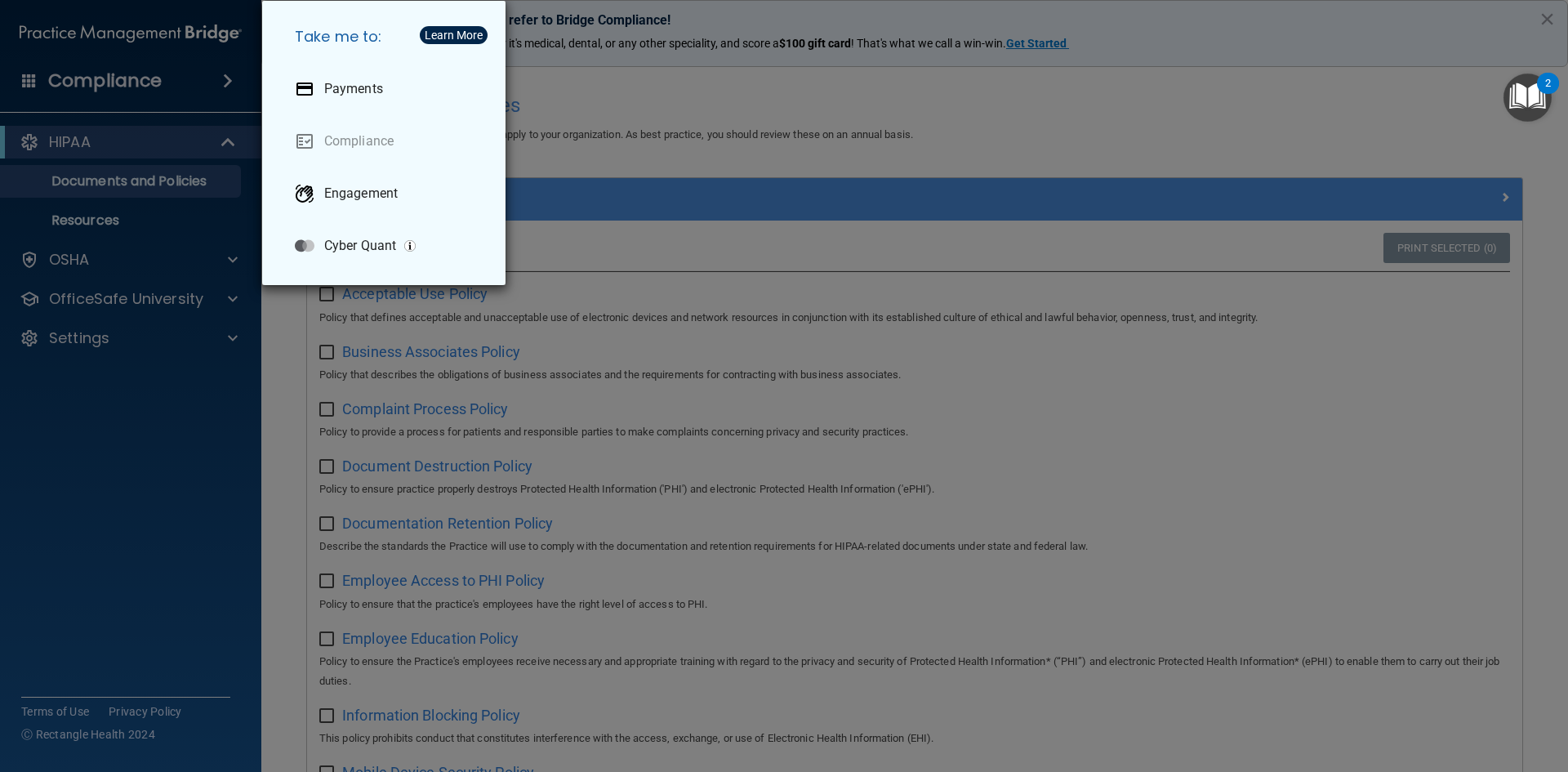
click at [188, 90] on div "Take me to: Payments Compliance Engagement Cyber Quant" at bounding box center [784, 386] width 1568 height 772
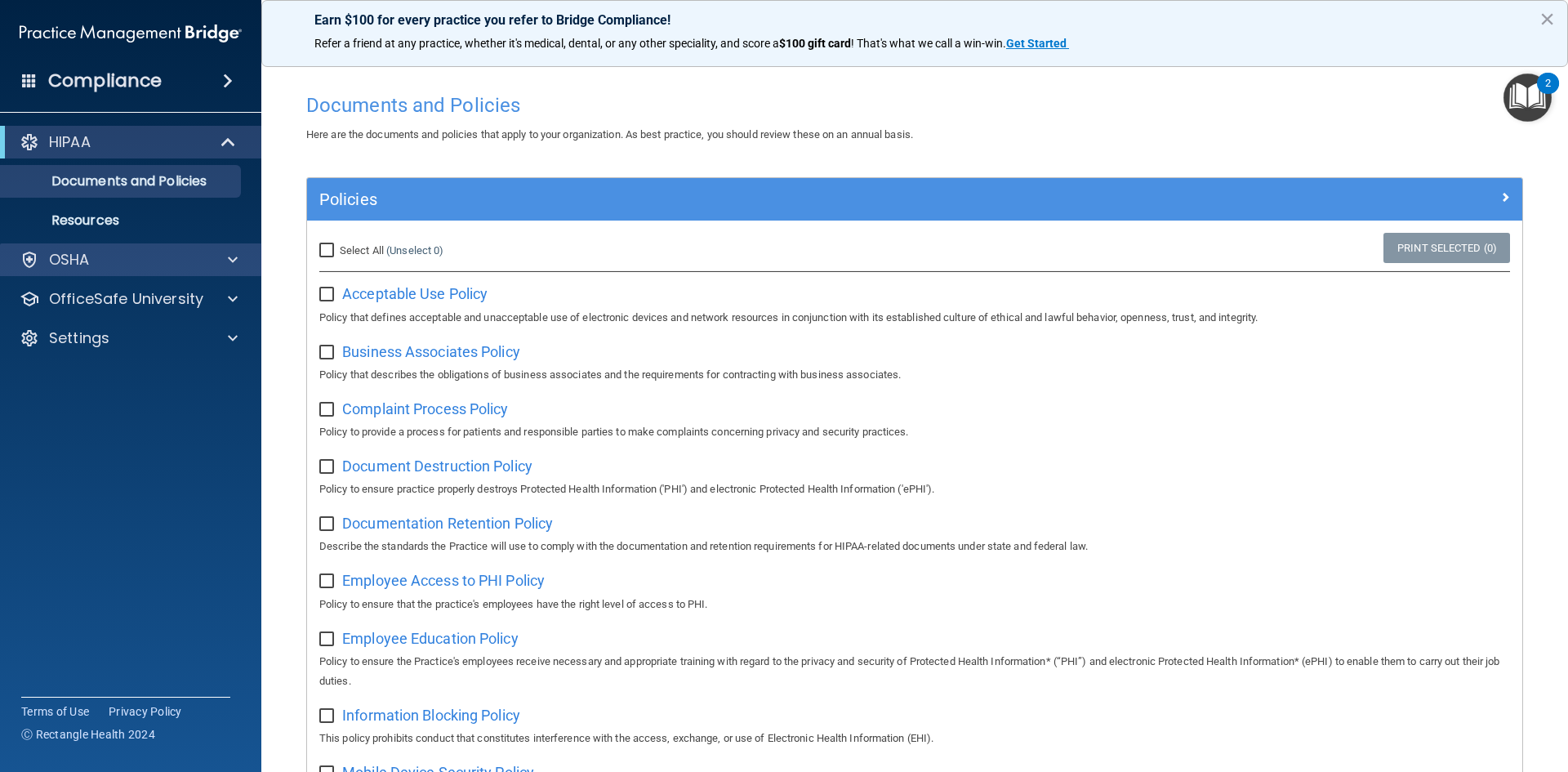
click at [66, 271] on div "OSHA" at bounding box center [131, 260] width 262 height 33
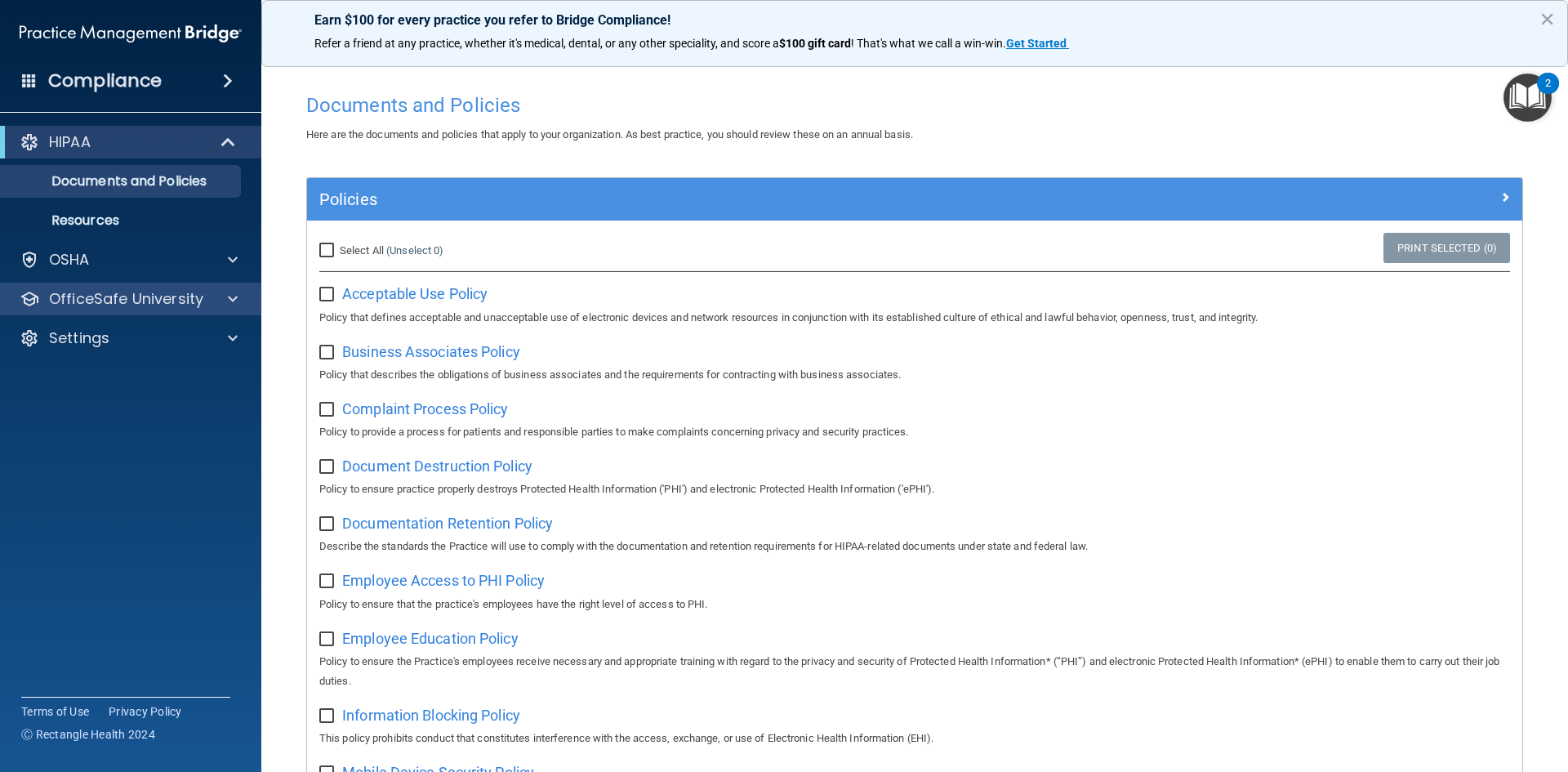
click at [95, 286] on div "OfficeSafe University" at bounding box center [131, 300] width 262 height 33
click at [231, 301] on span at bounding box center [232, 299] width 9 height 20
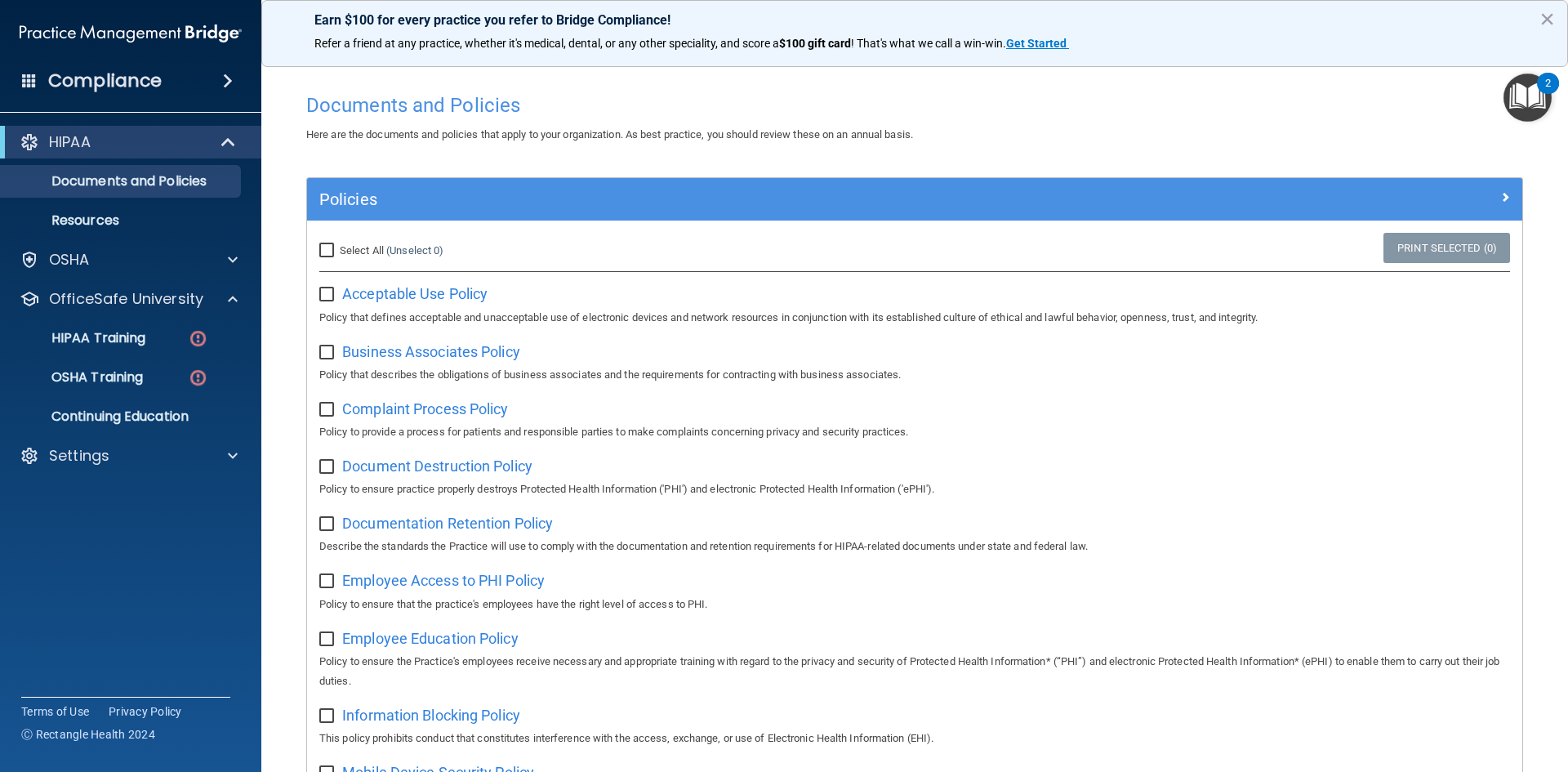
click at [163, 321] on ul "HIPAA Training OSHA Training Continuing Education" at bounding box center [132, 374] width 296 height 118
click at [107, 343] on p "HIPAA Training" at bounding box center [77, 338] width 135 height 16
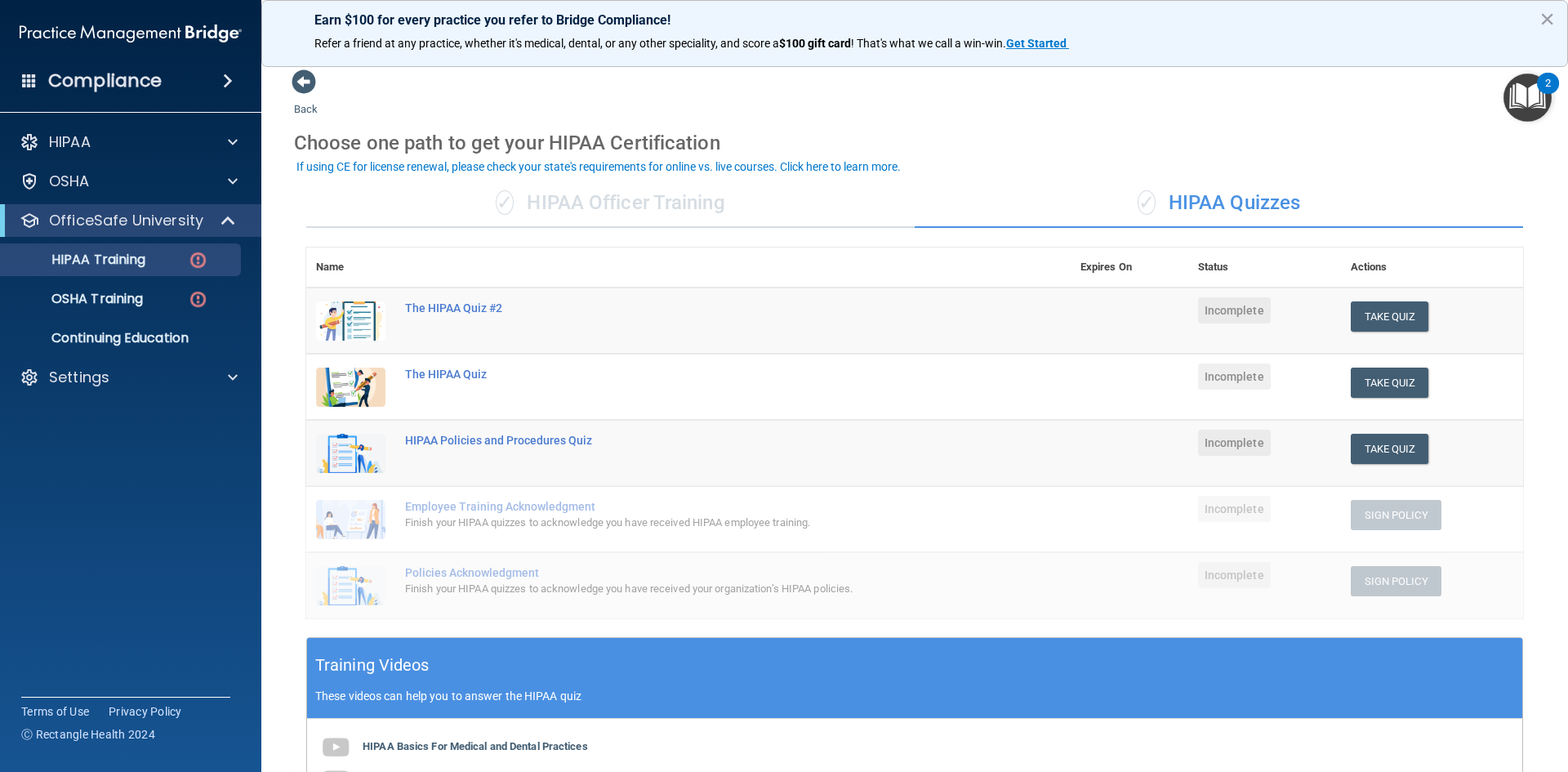
click at [317, 80] on div "Back Choose one path to get your HIPAA Certification ✓ HIPAA Officer Training ✓…" at bounding box center [914, 574] width 1241 height 1010
click at [311, 82] on span at bounding box center [304, 82] width 24 height 24
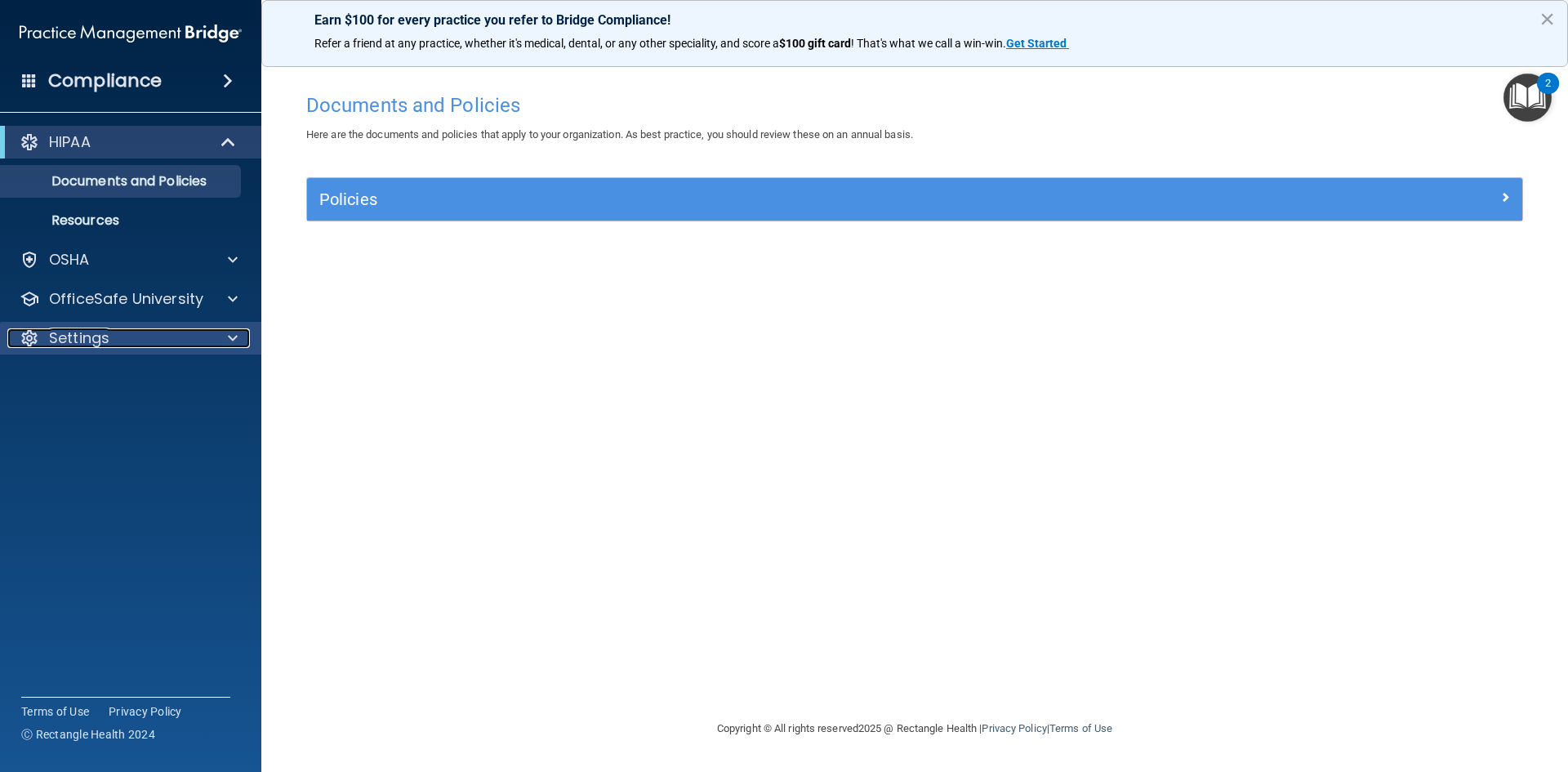
click at [112, 331] on div "Settings" at bounding box center [108, 338] width 202 height 20
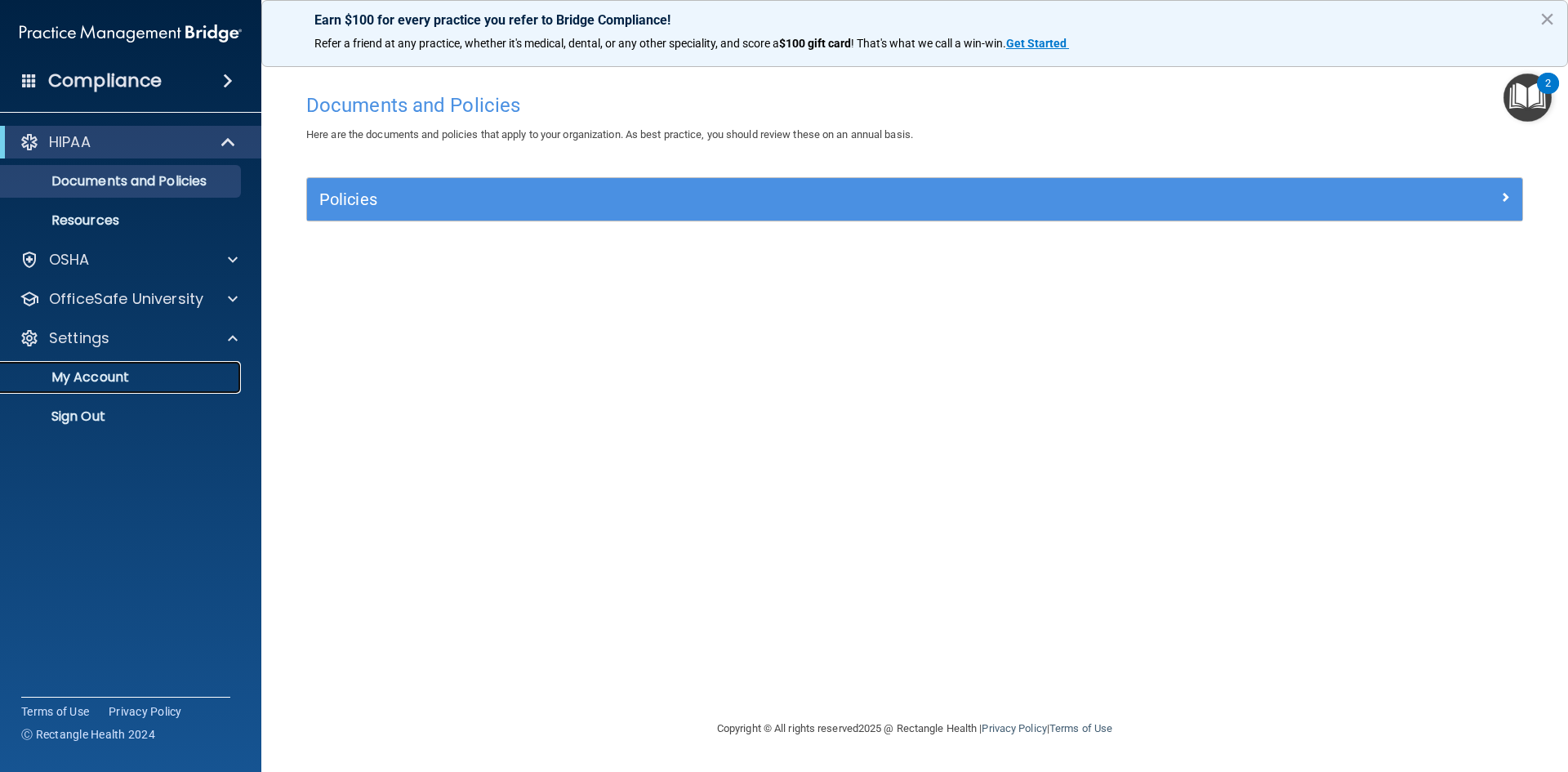
click at [97, 365] on link "My Account" at bounding box center [112, 378] width 257 height 33
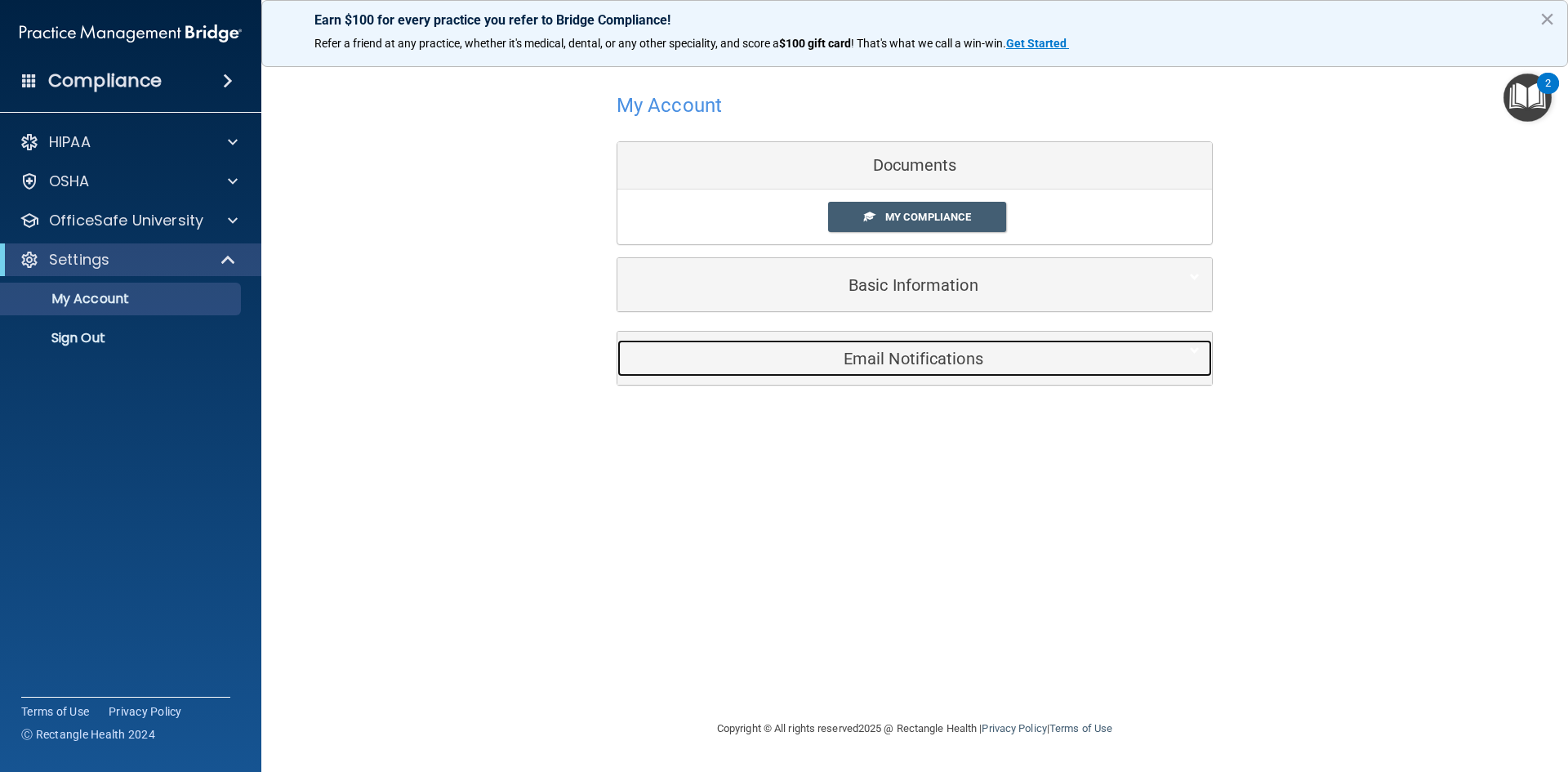
click at [860, 369] on div "Email Notifications" at bounding box center [889, 358] width 544 height 37
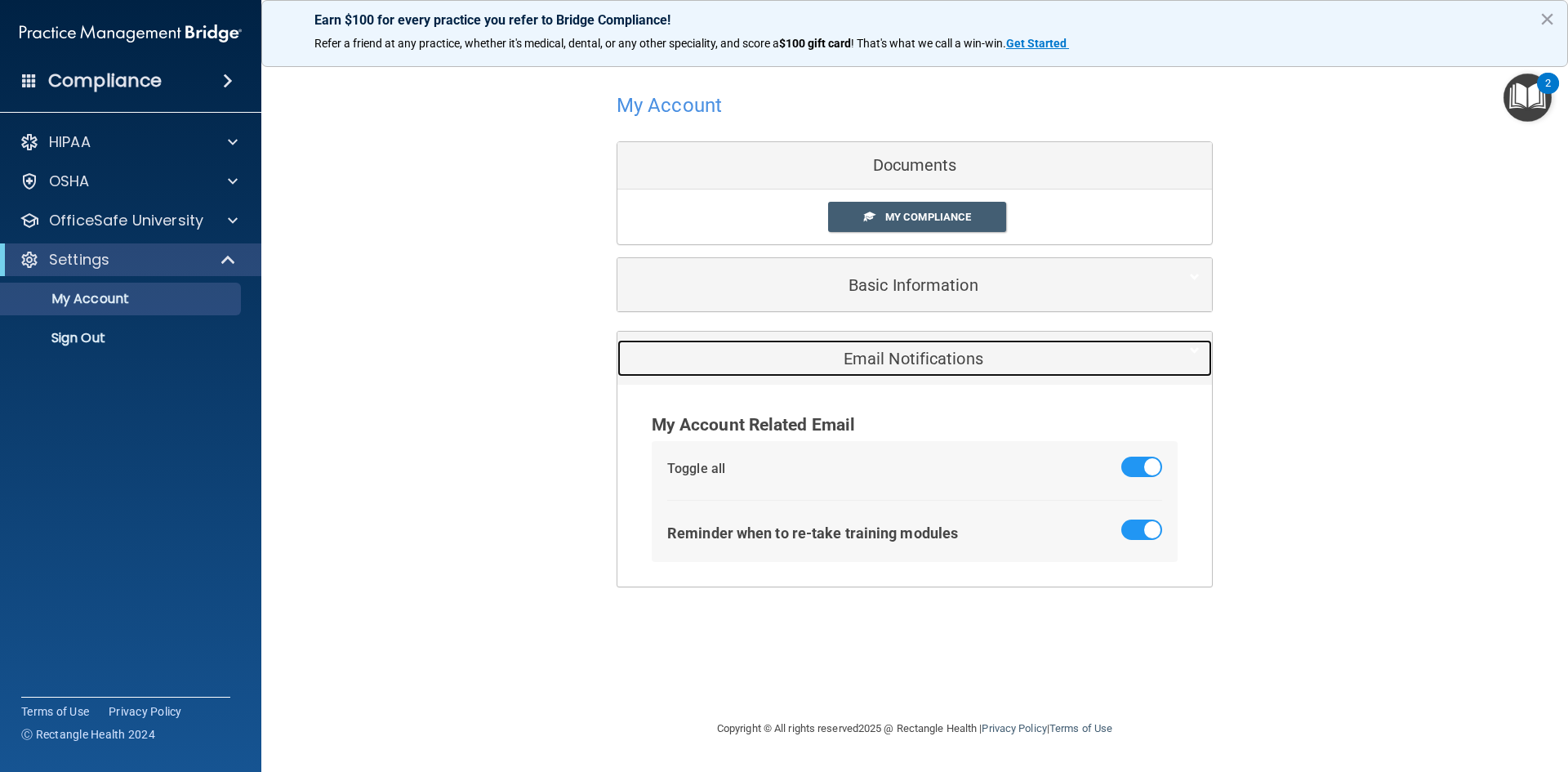
click at [860, 369] on div "Email Notifications" at bounding box center [889, 358] width 544 height 37
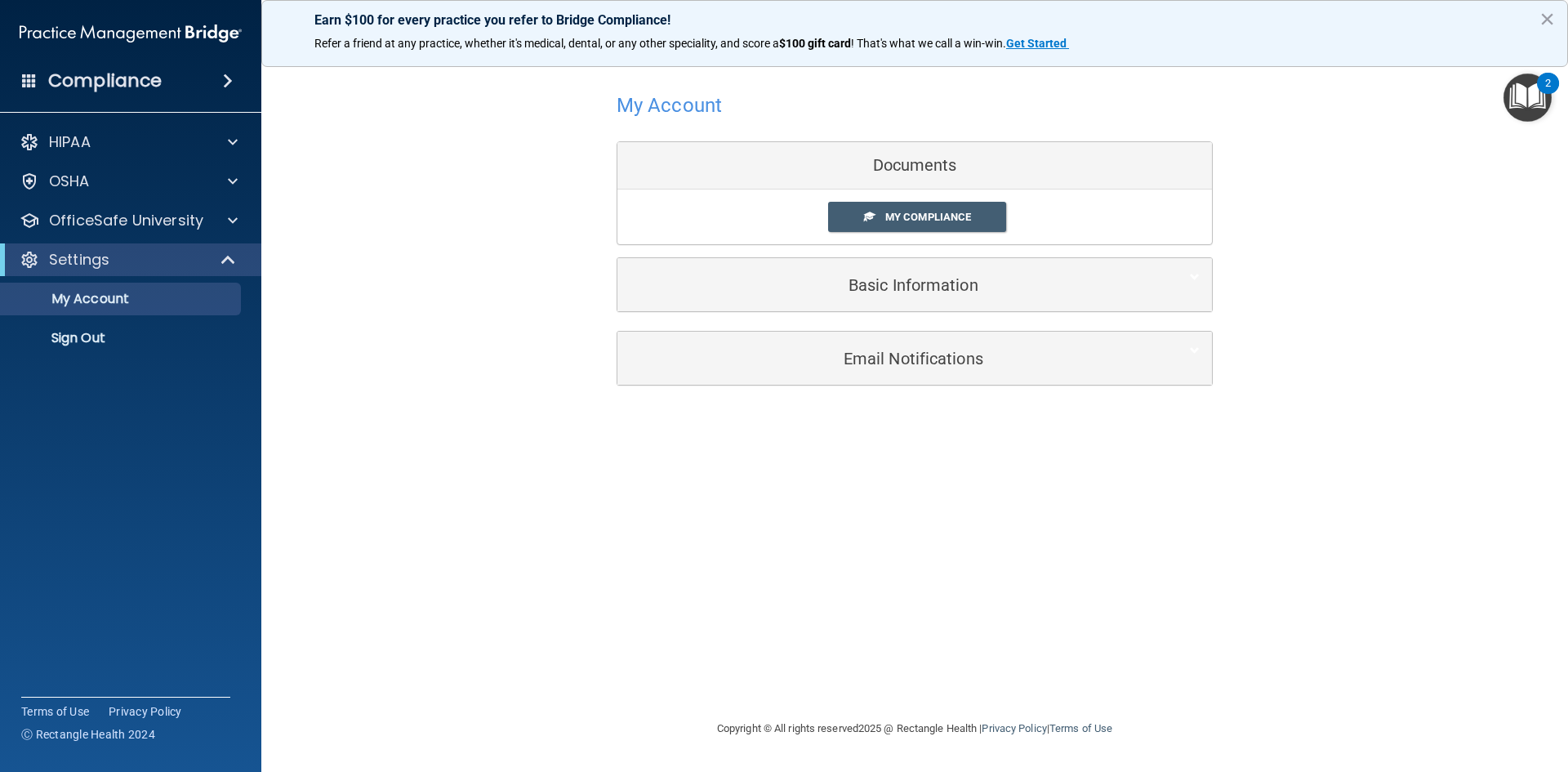
click at [891, 306] on div "Basic Information" at bounding box center [914, 285] width 594 height 53
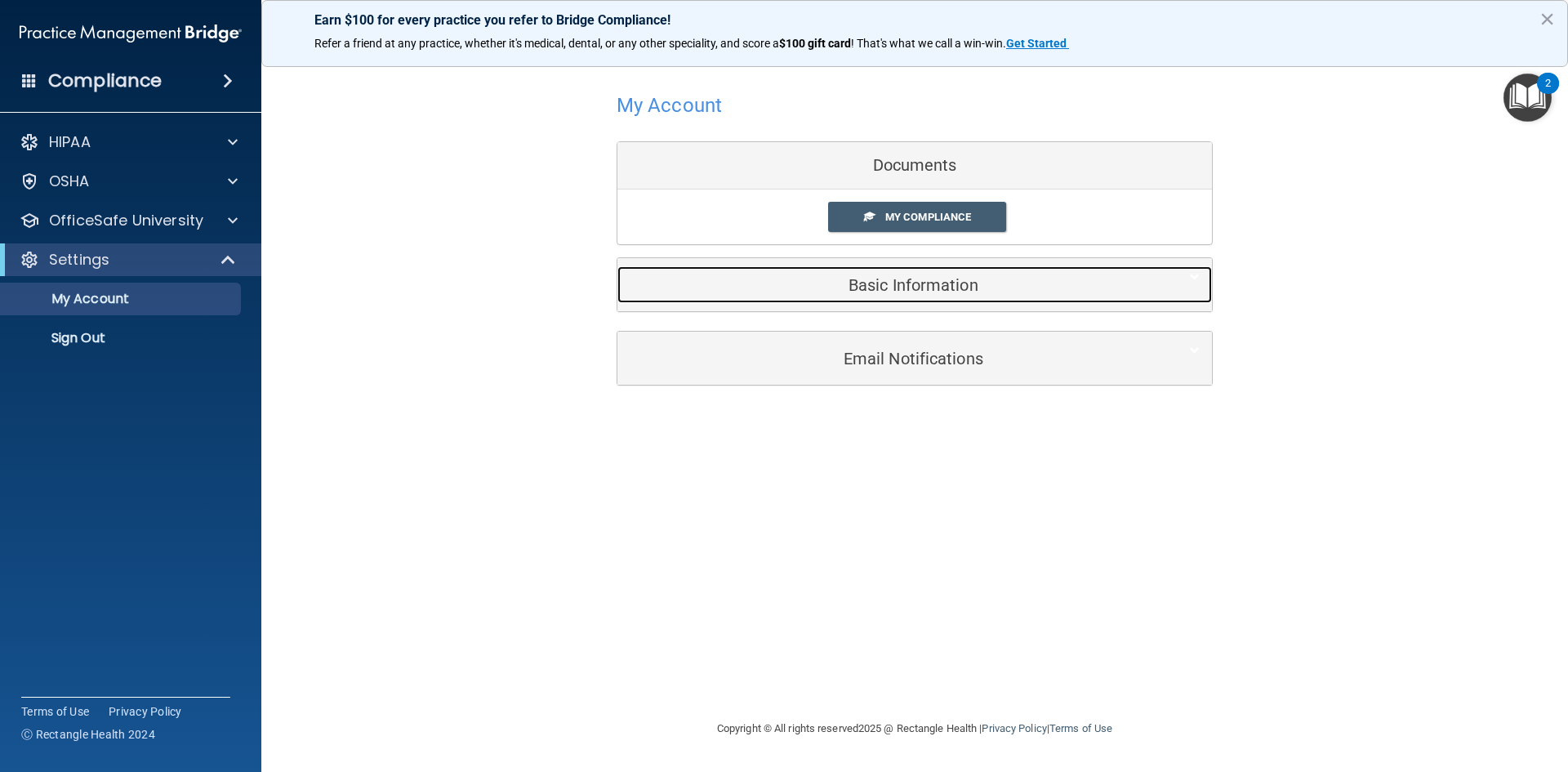
click at [896, 297] on div "Basic Information" at bounding box center [889, 285] width 544 height 37
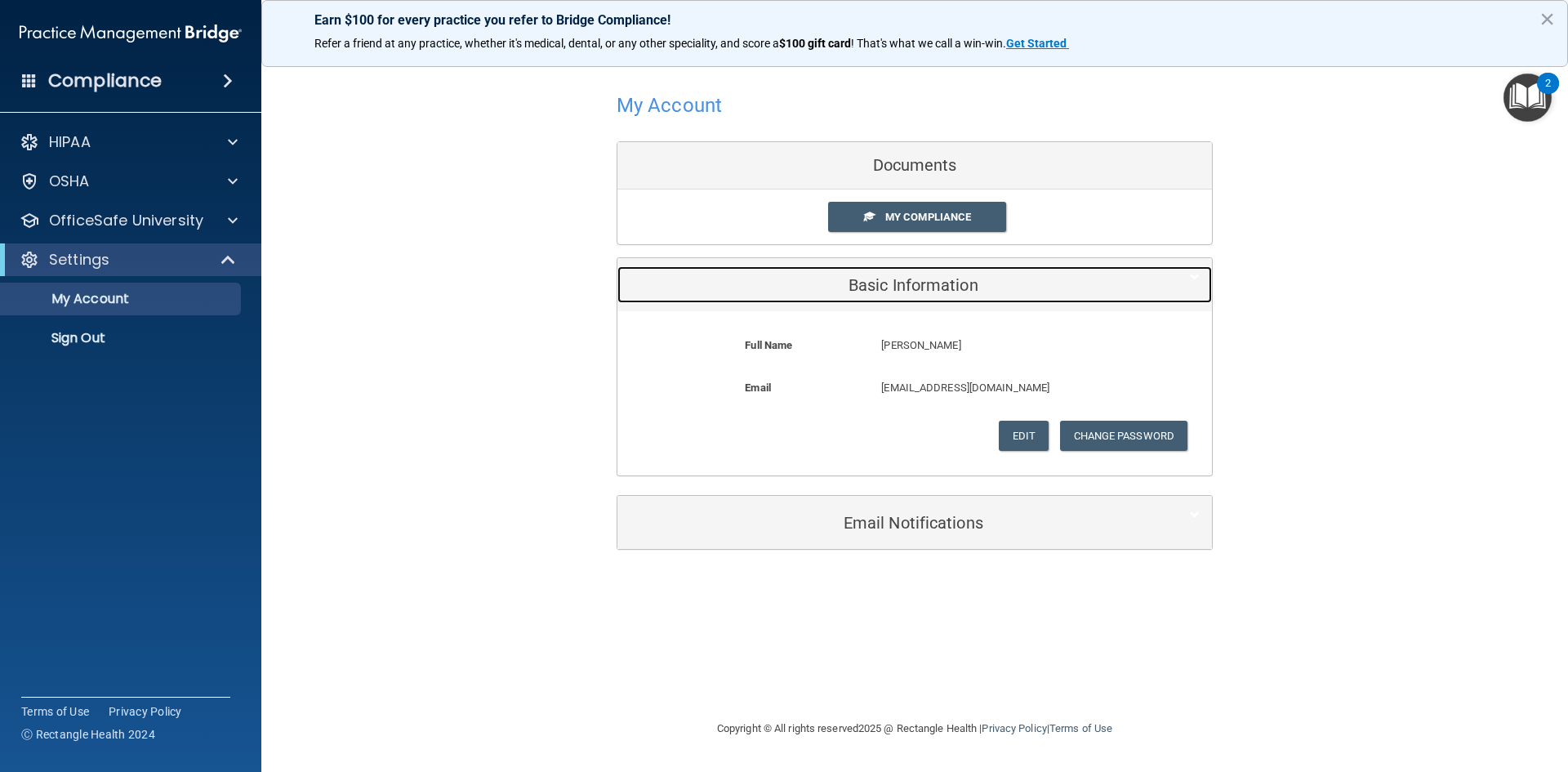
click at [896, 297] on div "Basic Information" at bounding box center [889, 285] width 544 height 37
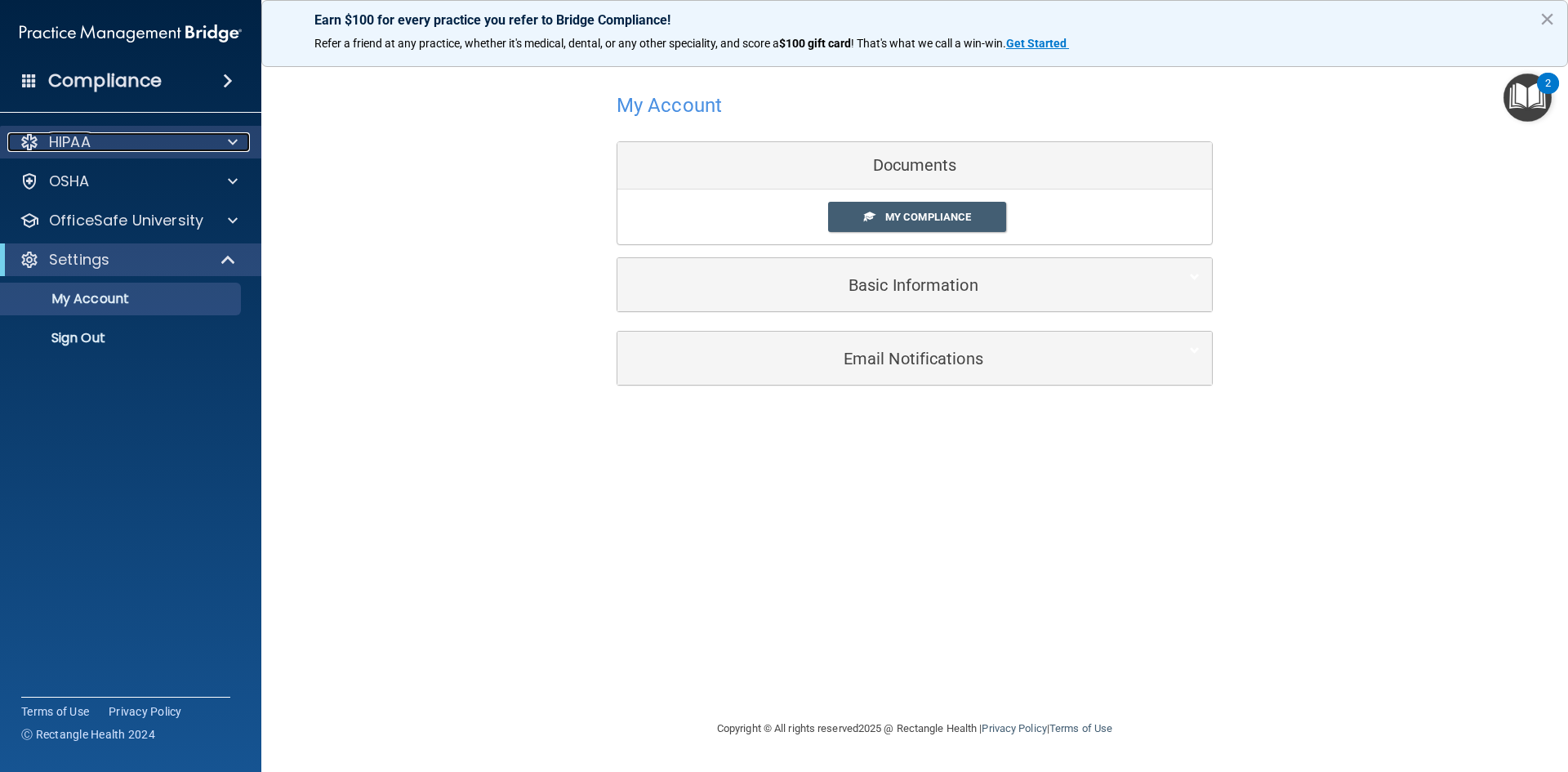
click at [52, 137] on p "HIPAA" at bounding box center [70, 142] width 41 height 20
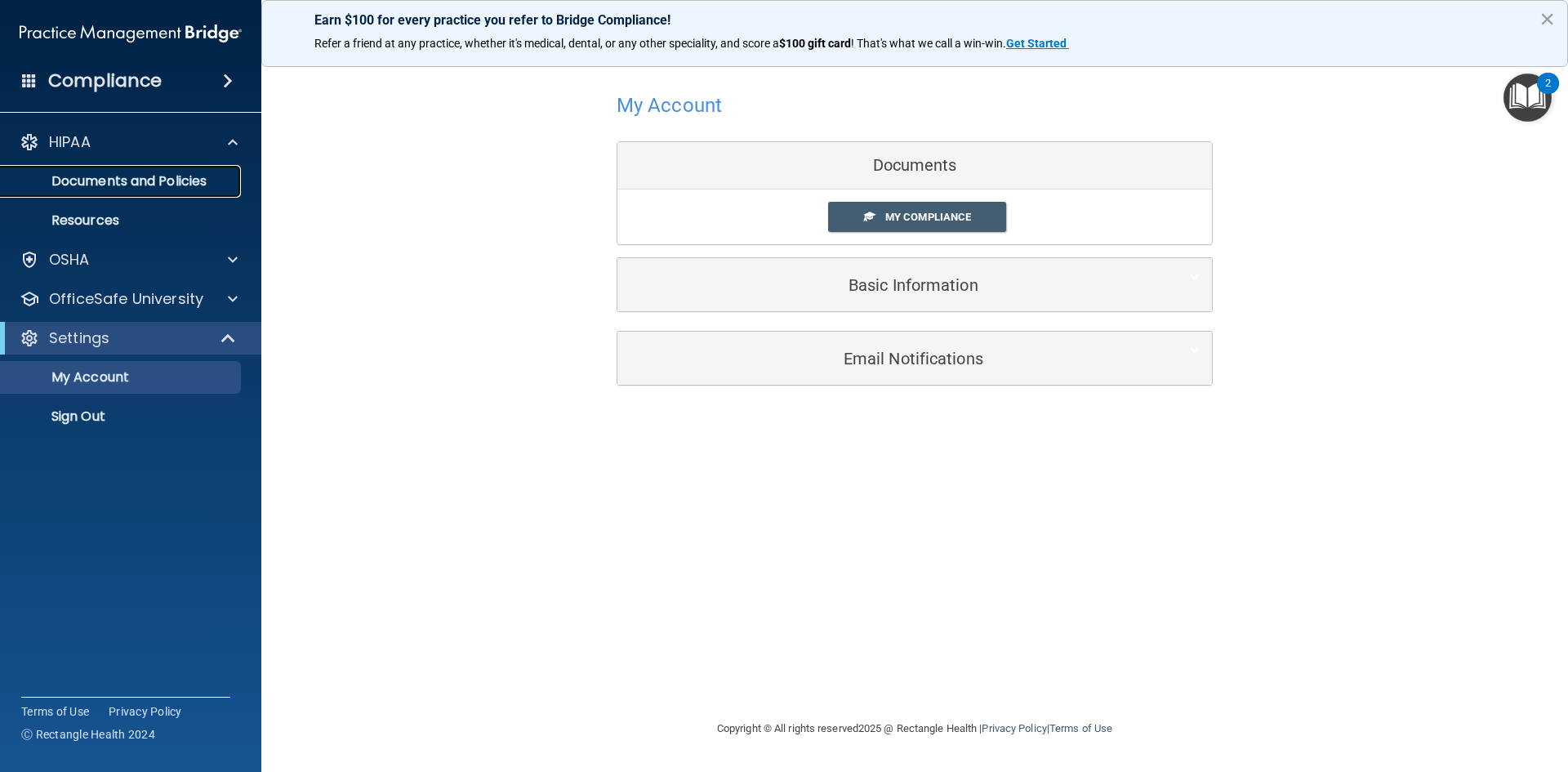
click at [169, 179] on p "Documents and Policies" at bounding box center [121, 181] width 223 height 16
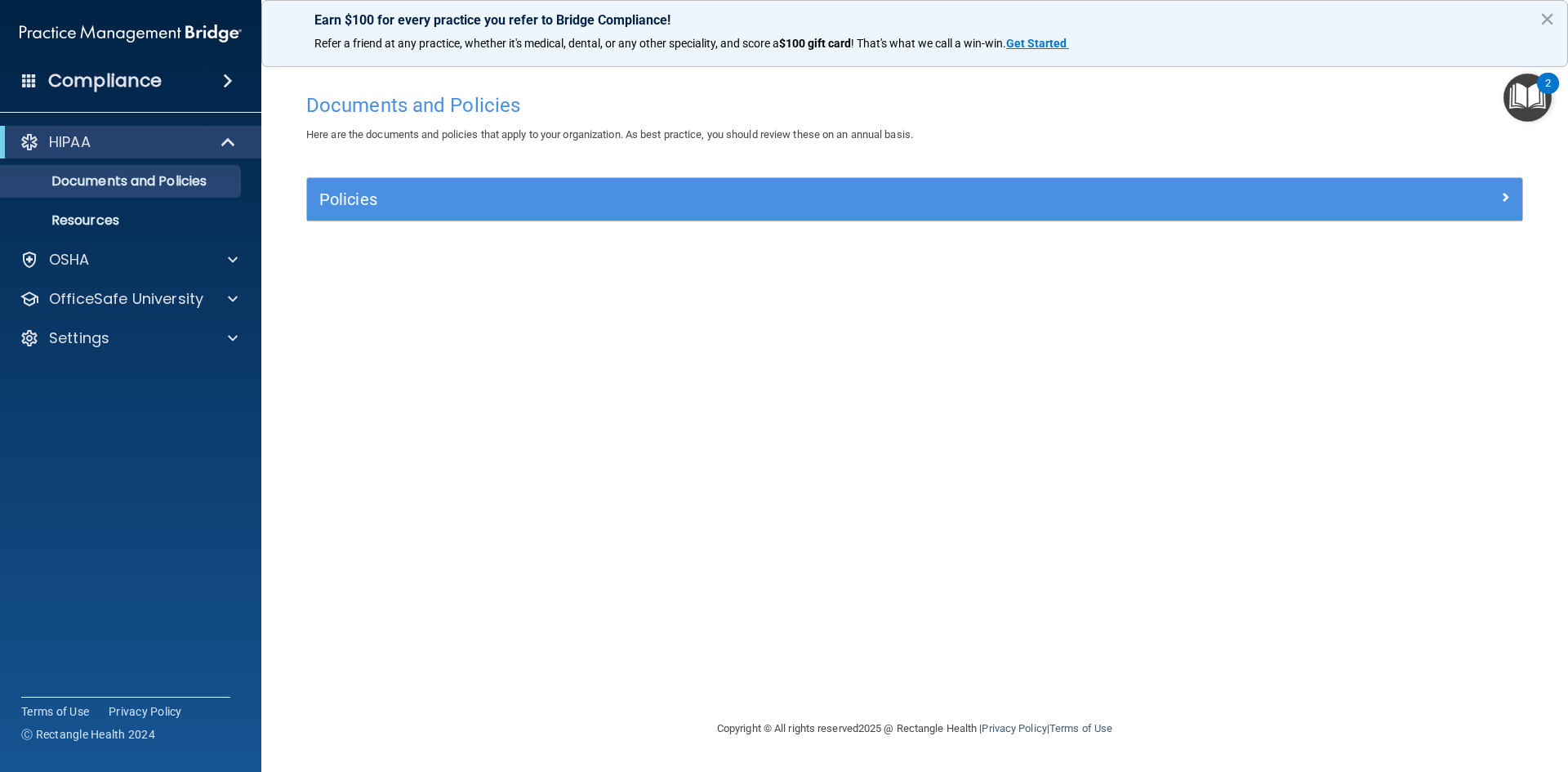
click at [1495, 108] on h4 "Documents and Policies" at bounding box center [914, 105] width 1217 height 22
click at [1521, 107] on img "Open Resource Center, 2 new notifications" at bounding box center [1528, 97] width 48 height 48
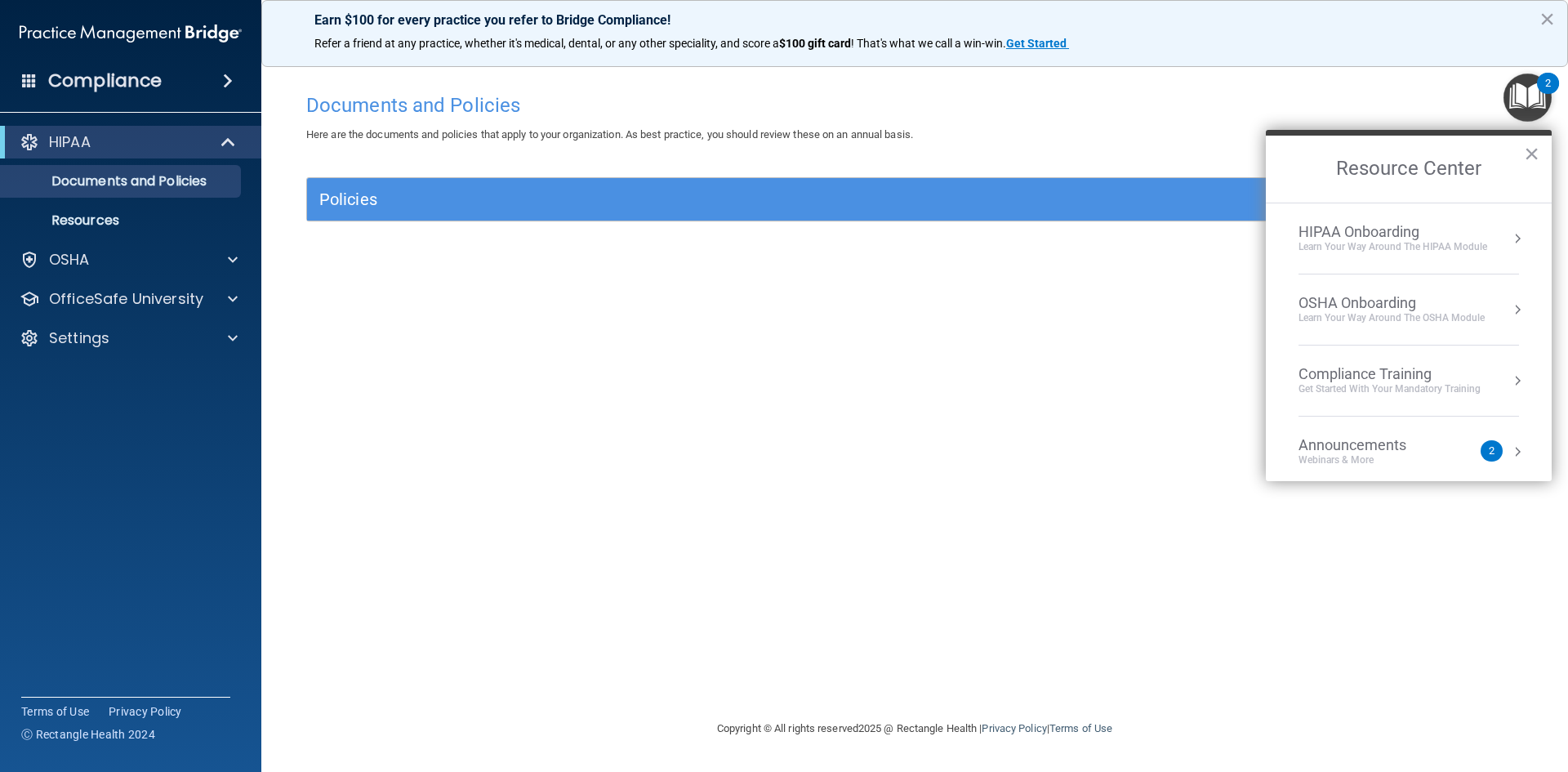
click at [1378, 252] on div "Learn Your Way around the HIPAA module" at bounding box center [1393, 247] width 188 height 14
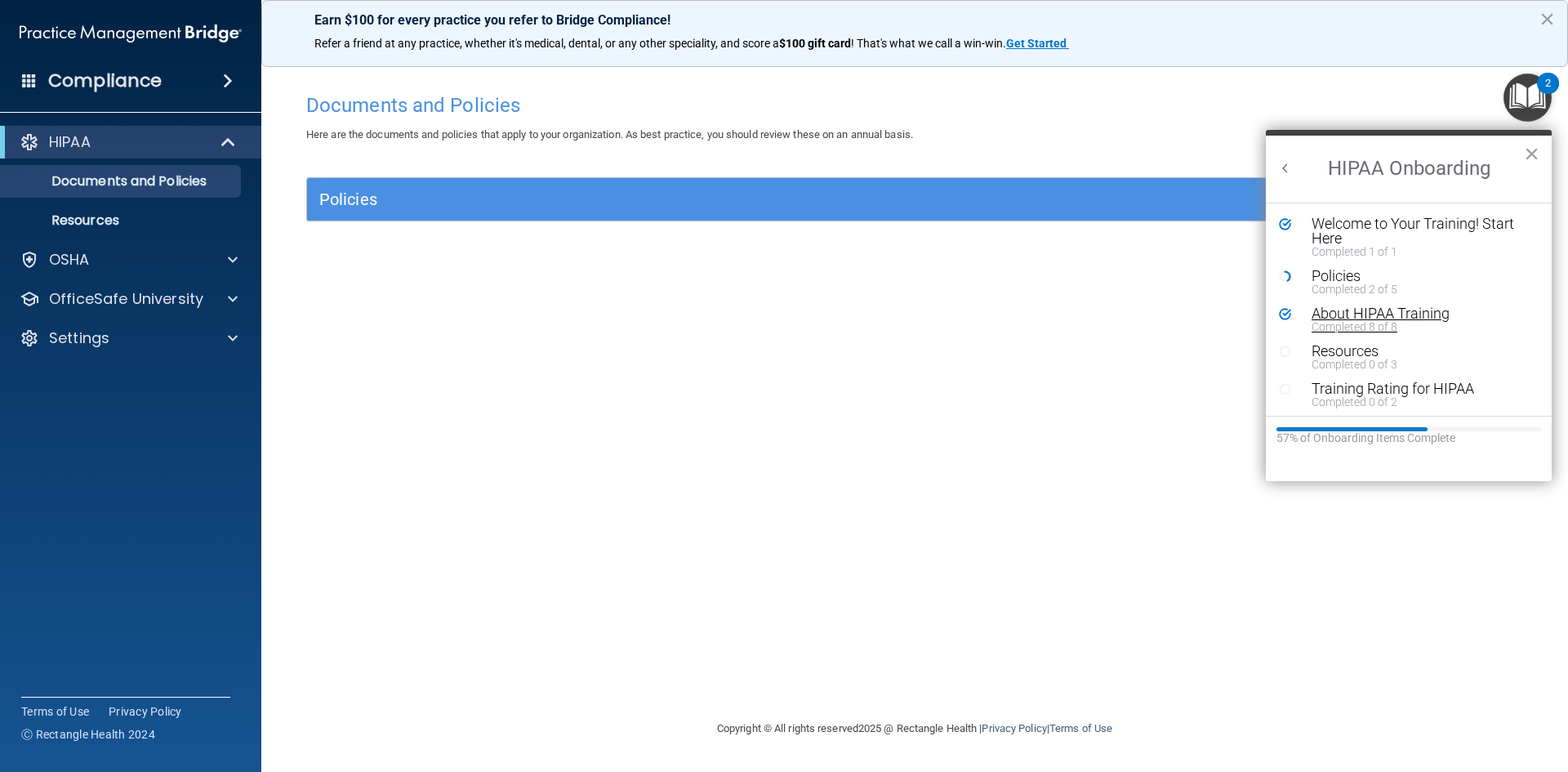
click at [1344, 318] on div "About HIPAA Training" at bounding box center [1415, 313] width 206 height 15
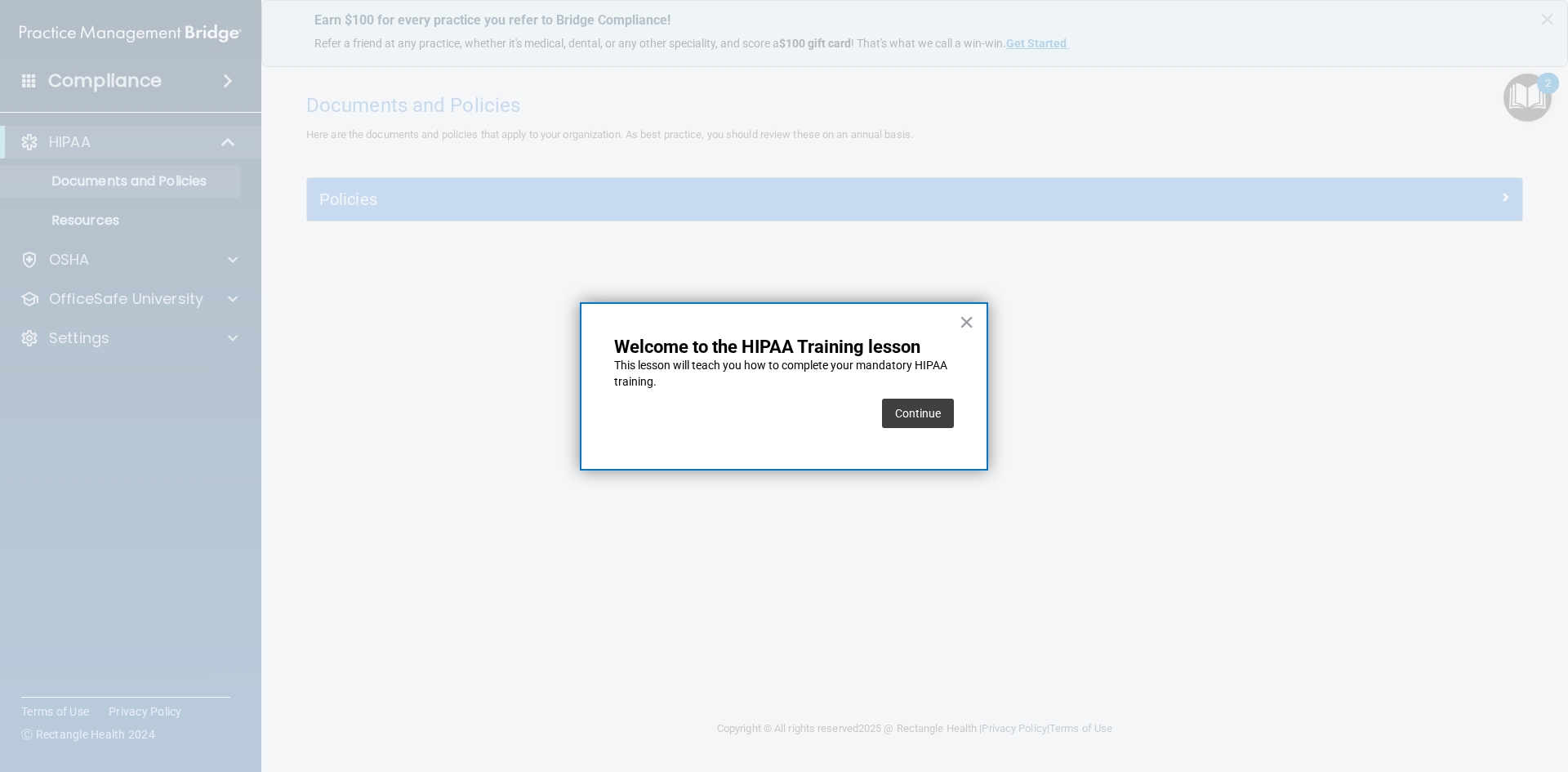
click at [930, 441] on div "× Welcome to the HIPAA Training lesson This lesson will teach you how to comple…" at bounding box center [784, 386] width 409 height 169
click at [925, 393] on div "Continue" at bounding box center [918, 413] width 72 height 46
click at [941, 404] on button "Continue" at bounding box center [918, 413] width 72 height 29
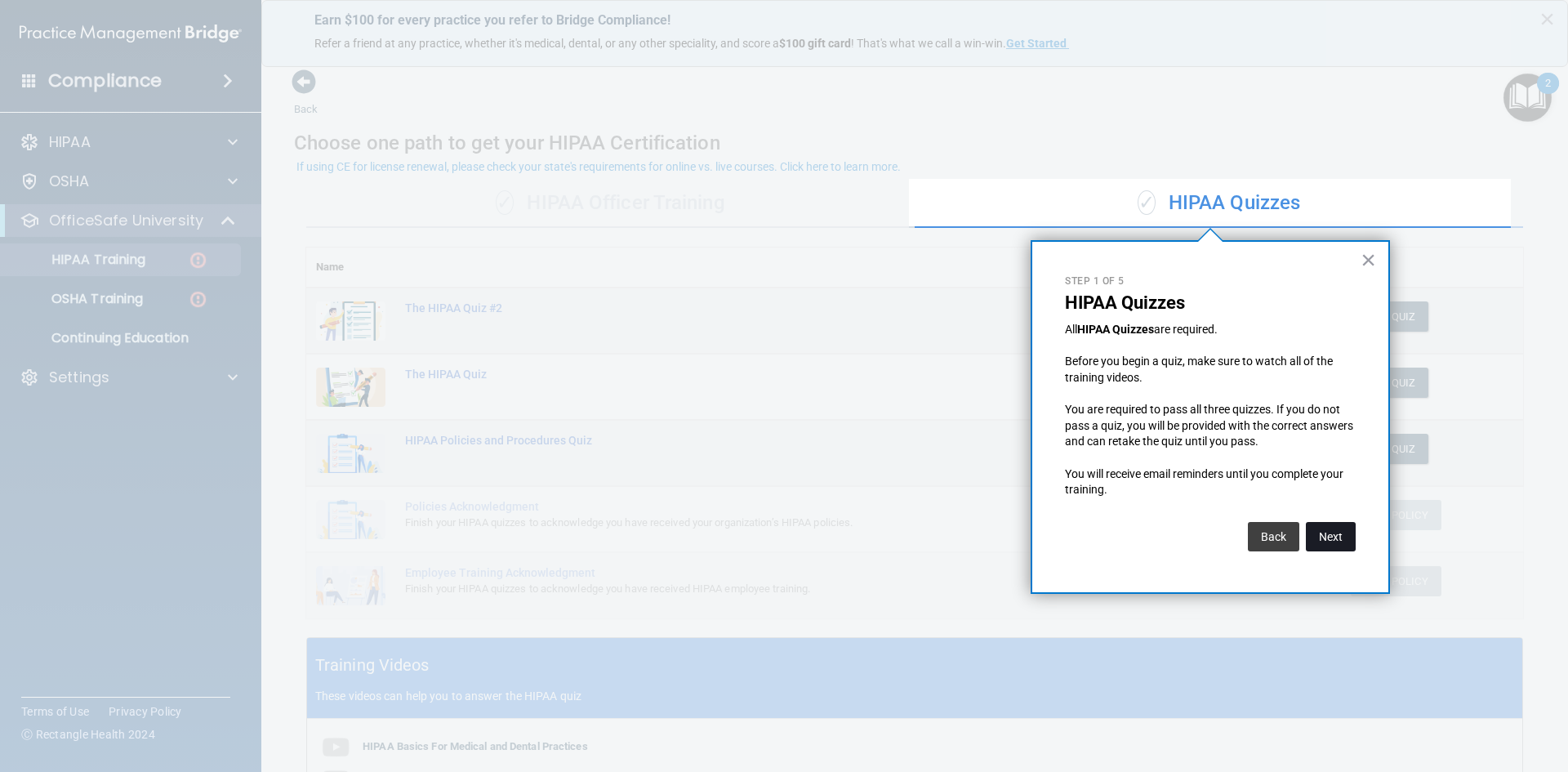
click at [1318, 527] on button "Next" at bounding box center [1331, 537] width 50 height 29
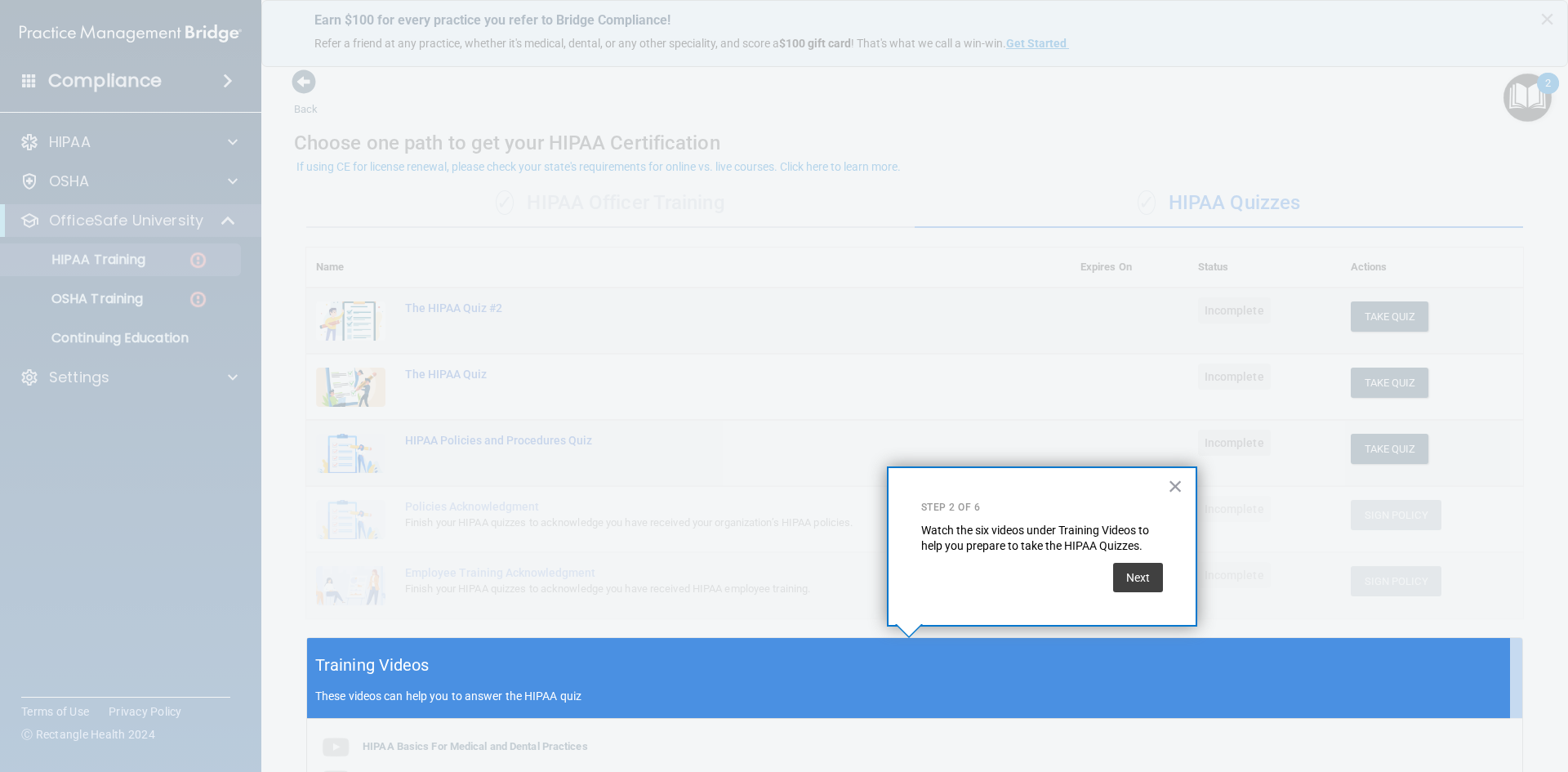
click at [1085, 552] on p "Watch the six videos under Training Videos to help you prepare to take the HIPA…" at bounding box center [1042, 539] width 242 height 32
click at [1137, 582] on button "Next" at bounding box center [1138, 577] width 50 height 29
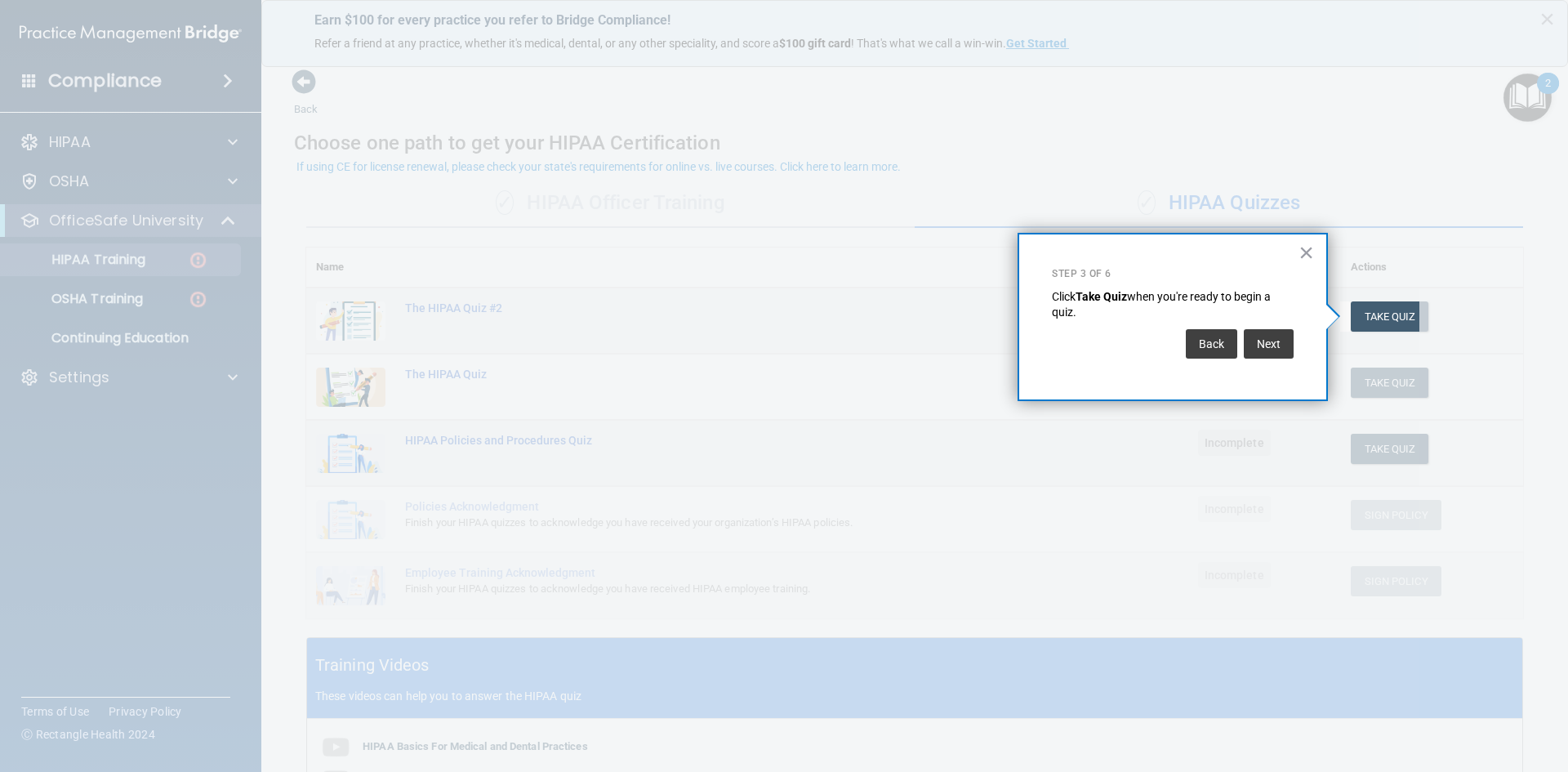
click at [1269, 359] on div "Back Next" at bounding box center [1172, 343] width 242 height 46
click at [1270, 342] on button "Next" at bounding box center [1269, 344] width 50 height 29
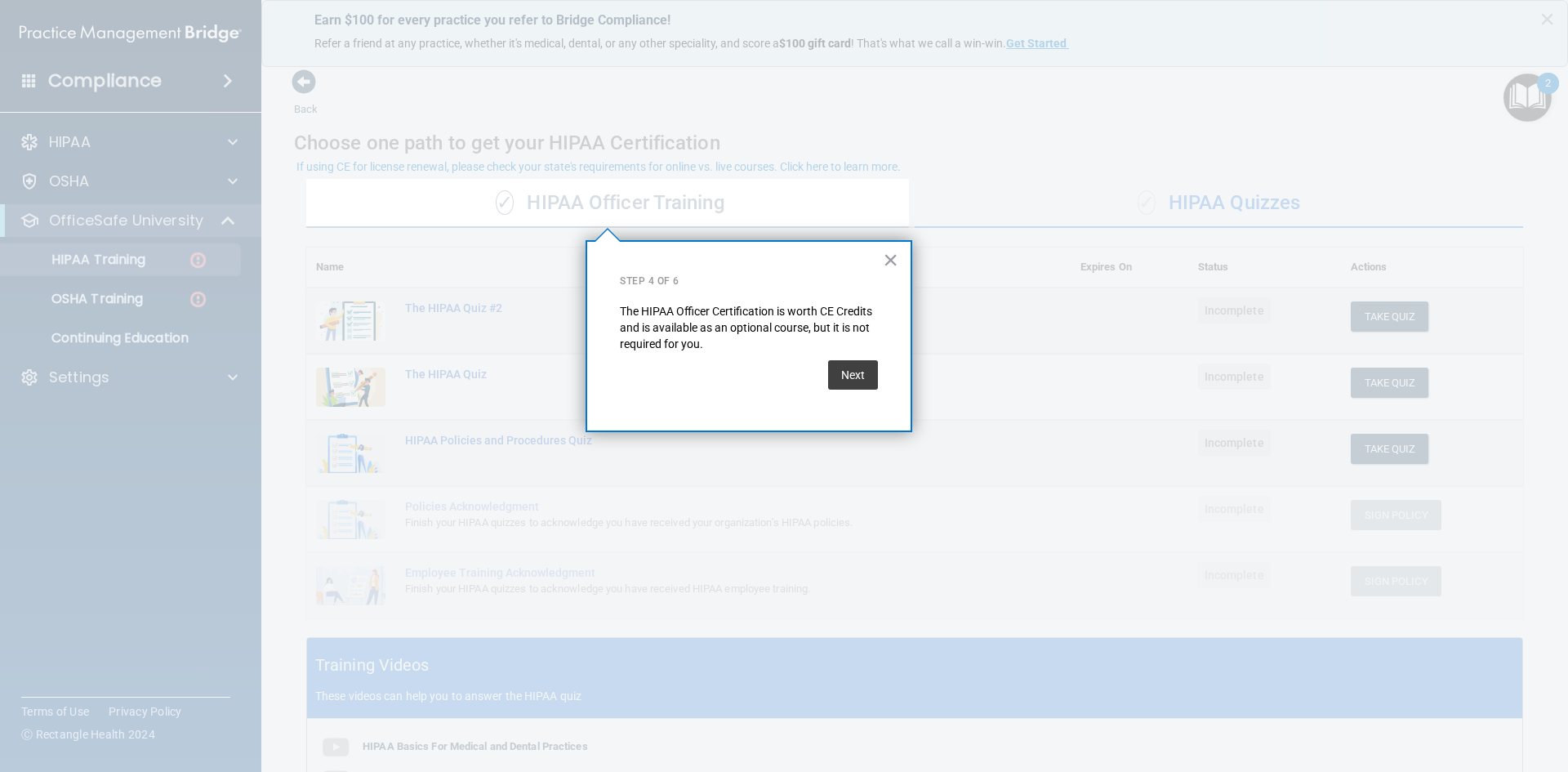
click at [855, 341] on p "The HIPAA Officer Certification is worth CE Credits and is available as an opti…" at bounding box center [749, 328] width 258 height 48
click at [853, 365] on button "Next" at bounding box center [853, 375] width 50 height 29
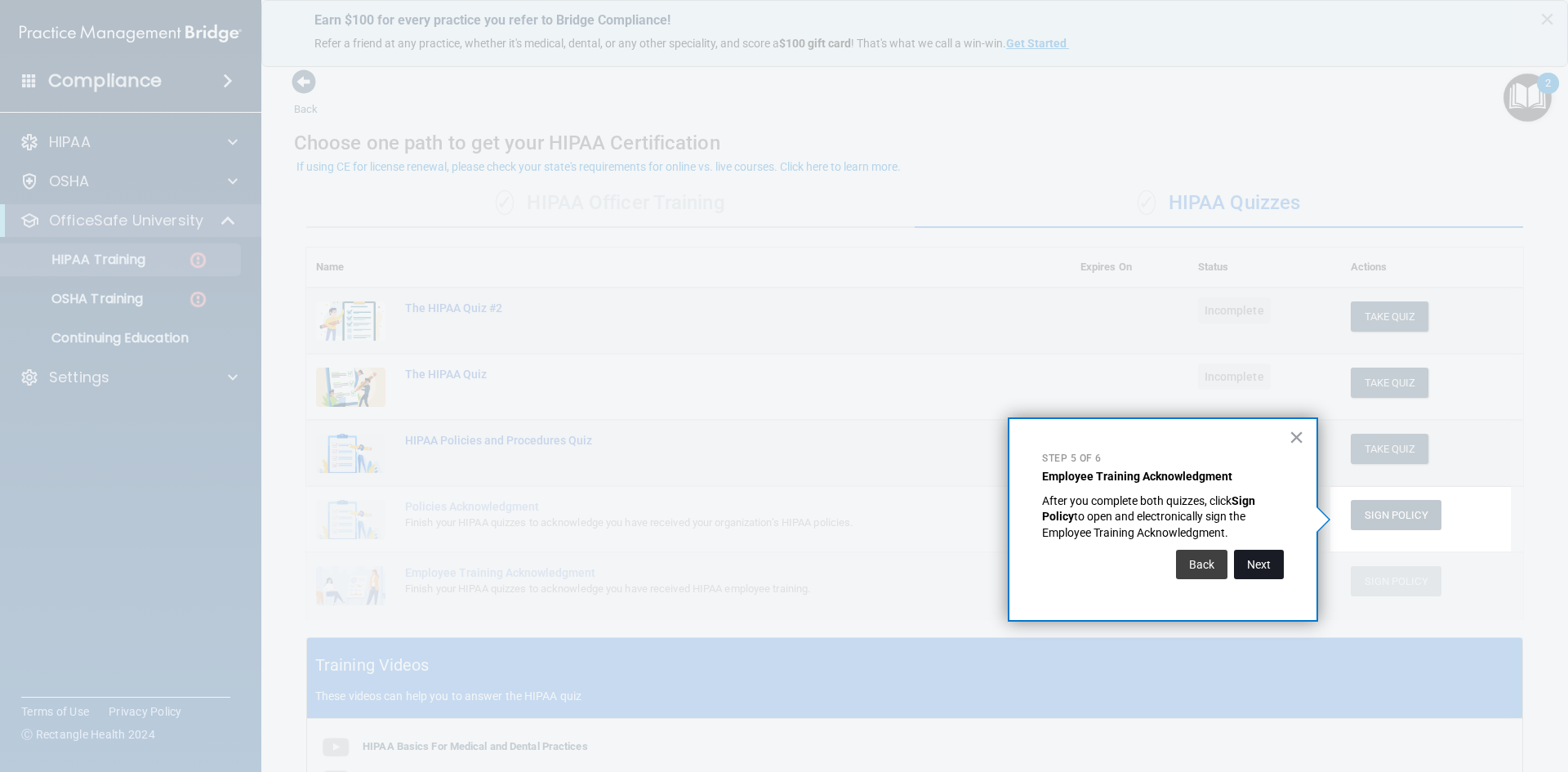
click at [1252, 574] on button "Next" at bounding box center [1259, 565] width 50 height 29
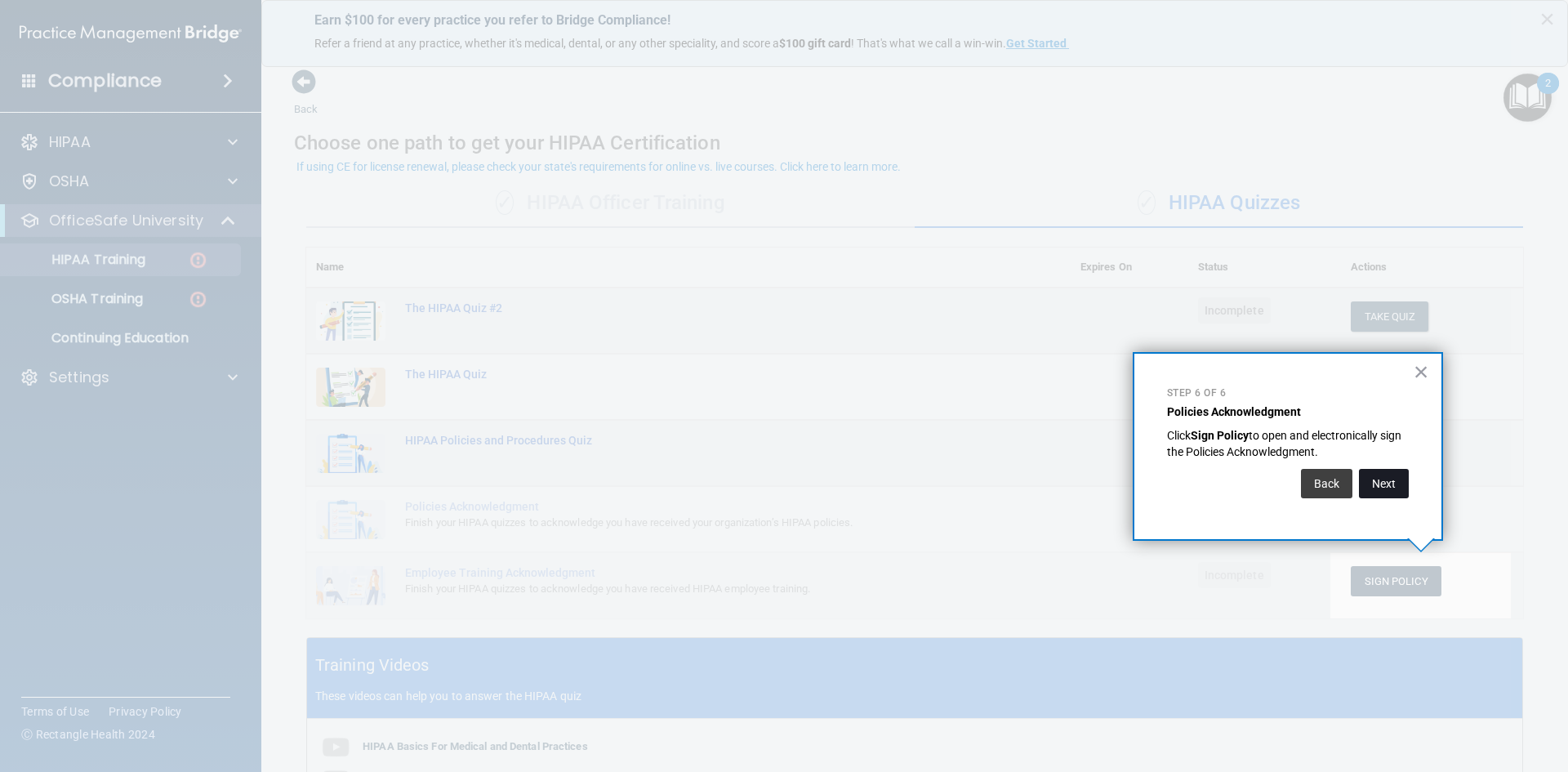
click at [1397, 483] on button "Next" at bounding box center [1384, 484] width 50 height 29
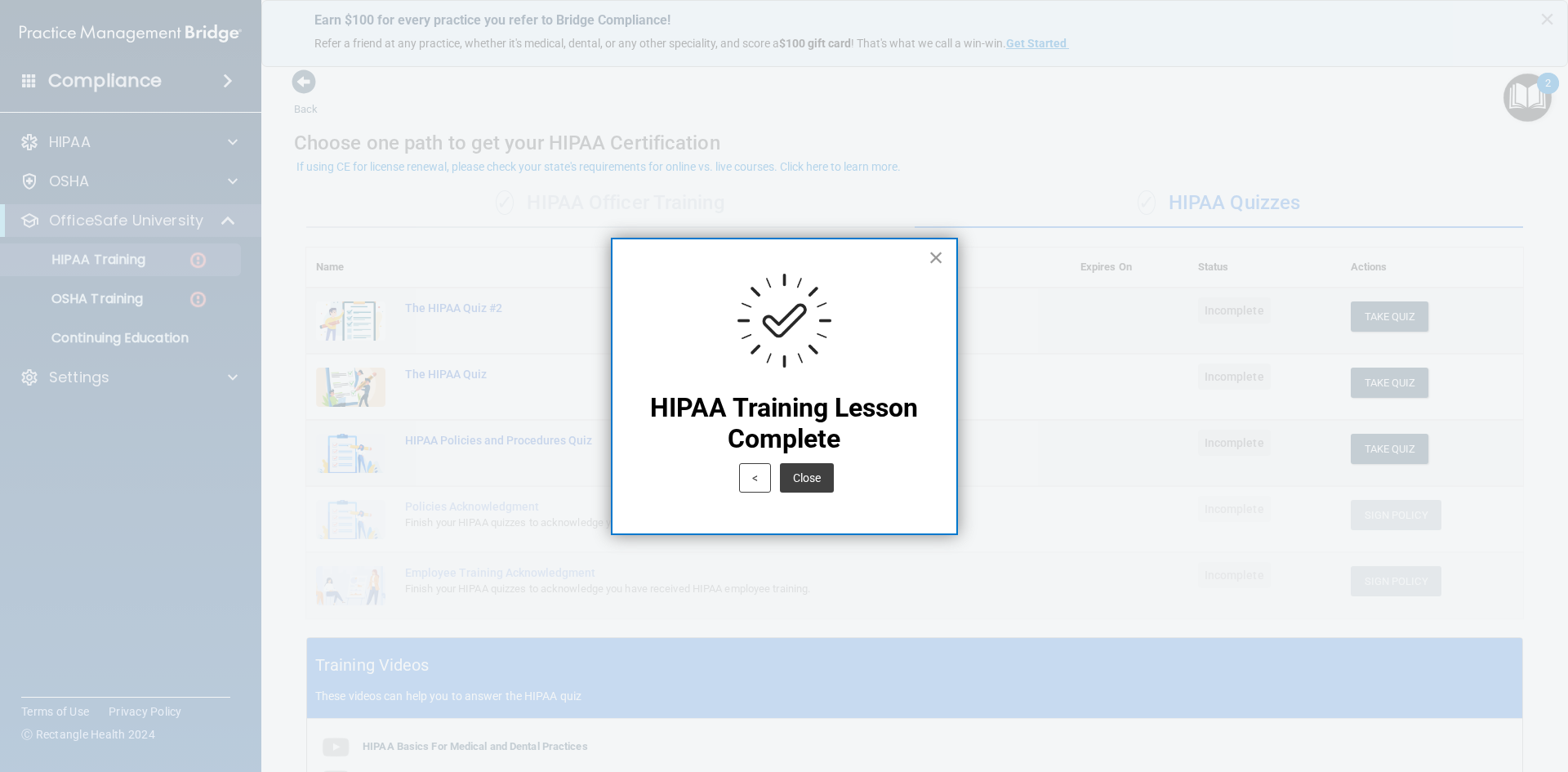
click at [932, 264] on button "×" at bounding box center [937, 257] width 15 height 26
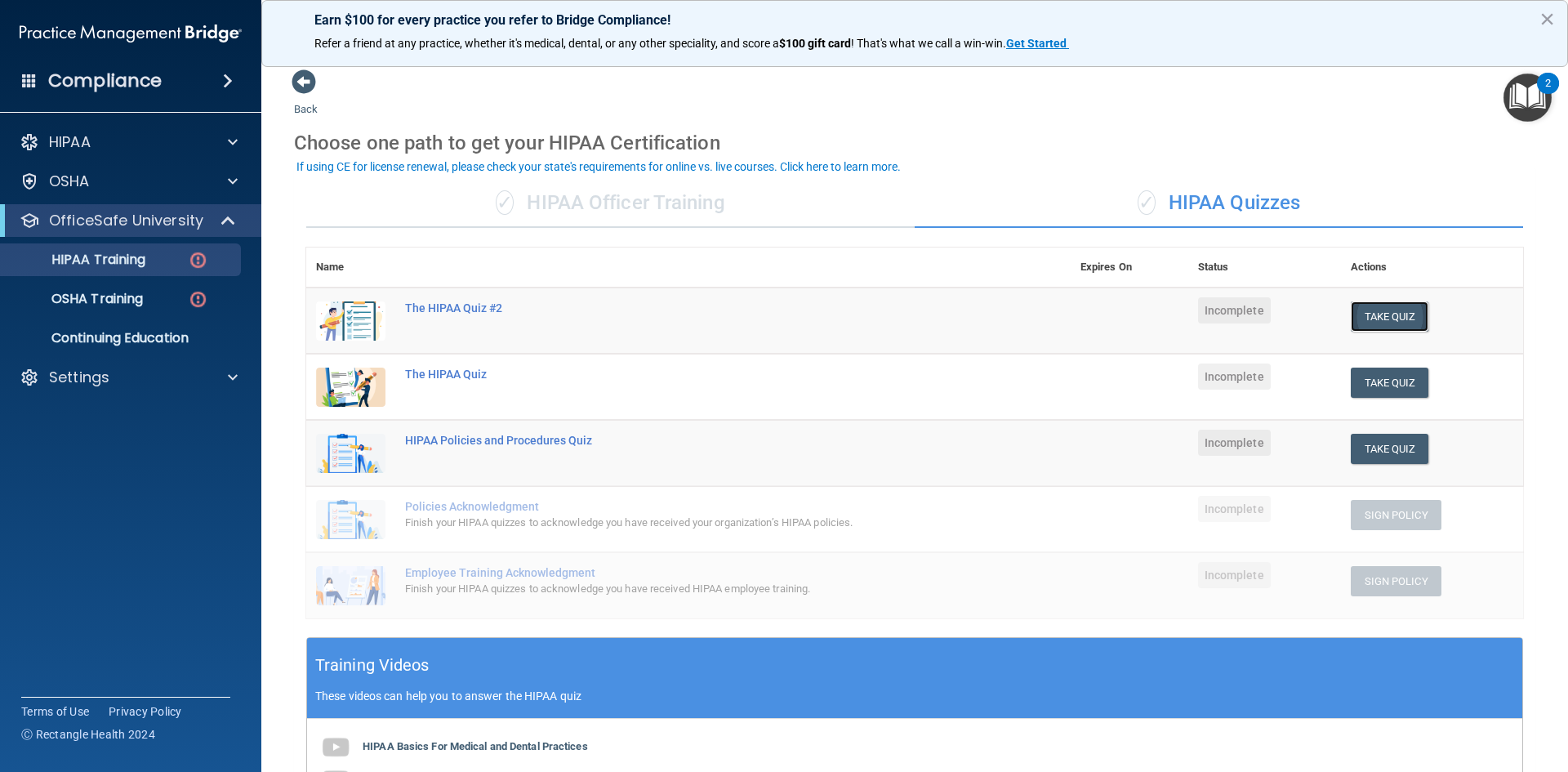
click at [1351, 316] on button "Take Quiz" at bounding box center [1389, 316] width 78 height 30
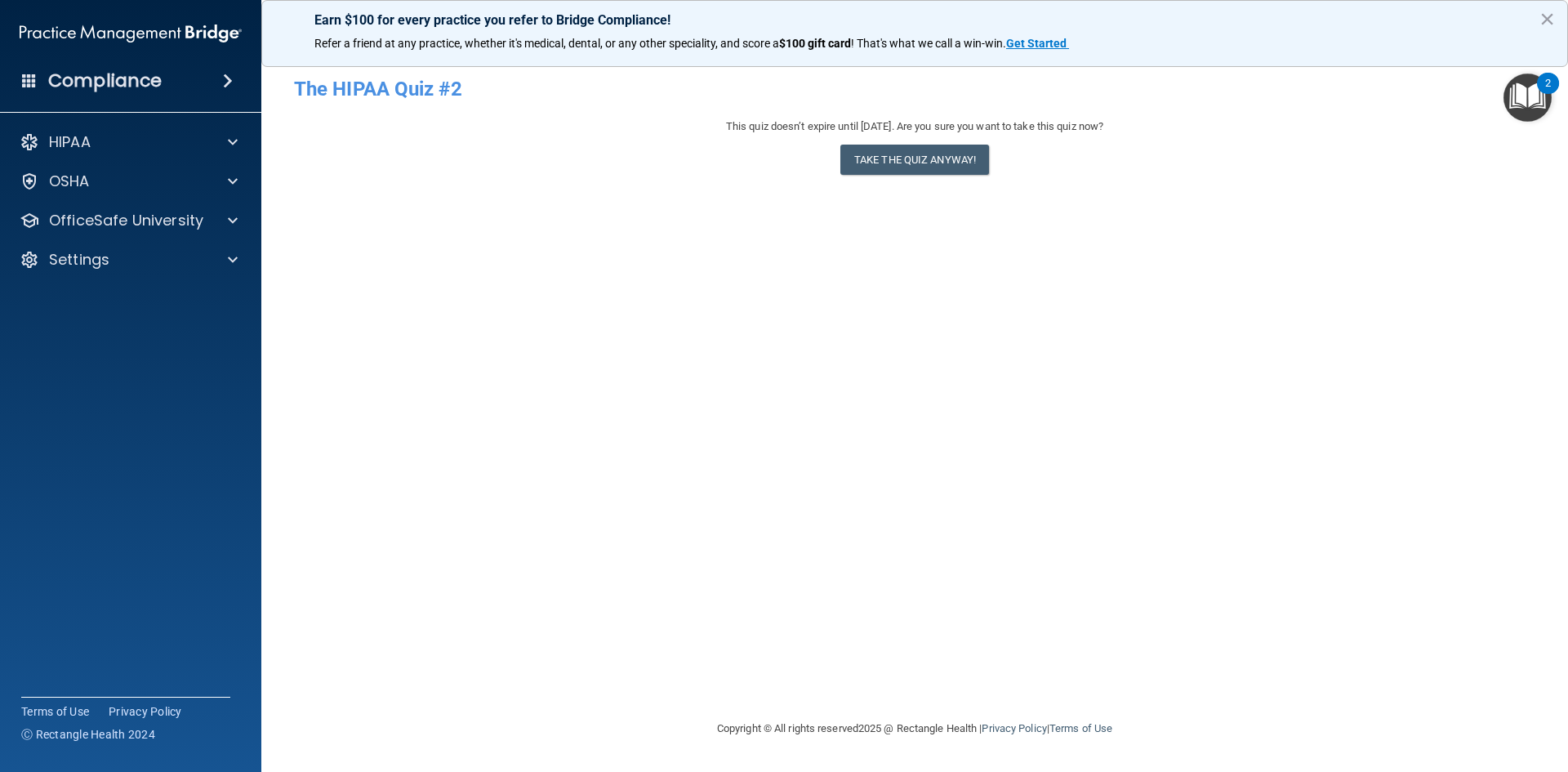
click at [940, 176] on div "This quiz doesn’t expire until [DATE]. Are you sure you want to take this quiz …" at bounding box center [914, 150] width 1241 height 66
click at [904, 151] on button "Take the quiz anyway!" at bounding box center [914, 159] width 149 height 30
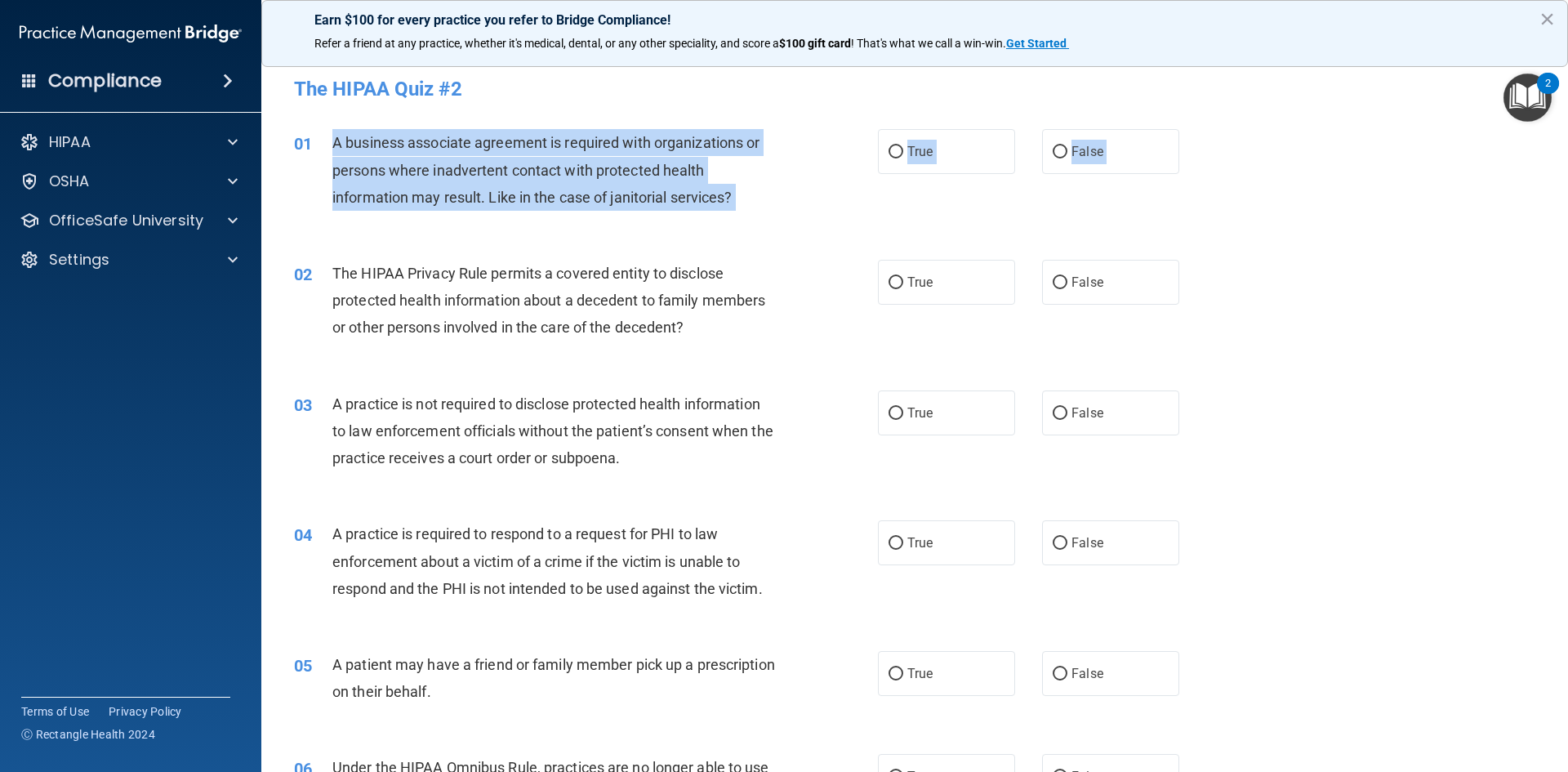
drag, startPoint x: 317, startPoint y: 138, endPoint x: 753, endPoint y: 250, distance: 450.2
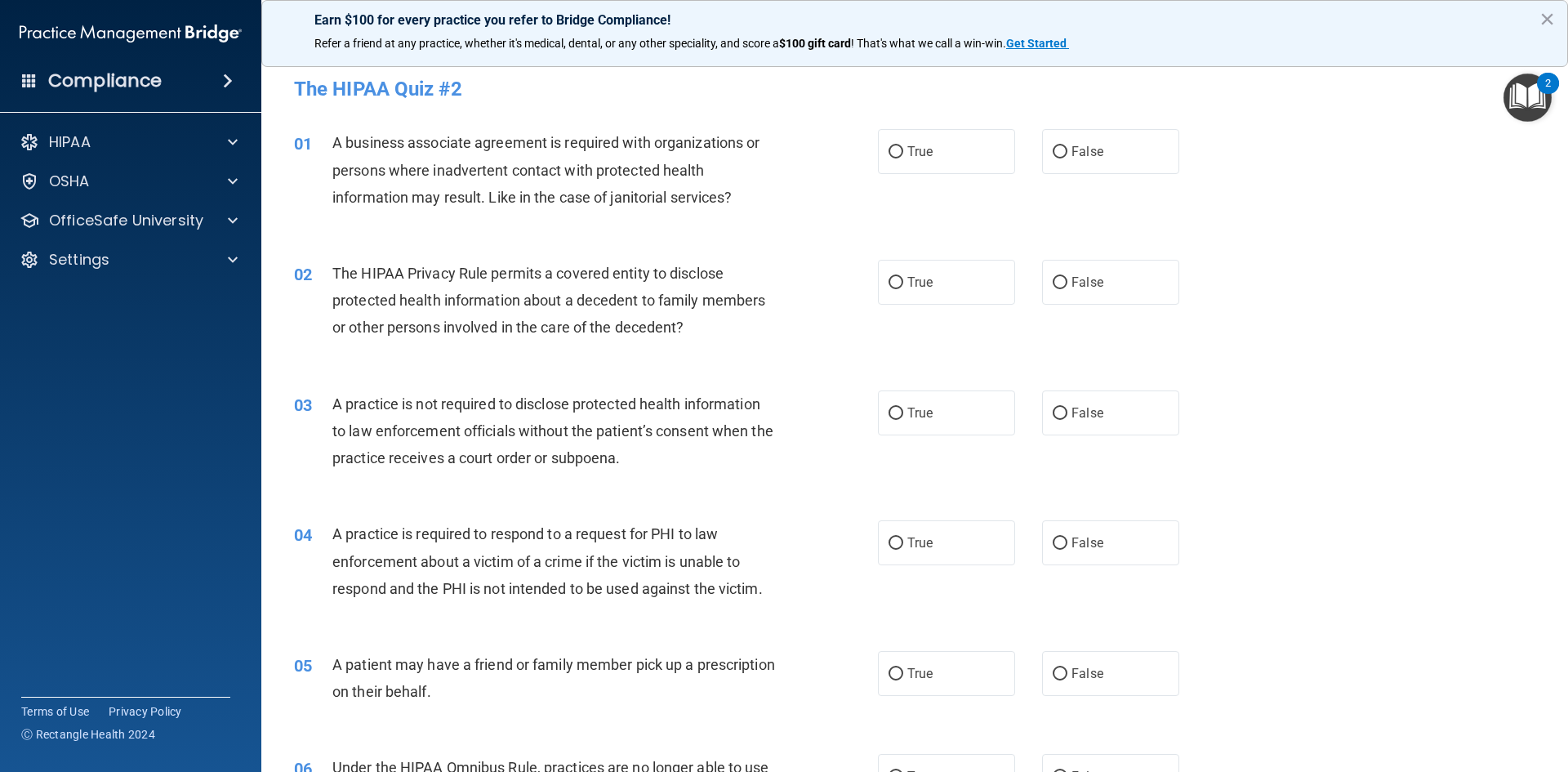
drag, startPoint x: 776, startPoint y: 232, endPoint x: 767, endPoint y: 226, distance: 10.8
click at [767, 226] on div "01 A business associate agreement is required with organizations or persons whe…" at bounding box center [915, 174] width 1266 height 131
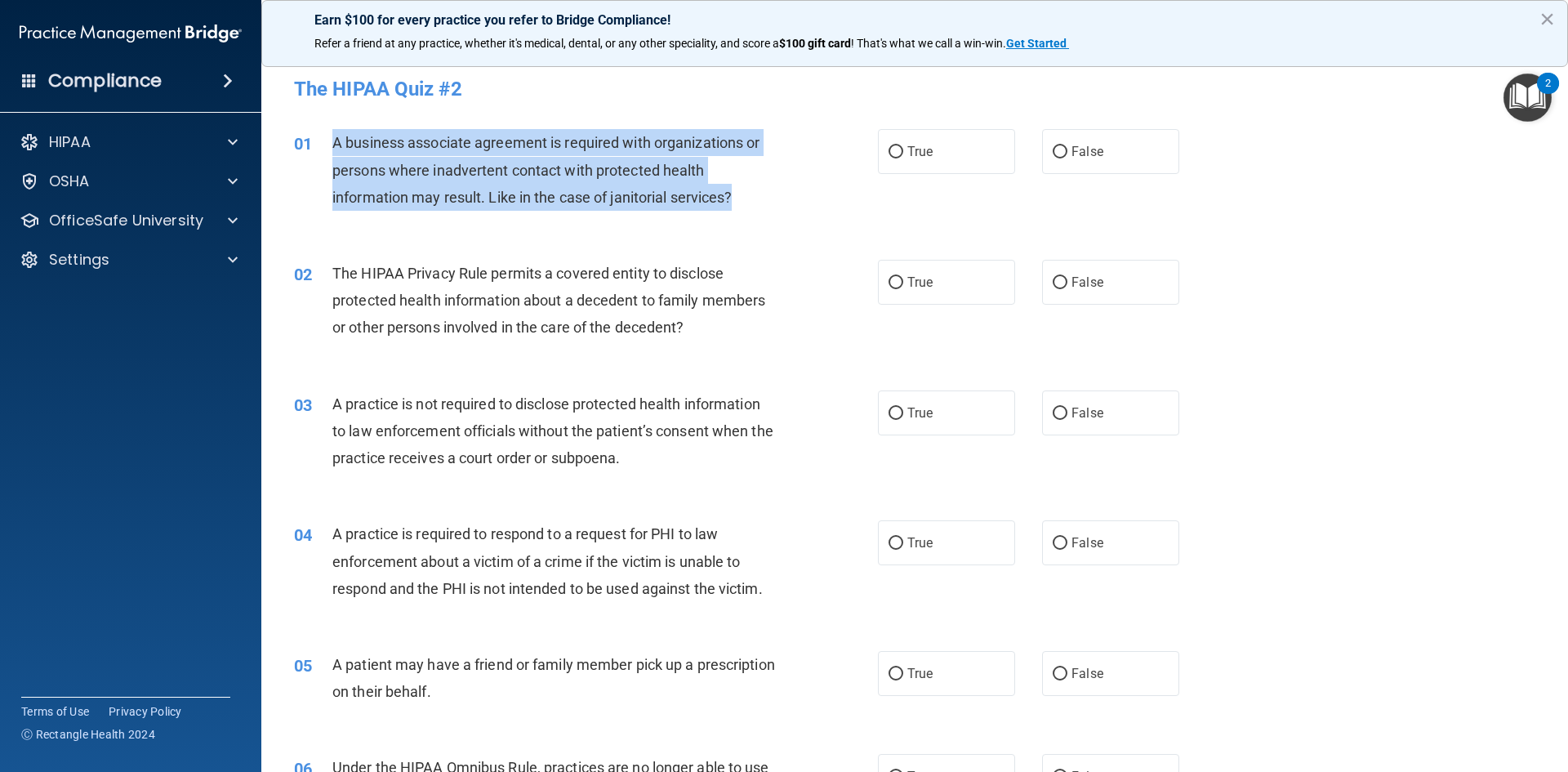
drag, startPoint x: 735, startPoint y: 201, endPoint x: 335, endPoint y: 135, distance: 405.4
click at [335, 135] on div "01 A business associate agreement is required with organizations or persons whe…" at bounding box center [586, 174] width 633 height 90
click at [397, 167] on span "A business associate agreement is required with organizations or persons where …" at bounding box center [545, 170] width 427 height 71
drag, startPoint x: 332, startPoint y: 128, endPoint x: 753, endPoint y: 202, distance: 427.5
click at [753, 202] on div "01 A business associate agreement is required with organizations or persons whe…" at bounding box center [915, 174] width 1266 height 131
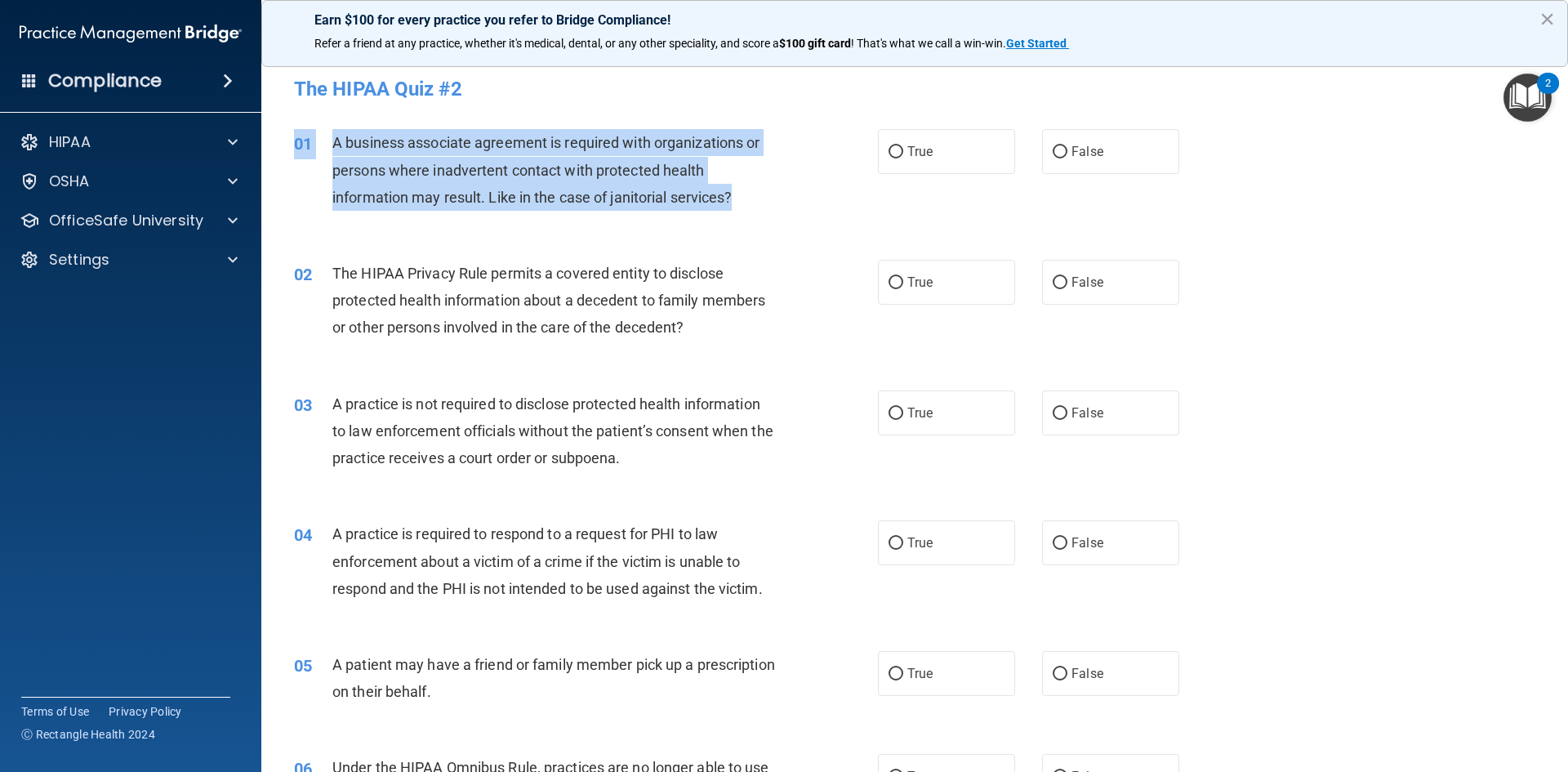
click at [417, 203] on span "A business associate agreement is required with organizations or persons where …" at bounding box center [545, 170] width 427 height 71
drag, startPoint x: 329, startPoint y: 140, endPoint x: 741, endPoint y: 204, distance: 416.9
click at [741, 204] on div "01 A business associate agreement is required with organizations or persons whe…" at bounding box center [586, 174] width 633 height 90
copy div "A business associate agreement is required with organizations or persons where …"
click at [361, 171] on span "A business associate agreement is required with organizations or persons where …" at bounding box center [545, 170] width 427 height 71
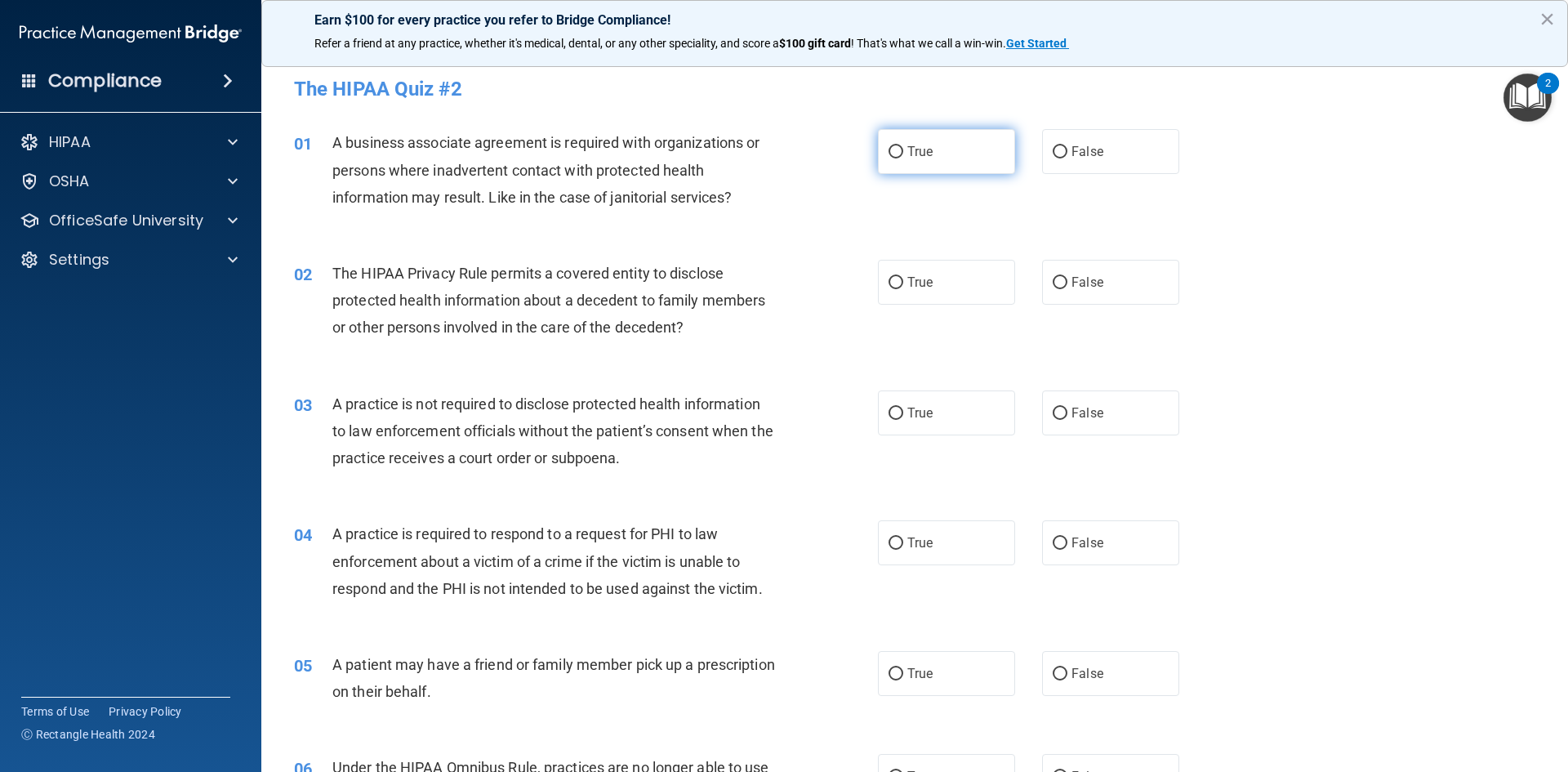
click at [895, 161] on label "True" at bounding box center [947, 151] width 138 height 45
click at [895, 158] on input "True" at bounding box center [895, 152] width 15 height 12
radio input "true"
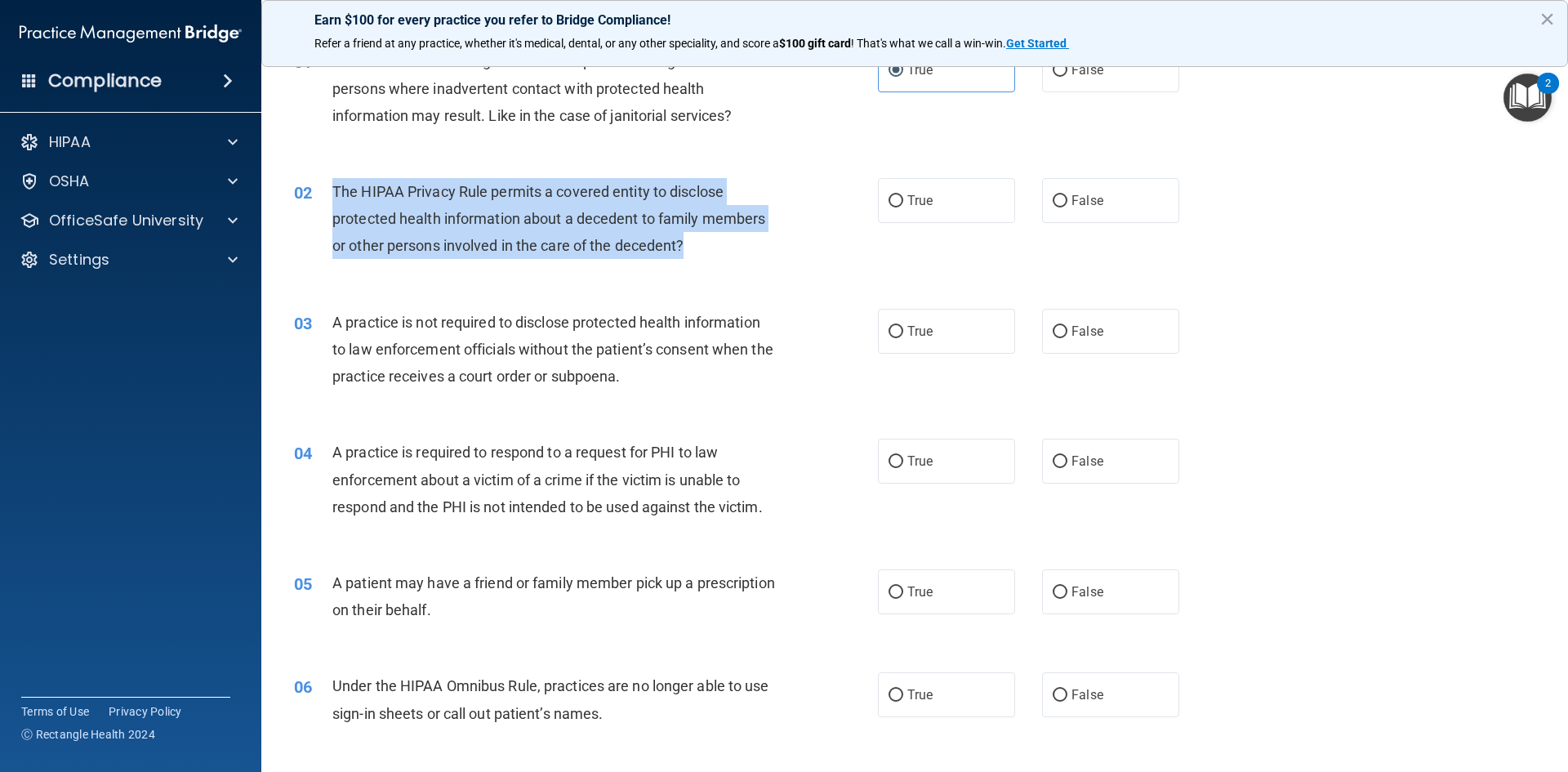
drag, startPoint x: 335, startPoint y: 187, endPoint x: 684, endPoint y: 252, distance: 355.0
click at [684, 252] on span "The HIPAA Privacy Rule permits a covered entity to disclose protected health in…" at bounding box center [548, 219] width 433 height 71
click at [368, 202] on div "The HIPAA Privacy Rule permits a covered entity to disclose protected health in…" at bounding box center [560, 219] width 457 height 82
drag, startPoint x: 331, startPoint y: 176, endPoint x: 686, endPoint y: 251, distance: 362.8
click at [686, 251] on div "02 The HIPAA Privacy Rule permits a covered entity to disclose protected health…" at bounding box center [915, 223] width 1266 height 131
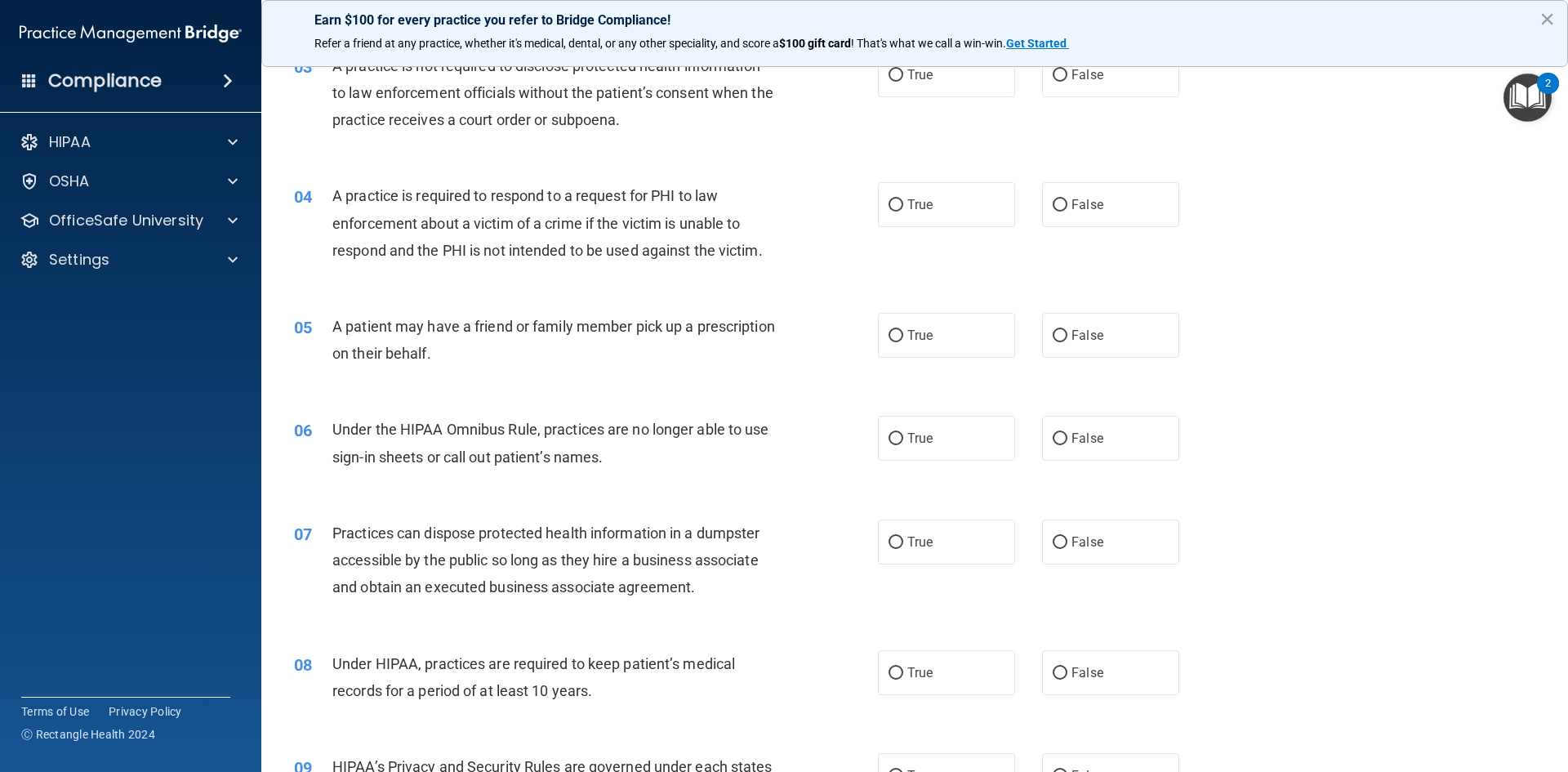
scroll to position [0, 0]
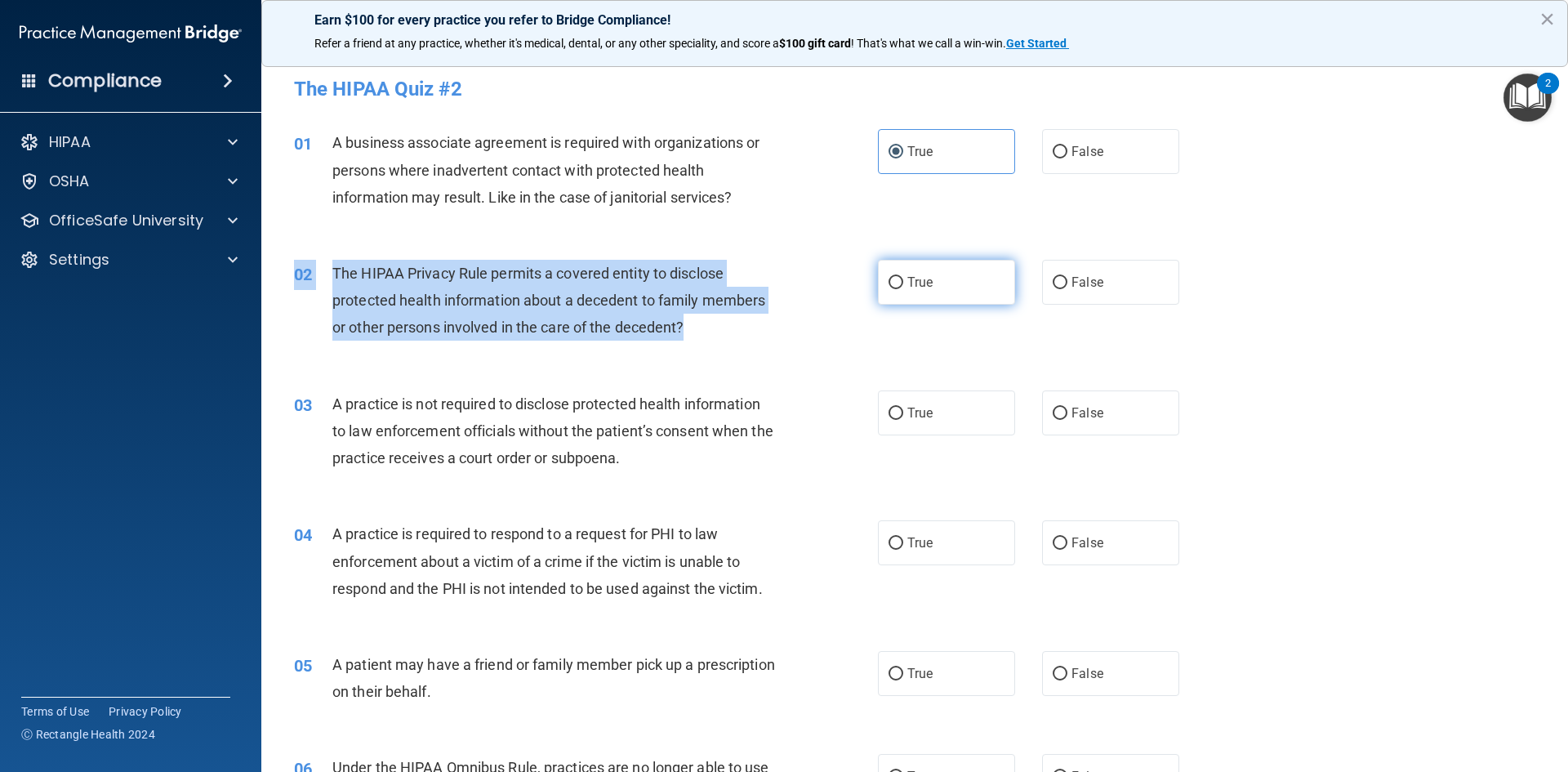
click at [883, 275] on label "True" at bounding box center [947, 282] width 138 height 45
click at [889, 277] on input "True" at bounding box center [895, 283] width 15 height 12
radio input "true"
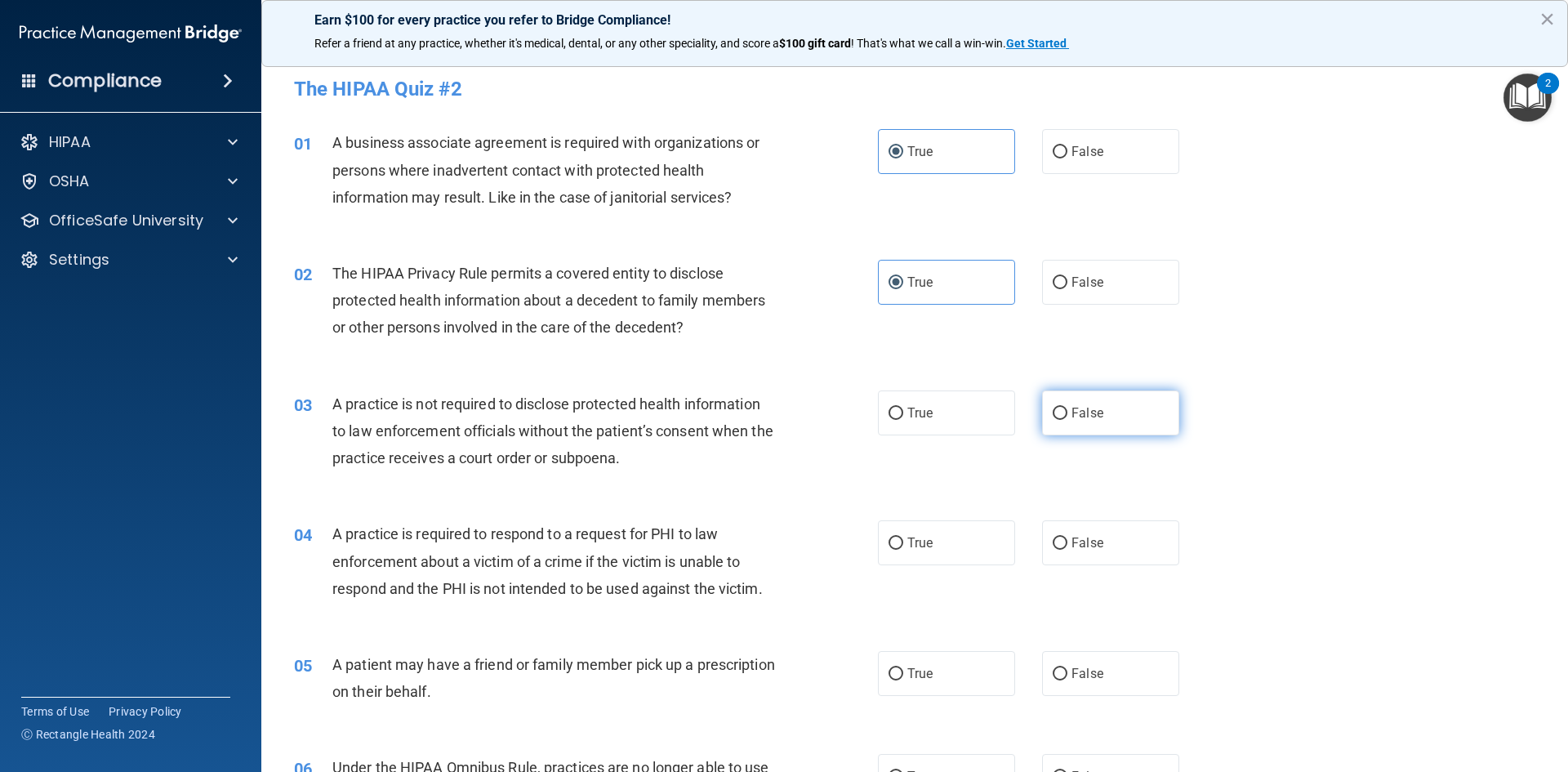
click at [1074, 423] on label "False" at bounding box center [1111, 413] width 138 height 45
click at [1067, 420] on input "False" at bounding box center [1060, 414] width 15 height 12
radio input "true"
click at [895, 578] on div "04 A practice is required to respond to a request for PHI to law enforcement ab…" at bounding box center [586, 565] width 633 height 90
click at [897, 523] on label "True" at bounding box center [947, 543] width 138 height 45
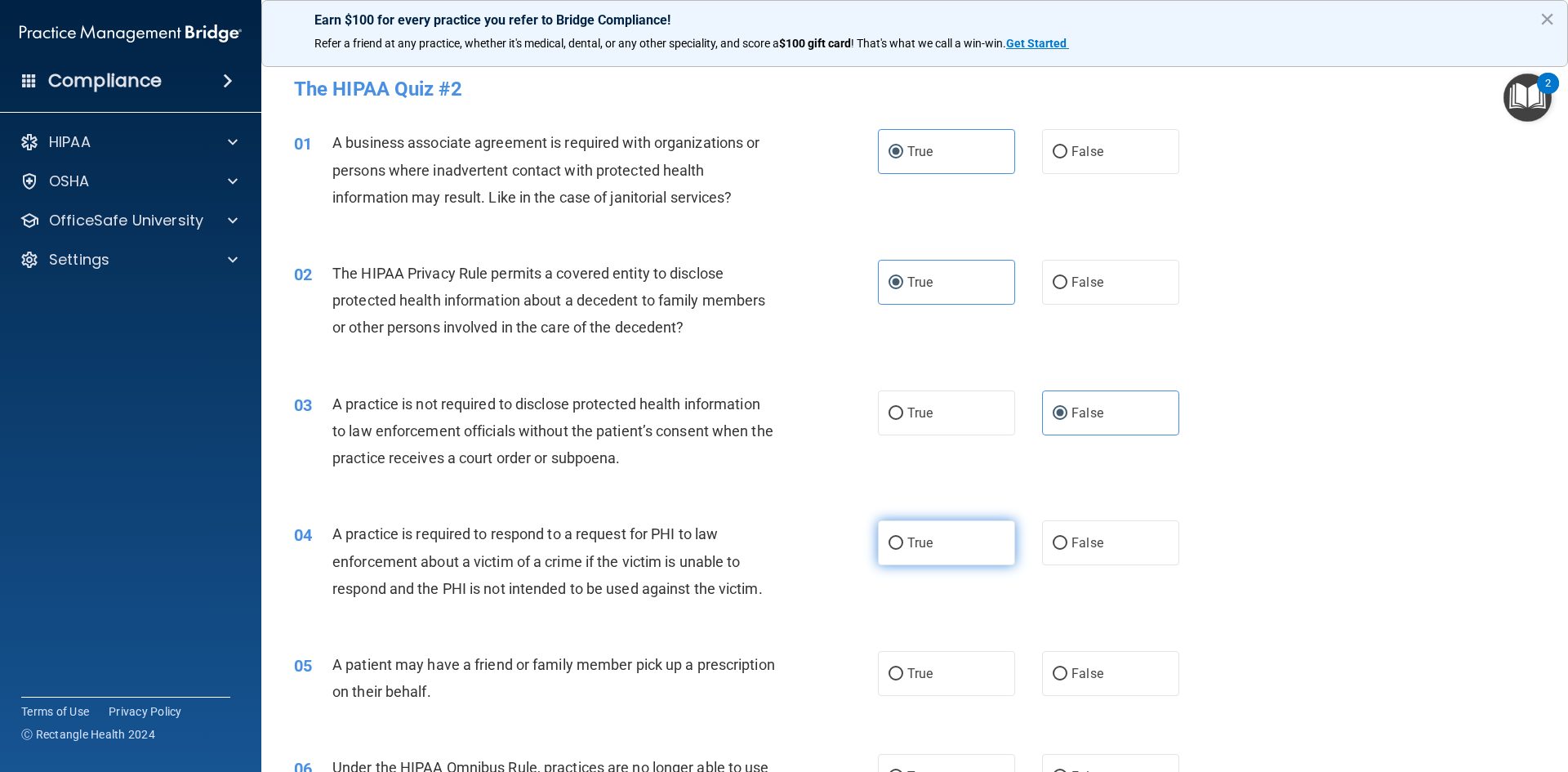
click at [897, 538] on input "True" at bounding box center [895, 544] width 15 height 12
radio input "true"
click at [919, 665] on label "True" at bounding box center [947, 674] width 138 height 45
click at [903, 669] on input "True" at bounding box center [895, 675] width 15 height 12
radio input "true"
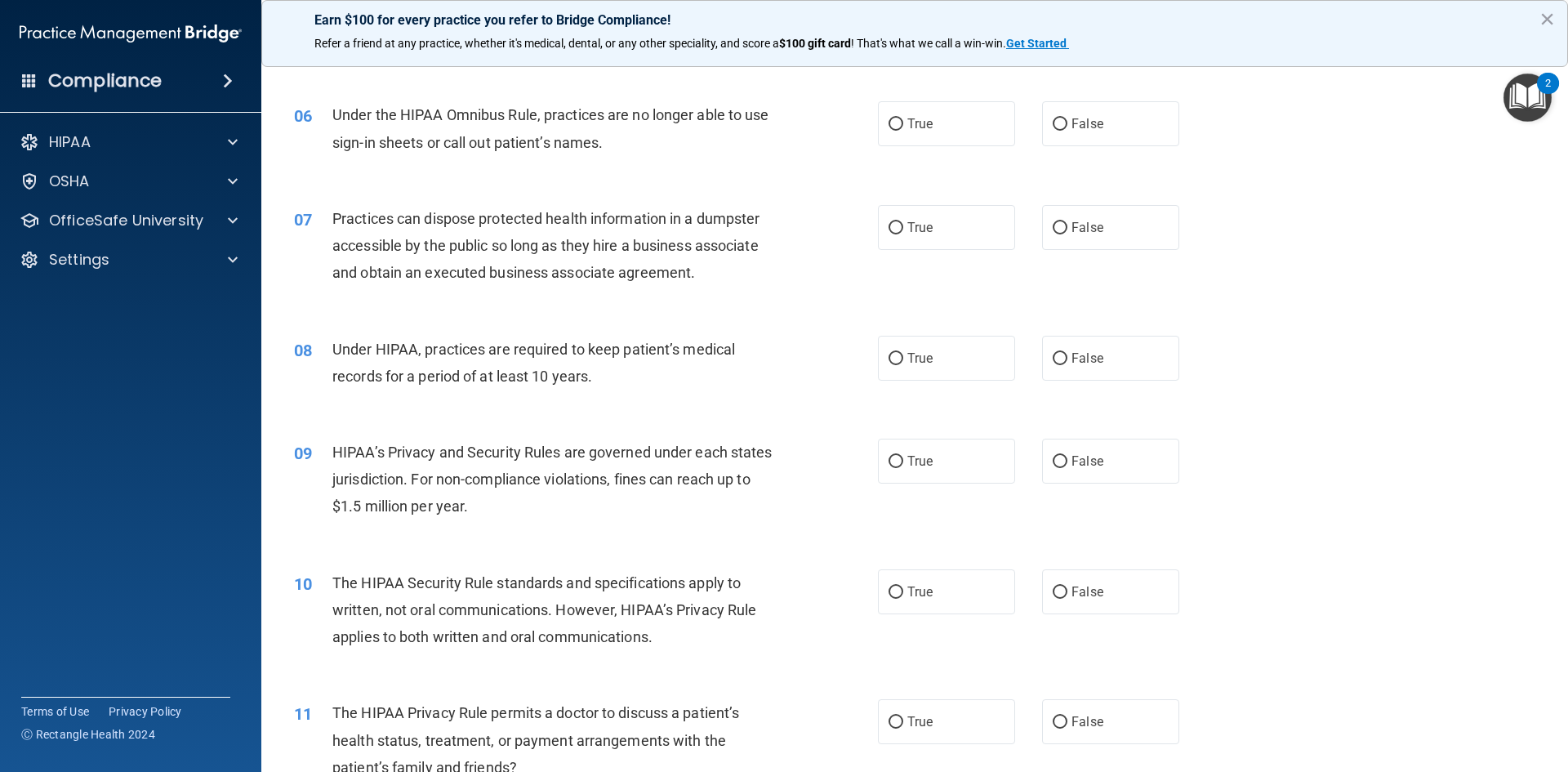
scroll to position [654, 0]
click at [1073, 219] on span "False" at bounding box center [1087, 226] width 32 height 15
click at [1067, 221] on input "False" at bounding box center [1060, 227] width 15 height 12
radio input "true"
click at [1079, 369] on label "False" at bounding box center [1111, 357] width 138 height 45
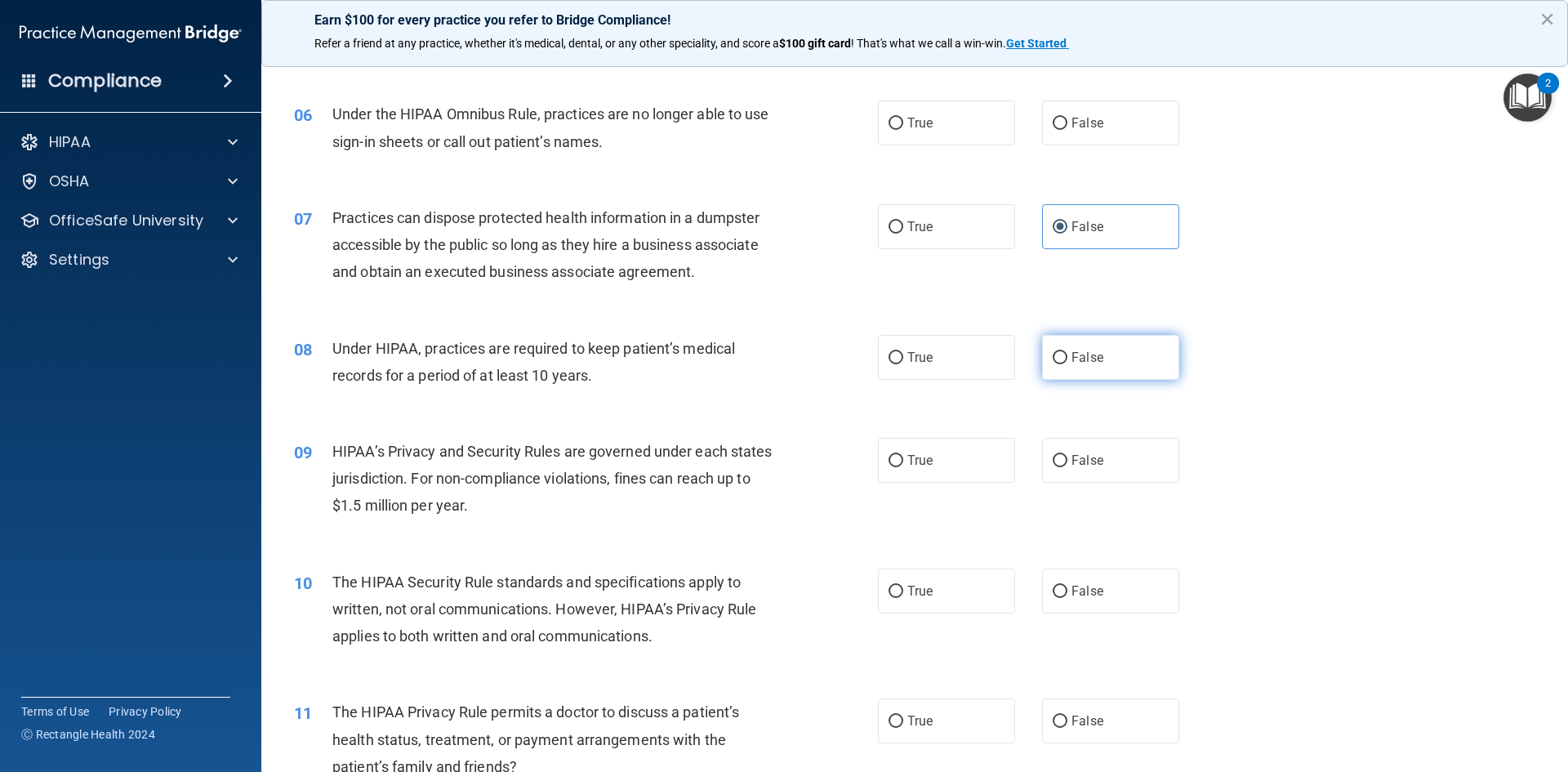
click at [1067, 364] on input "False" at bounding box center [1060, 358] width 15 height 12
radio input "true"
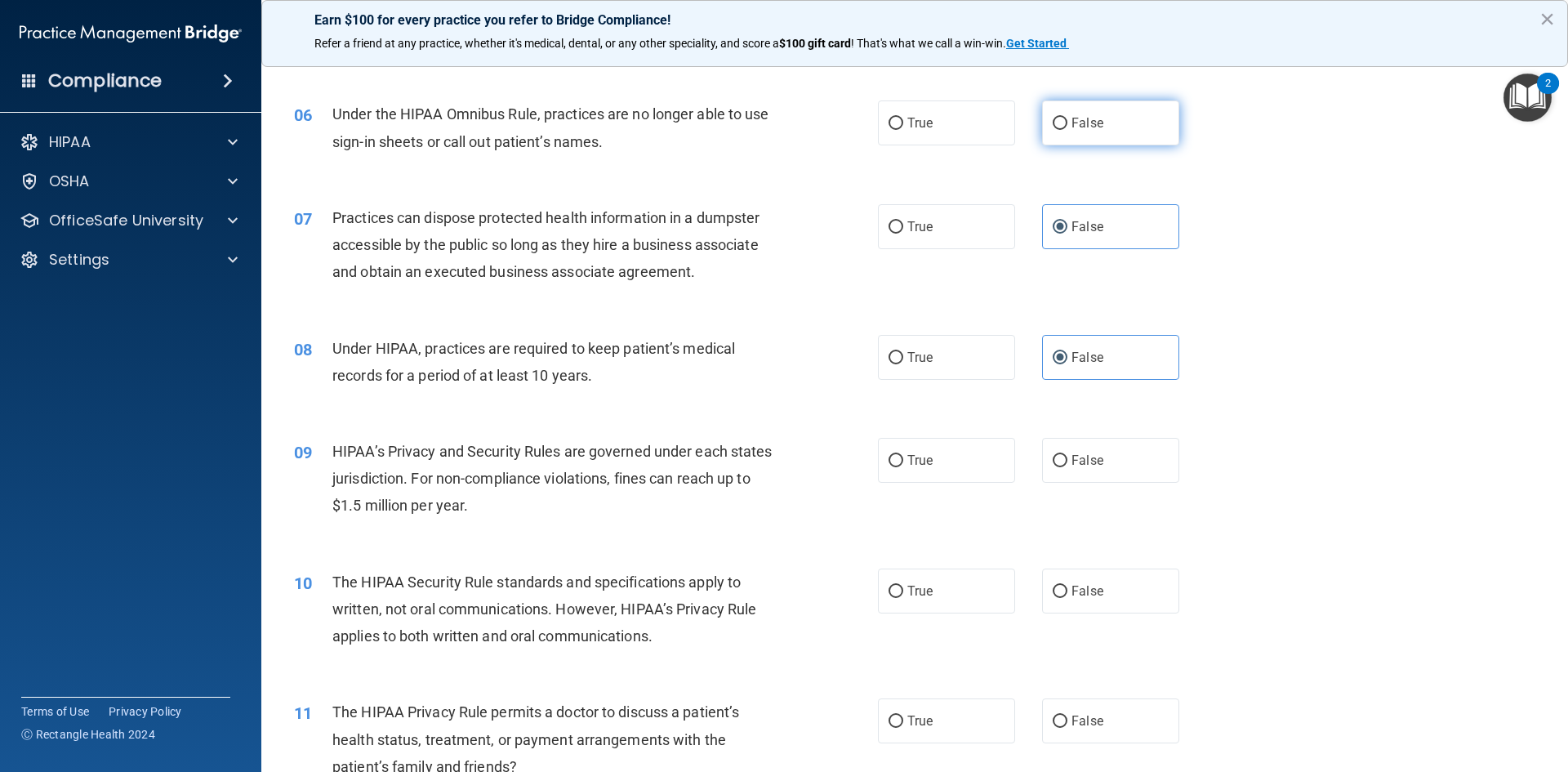
click at [1103, 127] on label "False" at bounding box center [1111, 123] width 138 height 45
click at [1067, 127] on input "False" at bounding box center [1060, 124] width 15 height 12
radio input "true"
click at [1053, 457] on input "False" at bounding box center [1060, 461] width 15 height 12
radio input "true"
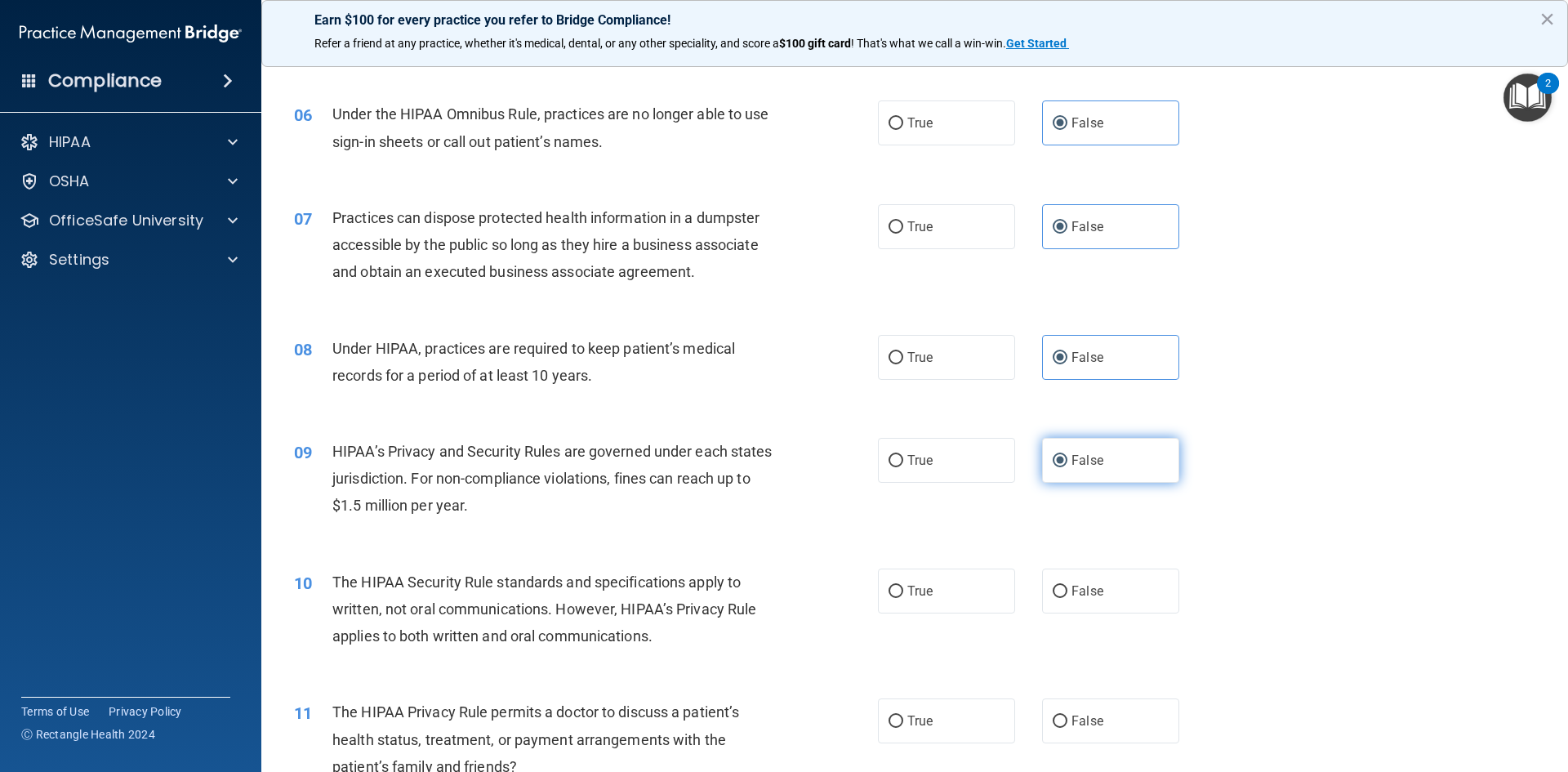
scroll to position [736, 0]
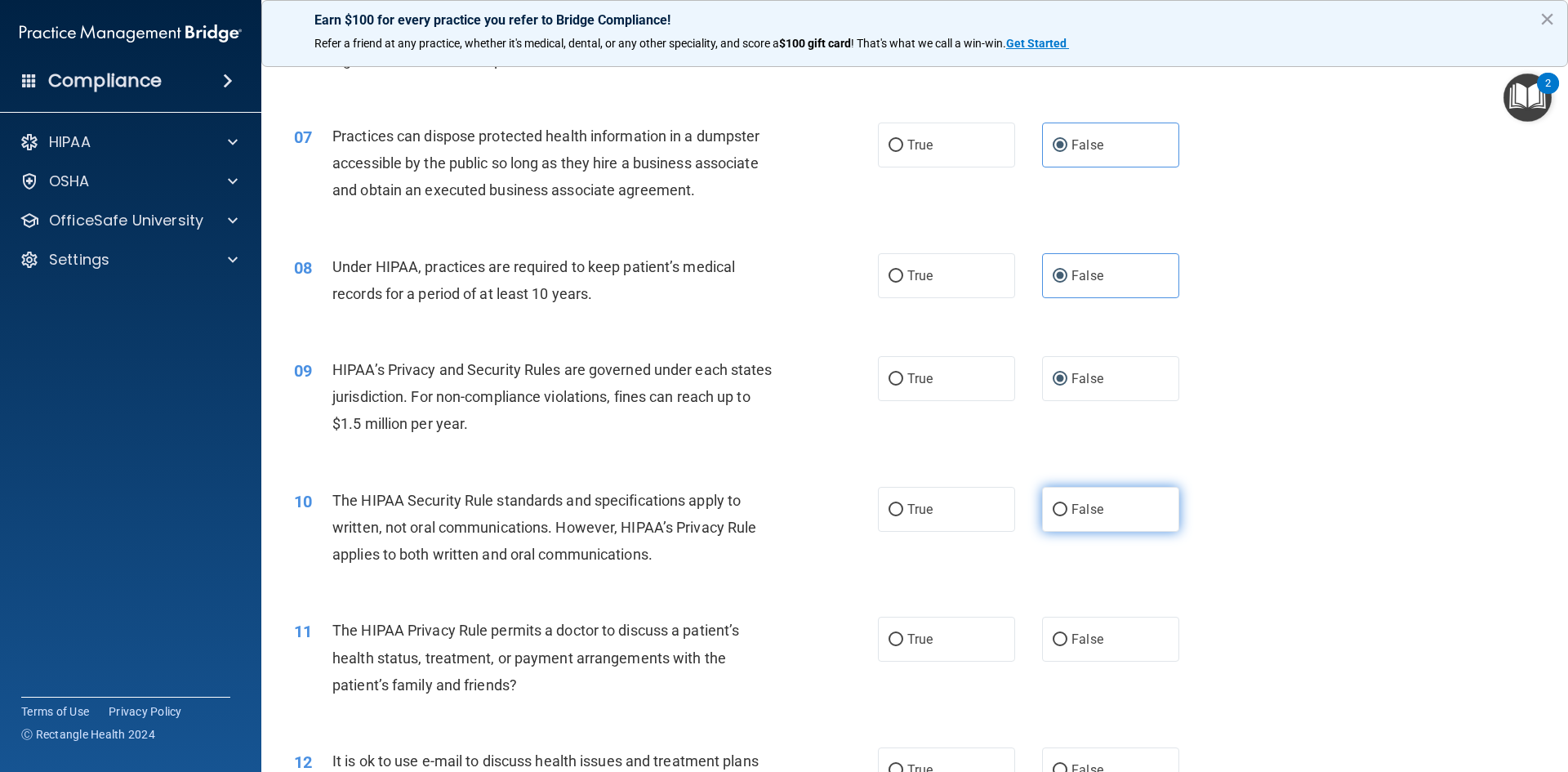
click at [1121, 497] on label "False" at bounding box center [1111, 510] width 138 height 45
click at [1067, 504] on input "False" at bounding box center [1060, 510] width 15 height 12
radio input "true"
click at [1042, 632] on label "False" at bounding box center [1111, 639] width 138 height 45
click at [1053, 634] on input "False" at bounding box center [1060, 640] width 15 height 12
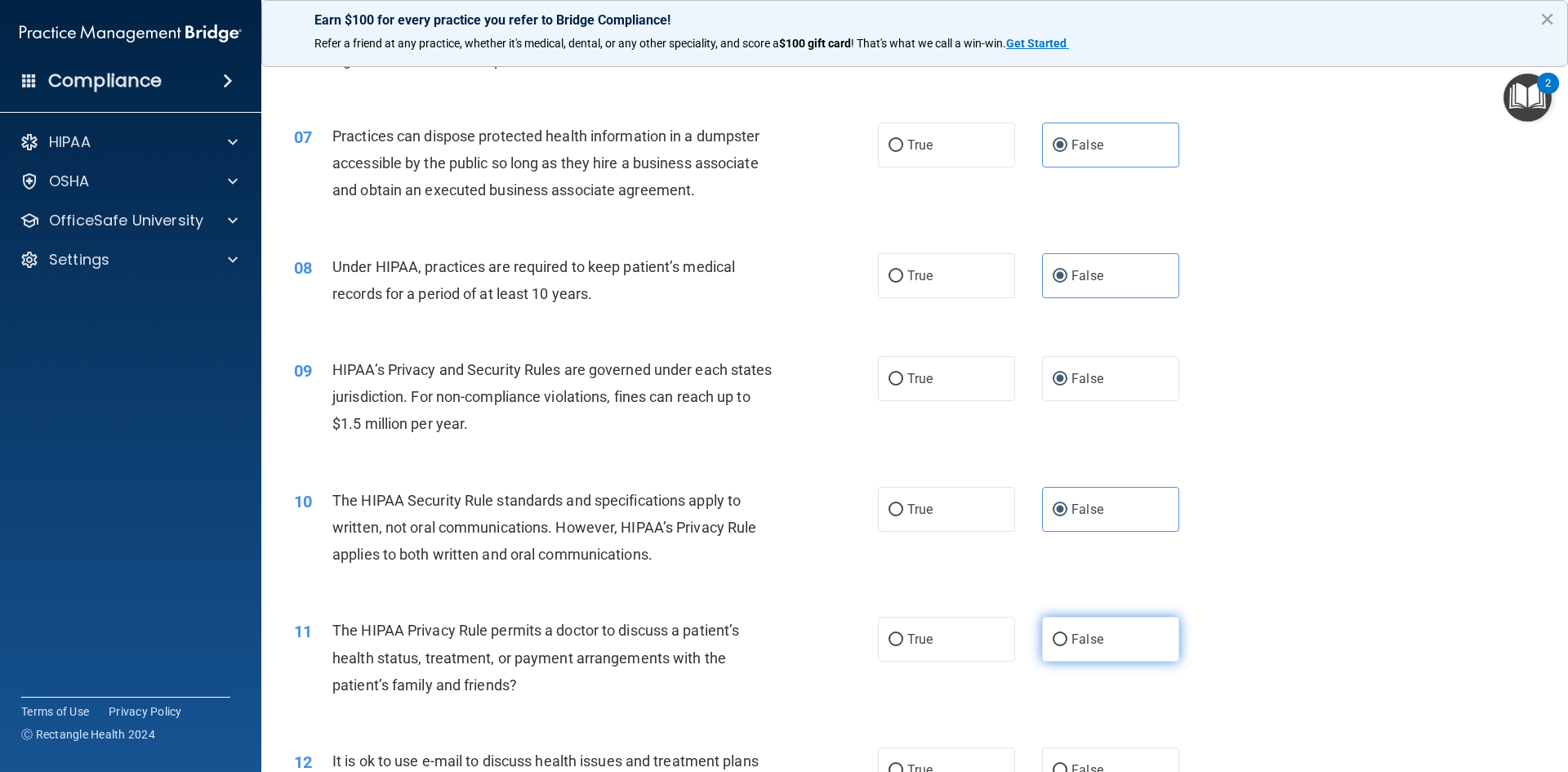
radio input "true"
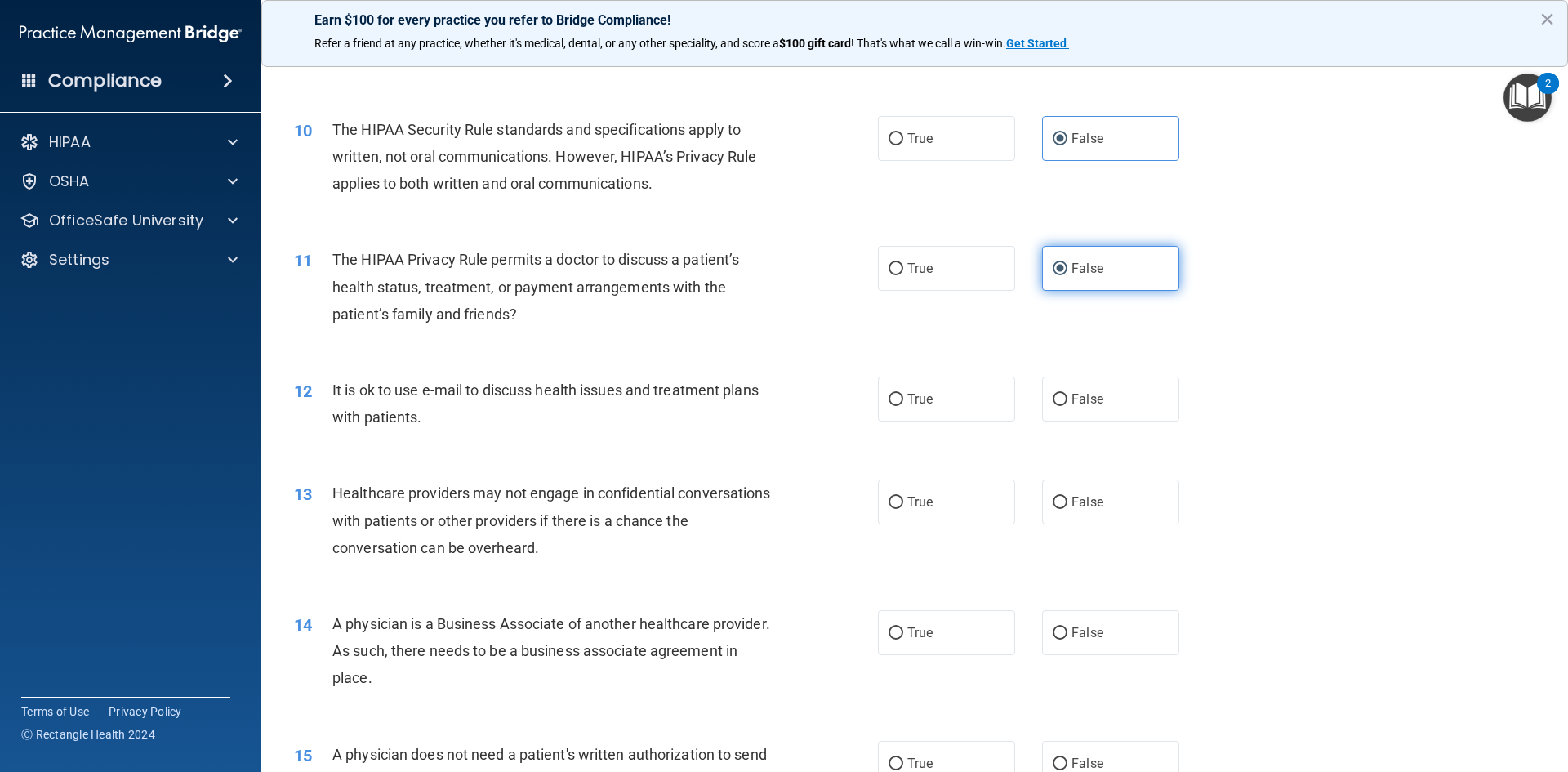
scroll to position [1144, 0]
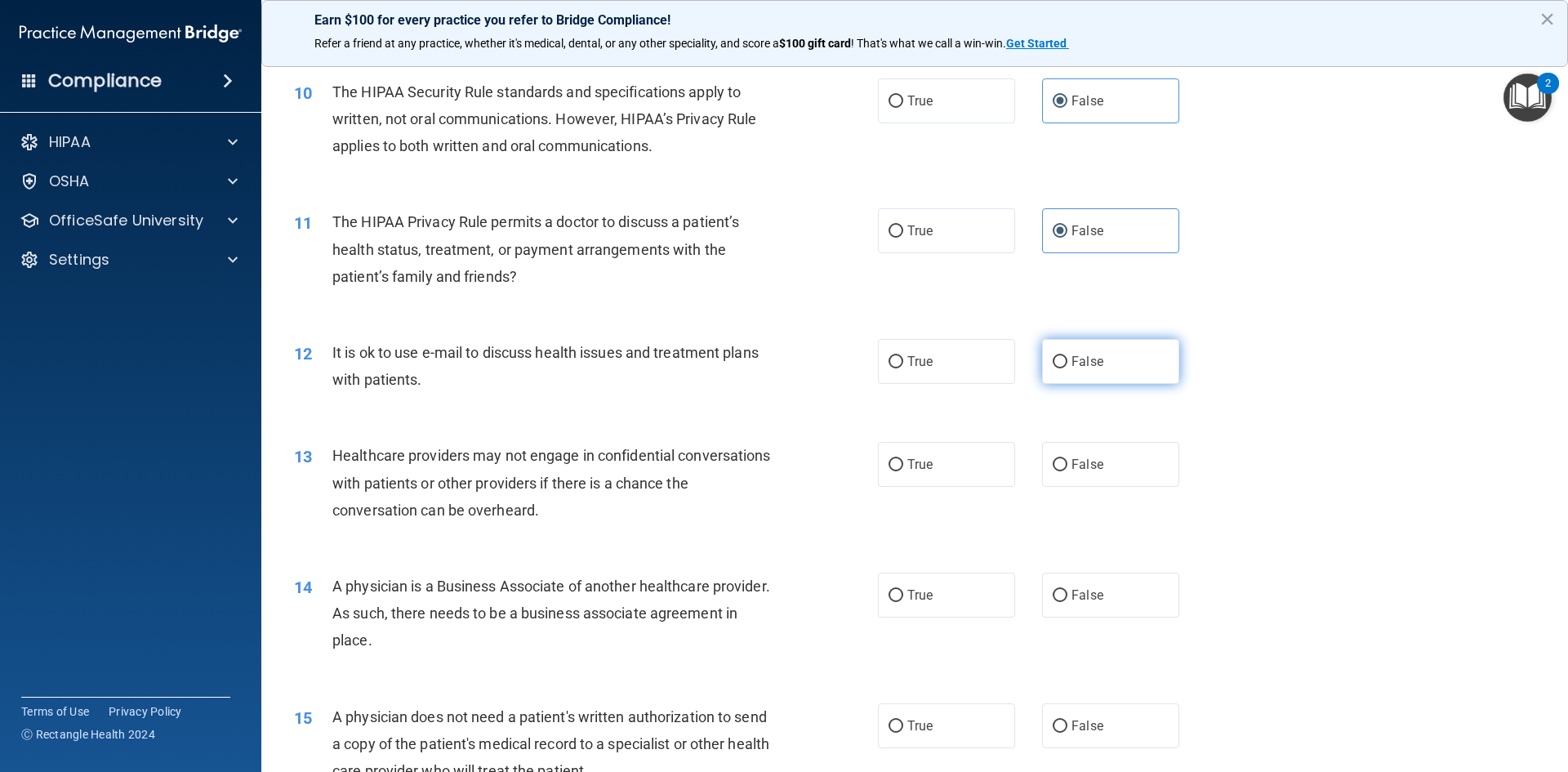
click at [1079, 360] on span "False" at bounding box center [1087, 361] width 32 height 15
click at [1067, 360] on input "False" at bounding box center [1060, 362] width 15 height 12
radio input "true"
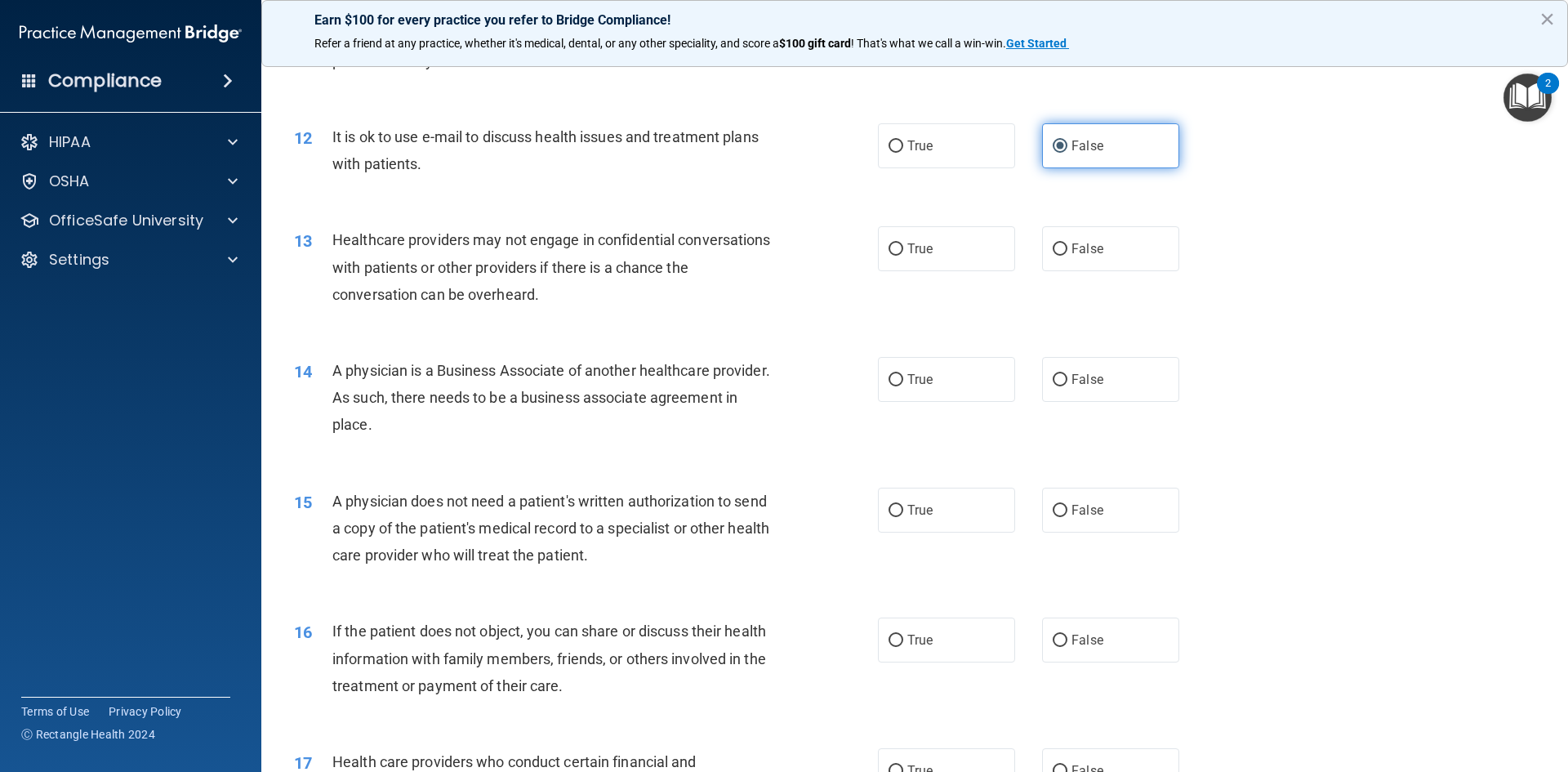
scroll to position [1389, 0]
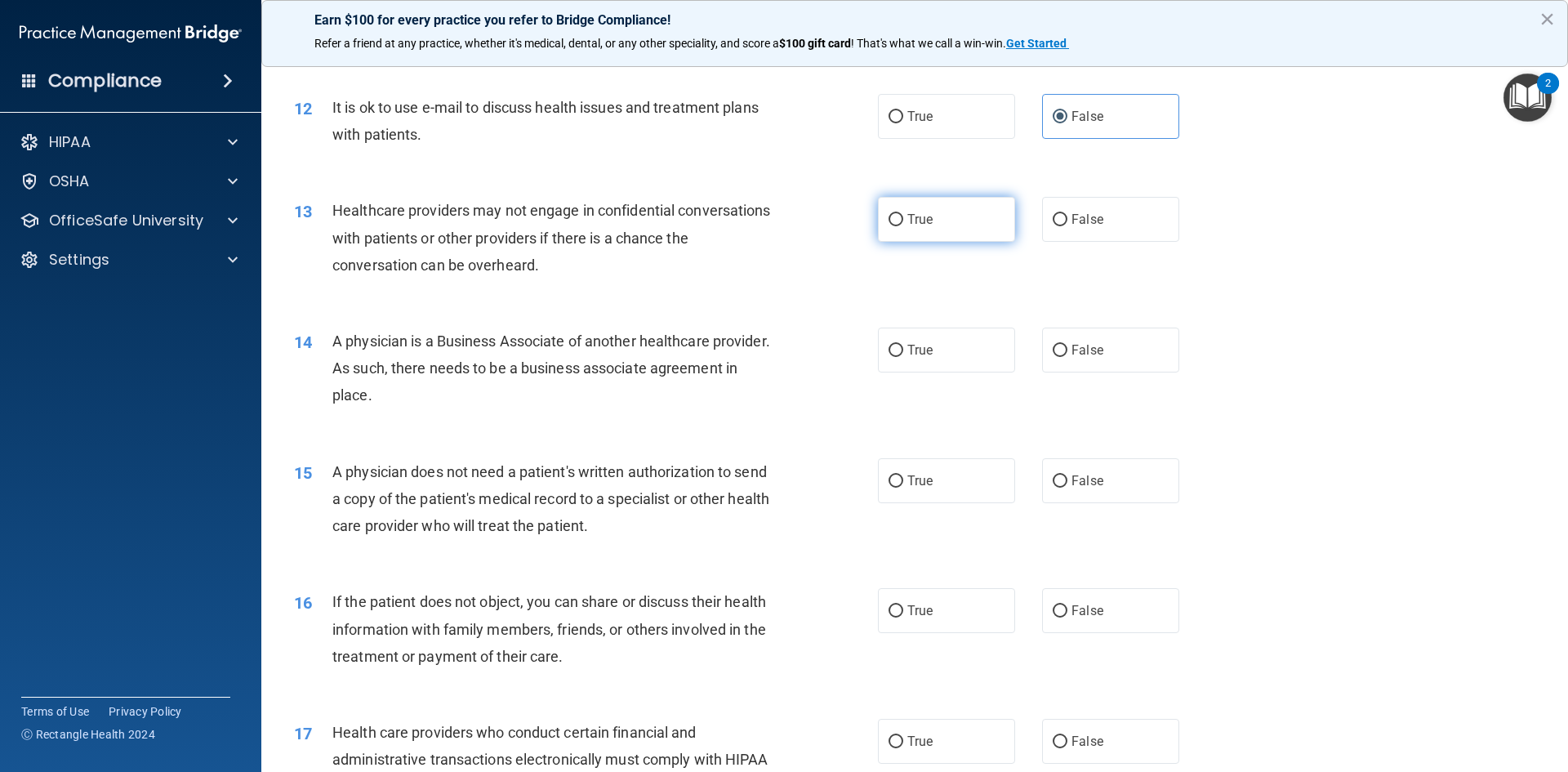
click at [946, 203] on label "True" at bounding box center [947, 219] width 138 height 45
click at [903, 214] on input "True" at bounding box center [895, 220] width 15 height 12
radio input "true"
click at [1072, 355] on span "False" at bounding box center [1087, 350] width 32 height 15
click at [1067, 355] on input "False" at bounding box center [1060, 351] width 15 height 12
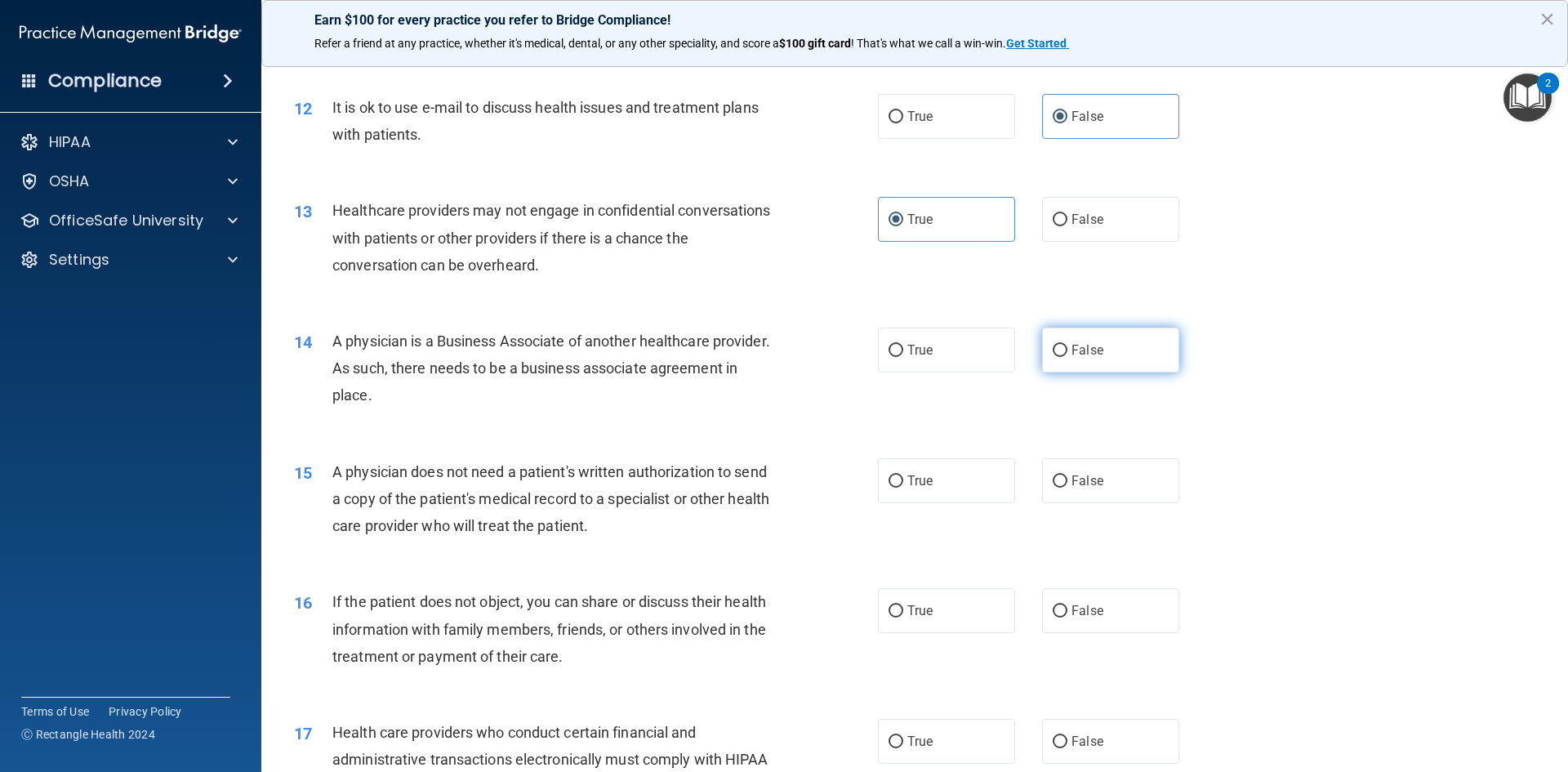
radio input "true"
click at [938, 477] on label "True" at bounding box center [947, 481] width 138 height 45
click at [903, 477] on input "True" at bounding box center [895, 482] width 15 height 12
radio input "true"
click at [938, 633] on label "True" at bounding box center [947, 611] width 138 height 45
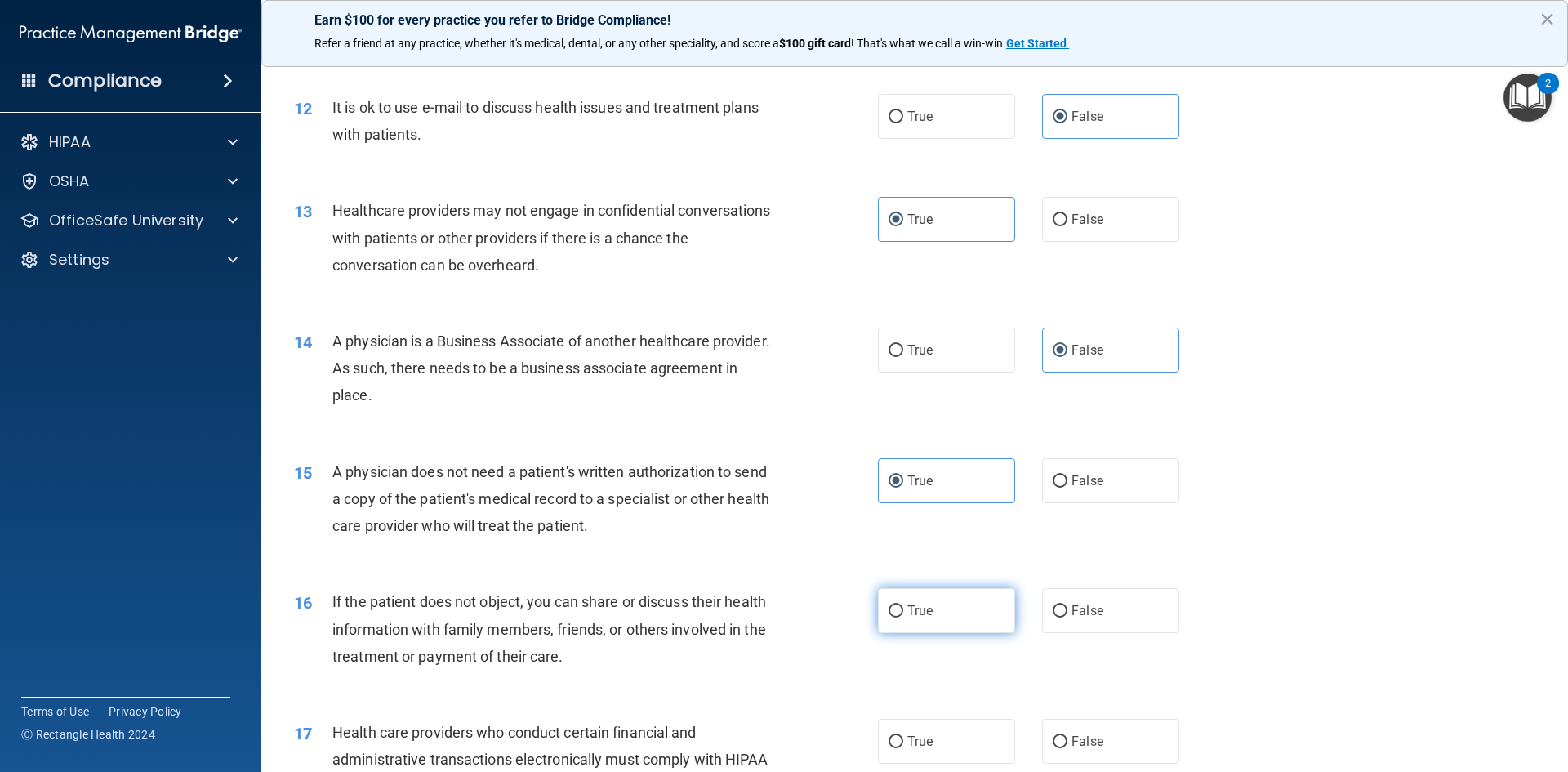
click at [903, 618] on input "True" at bounding box center [895, 612] width 15 height 12
radio input "true"
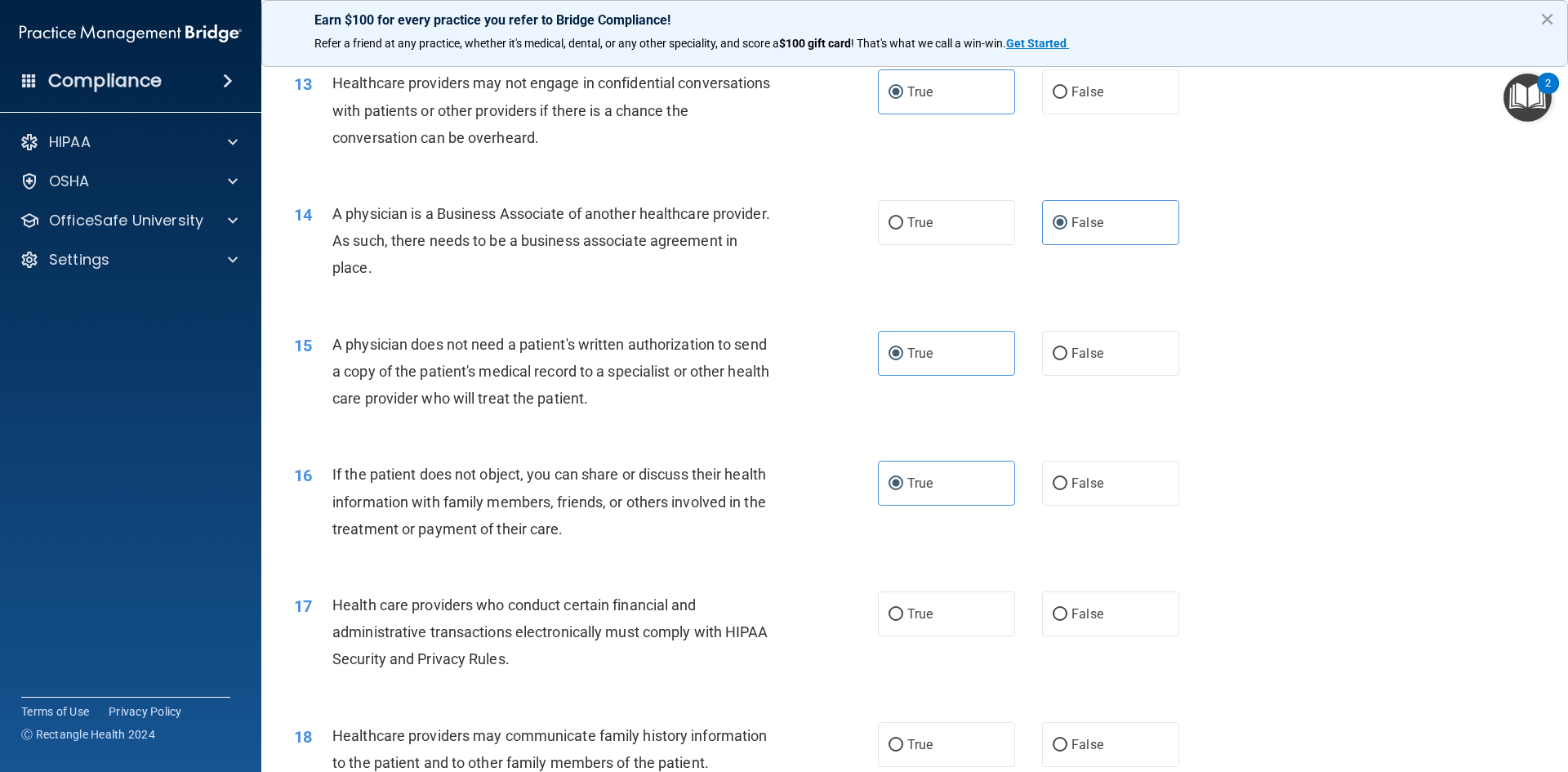
scroll to position [1553, 0]
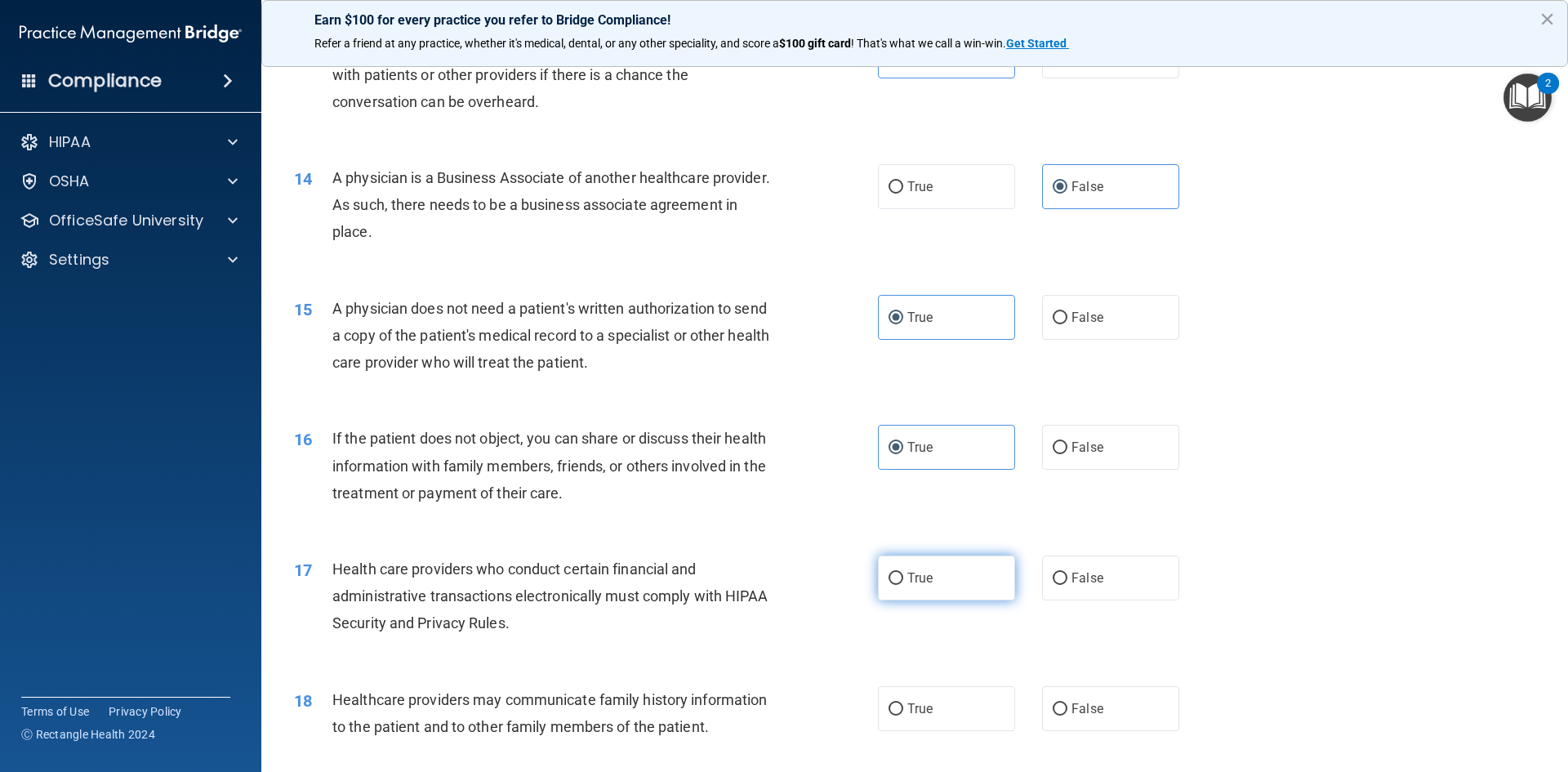
click at [907, 598] on label "True" at bounding box center [947, 578] width 138 height 45
click at [903, 585] on input "True" at bounding box center [895, 579] width 15 height 12
radio input "true"
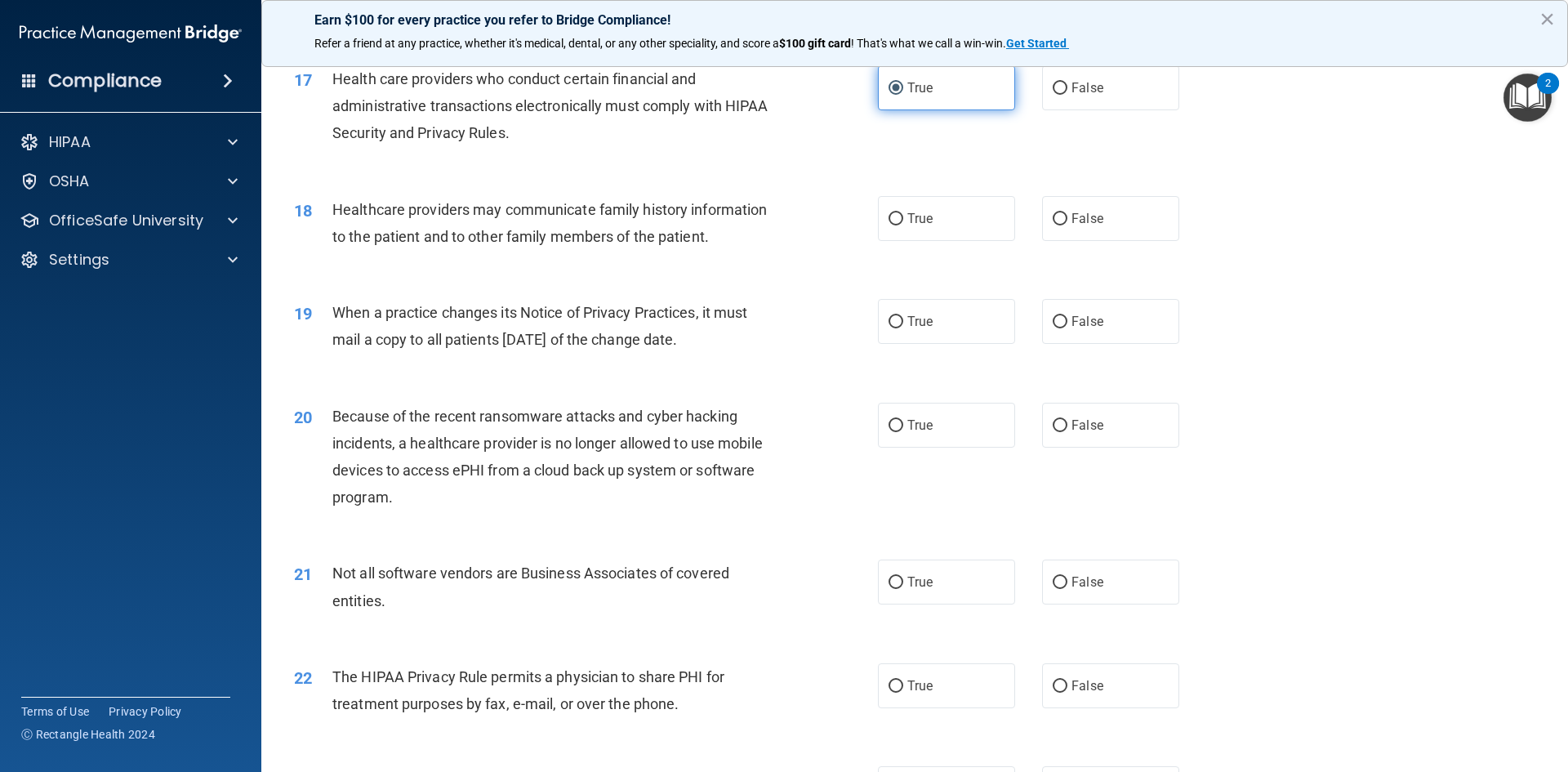
scroll to position [2125, 0]
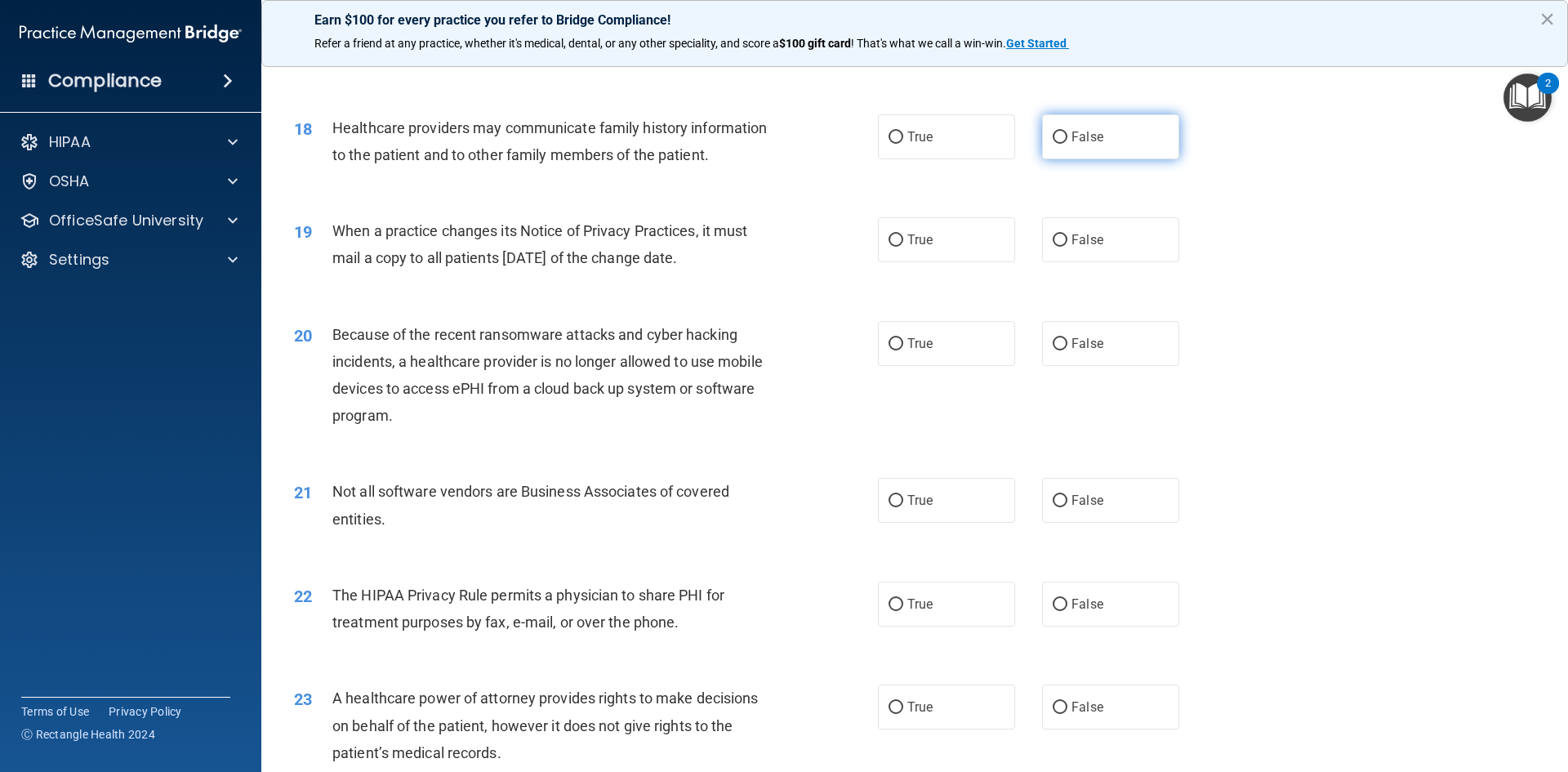
click at [1078, 142] on span "False" at bounding box center [1087, 137] width 32 height 15
click at [1067, 142] on input "False" at bounding box center [1060, 138] width 15 height 12
radio input "true"
click at [1065, 256] on label "False" at bounding box center [1111, 240] width 138 height 45
click at [1065, 247] on input "False" at bounding box center [1060, 240] width 15 height 12
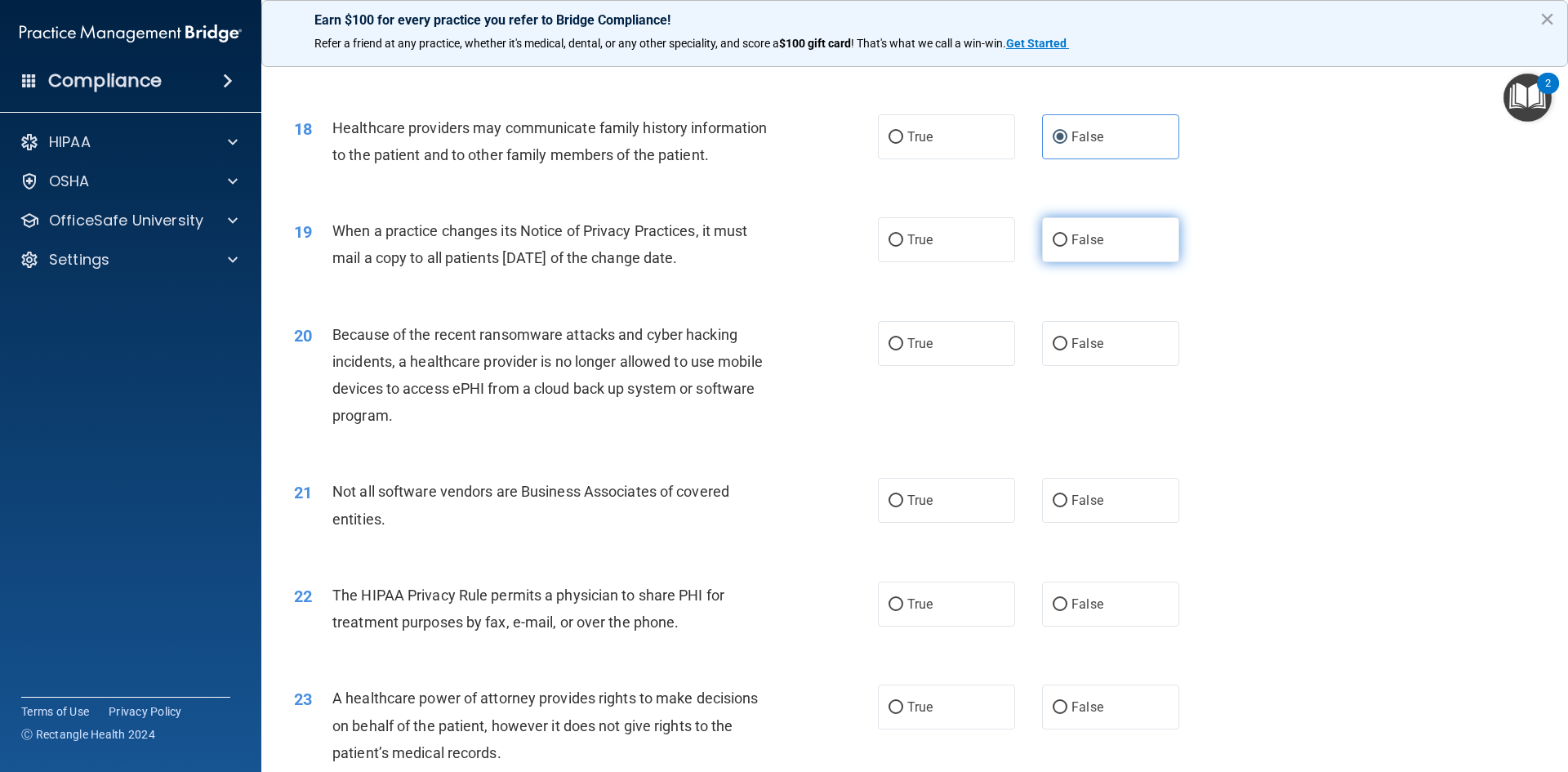
radio input "true"
click at [1070, 356] on label "False" at bounding box center [1111, 343] width 138 height 45
click at [1067, 350] on input "False" at bounding box center [1060, 344] width 15 height 12
radio input "true"
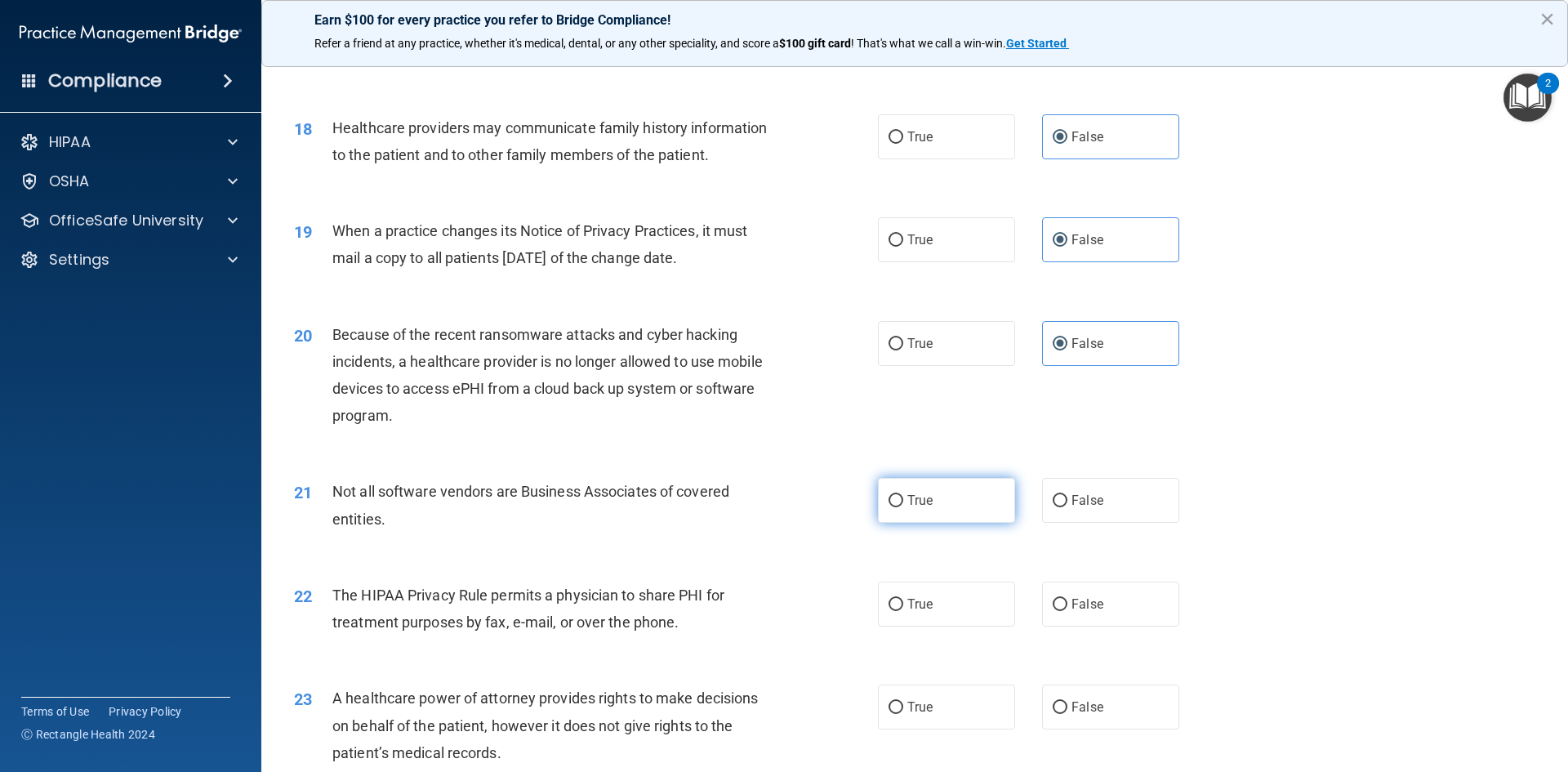
click at [892, 496] on input "True" at bounding box center [895, 501] width 15 height 12
radio input "true"
click at [895, 640] on div "22 The HIPAA Privacy Rule permits a physician to share PHI for treatment purpos…" at bounding box center [586, 613] width 633 height 62
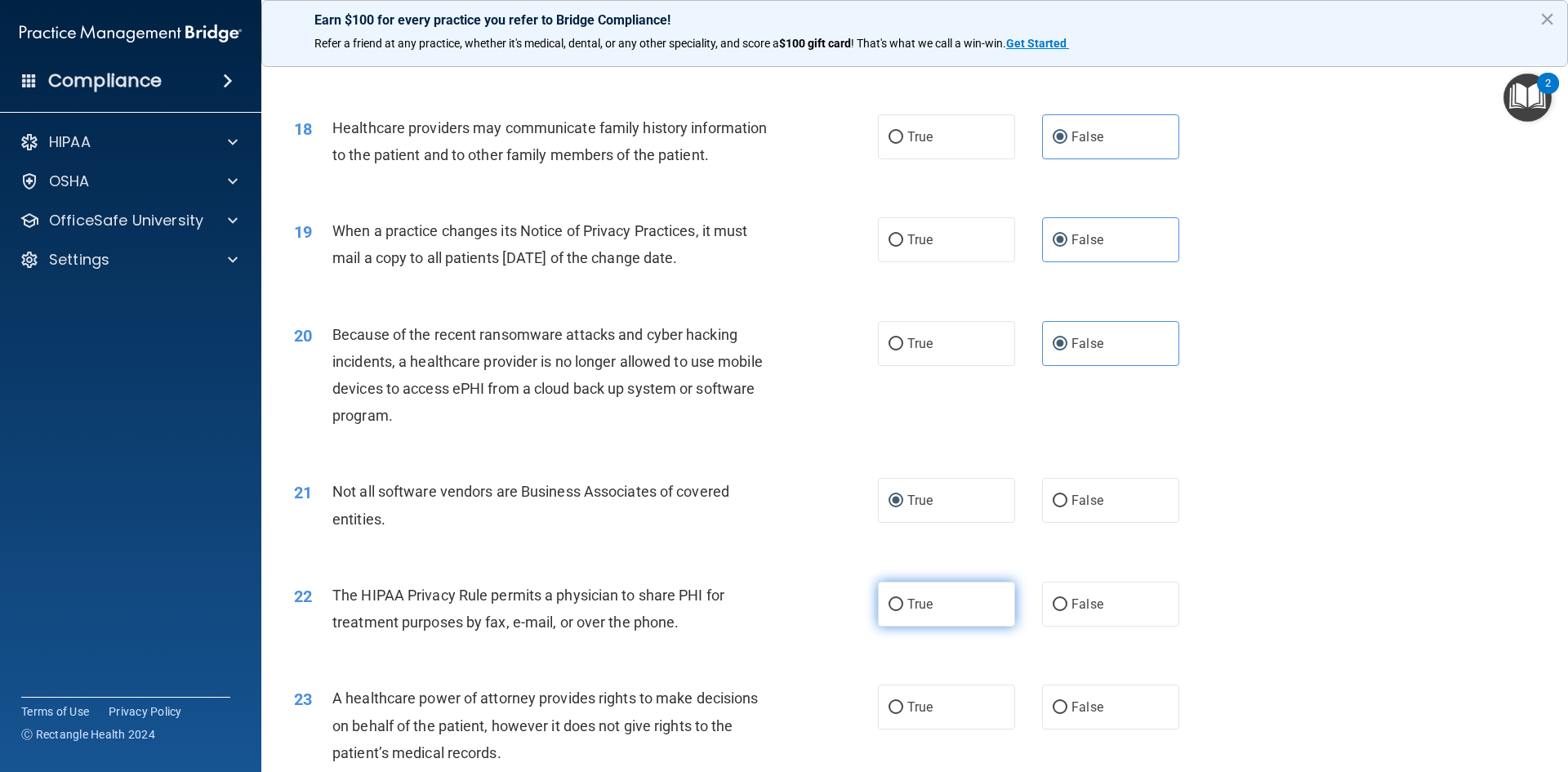
click at [896, 613] on label "True" at bounding box center [947, 604] width 138 height 45
click at [896, 611] on input "True" at bounding box center [895, 605] width 15 height 12
radio input "true"
click at [909, 710] on span "True" at bounding box center [919, 707] width 25 height 15
click at [903, 710] on input "True" at bounding box center [895, 708] width 15 height 12
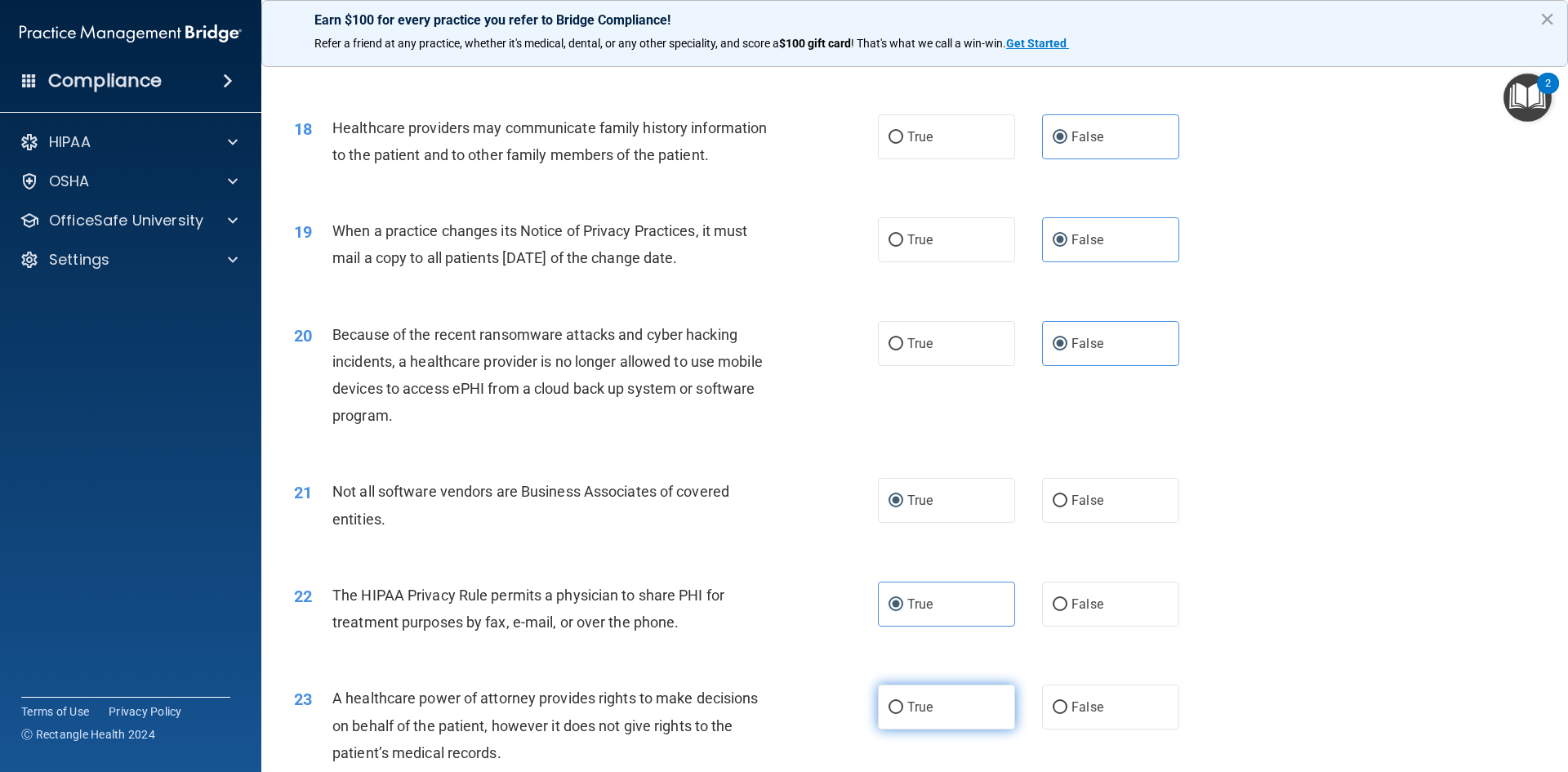
radio input "true"
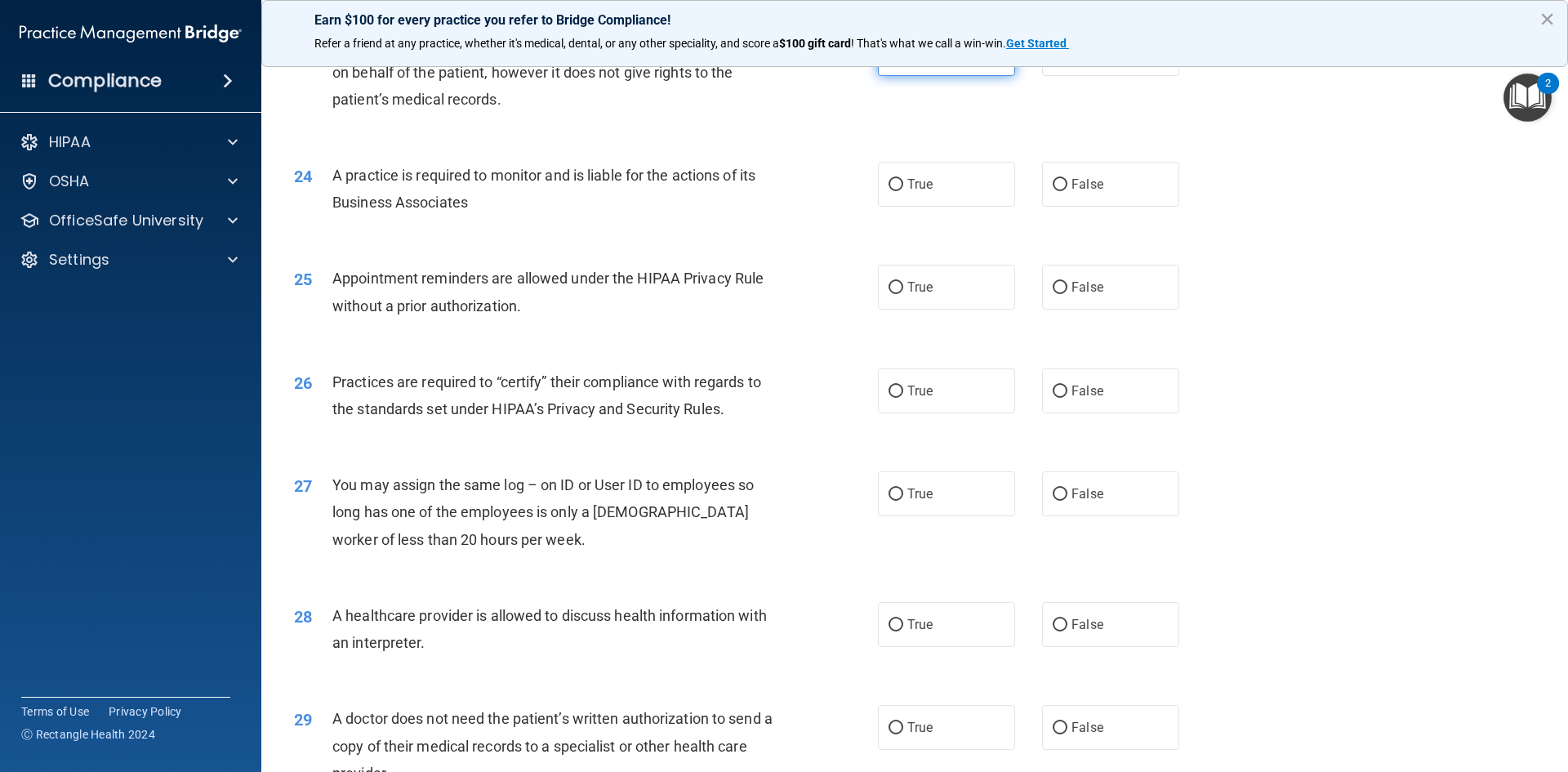
scroll to position [2860, 0]
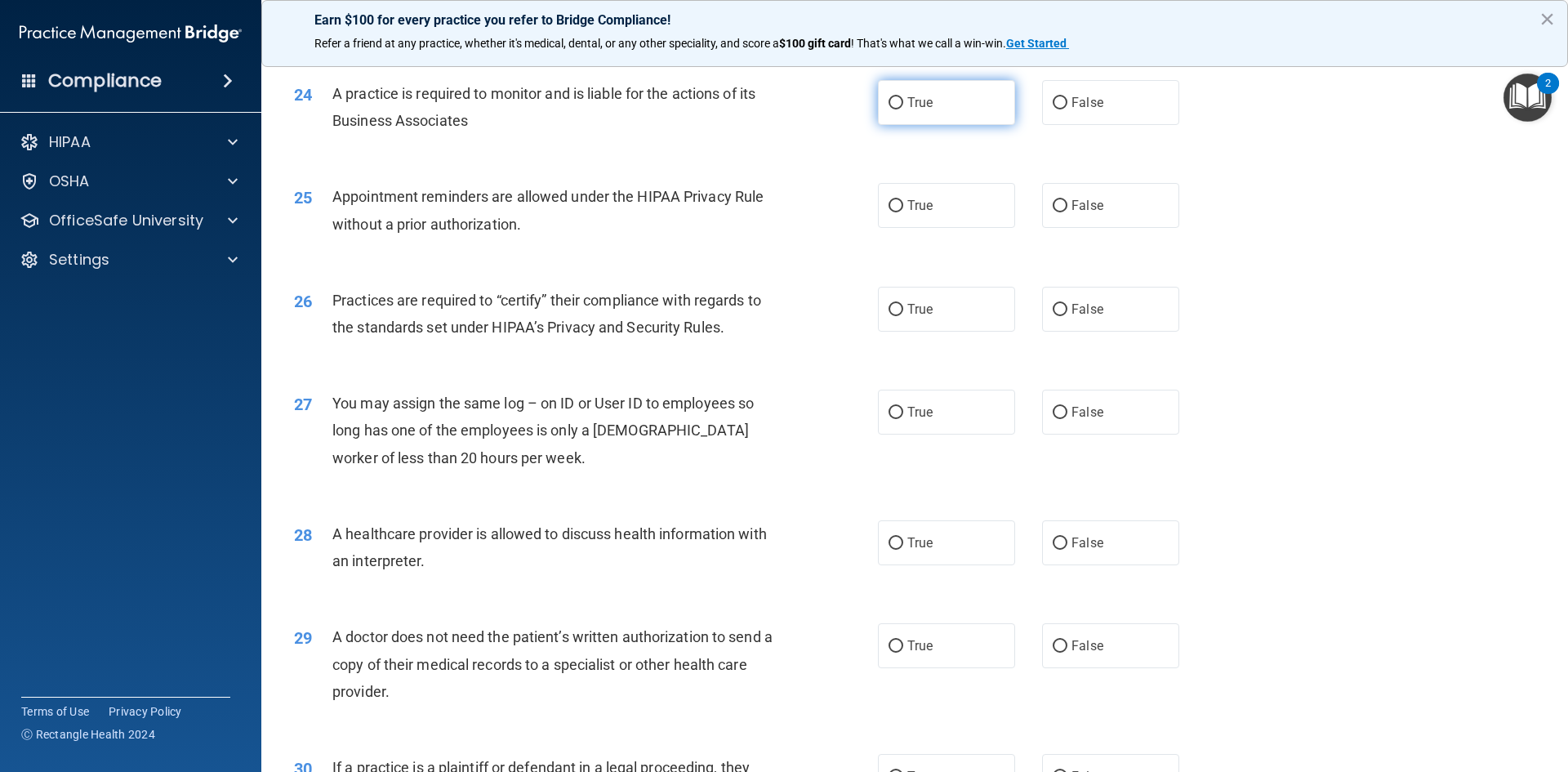
click at [881, 86] on label "True" at bounding box center [947, 102] width 138 height 45
click at [889, 97] on input "True" at bounding box center [895, 103] width 15 height 12
radio input "true"
click at [960, 200] on label "True" at bounding box center [947, 206] width 138 height 45
click at [903, 201] on input "True" at bounding box center [895, 207] width 15 height 12
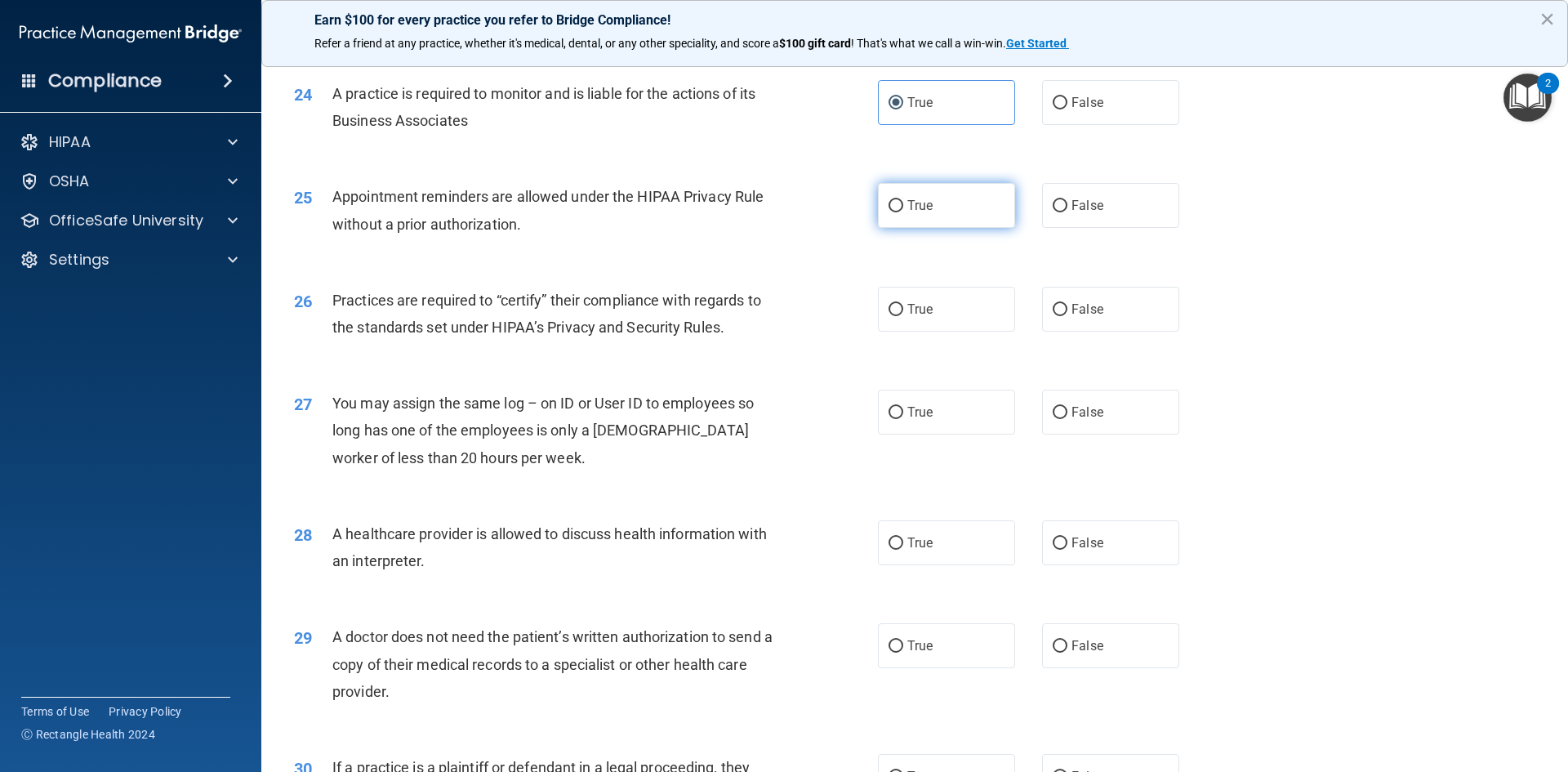
radio input "true"
click at [1075, 321] on label "False" at bounding box center [1111, 309] width 138 height 45
click at [1067, 316] on input "False" at bounding box center [1060, 310] width 15 height 12
radio input "true"
click at [1072, 407] on span "False" at bounding box center [1087, 412] width 32 height 15
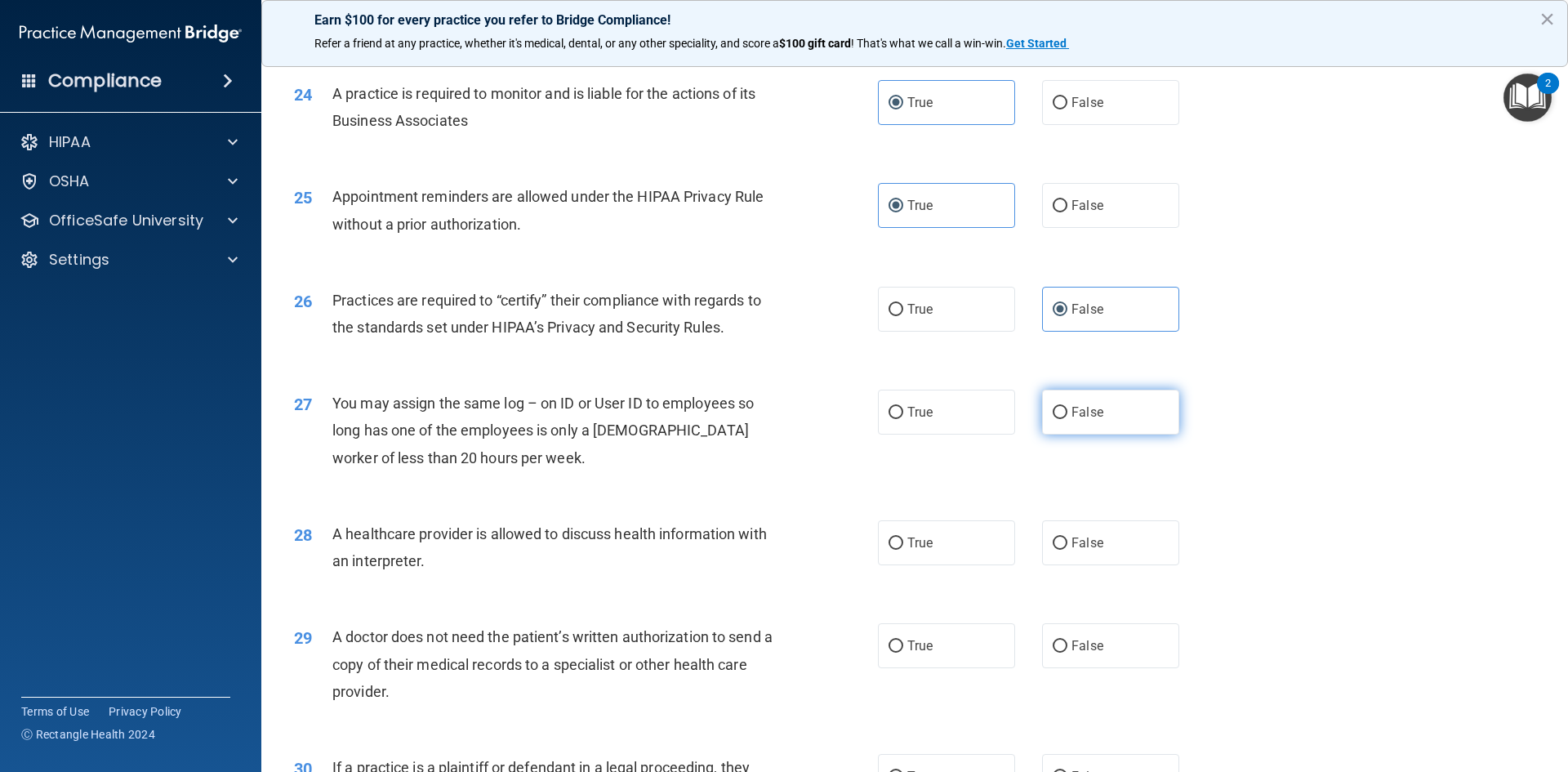
click at [1067, 407] on input "False" at bounding box center [1060, 413] width 15 height 12
radio input "true"
click at [900, 534] on label "True" at bounding box center [947, 543] width 138 height 45
click at [900, 538] on input "True" at bounding box center [895, 544] width 15 height 12
radio input "true"
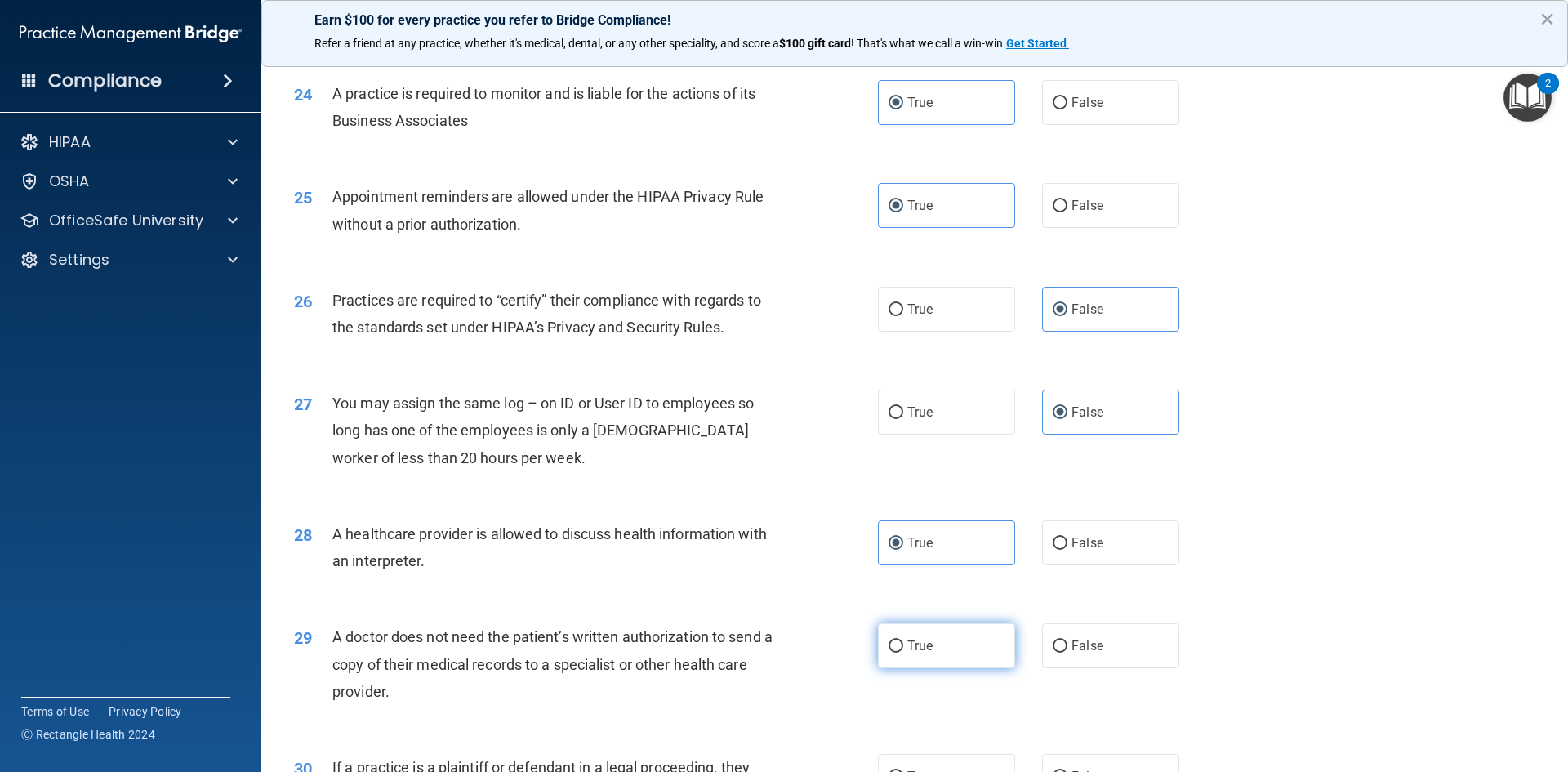
click at [915, 655] on label "True" at bounding box center [947, 645] width 138 height 45
click at [903, 653] on input "True" at bounding box center [895, 646] width 15 height 12
radio input "true"
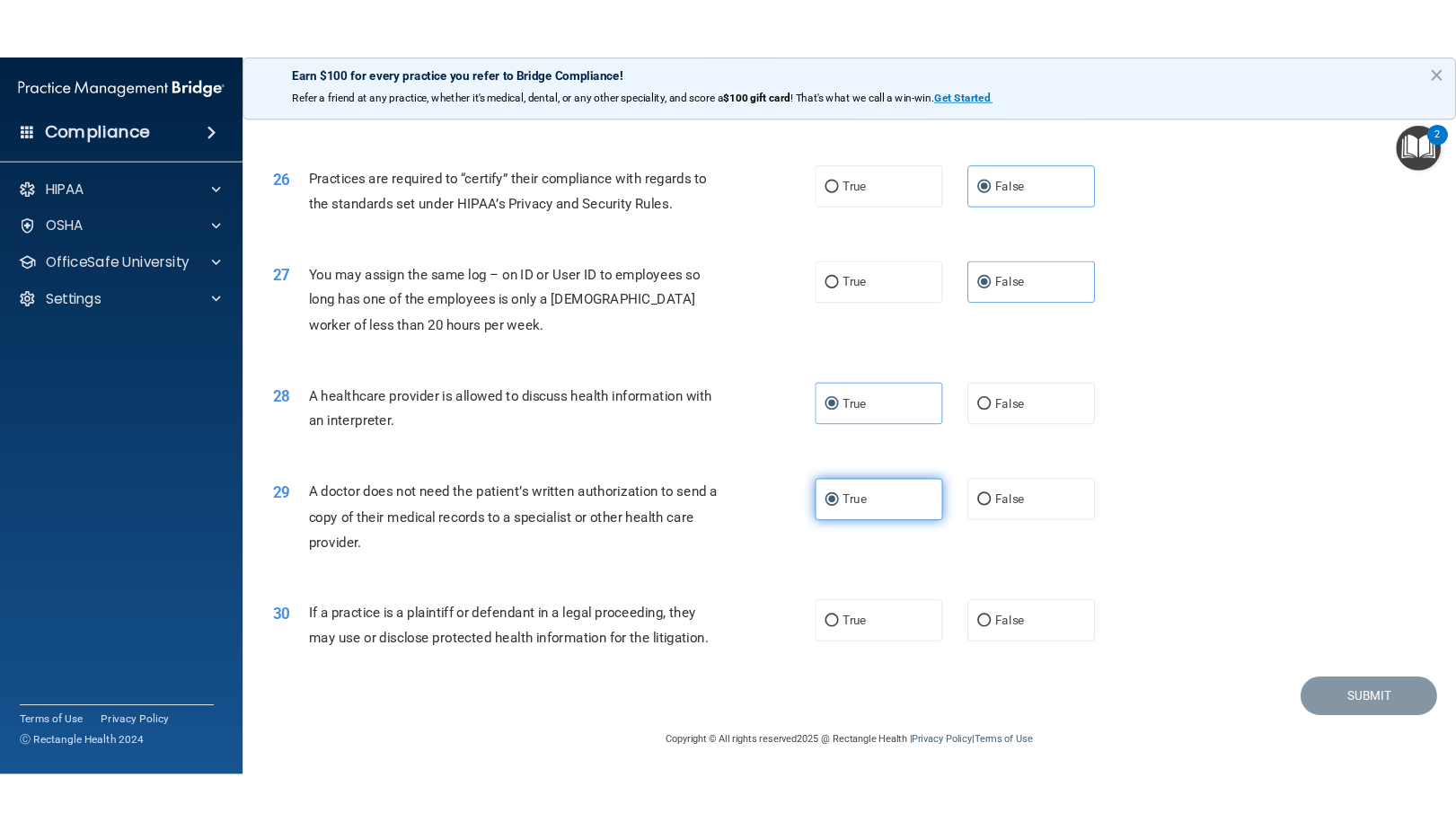
scroll to position [3333, 0]
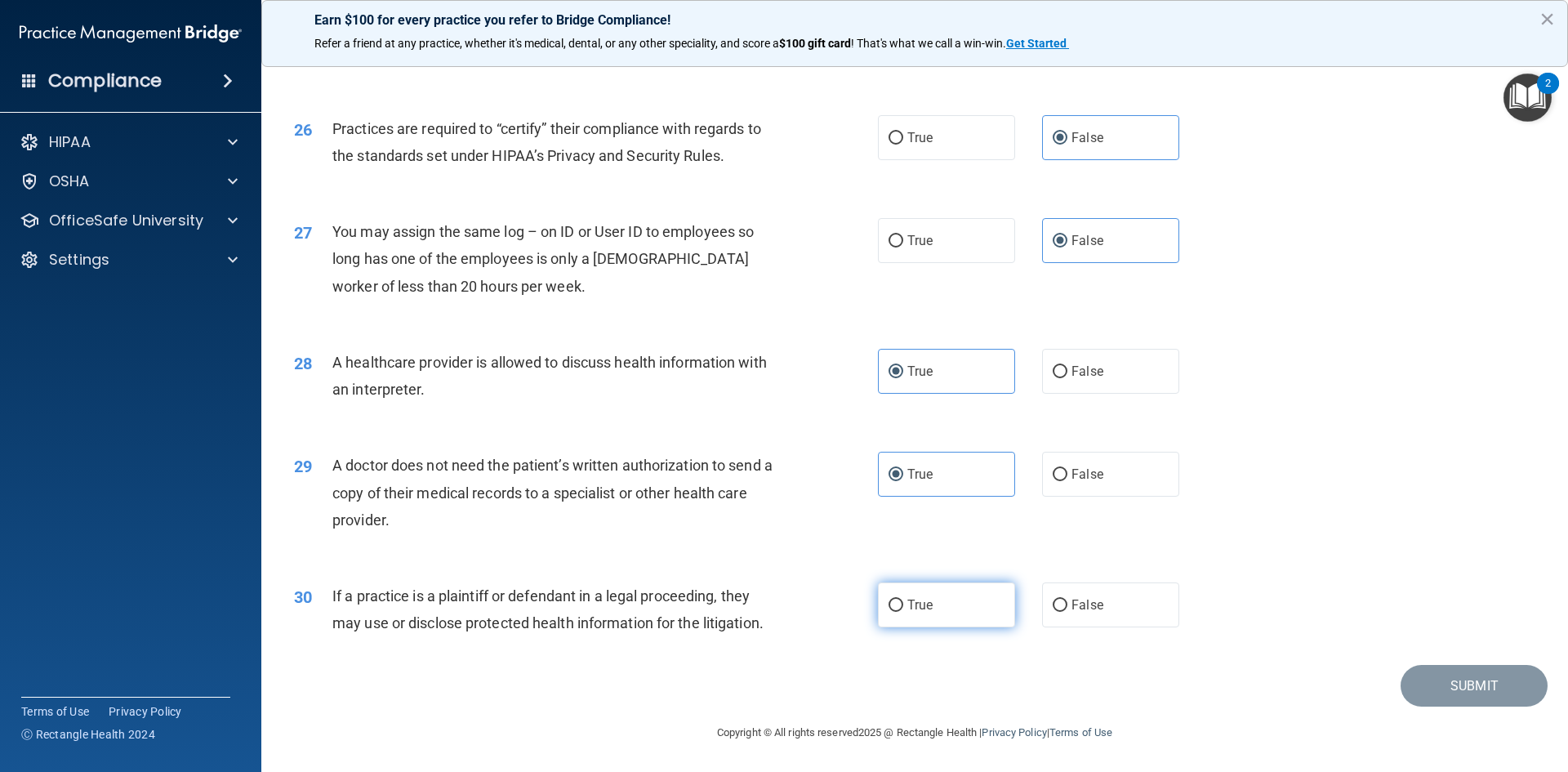
click at [896, 615] on label "True" at bounding box center [947, 605] width 138 height 45
click at [896, 612] on input "True" at bounding box center [895, 606] width 15 height 12
radio input "true"
click at [1418, 670] on button "Submit" at bounding box center [1473, 686] width 147 height 41
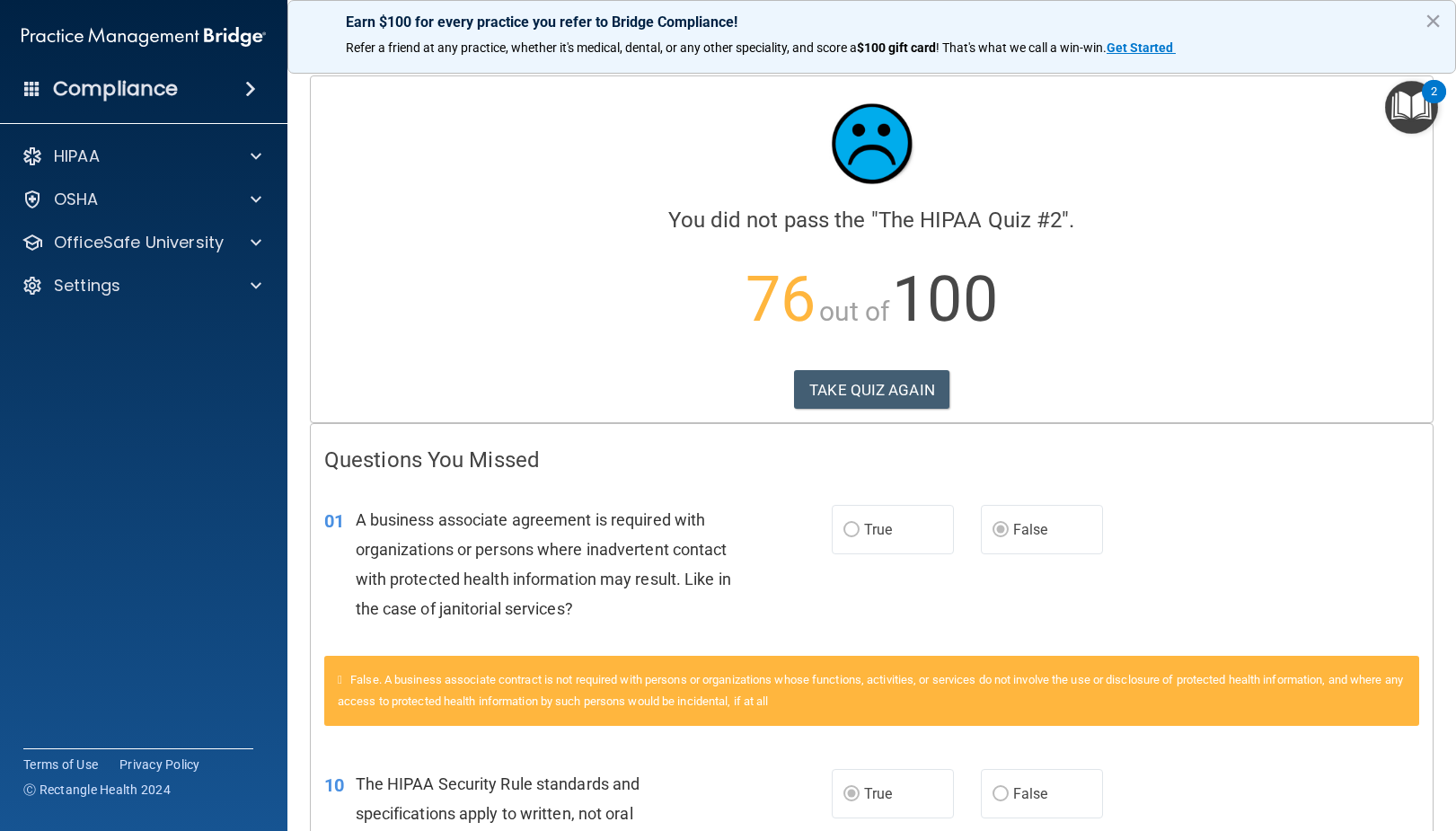
click at [831, 367] on div "Calculating your score.... You did not pass the " The HIPAA Quiz #2 ". 76 out o…" at bounding box center [872, 250] width 1122 height 346
click at [847, 389] on button "TAKE QUIZ AGAIN" at bounding box center [871, 390] width 155 height 40
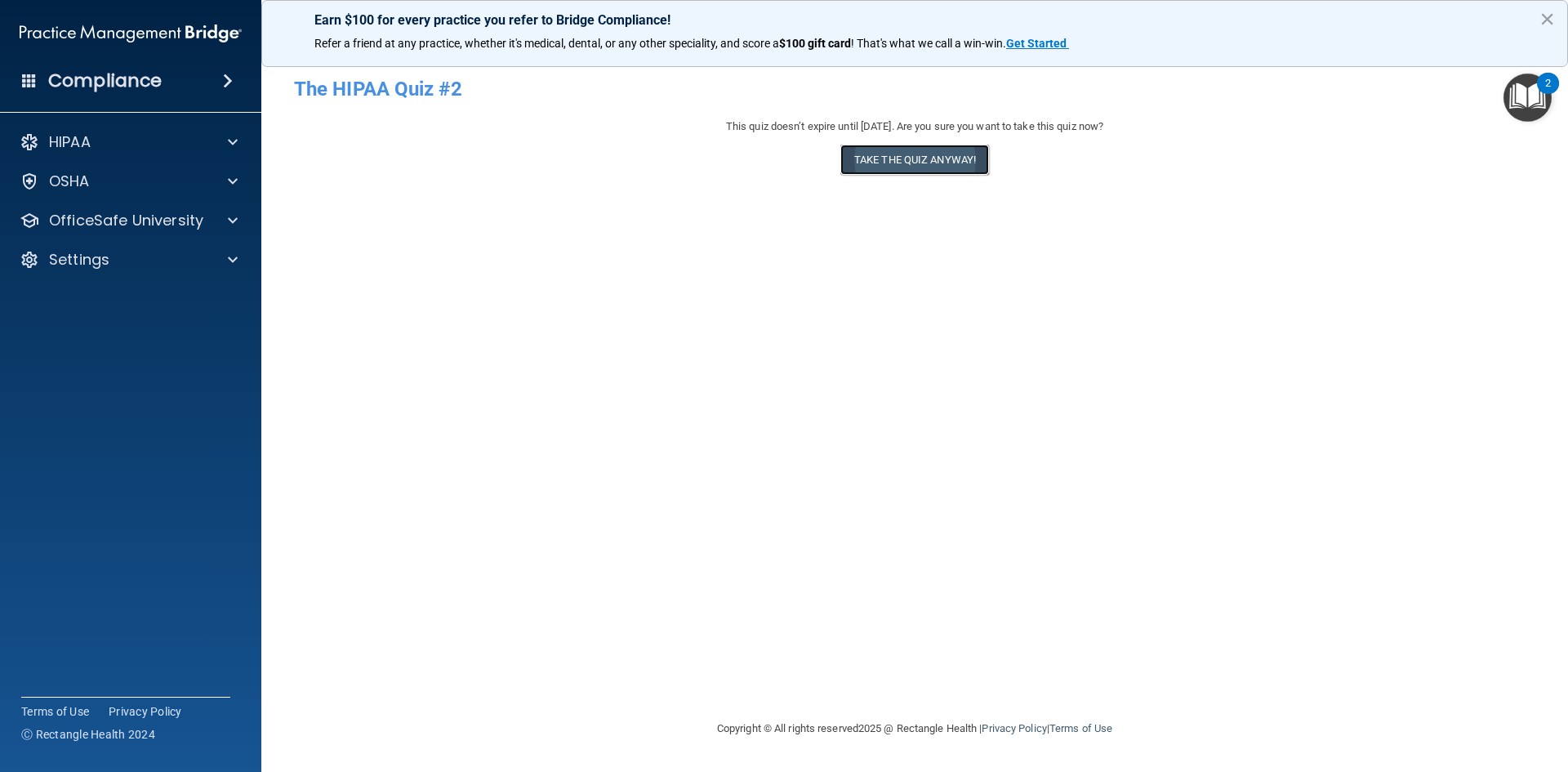
click at [882, 174] on button "Take the quiz anyway!" at bounding box center [914, 159] width 149 height 30
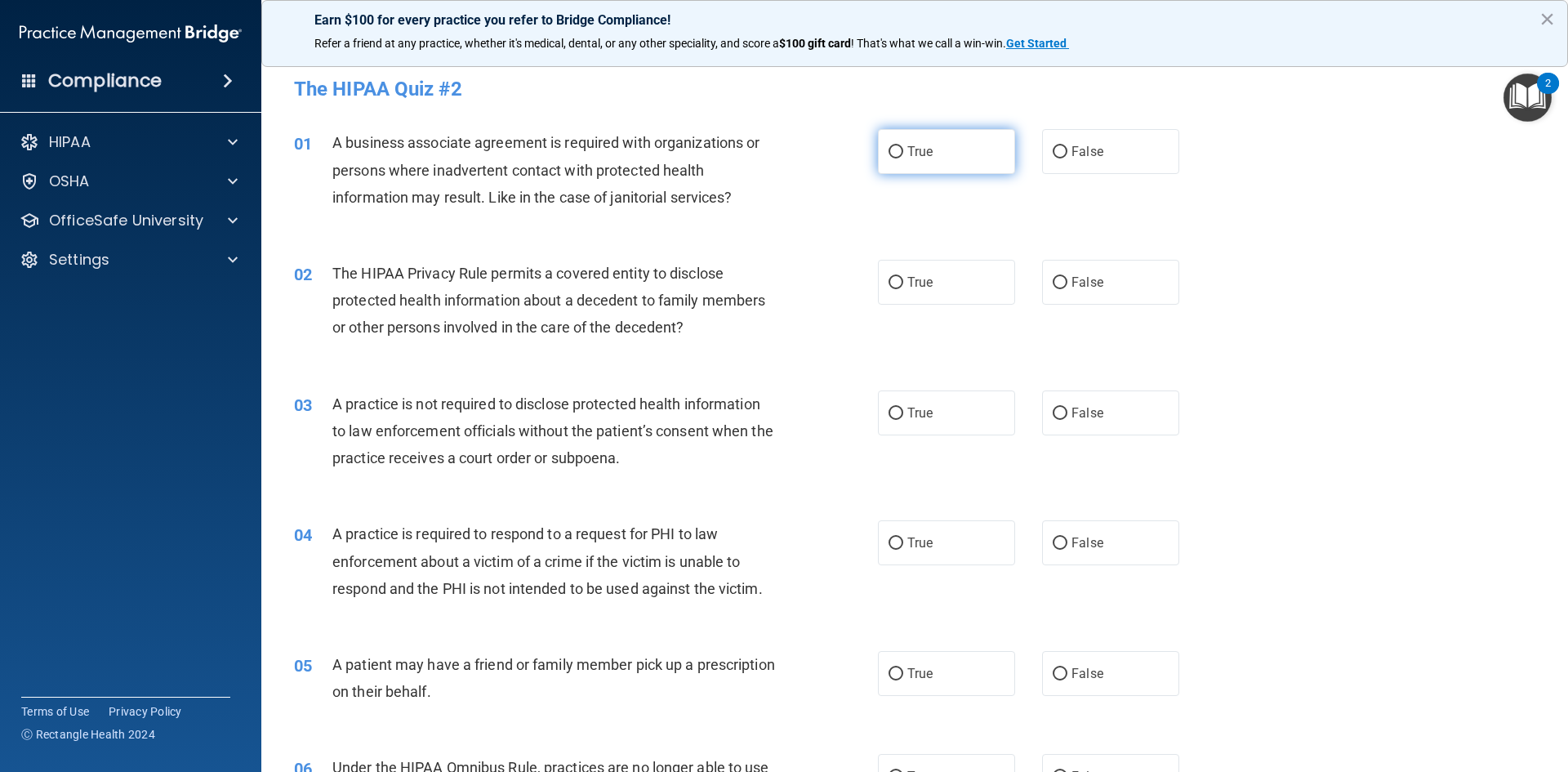
click at [896, 170] on label "True" at bounding box center [947, 151] width 138 height 45
click at [896, 158] on input "True" at bounding box center [895, 152] width 15 height 12
radio input "true"
click at [925, 269] on label "True" at bounding box center [947, 282] width 138 height 45
click at [903, 277] on input "True" at bounding box center [895, 283] width 15 height 12
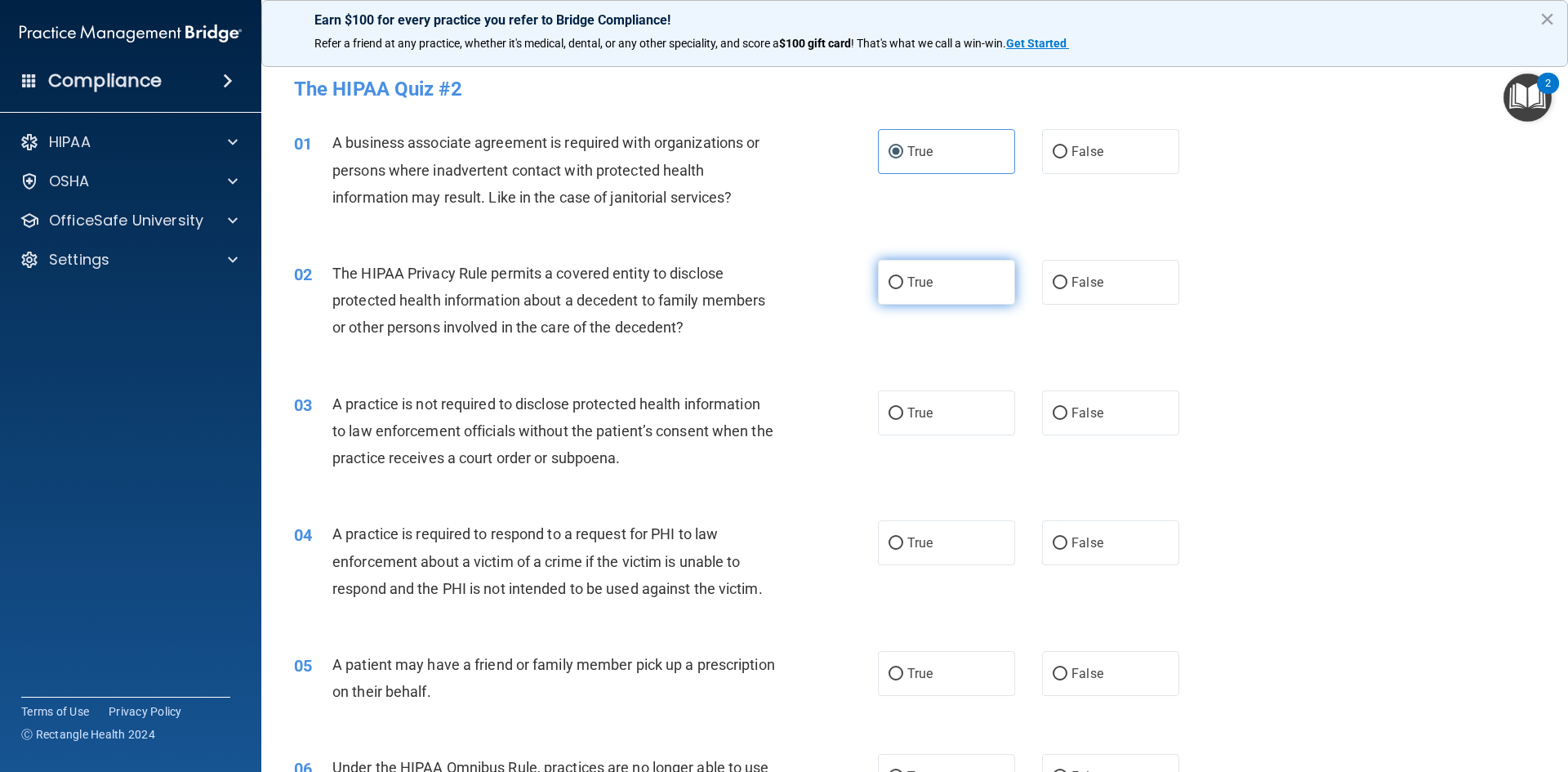
radio input "true"
click at [1090, 404] on label "False" at bounding box center [1111, 413] width 138 height 45
click at [1067, 408] on input "False" at bounding box center [1060, 414] width 15 height 12
radio input "true"
click at [910, 537] on span "True" at bounding box center [919, 543] width 25 height 15
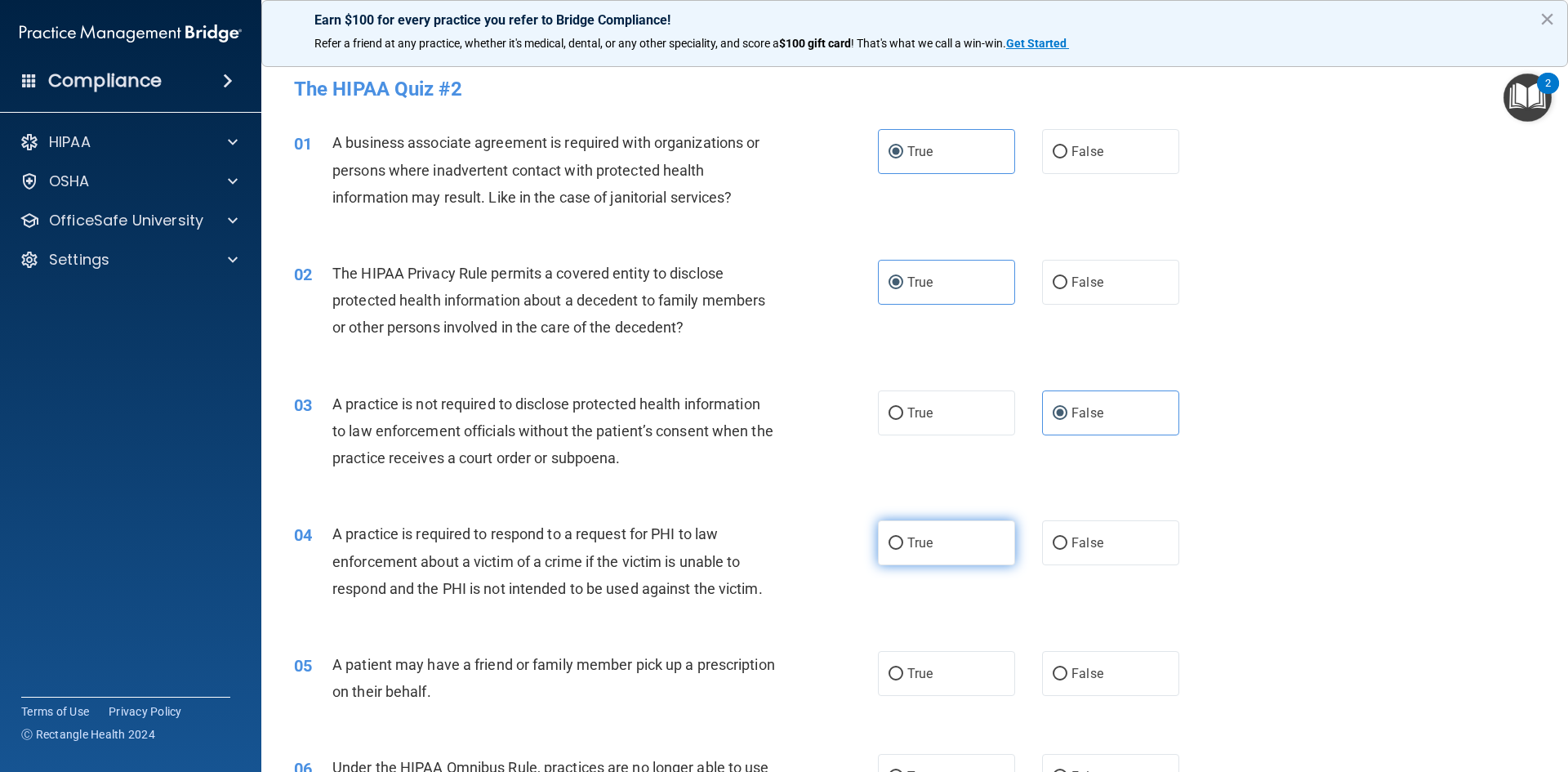
click at [903, 538] on input "True" at bounding box center [895, 544] width 15 height 12
radio input "true"
click at [907, 671] on span "True" at bounding box center [919, 674] width 25 height 15
click at [903, 671] on input "True" at bounding box center [895, 675] width 15 height 12
radio input "true"
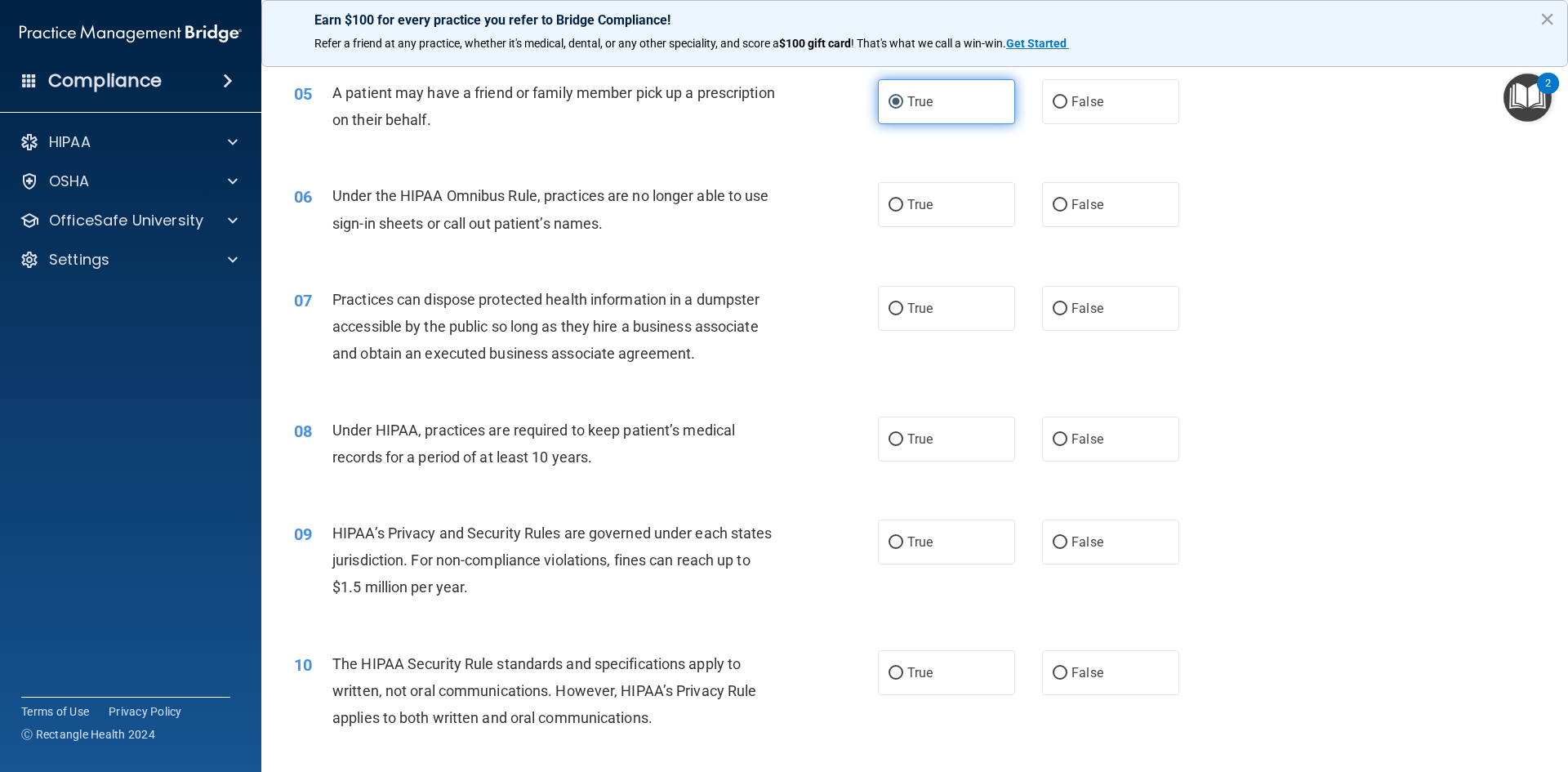
scroll to position [654, 0]
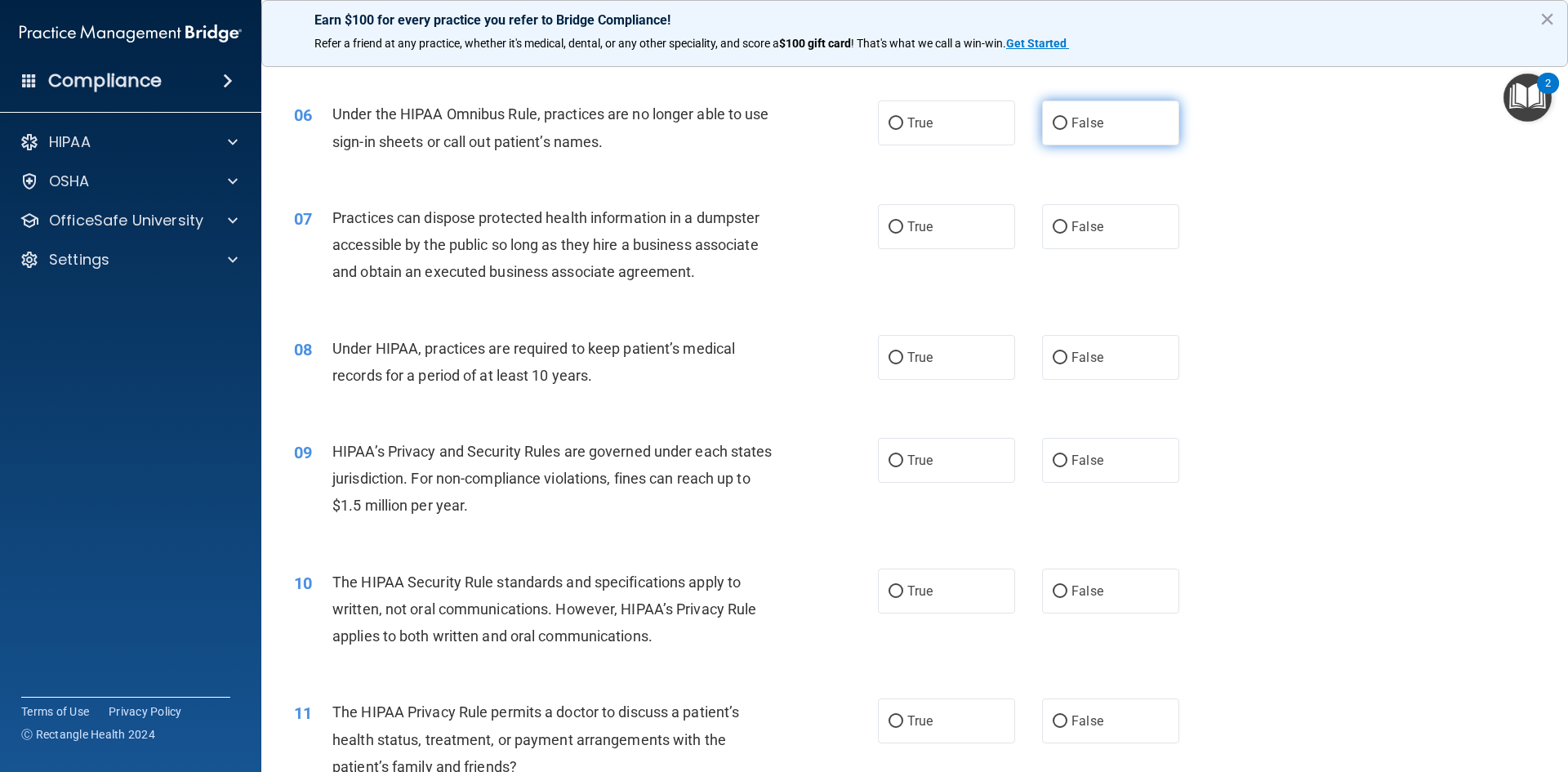
click at [1082, 136] on label "False" at bounding box center [1111, 123] width 138 height 45
click at [1067, 130] on input "False" at bounding box center [1060, 124] width 15 height 12
radio input "true"
click at [1075, 234] on span "False" at bounding box center [1087, 226] width 32 height 15
click at [1067, 234] on input "False" at bounding box center [1060, 227] width 15 height 12
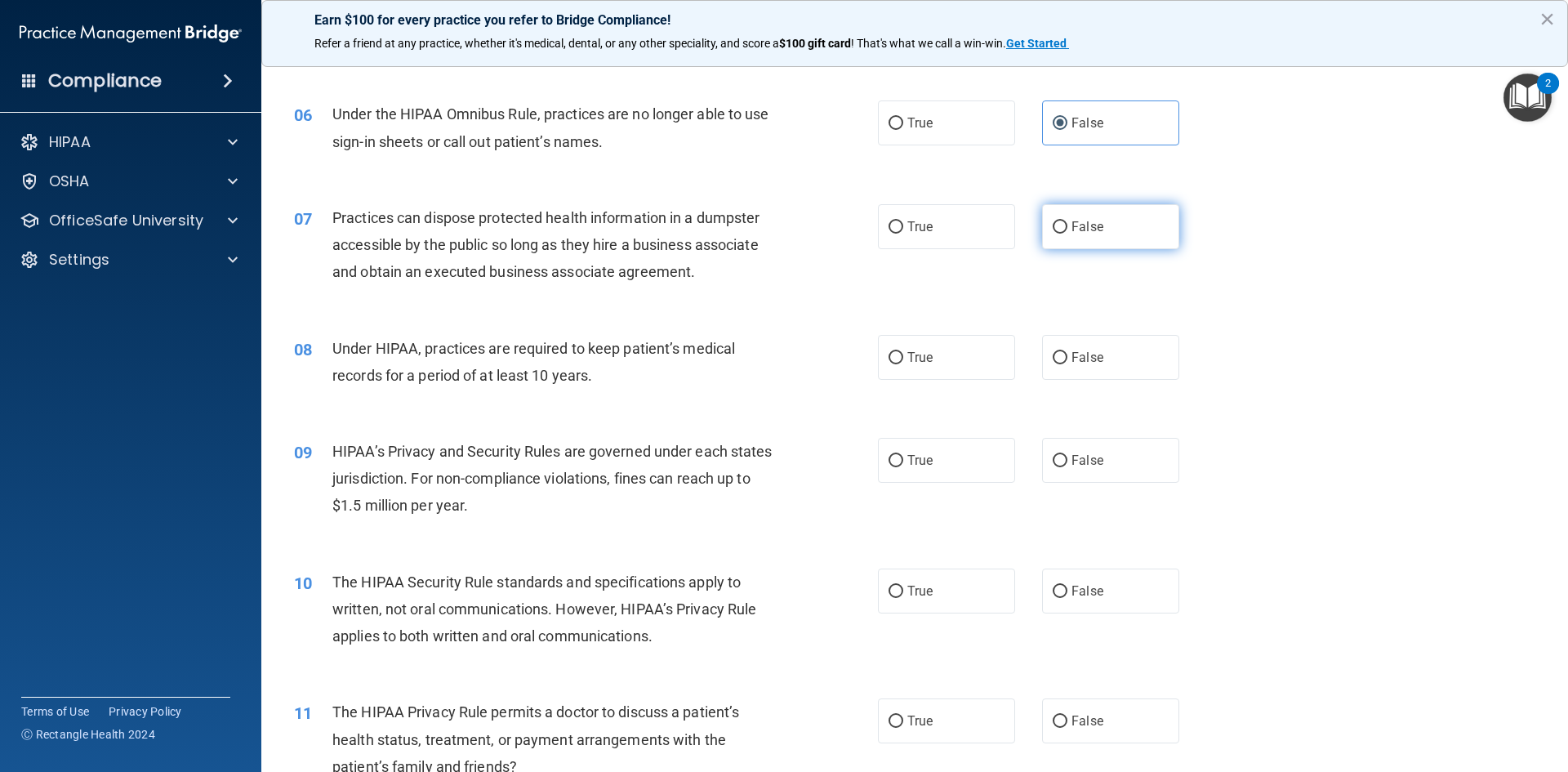
radio input "true"
click at [1061, 356] on label "False" at bounding box center [1111, 357] width 138 height 45
click at [1061, 356] on input "False" at bounding box center [1060, 358] width 15 height 12
radio input "true"
click at [1057, 463] on input "False" at bounding box center [1060, 461] width 15 height 12
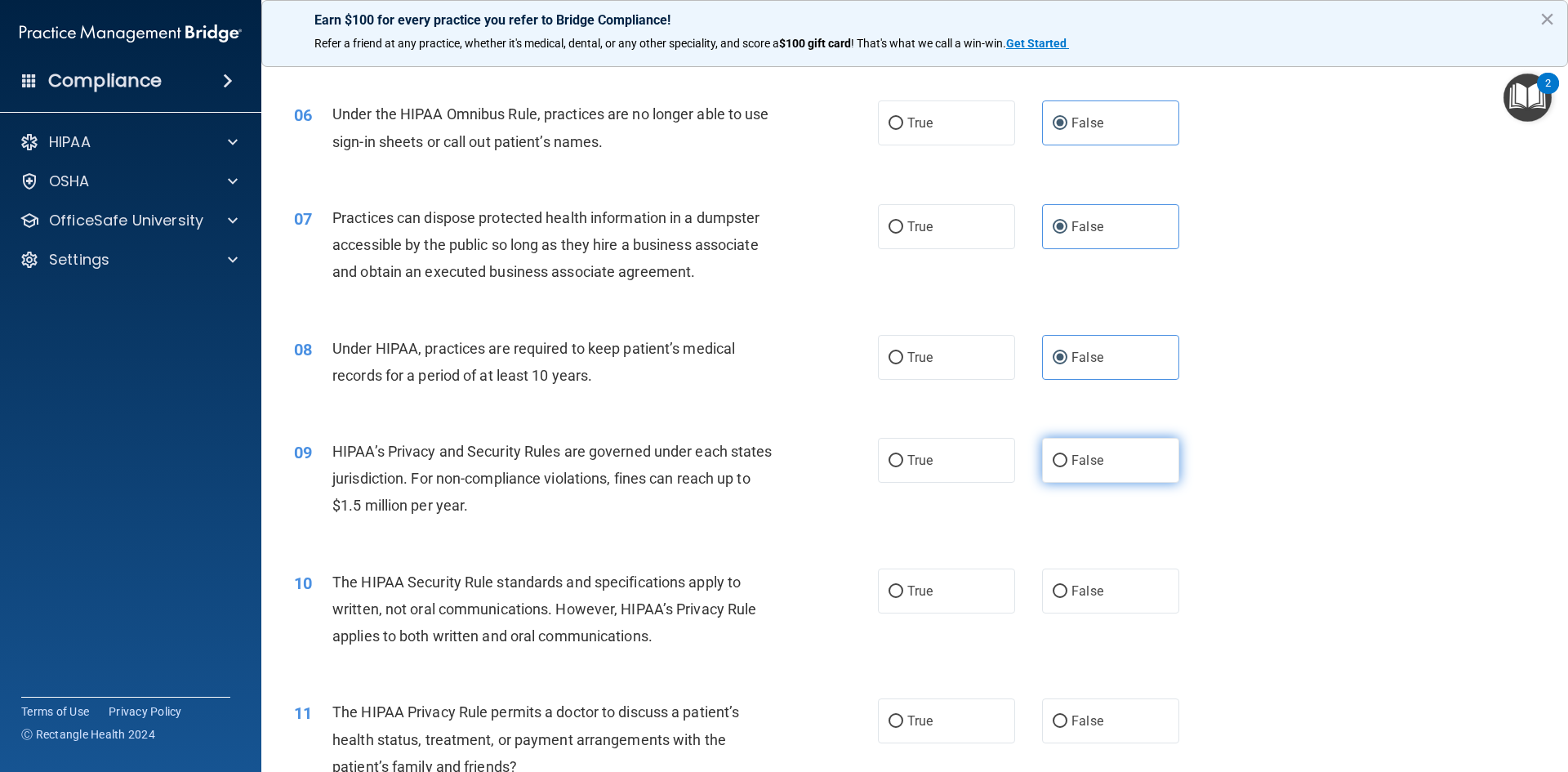
radio input "true"
click at [1072, 584] on span "False" at bounding box center [1087, 591] width 32 height 15
click at [1067, 586] on input "False" at bounding box center [1060, 592] width 15 height 12
radio input "true"
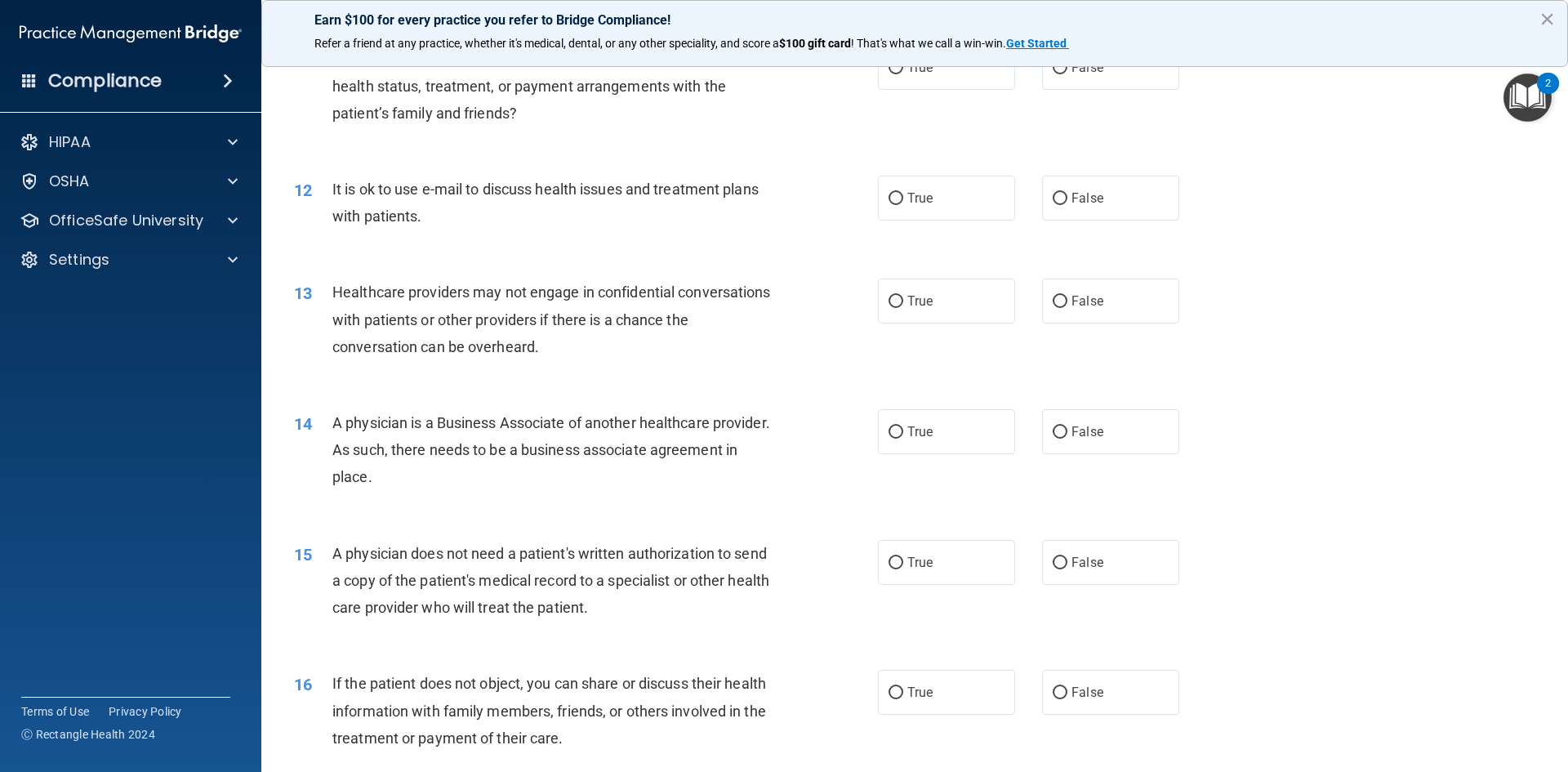
scroll to position [1226, 0]
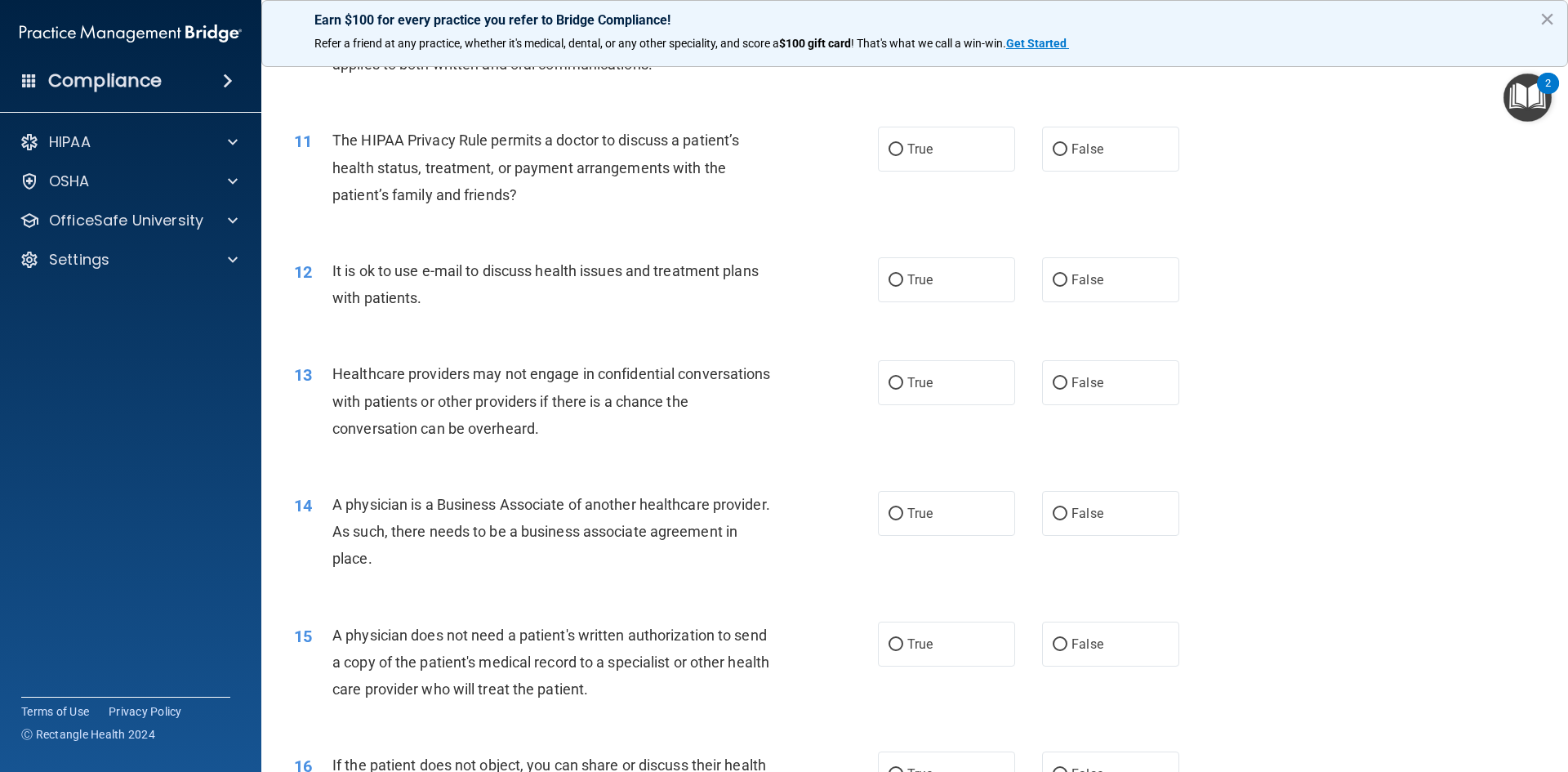
click at [1074, 175] on div "11 The HIPAA Privacy Rule permits a doctor to discuss a patient’s health status…" at bounding box center [915, 171] width 1266 height 131
click at [1091, 145] on span "False" at bounding box center [1087, 149] width 32 height 15
click at [1067, 145] on input "False" at bounding box center [1060, 150] width 15 height 12
radio input "true"
click at [1102, 268] on label "False" at bounding box center [1111, 280] width 138 height 45
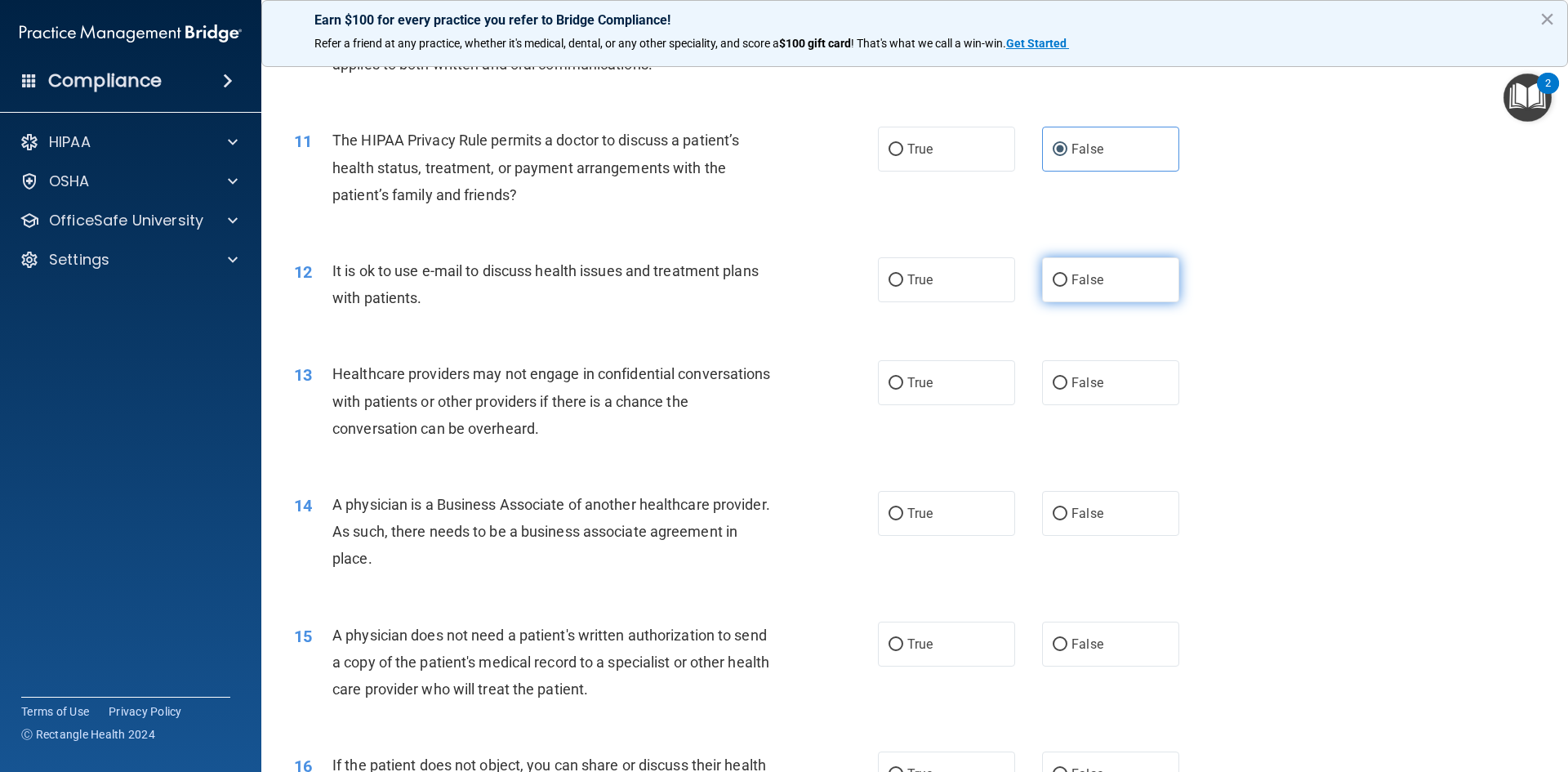
click at [1067, 275] on input "False" at bounding box center [1060, 281] width 15 height 12
radio input "true"
click at [1134, 388] on label "False" at bounding box center [1111, 383] width 138 height 45
click at [1067, 388] on input "False" at bounding box center [1060, 384] width 15 height 12
radio input "true"
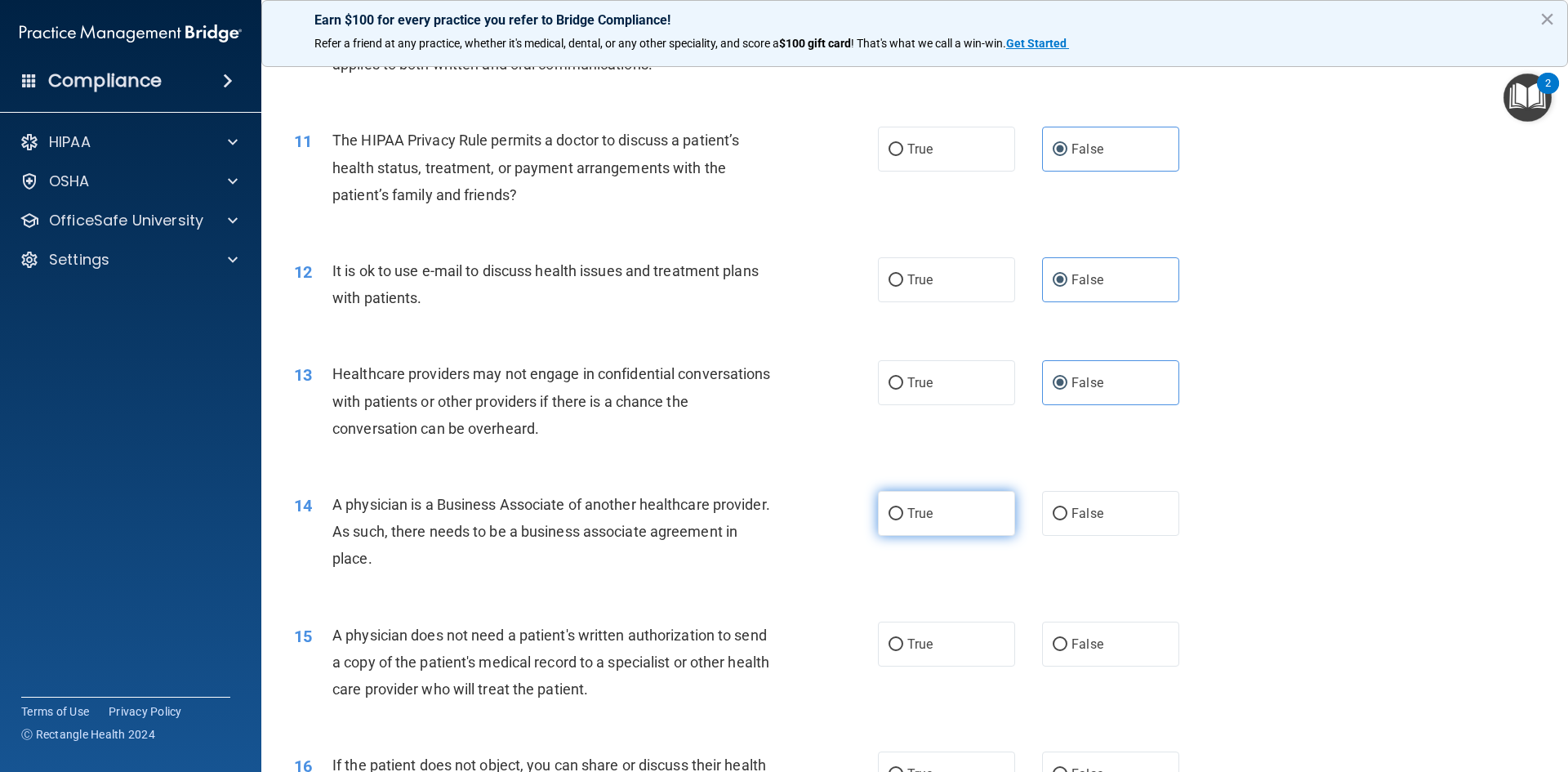
click at [907, 510] on span "True" at bounding box center [919, 514] width 25 height 15
click at [903, 510] on input "True" at bounding box center [895, 515] width 15 height 12
radio input "true"
click at [890, 635] on label "True" at bounding box center [947, 645] width 138 height 45
click at [890, 639] on input "True" at bounding box center [895, 645] width 15 height 12
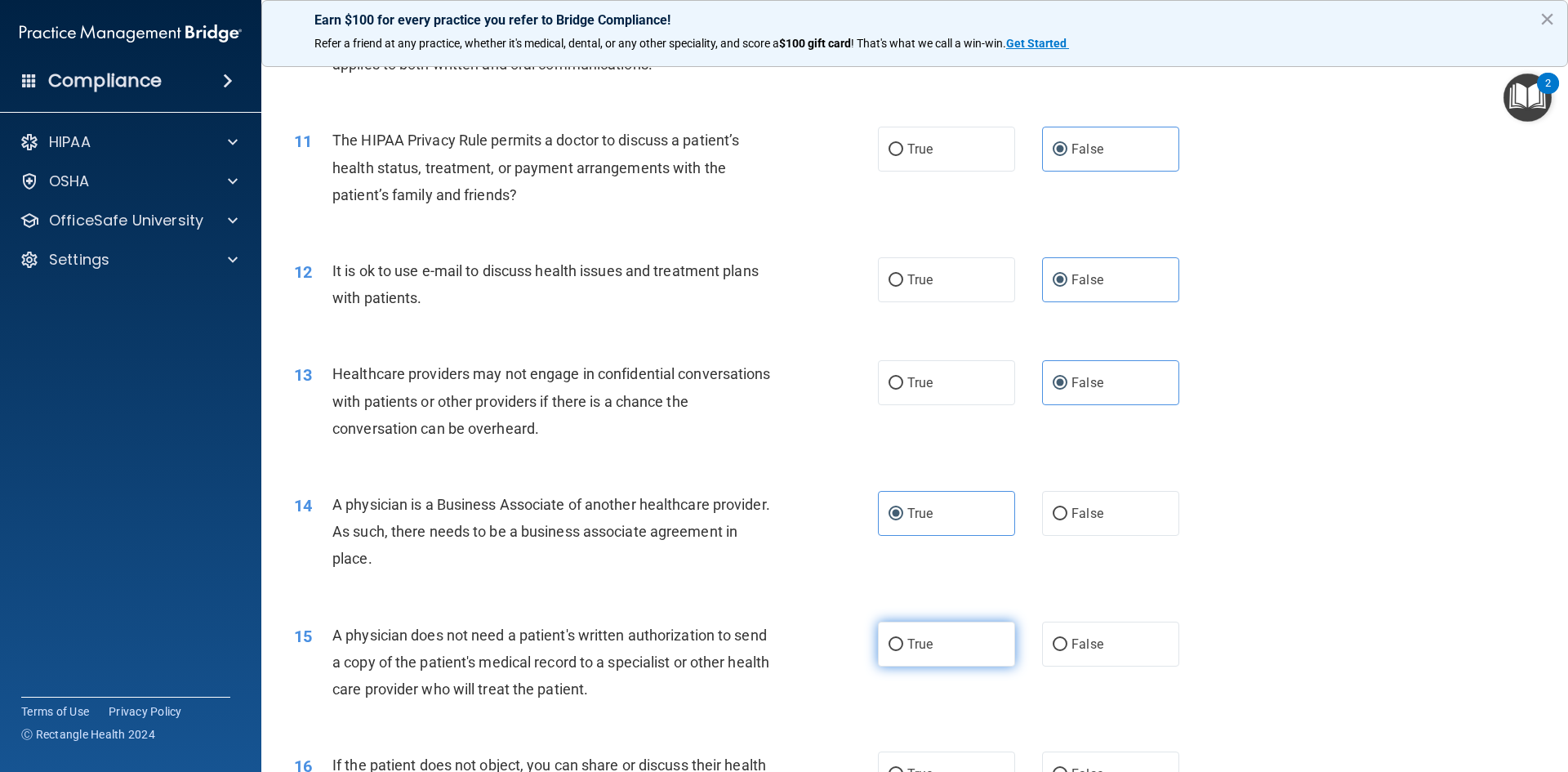
radio input "true"
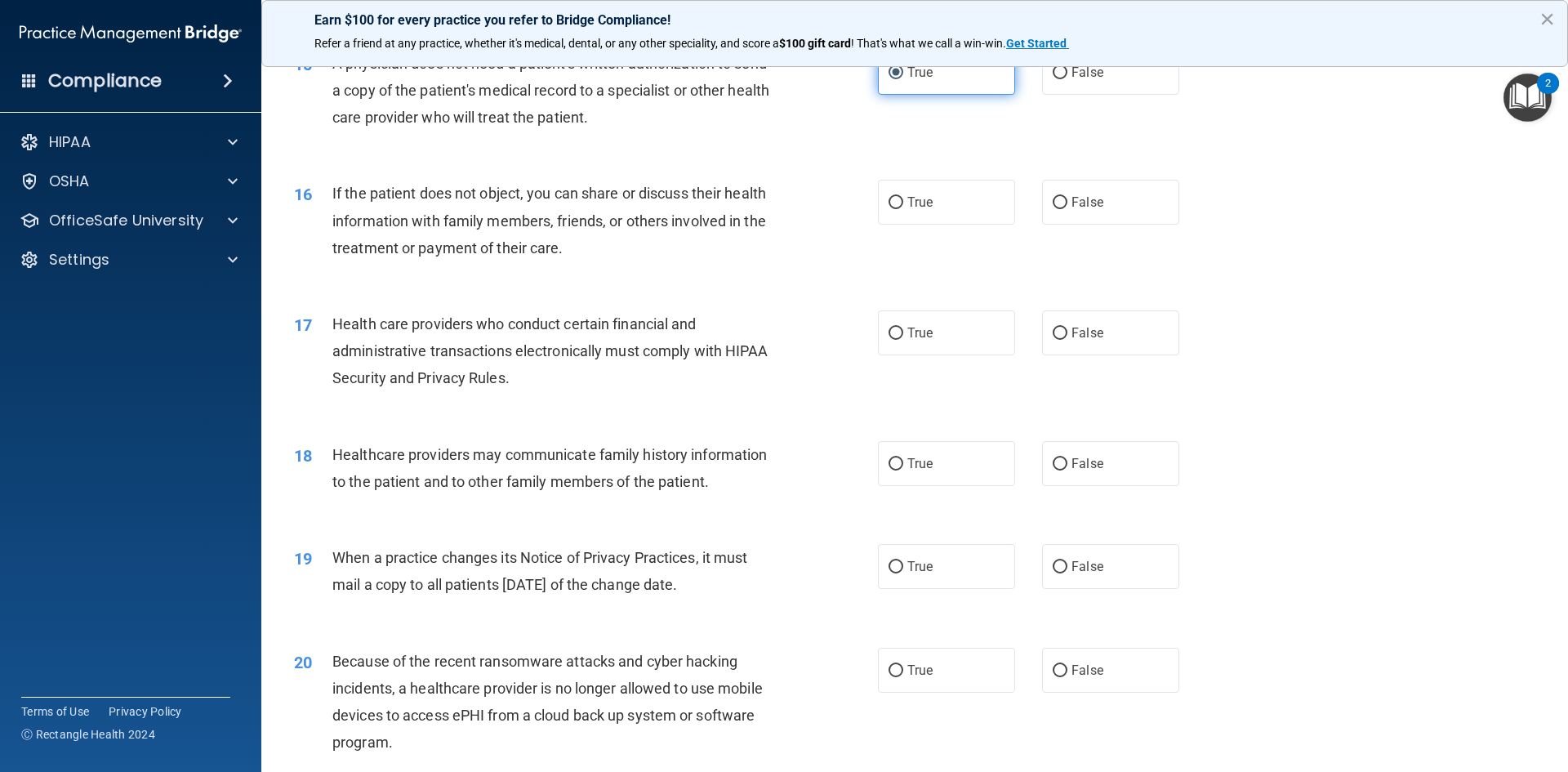
scroll to position [1880, 0]
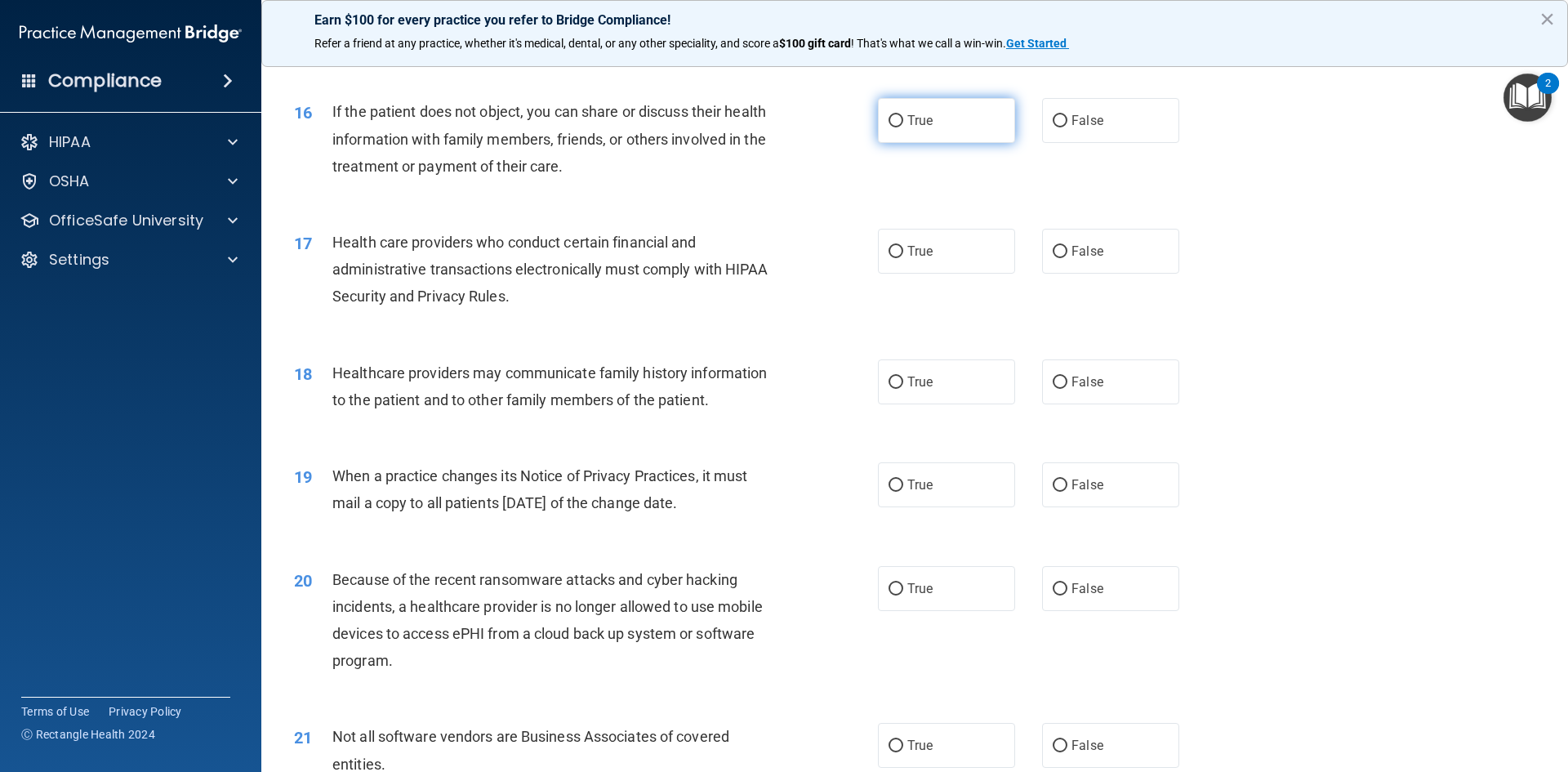
click at [908, 129] on label "True" at bounding box center [947, 120] width 138 height 45
click at [903, 127] on input "True" at bounding box center [895, 121] width 15 height 12
radio input "true"
click at [929, 250] on label "True" at bounding box center [947, 251] width 138 height 45
click at [903, 250] on input "True" at bounding box center [895, 252] width 15 height 12
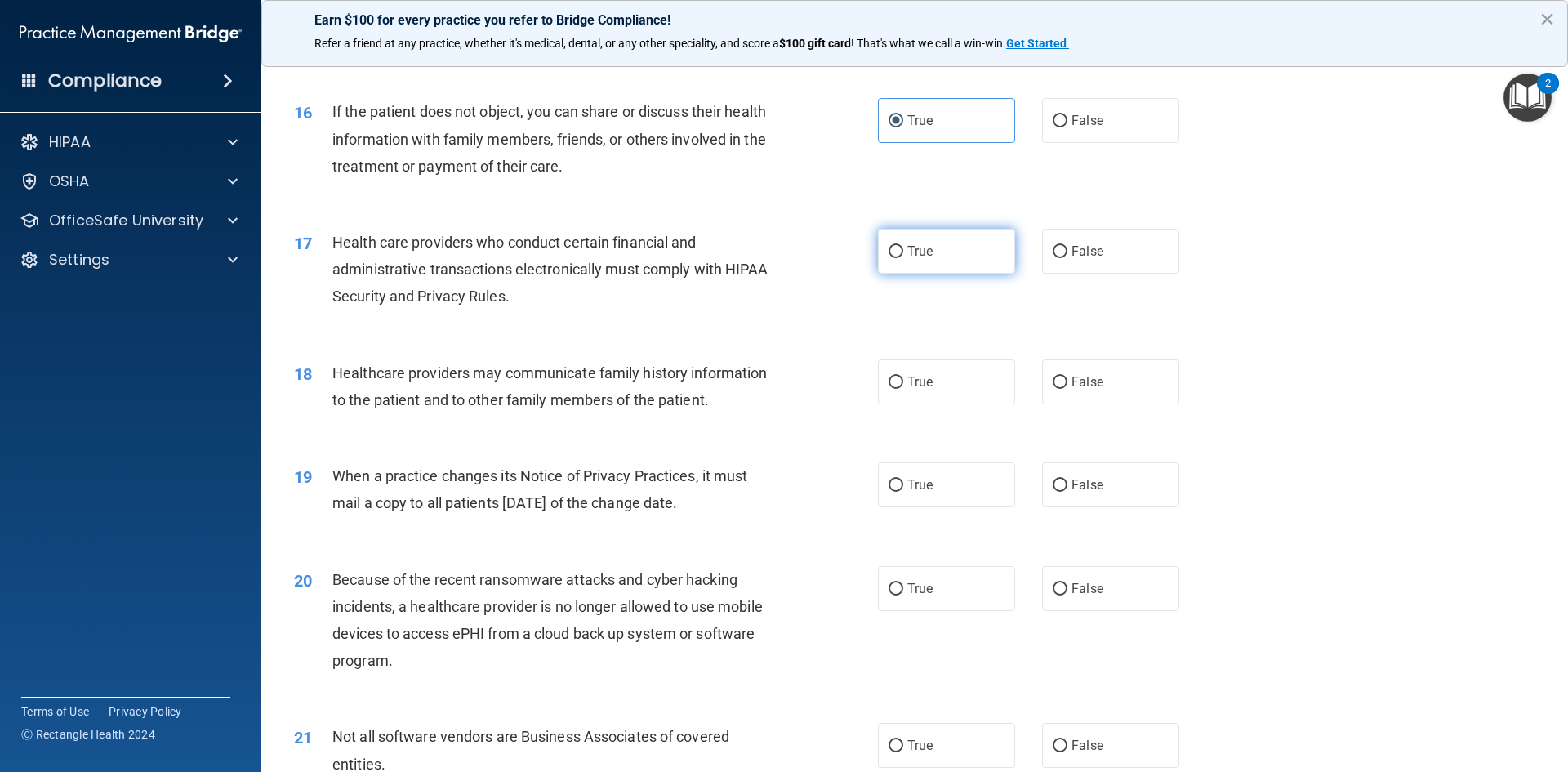
radio input "true"
click at [913, 418] on div "18 Healthcare providers may communicate family history information to the patie…" at bounding box center [915, 391] width 1266 height 103
click at [917, 396] on label "True" at bounding box center [947, 382] width 138 height 45
click at [903, 389] on input "True" at bounding box center [895, 383] width 15 height 12
radio input "true"
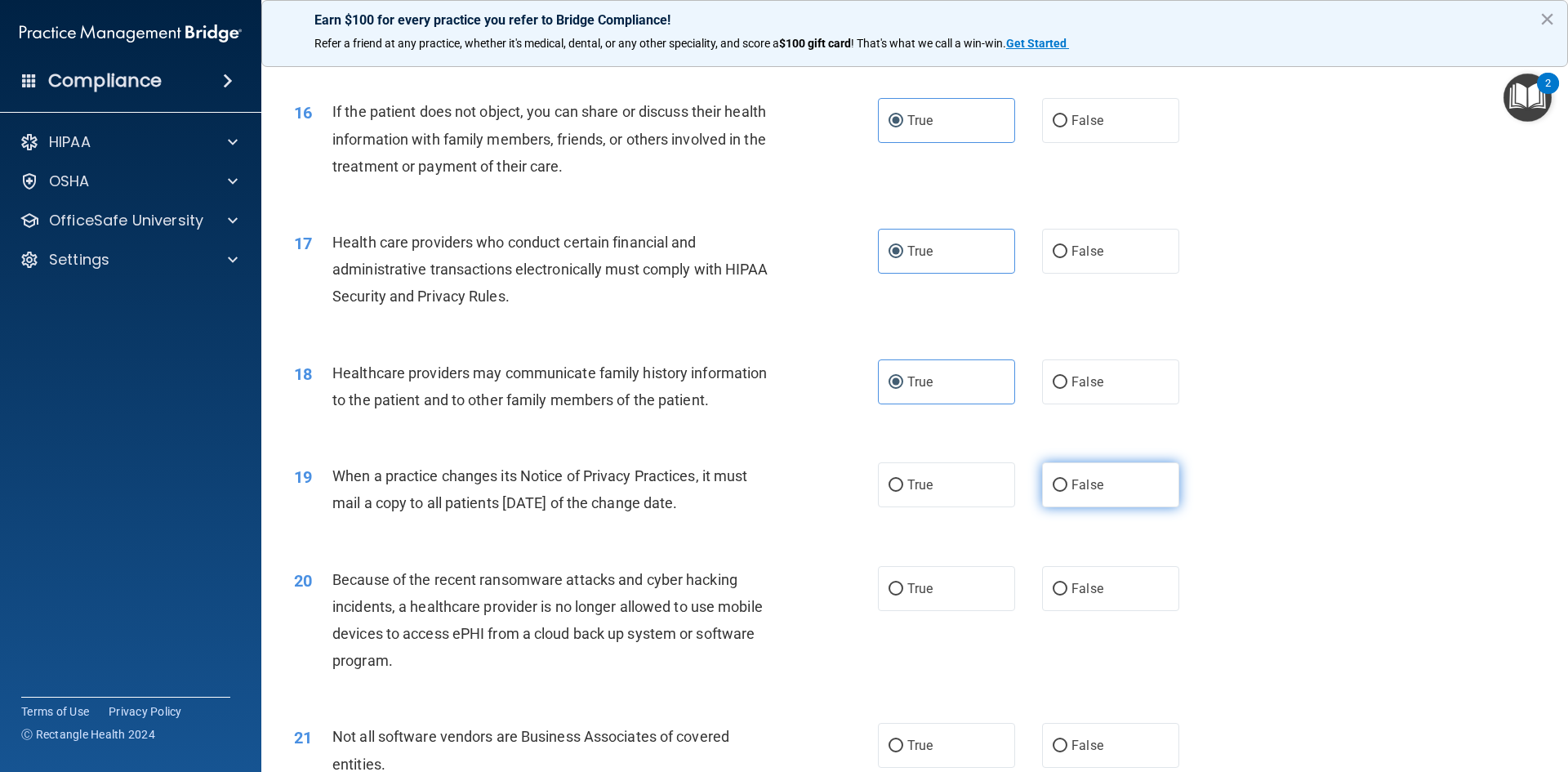
click at [1072, 479] on span "False" at bounding box center [1087, 485] width 32 height 15
click at [1067, 479] on input "False" at bounding box center [1060, 485] width 15 height 12
radio input "true"
click at [1074, 577] on label "False" at bounding box center [1111, 589] width 138 height 45
click at [1067, 584] on input "False" at bounding box center [1060, 590] width 15 height 12
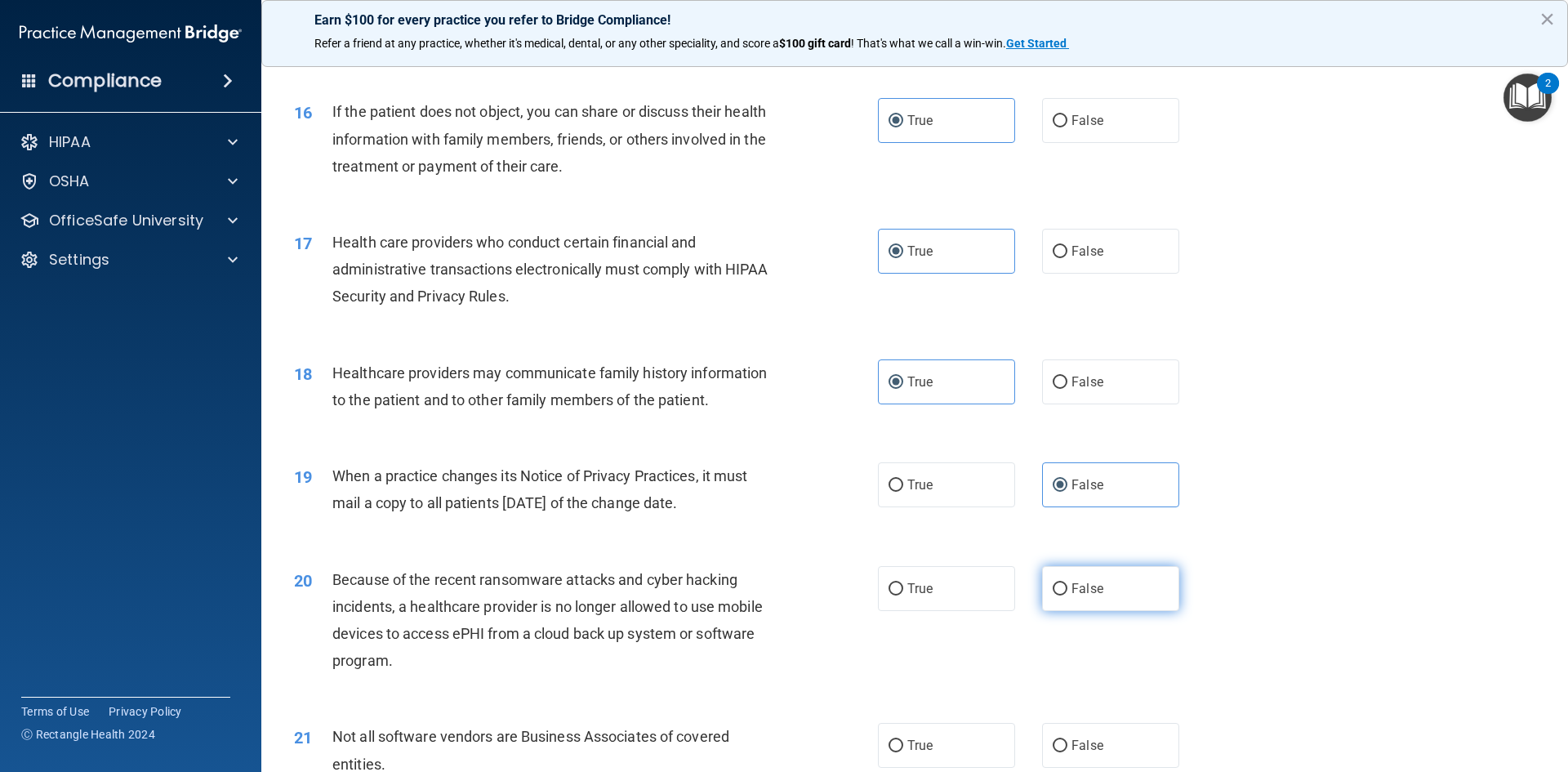
radio input "true"
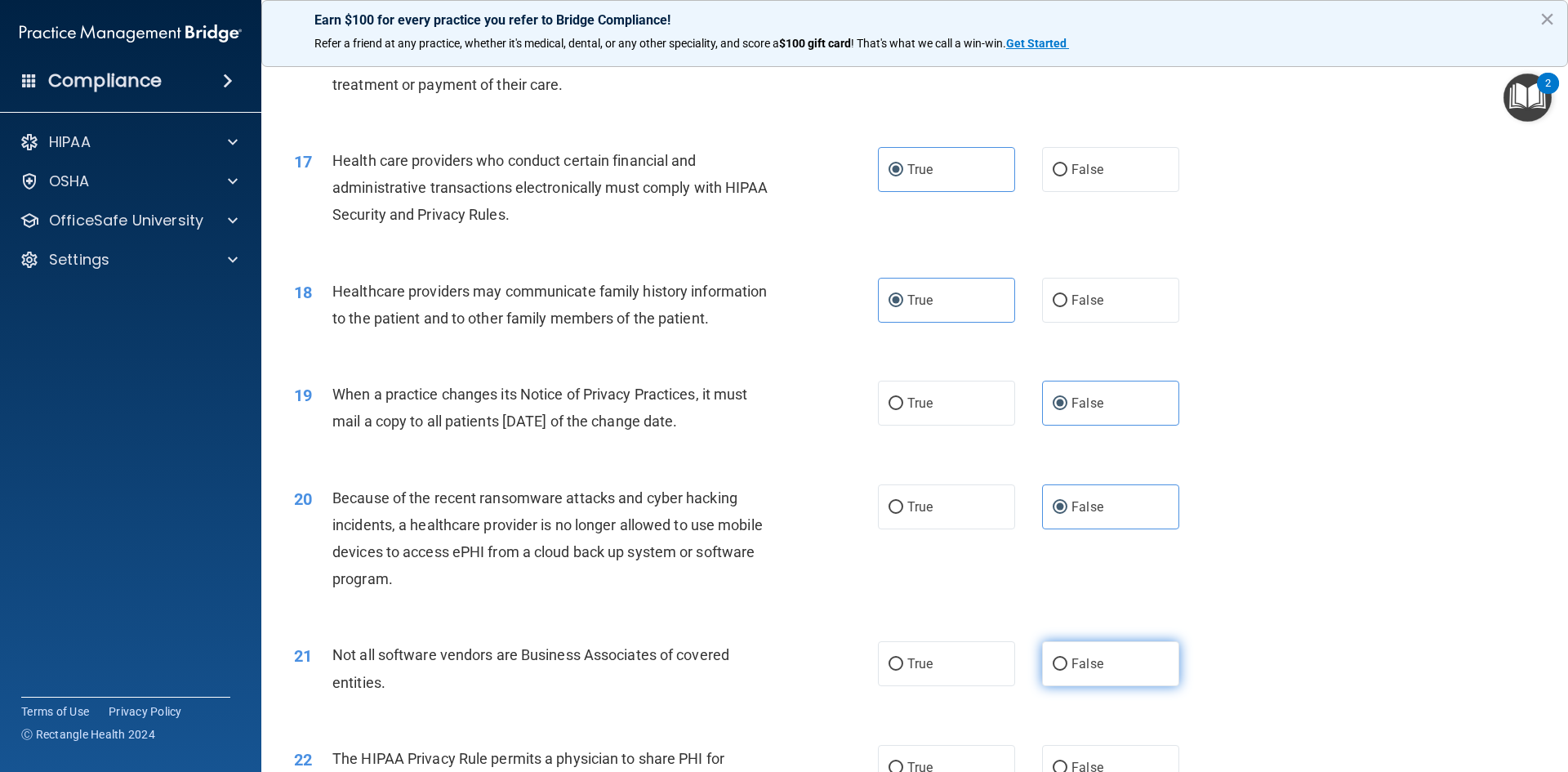
click at [1074, 655] on label "False" at bounding box center [1111, 664] width 138 height 45
click at [1067, 658] on input "False" at bounding box center [1060, 664] width 15 height 12
radio input "true"
click at [894, 658] on input "True" at bounding box center [895, 664] width 15 height 12
radio input "true"
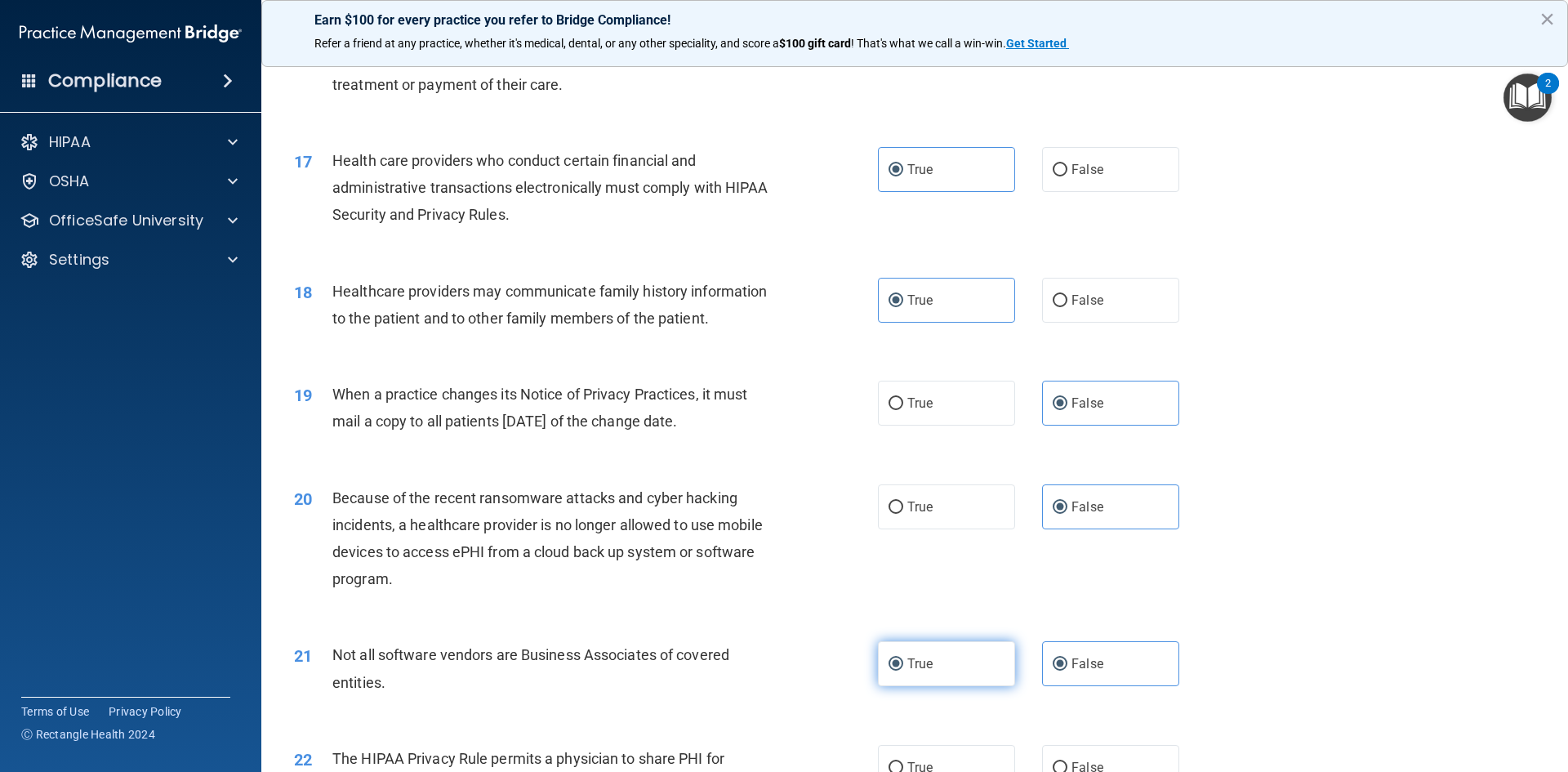
radio input "false"
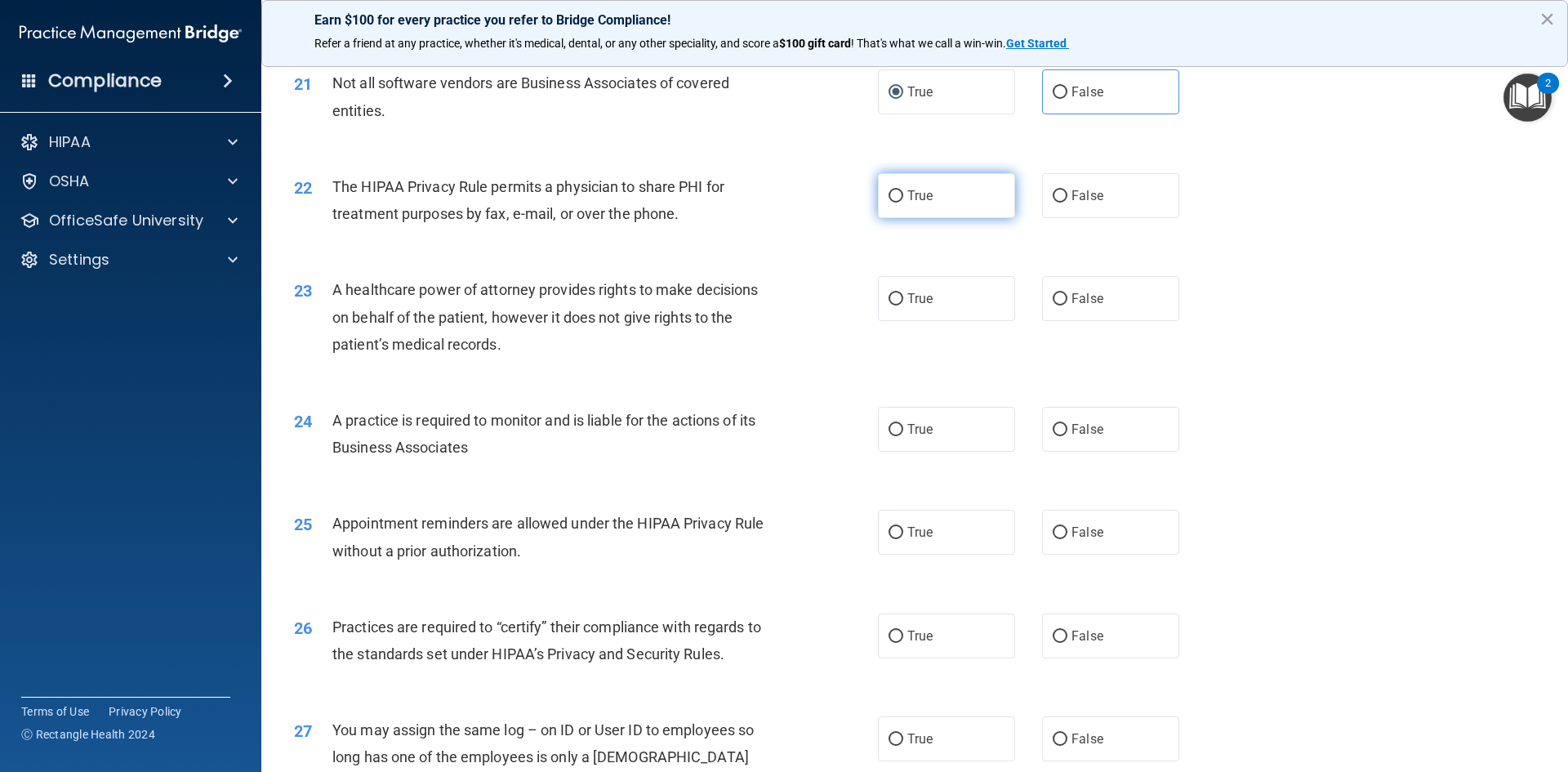
scroll to position [2615, 0]
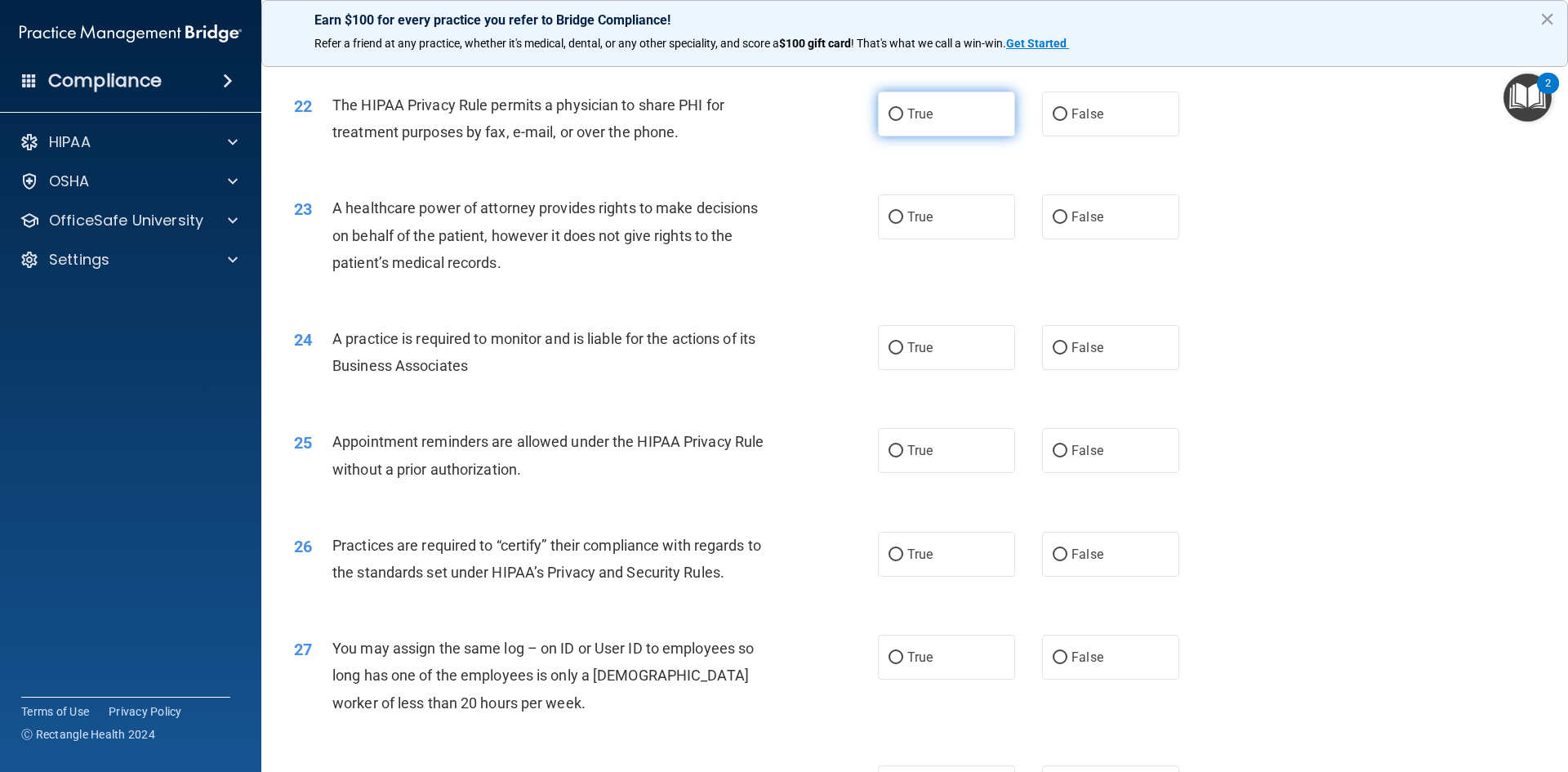
click at [944, 127] on label "True" at bounding box center [947, 114] width 138 height 45
click at [903, 121] on input "True" at bounding box center [895, 114] width 15 height 12
radio input "true"
click at [1062, 222] on label "False" at bounding box center [1111, 217] width 138 height 45
click at [1062, 222] on input "False" at bounding box center [1060, 218] width 15 height 12
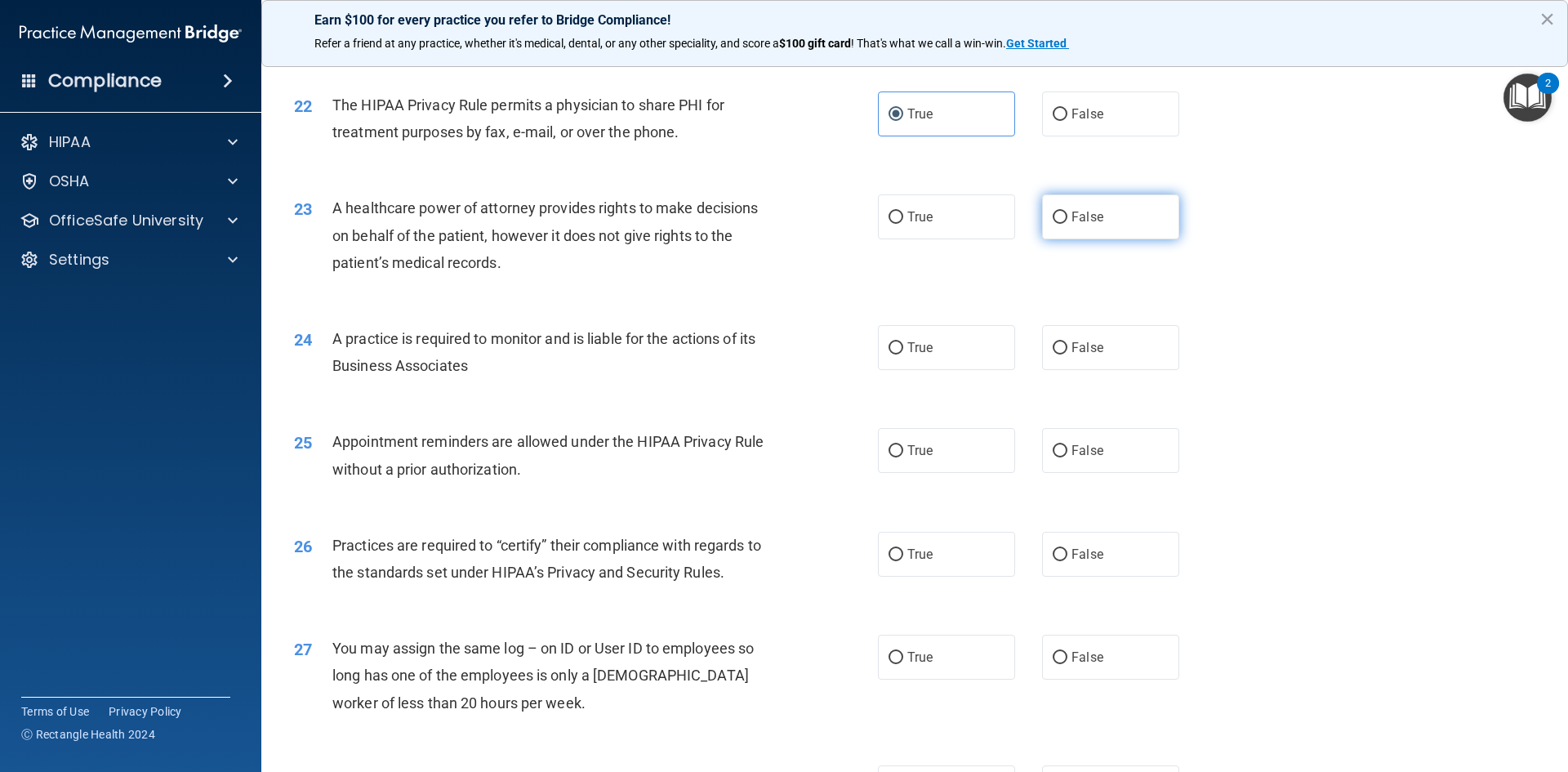
radio input "true"
click at [901, 357] on label "True" at bounding box center [947, 348] width 138 height 45
click at [901, 355] on input "True" at bounding box center [895, 349] width 15 height 12
radio input "true"
click at [905, 429] on label "True" at bounding box center [947, 451] width 138 height 45
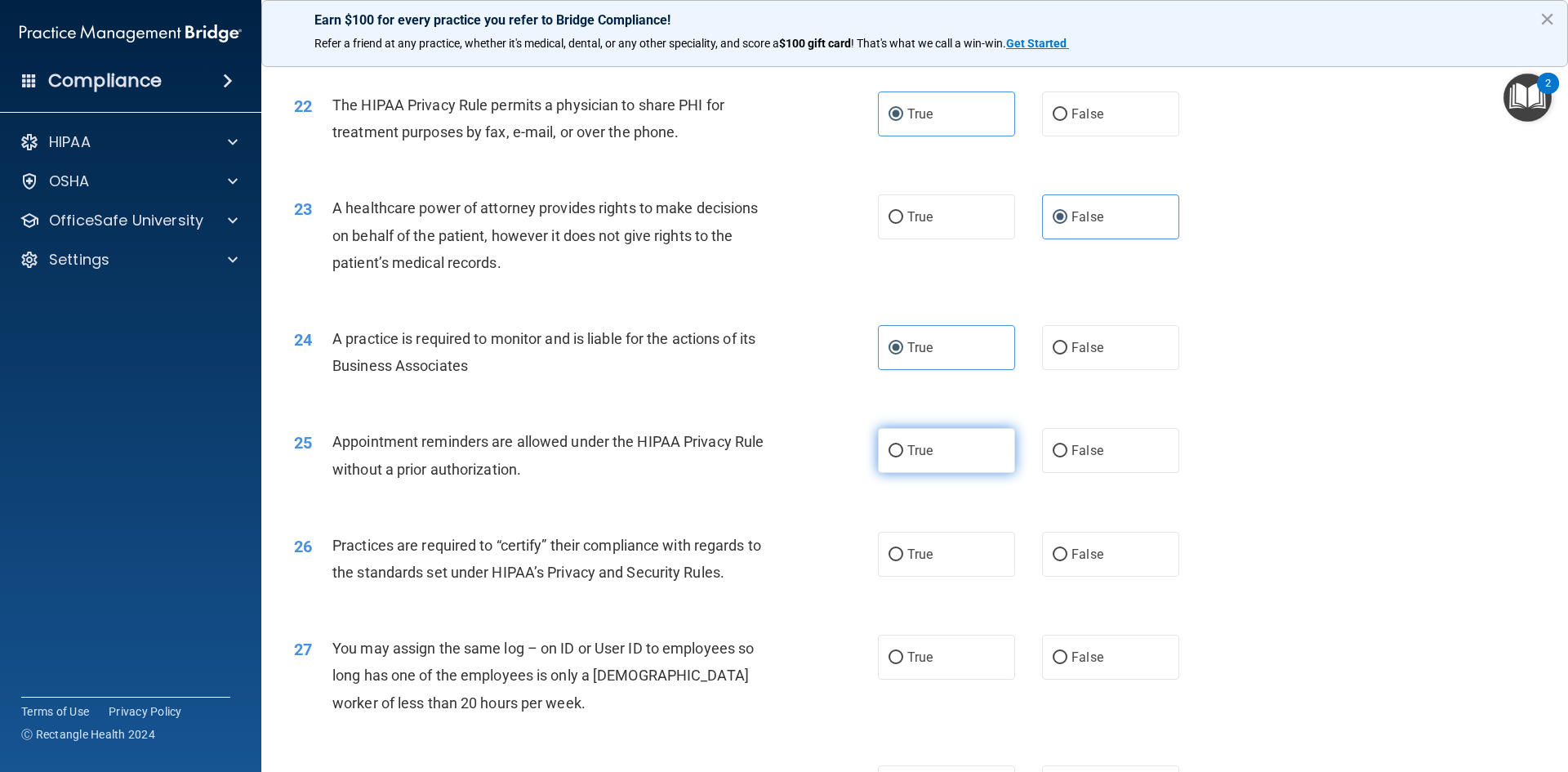
click at [903, 445] on input "True" at bounding box center [895, 451] width 15 height 12
radio input "true"
click at [1098, 556] on label "False" at bounding box center [1111, 554] width 138 height 45
click at [1067, 556] on input "False" at bounding box center [1060, 555] width 15 height 12
radio input "true"
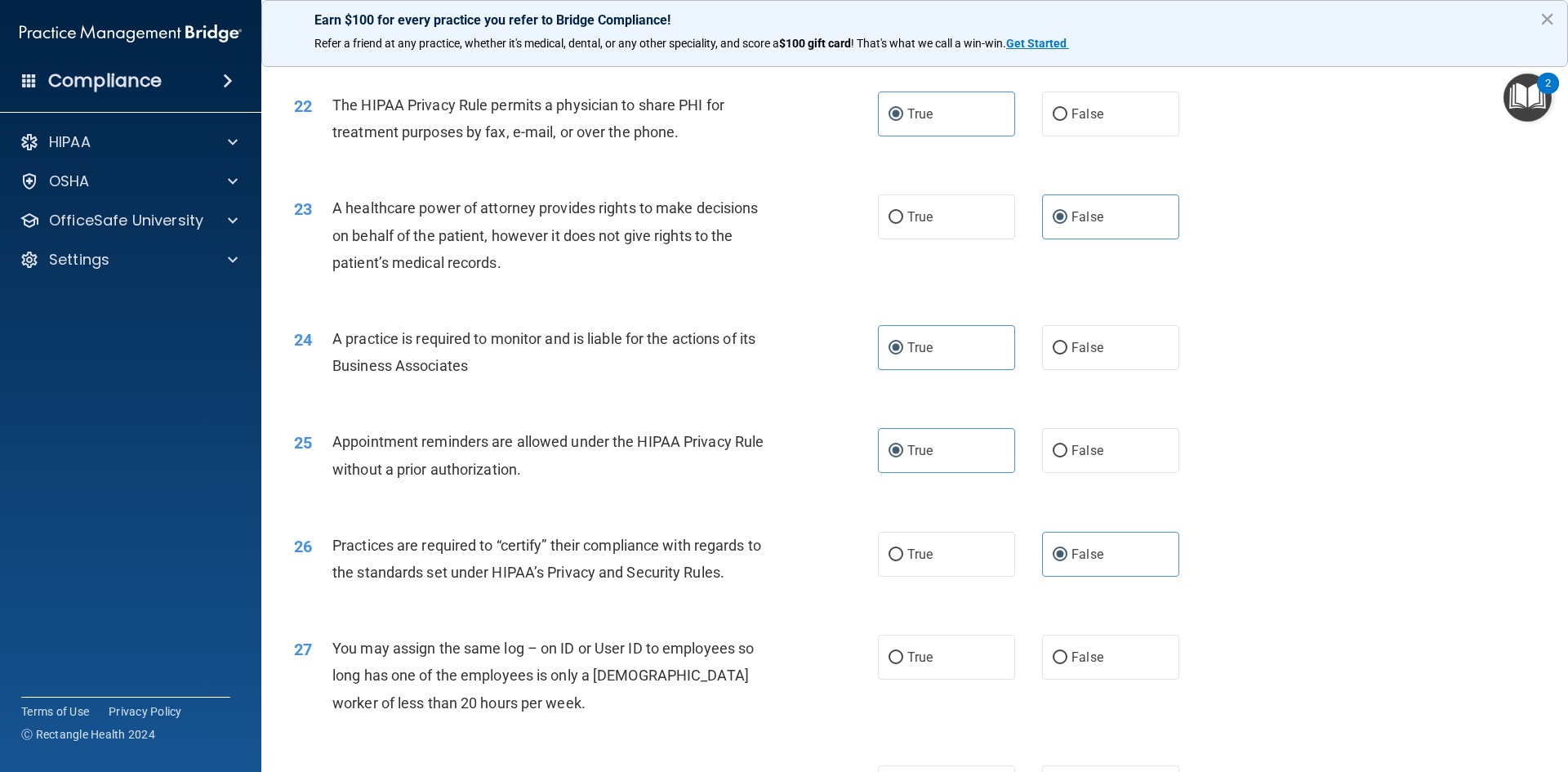
click at [1138, 630] on div "27 You may assign the same log – on ID or User ID to employees so long has one …" at bounding box center [915, 680] width 1266 height 131
click at [1141, 639] on label "False" at bounding box center [1111, 658] width 138 height 45
click at [1067, 652] on input "False" at bounding box center [1060, 658] width 15 height 12
radio input "true"
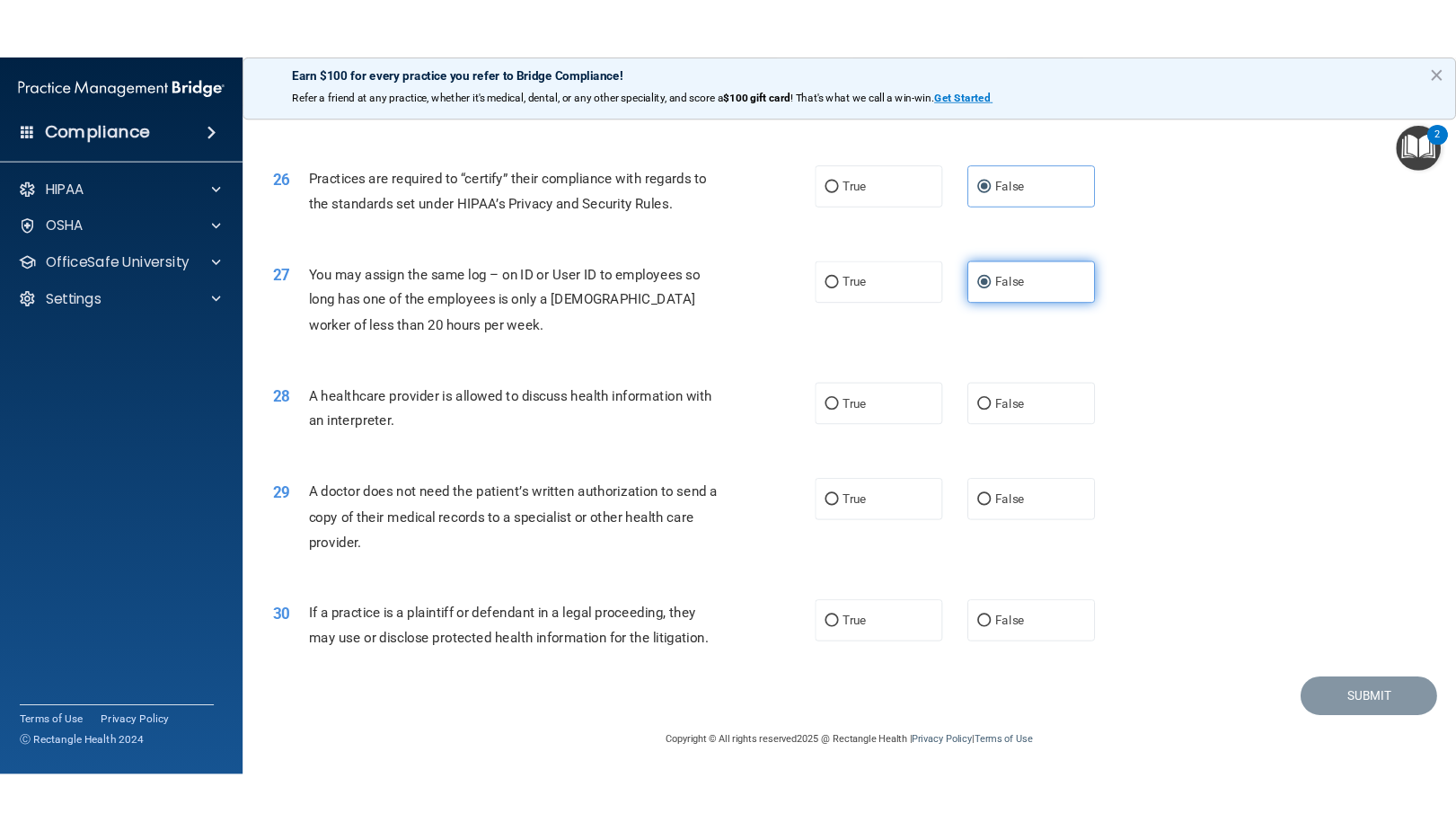
scroll to position [3333, 0]
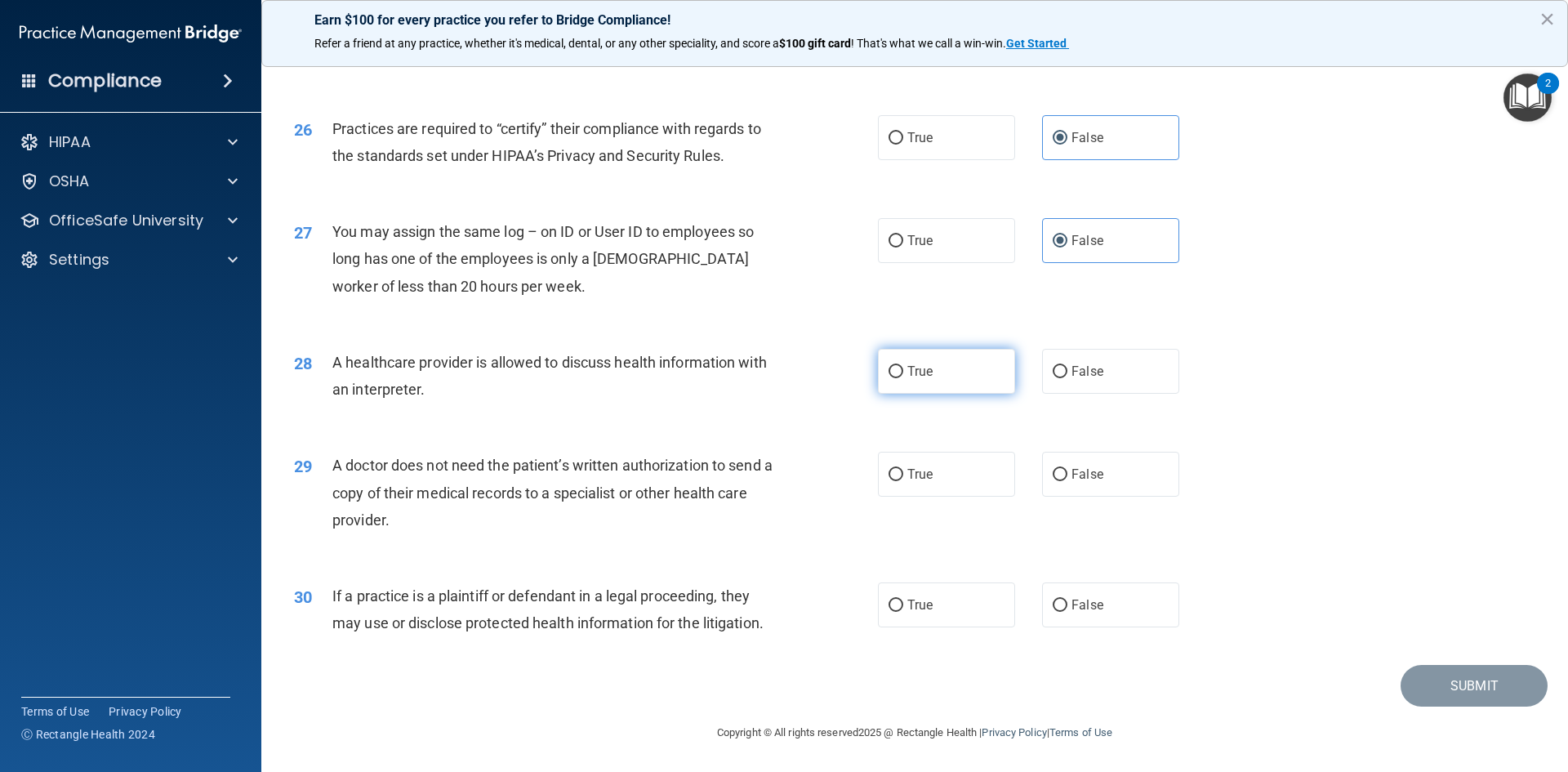
click at [913, 371] on span "True" at bounding box center [919, 372] width 25 height 15
click at [903, 371] on input "True" at bounding box center [895, 372] width 15 height 12
radio input "true"
click at [904, 487] on label "True" at bounding box center [947, 474] width 138 height 45
click at [903, 481] on input "True" at bounding box center [895, 475] width 15 height 12
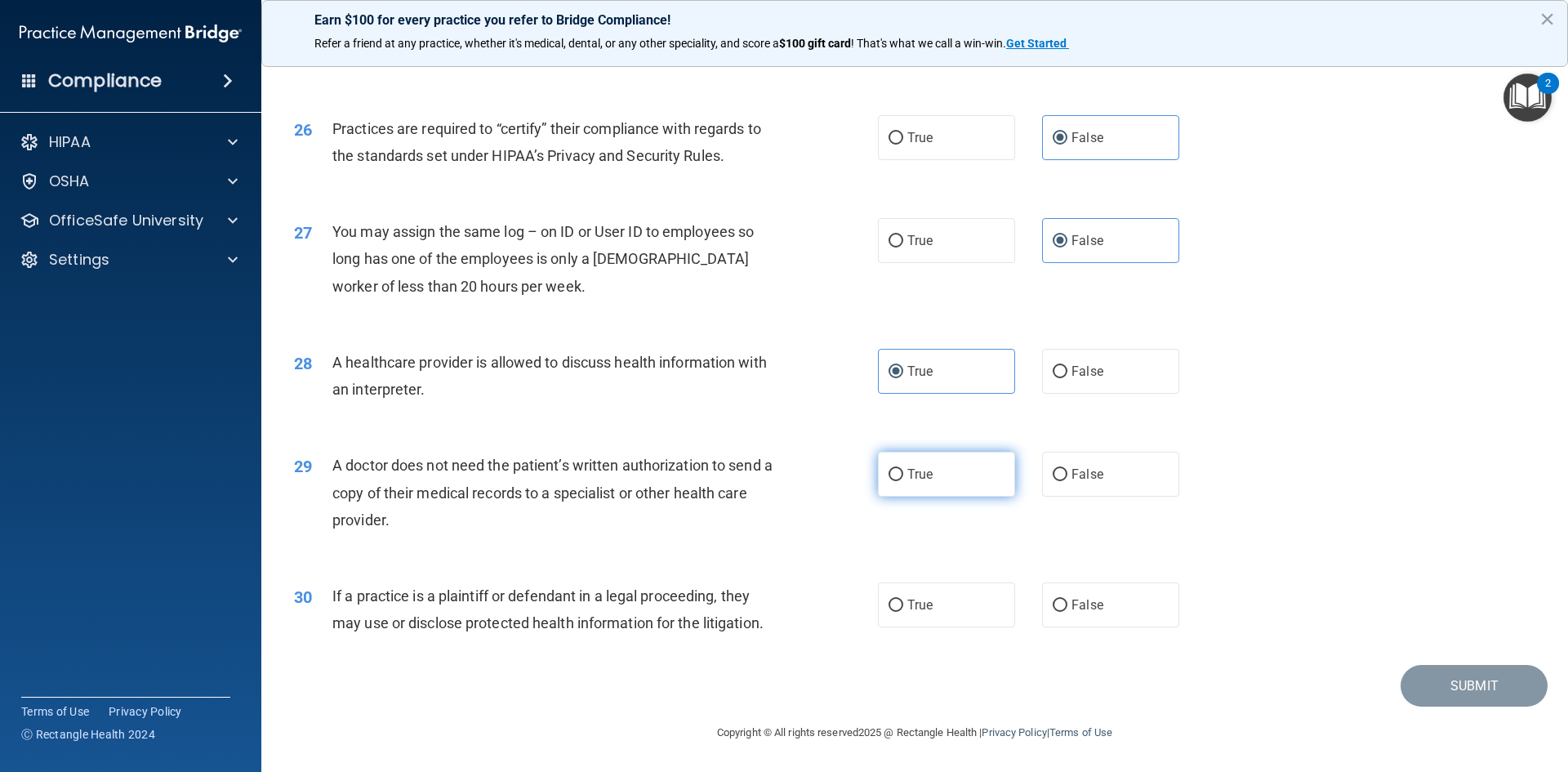
radio input "true"
click at [894, 635] on div "30 If a practice is a plaintiff or defendant in a legal proceeding, they may us…" at bounding box center [586, 614] width 633 height 62
click at [912, 608] on span "True" at bounding box center [919, 605] width 25 height 15
click at [903, 608] on input "True" at bounding box center [895, 606] width 15 height 12
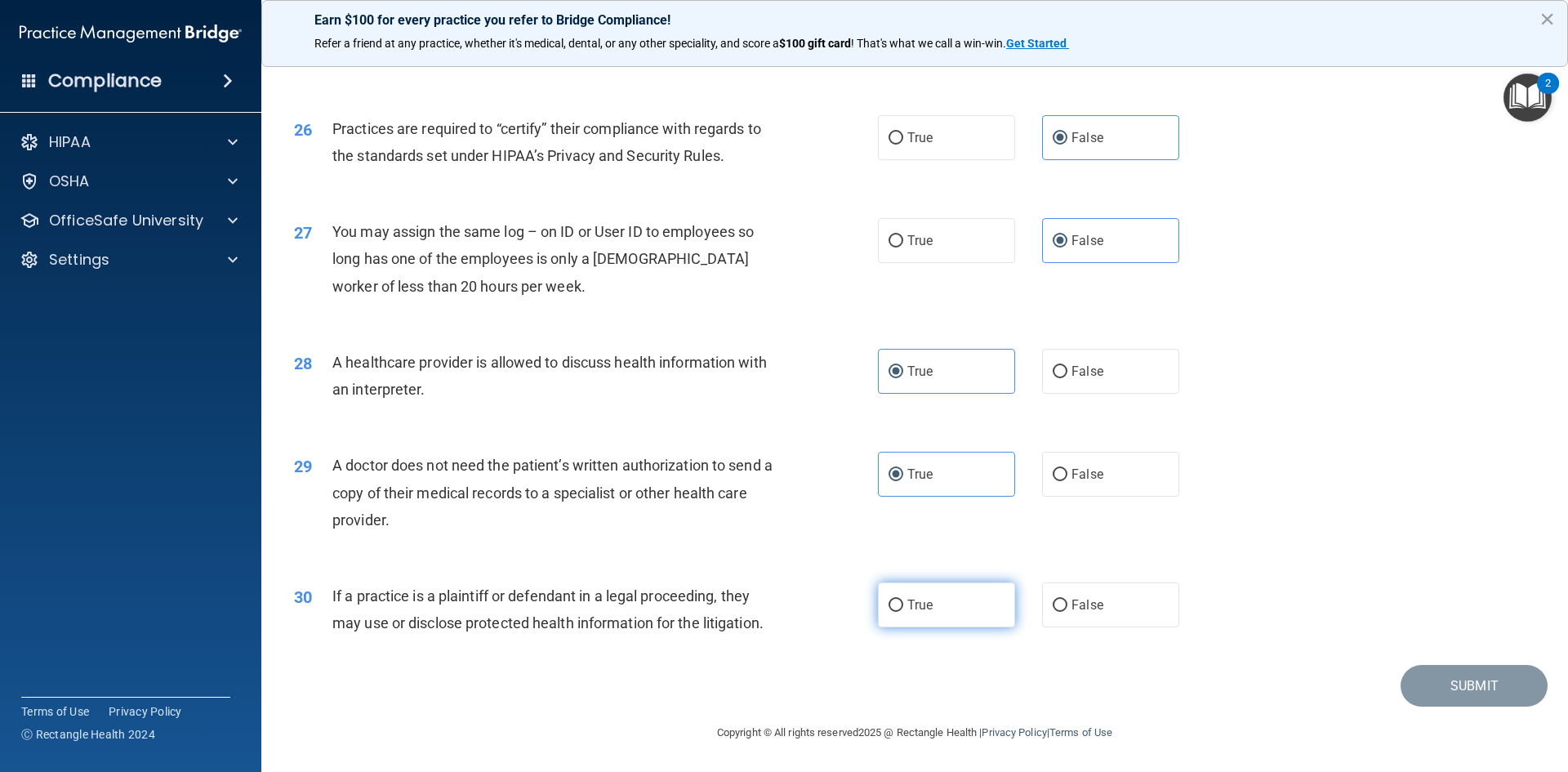
radio input "true"
click at [1417, 688] on button "Submit" at bounding box center [1473, 686] width 147 height 41
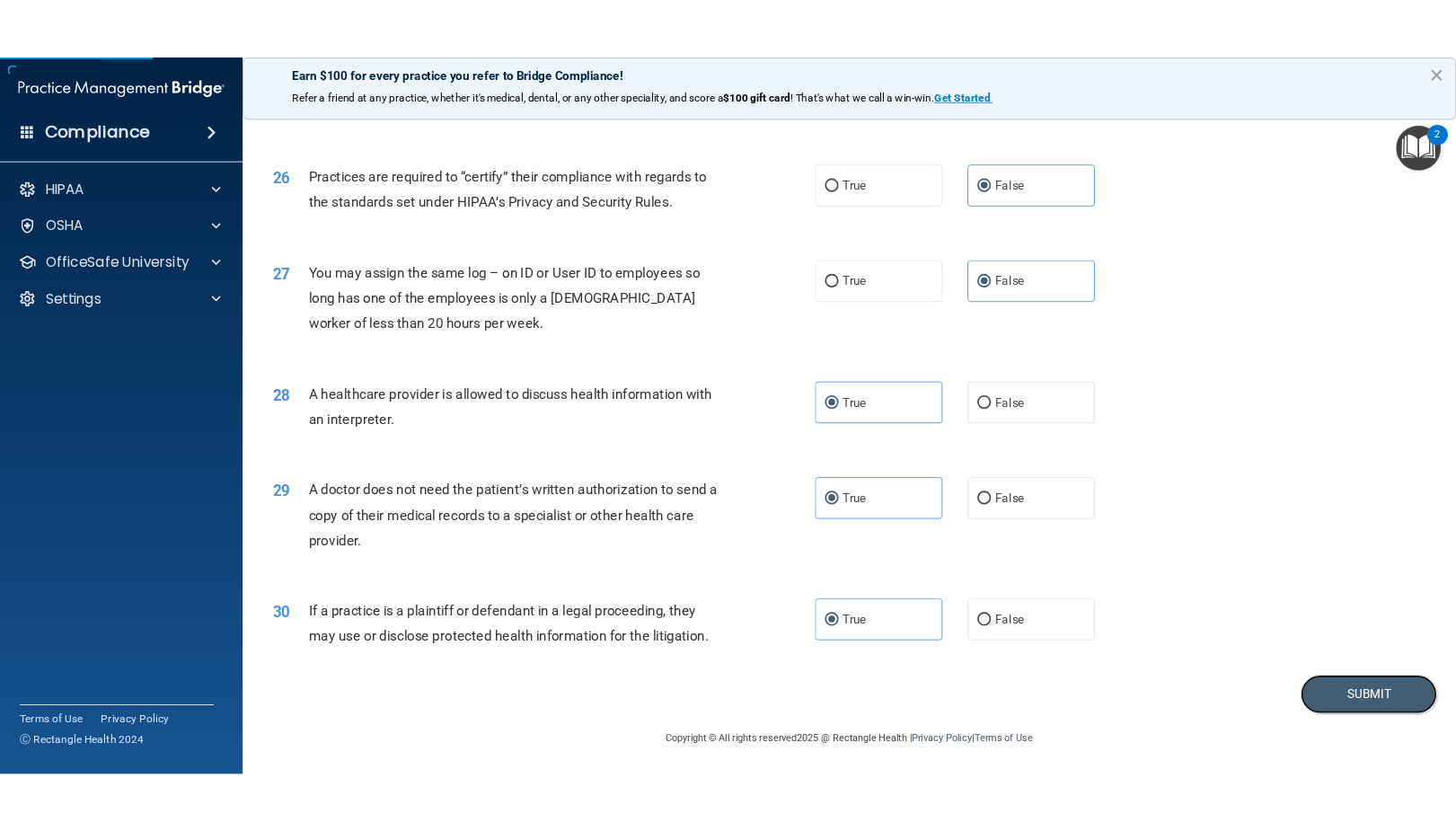
scroll to position [3722, 0]
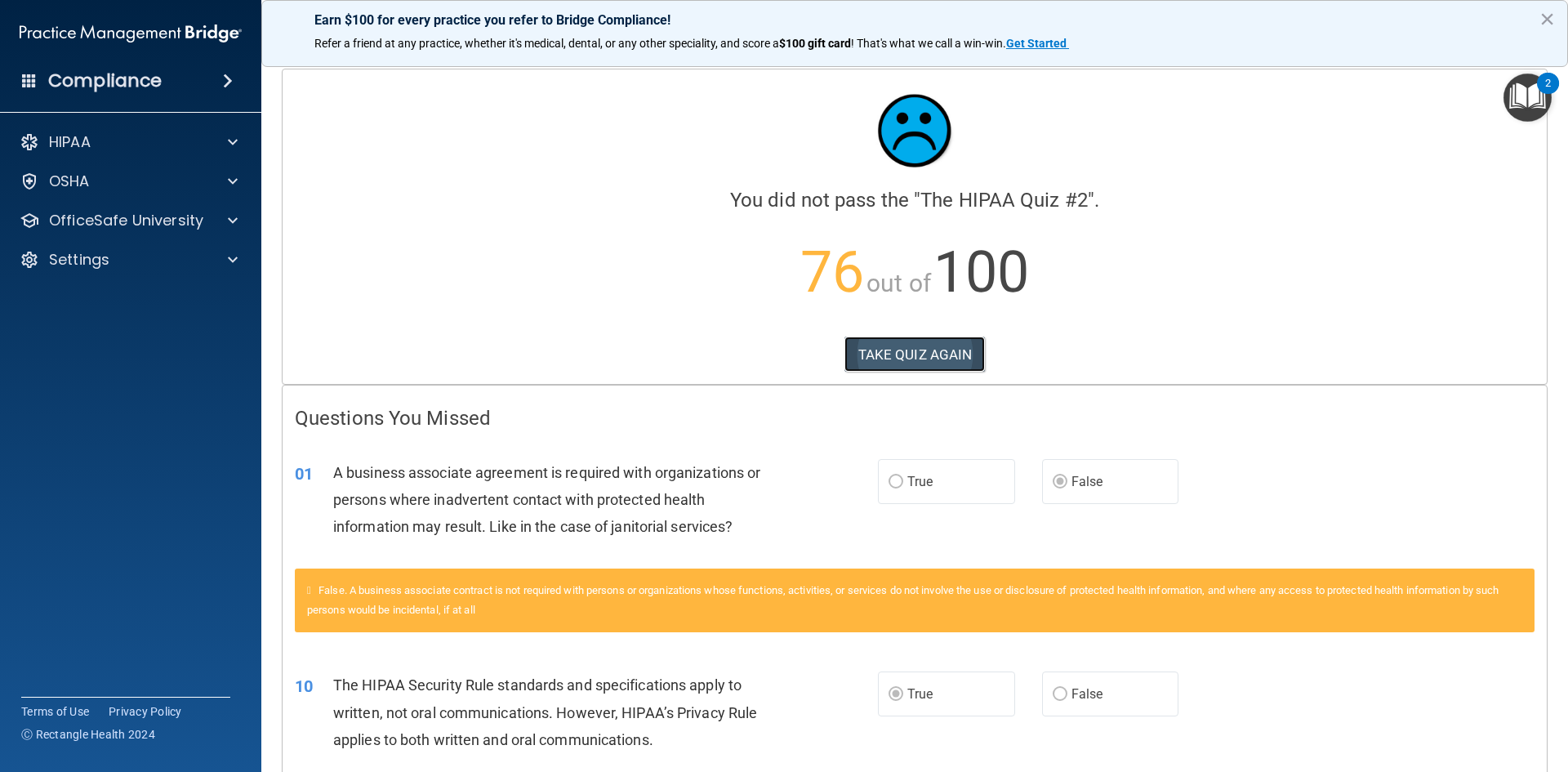
click at [920, 349] on button "TAKE QUIZ AGAIN" at bounding box center [915, 355] width 141 height 36
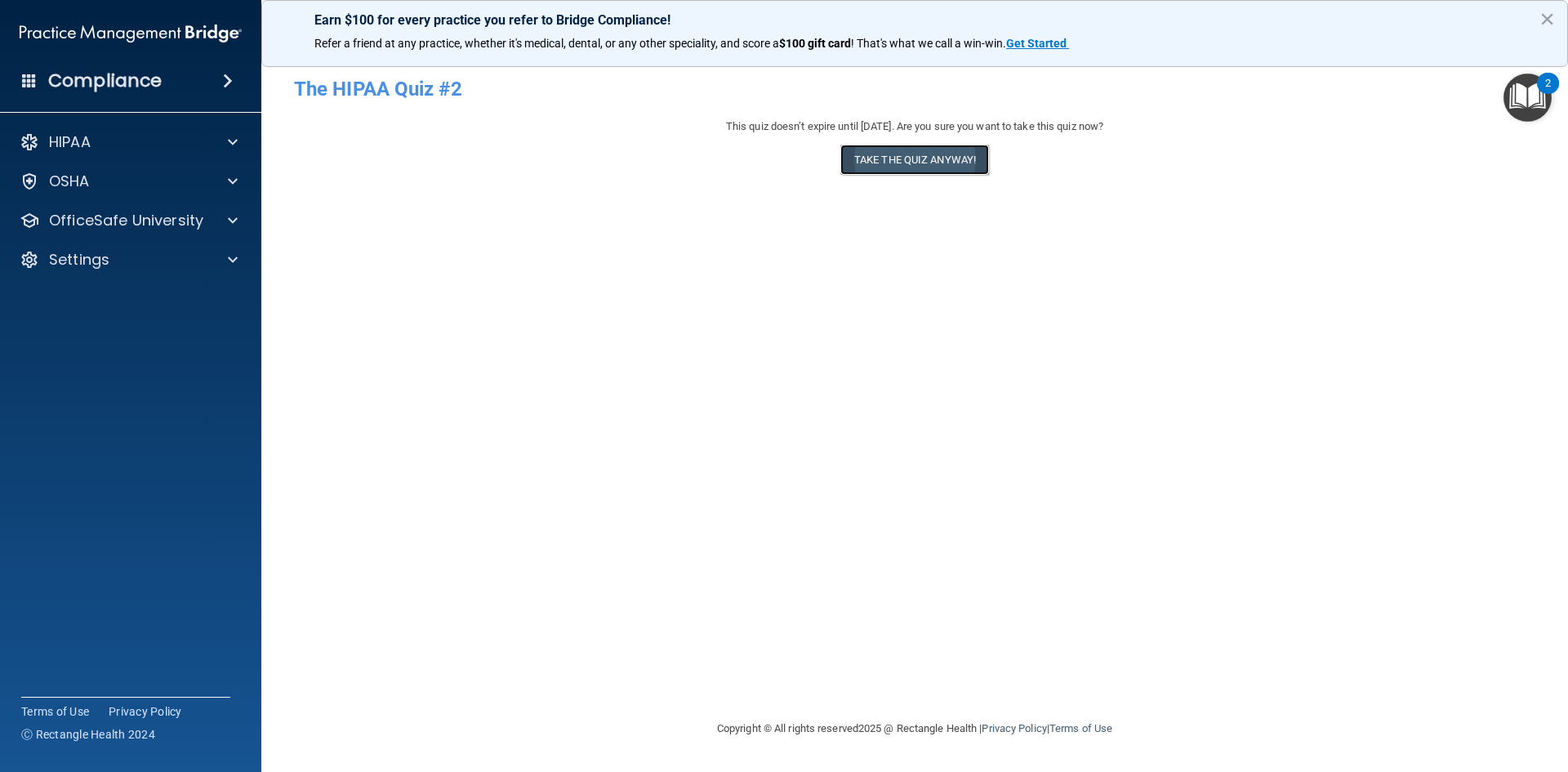
click at [885, 156] on button "Take the quiz anyway!" at bounding box center [914, 159] width 149 height 30
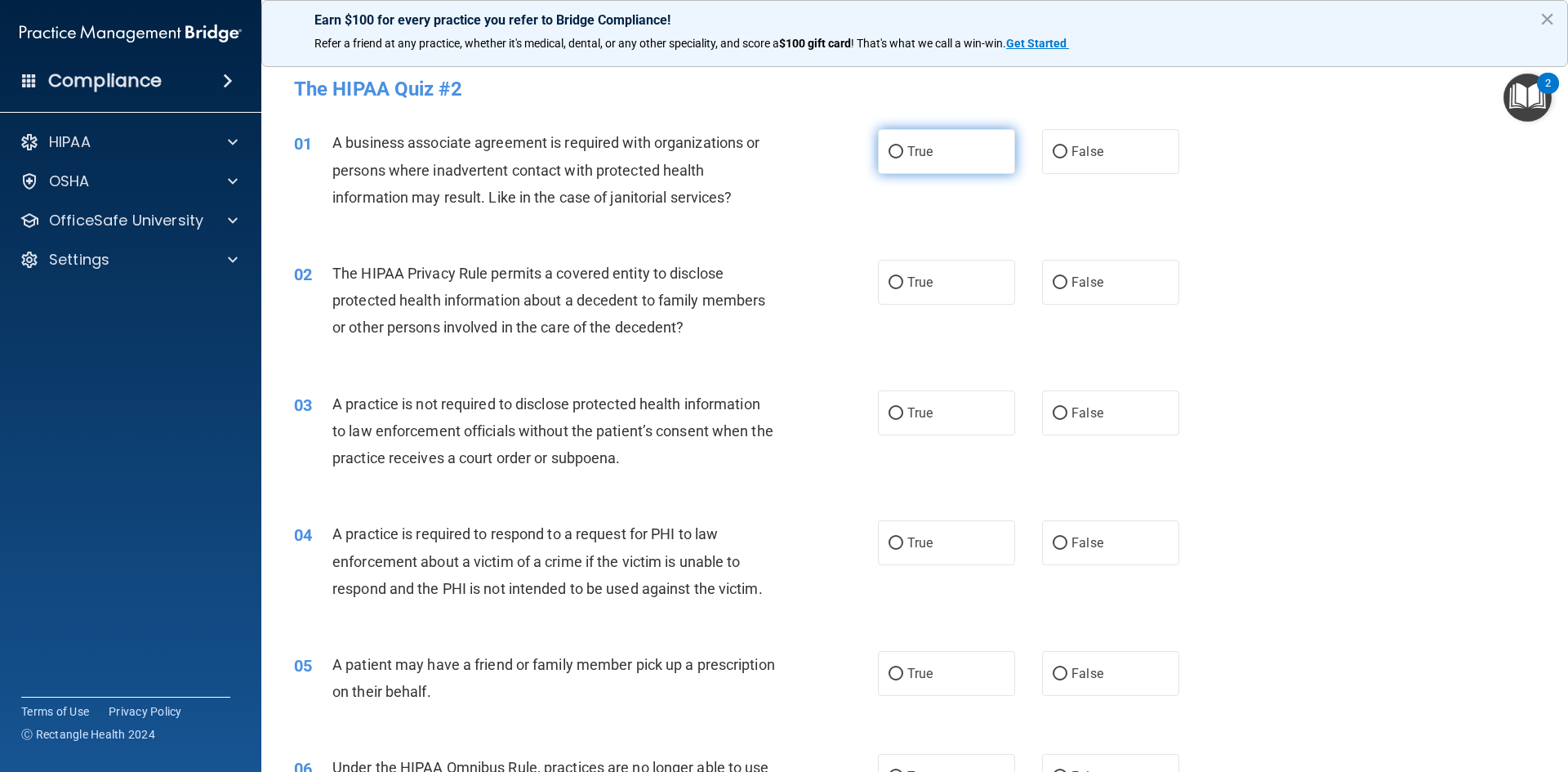
click at [889, 157] on input "True" at bounding box center [895, 152] width 15 height 12
radio input "true"
click at [878, 272] on label "True" at bounding box center [947, 282] width 138 height 45
click at [889, 277] on input "True" at bounding box center [895, 283] width 15 height 12
radio input "true"
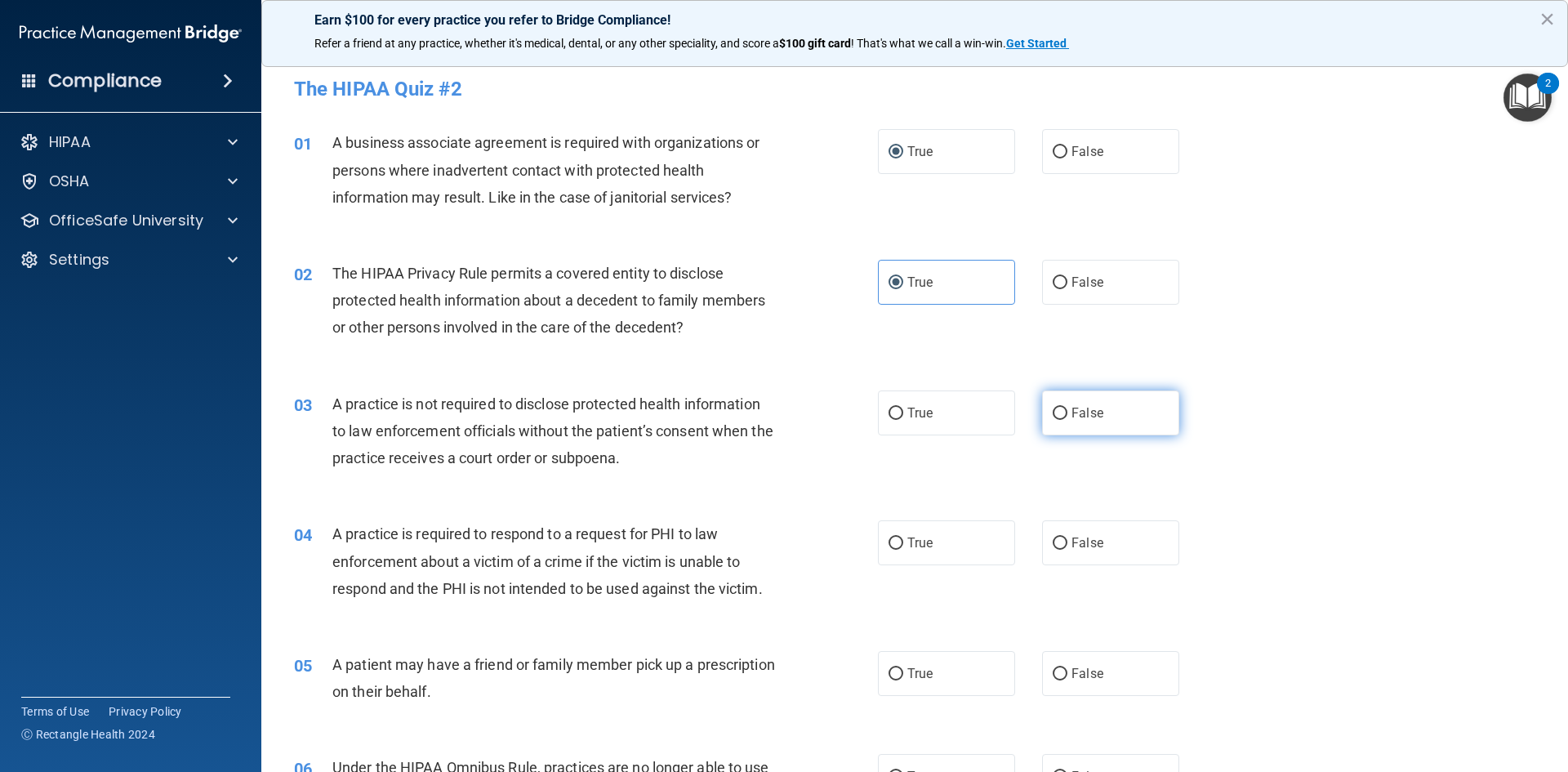
click at [1072, 410] on span "False" at bounding box center [1087, 413] width 32 height 15
click at [1064, 410] on input "False" at bounding box center [1060, 414] width 15 height 12
radio input "true"
click at [896, 550] on input "True" at bounding box center [895, 544] width 15 height 12
radio input "true"
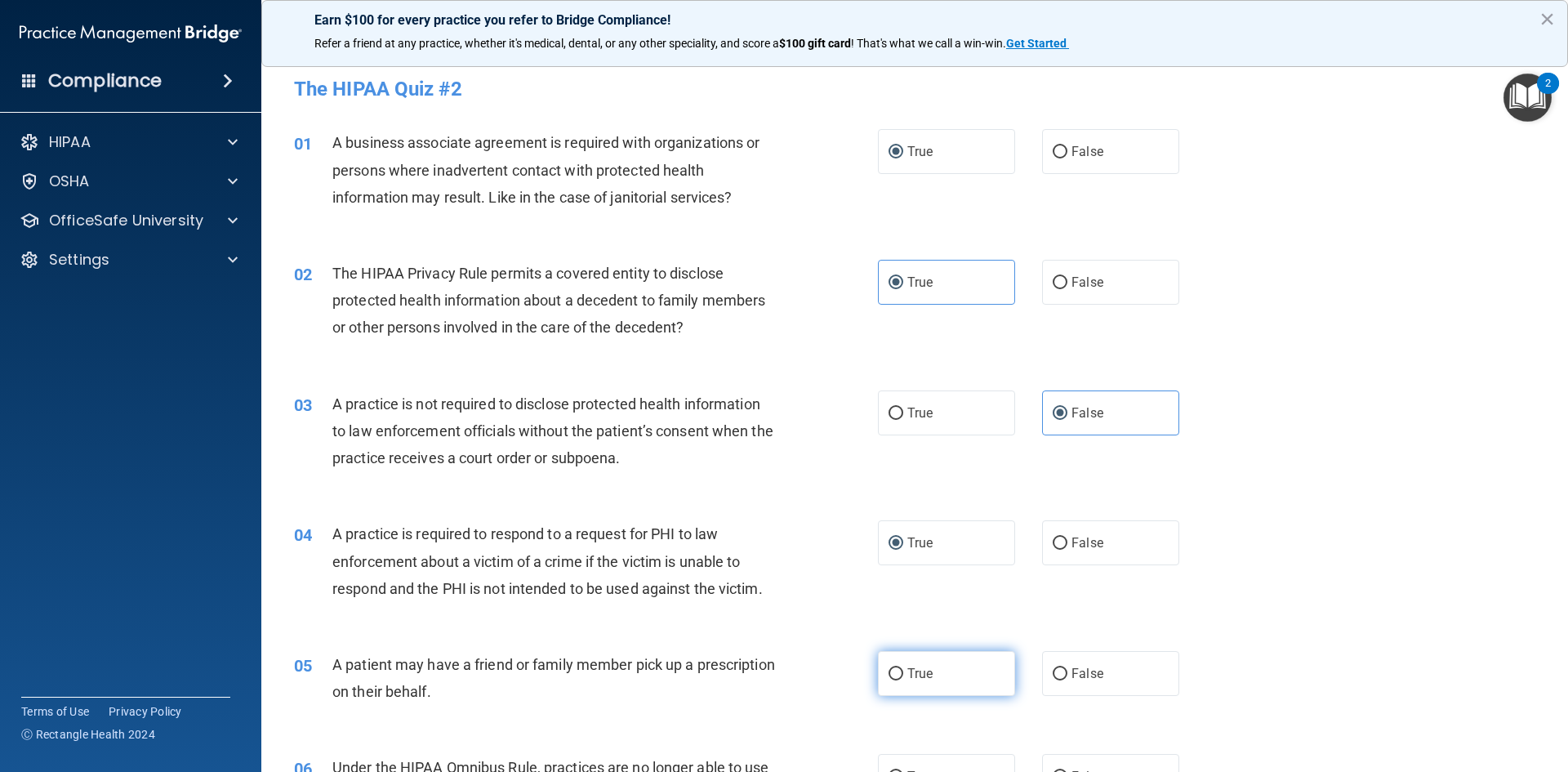
click at [899, 667] on label "True" at bounding box center [947, 674] width 138 height 45
click at [899, 669] on input "True" at bounding box center [895, 675] width 15 height 12
radio input "true"
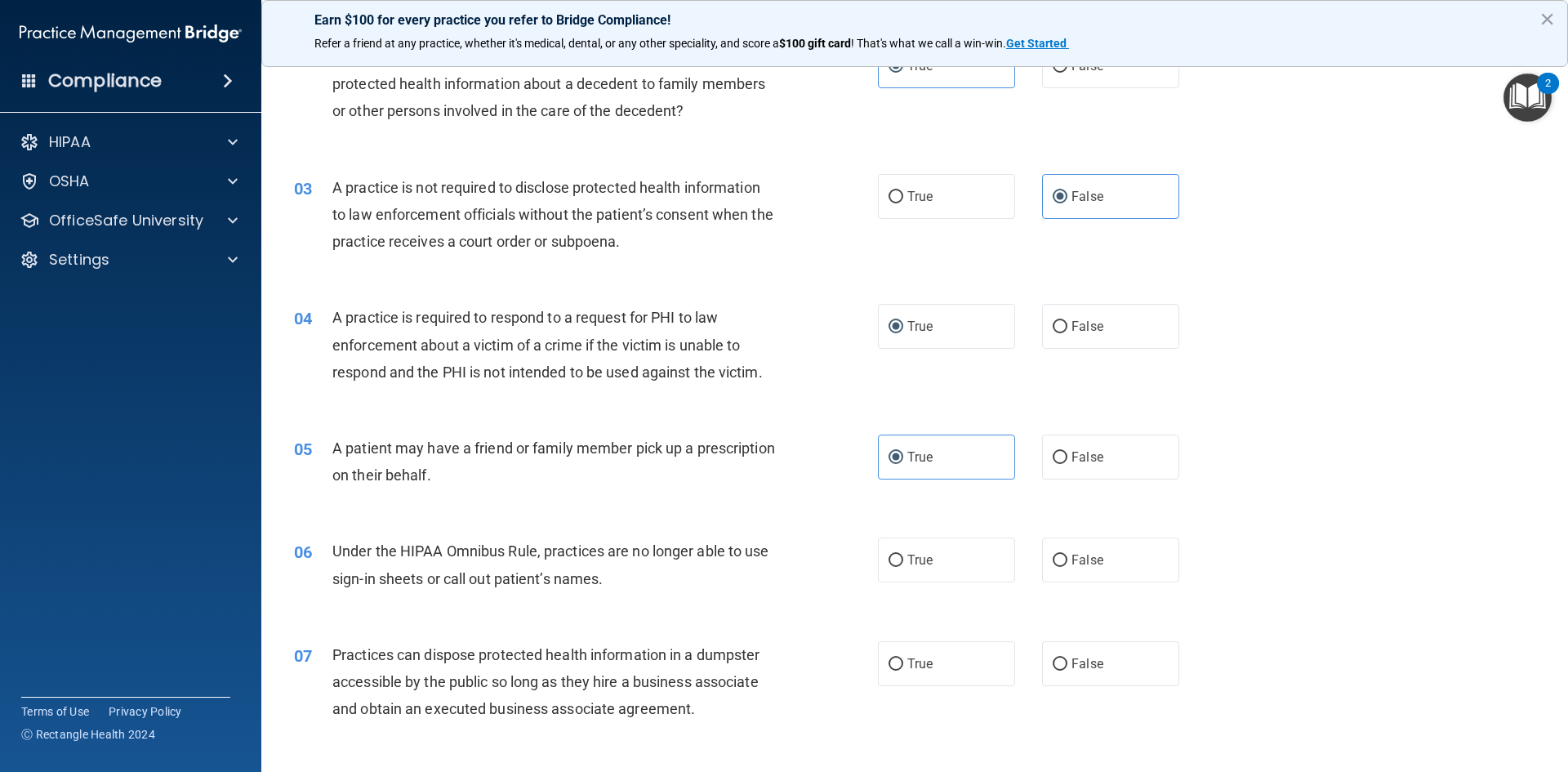
scroll to position [245, 0]
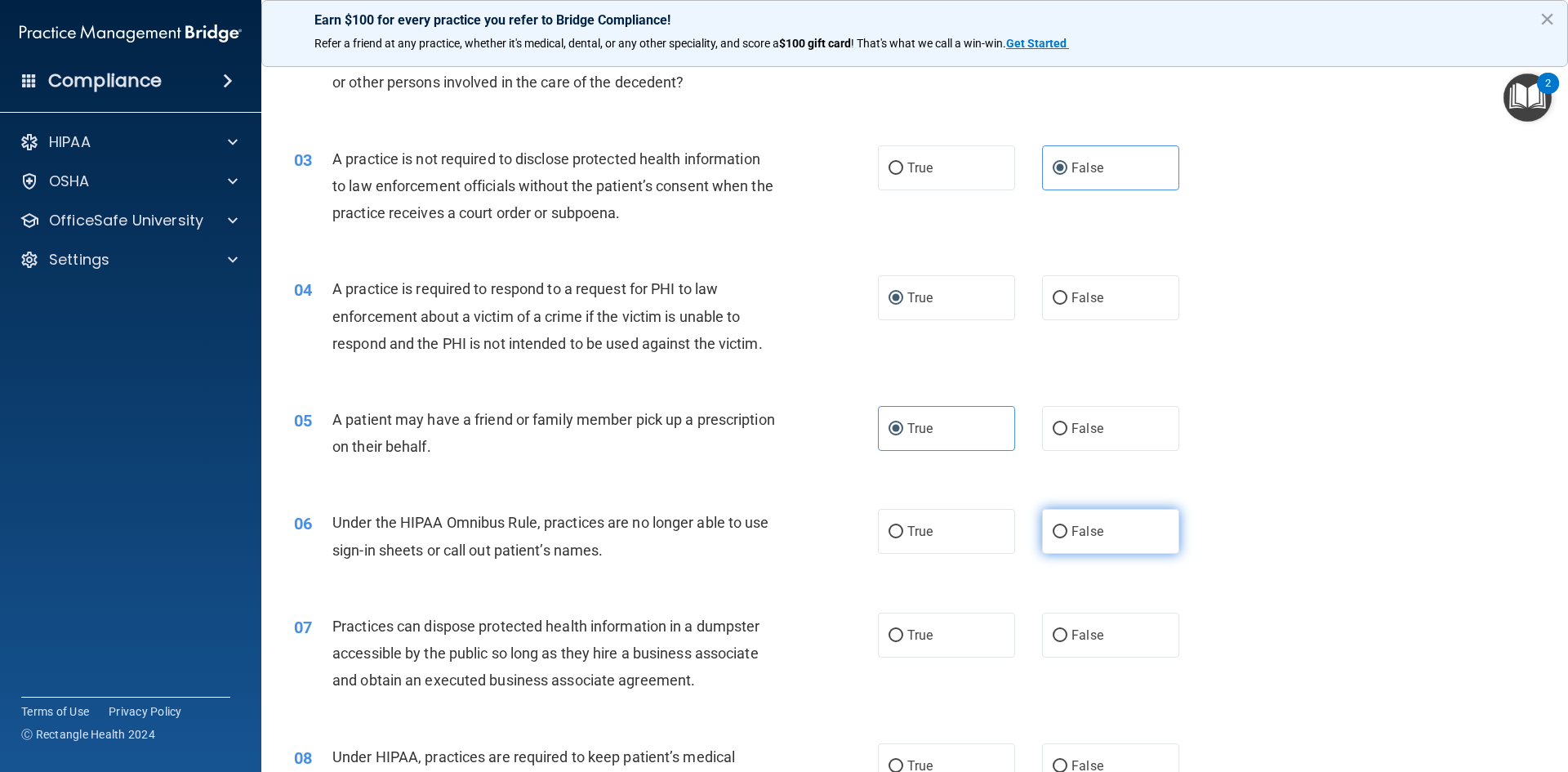
click at [1058, 553] on label "False" at bounding box center [1111, 532] width 138 height 45
click at [1058, 539] on input "False" at bounding box center [1060, 532] width 15 height 12
radio input "true"
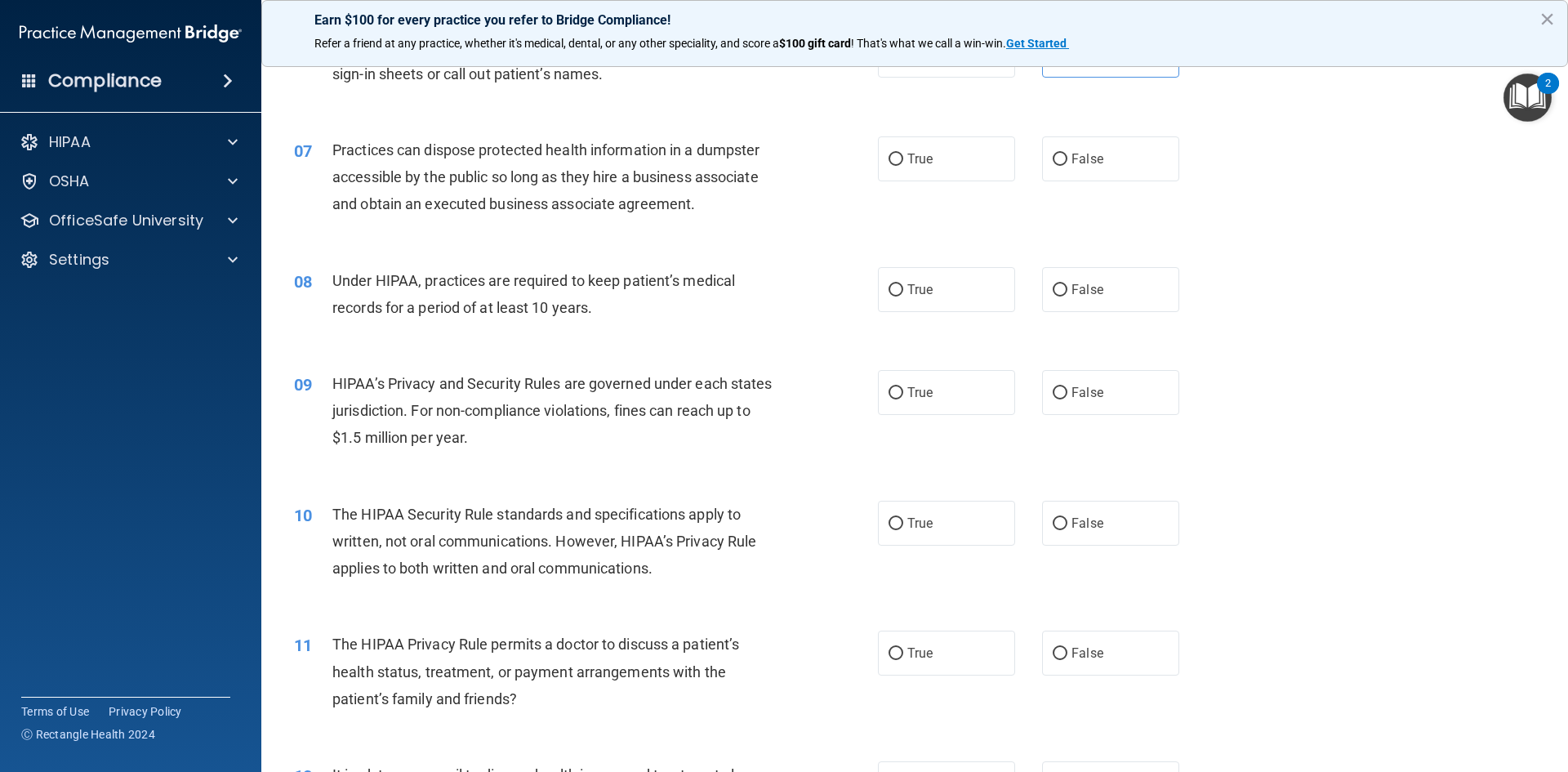
scroll to position [736, 0]
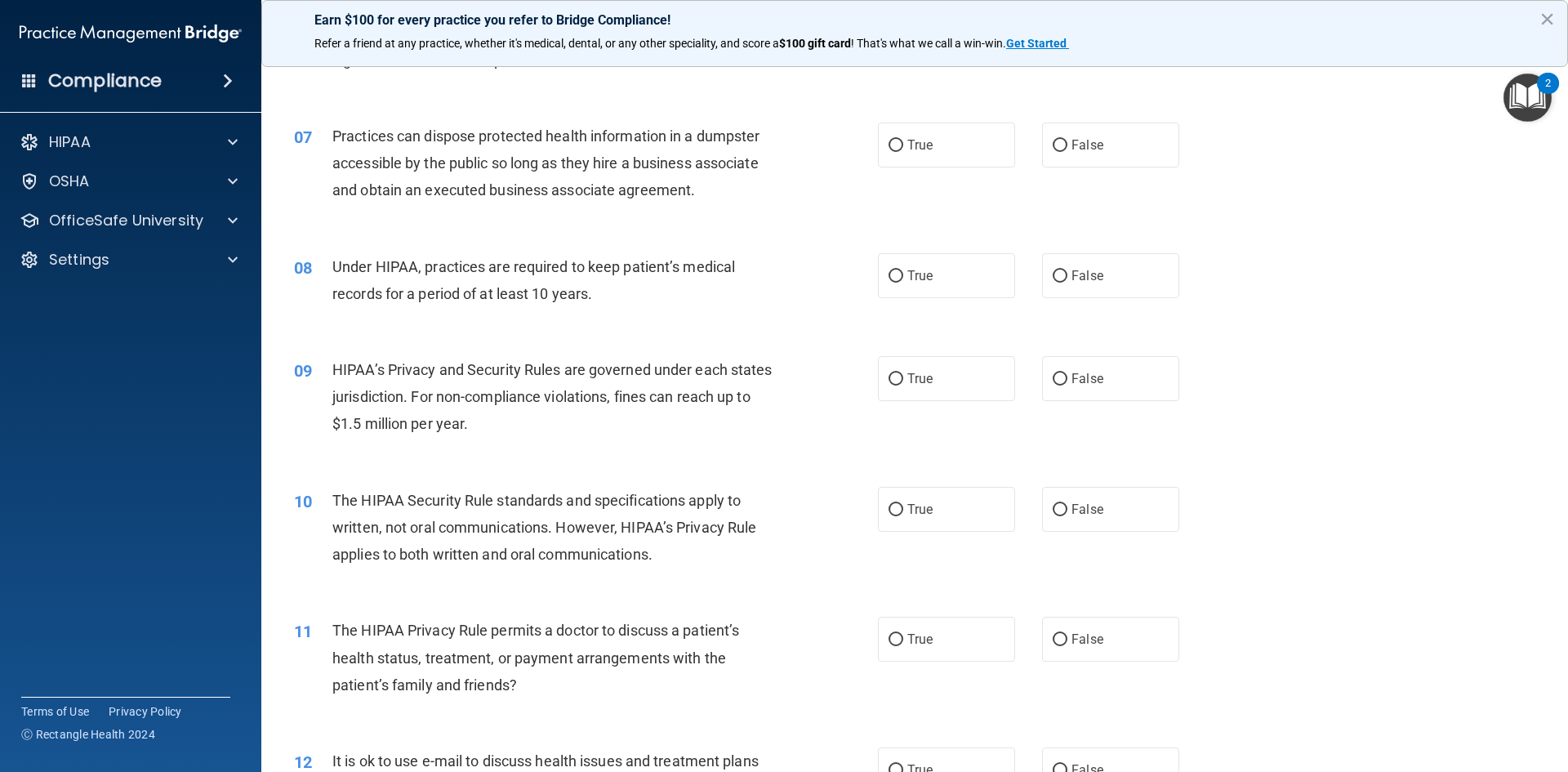
click at [1088, 106] on div "07 Practices can dispose protected health information in a dumpster accessible …" at bounding box center [915, 168] width 1266 height 131
click at [1083, 111] on div "07 Practices can dispose protected health information in a dumpster accessible …" at bounding box center [915, 168] width 1266 height 131
click at [1076, 159] on label "False" at bounding box center [1111, 145] width 138 height 45
click at [1067, 152] on input "False" at bounding box center [1060, 145] width 15 height 12
radio input "true"
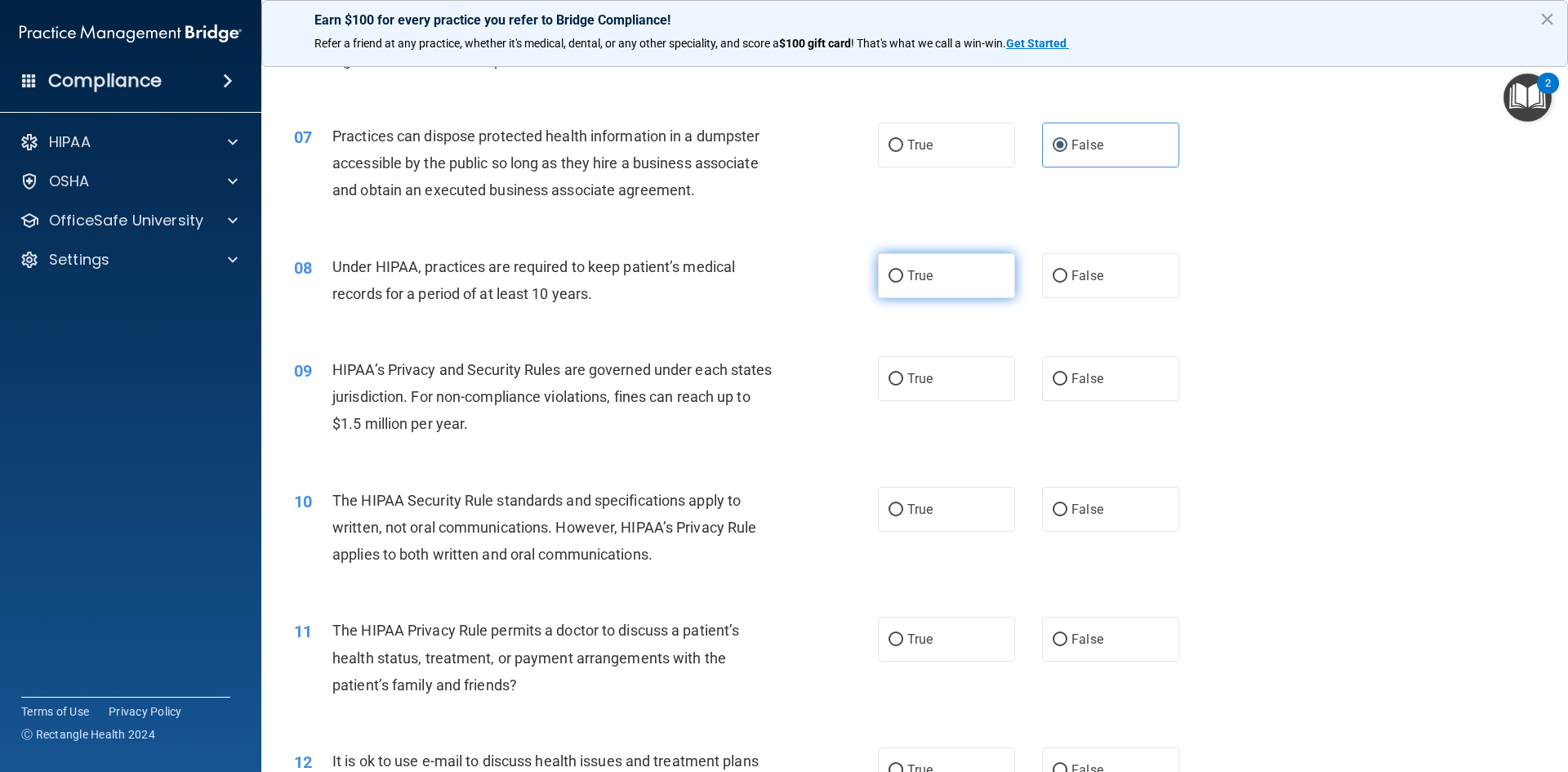
click at [975, 273] on label "True" at bounding box center [947, 275] width 138 height 45
click at [903, 273] on input "True" at bounding box center [895, 276] width 15 height 12
radio input "true"
click at [1058, 374] on input "False" at bounding box center [1060, 380] width 15 height 12
radio input "true"
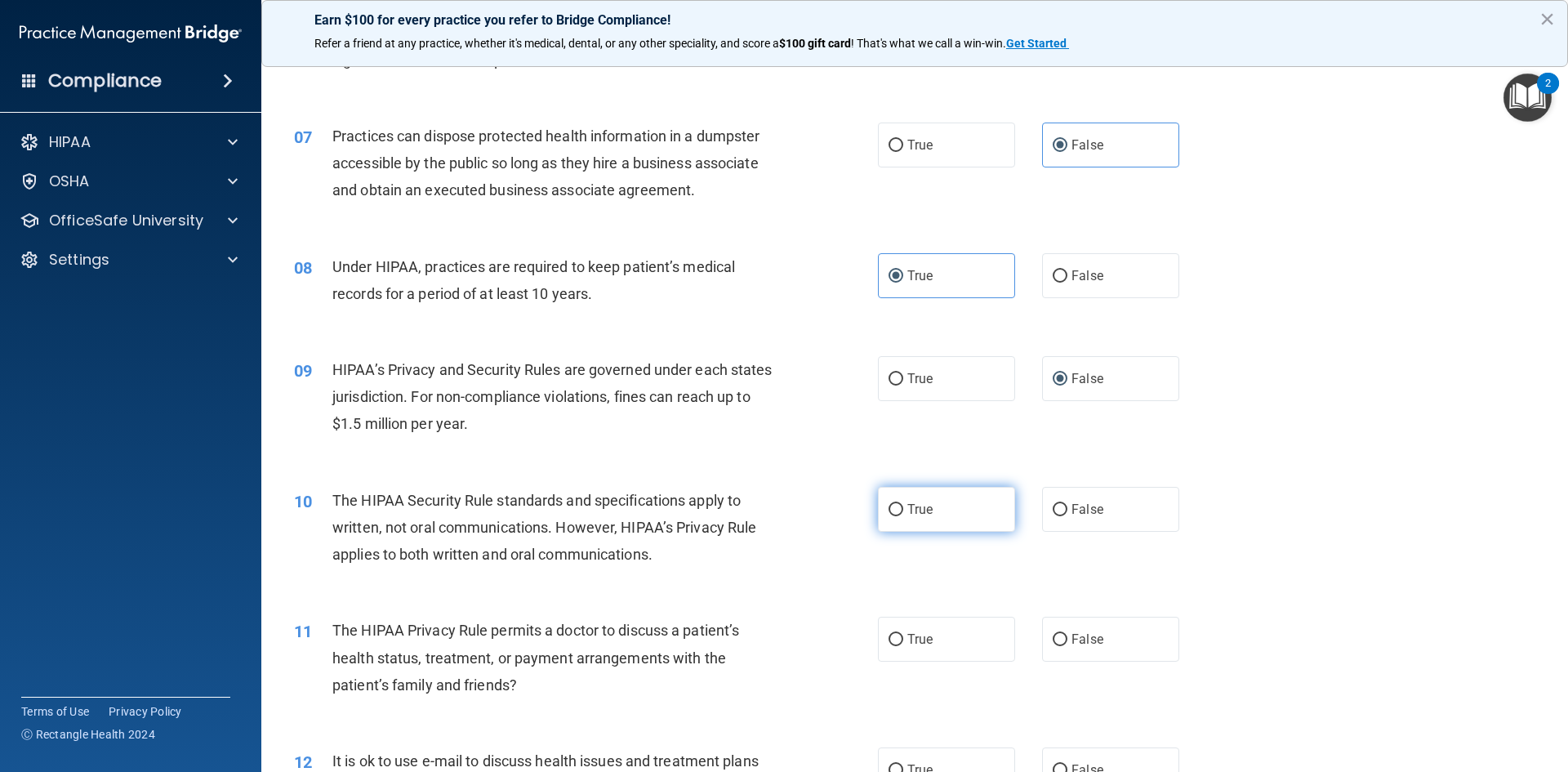
click at [1005, 513] on label "True" at bounding box center [947, 510] width 138 height 45
click at [903, 513] on input "True" at bounding box center [895, 510] width 15 height 12
radio input "true"
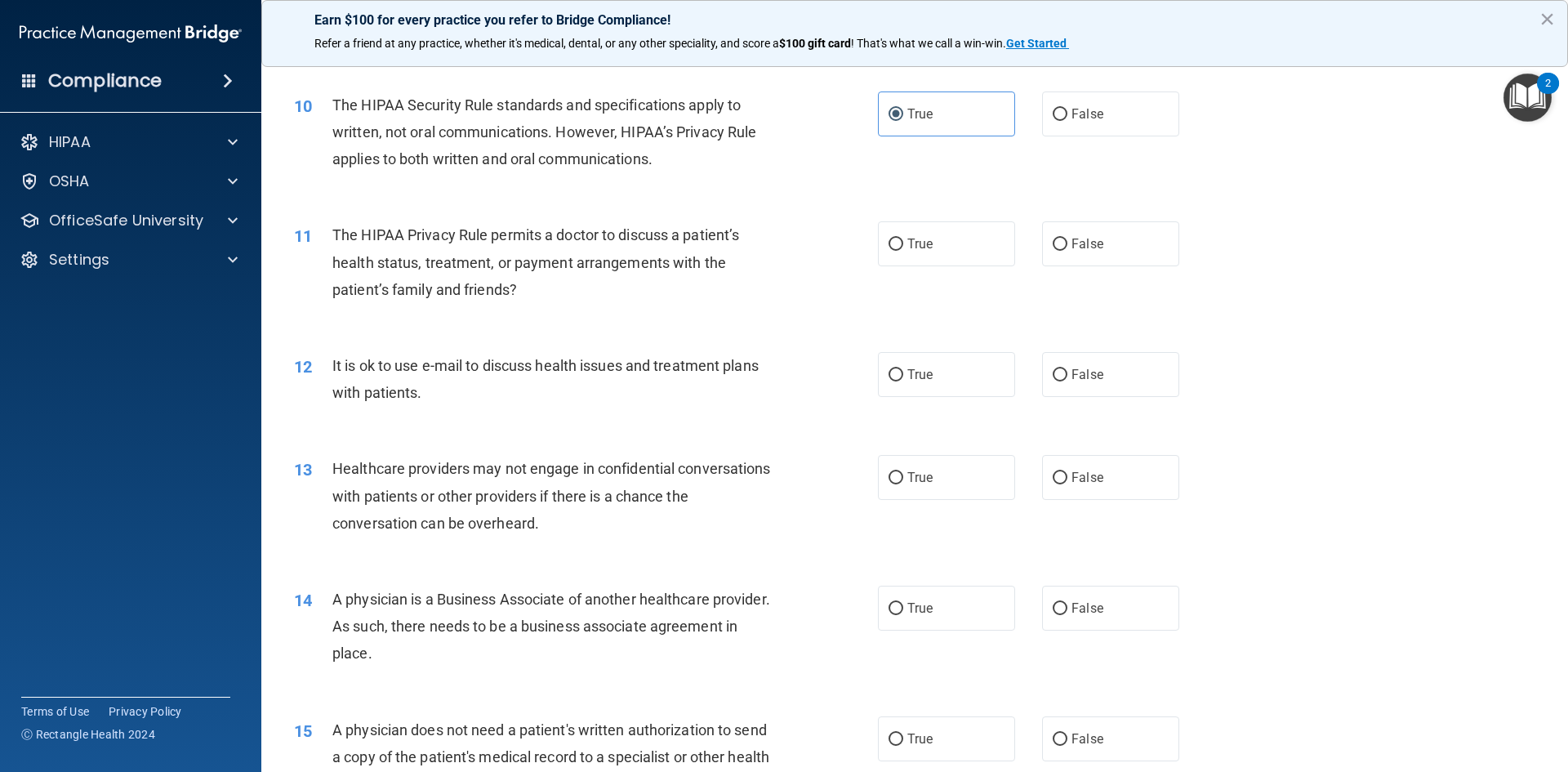
scroll to position [1226, 0]
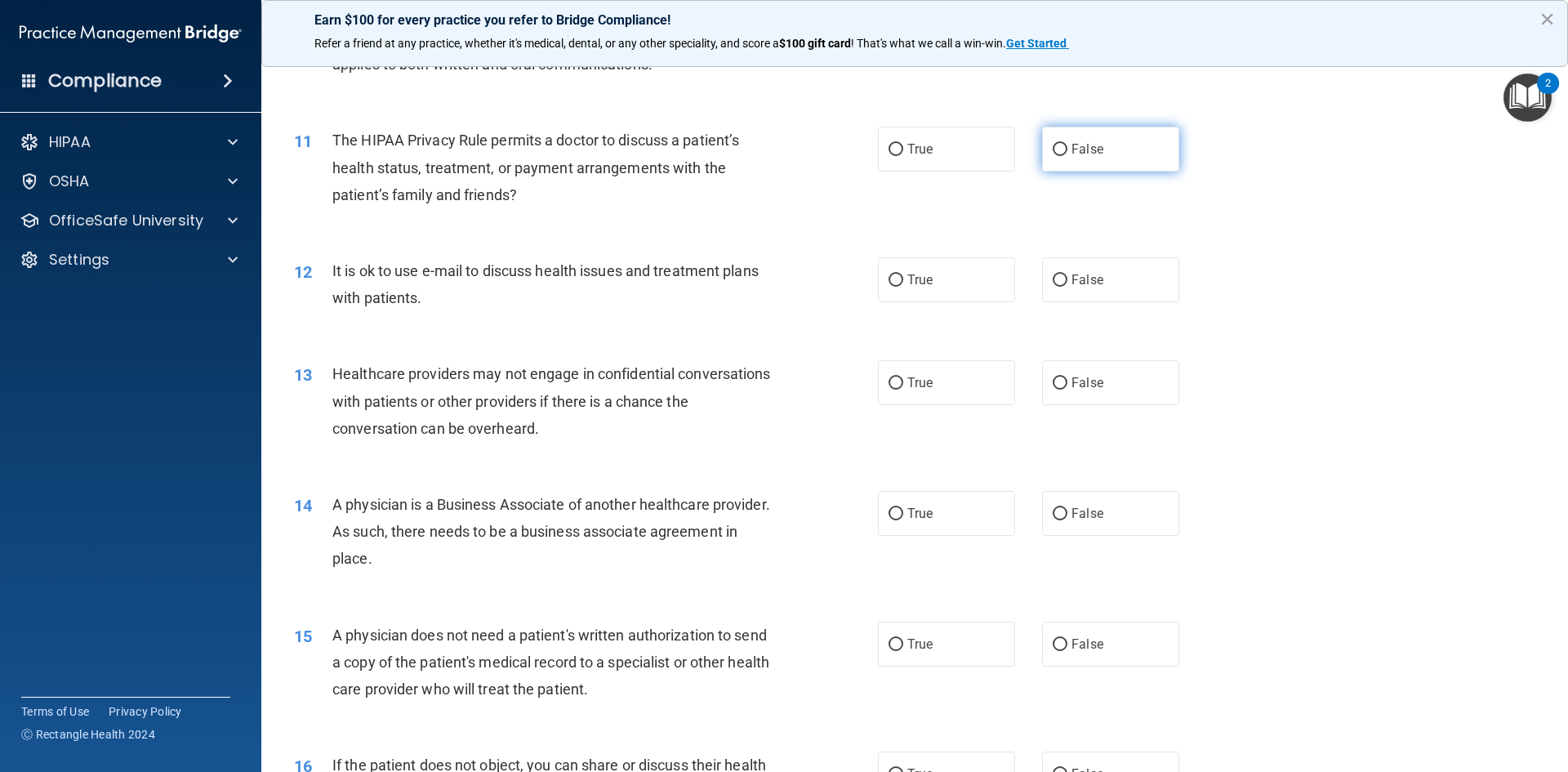
click at [1042, 133] on label "False" at bounding box center [1111, 149] width 138 height 45
click at [1053, 144] on input "False" at bounding box center [1060, 150] width 15 height 12
radio input "true"
click at [1091, 268] on label "False" at bounding box center [1111, 280] width 138 height 45
click at [1067, 275] on input "False" at bounding box center [1060, 281] width 15 height 12
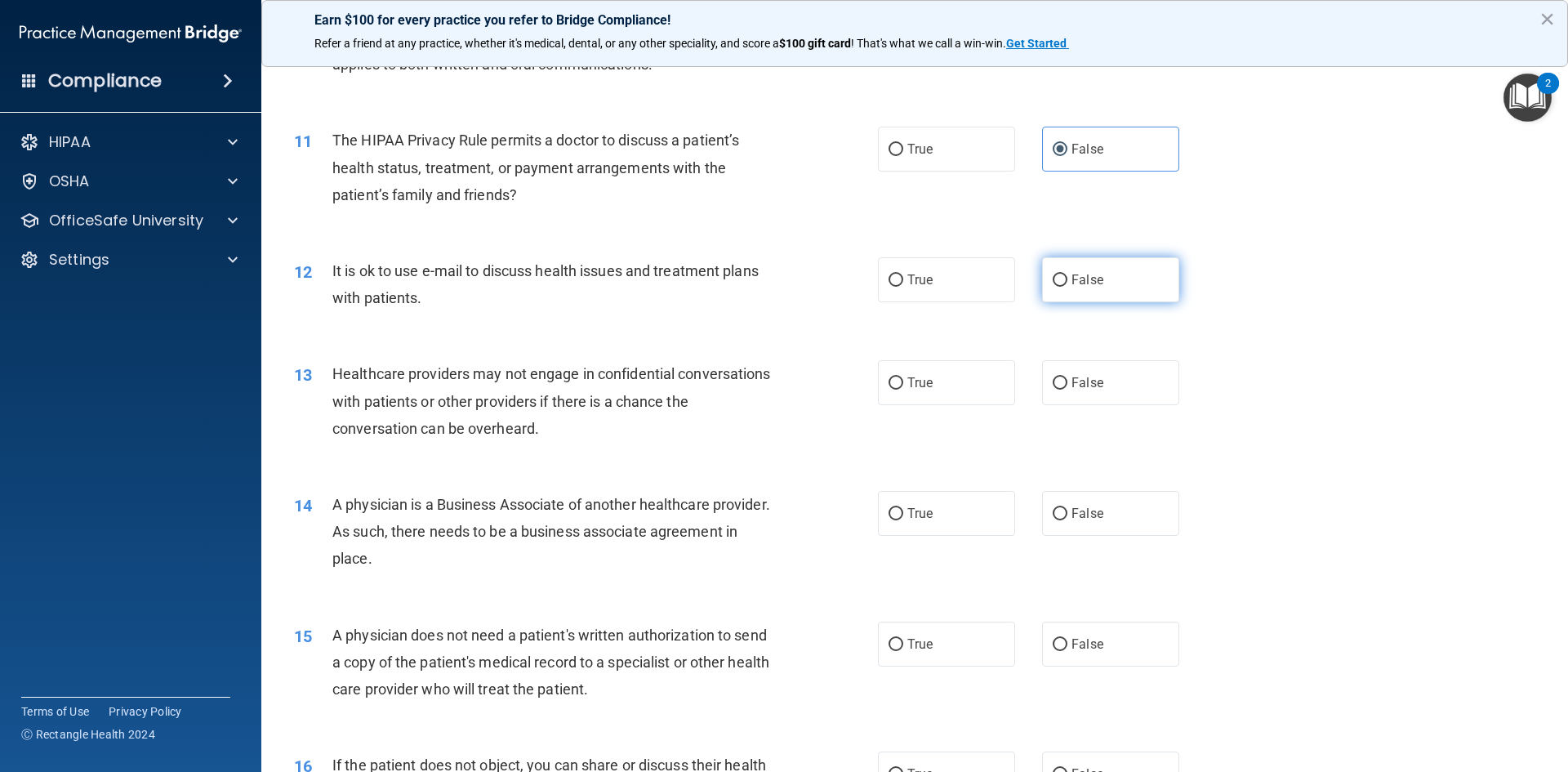
radio input "true"
click at [907, 374] on label "True" at bounding box center [947, 383] width 138 height 45
click at [903, 378] on input "True" at bounding box center [895, 384] width 15 height 12
radio input "true"
click at [910, 532] on label "True" at bounding box center [947, 514] width 138 height 45
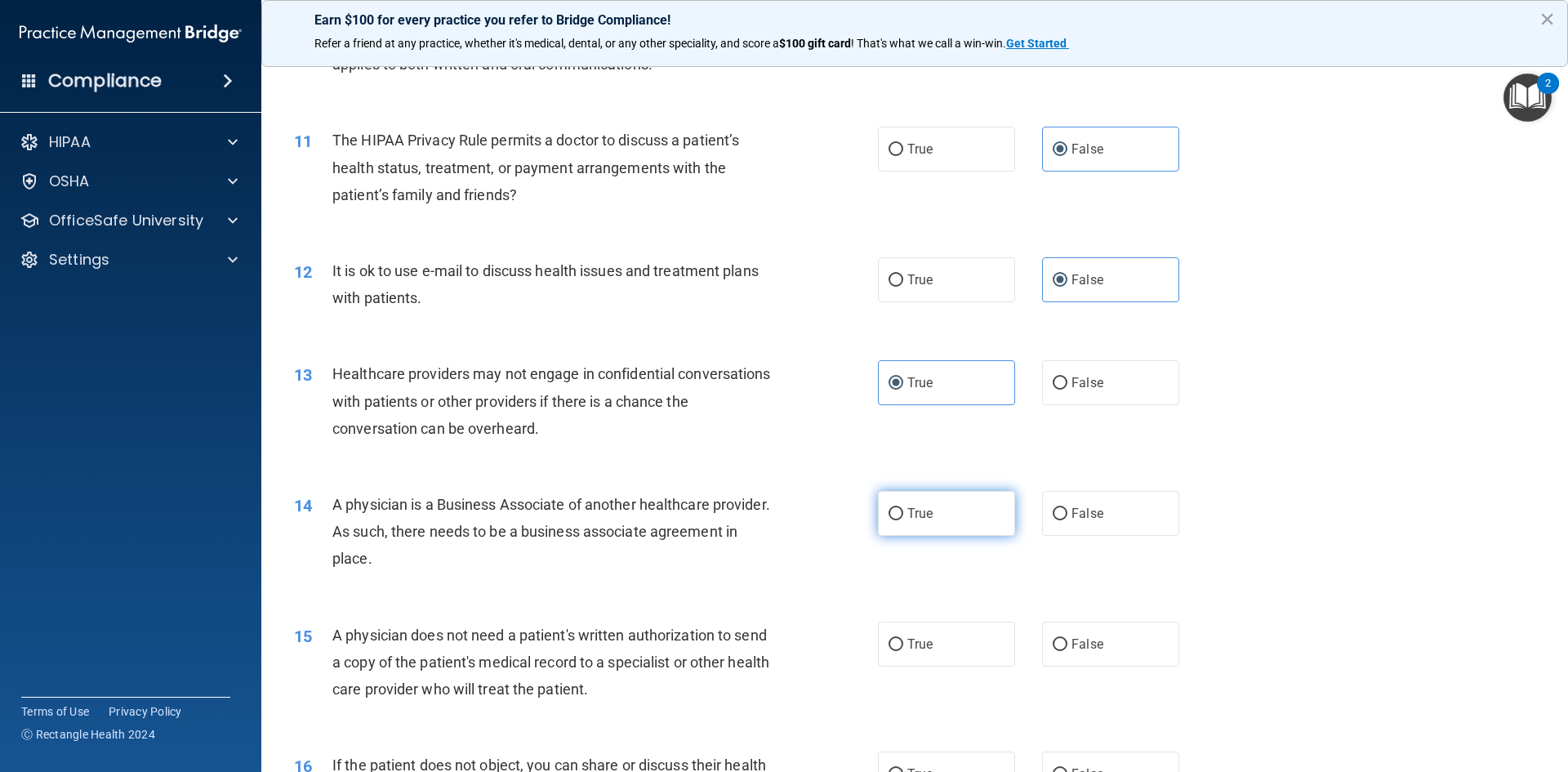
click at [903, 521] on input "True" at bounding box center [895, 515] width 15 height 12
radio input "true"
click at [910, 657] on label "True" at bounding box center [947, 645] width 138 height 45
click at [903, 652] on input "True" at bounding box center [895, 645] width 15 height 12
radio input "true"
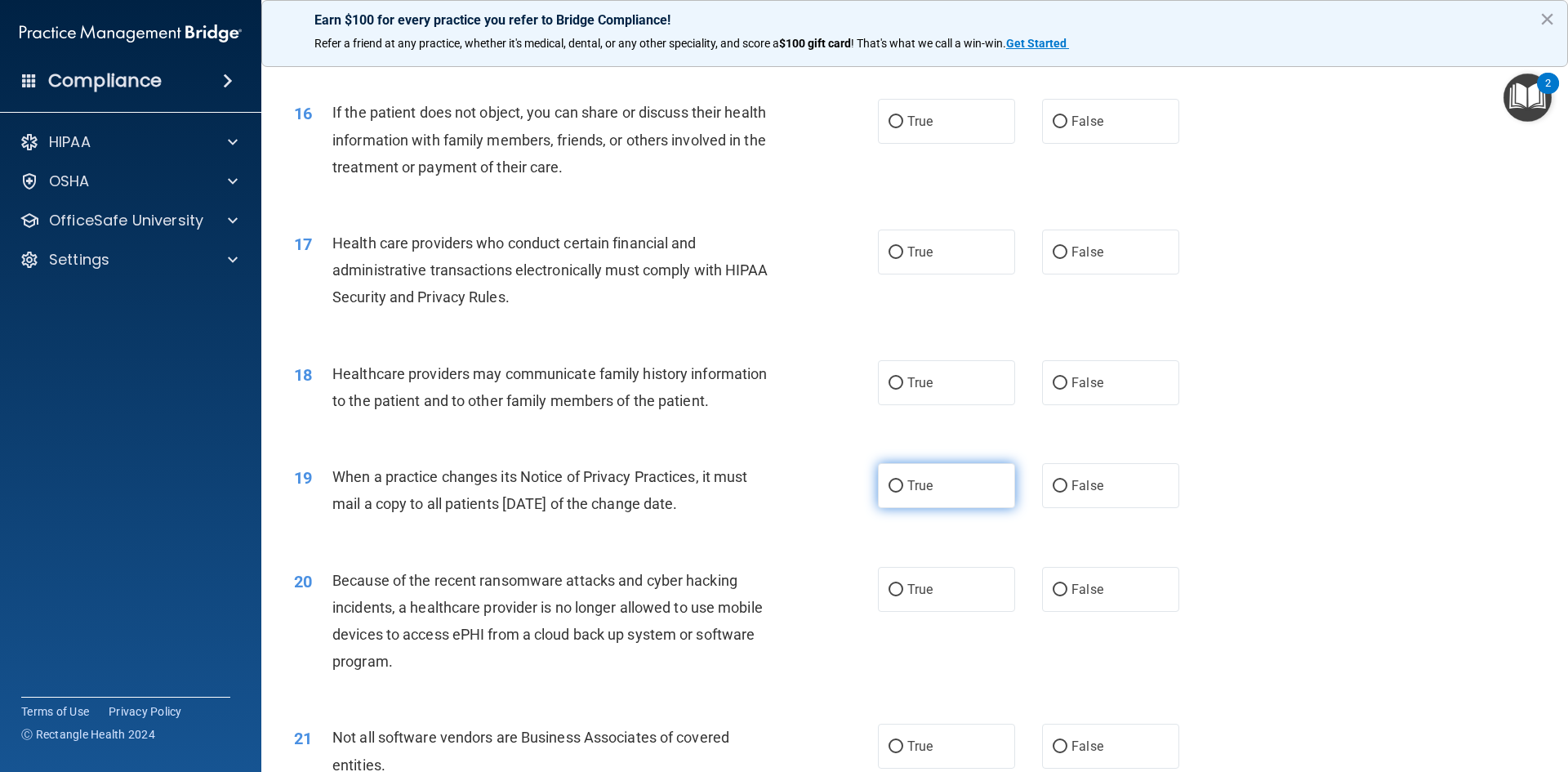
scroll to position [1880, 0]
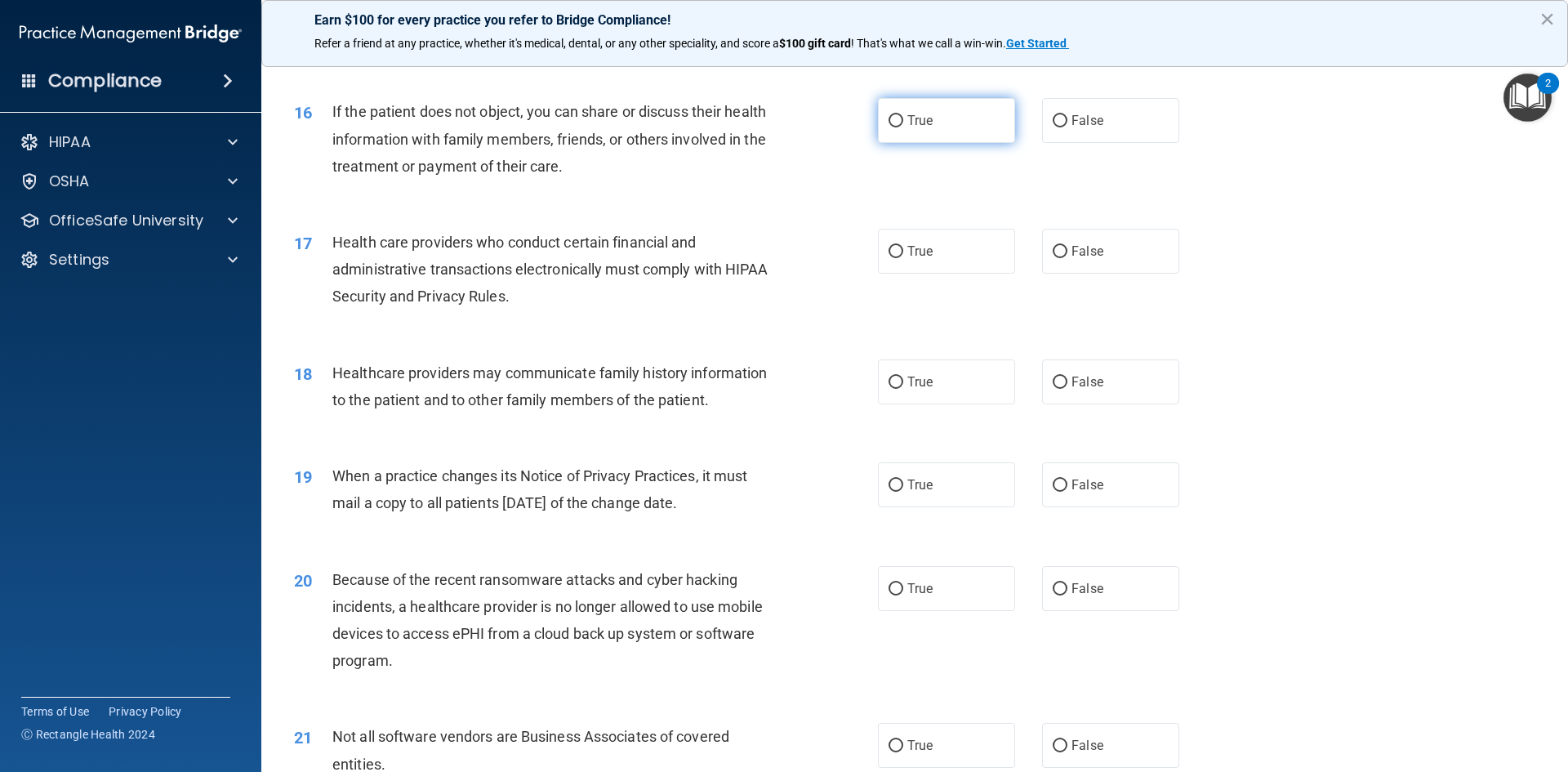
click at [899, 139] on label "True" at bounding box center [947, 120] width 138 height 45
click at [899, 127] on input "True" at bounding box center [895, 121] width 15 height 12
radio input "true"
click at [916, 250] on span "True" at bounding box center [919, 251] width 25 height 15
click at [903, 250] on input "True" at bounding box center [895, 252] width 15 height 12
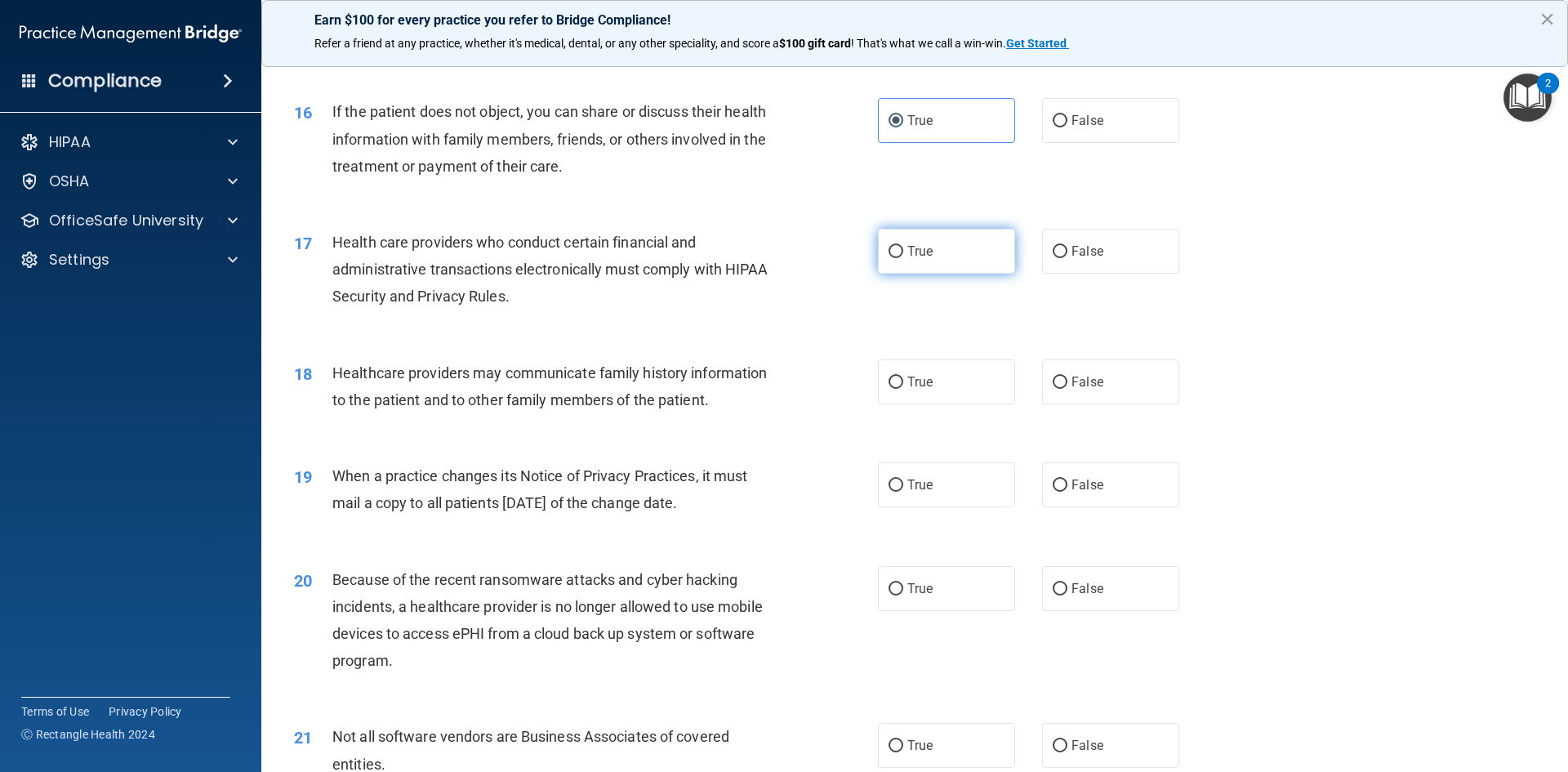
radio input "true"
click at [926, 382] on span "True" at bounding box center [919, 382] width 25 height 15
click at [903, 382] on input "True" at bounding box center [895, 383] width 15 height 12
radio input "true"
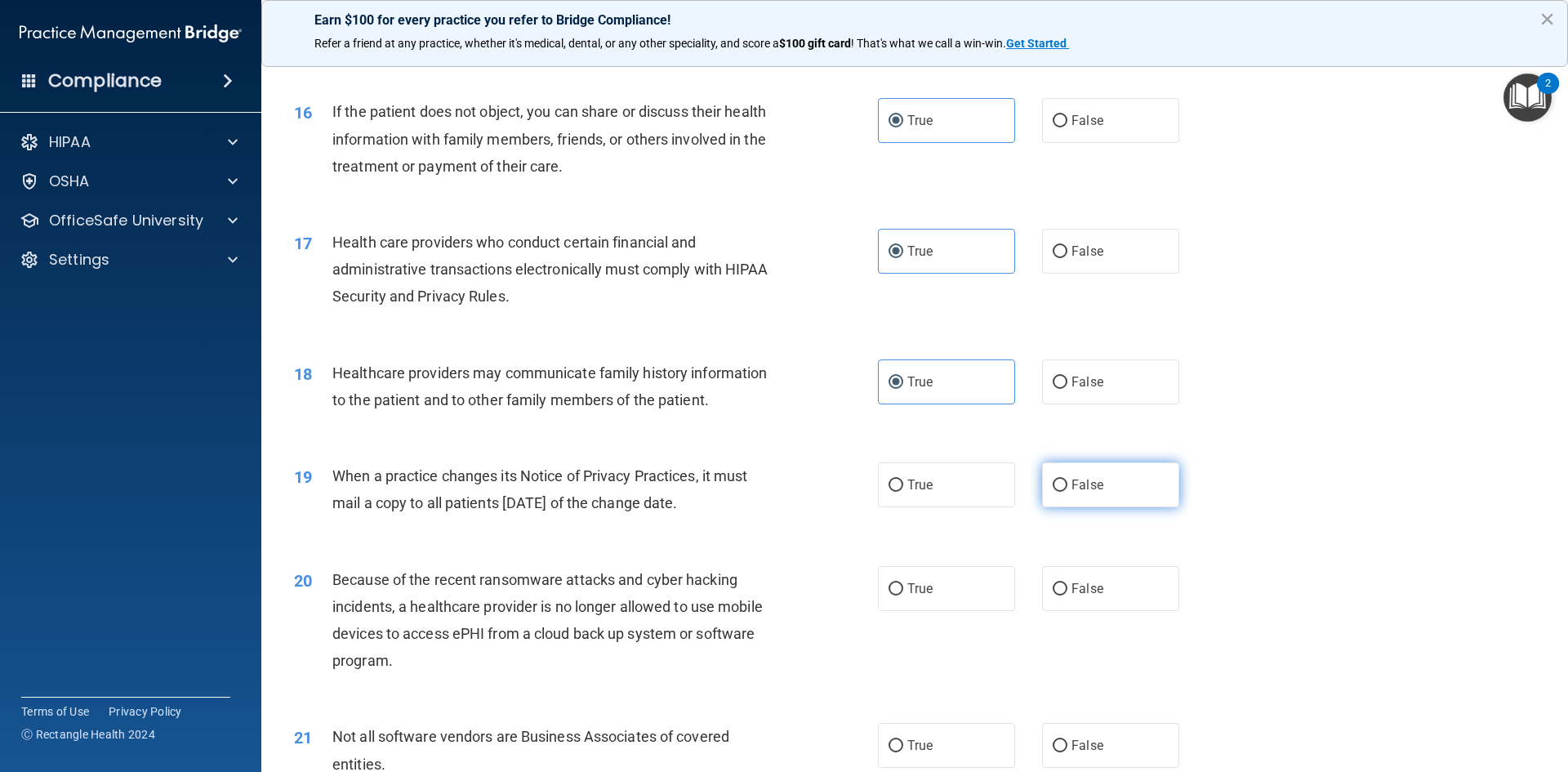
click at [1094, 478] on span "False" at bounding box center [1087, 485] width 32 height 15
click at [1067, 479] on input "False" at bounding box center [1060, 485] width 15 height 12
radio input "true"
click at [1090, 608] on label "False" at bounding box center [1111, 589] width 138 height 45
click at [1067, 596] on input "False" at bounding box center [1060, 590] width 15 height 12
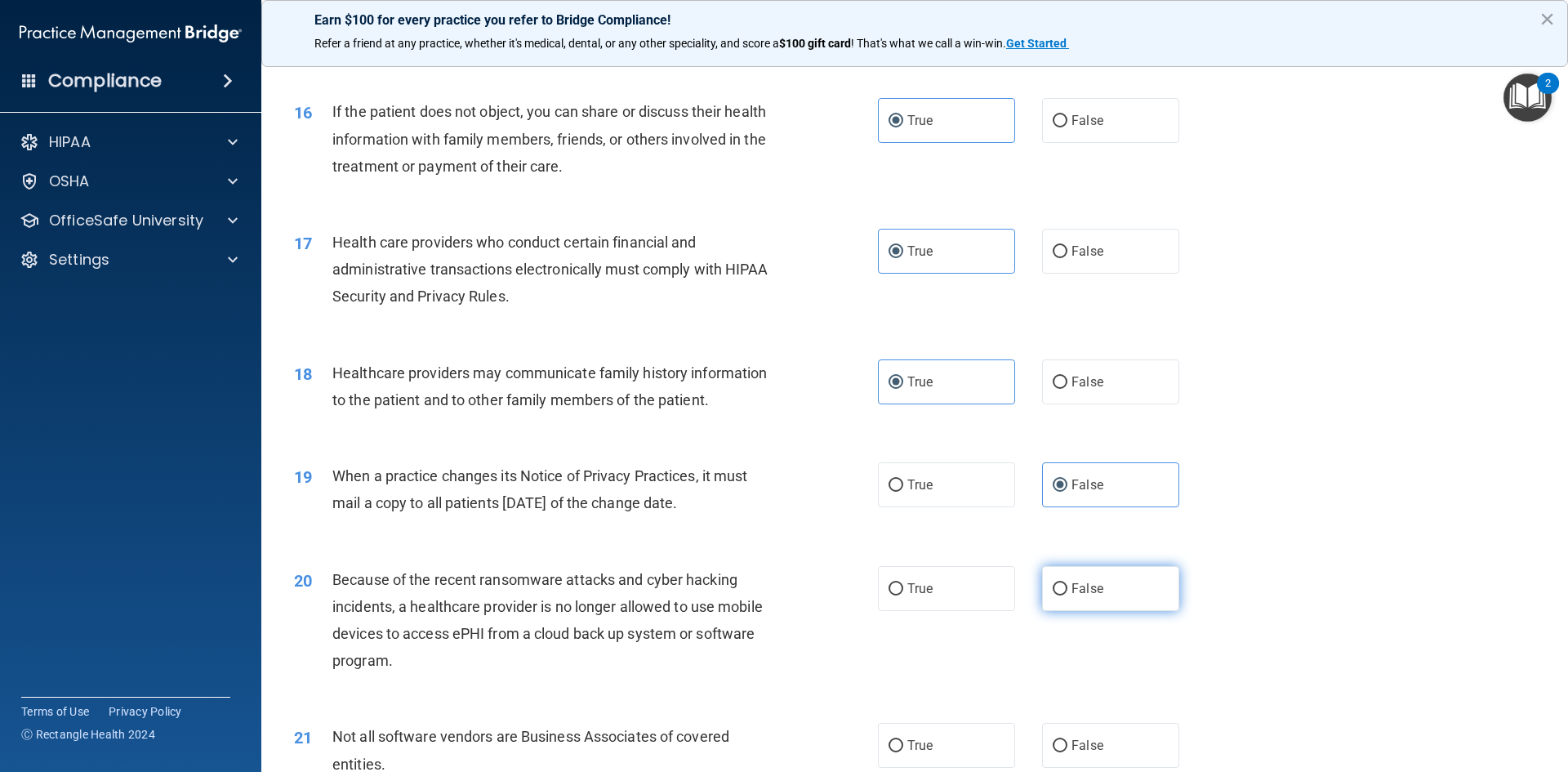
radio input "true"
click at [948, 725] on label "True" at bounding box center [947, 745] width 138 height 45
click at [903, 740] on input "True" at bounding box center [895, 746] width 15 height 12
radio input "true"
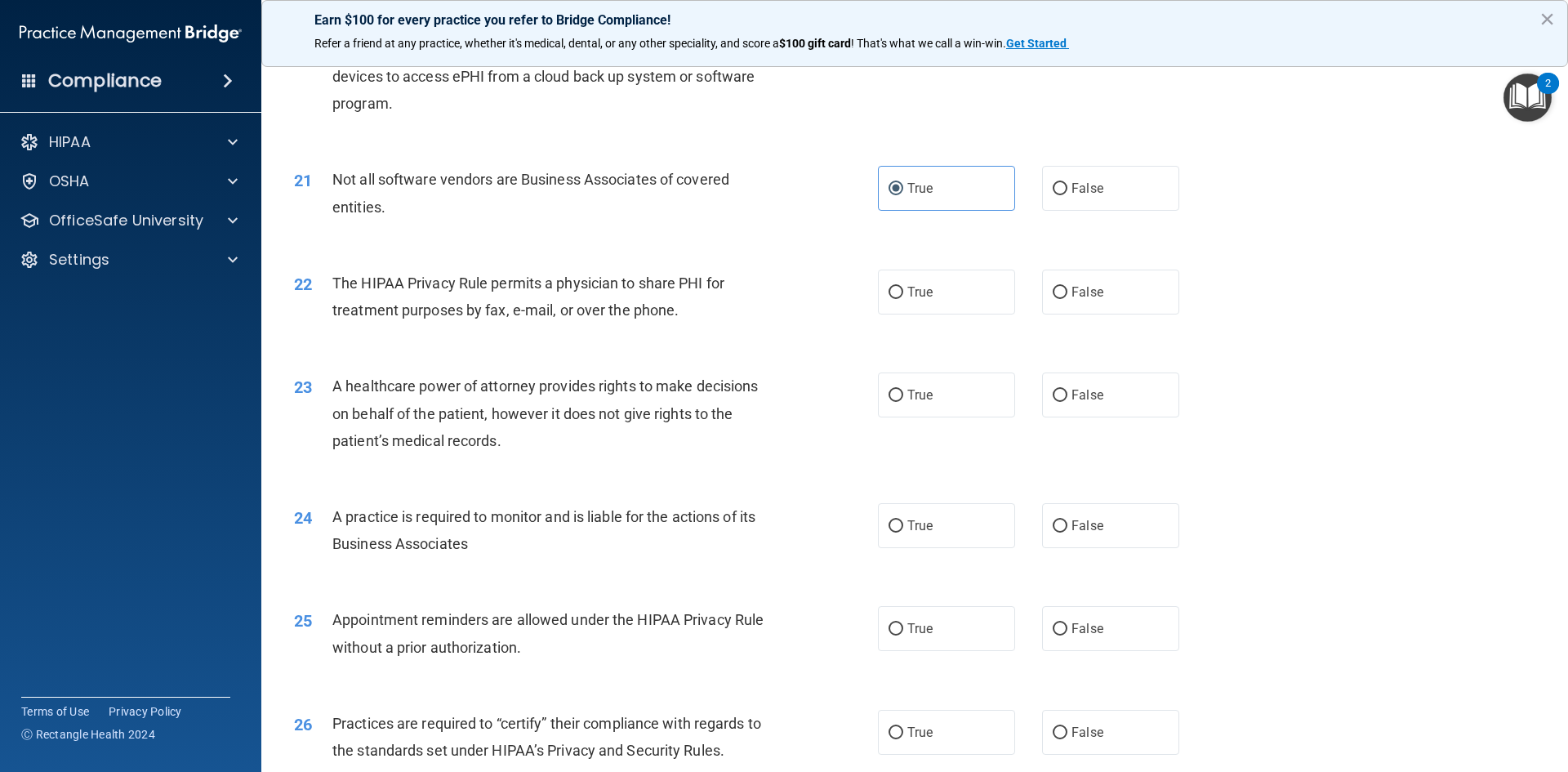
scroll to position [2533, 0]
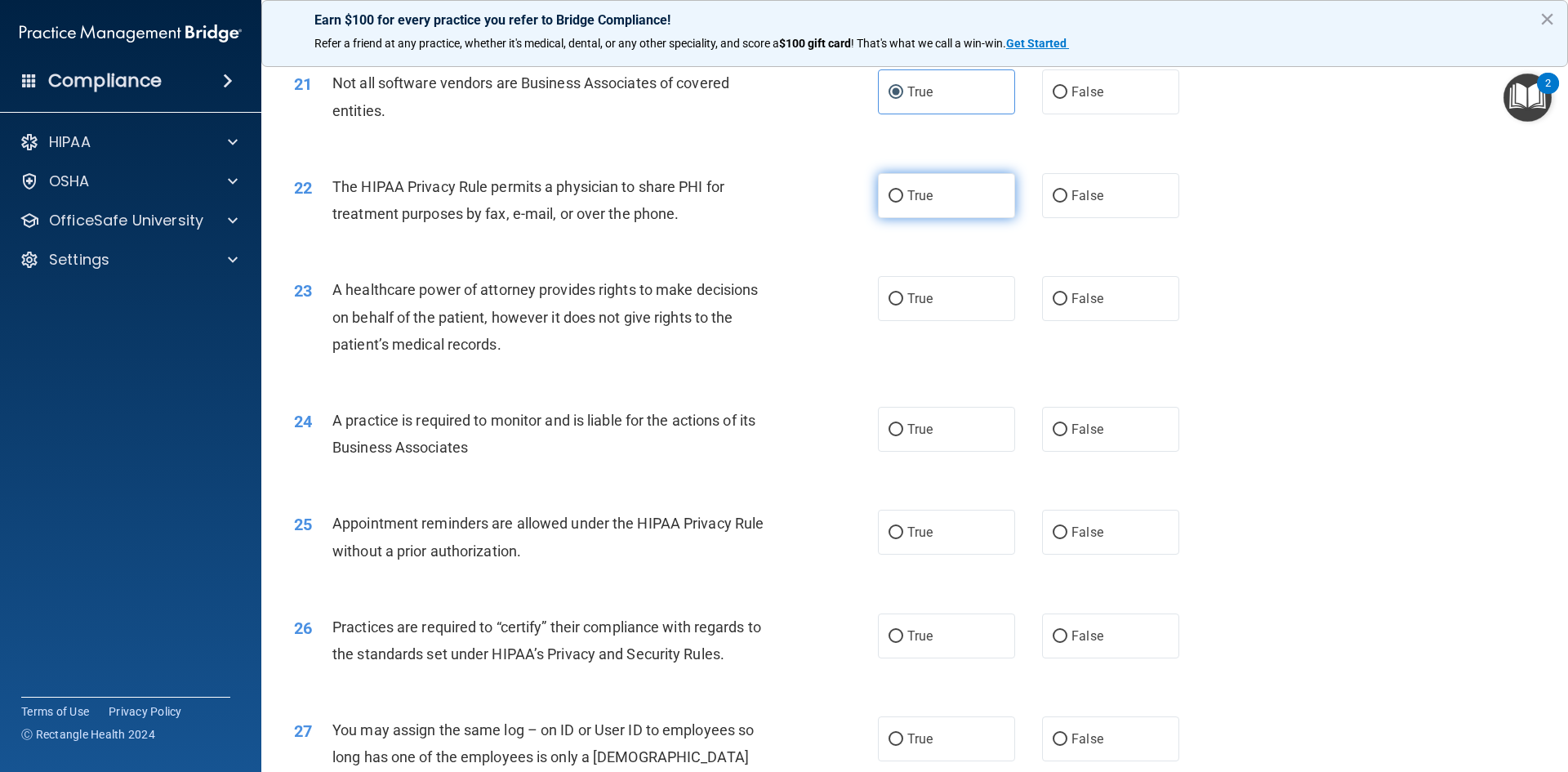
click at [997, 204] on label "True" at bounding box center [947, 195] width 138 height 45
click at [903, 202] on input "True" at bounding box center [895, 196] width 15 height 12
radio input "true"
click at [909, 300] on span "True" at bounding box center [919, 299] width 25 height 15
click at [903, 300] on input "True" at bounding box center [895, 300] width 15 height 12
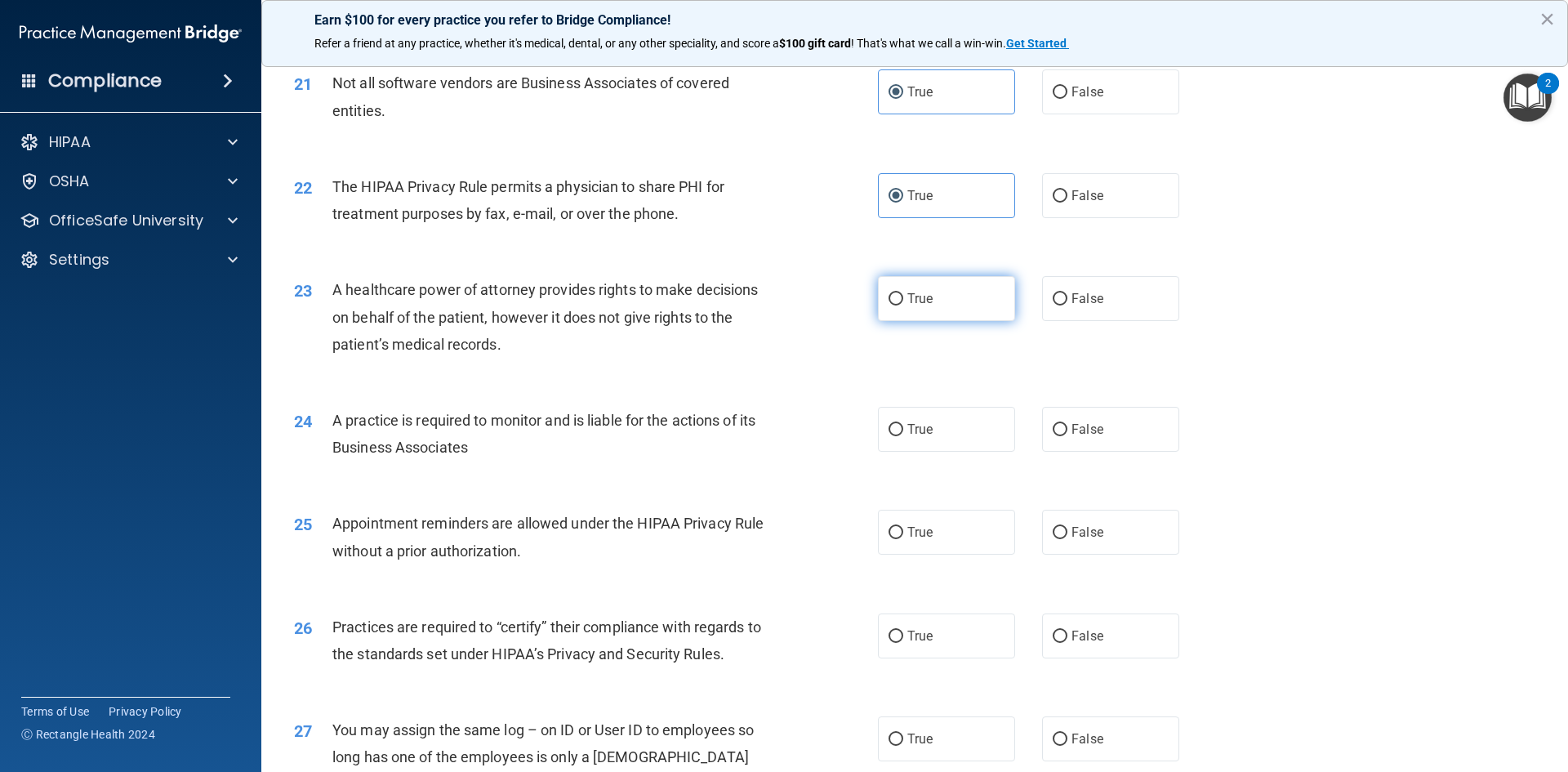
radio input "true"
click at [1072, 428] on span "False" at bounding box center [1087, 429] width 32 height 15
click at [1067, 428] on input "False" at bounding box center [1060, 430] width 15 height 12
radio input "true"
click at [889, 531] on input "True" at bounding box center [895, 533] width 15 height 12
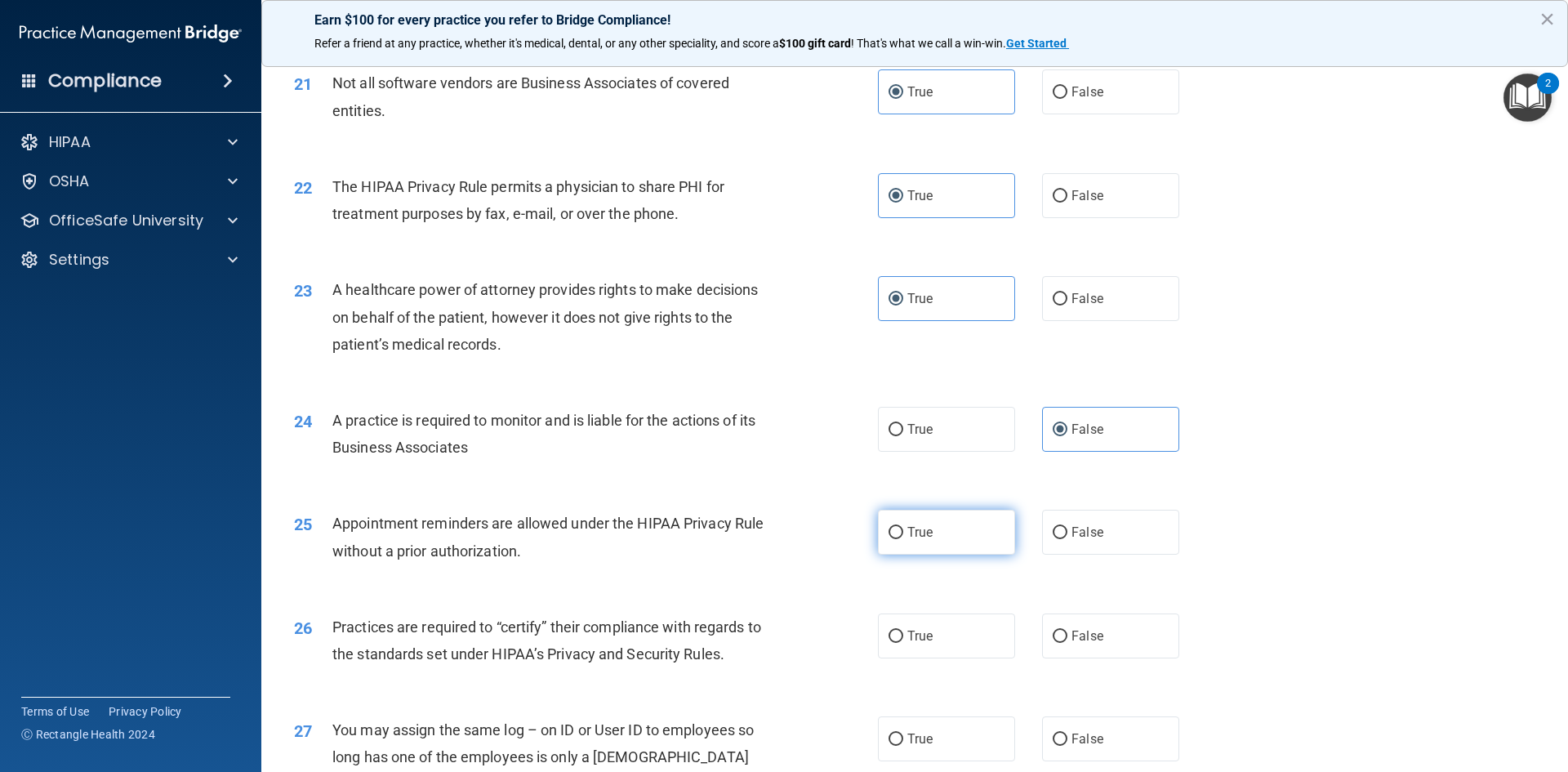
radio input "true"
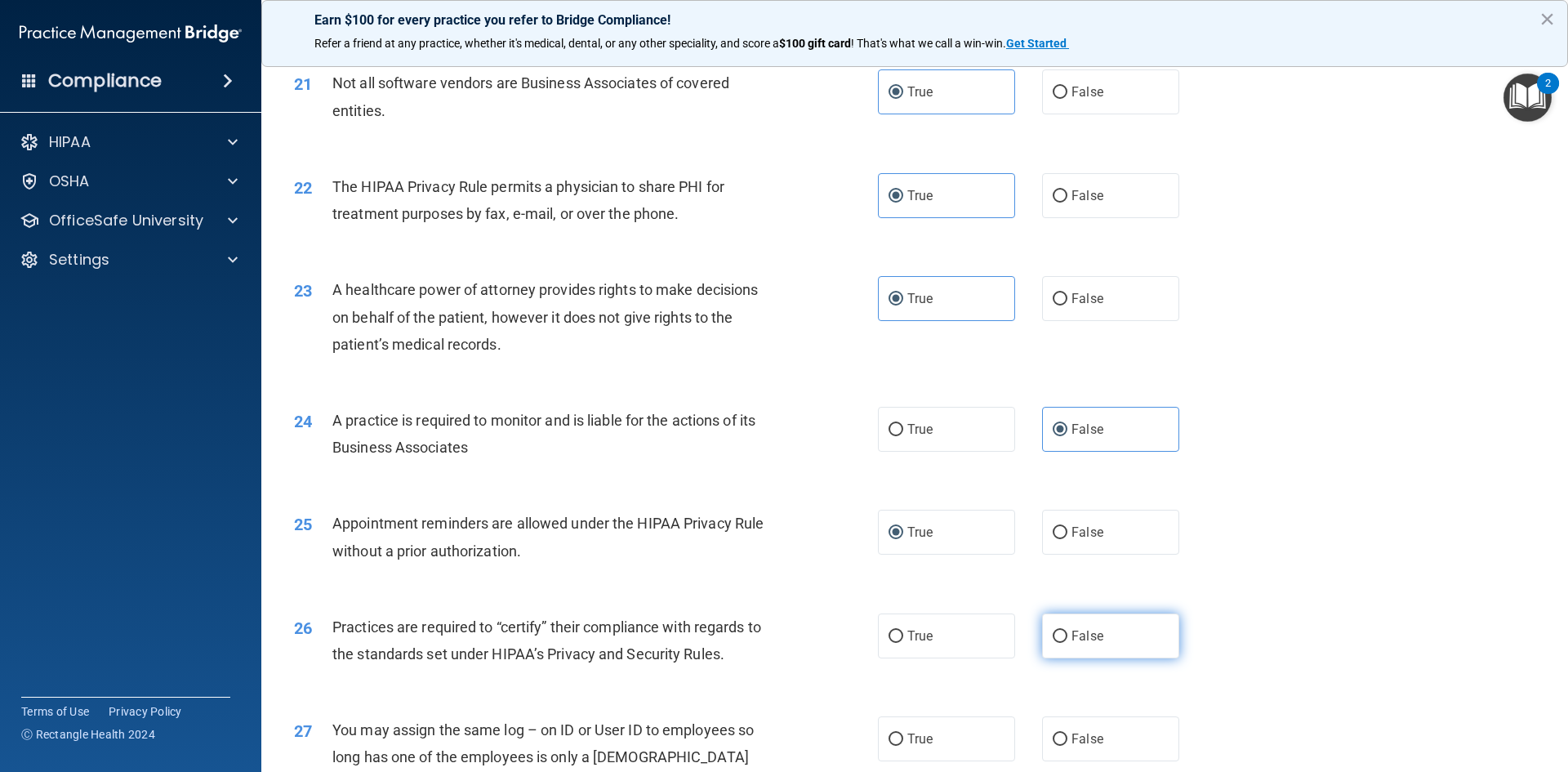
click at [1128, 646] on label "False" at bounding box center [1111, 636] width 138 height 45
click at [1067, 643] on input "False" at bounding box center [1060, 637] width 15 height 12
radio input "true"
click at [932, 738] on label "True" at bounding box center [947, 739] width 138 height 45
click at [903, 738] on input "True" at bounding box center [895, 740] width 15 height 12
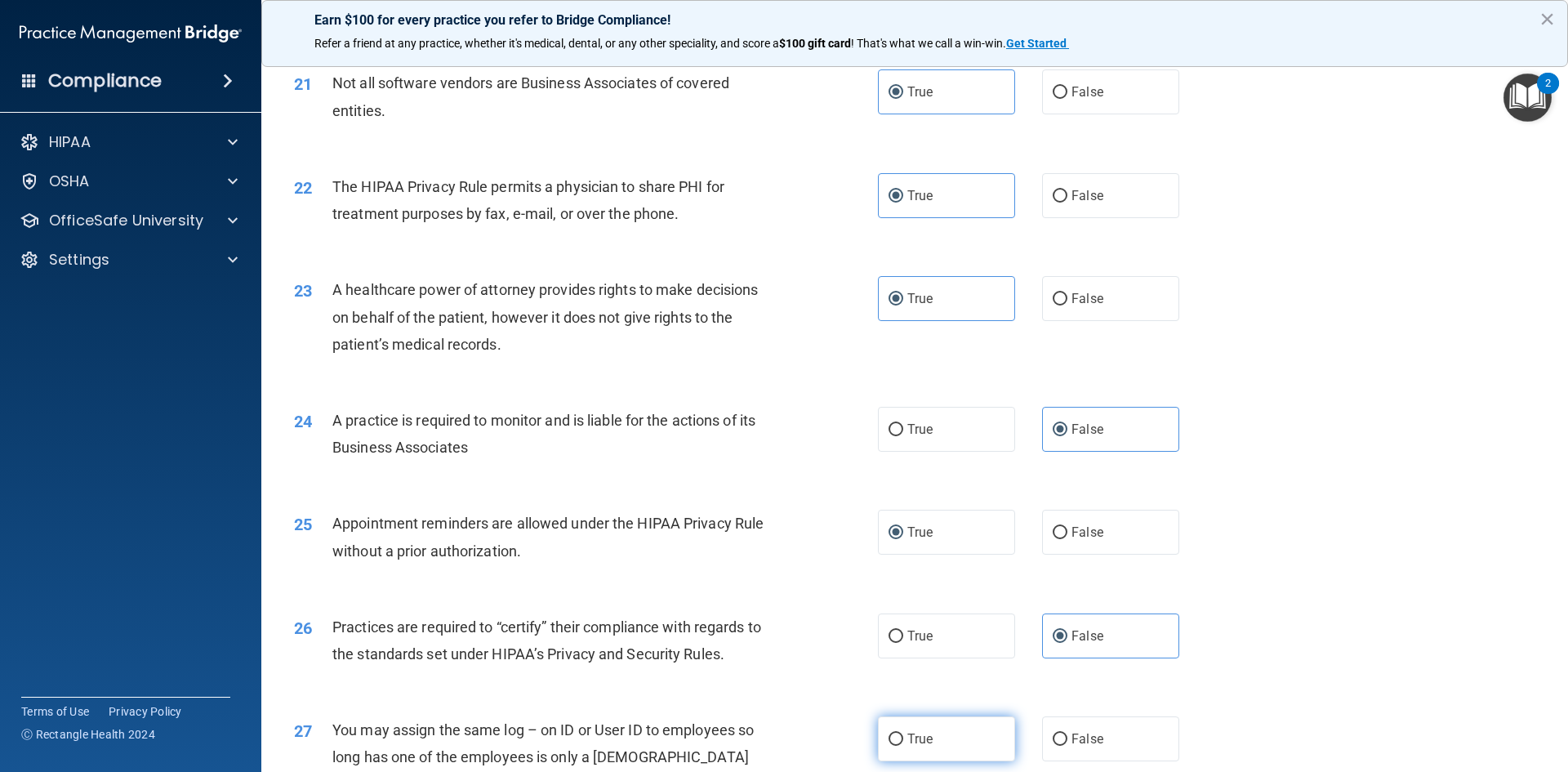
radio input "true"
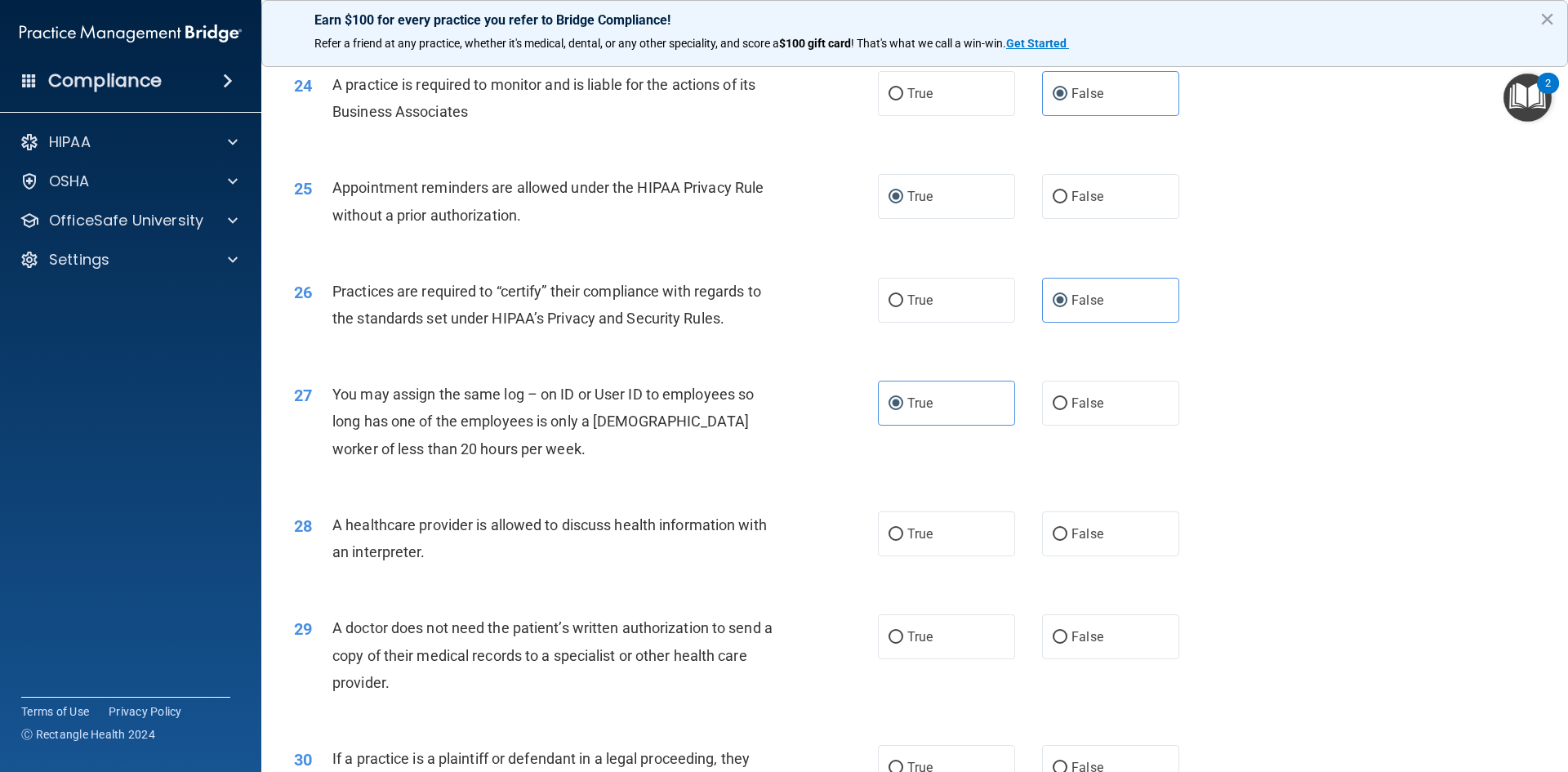
scroll to position [2869, 0]
click at [910, 100] on span "True" at bounding box center [919, 95] width 25 height 15
click at [903, 100] on input "True" at bounding box center [895, 95] width 15 height 12
radio input "true"
radio input "false"
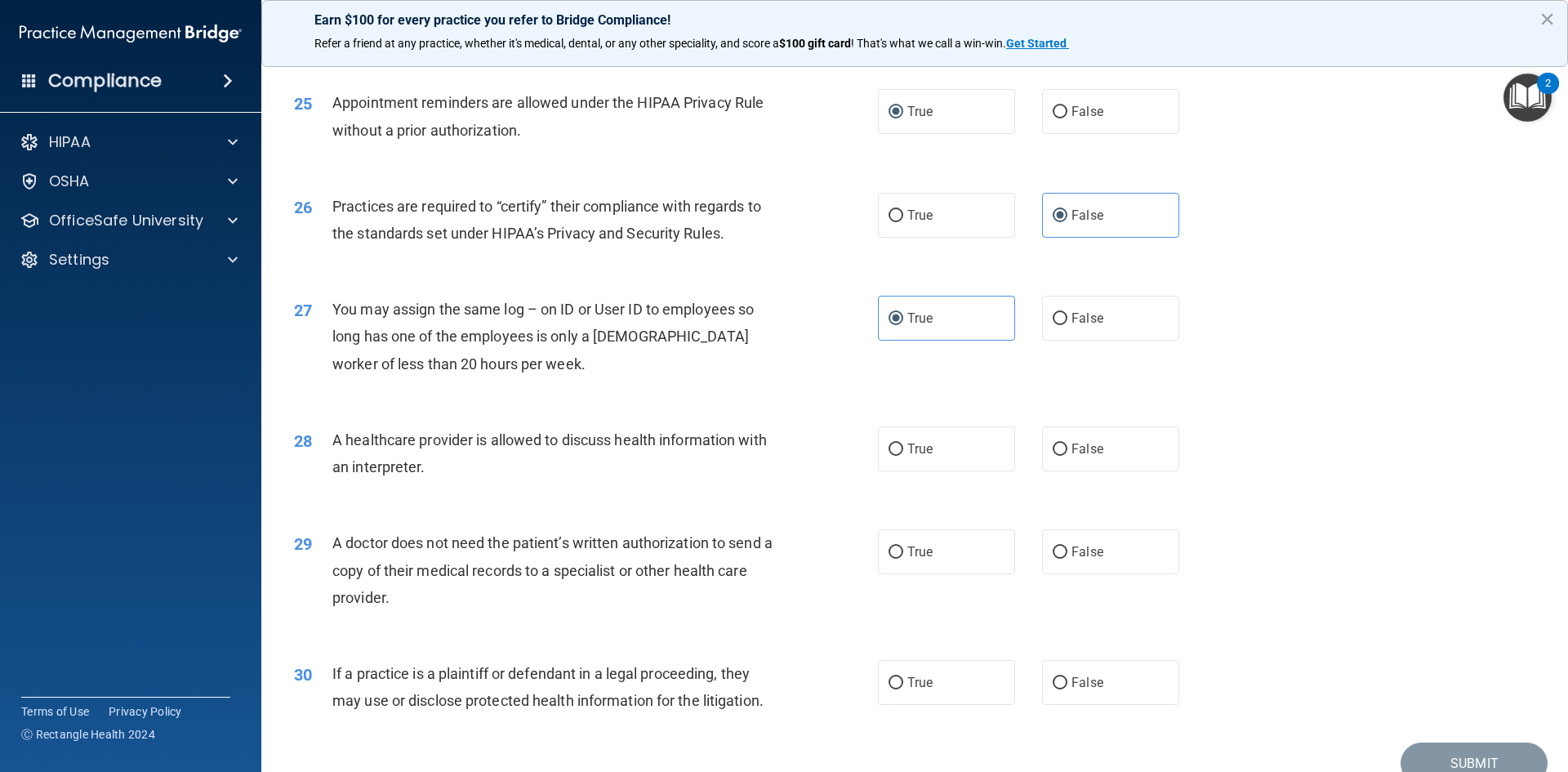
scroll to position [3031, 0]
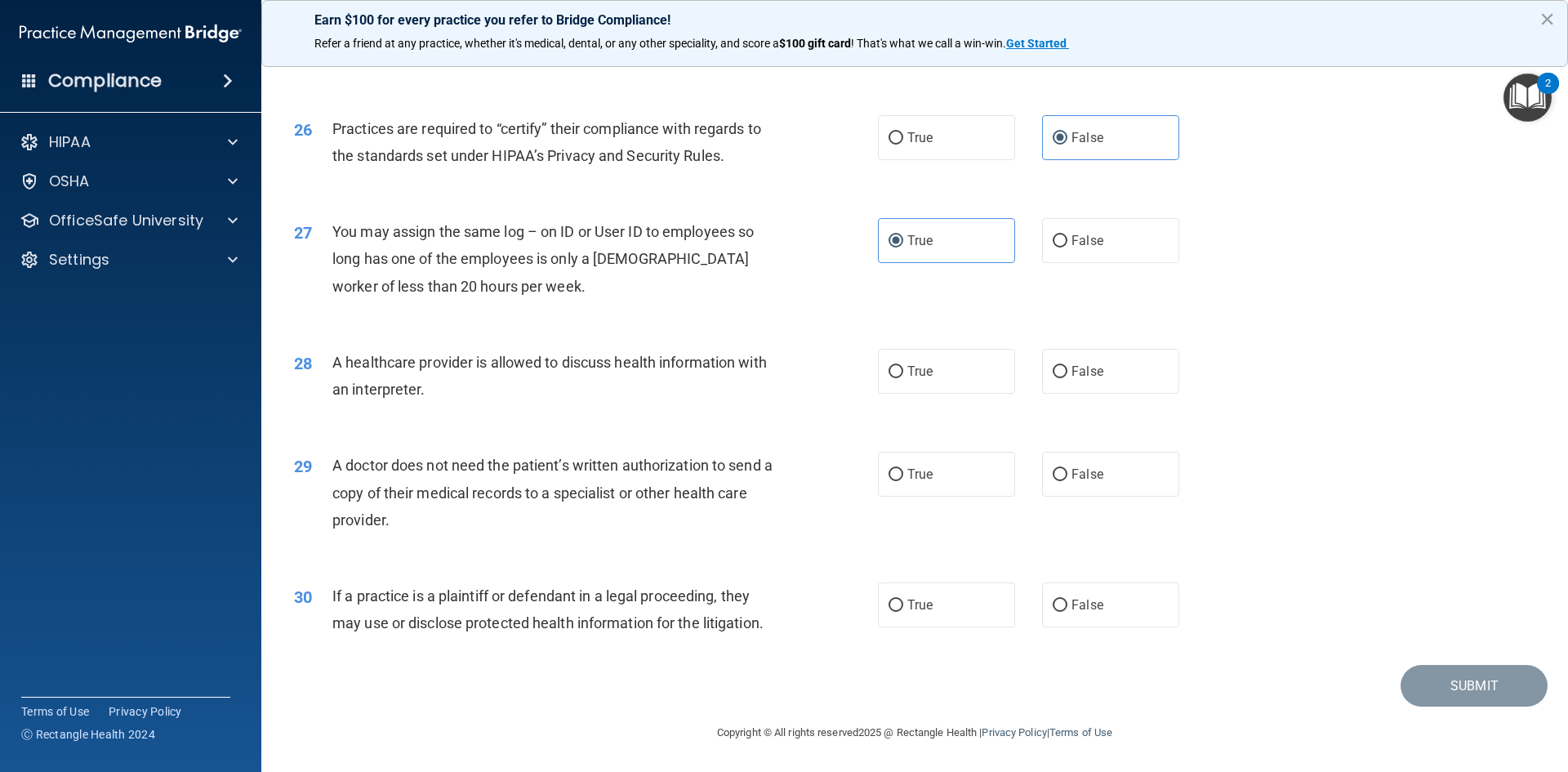
click at [909, 333] on div "28 A healthcare provider is allowed to discuss health information with an inter…" at bounding box center [915, 380] width 1266 height 103
click at [897, 390] on label "True" at bounding box center [947, 371] width 138 height 45
click at [897, 379] on input "True" at bounding box center [895, 372] width 15 height 12
radio input "true"
click at [1155, 372] on label "False" at bounding box center [1111, 371] width 138 height 45
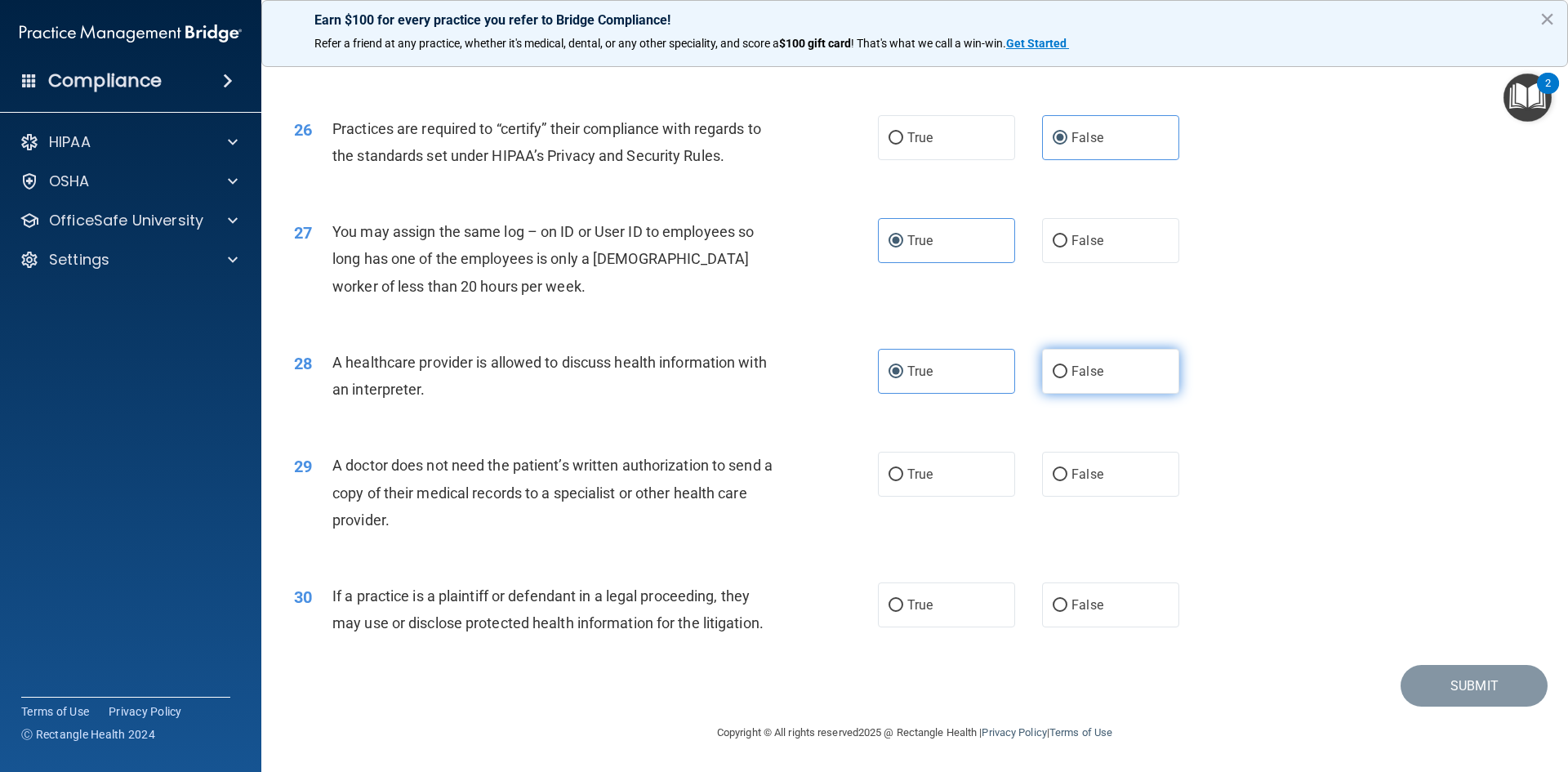
click at [1067, 372] on input "False" at bounding box center [1060, 372] width 15 height 12
radio input "true"
radio input "false"
click at [1080, 465] on label "False" at bounding box center [1111, 474] width 138 height 45
click at [1067, 469] on input "False" at bounding box center [1060, 475] width 15 height 12
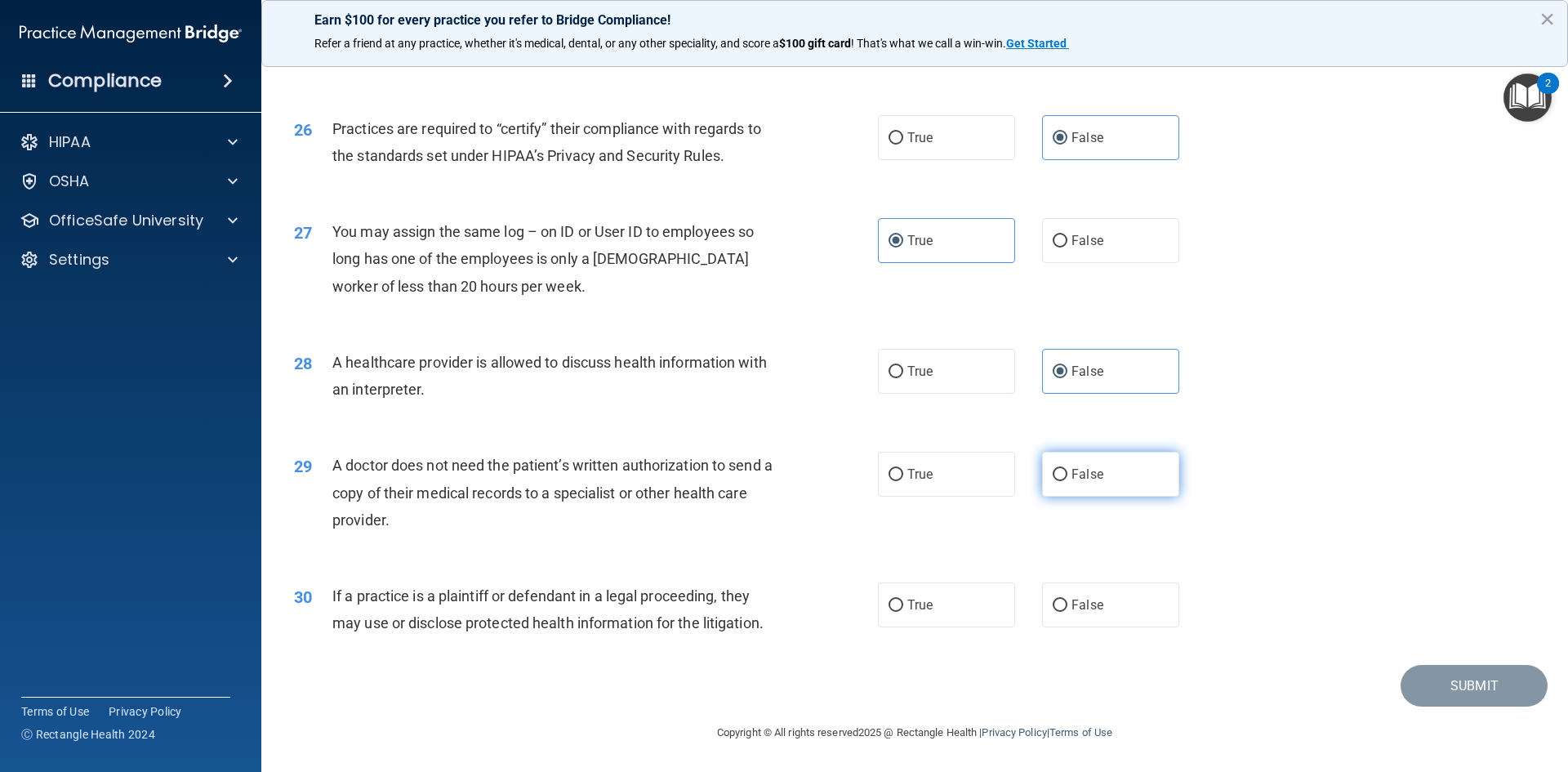
radio input "true"
click at [931, 491] on label "True" at bounding box center [947, 474] width 138 height 45
click at [903, 481] on input "True" at bounding box center [895, 475] width 15 height 12
radio input "true"
radio input "false"
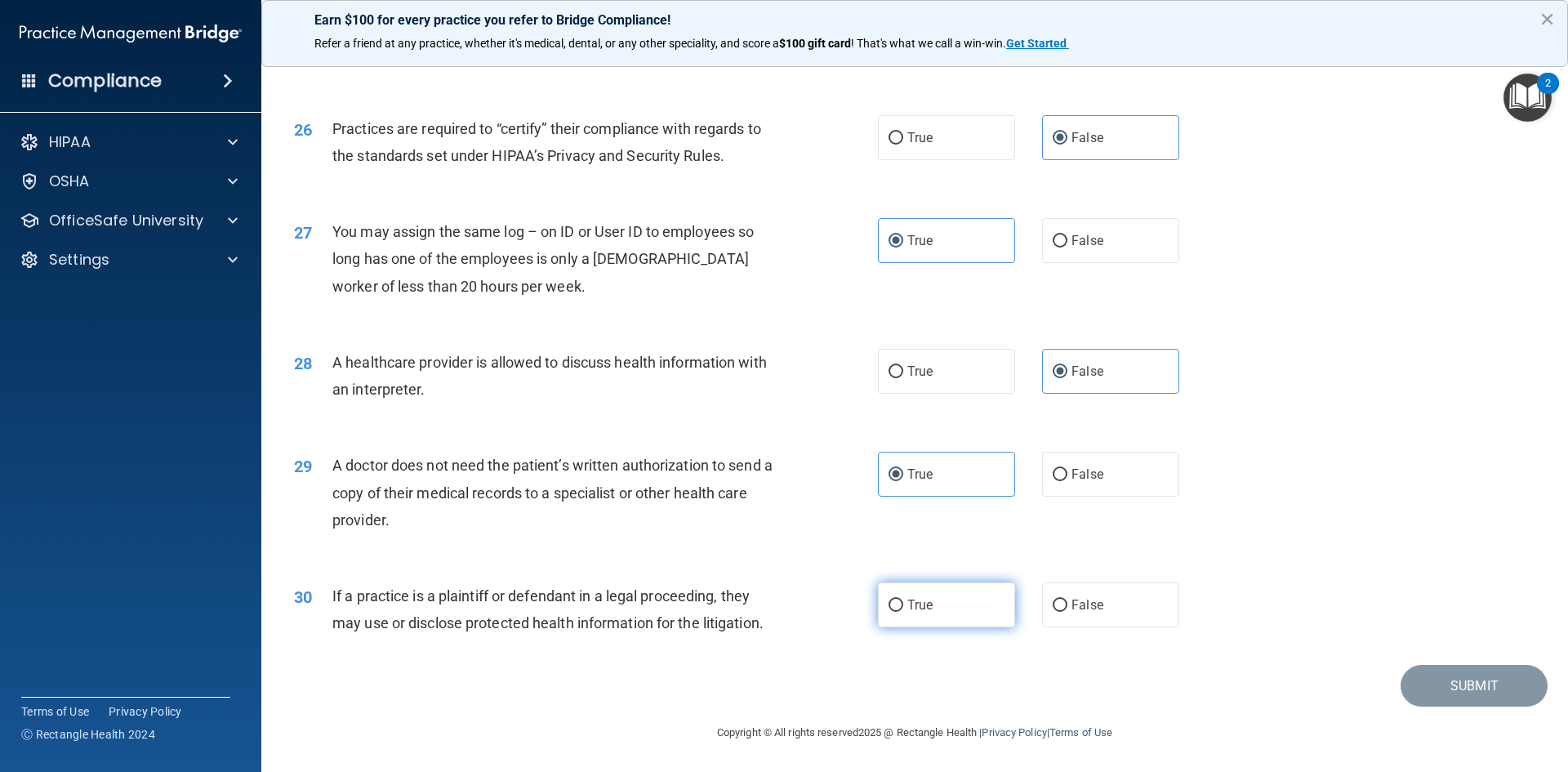
click at [934, 595] on label "True" at bounding box center [947, 605] width 138 height 45
click at [903, 600] on input "True" at bounding box center [895, 606] width 15 height 12
radio input "true"
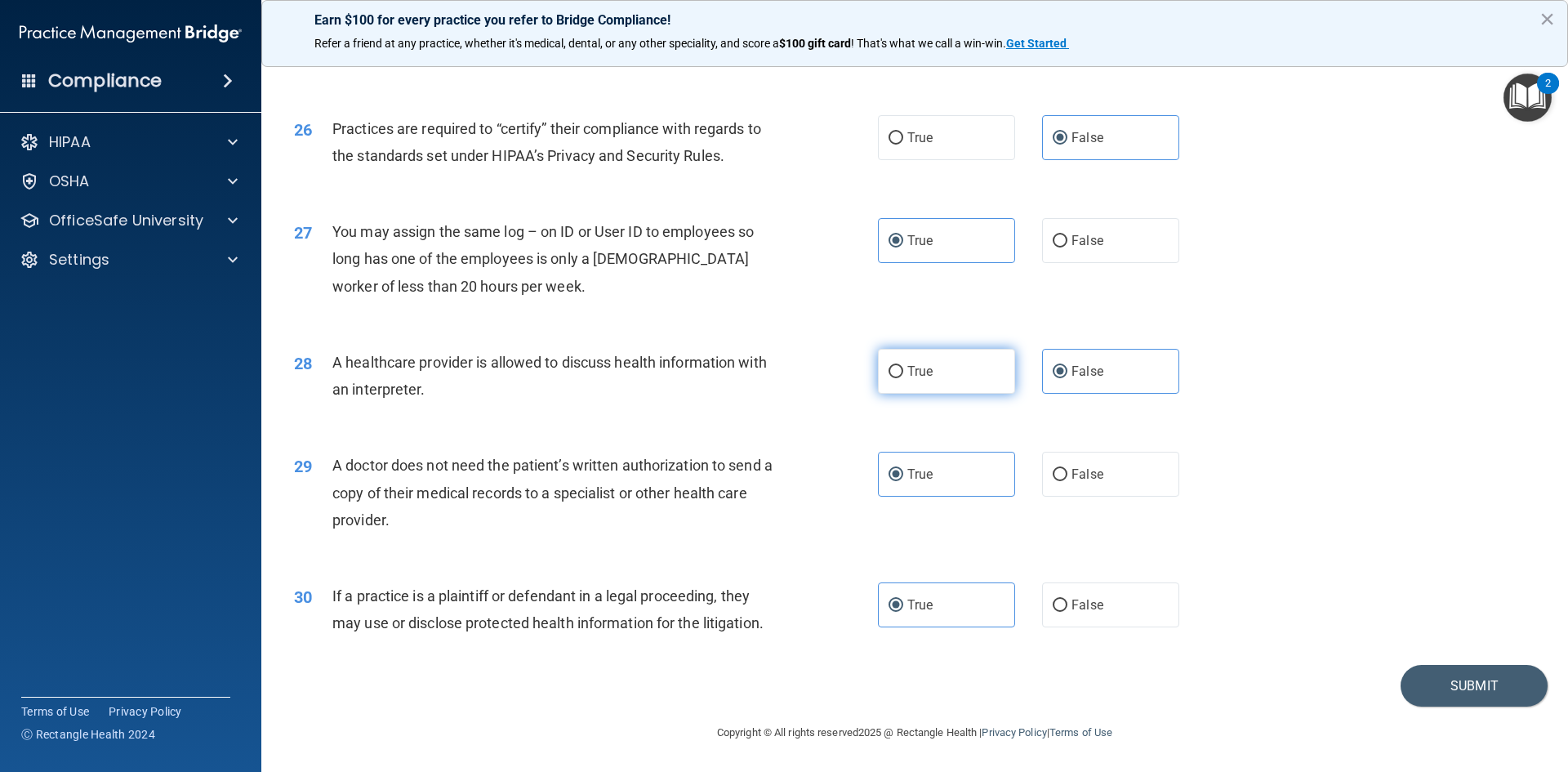
click at [903, 390] on label "True" at bounding box center [947, 371] width 138 height 45
click at [903, 379] on input "True" at bounding box center [895, 372] width 15 height 12
radio input "true"
radio input "false"
click at [1080, 232] on label "False" at bounding box center [1111, 241] width 138 height 45
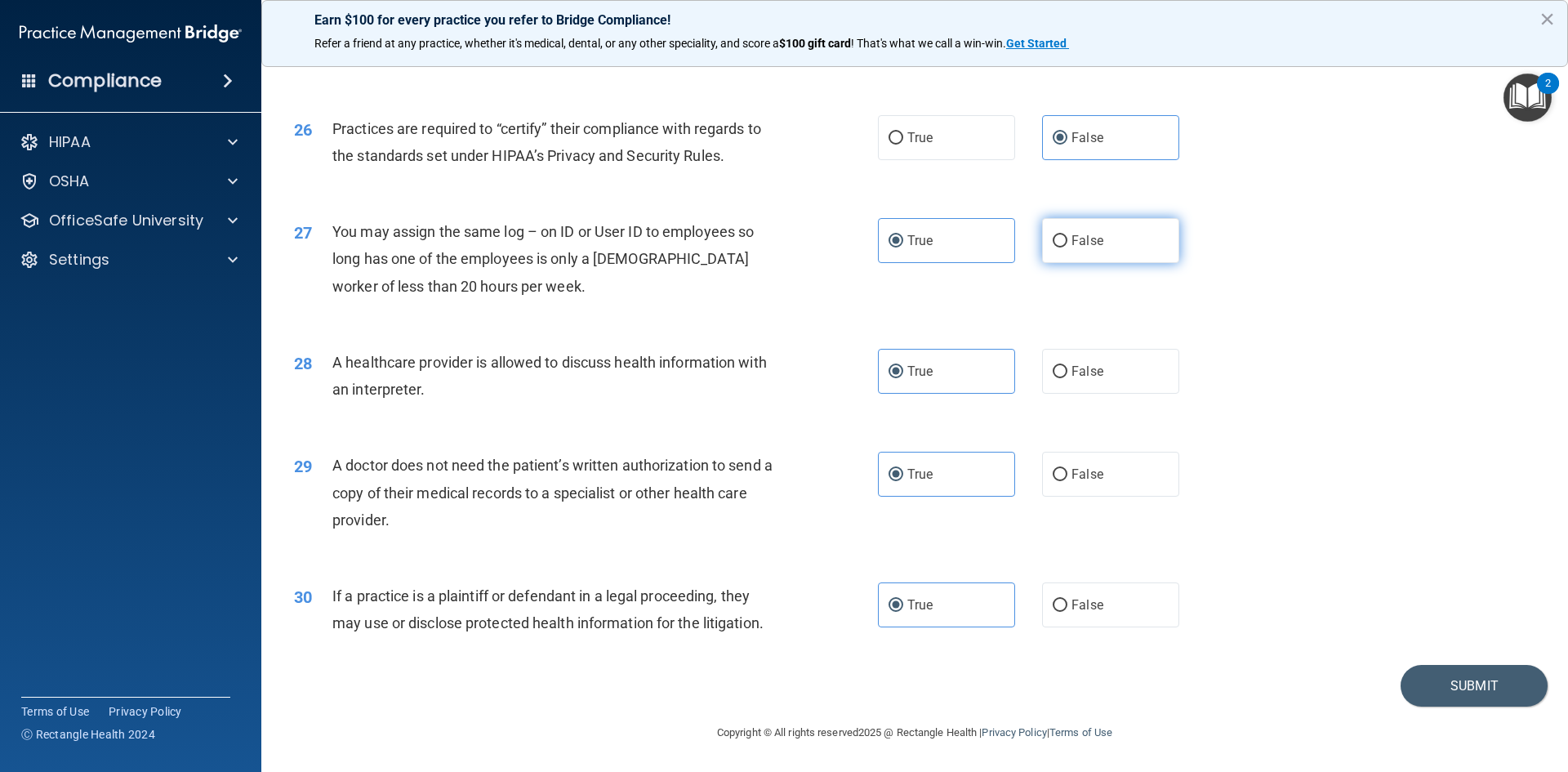
click at [1067, 235] on input "False" at bounding box center [1060, 241] width 15 height 12
radio input "true"
radio input "false"
click at [1461, 674] on button "Submit" at bounding box center [1473, 686] width 147 height 41
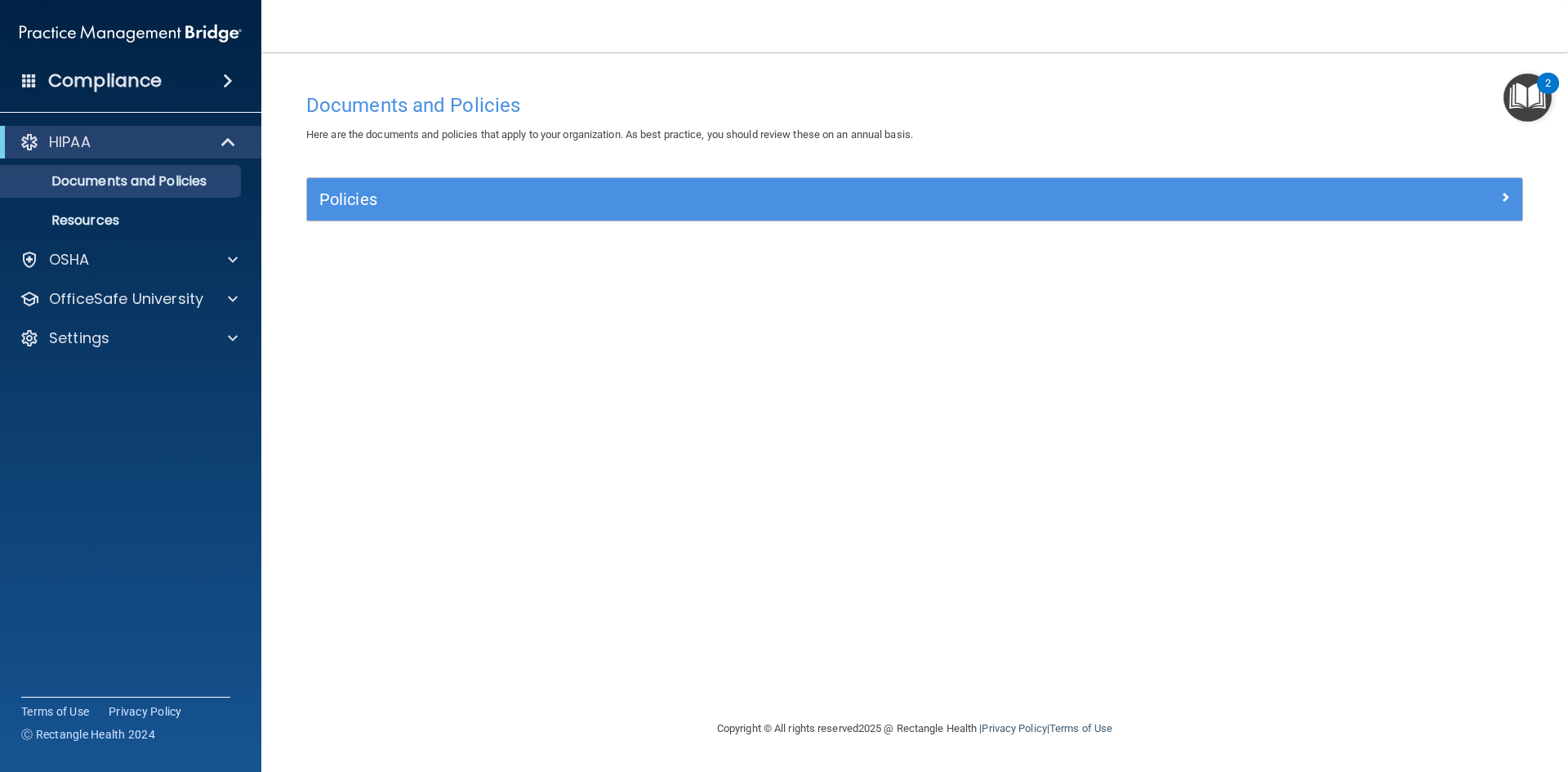
click at [1513, 88] on img "Open Resource Center, 2 new notifications" at bounding box center [1528, 97] width 48 height 48
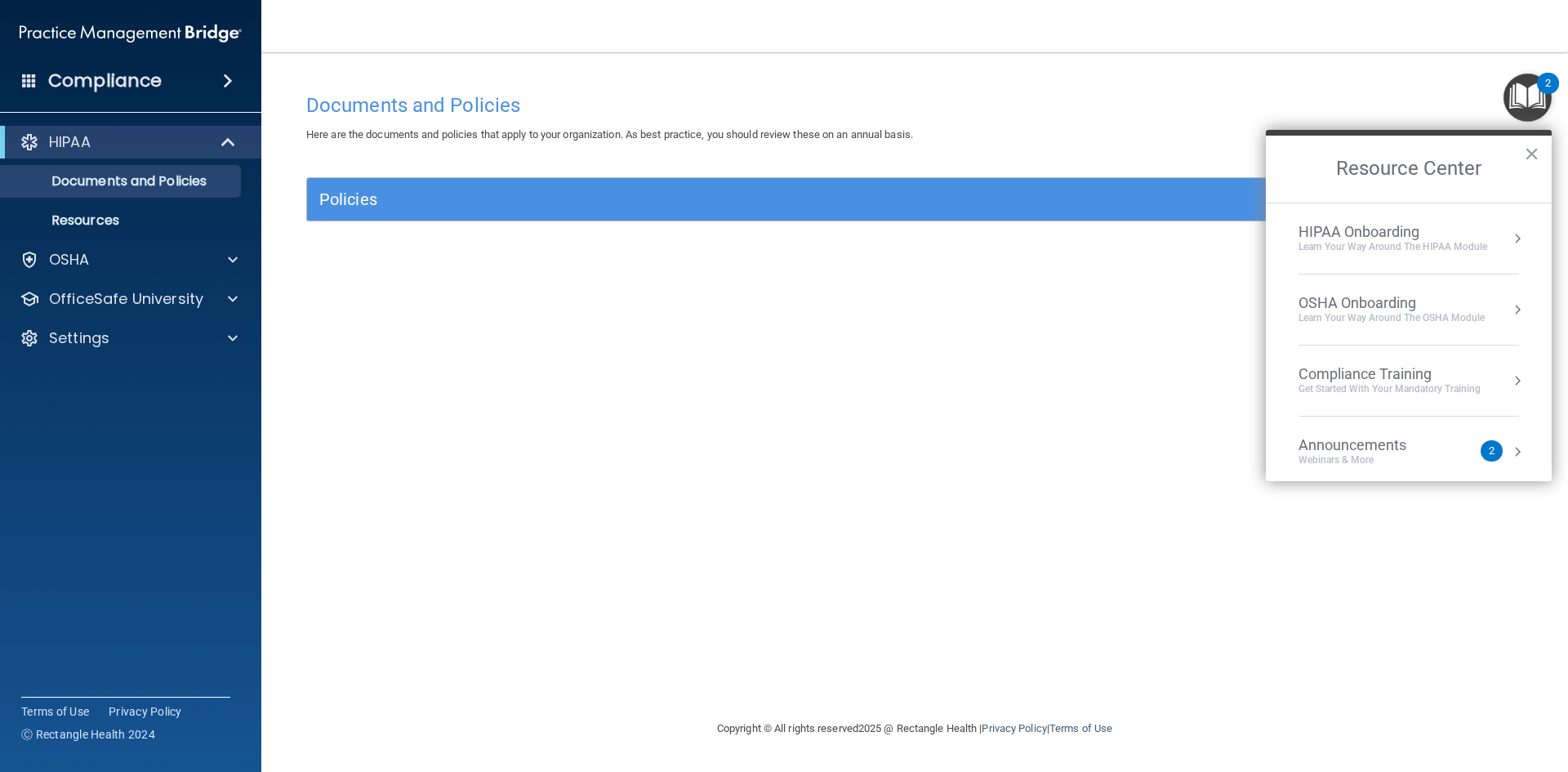
click at [1398, 240] on div "Learn Your Way around the HIPAA module" at bounding box center [1393, 247] width 188 height 14
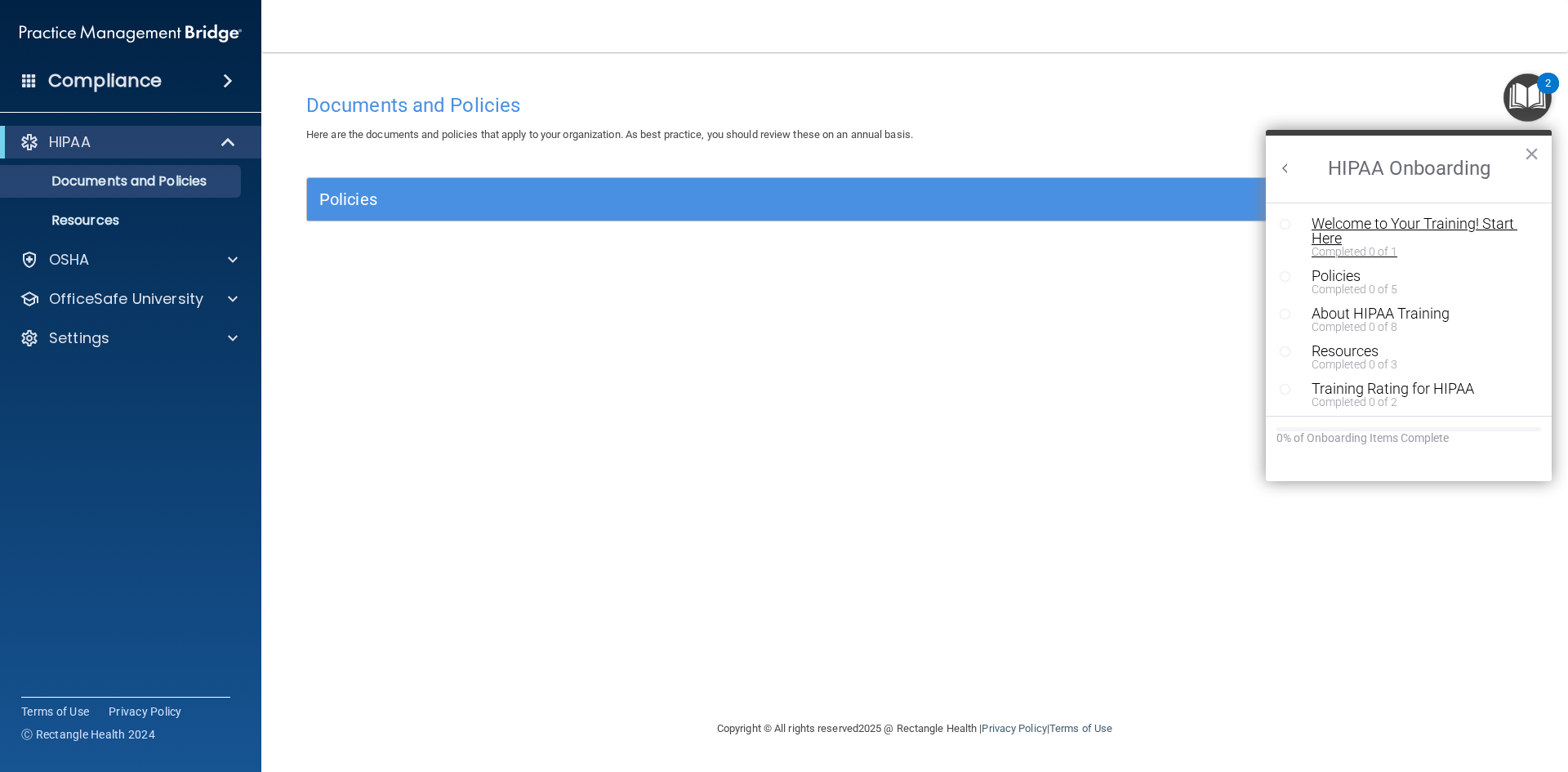
click at [1387, 249] on div "Completed 0 of 1" at bounding box center [1415, 251] width 206 height 11
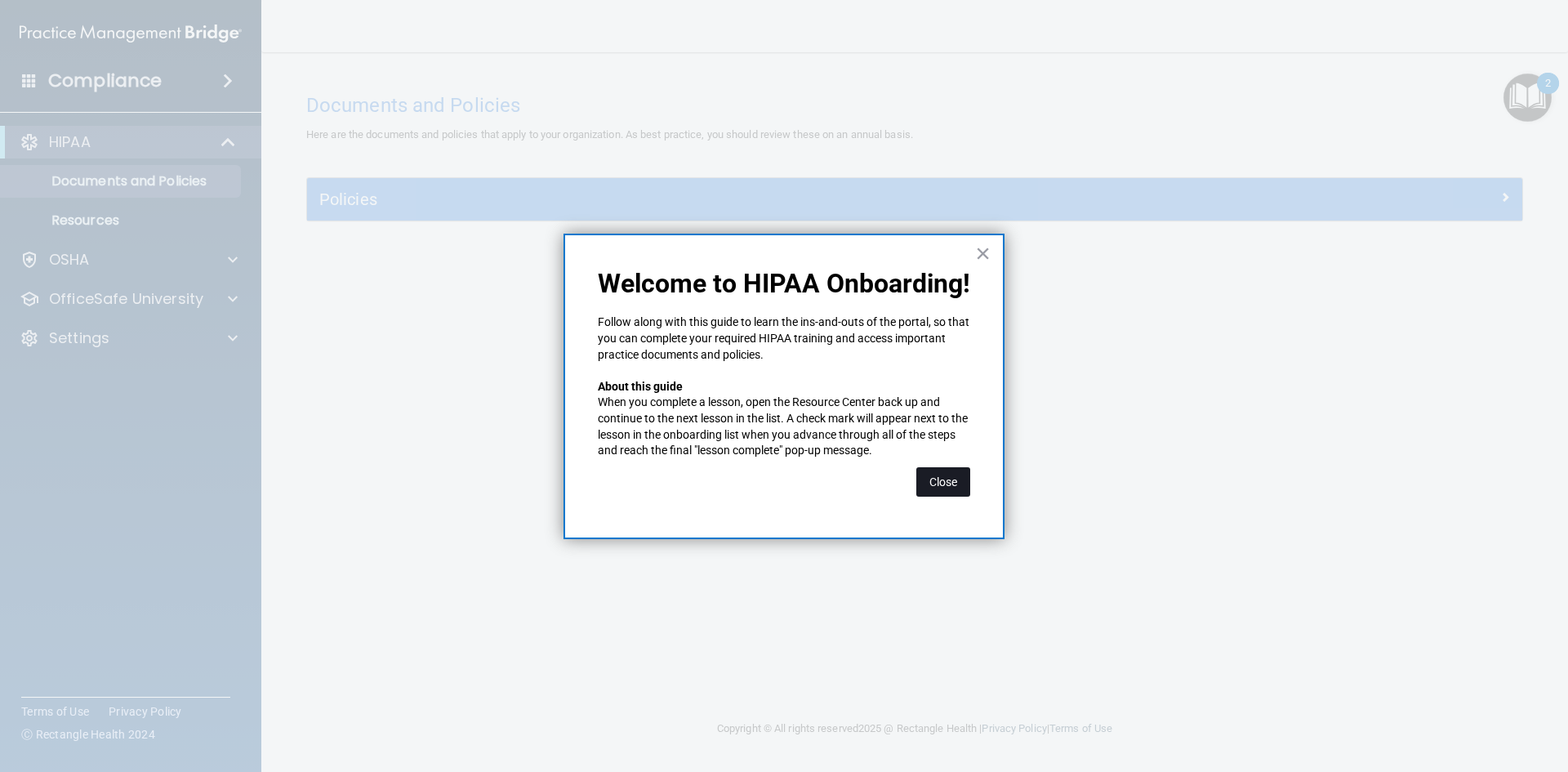
click at [962, 487] on button "Close" at bounding box center [943, 482] width 54 height 29
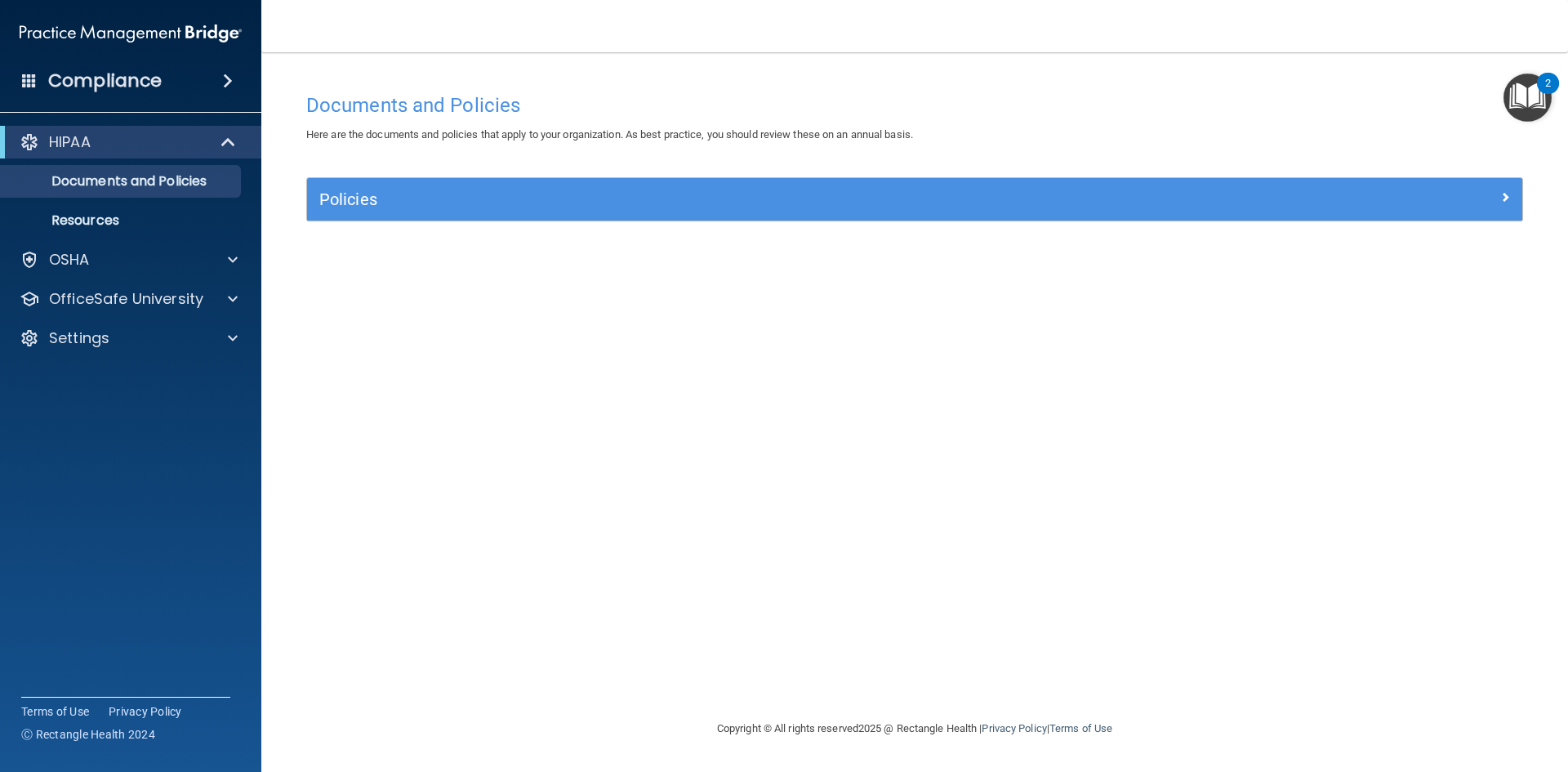
click at [1534, 80] on img "Open Resource Center, 2 new notifications" at bounding box center [1528, 97] width 48 height 48
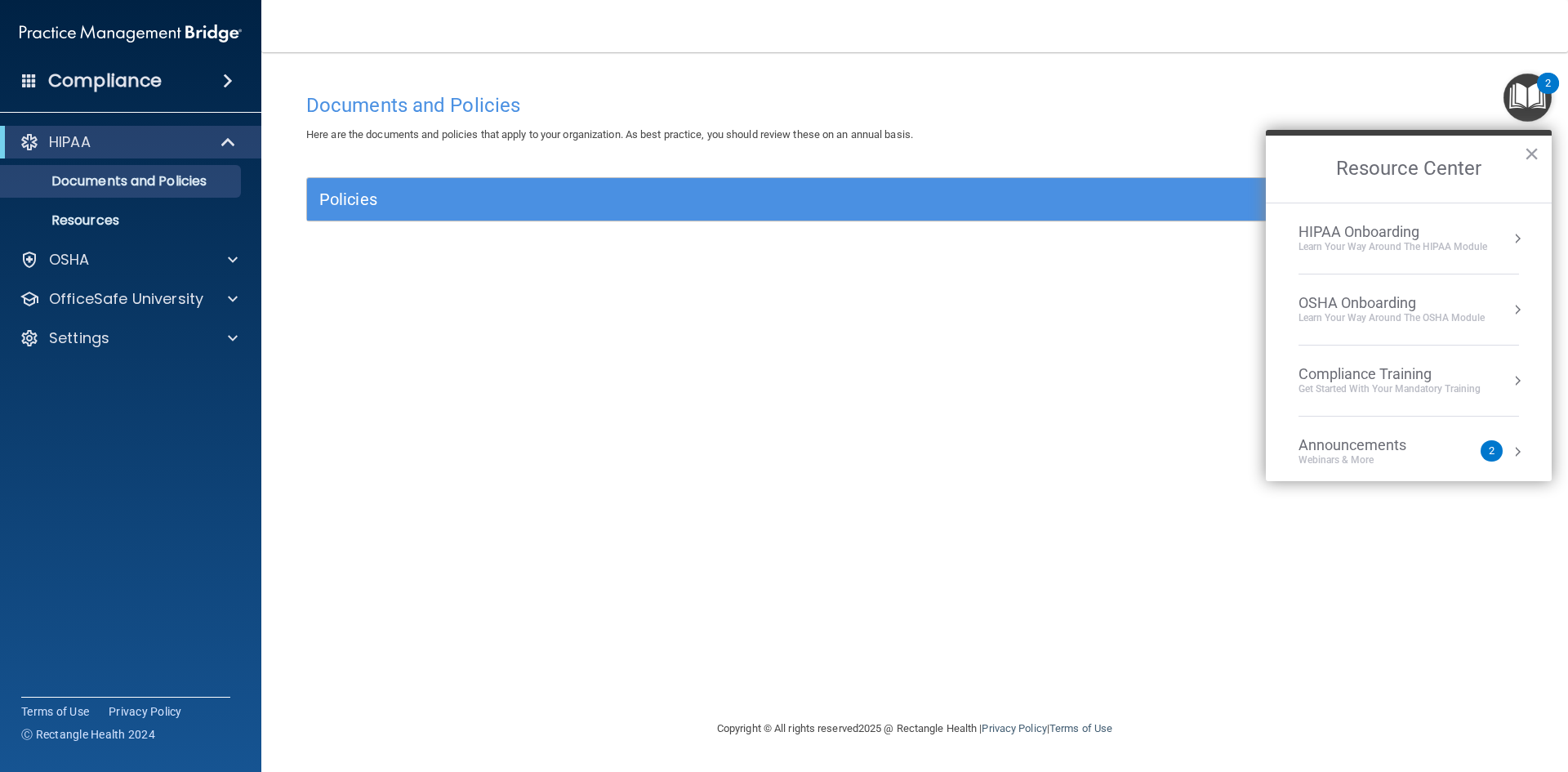
click at [1356, 266] on li "HIPAA Onboarding Learn Your Way around the HIPAA module" at bounding box center [1409, 238] width 220 height 71
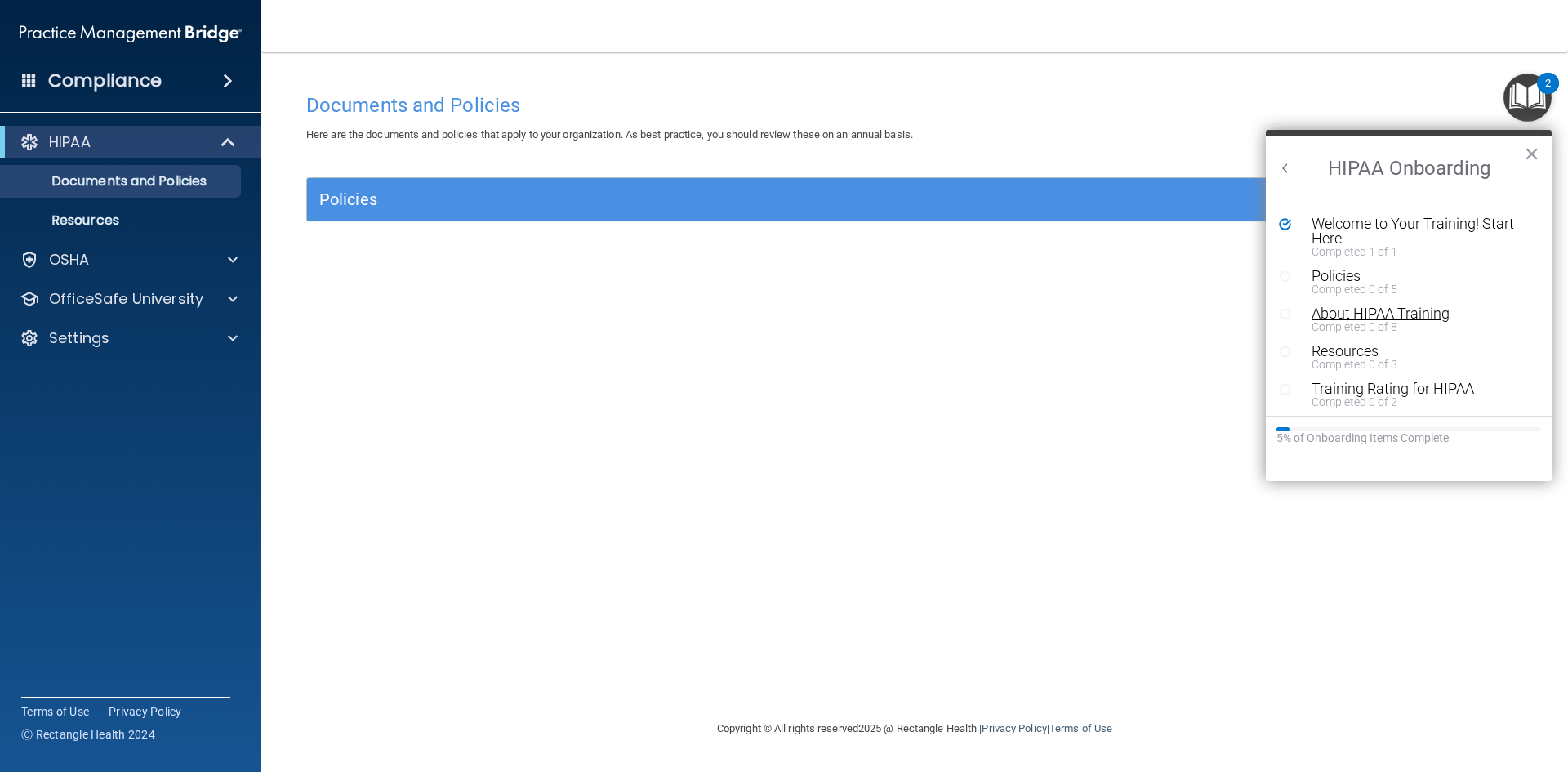
click at [1338, 317] on div "About HIPAA Training" at bounding box center [1415, 313] width 206 height 15
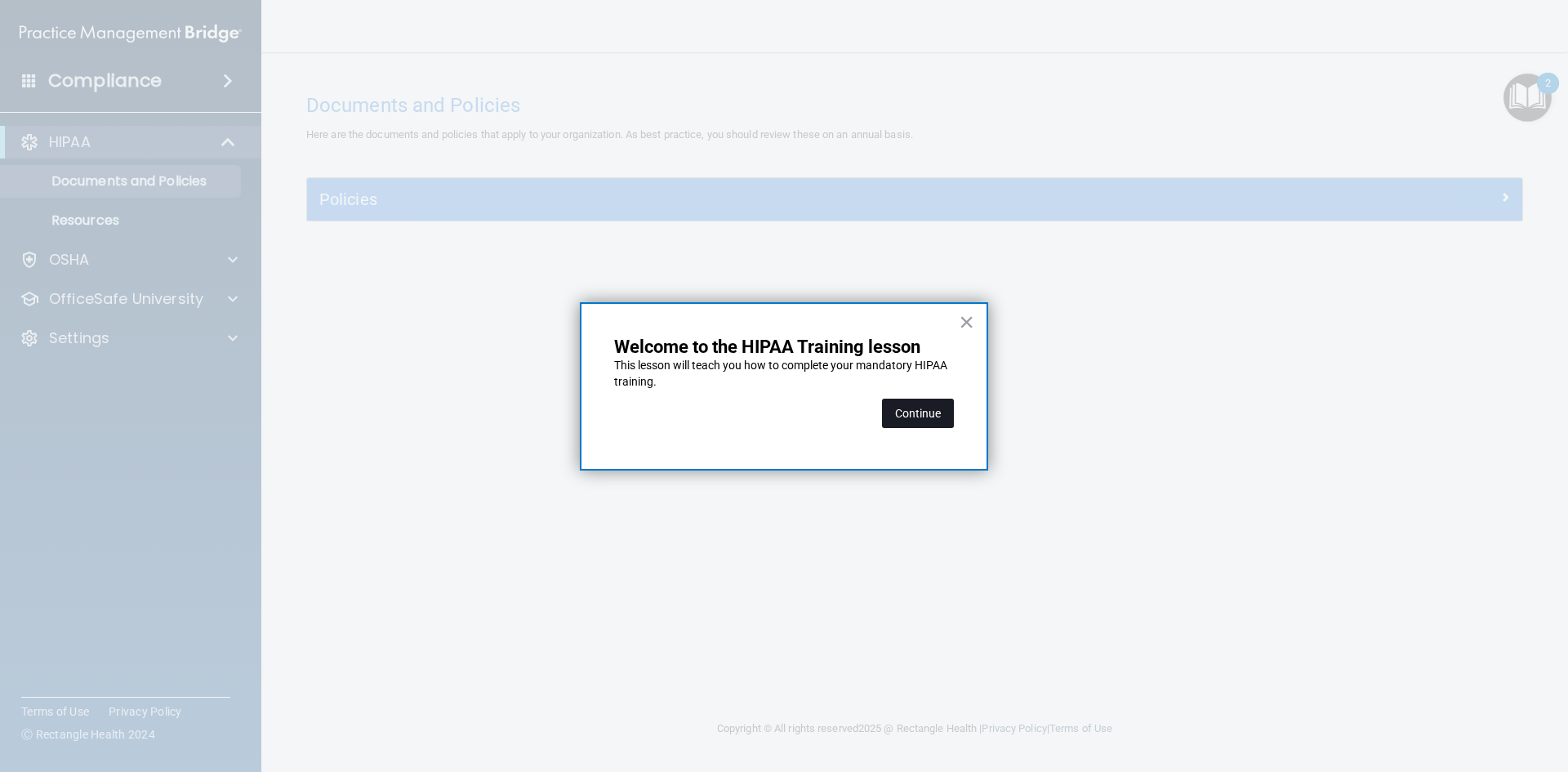
click at [913, 417] on button "Continue" at bounding box center [918, 413] width 72 height 29
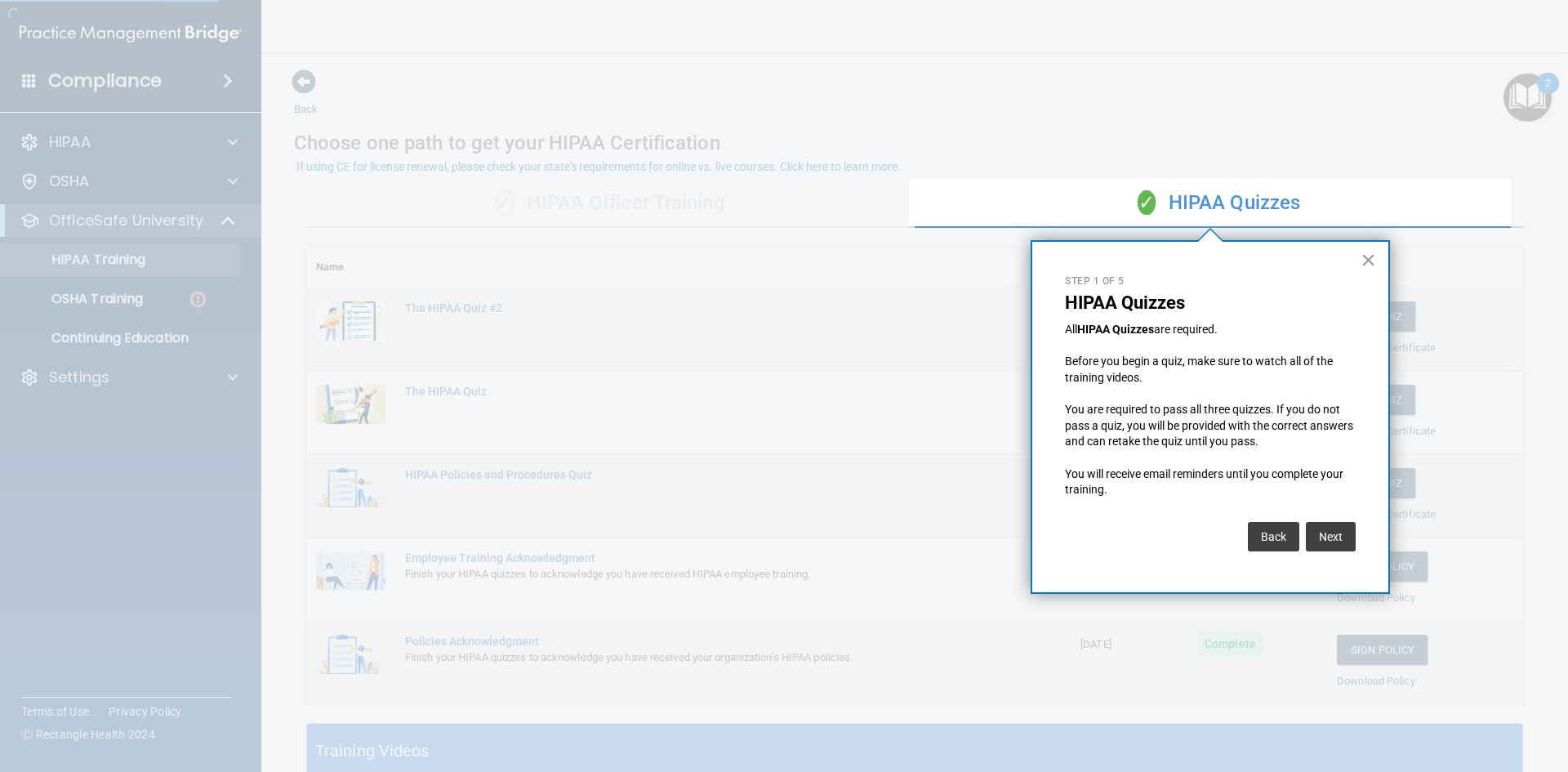
click at [1375, 522] on div "× Step 1 of 5 HIPAA Quizzes All HIPAA Quizzes are required. Before you begin a …" at bounding box center [1210, 417] width 360 height 354
click at [1362, 528] on div "× Step 1 of 5 HIPAA Quizzes All HIPAA Quizzes are required. Before you begin a …" at bounding box center [1210, 417] width 360 height 354
click at [1298, 571] on div "× Step 1 of 5 HIPAA Quizzes All HIPAA Quizzes are required. Before you begin a …" at bounding box center [1210, 417] width 360 height 354
click at [1321, 554] on div "Back Next" at bounding box center [1210, 536] width 291 height 46
click at [1316, 542] on button "Next" at bounding box center [1331, 537] width 50 height 29
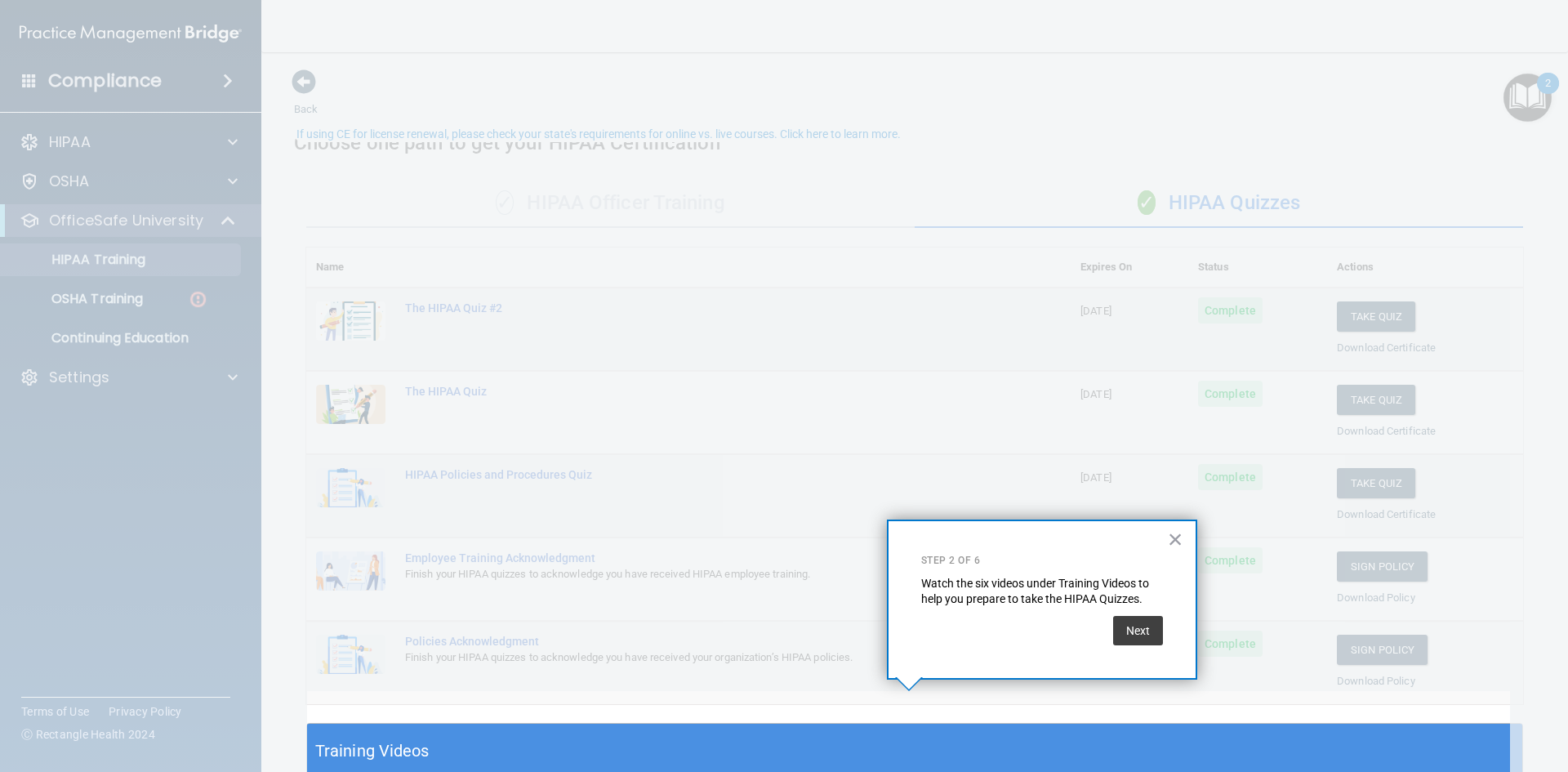
scroll to position [33, 0]
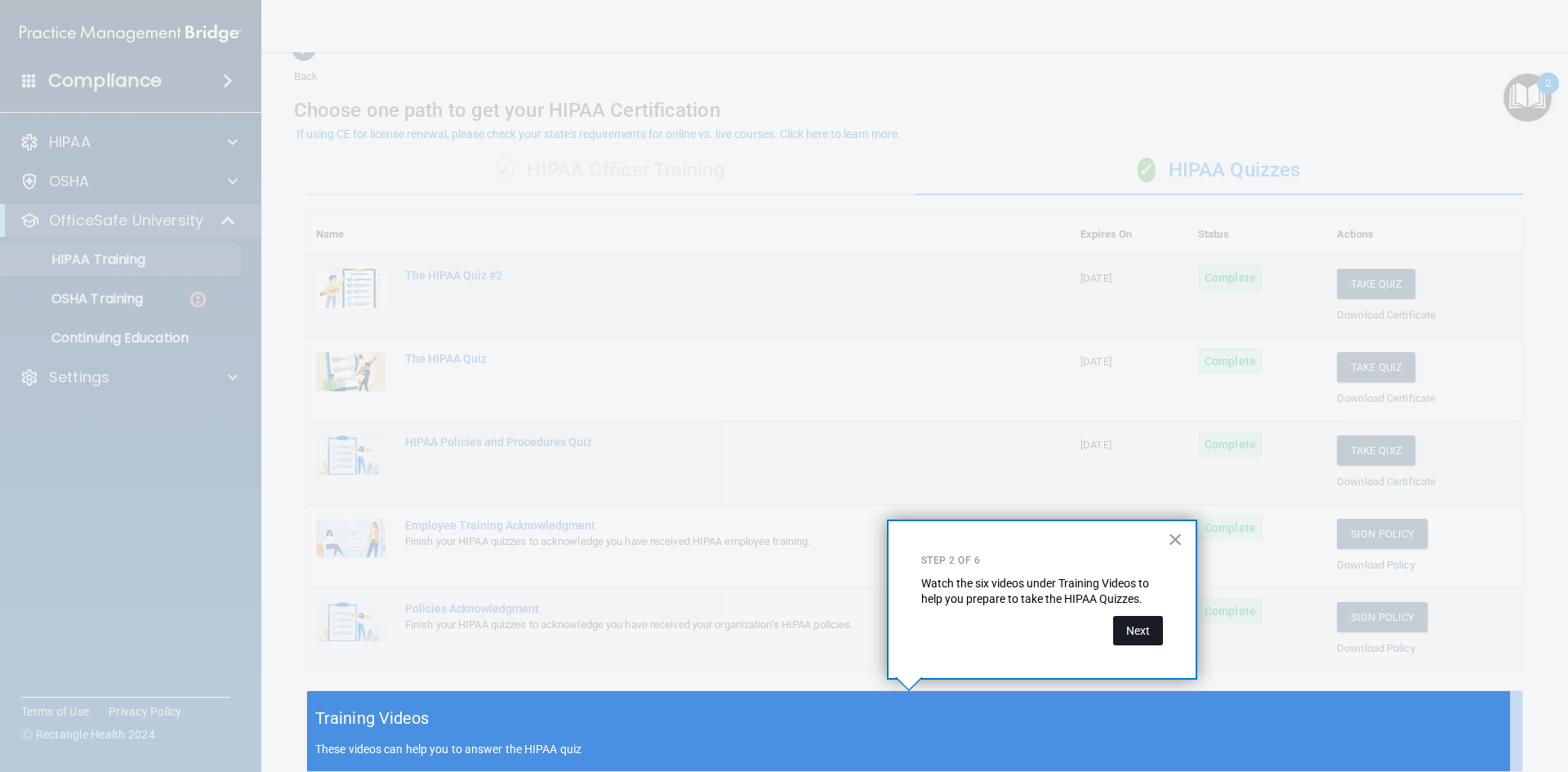
click at [1149, 635] on button "Next" at bounding box center [1138, 631] width 50 height 29
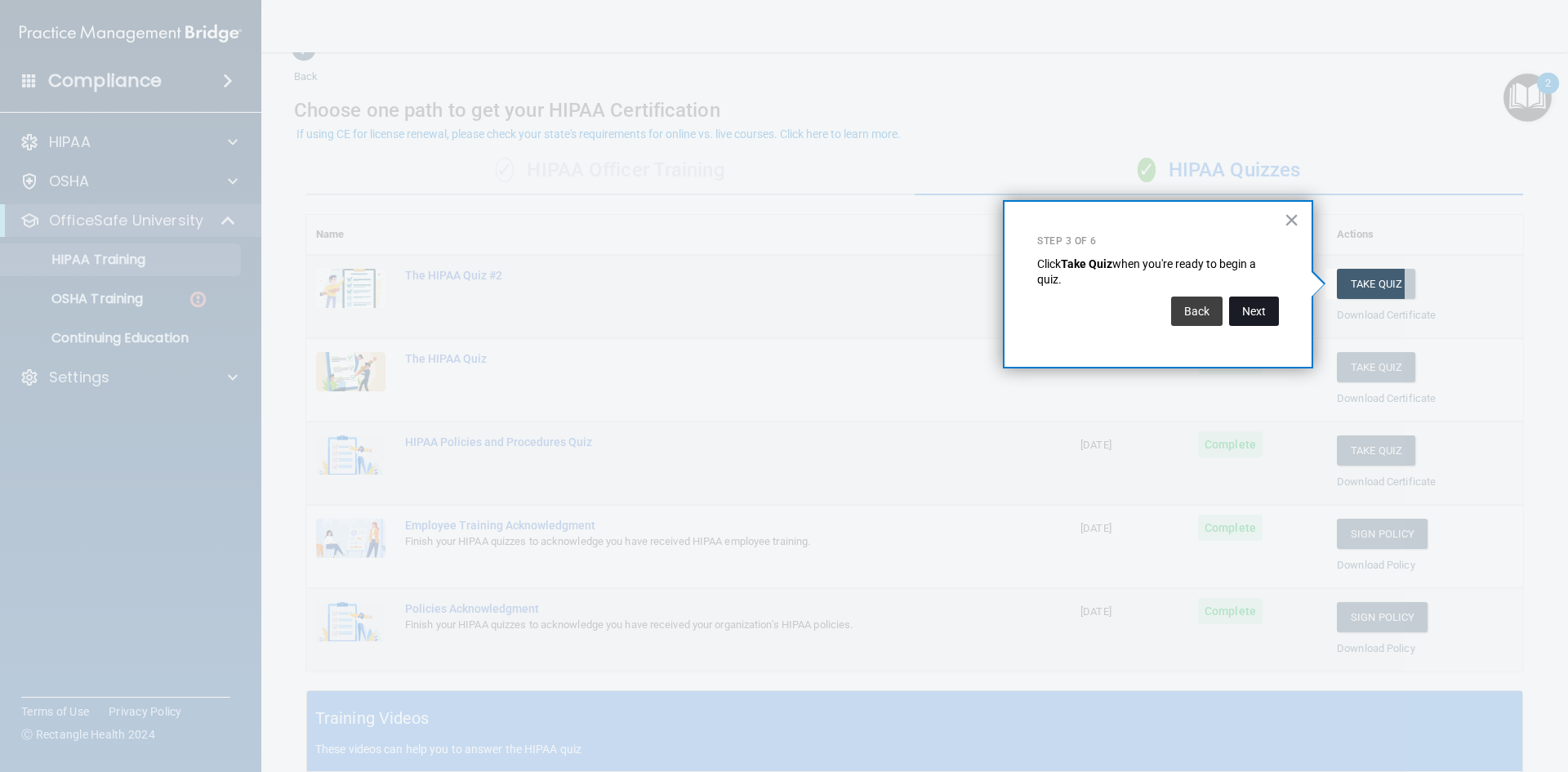
click at [1265, 317] on button "Next" at bounding box center [1254, 312] width 50 height 29
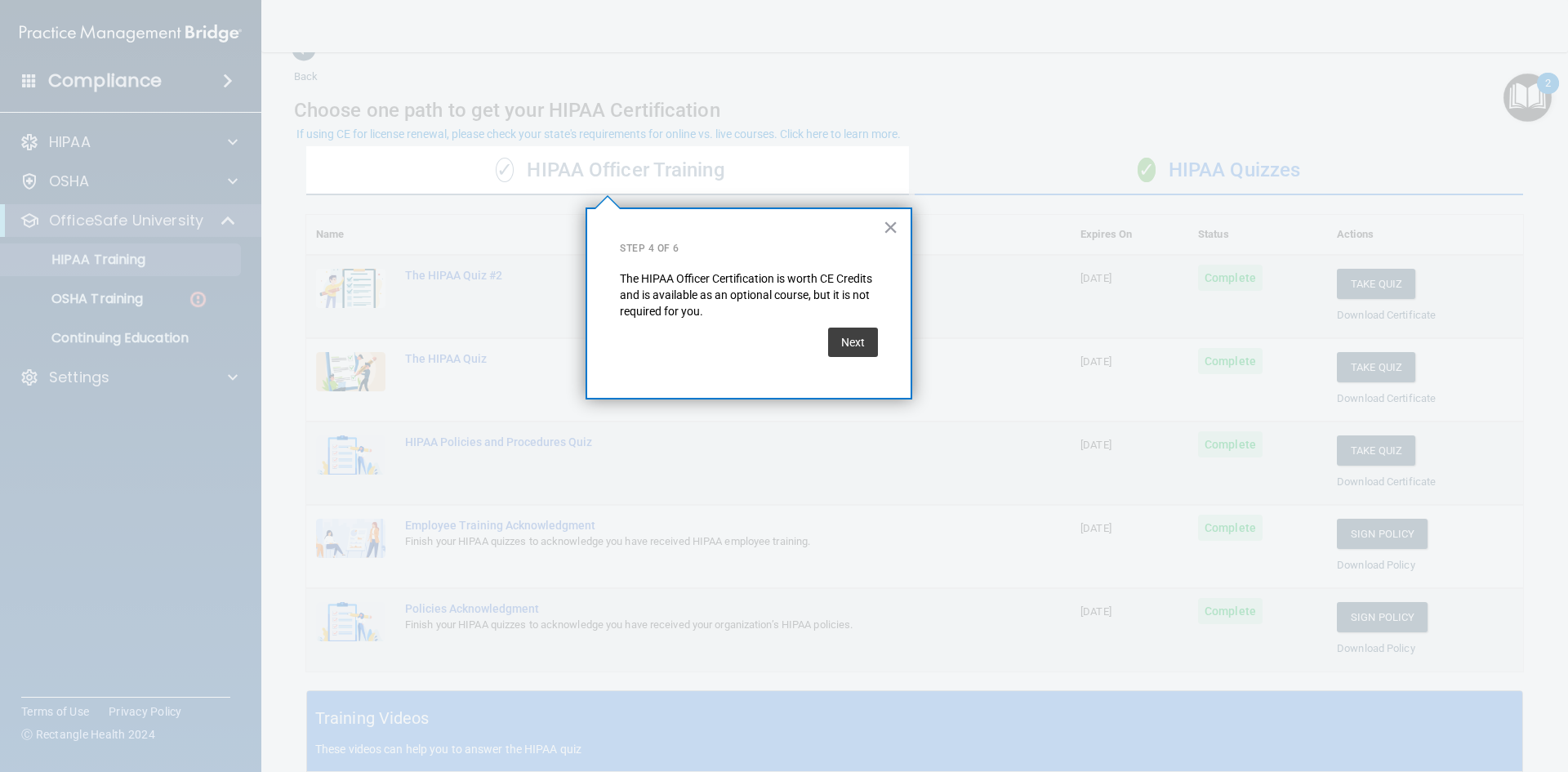
click at [845, 310] on p "The HIPAA Officer Certification is worth CE Credits and is available as an opti…" at bounding box center [749, 295] width 258 height 48
click at [846, 340] on button "Next" at bounding box center [853, 343] width 50 height 29
